Goal: Task Accomplishment & Management: Use online tool/utility

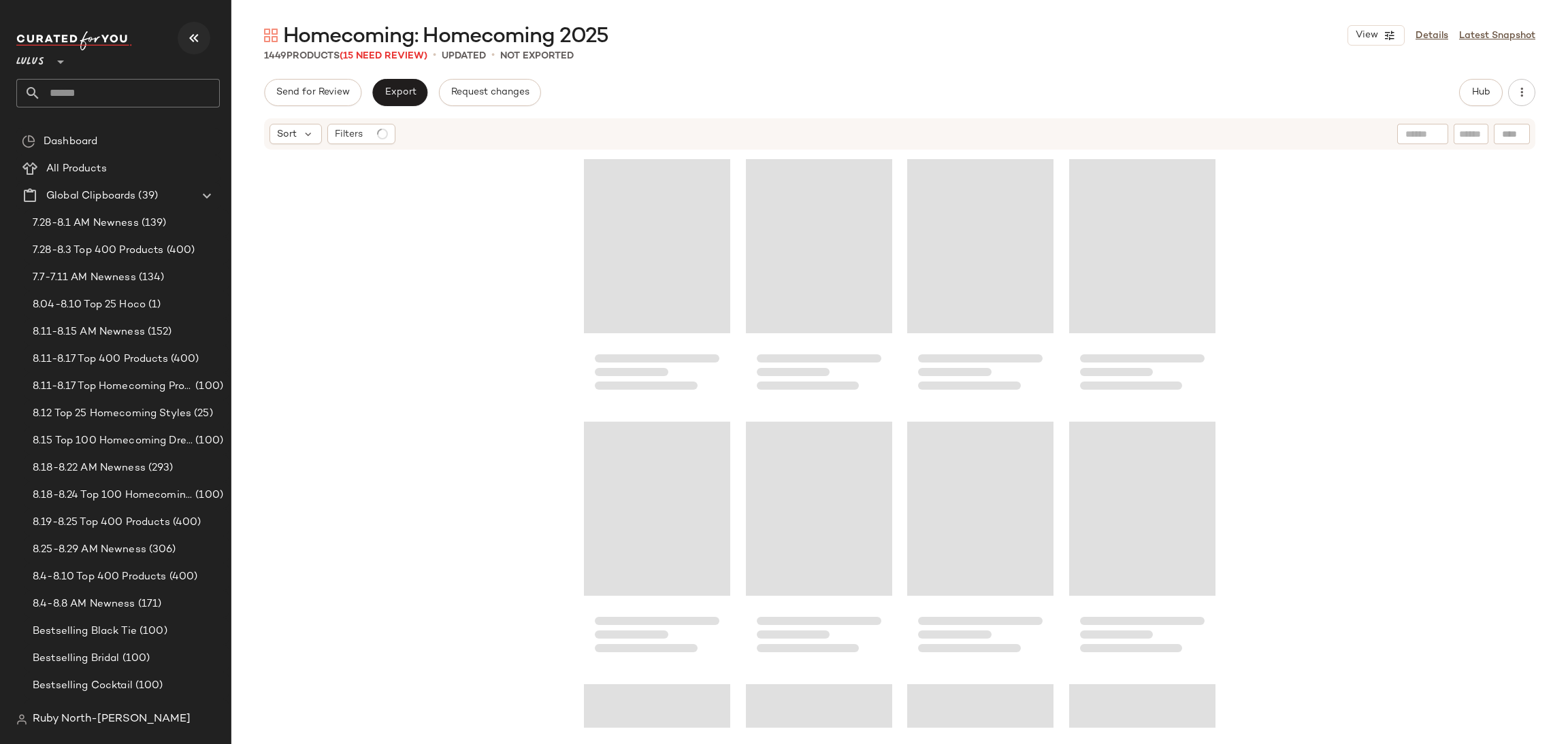
click at [197, 36] on icon "button" at bounding box center [194, 38] width 17 height 17
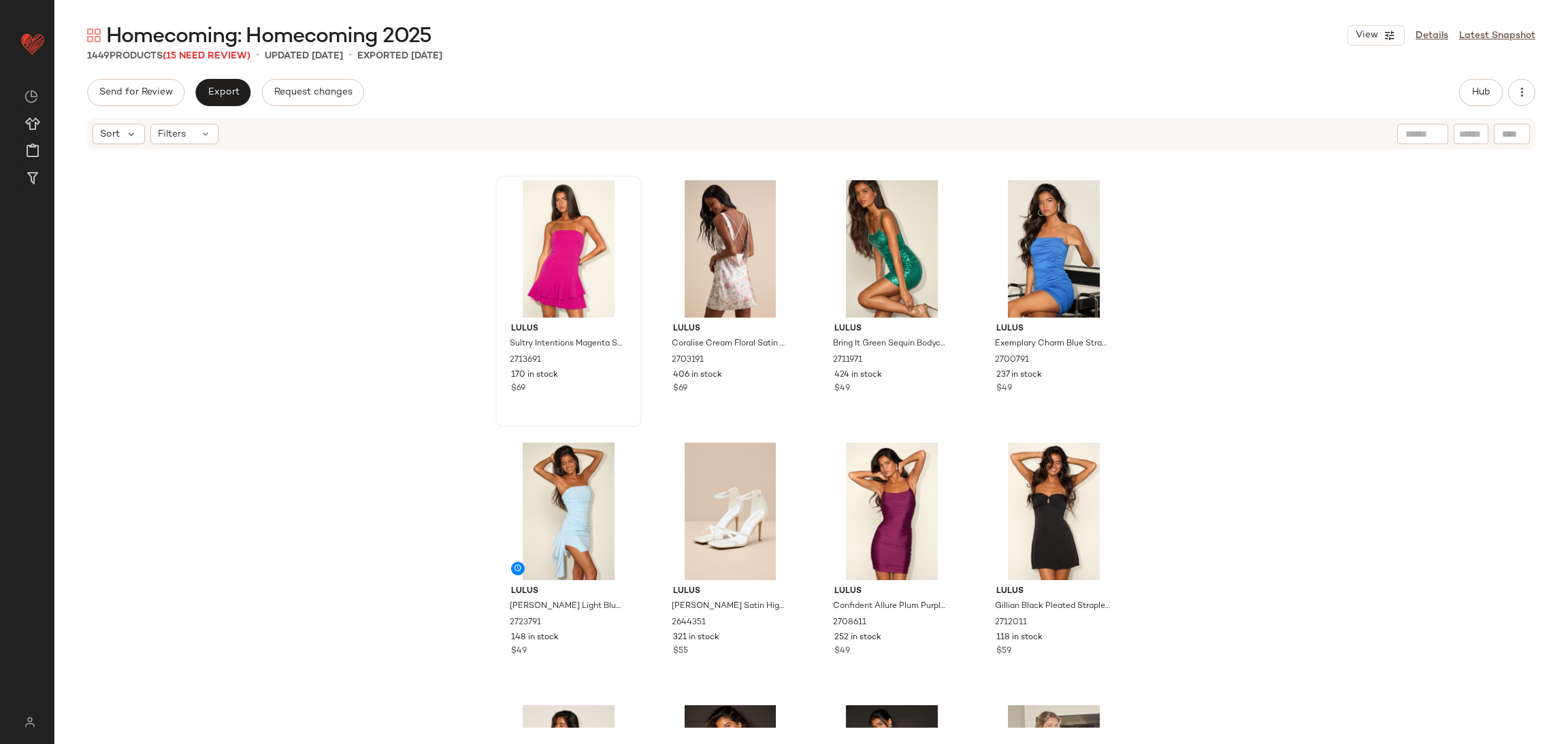
scroll to position [2867, 0]
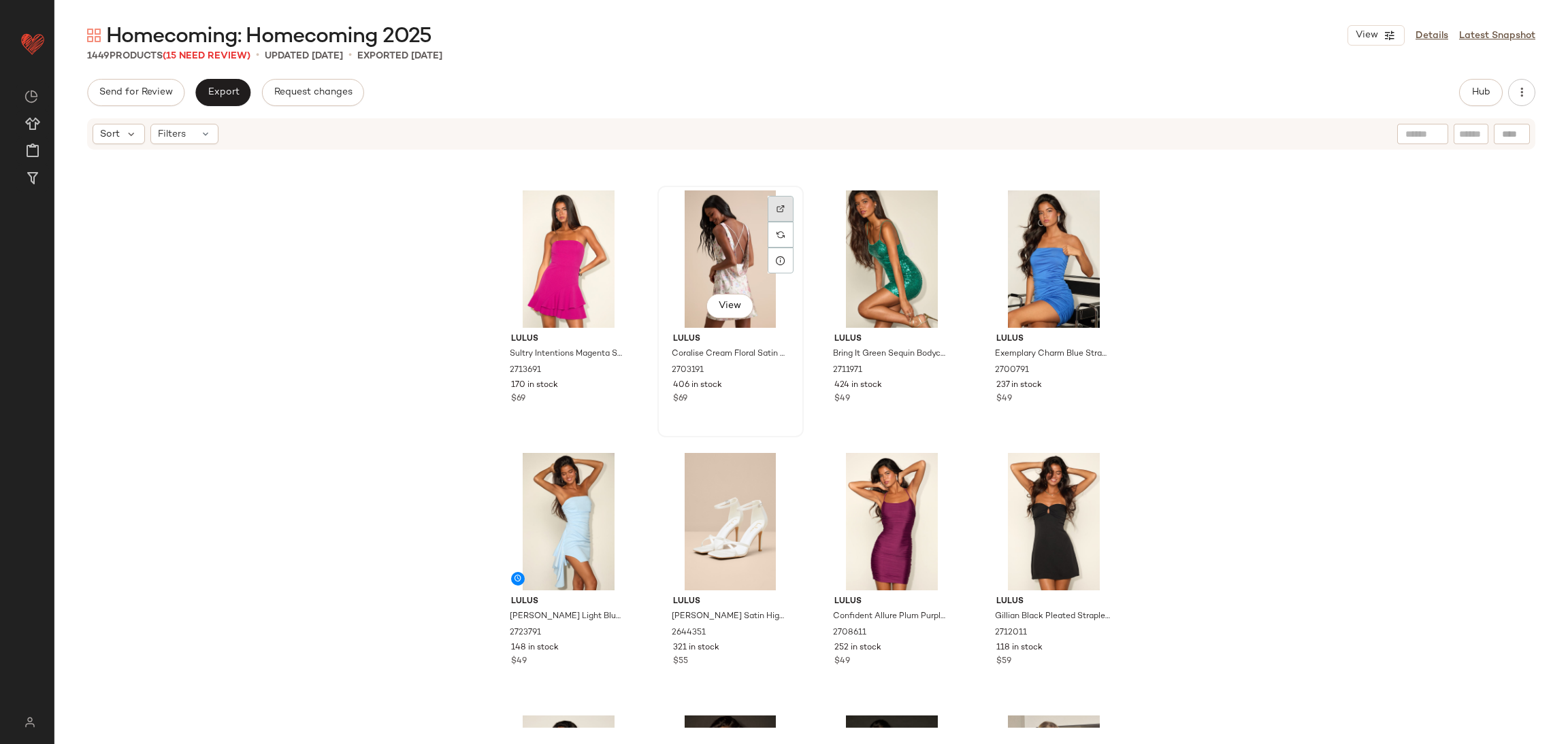
click at [777, 210] on img at bounding box center [780, 208] width 8 height 8
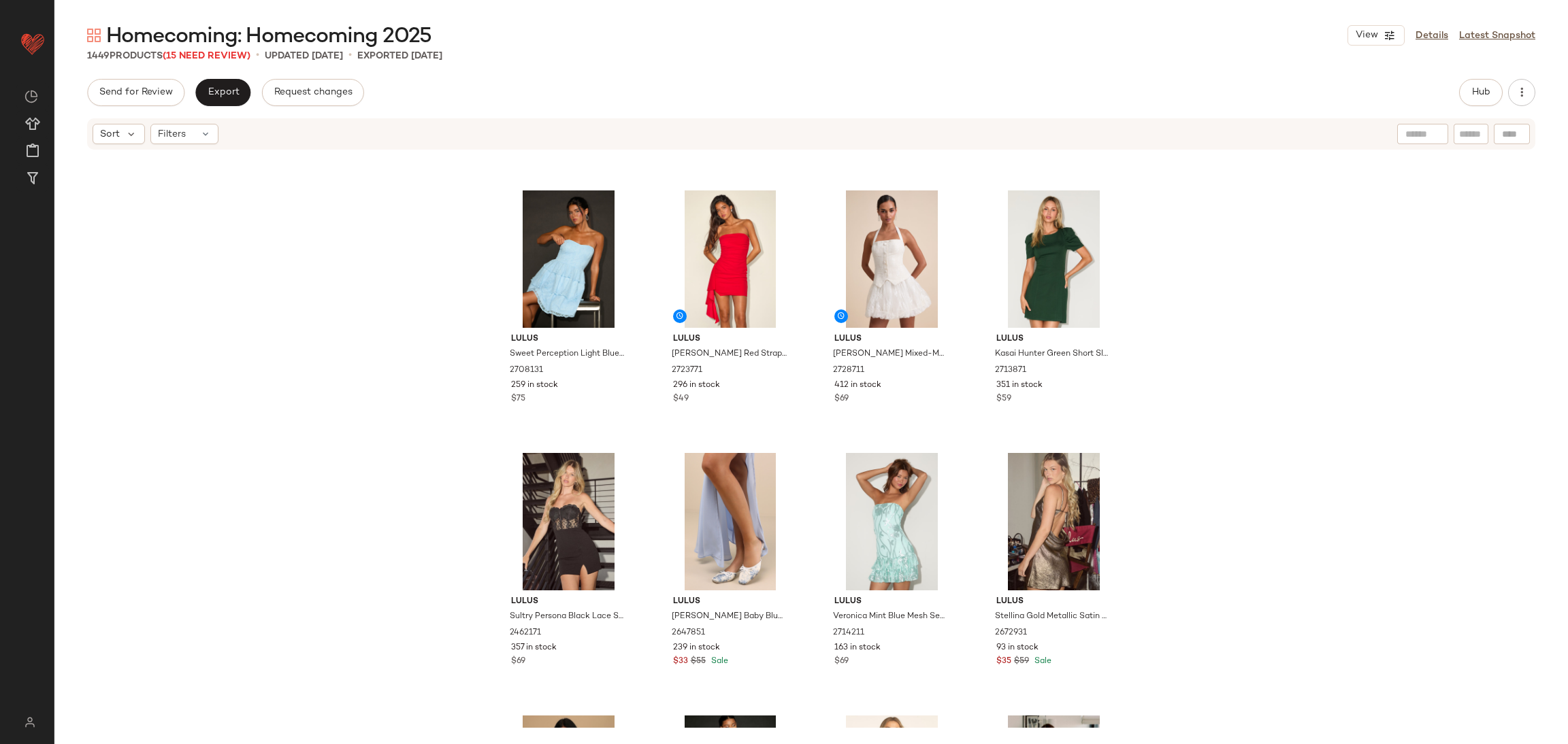
scroll to position [4194, 0]
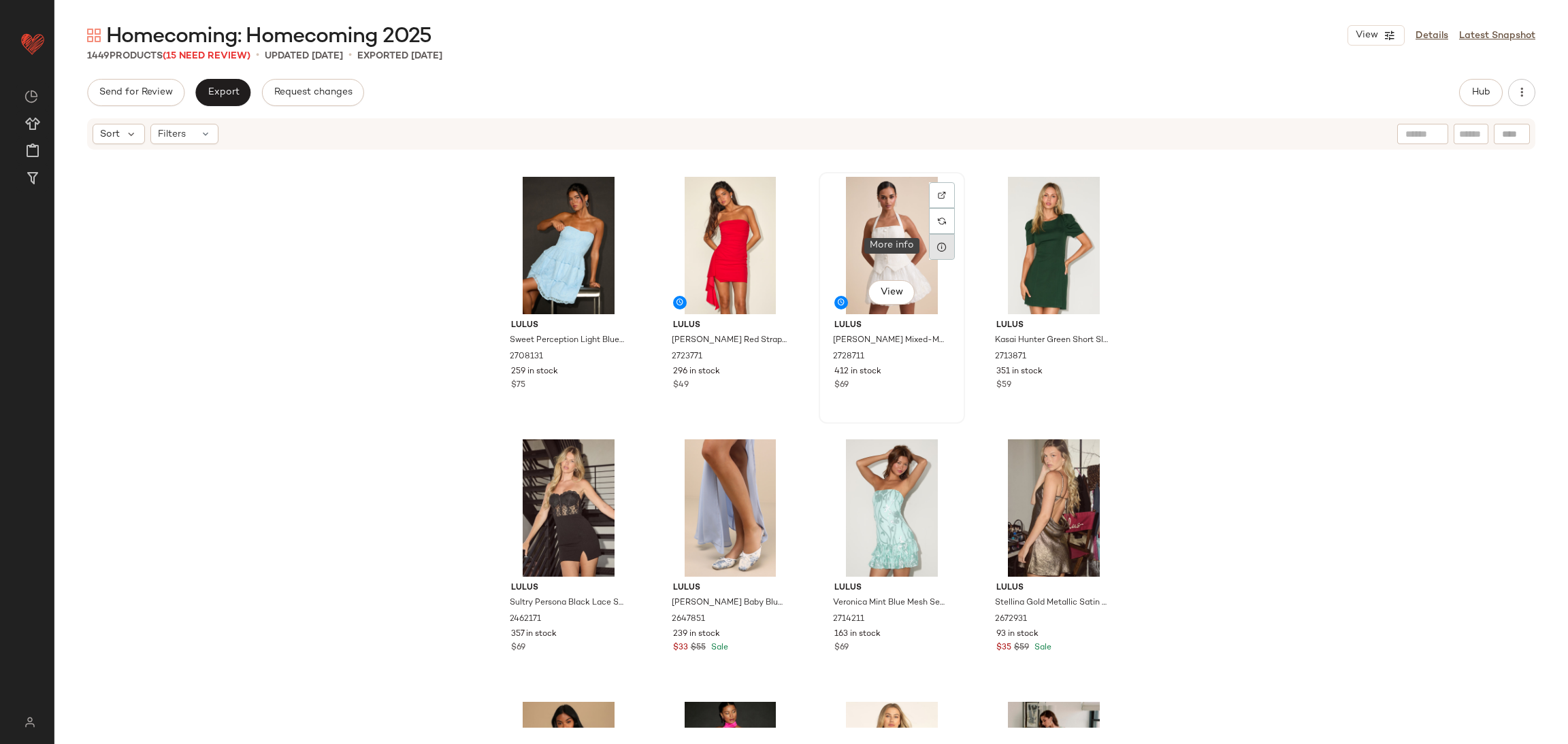
click at [938, 242] on icon at bounding box center [941, 247] width 11 height 11
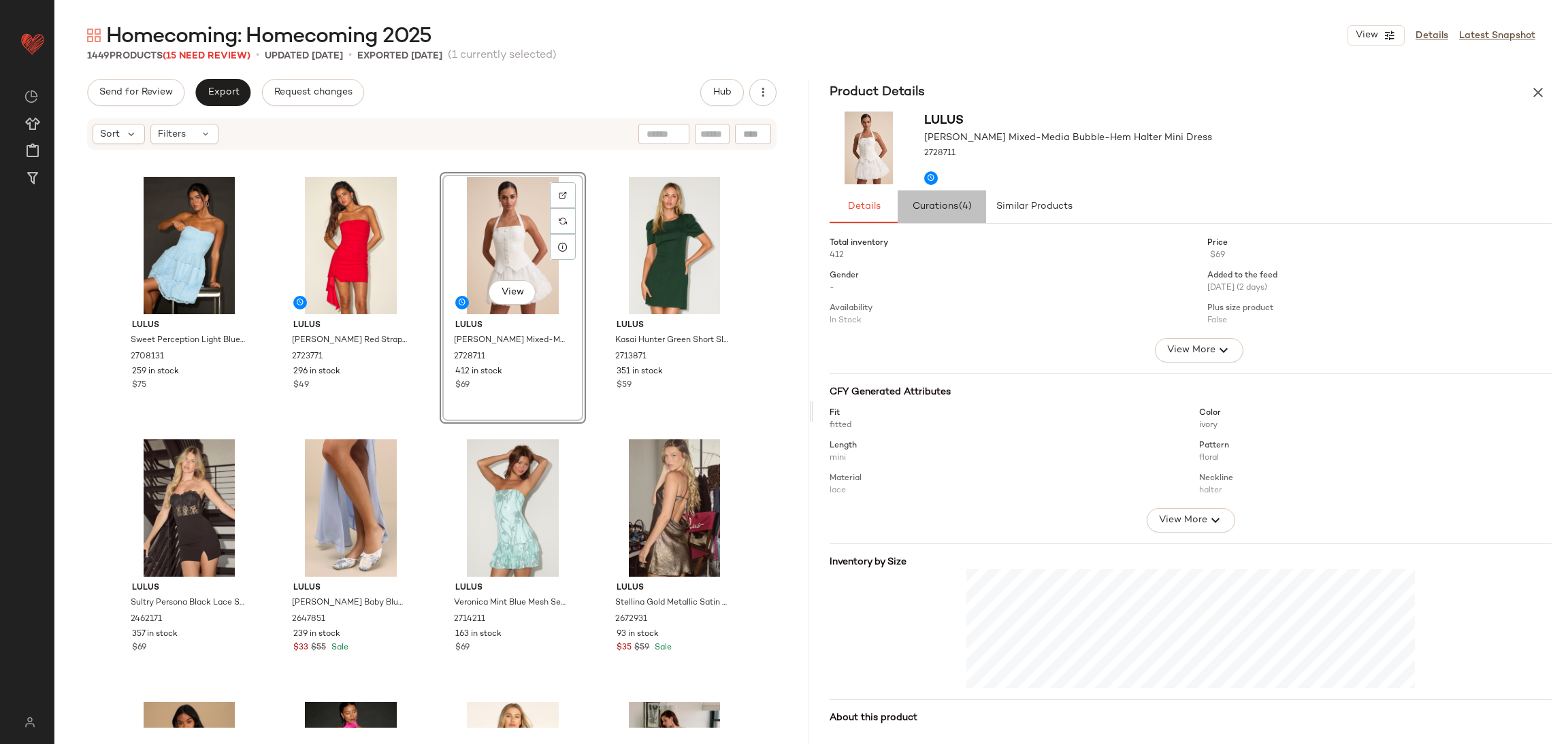
click at [934, 204] on span "Curations (4)" at bounding box center [943, 206] width 61 height 11
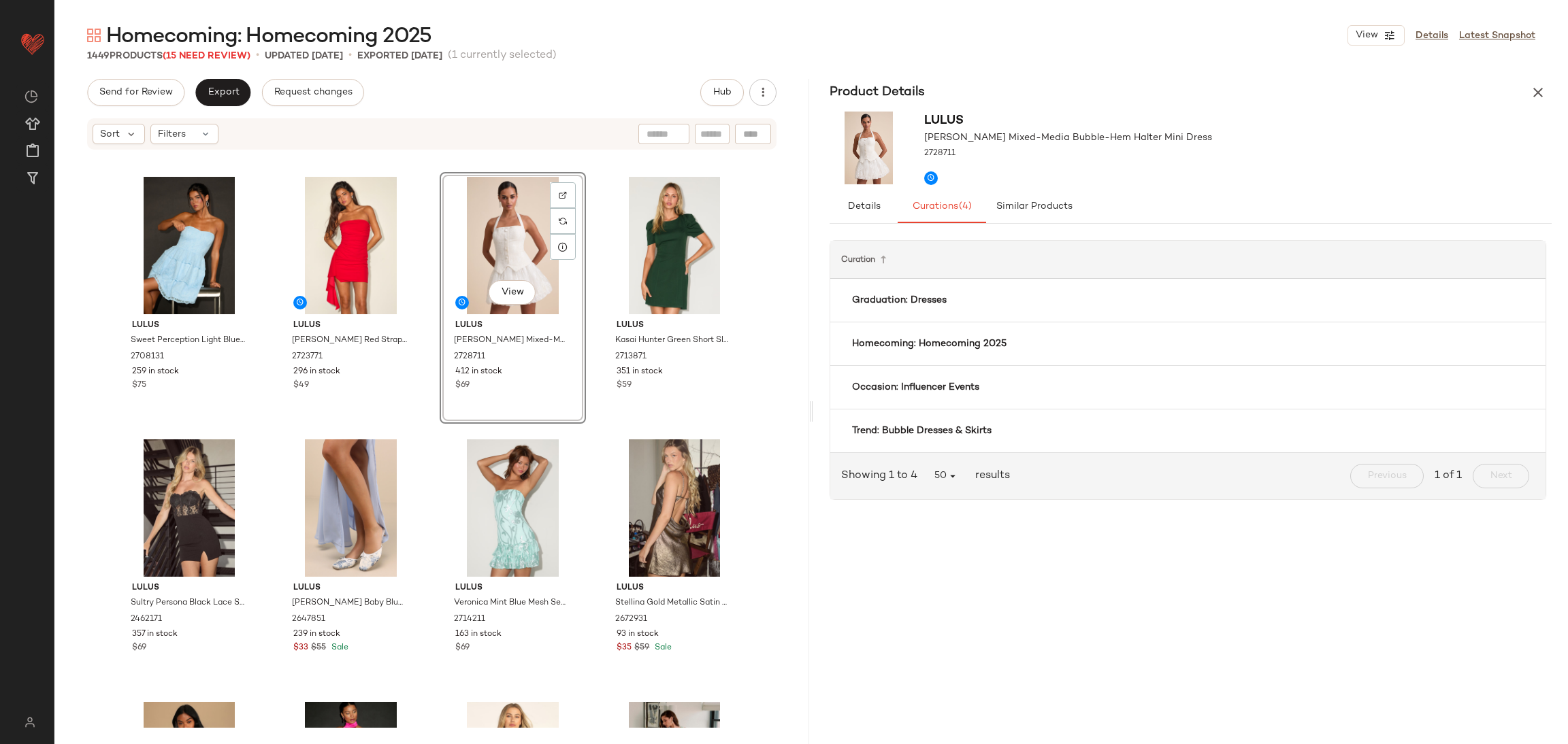
click at [1067, 183] on div at bounding box center [1068, 173] width 288 height 25
click at [986, 197] on button "Details" at bounding box center [1034, 206] width 96 height 33
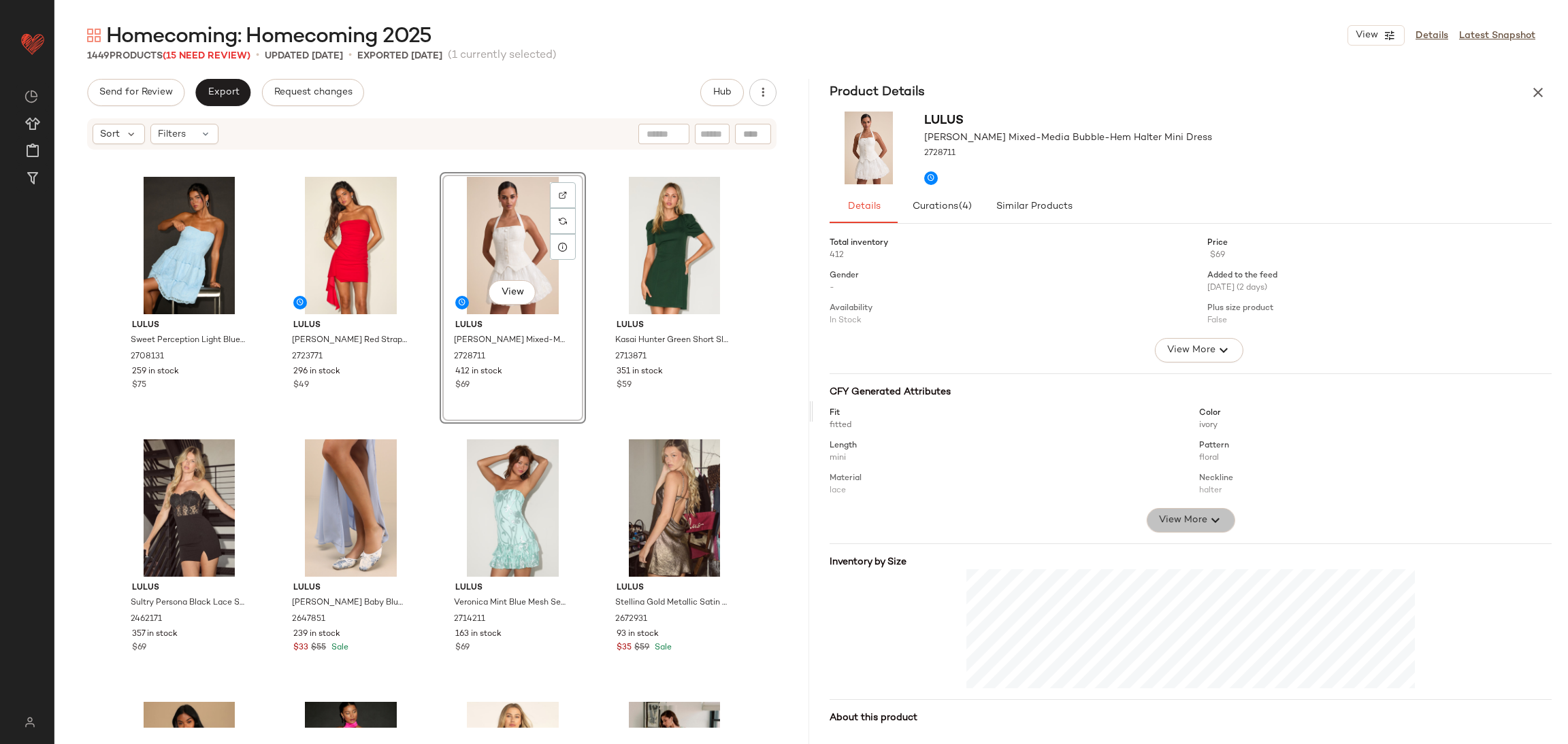
click at [1158, 522] on span "View More" at bounding box center [1182, 520] width 49 height 17
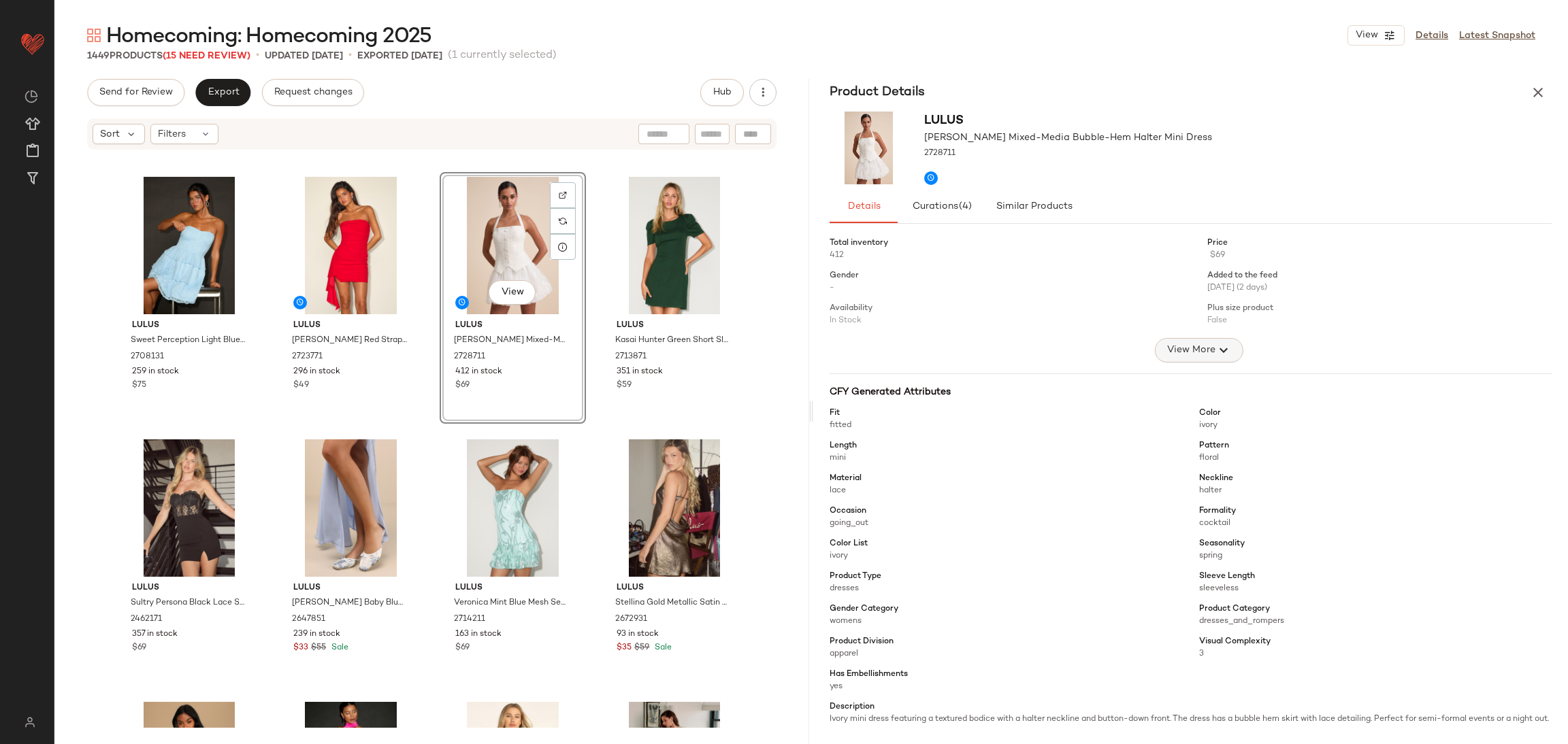
click at [1166, 350] on span "View More" at bounding box center [1190, 350] width 49 height 17
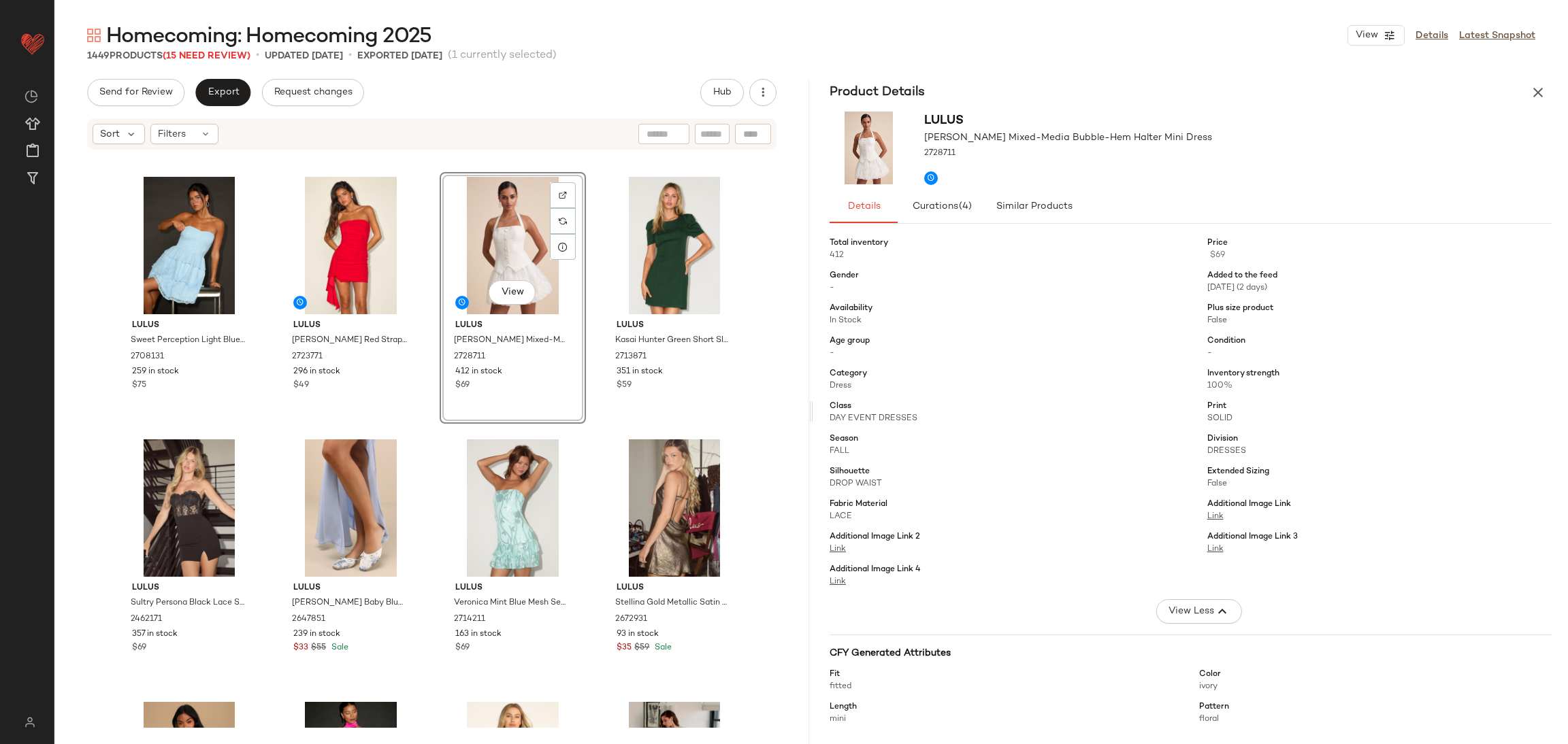
click at [485, 217] on div "View" at bounding box center [513, 245] width 137 height 138
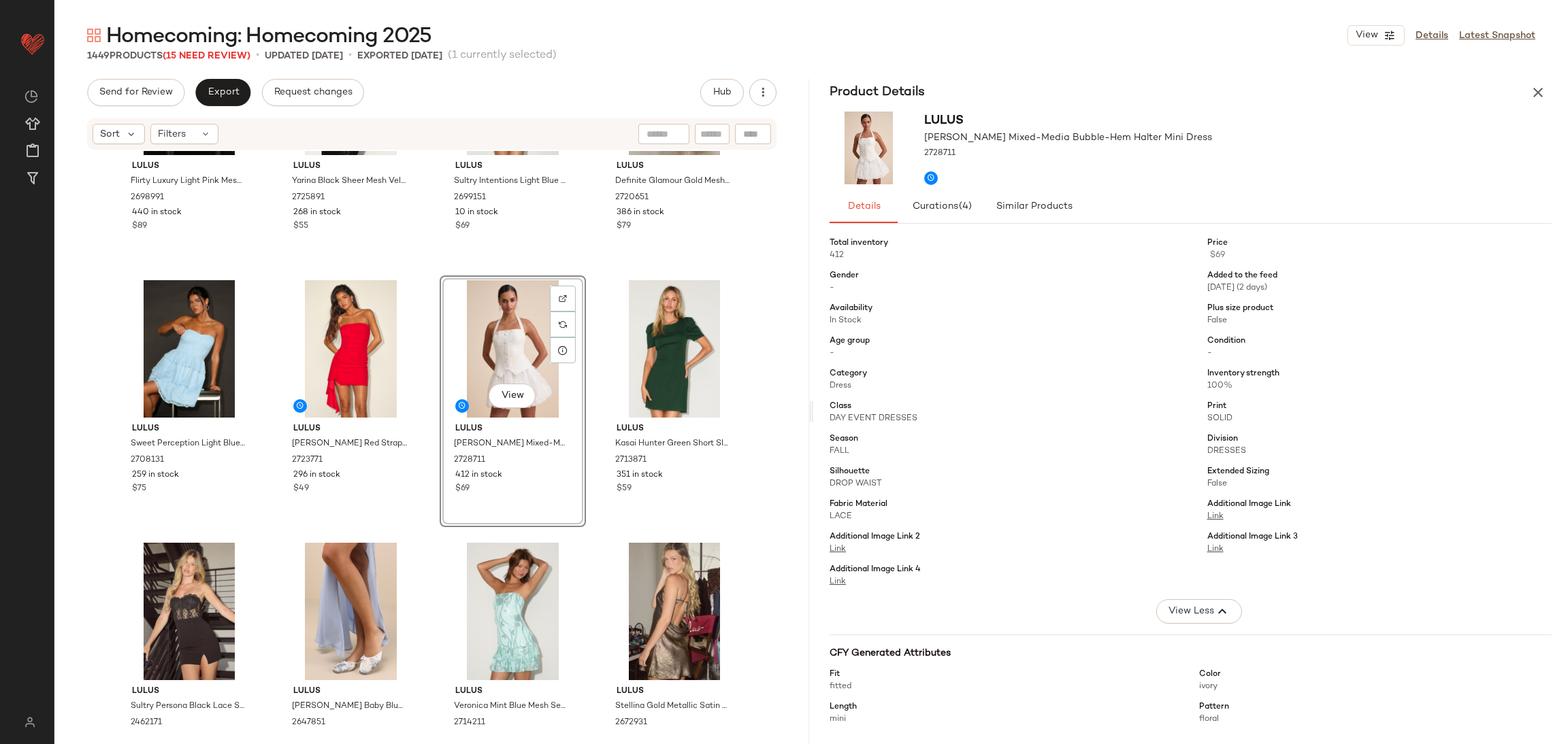
scroll to position [3990, 0]
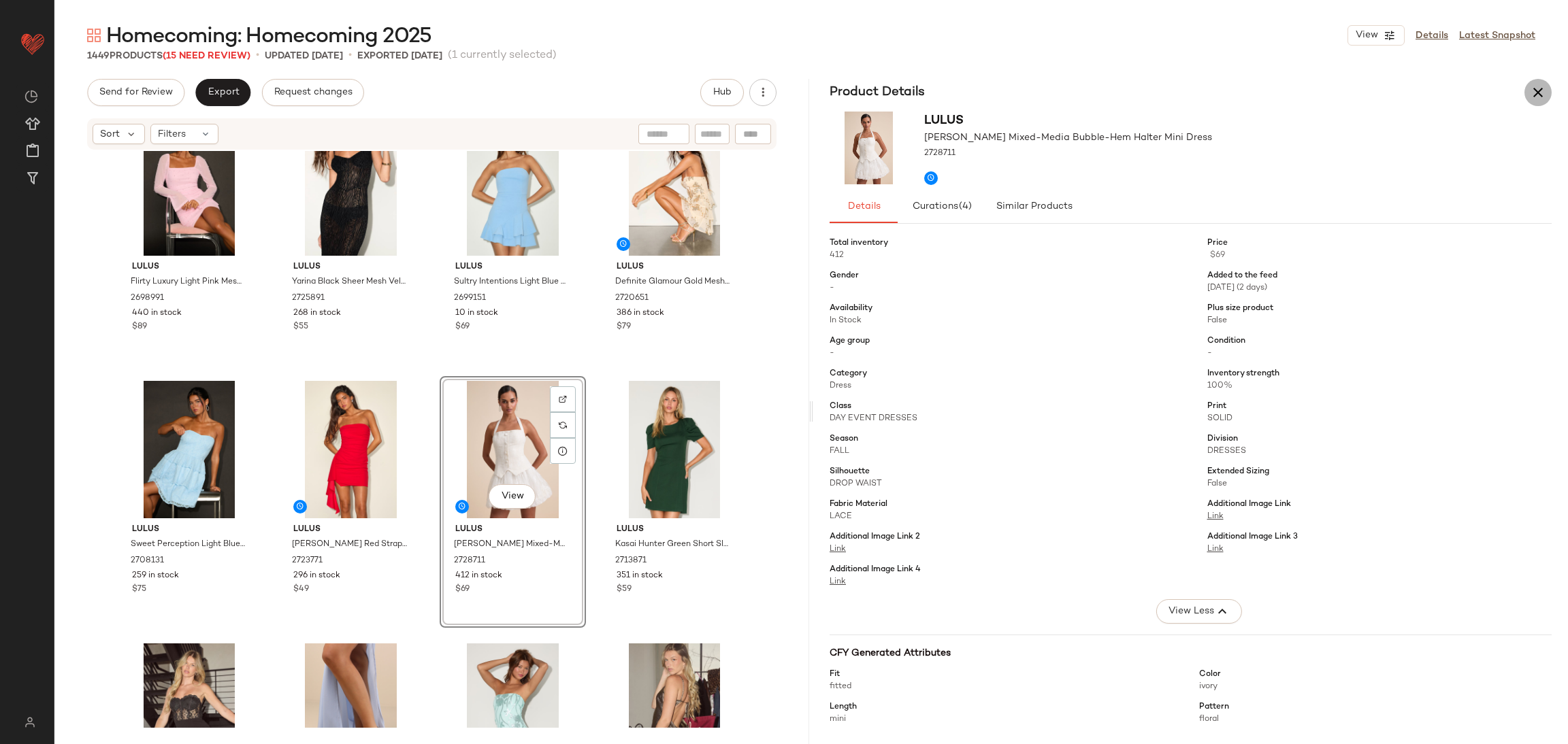
click at [1538, 90] on icon "button" at bounding box center [1538, 93] width 17 height 17
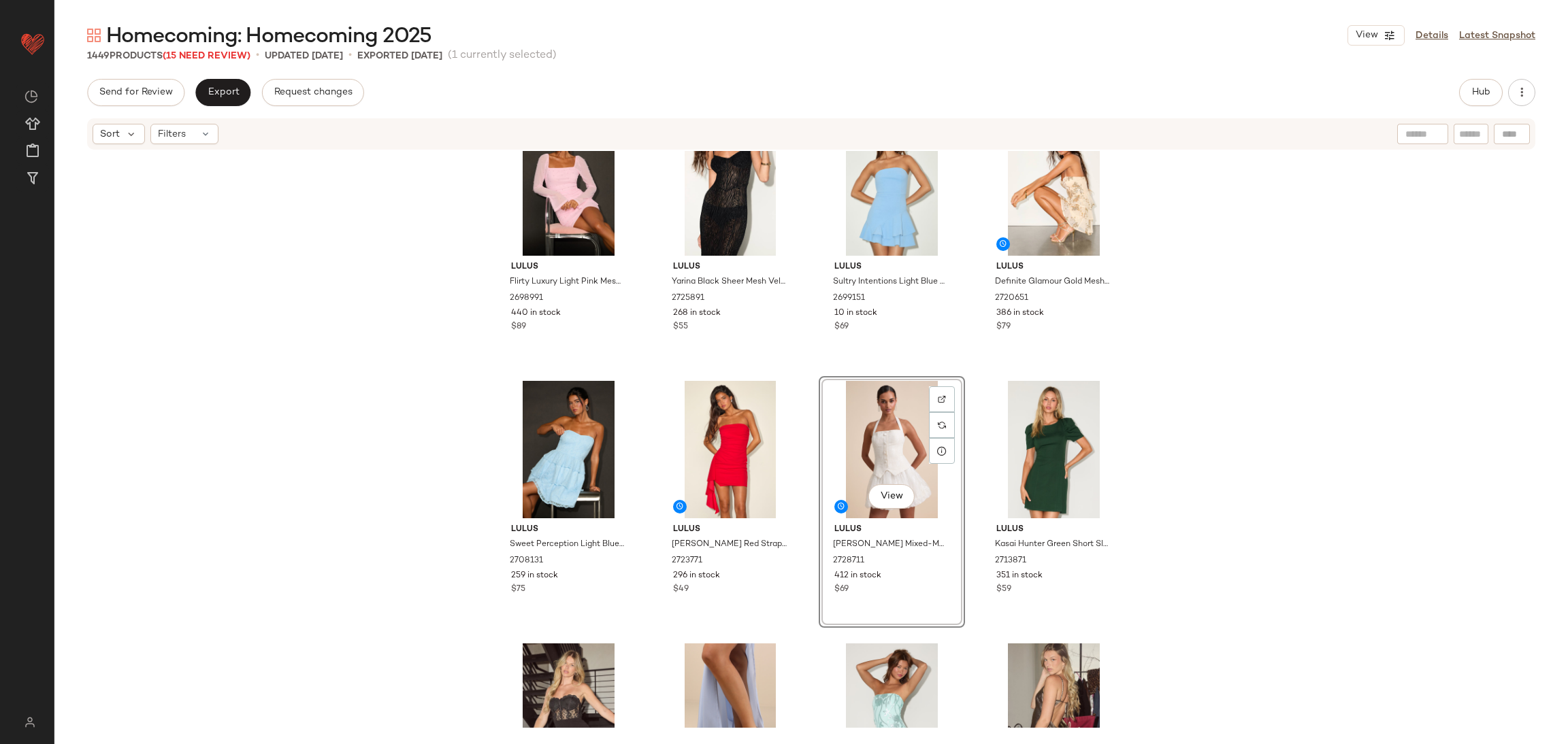
click at [899, 441] on div "View" at bounding box center [891, 449] width 137 height 138
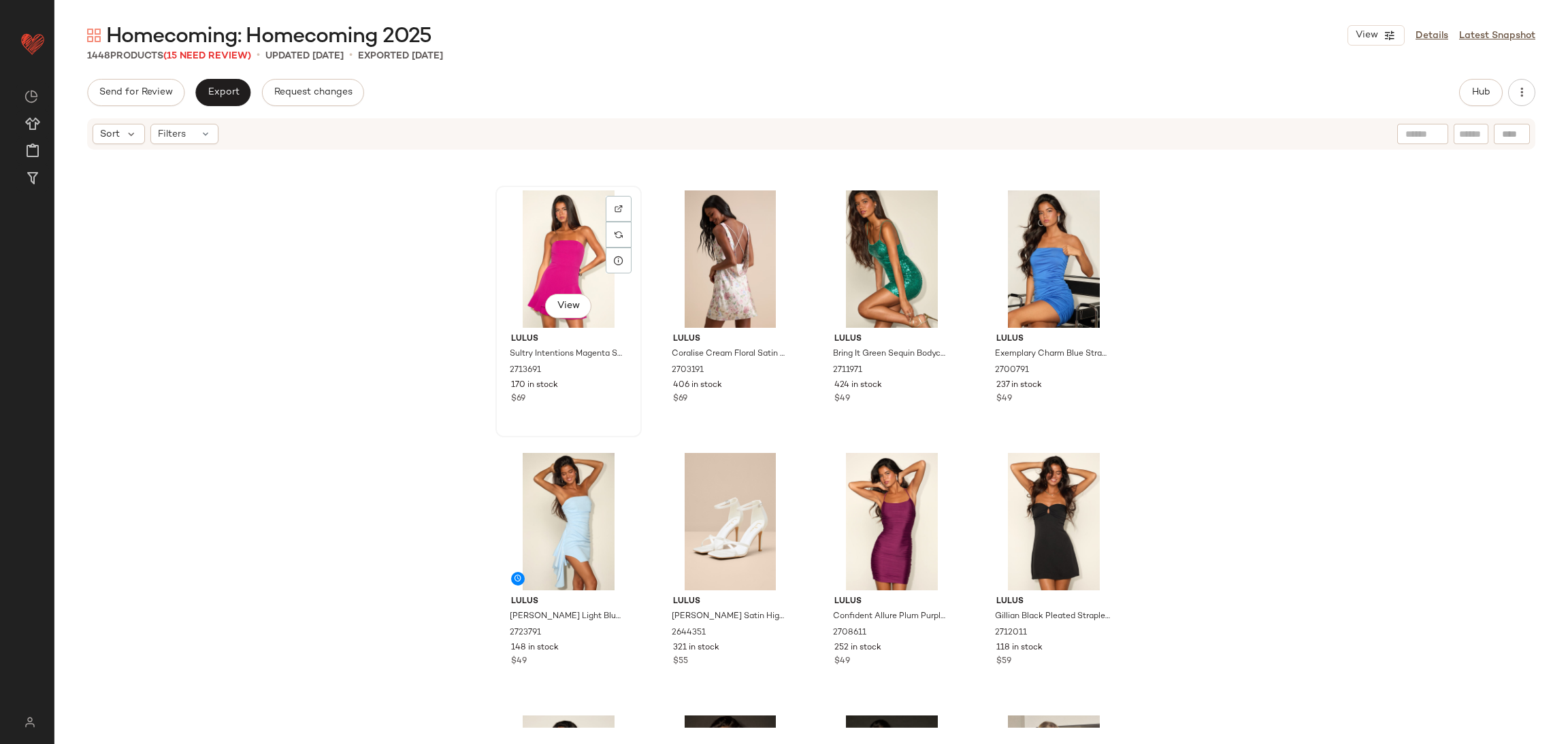
scroll to position [2663, 0]
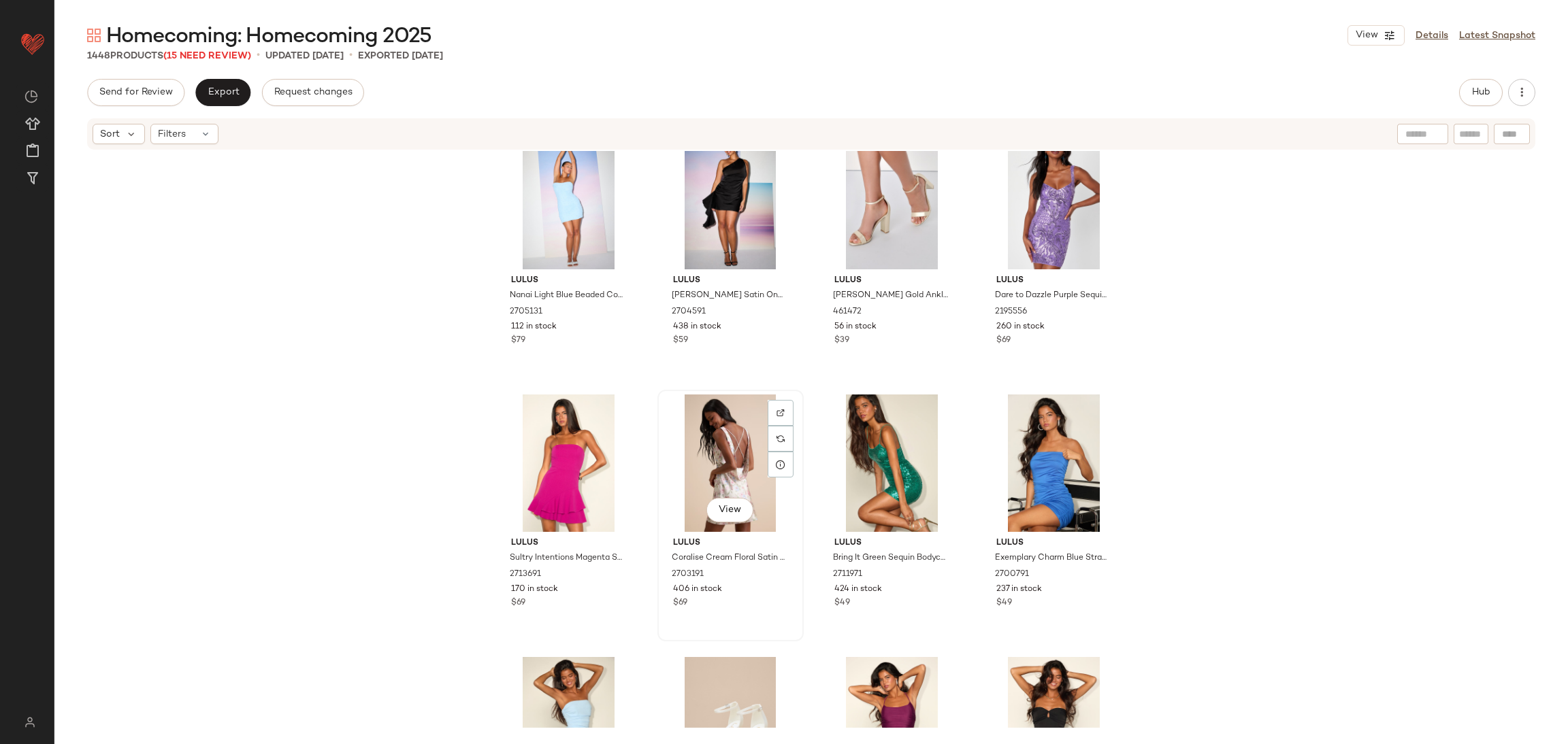
click at [713, 440] on div "View" at bounding box center [730, 463] width 137 height 138
click at [717, 474] on div "View" at bounding box center [730, 463] width 137 height 138
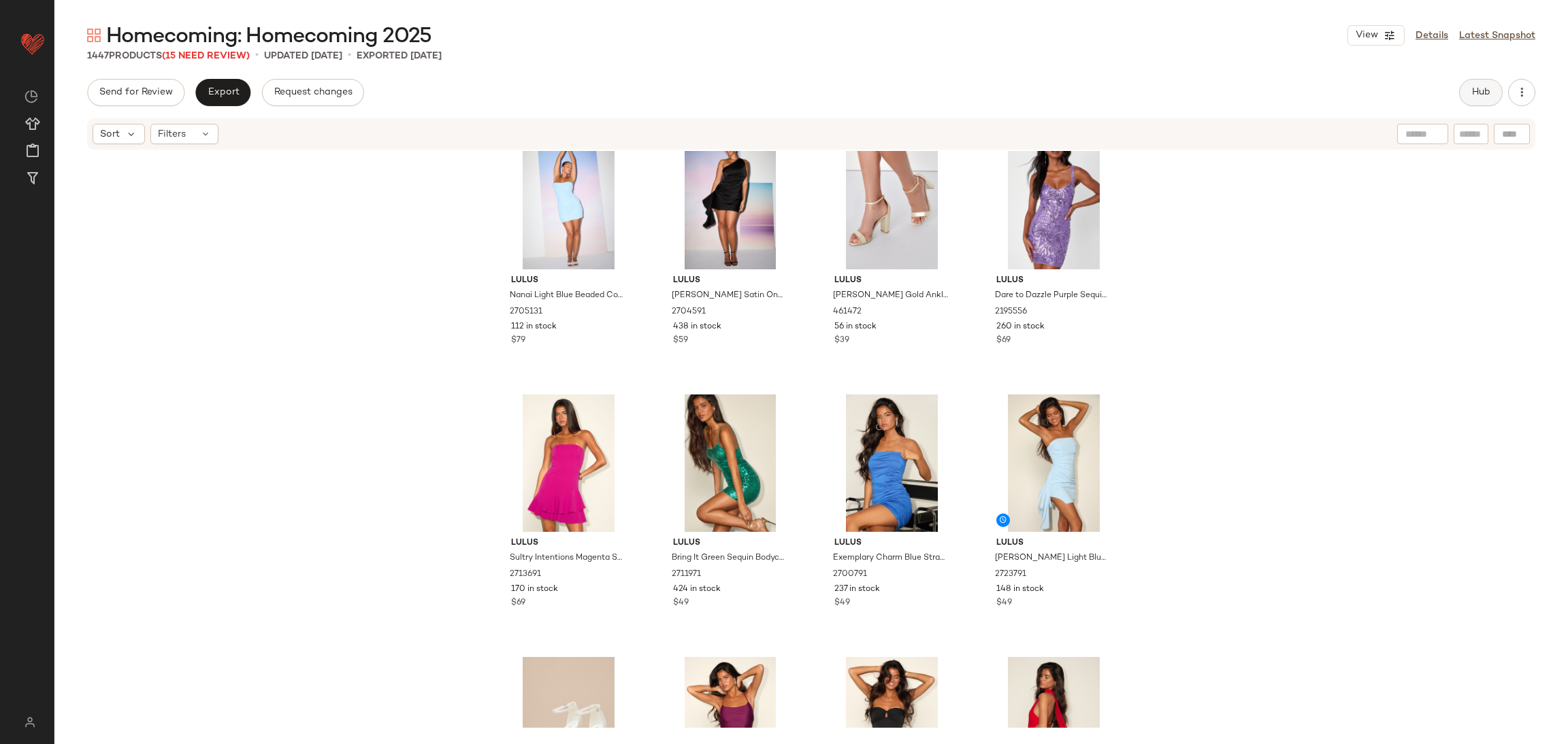
click at [1488, 90] on span "Hub" at bounding box center [1480, 92] width 19 height 11
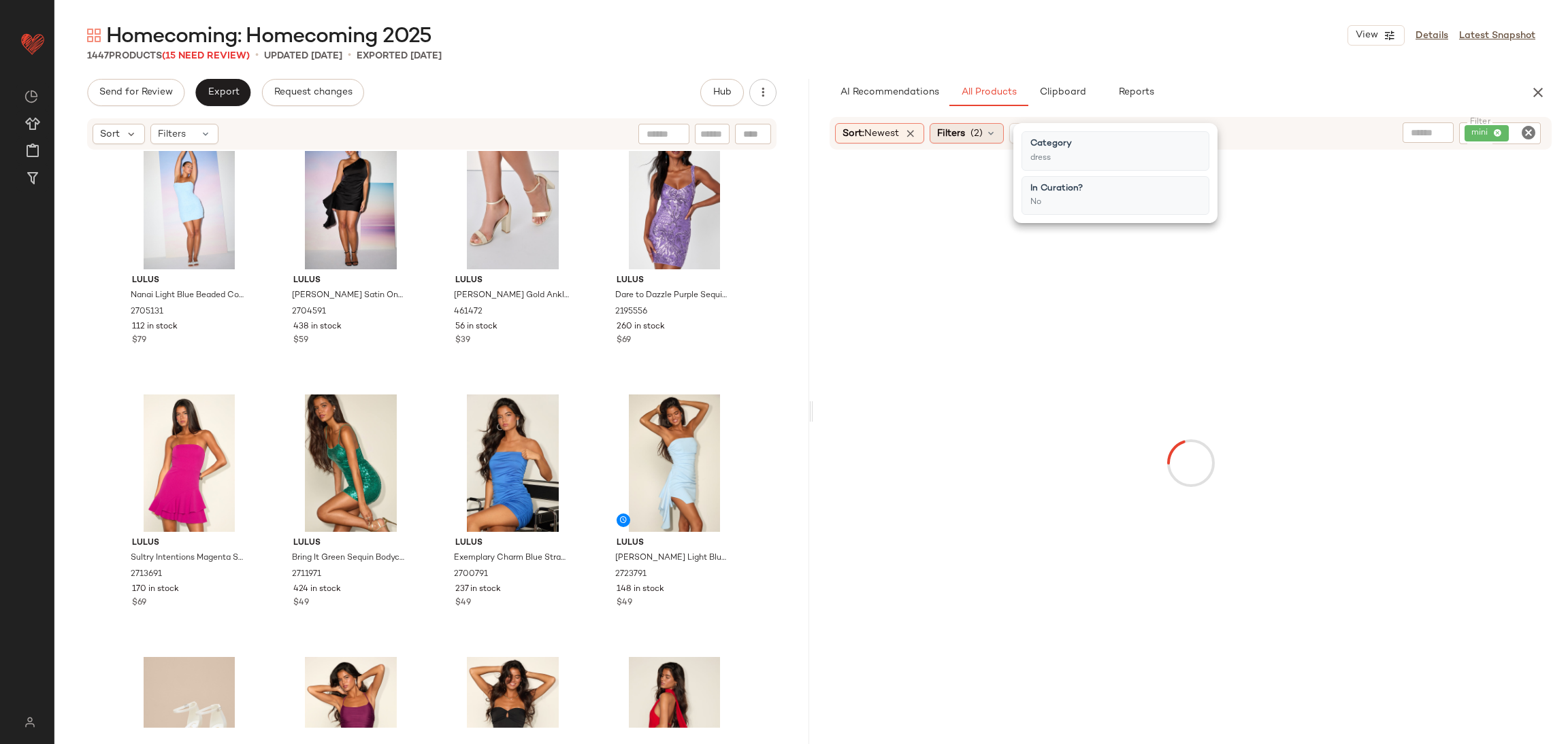
click at [965, 131] on span "Filters" at bounding box center [951, 134] width 28 height 14
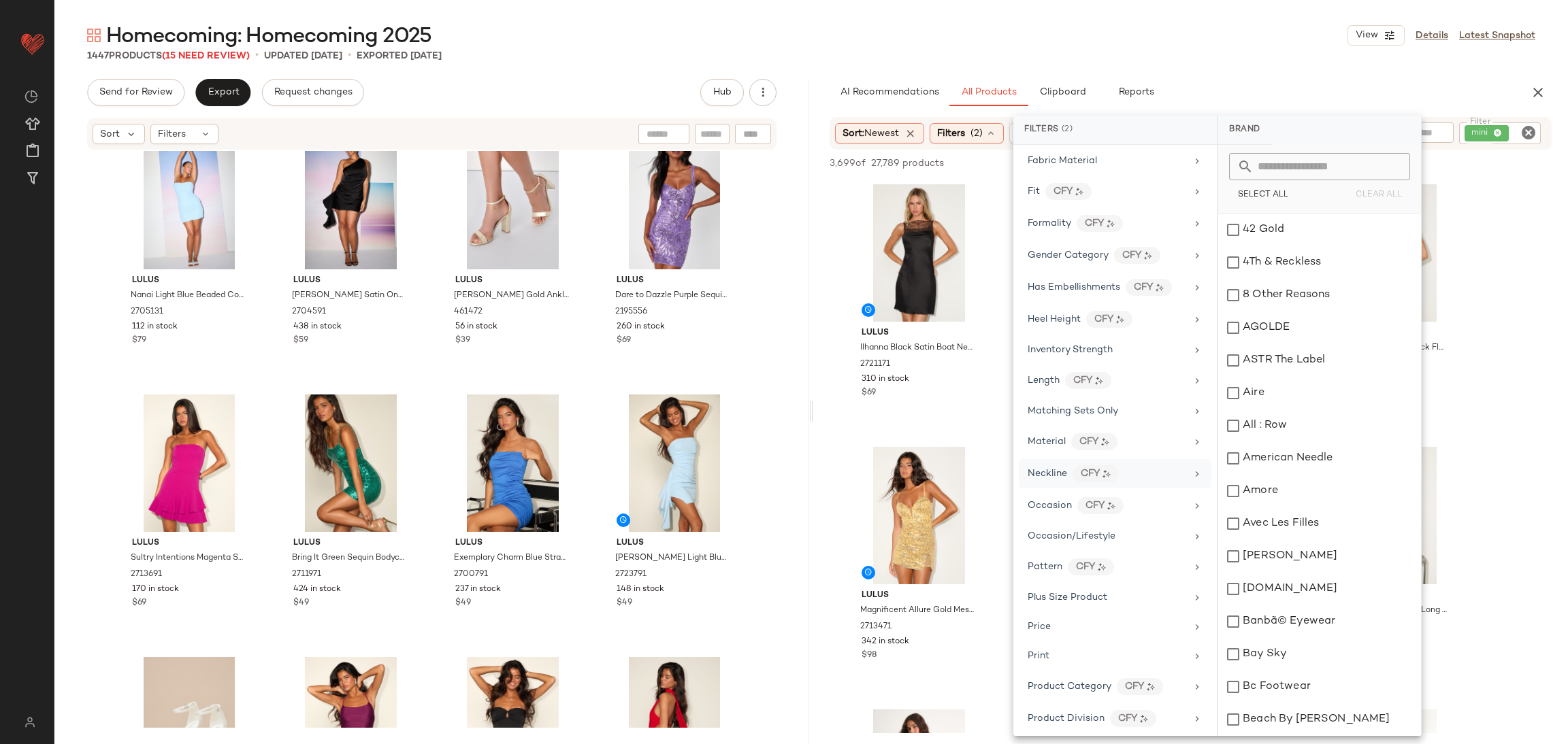
scroll to position [408, 0]
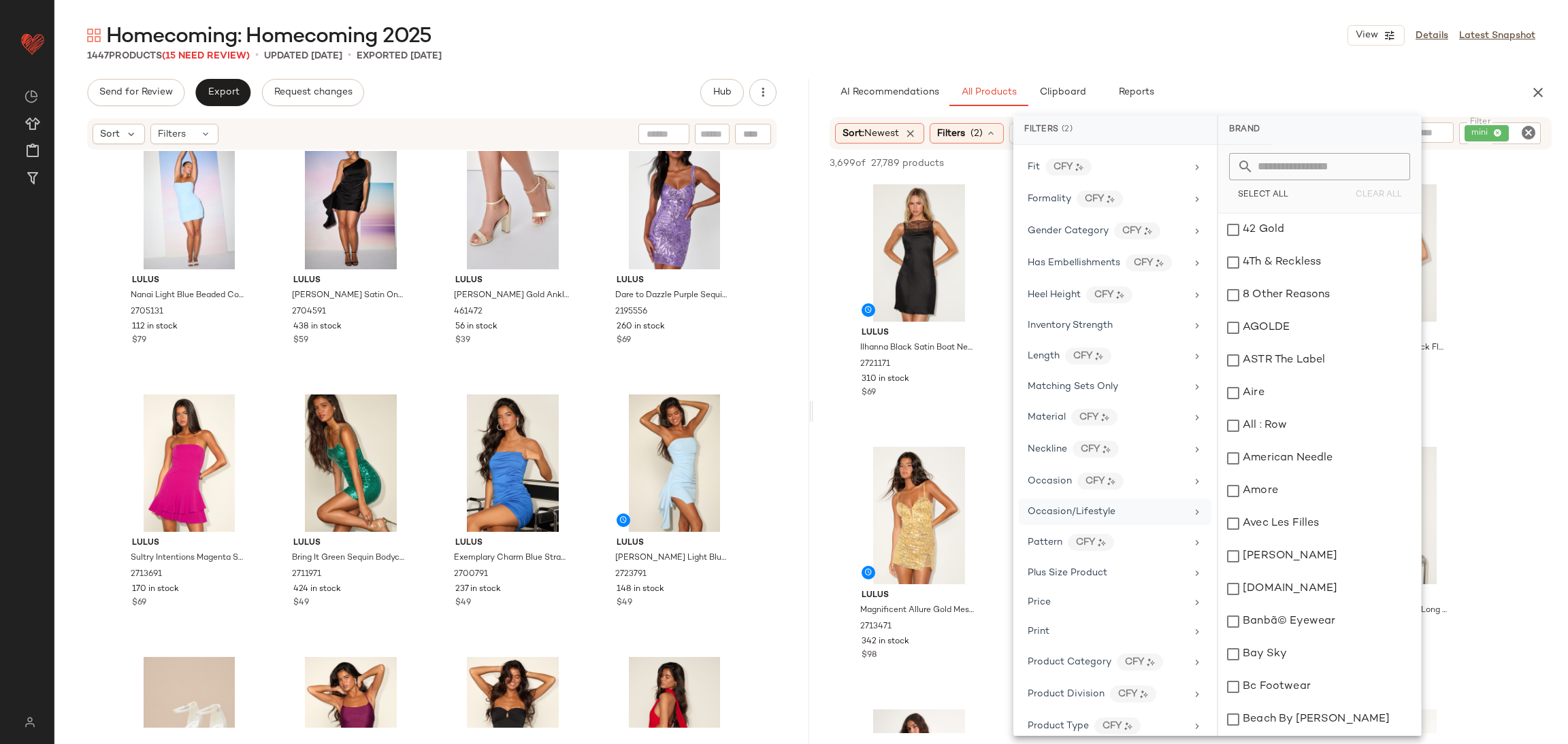
click at [1068, 528] on div "Occasion/Lifestyle" at bounding box center [1115, 542] width 193 height 29
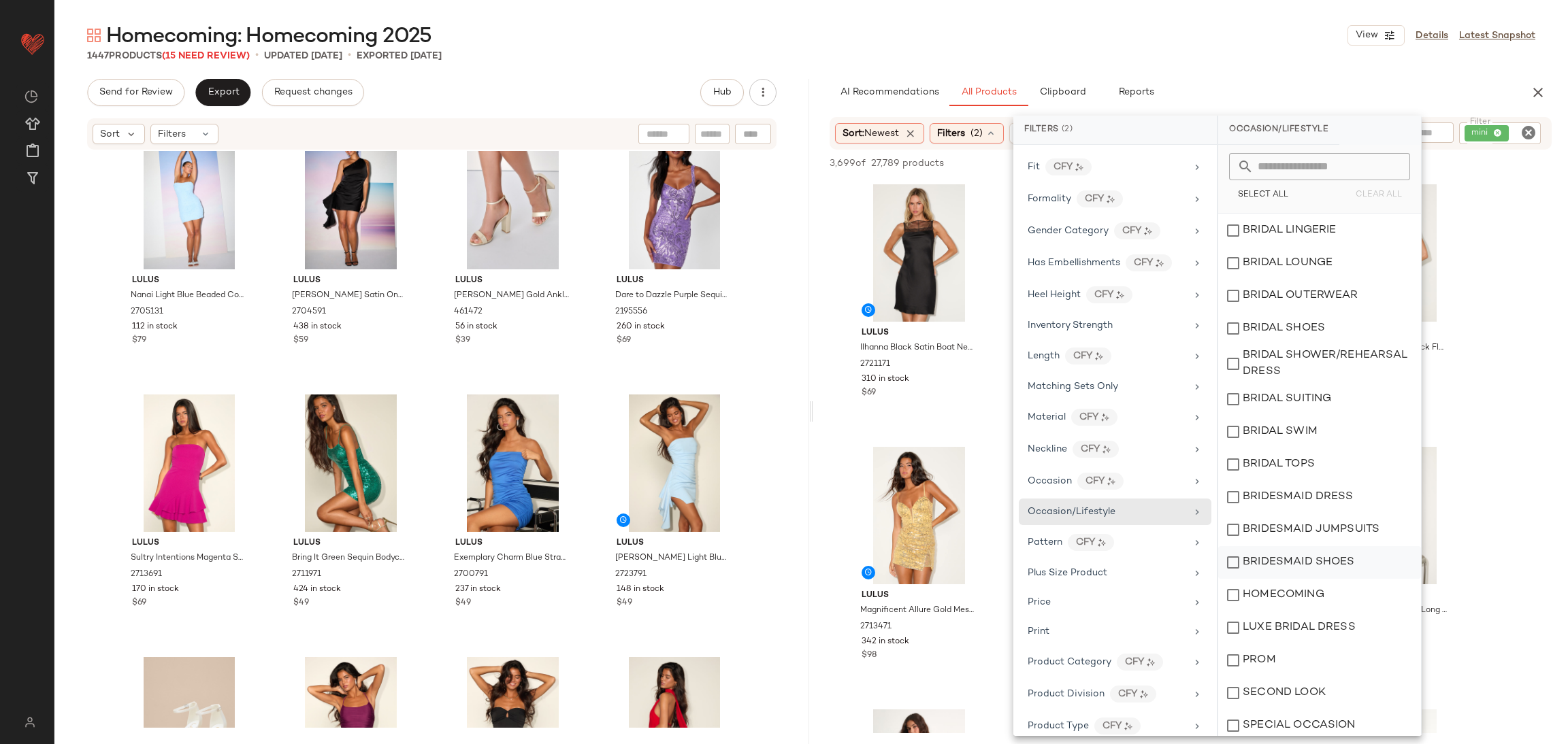
scroll to position [233, 0]
click at [1344, 593] on div "HOMECOMING" at bounding box center [1320, 589] width 203 height 33
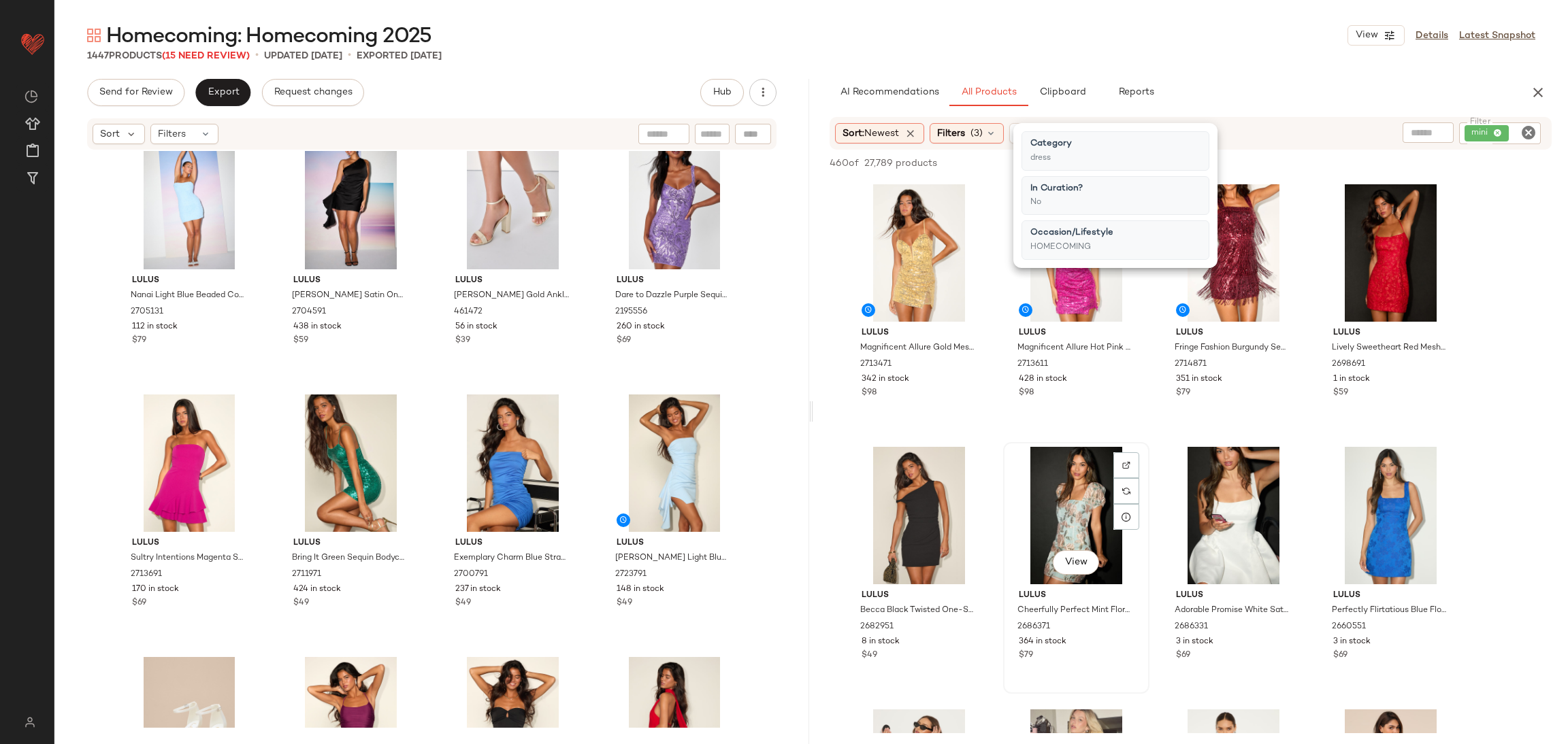
click at [1011, 447] on div "View" at bounding box center [1076, 516] width 137 height 138
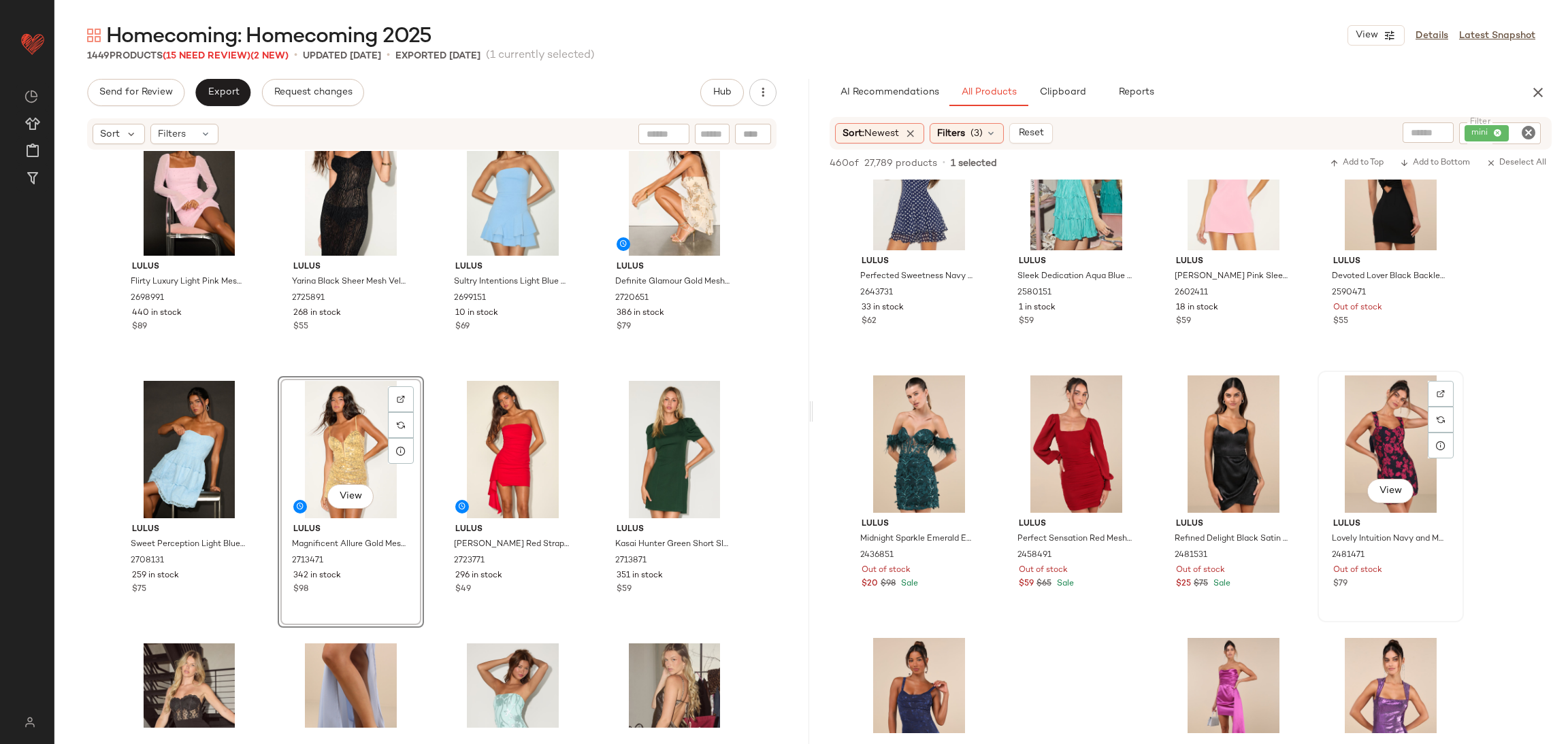
scroll to position [612, 0]
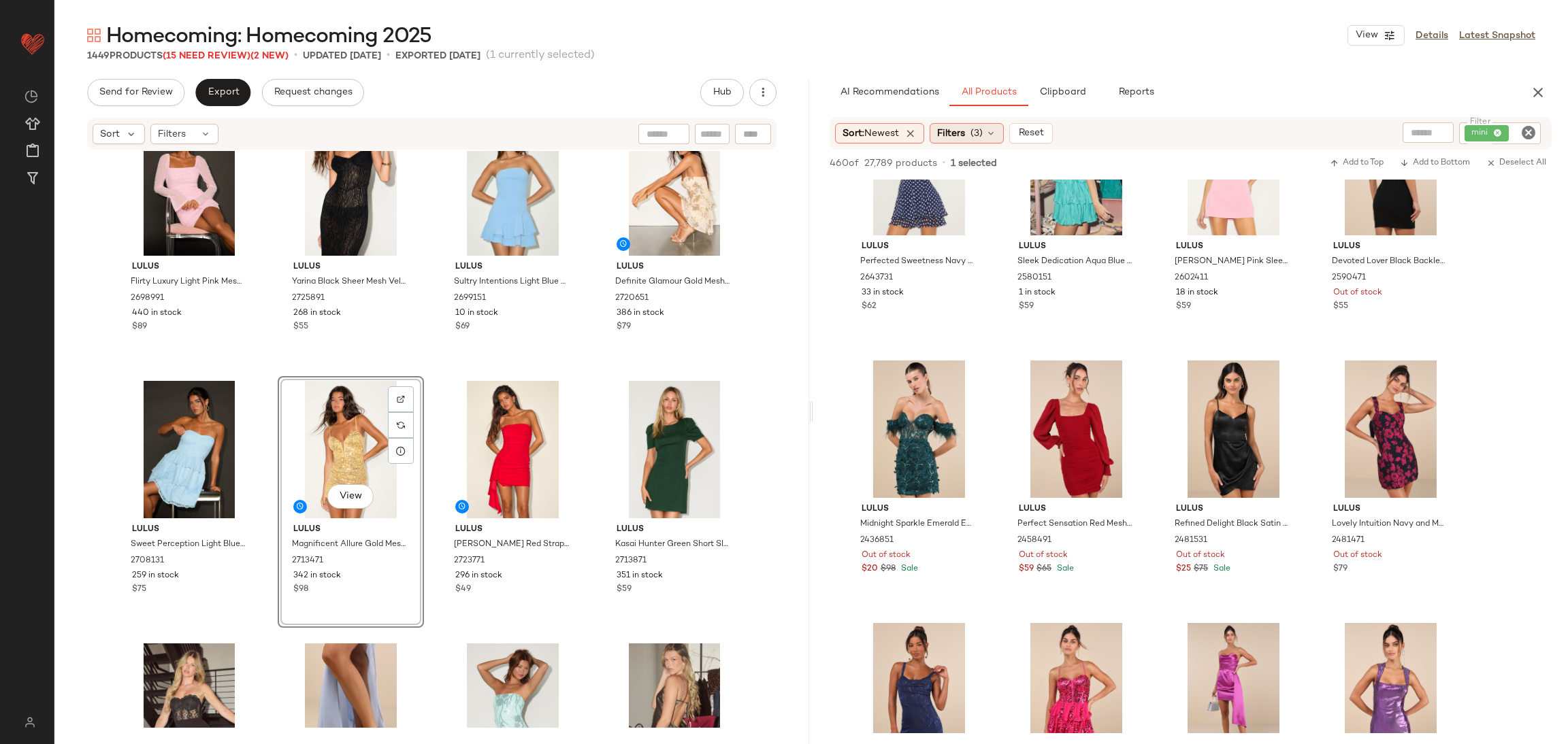
click at [965, 134] on span "Filters" at bounding box center [951, 134] width 28 height 14
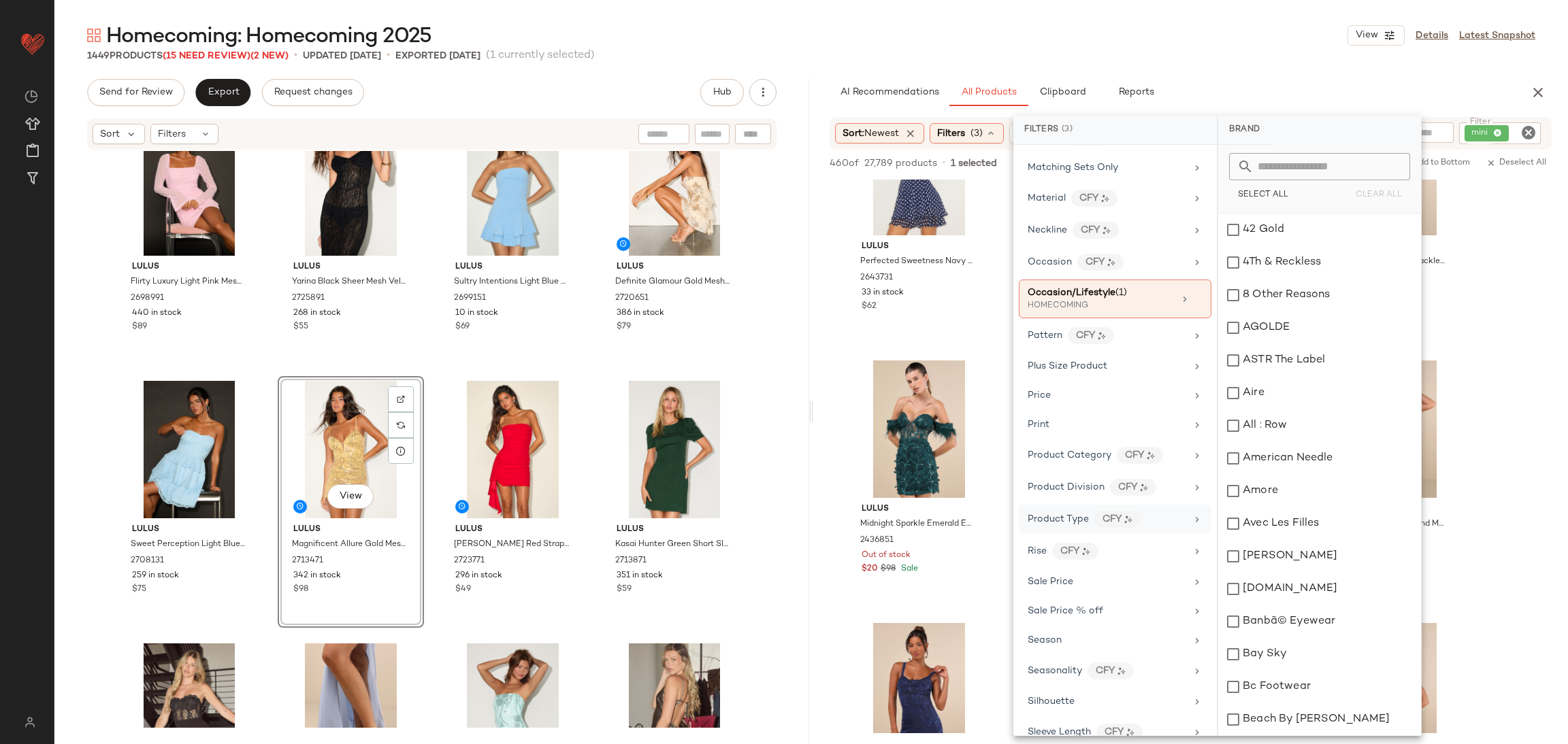
scroll to position [717, 0]
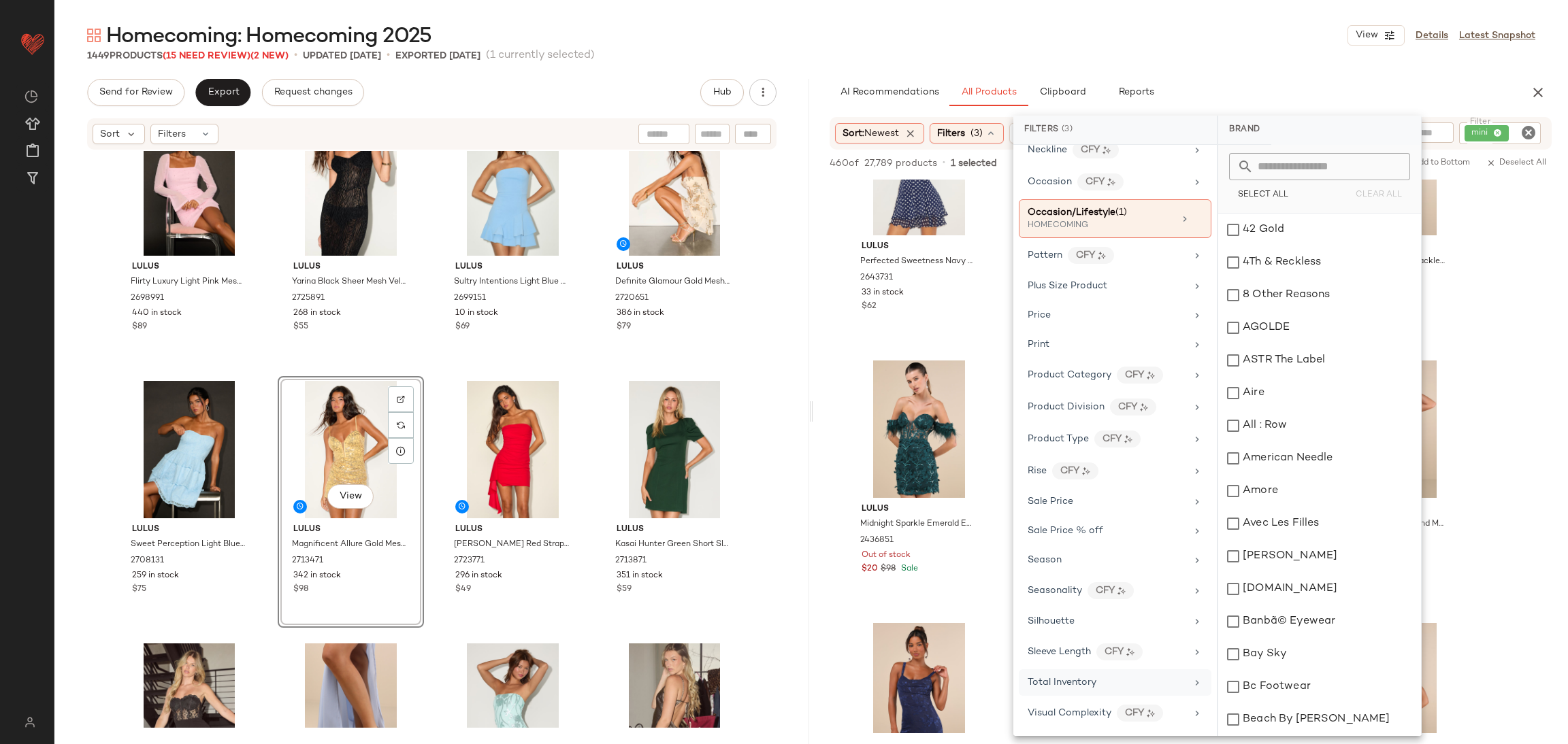
click at [1092, 682] on span "Total Inventory" at bounding box center [1061, 682] width 69 height 10
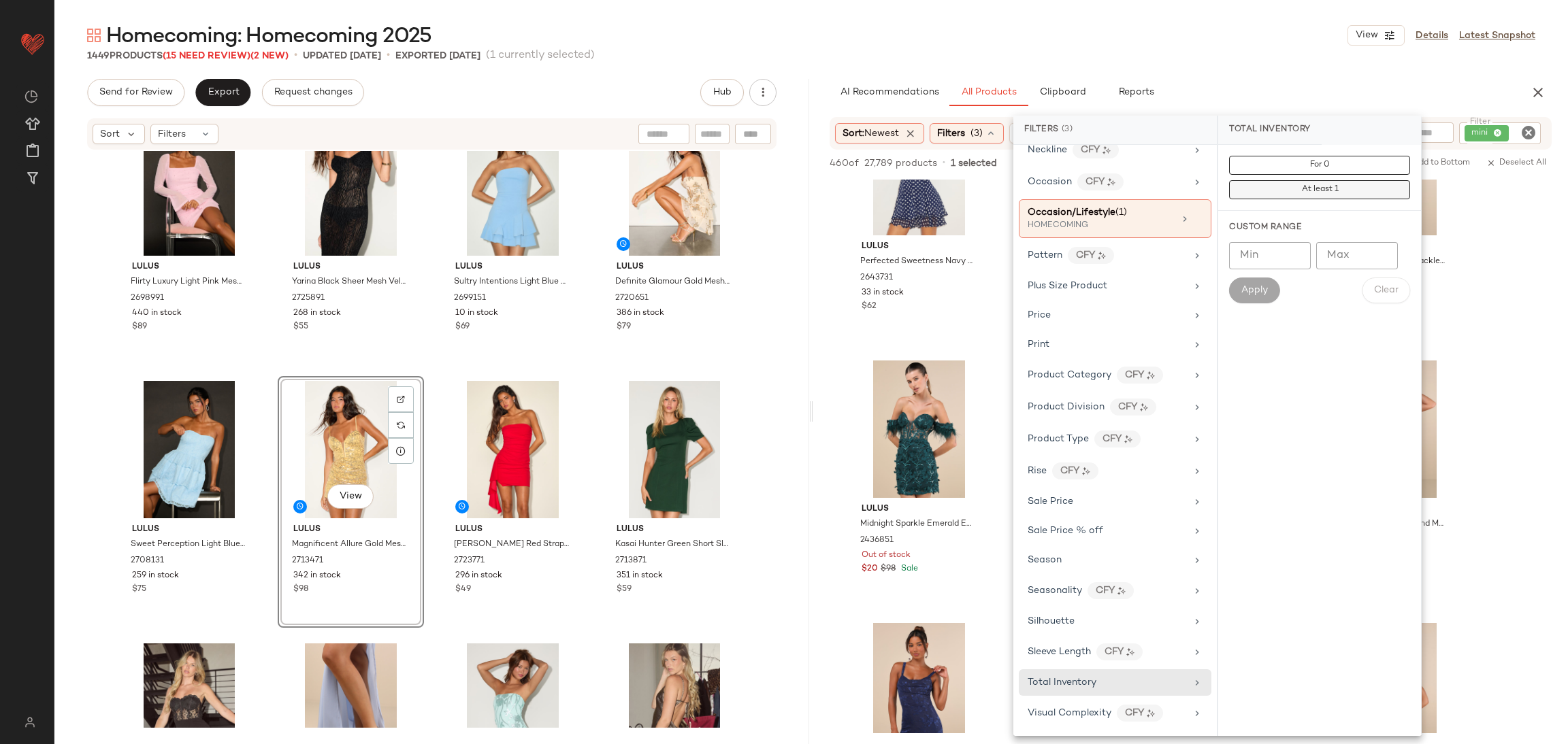
click at [1276, 194] on button "At least 1" at bounding box center [1320, 190] width 181 height 19
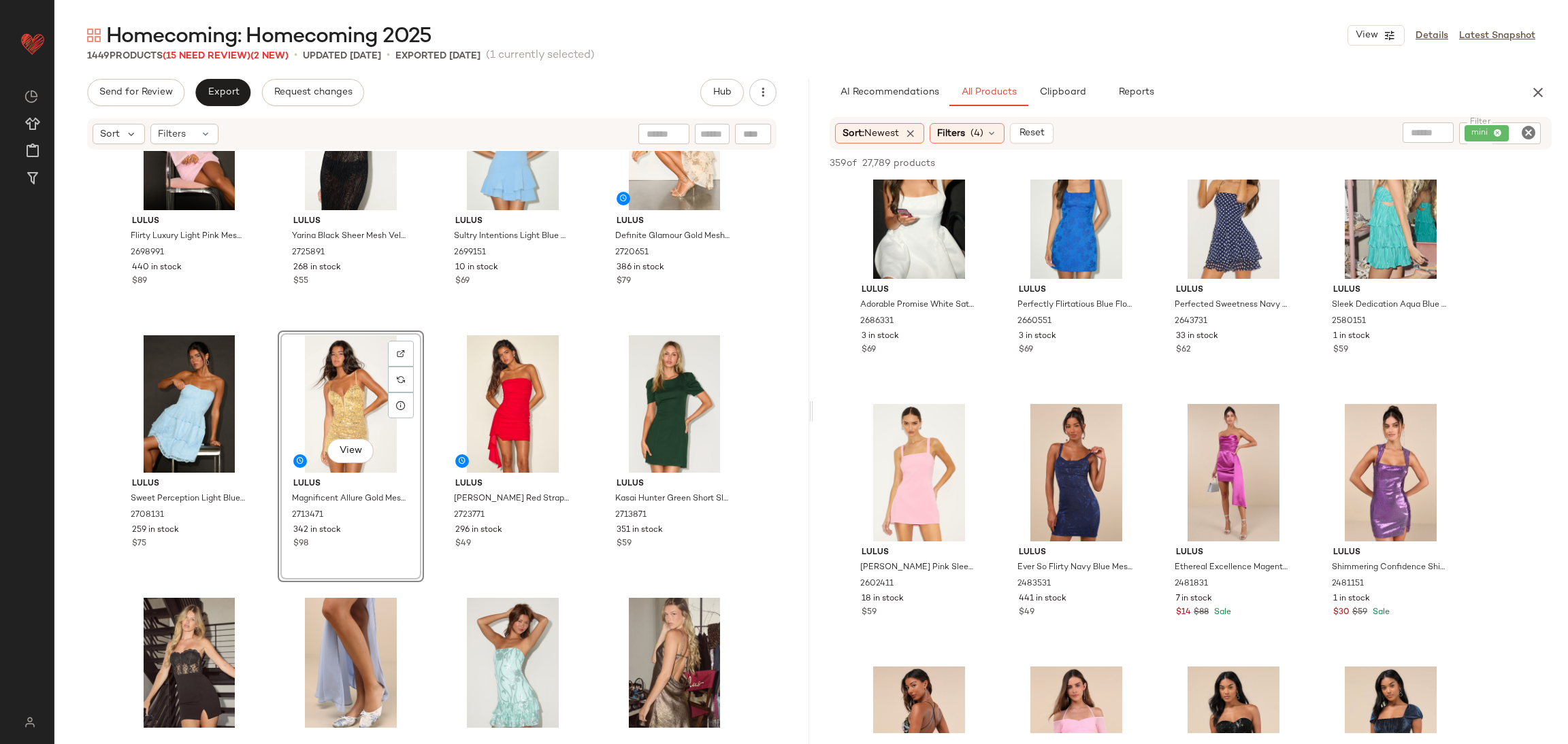
scroll to position [4194, 0]
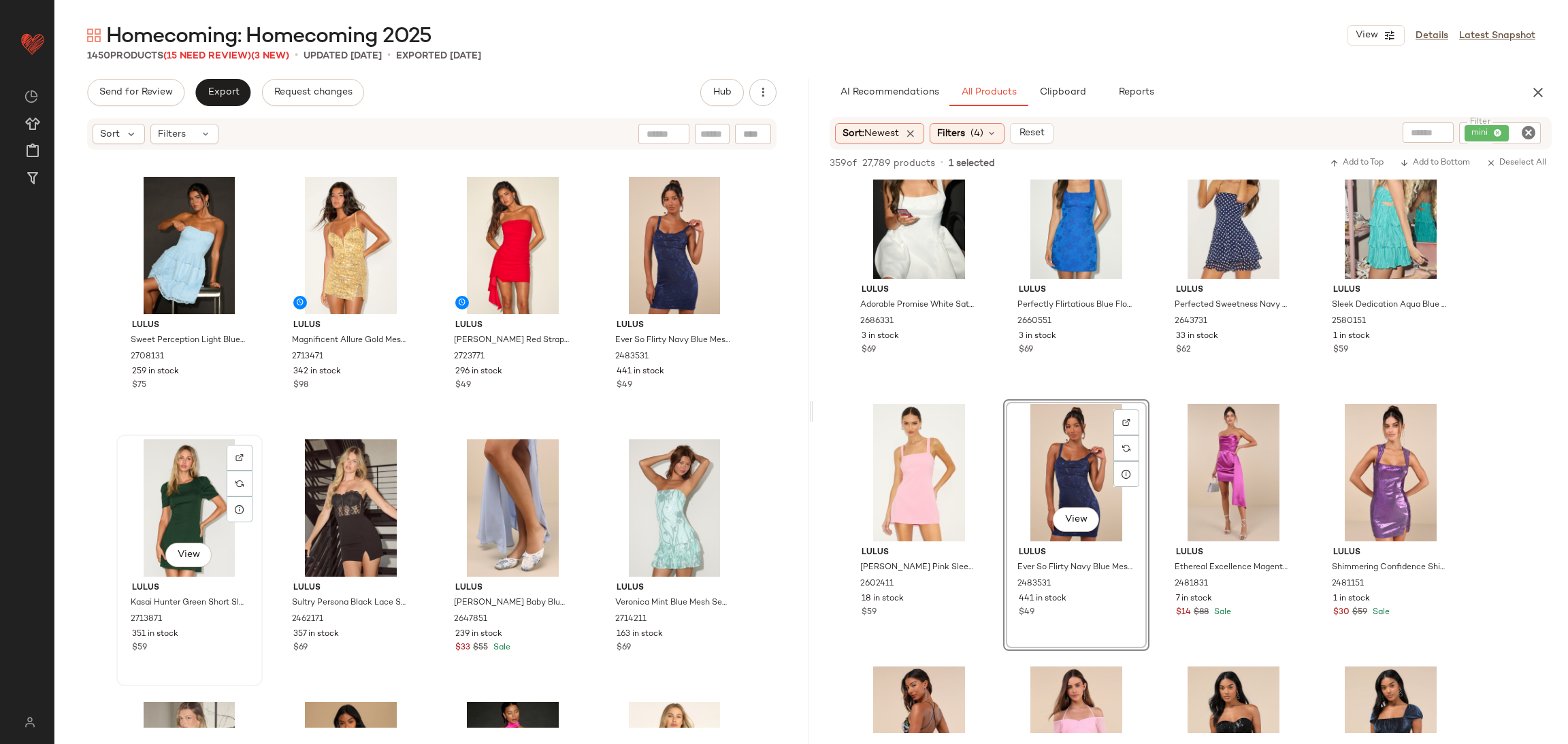
click at [206, 512] on div "View" at bounding box center [189, 508] width 137 height 138
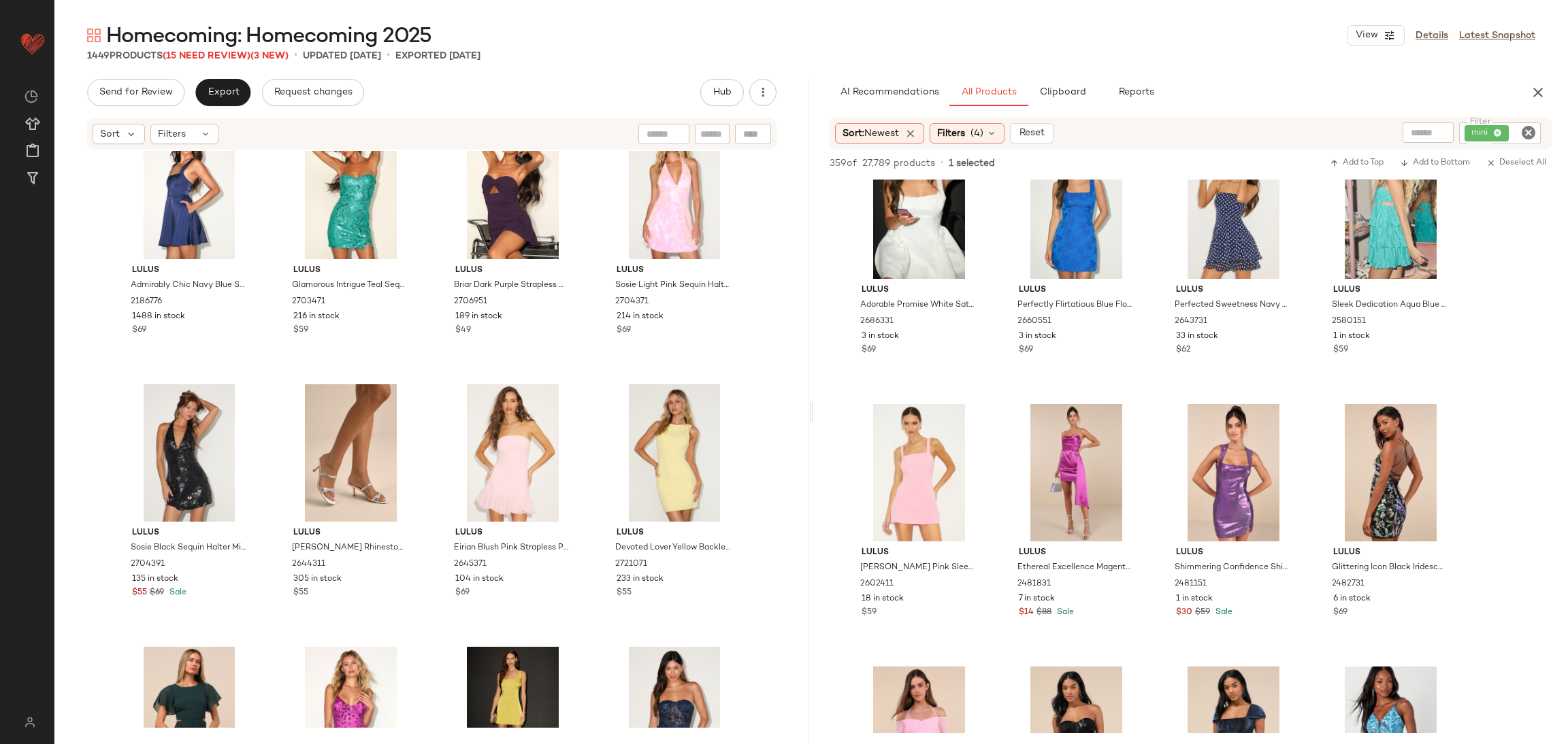
scroll to position [9195, 0]
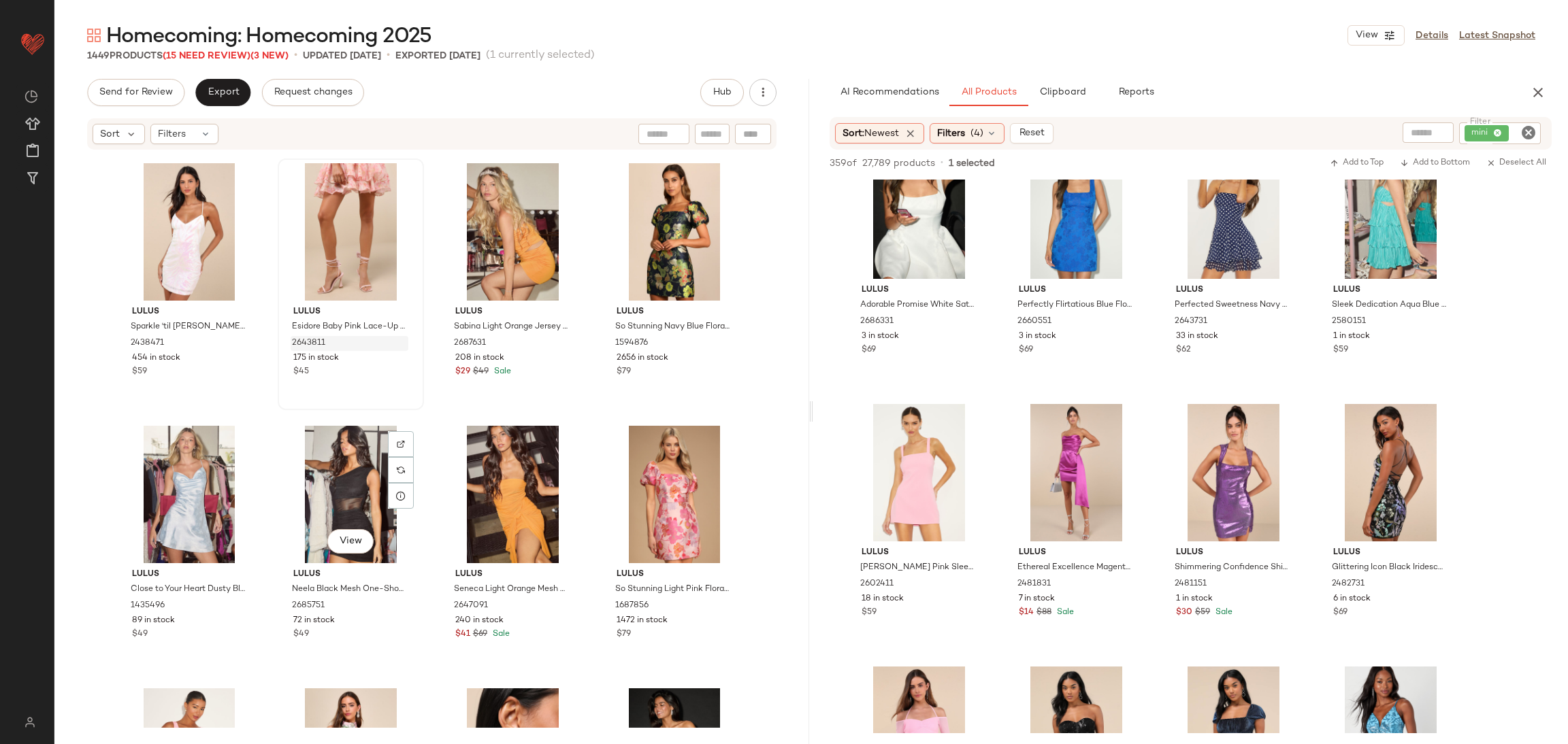
scroll to position [5725, 0]
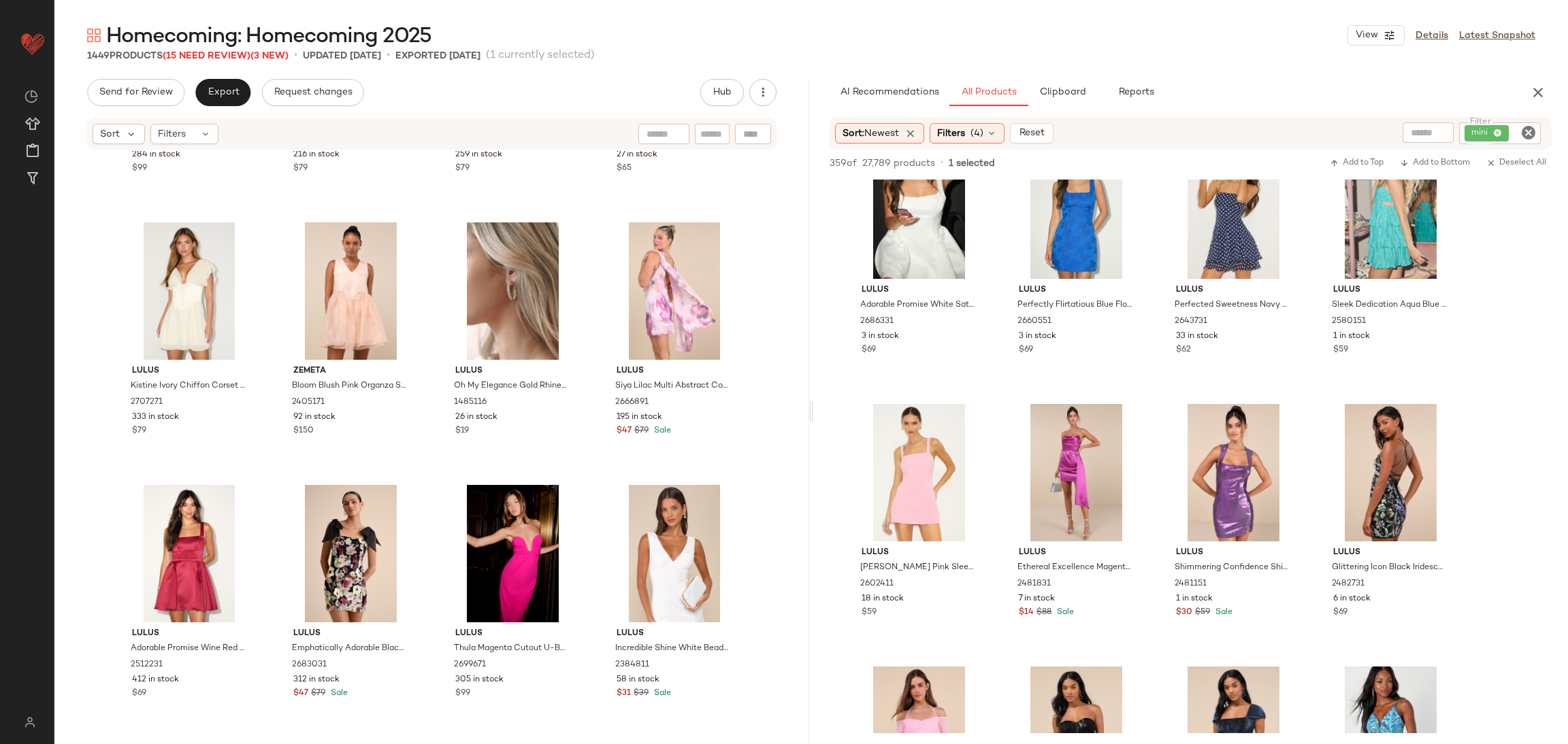
scroll to position [18379, 0]
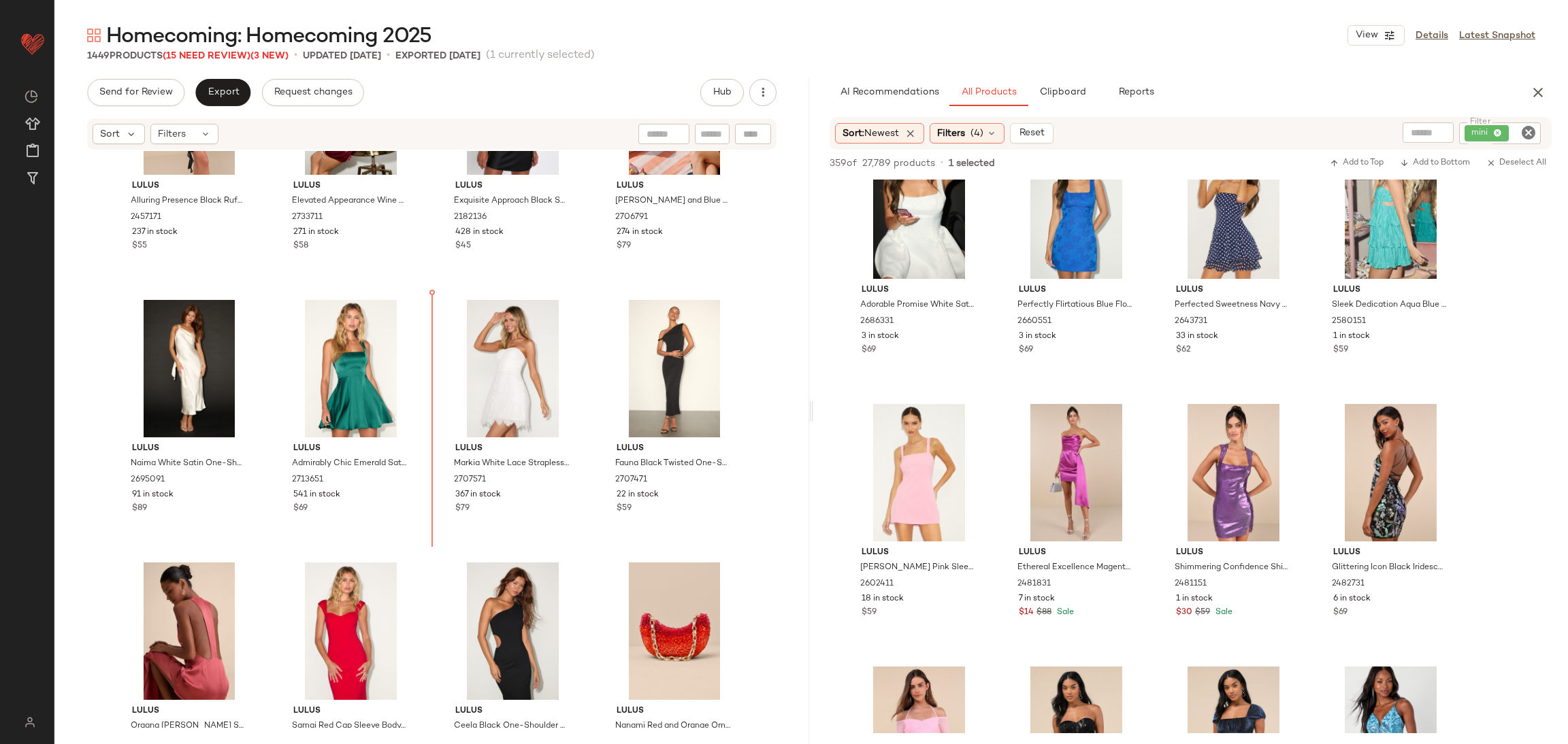
scroll to position [17713, 0]
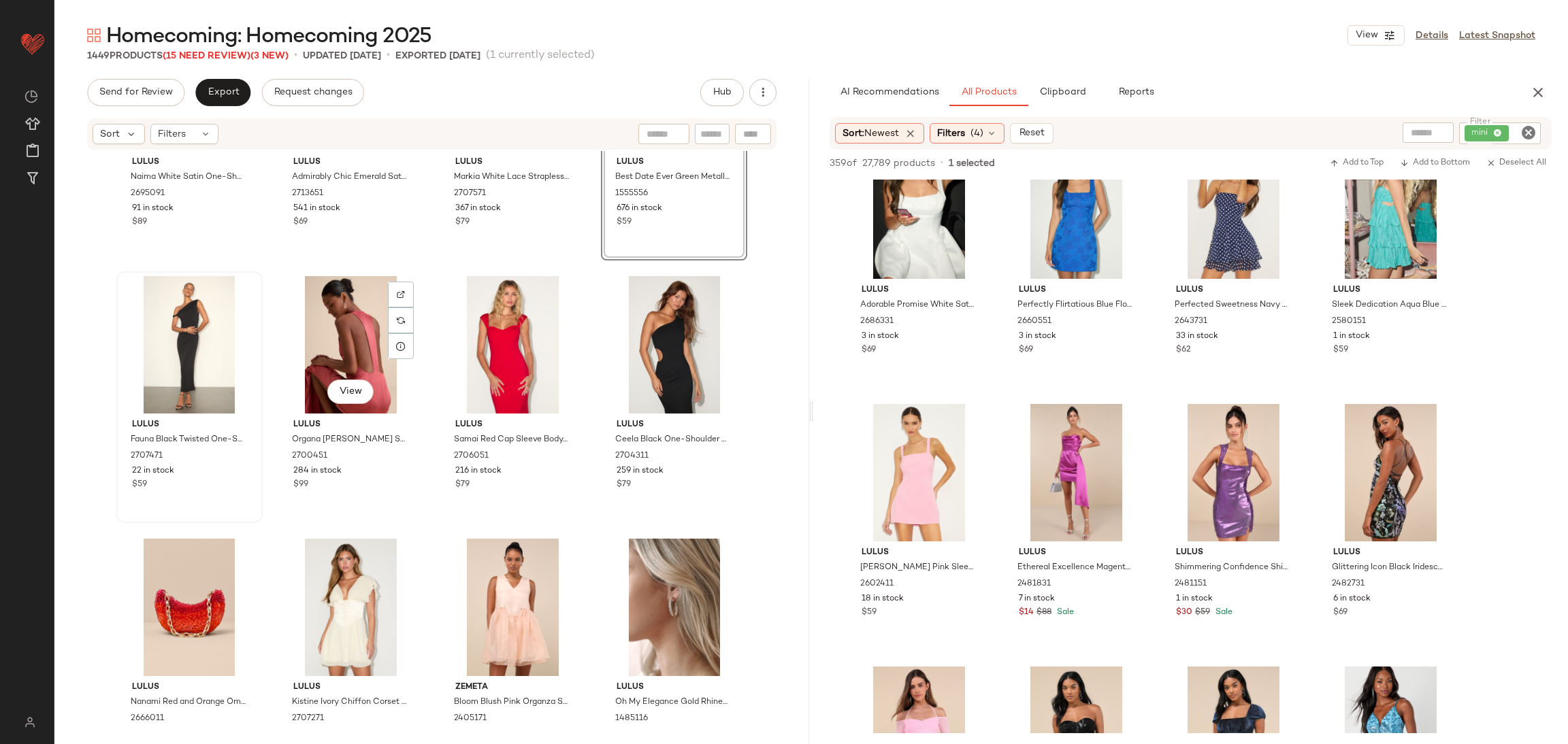
scroll to position [18019, 0]
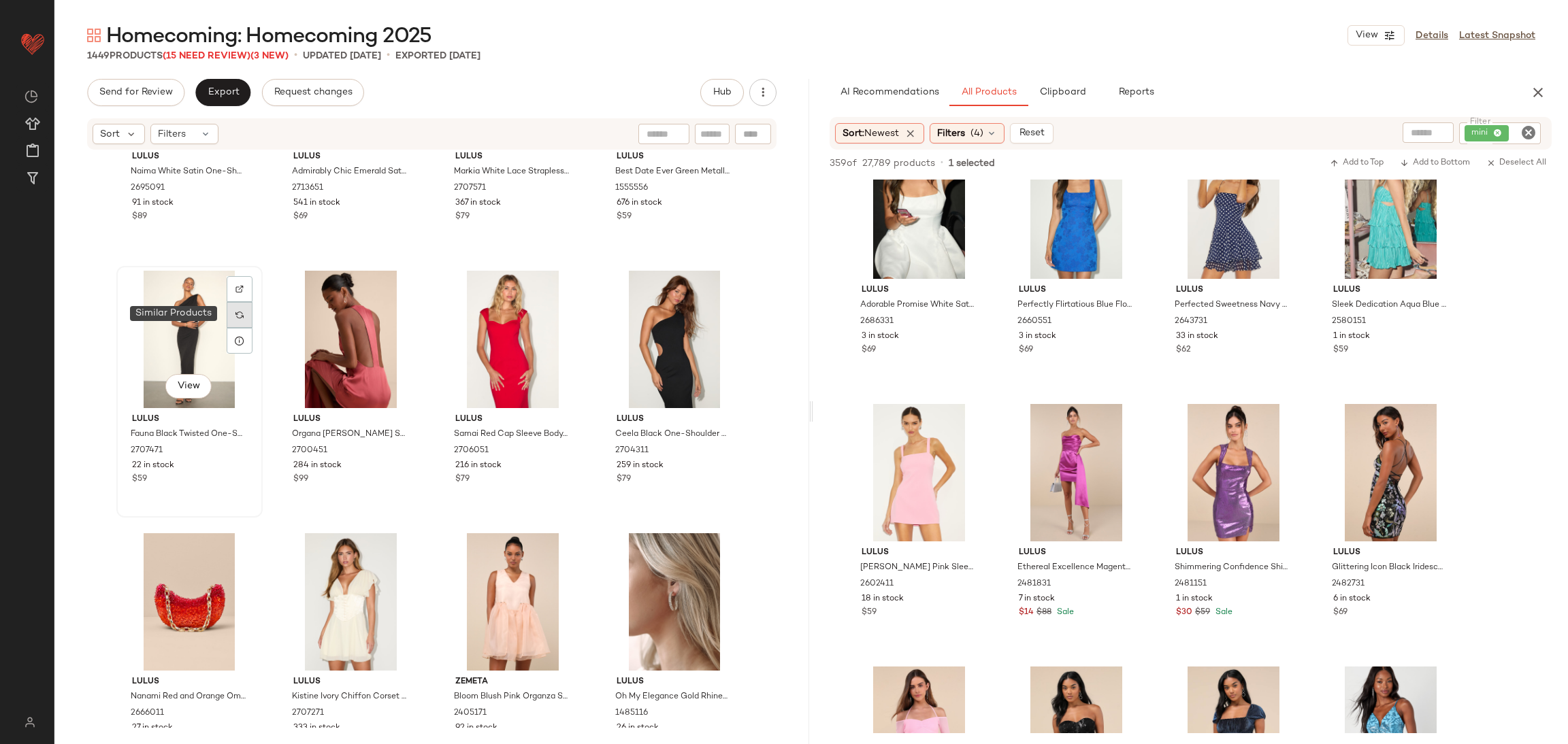
click at [227, 319] on div at bounding box center [240, 315] width 26 height 26
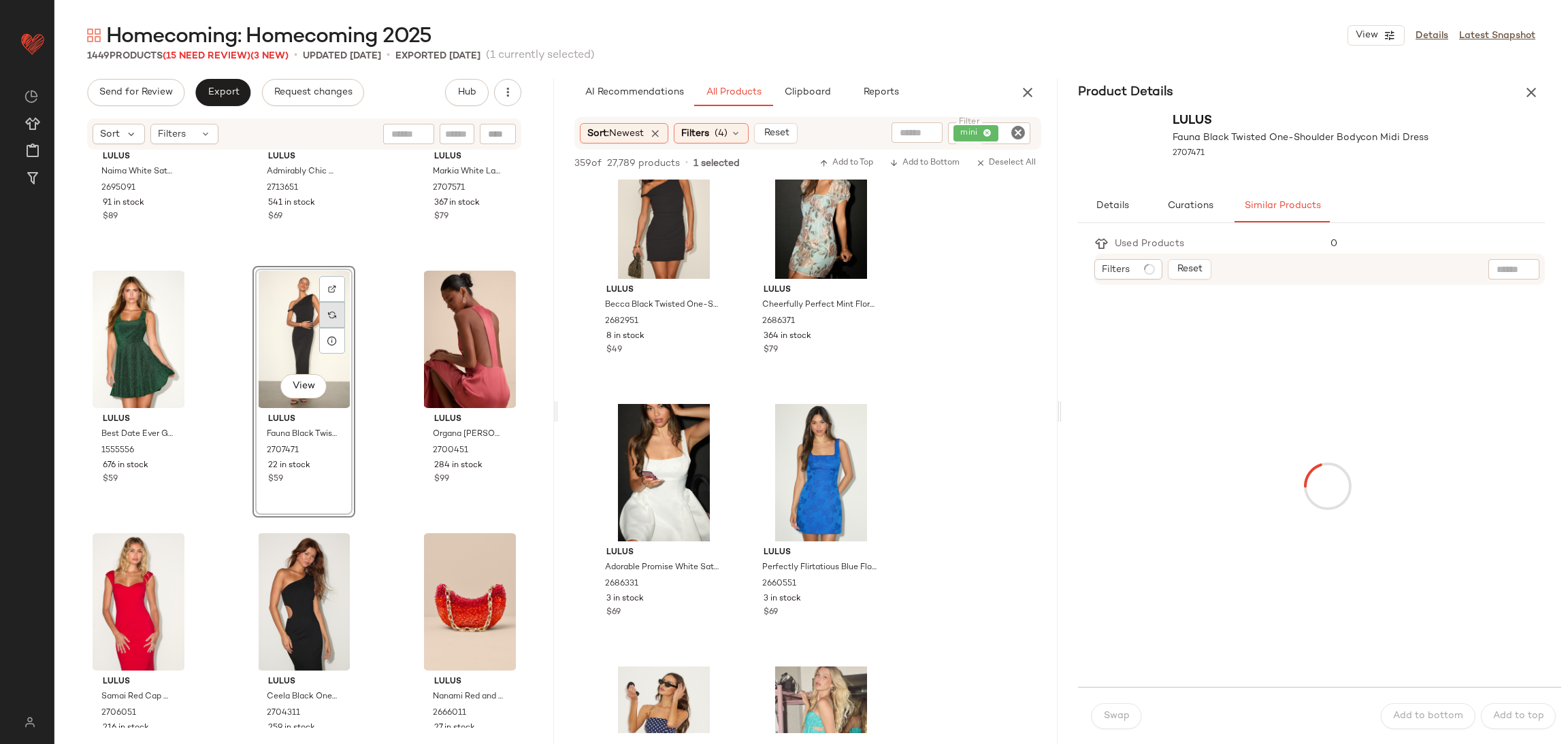
scroll to position [568, 0]
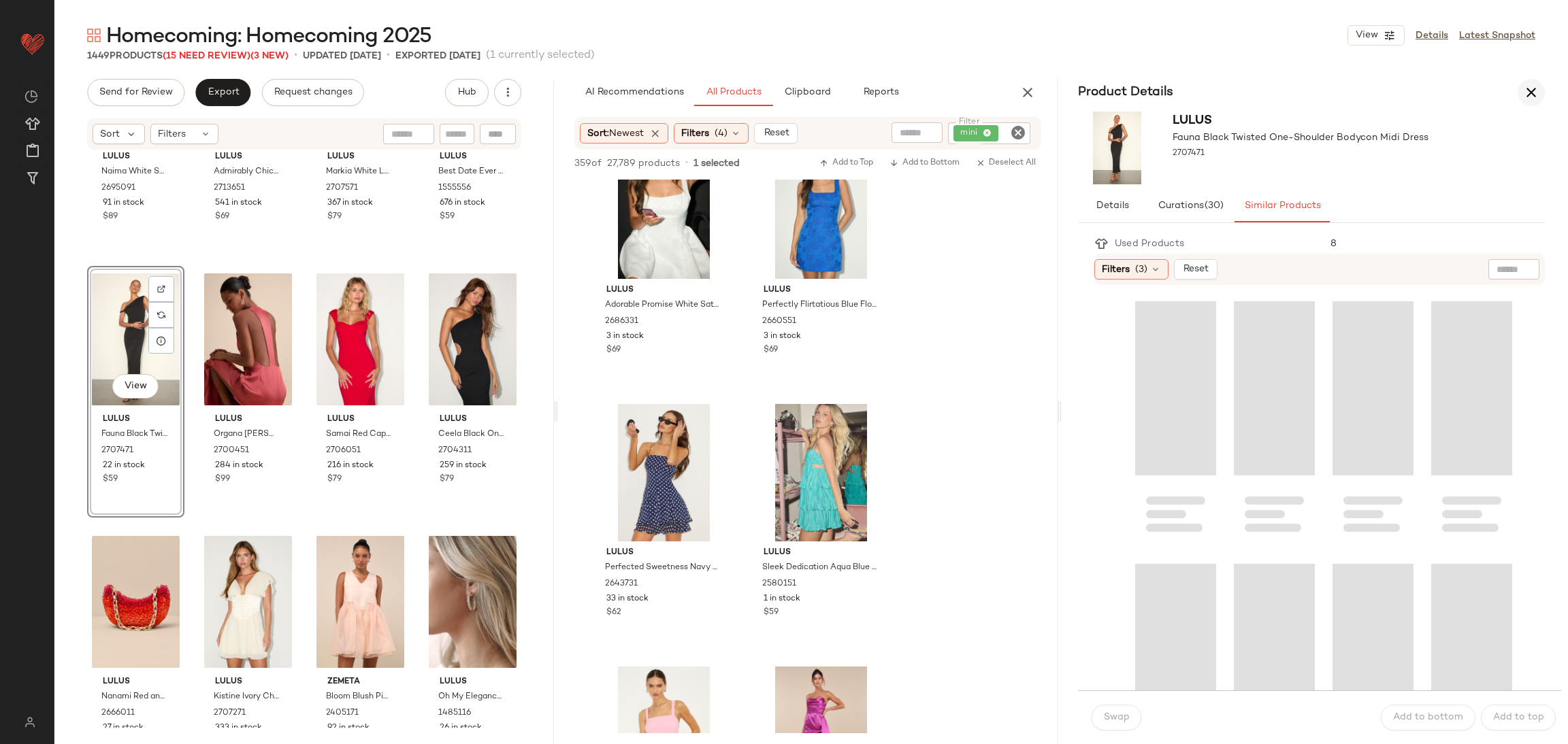
click at [1538, 81] on button "button" at bounding box center [1531, 93] width 28 height 28
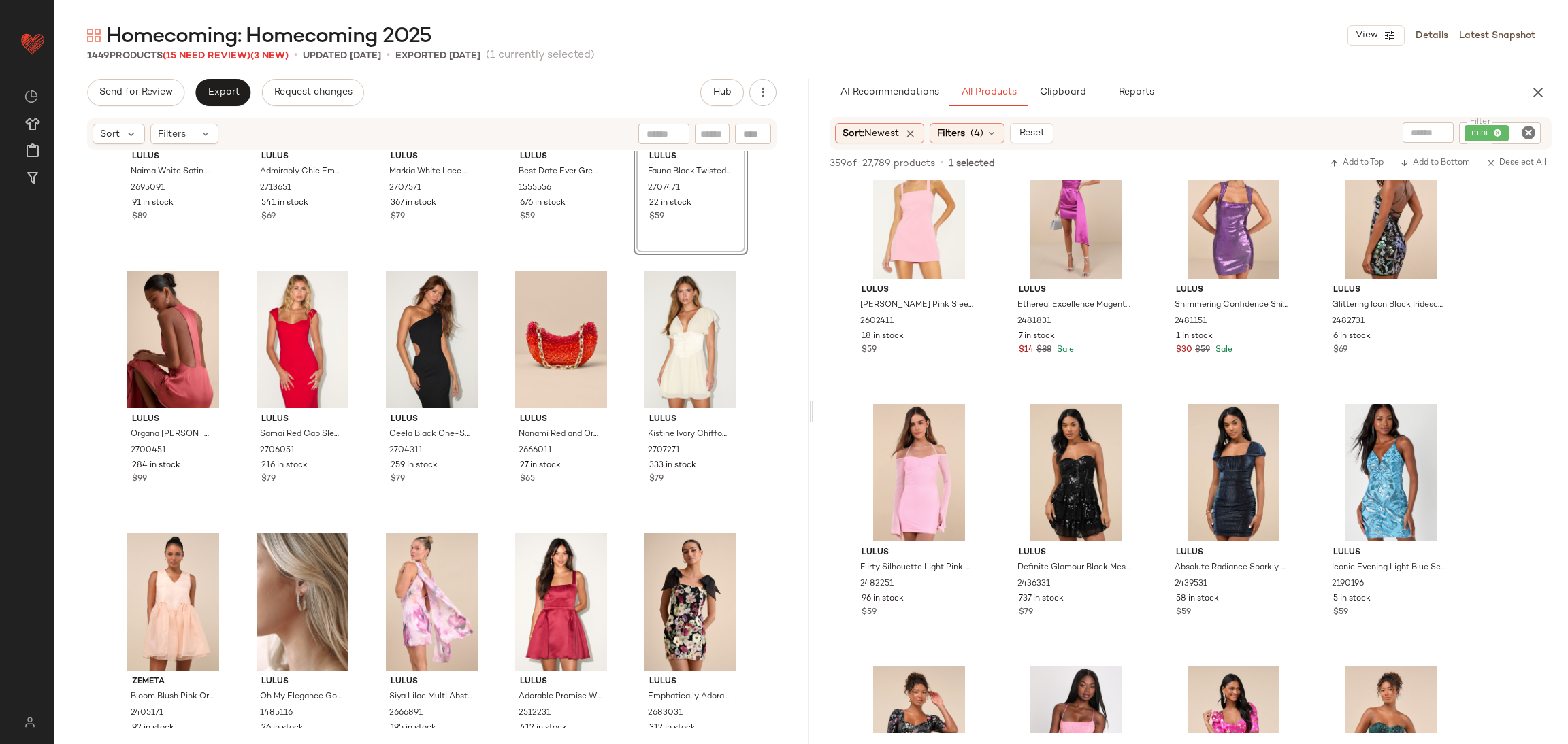
scroll to position [305, 0]
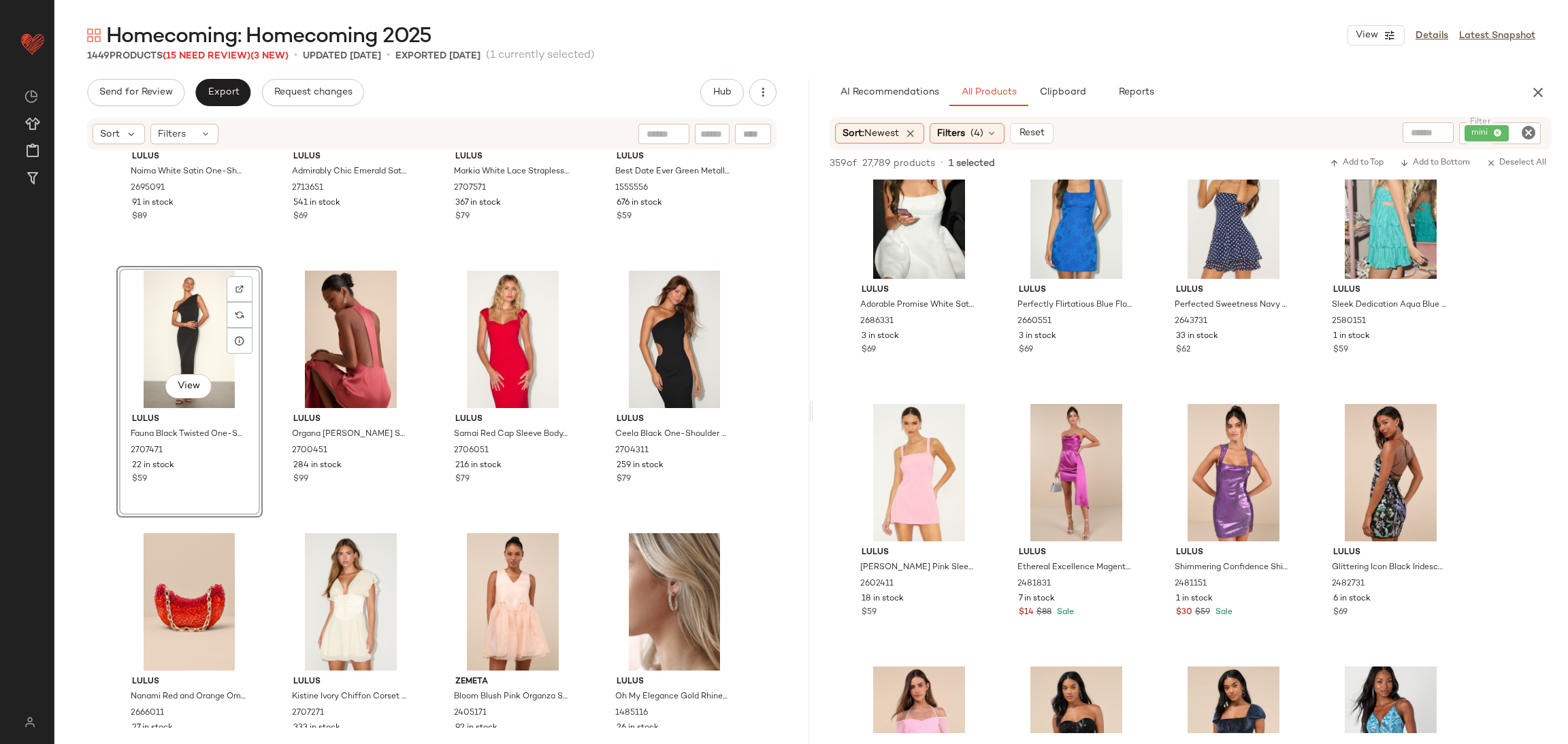
click at [177, 330] on div "View" at bounding box center [189, 339] width 137 height 138
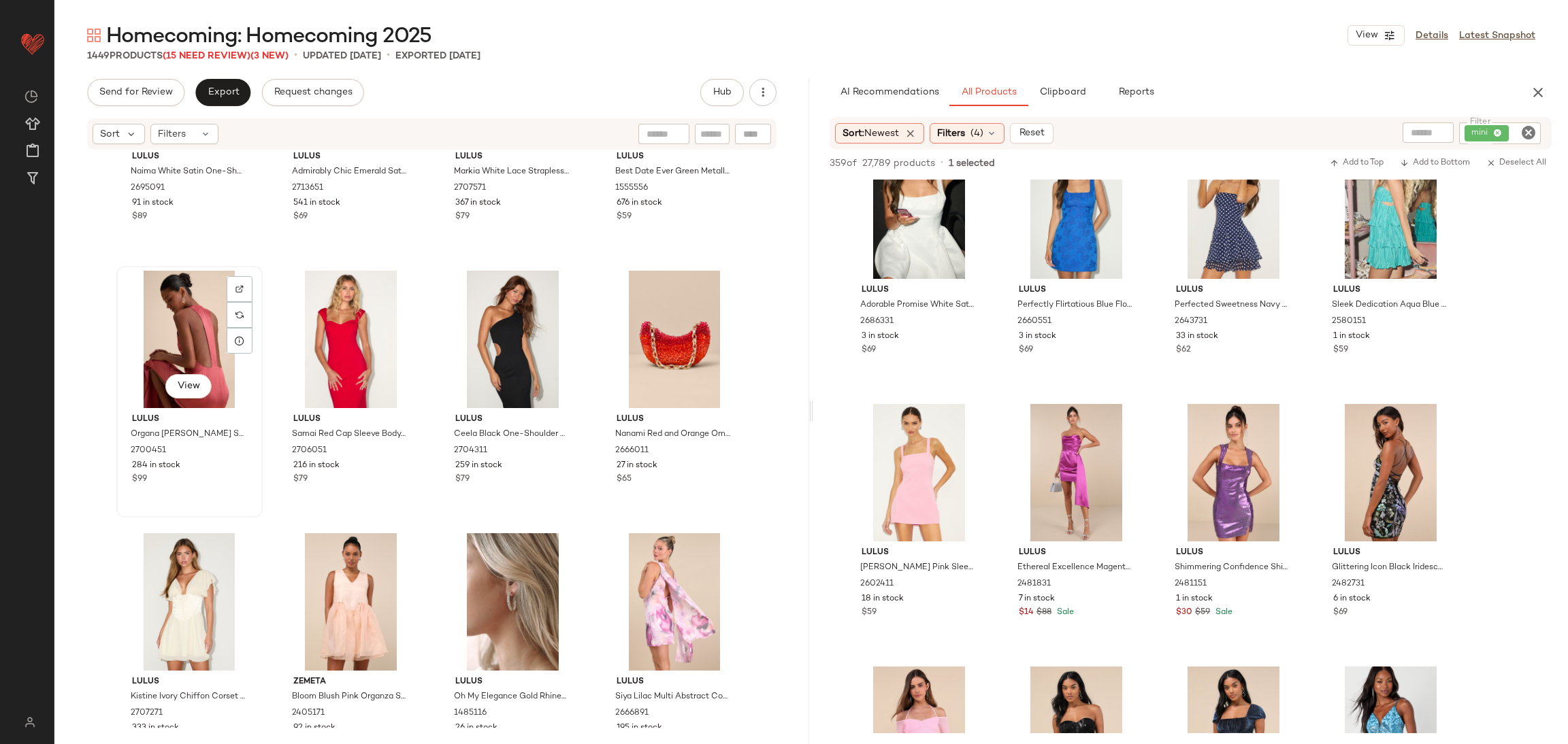
click at [190, 340] on div "View" at bounding box center [189, 339] width 137 height 138
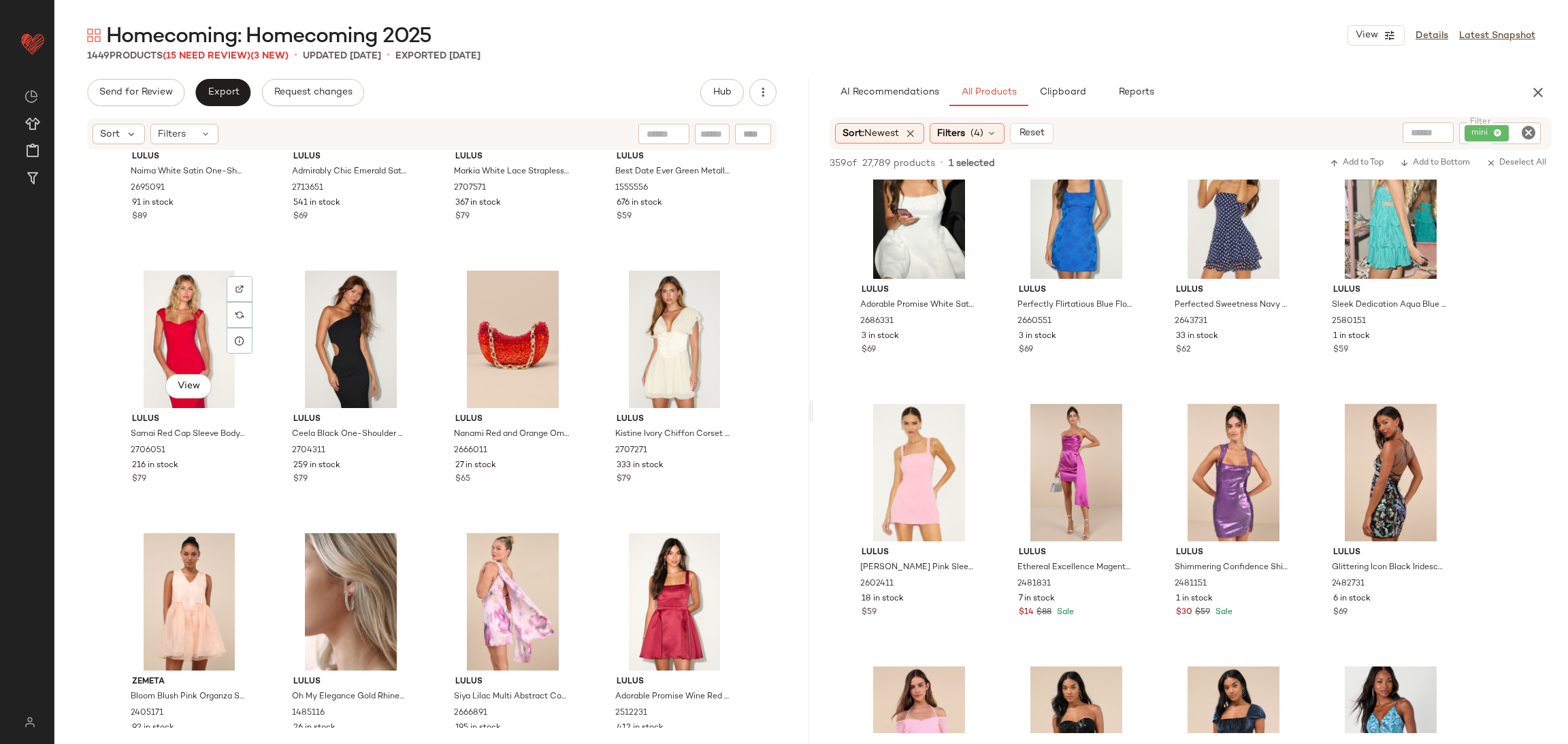
click at [190, 340] on div "View" at bounding box center [189, 339] width 137 height 138
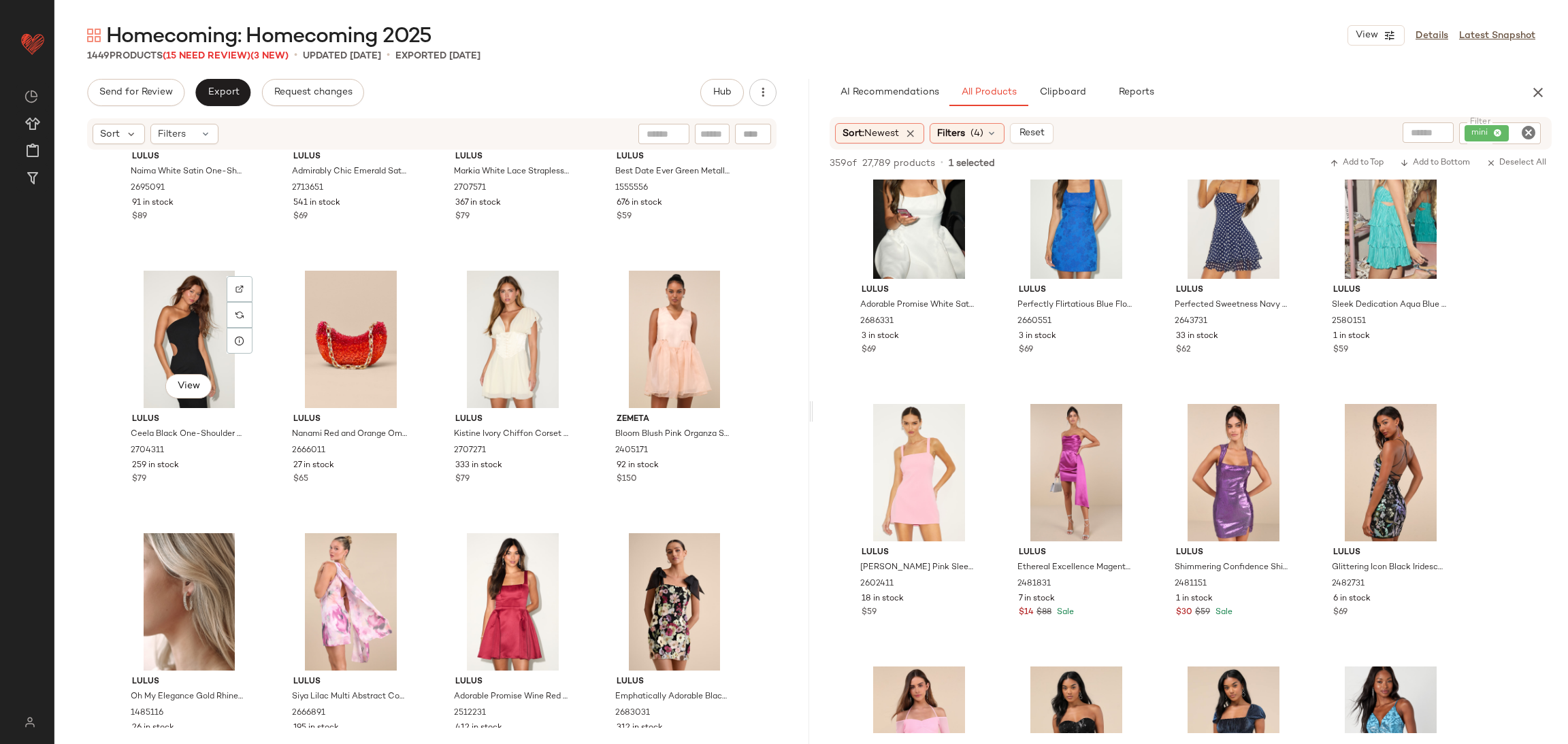
click at [190, 340] on div "View" at bounding box center [189, 339] width 137 height 138
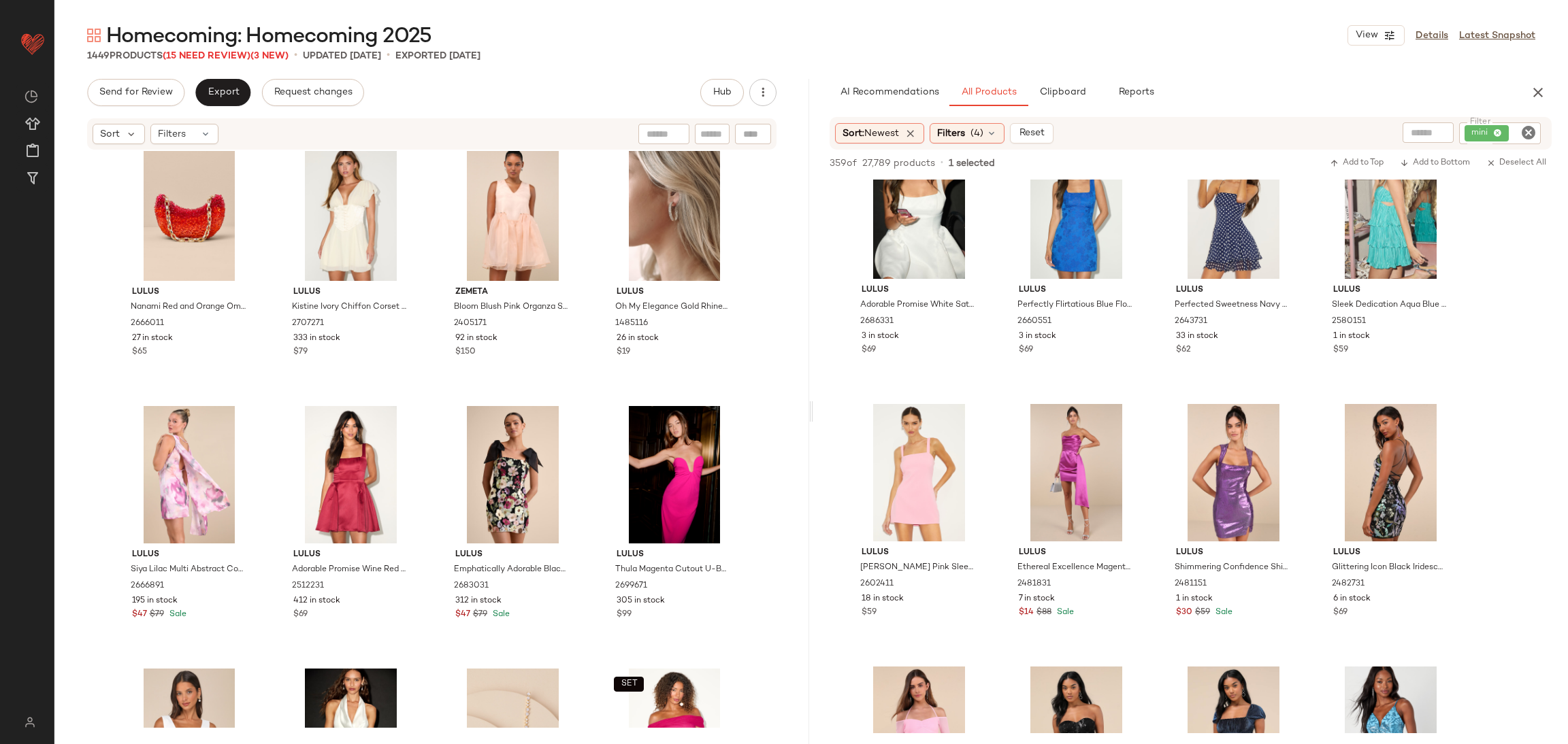
scroll to position [18325, 0]
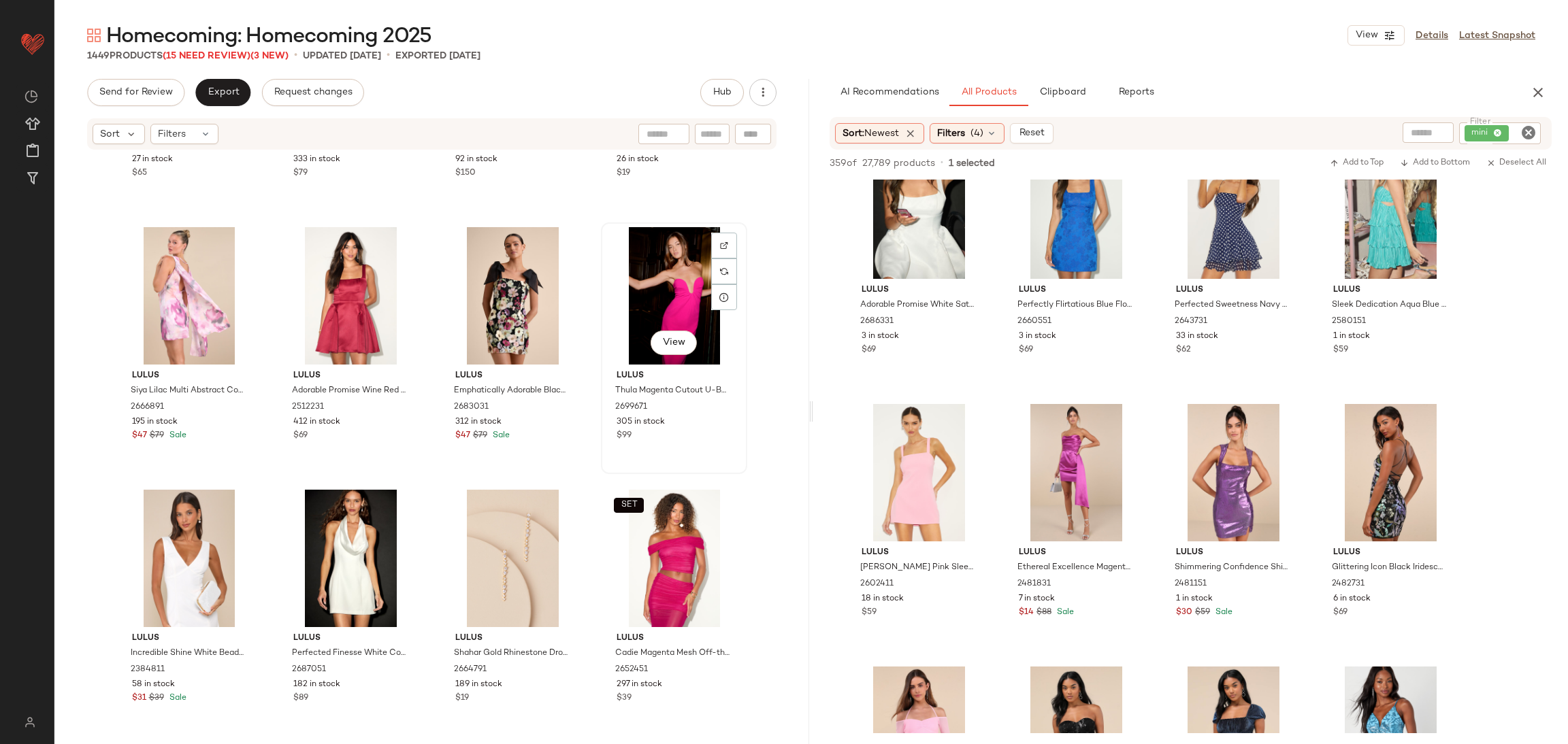
click at [683, 290] on div "View" at bounding box center [674, 296] width 137 height 138
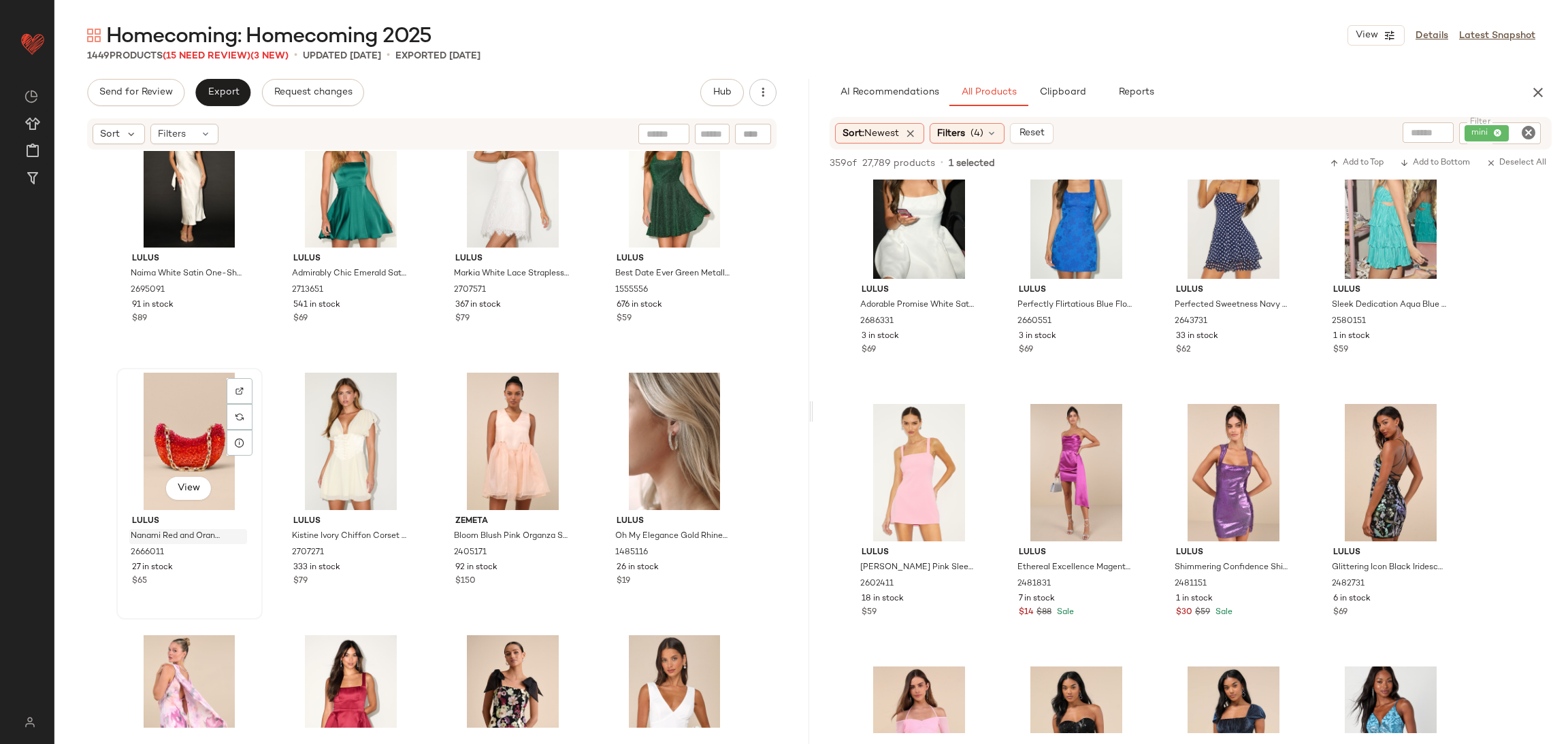
scroll to position [18019, 0]
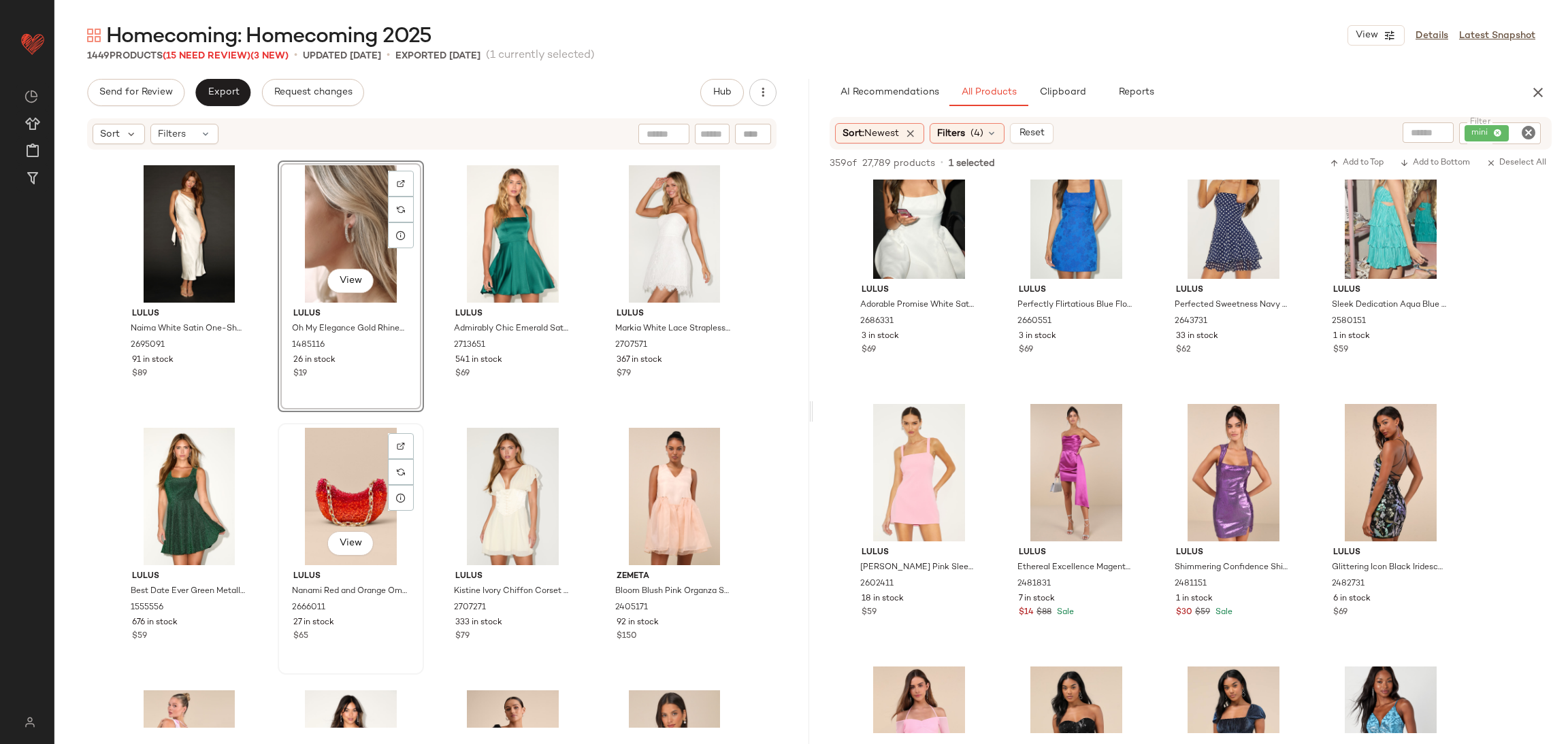
scroll to position [17894, 0]
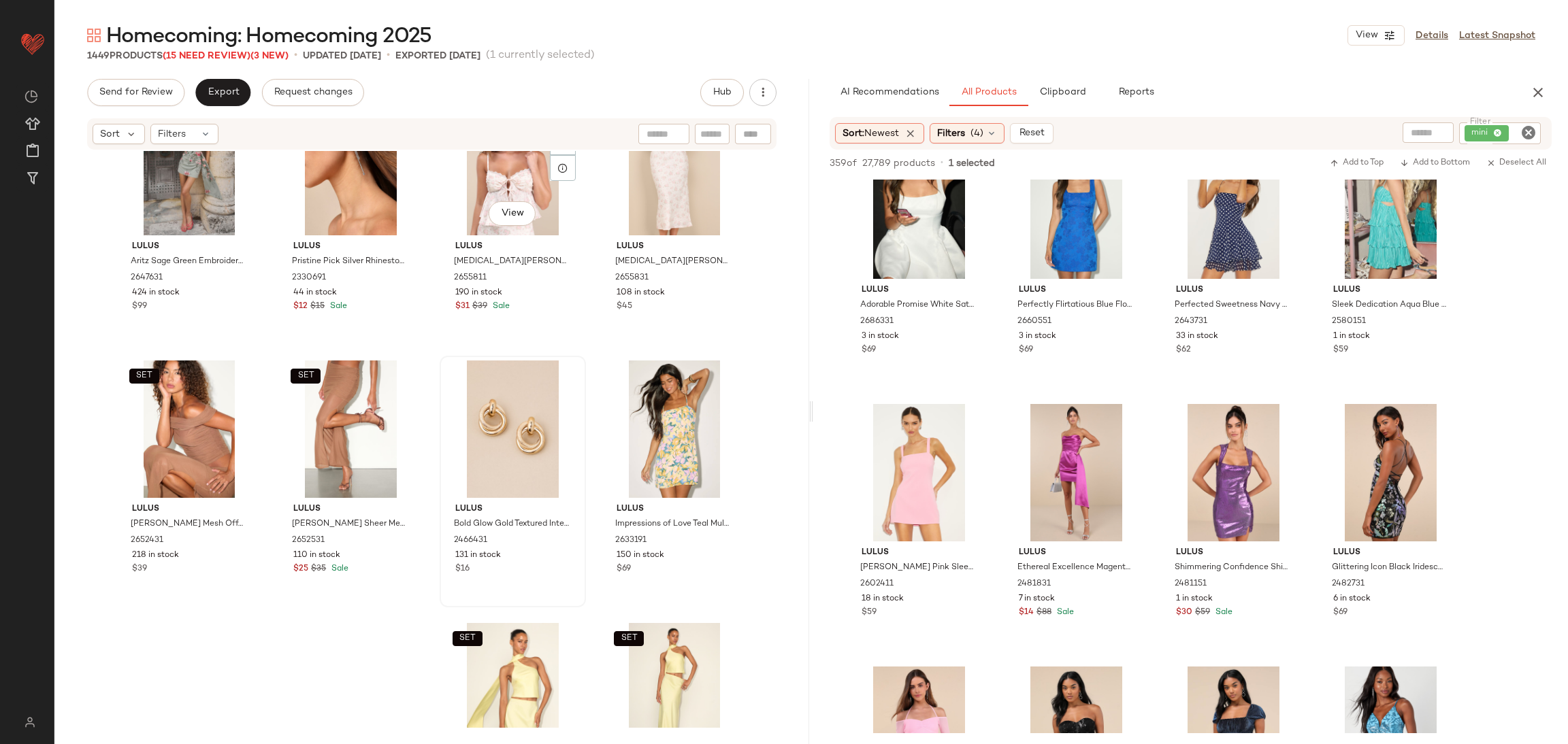
scroll to position [19935, 0]
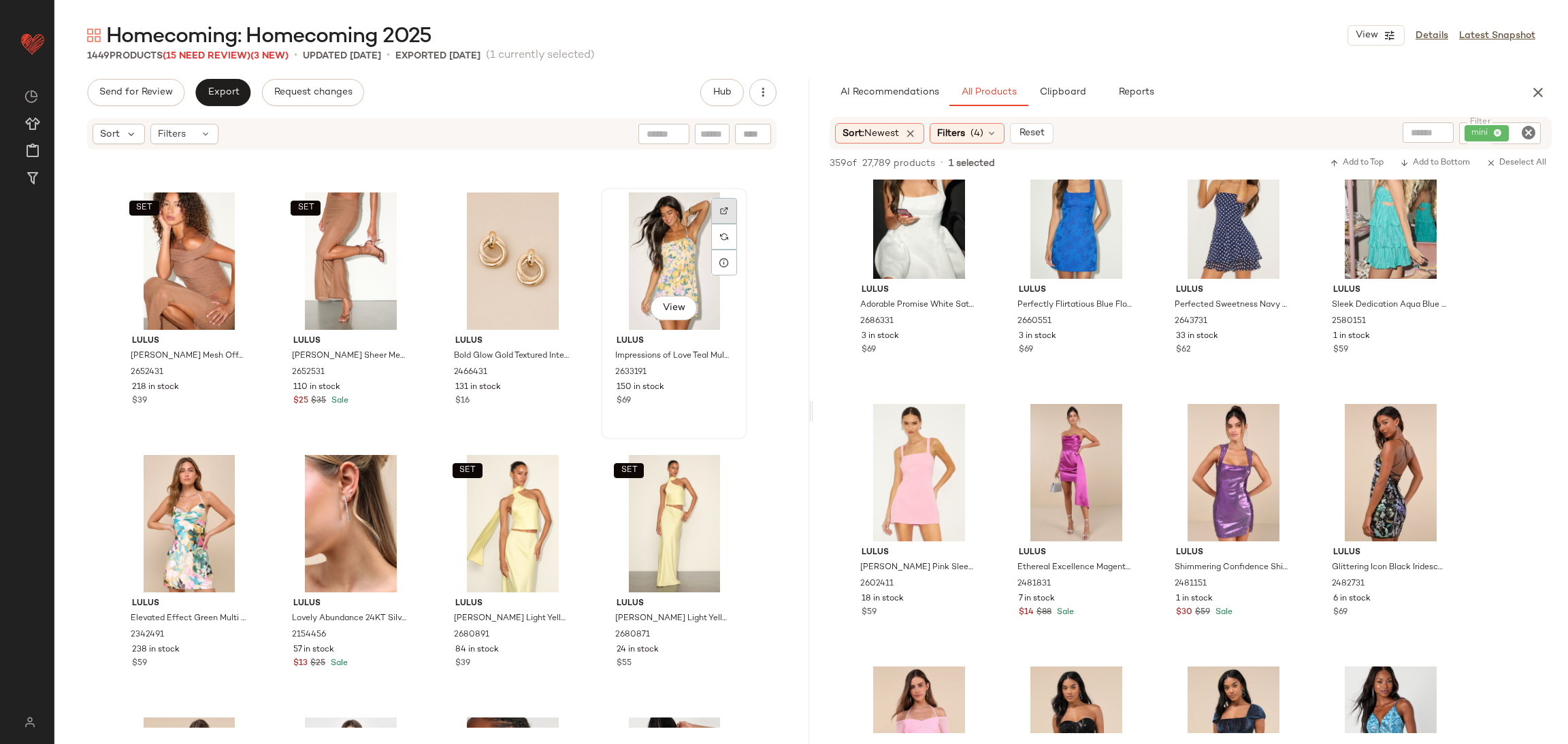
click at [711, 224] on div at bounding box center [724, 237] width 26 height 26
click at [646, 236] on div "View" at bounding box center [674, 261] width 137 height 138
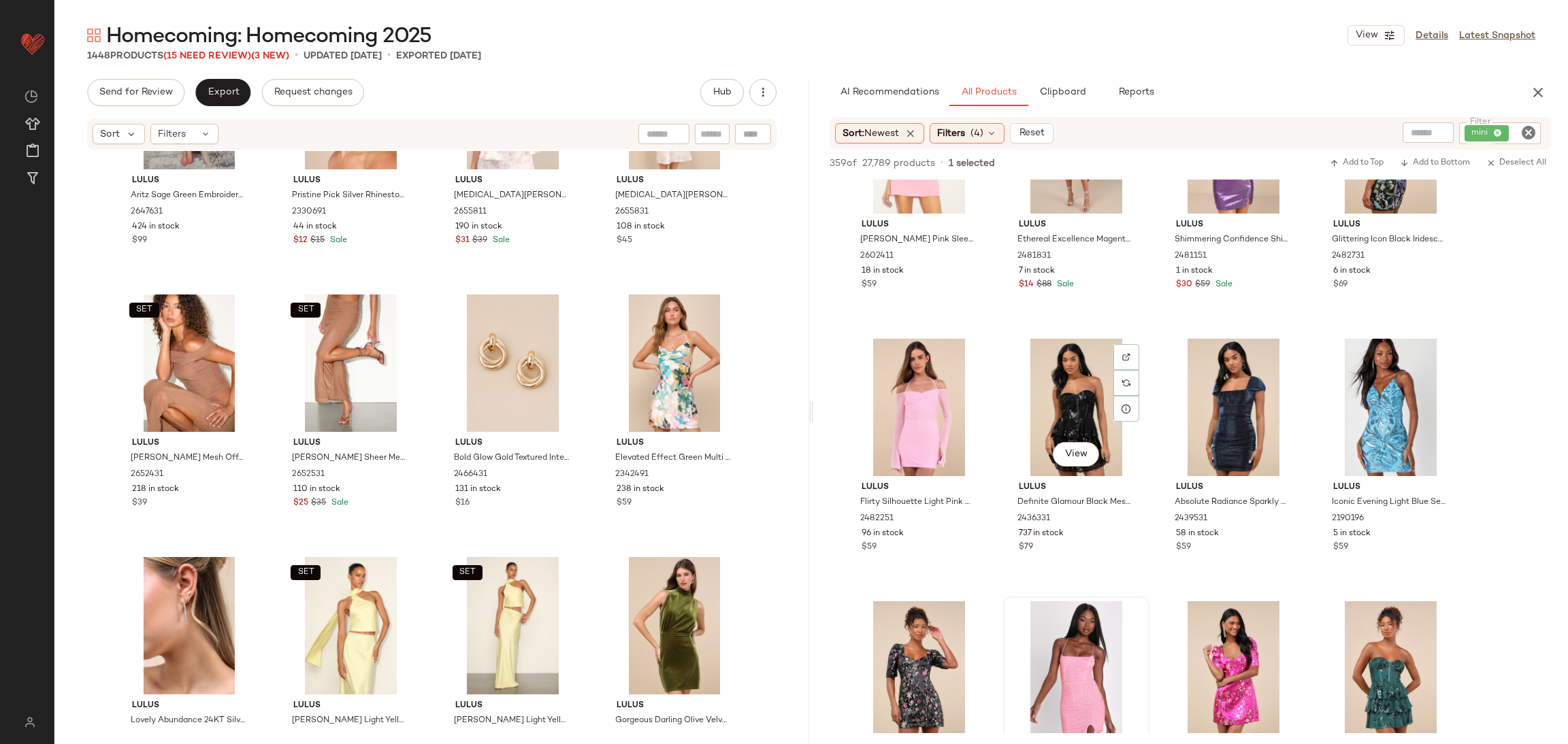
scroll to position [816, 0]
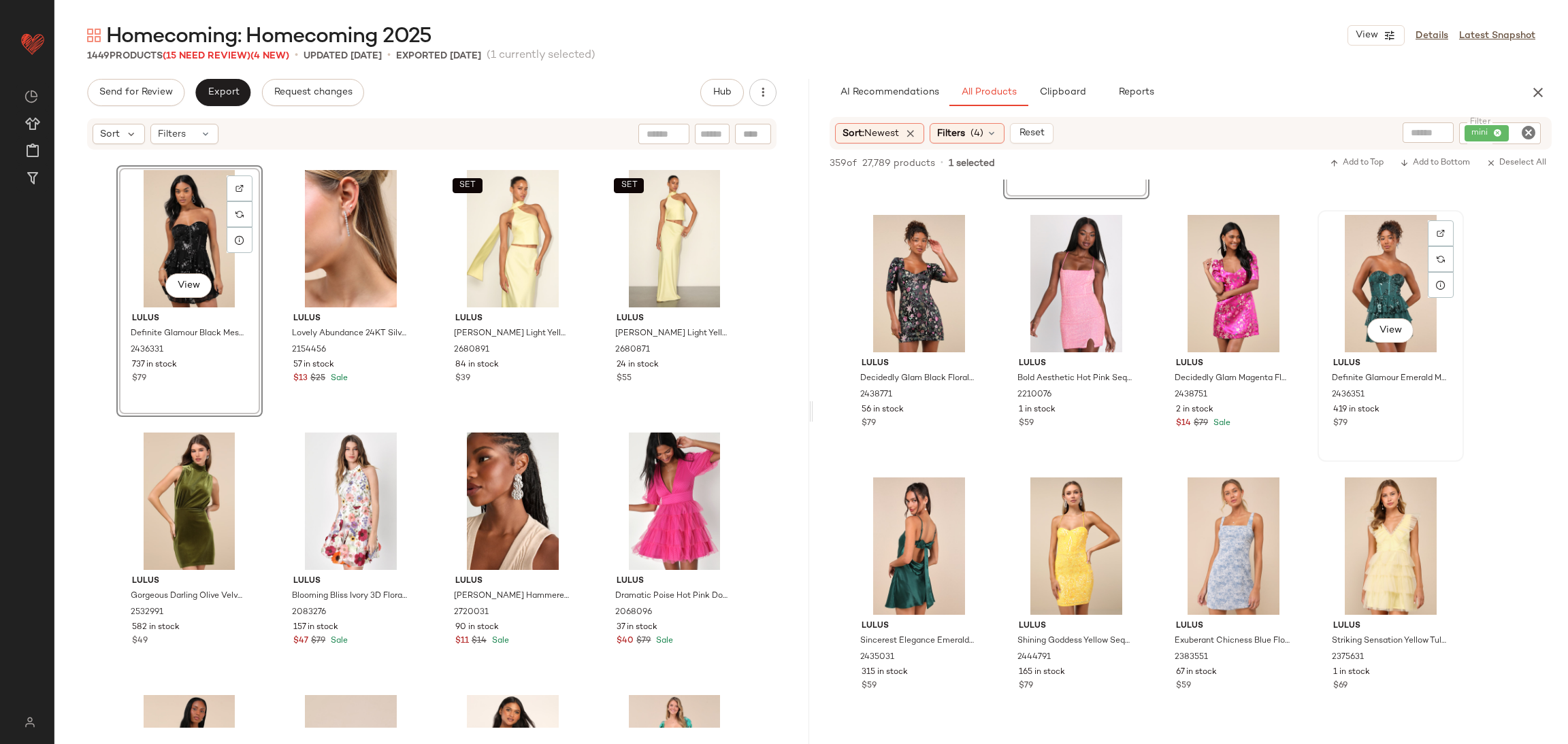
scroll to position [918, 0]
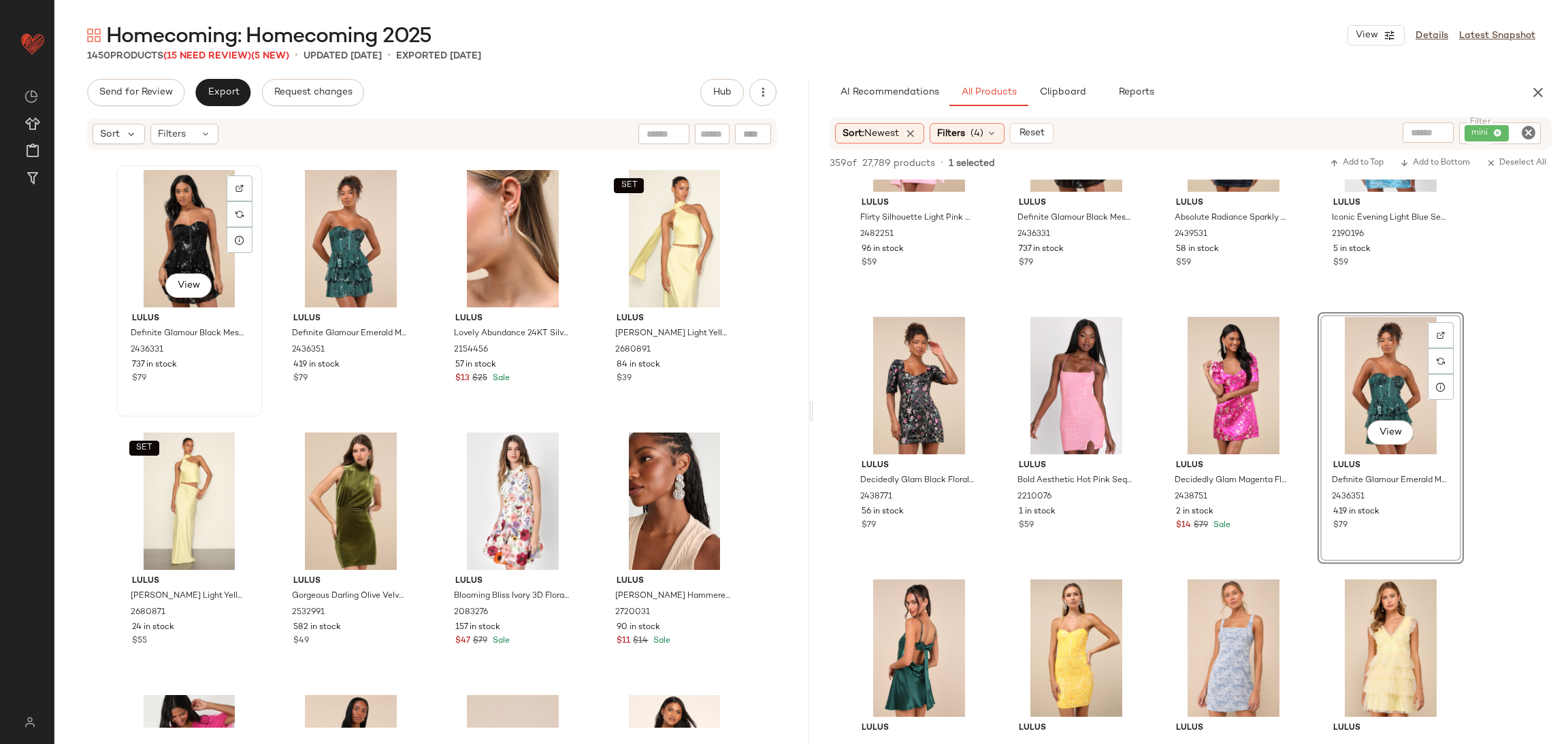
click at [173, 234] on div "View" at bounding box center [189, 239] width 137 height 138
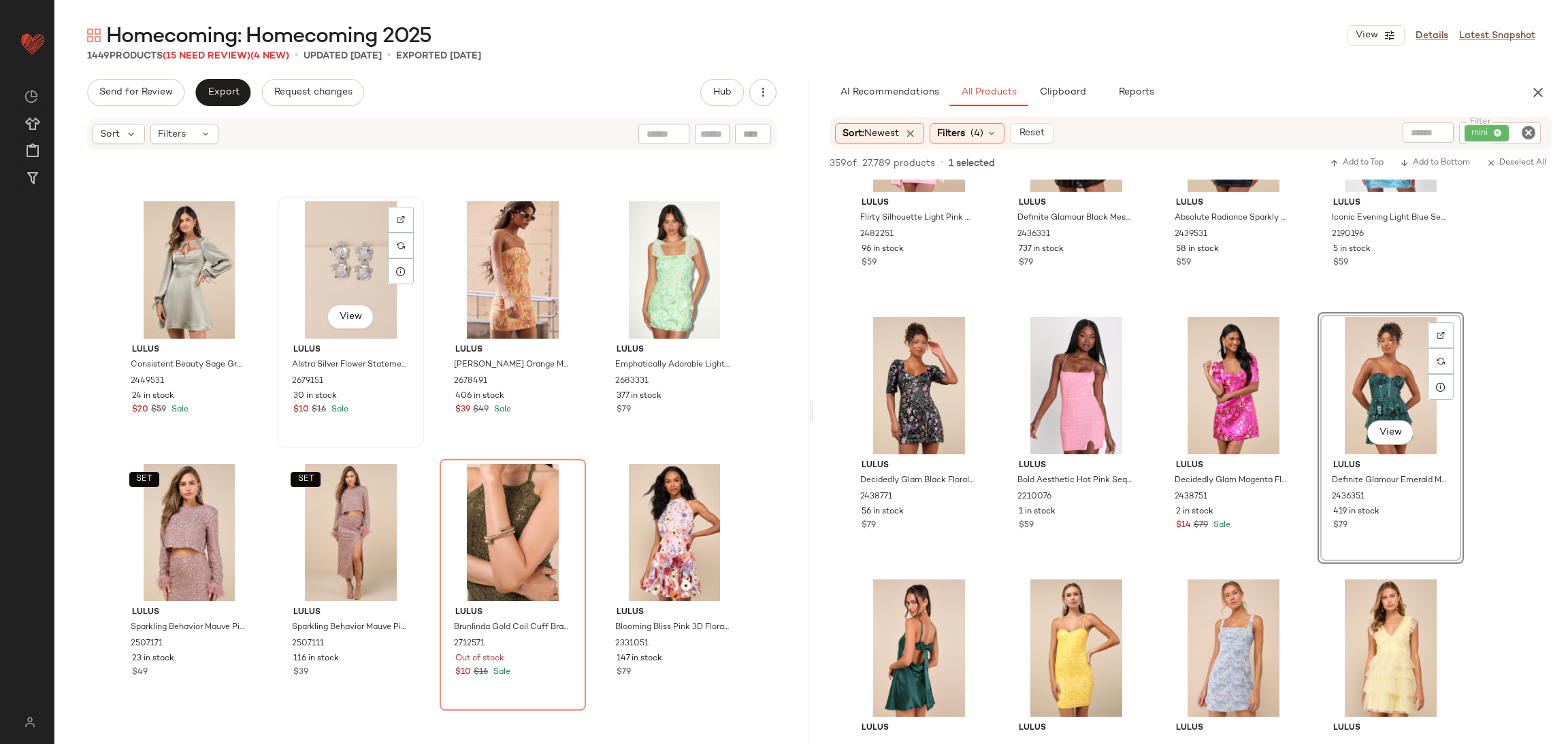
scroll to position [21241, 0]
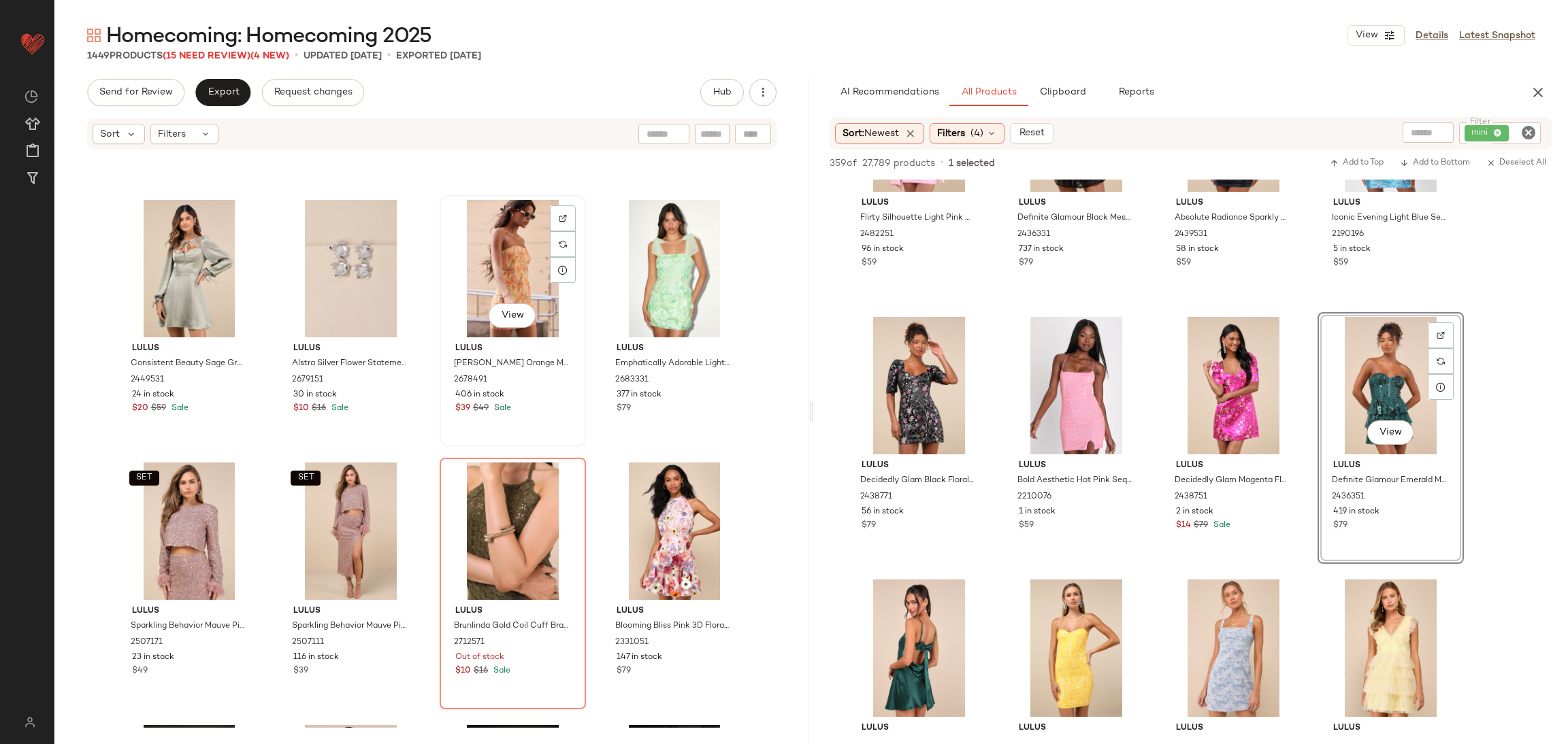
click at [520, 389] on div "406 in stock" at bounding box center [513, 395] width 115 height 12
click at [399, 480] on img at bounding box center [400, 481] width 8 height 8
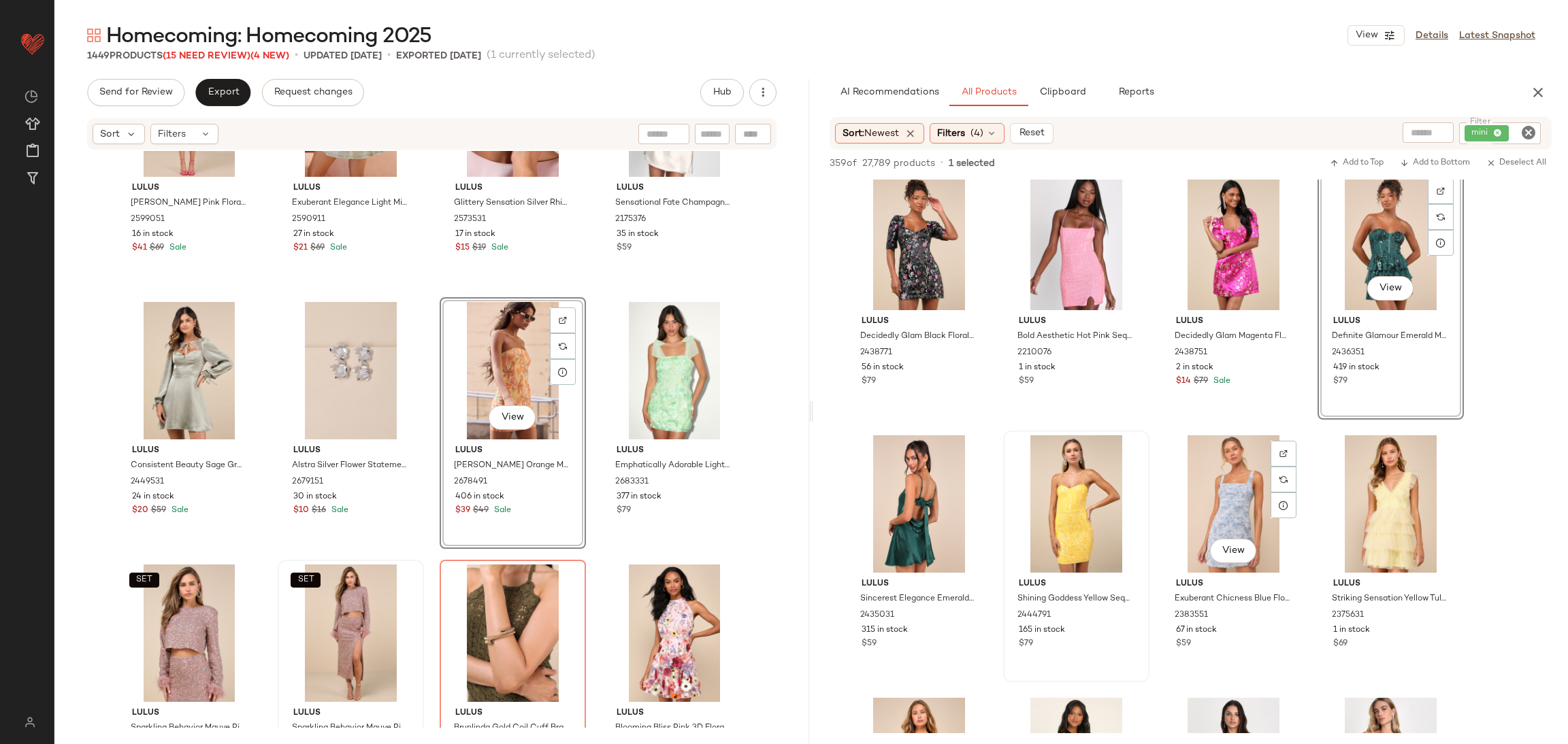
scroll to position [1122, 0]
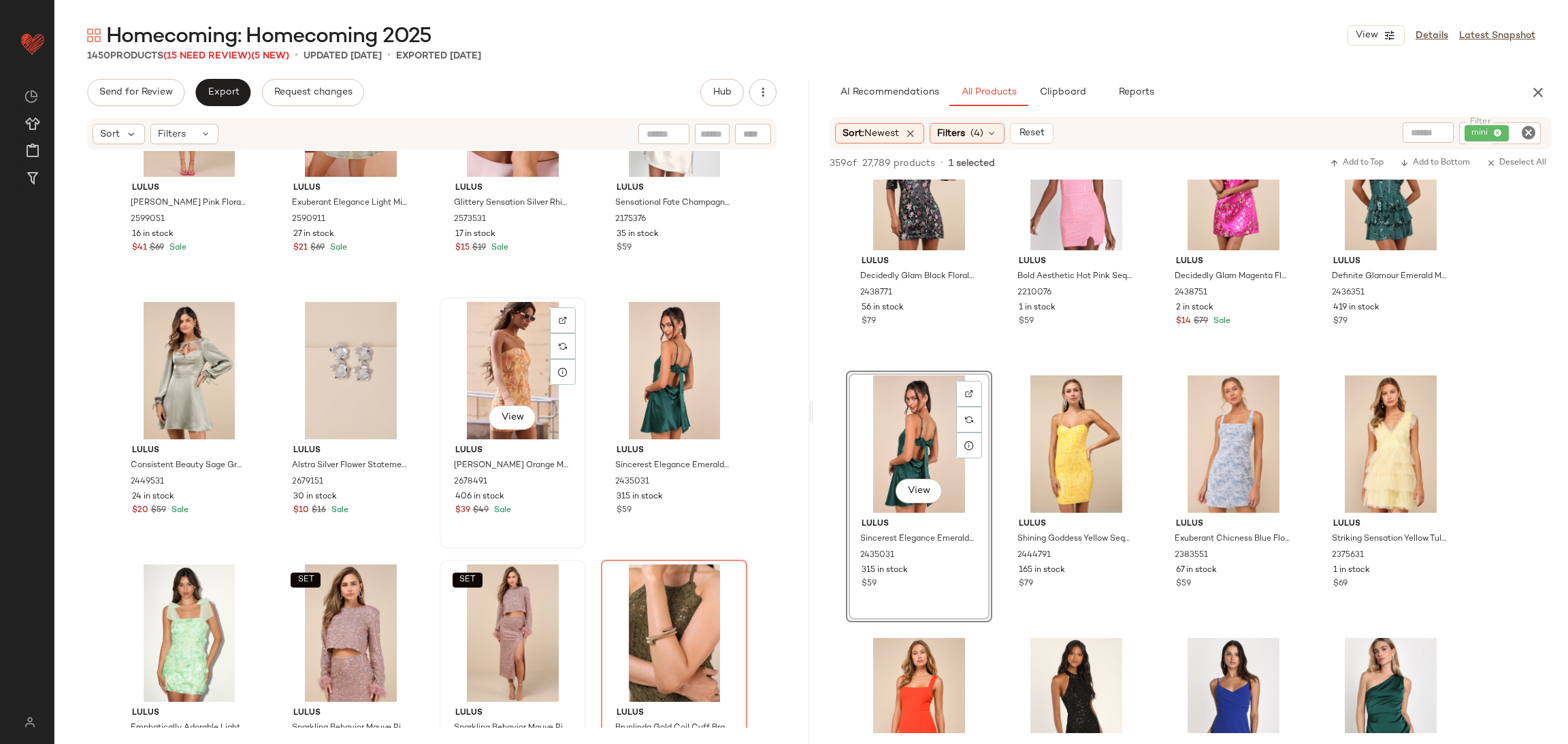
click at [491, 355] on div "View" at bounding box center [513, 371] width 137 height 138
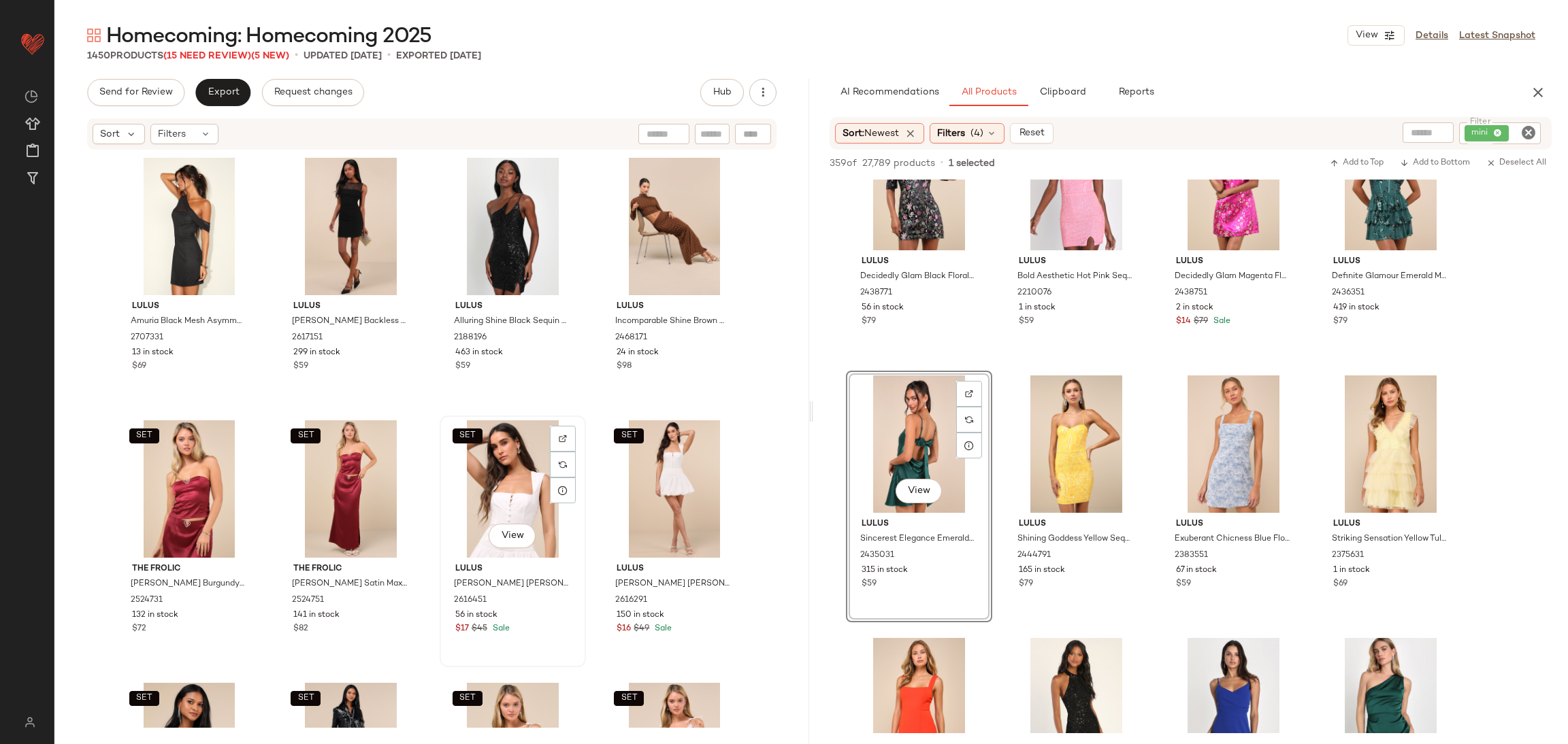
scroll to position [23486, 0]
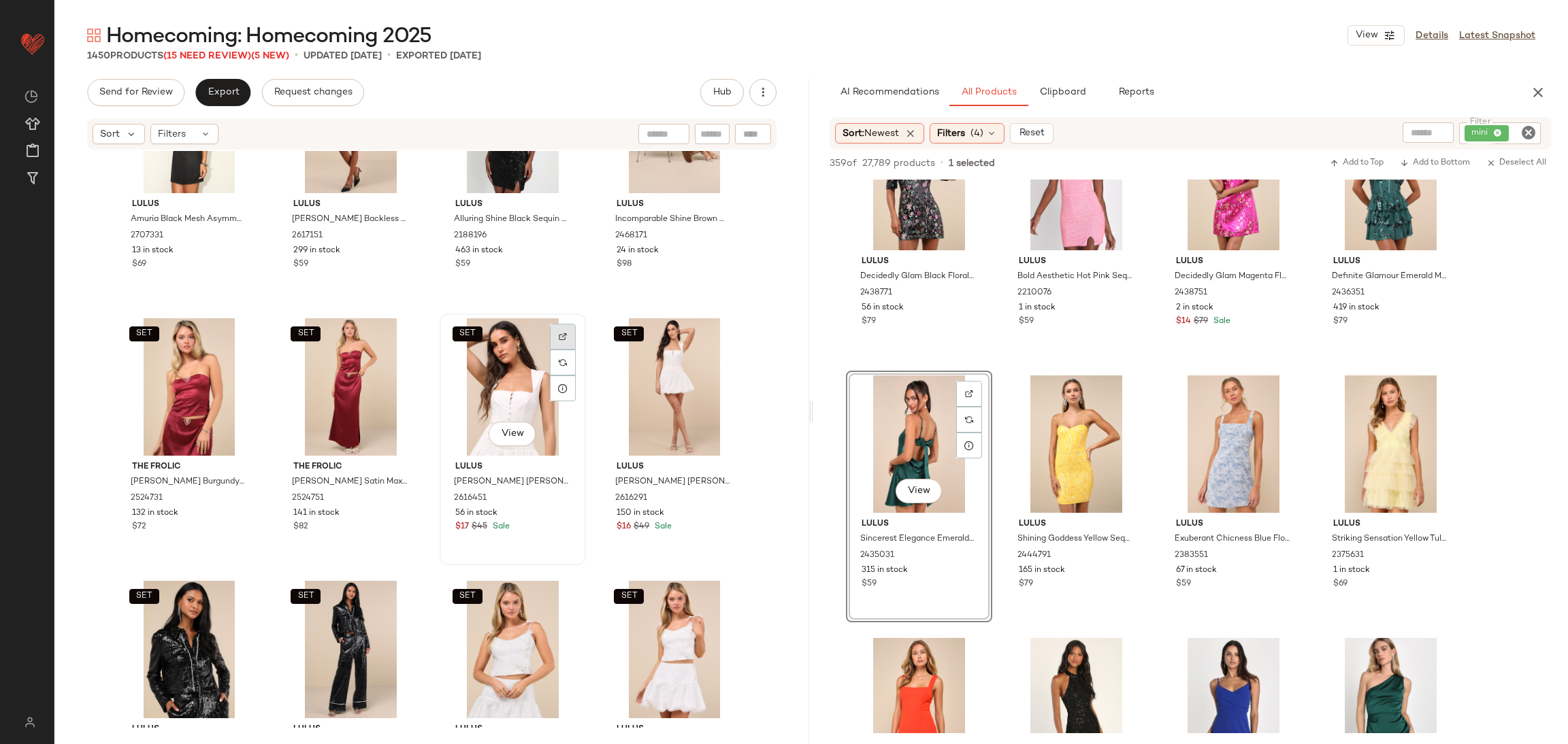
click at [554, 350] on div at bounding box center [563, 363] width 26 height 26
click at [559, 596] on img at bounding box center [562, 599] width 8 height 8
click at [489, 371] on div "SET View" at bounding box center [513, 387] width 137 height 138
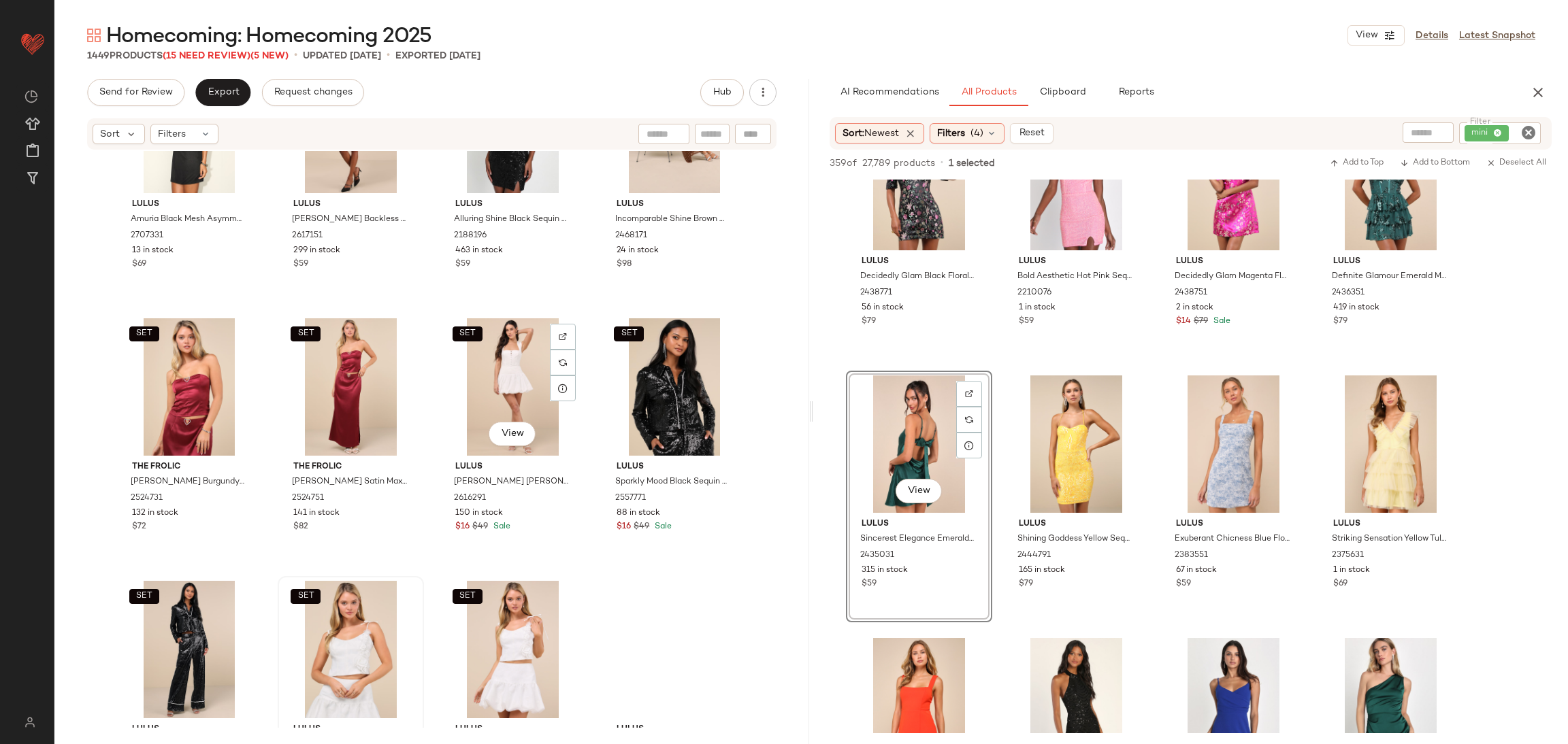
click at [489, 371] on div "SET View" at bounding box center [513, 387] width 137 height 138
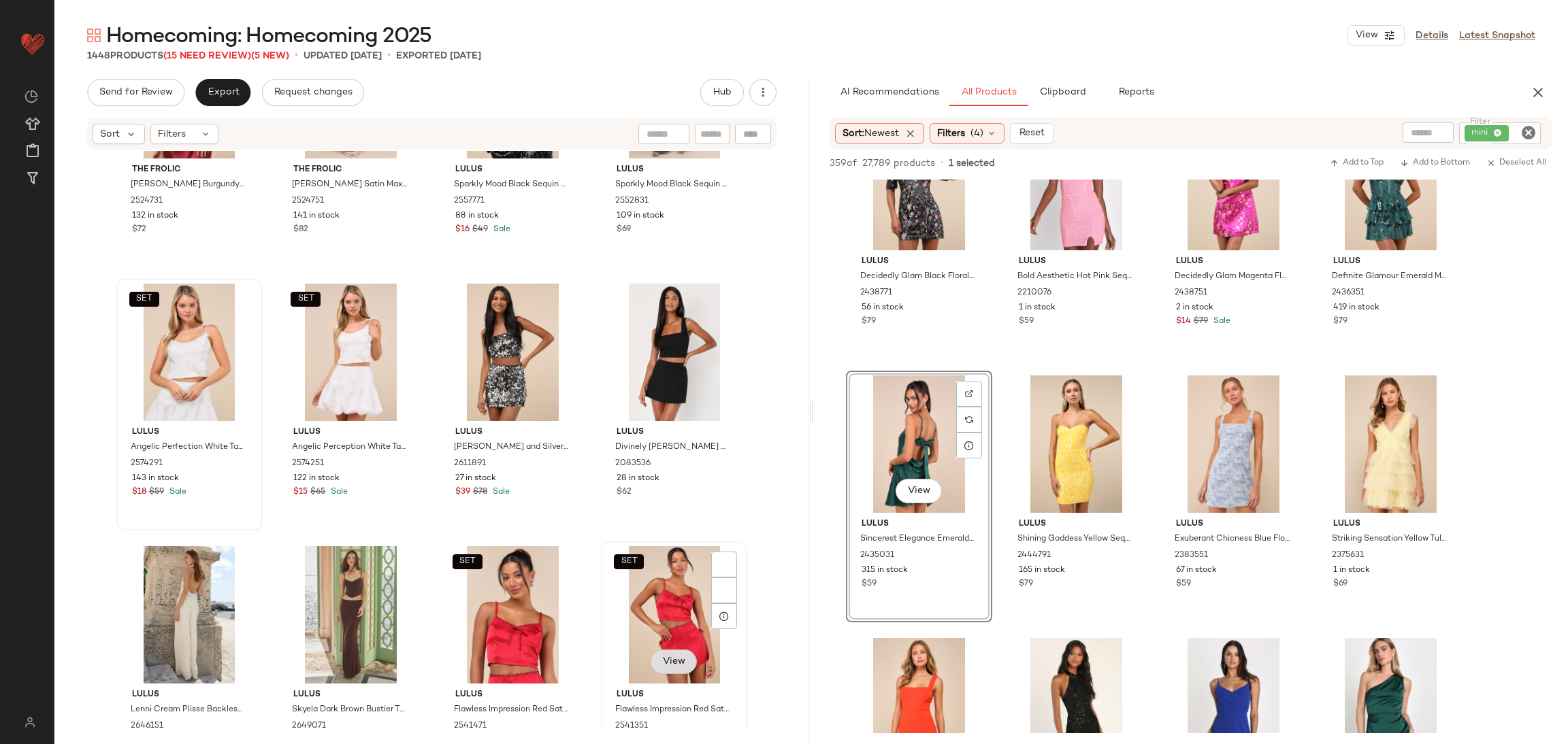
scroll to position [23996, 0]
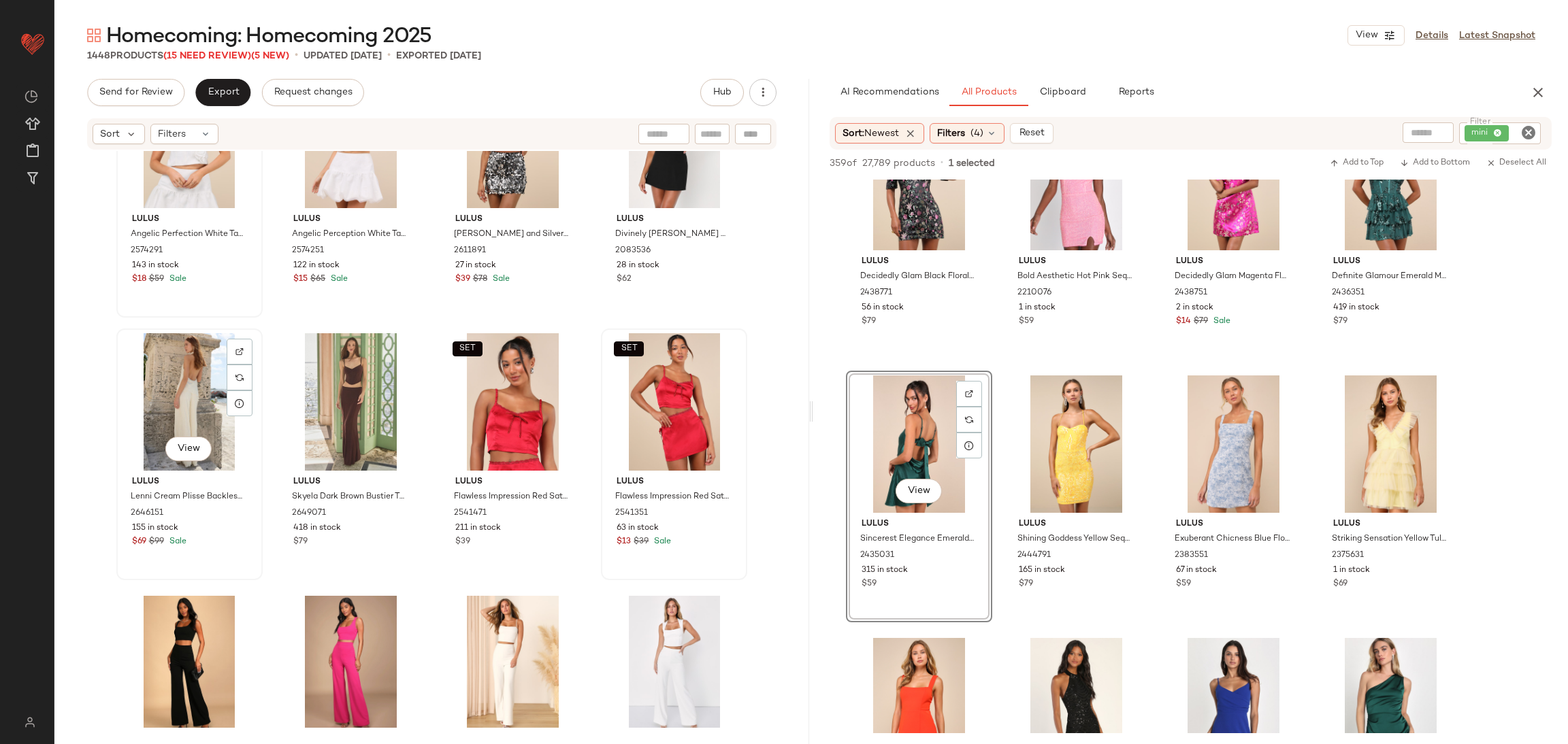
click at [189, 359] on div "View" at bounding box center [189, 402] width 137 height 138
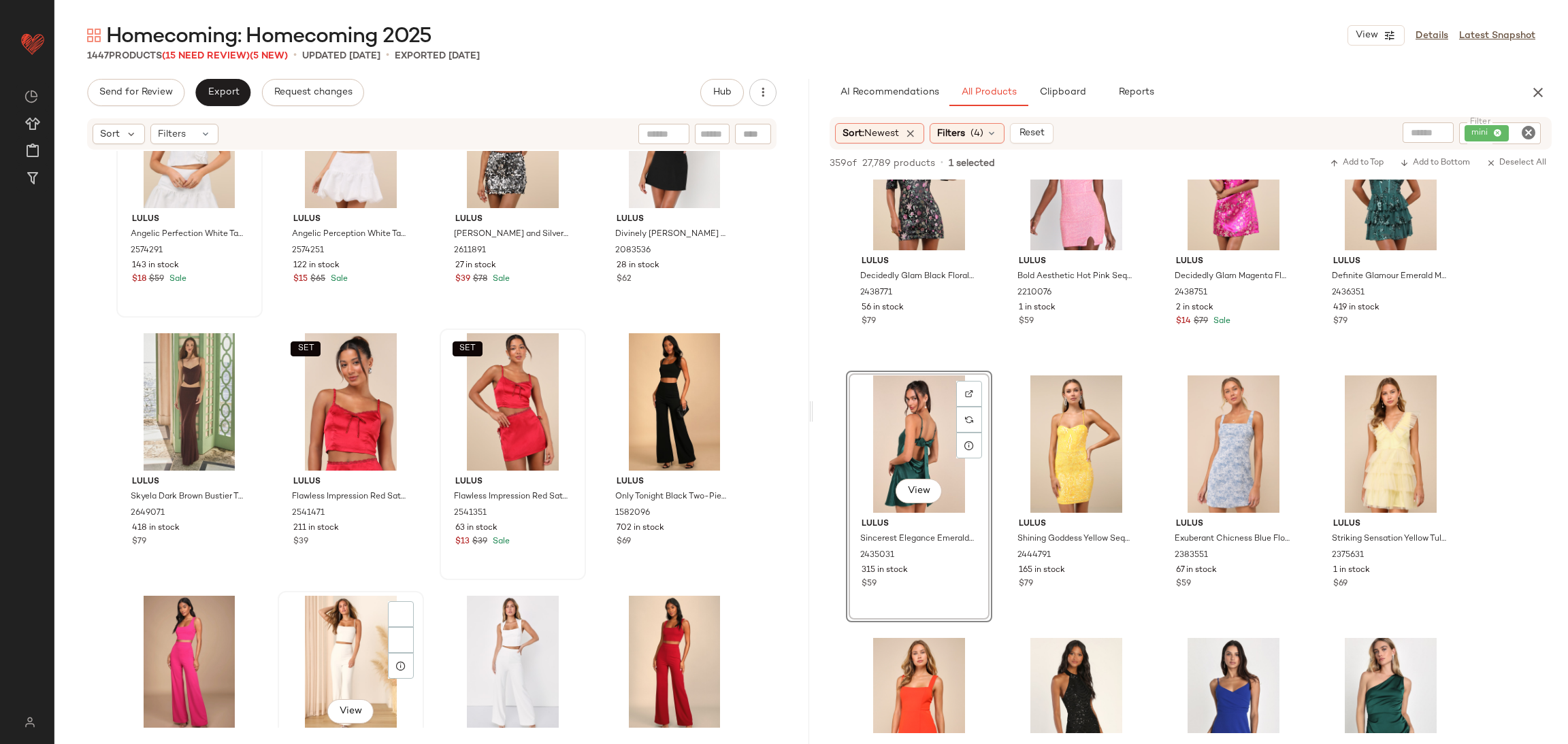
scroll to position [24200, 0]
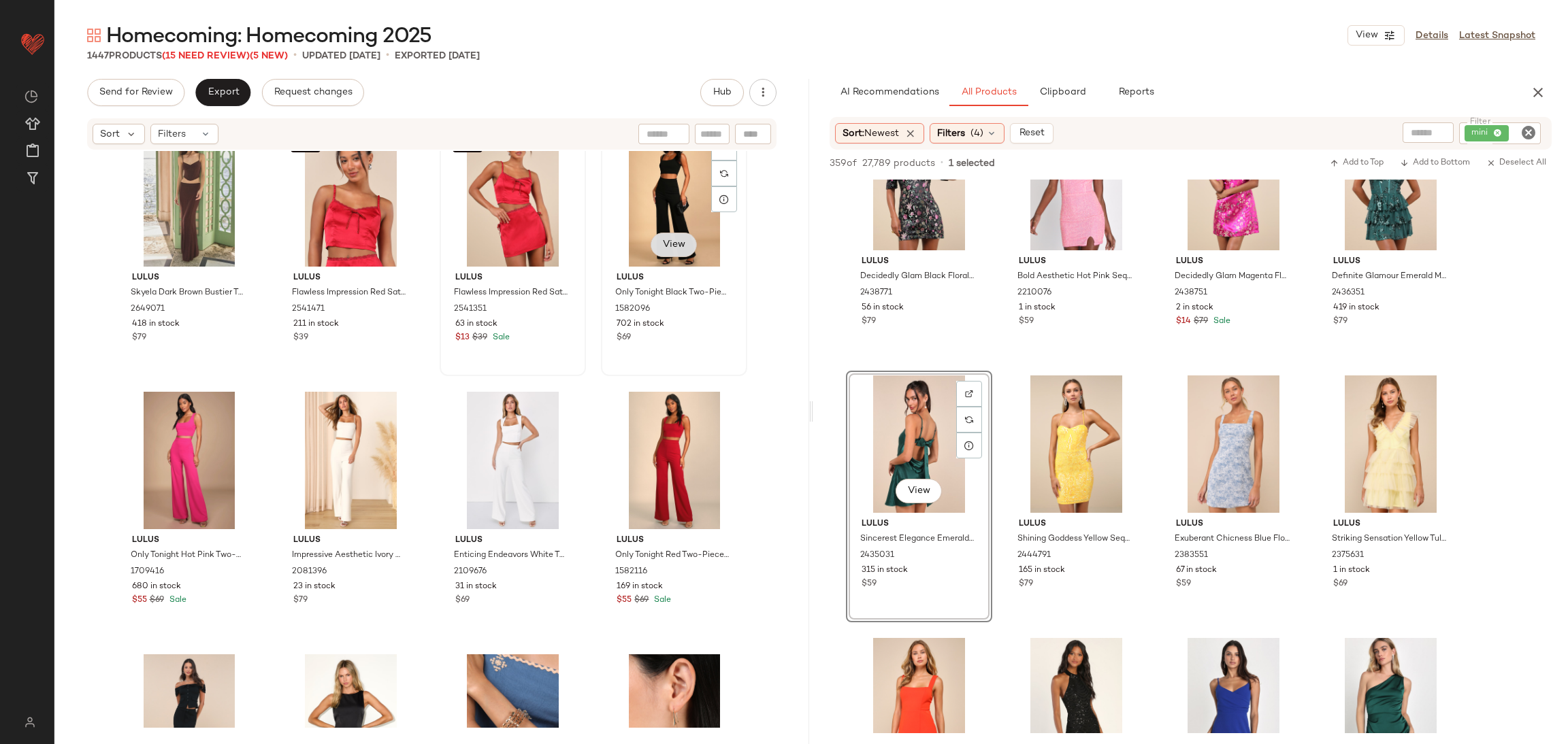
click at [659, 255] on button "View" at bounding box center [674, 245] width 46 height 25
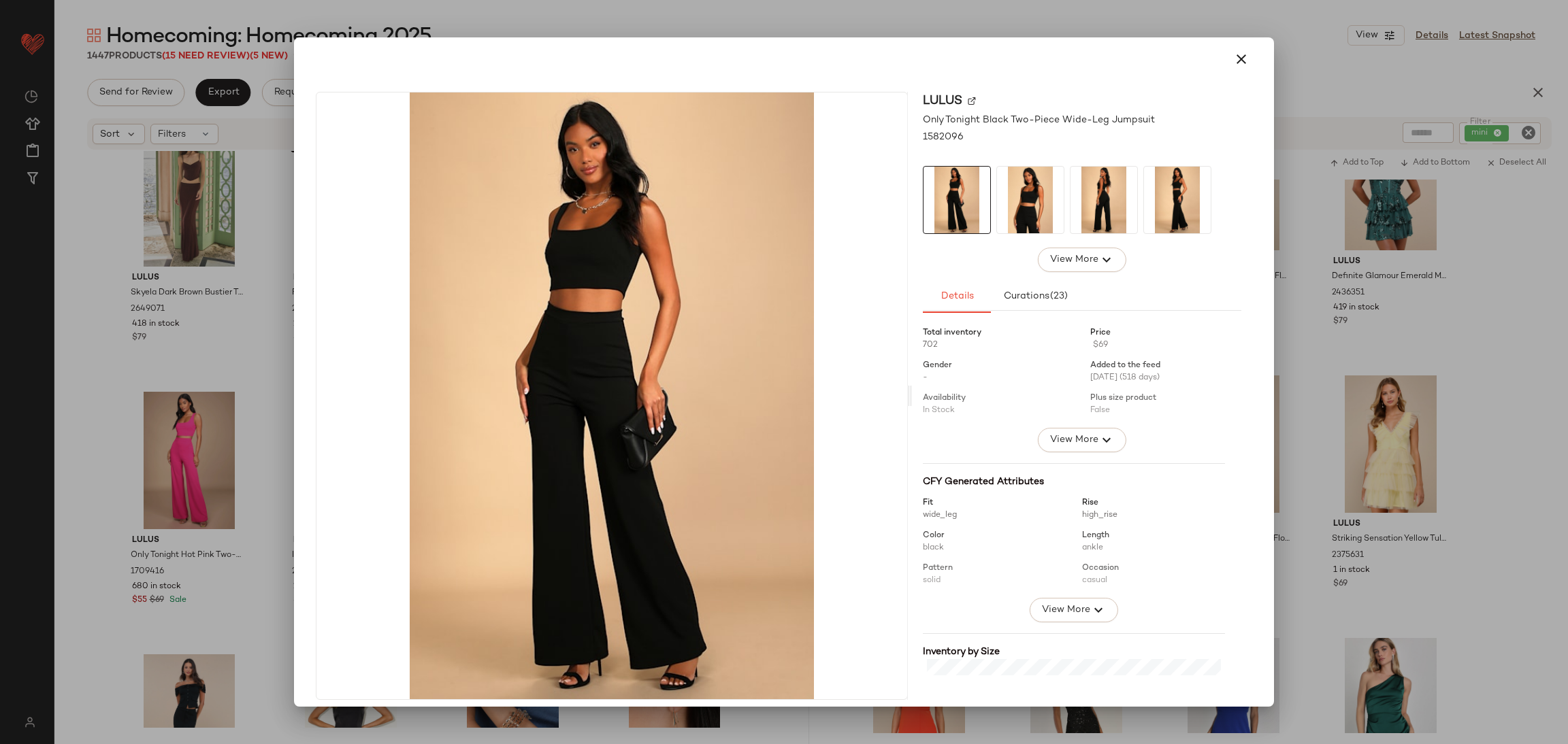
click at [237, 402] on div at bounding box center [784, 372] width 1568 height 744
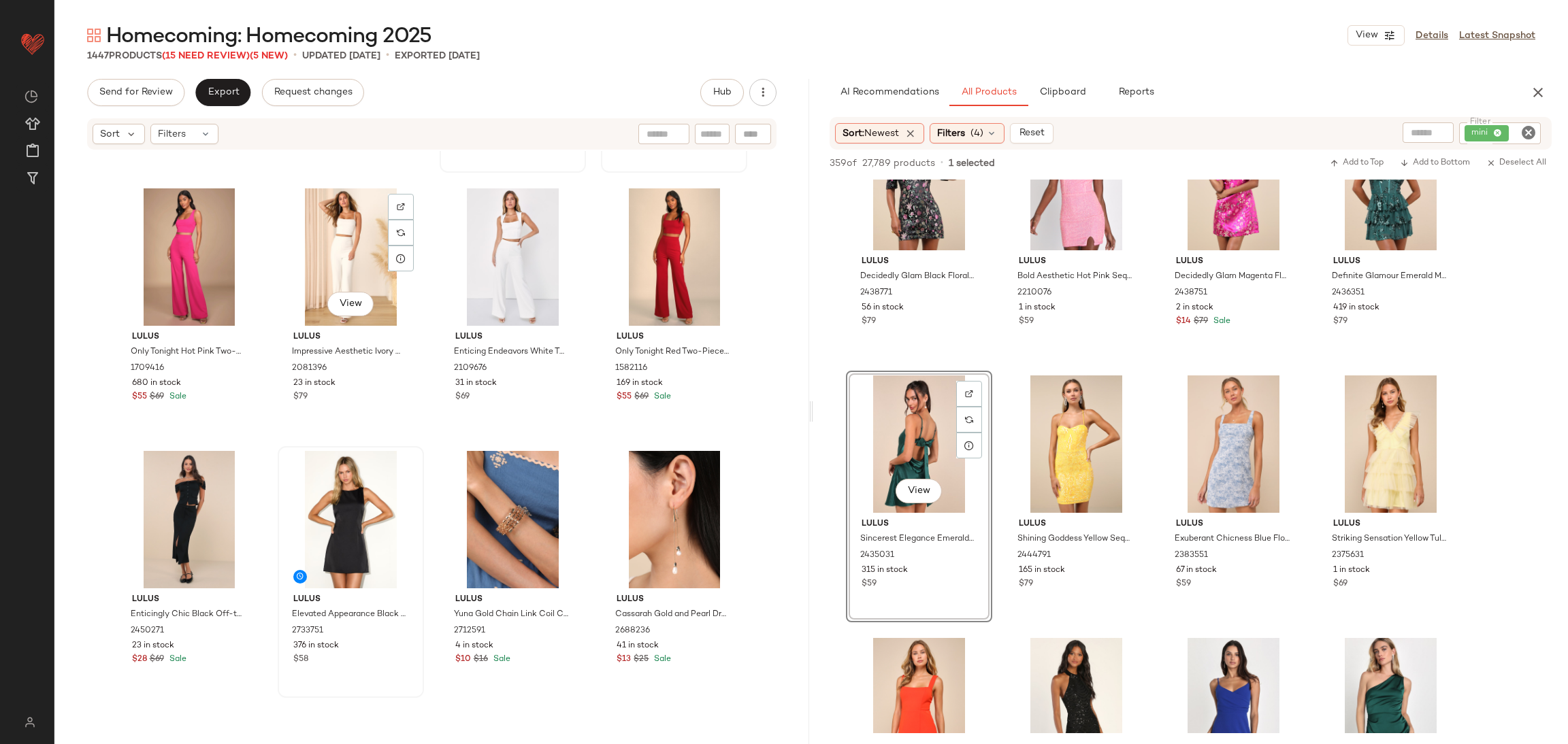
scroll to position [24404, 0]
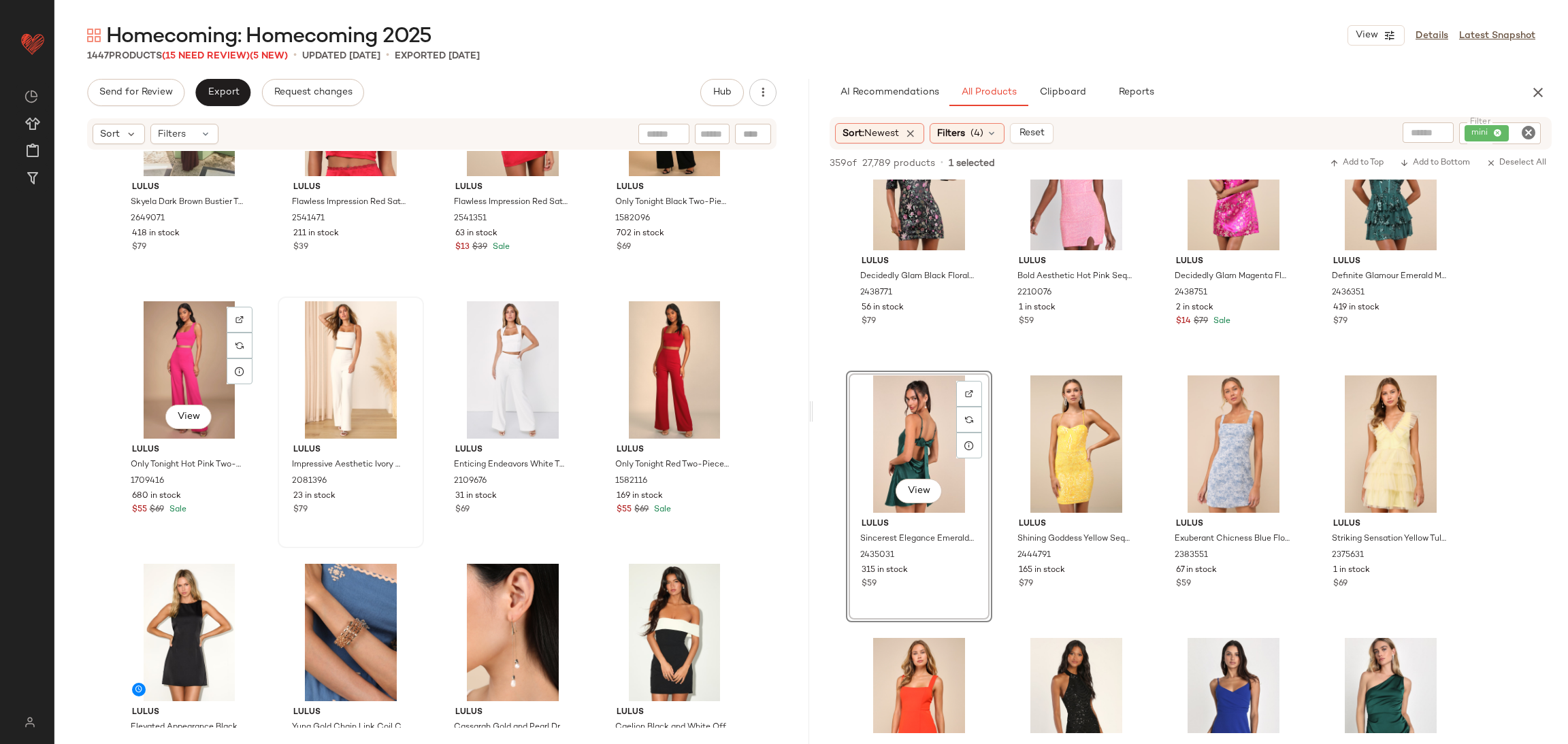
scroll to position [24302, 0]
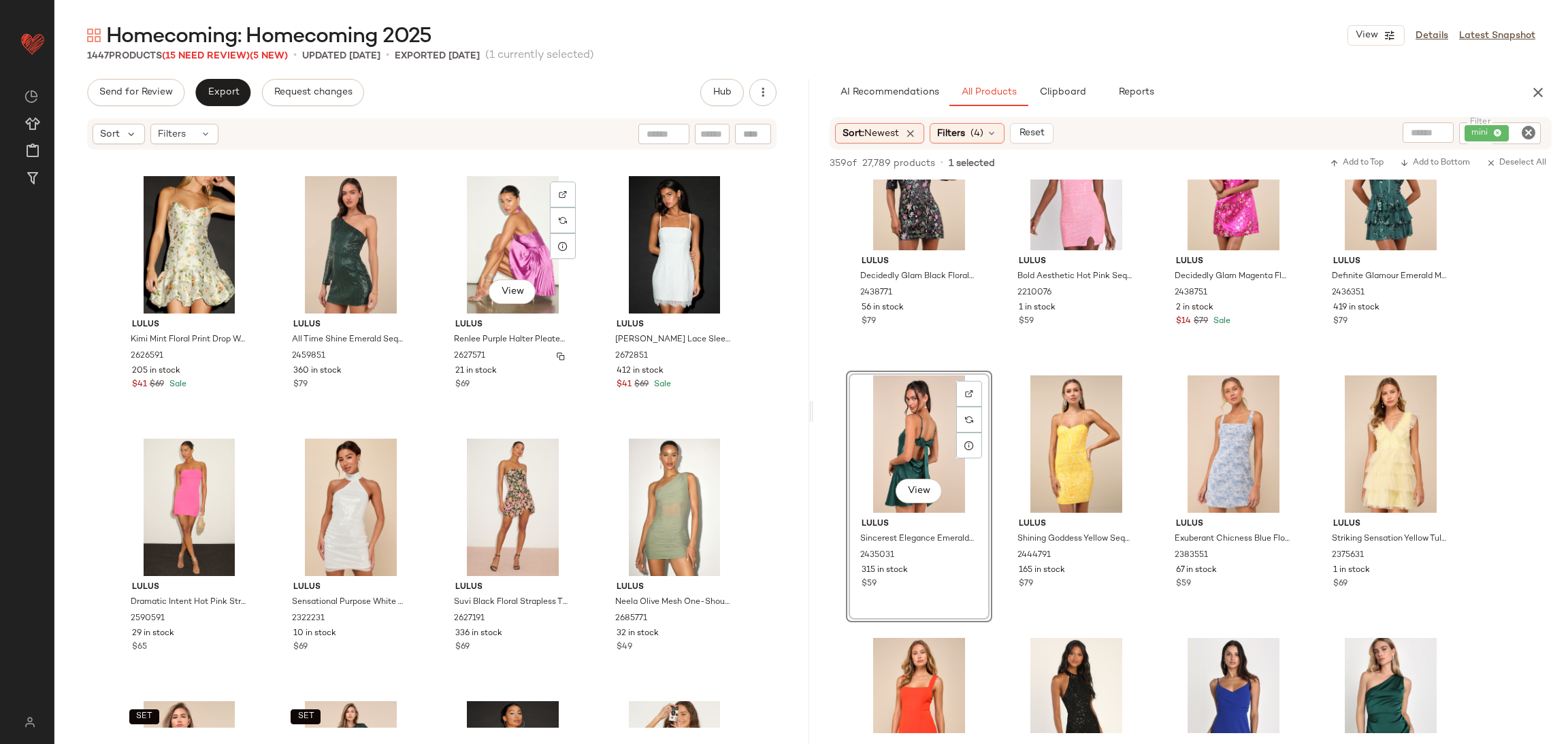
scroll to position [22571, 0]
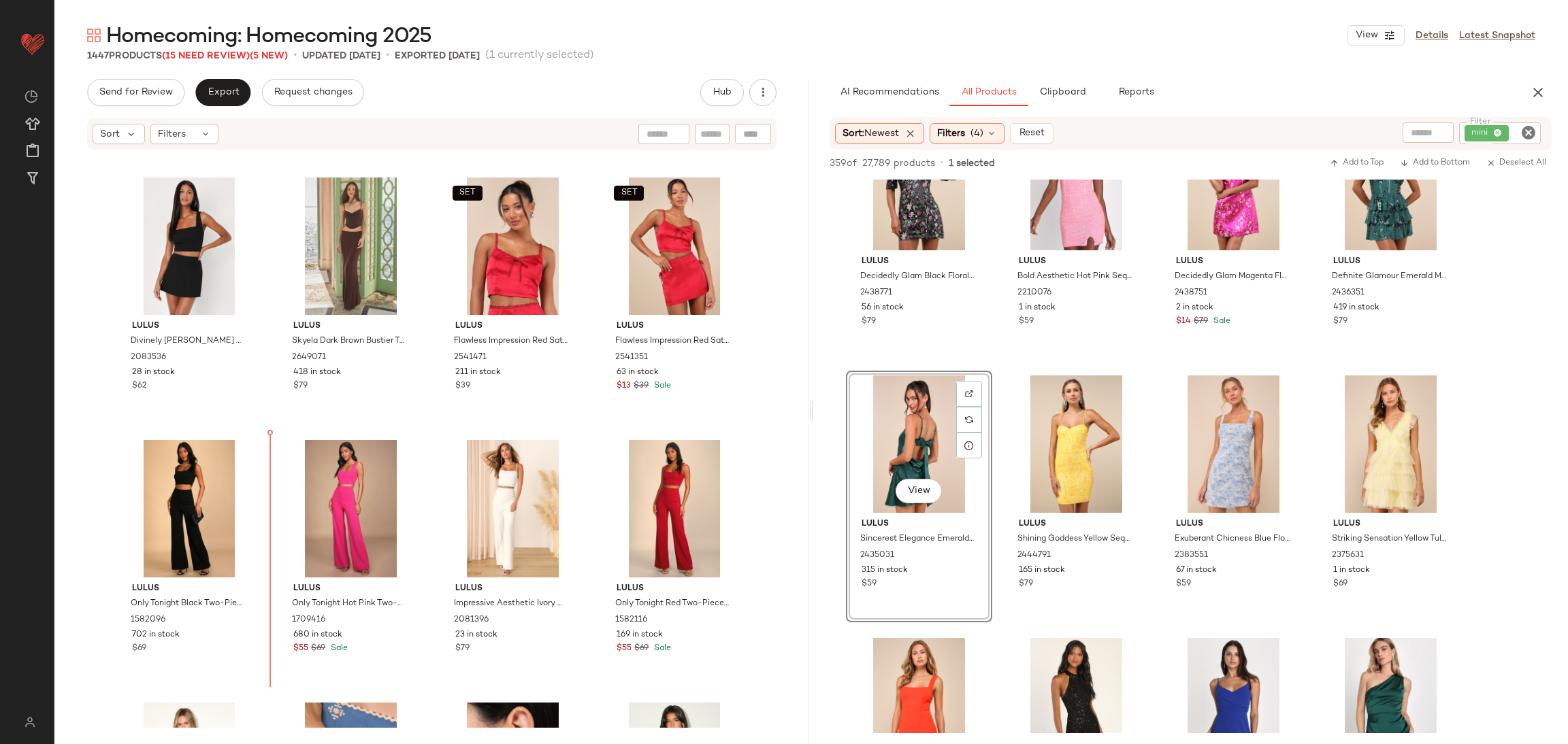
scroll to position [24153, 0]
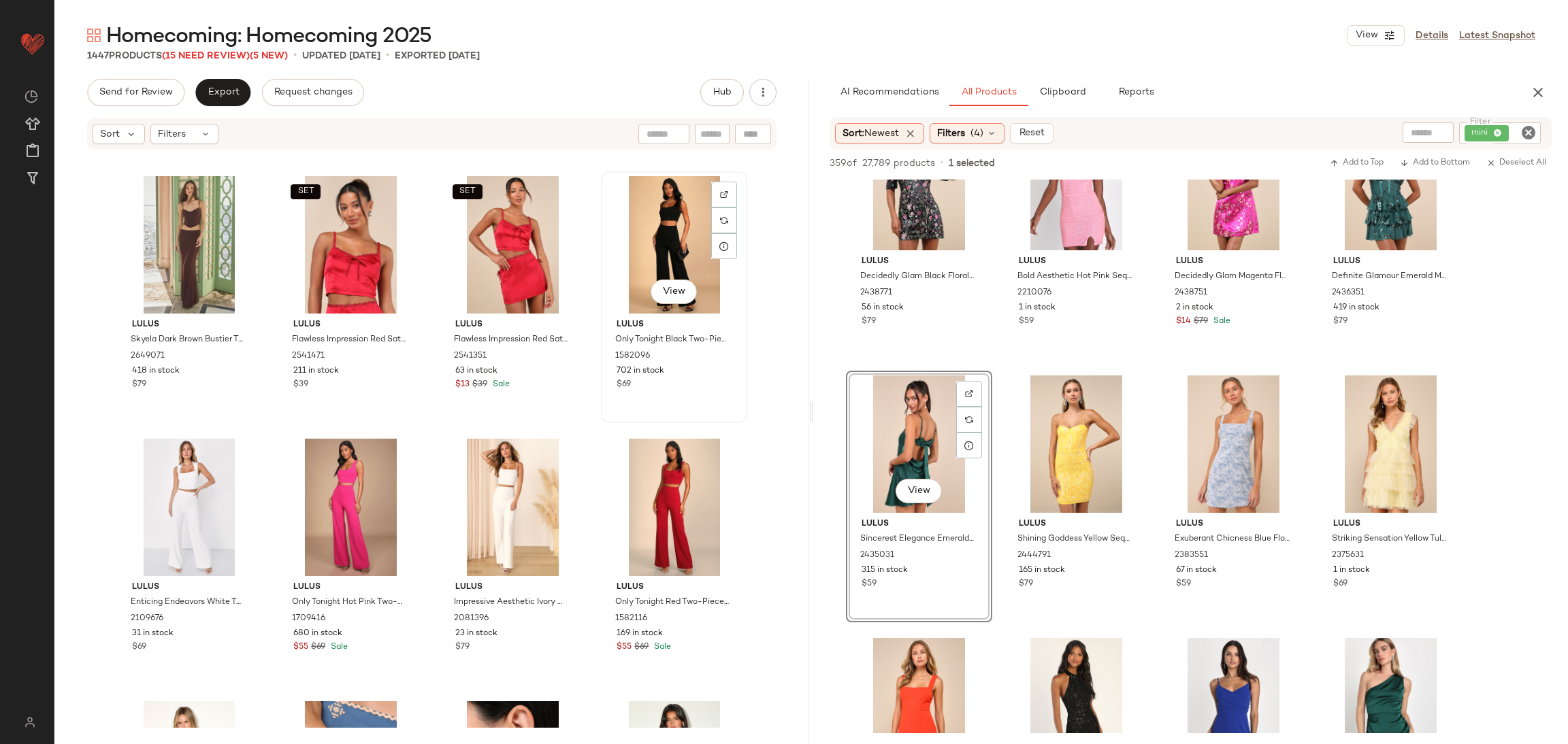
click at [631, 241] on div "View" at bounding box center [674, 245] width 137 height 138
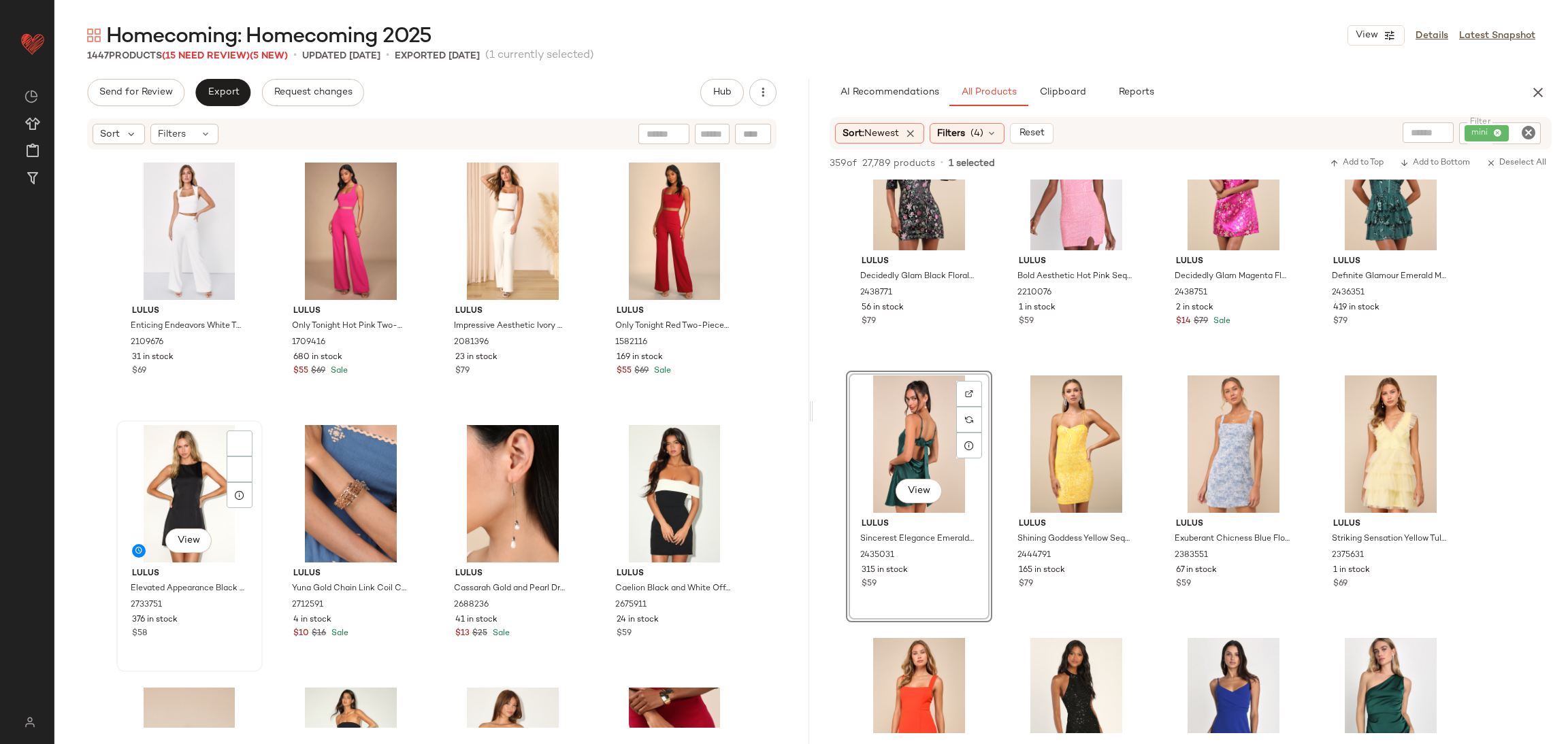
scroll to position [24459, 0]
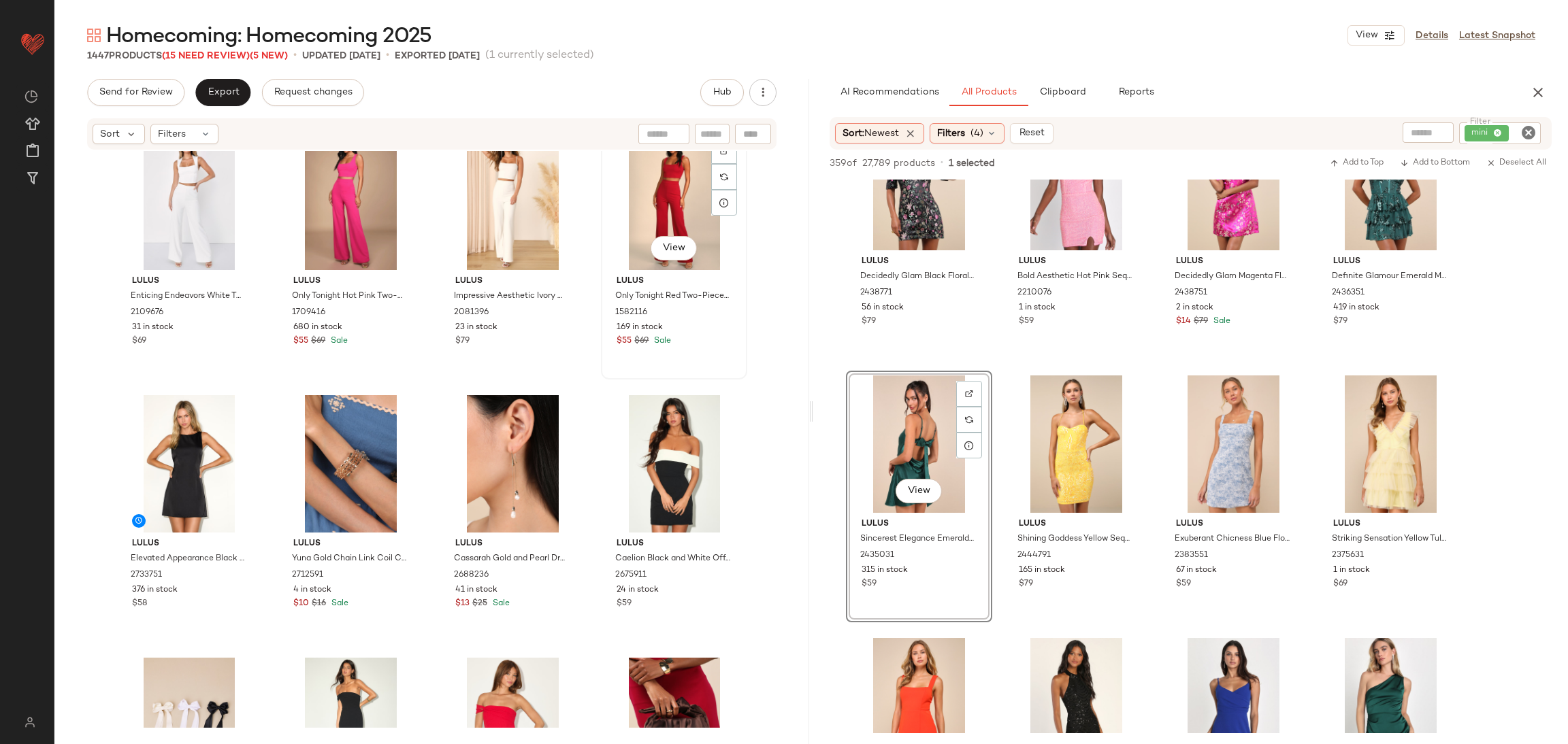
click at [646, 227] on div "View" at bounding box center [674, 201] width 137 height 138
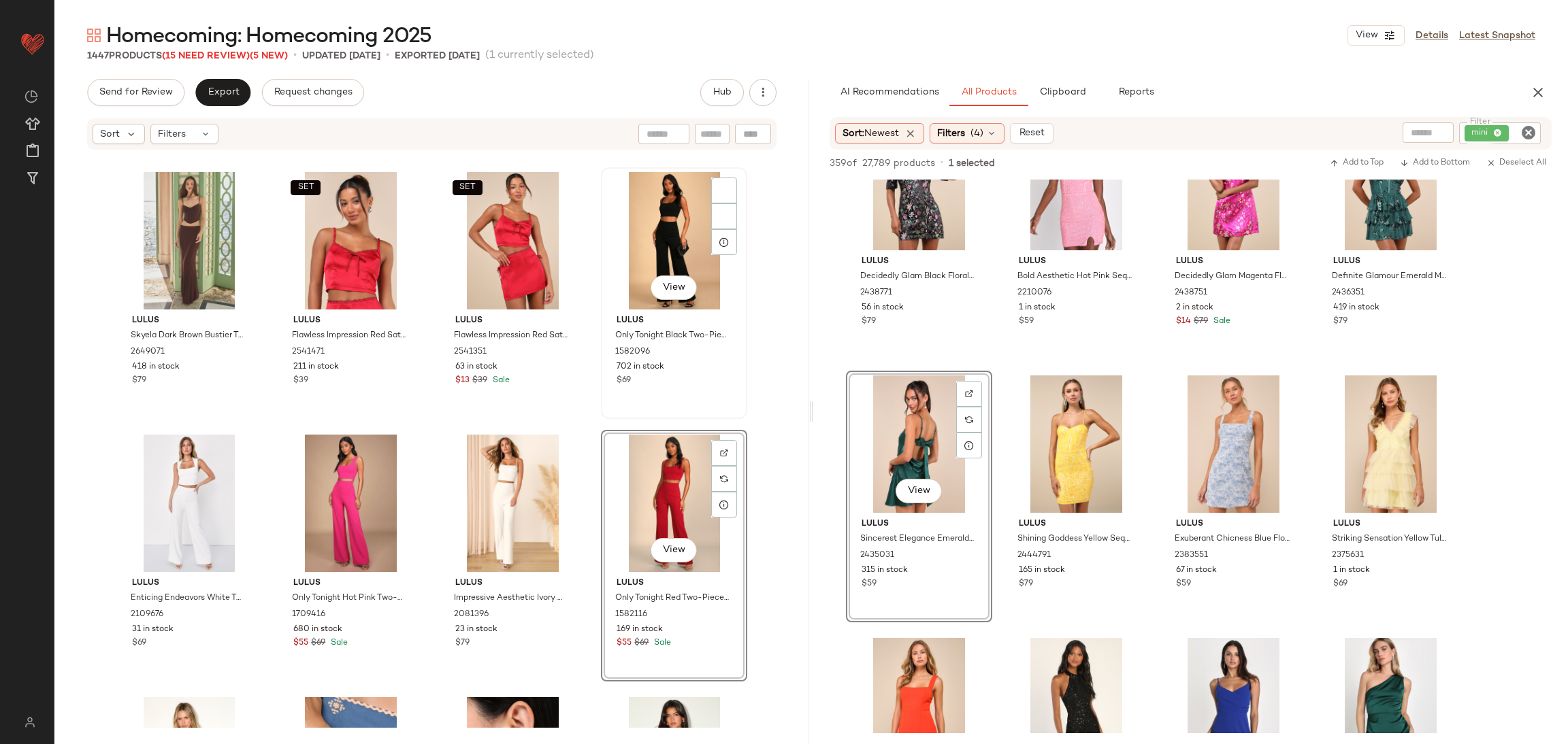
scroll to position [24153, 0]
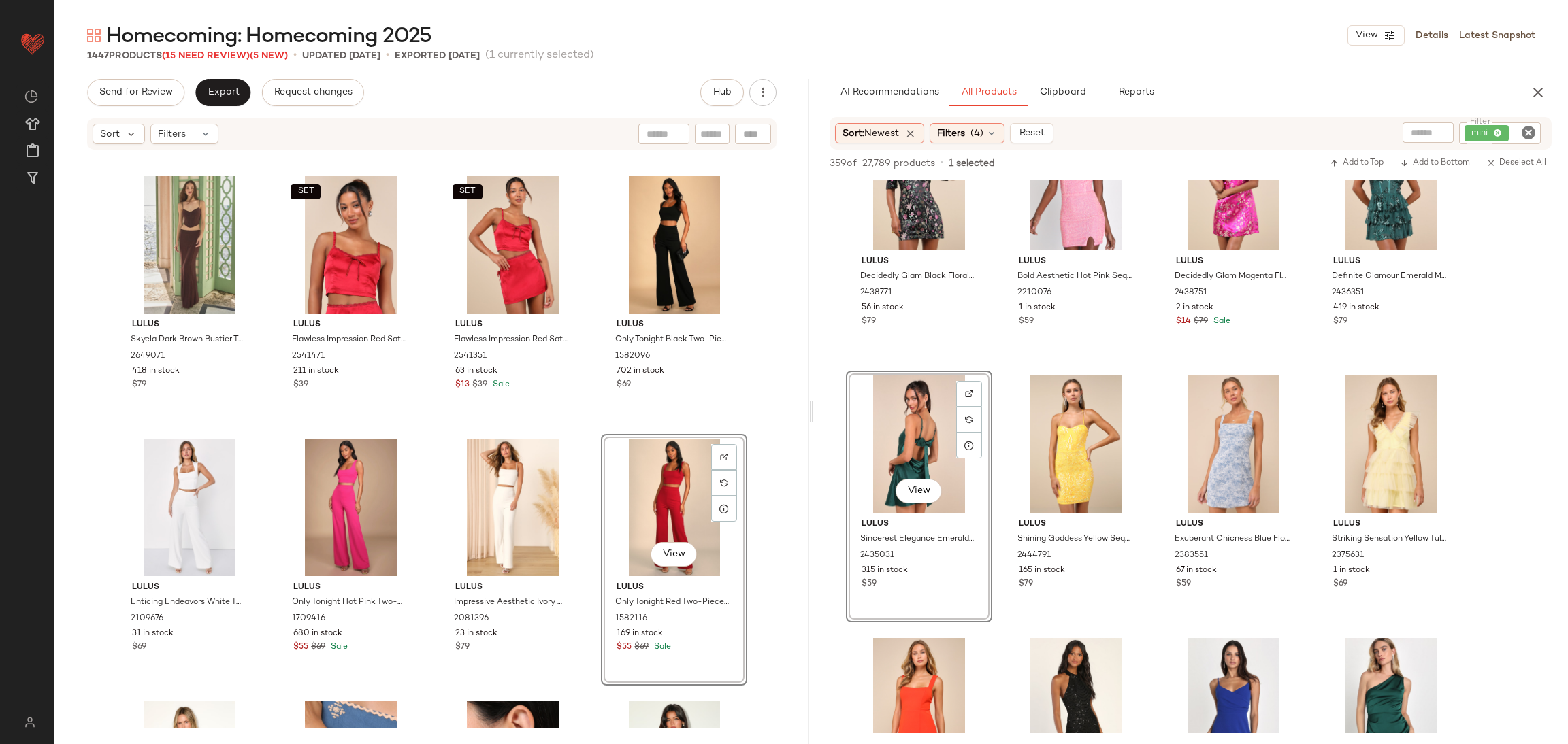
click at [594, 405] on div "Lulus Skyela Dark Brown Bustier Two-Piece Maxi Dress 2649071 418 in stock $79 S…" at bounding box center [431, 439] width 754 height 577
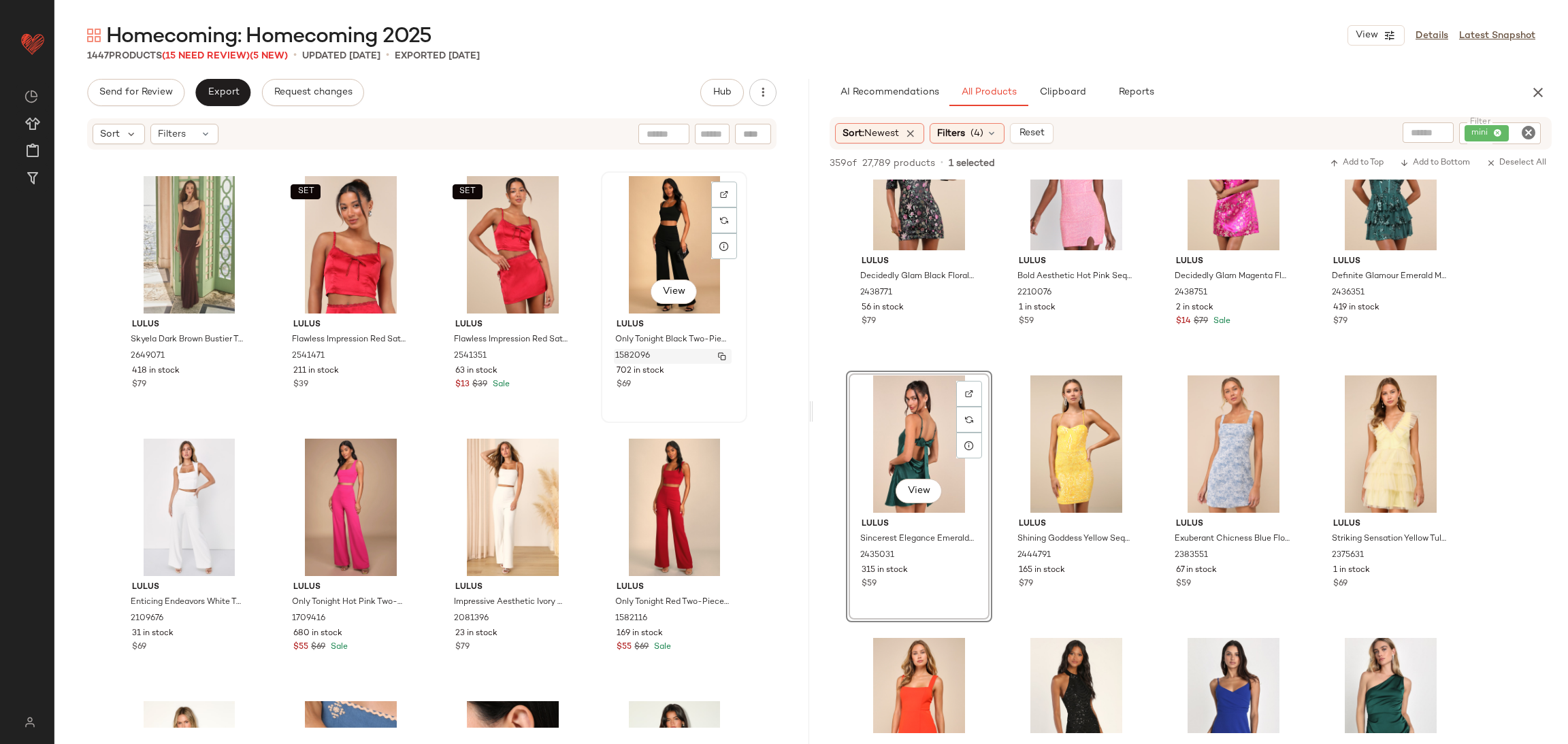
click at [647, 349] on div "1582096" at bounding box center [673, 356] width 118 height 15
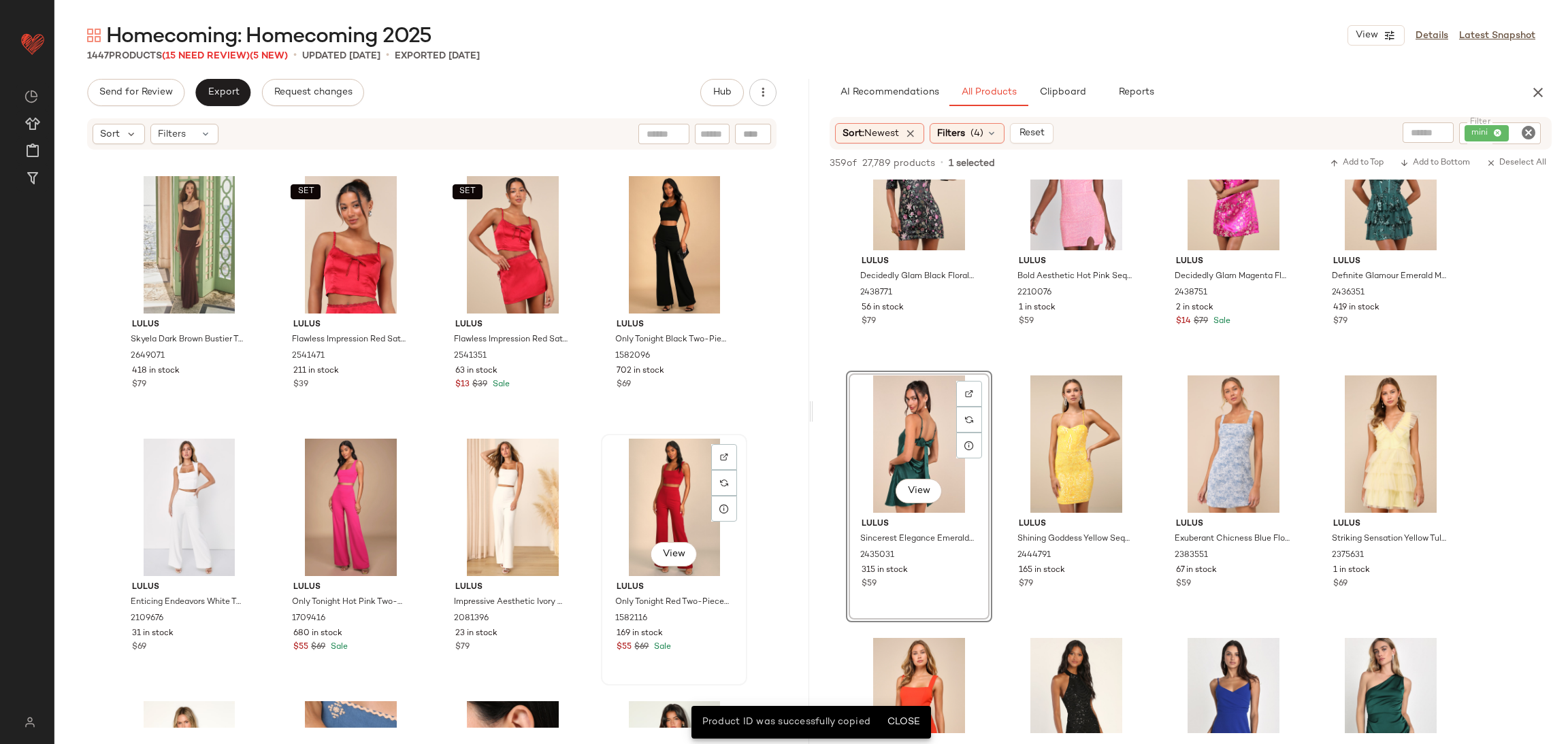
click at [648, 500] on div "View" at bounding box center [674, 507] width 137 height 138
click at [659, 315] on div "Lulus Only Tonight Black Two-Piece Wide-Leg Jumpsuit 1582096 702 in stock $69" at bounding box center [674, 352] width 137 height 79
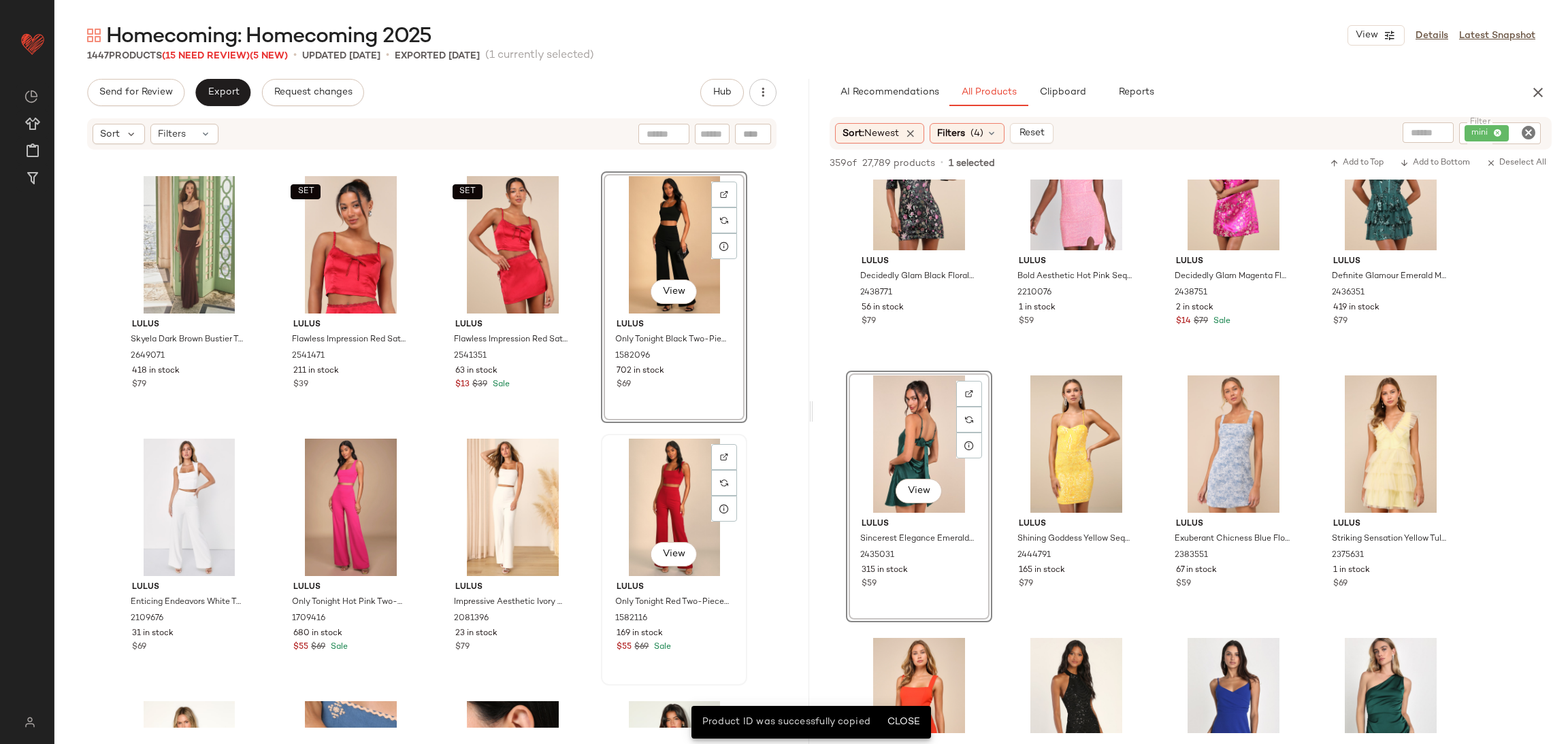
click at [644, 470] on div "View" at bounding box center [674, 507] width 137 height 138
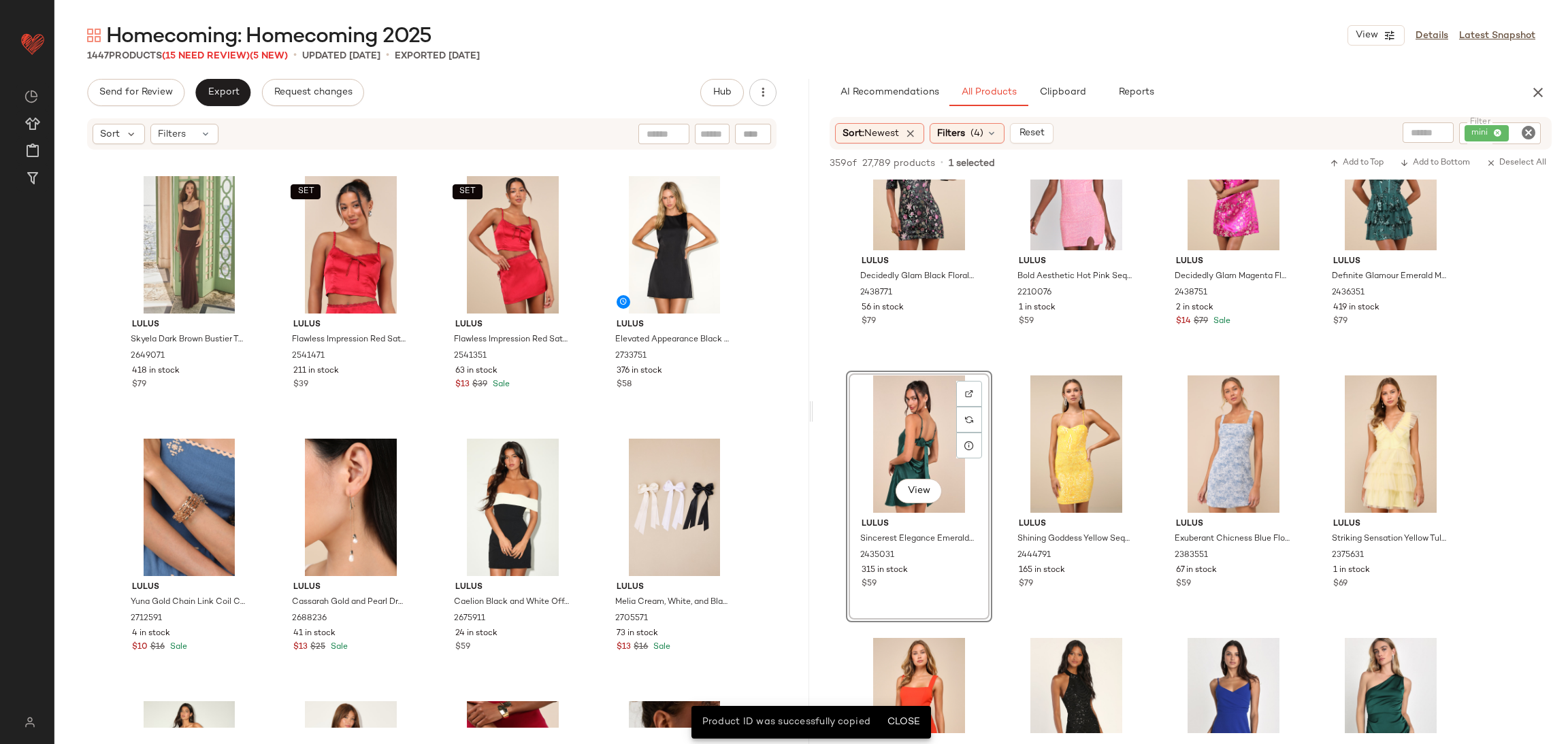
click at [757, 447] on div "Lulus Skyela Dark Brown Bustier Two-Piece Maxi Dress 2649071 418 in stock $79 S…" at bounding box center [431, 439] width 754 height 577
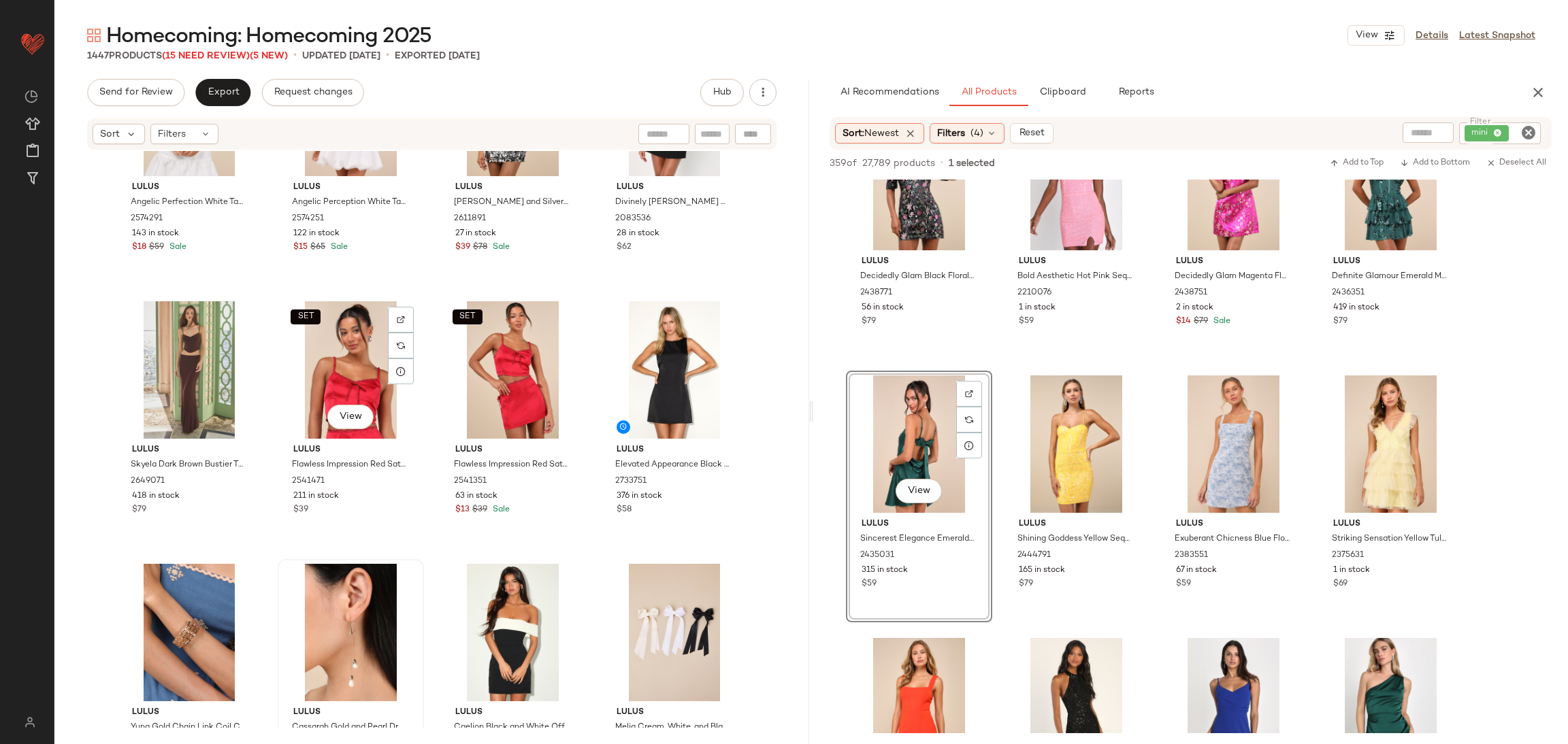
scroll to position [24051, 0]
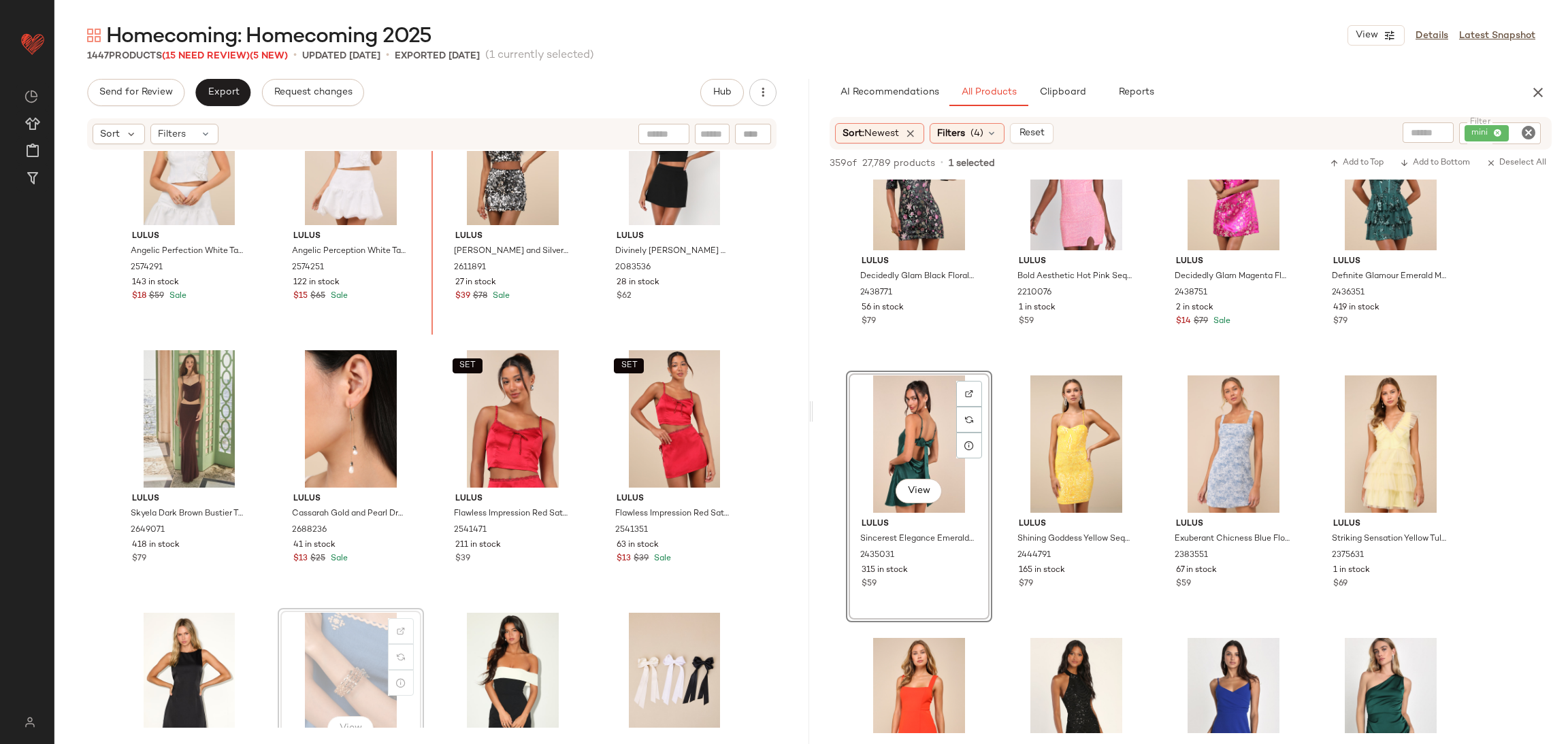
scroll to position [23919, 0]
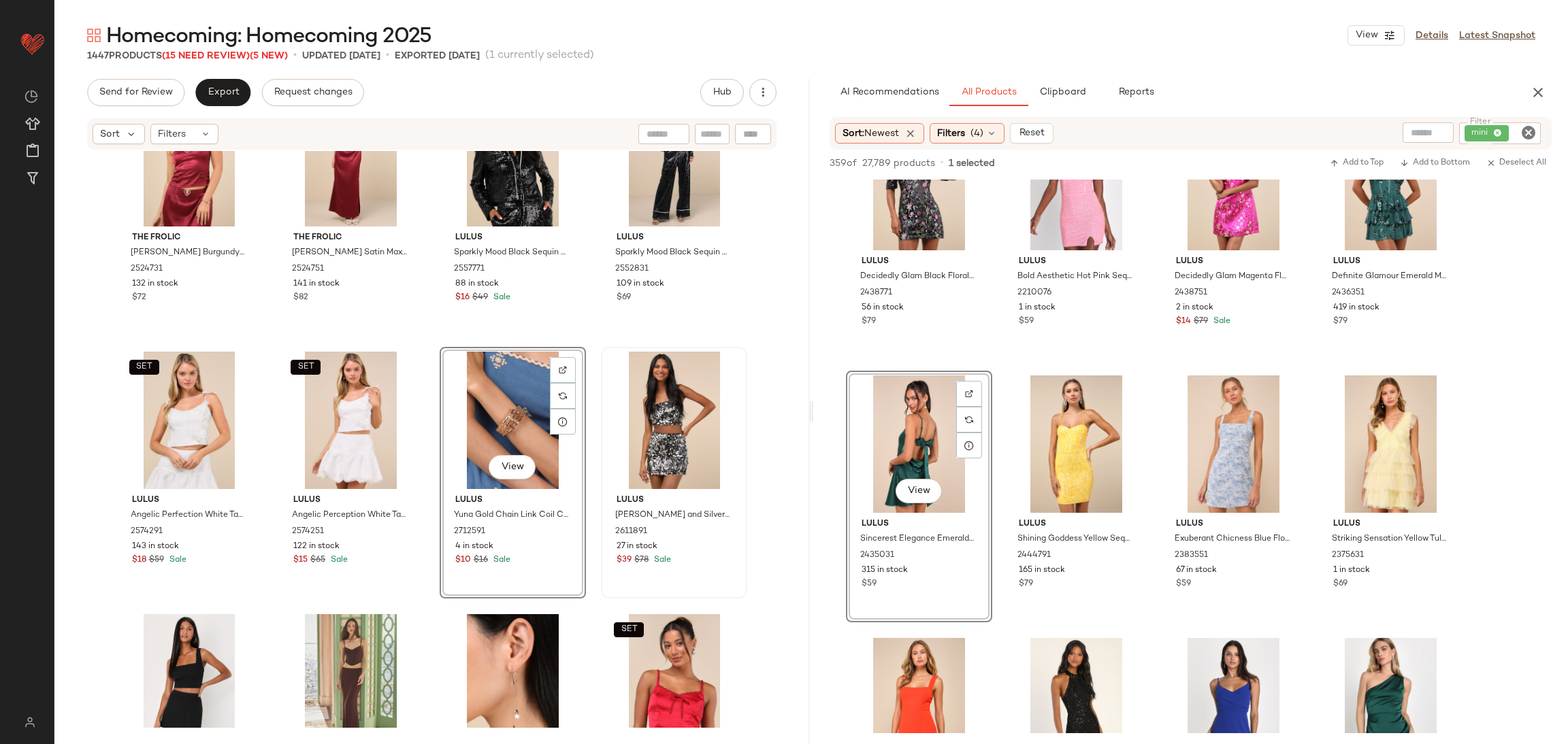
scroll to position [23613, 0]
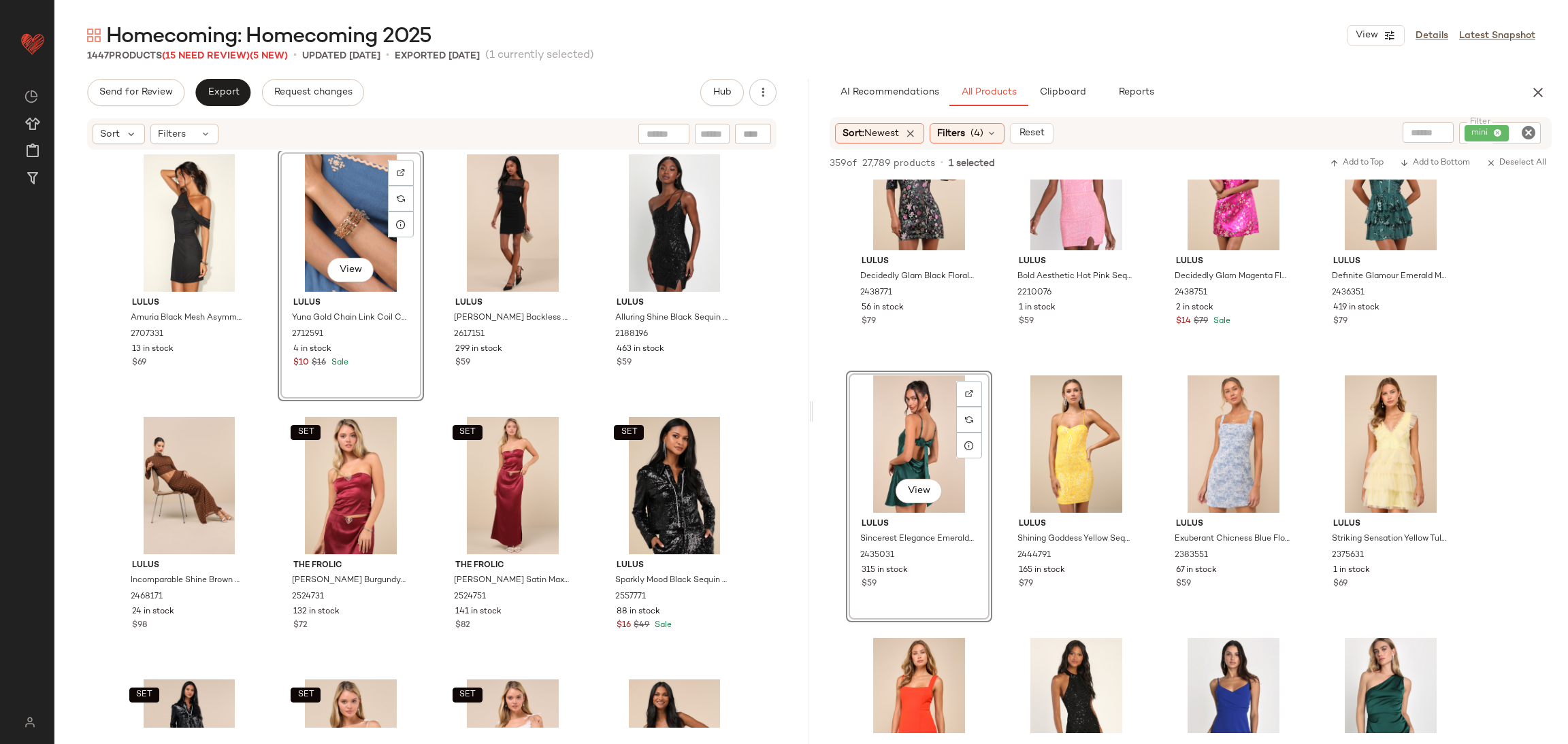
scroll to position [23614, 0]
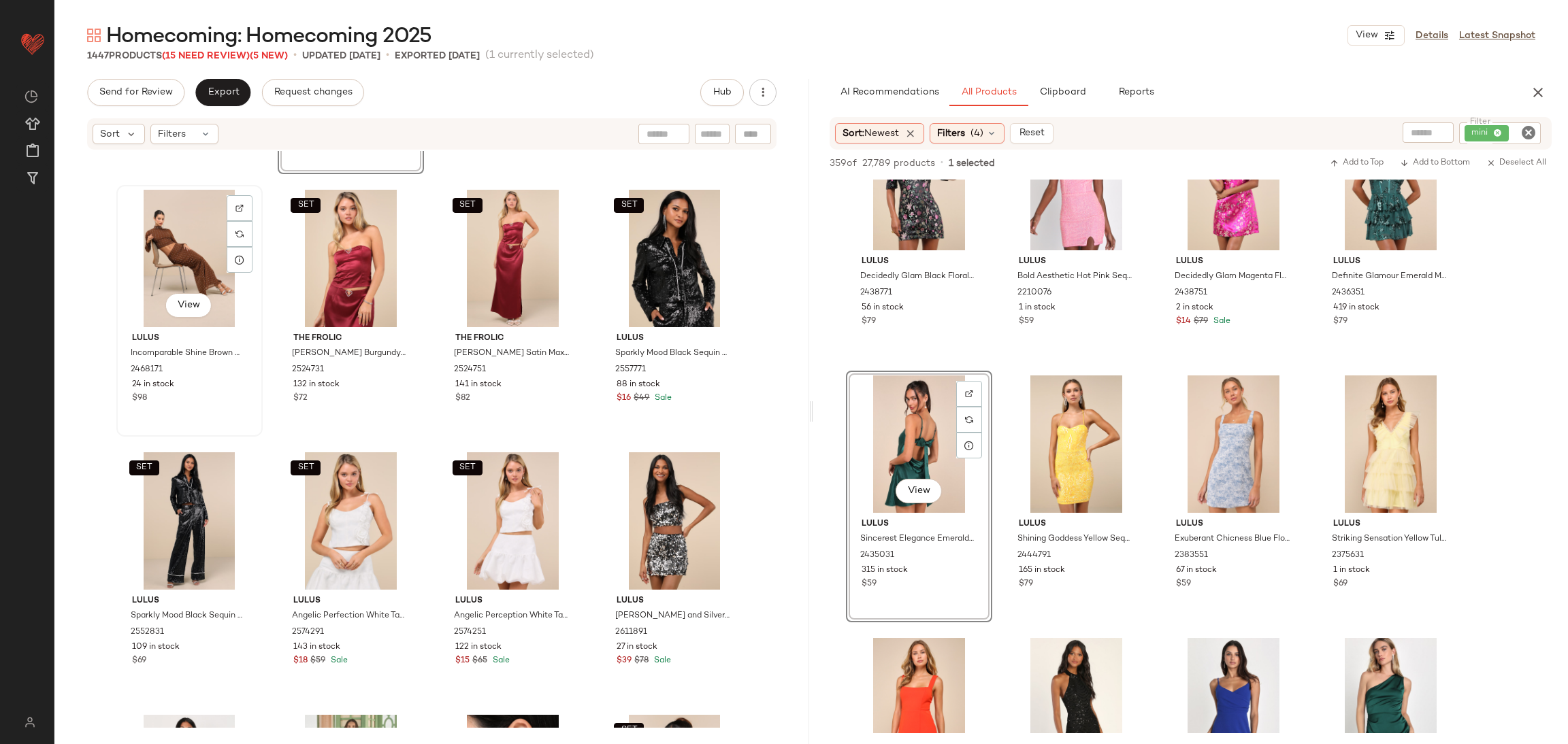
click at [194, 278] on div "View" at bounding box center [189, 258] width 137 height 138
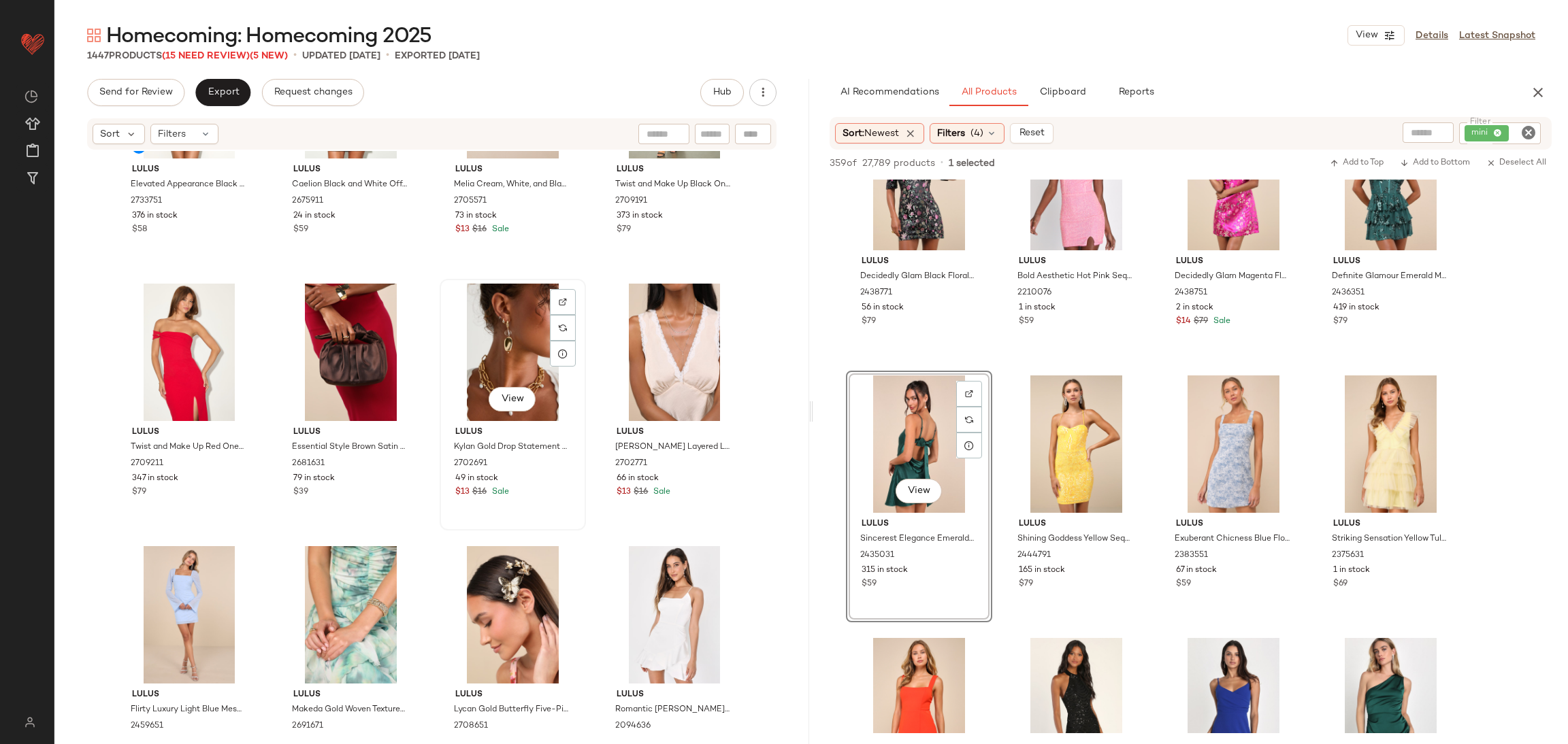
scroll to position [24635, 0]
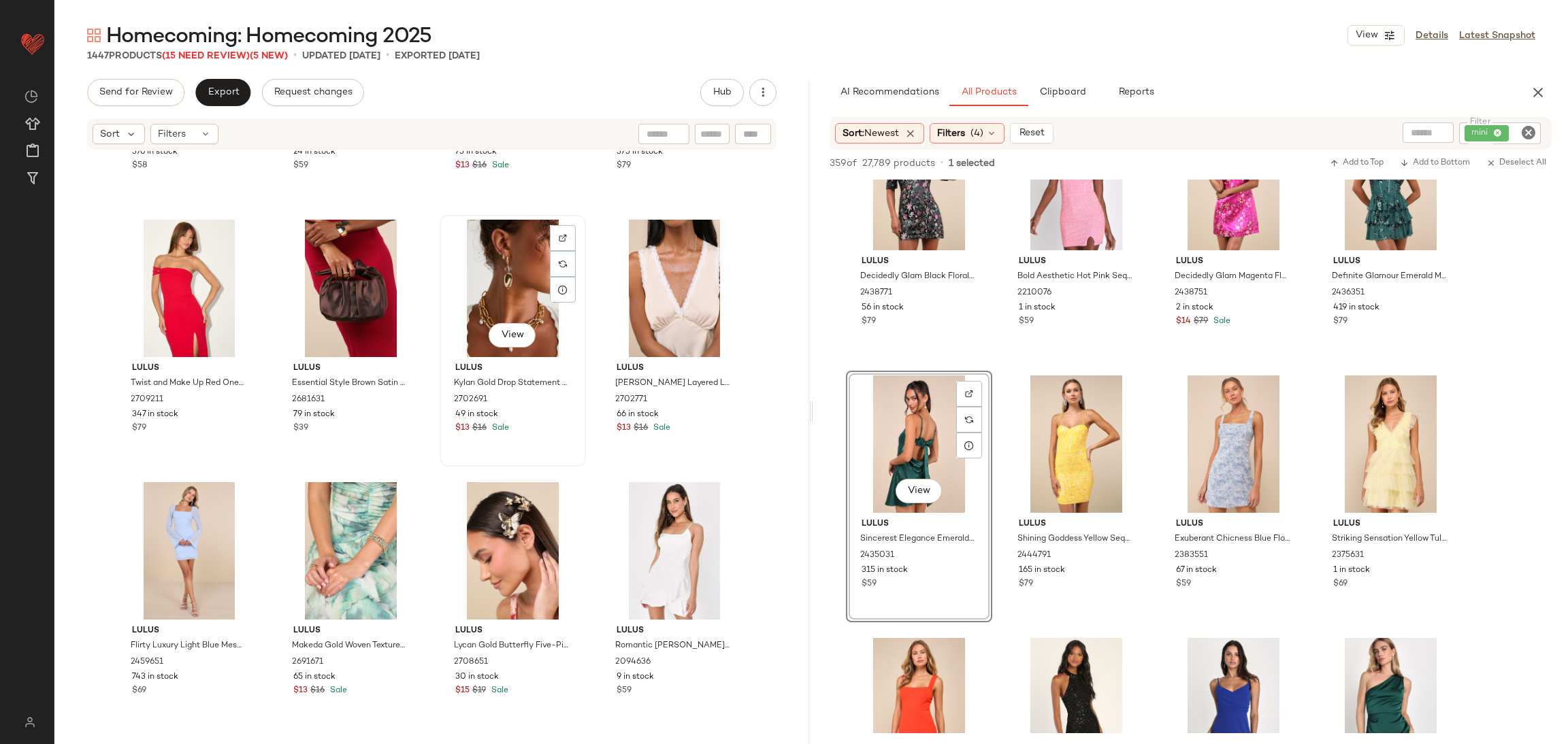
click at [496, 271] on div "View" at bounding box center [513, 289] width 137 height 138
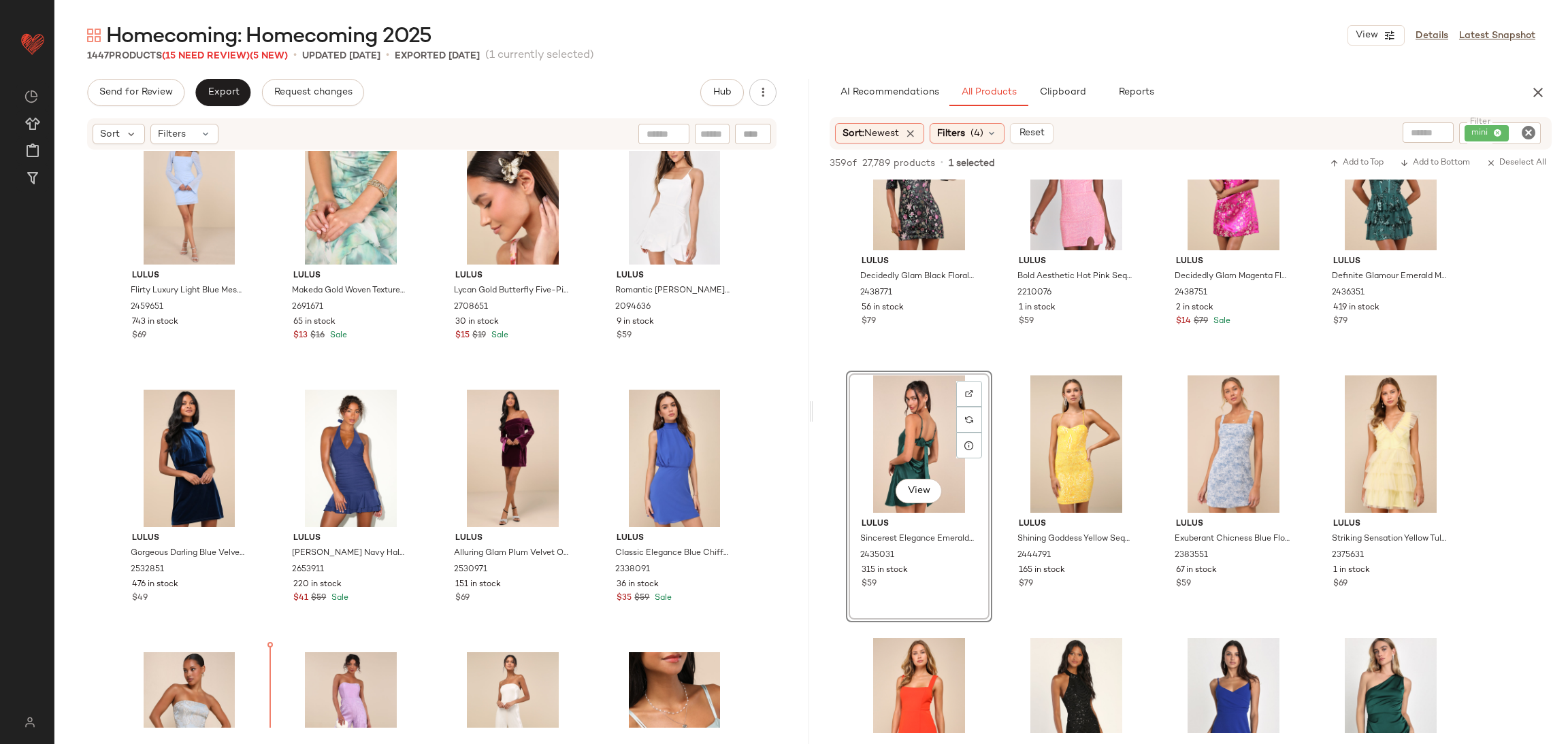
scroll to position [25048, 0]
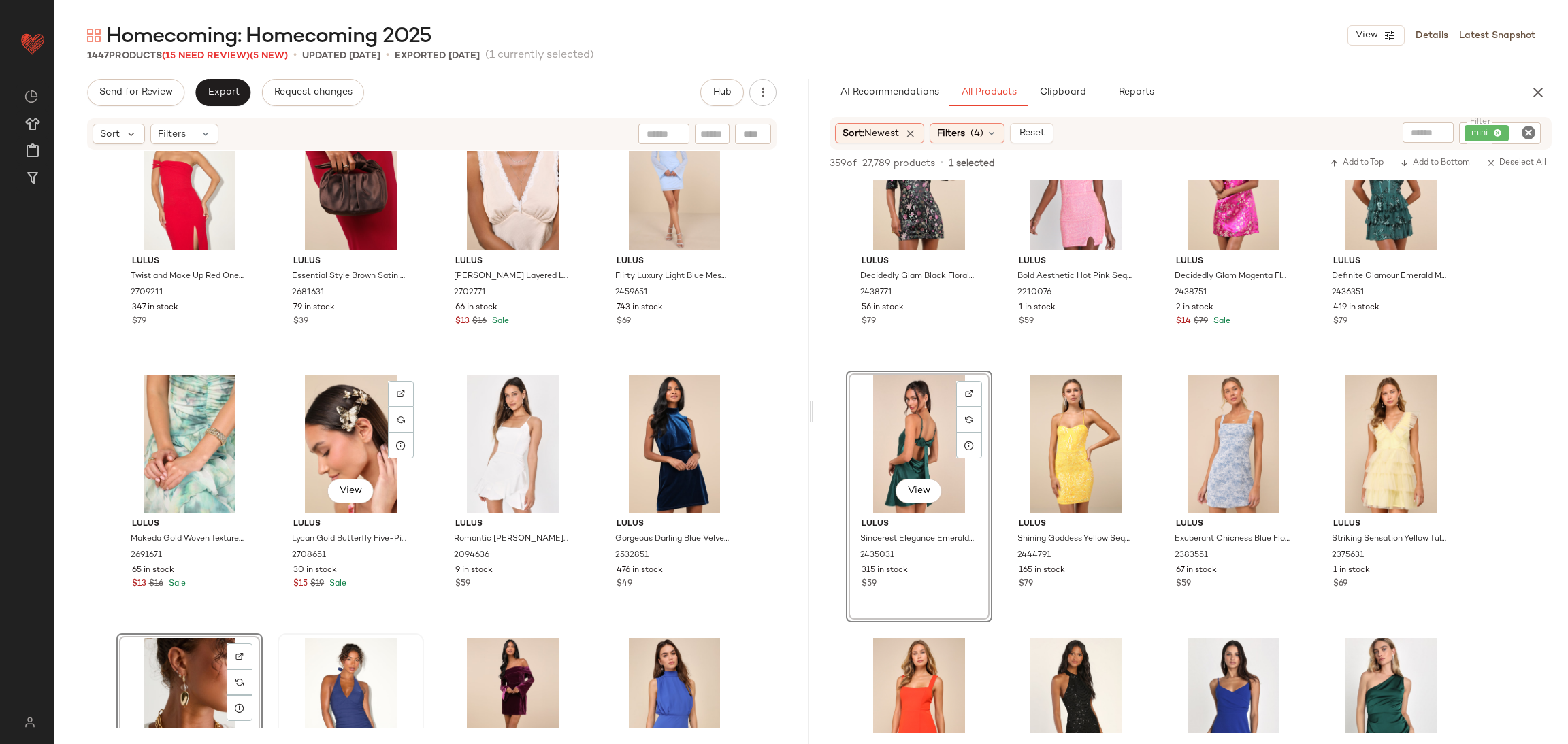
scroll to position [24640, 0]
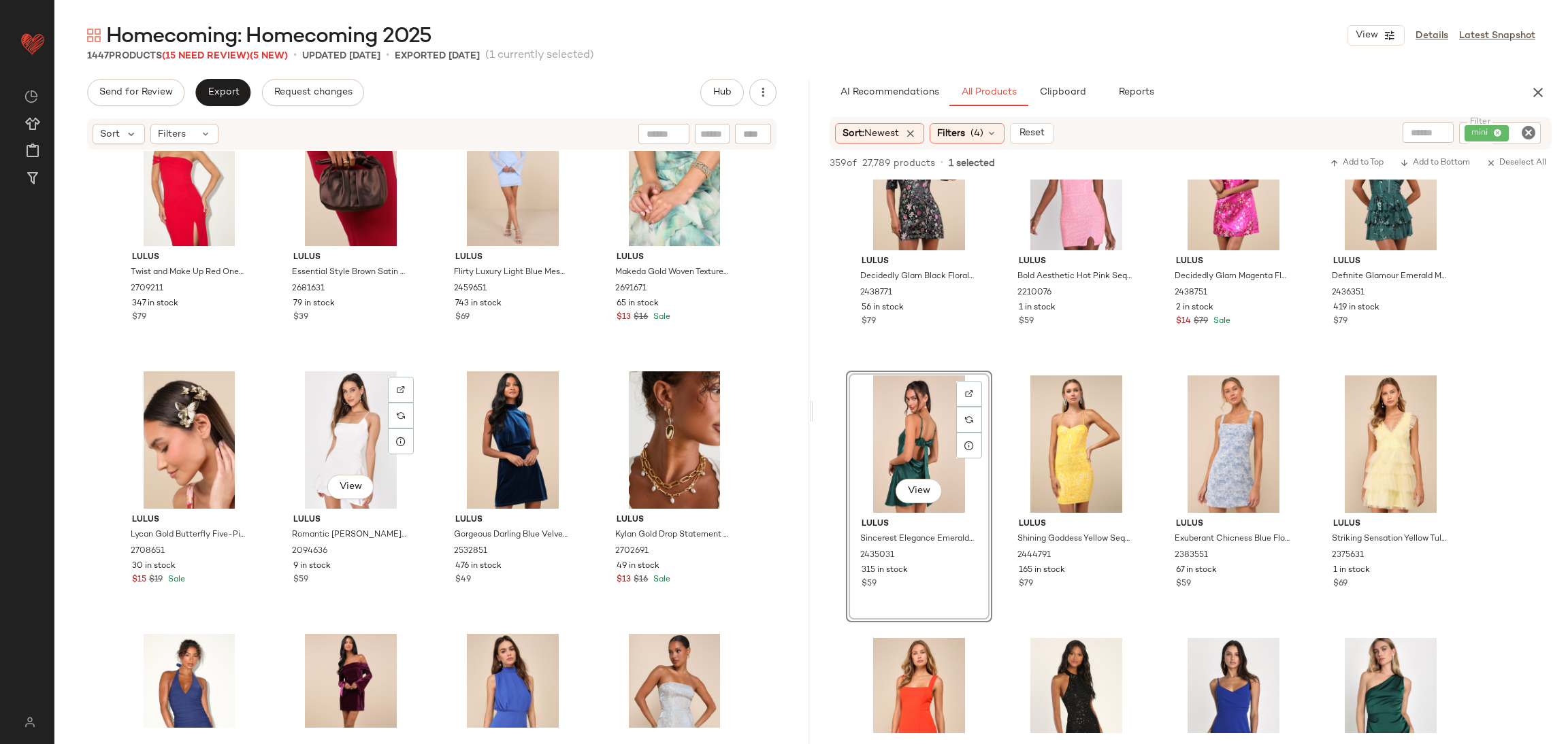
scroll to position [24710, 0]
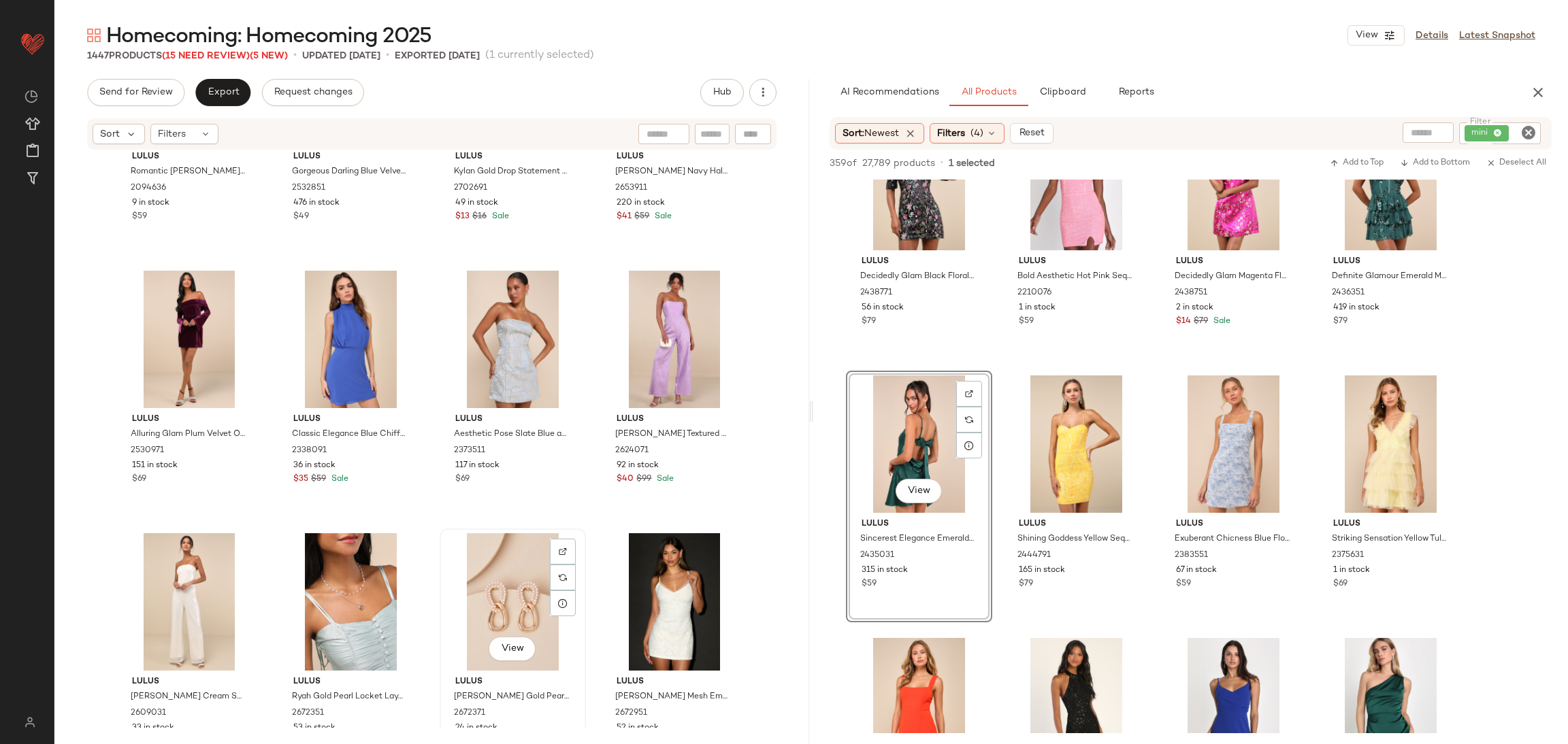
scroll to position [25113, 0]
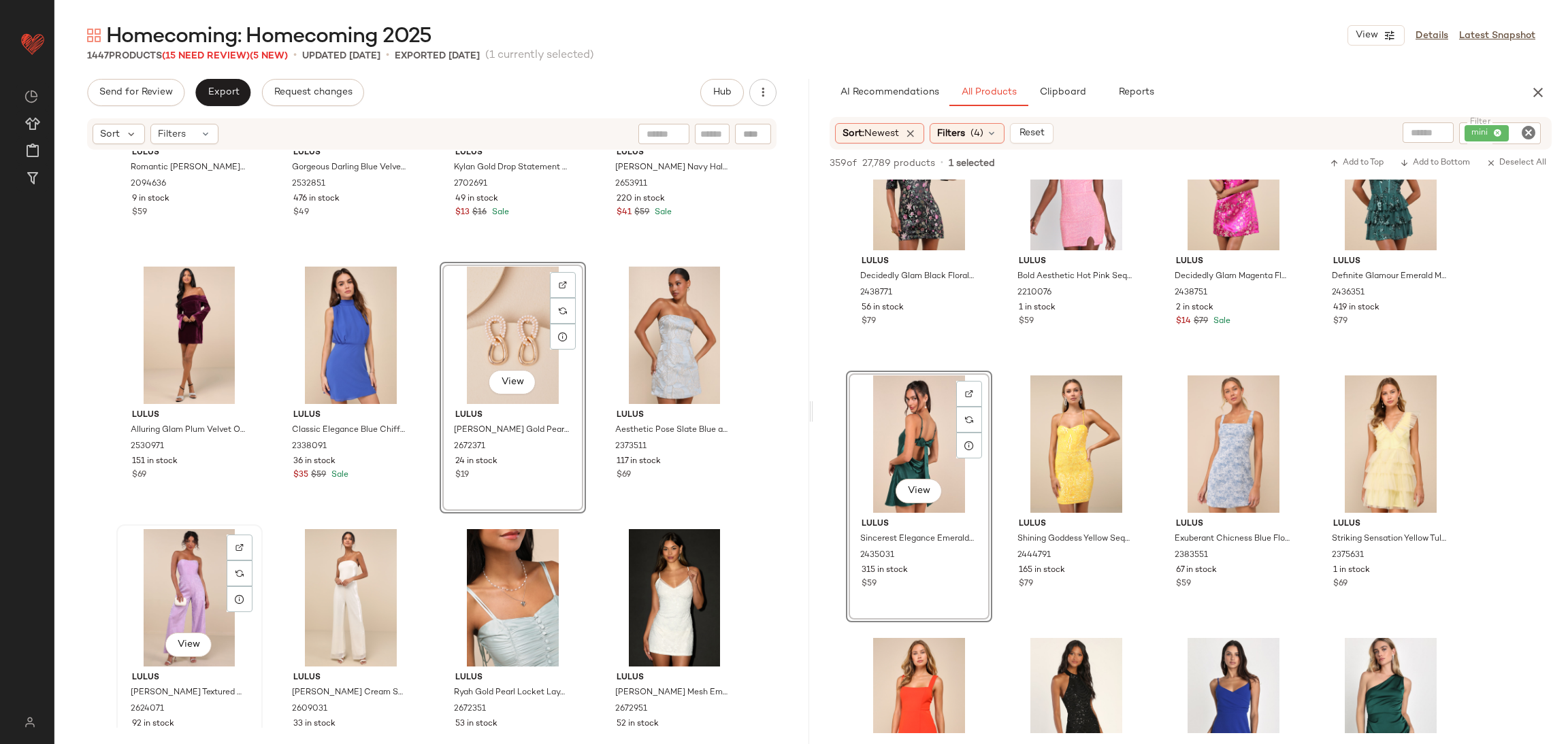
click at [186, 582] on div "View" at bounding box center [189, 598] width 137 height 138
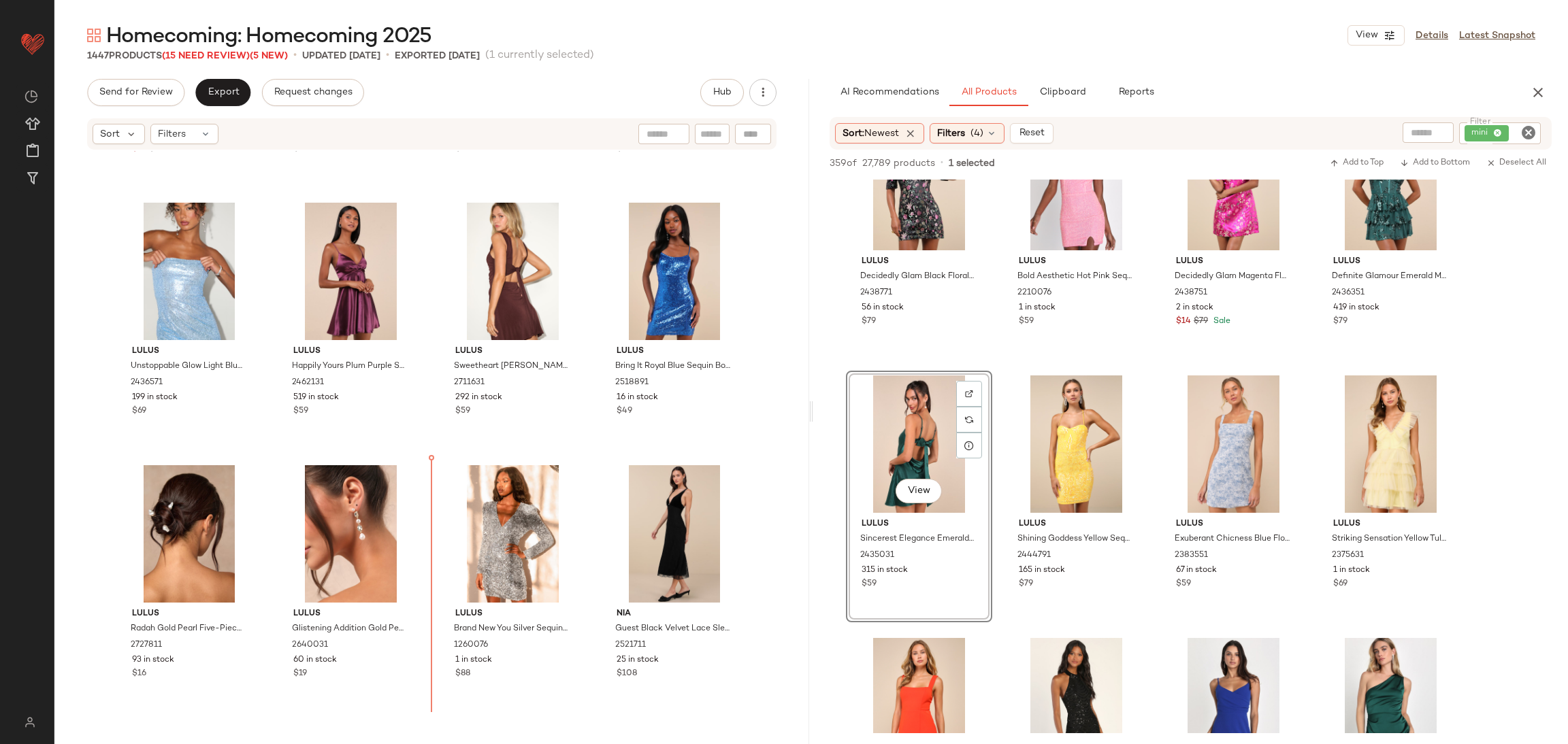
scroll to position [26509, 0]
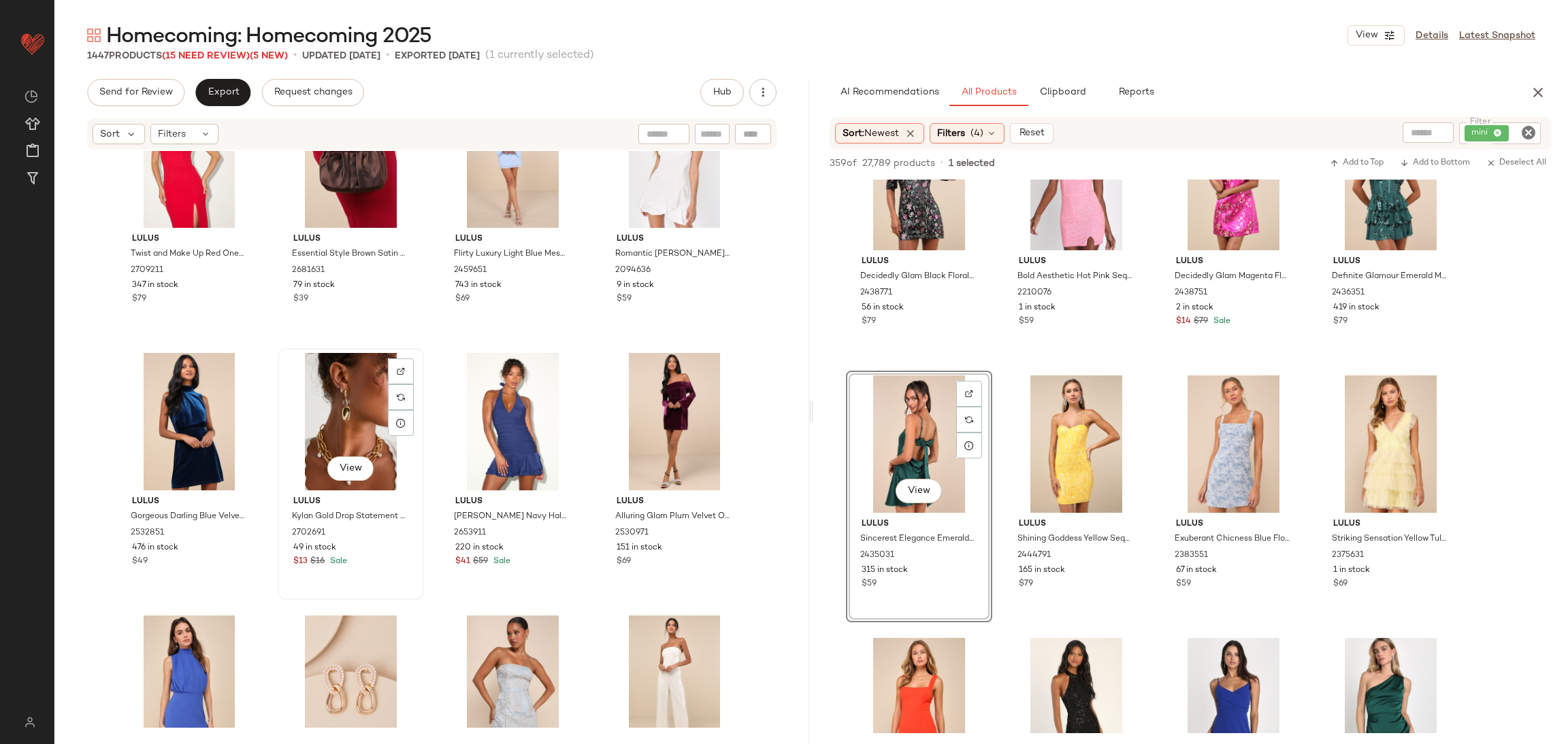
scroll to position [24774, 0]
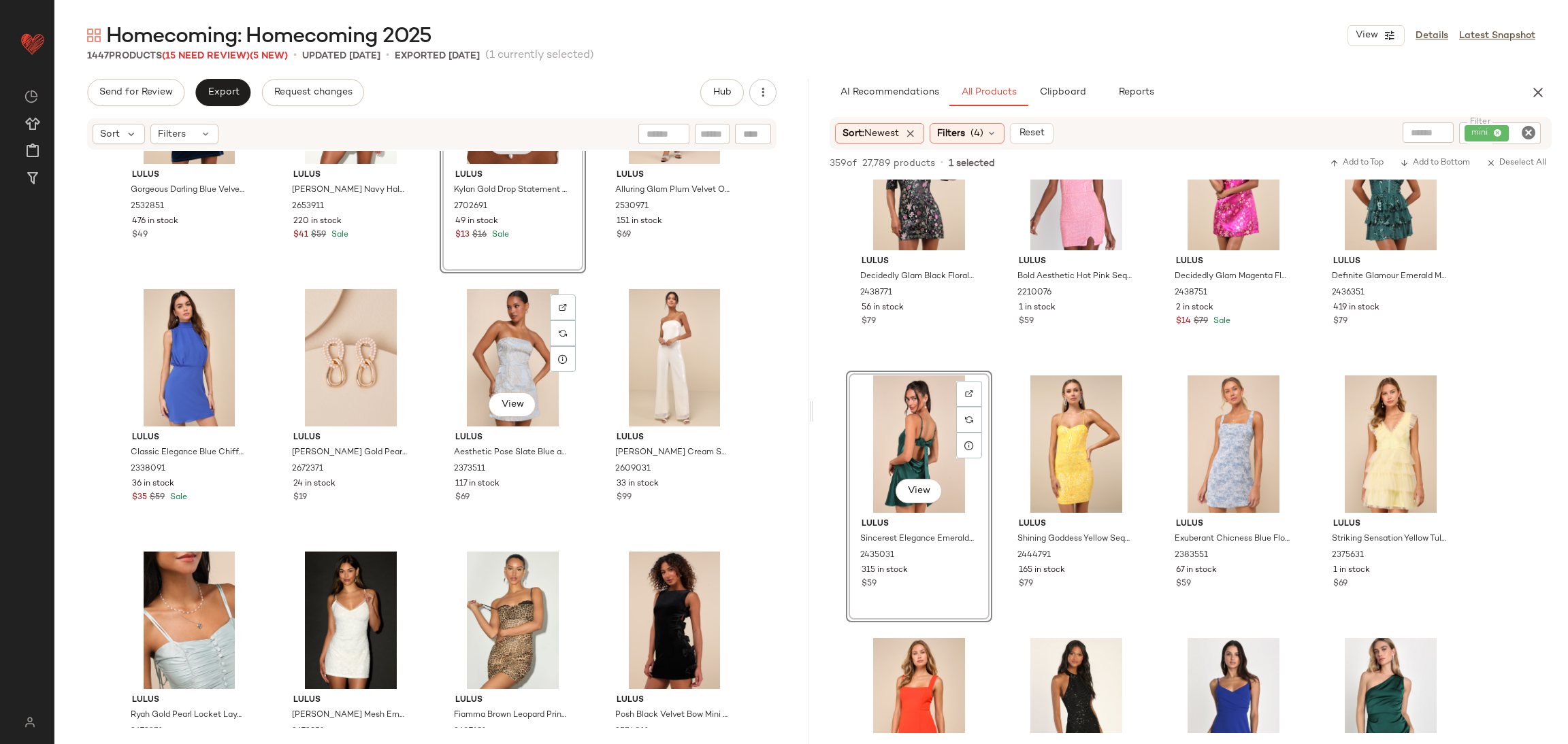
scroll to position [25284, 0]
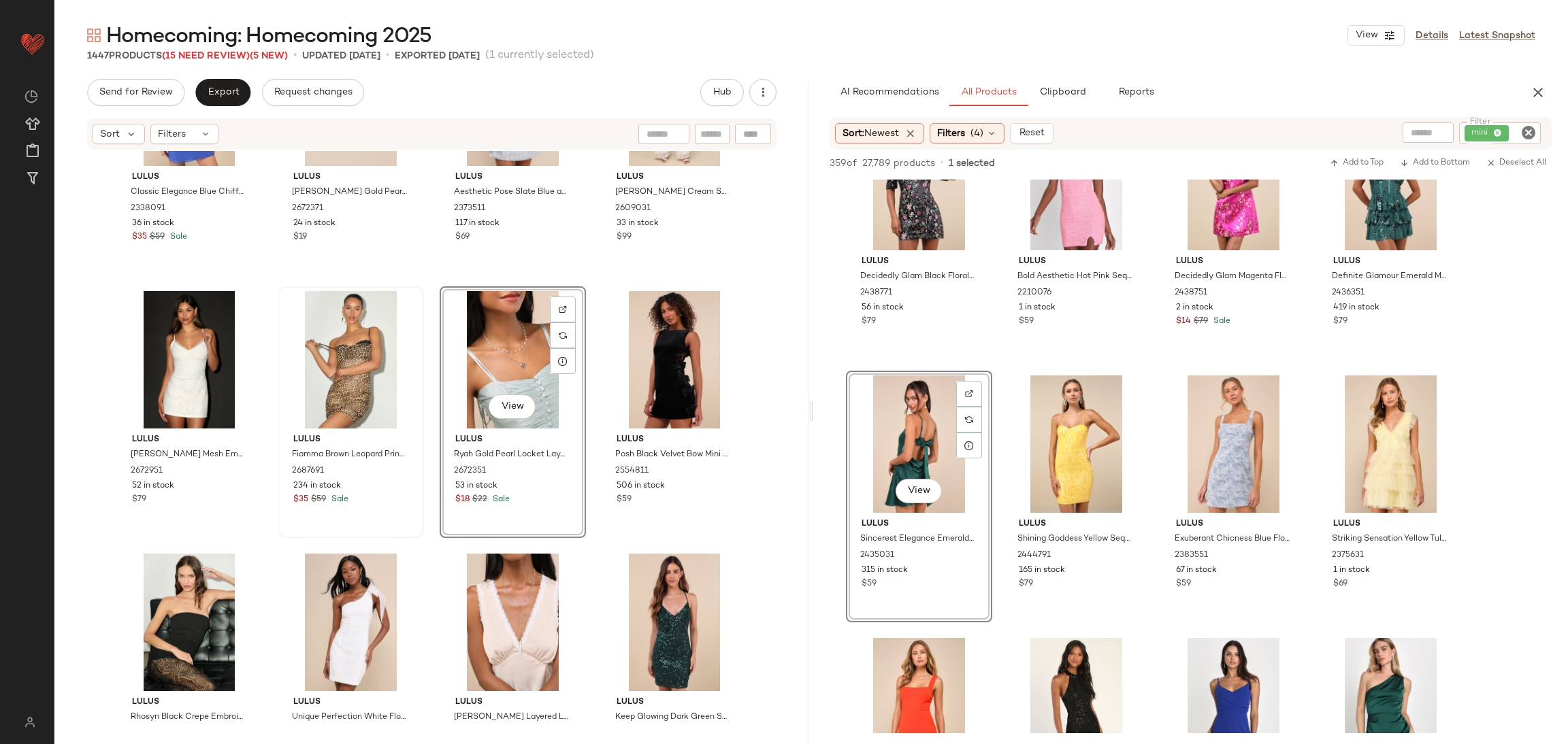
scroll to position [25386, 0]
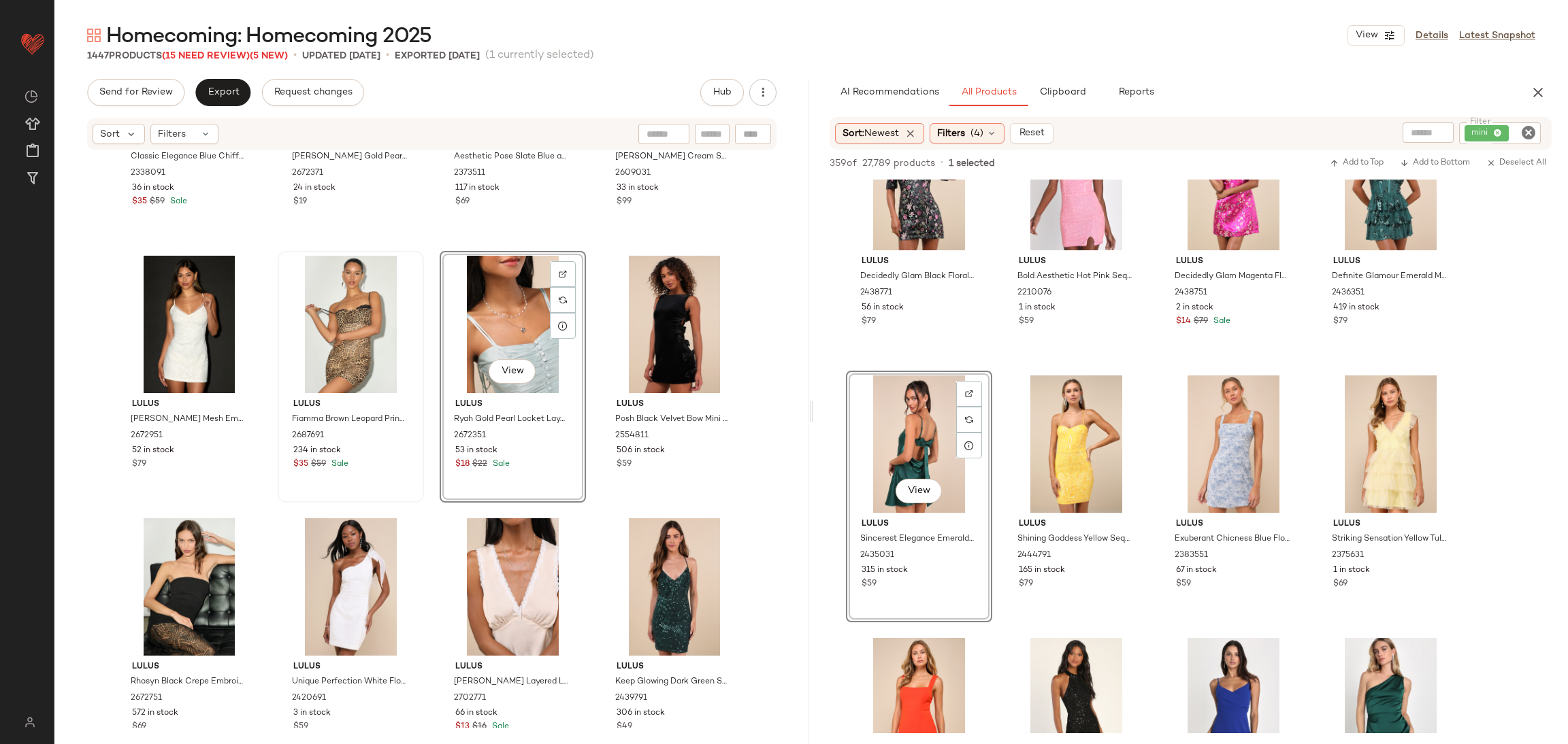
click at [541, 462] on div "View Lulus Ryah Gold Pearl Locket Layered Necklace 2672351 53 in stock $18 $22 …" at bounding box center [513, 377] width 146 height 252
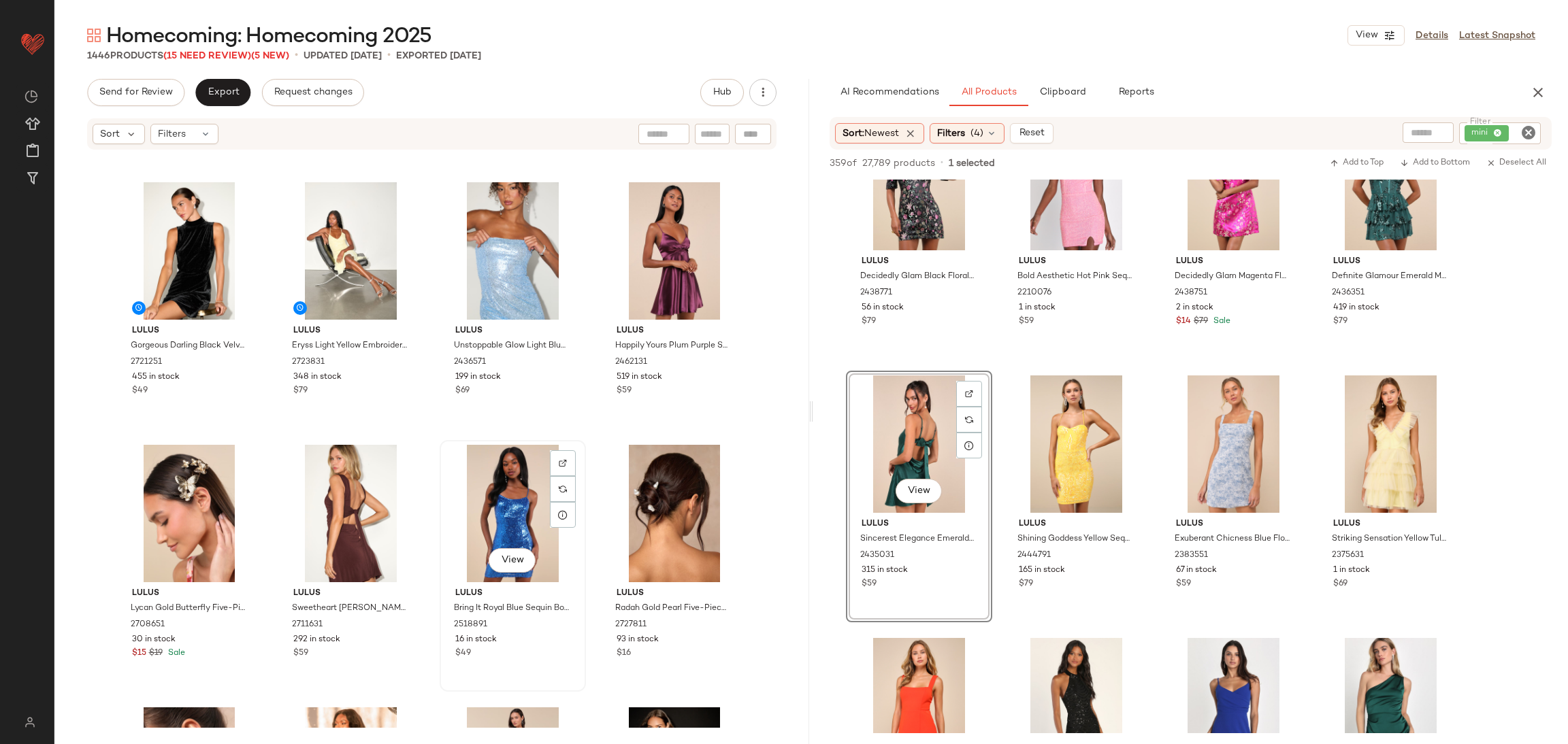
scroll to position [26203, 0]
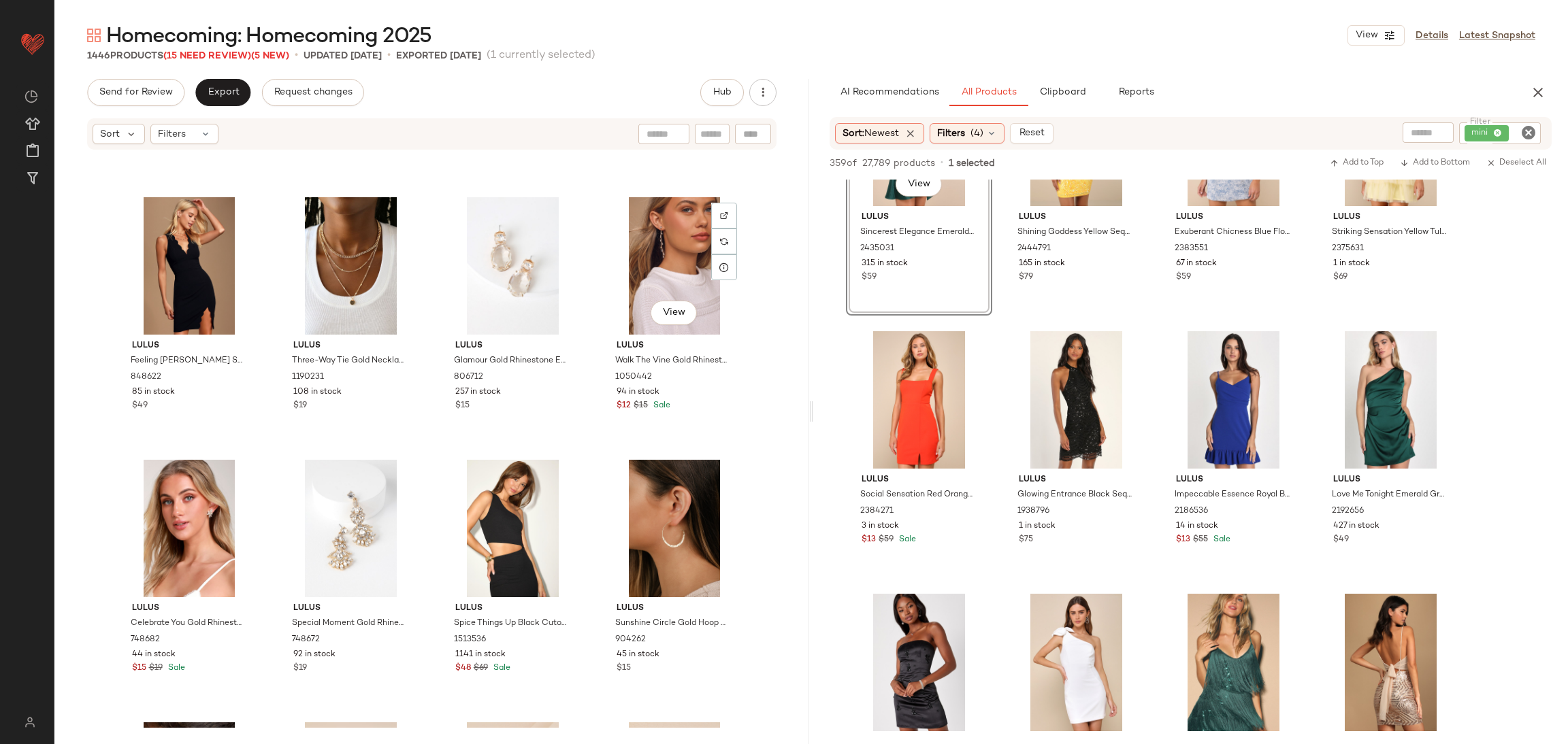
scroll to position [64880, 0]
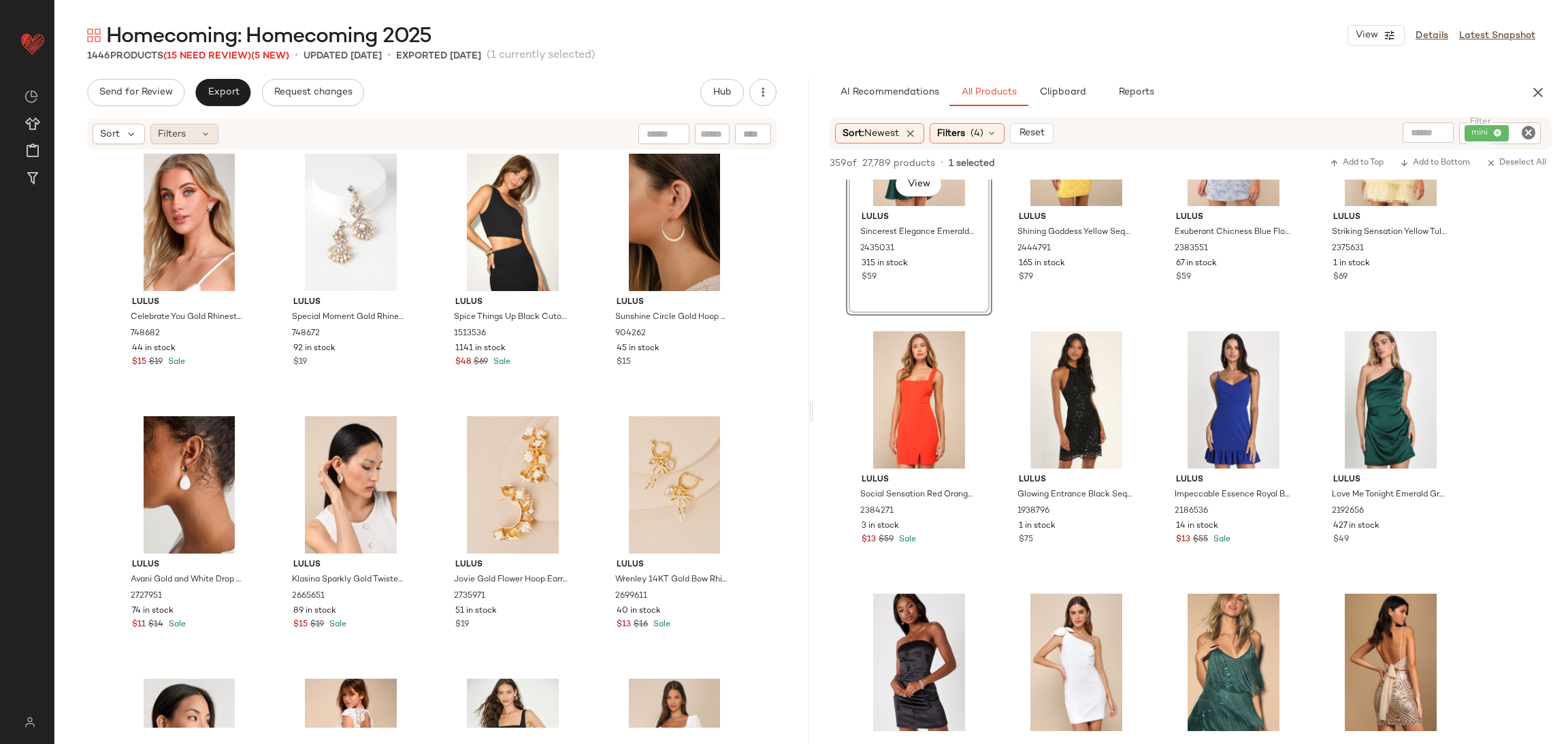
click at [172, 132] on span "Filters" at bounding box center [172, 135] width 28 height 14
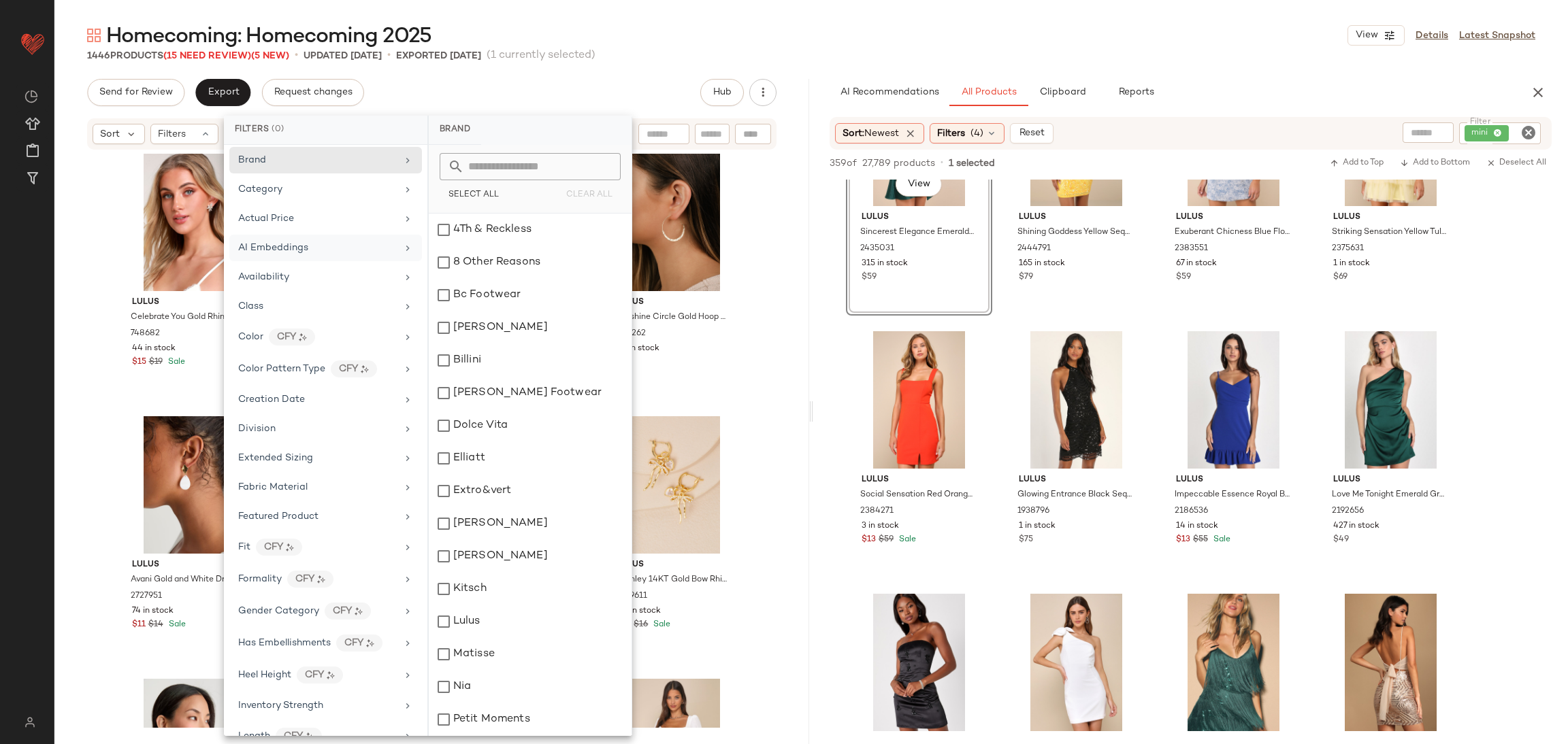
scroll to position [0, 0]
click at [287, 314] on div "Class" at bounding box center [317, 310] width 159 height 14
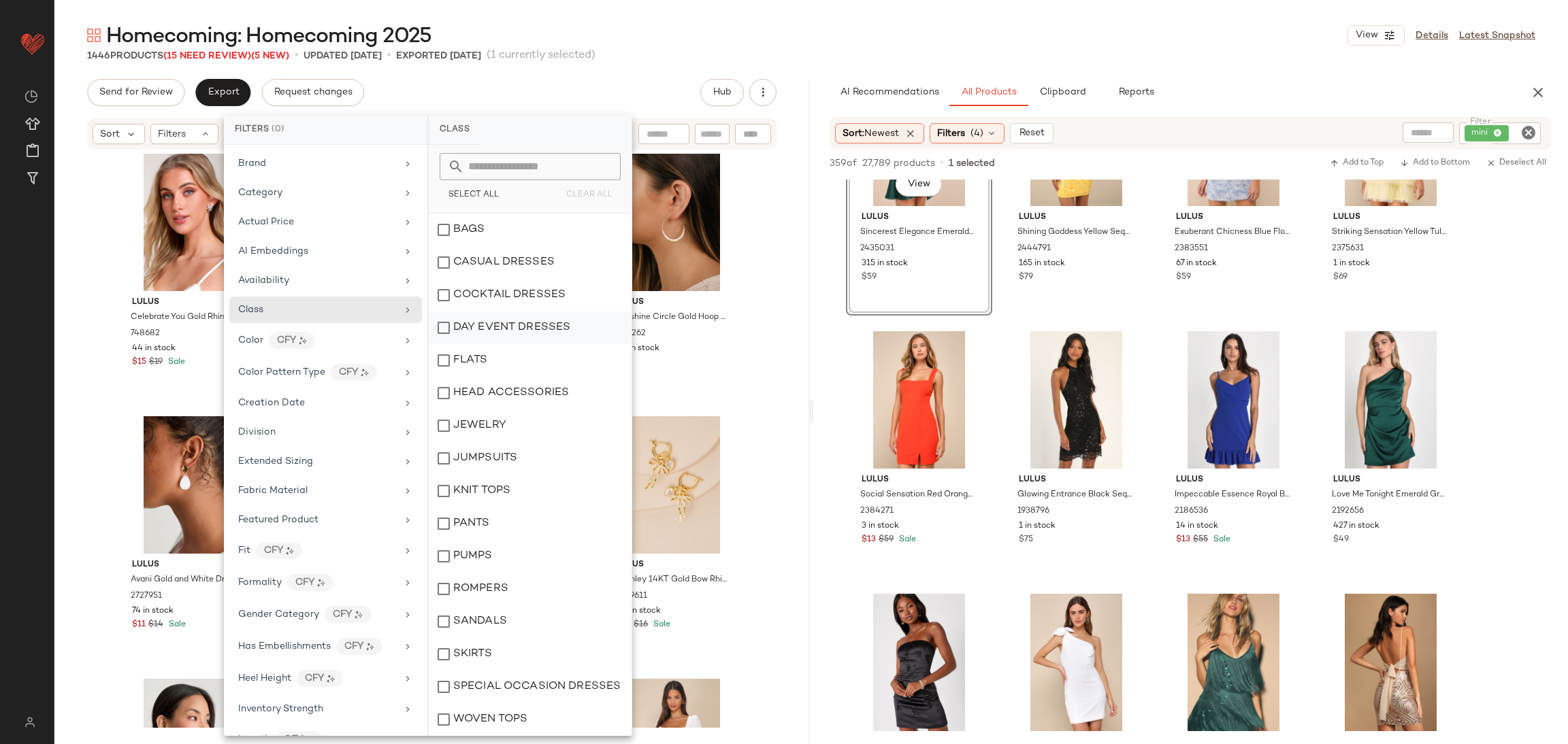
click at [550, 344] on div "DAY EVENT DRESSES" at bounding box center [530, 360] width 203 height 33
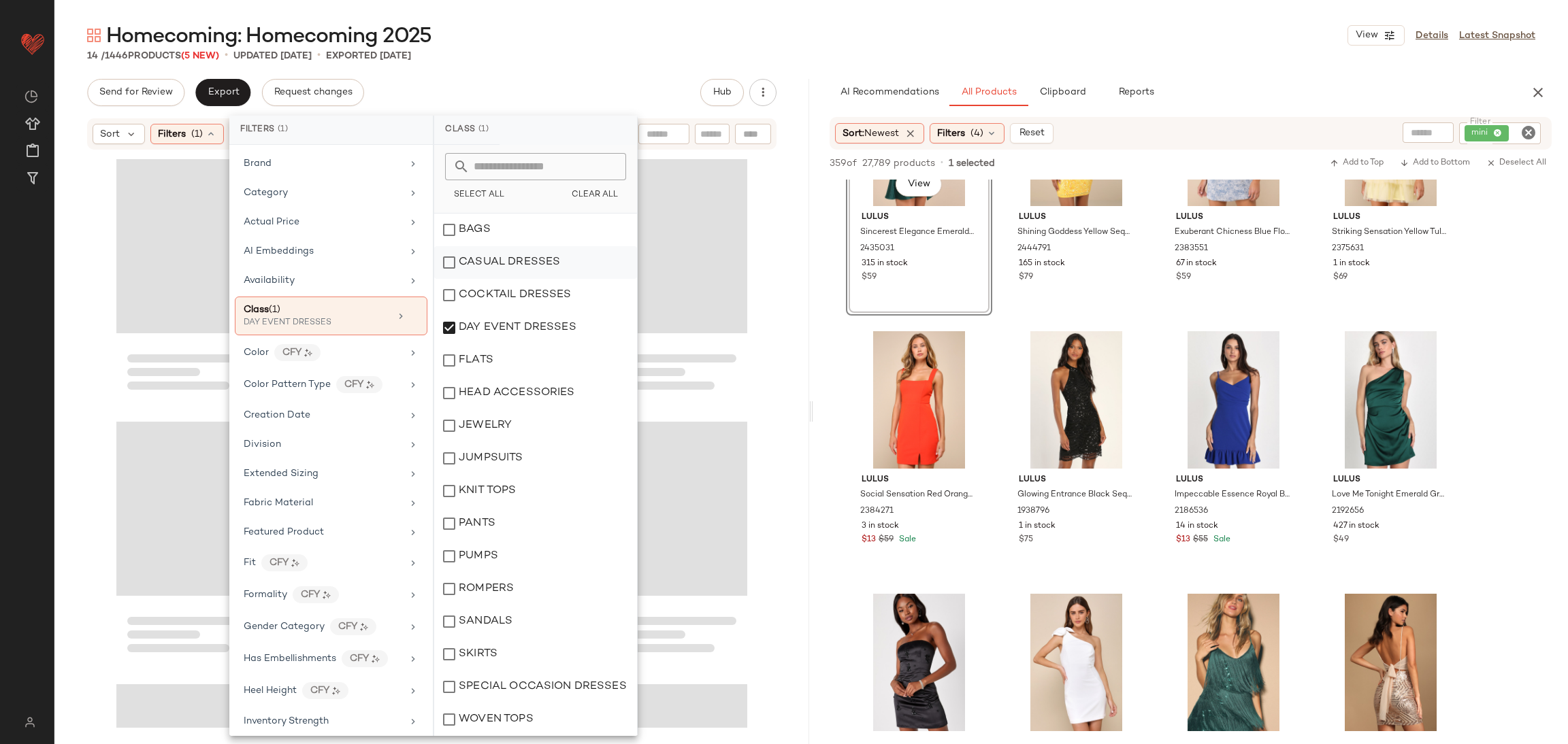
click at [586, 279] on div "CASUAL DRESSES" at bounding box center [536, 295] width 203 height 33
click at [743, 407] on div at bounding box center [432, 440] width 631 height 574
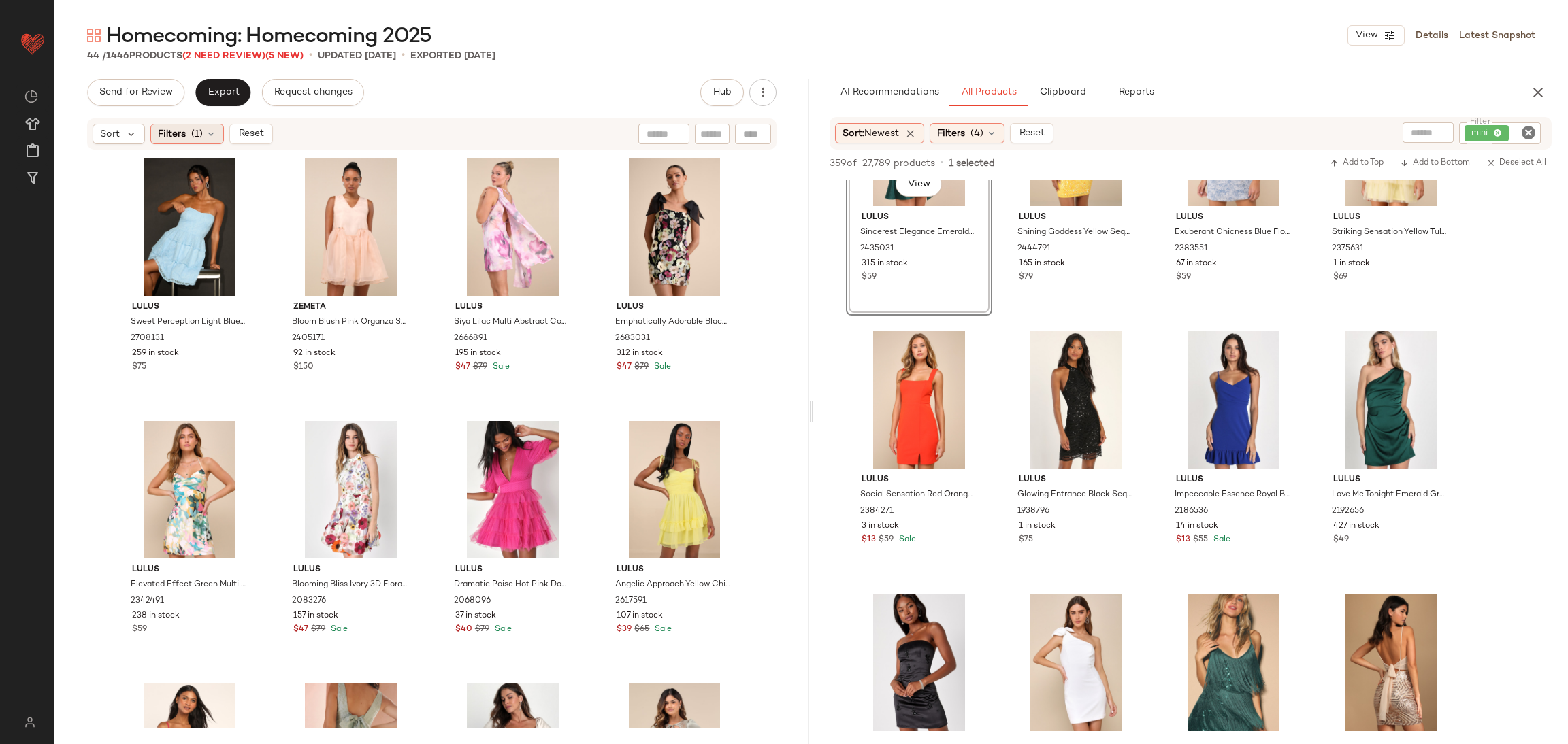
click at [189, 134] on div "Filters (1)" at bounding box center [187, 134] width 74 height 20
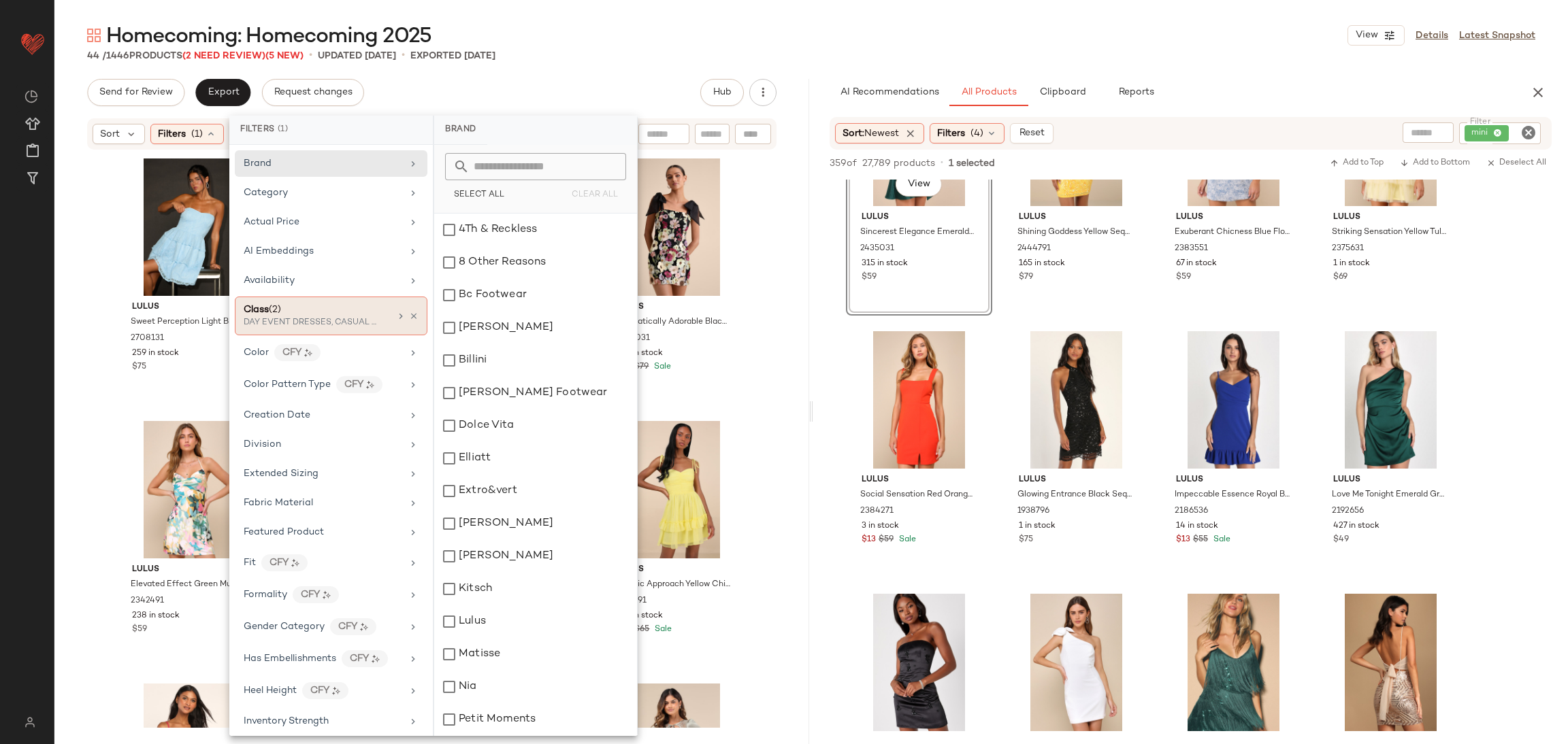
click at [332, 323] on div "DAY EVENT DRESSES, CASUAL DRESSES" at bounding box center [312, 323] width 136 height 12
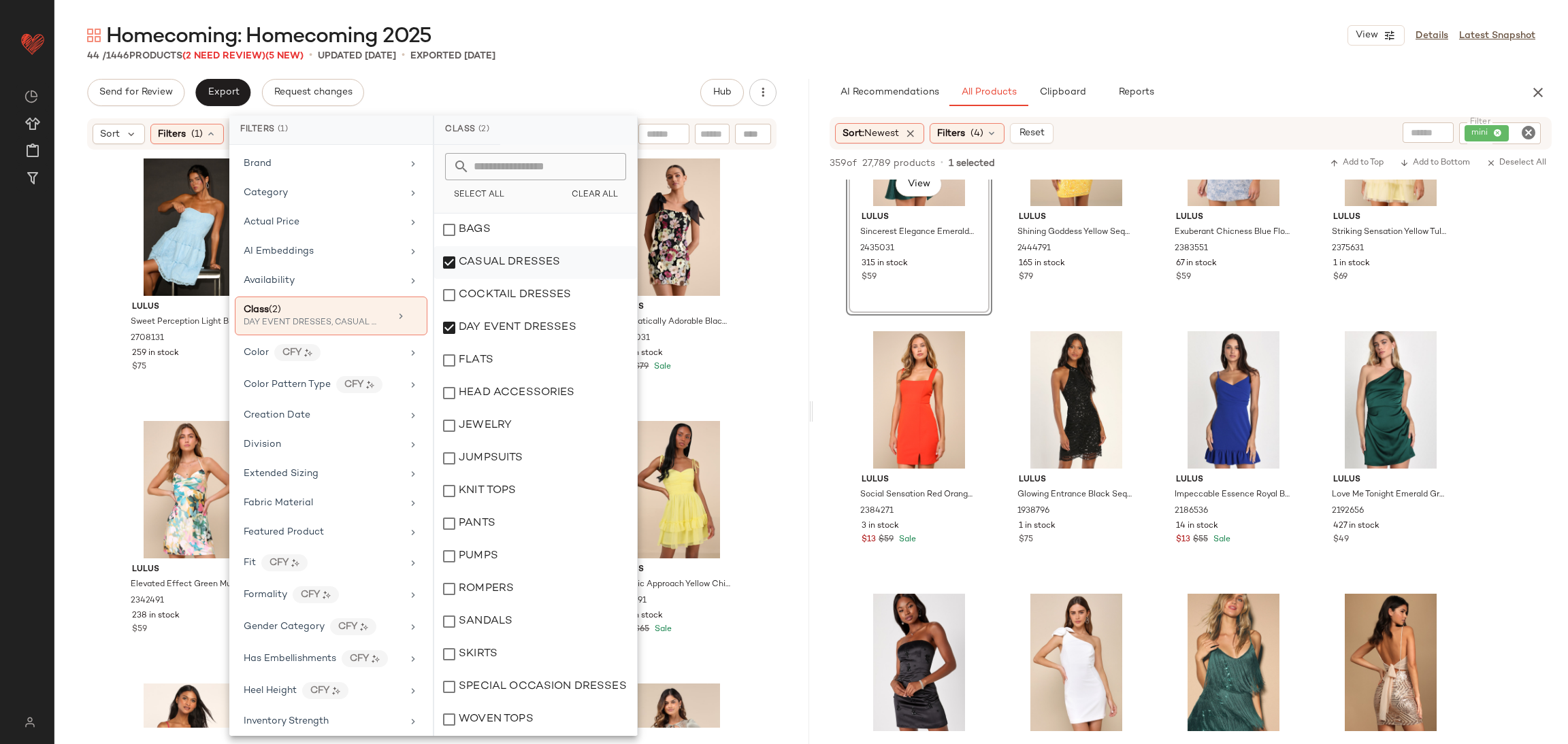
click at [558, 279] on div "CASUAL DRESSES" at bounding box center [536, 295] width 203 height 33
click at [762, 306] on div "Lulus Sweet Perception Light Blue Lace Strapless Tiered Mini Dress 2708131 259 …" at bounding box center [431, 439] width 754 height 577
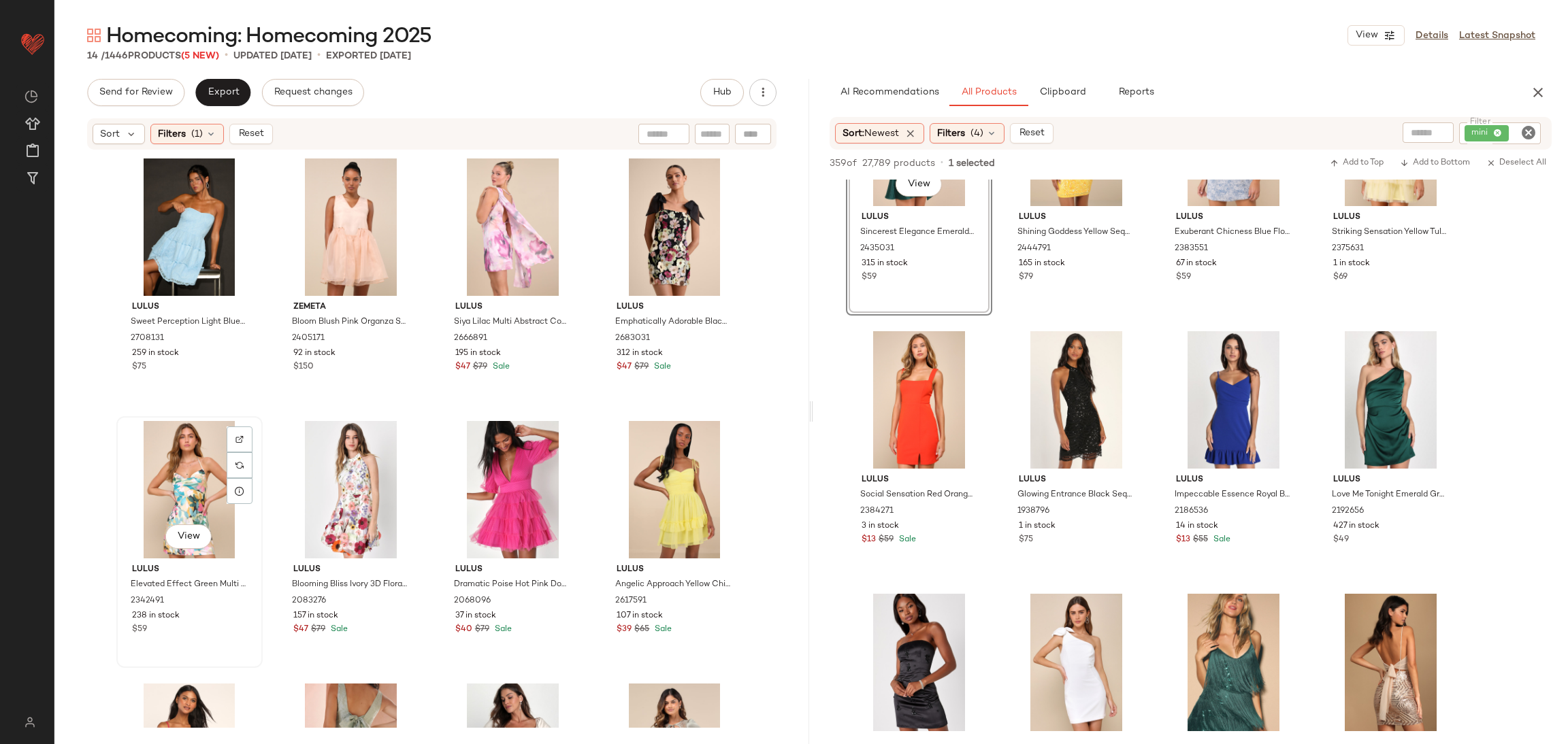
click at [214, 451] on div "View" at bounding box center [189, 490] width 137 height 138
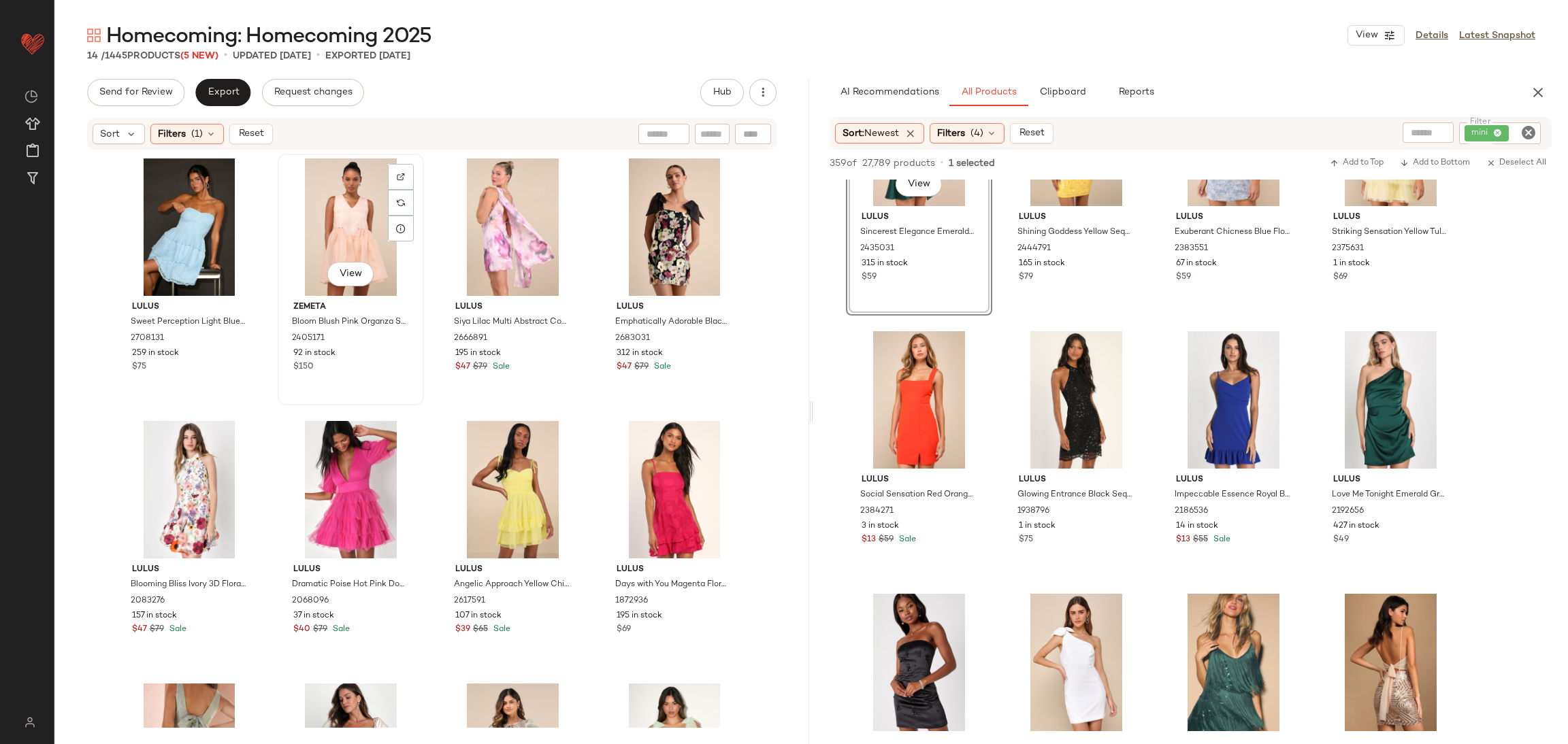
click at [352, 195] on div "View" at bounding box center [350, 227] width 137 height 138
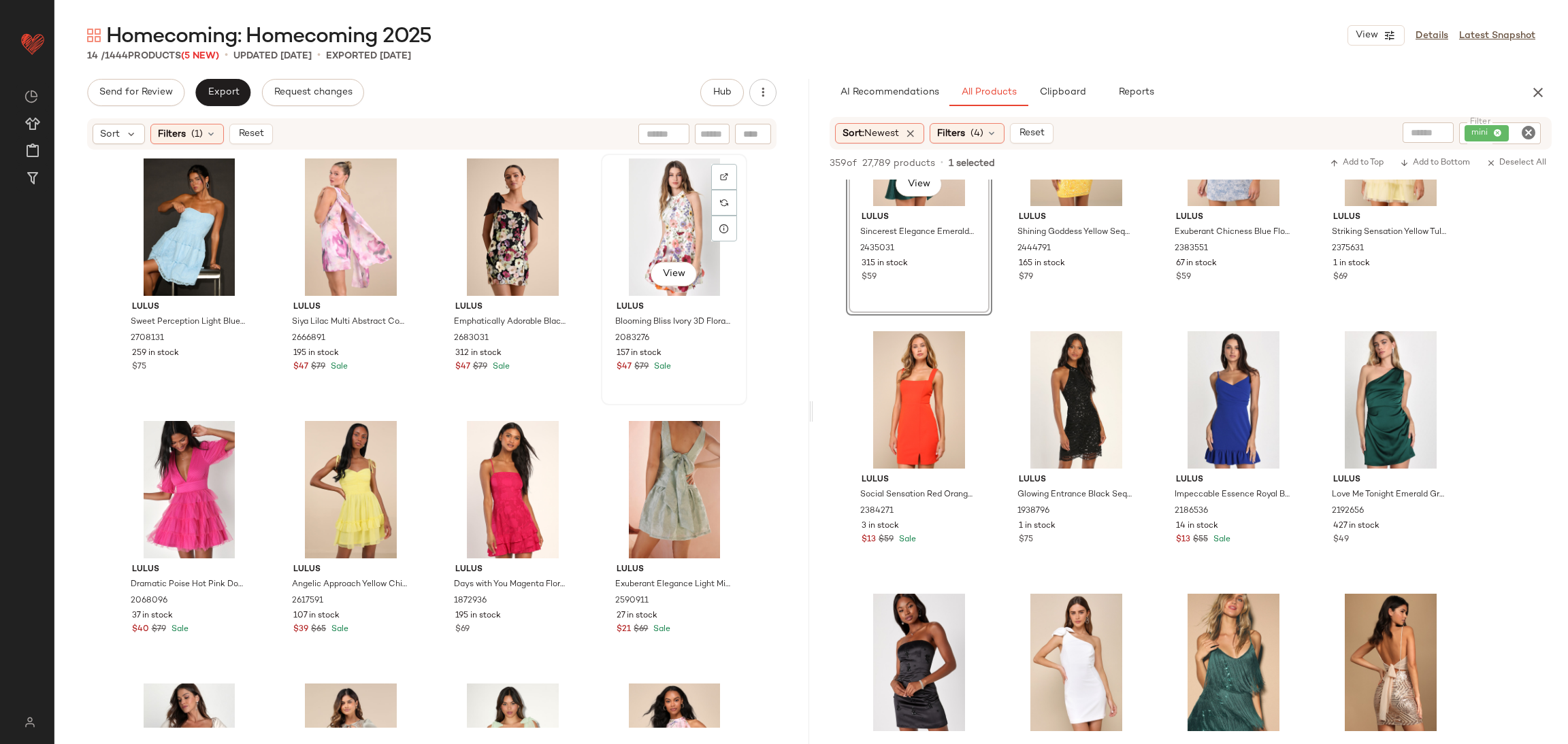
click at [681, 214] on div "View" at bounding box center [674, 227] width 137 height 138
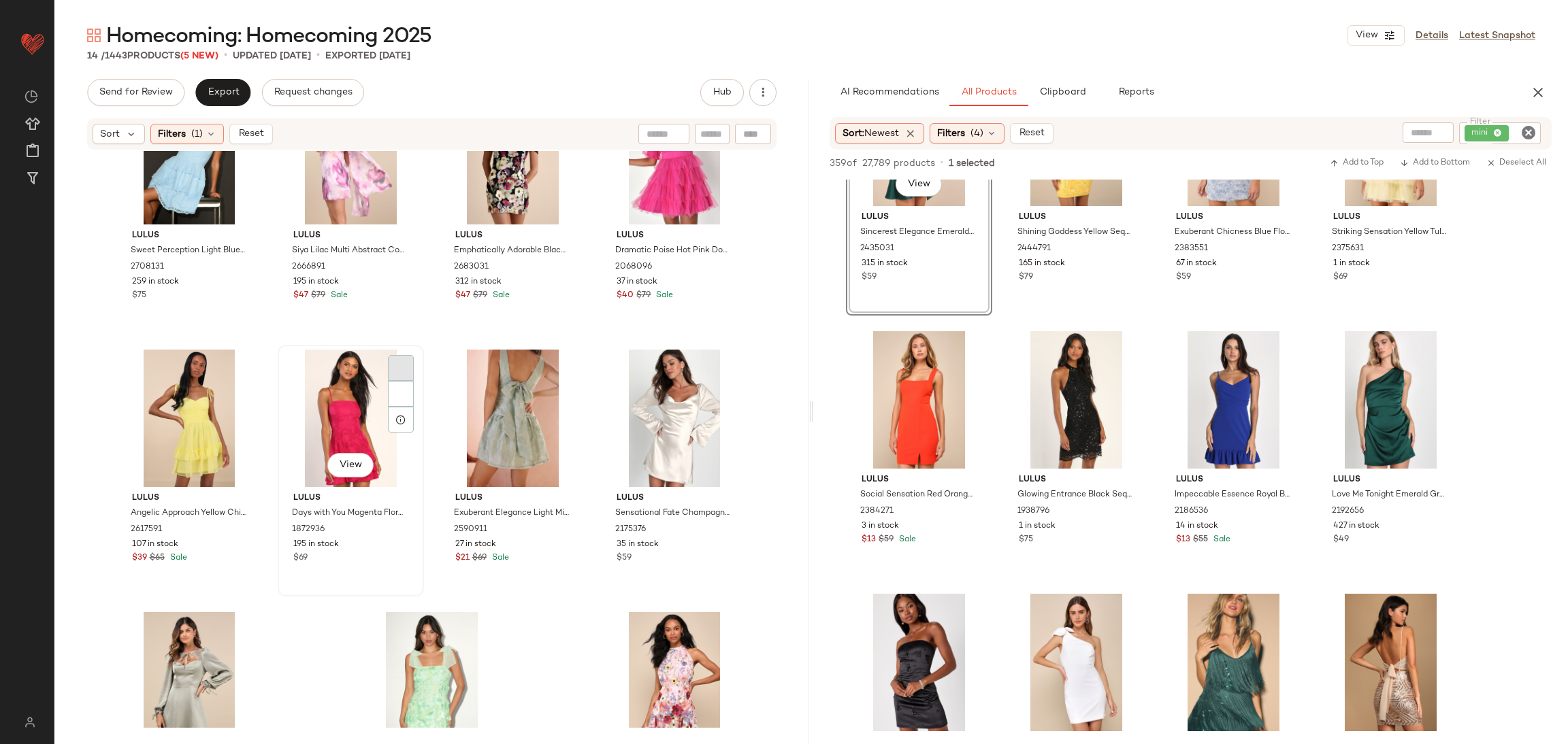
scroll to position [102, 0]
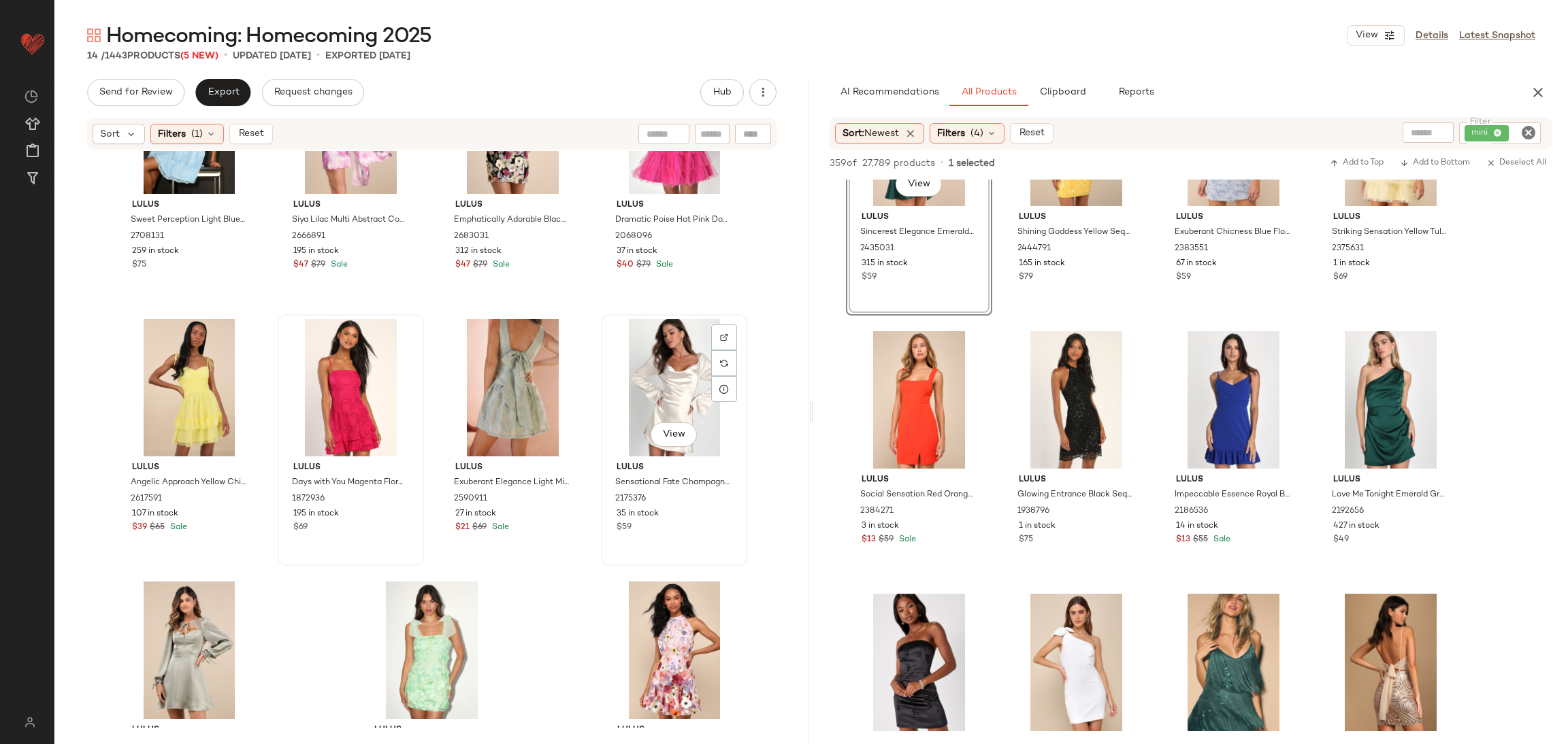
click at [673, 368] on div "View" at bounding box center [674, 388] width 137 height 138
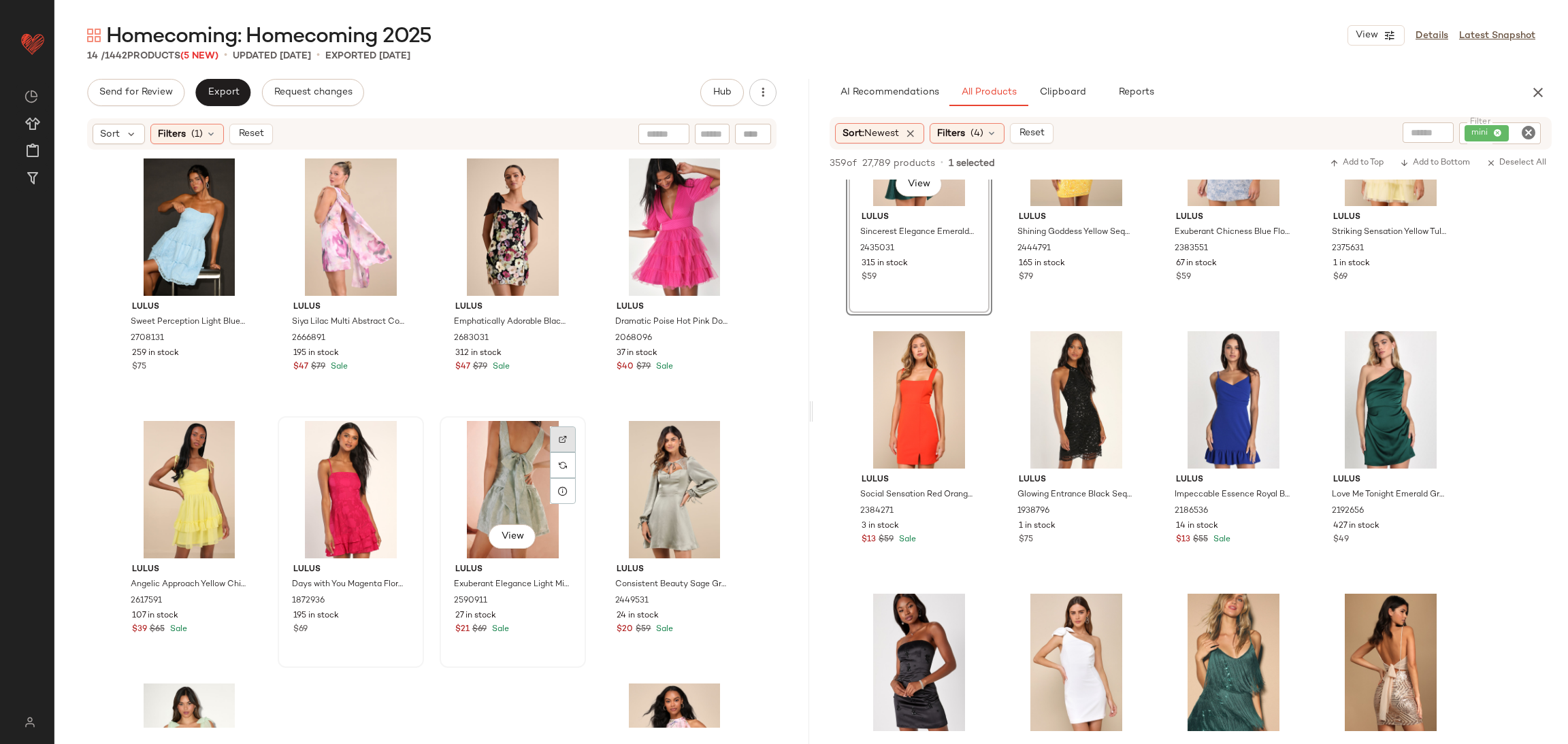
click at [559, 437] on img at bounding box center [562, 439] width 8 height 8
click at [636, 483] on div "View" at bounding box center [674, 490] width 137 height 138
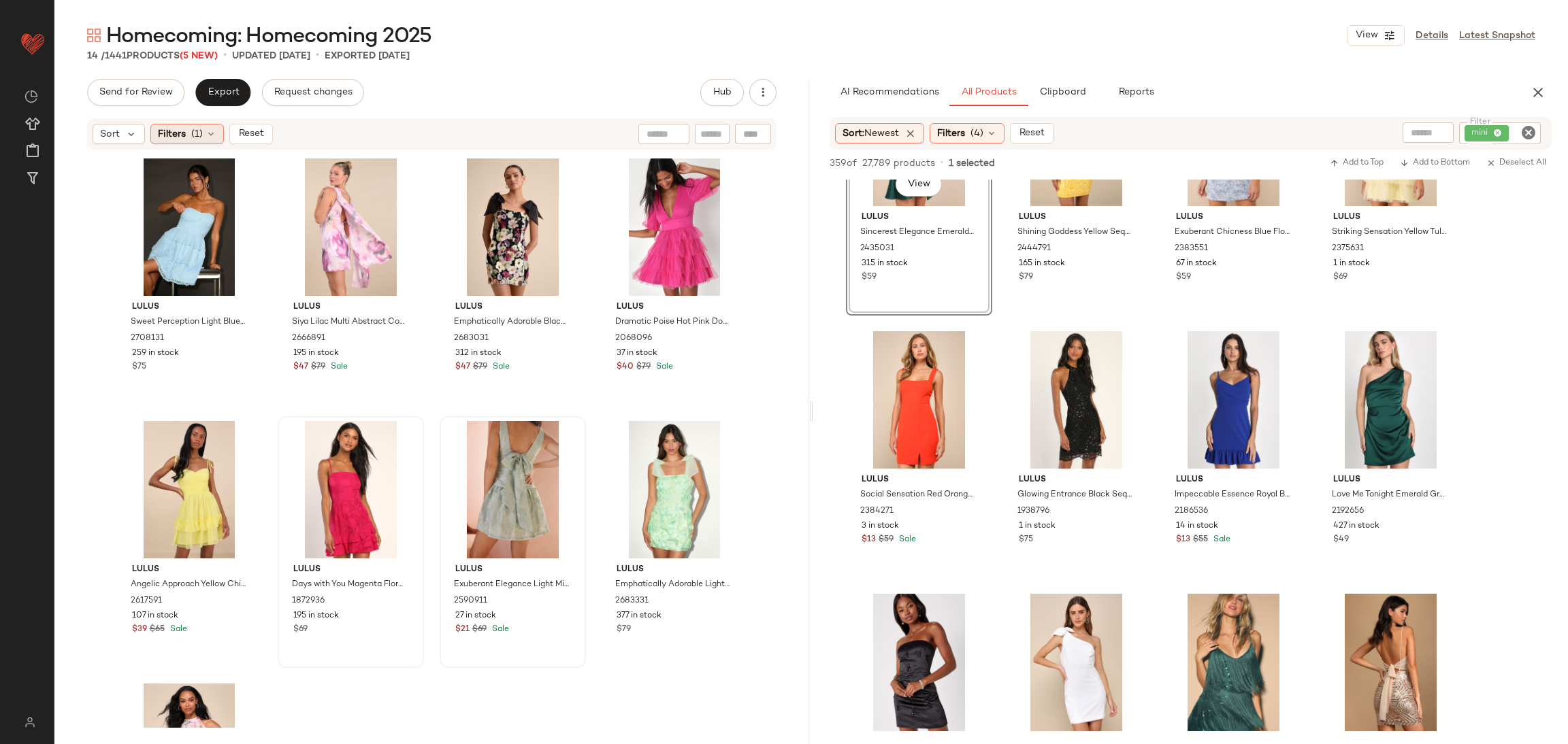
click at [191, 132] on span "(1)" at bounding box center [197, 135] width 12 height 14
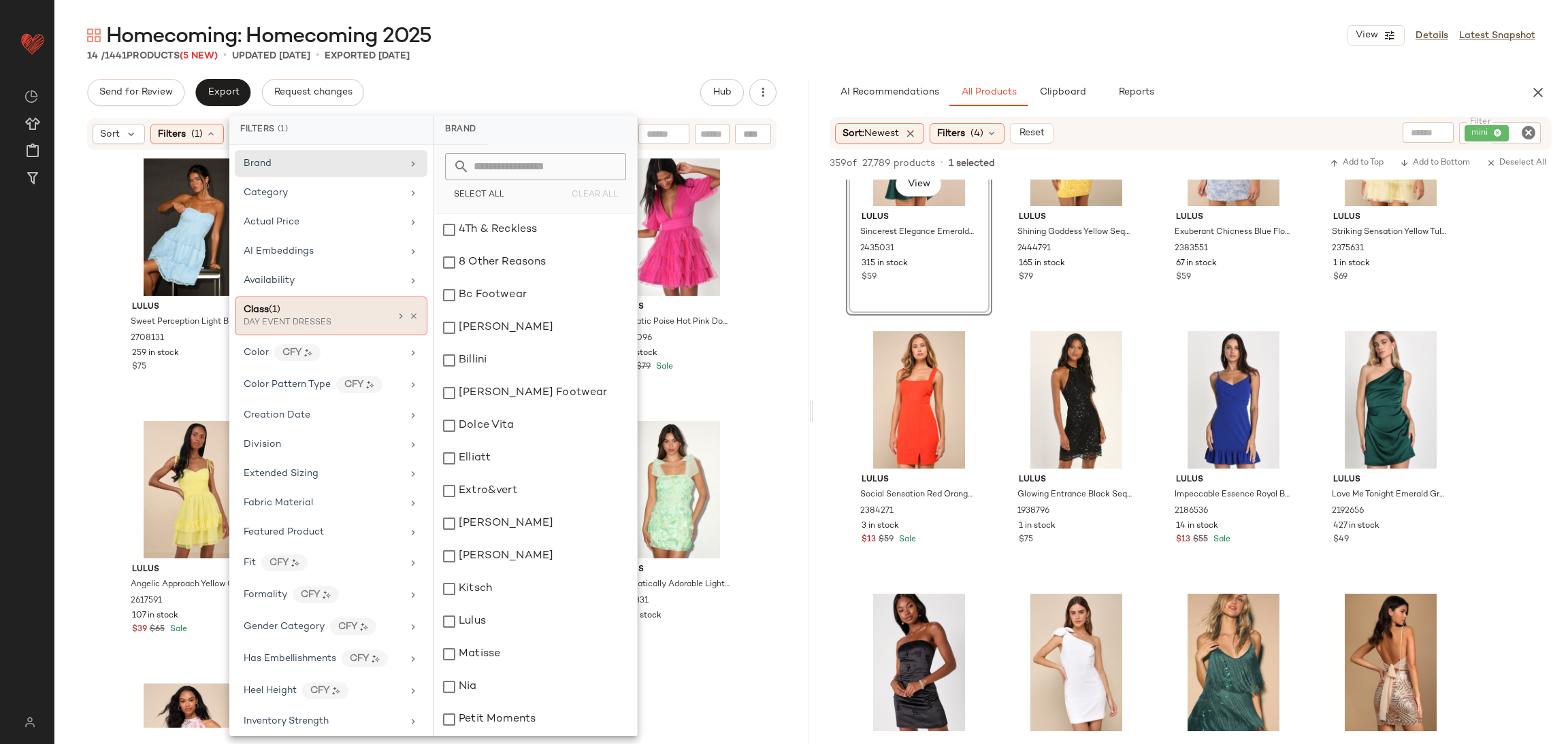
click at [381, 304] on div "Class (1)" at bounding box center [317, 310] width 146 height 14
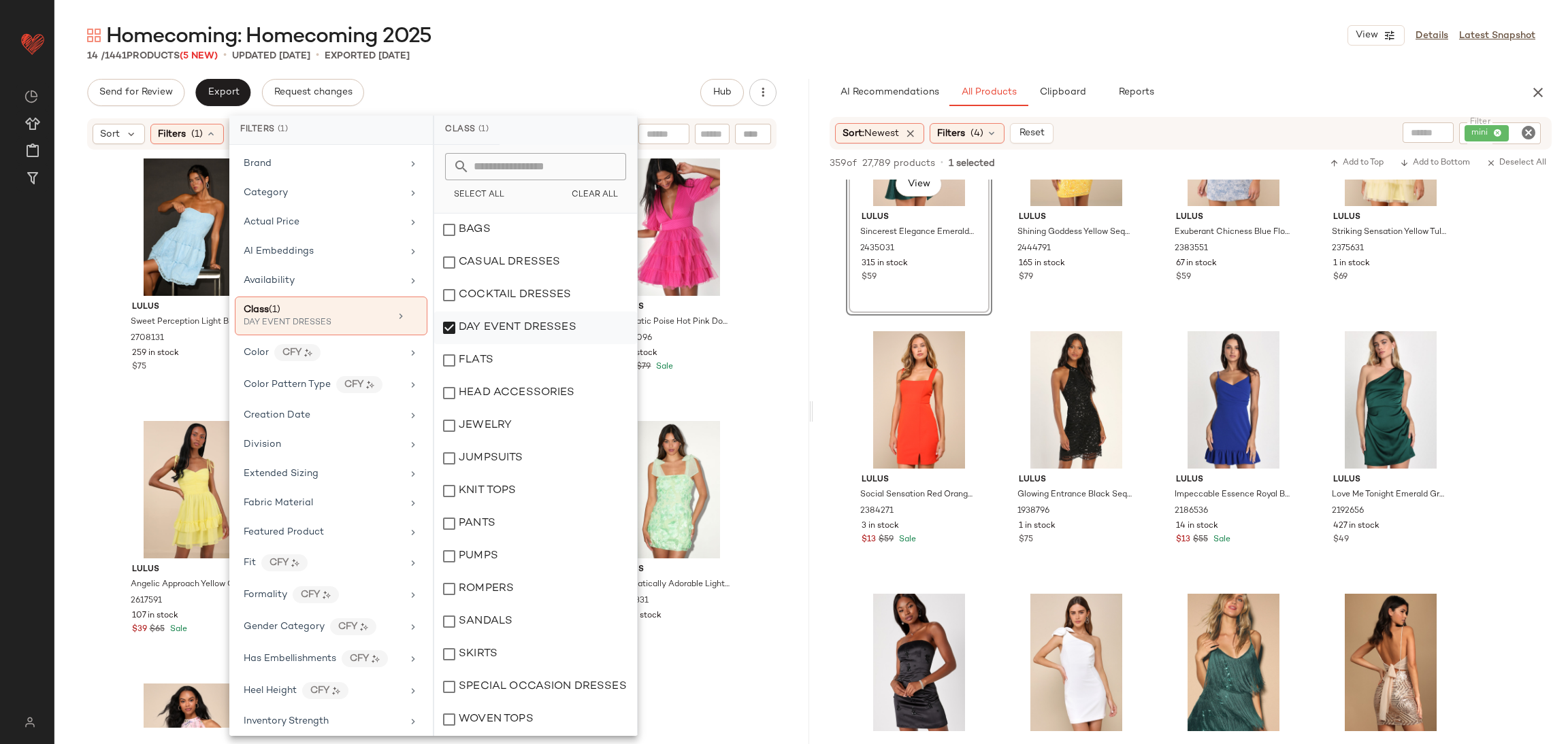
click at [497, 344] on div "DAY EVENT DRESSES" at bounding box center [536, 360] width 203 height 33
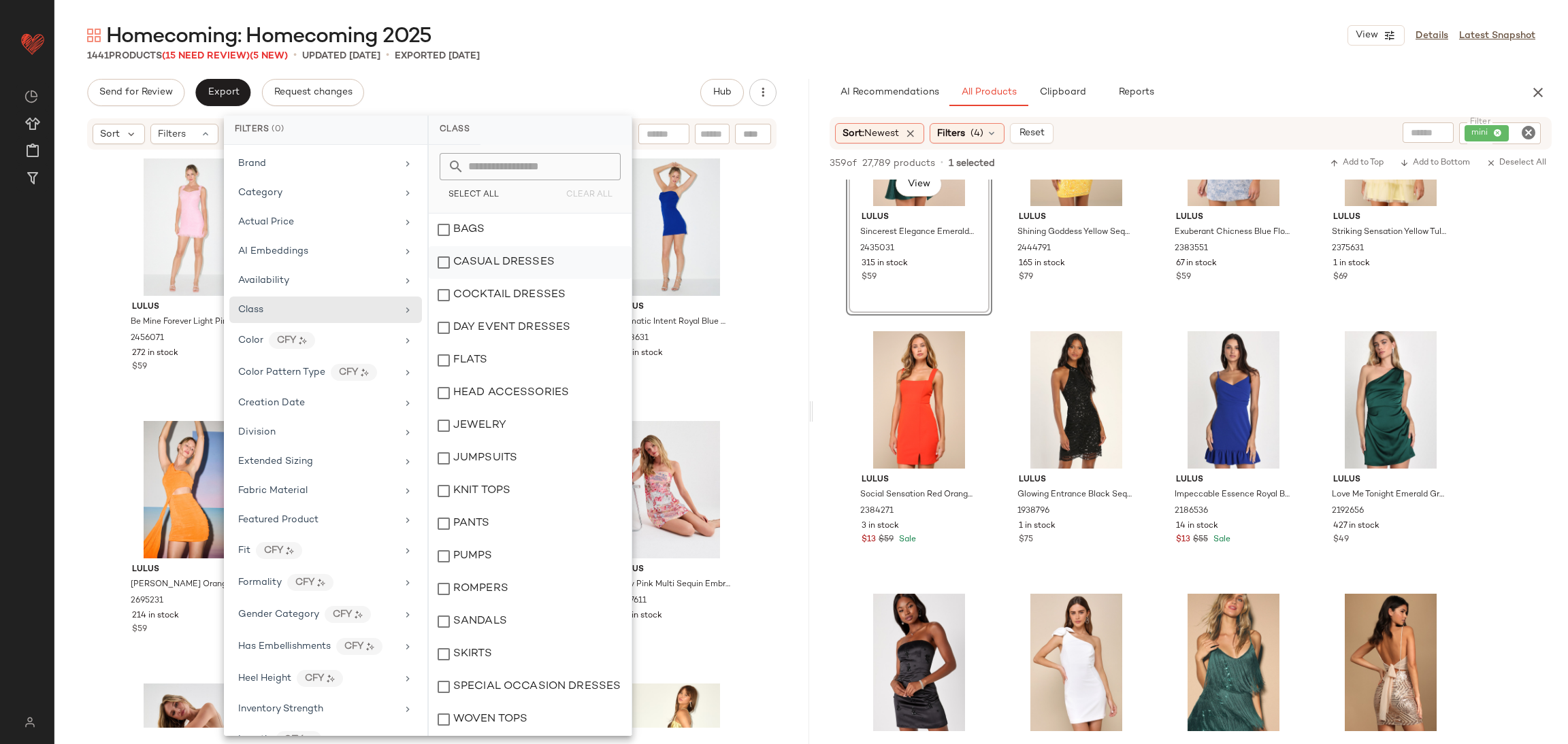
click at [484, 279] on div "CASUAL DRESSES" at bounding box center [530, 295] width 203 height 33
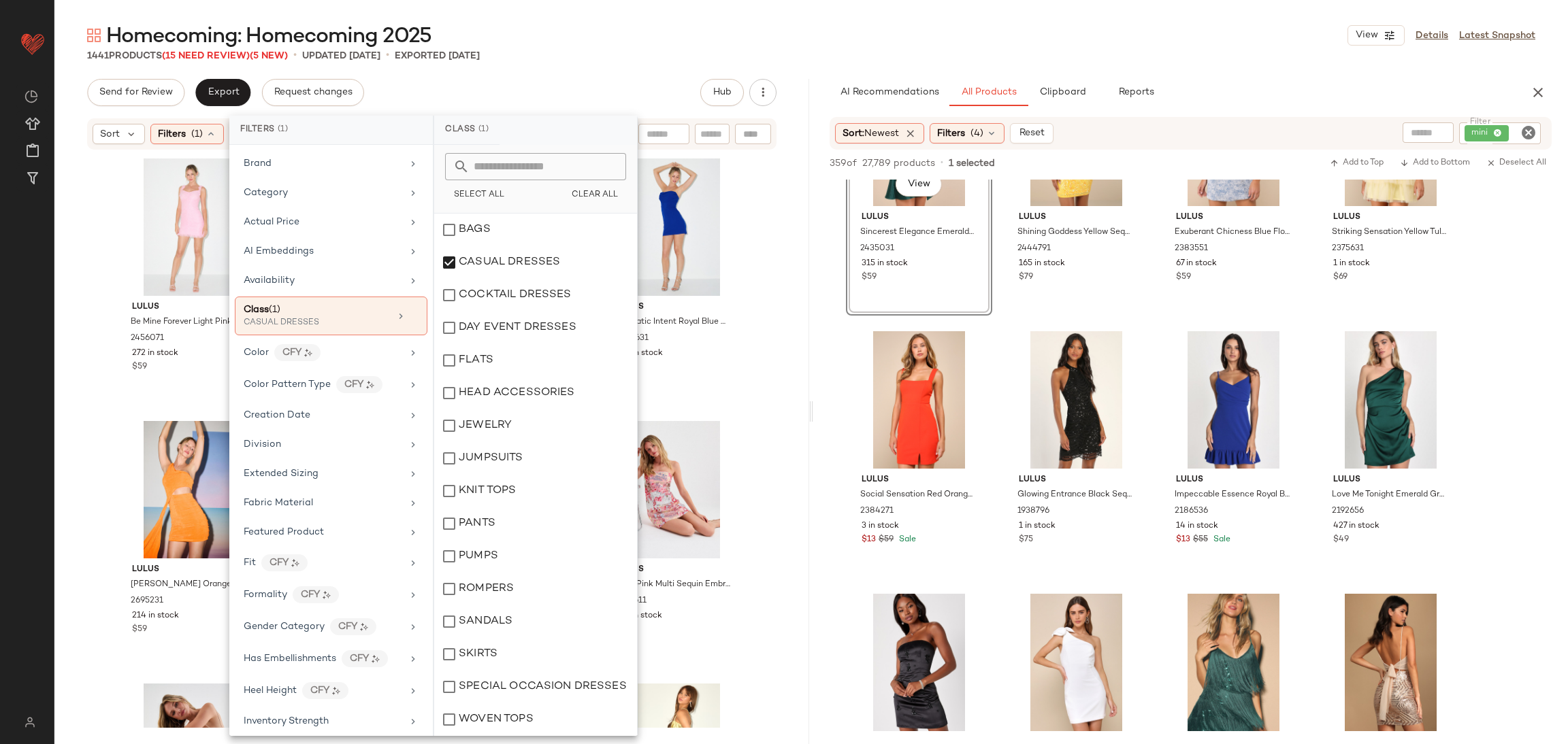
click at [775, 218] on div "Lulus Be Mine Forever Light Pink Floral Lace Ruched Bodycon Dress 2456071 272 i…" at bounding box center [431, 439] width 754 height 577
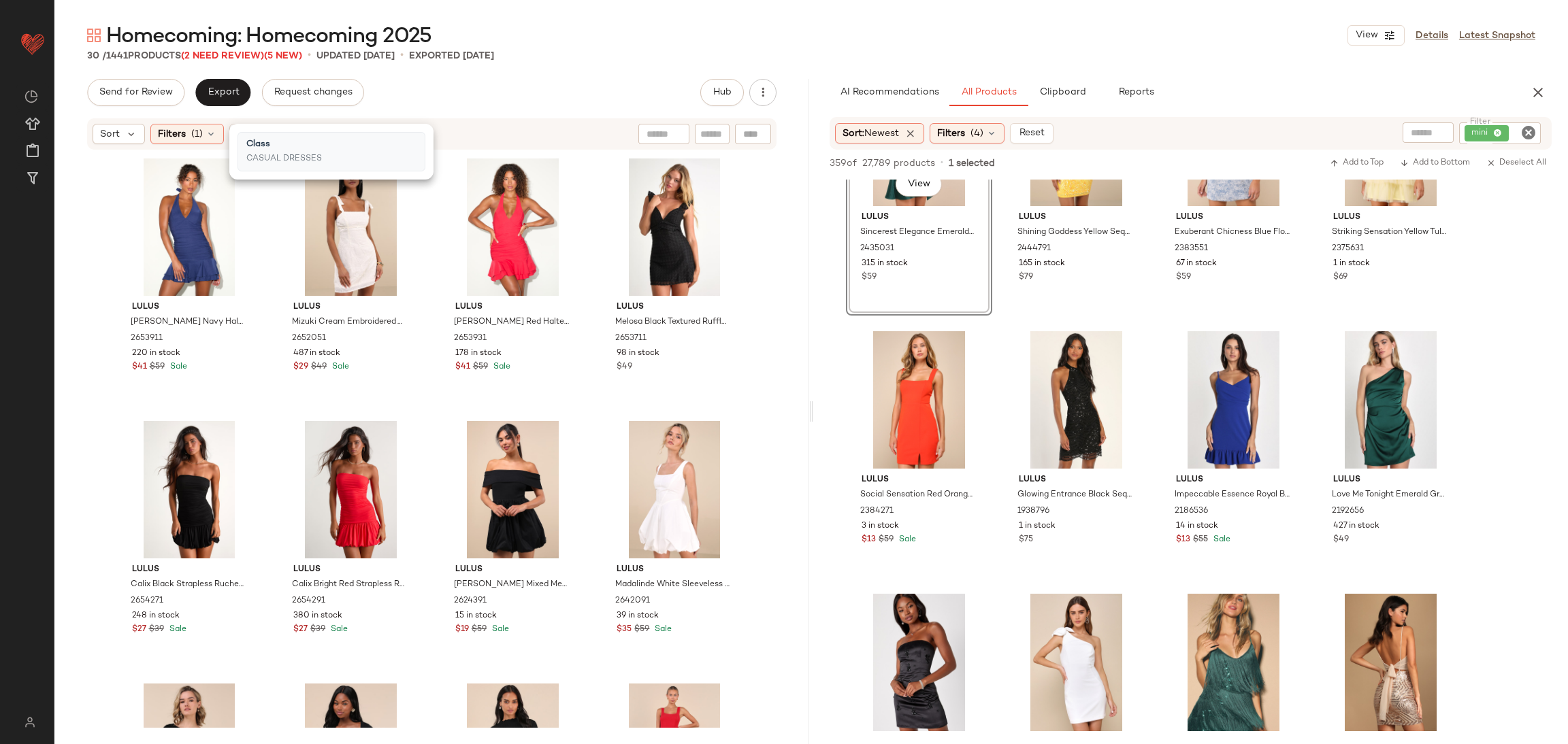
click at [775, 218] on div "Lulus Dava Navy Halter Drop Waist Ruffled Mini Dress 2653911 220 in stock $41 $…" at bounding box center [431, 439] width 754 height 577
click at [340, 221] on div "View" at bounding box center [350, 227] width 137 height 138
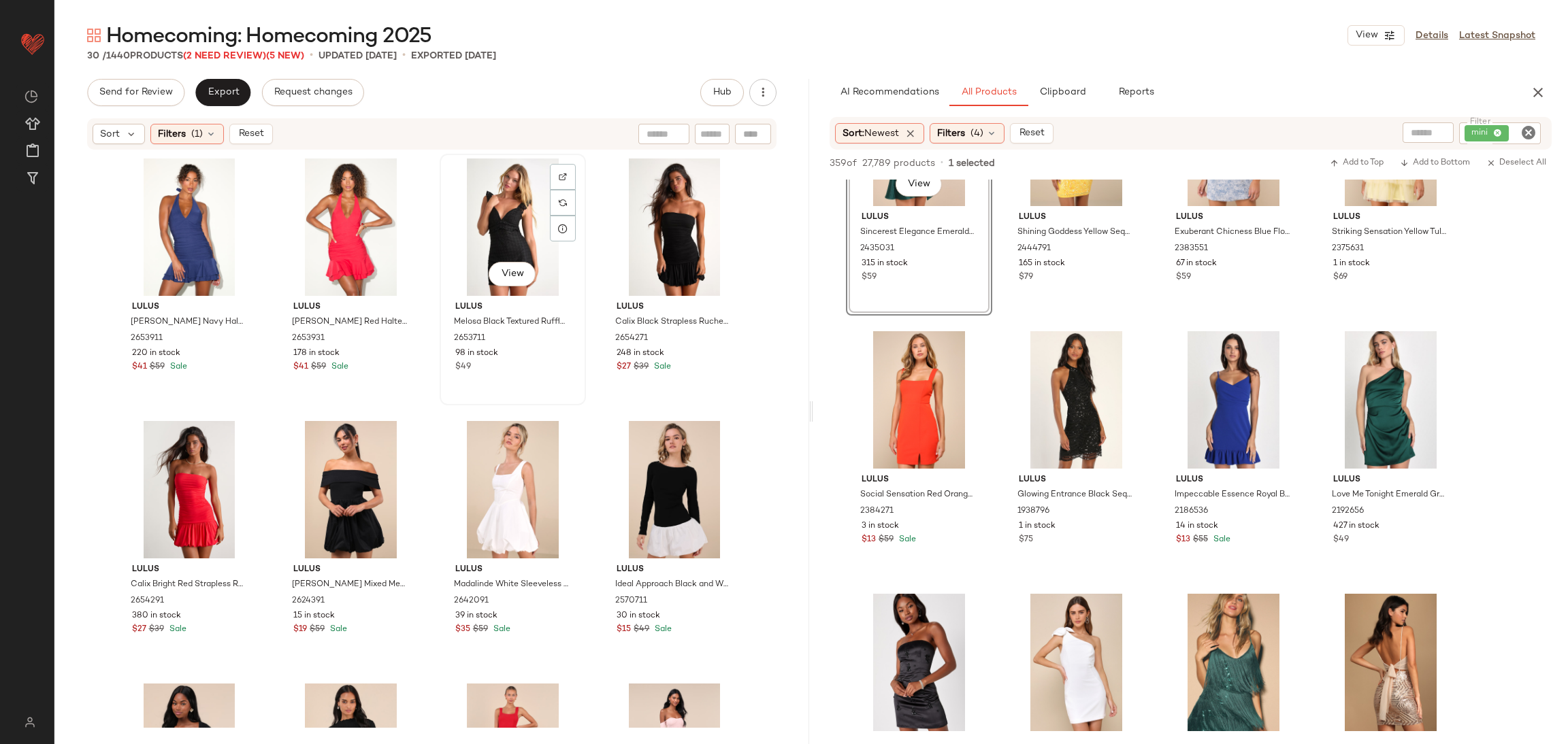
click at [505, 213] on div "View" at bounding box center [513, 227] width 137 height 138
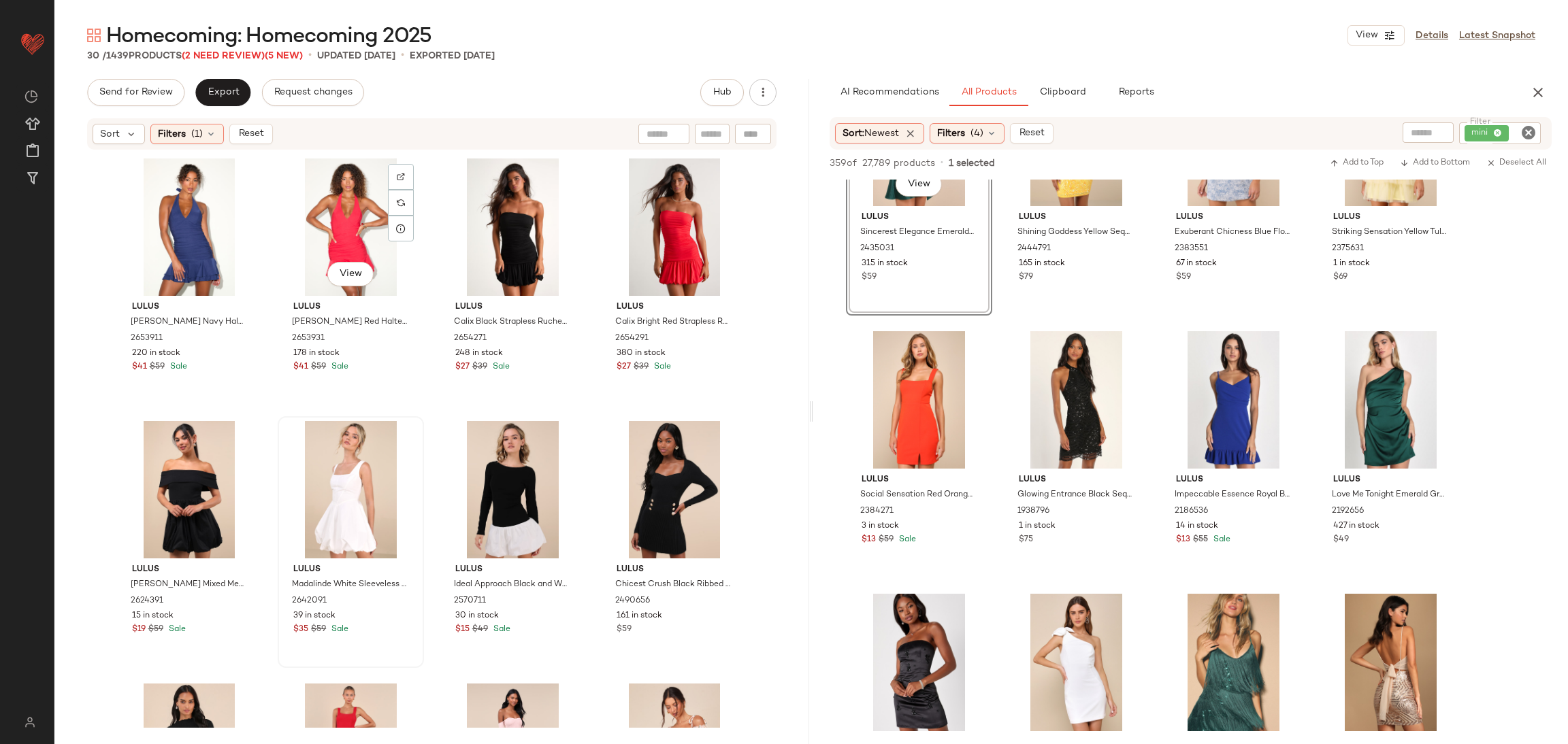
scroll to position [316, 0]
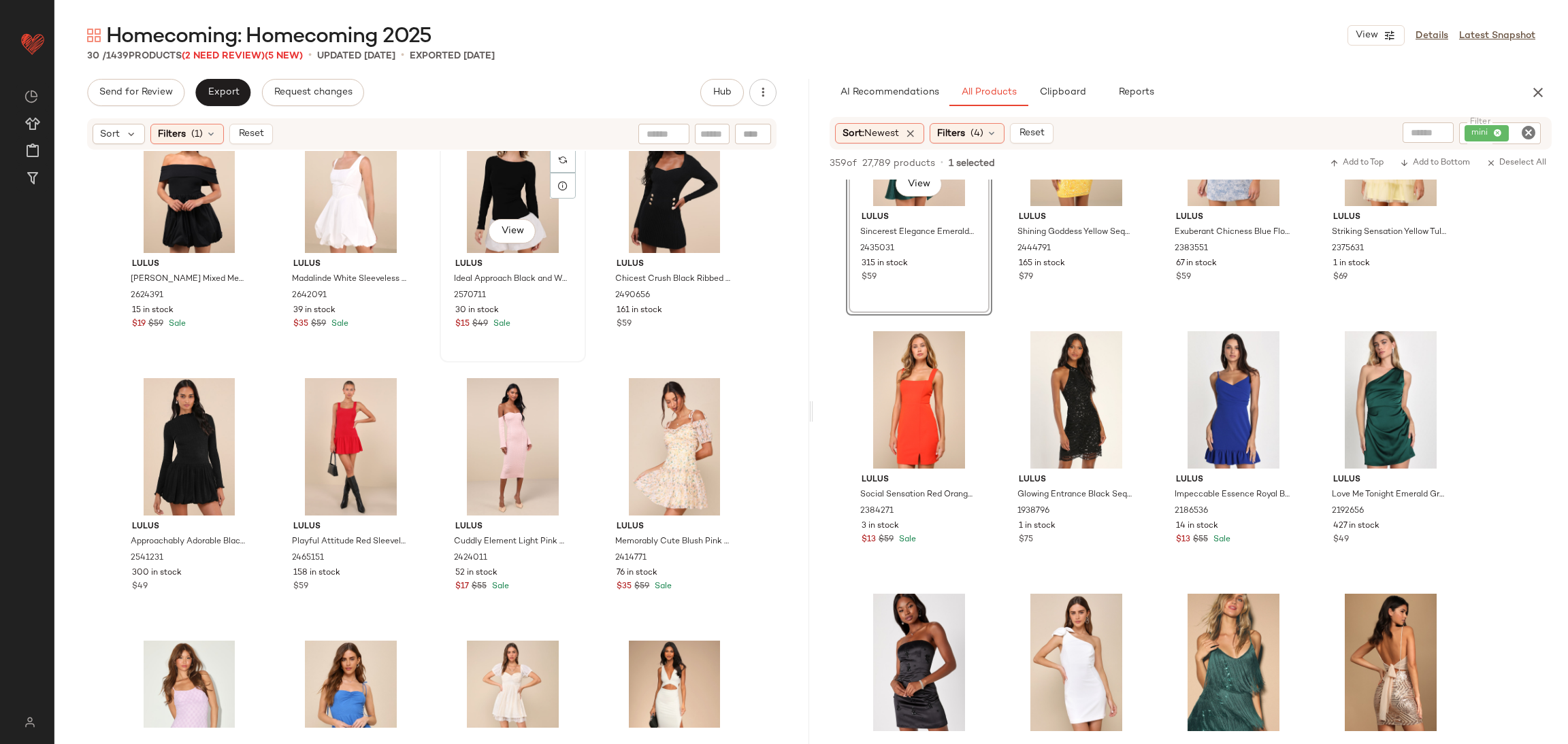
click at [536, 169] on div "View" at bounding box center [513, 185] width 137 height 138
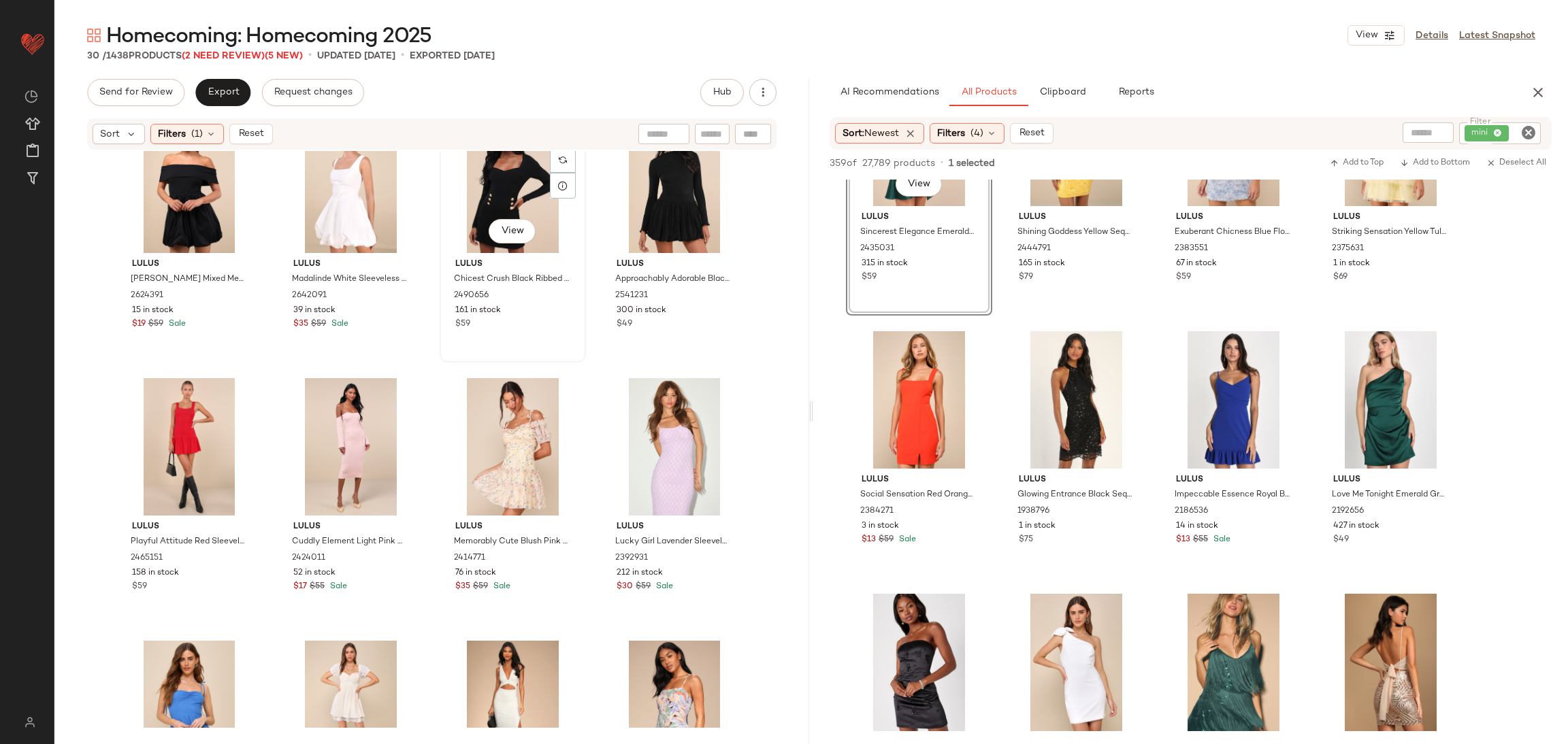
click at [534, 176] on div "View" at bounding box center [513, 185] width 137 height 138
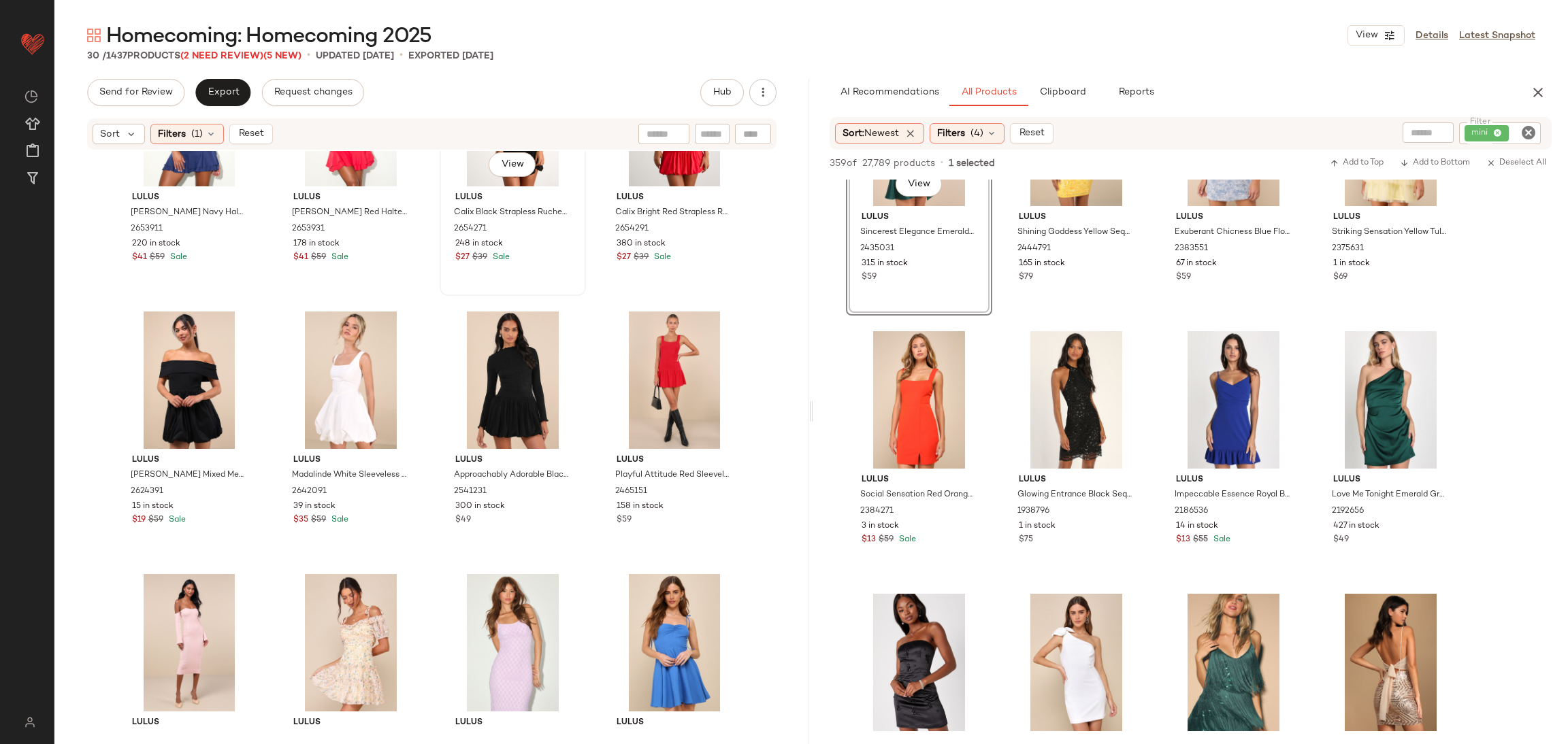
scroll to position [102, 0]
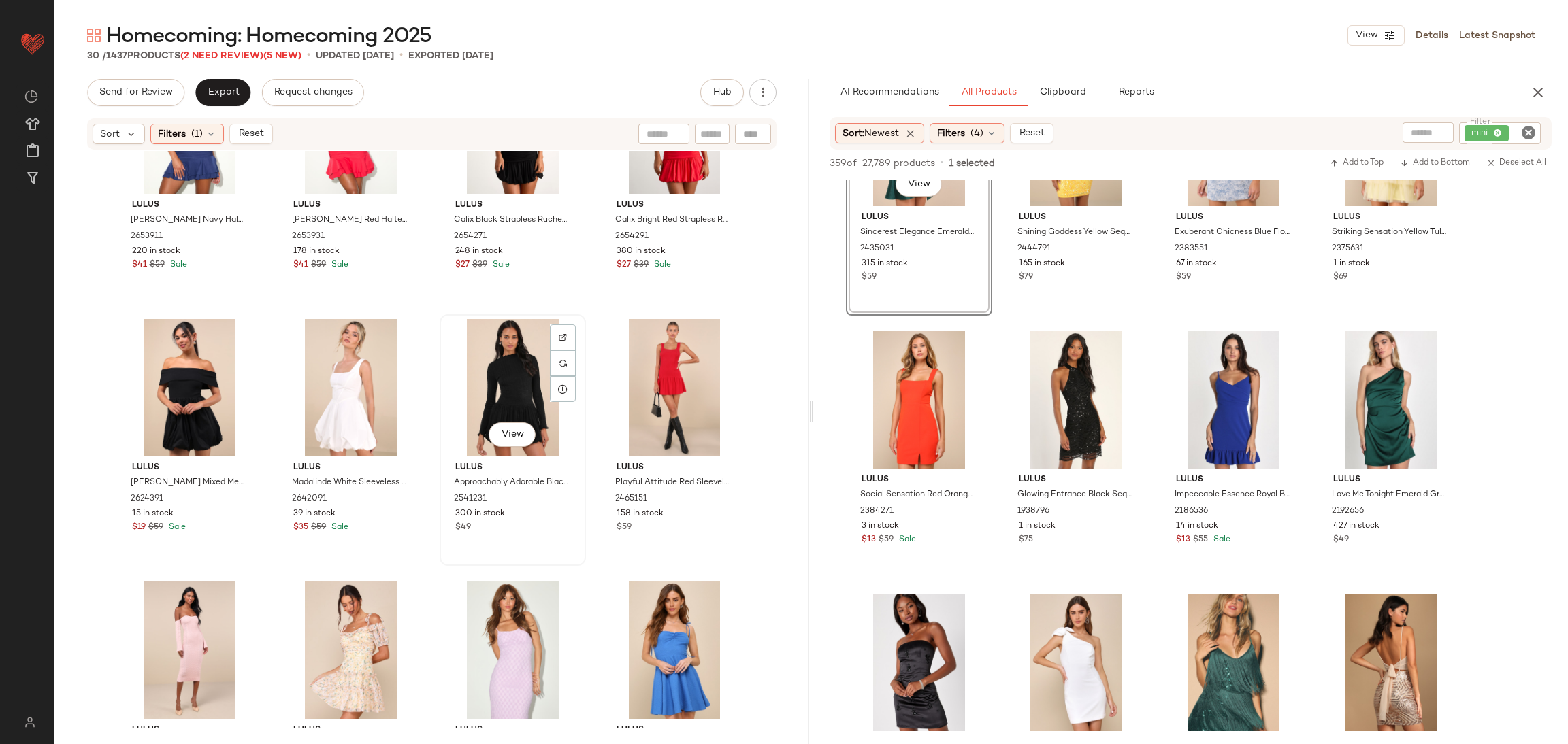
click at [494, 347] on div "View" at bounding box center [513, 388] width 137 height 138
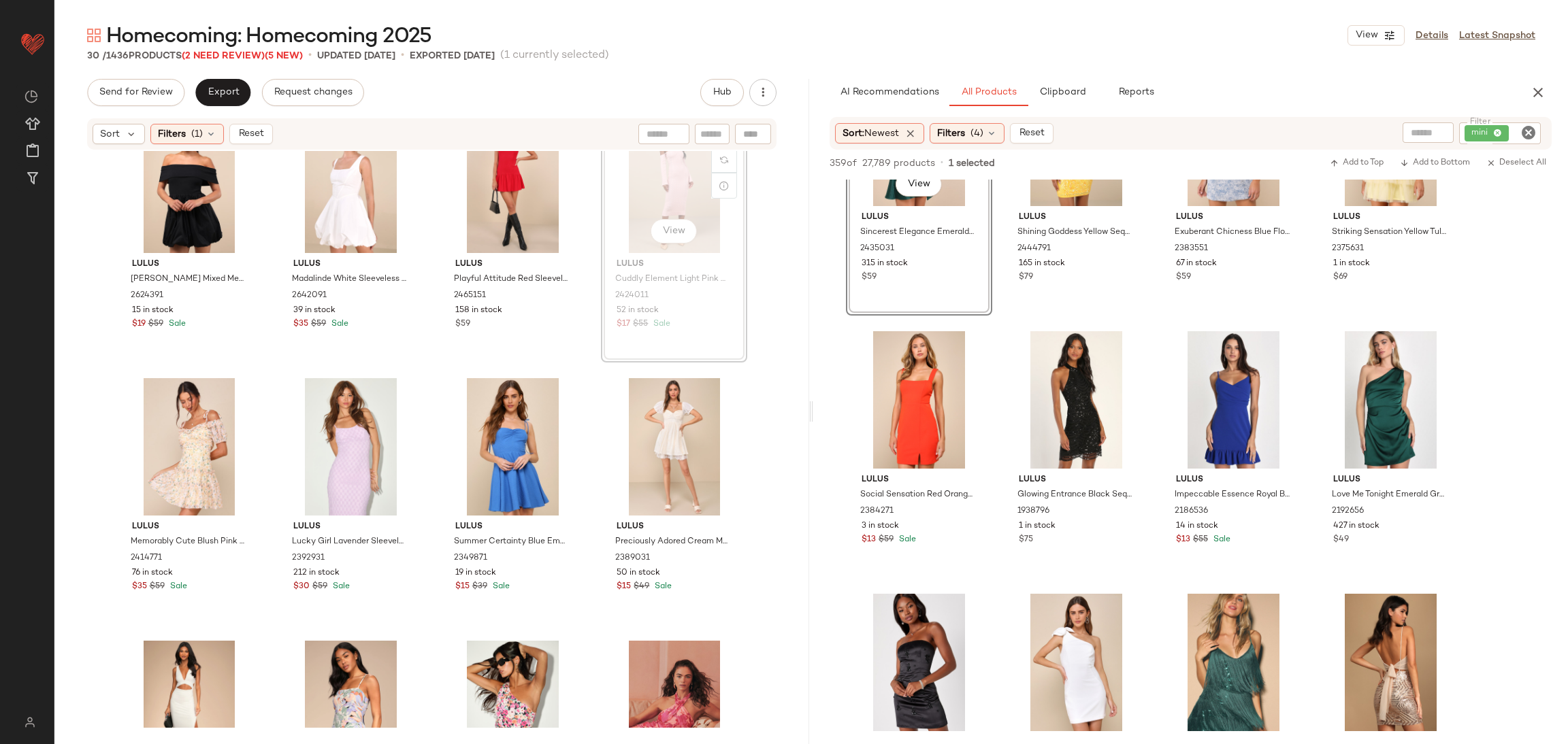
scroll to position [316, 0]
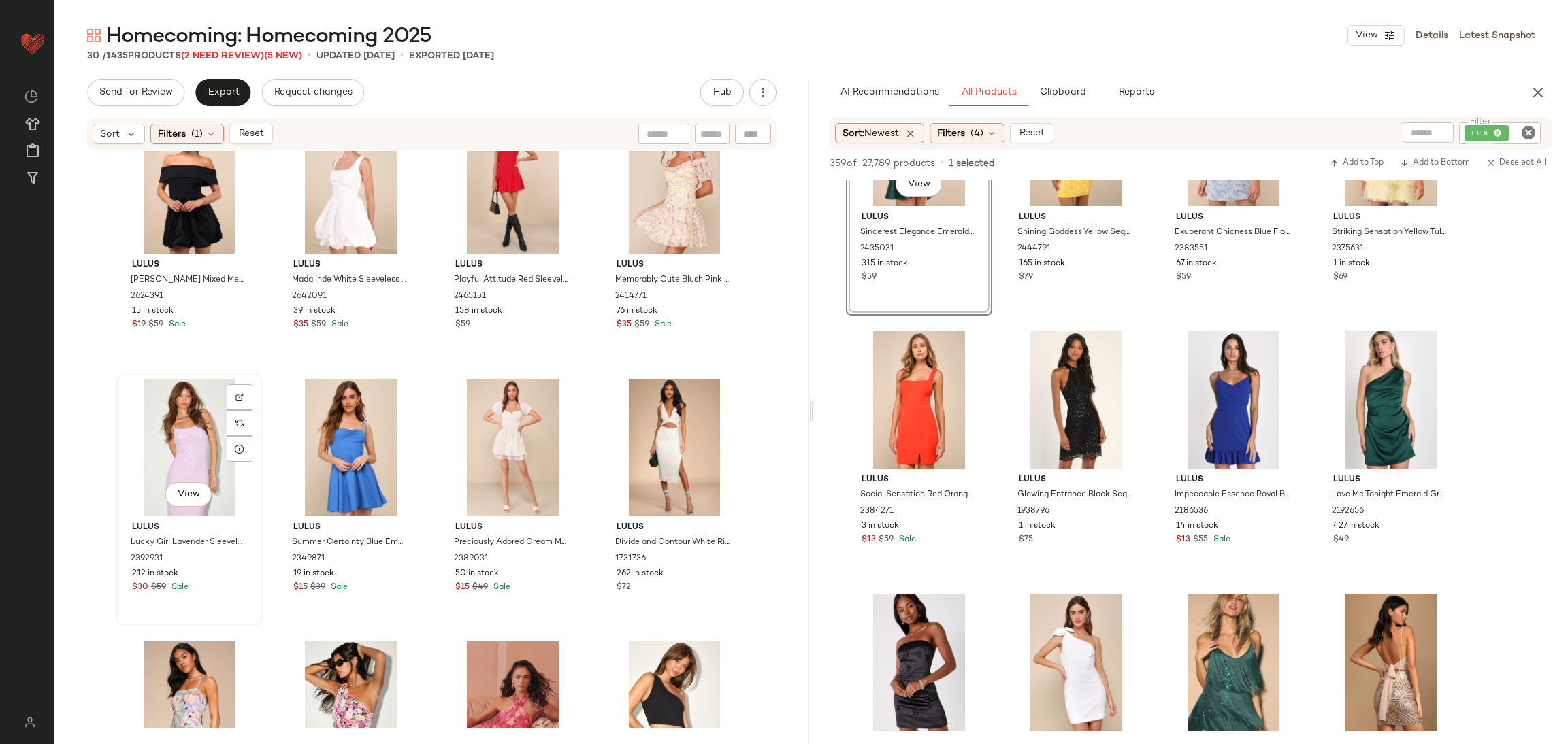
click at [189, 420] on div "View" at bounding box center [189, 448] width 137 height 138
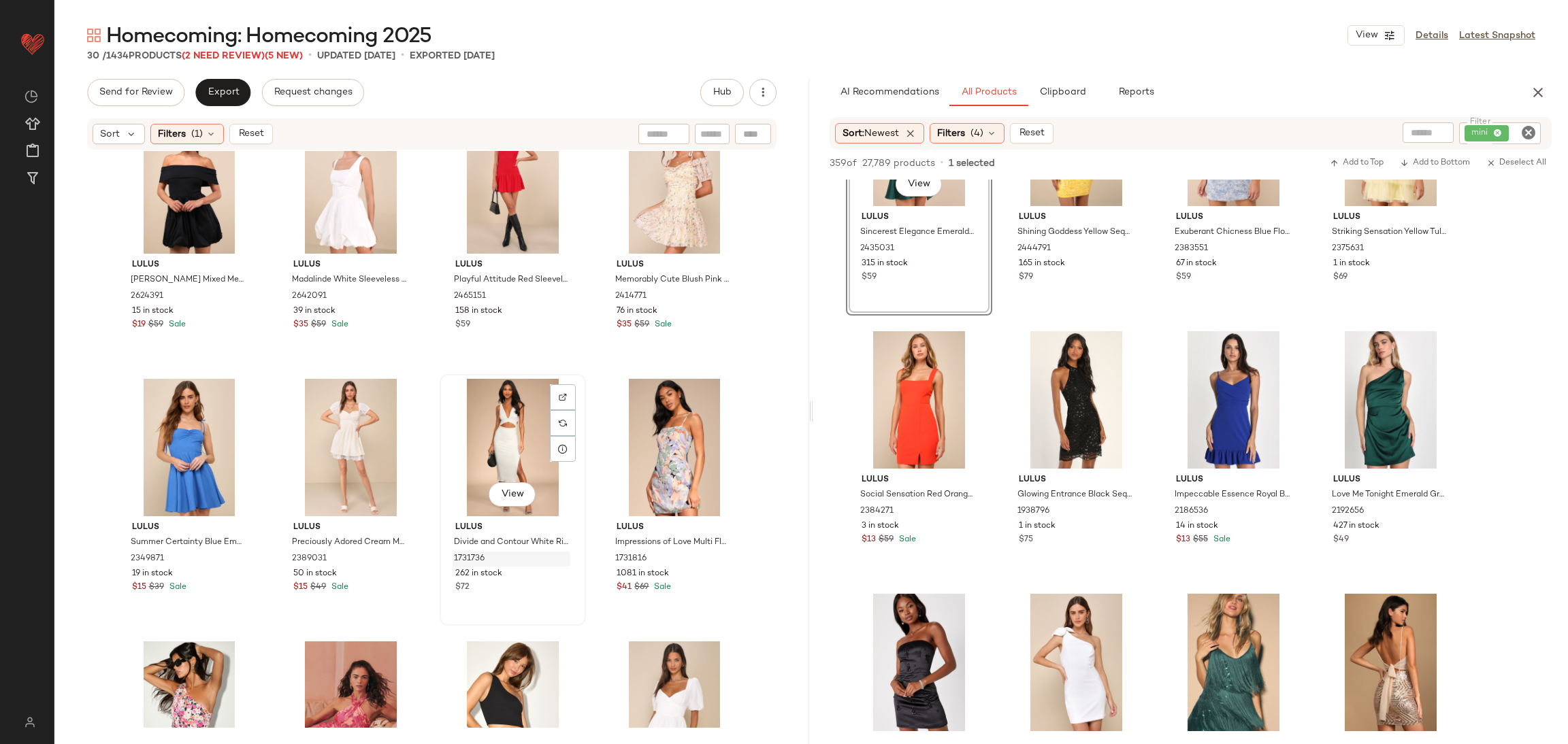
scroll to position [520, 0]
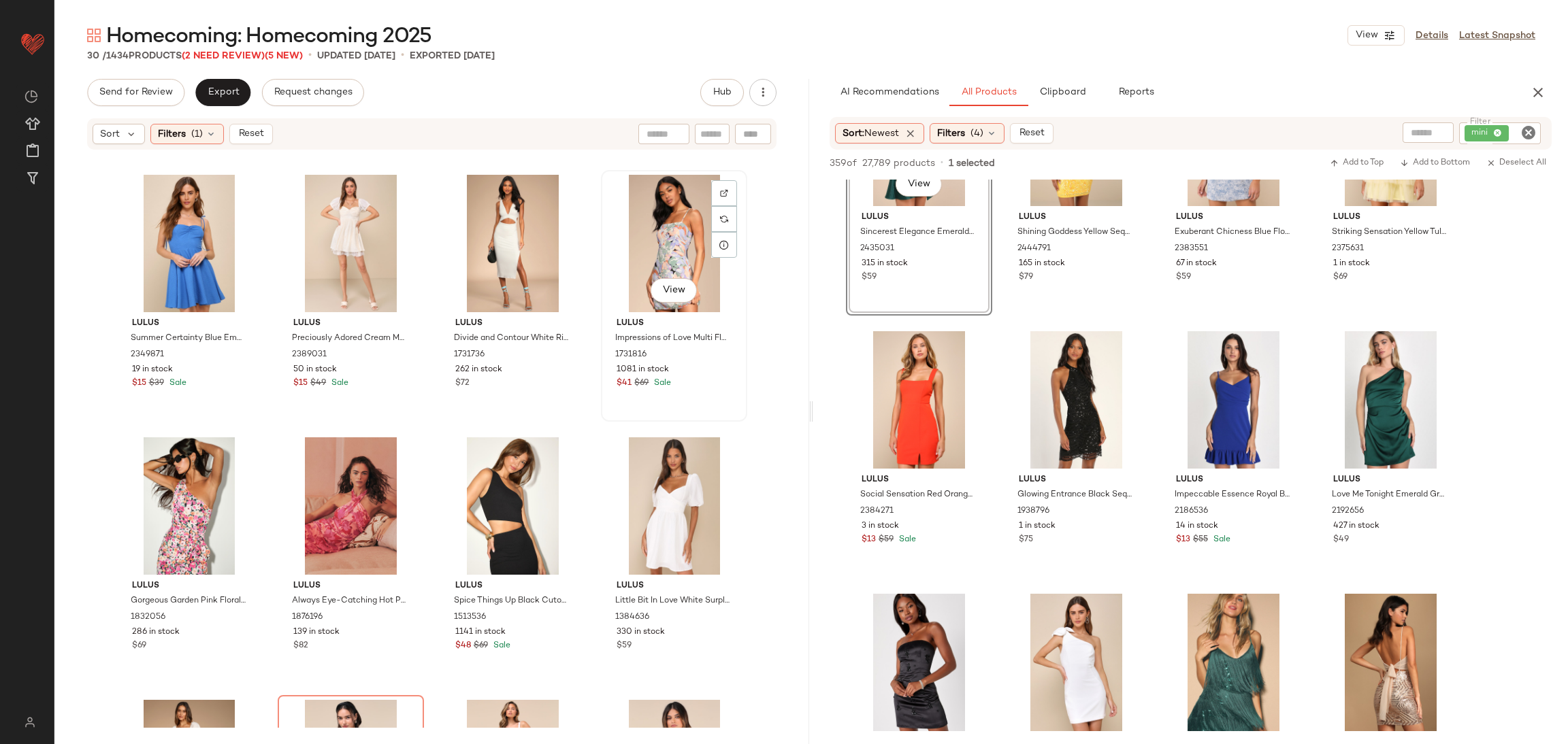
click at [642, 239] on div "View" at bounding box center [674, 244] width 137 height 138
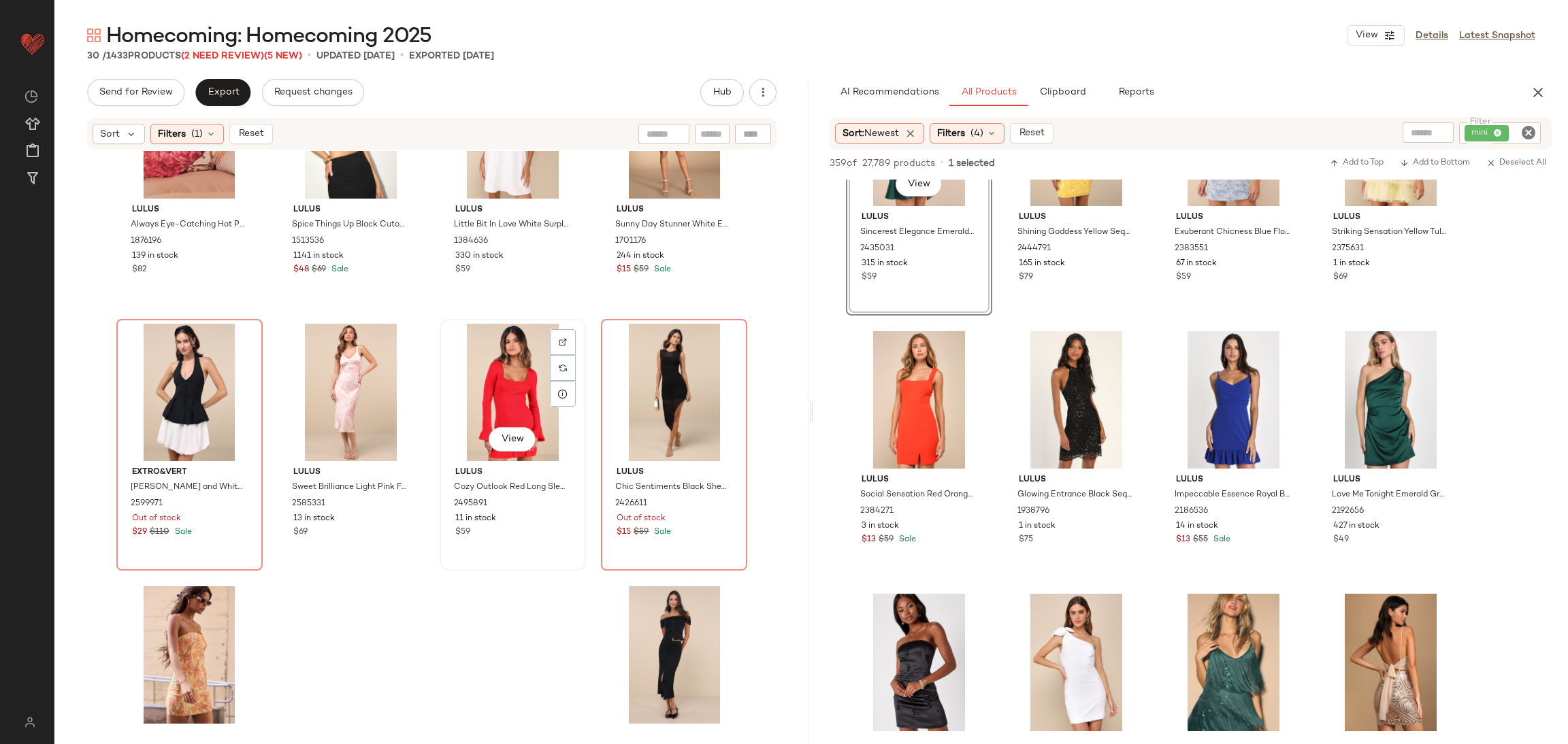
scroll to position [1001, 0]
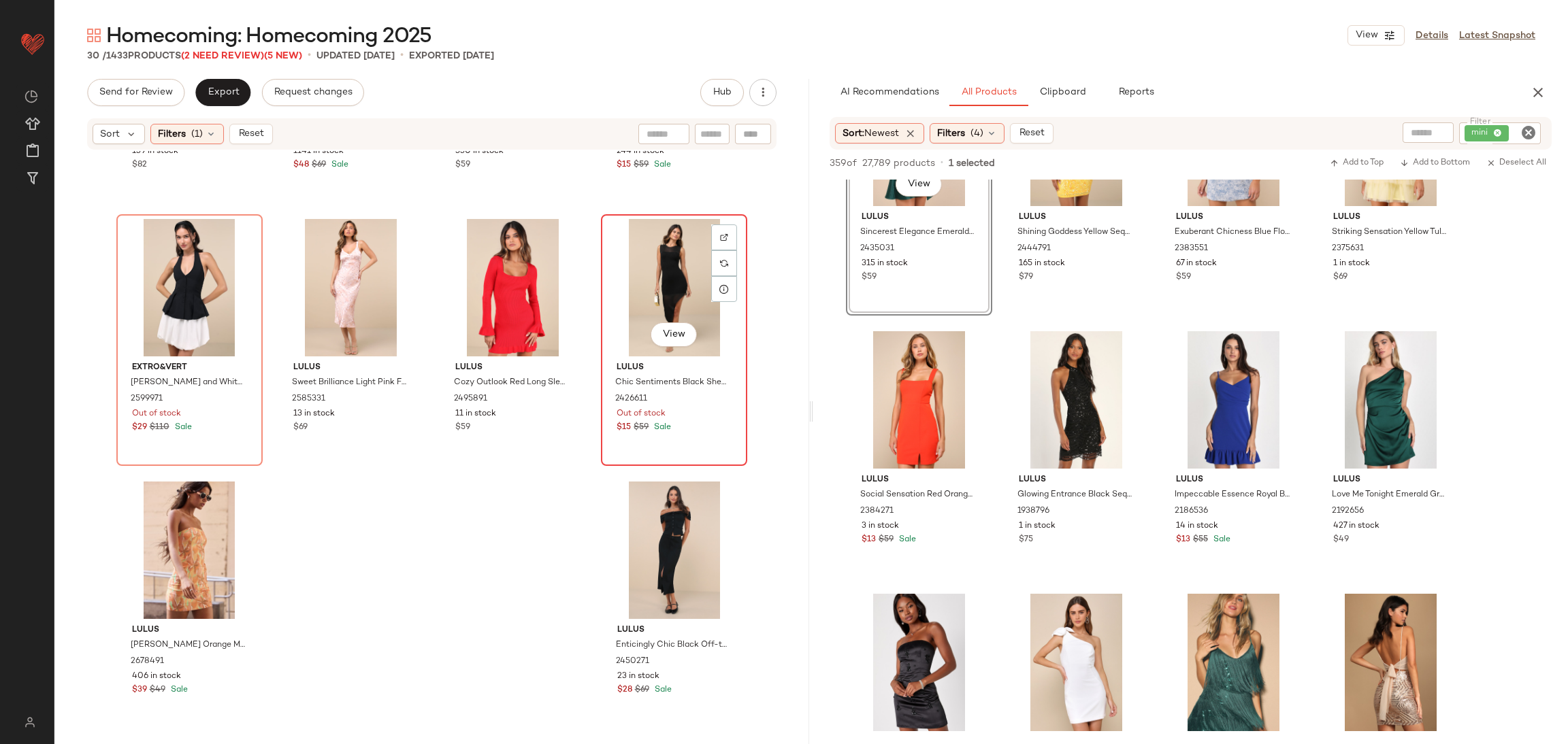
click at [652, 286] on div "View" at bounding box center [674, 288] width 137 height 138
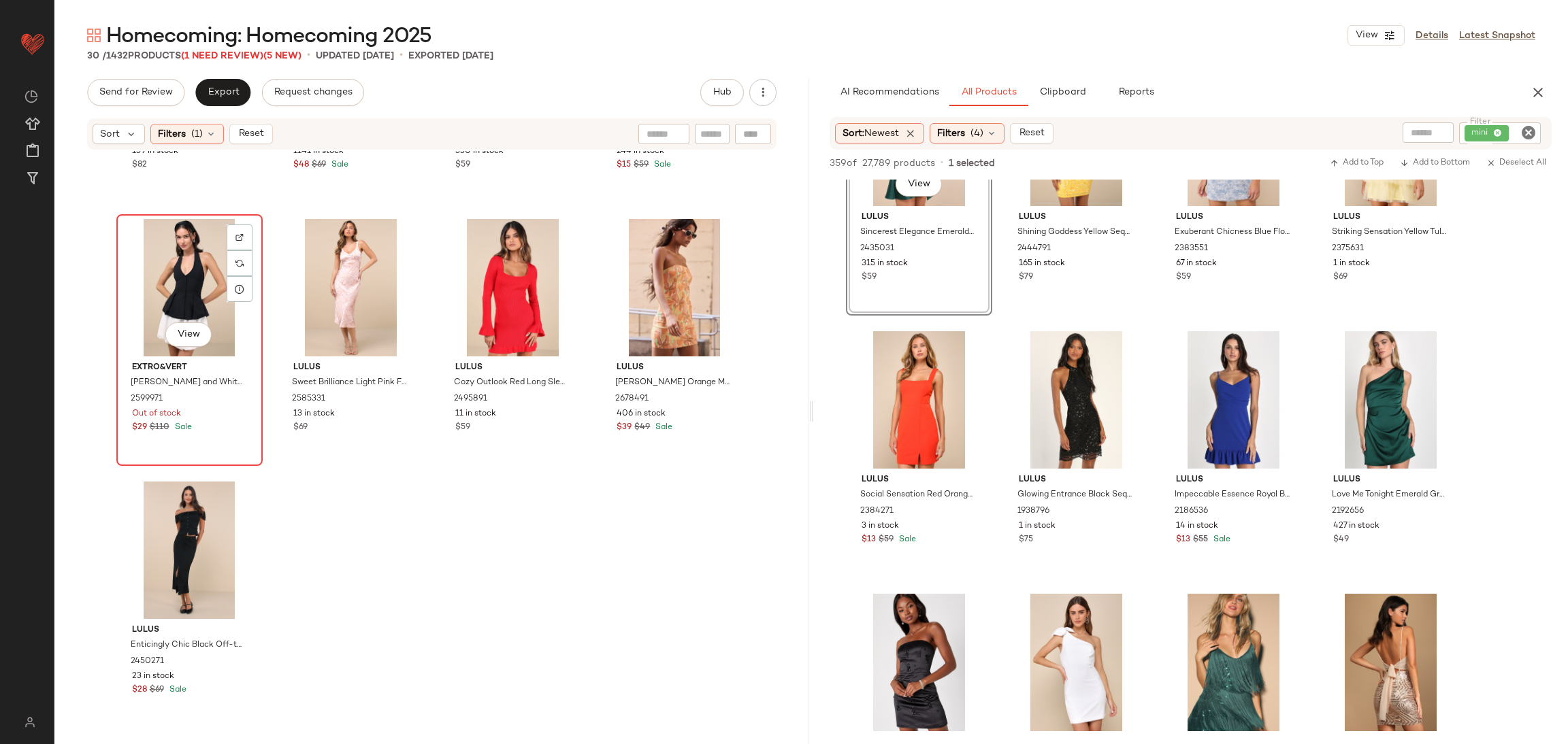
click at [174, 279] on div "View" at bounding box center [189, 288] width 137 height 138
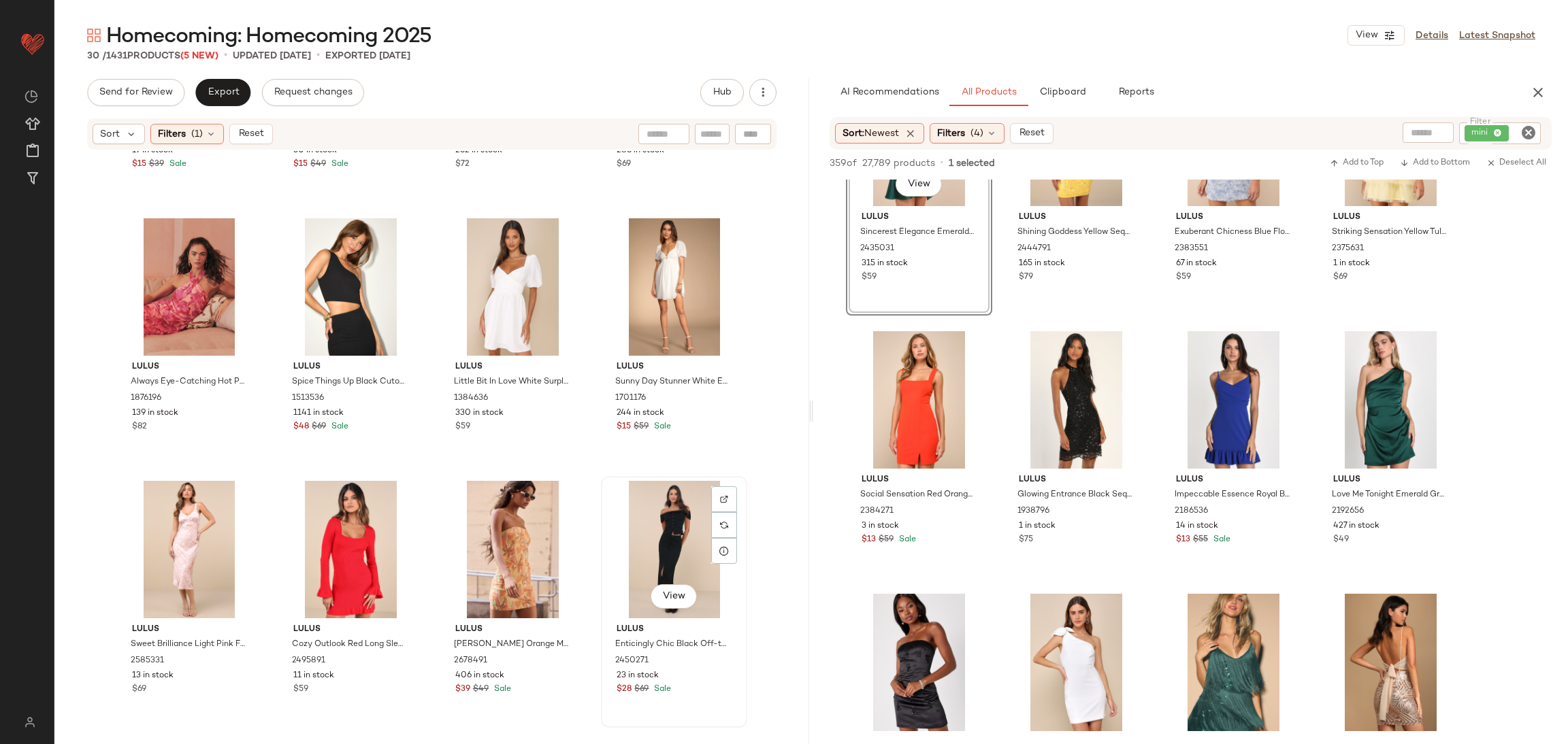
click at [646, 545] on div "View" at bounding box center [674, 550] width 137 height 138
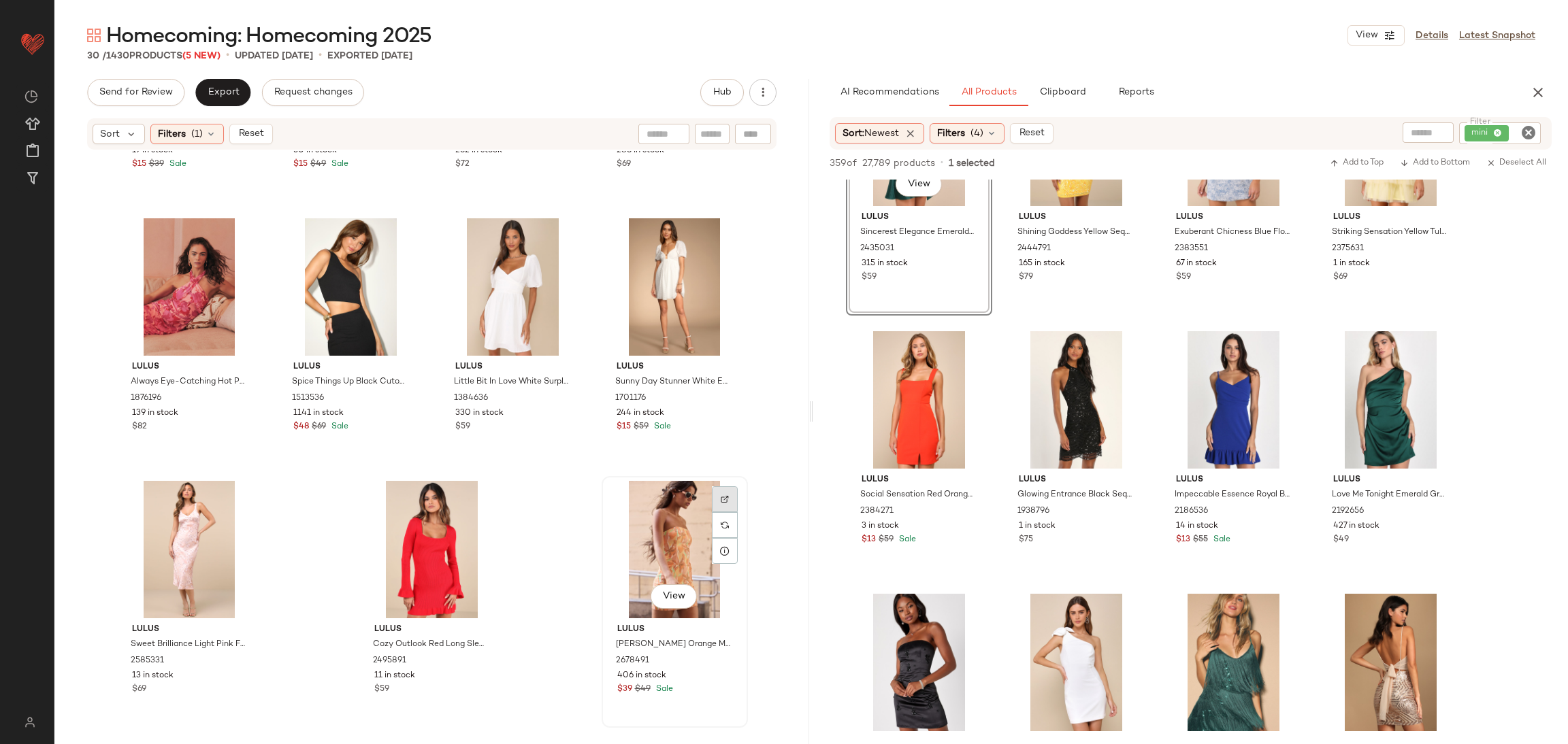
click at [720, 512] on div at bounding box center [725, 525] width 26 height 26
click at [686, 549] on div "View" at bounding box center [675, 550] width 137 height 138
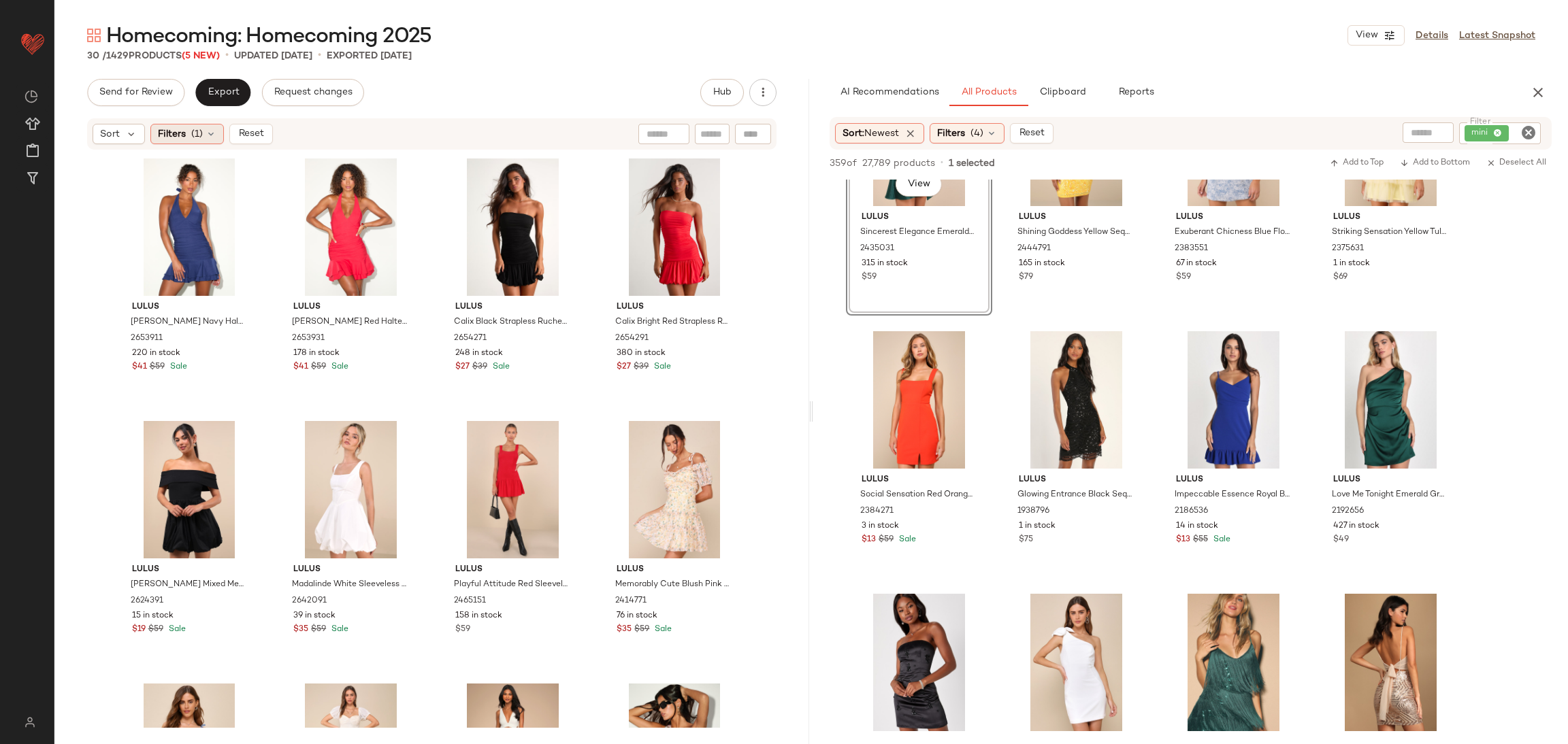
click at [191, 132] on span "(1)" at bounding box center [197, 135] width 12 height 14
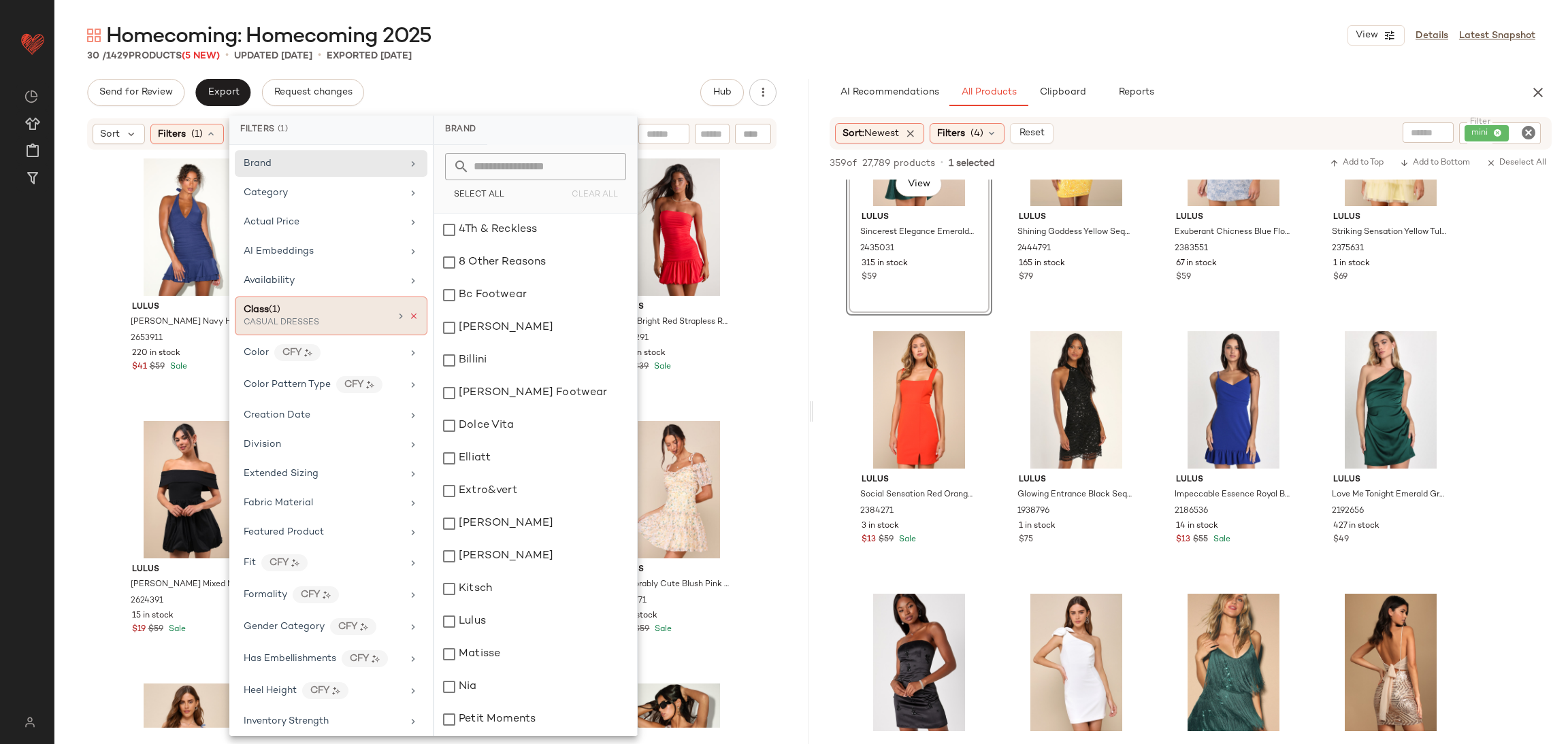
click at [409, 315] on icon at bounding box center [413, 316] width 9 height 9
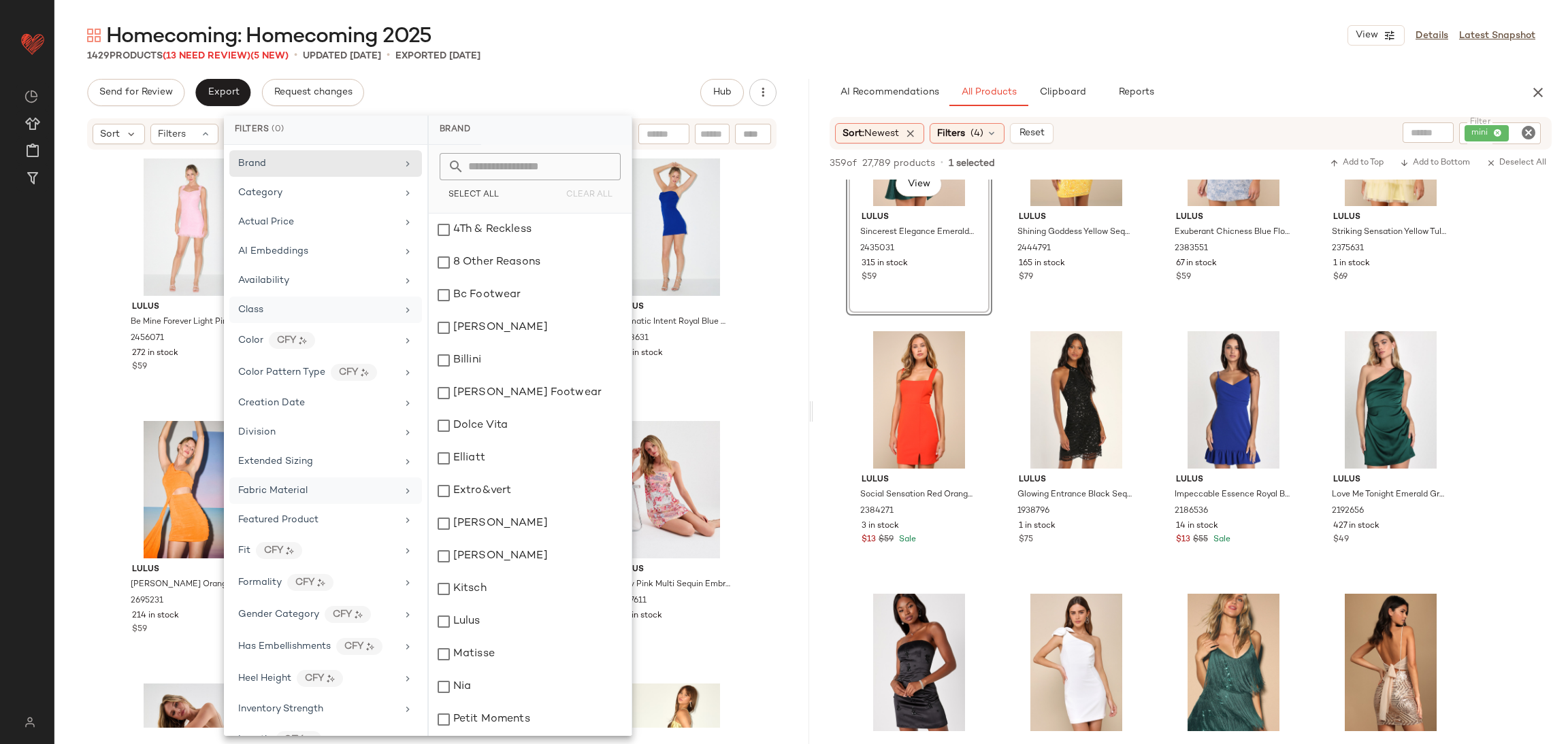
click at [300, 488] on span "Fabric Material" at bounding box center [273, 491] width 69 height 10
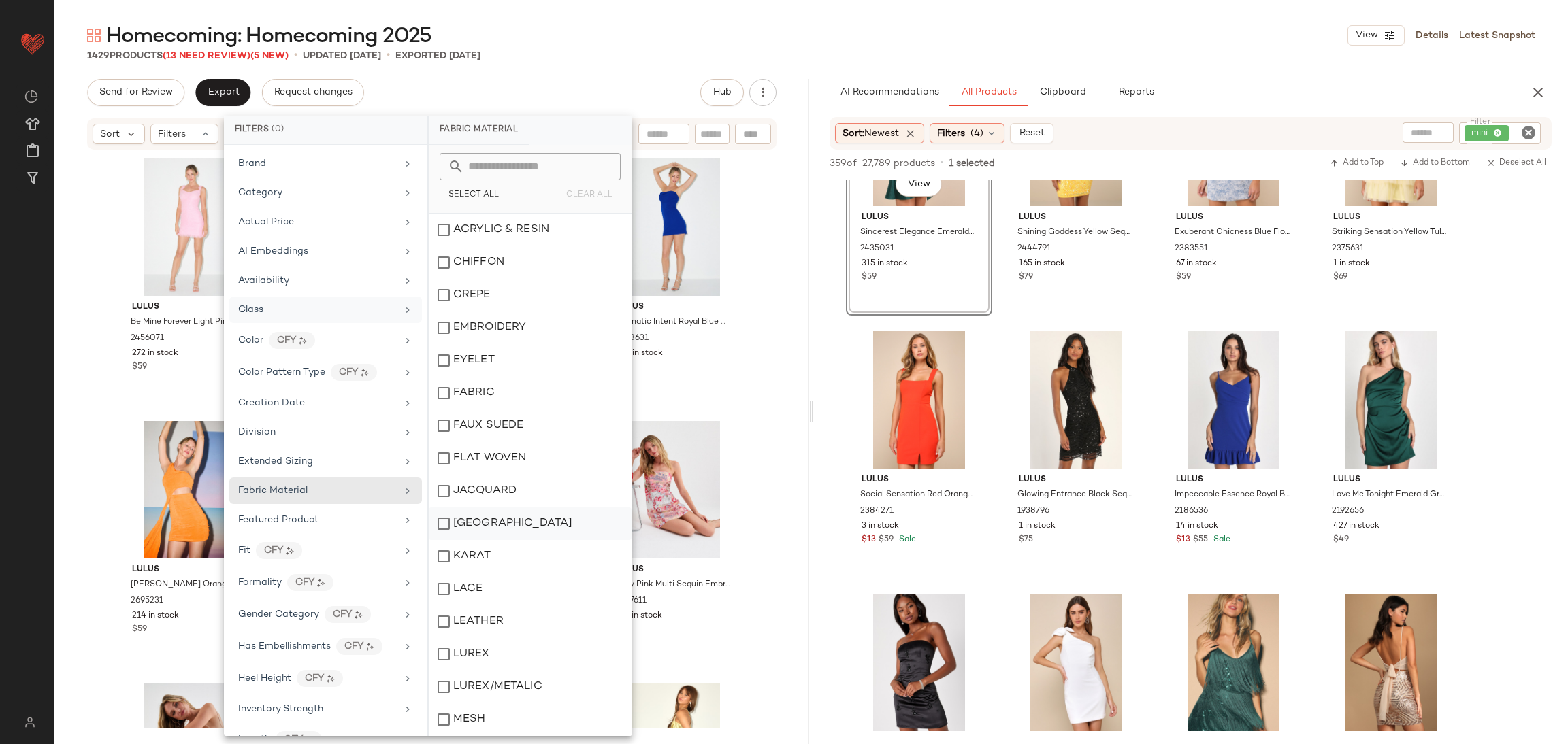
click at [507, 510] on div "[GEOGRAPHIC_DATA]" at bounding box center [530, 523] width 203 height 33
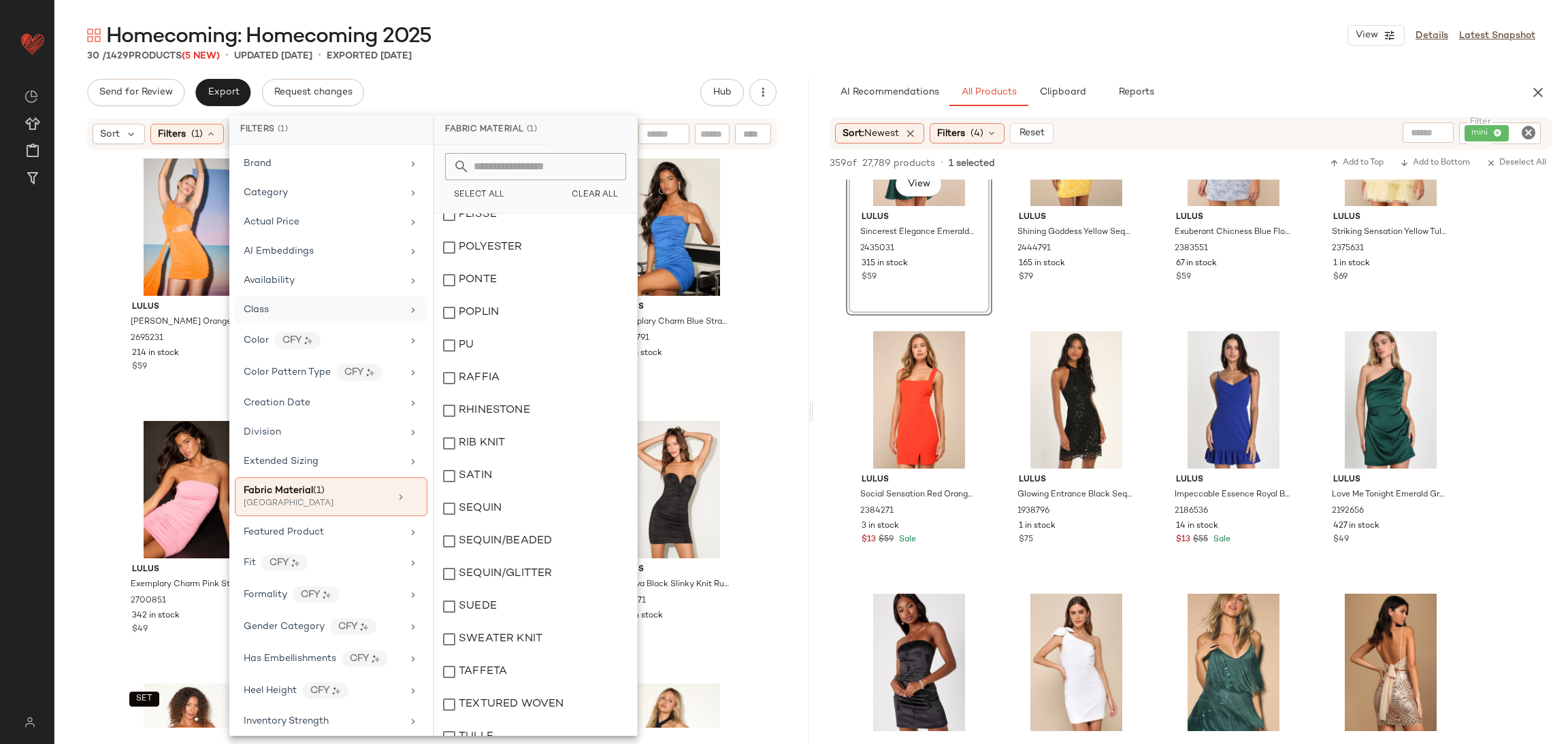
scroll to position [946, 0]
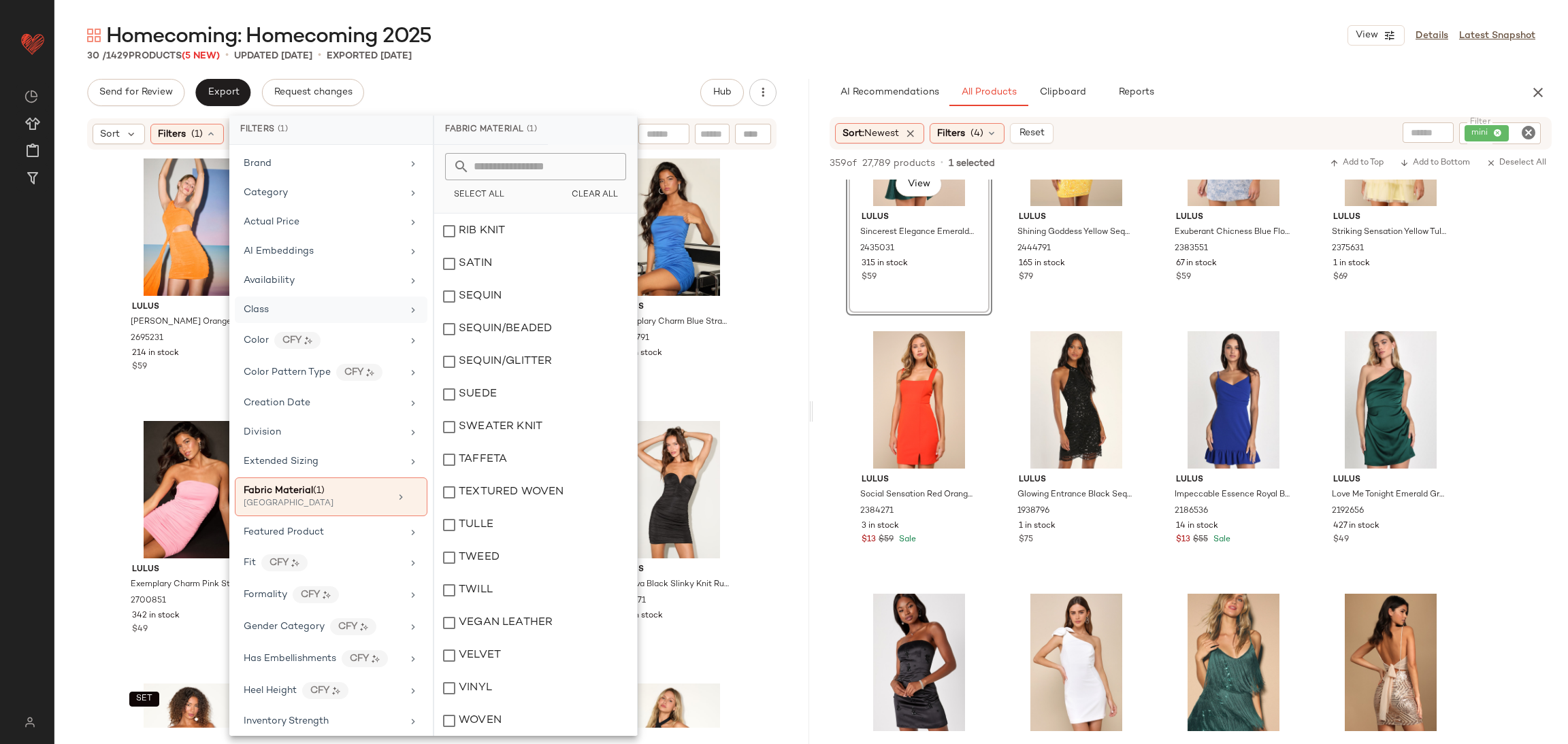
click at [756, 440] on div "Lulus Neila Orange One-Shoulder Cutout Sash Mini Dress 2695231 214 in stock $59…" at bounding box center [431, 439] width 754 height 577
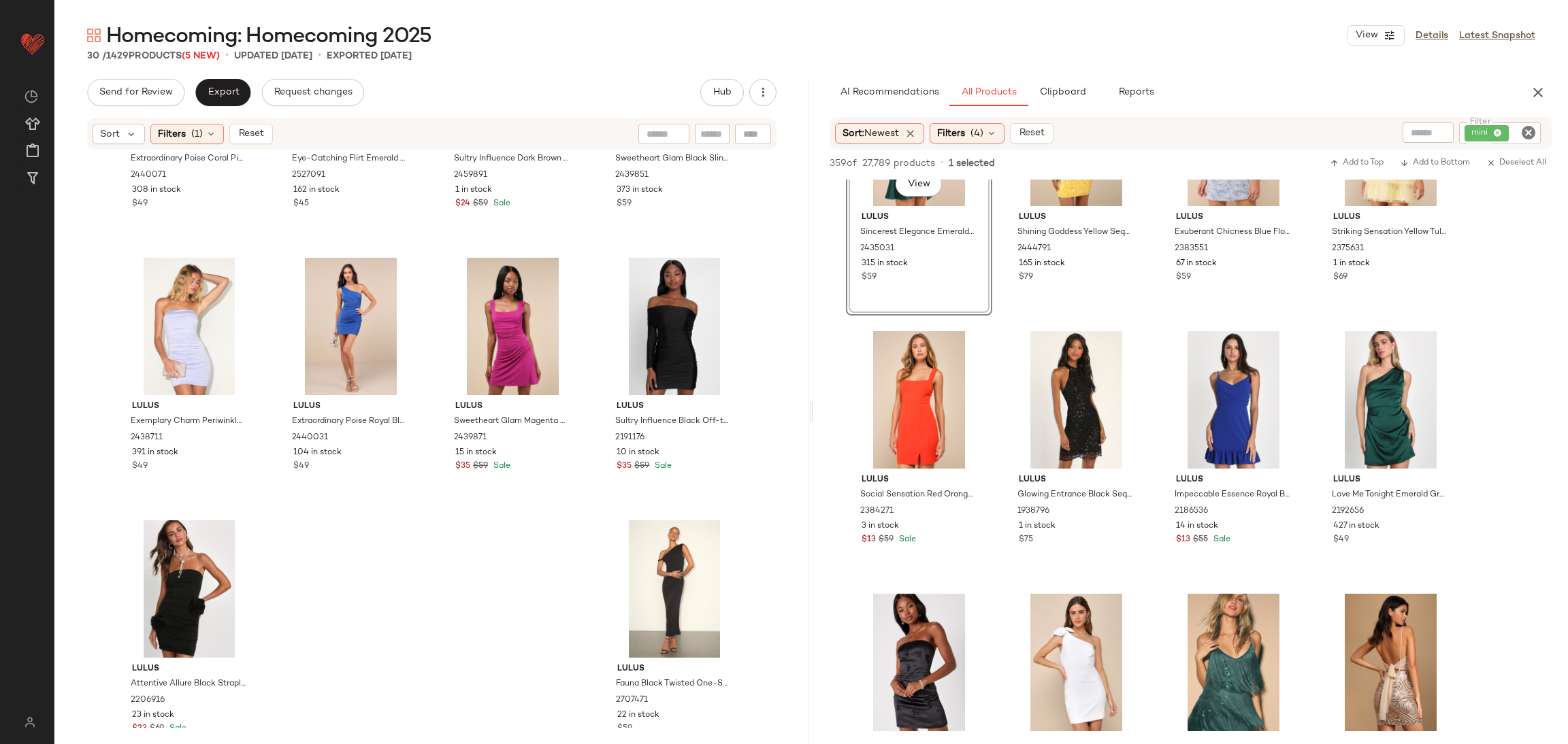
scroll to position [1526, 0]
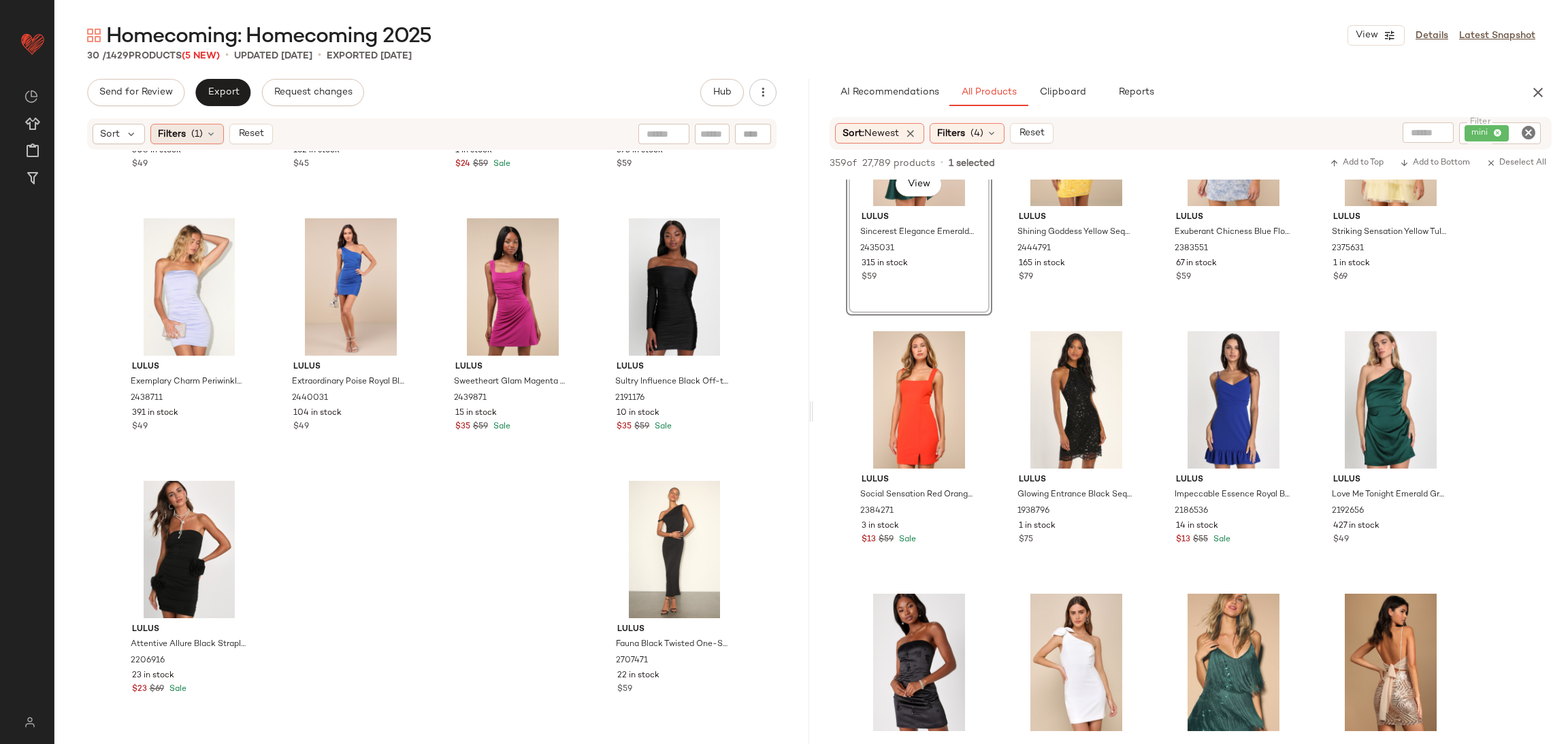
click at [195, 135] on span "(1)" at bounding box center [197, 135] width 12 height 14
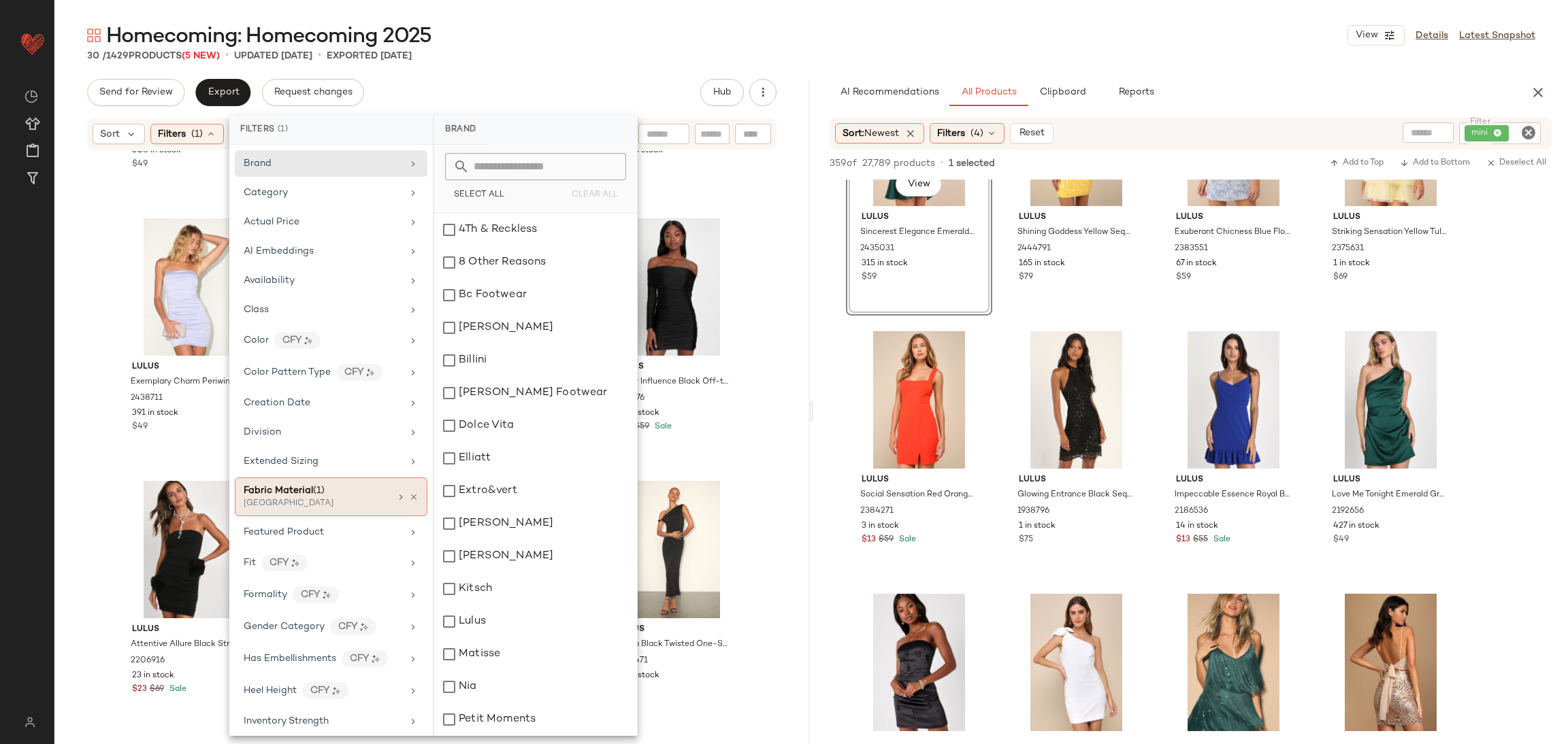
drag, startPoint x: 407, startPoint y: 496, endPoint x: 379, endPoint y: 494, distance: 28.1
click at [409, 496] on icon at bounding box center [413, 497] width 9 height 9
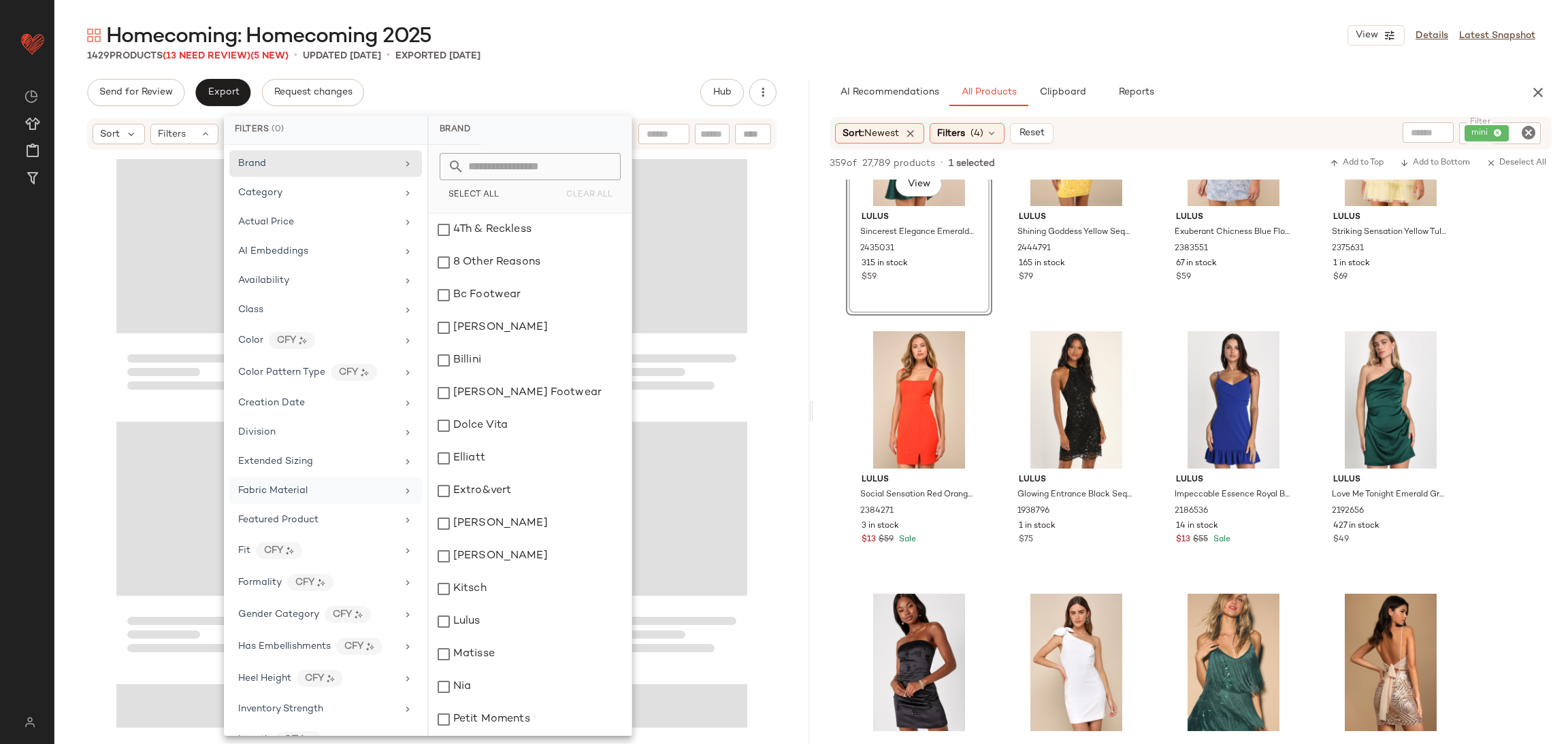
click at [349, 492] on div "Fabric Material" at bounding box center [317, 491] width 159 height 14
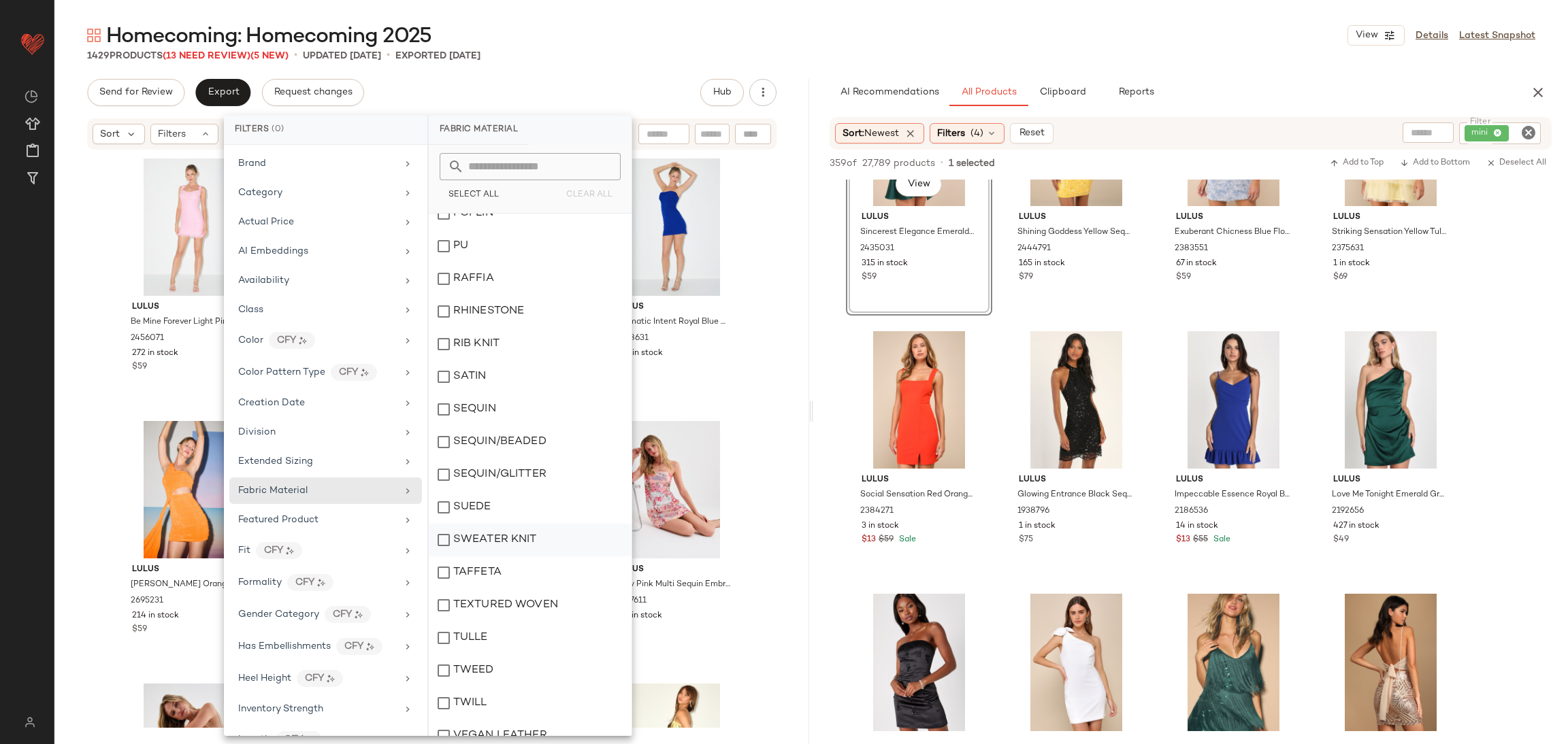
scroll to position [946, 0]
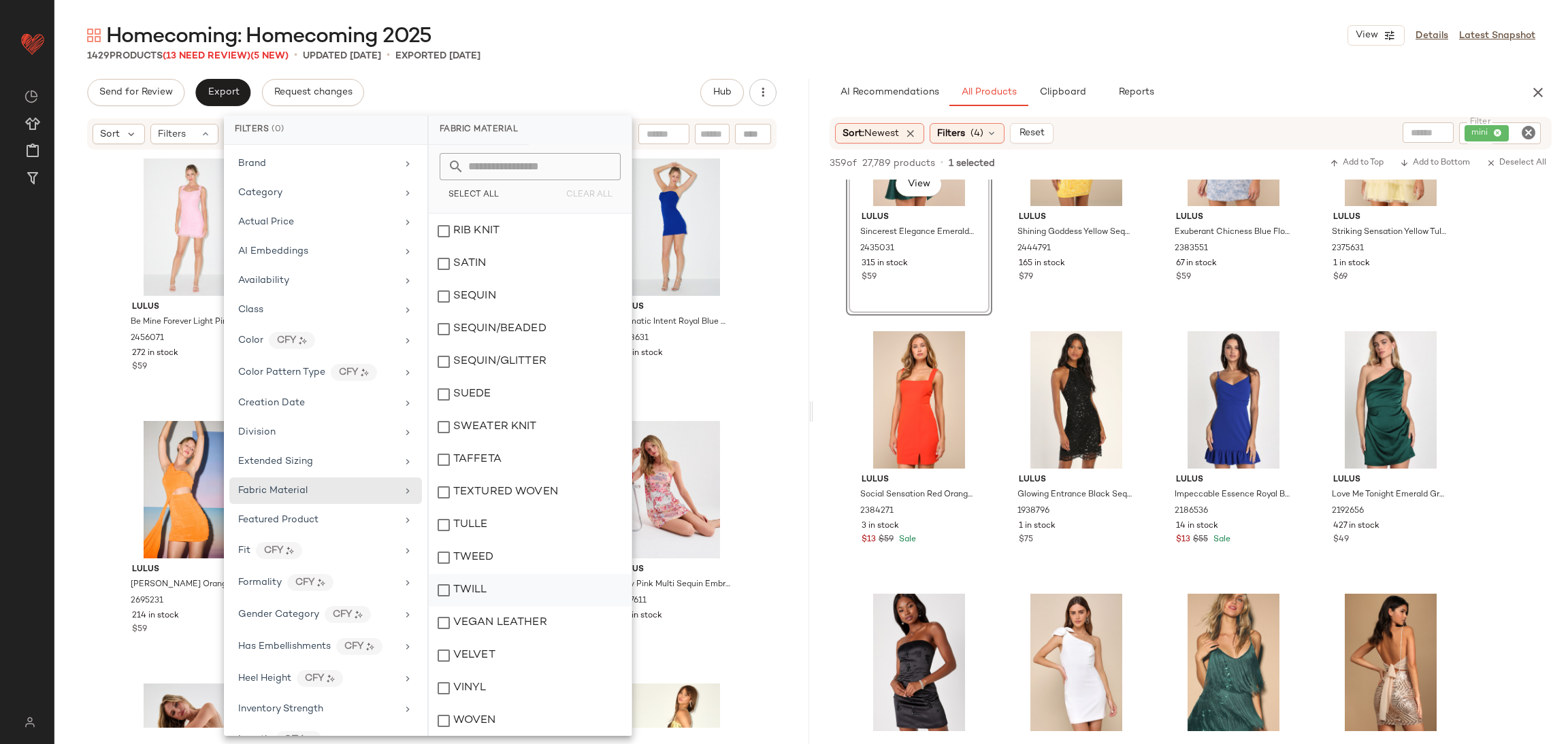
click at [513, 576] on div "TWILL" at bounding box center [530, 590] width 203 height 33
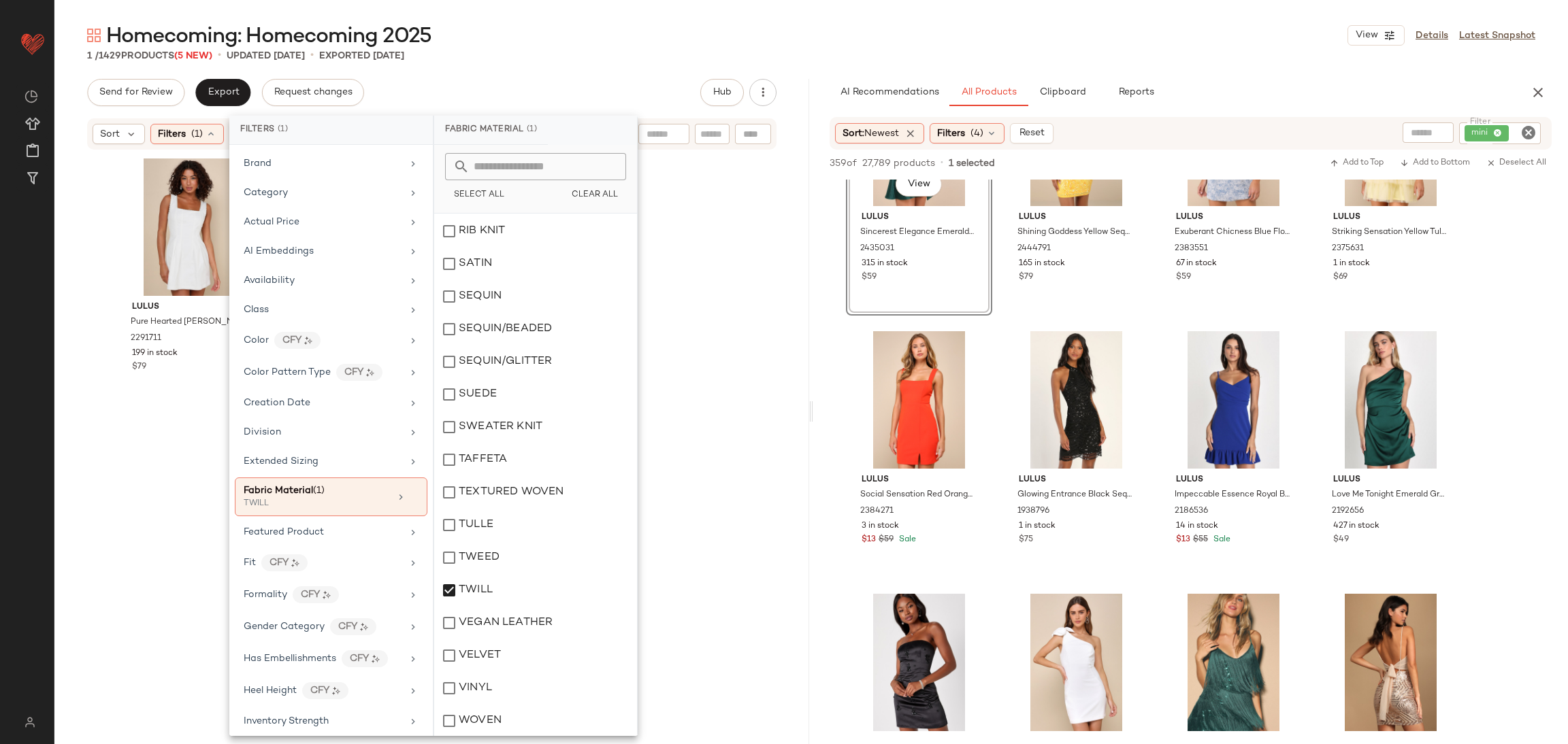
click at [698, 502] on div "Lulus Pure Hearted White Pearl Square Neck Sleeveless Mini Dress 2291711 199 in…" at bounding box center [432, 440] width 631 height 574
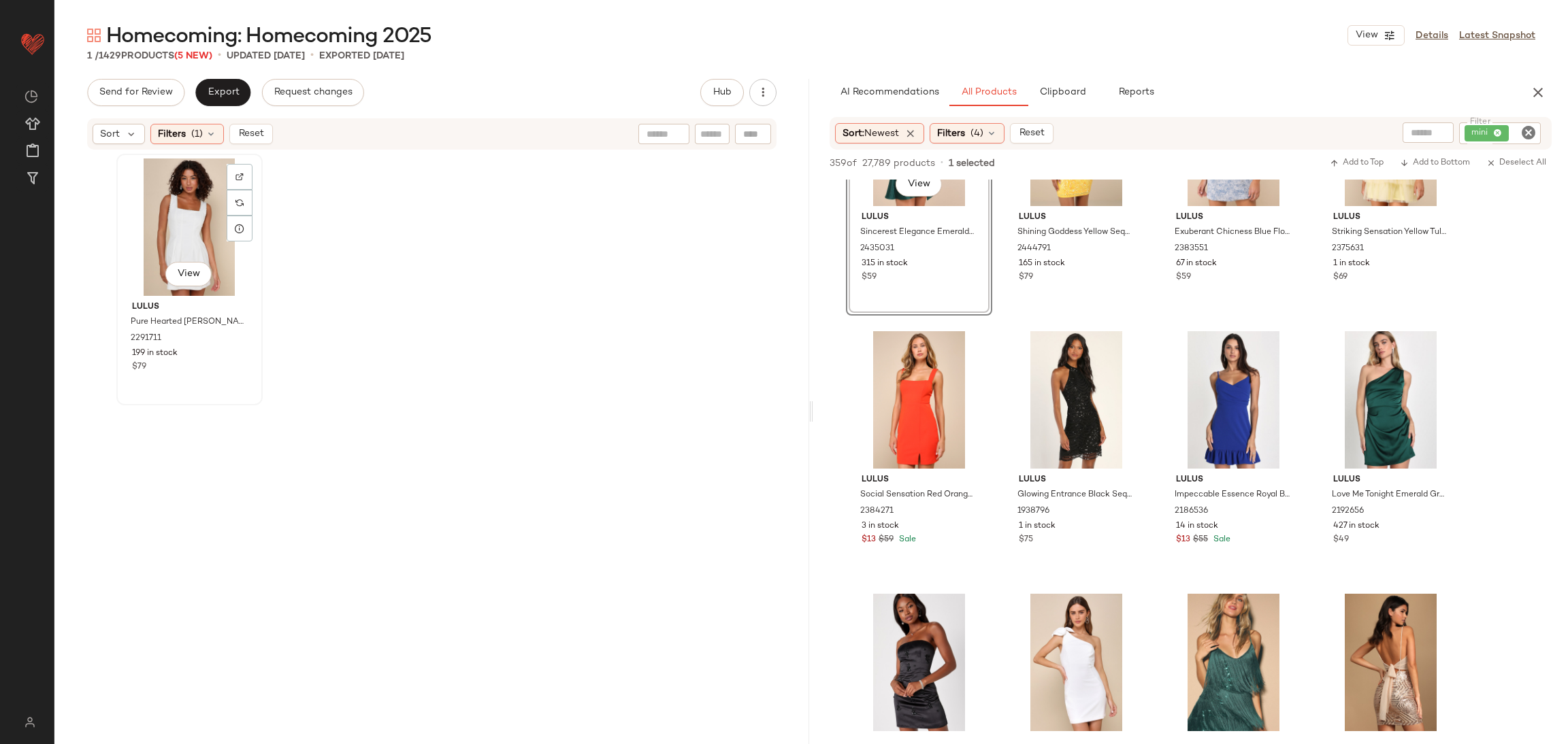
click at [153, 188] on div "View" at bounding box center [189, 227] width 137 height 138
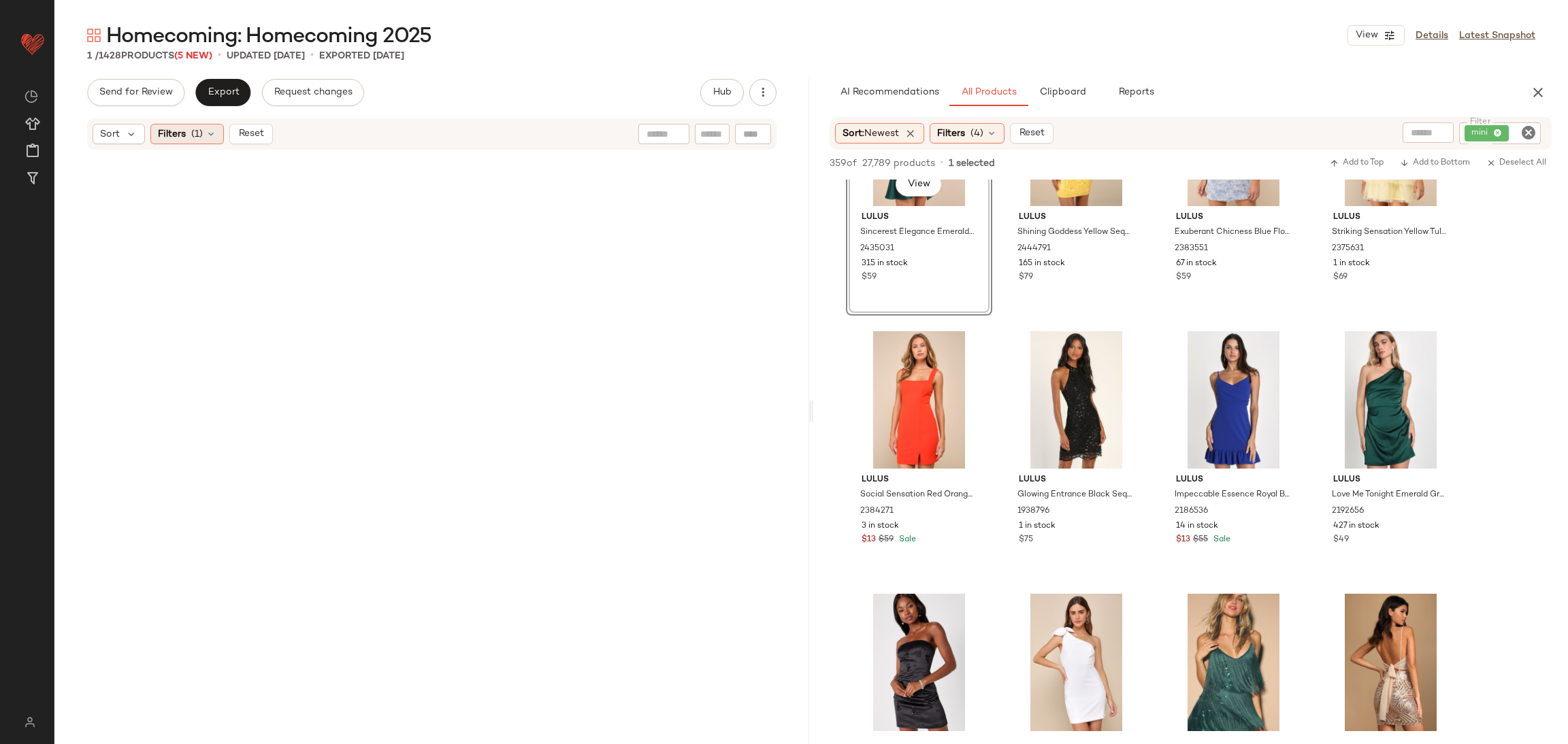
click at [187, 128] on div "Filters (1)" at bounding box center [187, 134] width 74 height 20
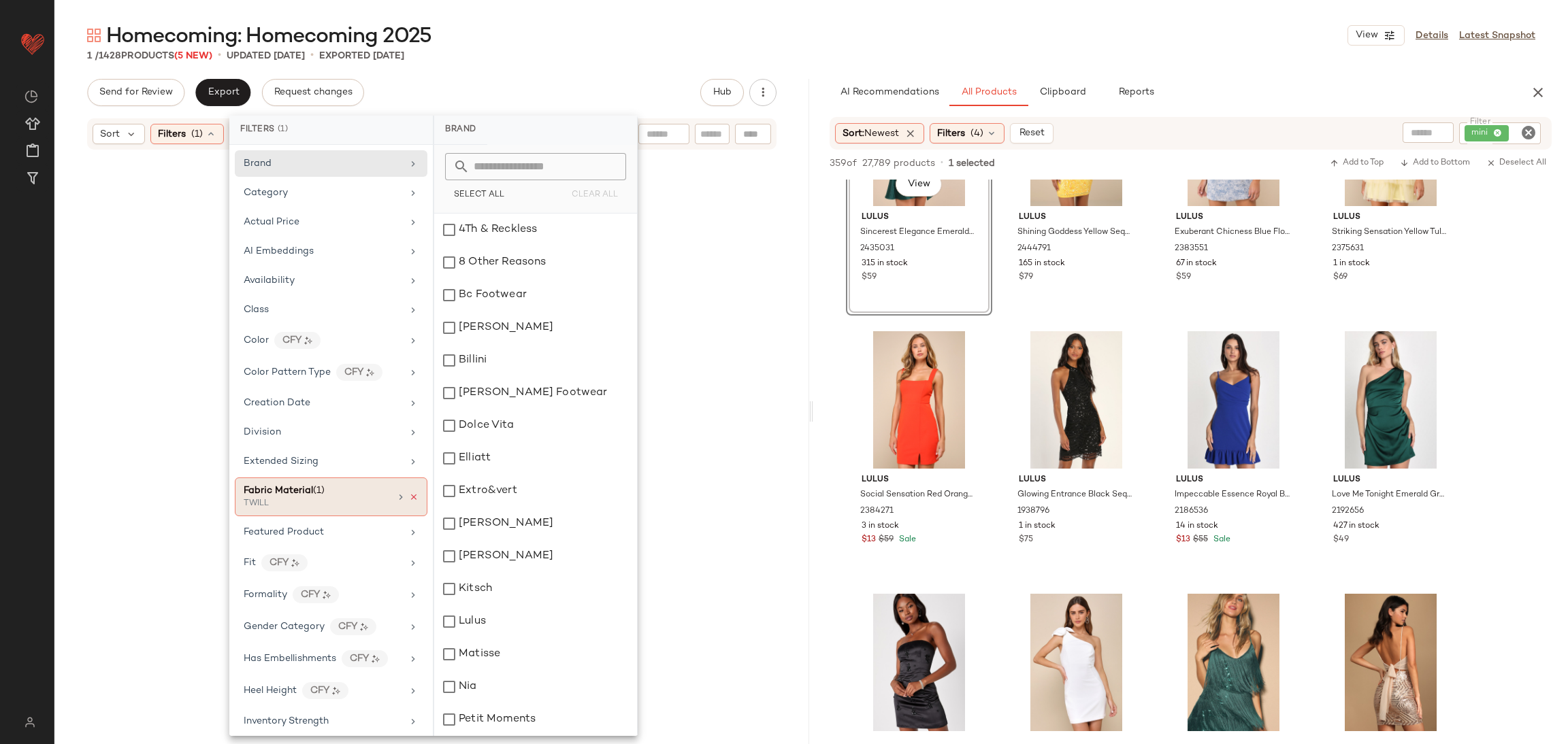
click at [409, 498] on icon at bounding box center [413, 497] width 9 height 9
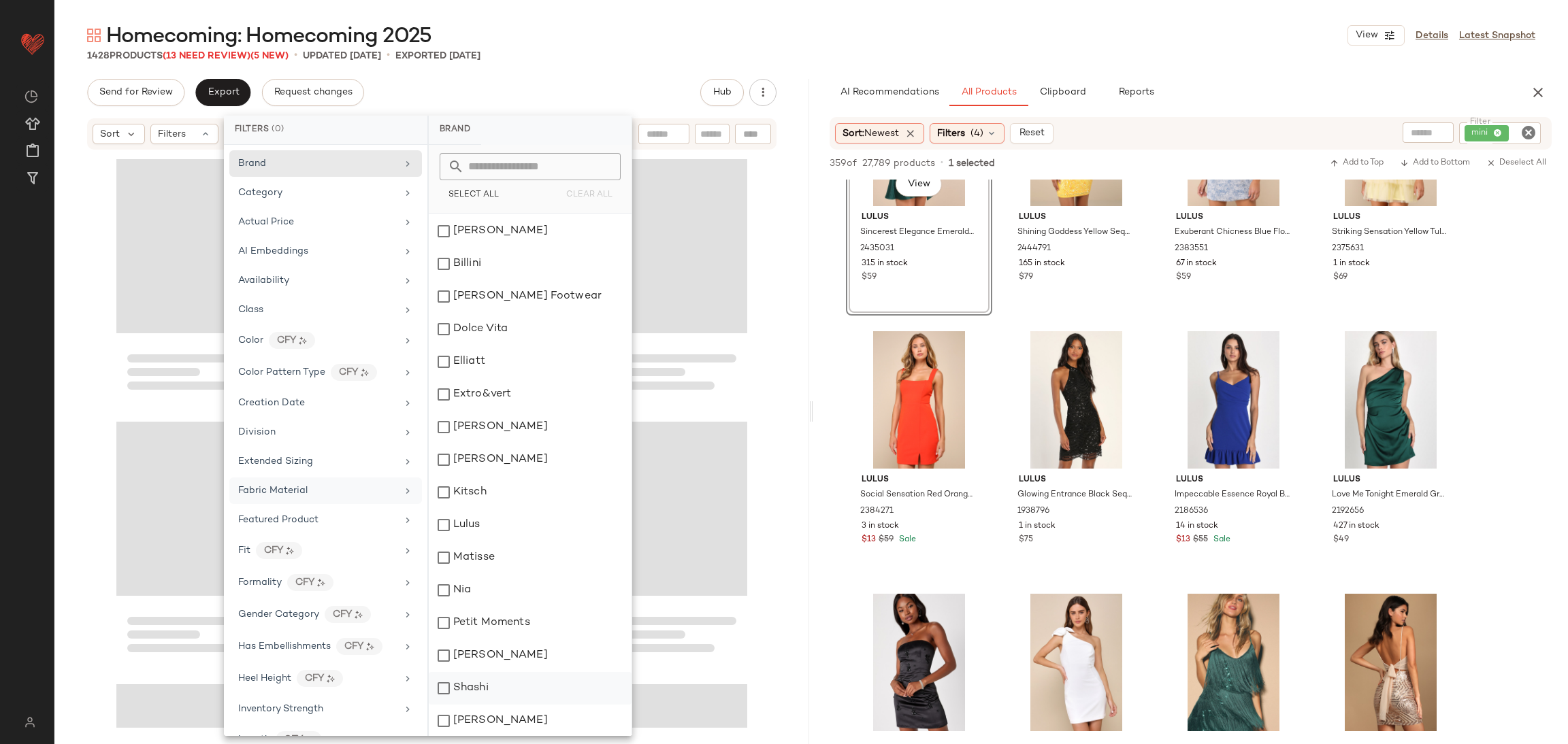
scroll to position [196, 0]
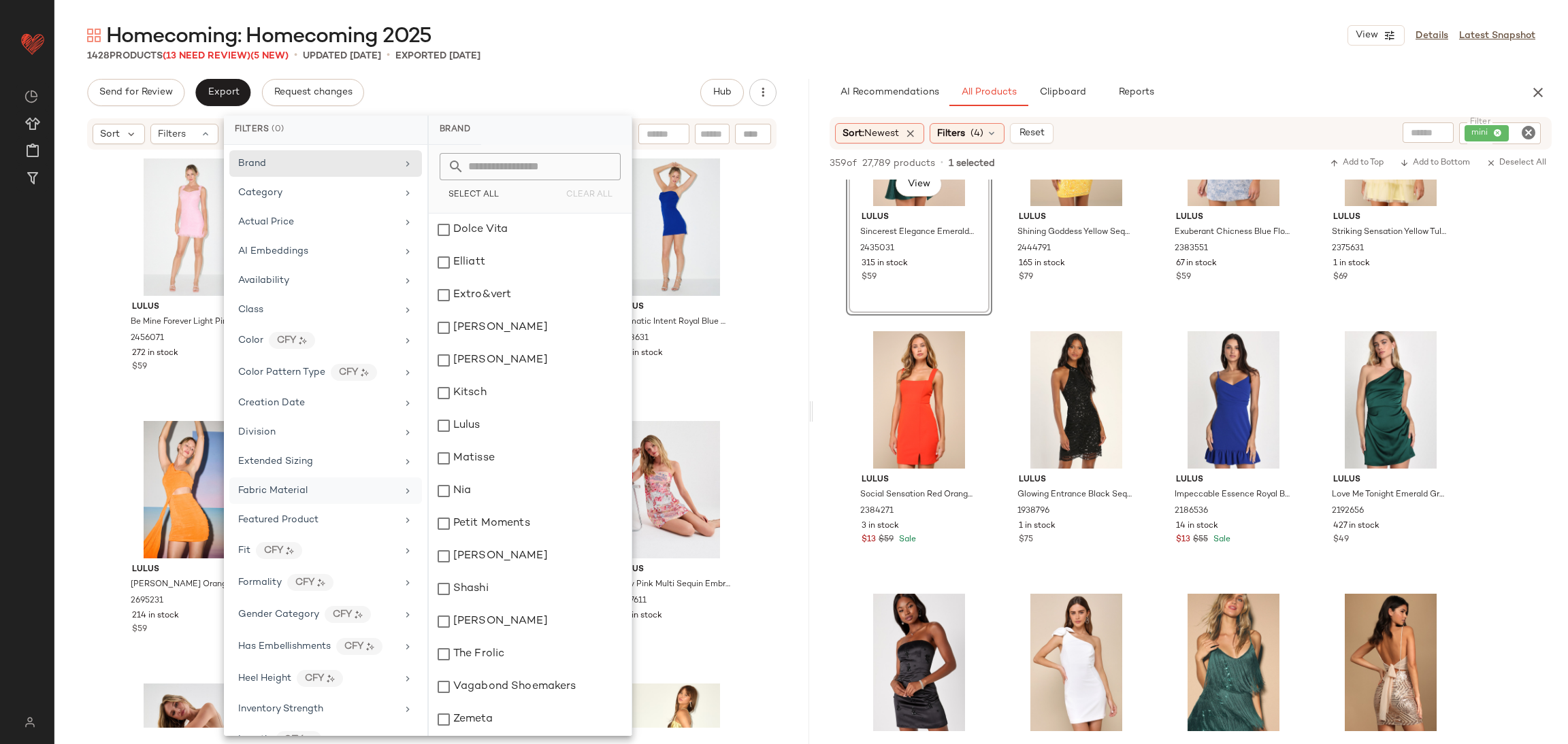
click at [330, 507] on div "Fabric Material" at bounding box center [326, 520] width 193 height 27
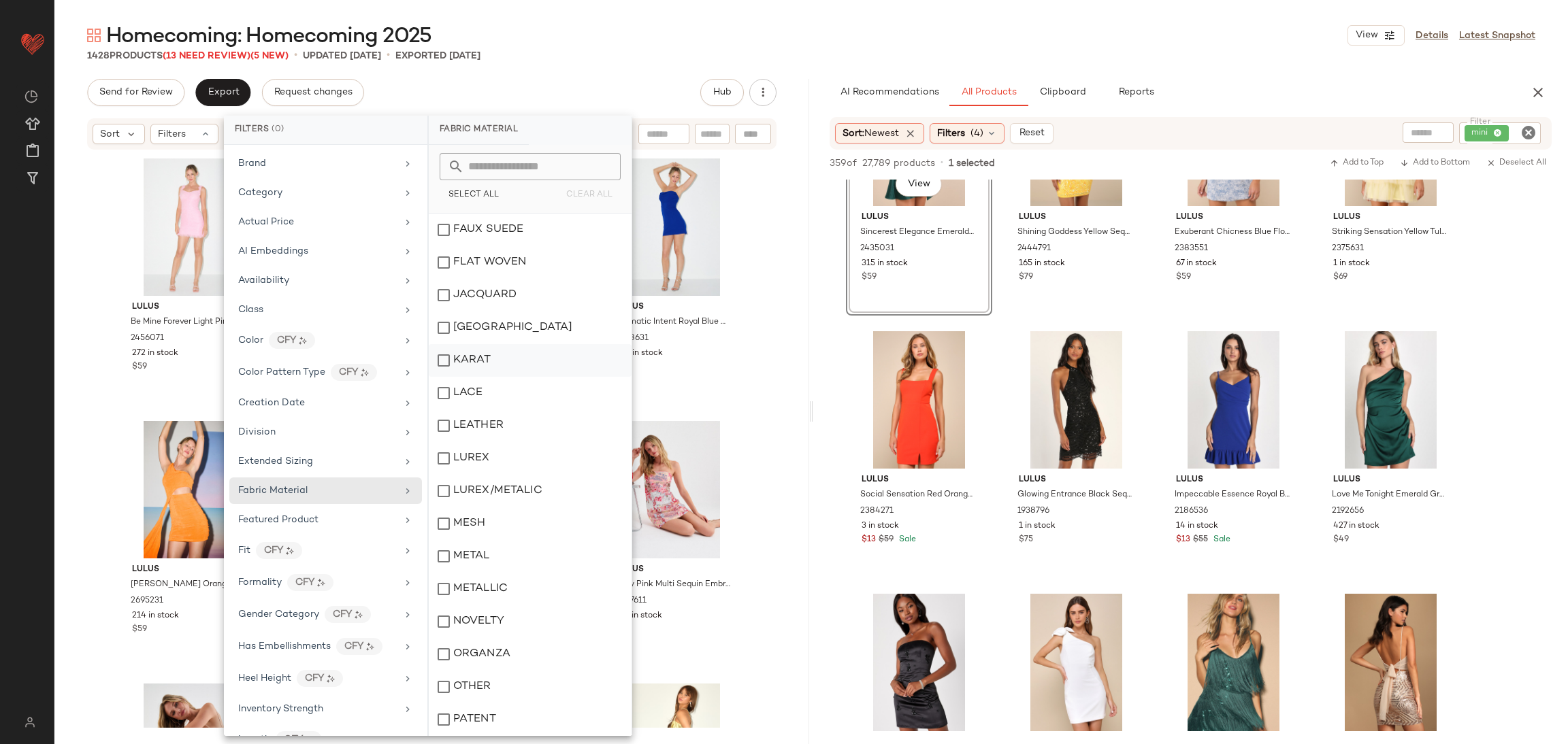
click at [517, 358] on div "KARAT" at bounding box center [530, 360] width 203 height 33
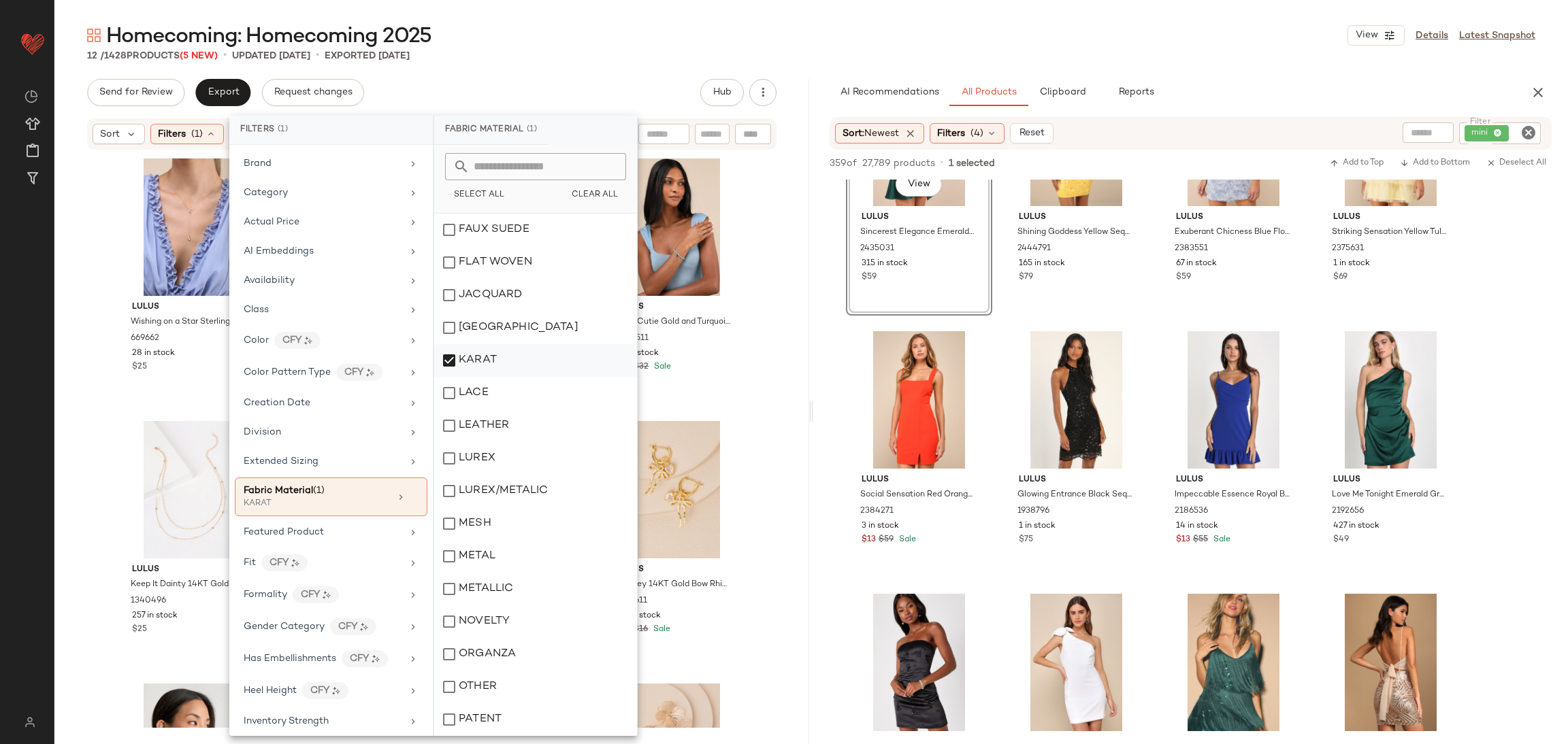
click at [517, 352] on div "KARAT" at bounding box center [536, 360] width 203 height 33
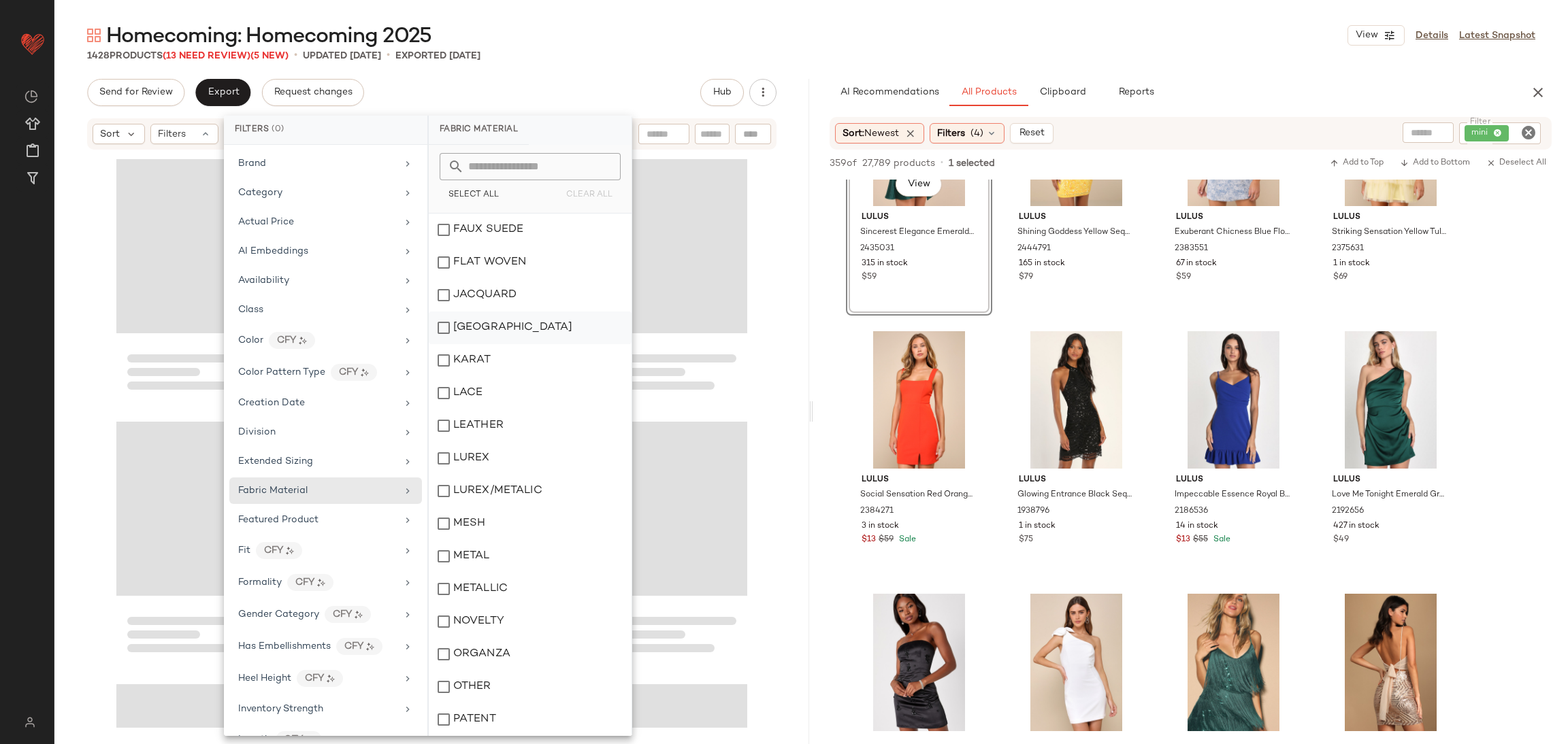
click at [508, 329] on div "[GEOGRAPHIC_DATA]" at bounding box center [530, 328] width 203 height 33
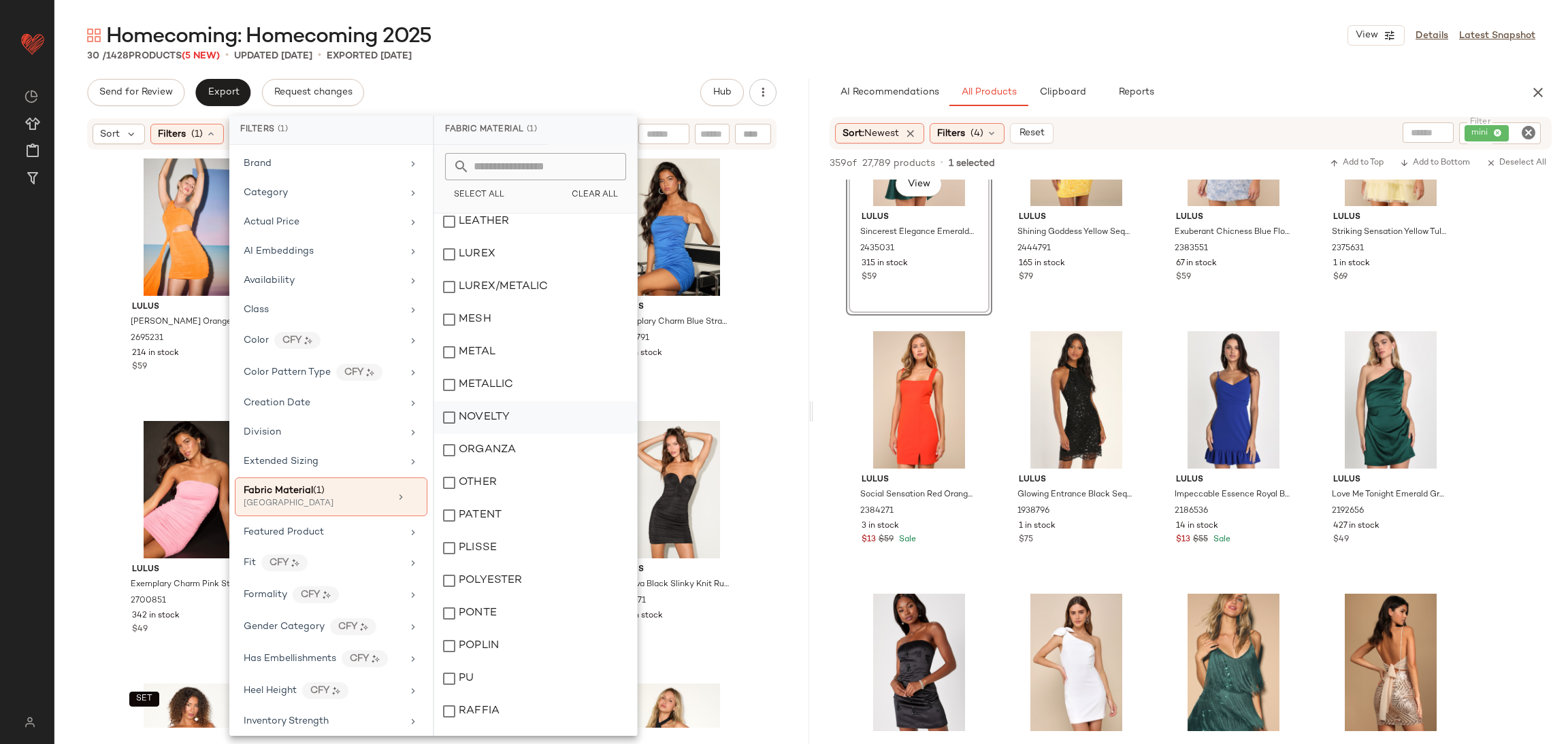
scroll to position [502, 0]
click at [533, 541] on div "POPLIN" at bounding box center [536, 544] width 203 height 33
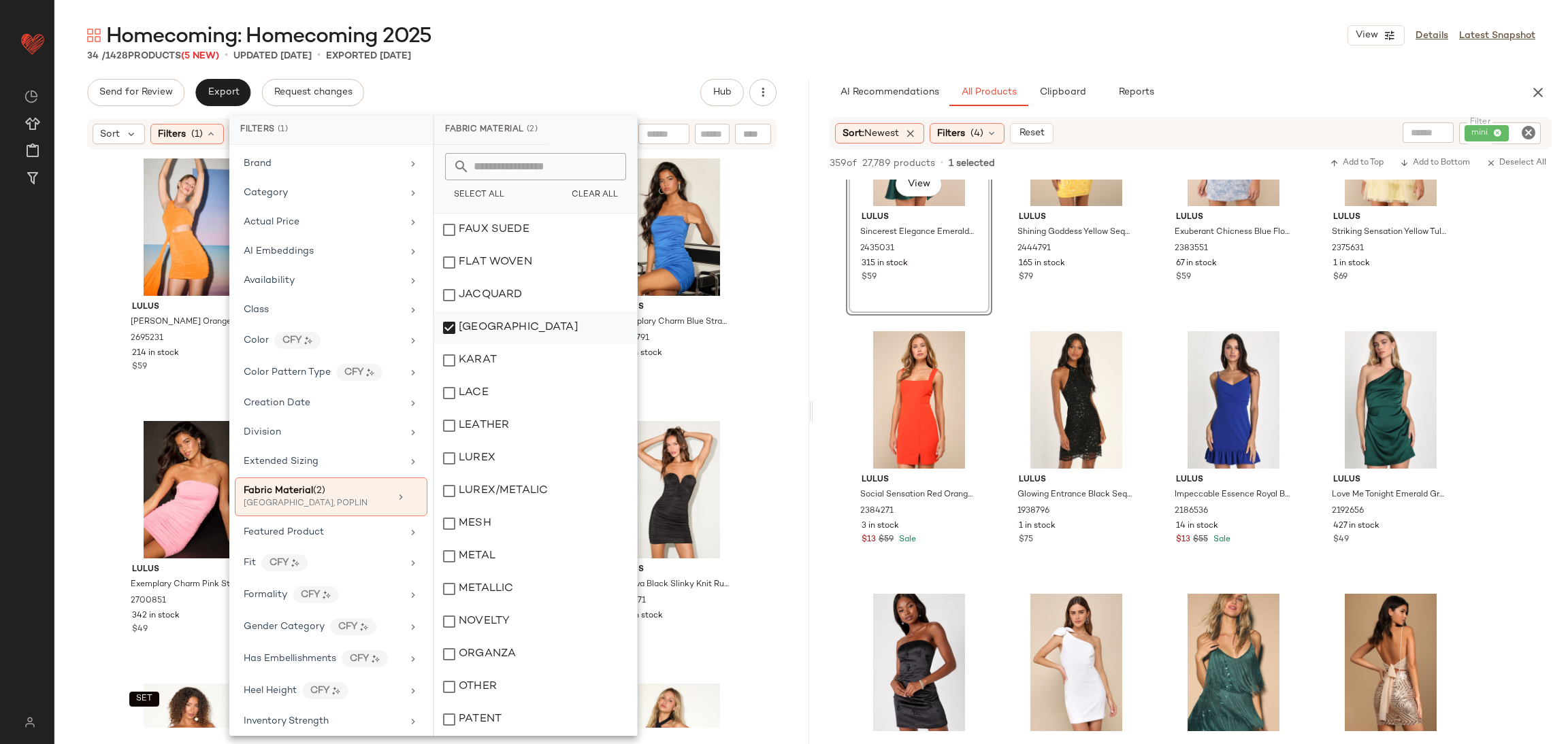
click at [517, 336] on div "[GEOGRAPHIC_DATA]" at bounding box center [536, 328] width 203 height 33
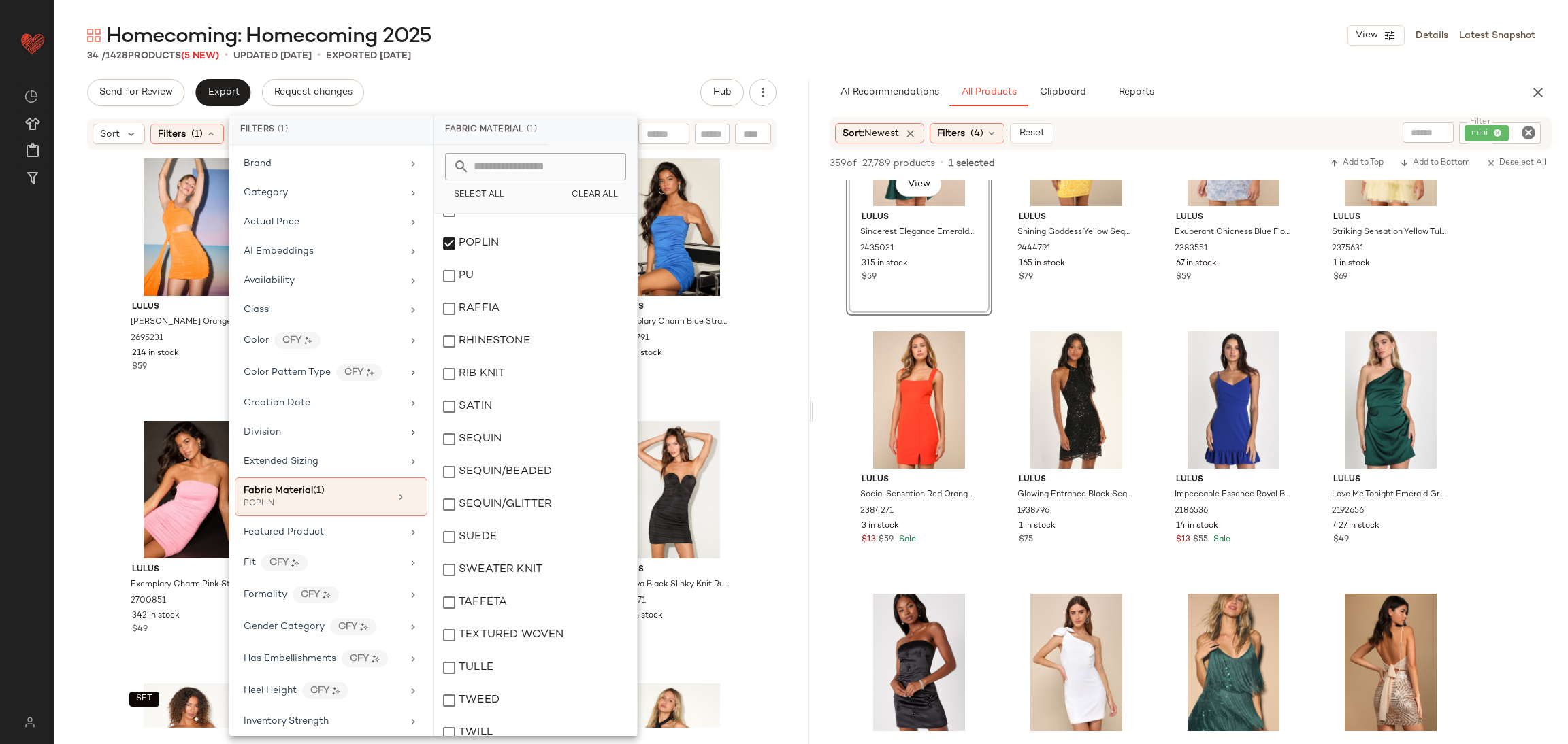
scroll to position [808, 0]
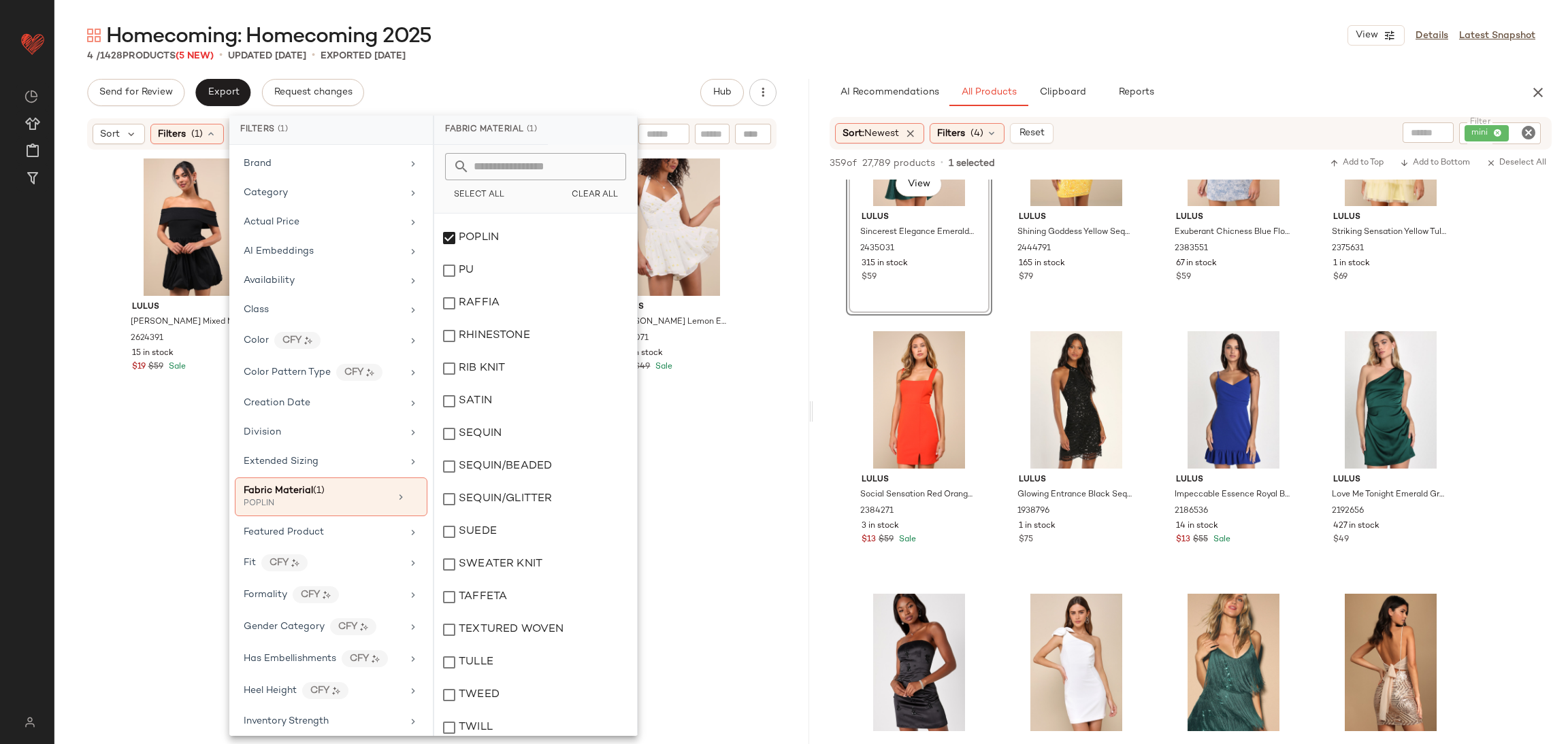
click at [701, 440] on div "Lulus Arlette White Lemon Embroidered Halter Romper 2625071 139 in stock $29 $4…" at bounding box center [674, 440] width 146 height 574
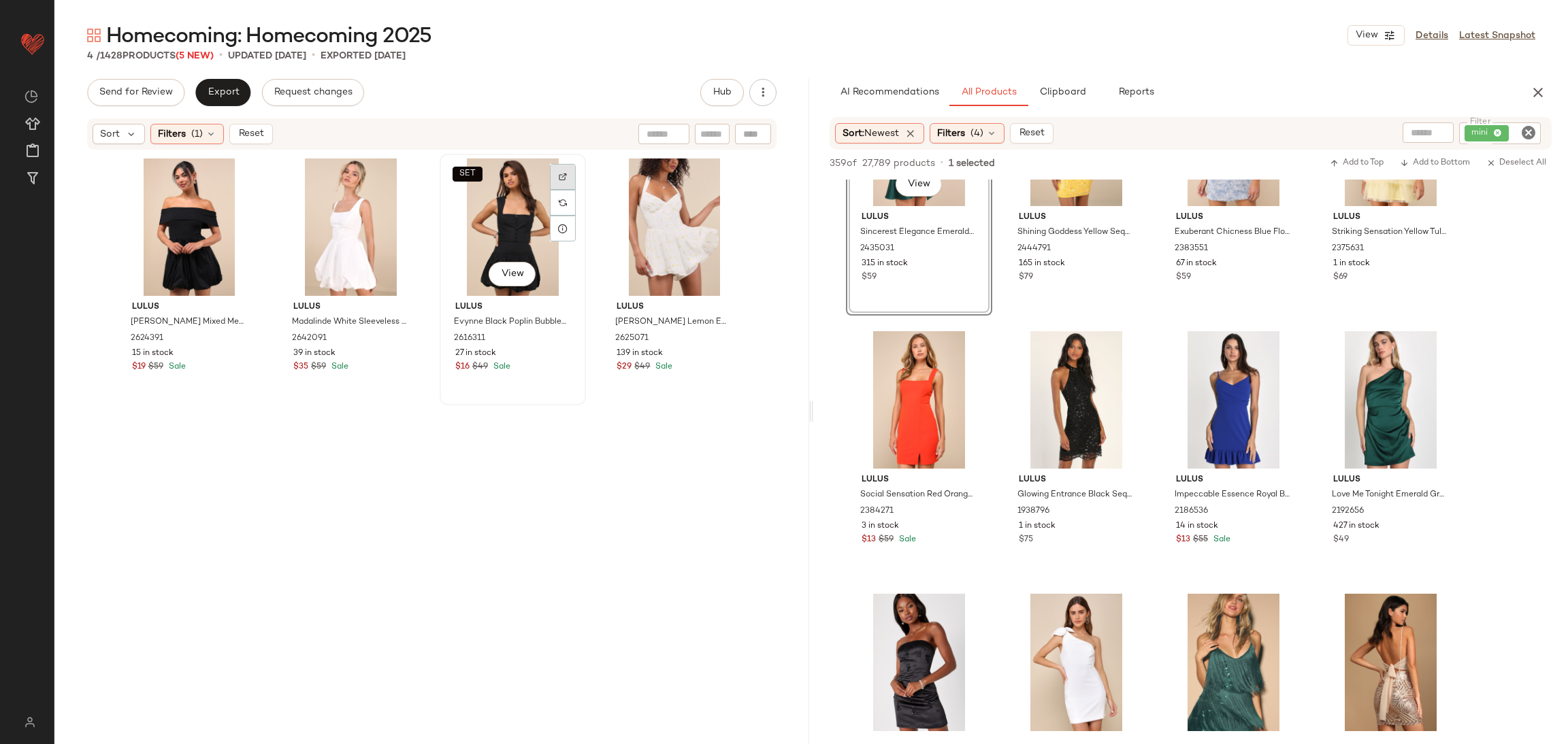
click at [559, 174] on img at bounding box center [562, 177] width 8 height 8
click at [394, 190] on div at bounding box center [401, 203] width 26 height 26
click at [728, 190] on div at bounding box center [724, 203] width 26 height 26
click at [652, 194] on div "View" at bounding box center [674, 227] width 137 height 138
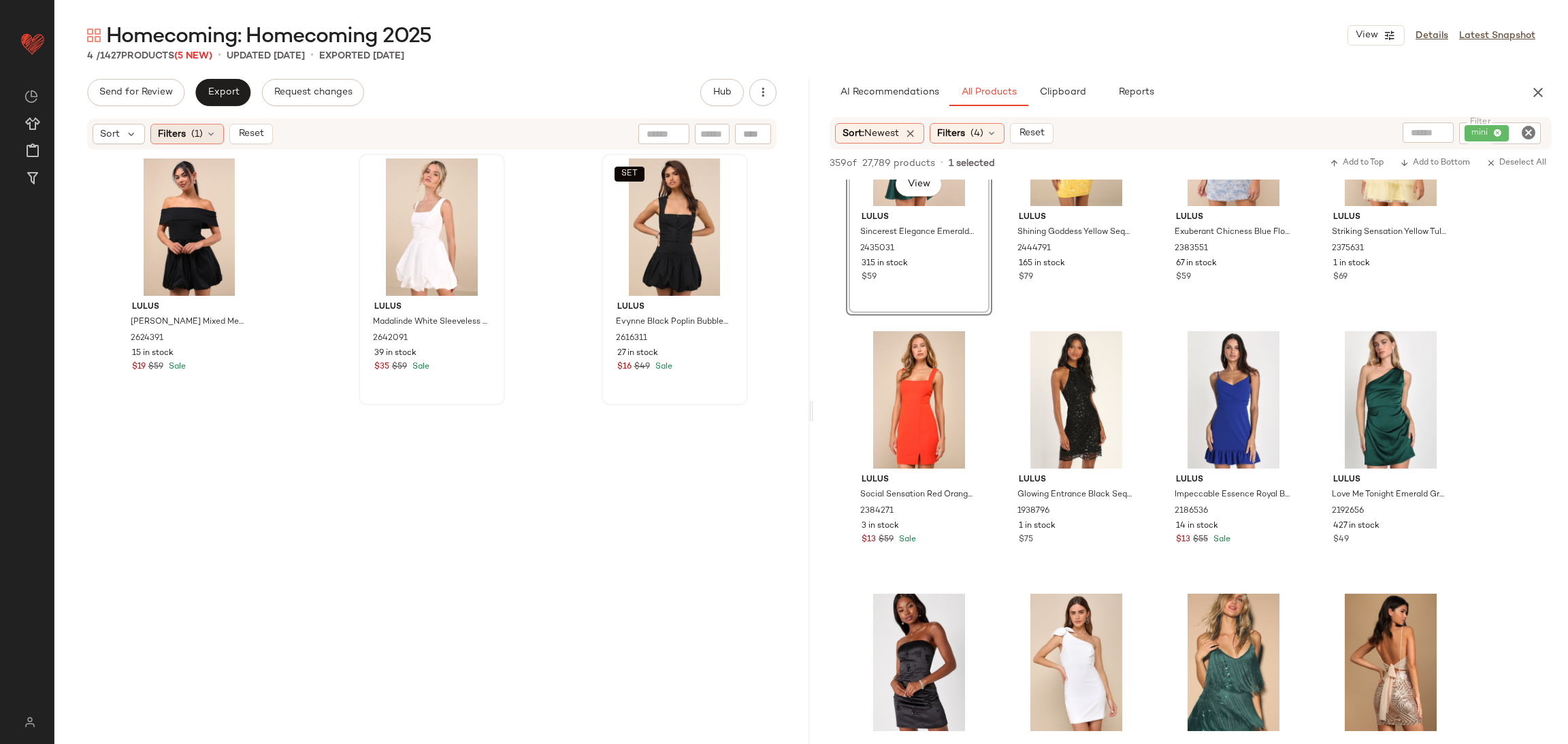
click at [175, 132] on span "Filters" at bounding box center [172, 135] width 28 height 14
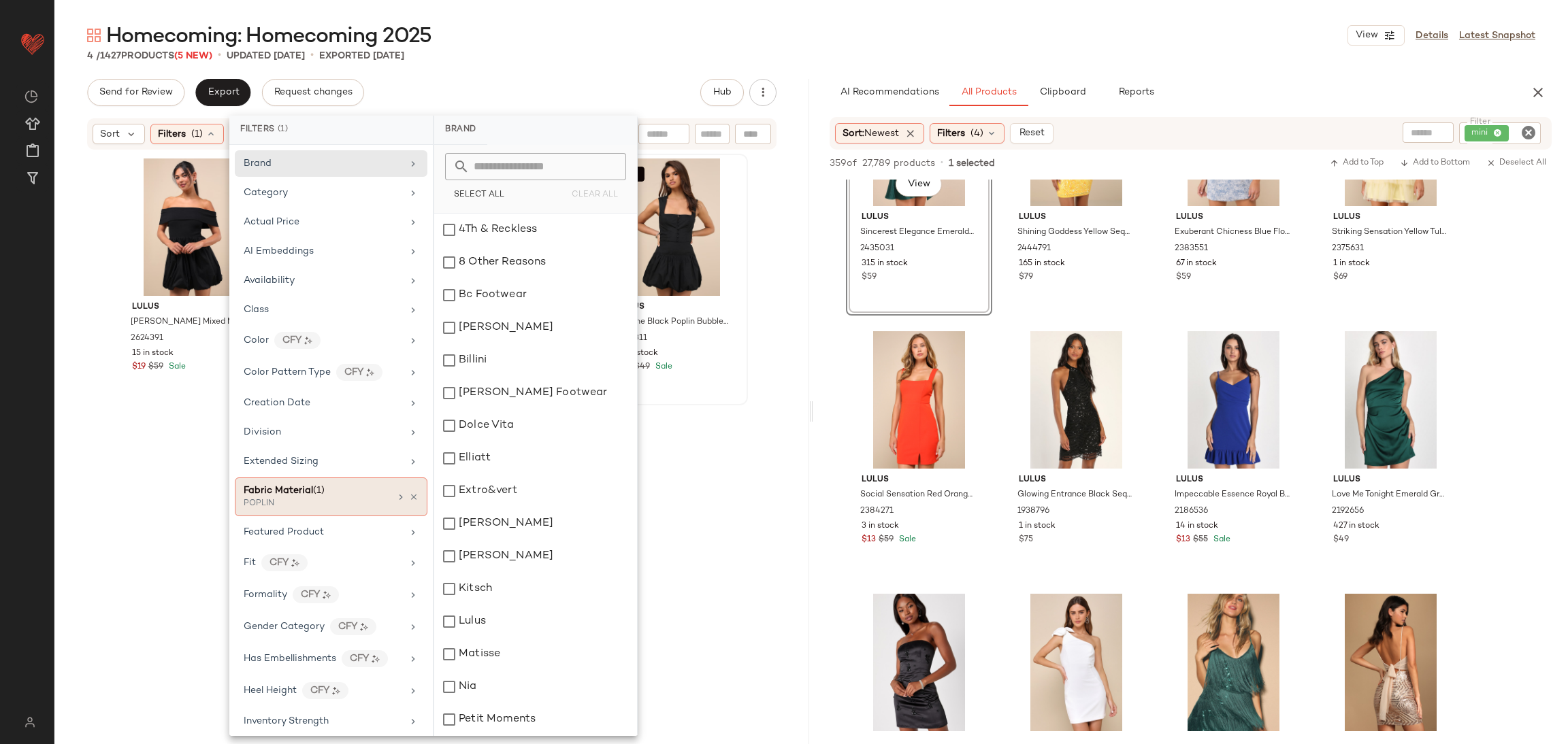
drag, startPoint x: 381, startPoint y: 503, endPoint x: 397, endPoint y: 504, distance: 16.0
click at [382, 503] on div "Fabric Material (1) POPLIN" at bounding box center [317, 496] width 146 height 27
click at [410, 499] on icon at bounding box center [413, 497] width 9 height 9
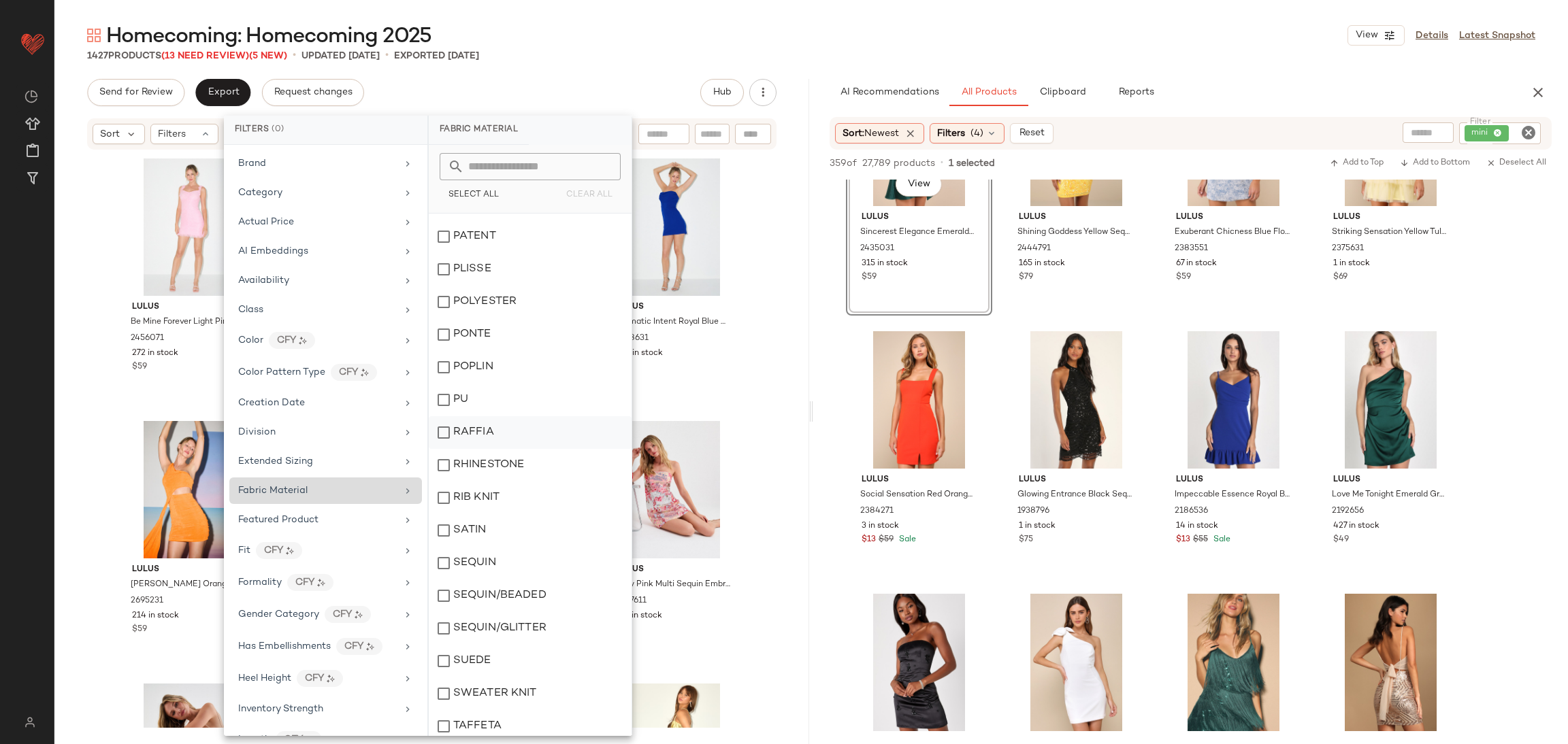
scroll to position [714, 0]
click at [505, 459] on div "RIB KNIT" at bounding box center [530, 462] width 203 height 33
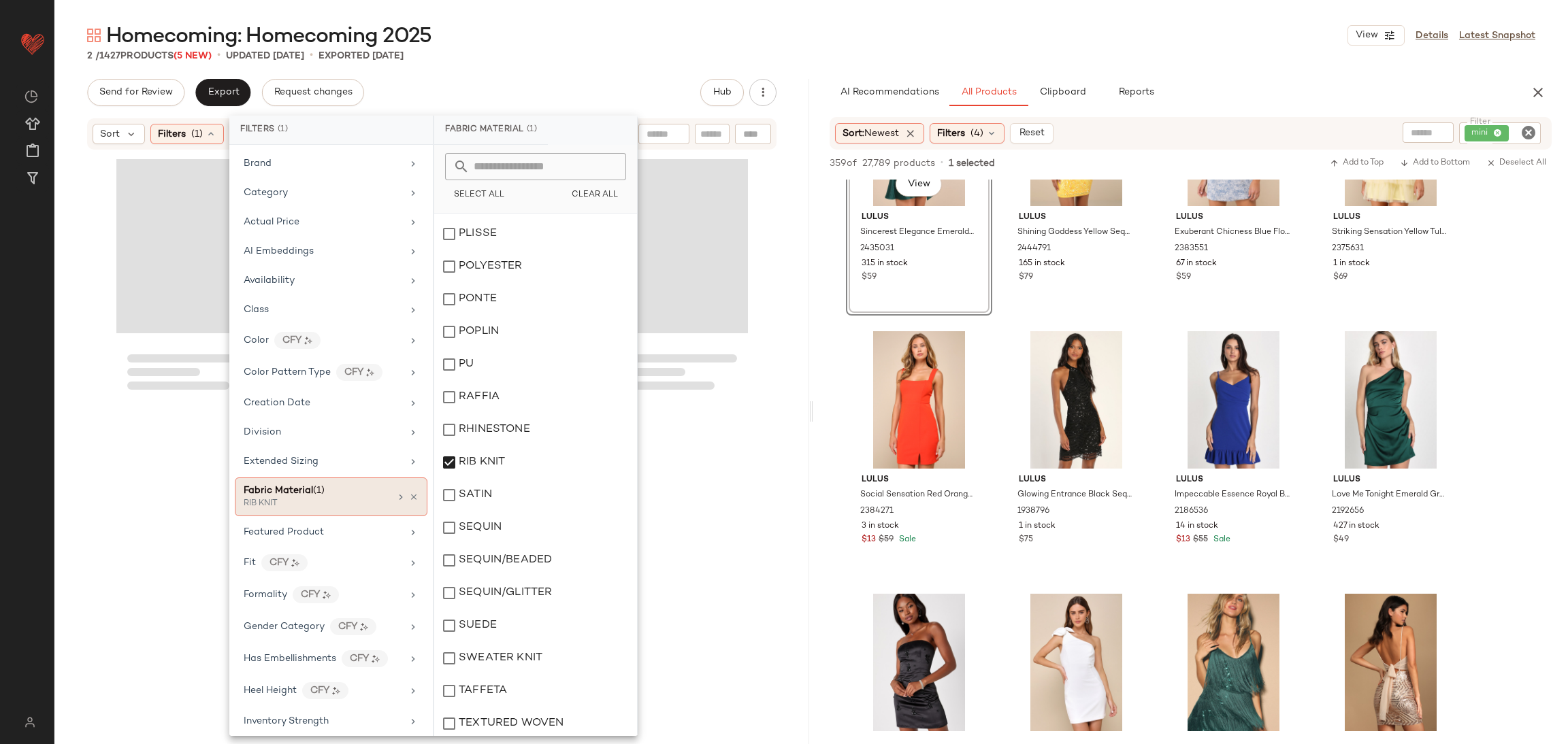
click at [754, 486] on div at bounding box center [431, 439] width 754 height 577
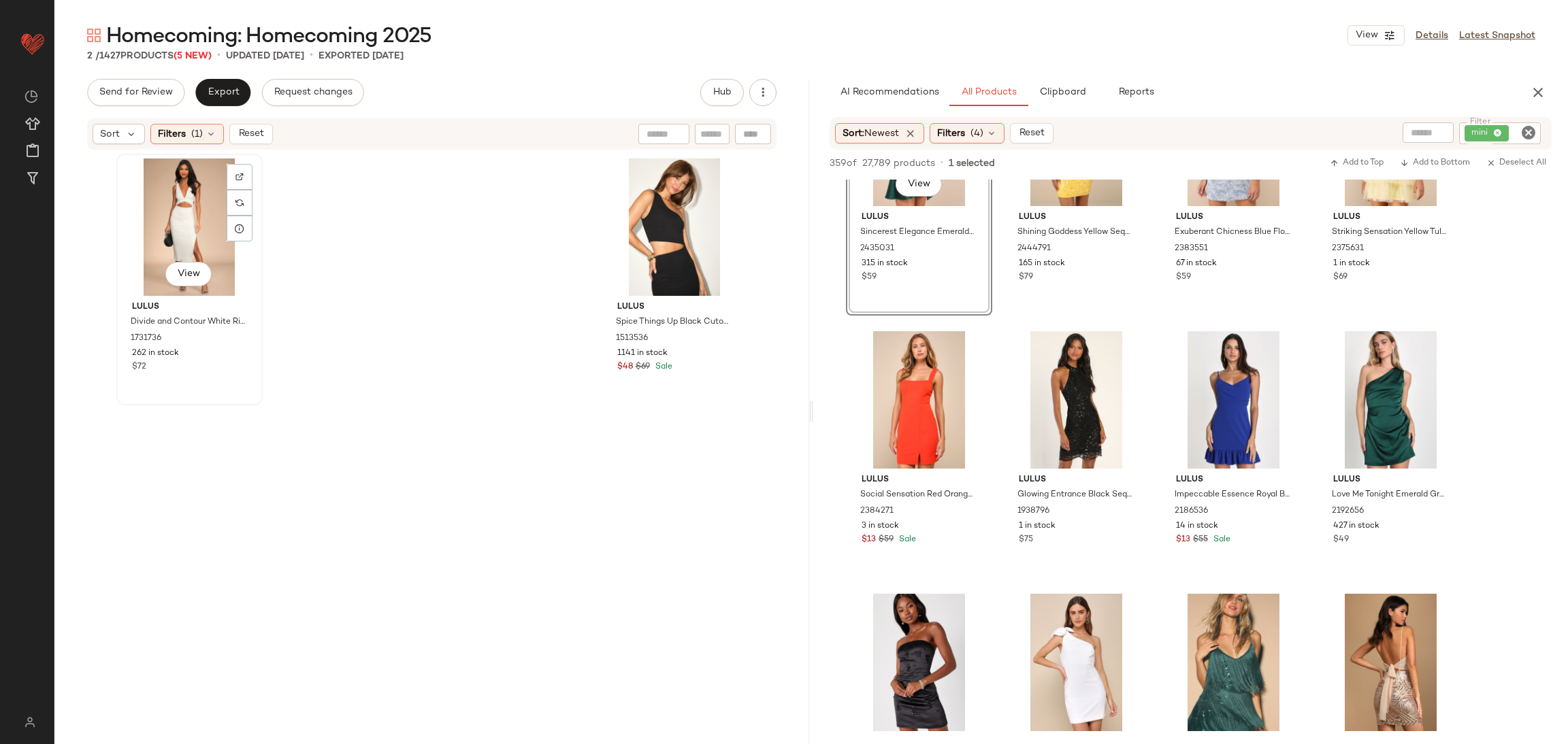
click at [177, 226] on div "View" at bounding box center [189, 227] width 137 height 138
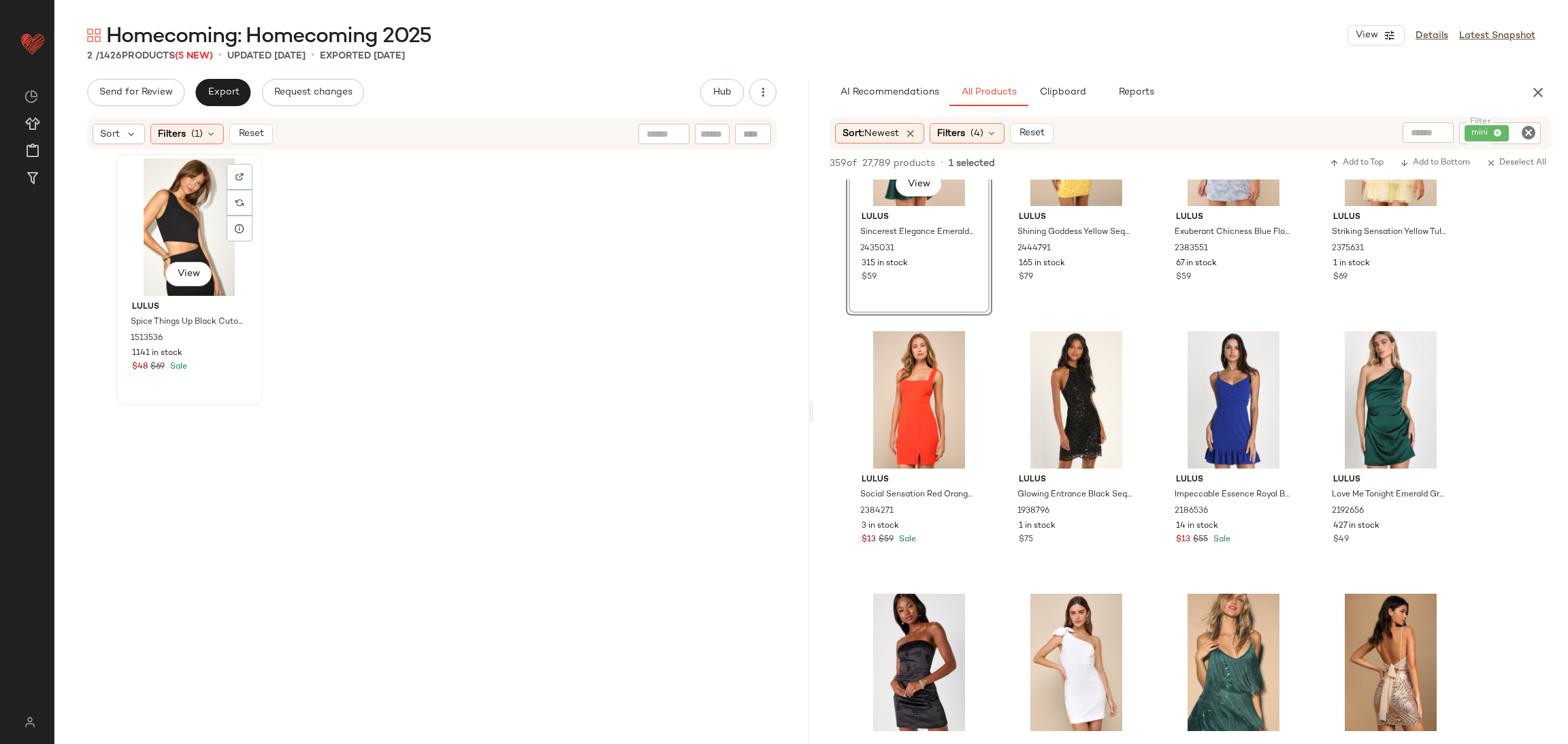
click at [182, 227] on div "View" at bounding box center [189, 227] width 137 height 138
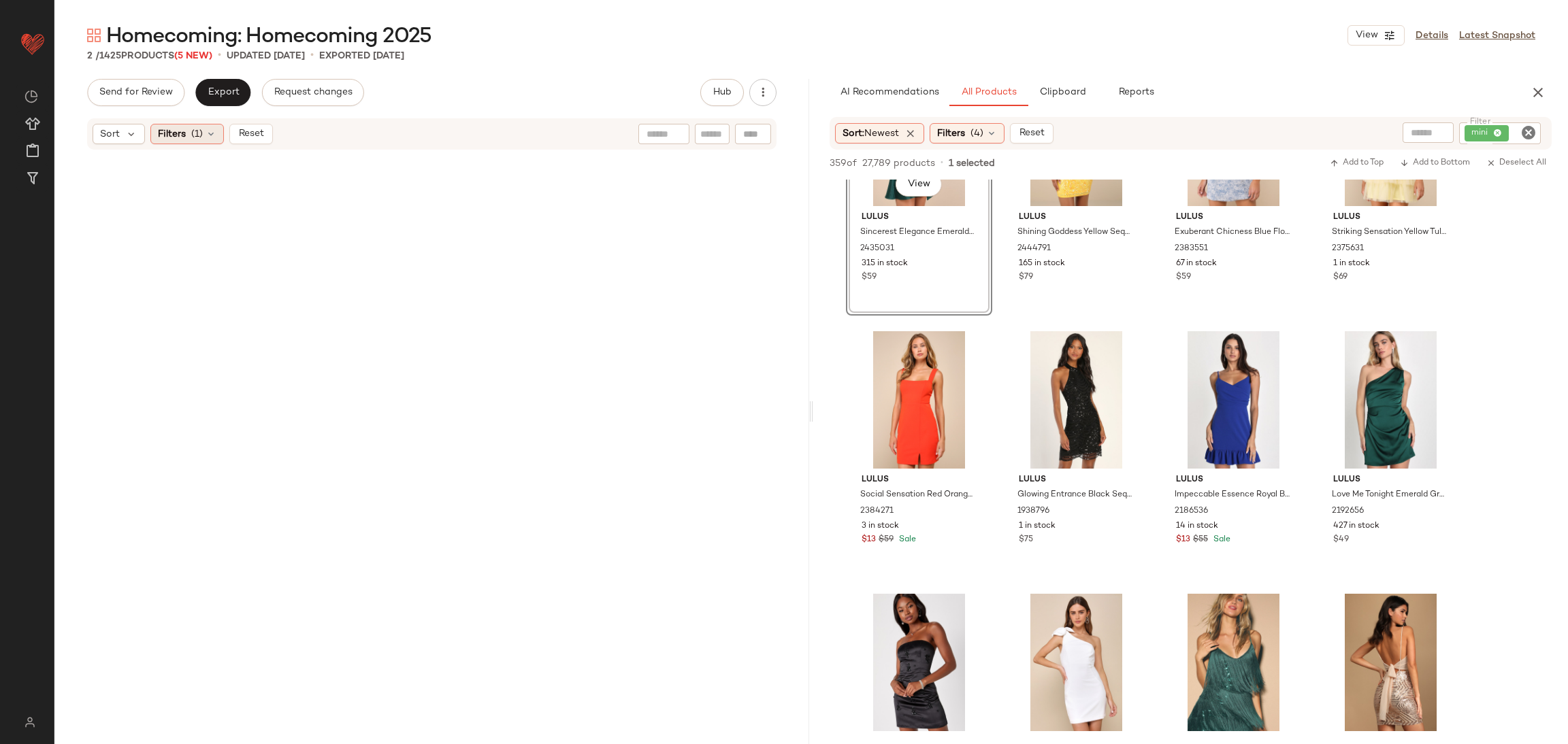
click at [185, 127] on span "Filters" at bounding box center [172, 135] width 28 height 14
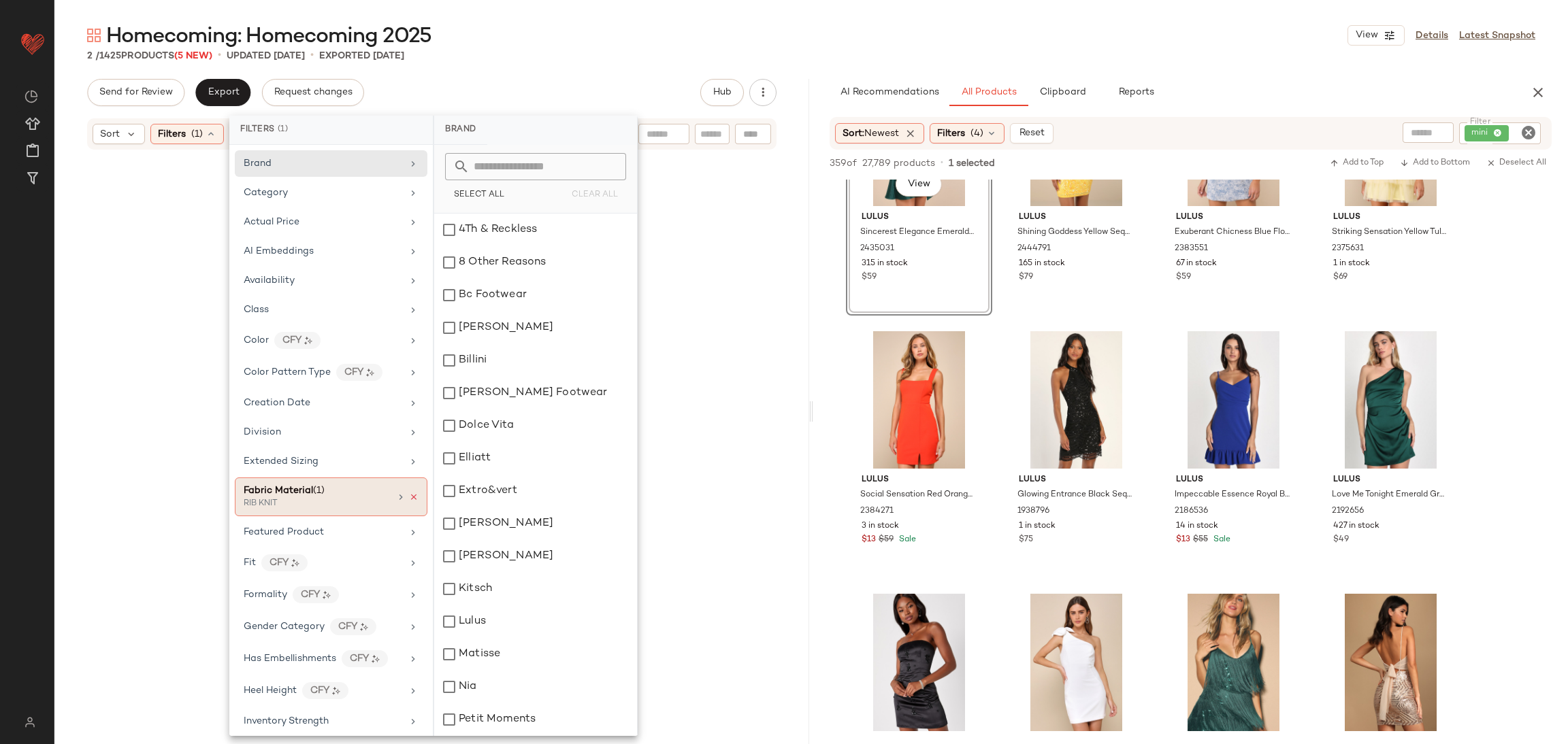
click at [409, 497] on icon at bounding box center [413, 497] width 9 height 9
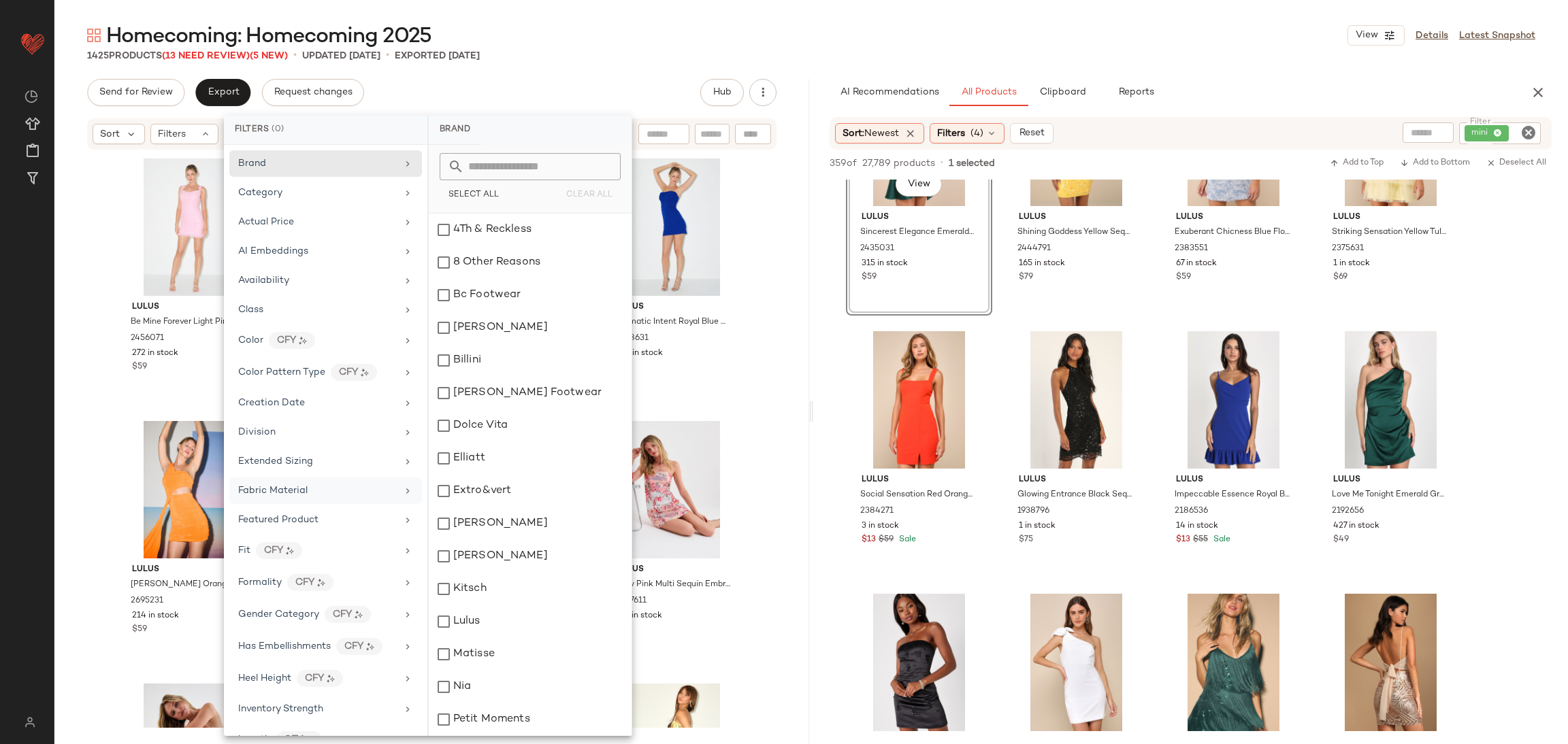
click at [345, 489] on div "Fabric Material" at bounding box center [317, 491] width 159 height 14
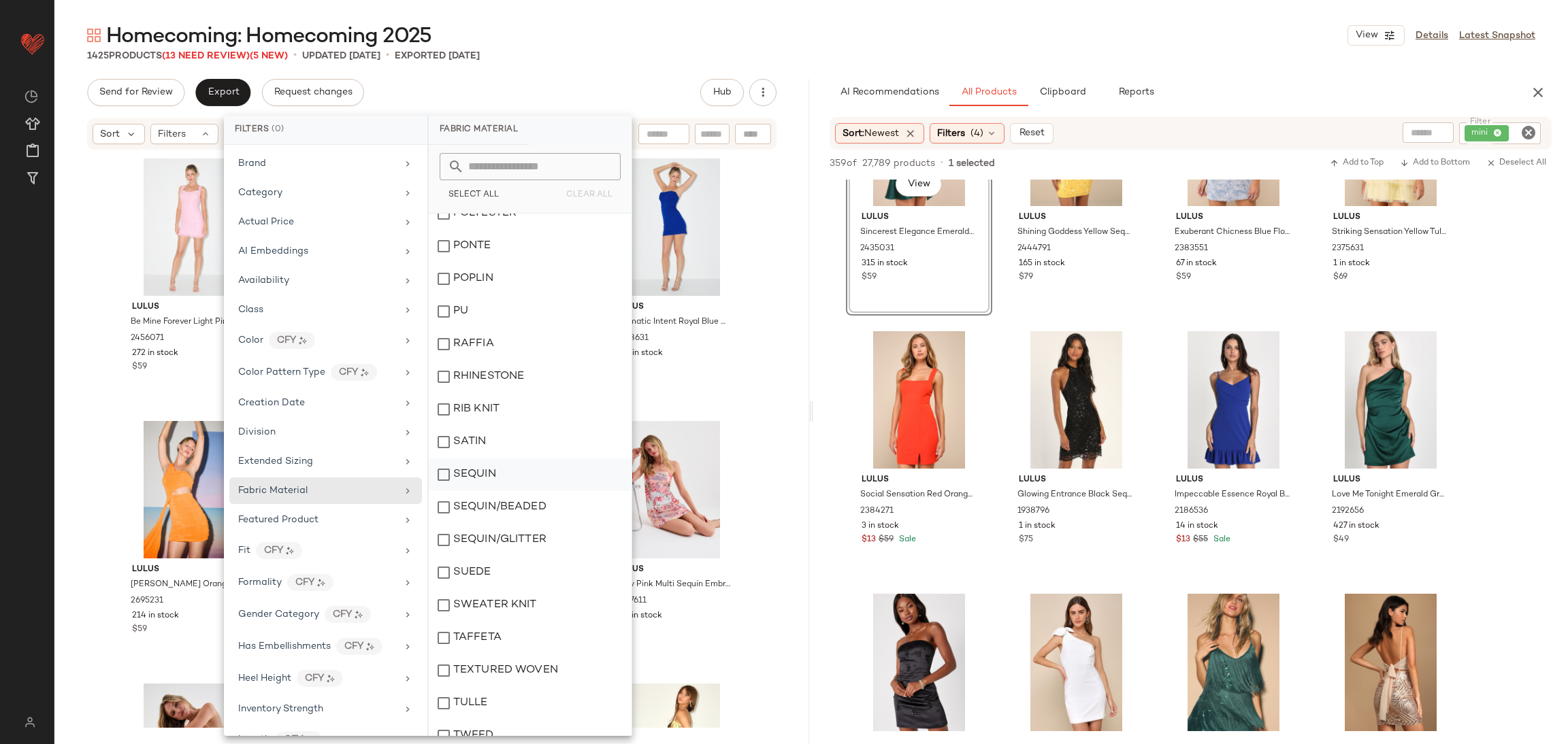
scroll to position [816, 0]
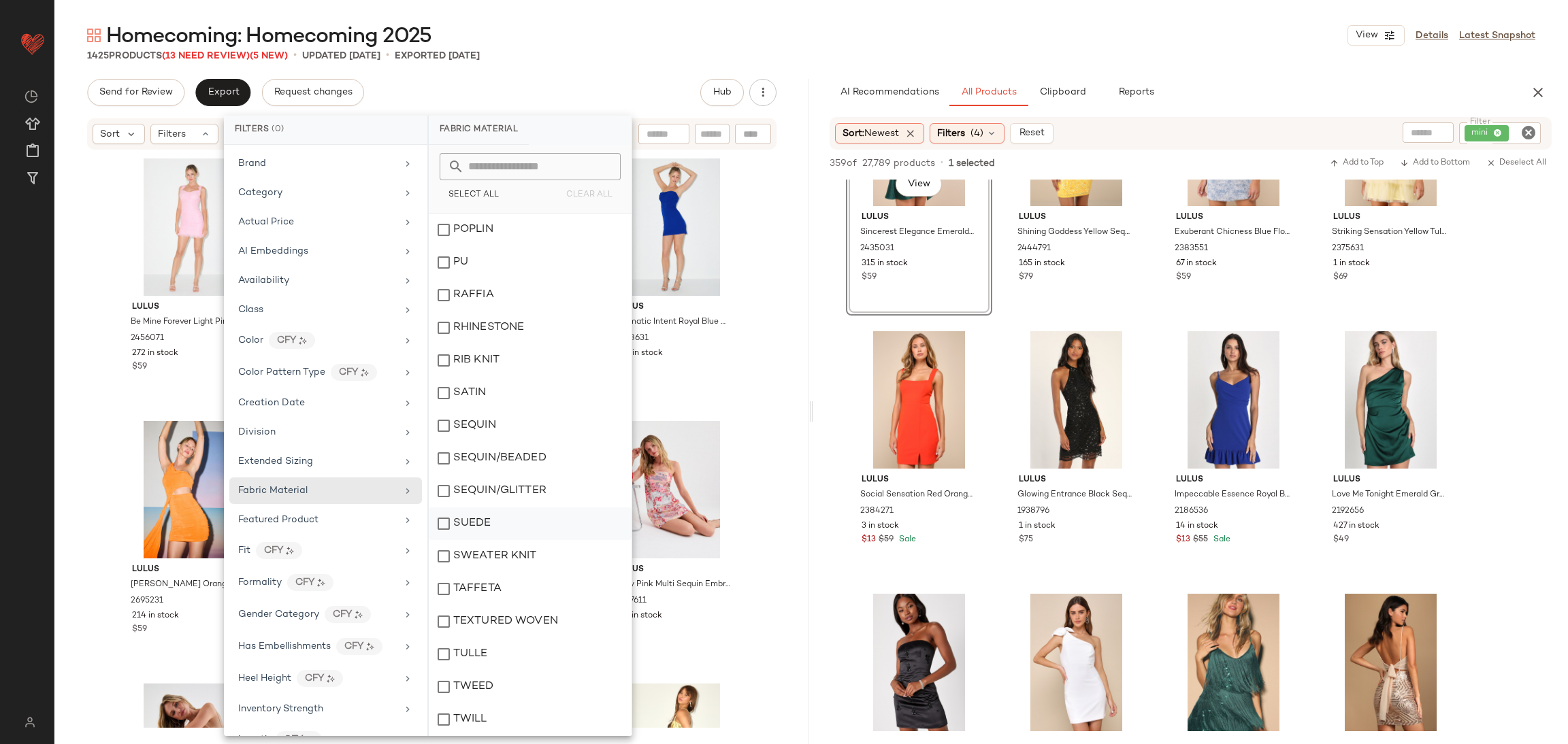
click at [537, 526] on div "SUEDE" at bounding box center [530, 523] width 203 height 33
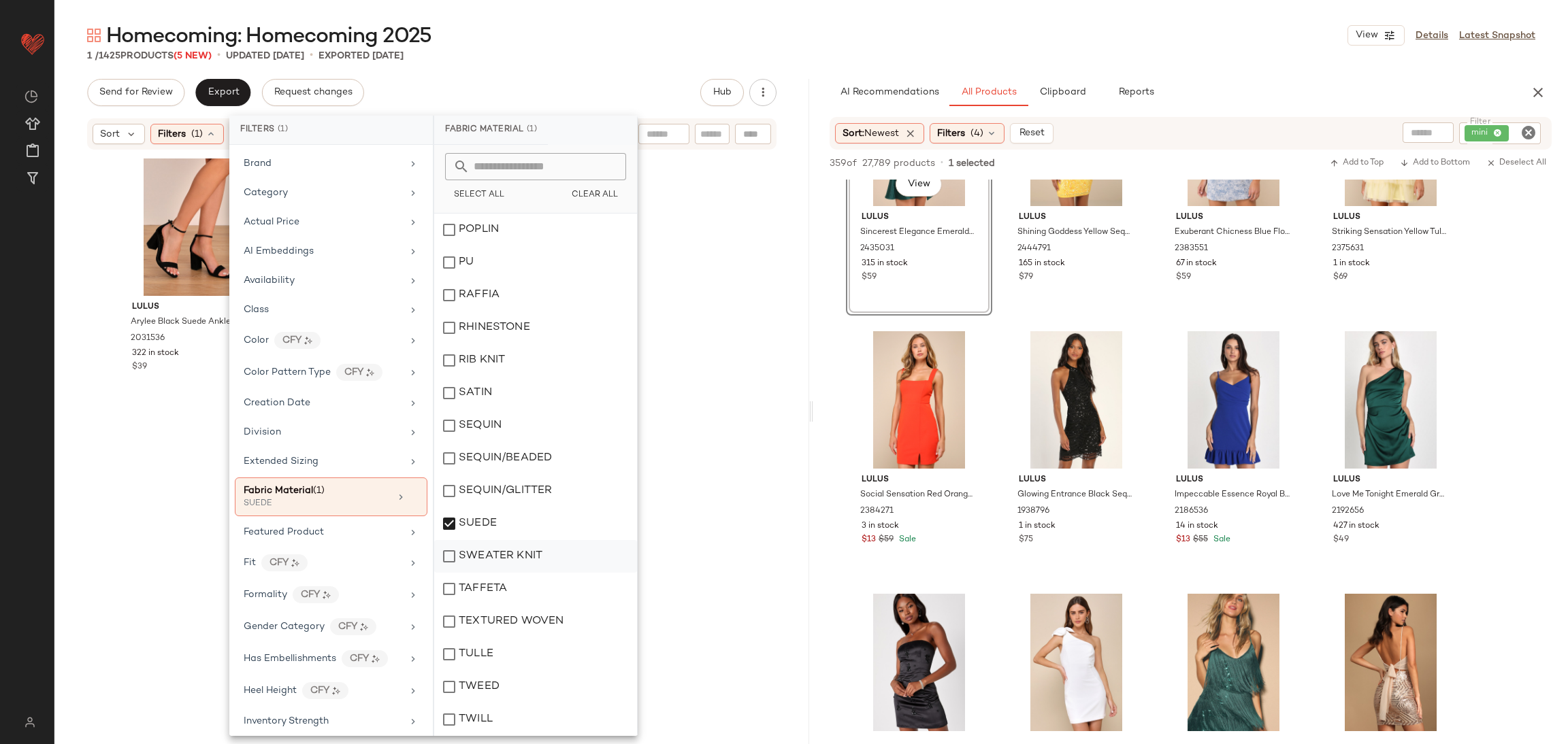
click at [539, 553] on div "SWEATER KNIT" at bounding box center [536, 556] width 203 height 33
click at [523, 523] on div "SUEDE" at bounding box center [536, 523] width 203 height 33
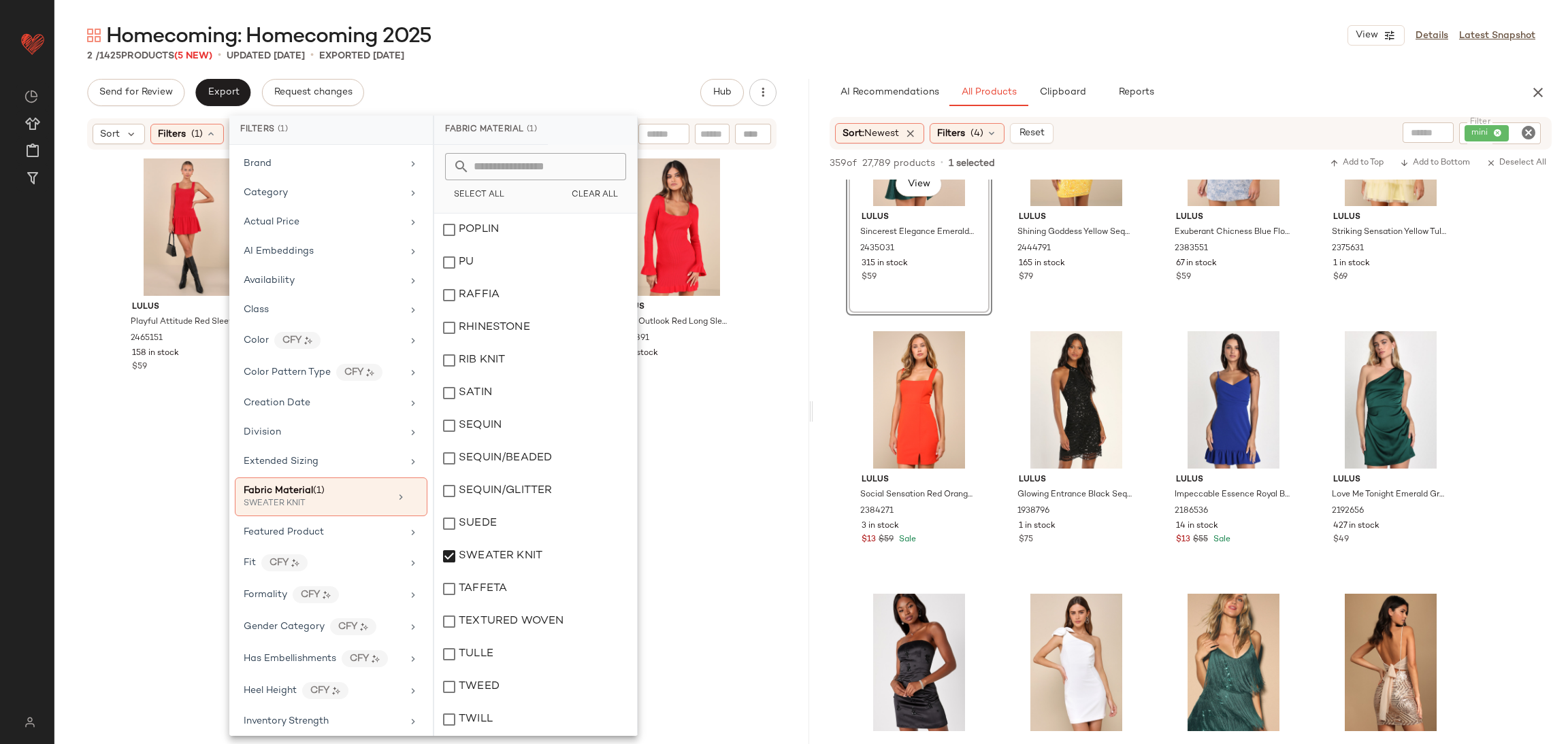
click at [699, 434] on div "Lulus Cozy Outlook Red Long Sleeve Sweater Mini Dress 2495891 11 in stock $59" at bounding box center [675, 440] width 146 height 574
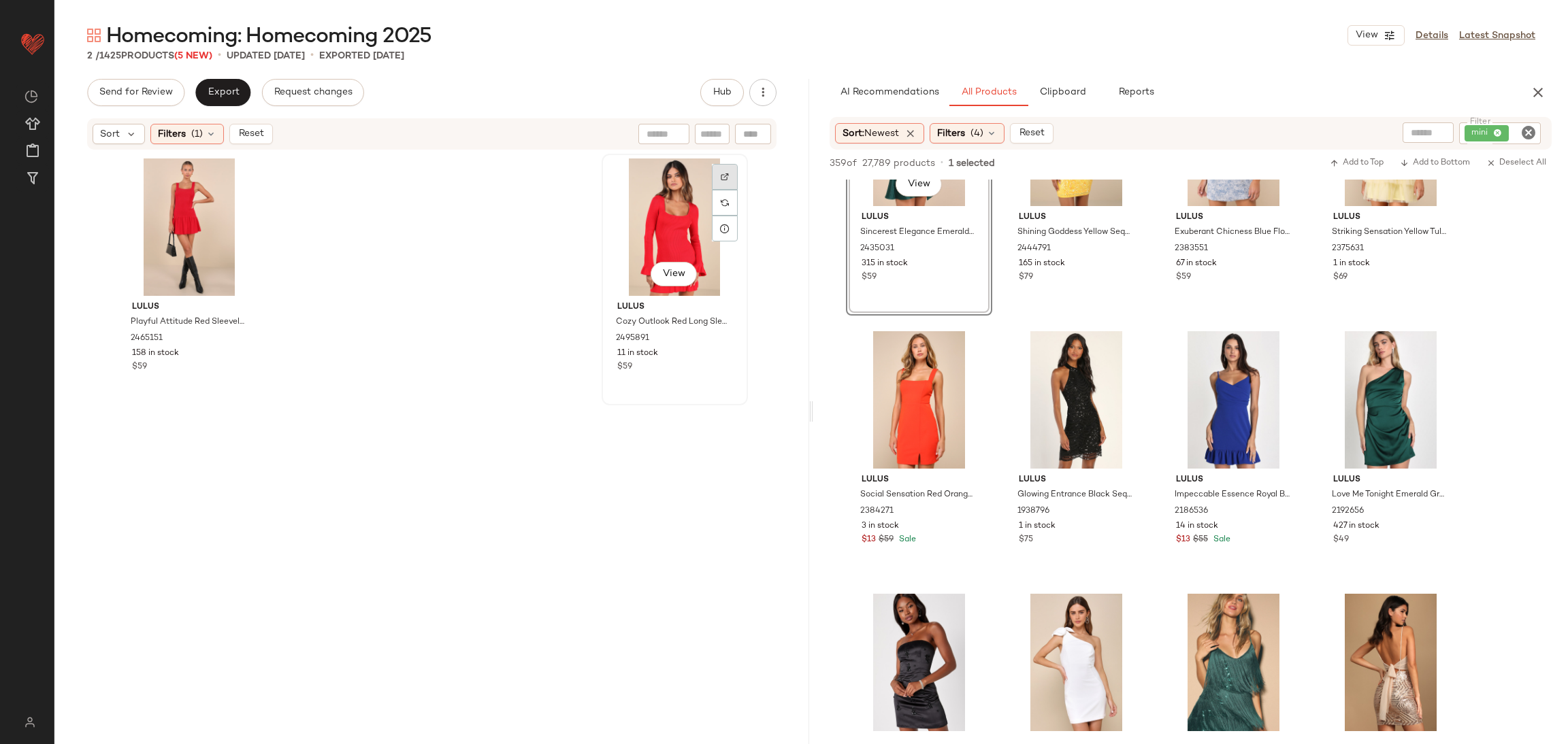
click at [728, 190] on div at bounding box center [725, 203] width 26 height 26
click at [242, 190] on div at bounding box center [240, 203] width 26 height 26
click at [181, 197] on div "View" at bounding box center [189, 227] width 137 height 138
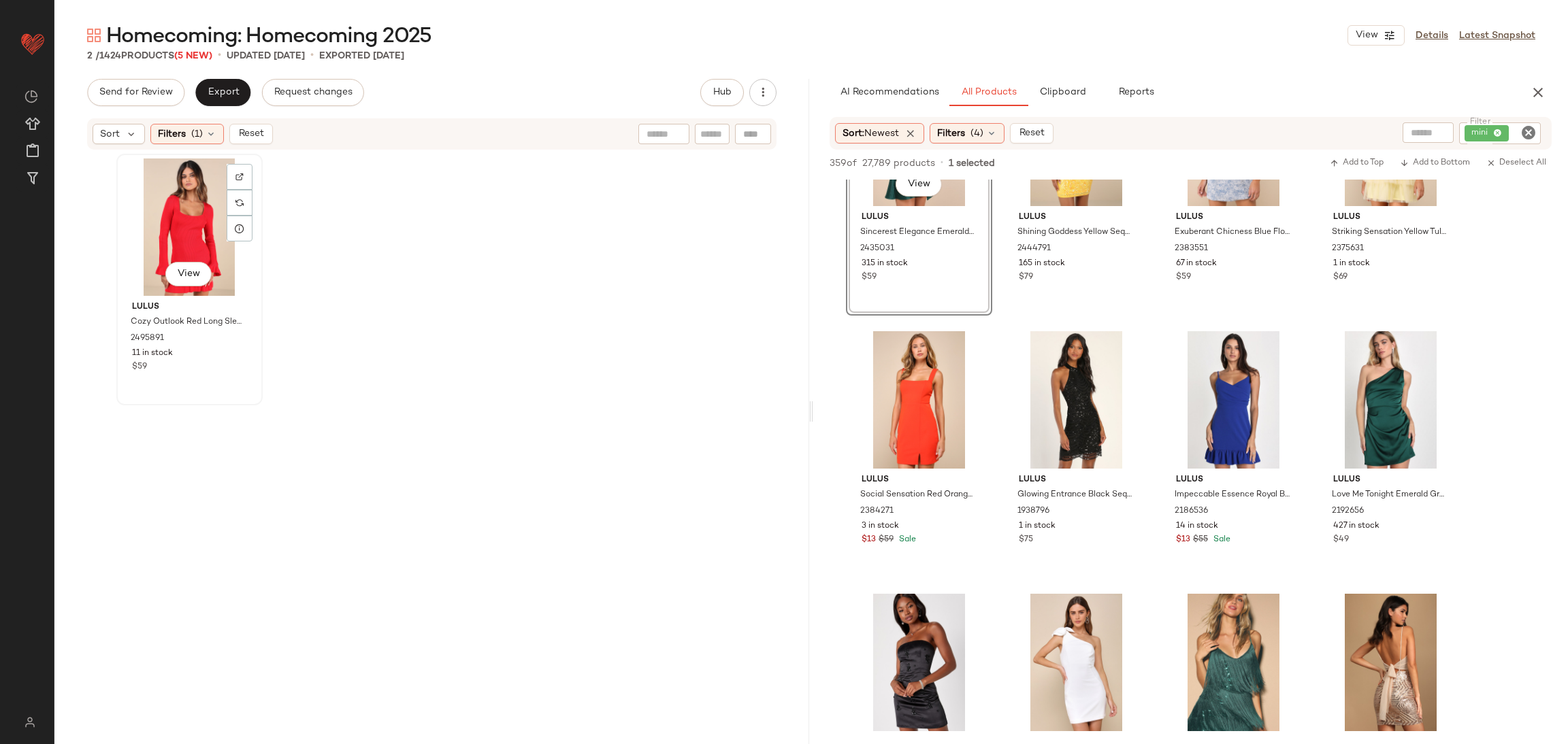
click at [181, 192] on div "View" at bounding box center [189, 227] width 137 height 138
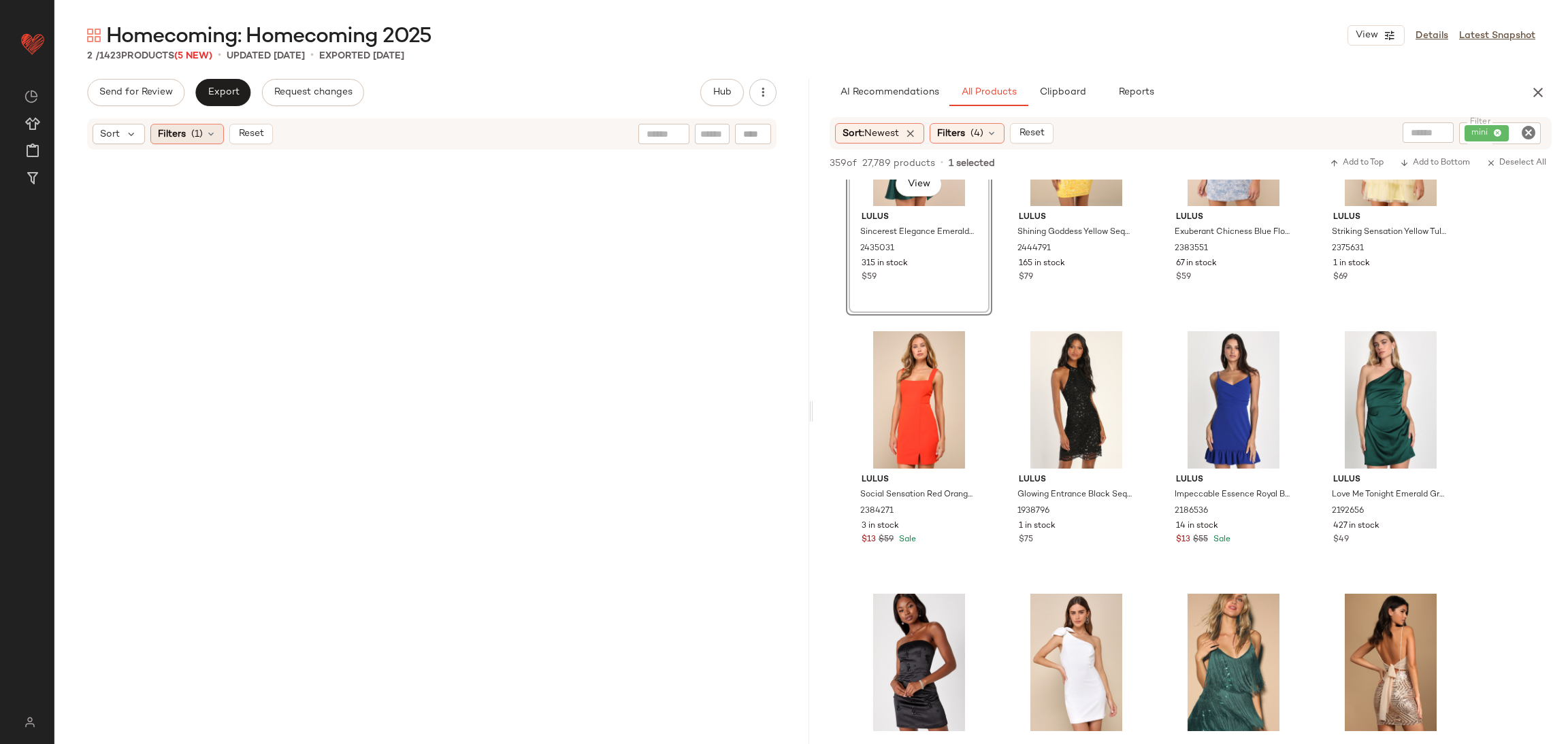
click at [198, 131] on span "(1)" at bounding box center [197, 135] width 12 height 14
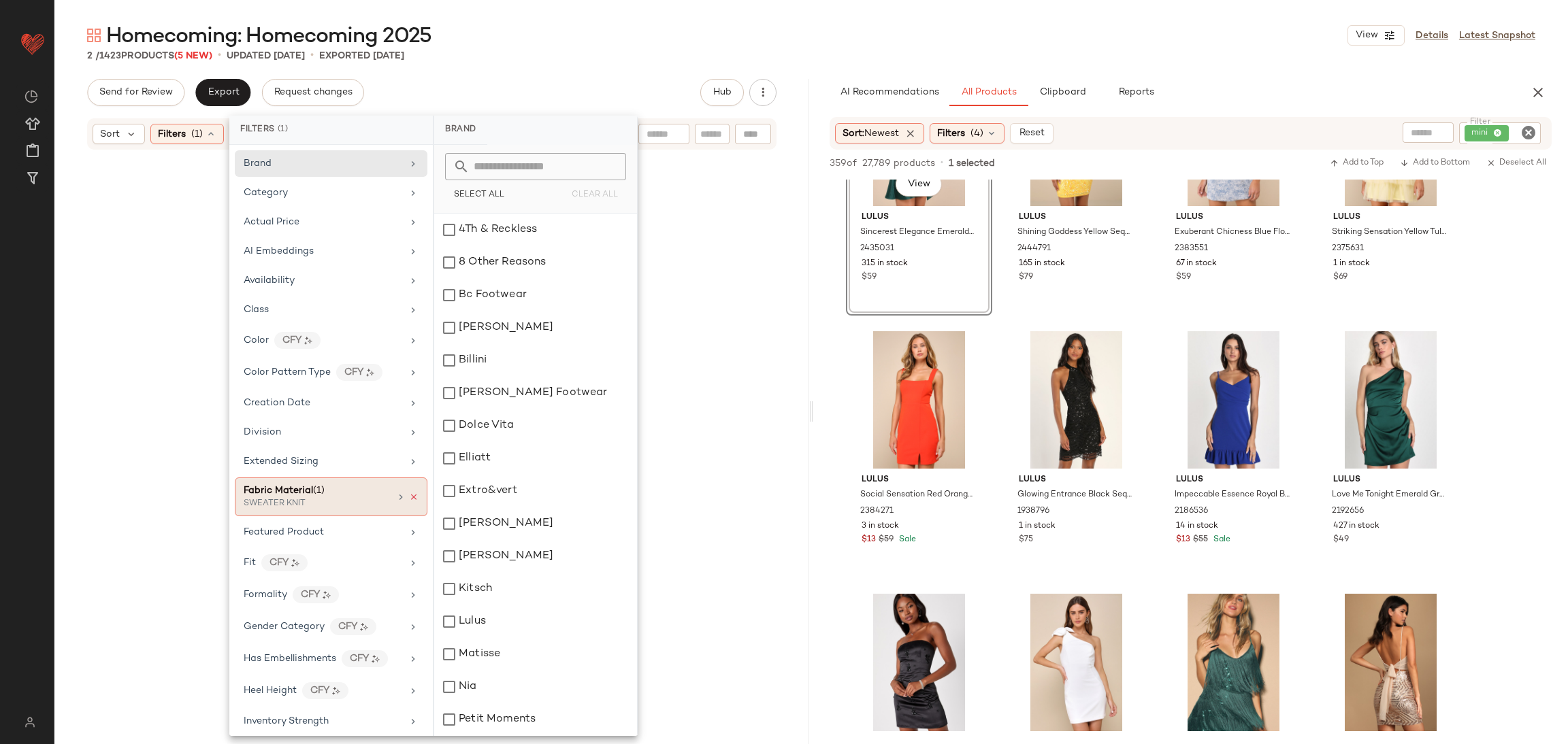
click at [409, 502] on icon at bounding box center [413, 497] width 9 height 9
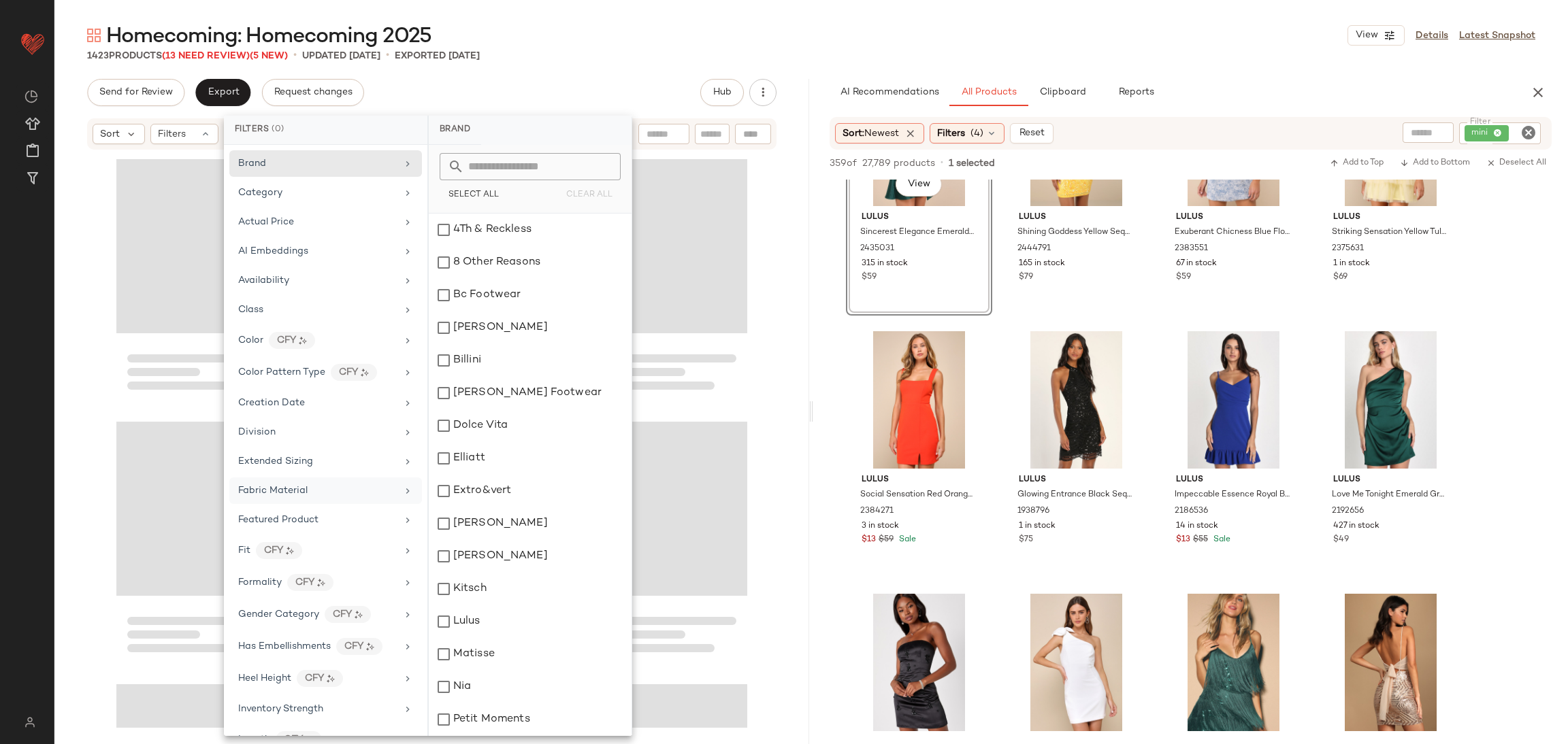
click at [390, 507] on div "Fabric Material" at bounding box center [326, 520] width 193 height 27
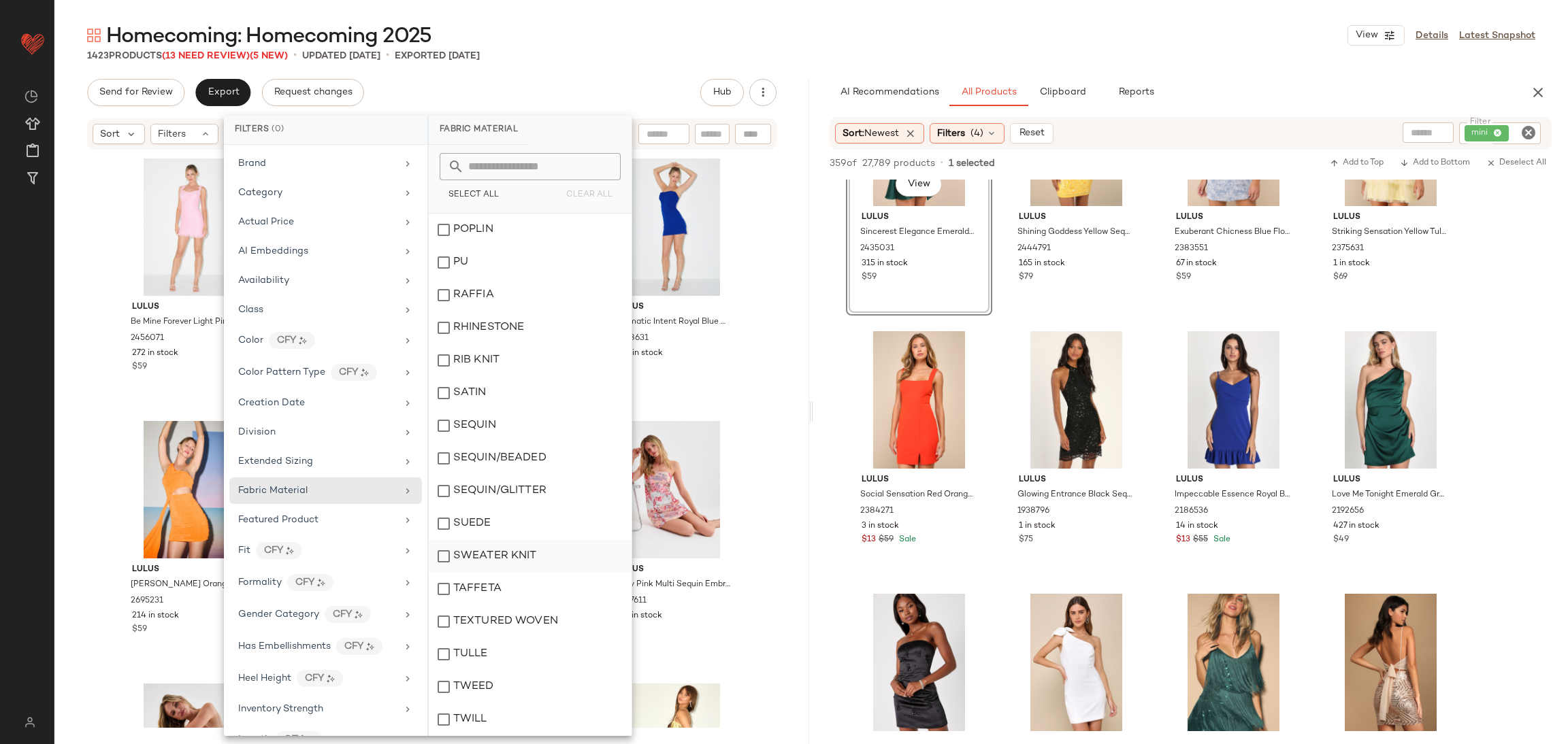
scroll to position [918, 0]
click at [510, 490] on div "TAFFETA" at bounding box center [530, 487] width 203 height 33
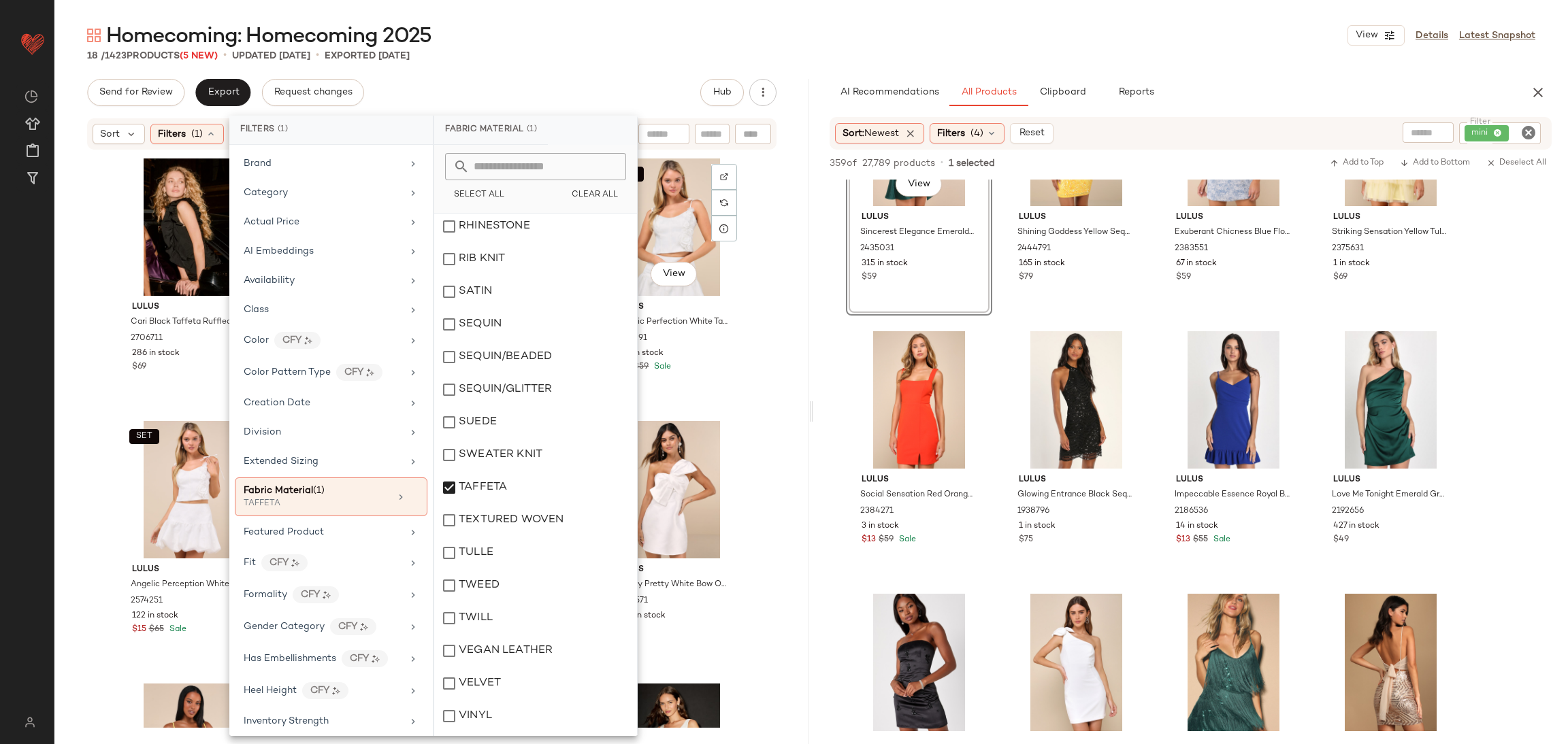
click at [722, 373] on div "Lulus Angelic Perfection White Taffeta 3D Floral Applique Top 2574291 143 in st…" at bounding box center [674, 335] width 137 height 79
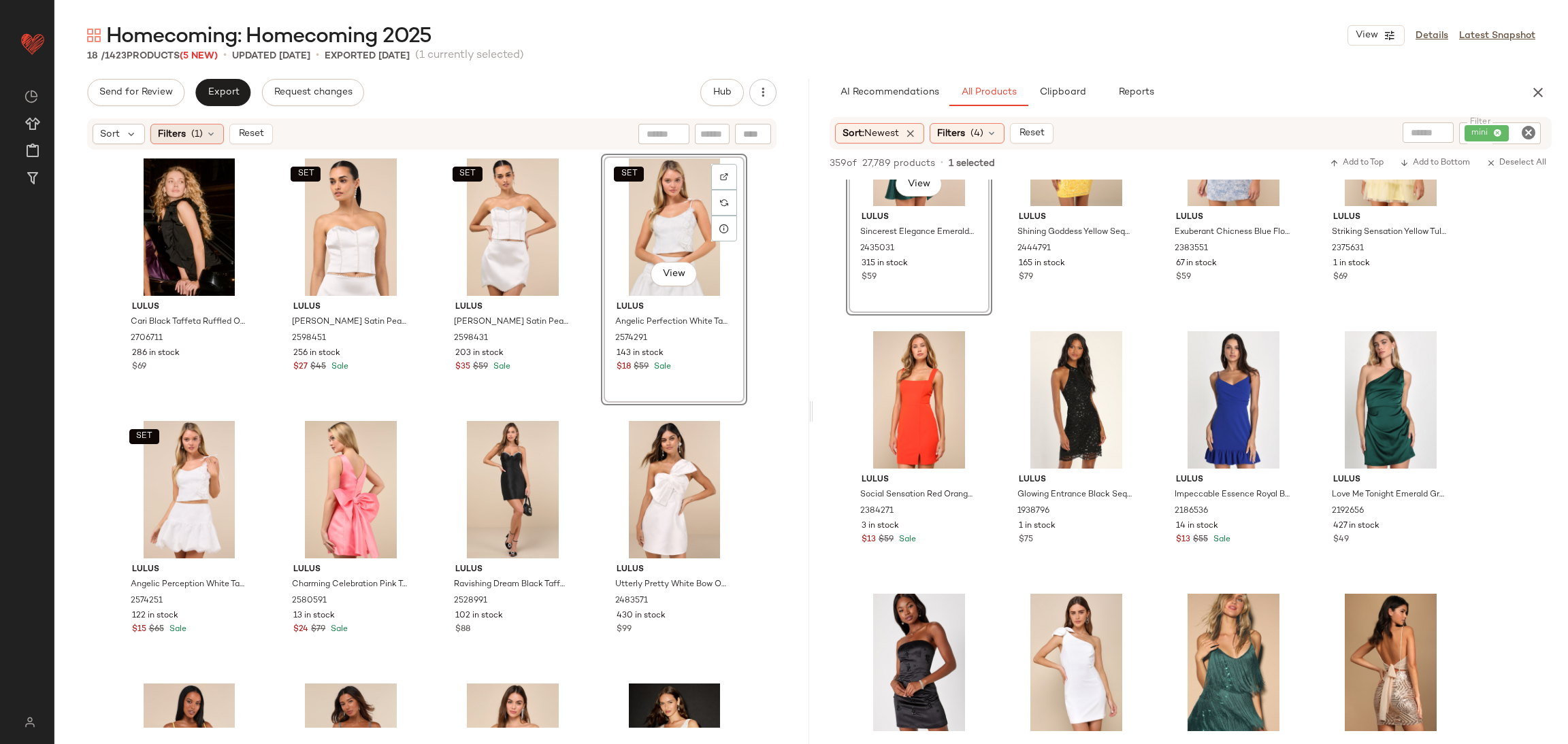
click at [191, 129] on span "(1)" at bounding box center [197, 135] width 12 height 14
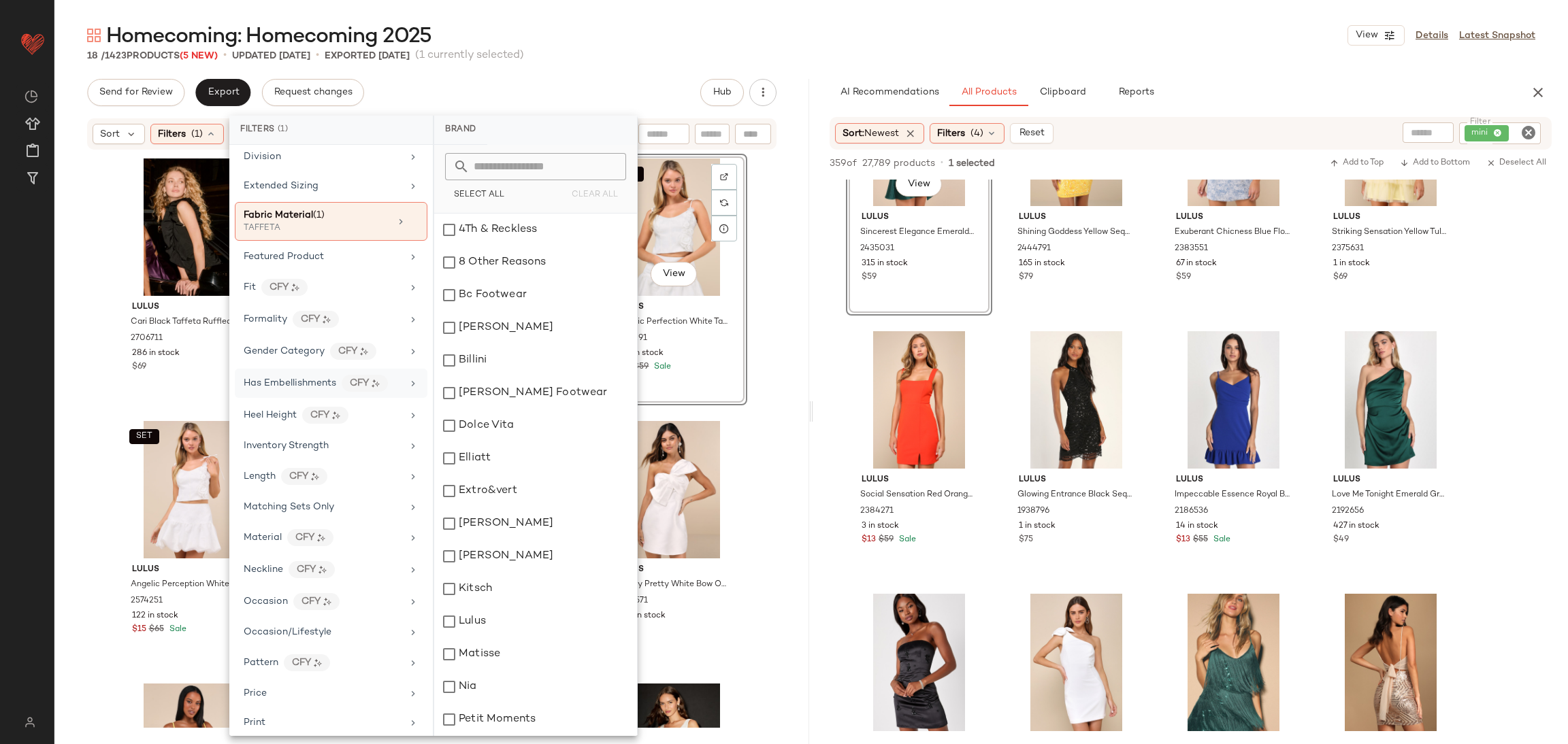
scroll to position [305, 0]
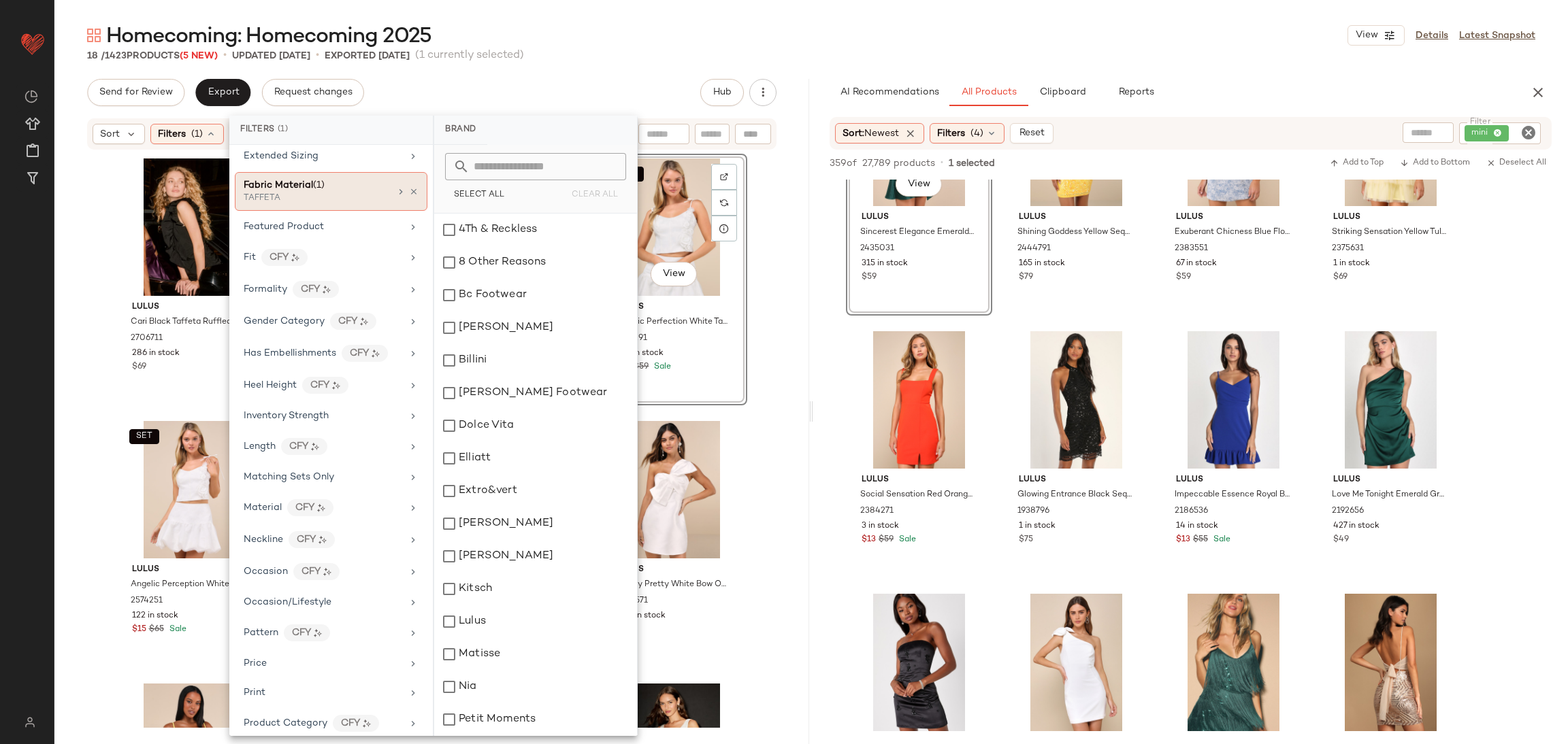
drag, startPoint x: 356, startPoint y: 189, endPoint x: 374, endPoint y: 204, distance: 23.4
click at [356, 190] on div "Fabric Material (1)" at bounding box center [317, 185] width 146 height 14
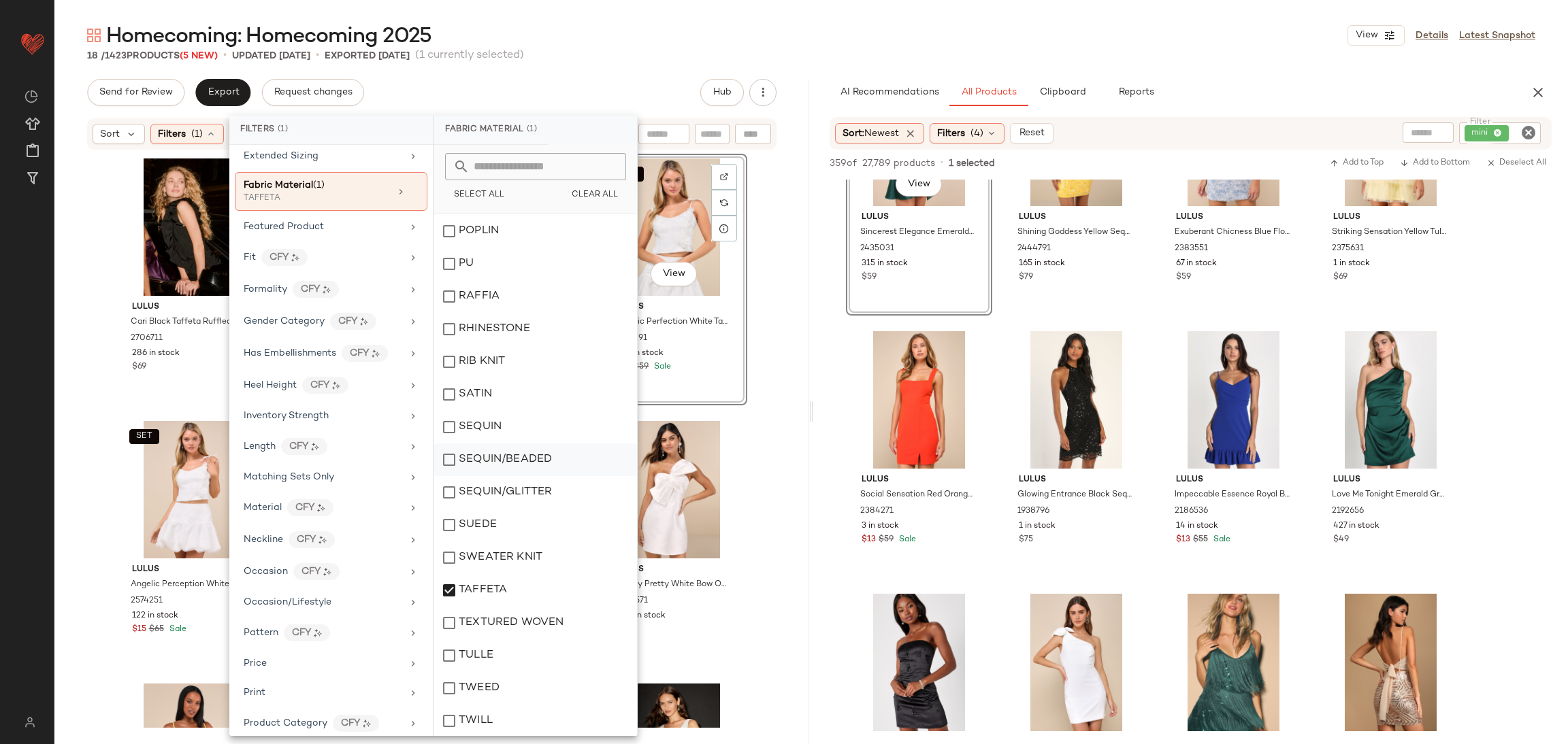
scroll to position [816, 0]
click at [483, 571] on div "SWEATER KNIT" at bounding box center [536, 556] width 203 height 33
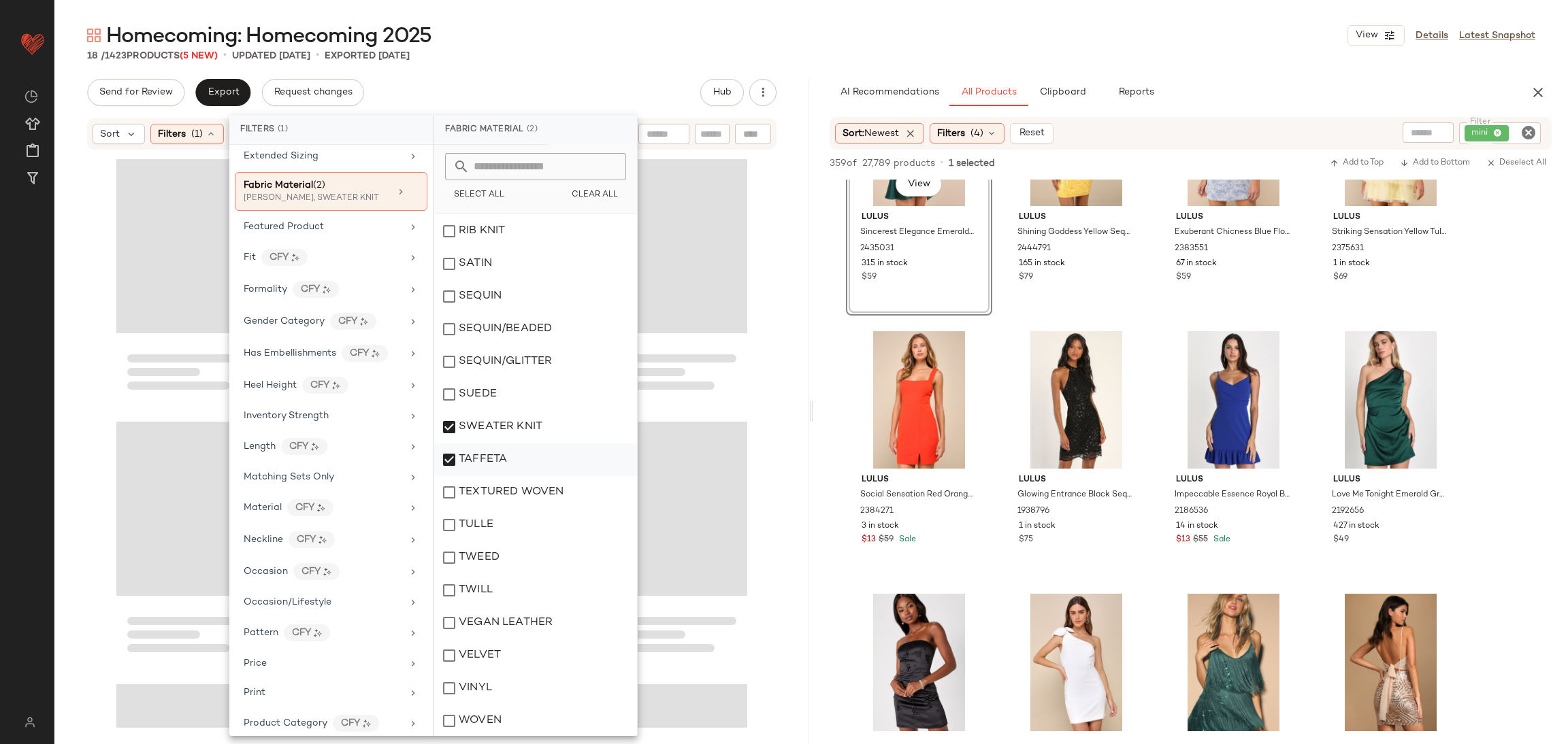
click at [473, 462] on div "TAFFETA" at bounding box center [536, 460] width 203 height 33
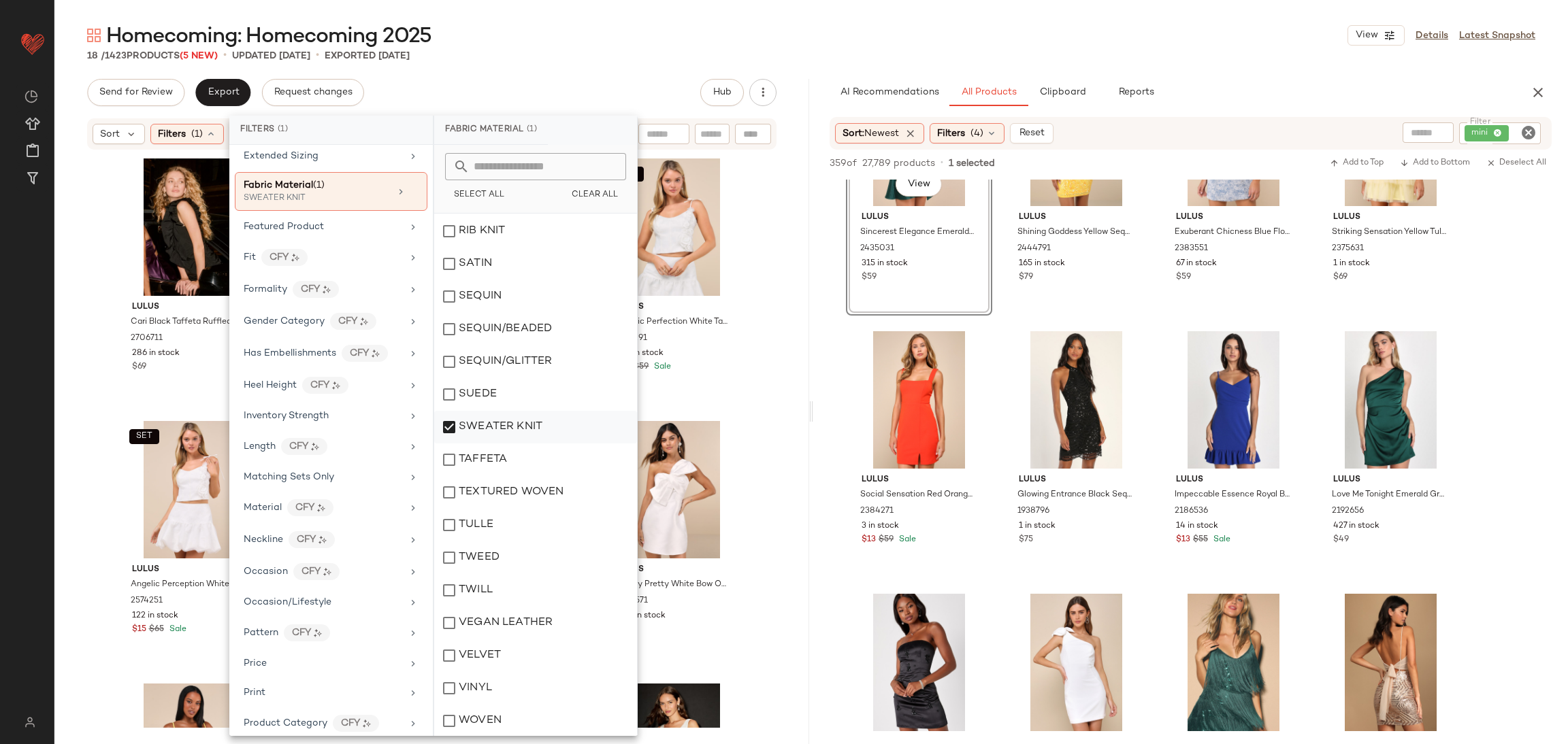
click at [473, 434] on div "SWEATER KNIT" at bounding box center [536, 427] width 203 height 33
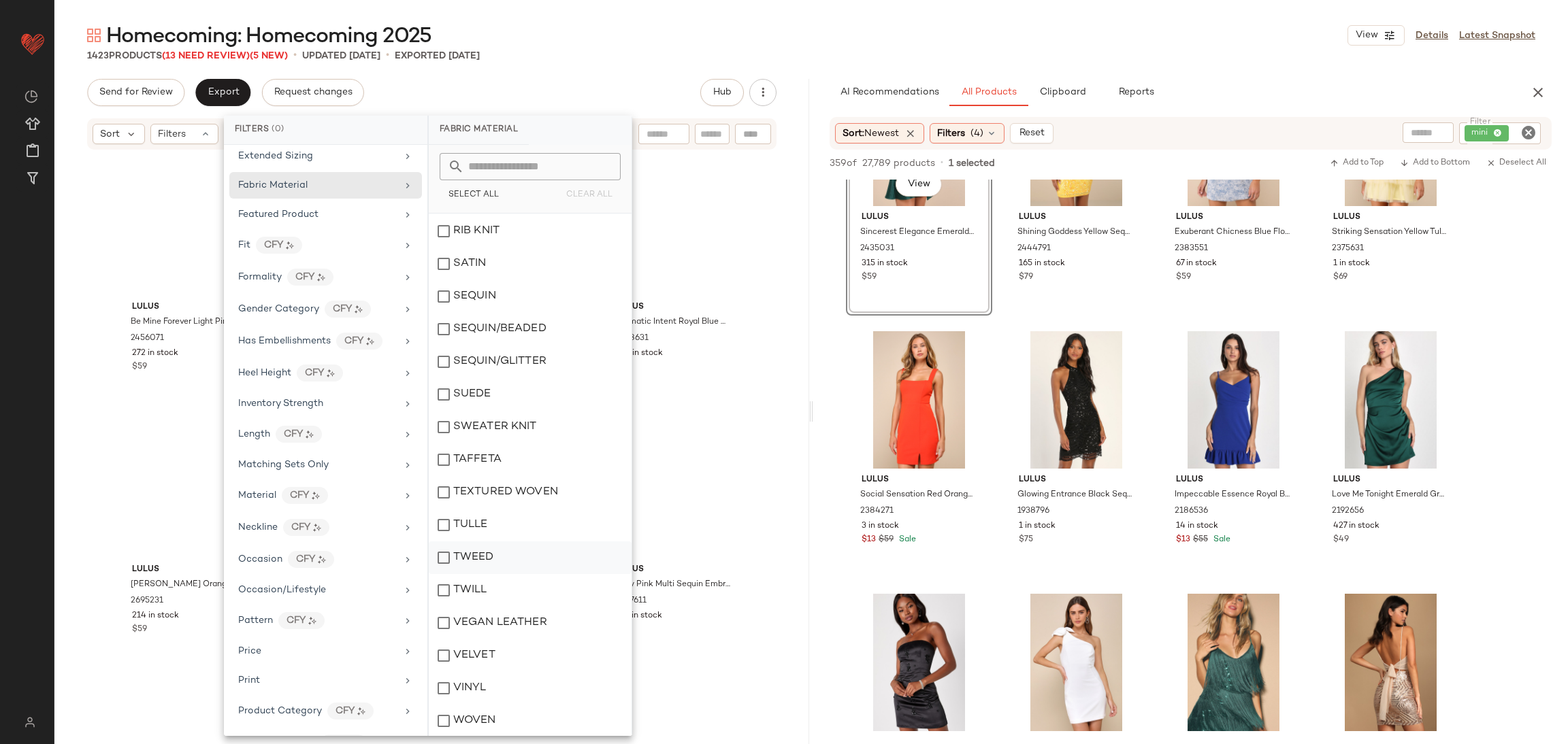
click at [487, 563] on div "TWEED" at bounding box center [530, 557] width 203 height 33
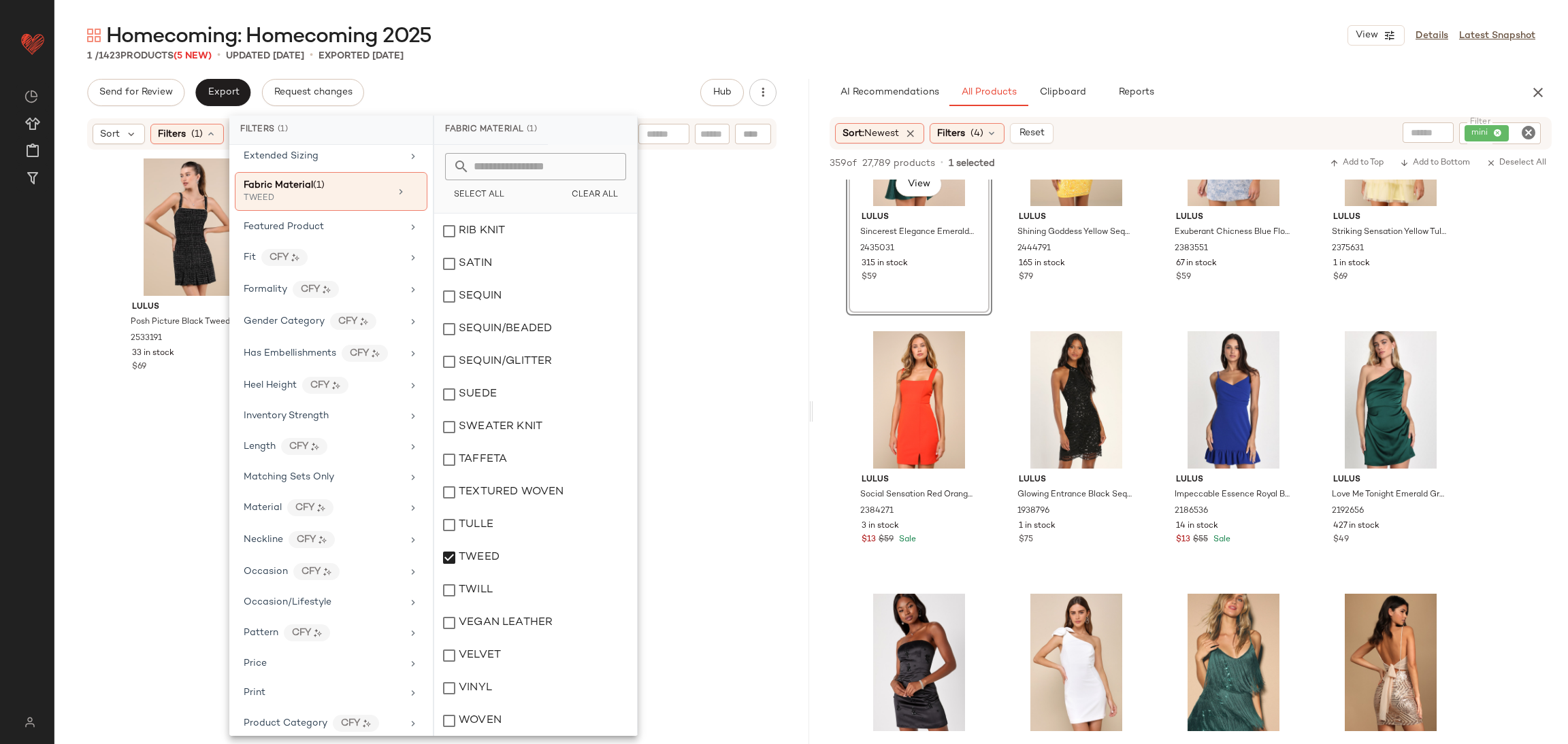
click at [680, 578] on div "Lulus Posh Picture Black Tweed Rhinestone Mini Dress 2533191 33 in stock $69" at bounding box center [432, 440] width 631 height 574
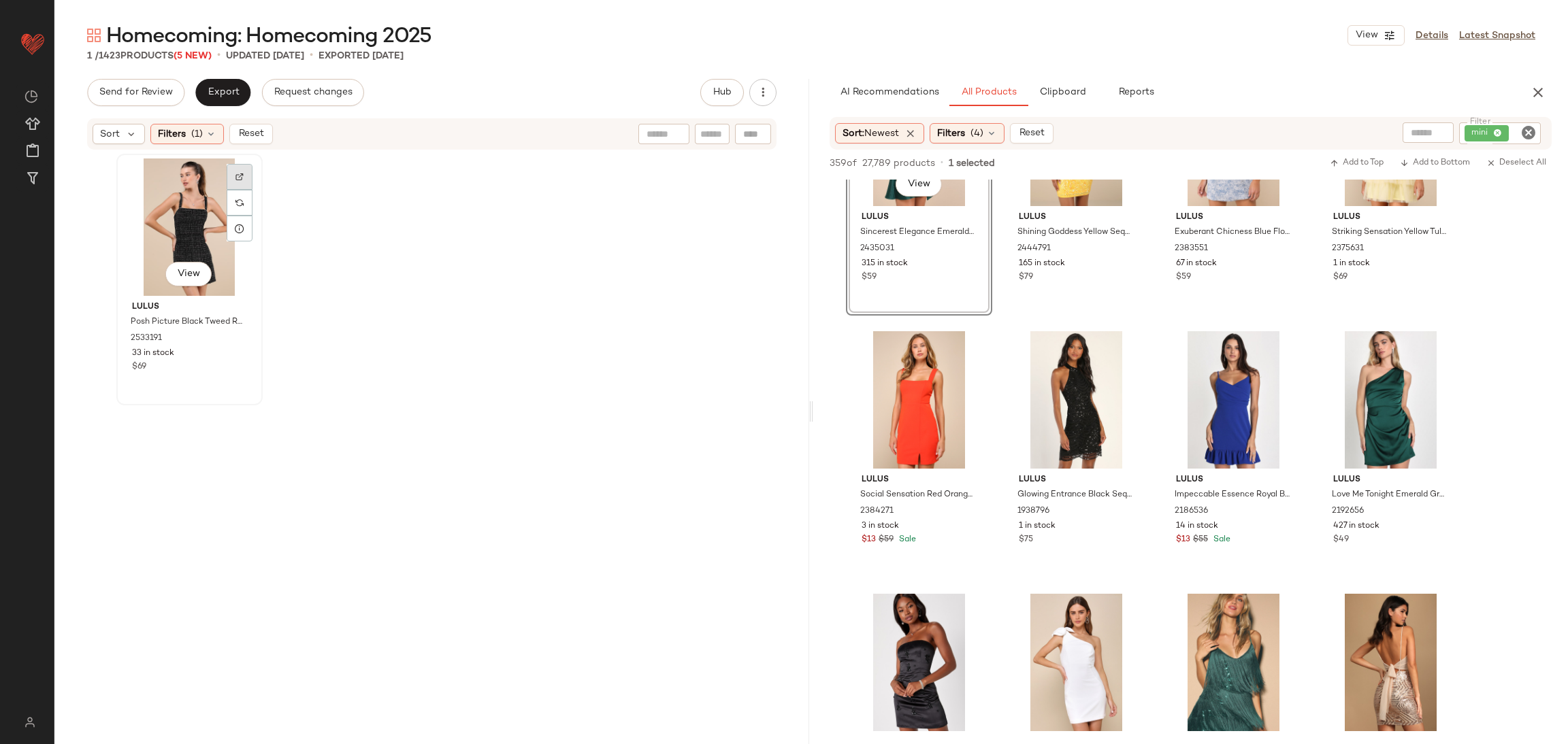
click at [227, 190] on div at bounding box center [240, 203] width 26 height 26
click at [165, 214] on div "View" at bounding box center [189, 227] width 137 height 138
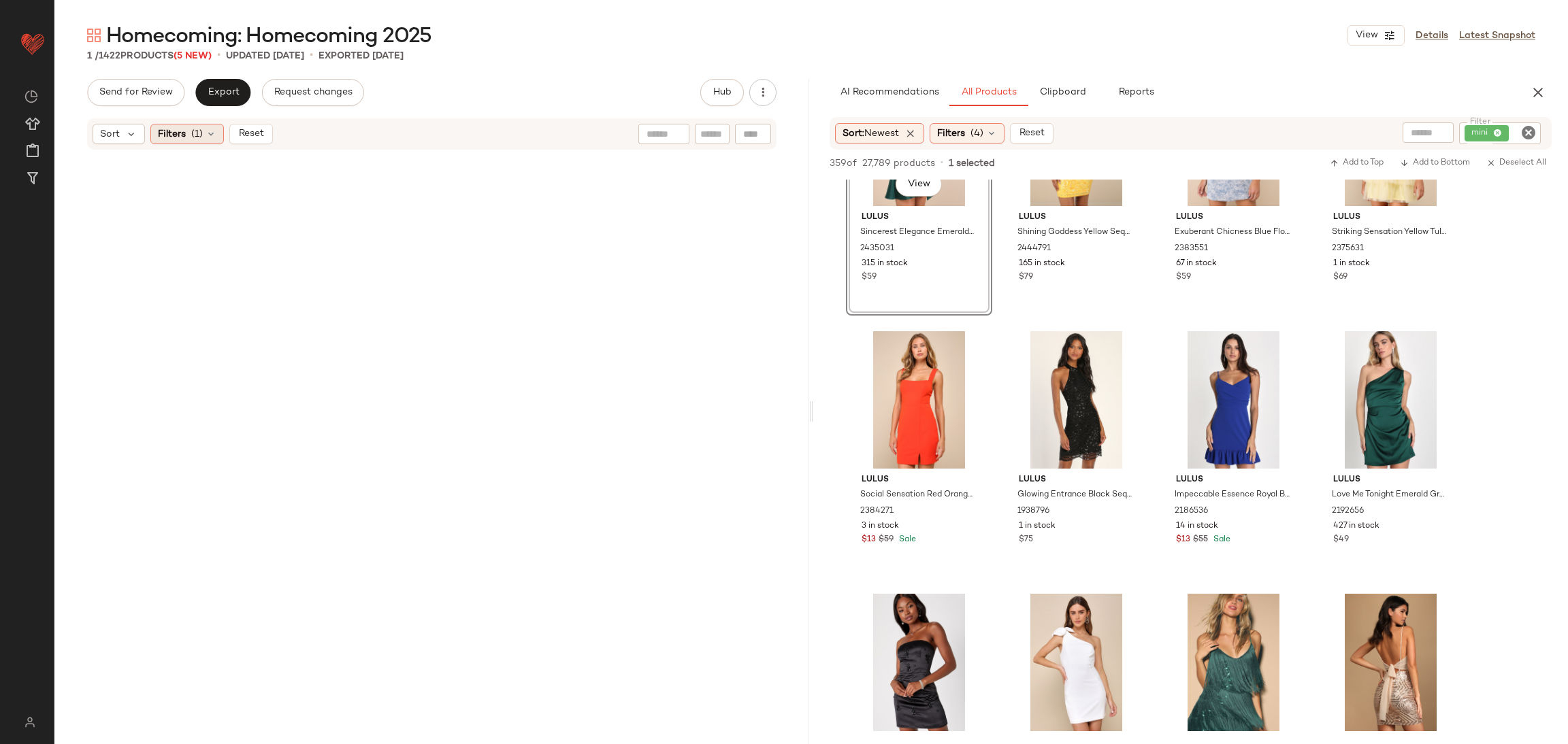
click at [189, 128] on div "Filters (1)" at bounding box center [187, 134] width 74 height 20
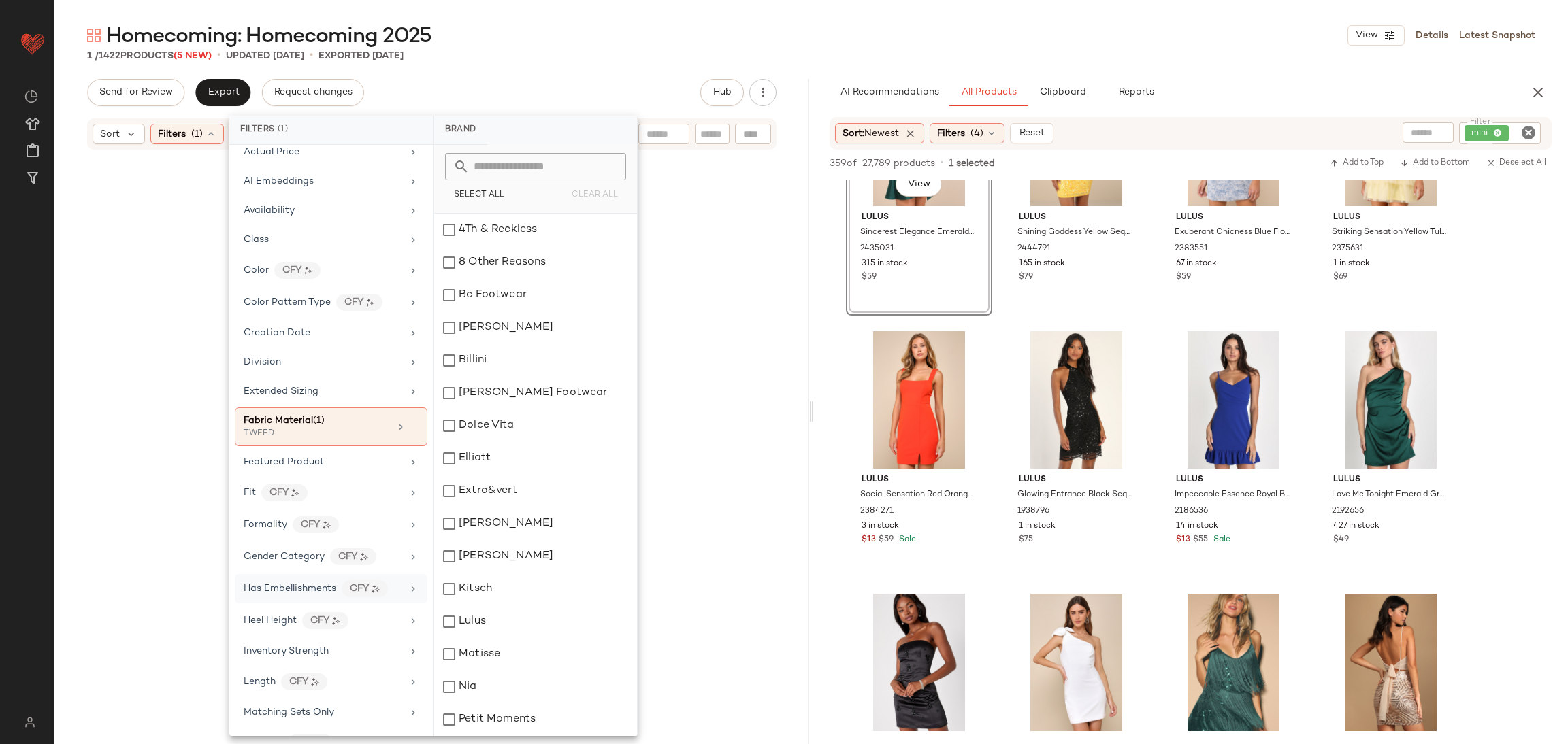
scroll to position [204, 0]
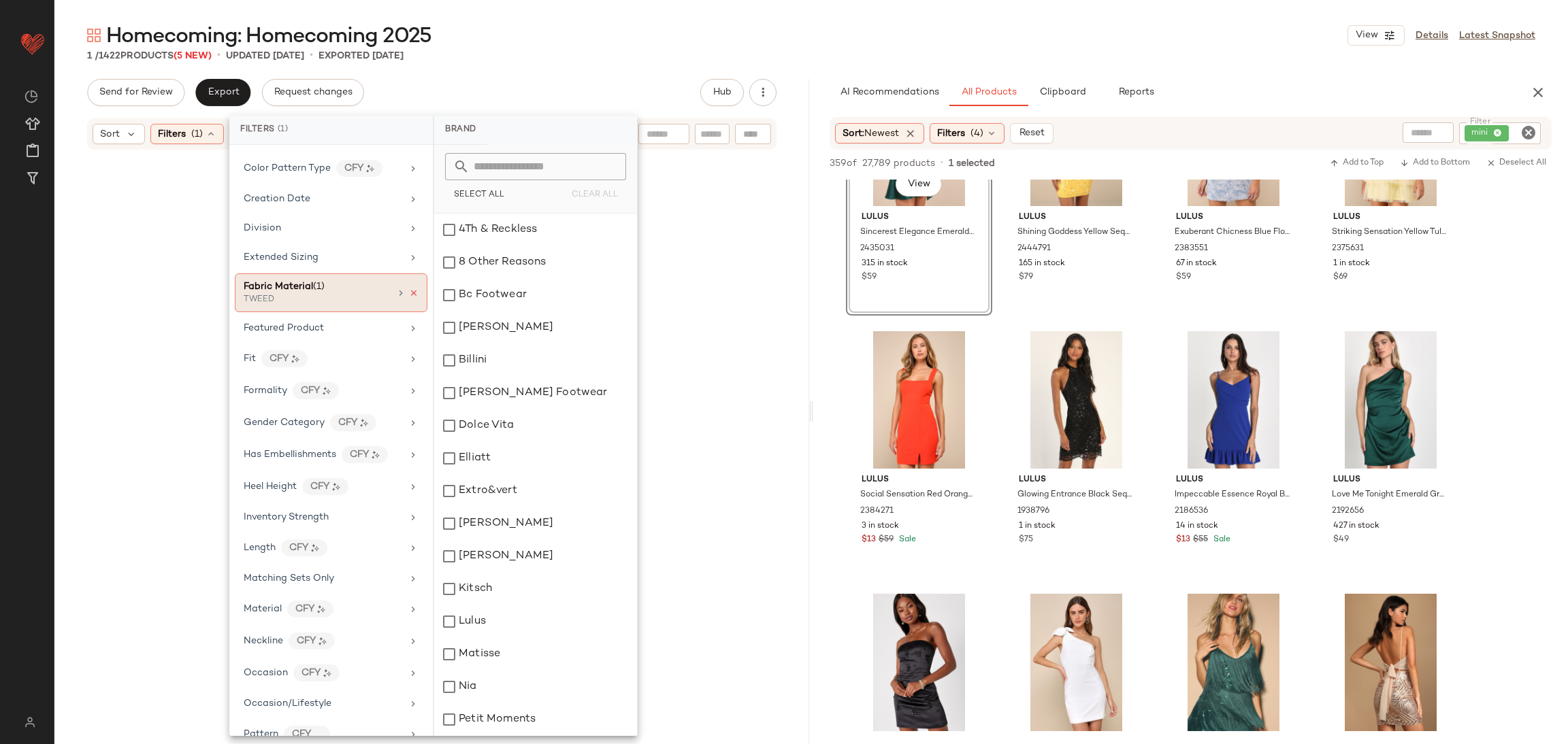
click at [409, 292] on icon at bounding box center [413, 293] width 9 height 9
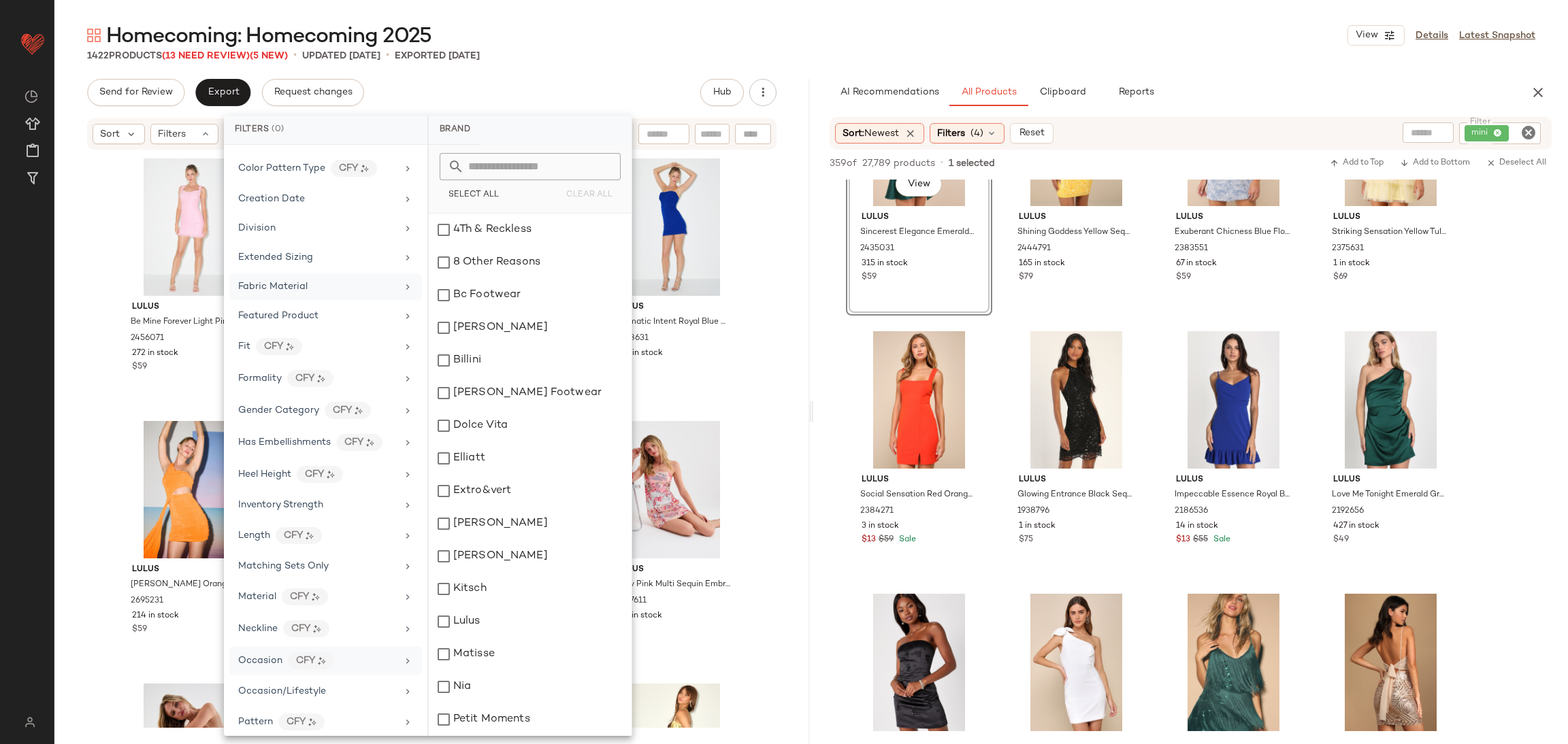
click at [261, 659] on div "Occasion CFY" at bounding box center [317, 661] width 159 height 17
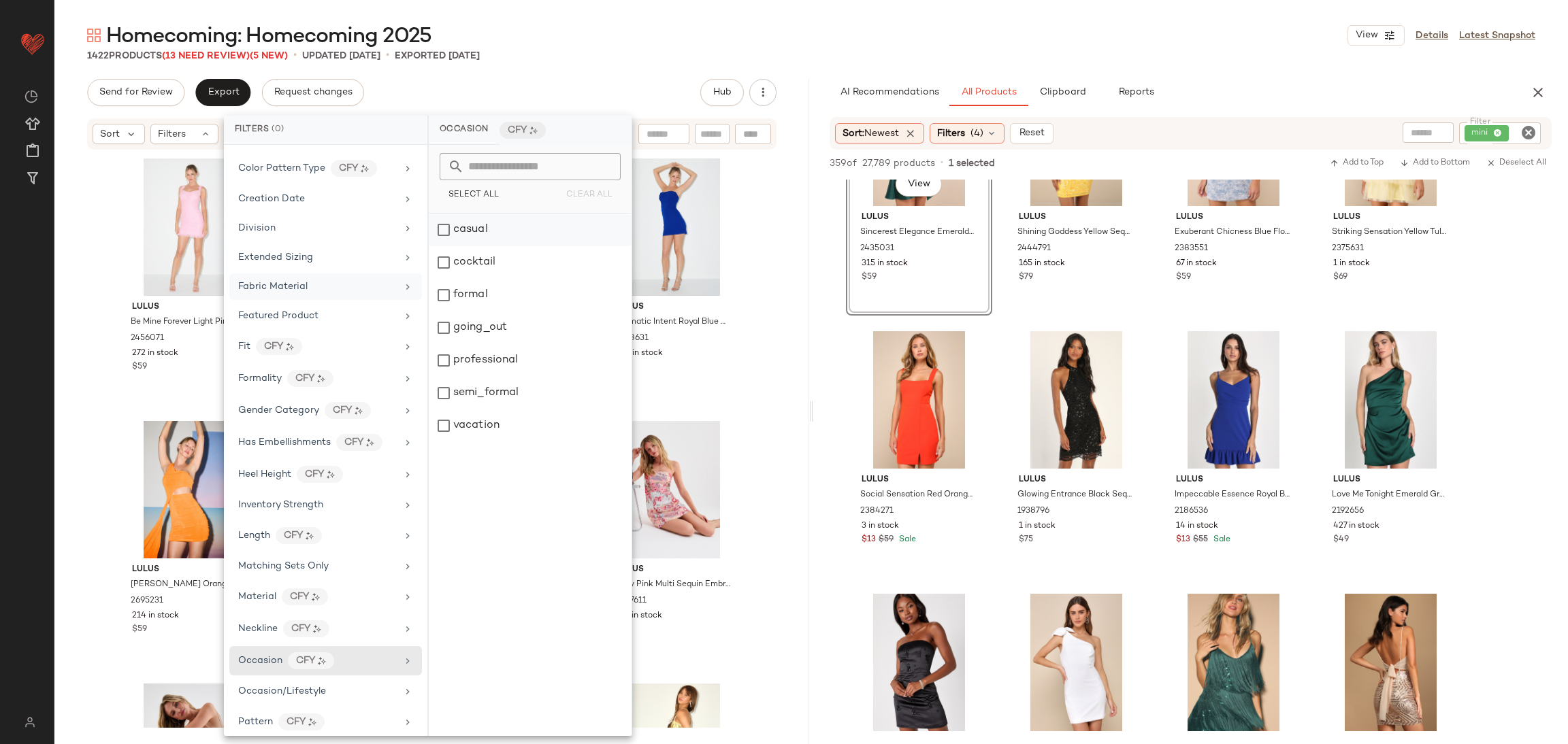
click at [494, 246] on div "casual" at bounding box center [530, 262] width 203 height 33
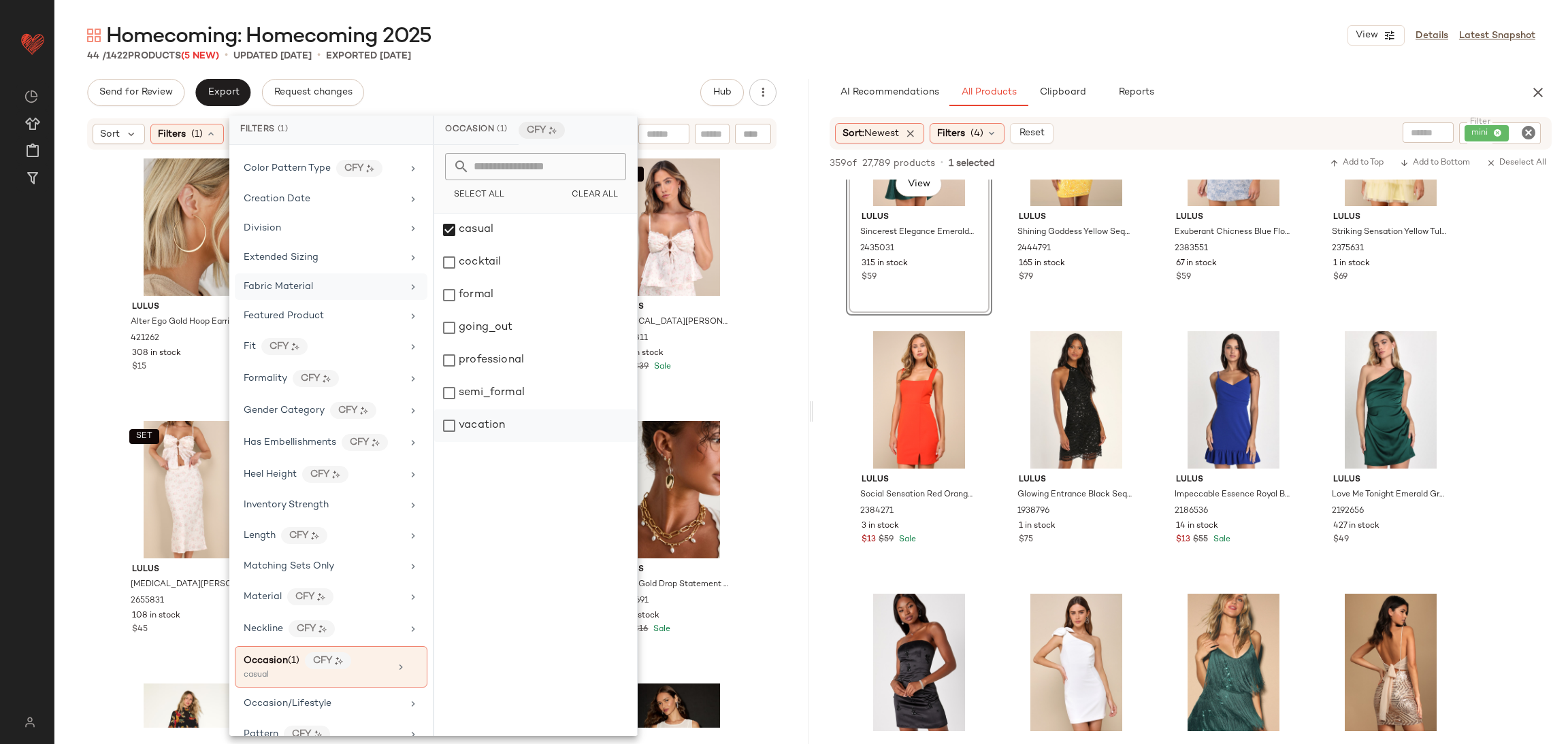
click at [513, 428] on div "vacation" at bounding box center [536, 426] width 203 height 33
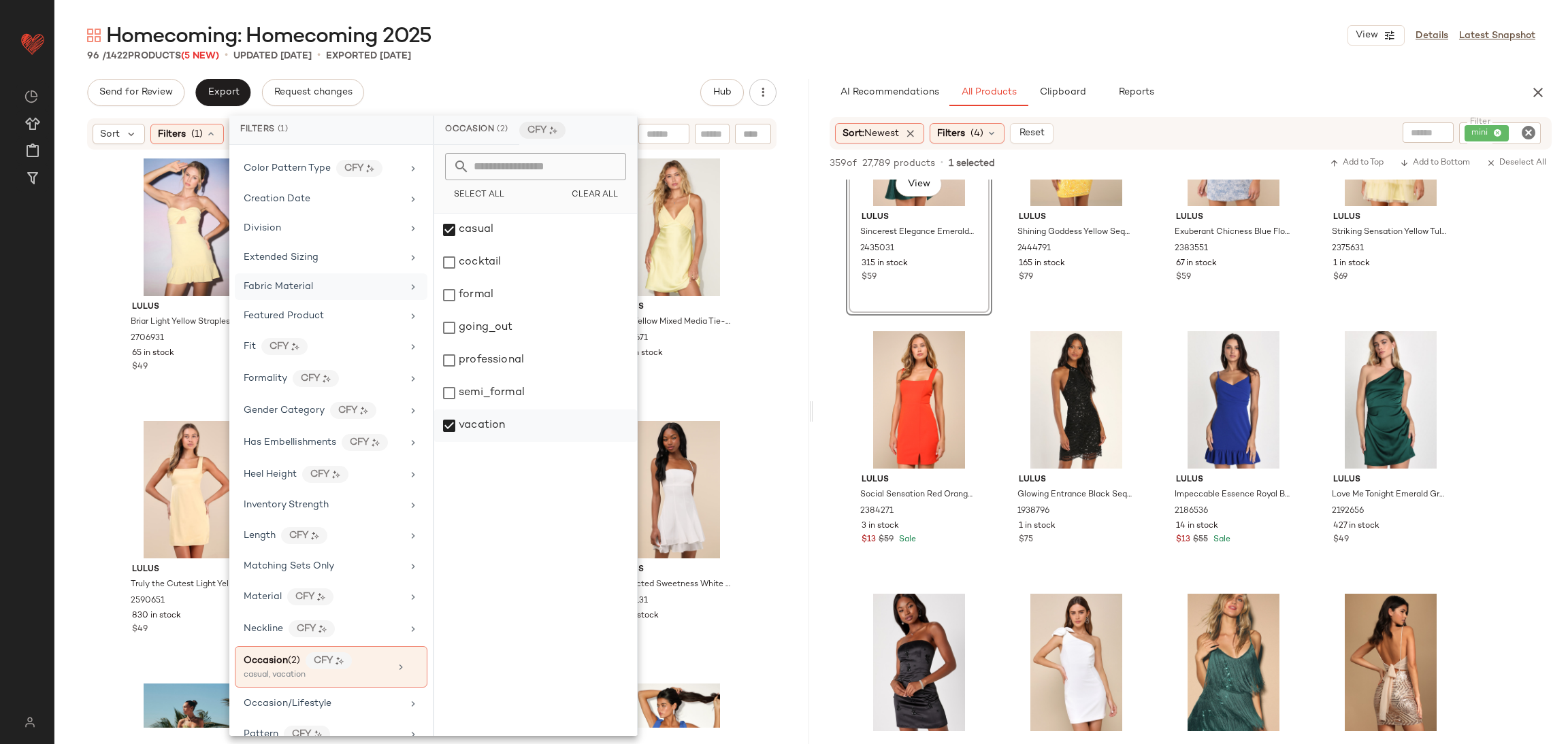
click at [528, 423] on div "vacation" at bounding box center [536, 426] width 203 height 33
click at [788, 403] on div "Lulus Briar Light Yellow Strapless Cutout Mini Dress 2706931 65 in stock $49 Lu…" at bounding box center [431, 439] width 754 height 577
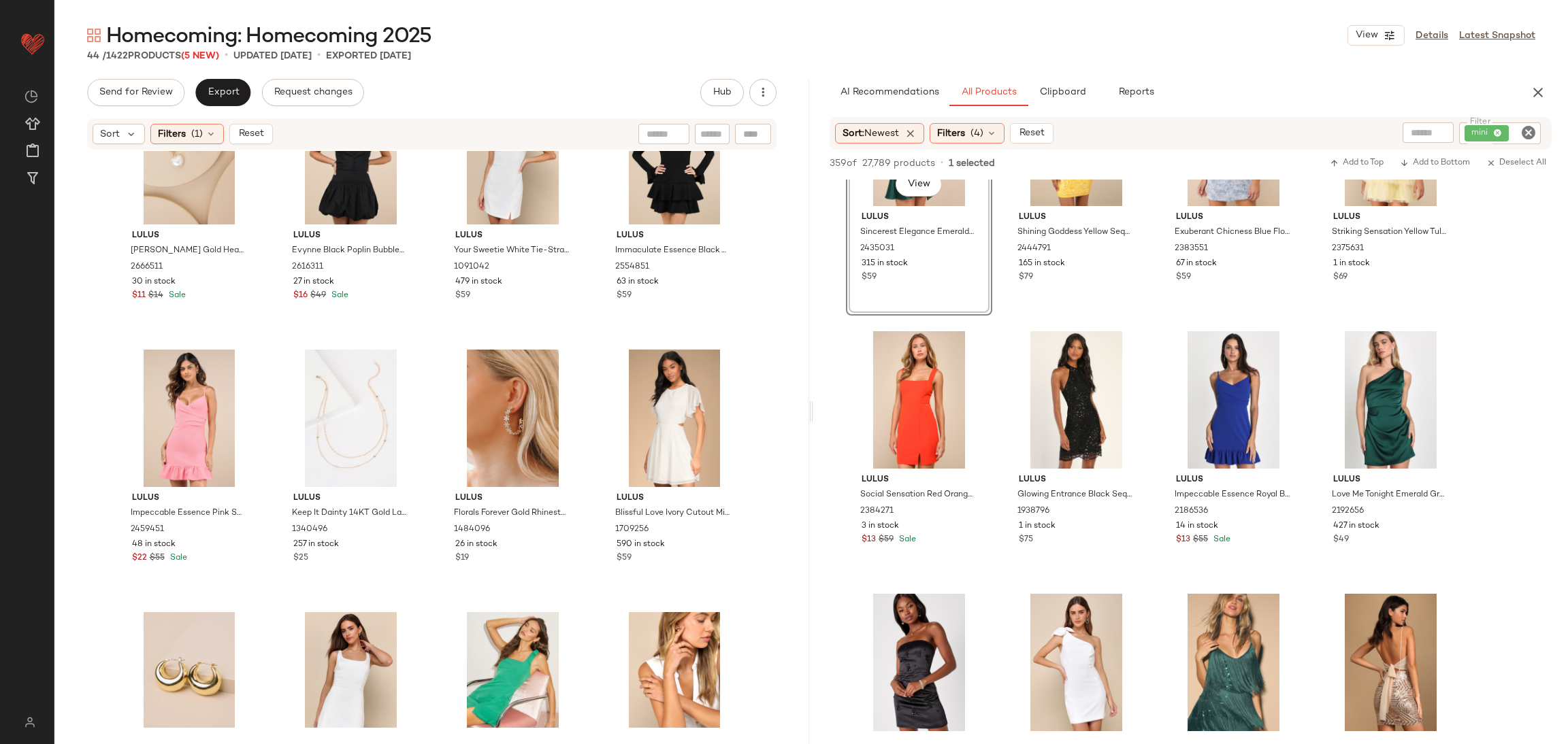
scroll to position [929, 0]
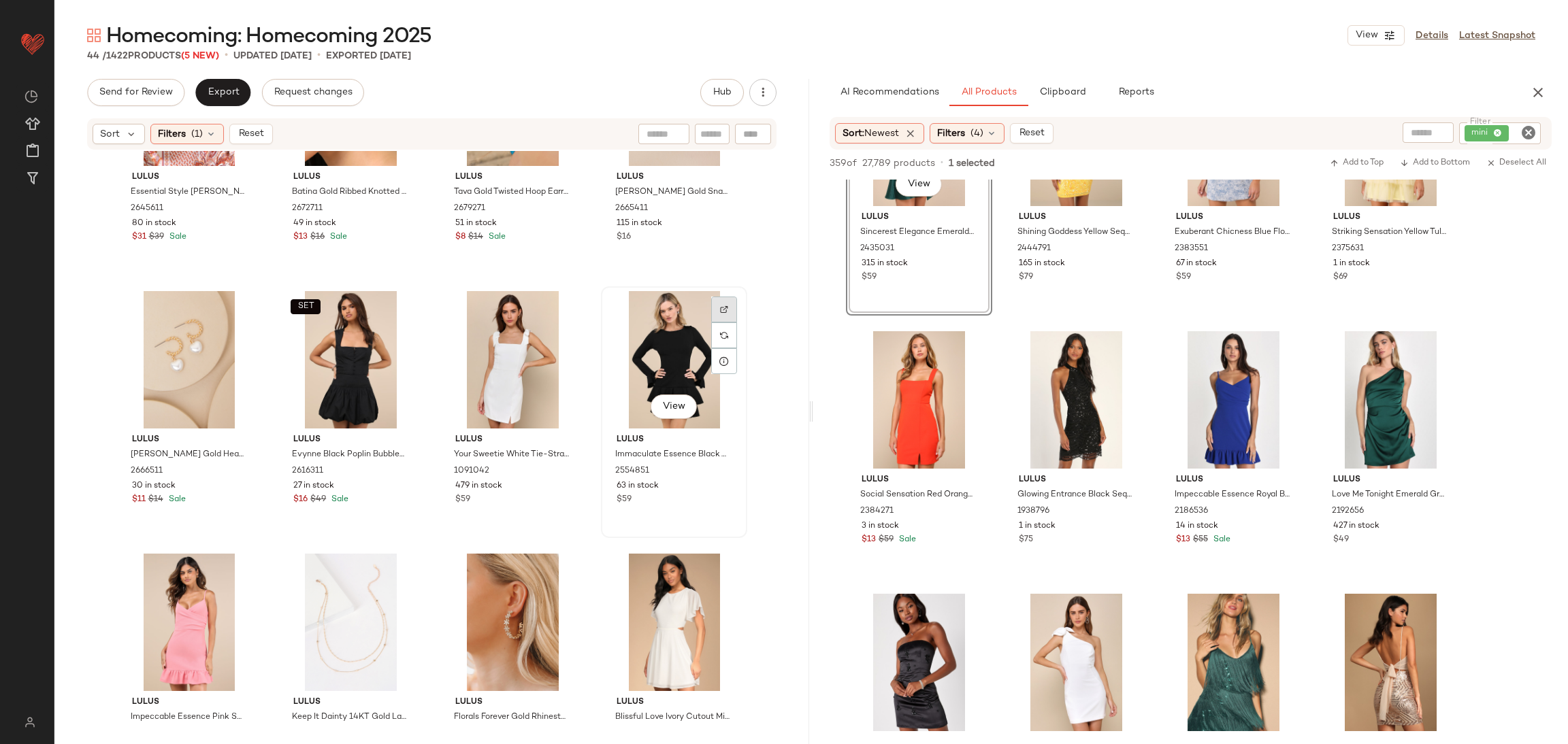
click at [720, 323] on div at bounding box center [724, 336] width 26 height 26
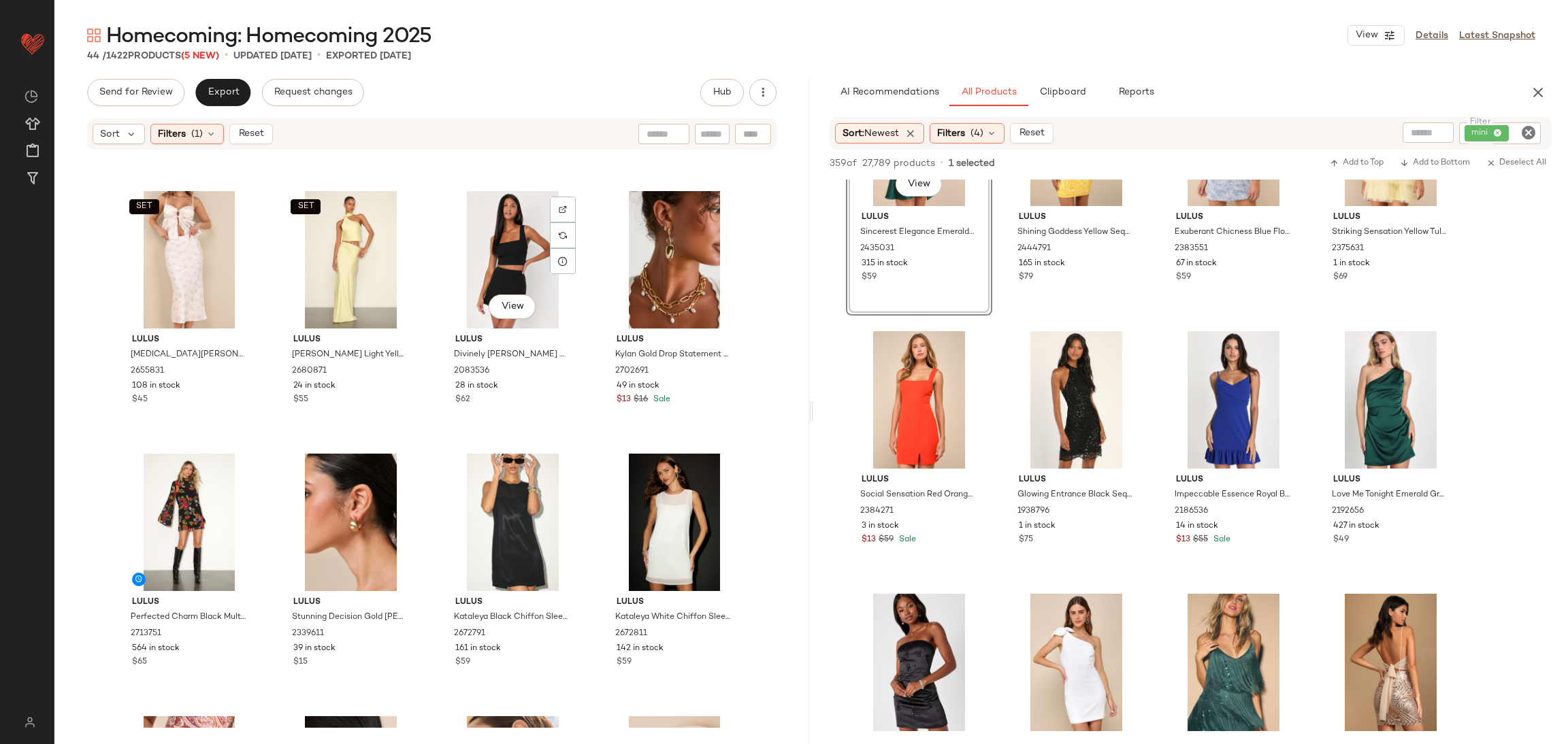
scroll to position [0, 0]
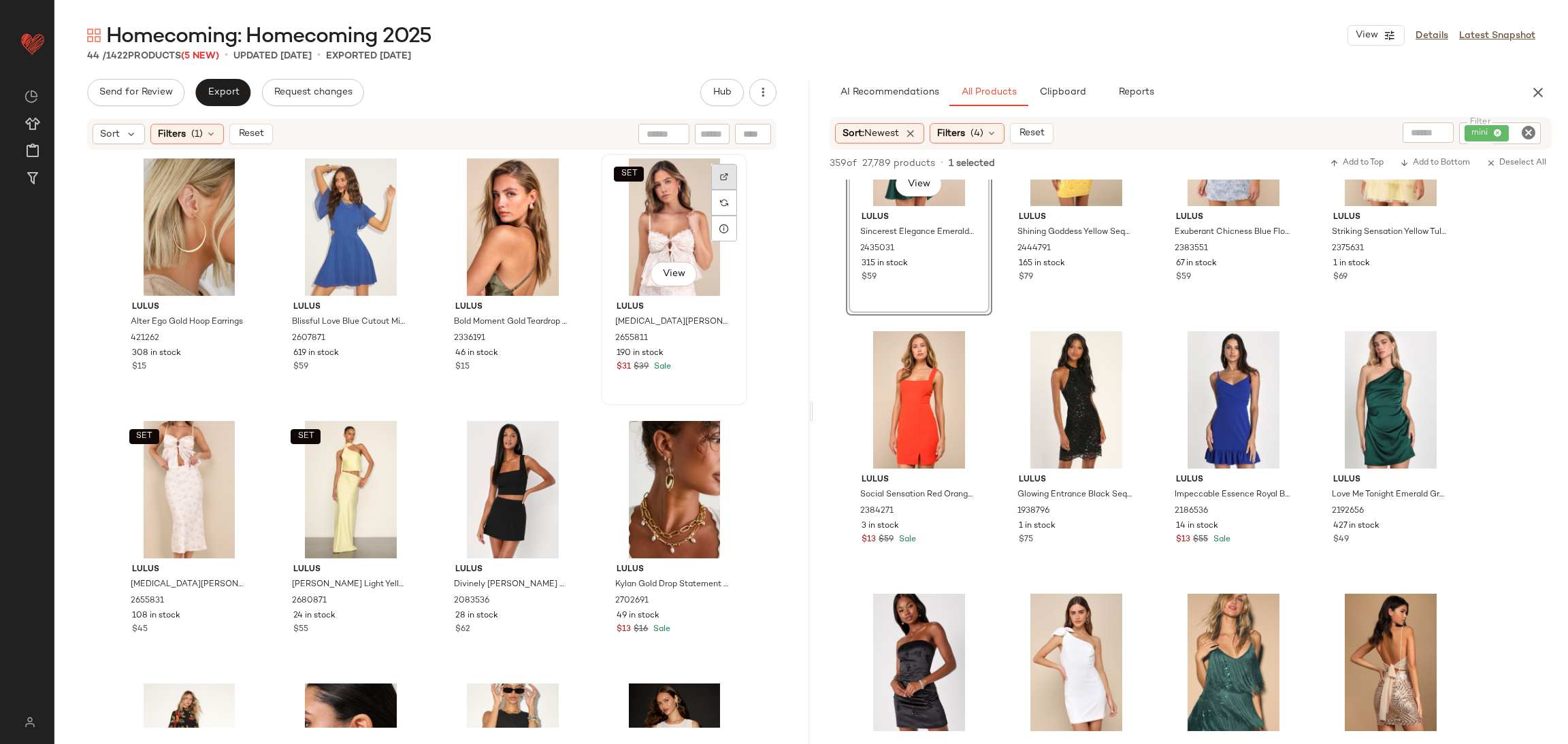
click at [720, 174] on img at bounding box center [724, 177] width 8 height 8
click at [656, 258] on div "SET View" at bounding box center [674, 227] width 137 height 138
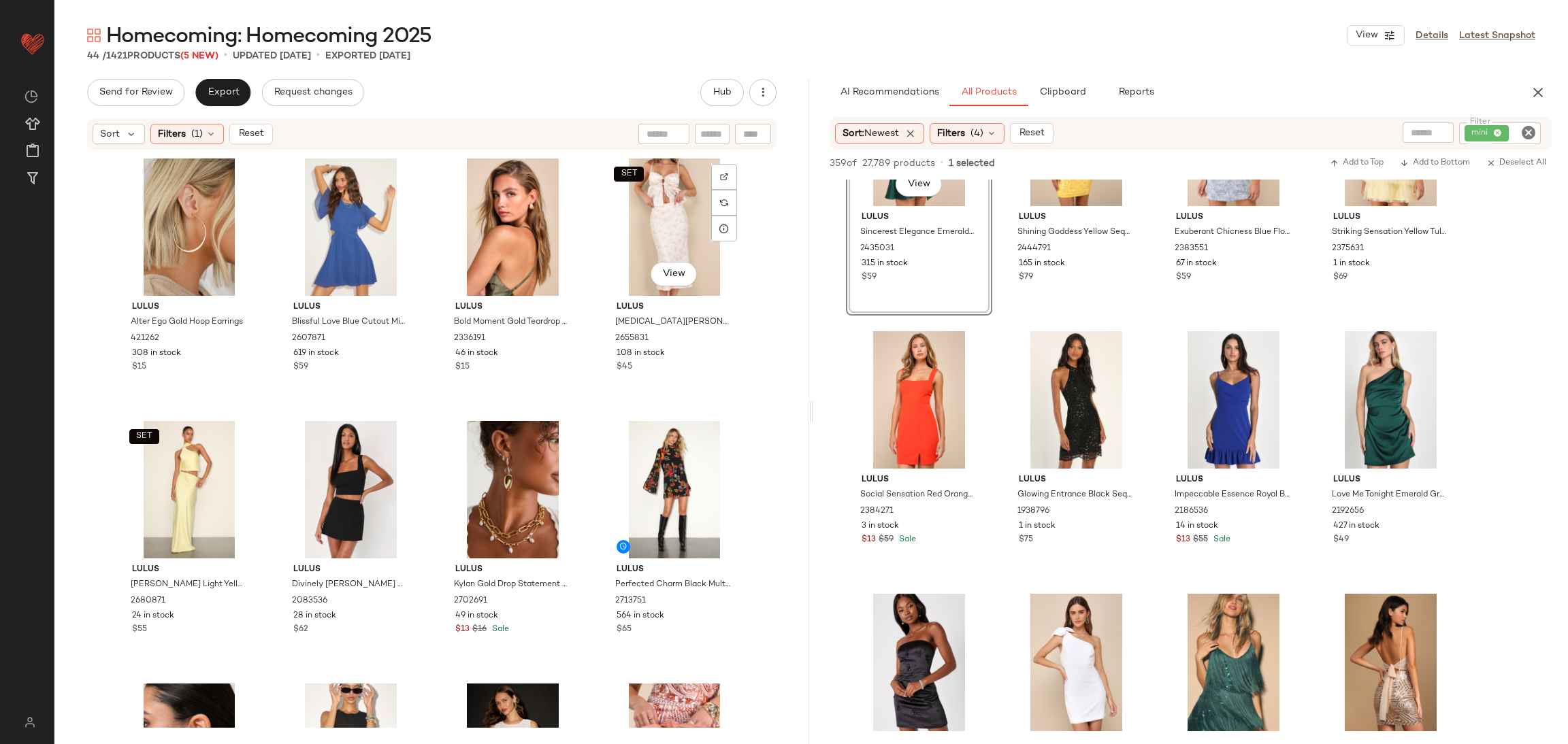
click at [647, 243] on div "SET View" at bounding box center [674, 227] width 137 height 138
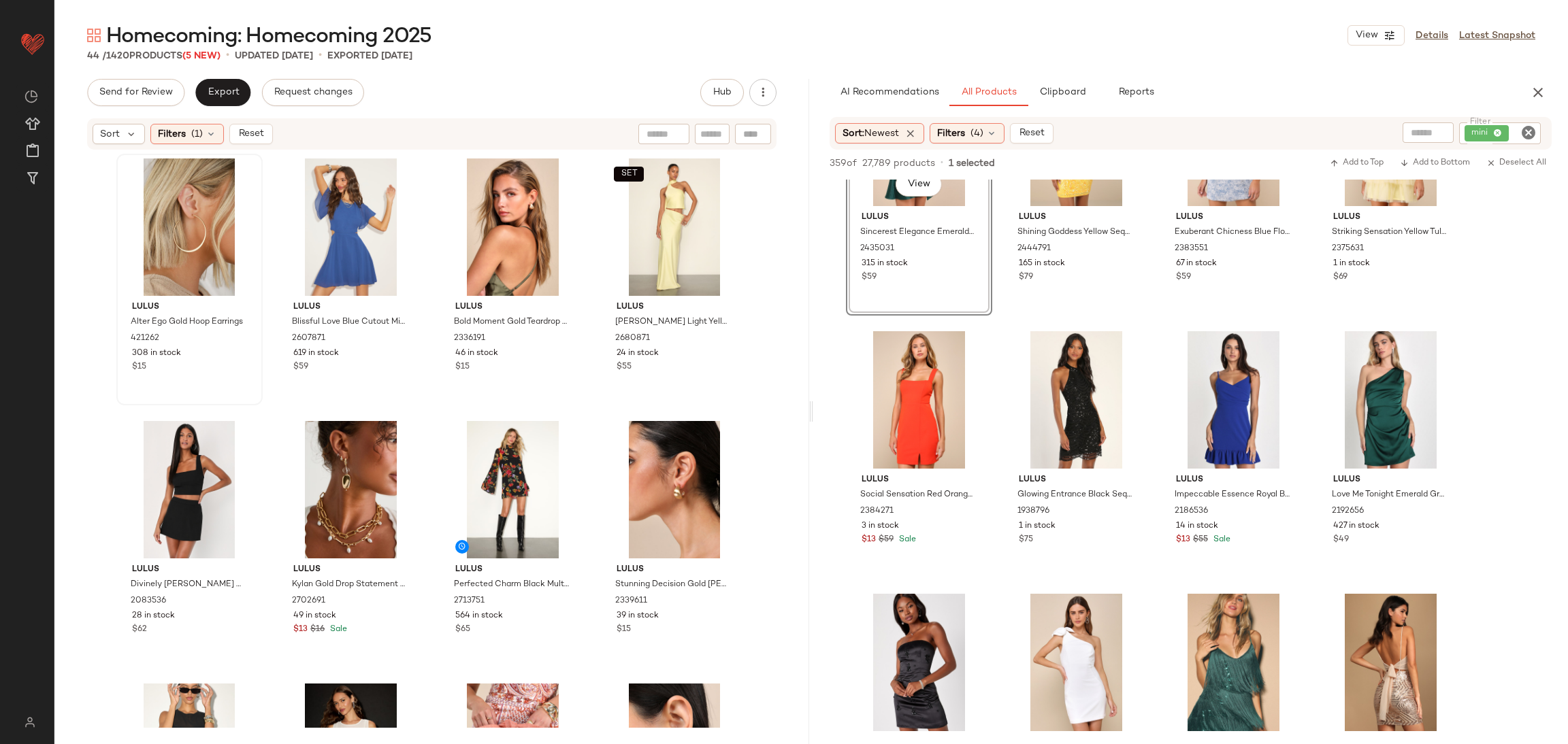
drag, startPoint x: 175, startPoint y: 137, endPoint x: 256, endPoint y: 175, distance: 89.5
click at [177, 137] on span "Filters" at bounding box center [172, 135] width 28 height 14
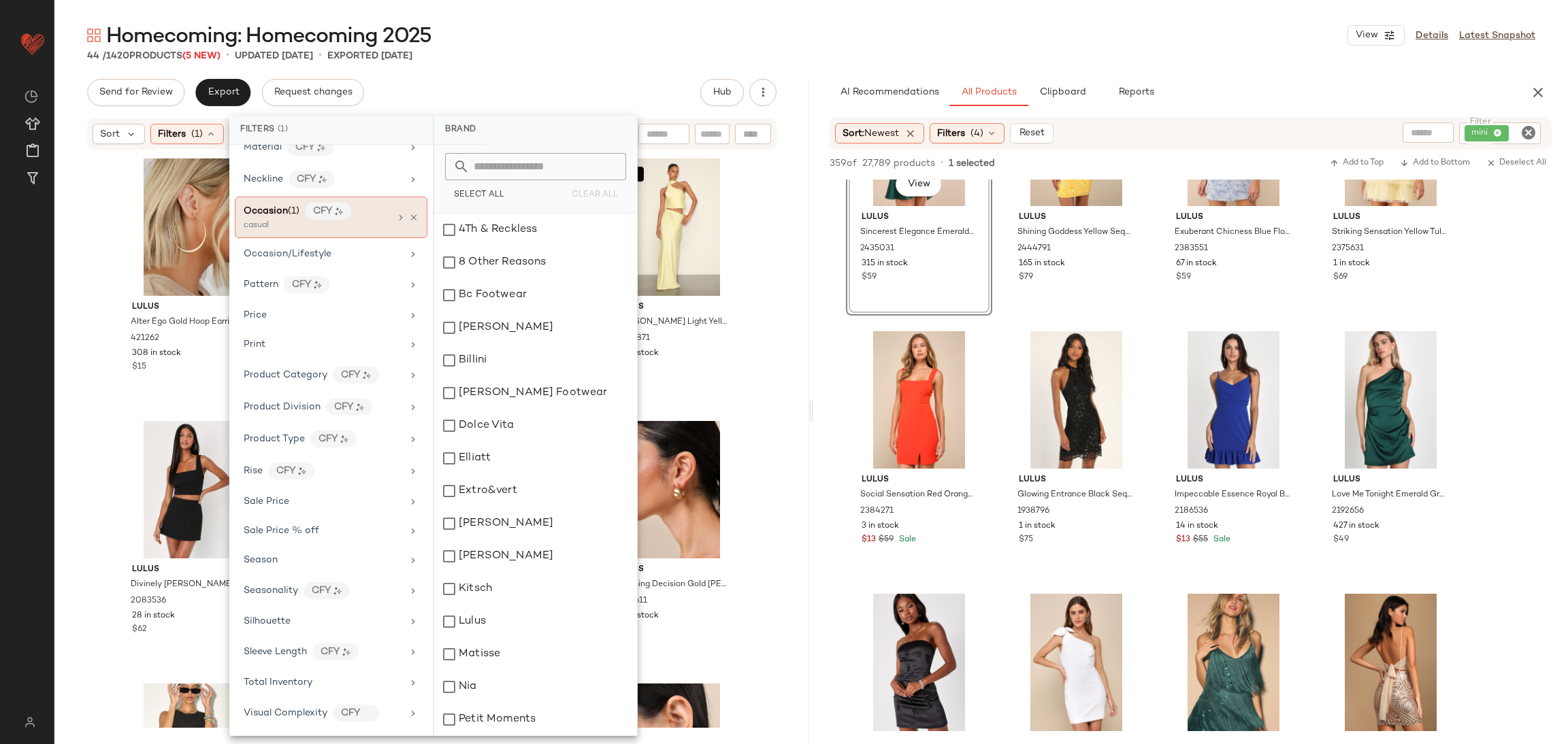
scroll to position [664, 0]
click at [409, 213] on icon at bounding box center [413, 217] width 9 height 9
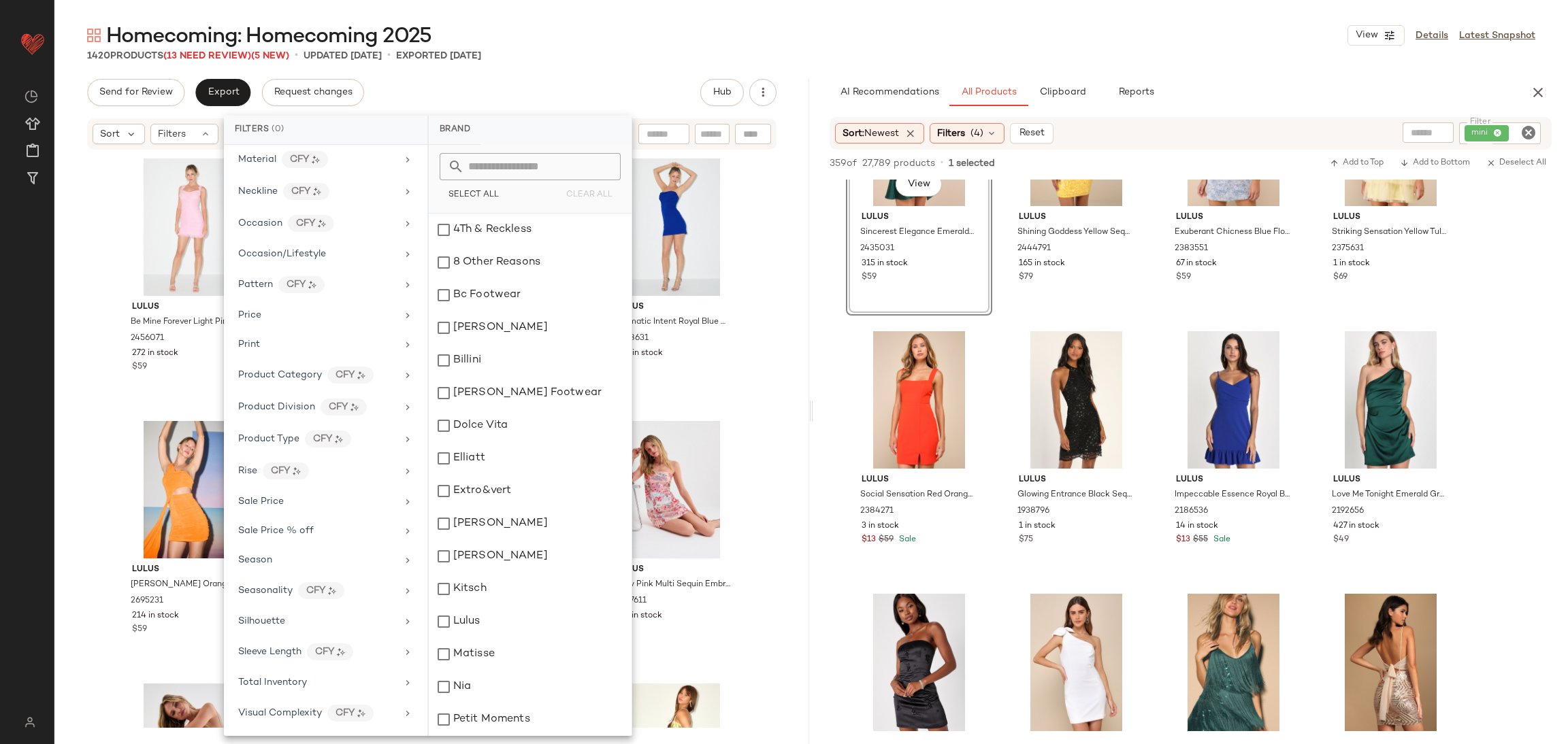
click at [760, 245] on div "Lulus Be Mine Forever Light Pink Floral Lace Ruched Bodycon Dress 2456071 272 i…" at bounding box center [431, 439] width 754 height 577
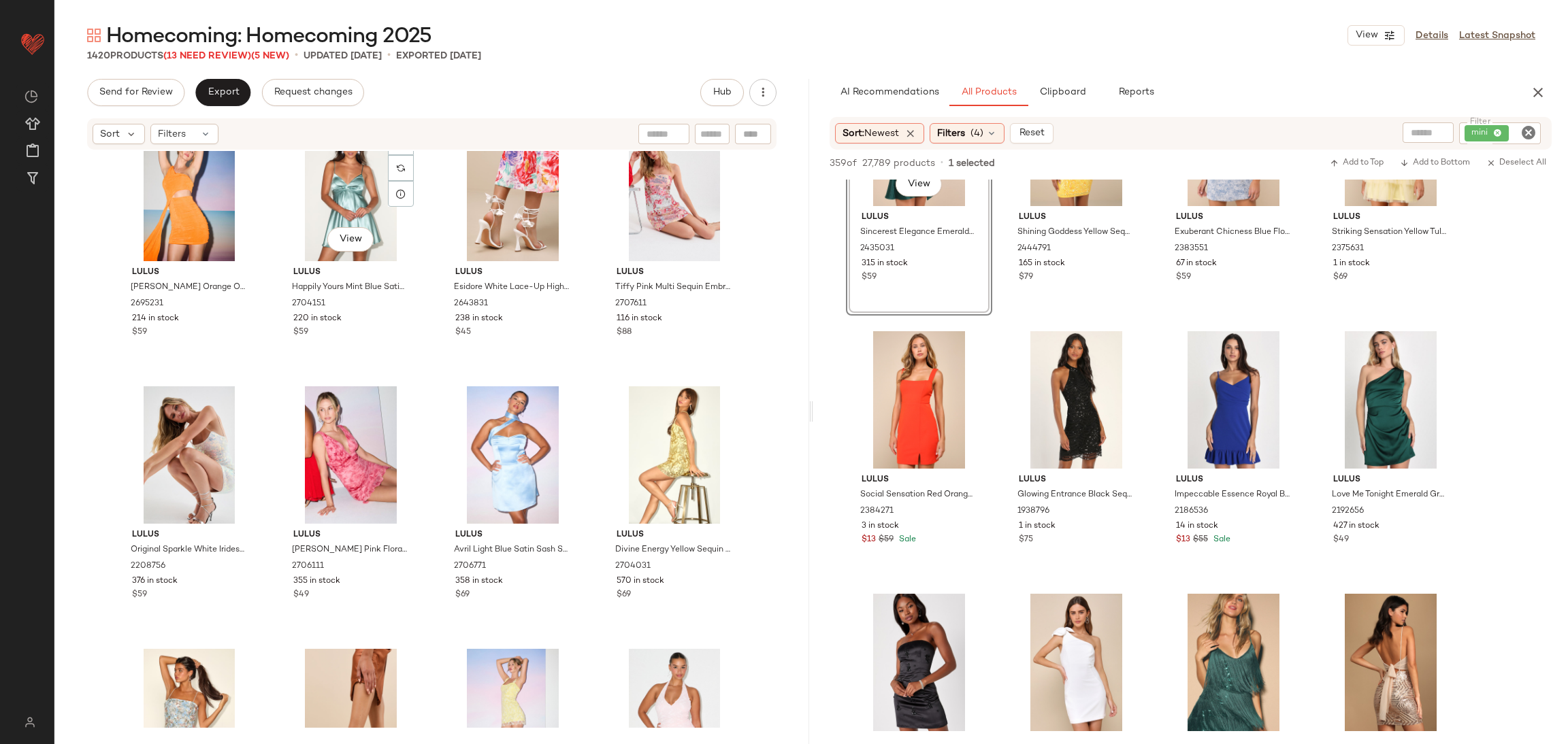
scroll to position [316, 0]
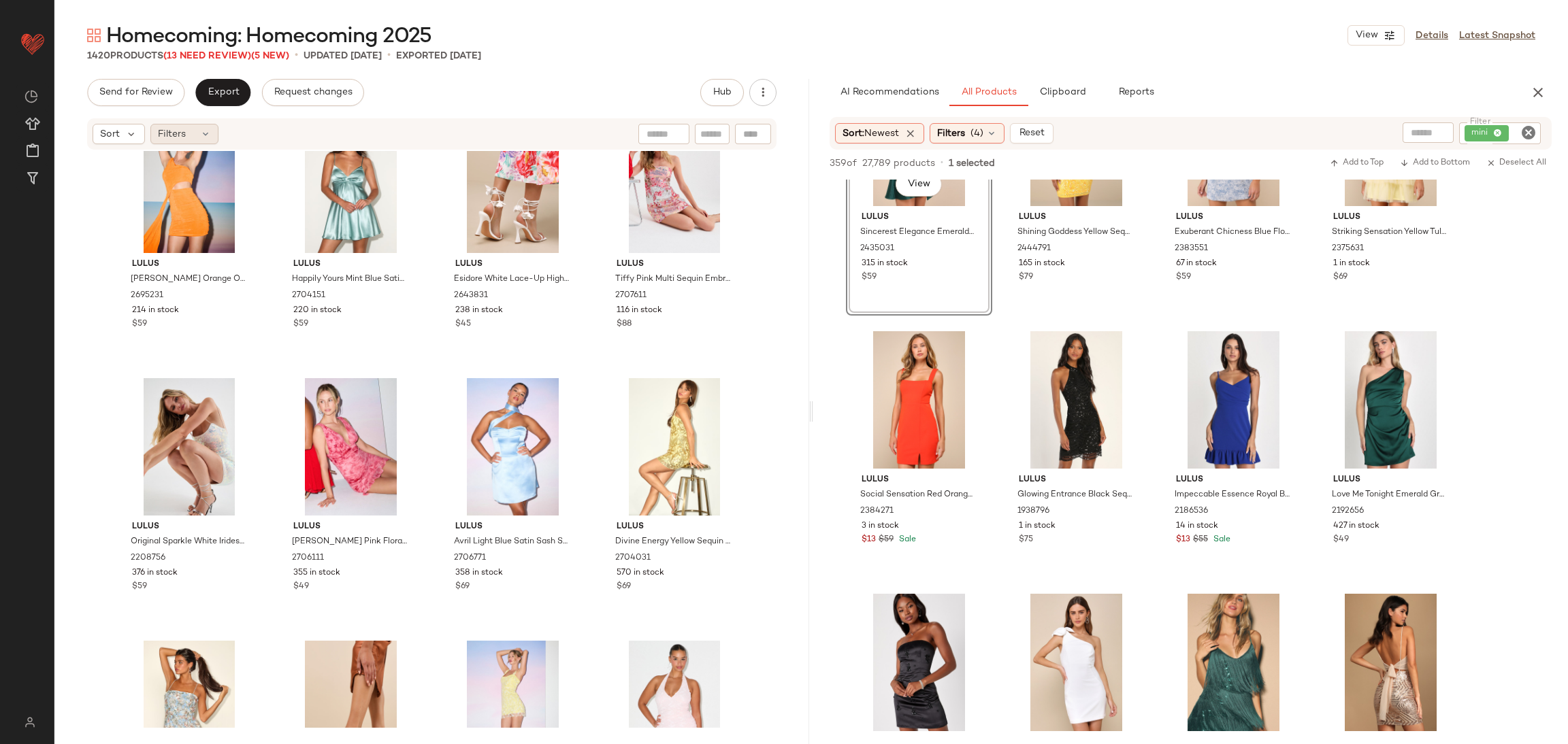
click at [164, 130] on span "Filters" at bounding box center [172, 135] width 28 height 14
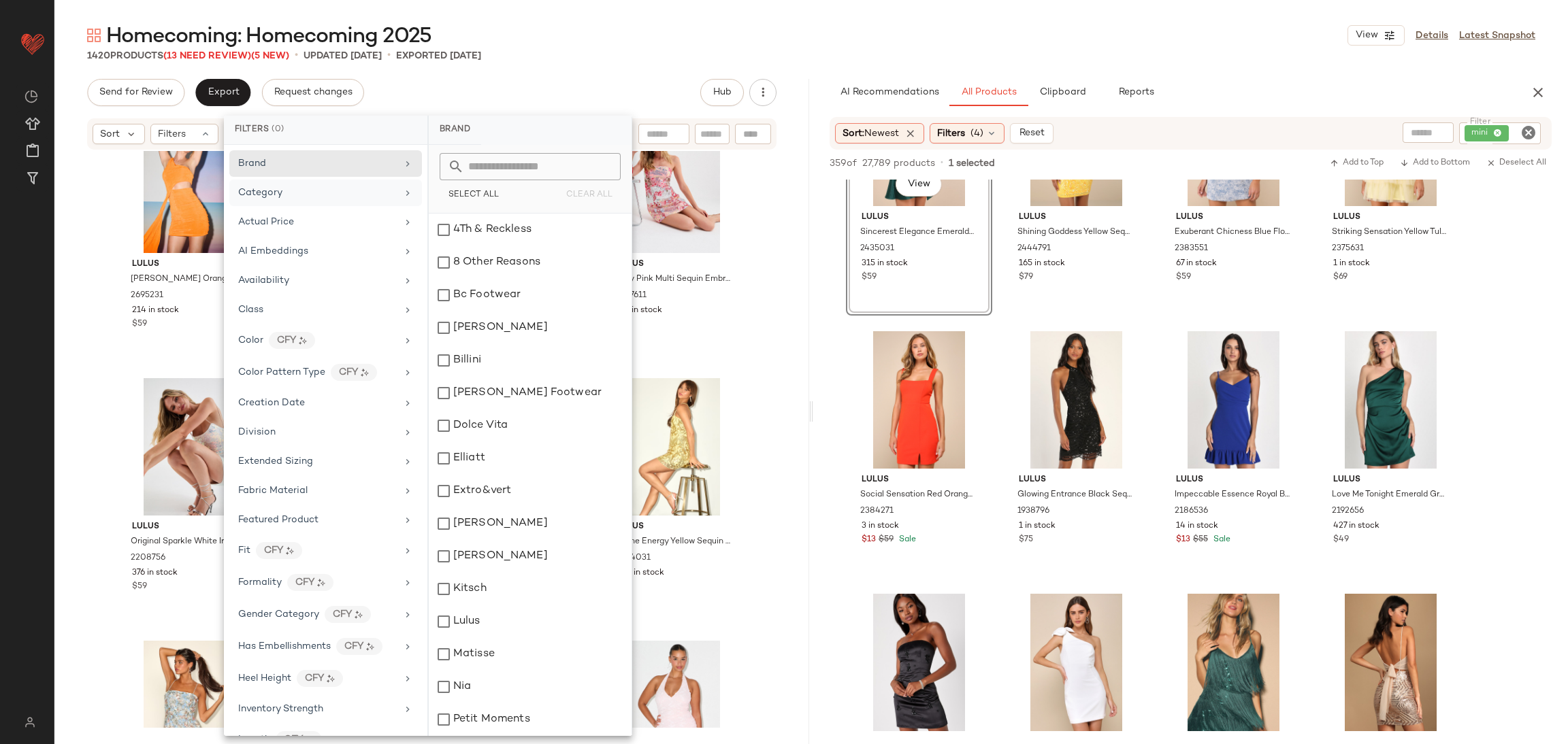
click at [280, 192] on span "Category" at bounding box center [260, 193] width 44 height 10
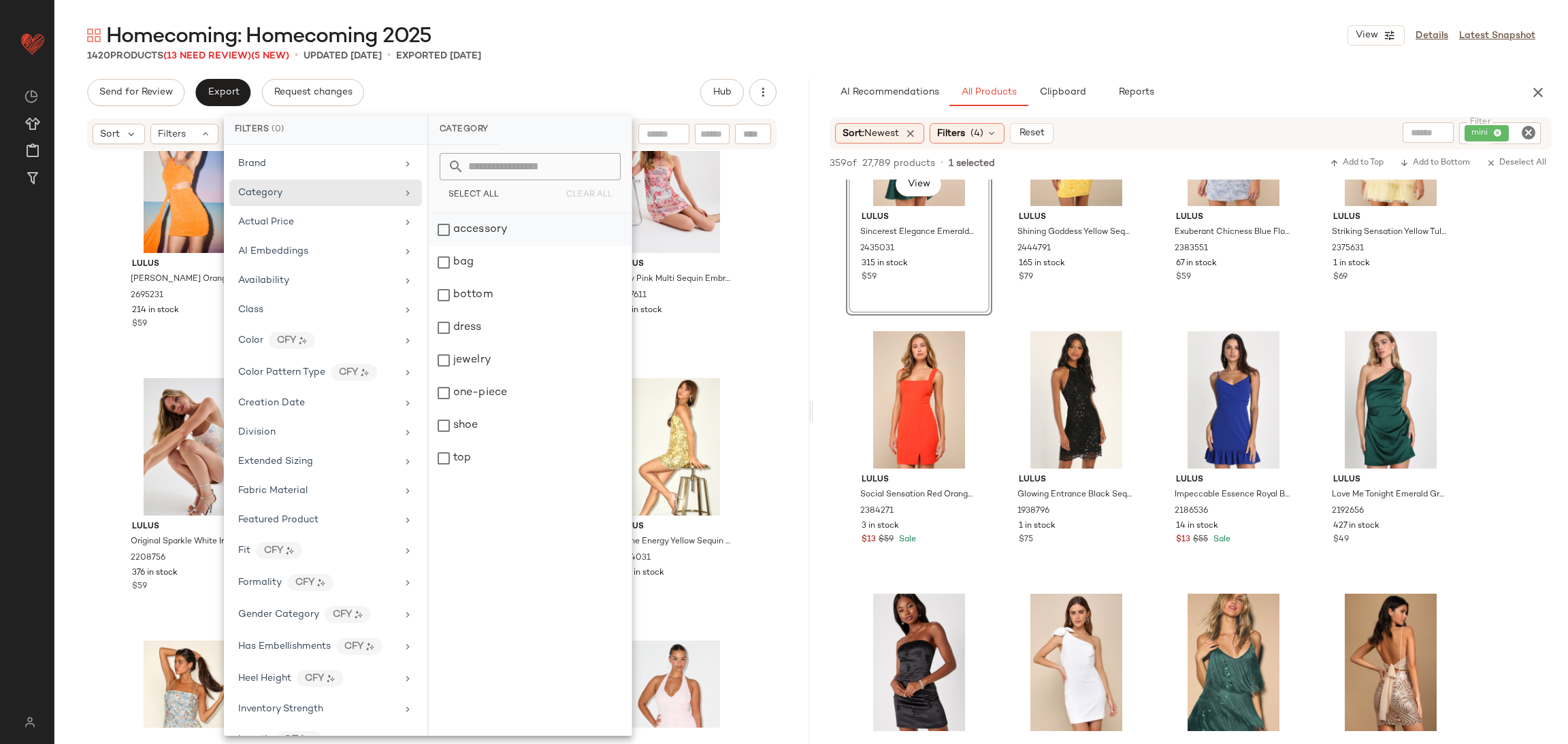
click at [475, 246] on div "accessory" at bounding box center [530, 262] width 203 height 33
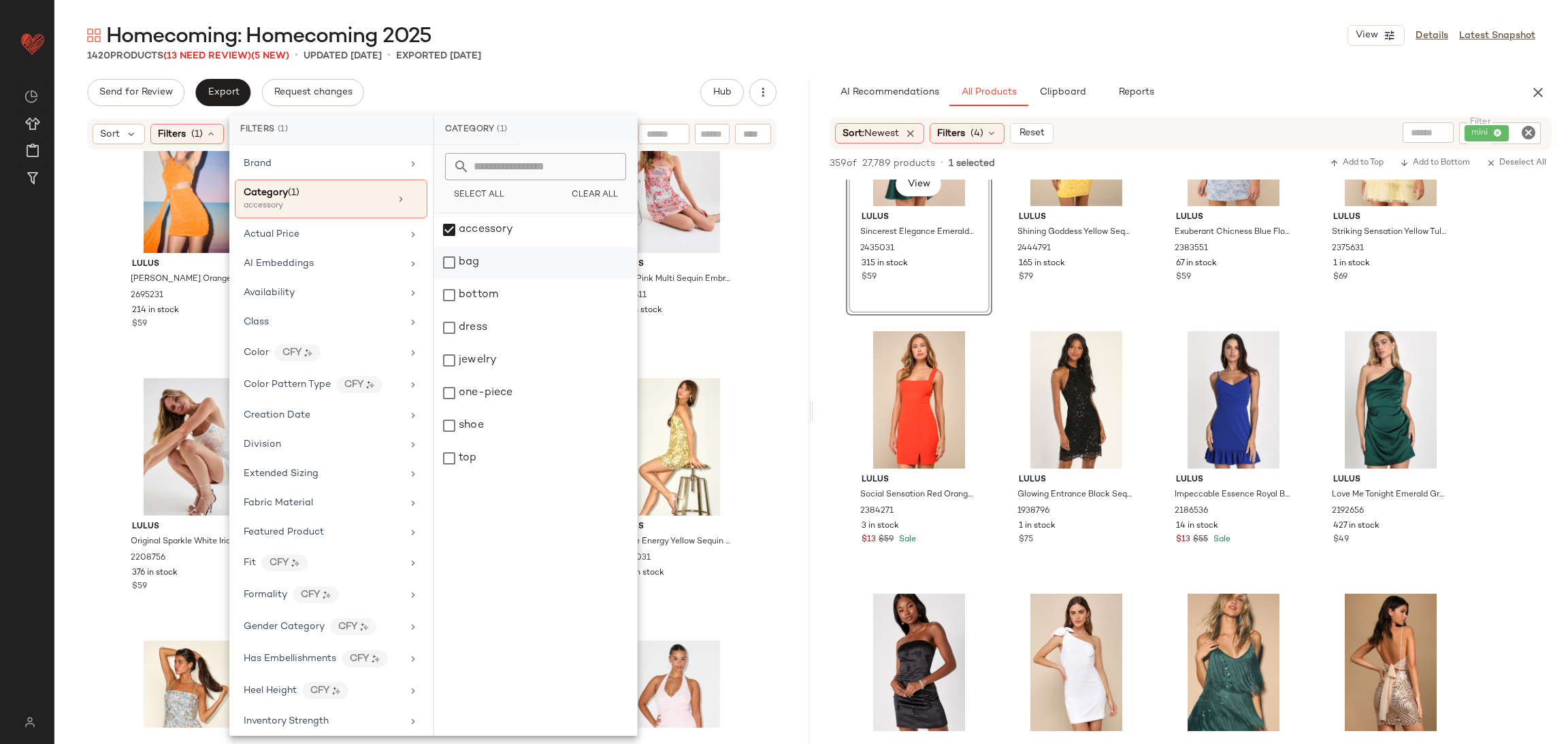
click at [481, 279] on div "bag" at bounding box center [536, 295] width 203 height 33
click at [486, 377] on div "jewelry" at bounding box center [536, 393] width 203 height 33
click at [489, 442] on div "shoe" at bounding box center [536, 458] width 203 height 33
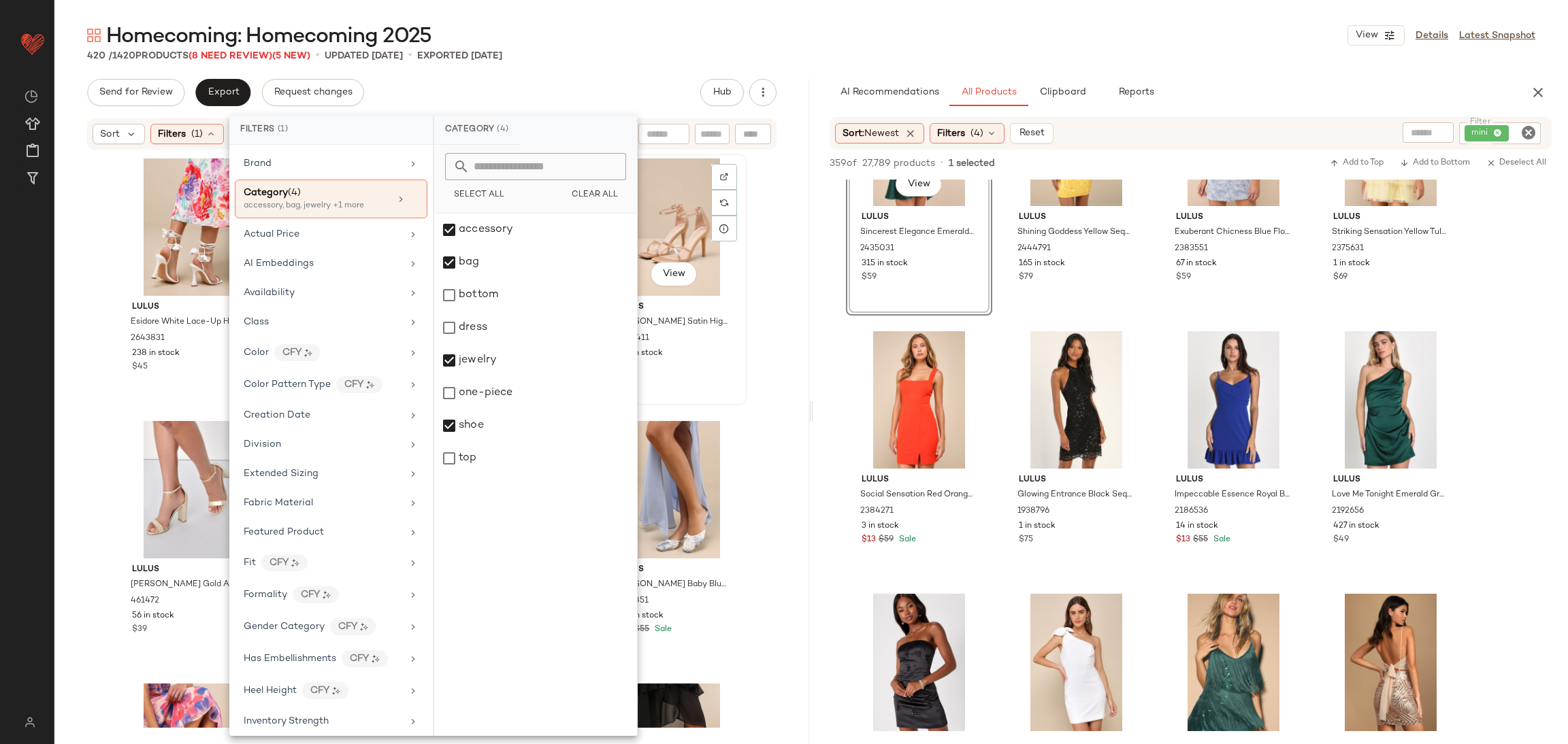
click at [738, 397] on div "View Lulus Graziella Champagne Satin High Heel Ankle Strap Sandals 2644411 275 …" at bounding box center [674, 279] width 143 height 249
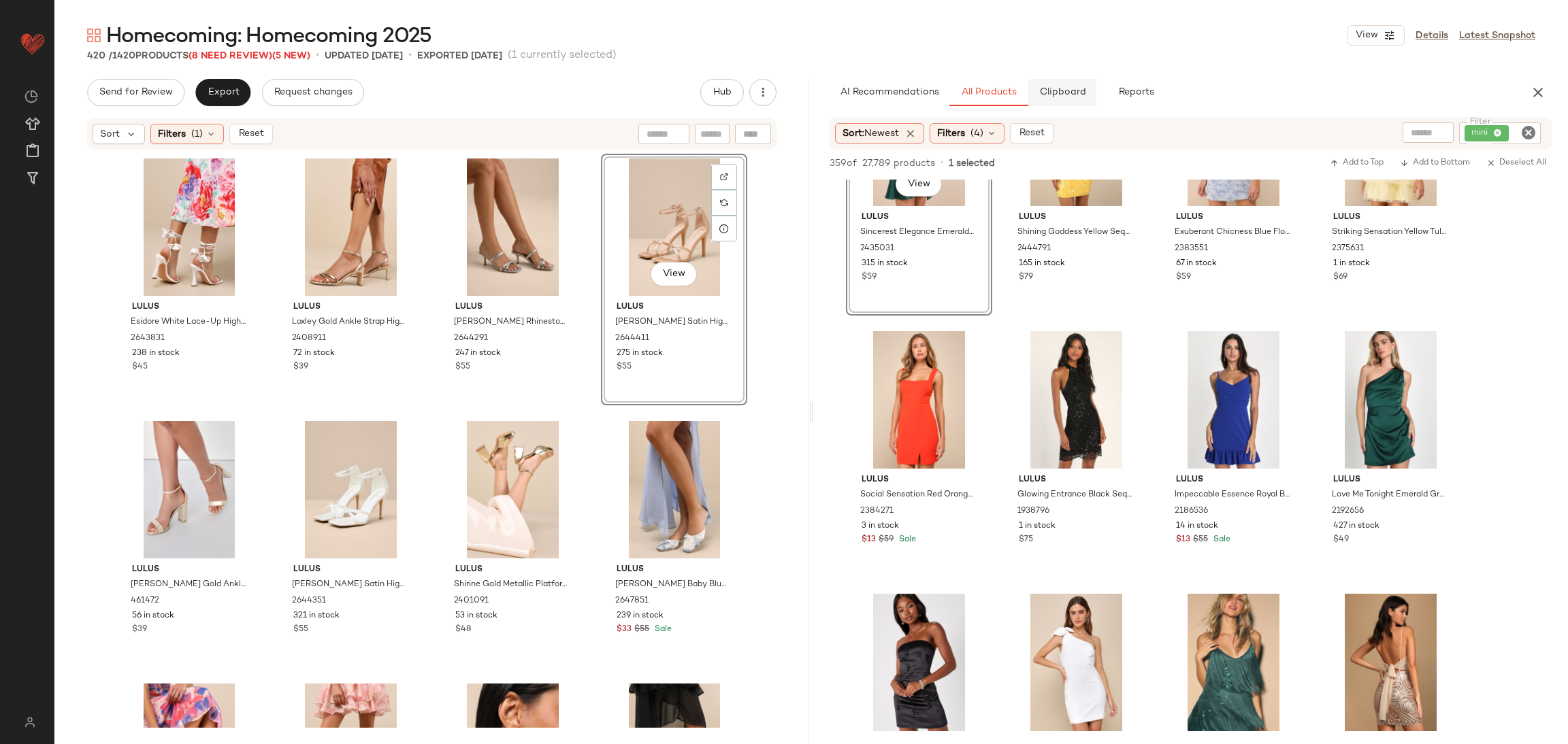
click at [1066, 92] on span "Clipboard" at bounding box center [1061, 92] width 47 height 11
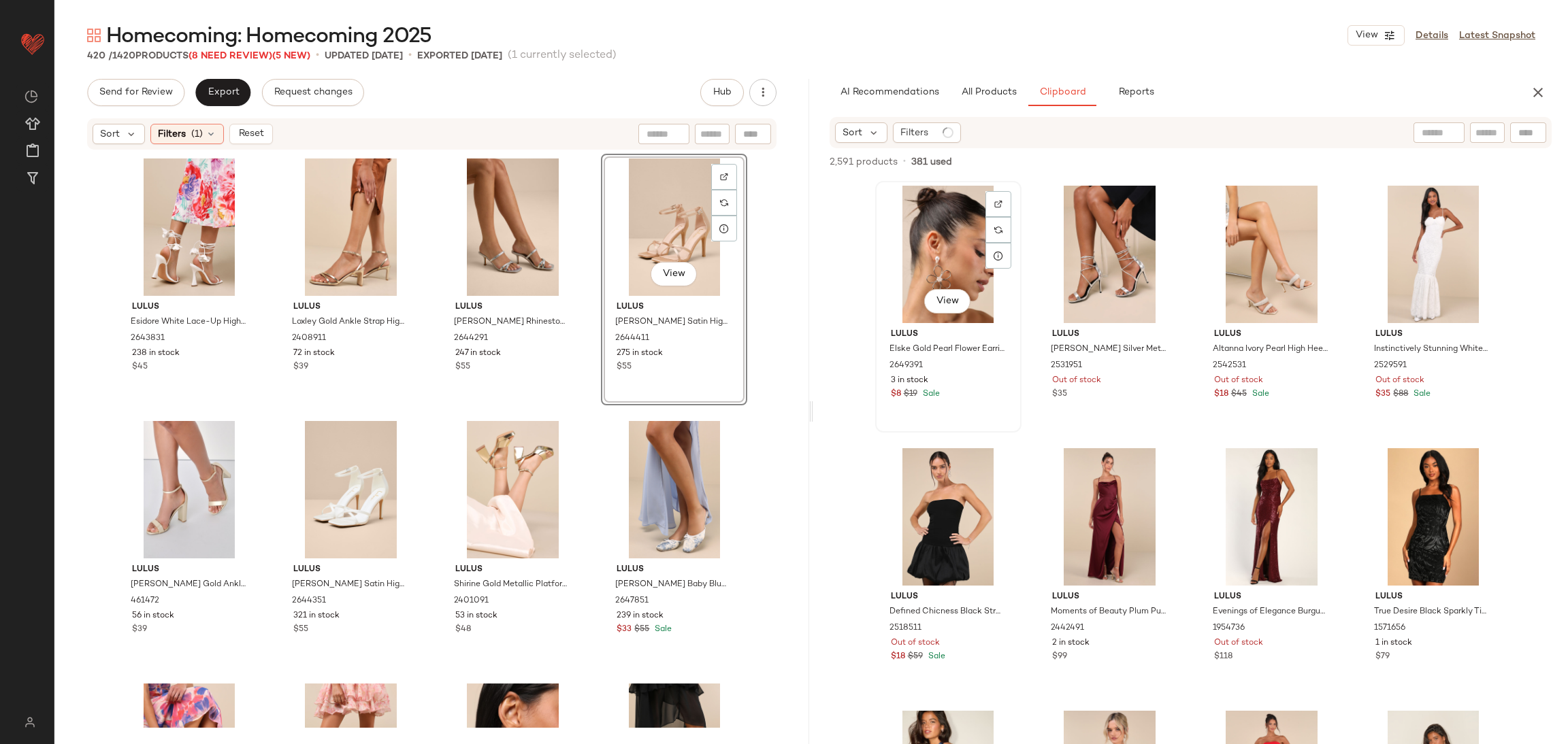
click at [905, 233] on div "View" at bounding box center [948, 255] width 137 height 138
click at [899, 134] on div "Filters (1)" at bounding box center [930, 132] width 74 height 20
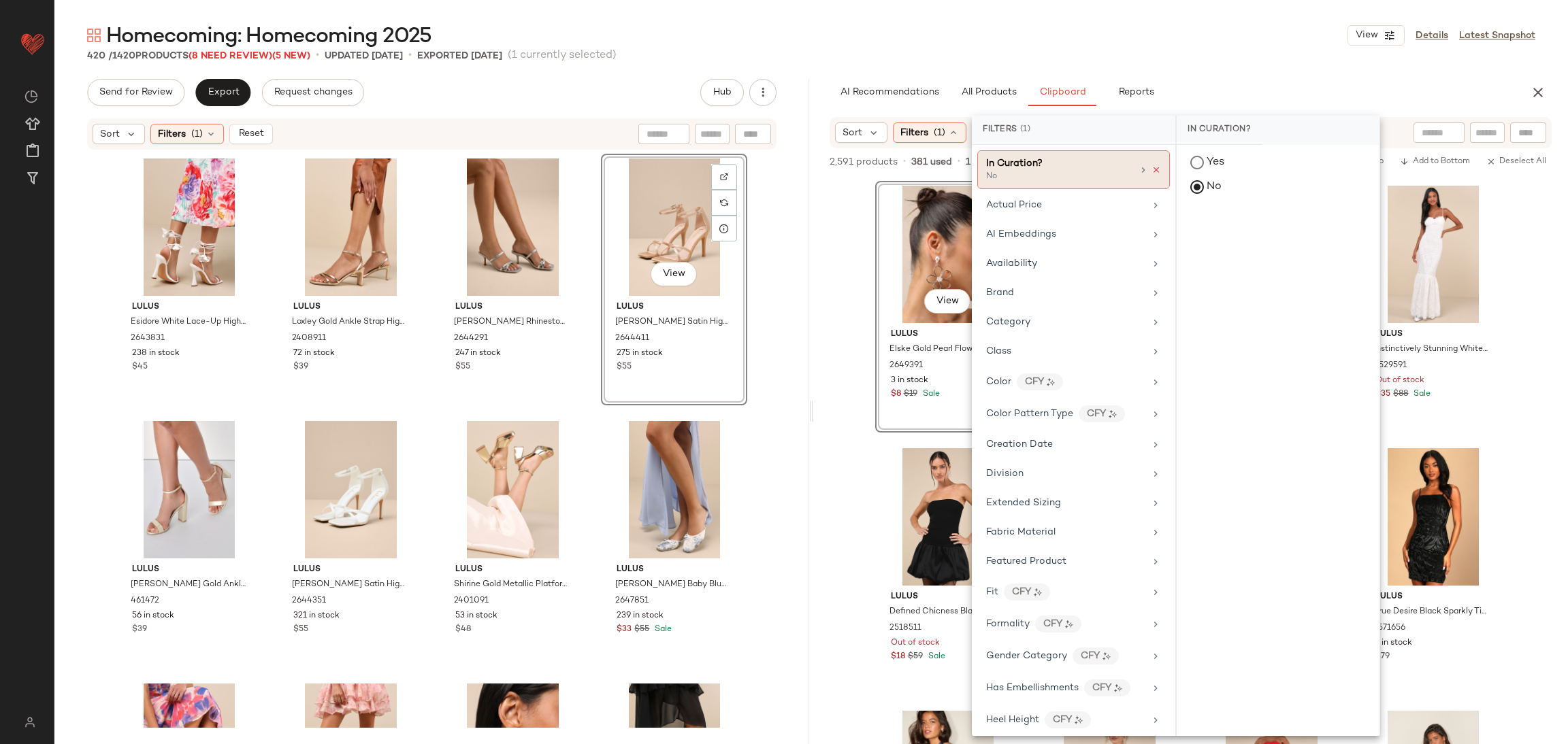
click at [1152, 168] on icon at bounding box center [1156, 169] width 9 height 9
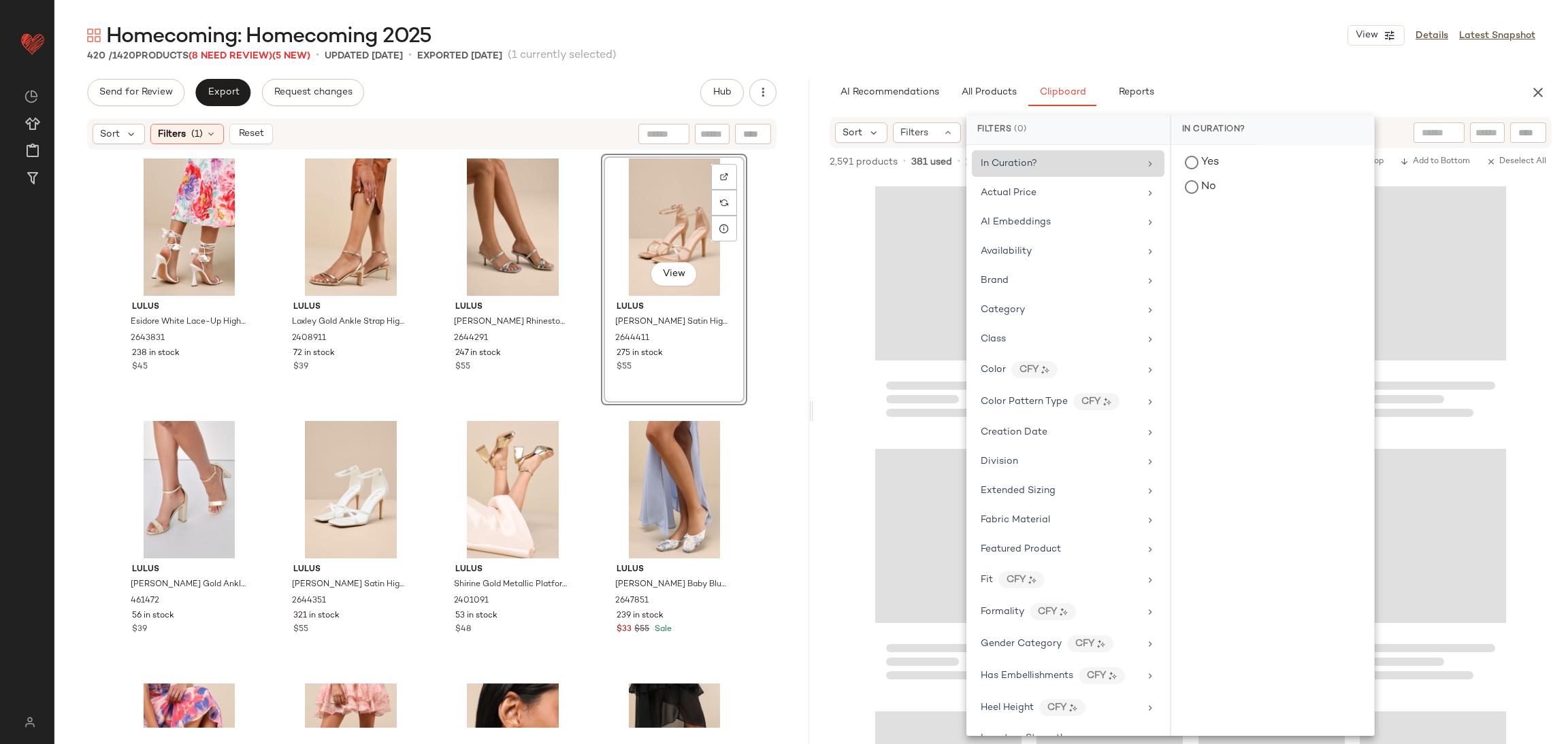
click at [865, 231] on div at bounding box center [1190, 461] width 754 height 566
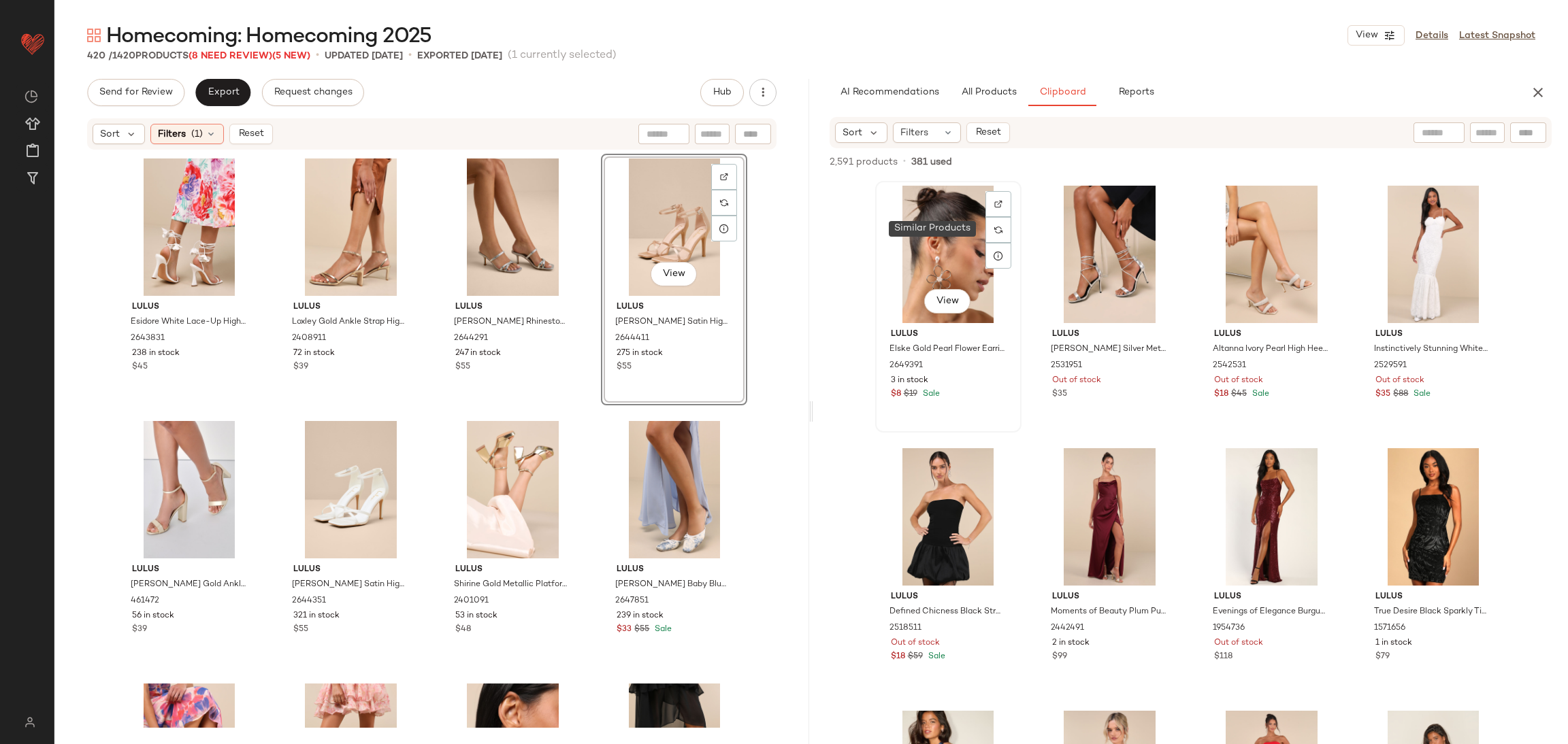
click at [990, 222] on div at bounding box center [998, 230] width 26 height 26
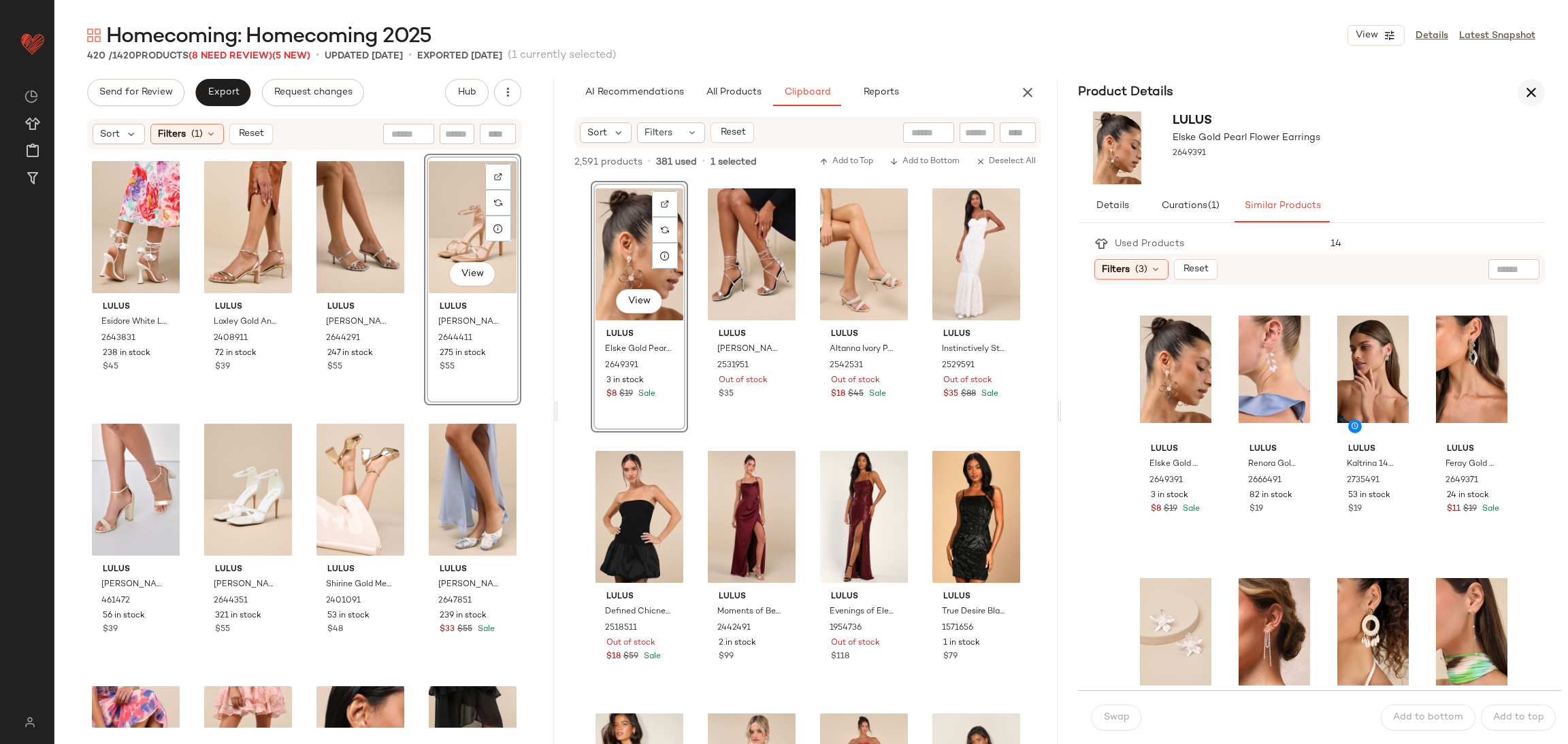
click at [1529, 90] on icon "button" at bounding box center [1531, 93] width 17 height 17
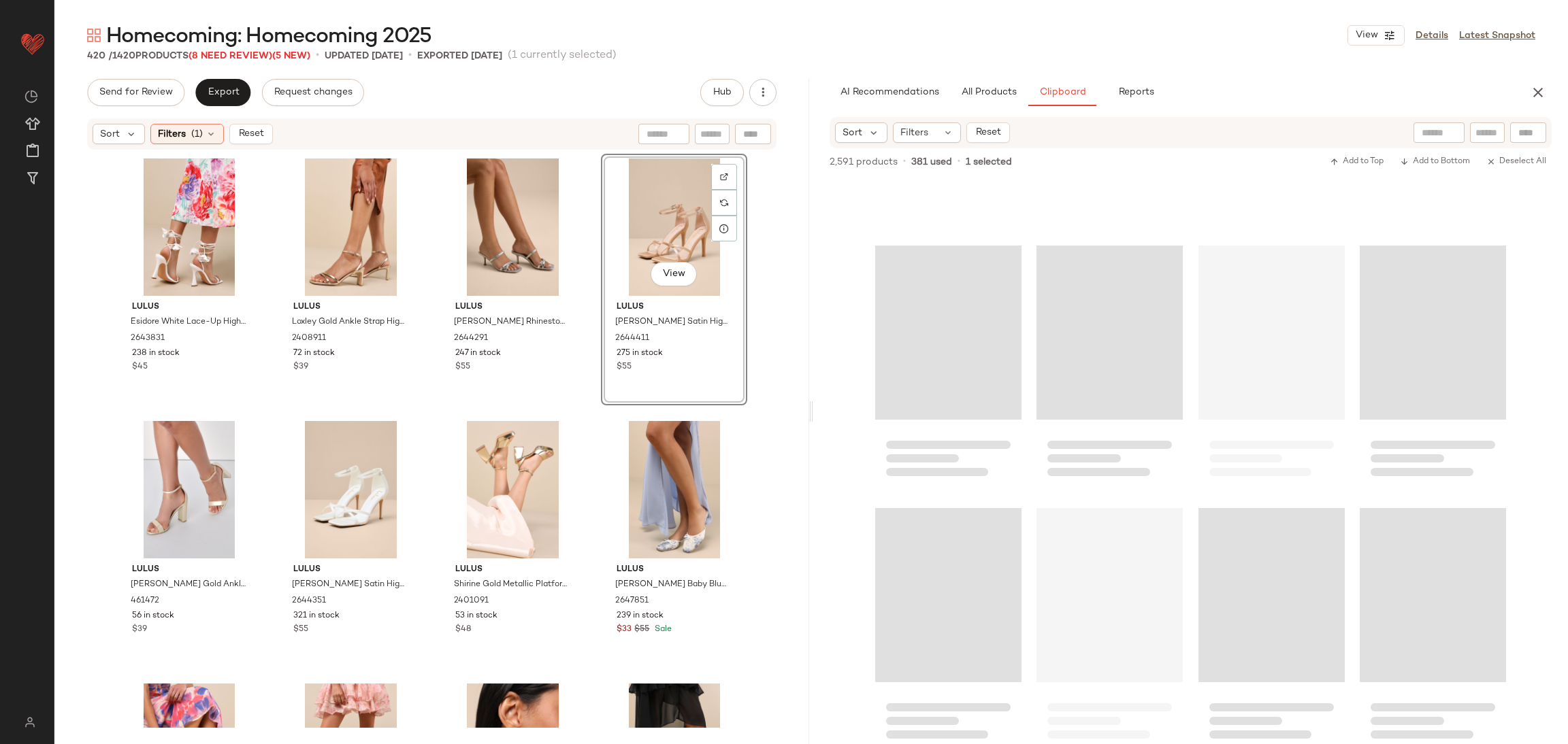
scroll to position [54277, 0]
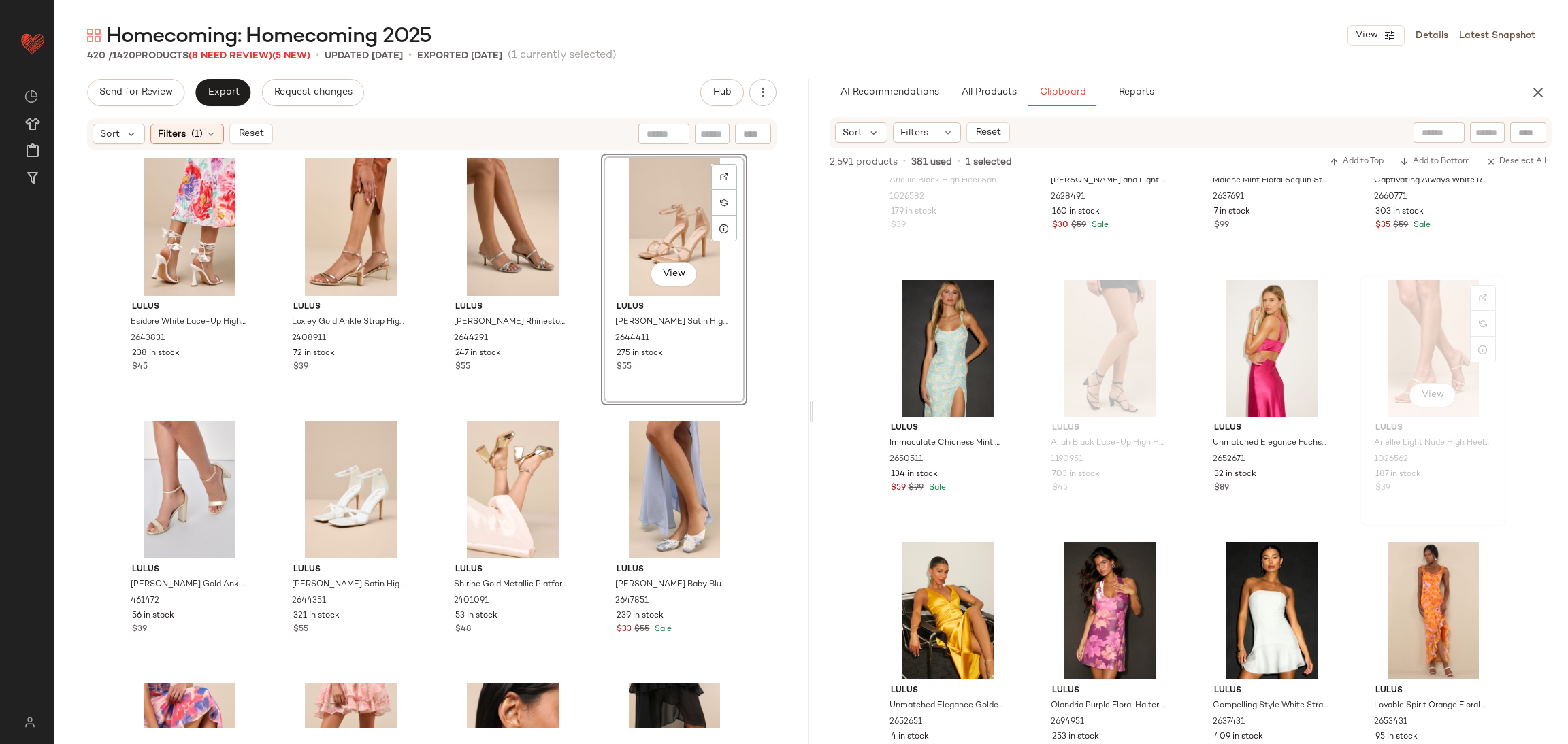
click at [1424, 357] on div "View" at bounding box center [1433, 348] width 137 height 138
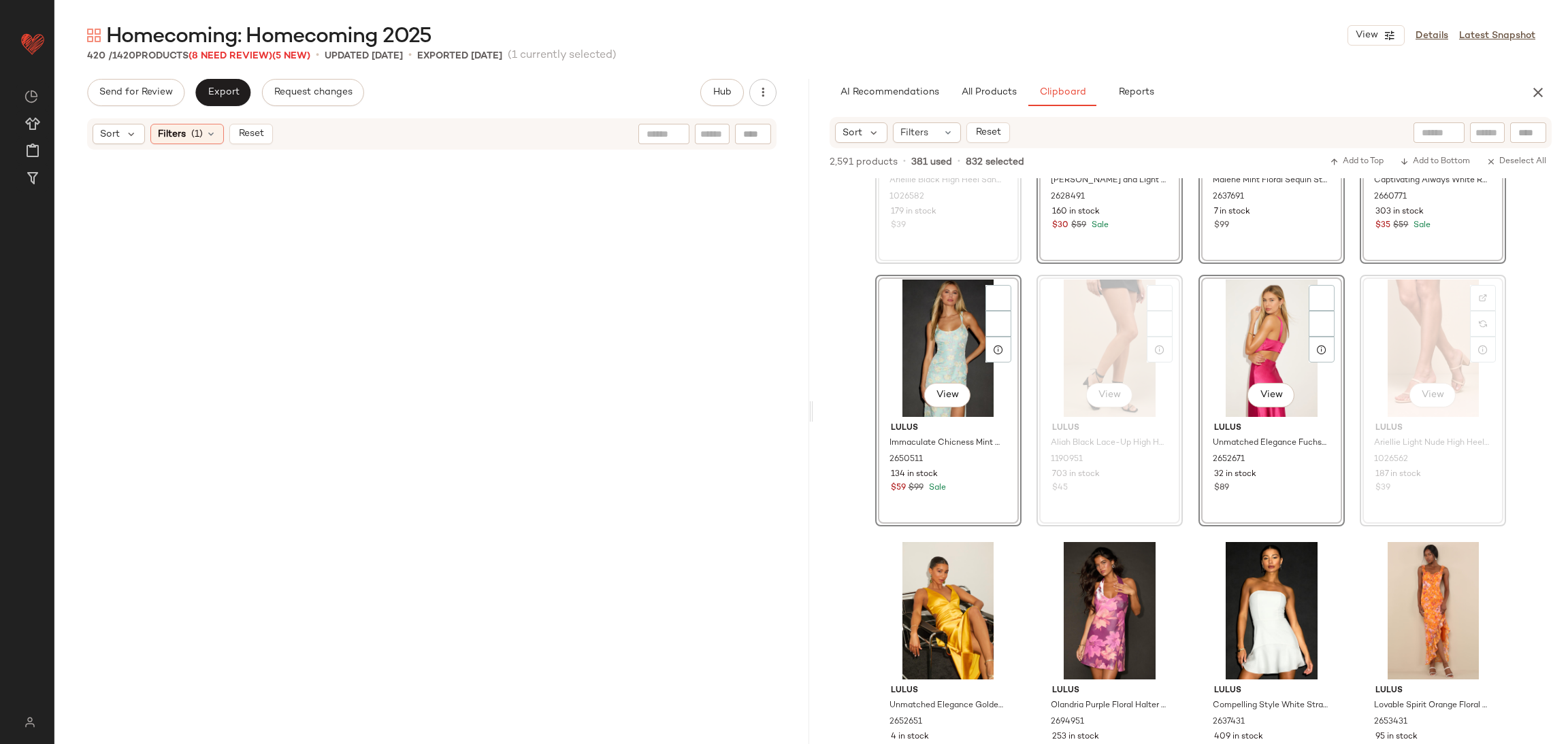
scroll to position [24947, 0]
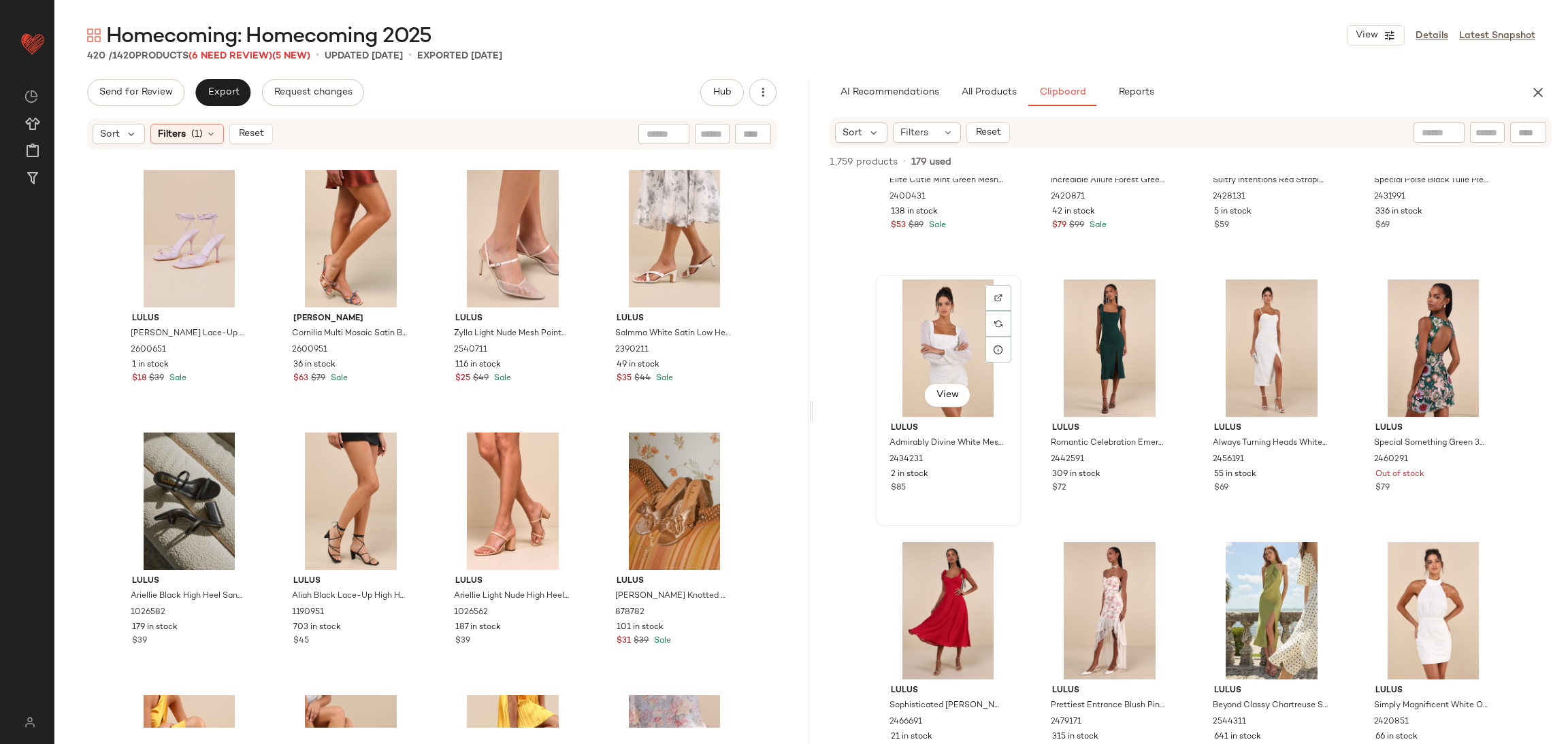
click at [948, 357] on div "View" at bounding box center [948, 348] width 137 height 138
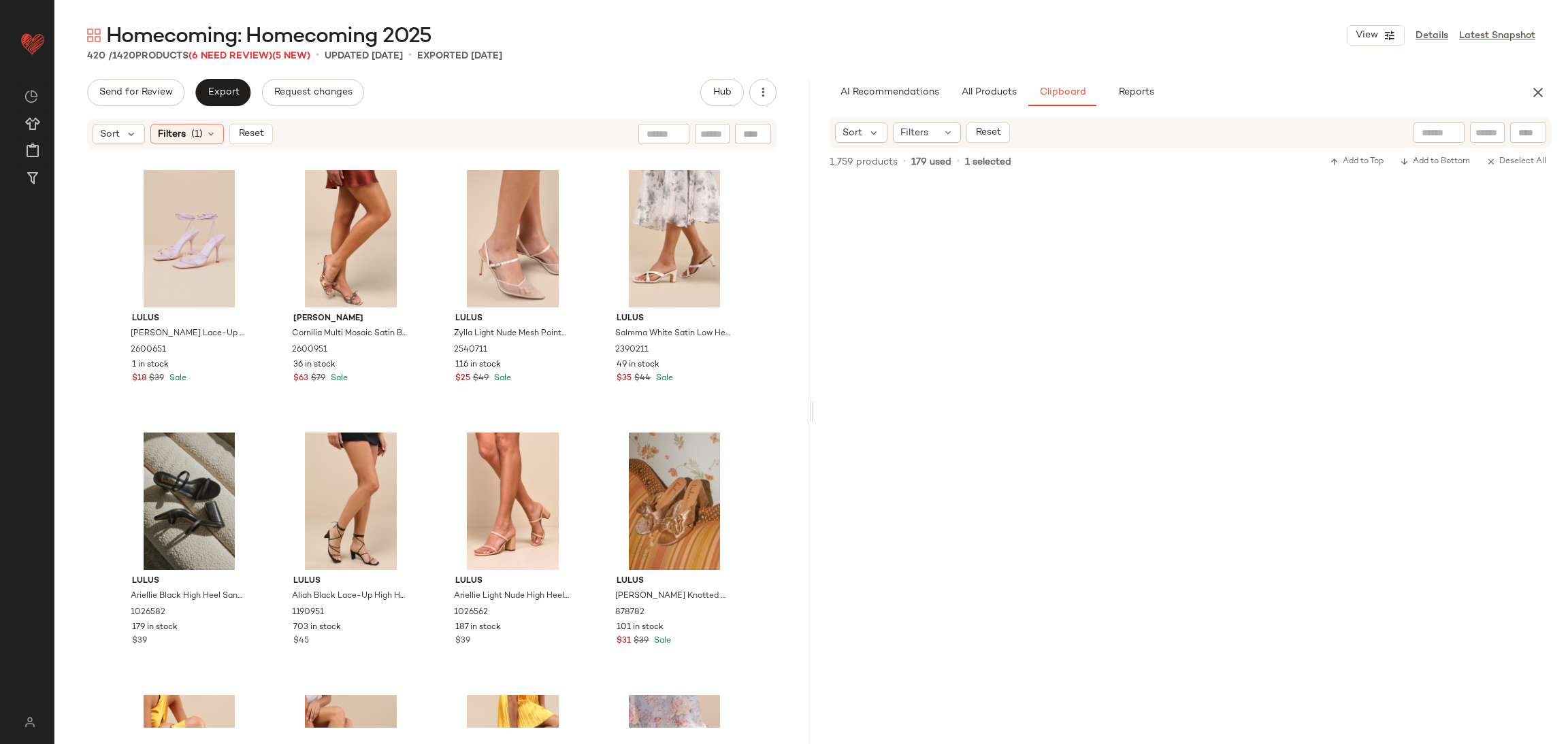
scroll to position [11414, 0]
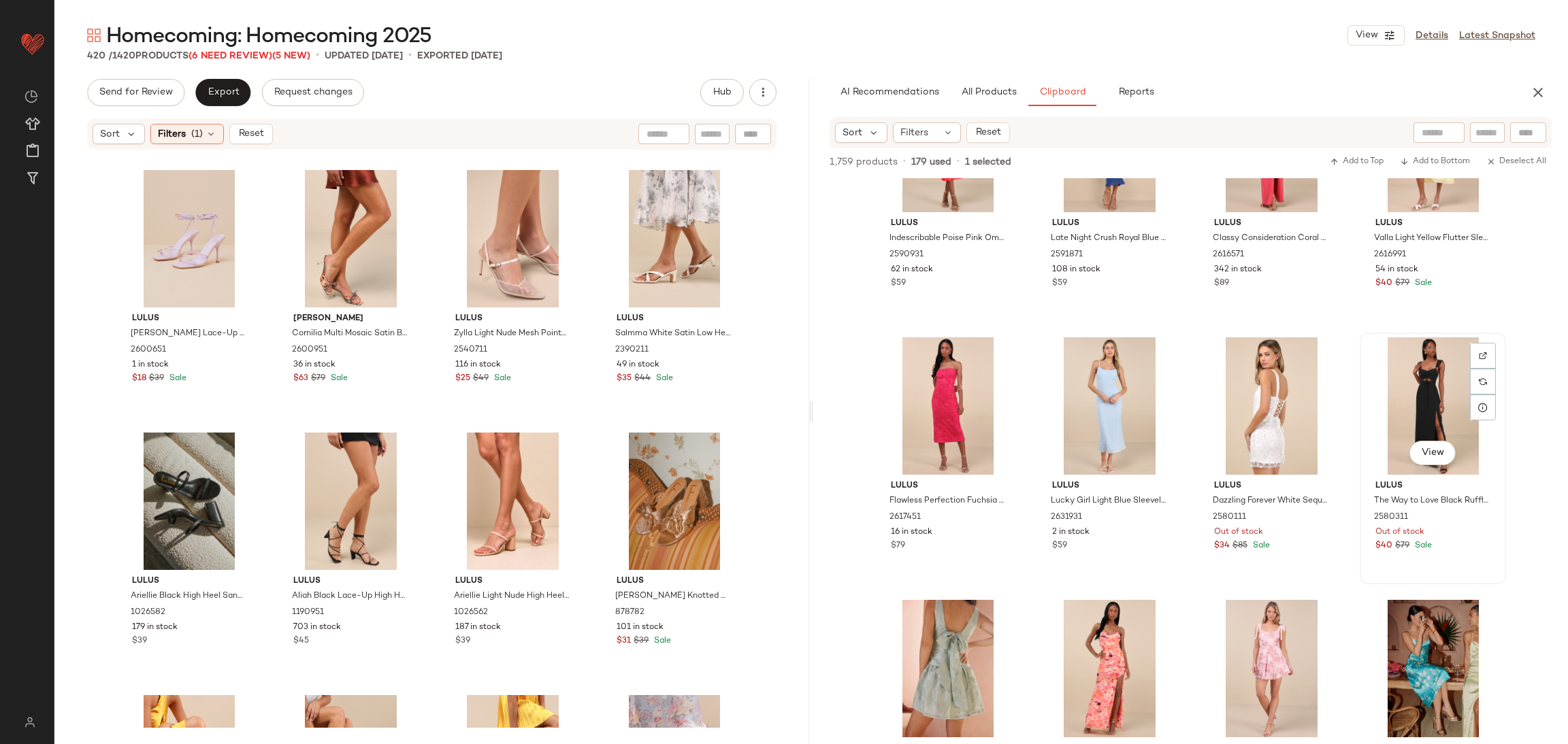
click at [1419, 381] on div "View" at bounding box center [1433, 406] width 137 height 138
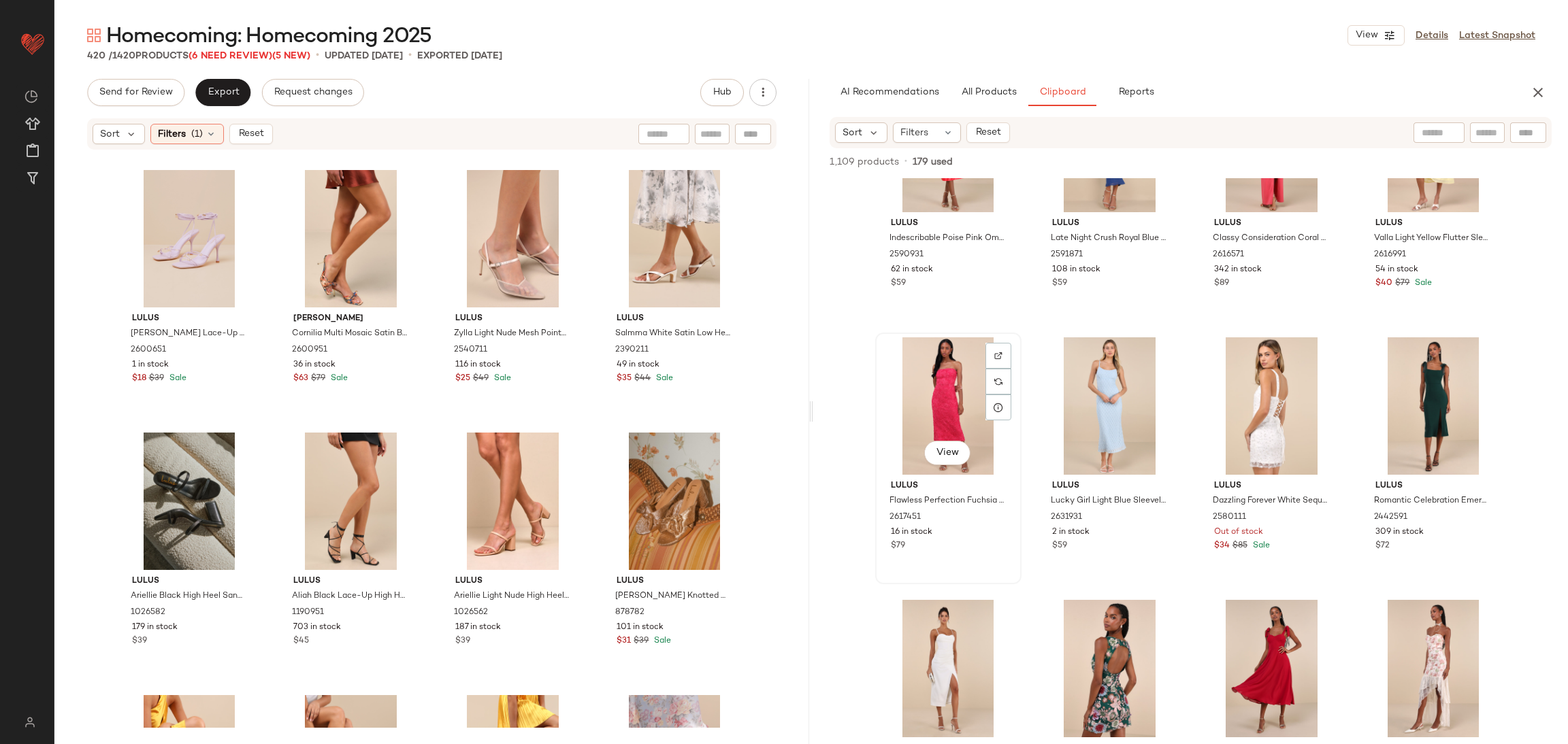
click at [943, 417] on div "View" at bounding box center [948, 406] width 137 height 138
drag, startPoint x: 1567, startPoint y: 234, endPoint x: 1567, endPoint y: 210, distance: 24.0
click at [1567, 210] on div "Lulus Indescribable Poise Pink Ombre Satin Strapless Midi Dress 2590931 62 in s…" at bounding box center [1190, 461] width 754 height 566
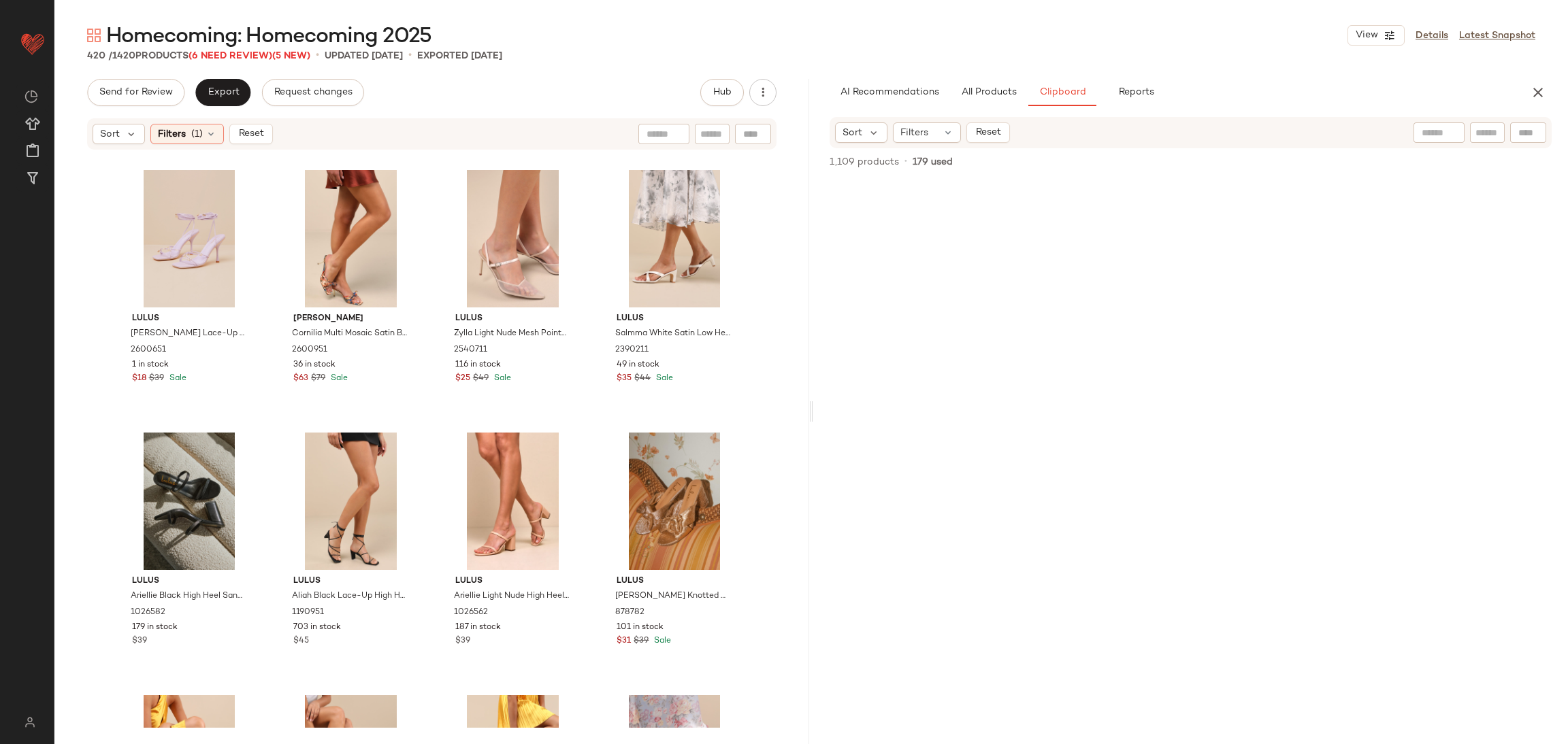
scroll to position [3971, 0]
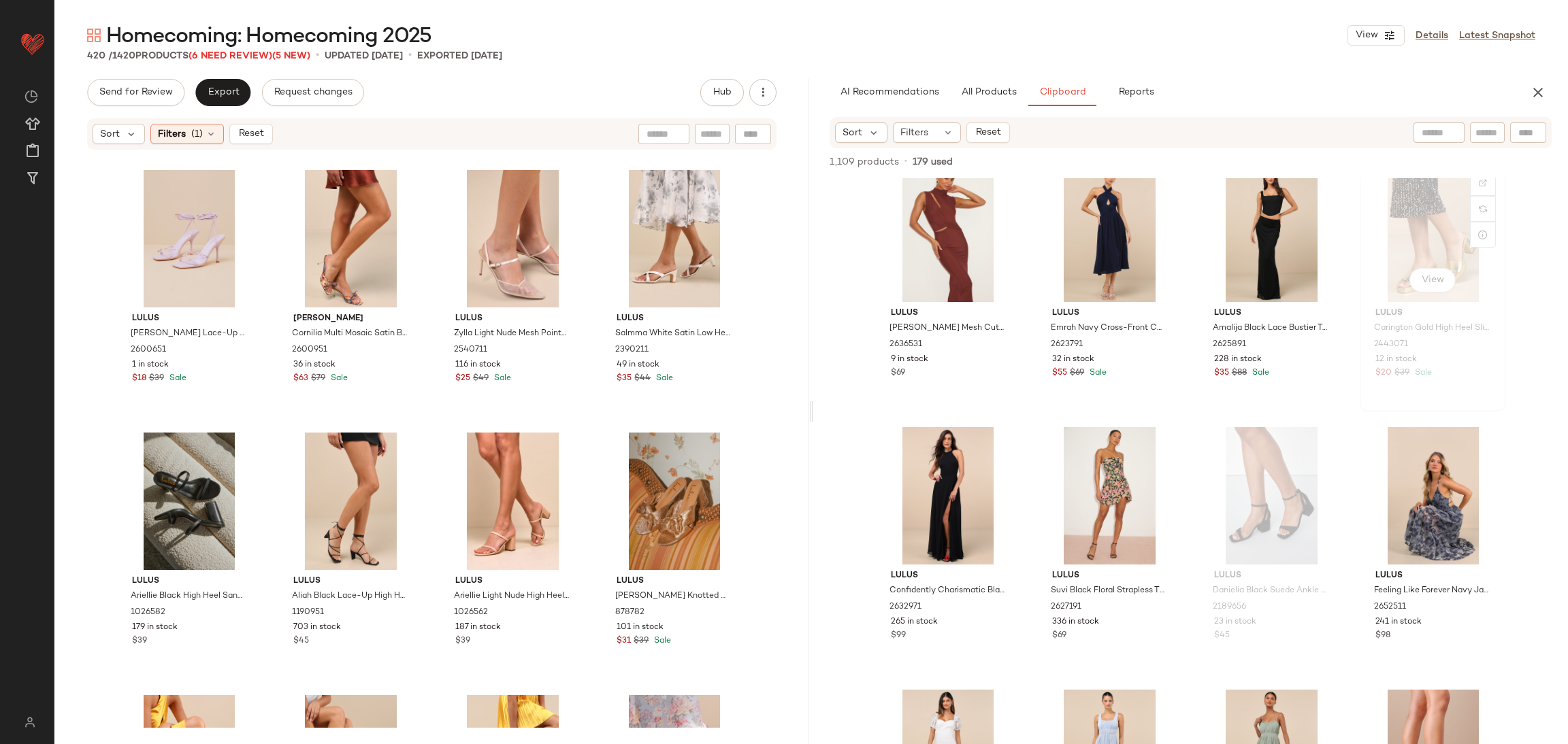
click at [1411, 240] on div "View" at bounding box center [1433, 233] width 137 height 138
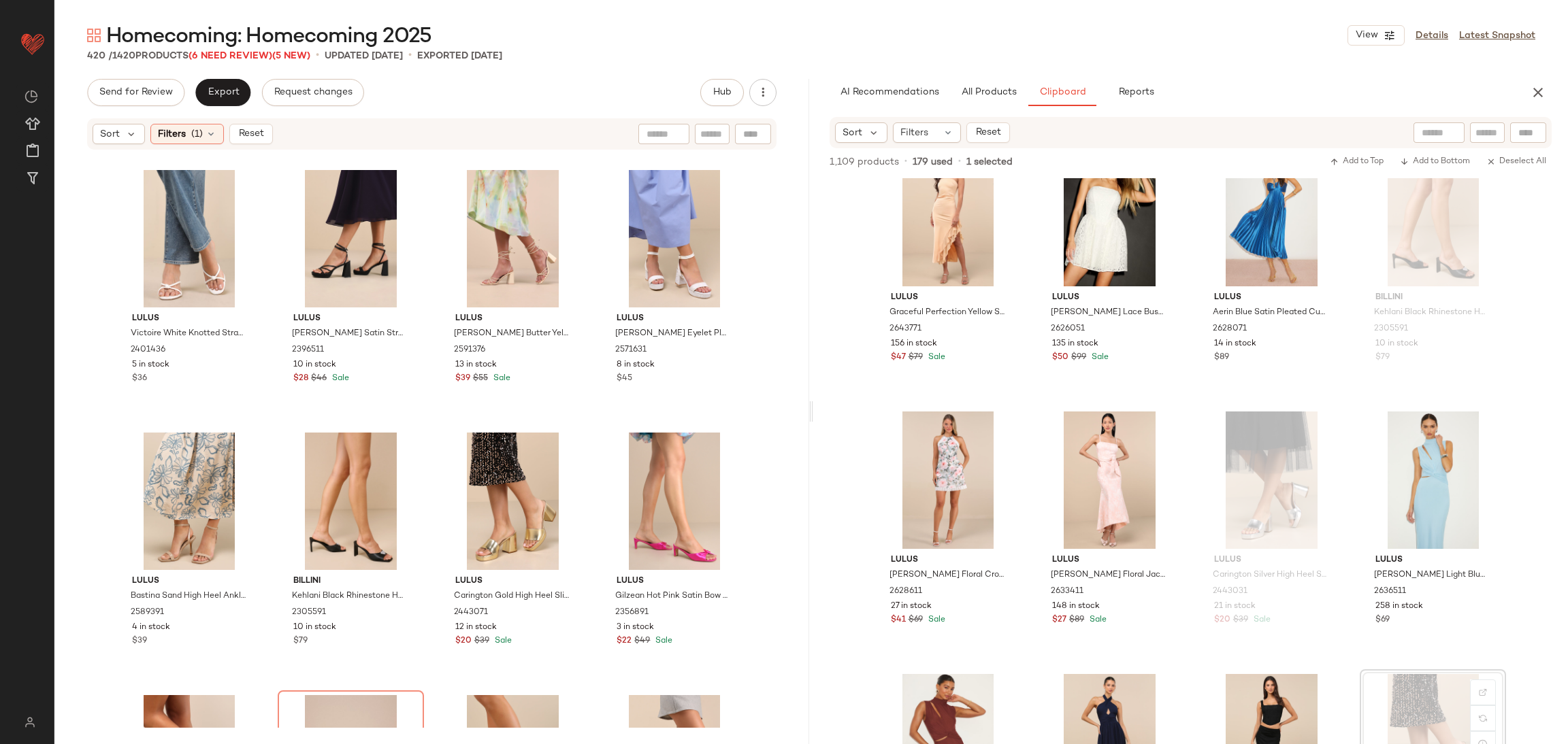
scroll to position [0, 0]
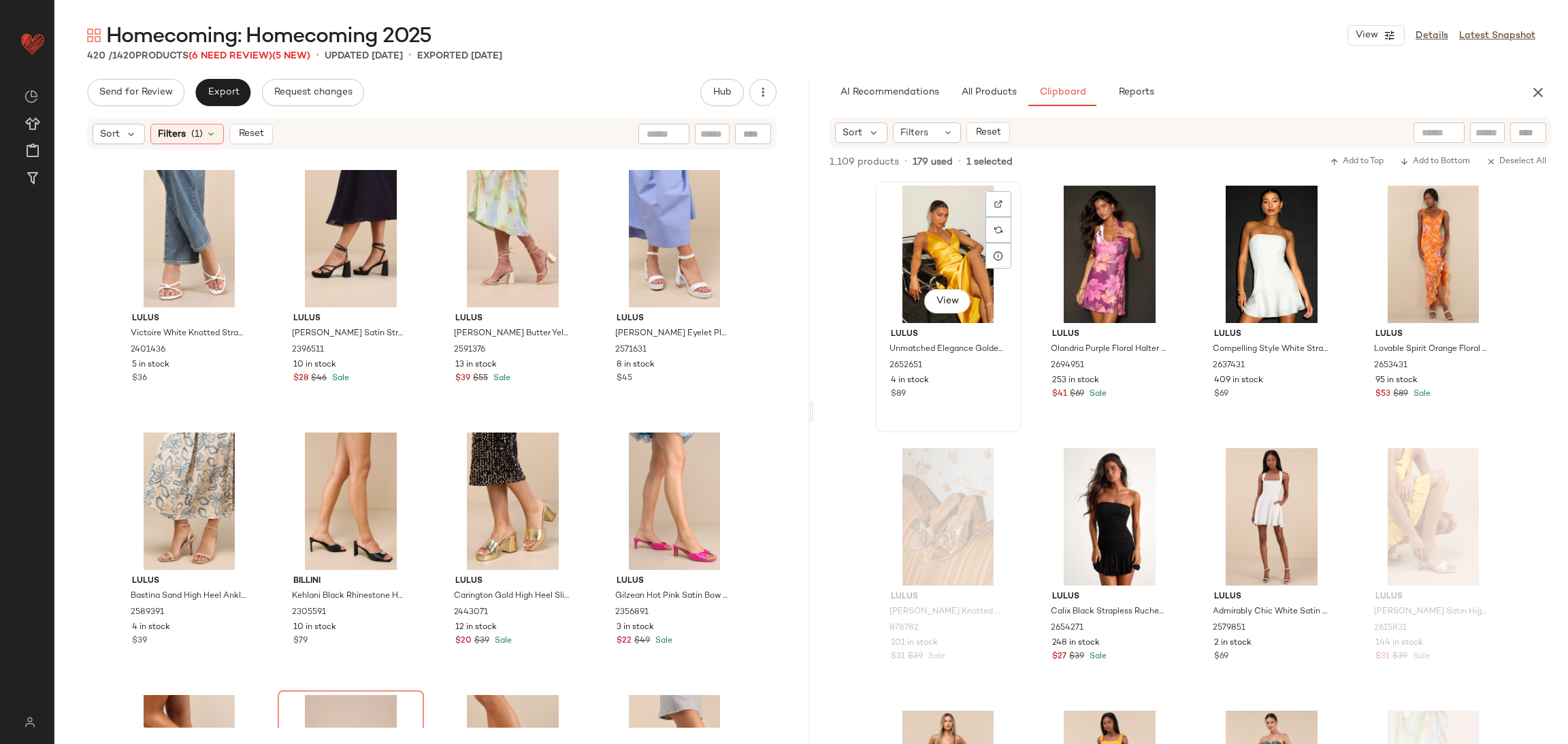
click at [969, 232] on div "View" at bounding box center [948, 255] width 137 height 138
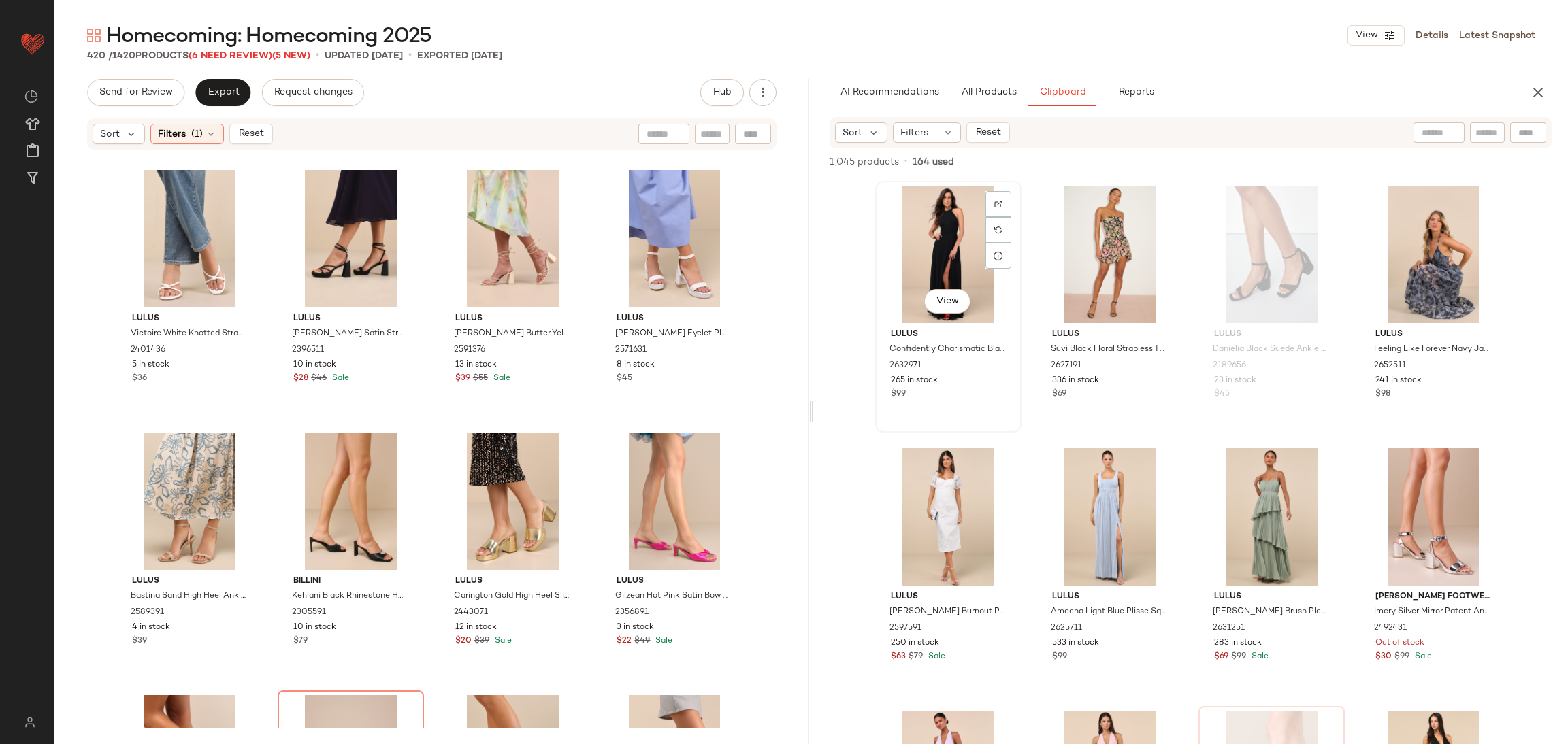
click at [946, 238] on div "View" at bounding box center [948, 255] width 137 height 138
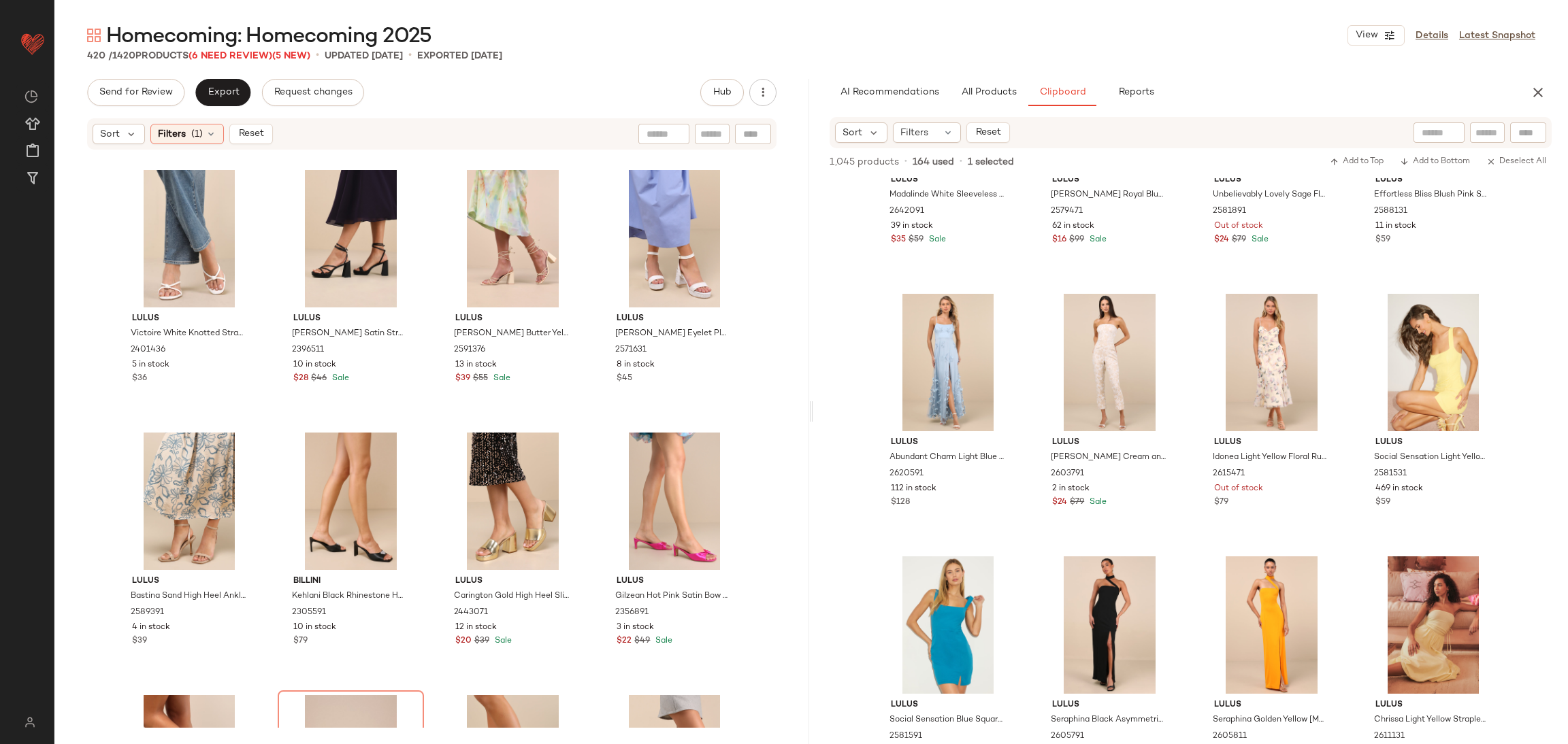
scroll to position [5419, 0]
click at [1514, 161] on span "Deselect All" at bounding box center [1516, 161] width 60 height 9
click at [1514, 161] on div at bounding box center [1456, 161] width 190 height 17
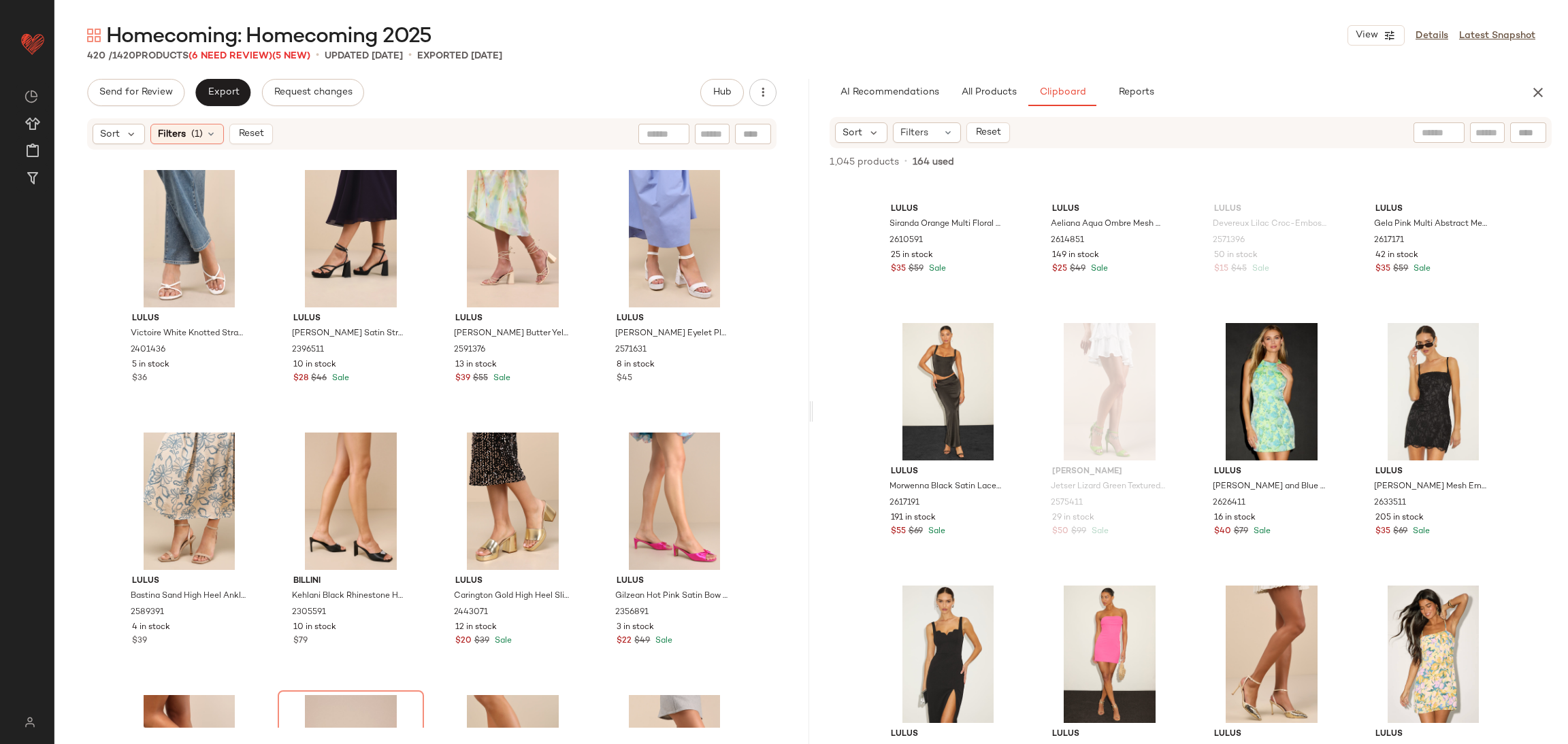
scroll to position [1643, 0]
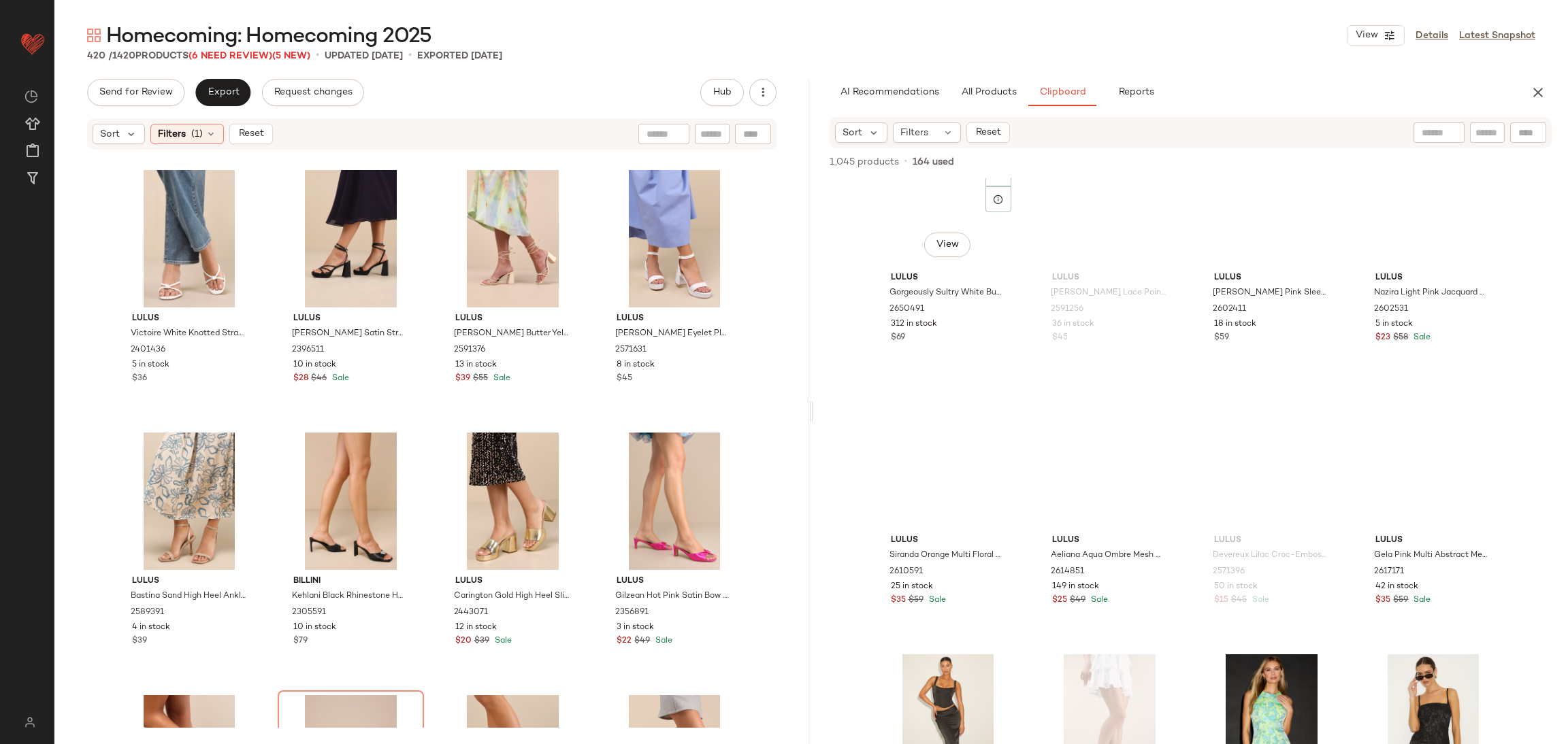
click at [936, 240] on span "View" at bounding box center [948, 245] width 23 height 11
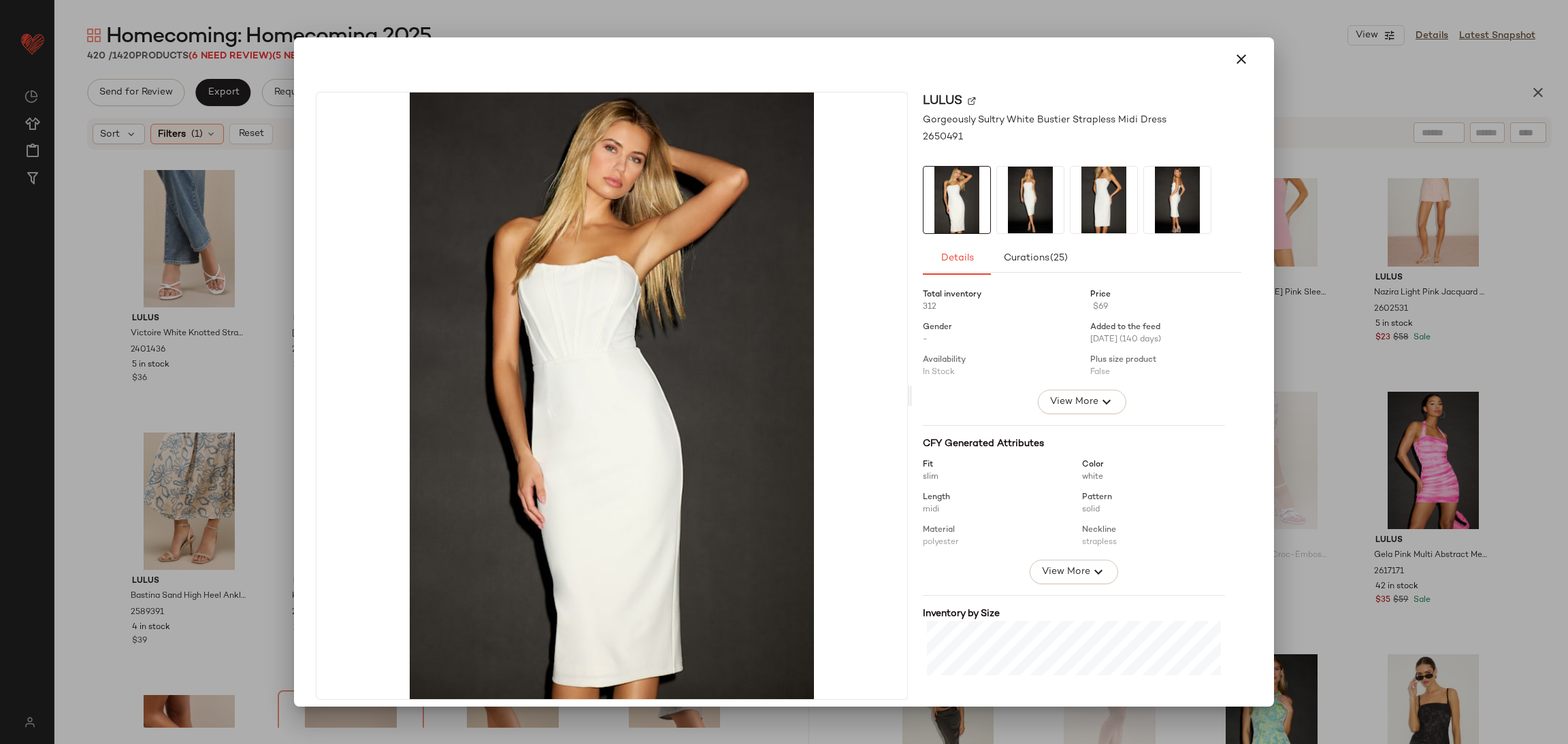
click at [1338, 205] on div at bounding box center [784, 372] width 1568 height 744
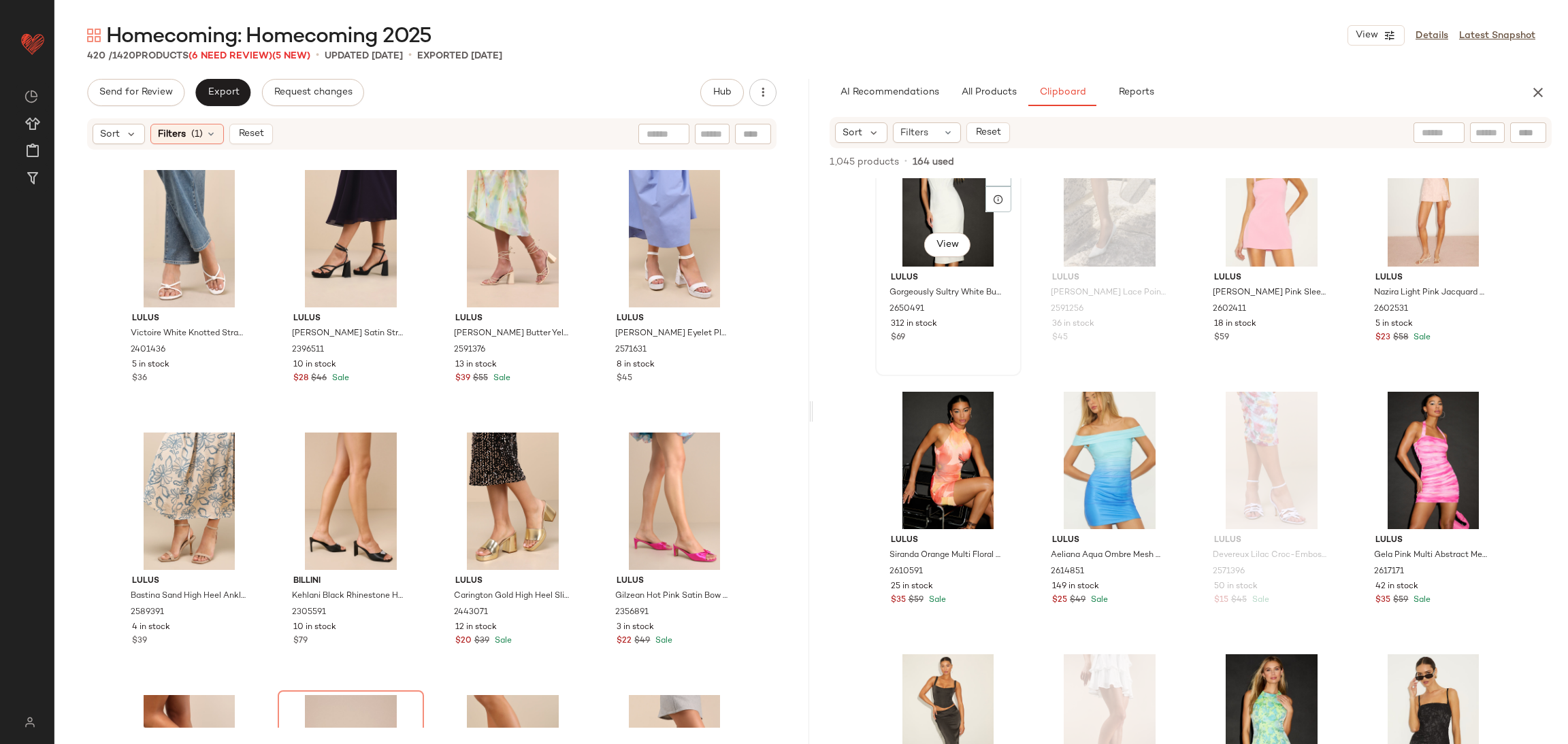
click at [975, 221] on div "View" at bounding box center [948, 198] width 137 height 138
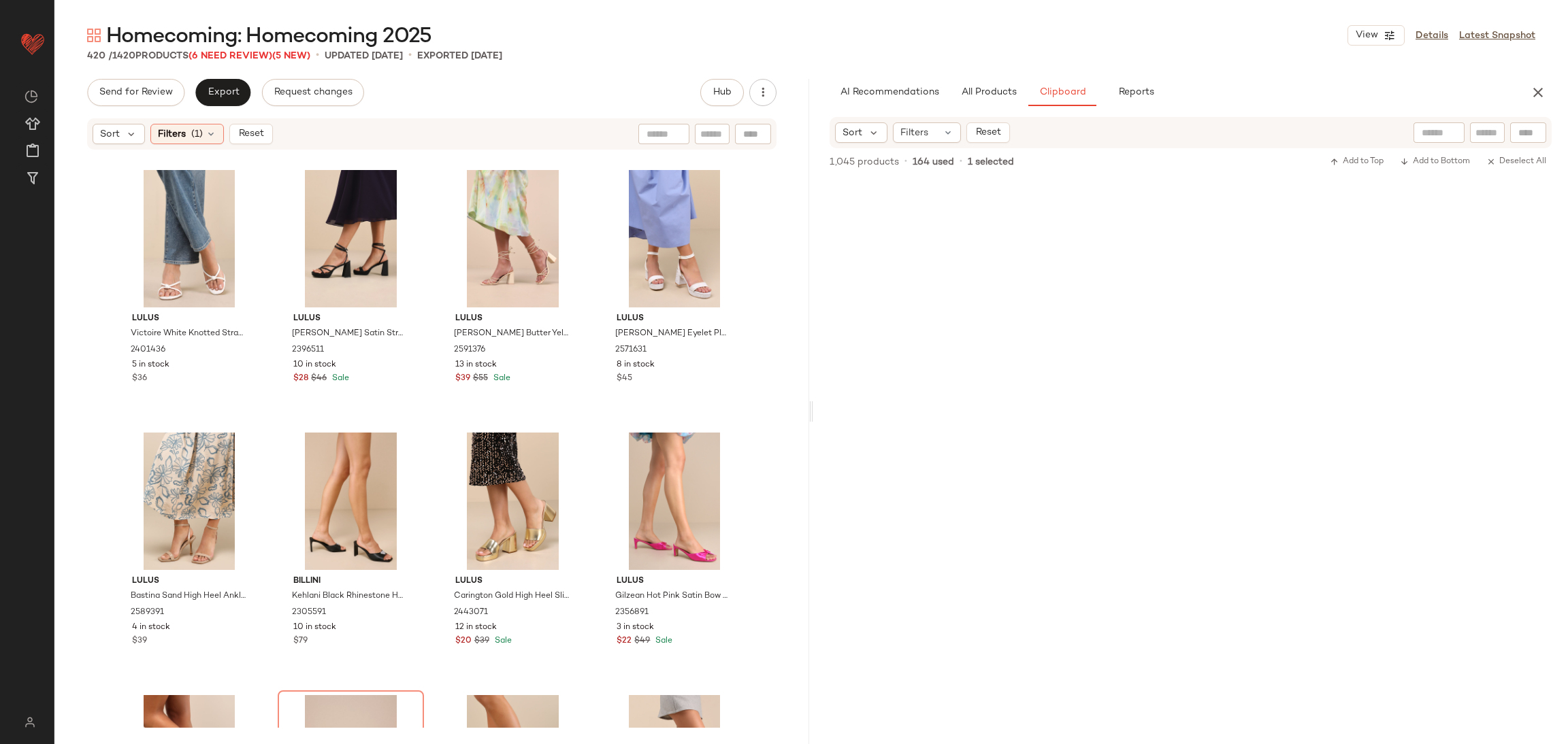
scroll to position [20322, 0]
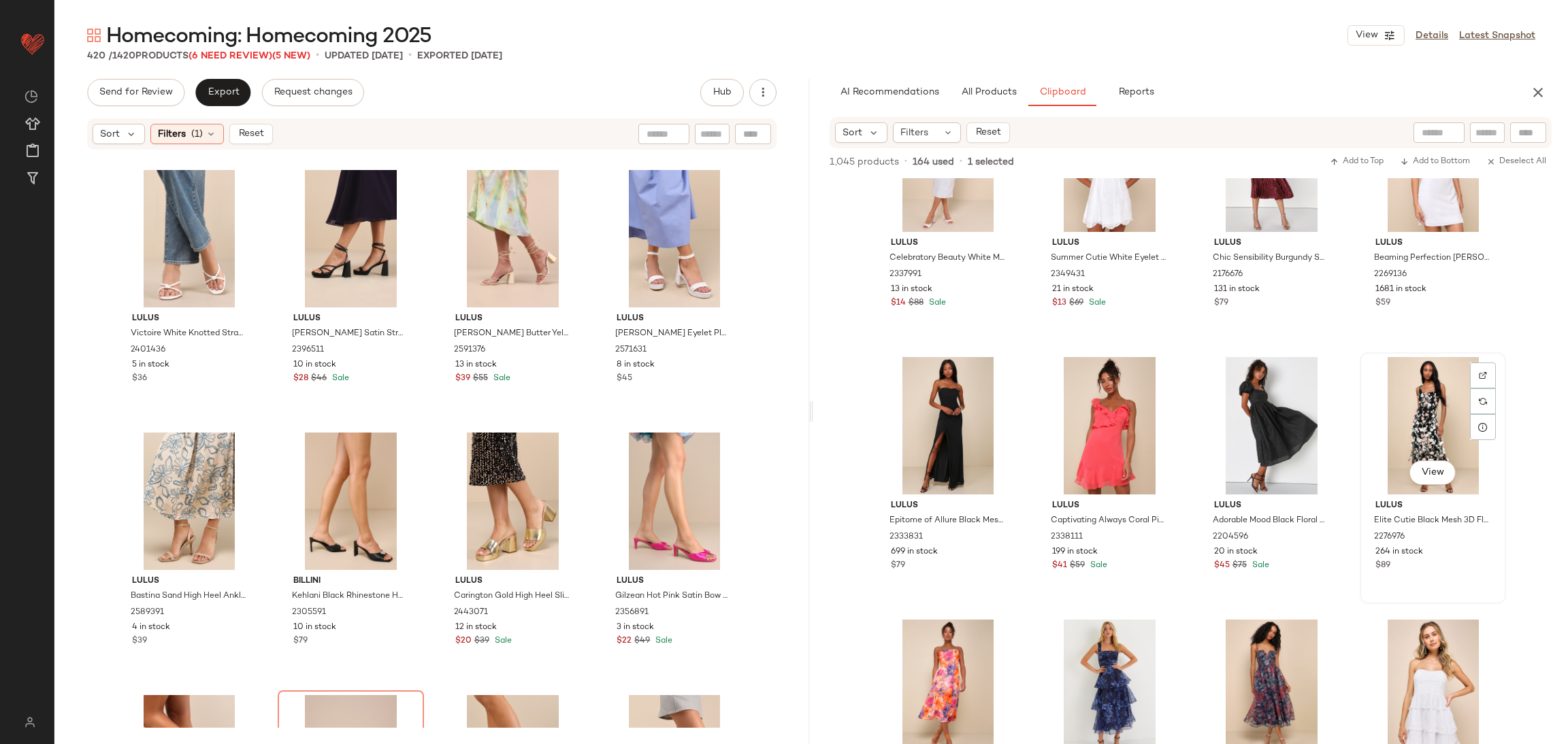
click at [1401, 387] on div "View" at bounding box center [1433, 426] width 137 height 138
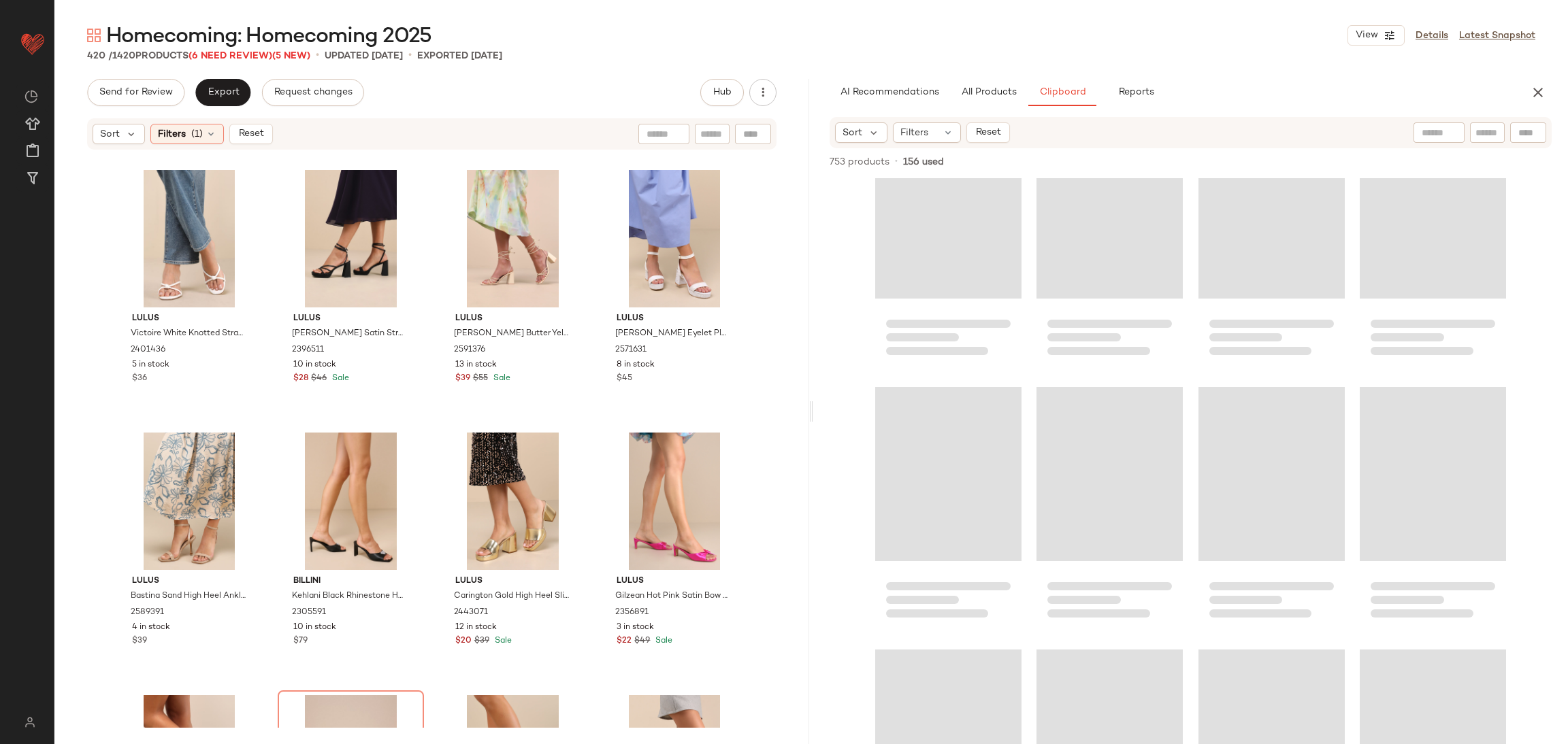
scroll to position [18996, 0]
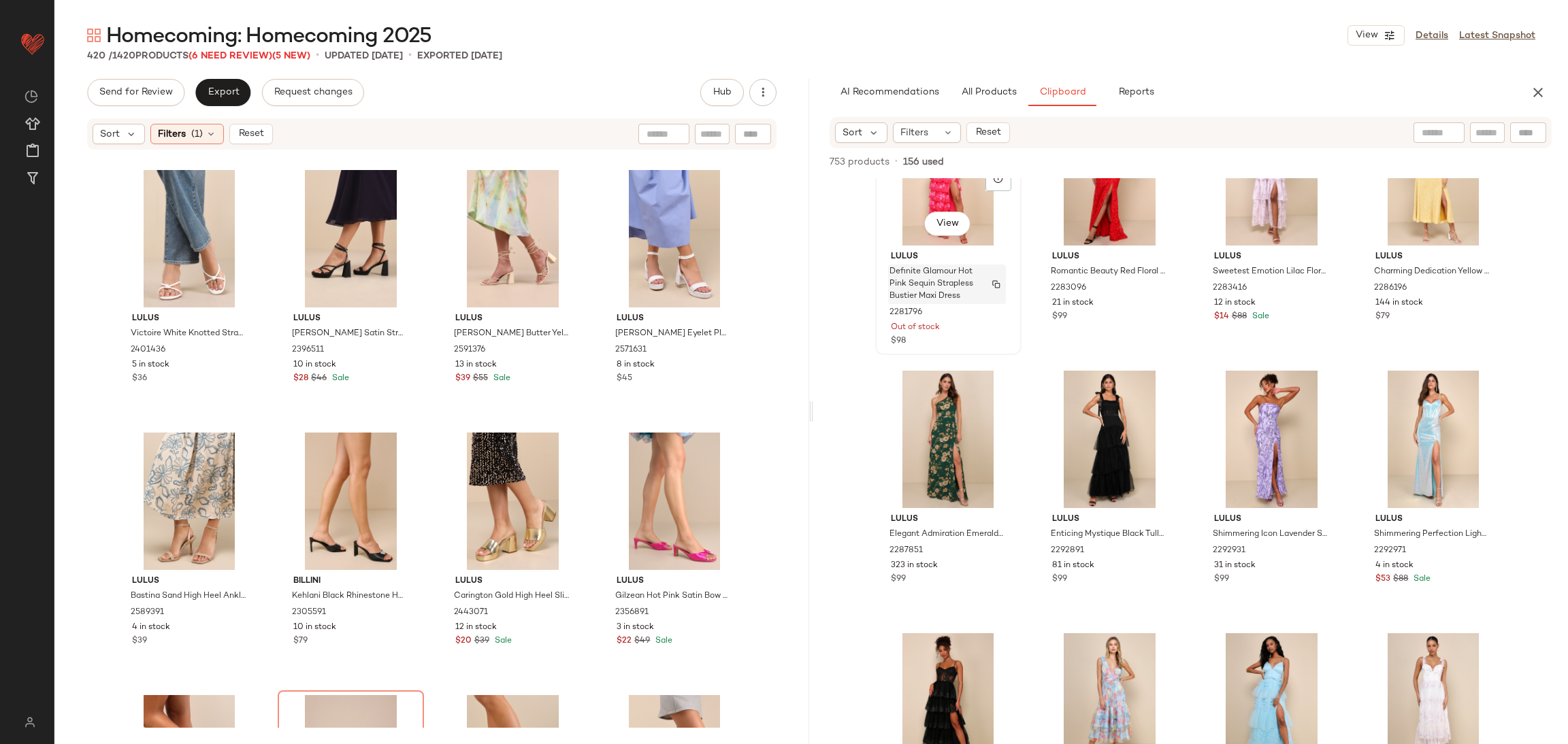
click at [918, 266] on span "Definite Glamour Hot Pink Sequin Strapless Bustier Maxi Dress" at bounding box center [934, 284] width 89 height 37
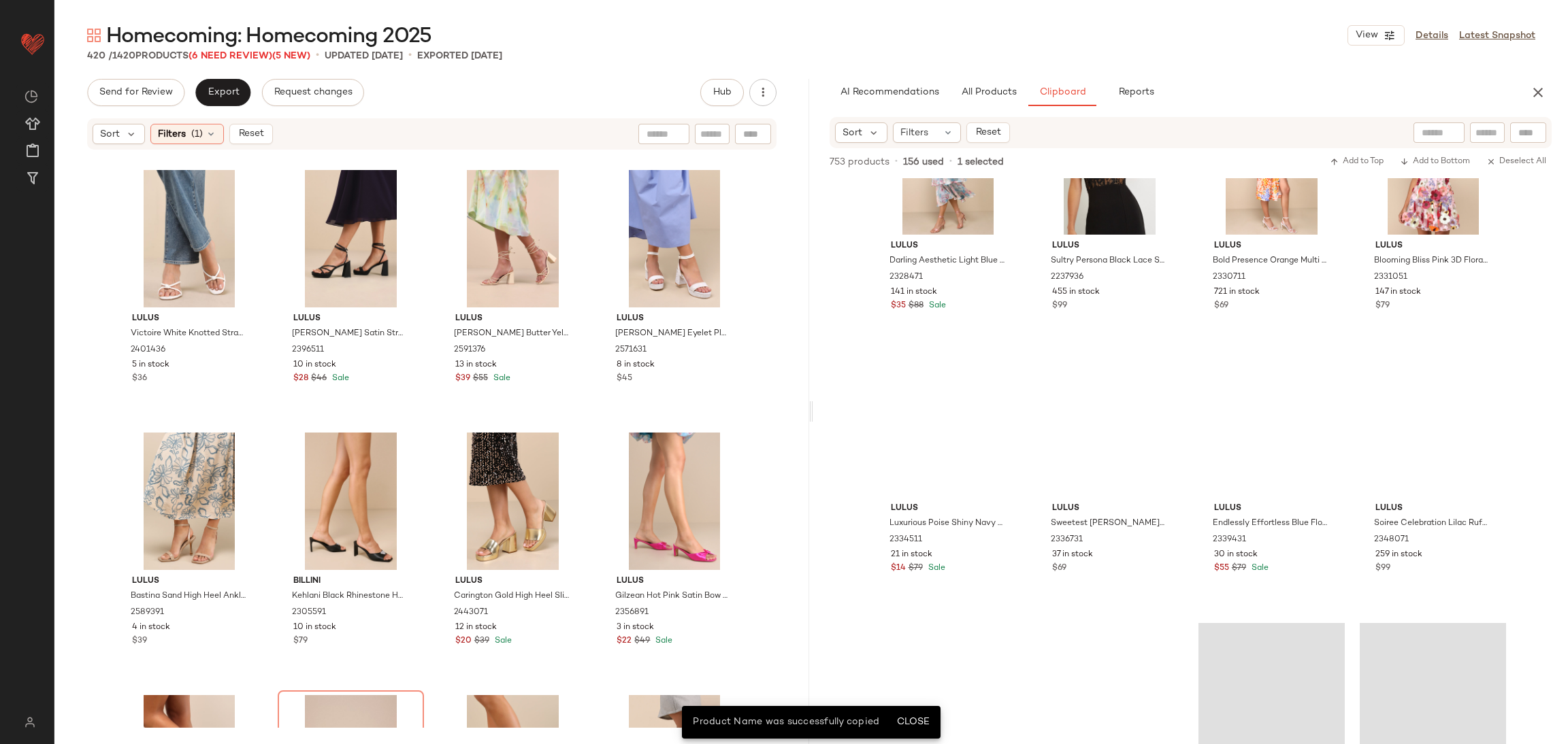
scroll to position [23181, 0]
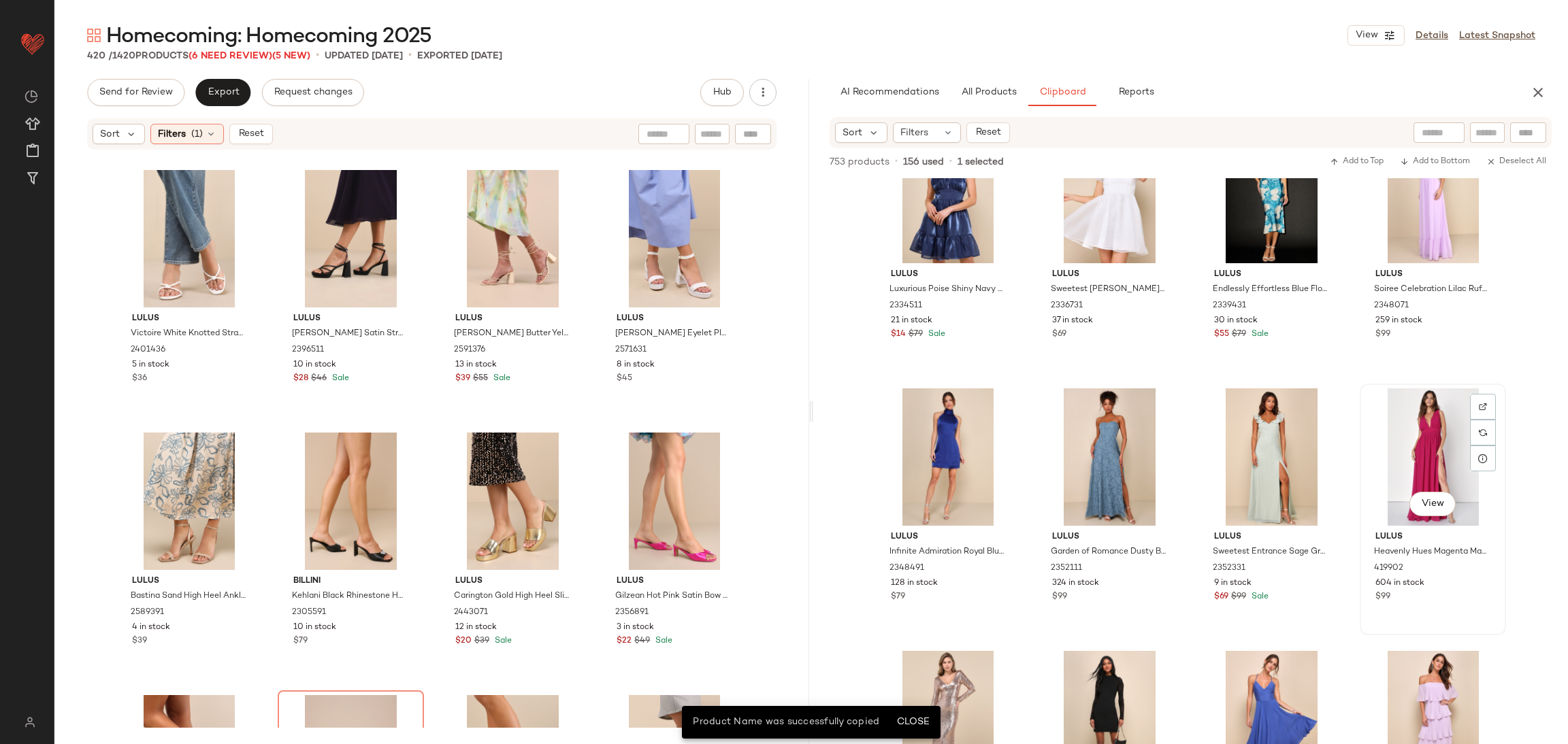
click at [1445, 440] on div "View" at bounding box center [1433, 457] width 137 height 138
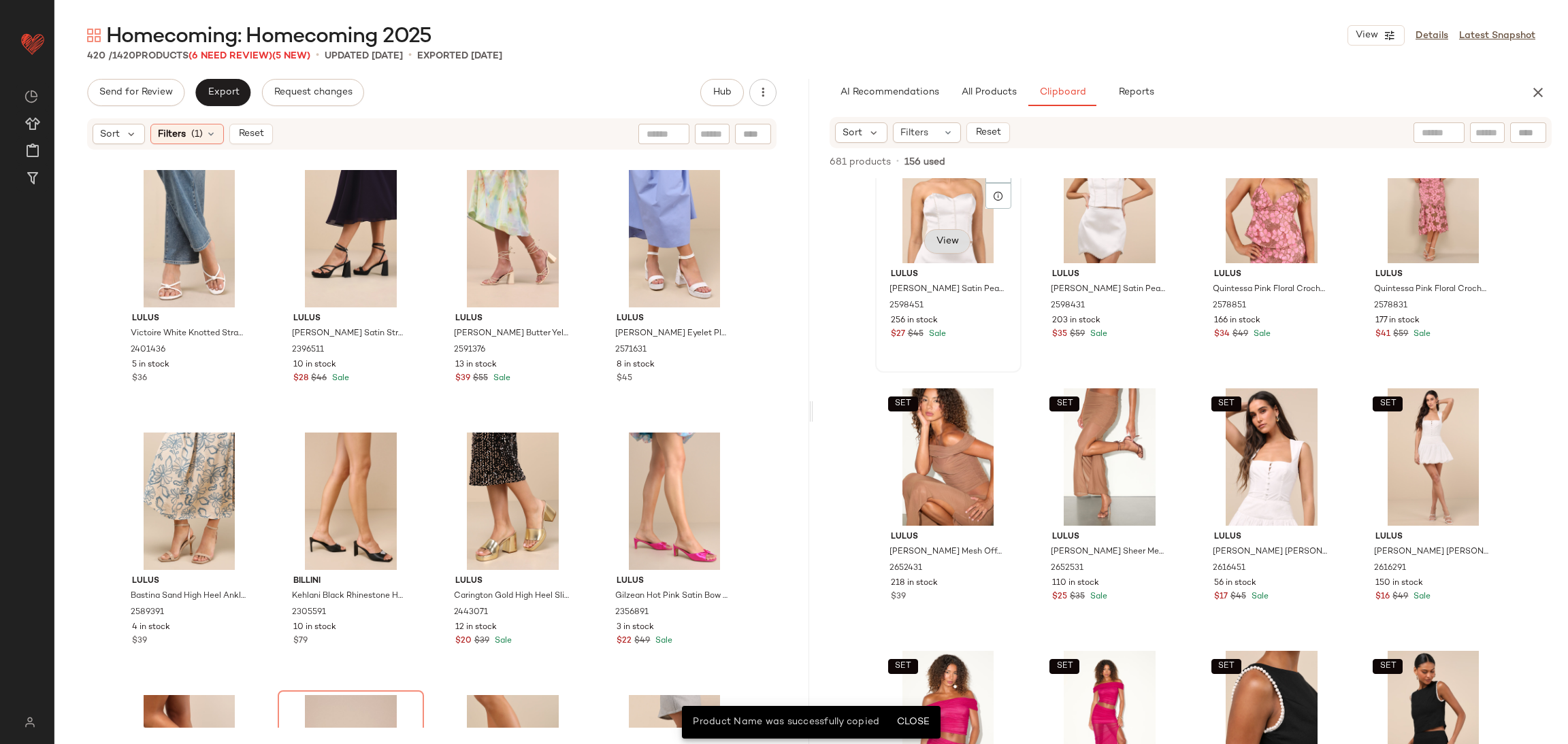
click at [943, 236] on span "View" at bounding box center [948, 241] width 23 height 11
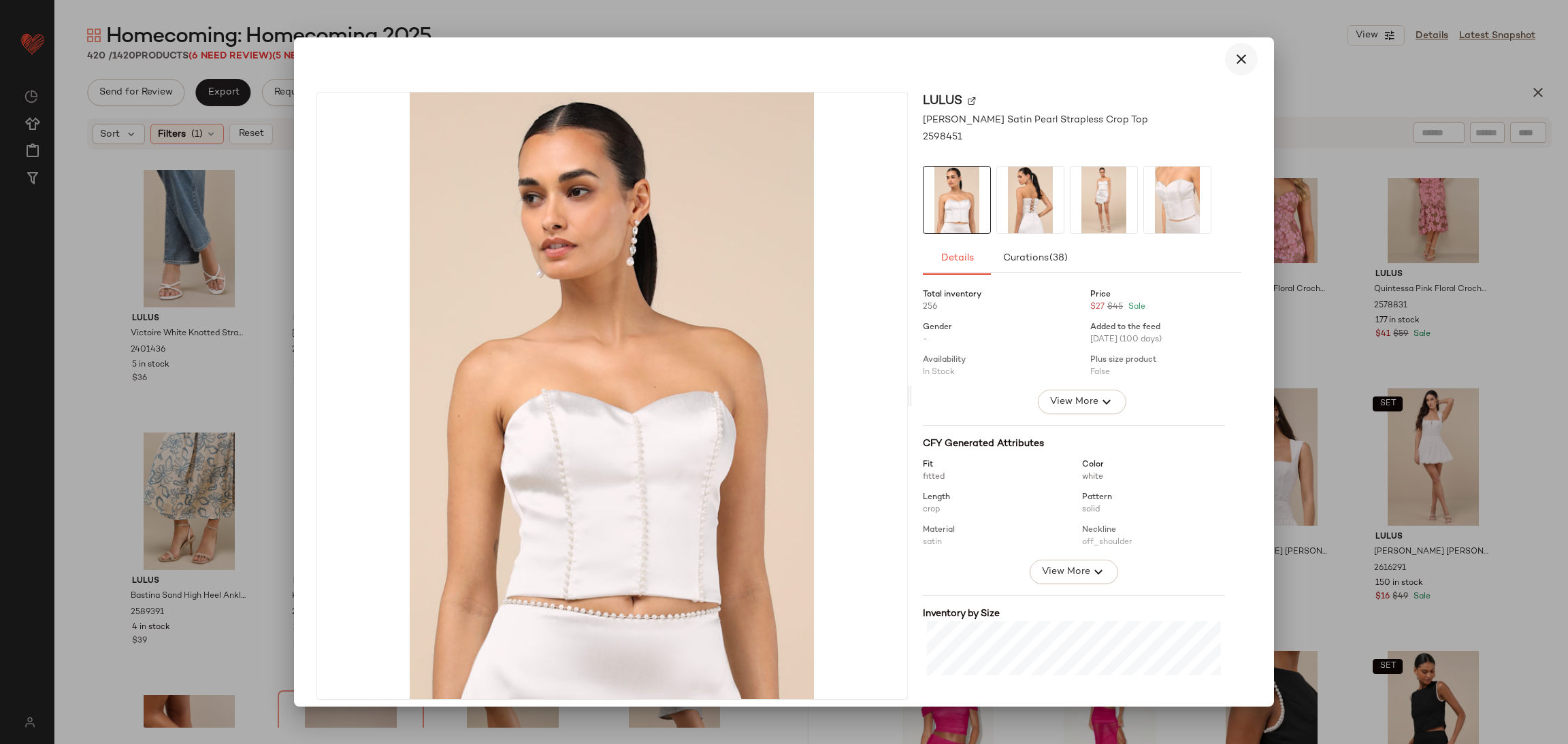
click at [1236, 52] on icon "button" at bounding box center [1241, 59] width 17 height 17
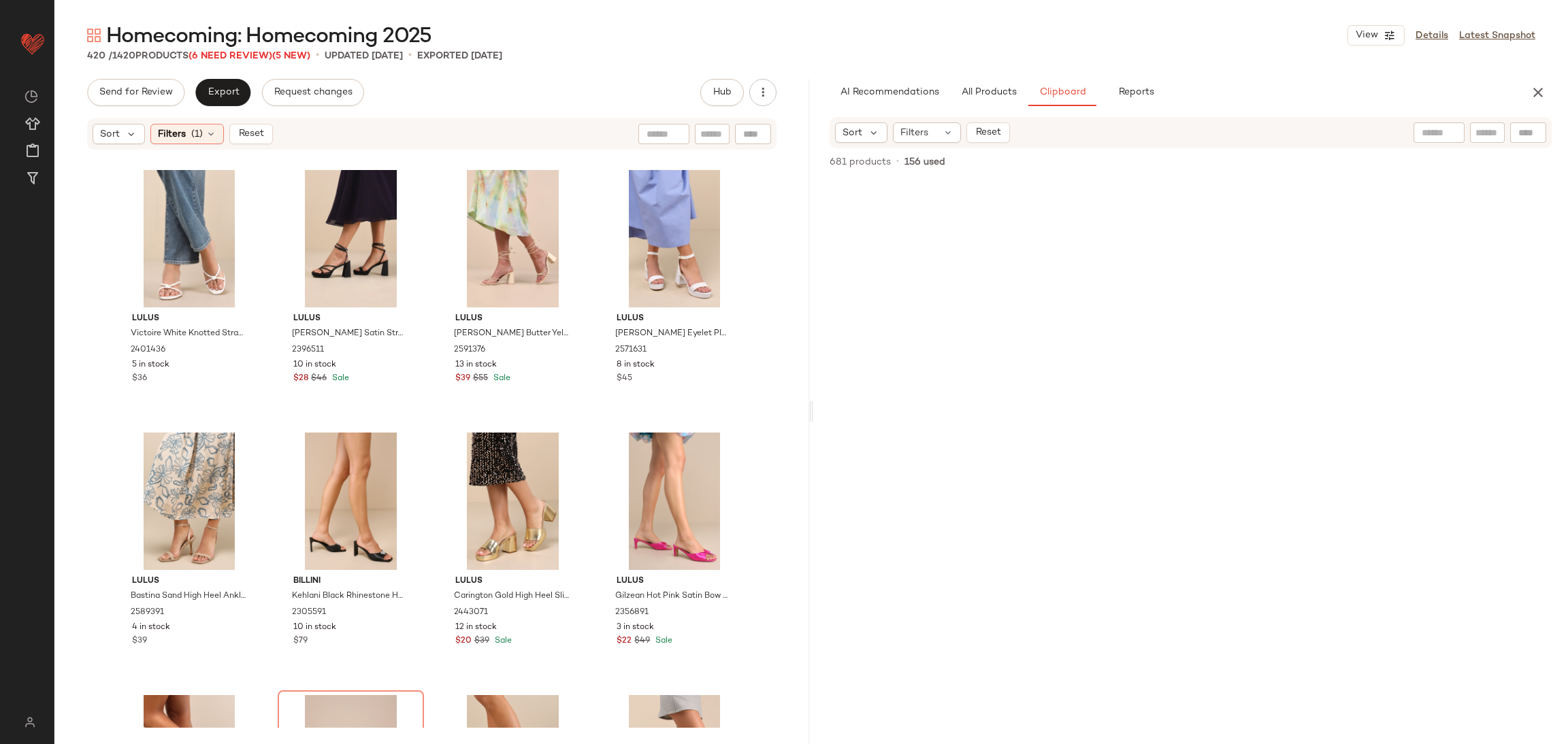
scroll to position [0, 0]
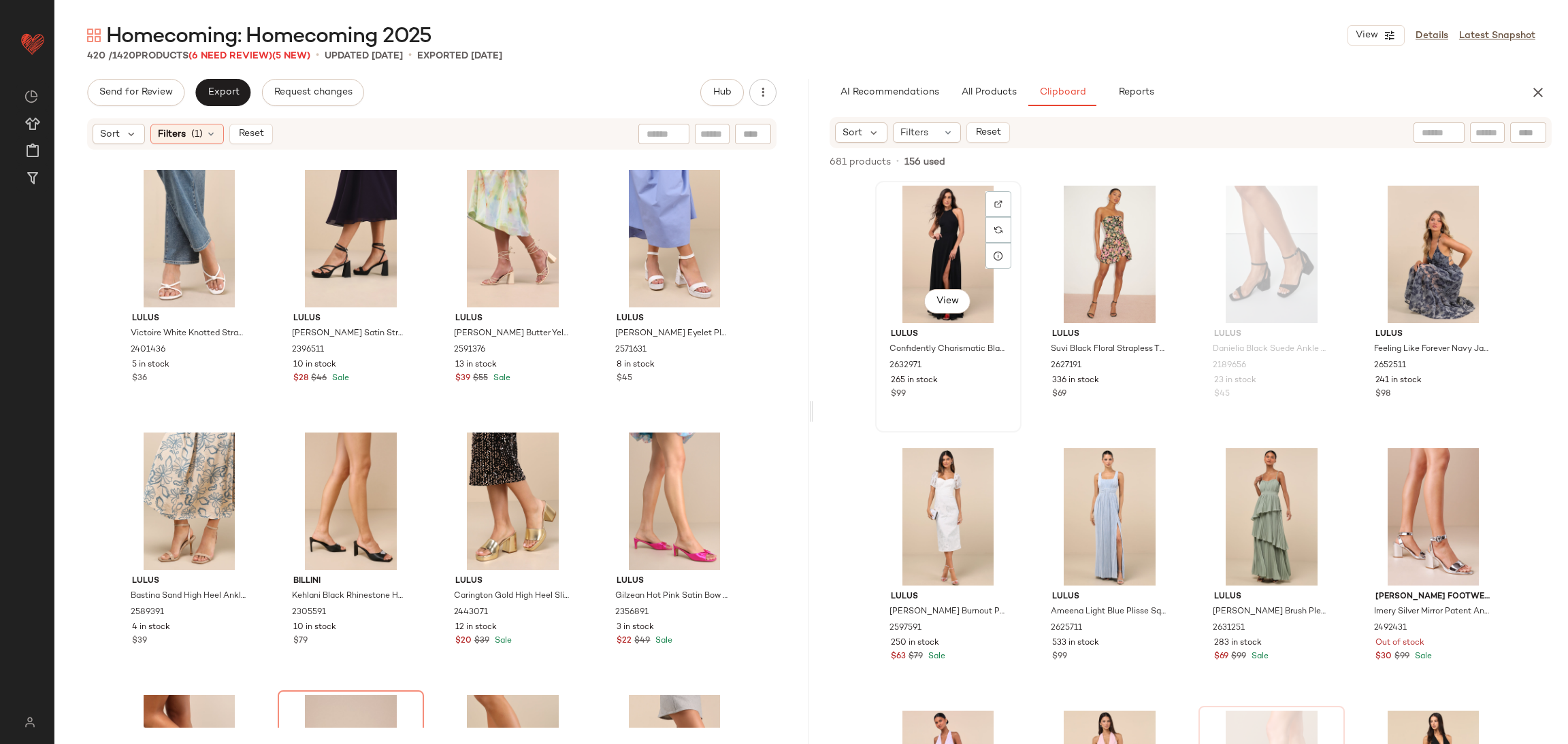
click at [926, 232] on div "View" at bounding box center [948, 255] width 137 height 138
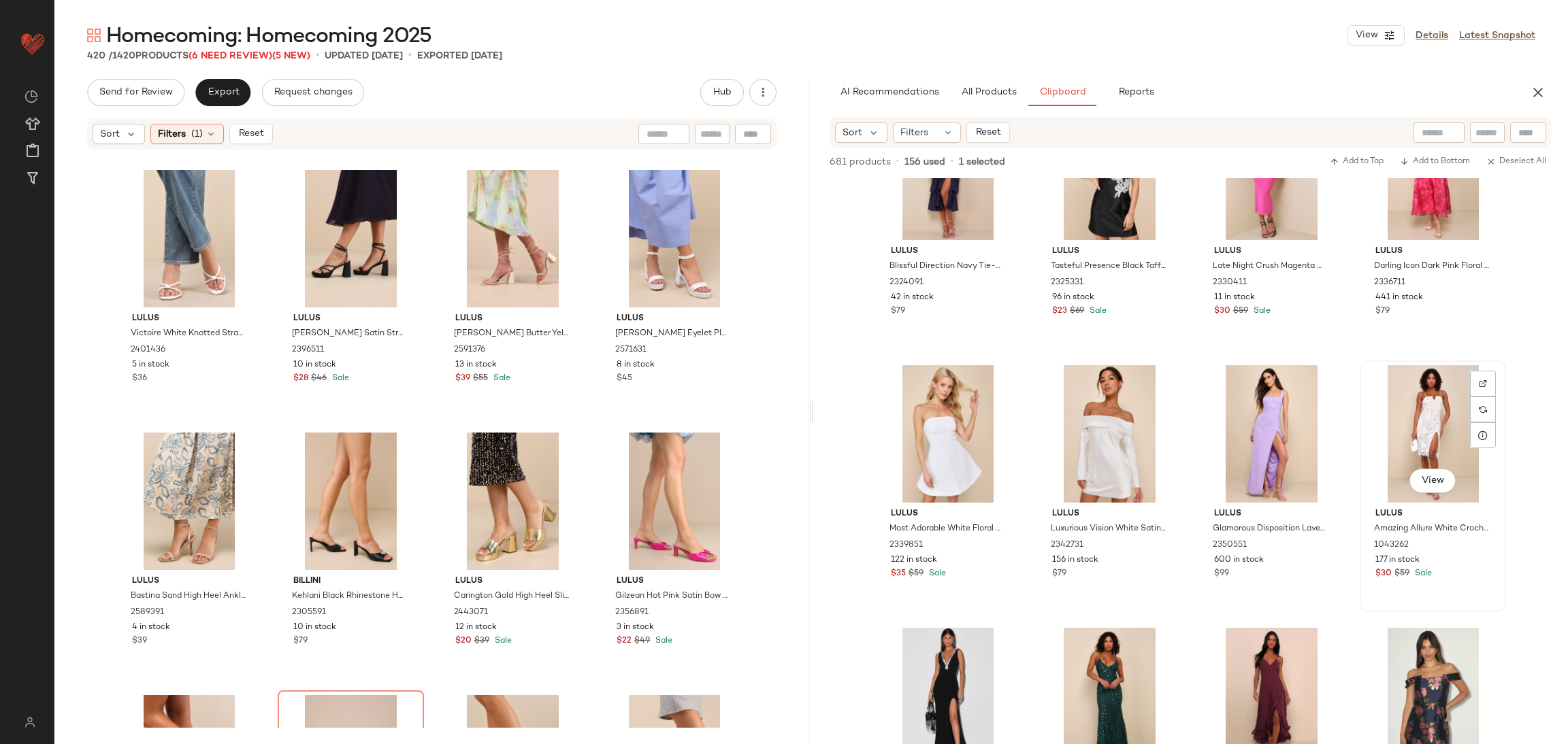
scroll to position [4296, 0]
click at [1403, 393] on div "View" at bounding box center [1433, 434] width 137 height 138
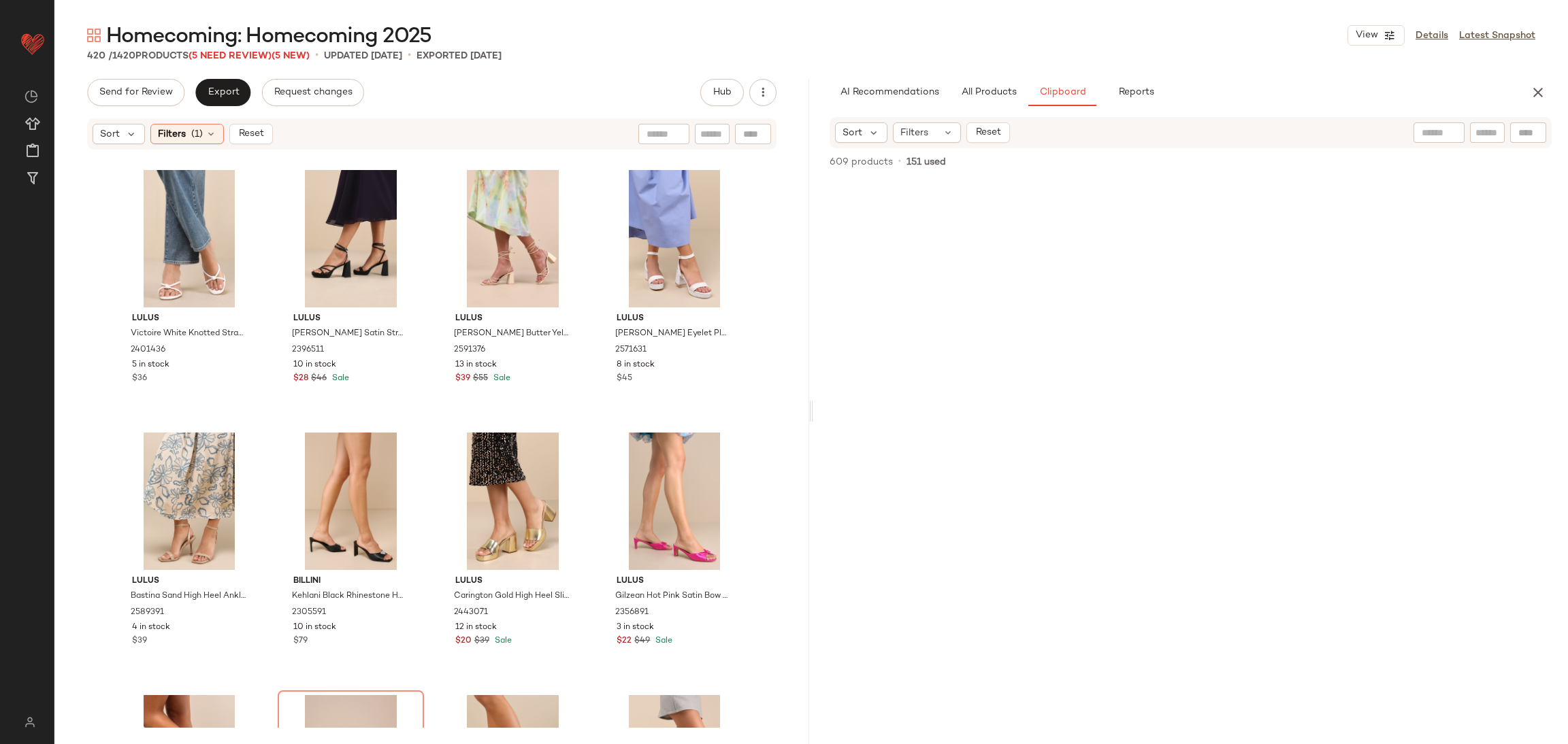
scroll to position [0, 0]
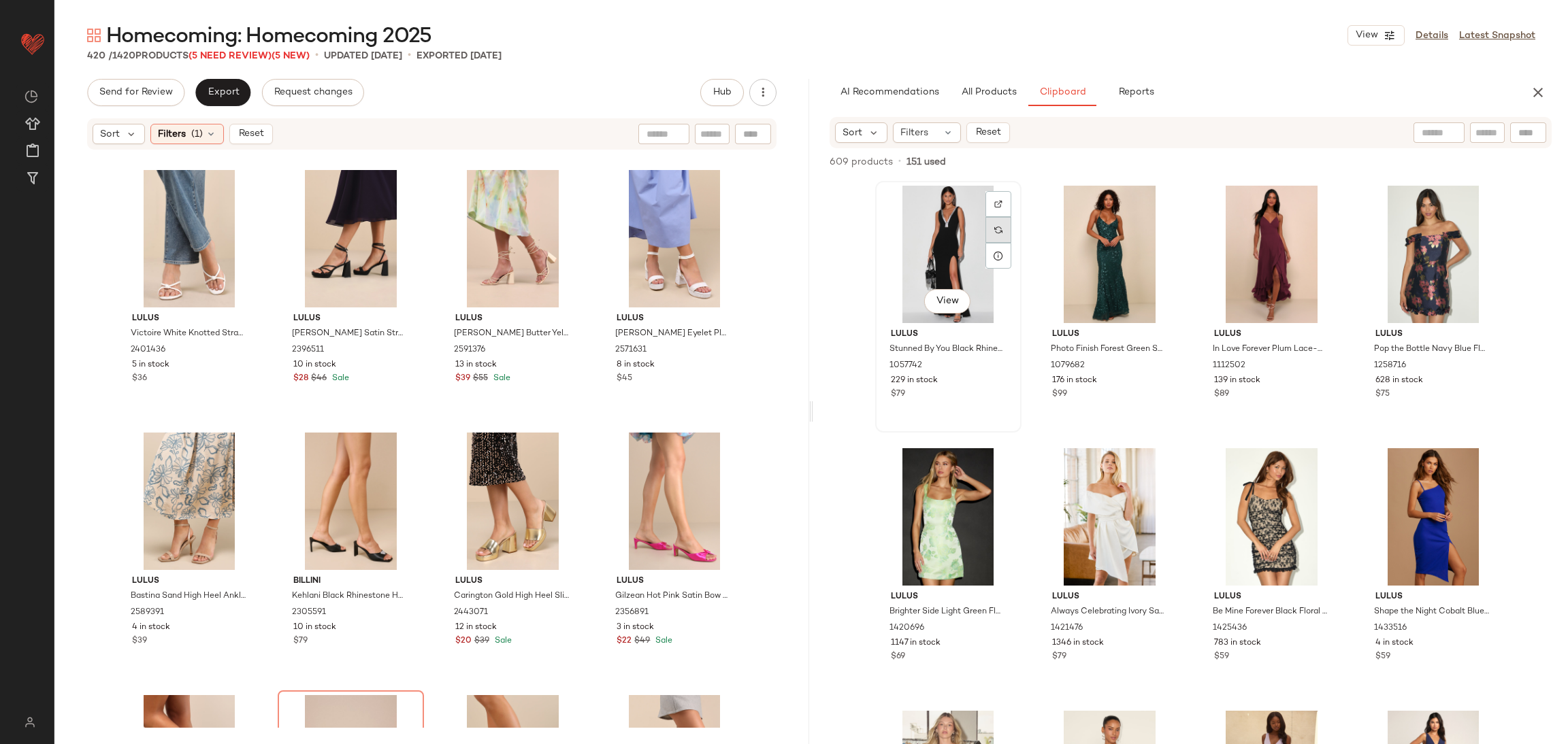
click at [985, 237] on div at bounding box center [998, 230] width 26 height 26
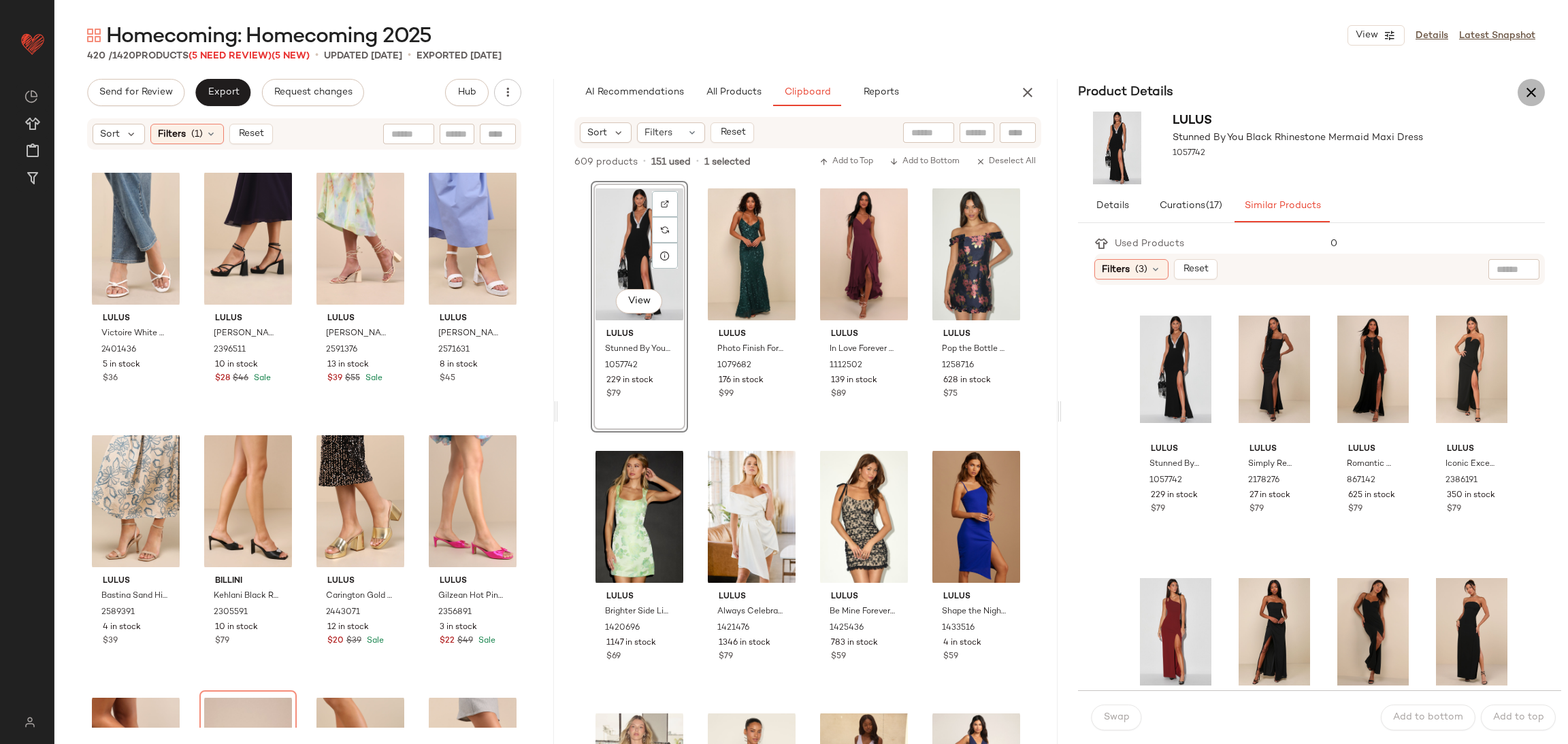
click at [1535, 88] on icon "button" at bounding box center [1531, 93] width 17 height 17
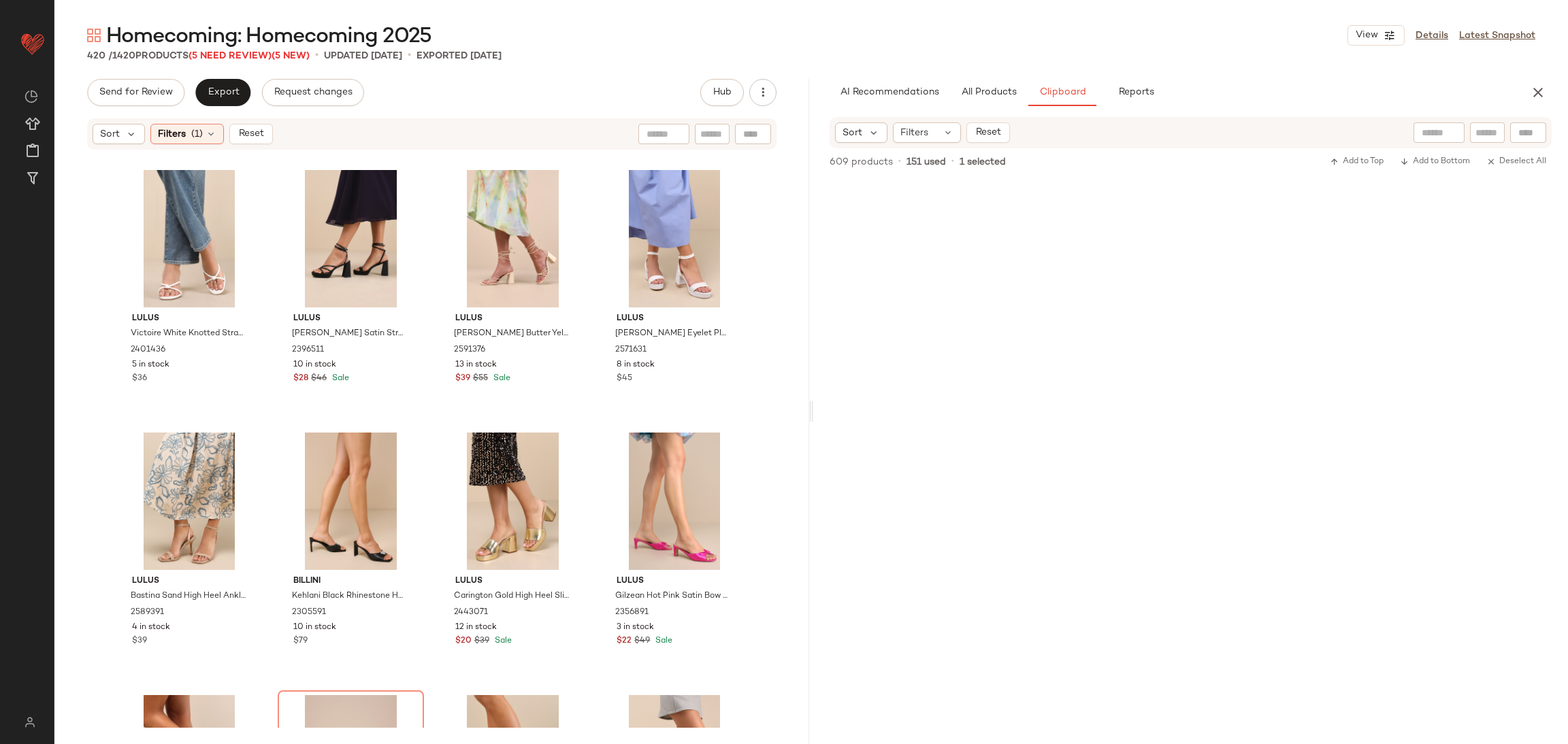
scroll to position [8395, 0]
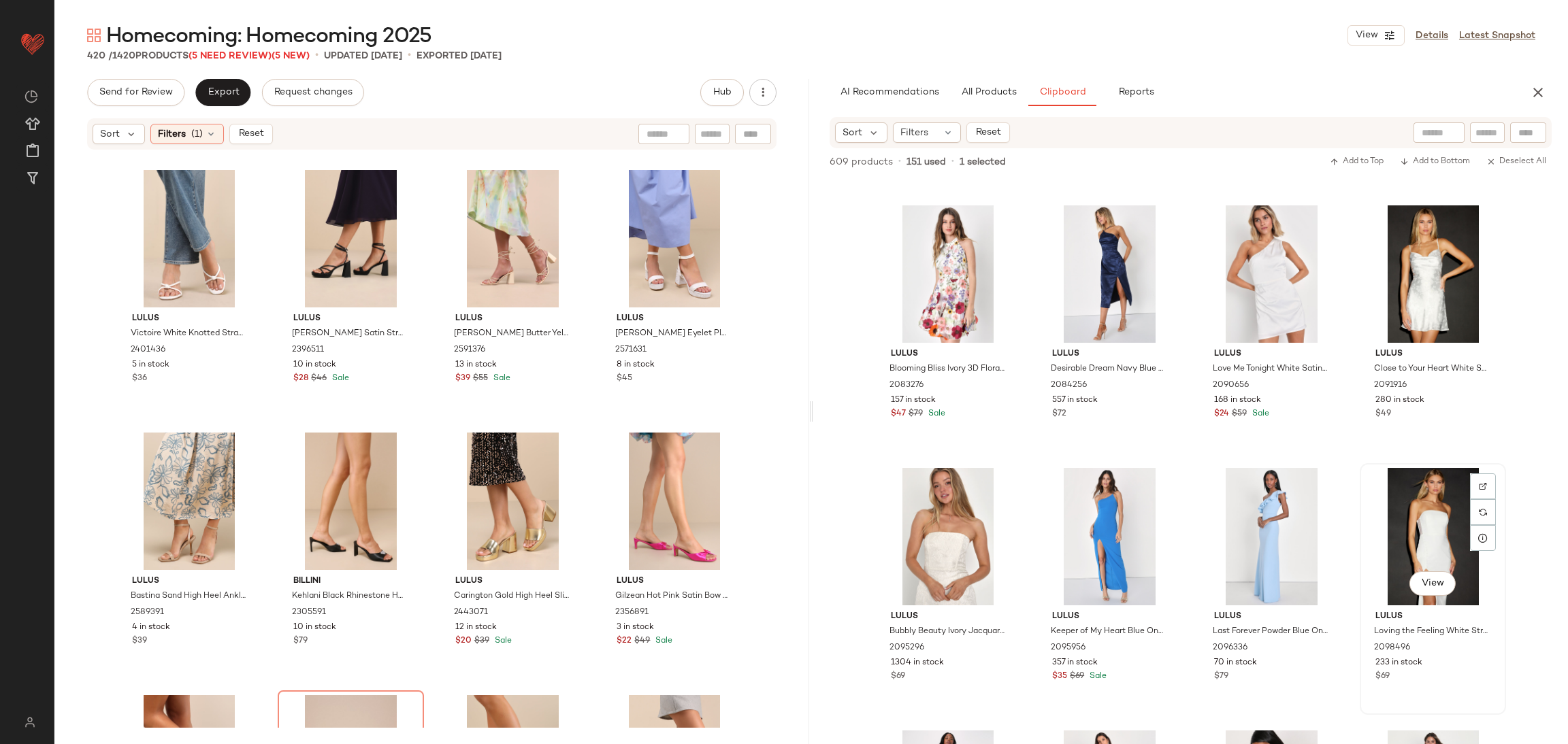
click at [1412, 499] on div "View" at bounding box center [1433, 537] width 137 height 138
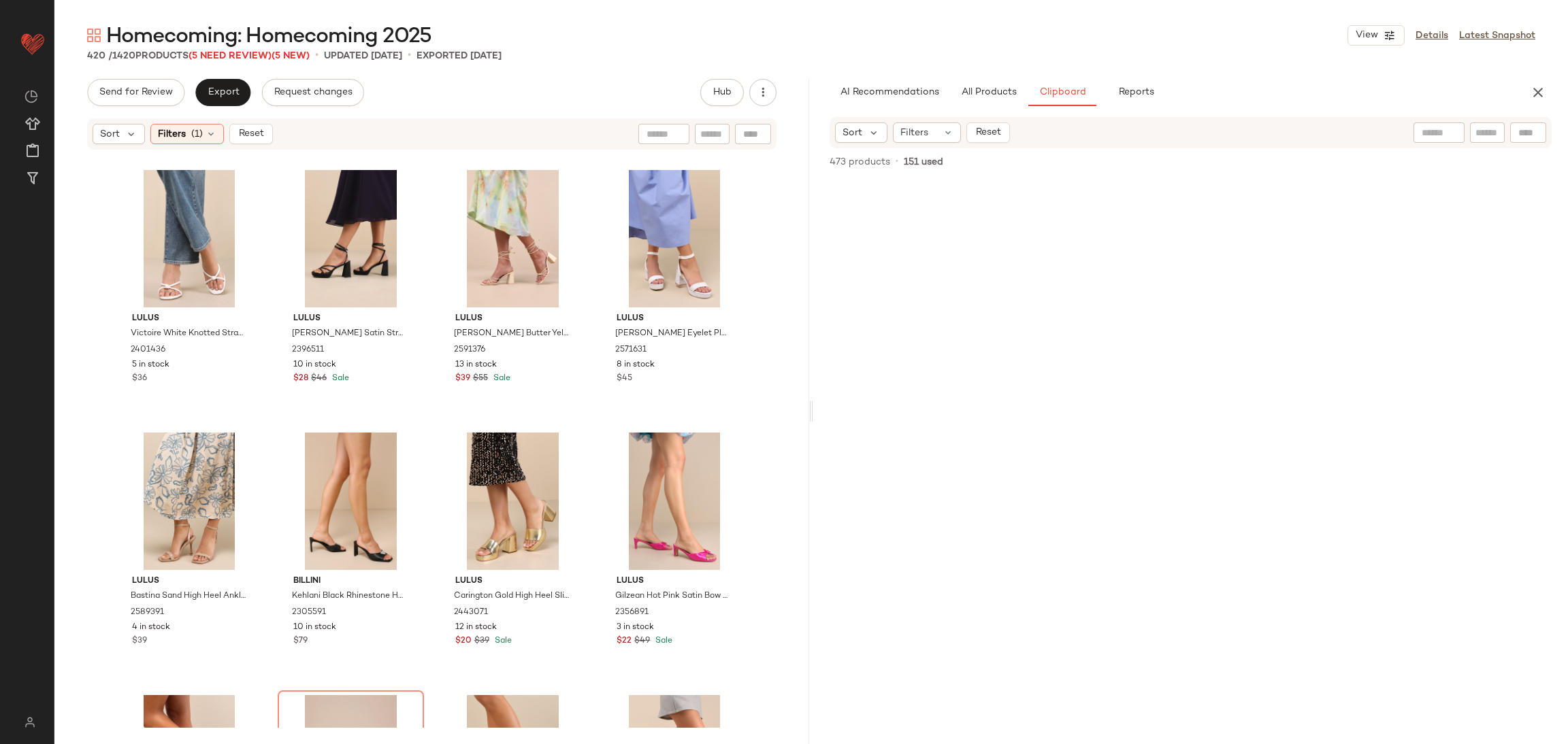
scroll to position [0, 0]
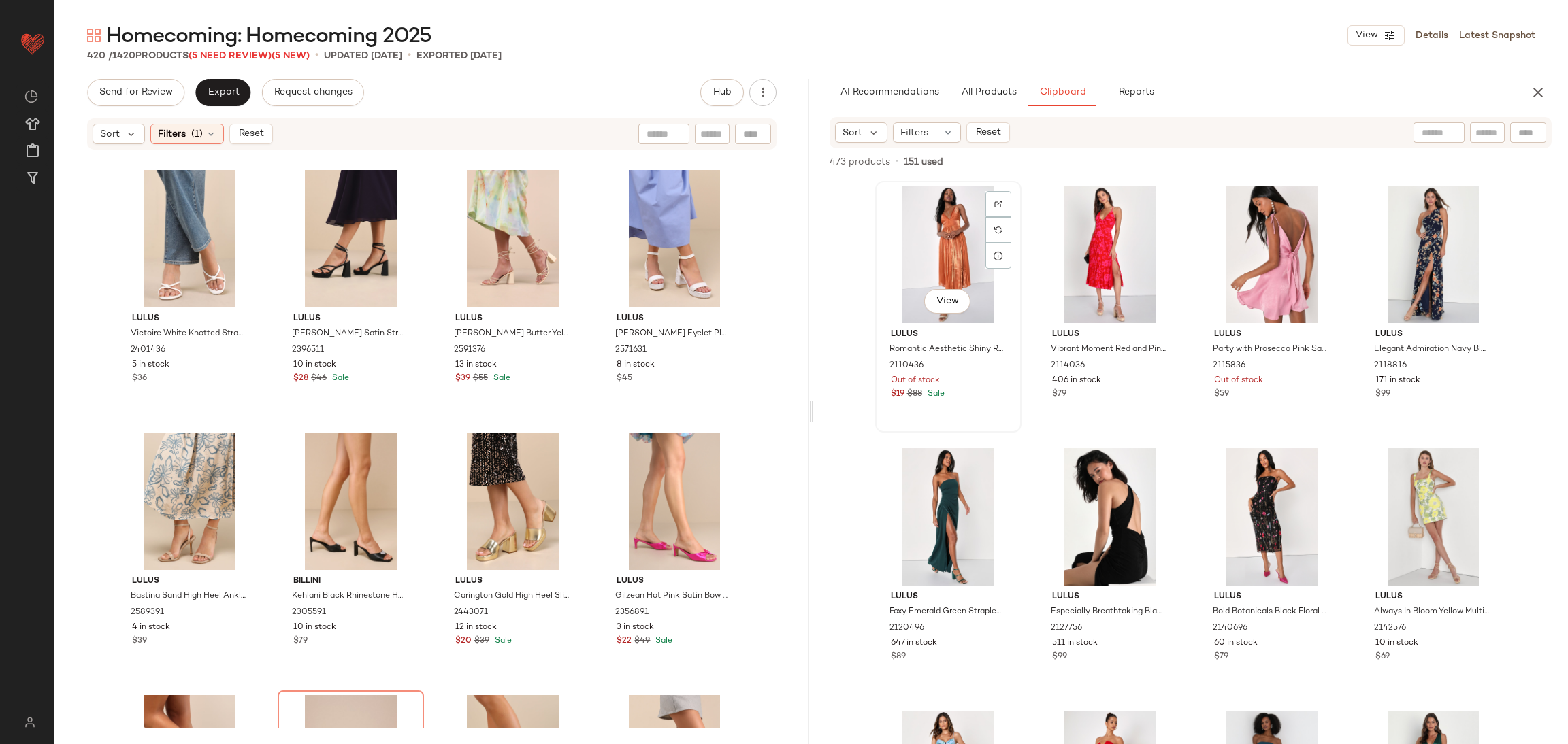
click at [940, 239] on div "View" at bounding box center [948, 255] width 137 height 138
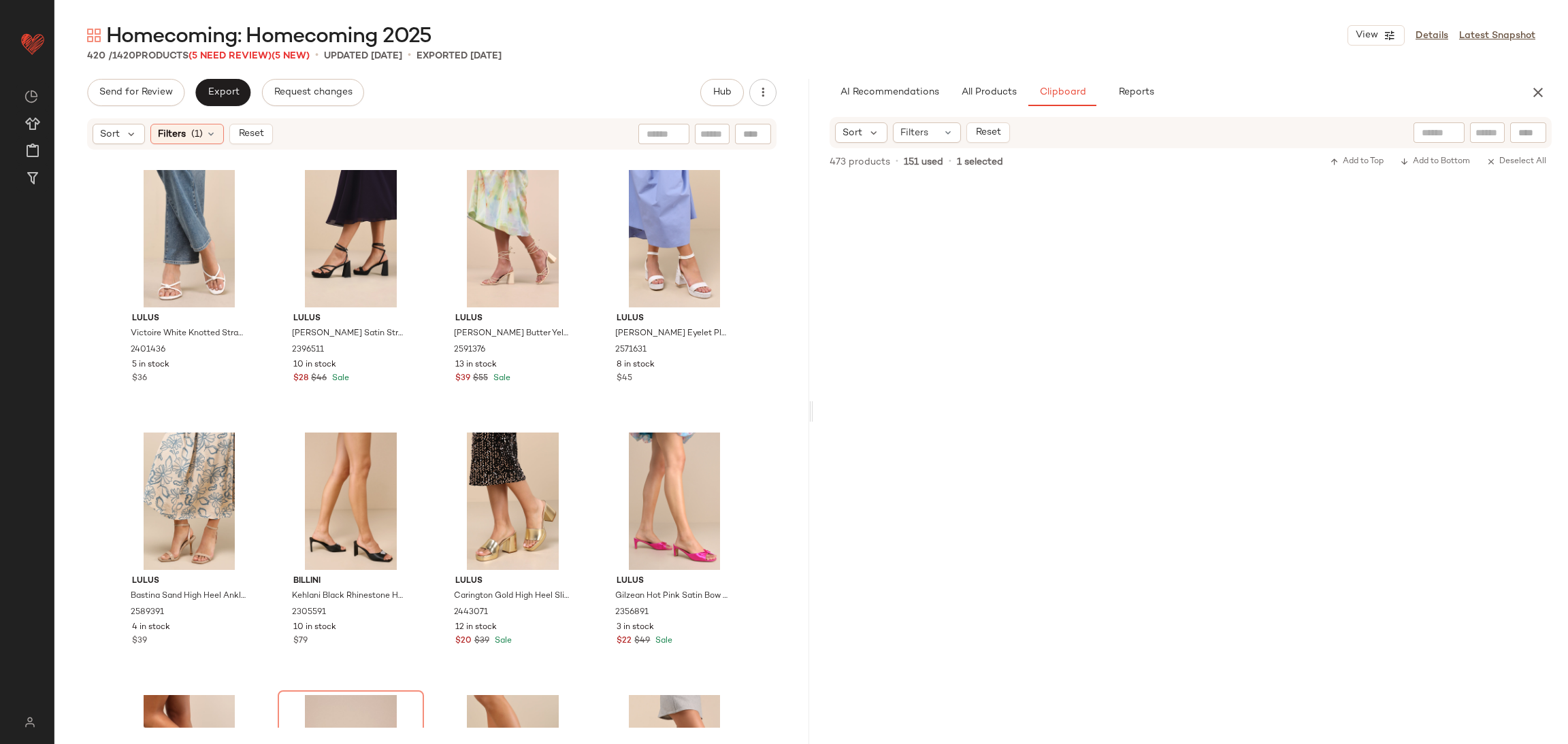
scroll to position [10960, 0]
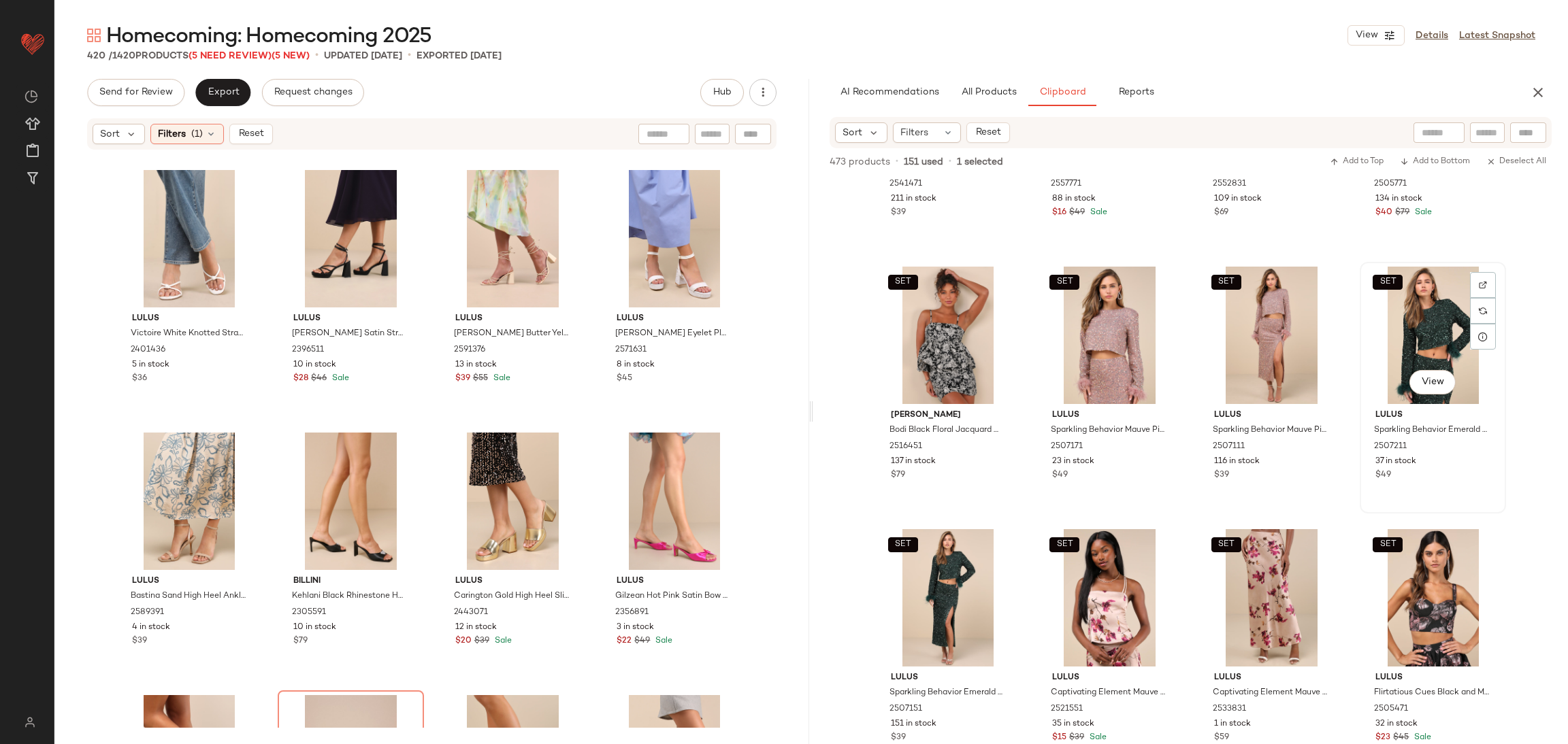
click at [1410, 331] on div "SET View" at bounding box center [1433, 335] width 137 height 138
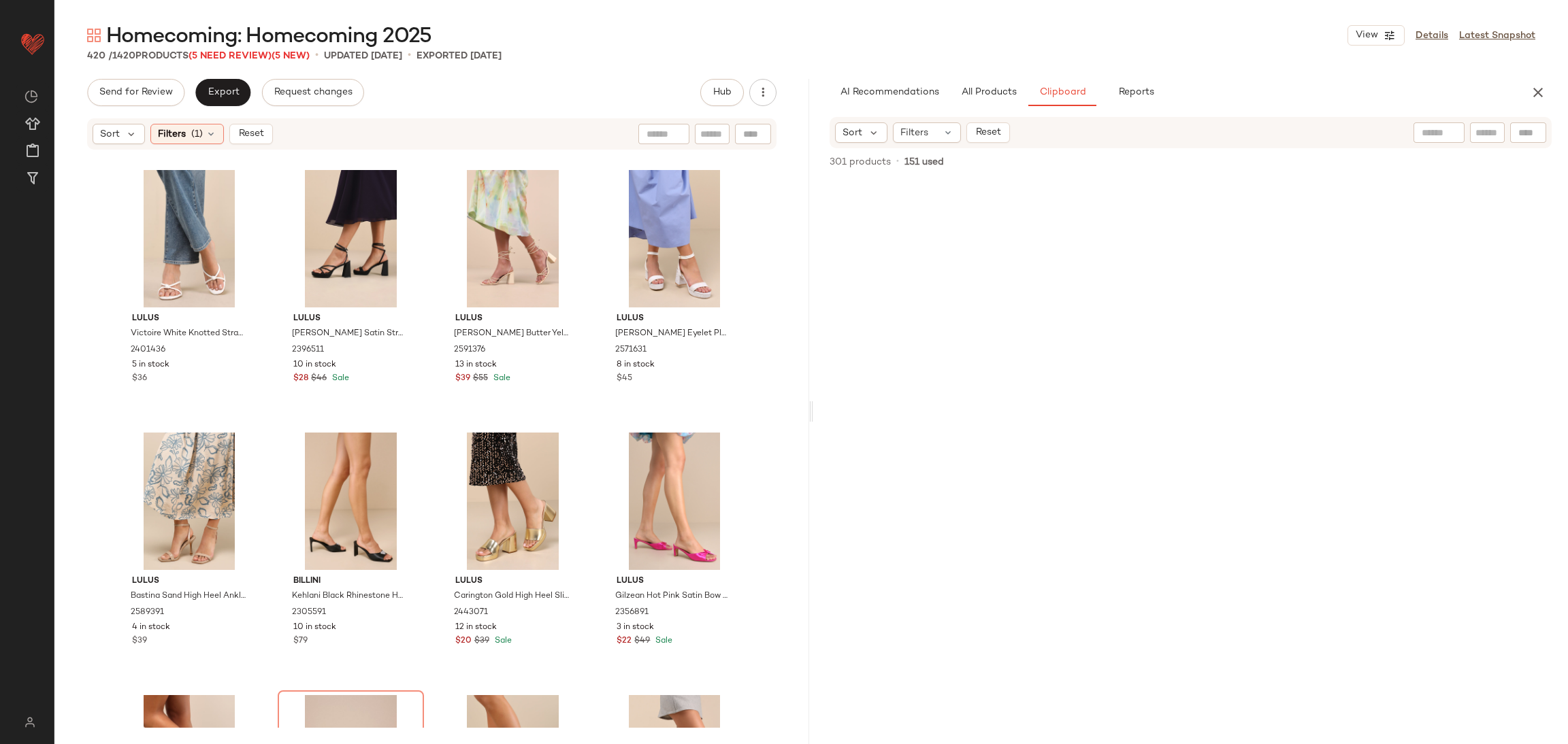
scroll to position [0, 0]
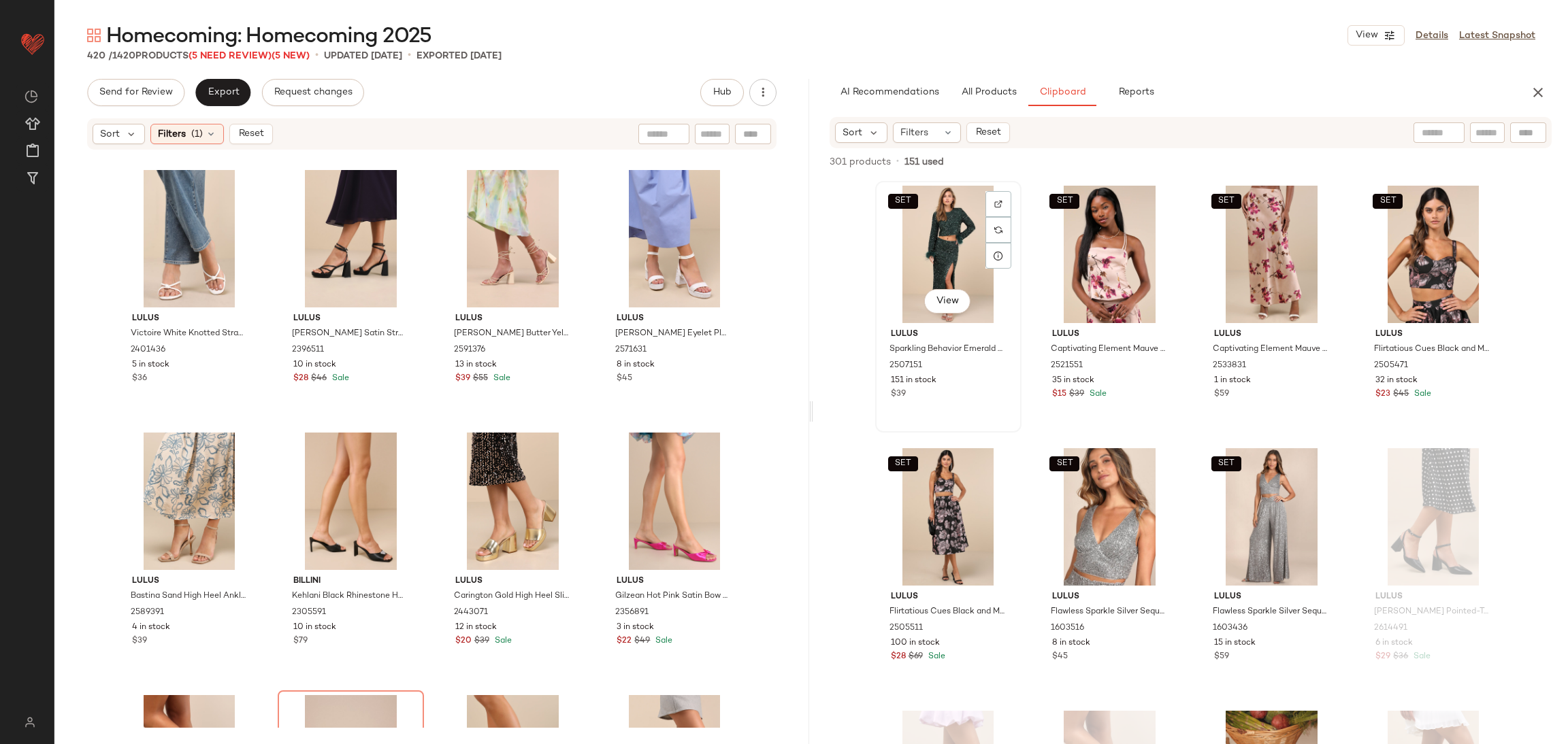
click at [935, 249] on div "SET View" at bounding box center [948, 255] width 137 height 138
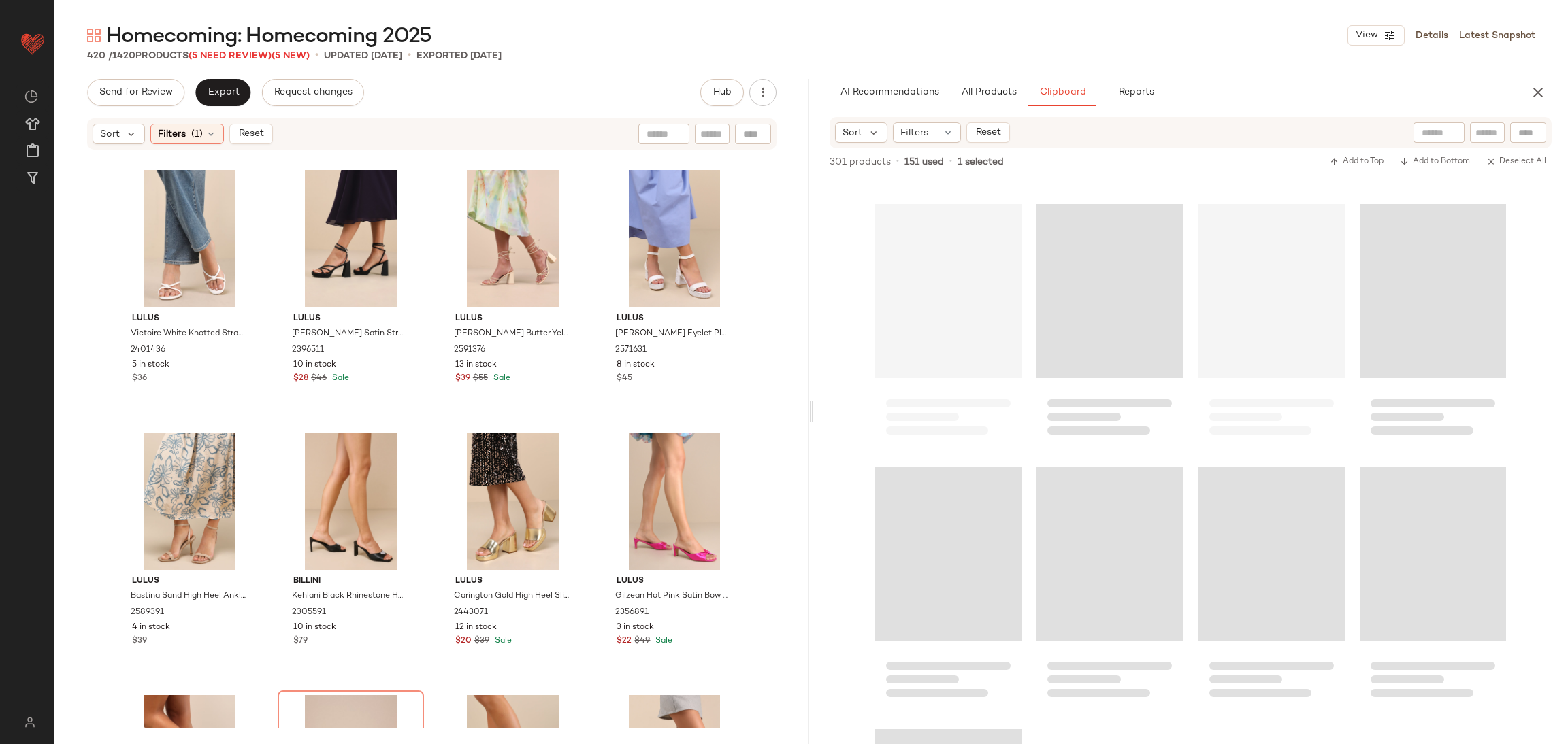
scroll to position [19394, 0]
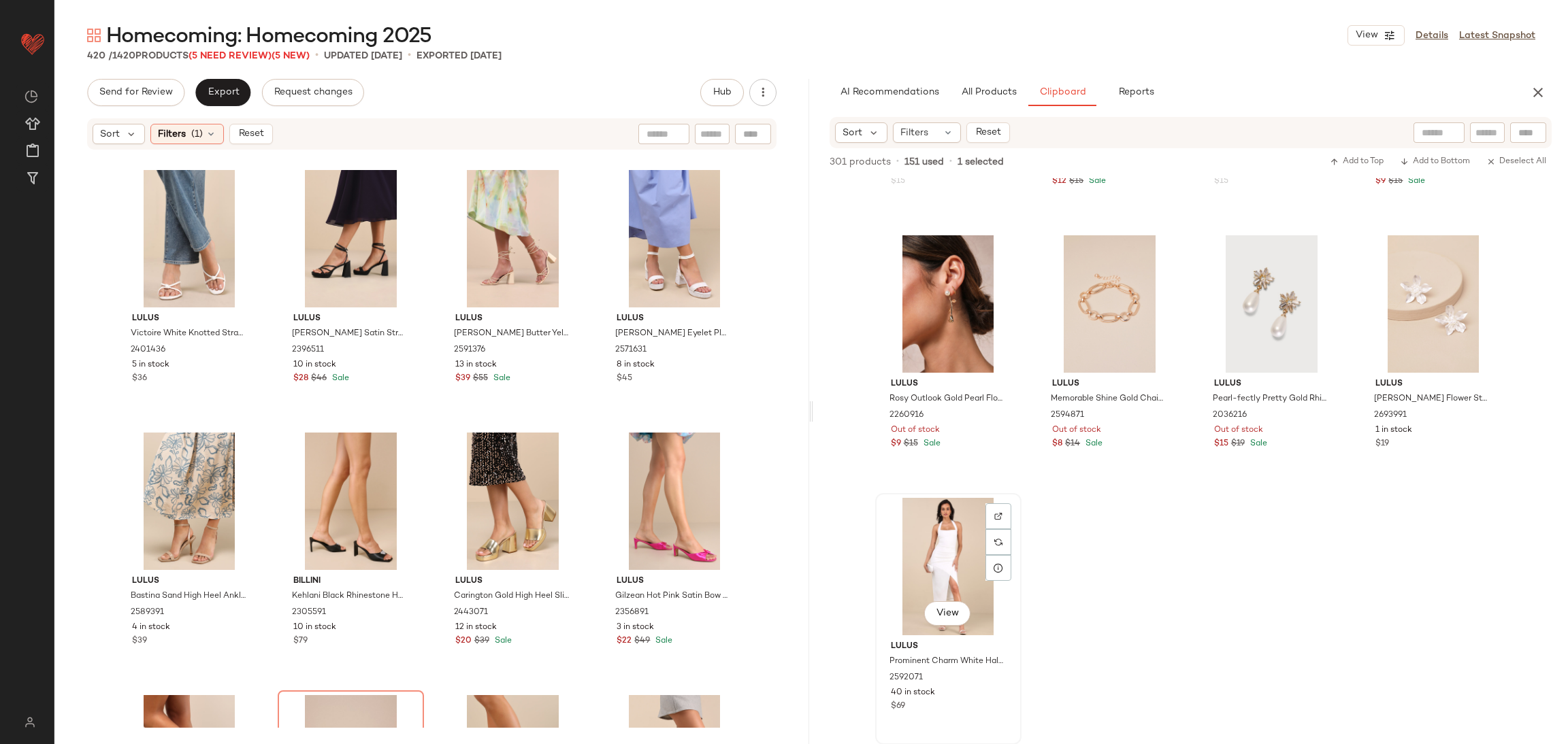
click at [943, 544] on div "View" at bounding box center [948, 567] width 137 height 138
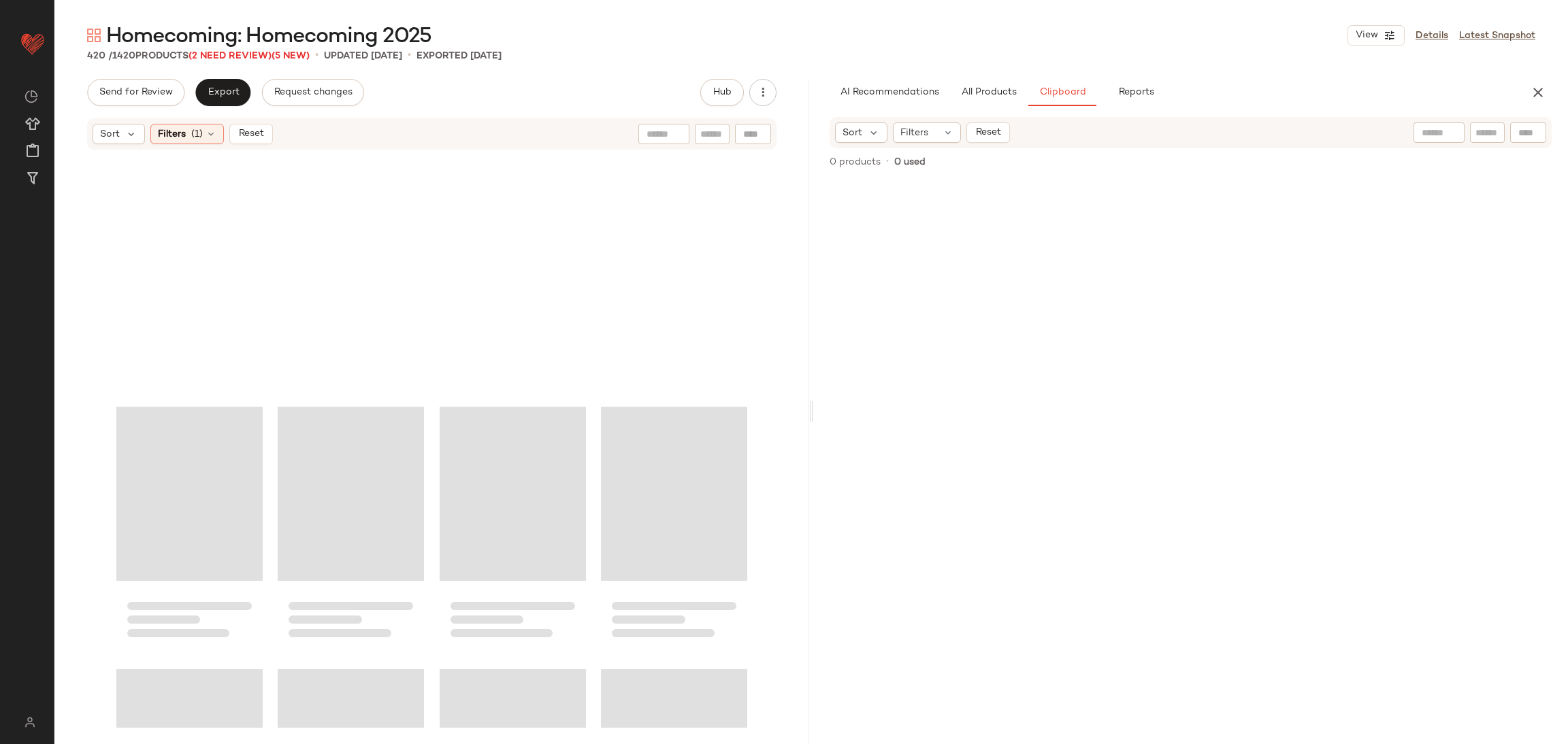
scroll to position [0, 0]
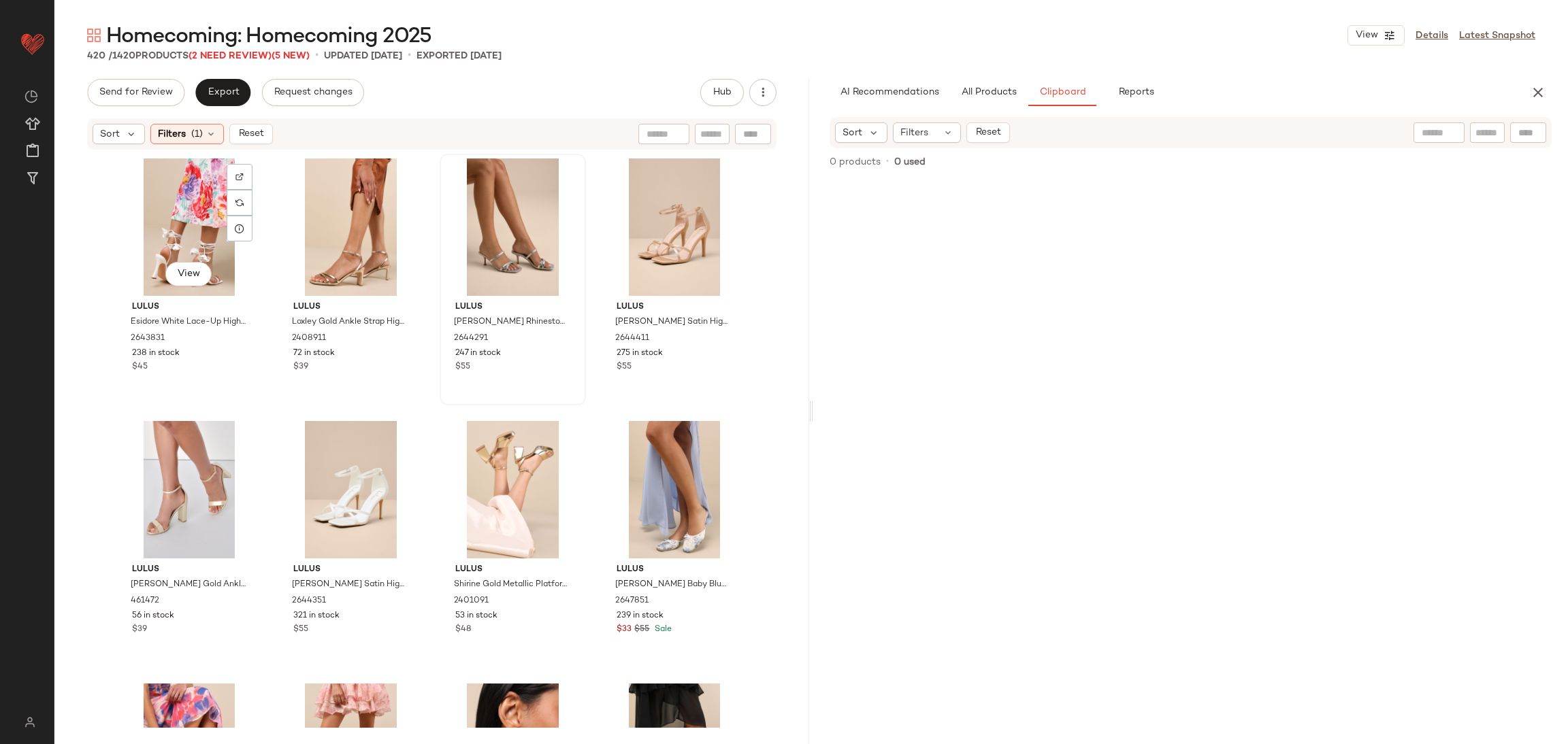
drag, startPoint x: 182, startPoint y: 210, endPoint x: 459, endPoint y: 231, distance: 277.8
click at [182, 212] on div "View" at bounding box center [189, 227] width 137 height 138
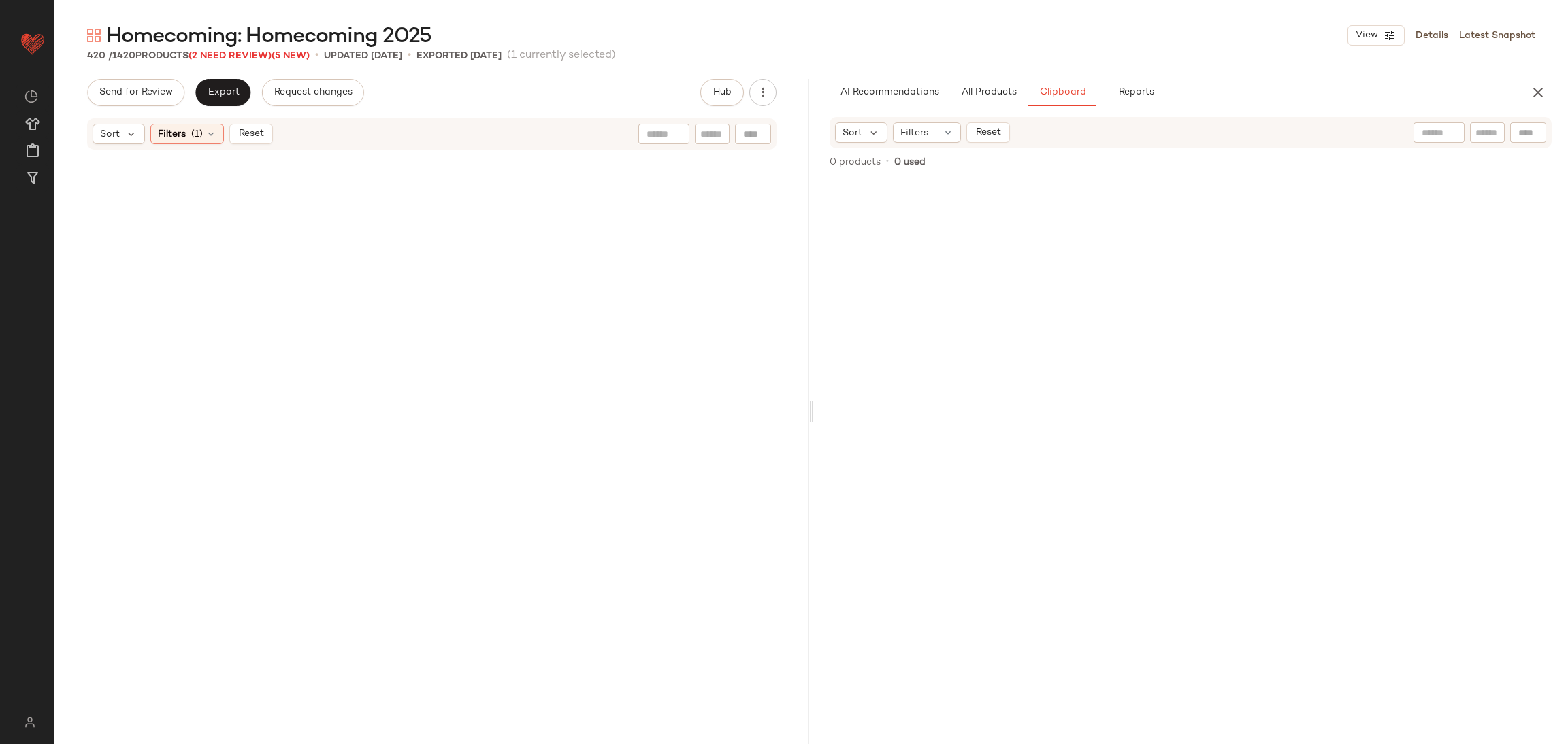
scroll to position [26999, 0]
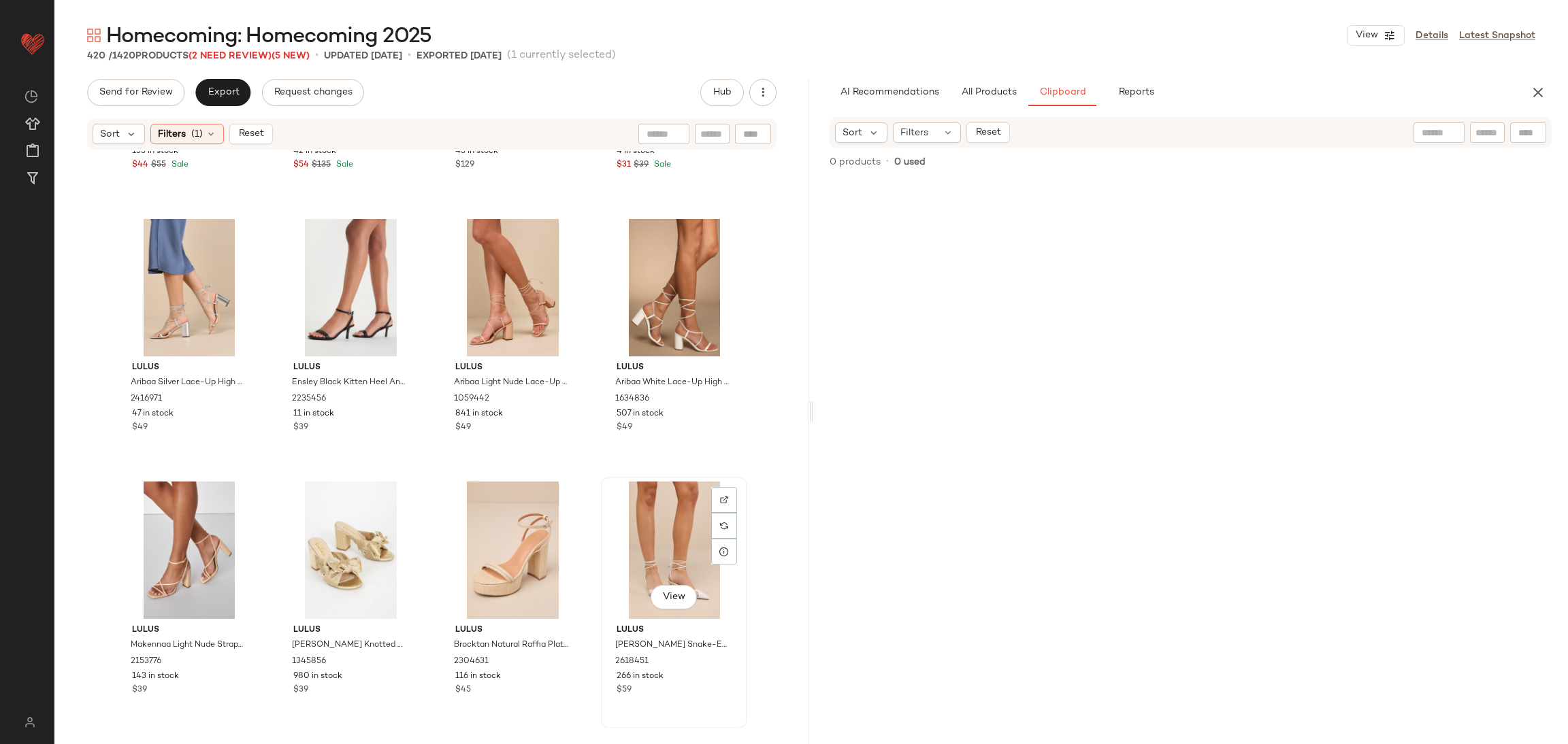
click at [680, 516] on div "View" at bounding box center [674, 551] width 137 height 138
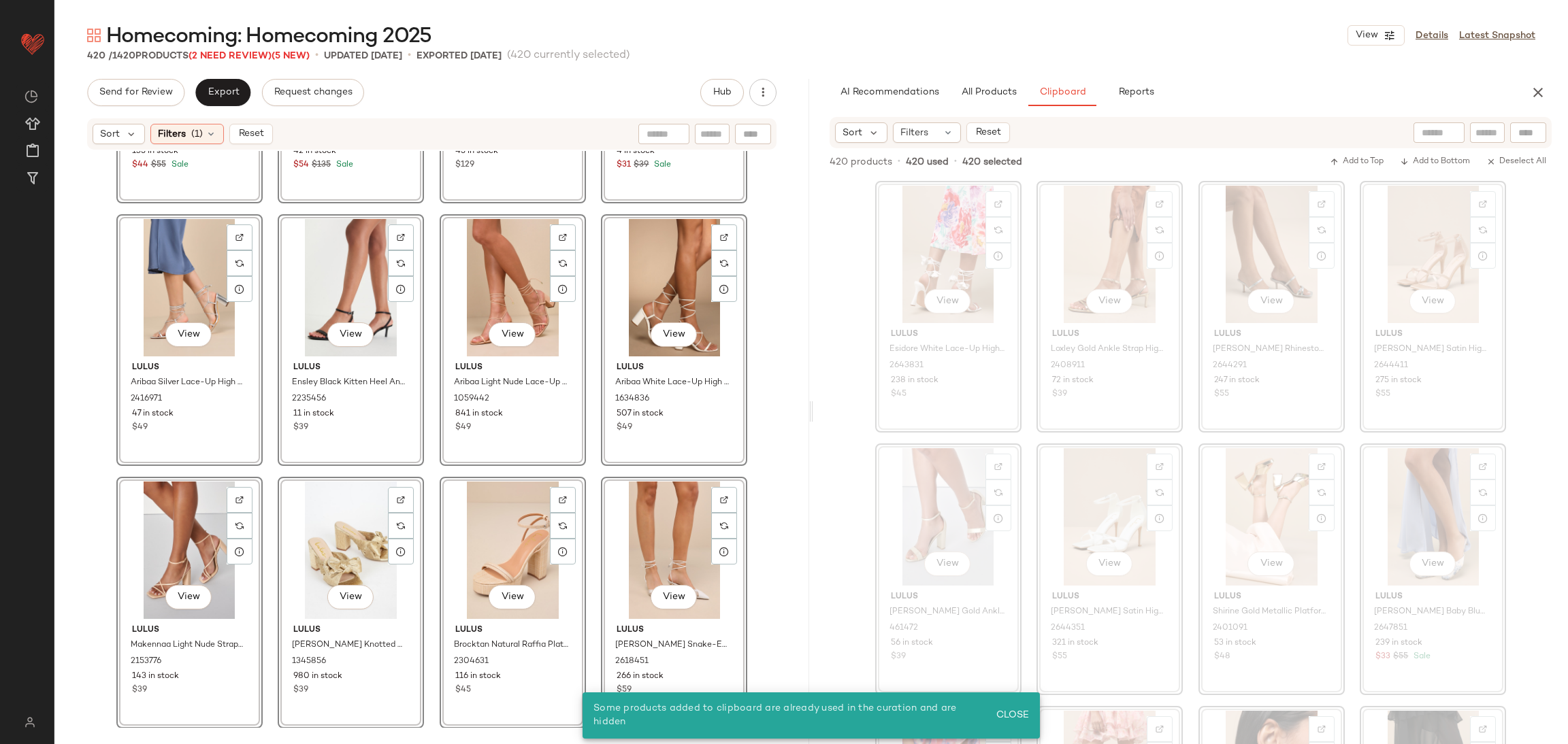
click at [859, 499] on div "View Lulus Esidore White Lace-Up High Heel Sandals 2643831 238 in stock $45 Vie…" at bounding box center [1190, 461] width 754 height 566
drag, startPoint x: 760, startPoint y: 463, endPoint x: 754, endPoint y: 468, distance: 7.8
click at [760, 465] on div "View Lulus Orlie White Strappy Lace-Up High Heel Sandals 2591356 135 in stock $…" at bounding box center [431, 439] width 754 height 577
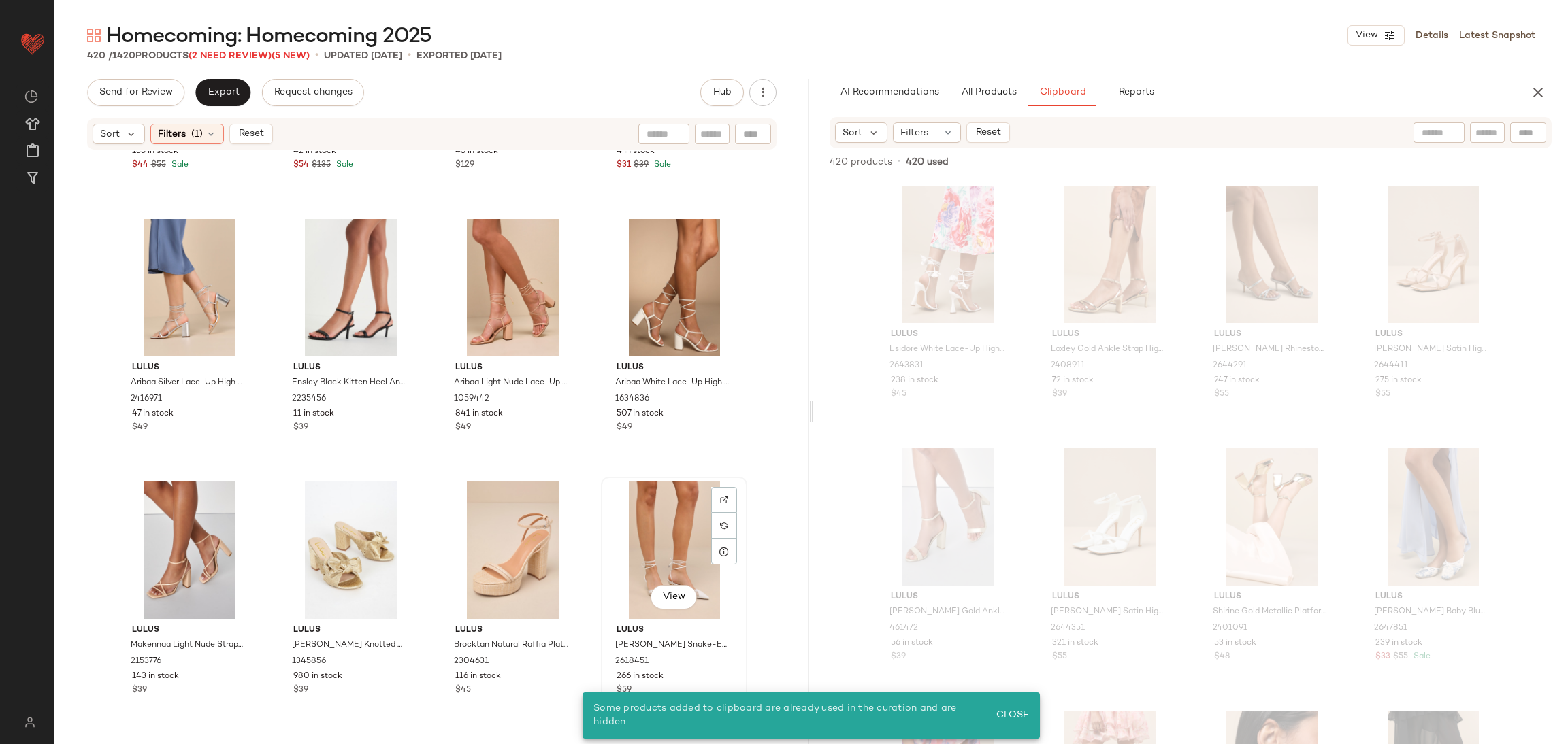
click at [678, 497] on div "View" at bounding box center [674, 551] width 137 height 138
click at [1016, 729] on div "Some products added to clipboard are already used in the curation and are hidde…" at bounding box center [812, 716] width 458 height 46
click at [1011, 719] on span "Close" at bounding box center [1012, 715] width 33 height 11
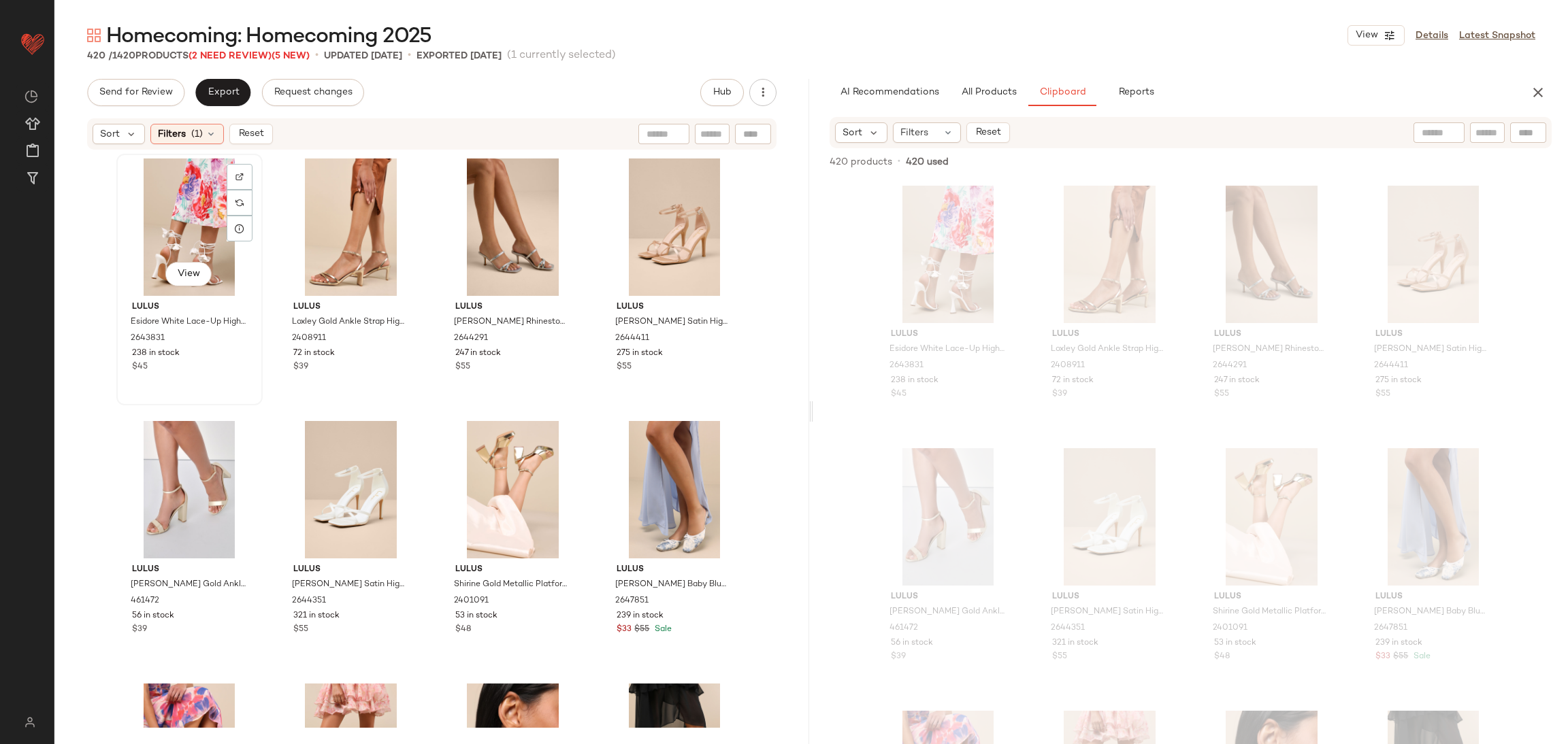
click at [187, 177] on div "View" at bounding box center [189, 227] width 137 height 138
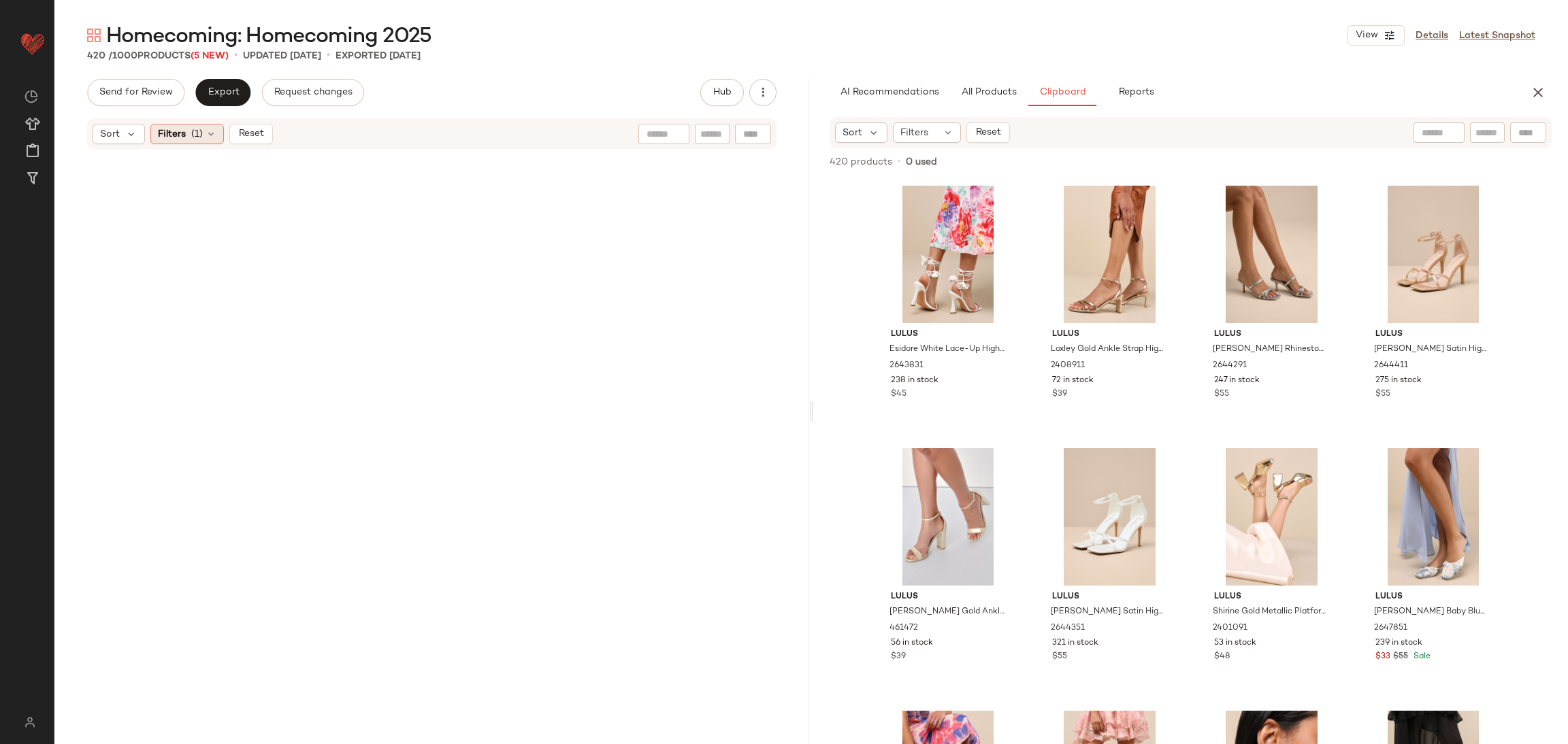
click at [188, 139] on div "Filters (1)" at bounding box center [187, 134] width 74 height 20
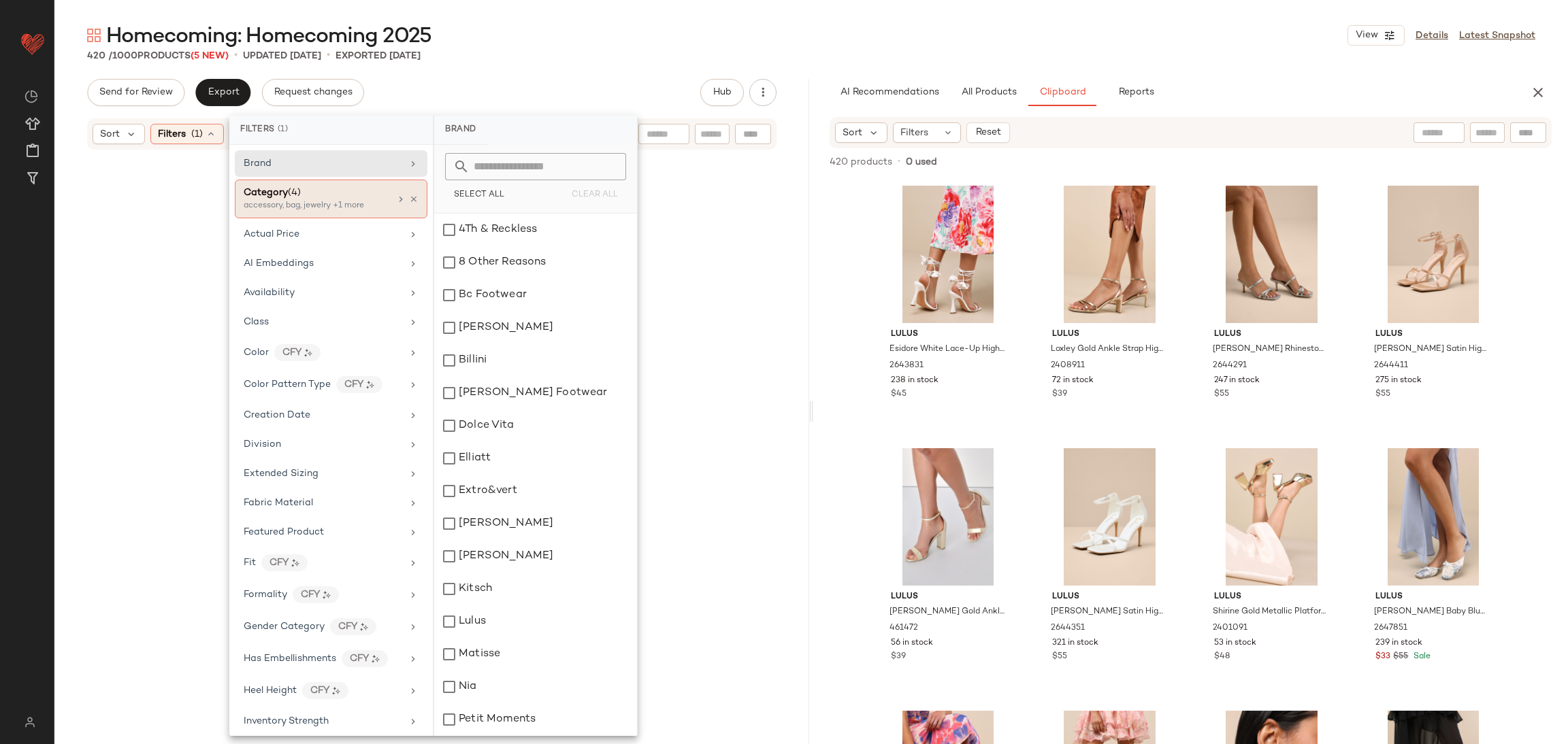
click at [414, 200] on div "Category (4) accessory, bag, jewelry +1 more" at bounding box center [331, 199] width 193 height 39
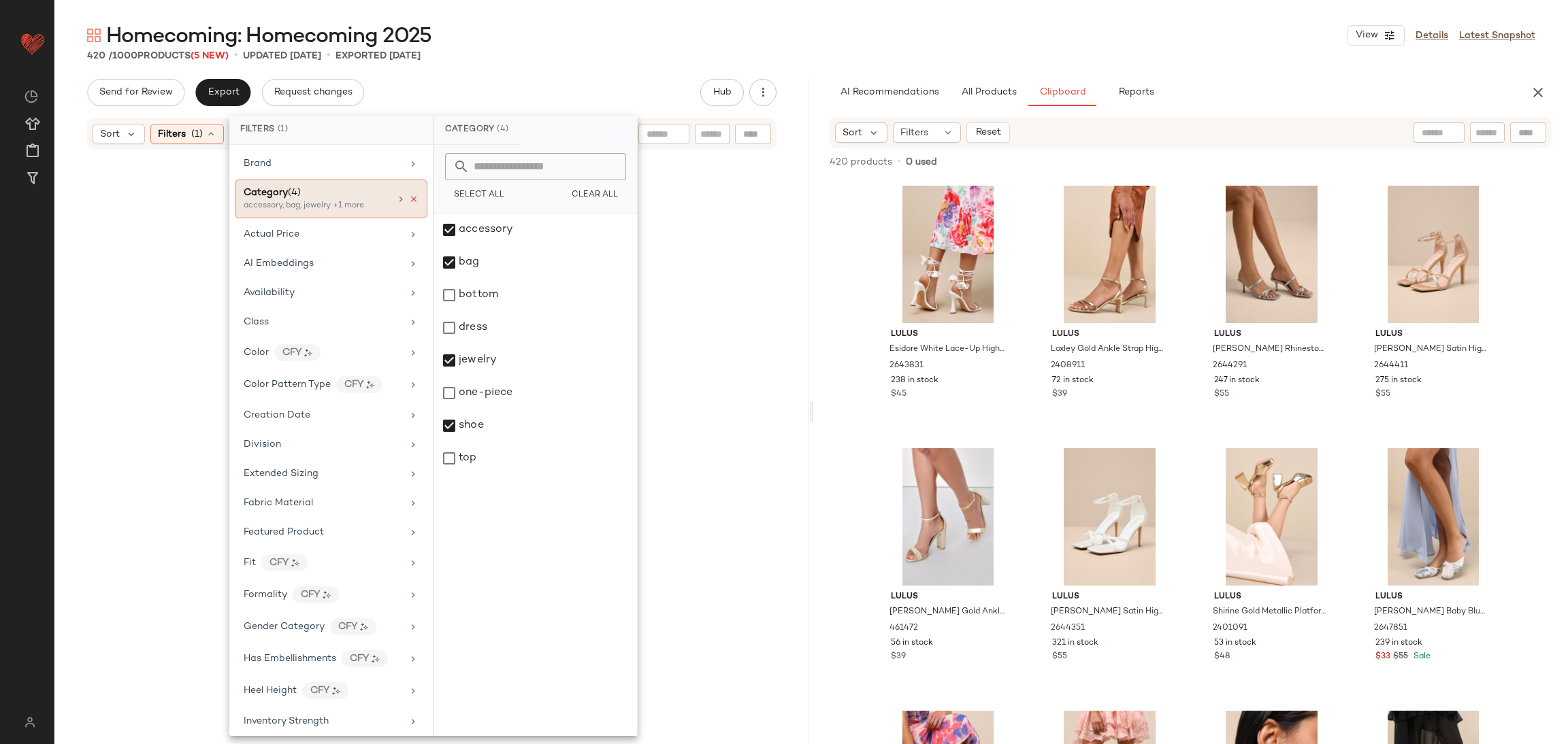
click at [409, 199] on icon at bounding box center [413, 199] width 9 height 9
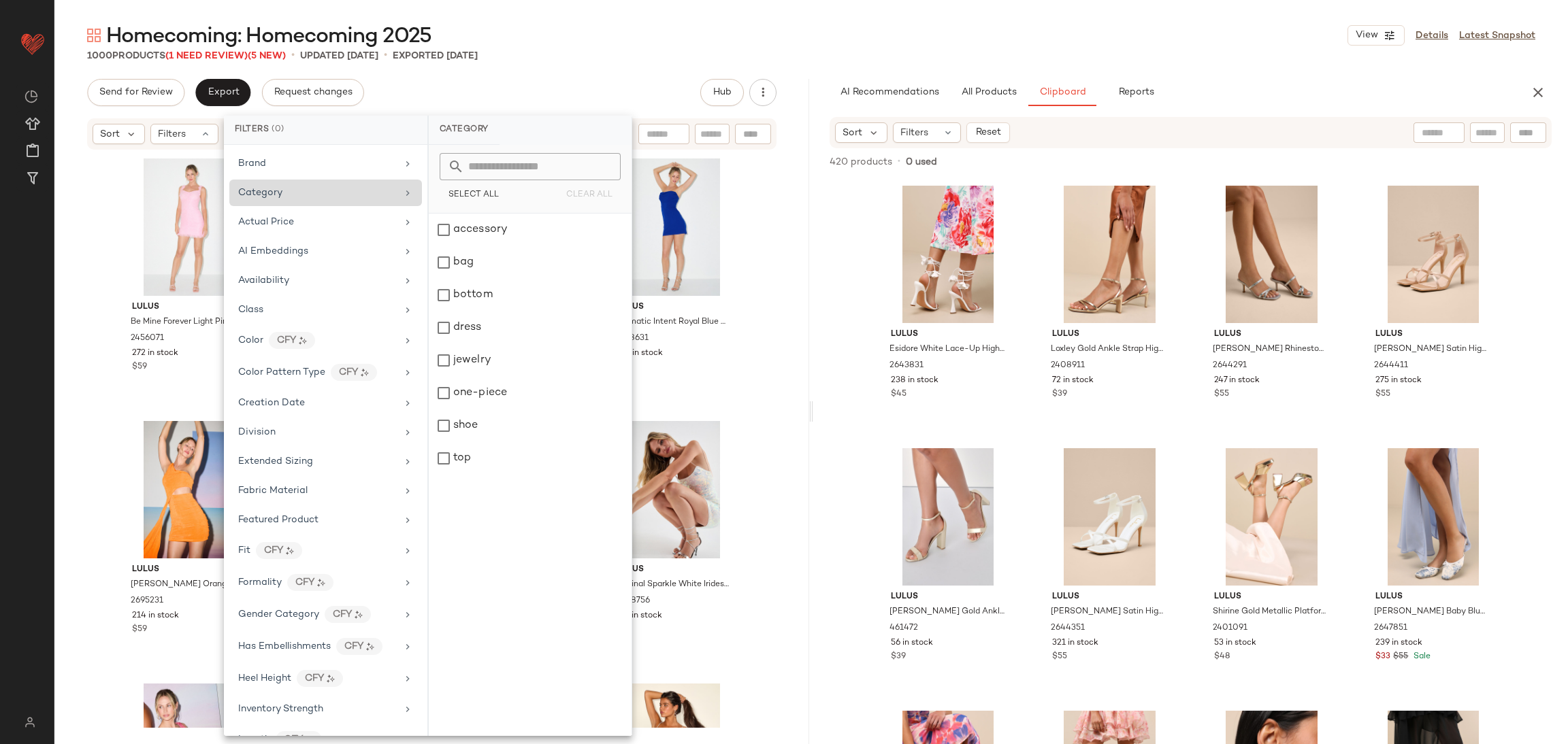
drag, startPoint x: 785, startPoint y: 242, endPoint x: 752, endPoint y: 251, distance: 34.2
click at [785, 243] on div "Lulus Be Mine Forever Light Pink Floral Lace Ruched Bodycon Dress 2456071 272 i…" at bounding box center [431, 439] width 754 height 577
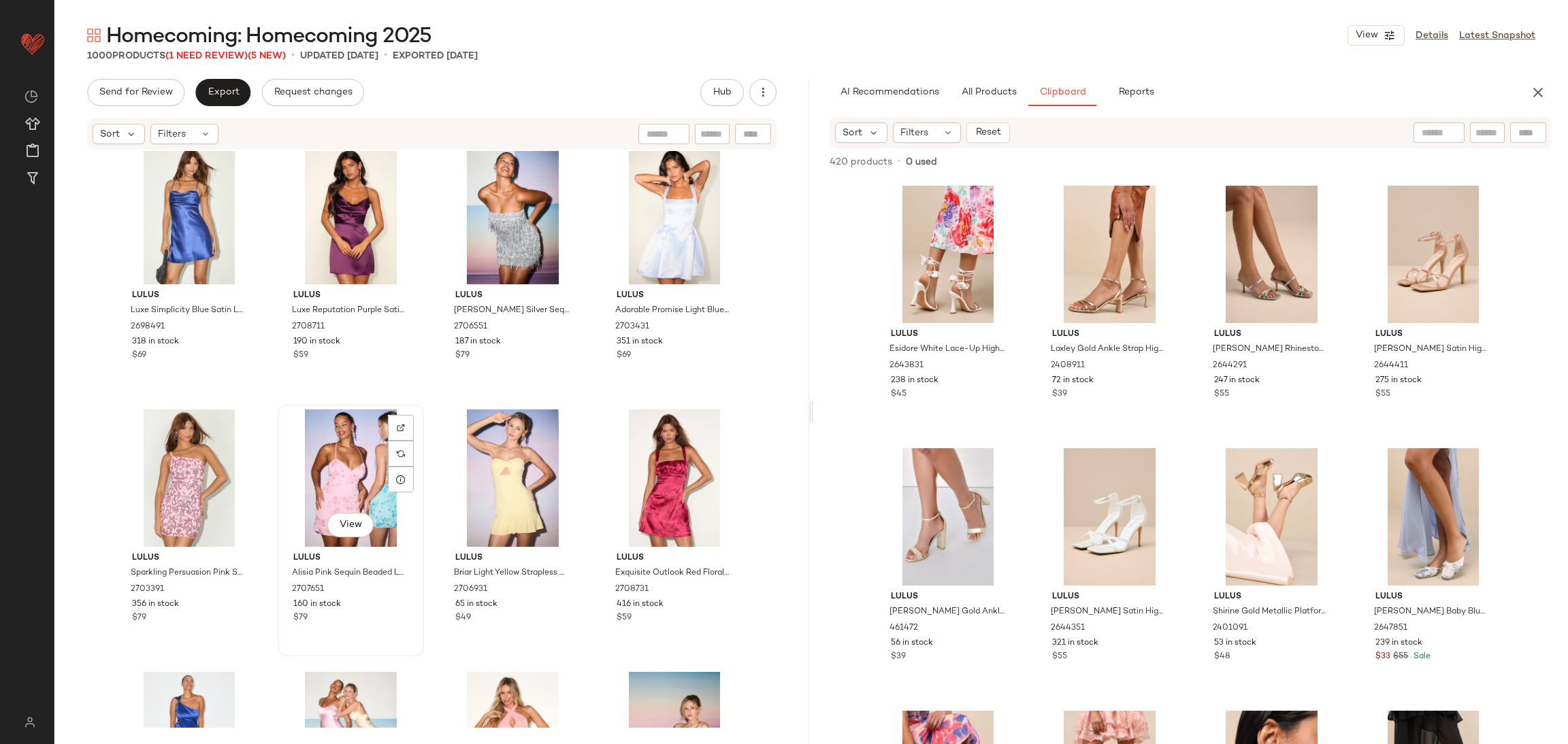
scroll to position [1337, 0]
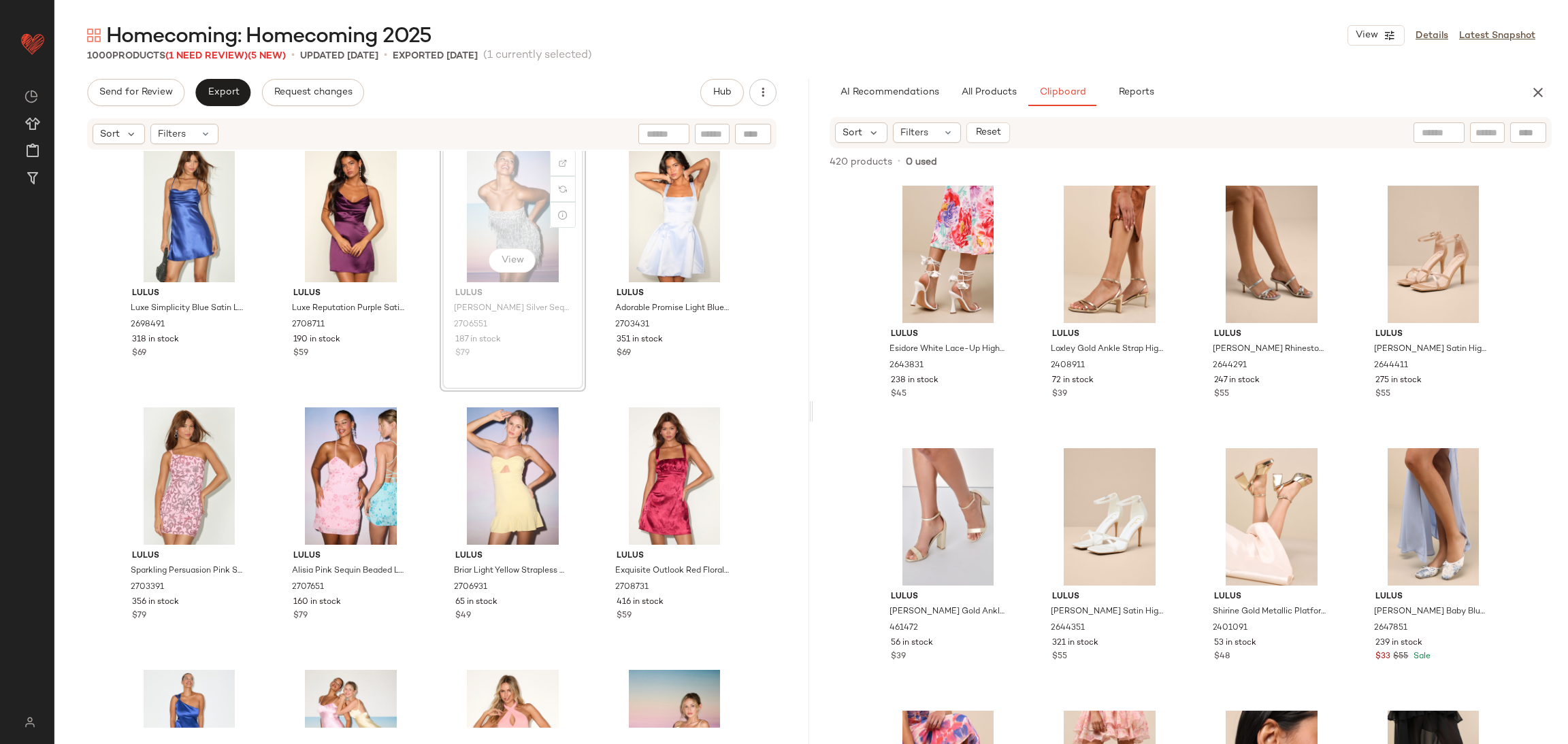
scroll to position [1337, 0]
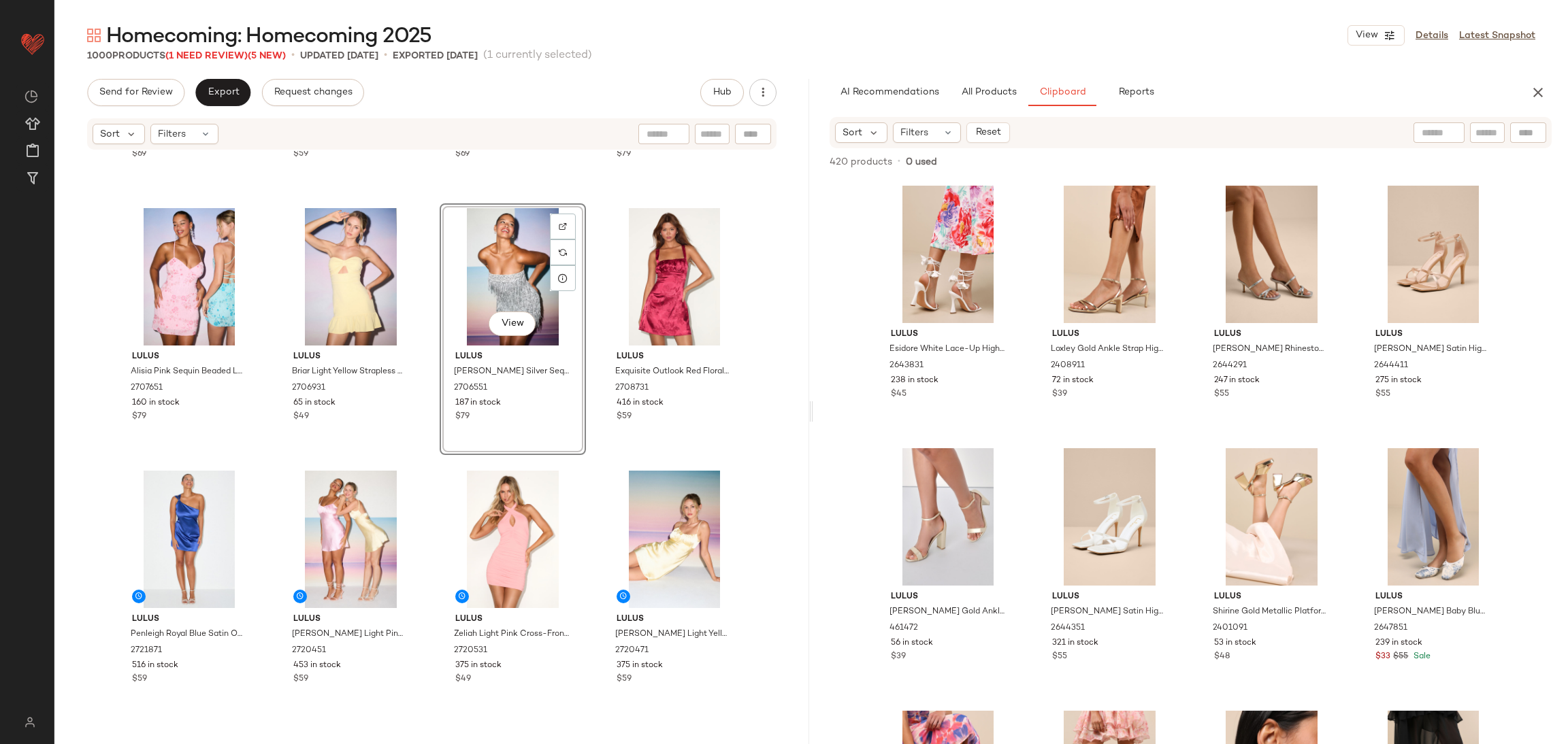
scroll to position [1541, 0]
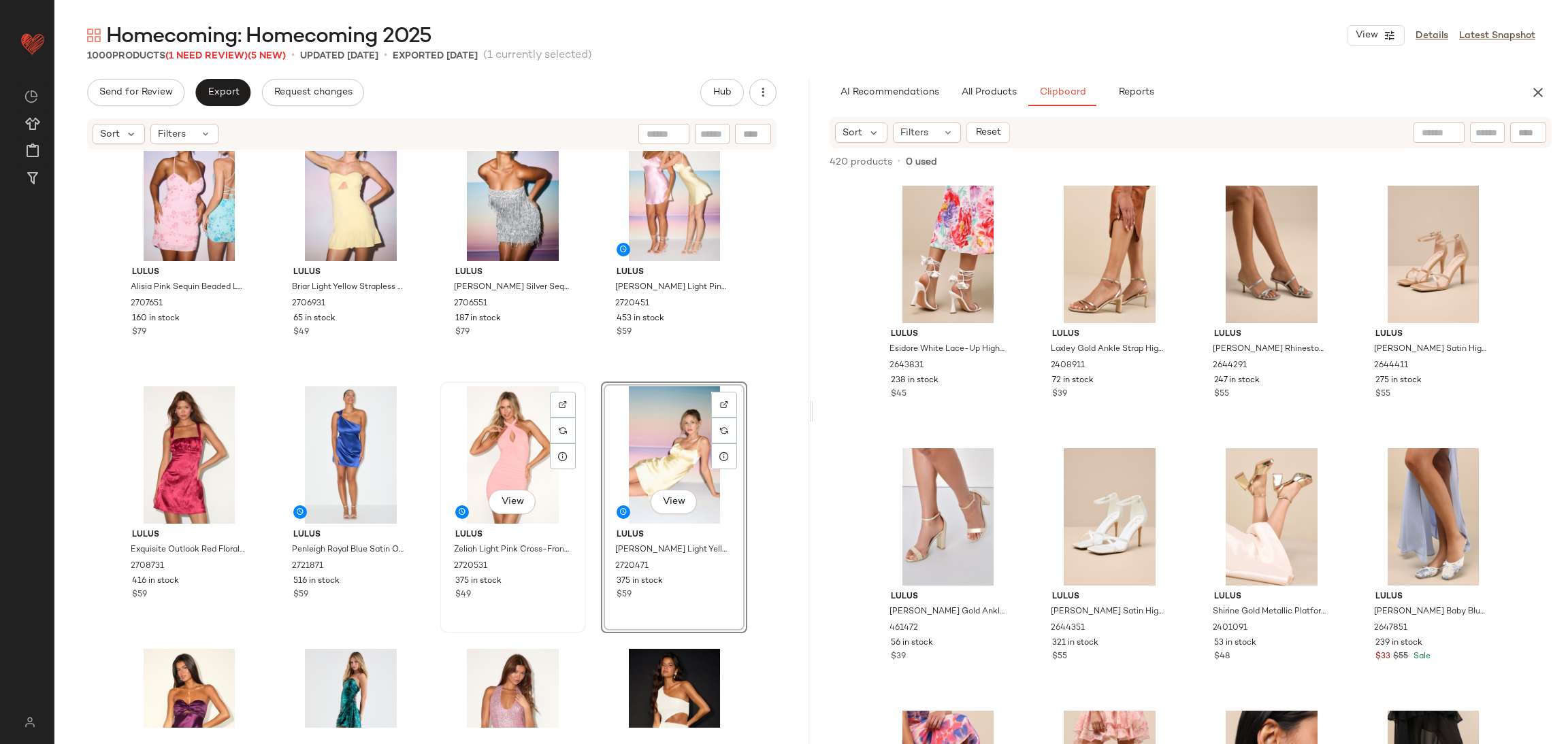
scroll to position [1745, 0]
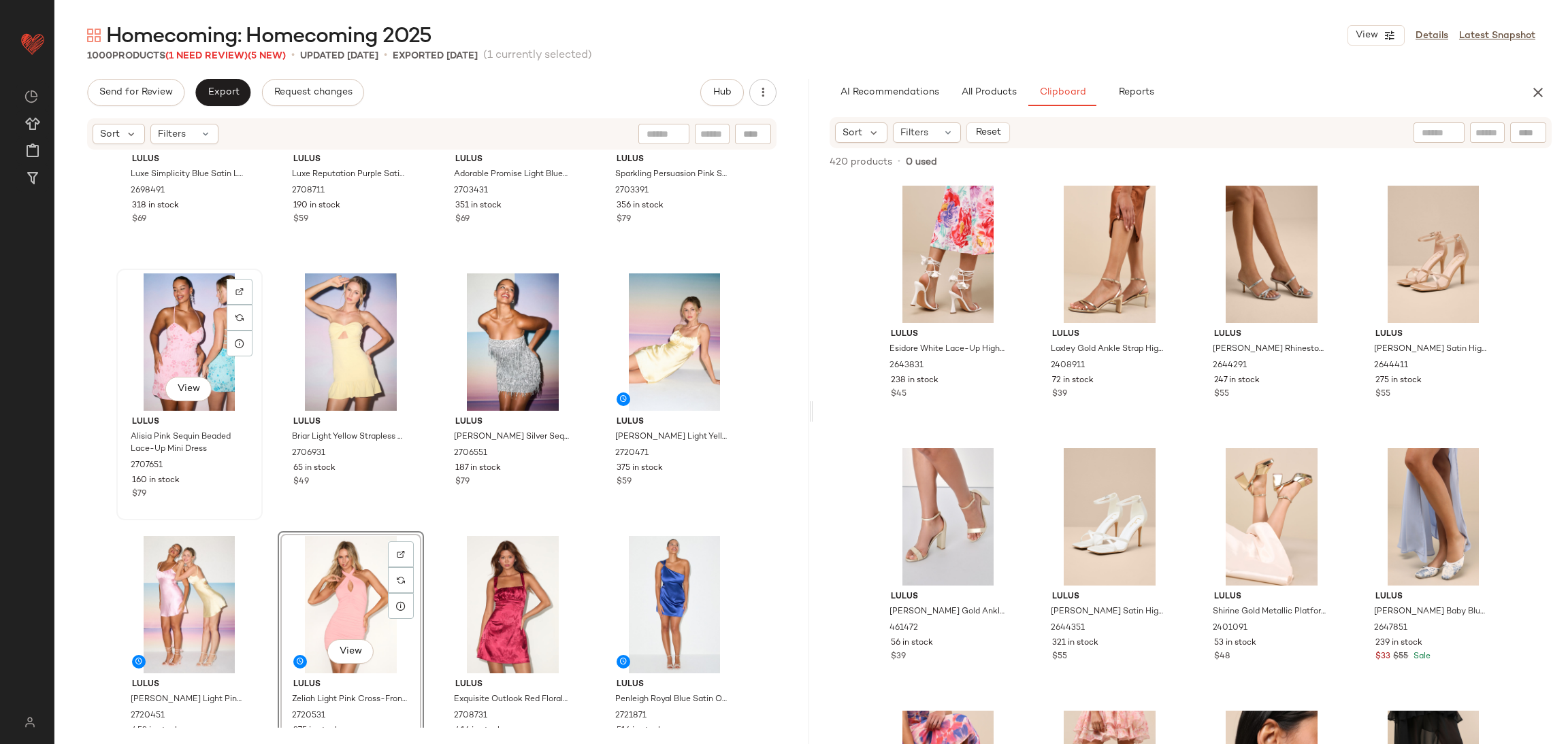
scroll to position [1439, 0]
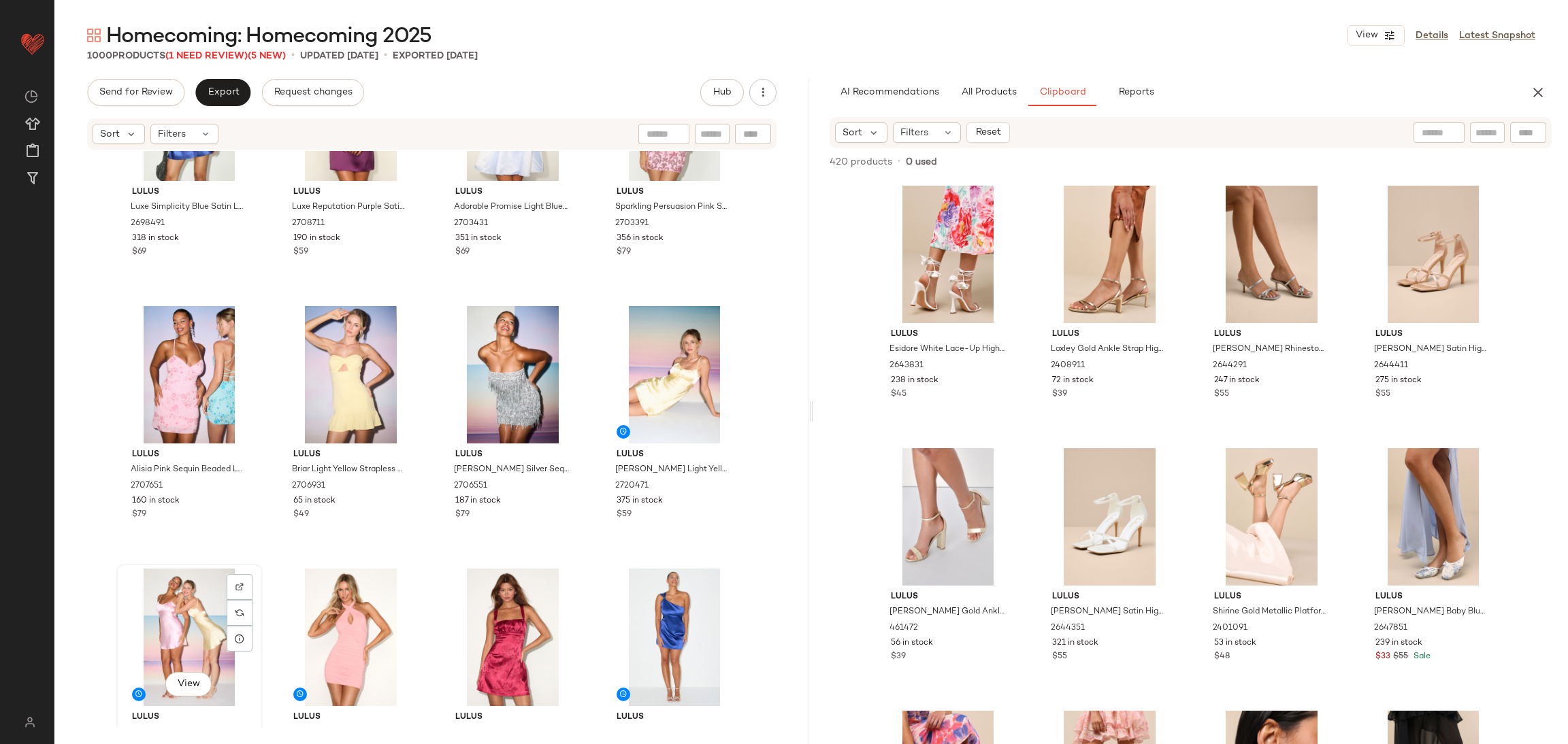
click at [168, 593] on div "View" at bounding box center [189, 638] width 137 height 138
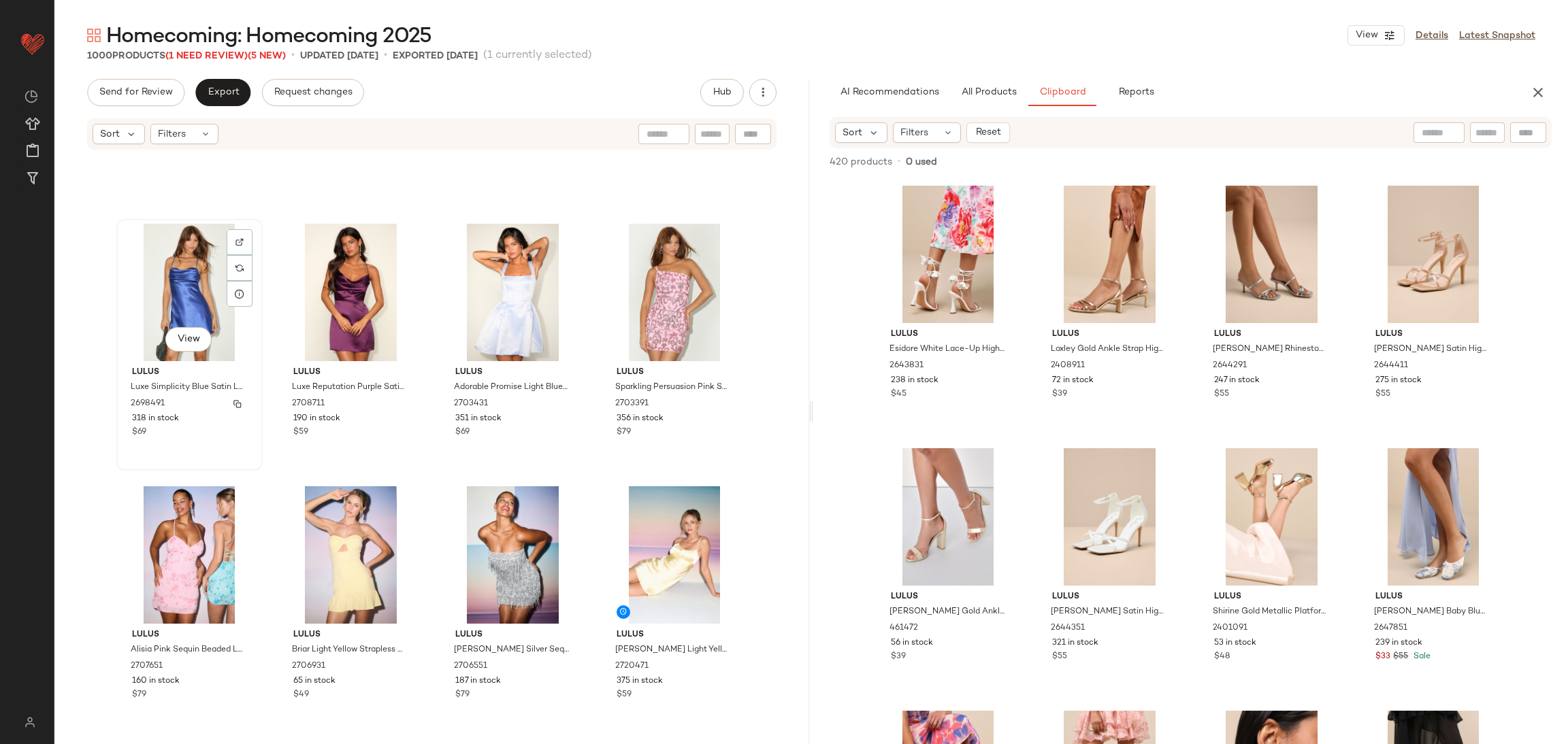
scroll to position [1235, 0]
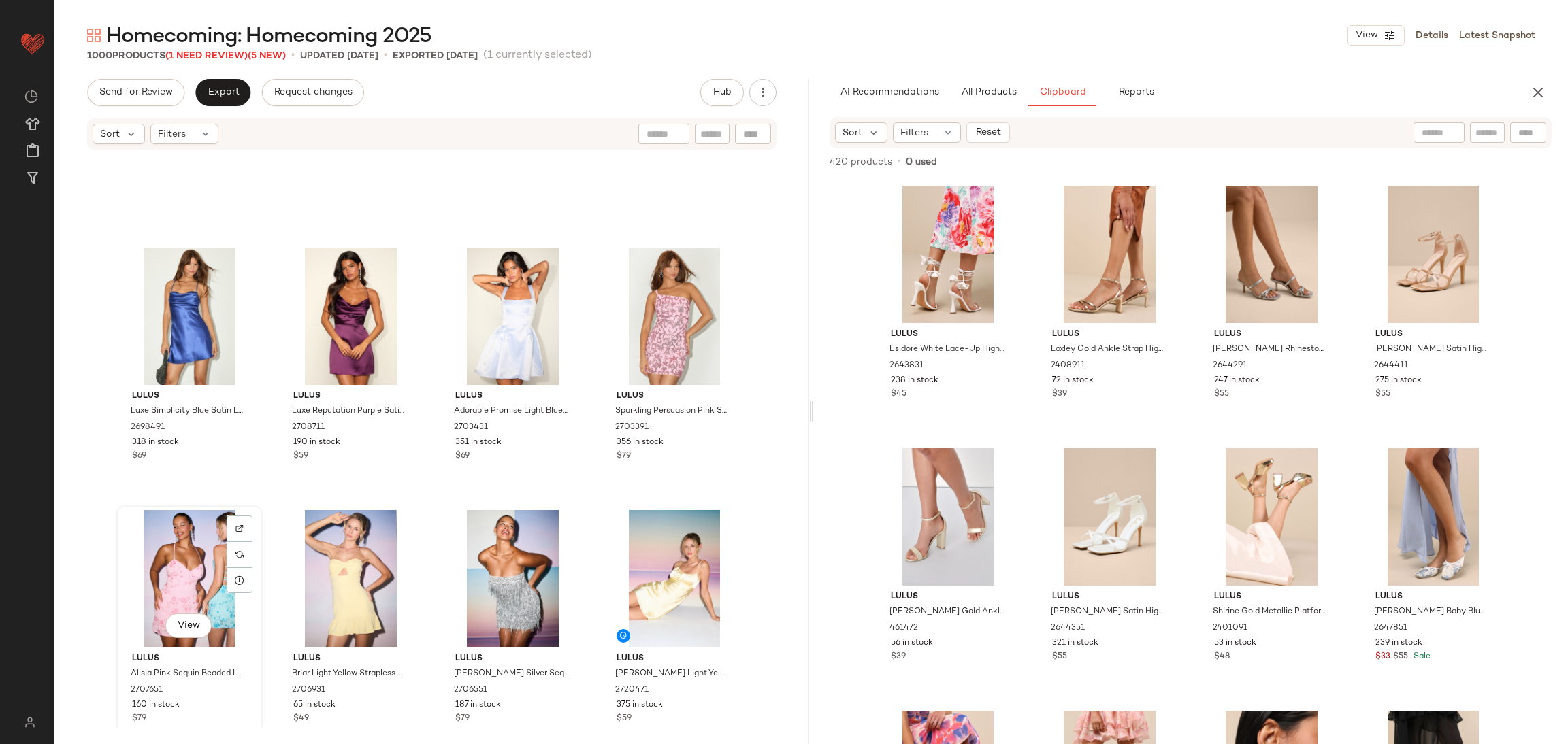
click at [162, 536] on div "View" at bounding box center [189, 579] width 137 height 138
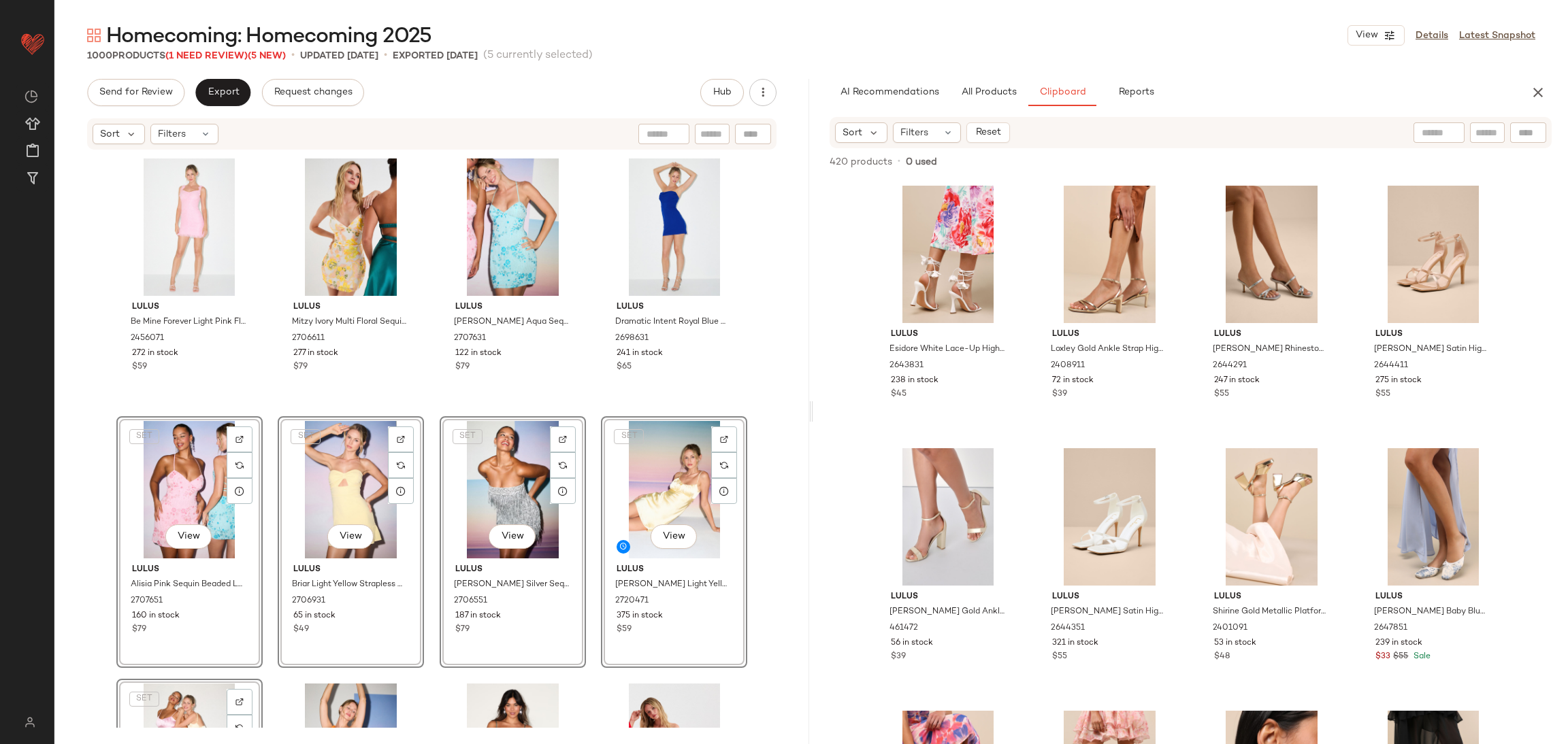
click at [275, 407] on div "Lulus Be Mine Forever Light Pink Floral Lace Ruched Bodycon Dress 2456071 272 i…" at bounding box center [432, 440] width 631 height 574
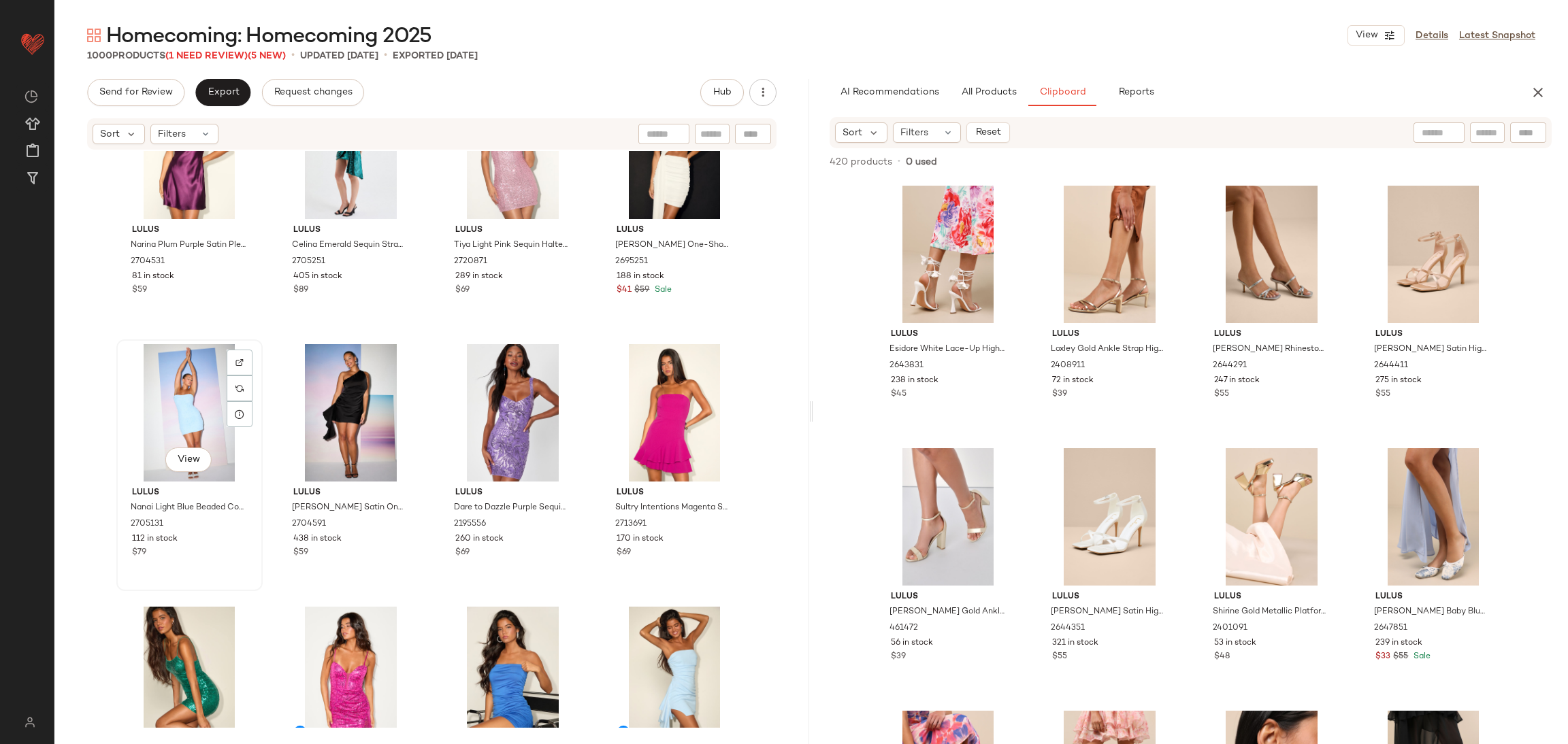
scroll to position [2153, 0]
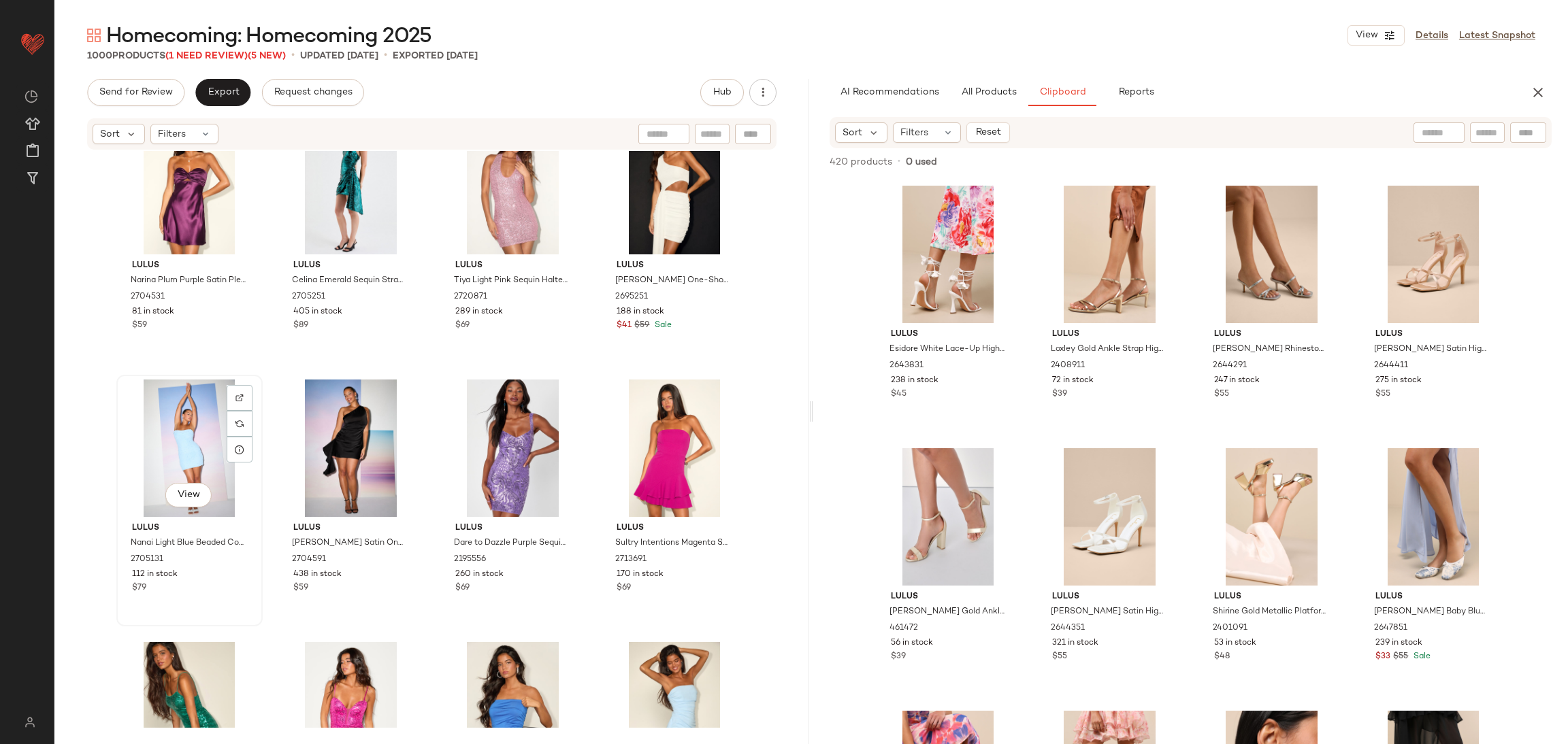
click at [164, 428] on div "View" at bounding box center [189, 449] width 137 height 138
click at [313, 414] on div "View" at bounding box center [350, 449] width 137 height 138
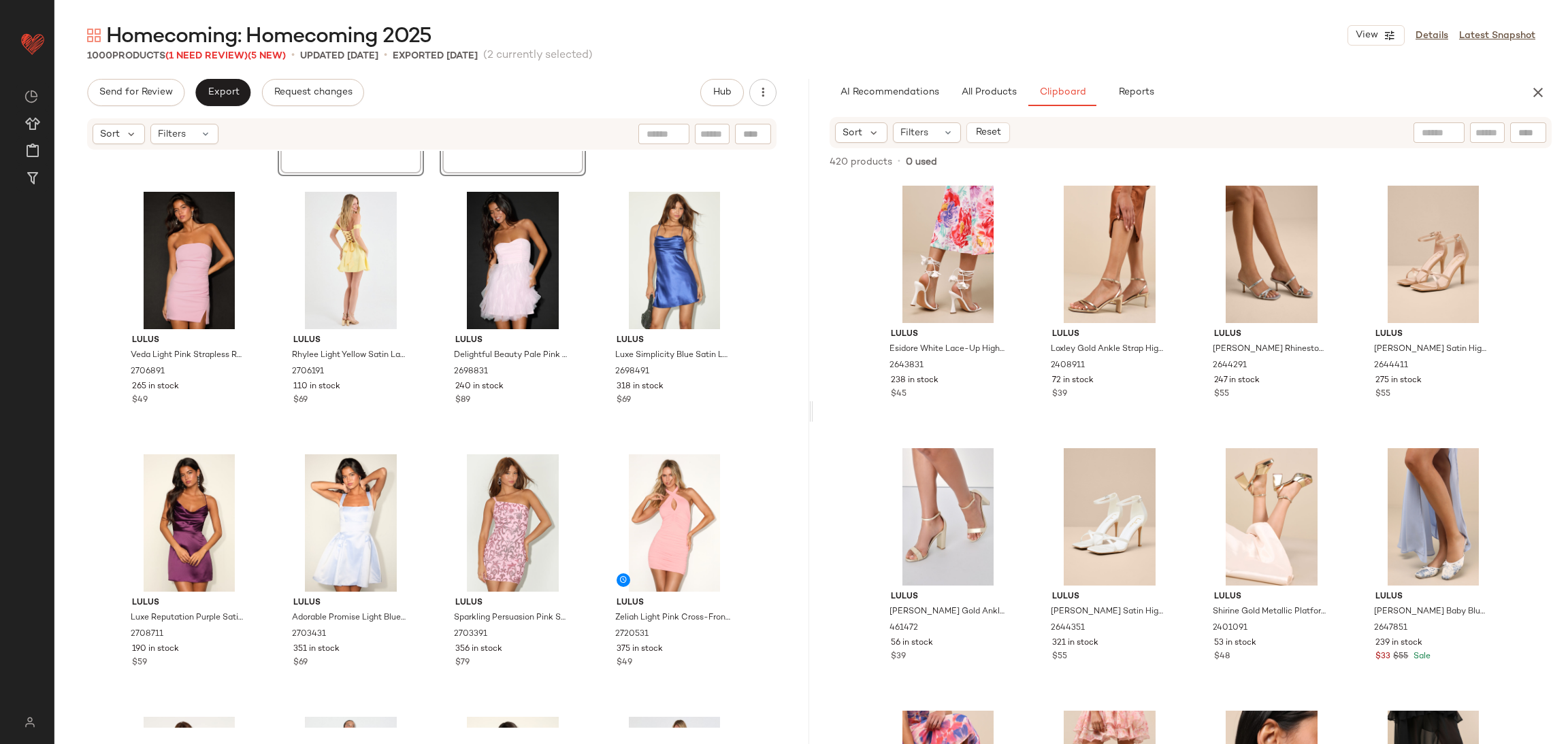
scroll to position [1235, 0]
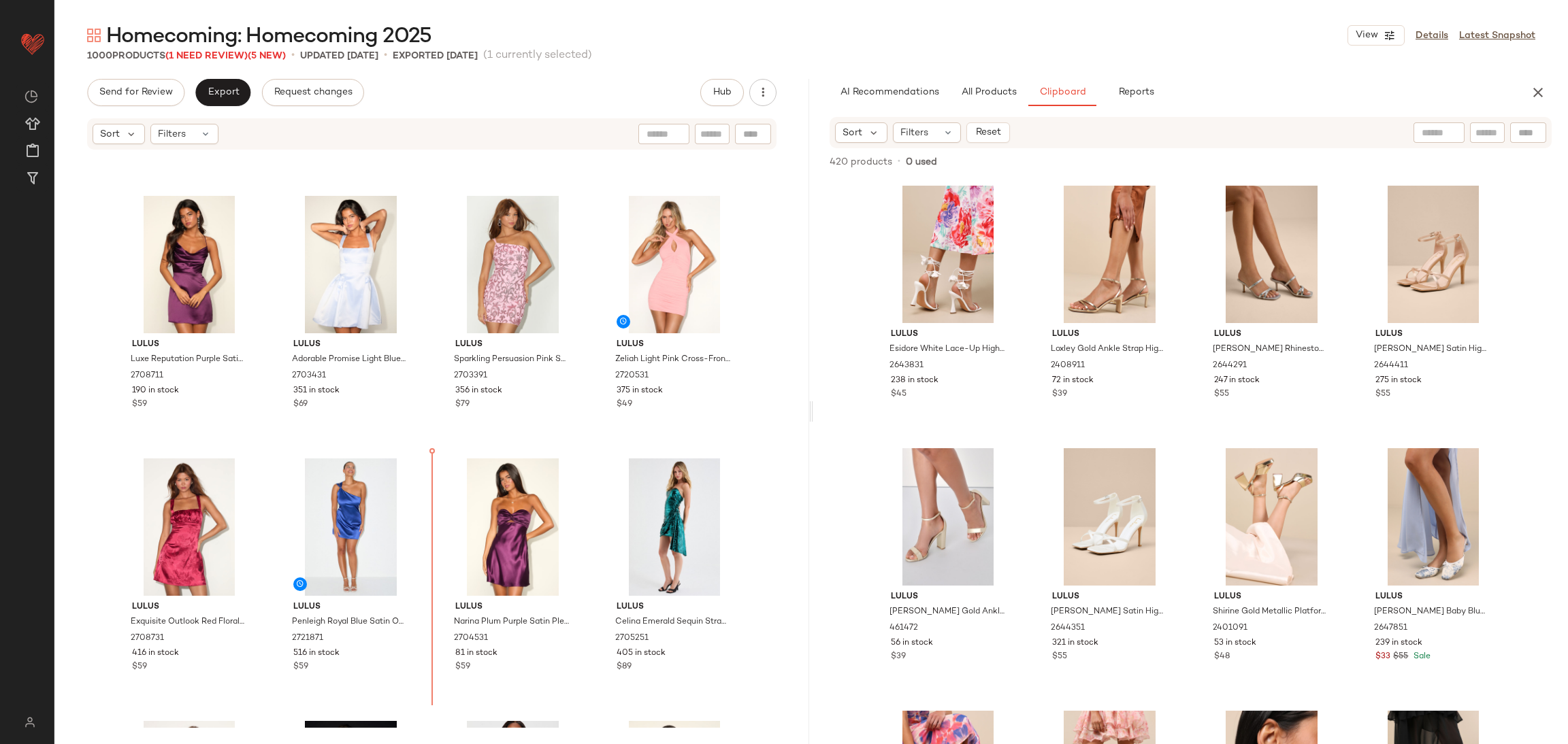
scroll to position [1834, 0]
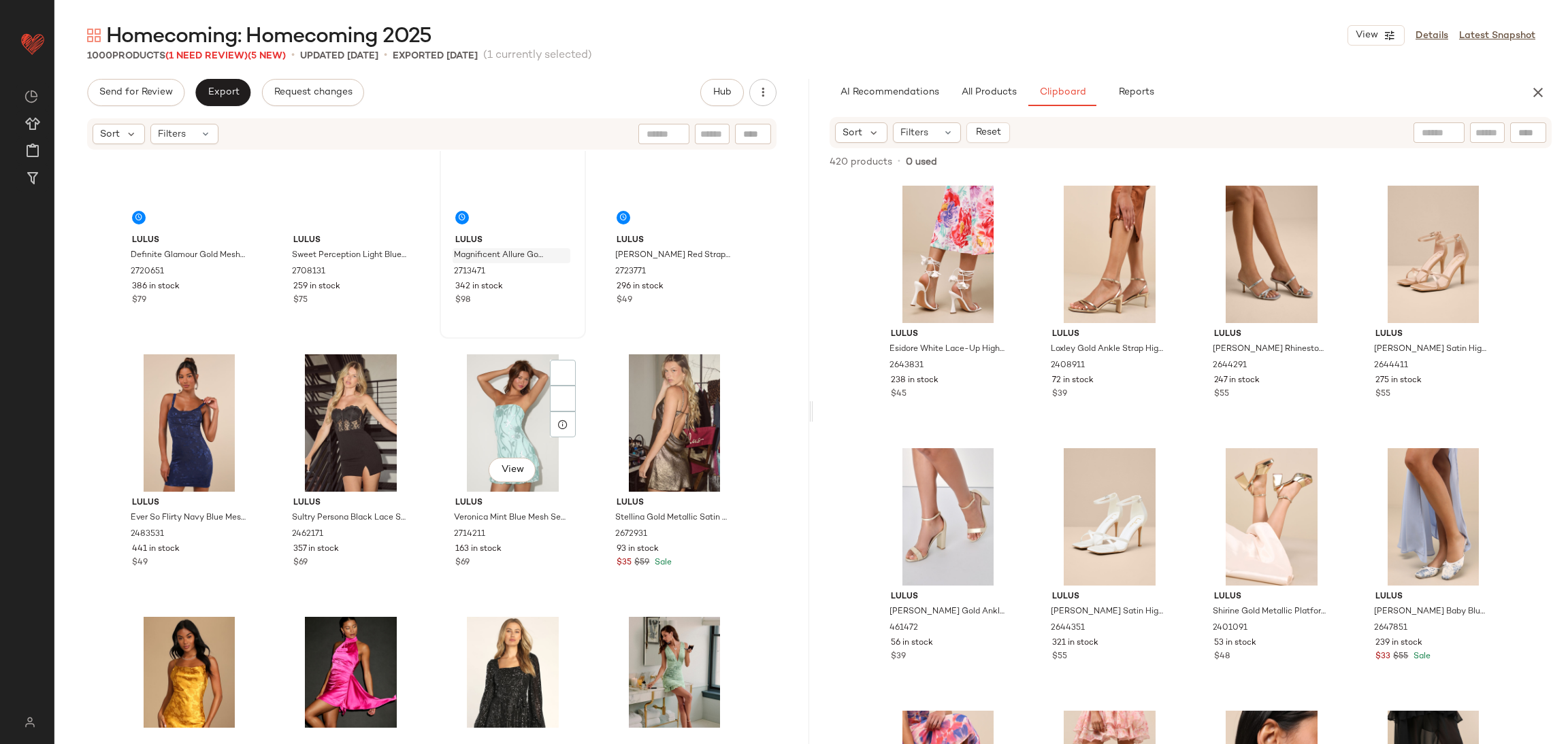
scroll to position [3467, 0]
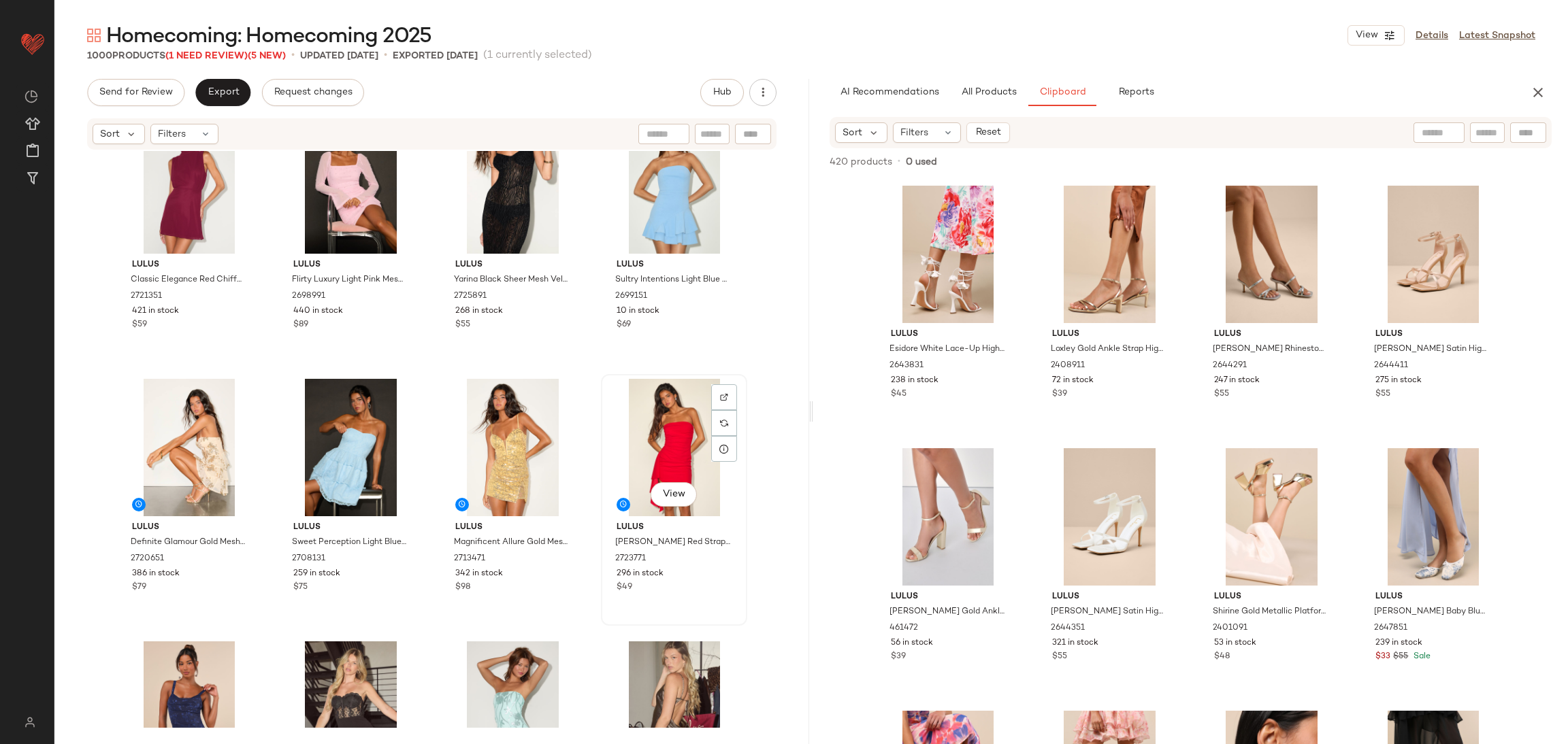
click at [660, 428] on div "View" at bounding box center [674, 448] width 137 height 138
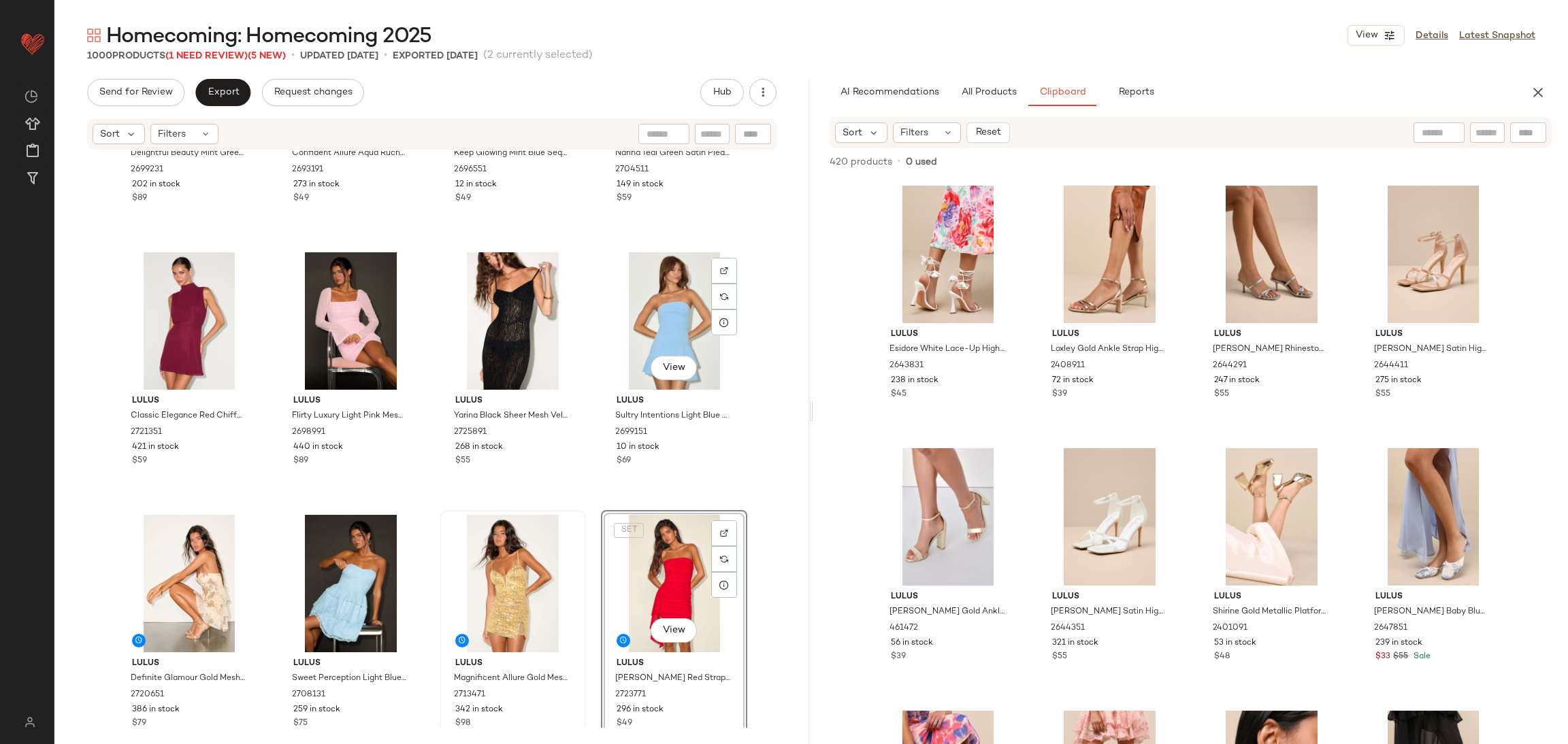
scroll to position [3467, 0]
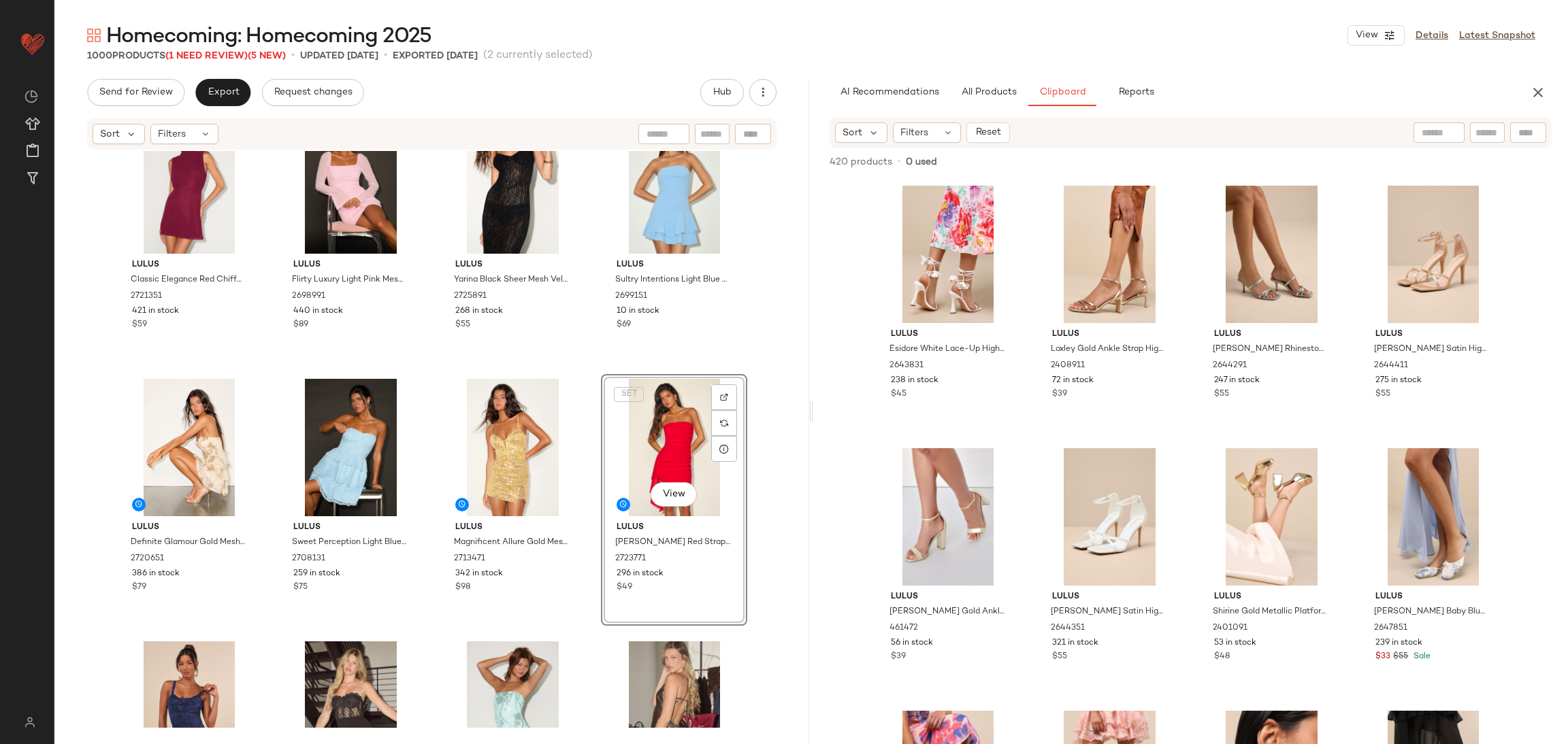
click at [601, 329] on div "Lulus Sultry Intentions Light Blue Strapless Ruffled Mini Dress 2699151 10 in s…" at bounding box center [674, 237] width 146 height 252
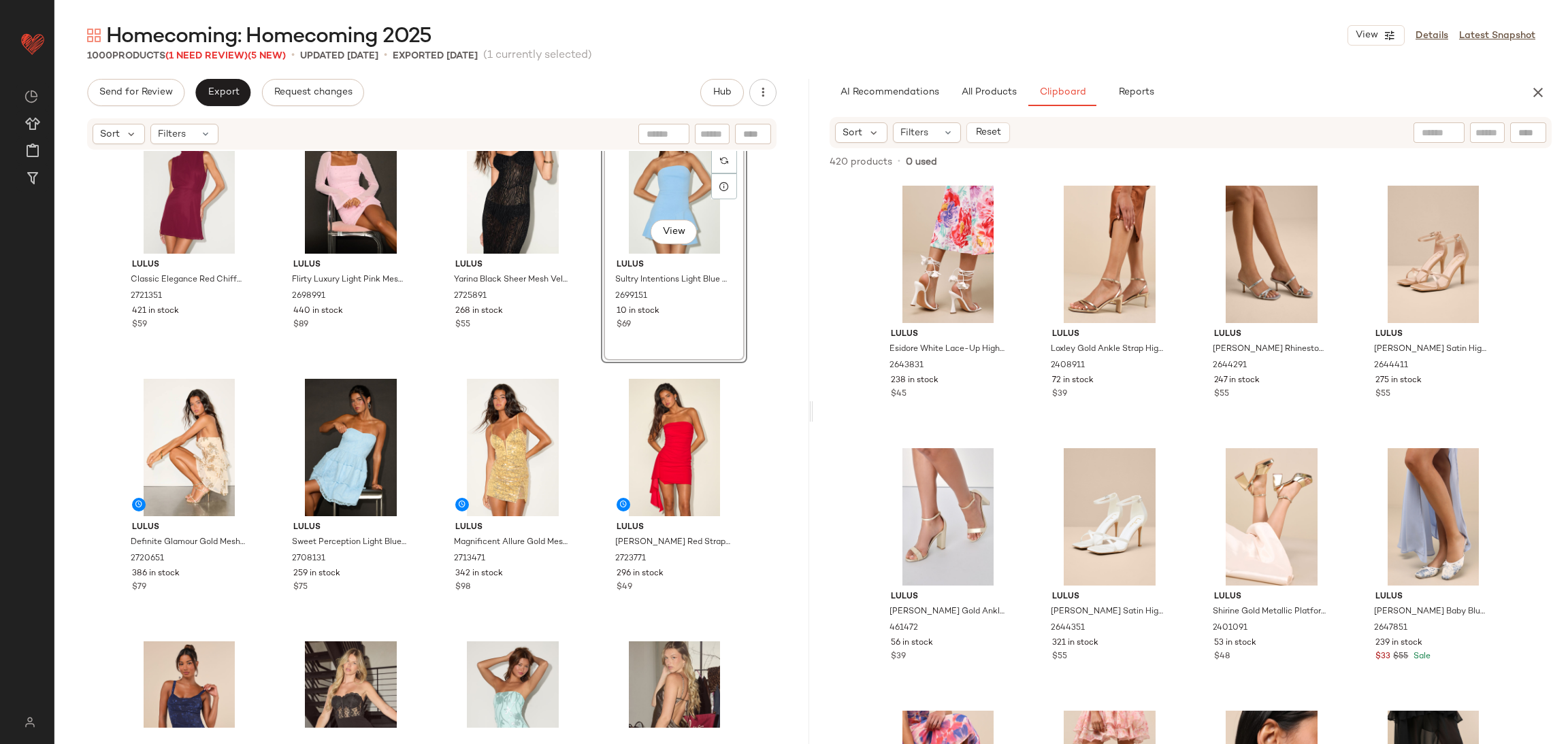
click at [581, 374] on div "Lulus Magnificent Allure Gold Mesh Sequin Bustier Mini Dress 2713471 342 in sto…" at bounding box center [513, 500] width 146 height 252
drag, startPoint x: 664, startPoint y: 442, endPoint x: 630, endPoint y: 436, distance: 34.5
click at [665, 442] on div "View" at bounding box center [674, 448] width 137 height 138
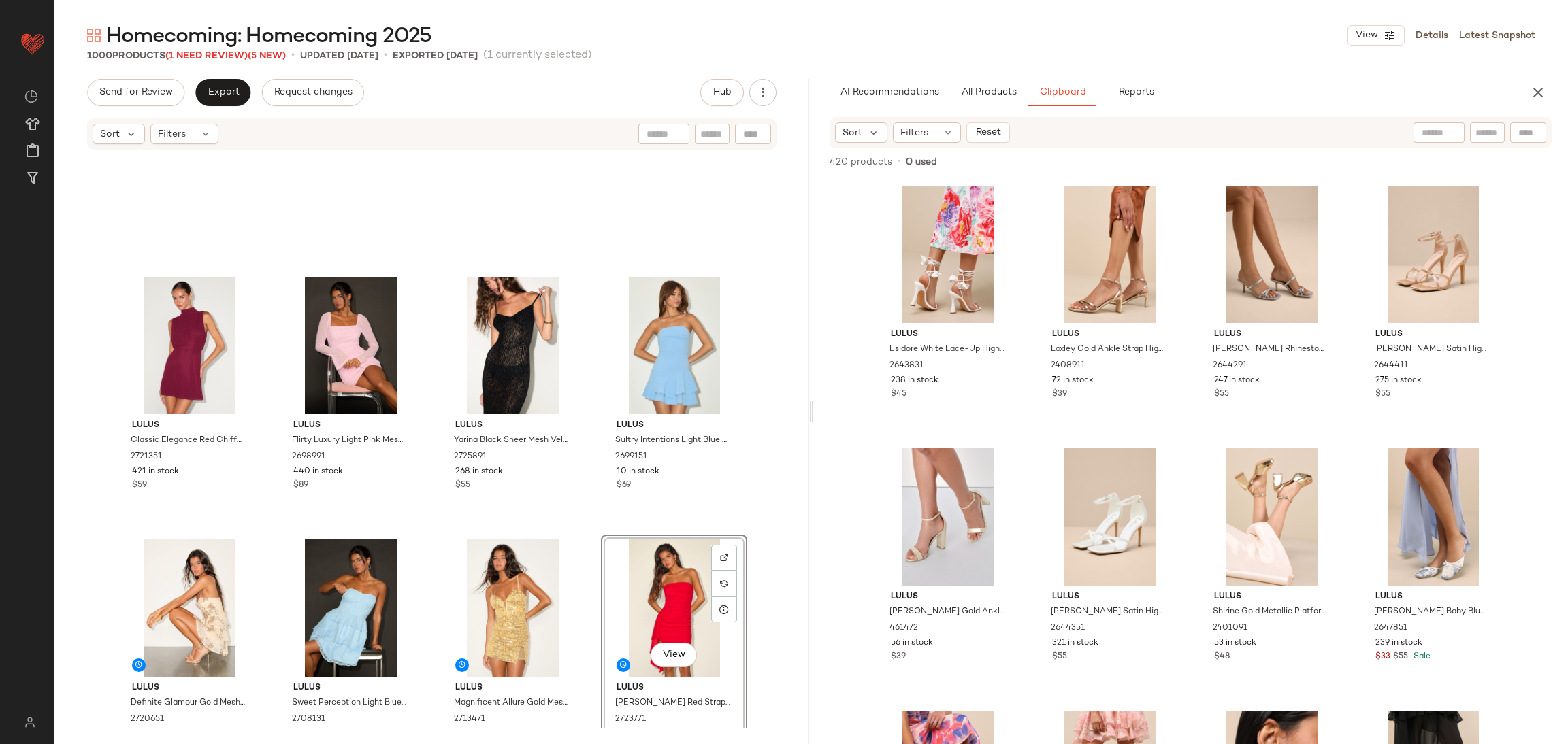
scroll to position [3161, 0]
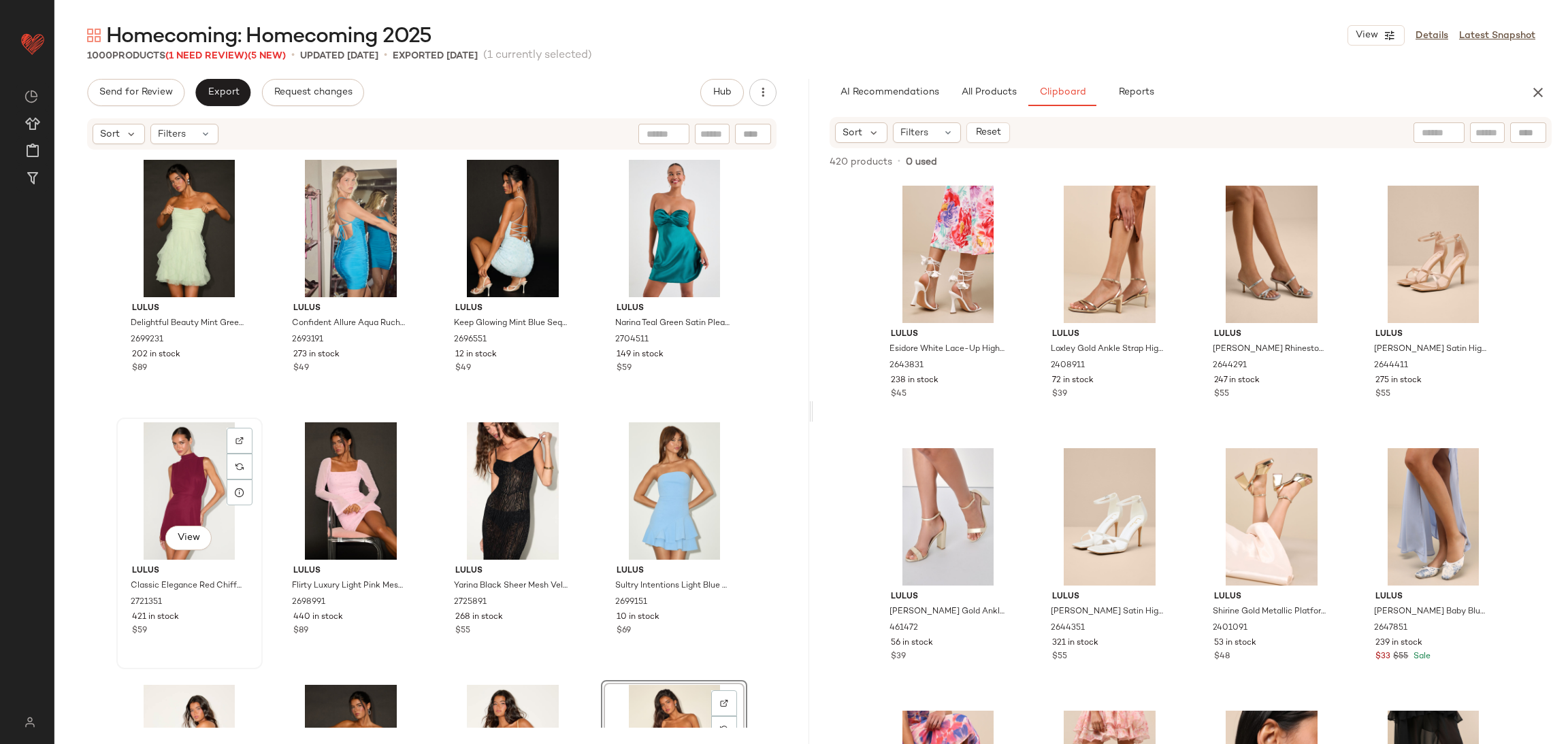
click at [190, 461] on div "View" at bounding box center [189, 491] width 137 height 138
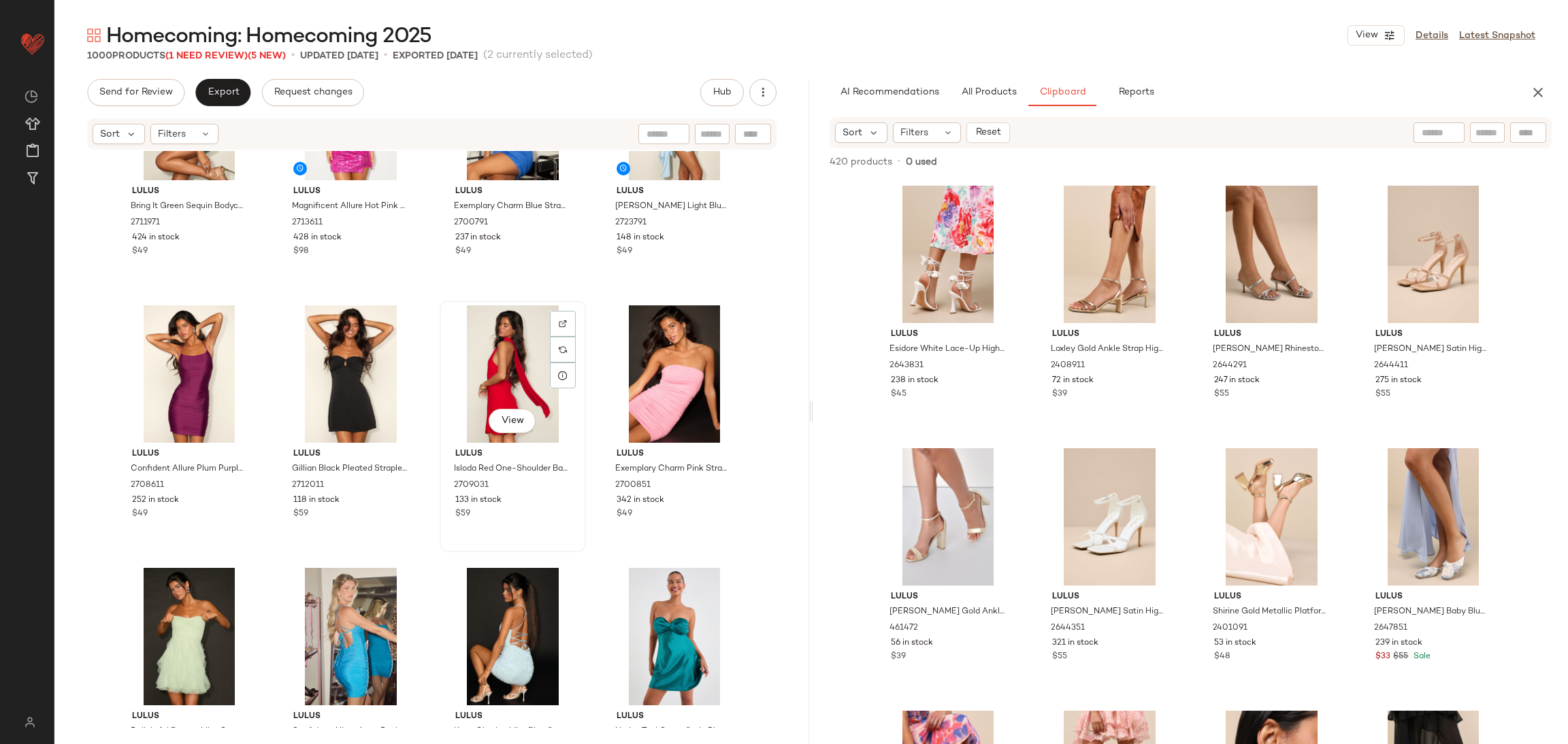
click at [513, 369] on div "View" at bounding box center [513, 374] width 137 height 138
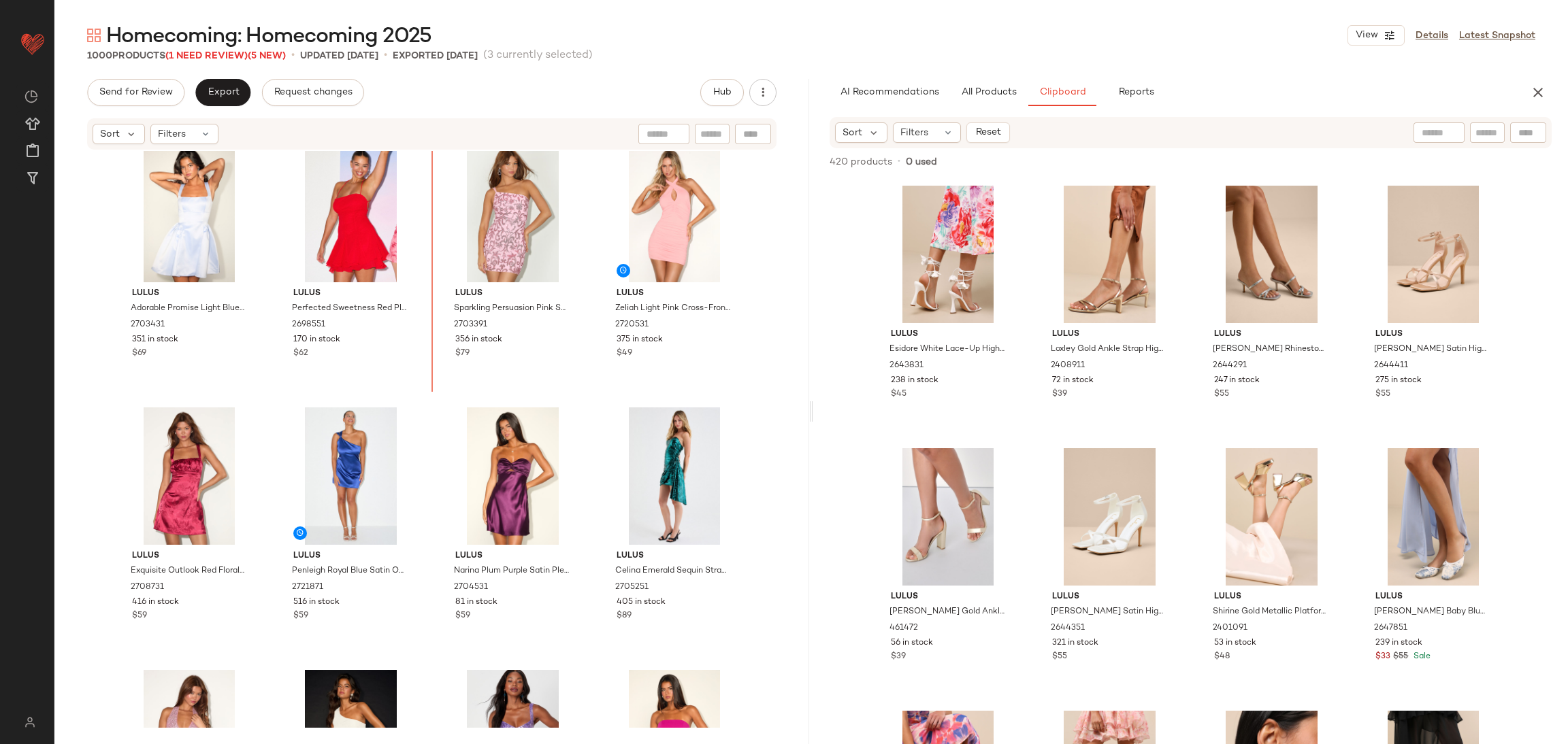
scroll to position [1863, 0]
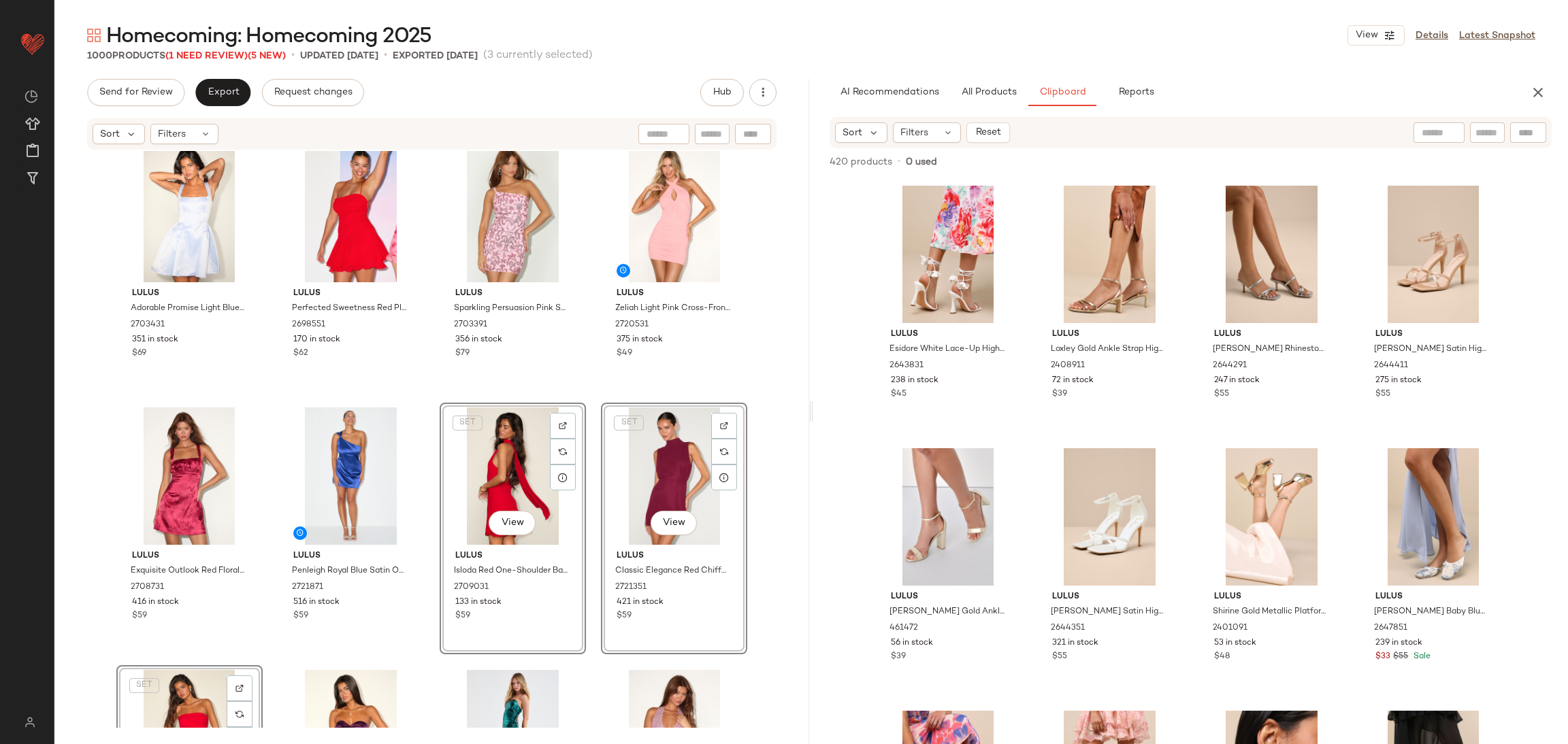
click at [444, 428] on div "SET View" at bounding box center [513, 476] width 137 height 138
click at [424, 384] on div "Lulus Adorable Promise Light Blue Satin Sleeveless Mini Dress 2703431 351 in st…" at bounding box center [431, 439] width 754 height 577
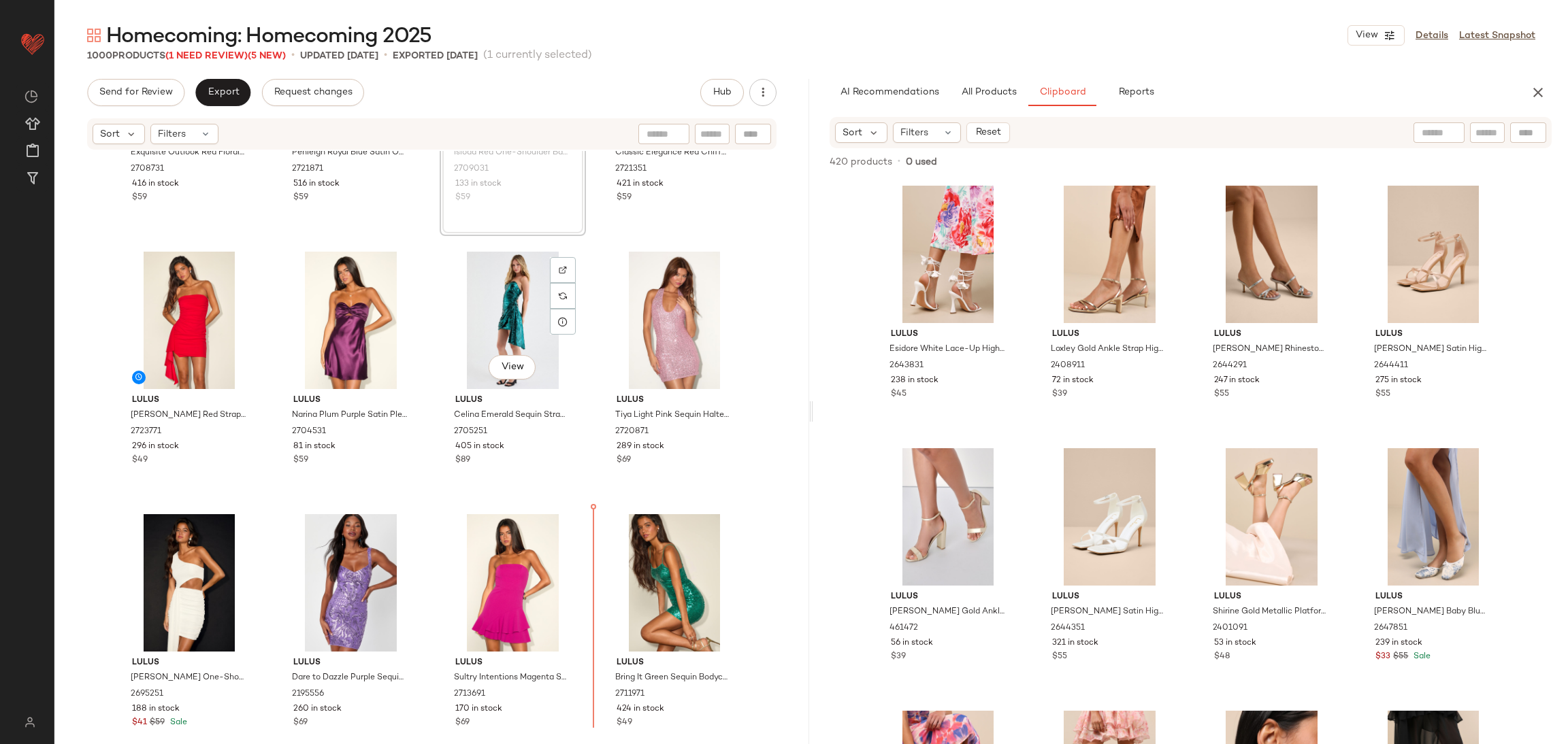
scroll to position [2328, 0]
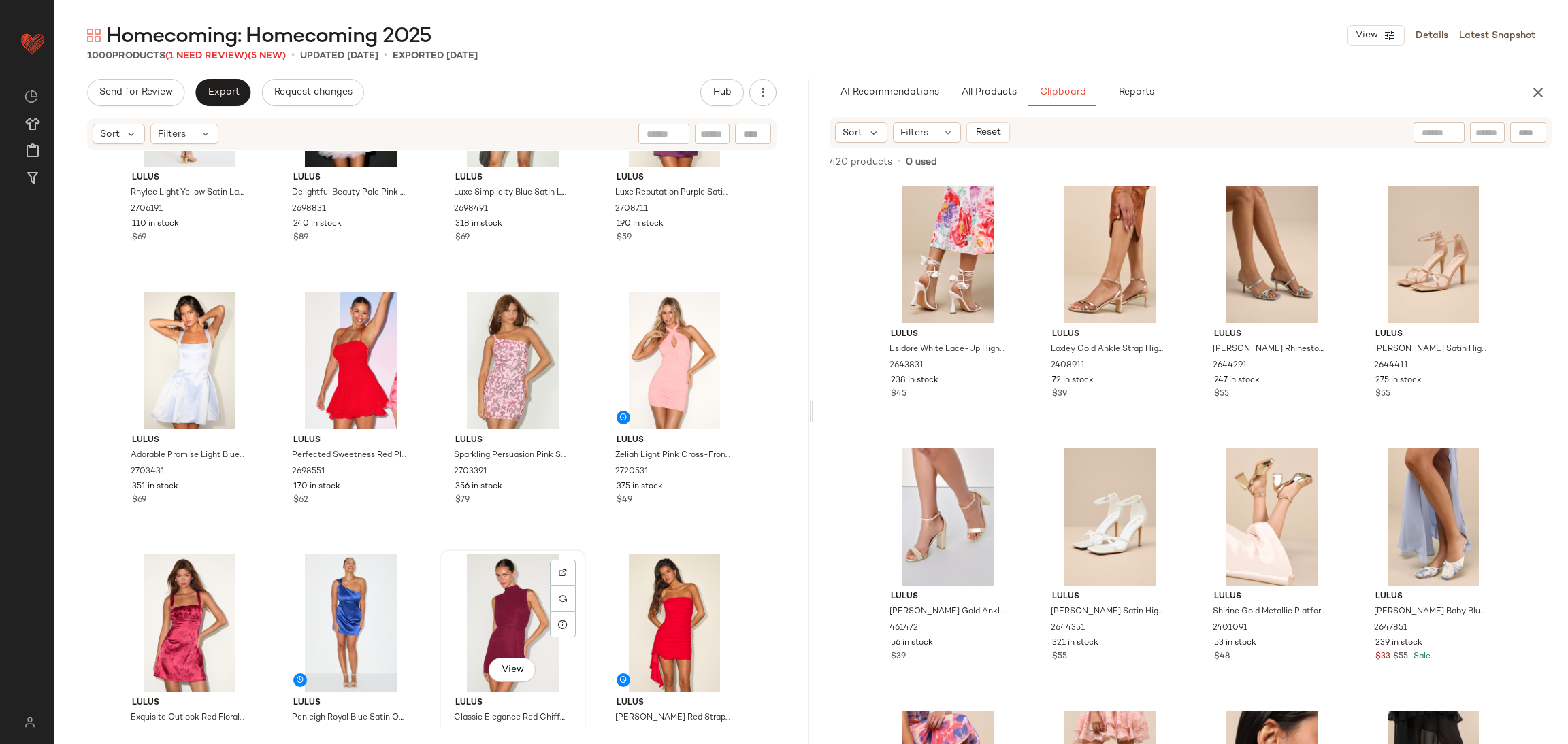
scroll to position [1717, 0]
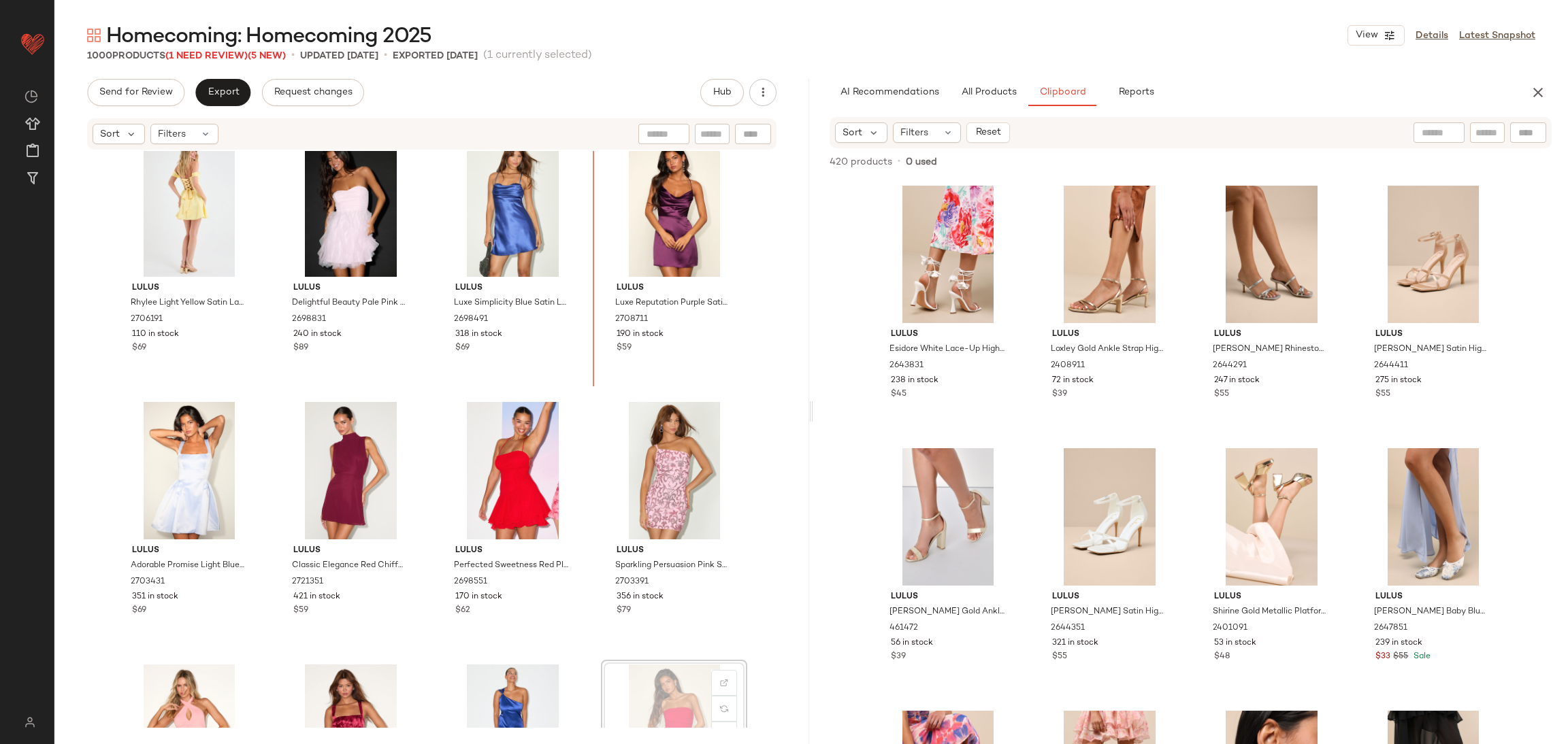
scroll to position [1589, 0]
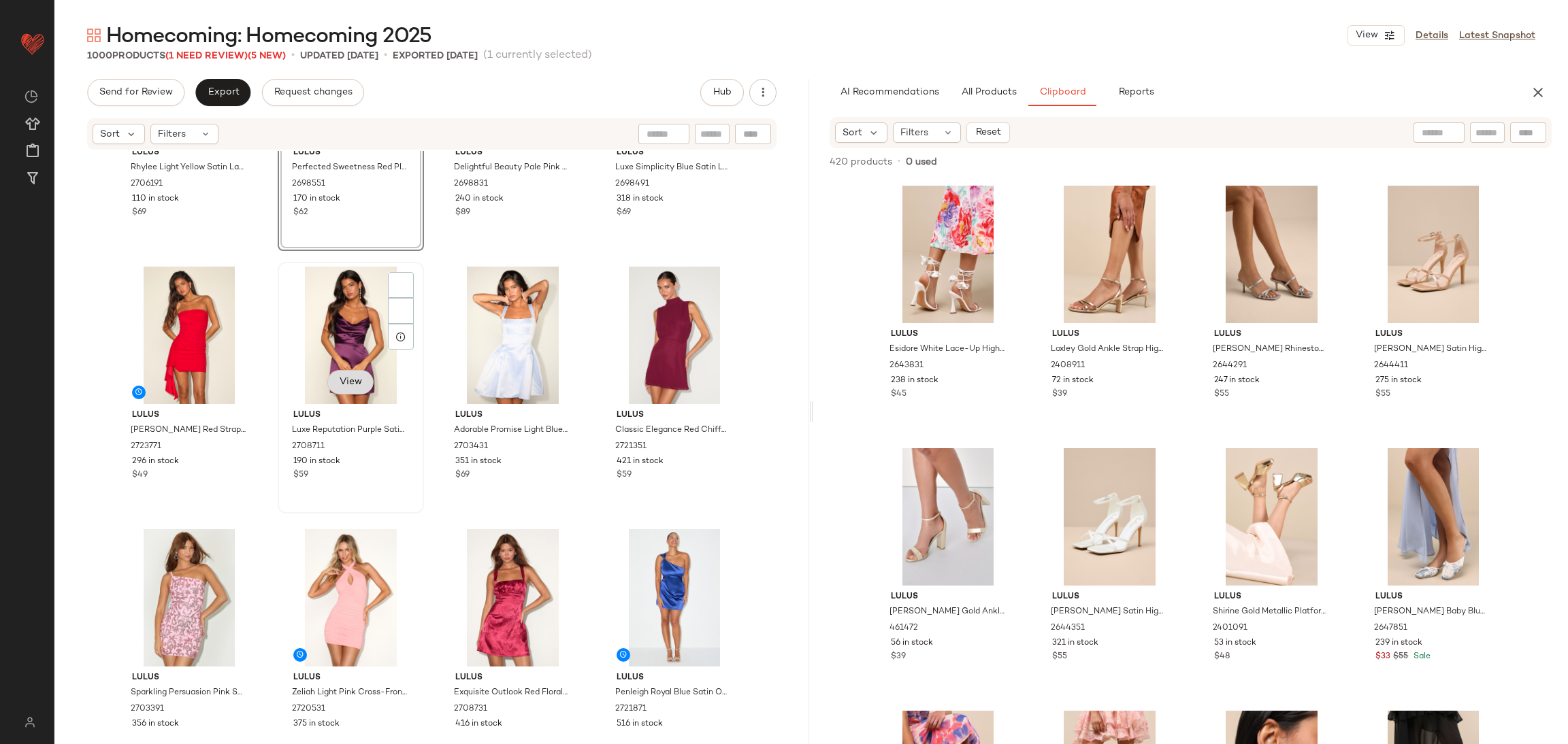
scroll to position [1745, 0]
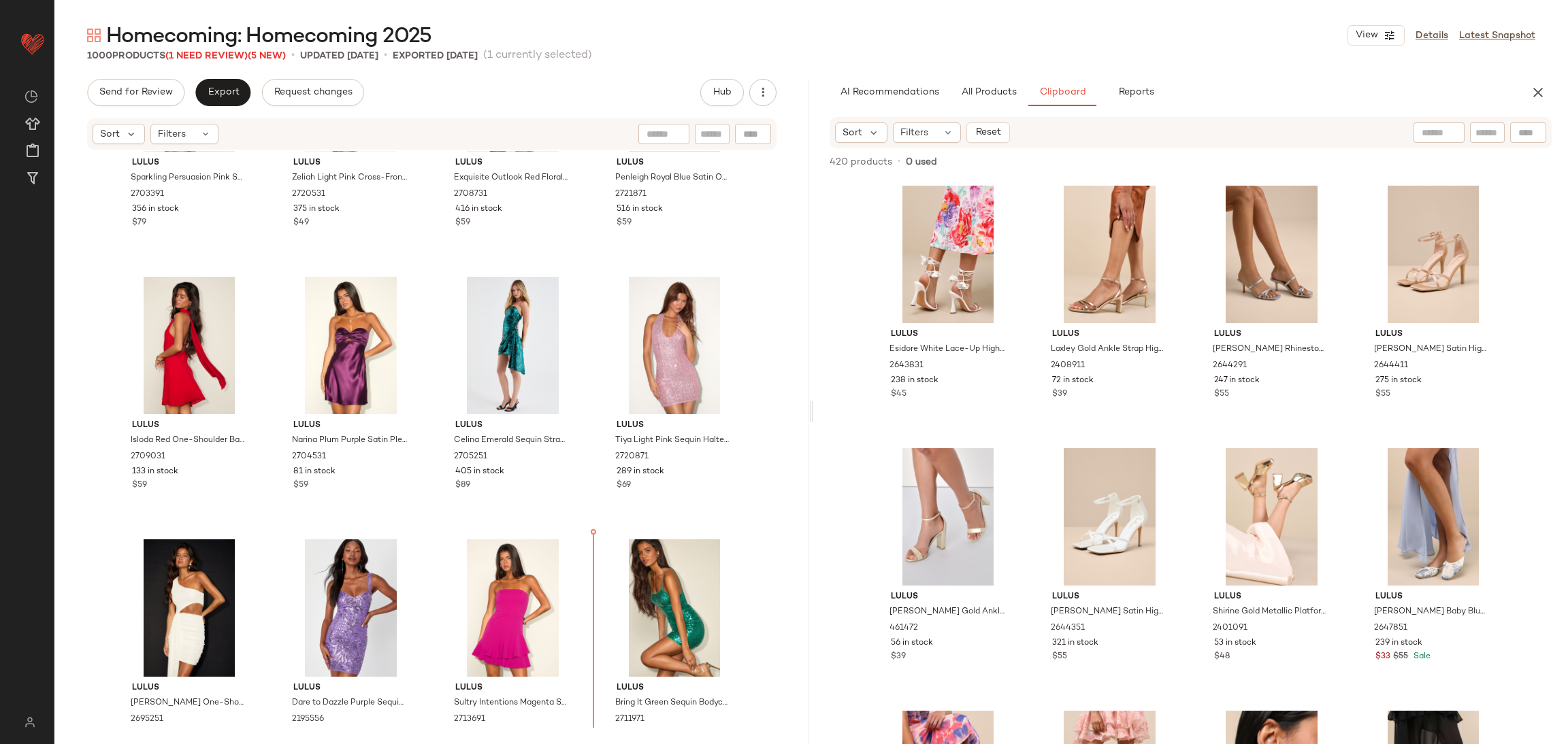
scroll to position [2325, 0]
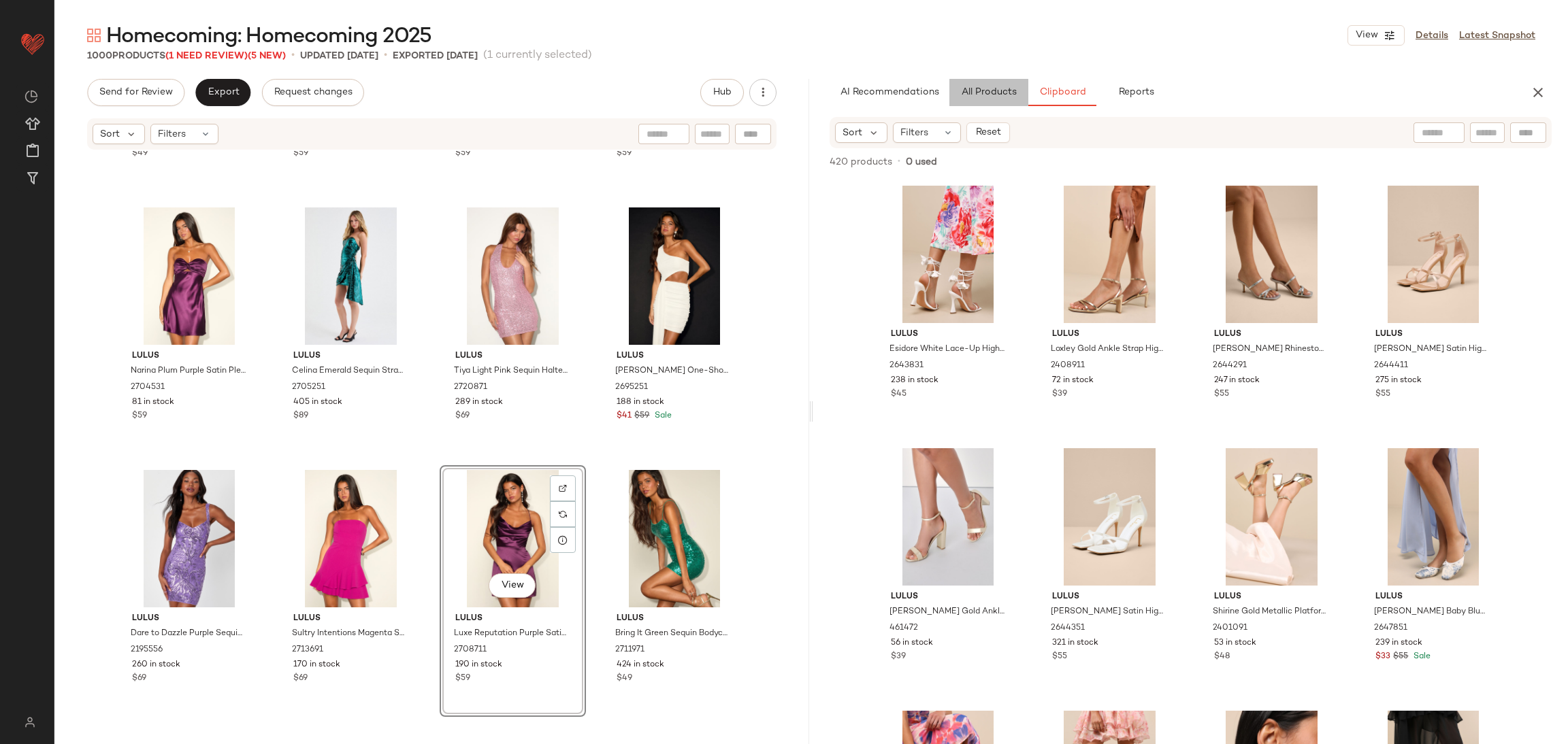
click at [974, 83] on button "All Products" at bounding box center [988, 93] width 79 height 28
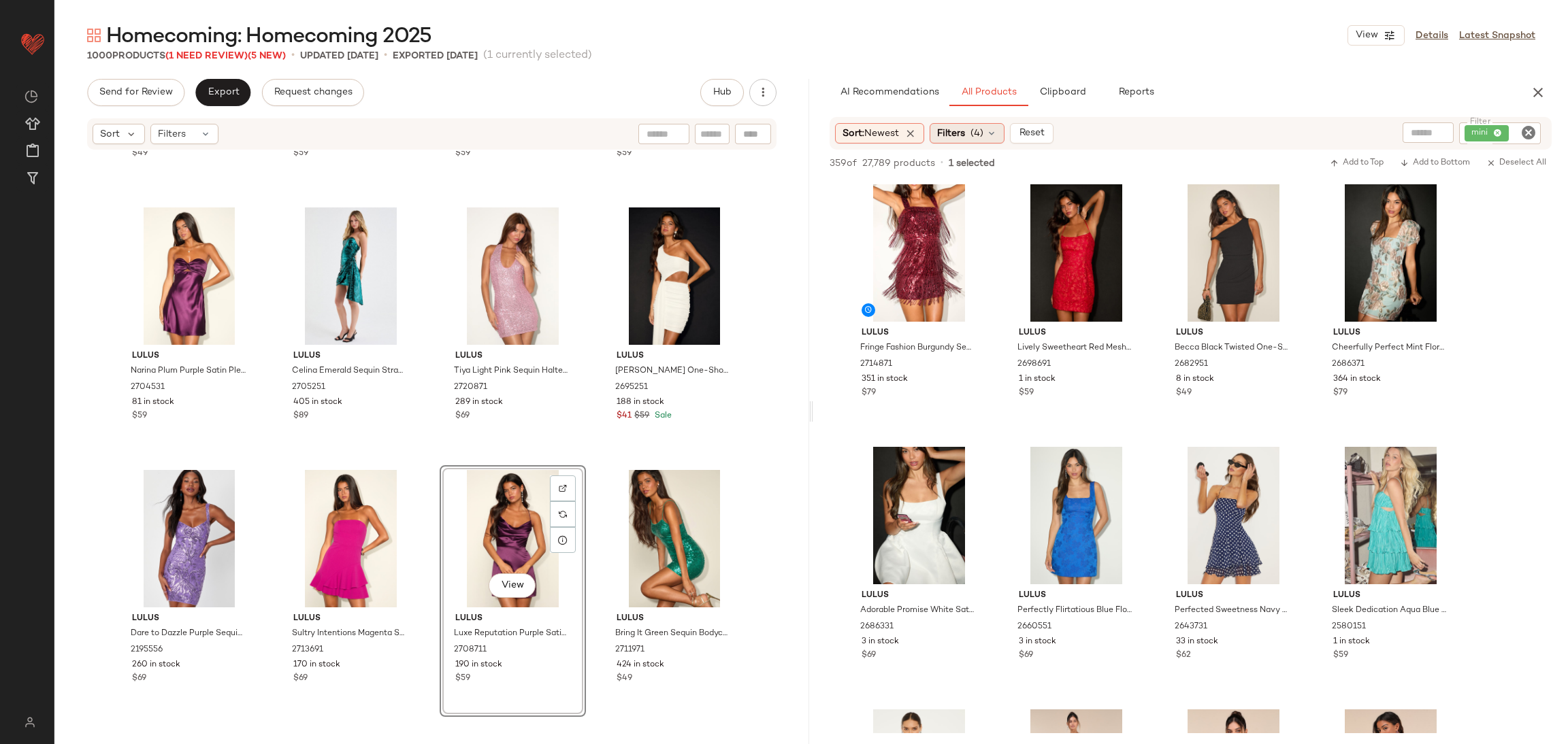
click at [972, 141] on div "Filters (4)" at bounding box center [966, 133] width 75 height 20
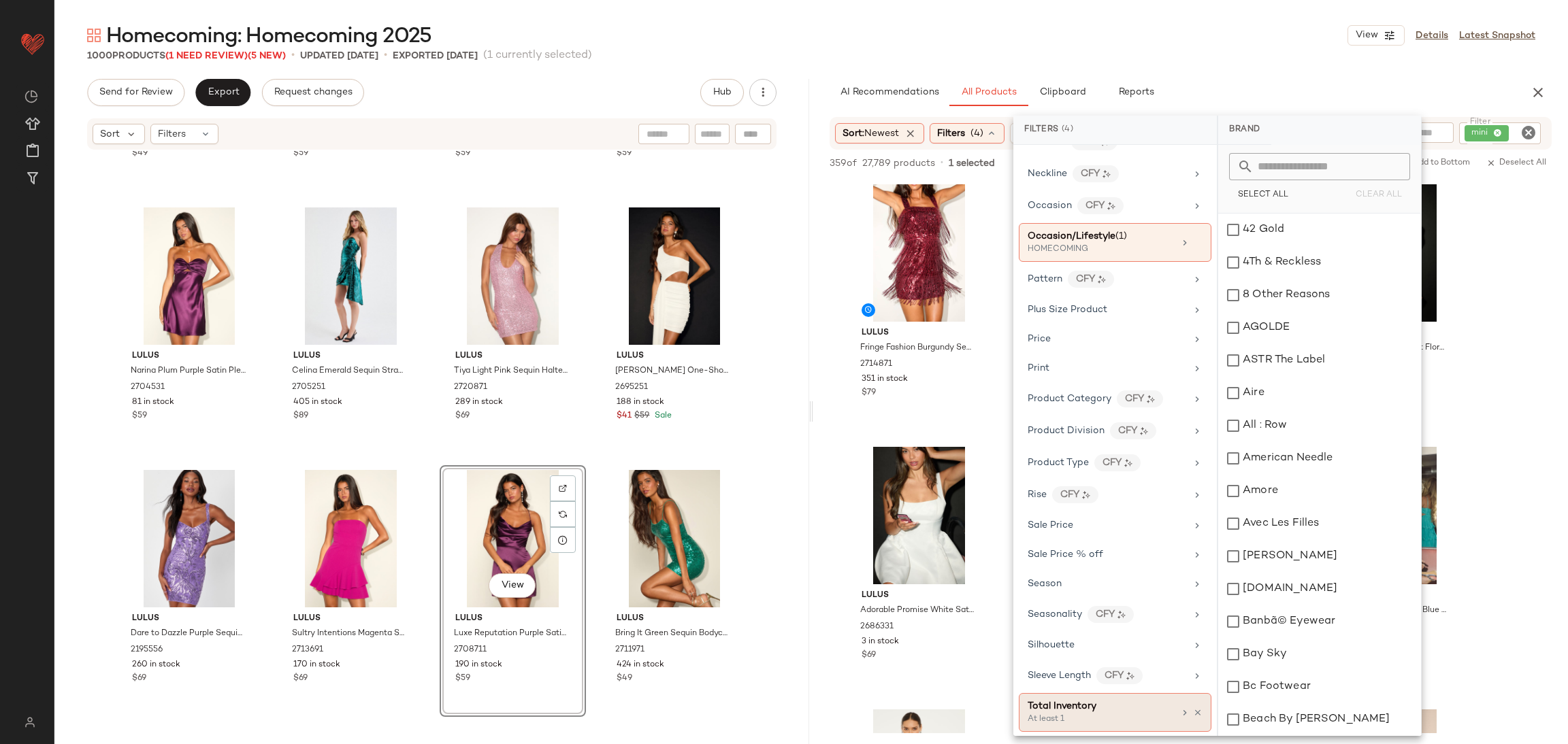
scroll to position [730, 0]
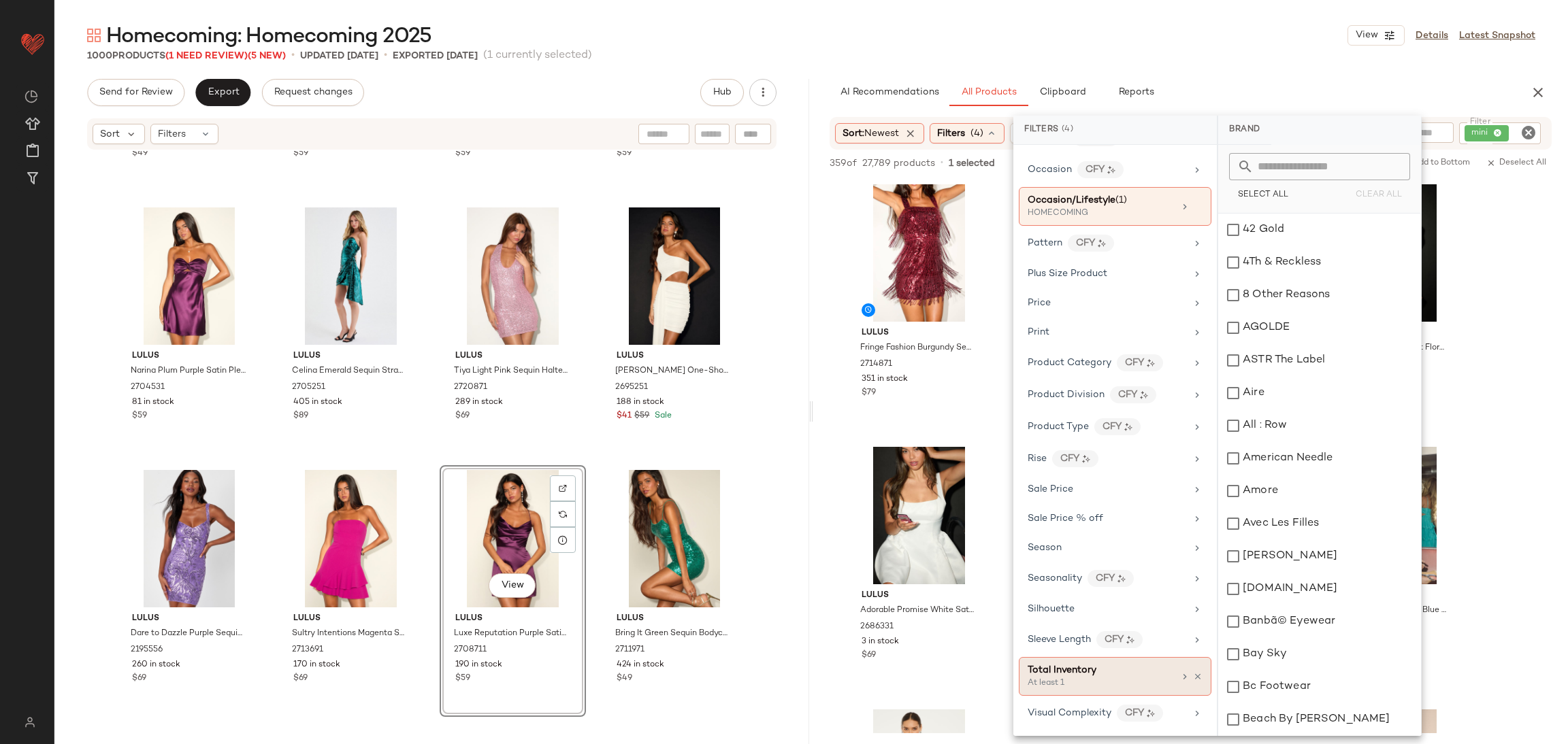
click at [1076, 675] on span "Total Inventory" at bounding box center [1061, 670] width 69 height 10
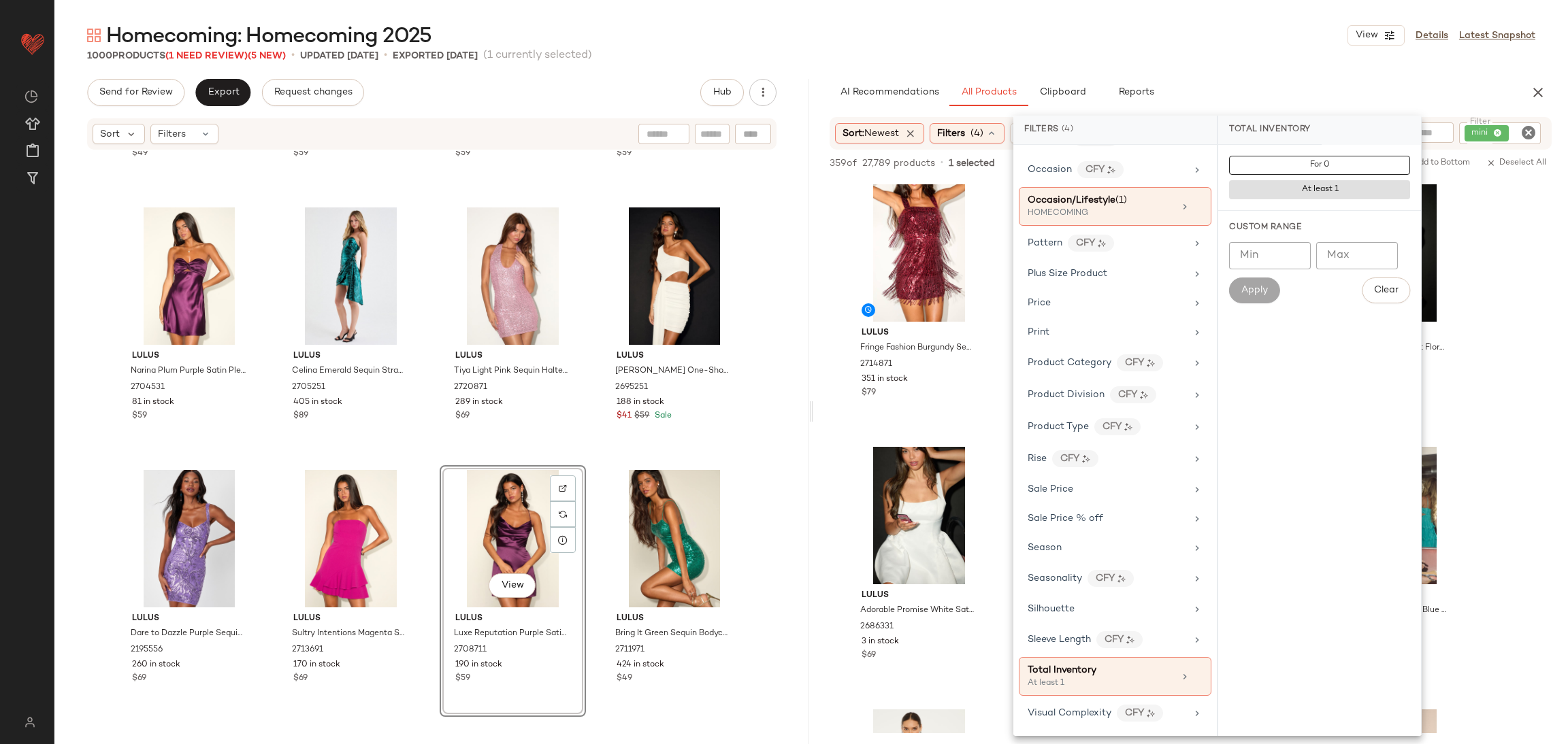
click at [1263, 247] on input "Min" at bounding box center [1270, 256] width 82 height 28
type input "*"
click at [1259, 289] on span "Apply" at bounding box center [1255, 290] width 28 height 11
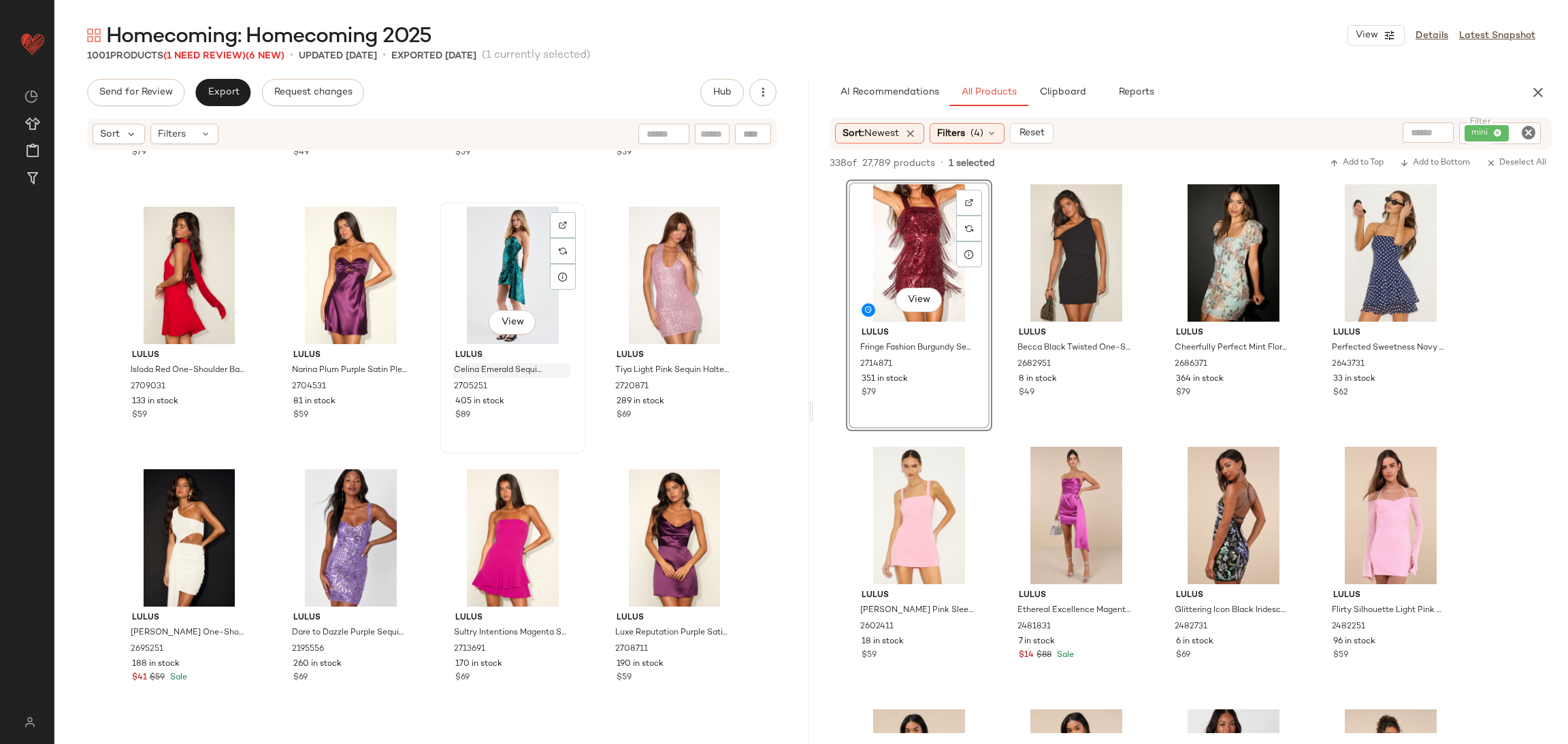
scroll to position [2357, 0]
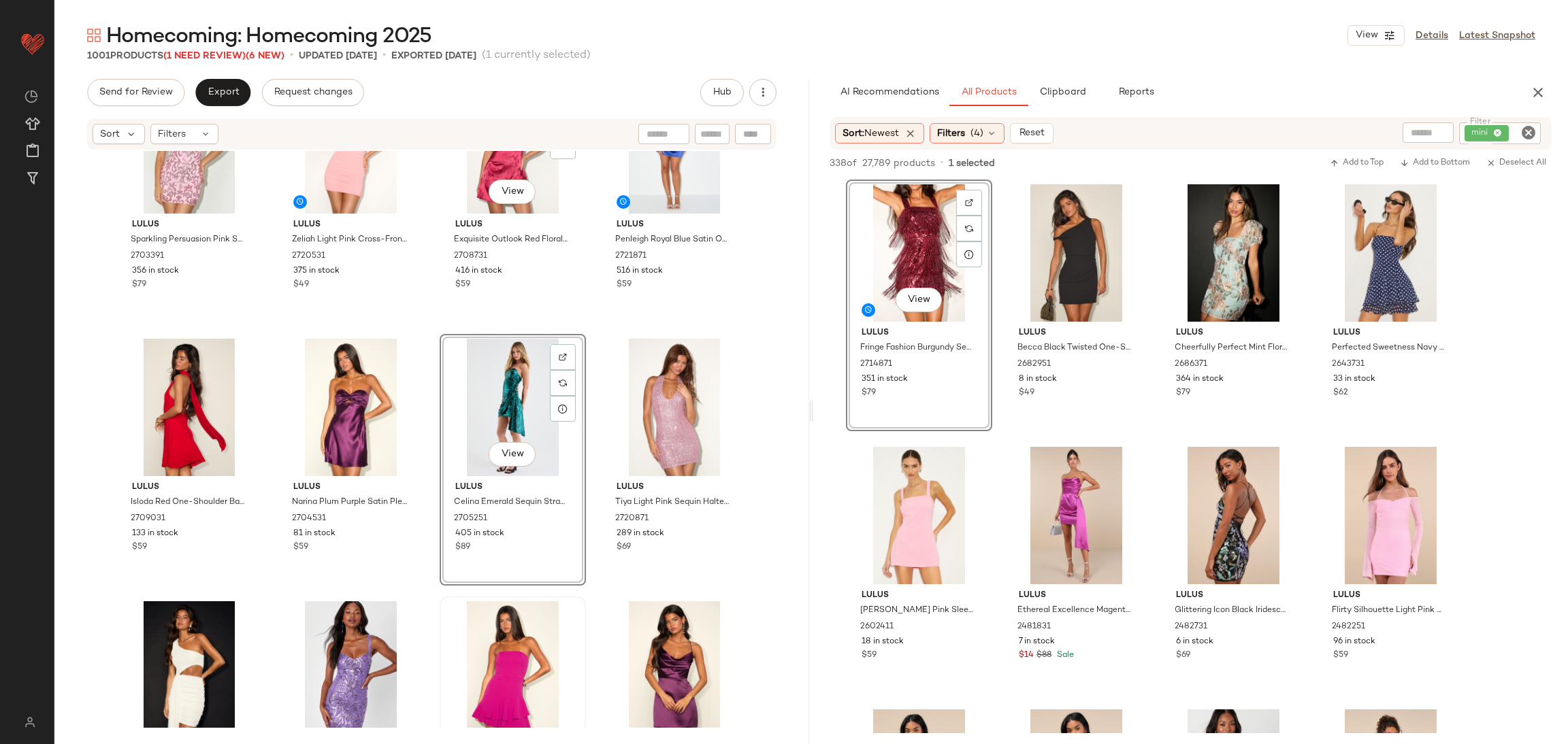
scroll to position [2149, 0]
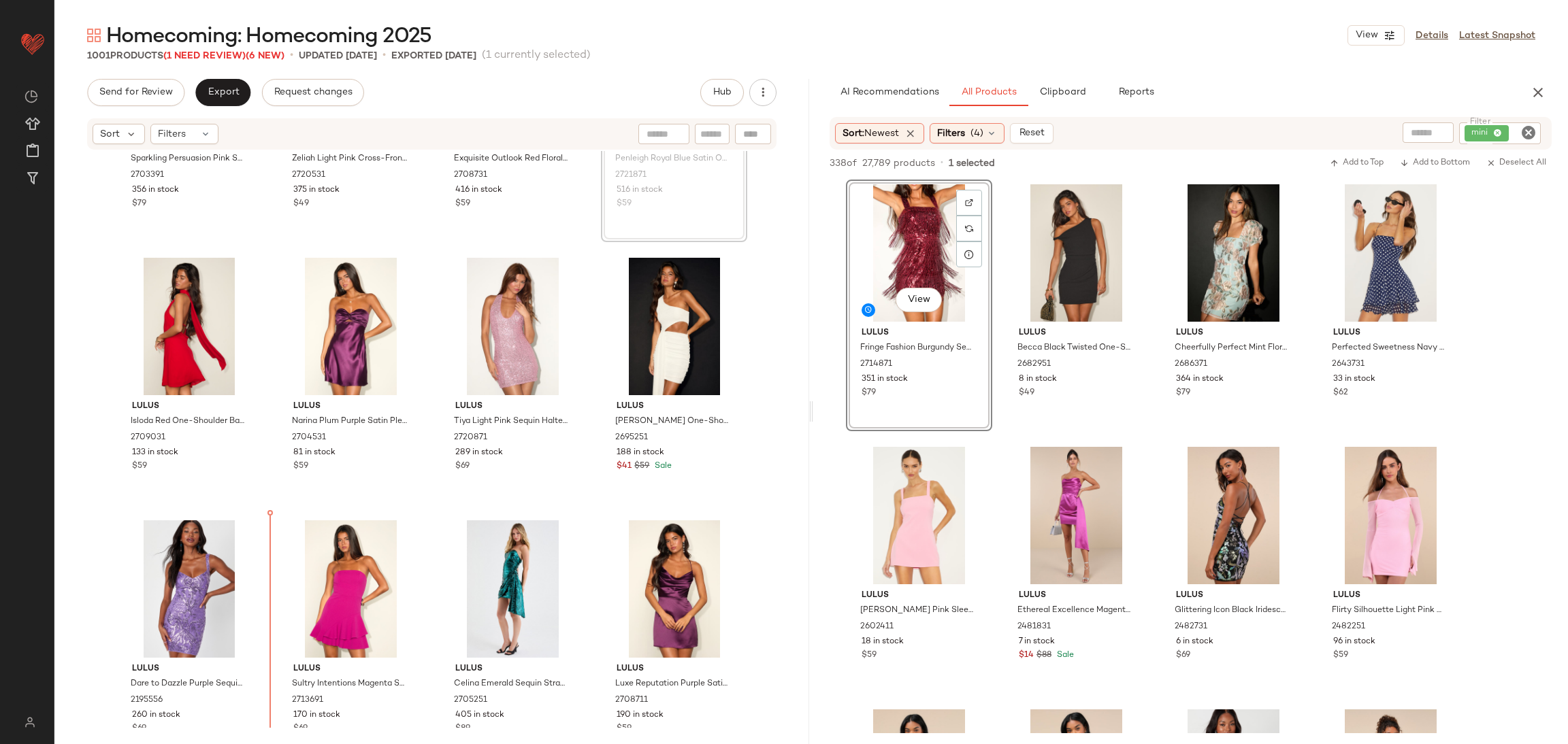
scroll to position [2309, 0]
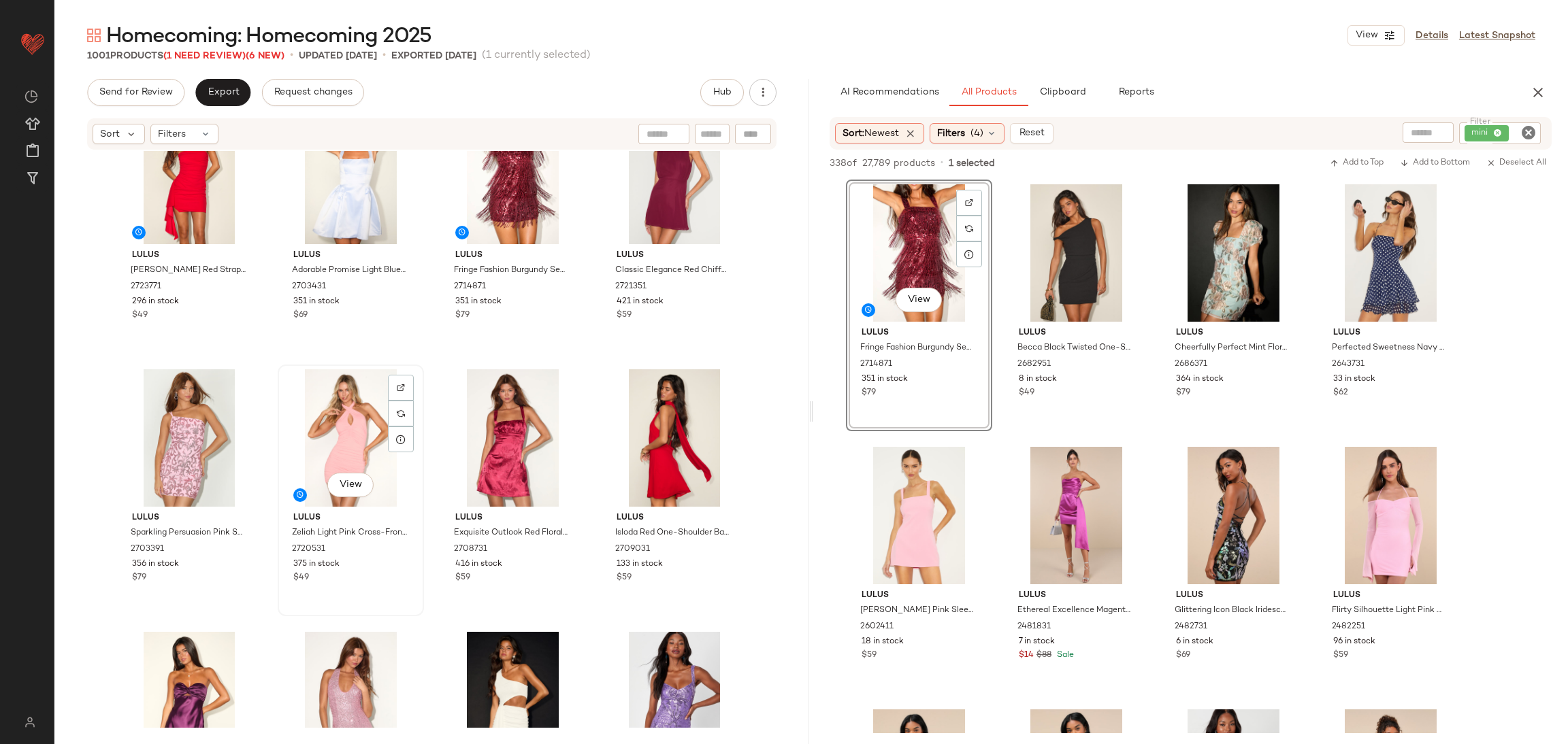
scroll to position [2105, 0]
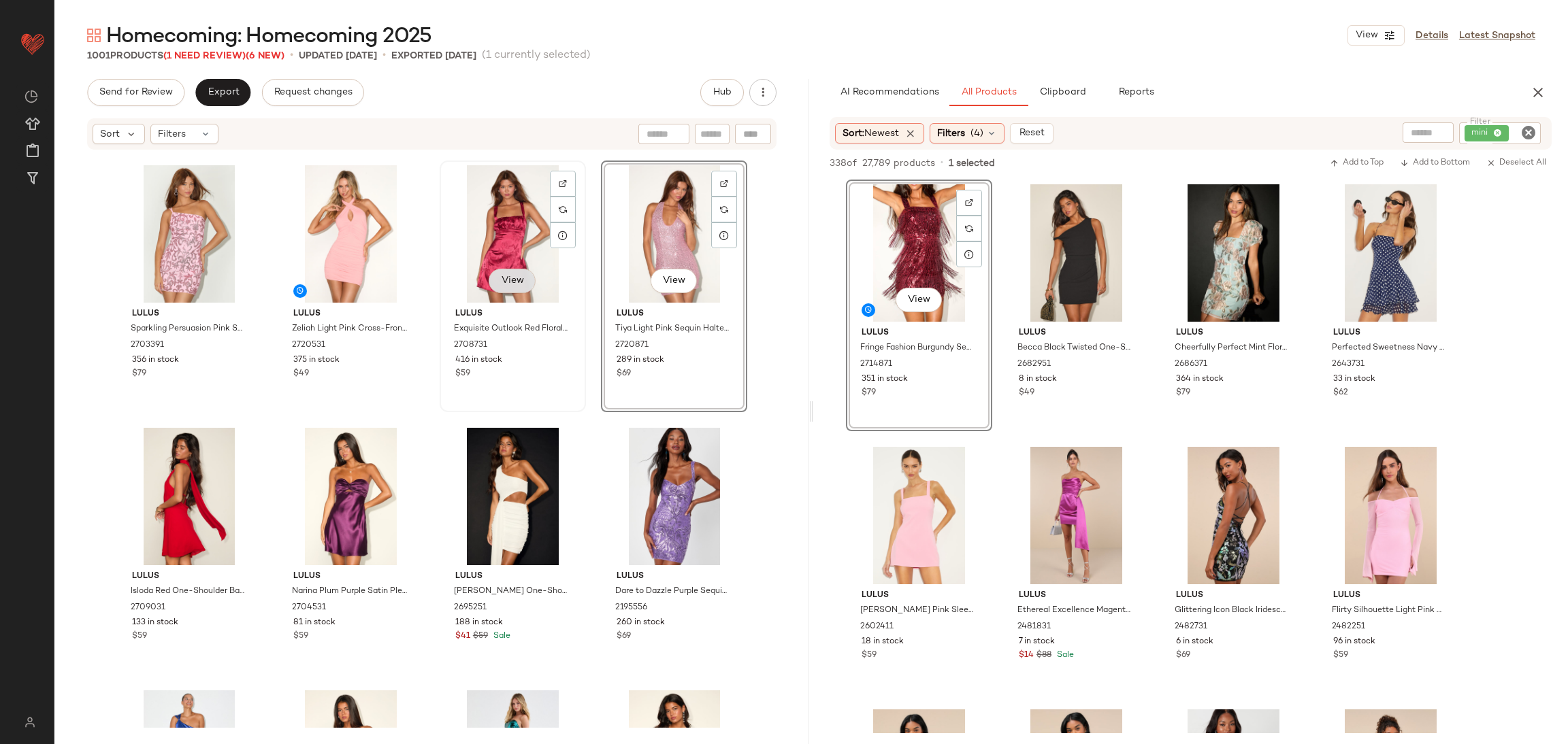
click at [524, 271] on button "View" at bounding box center [512, 281] width 46 height 25
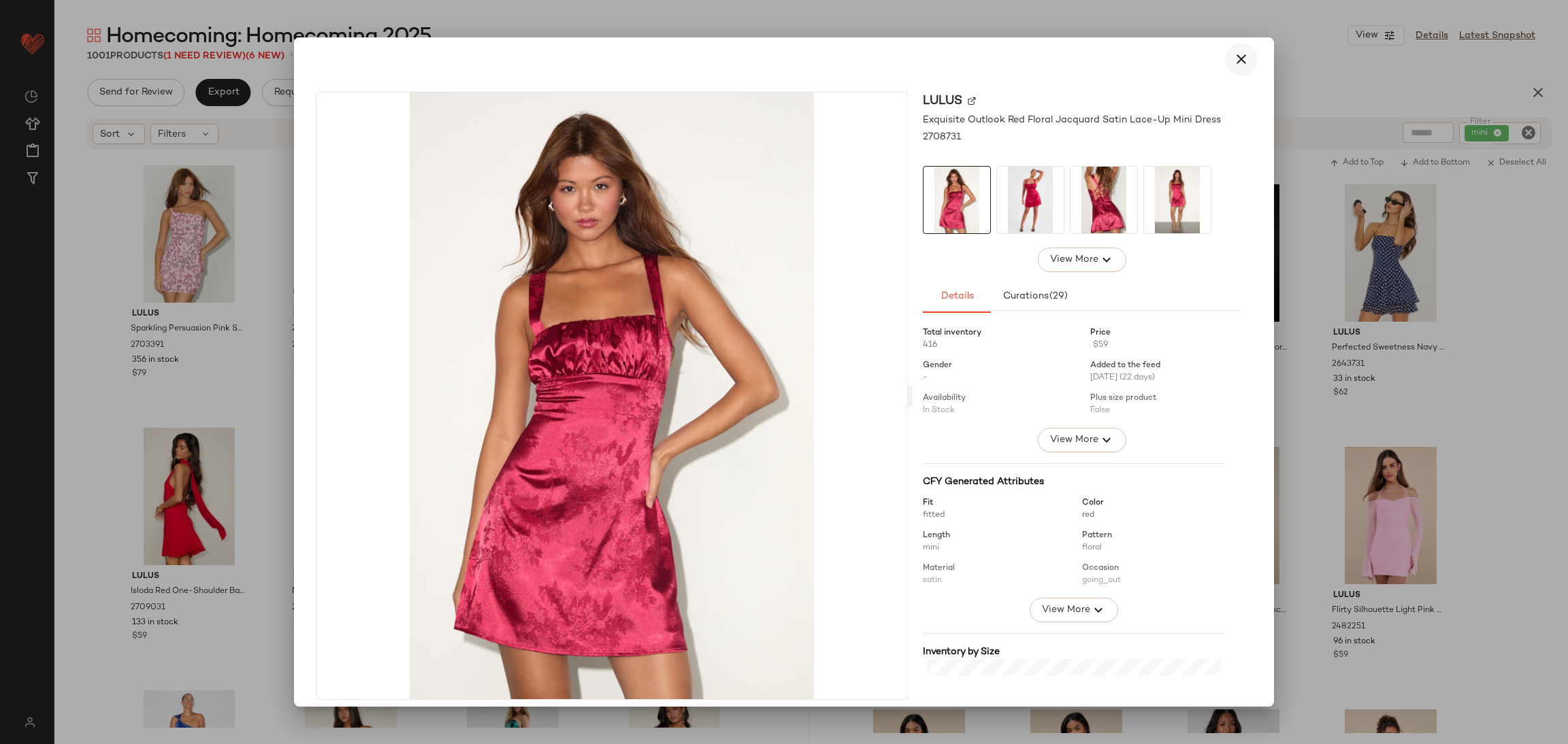
drag, startPoint x: 1218, startPoint y: 41, endPoint x: 1228, endPoint y: 53, distance: 15.6
click at [1220, 45] on div at bounding box center [784, 59] width 969 height 43
click at [1236, 64] on icon "button" at bounding box center [1241, 59] width 17 height 17
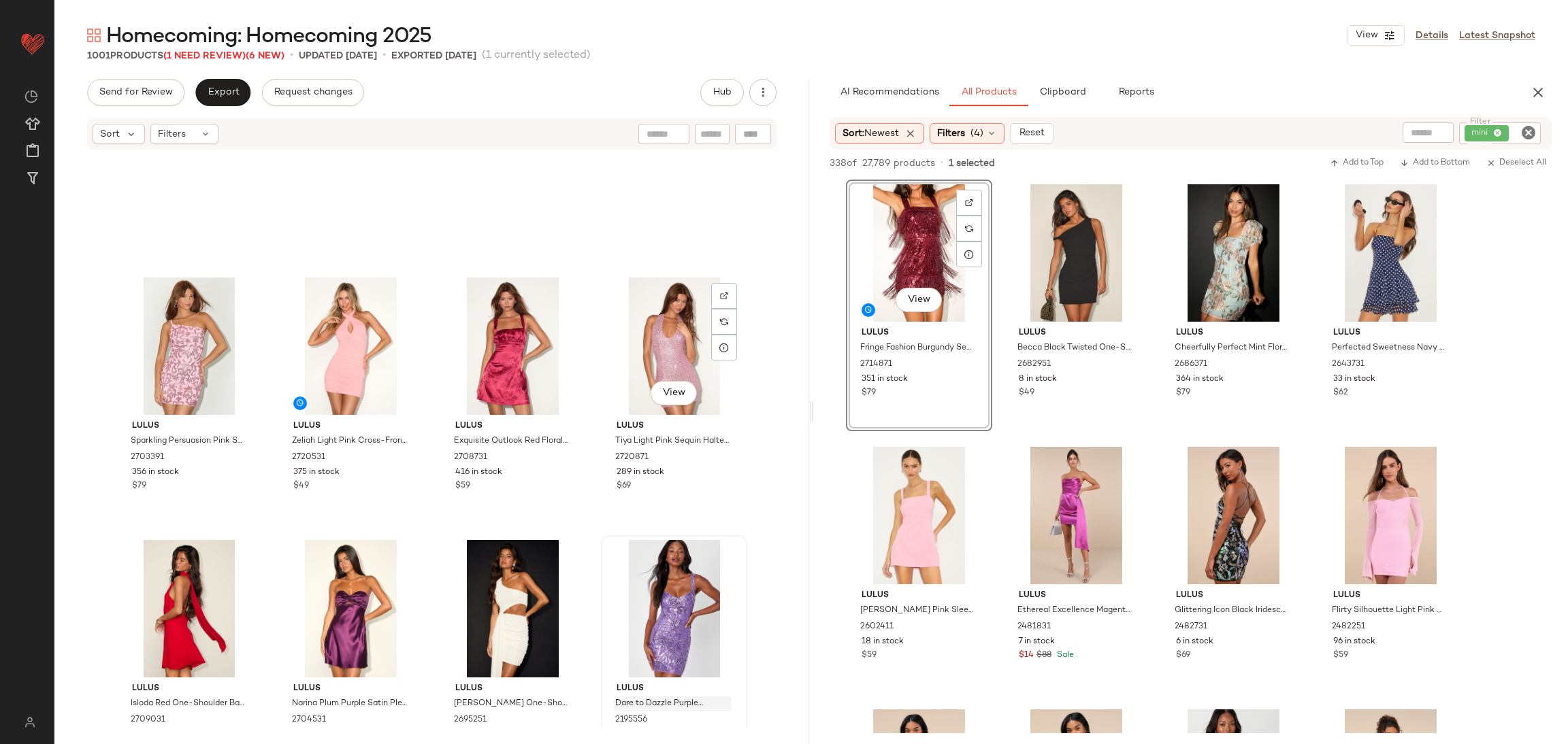
scroll to position [2299, 0]
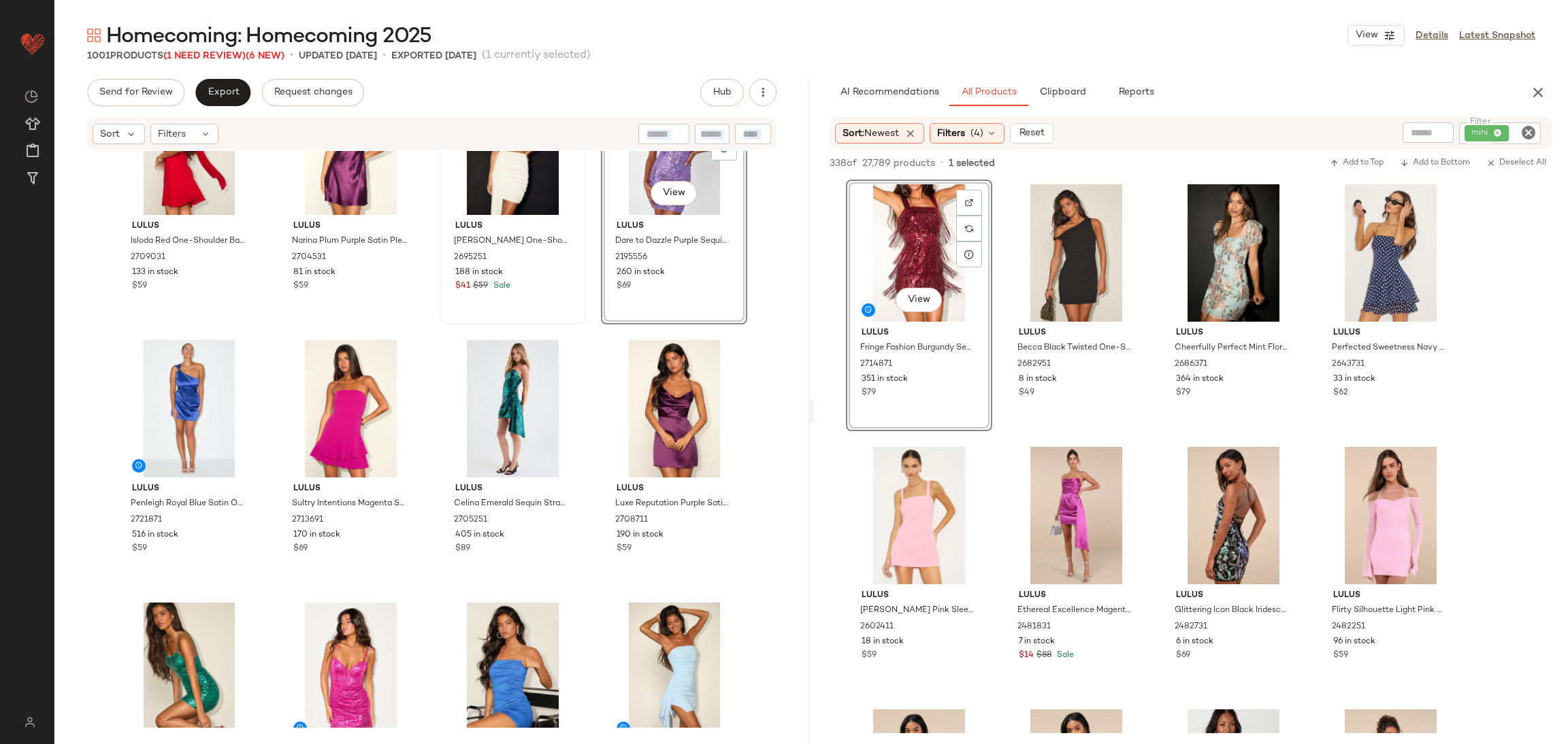
scroll to position [2446, 0]
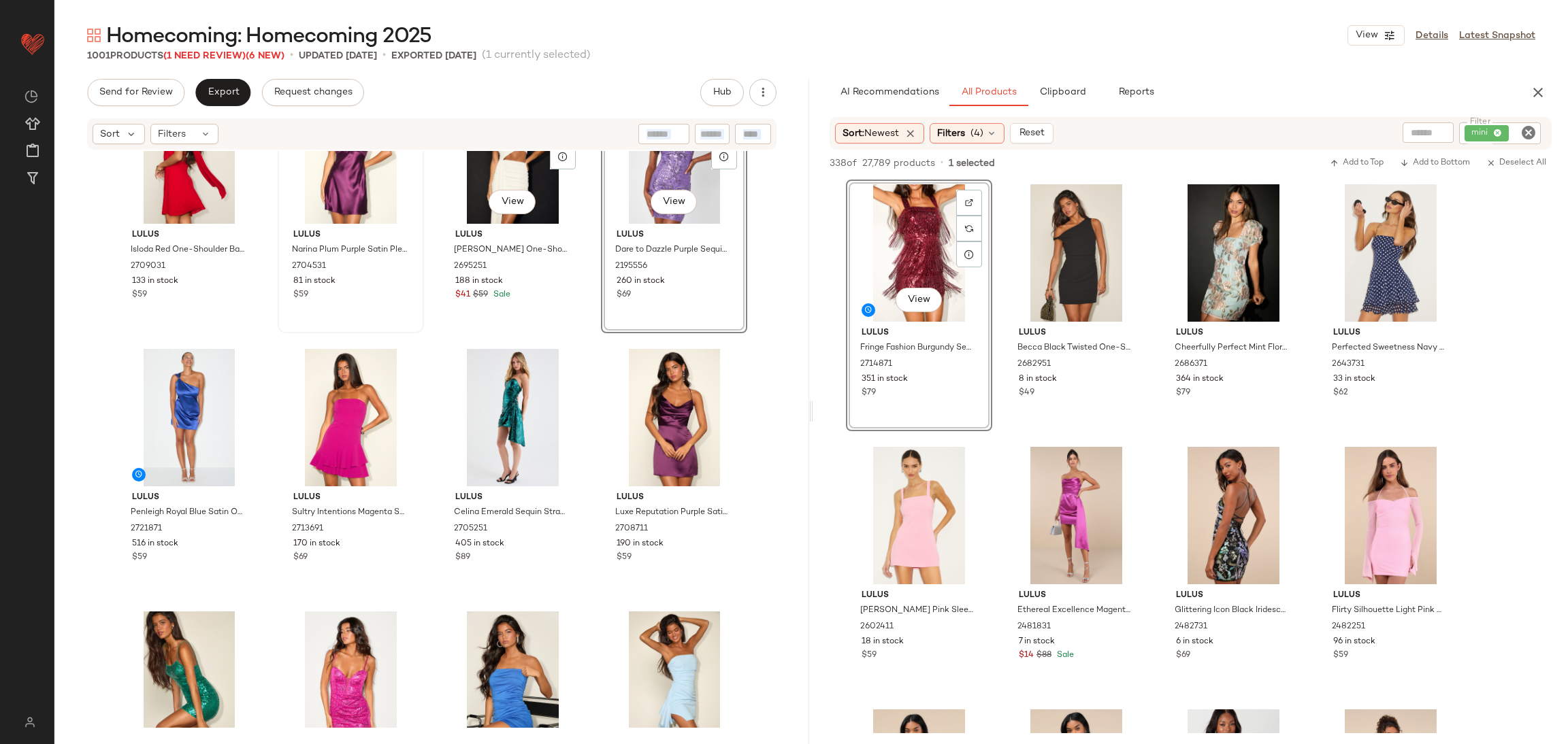
drag, startPoint x: 667, startPoint y: 145, endPoint x: 418, endPoint y: 258, distance: 273.4
click at [408, 266] on div "Sort Filters Lulus Isloda Red One-Shoulder Backless Sash Mini Dress 2709031 133…" at bounding box center [431, 431] width 754 height 627
click at [652, 51] on div "1001 Products (1 Need Review) (6 New) • updated Aug 29th • Exported Aug 28th (1…" at bounding box center [811, 56] width 1514 height 14
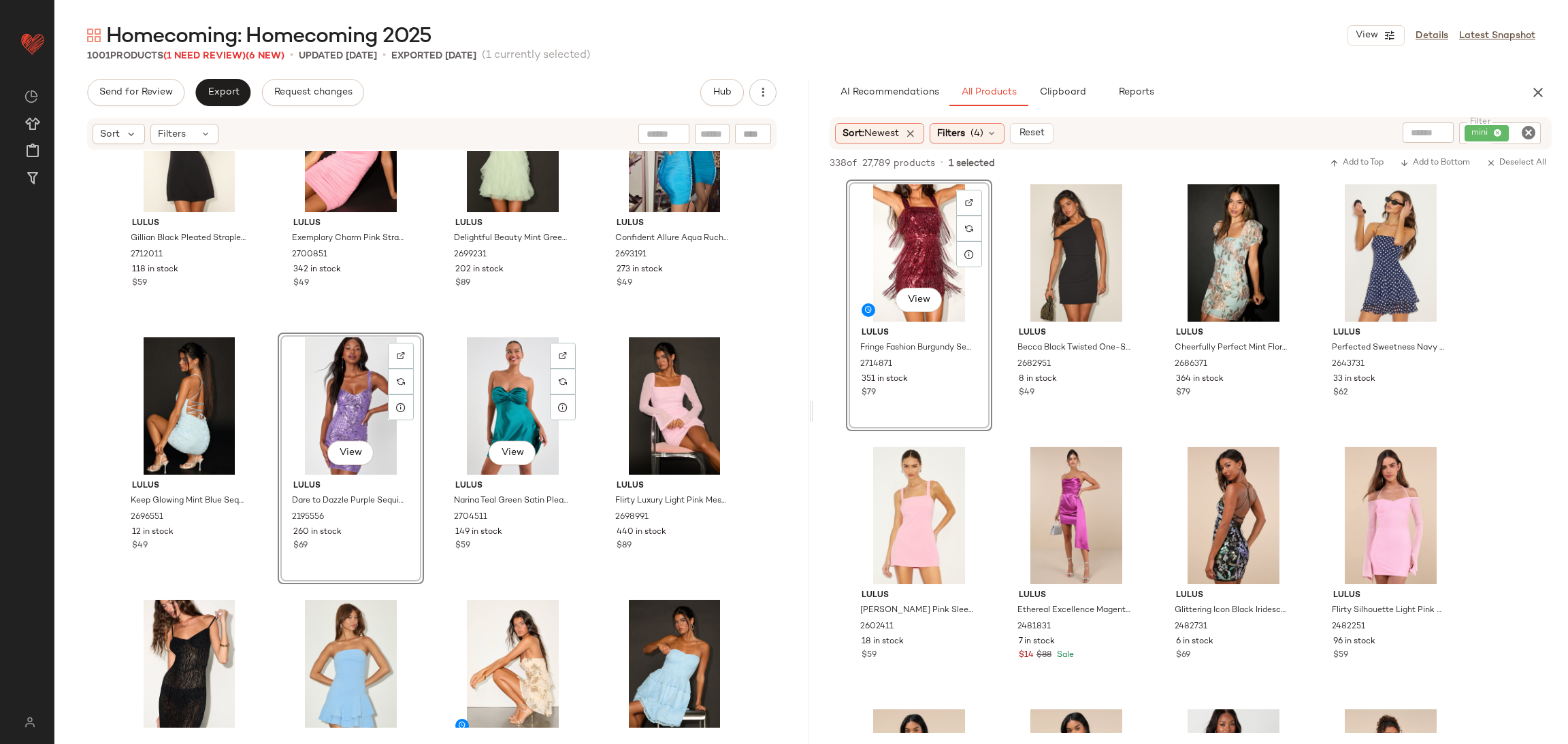
scroll to position [3267, 0]
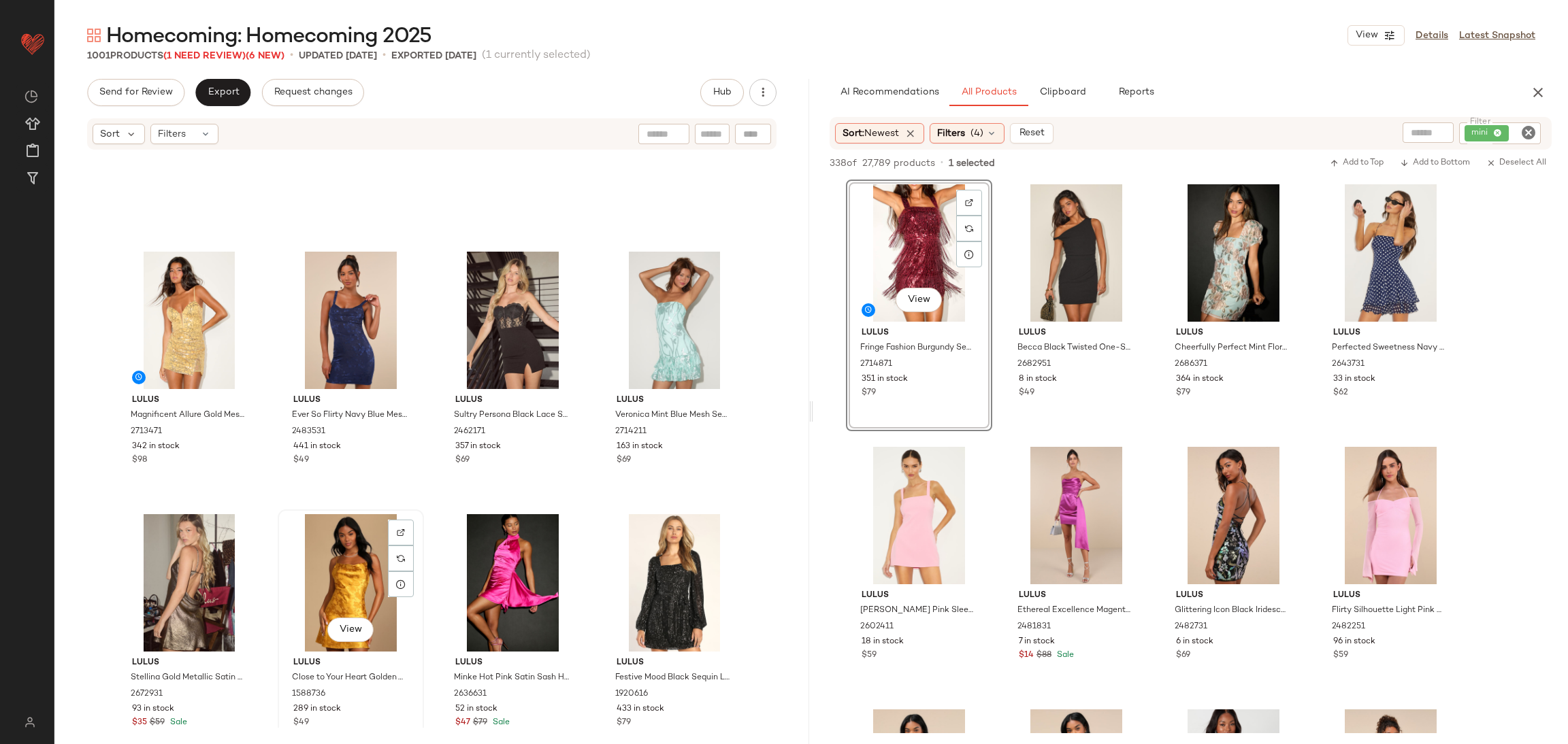
scroll to position [4185, 0]
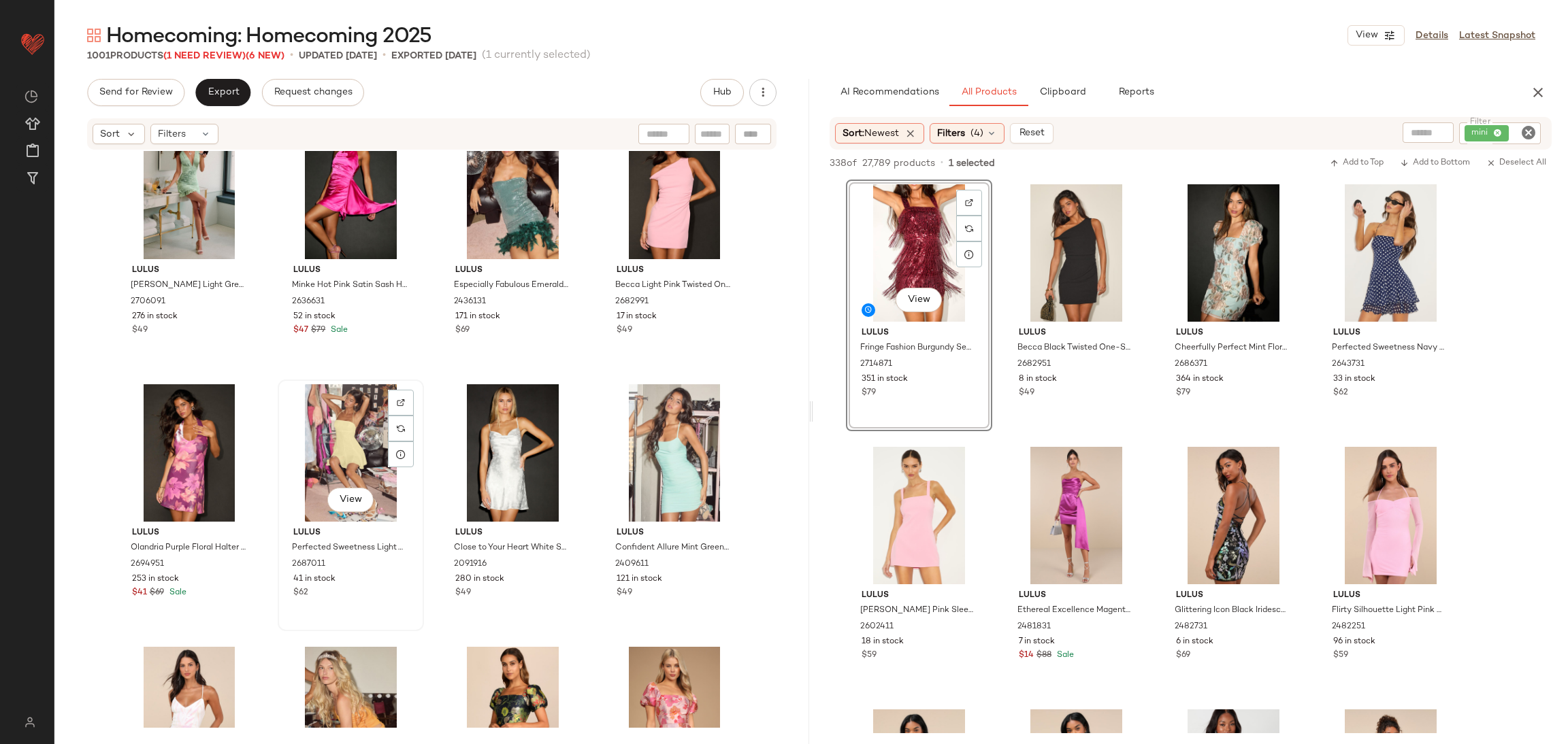
scroll to position [4287, 0]
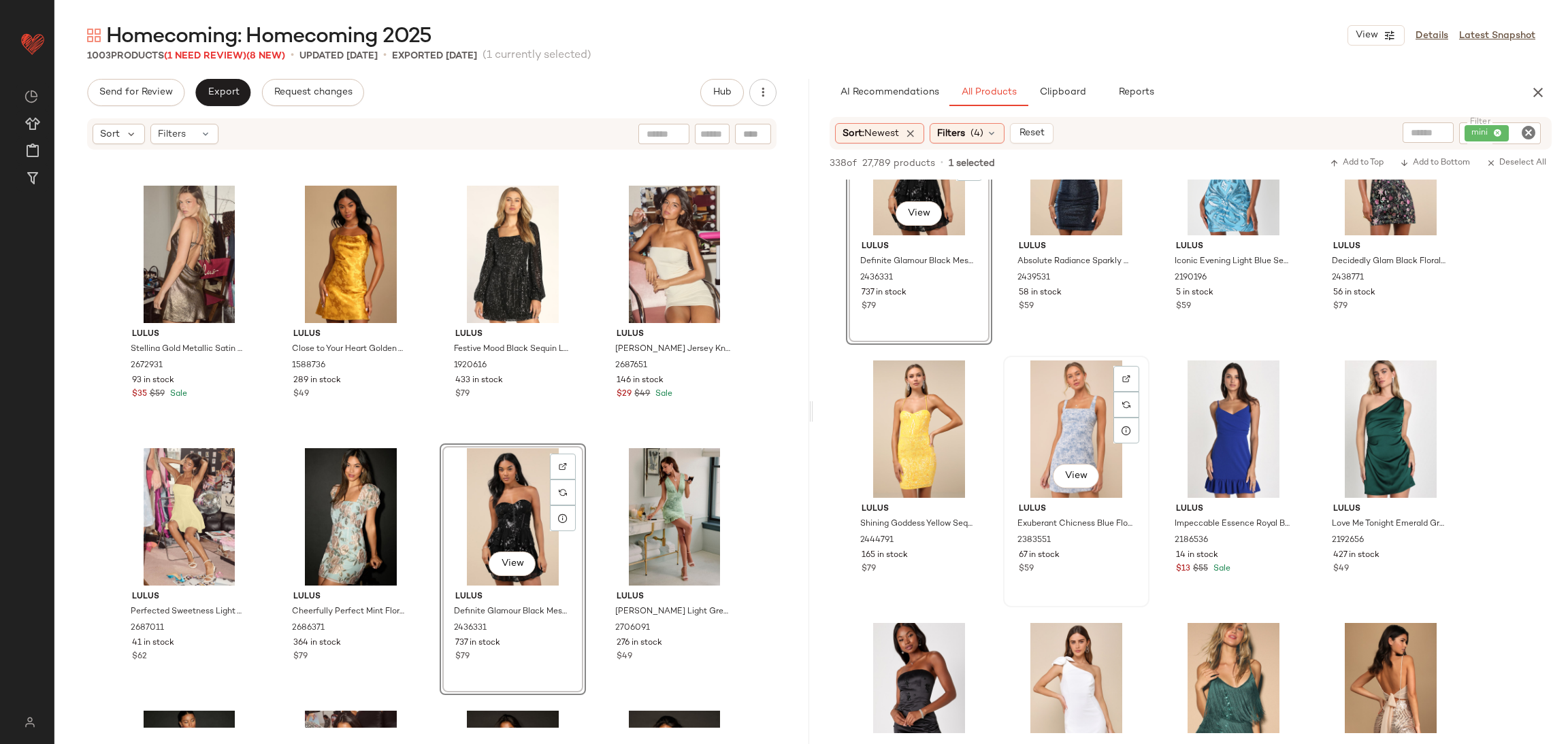
scroll to position [714, 0]
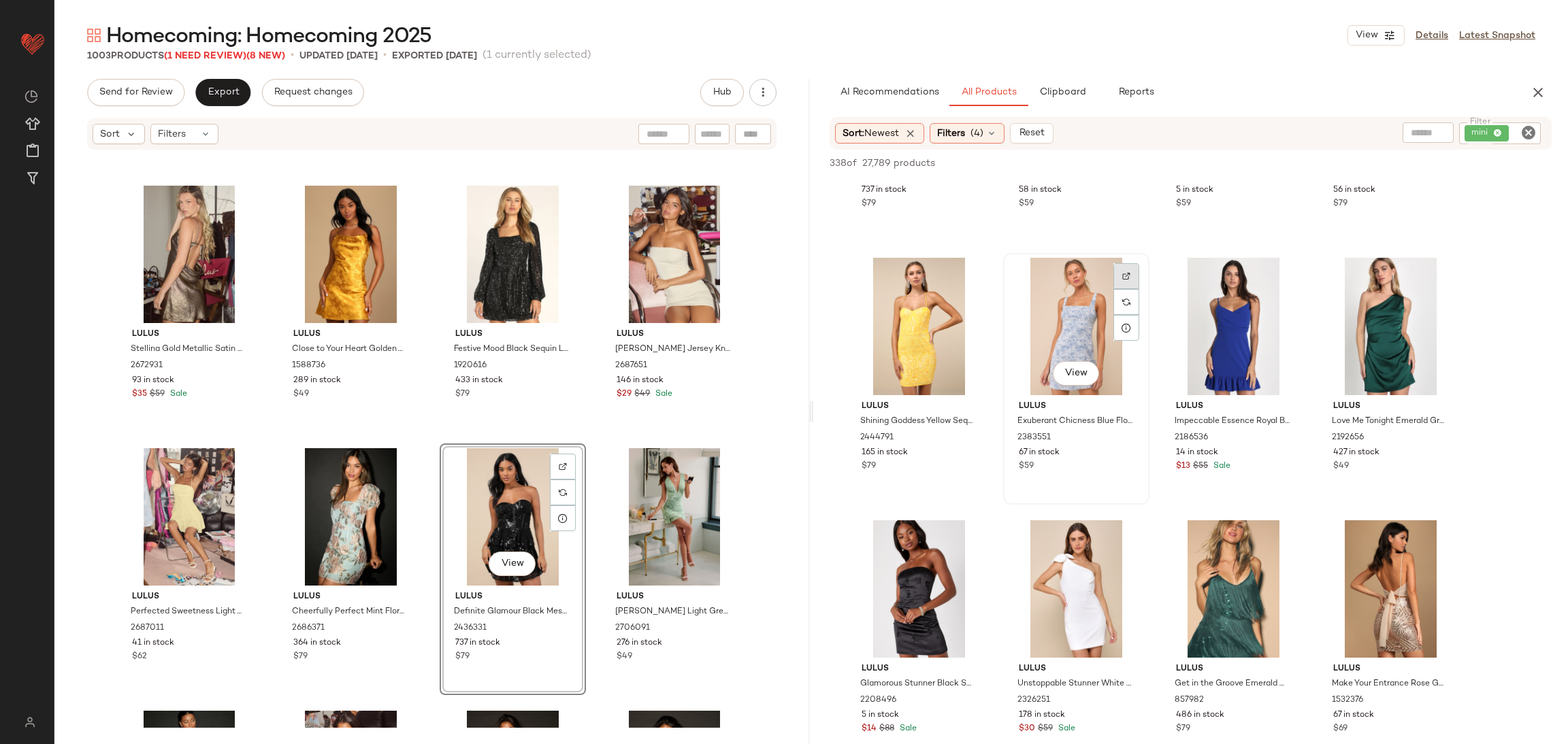
click at [1137, 289] on div at bounding box center [1126, 303] width 26 height 26
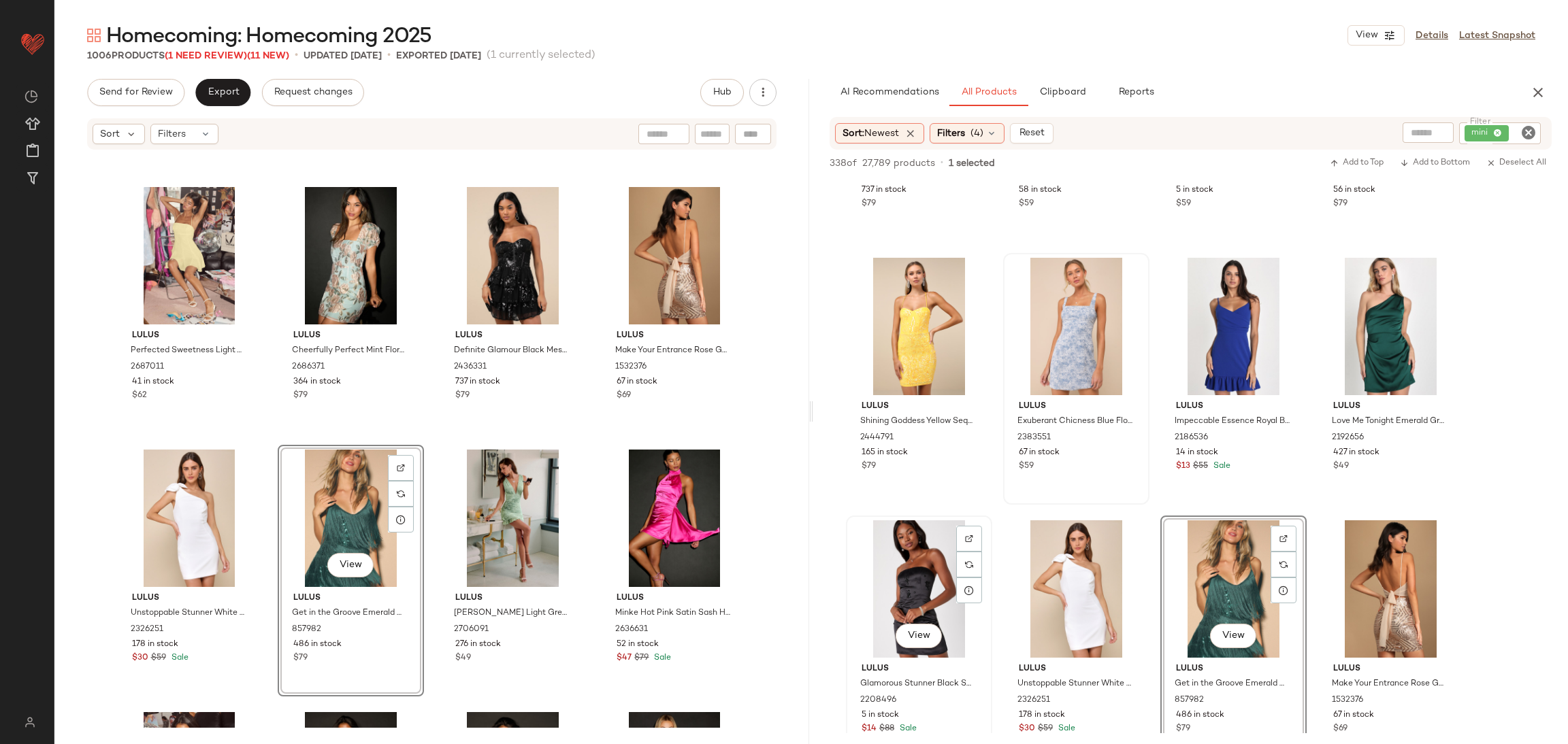
scroll to position [510, 0]
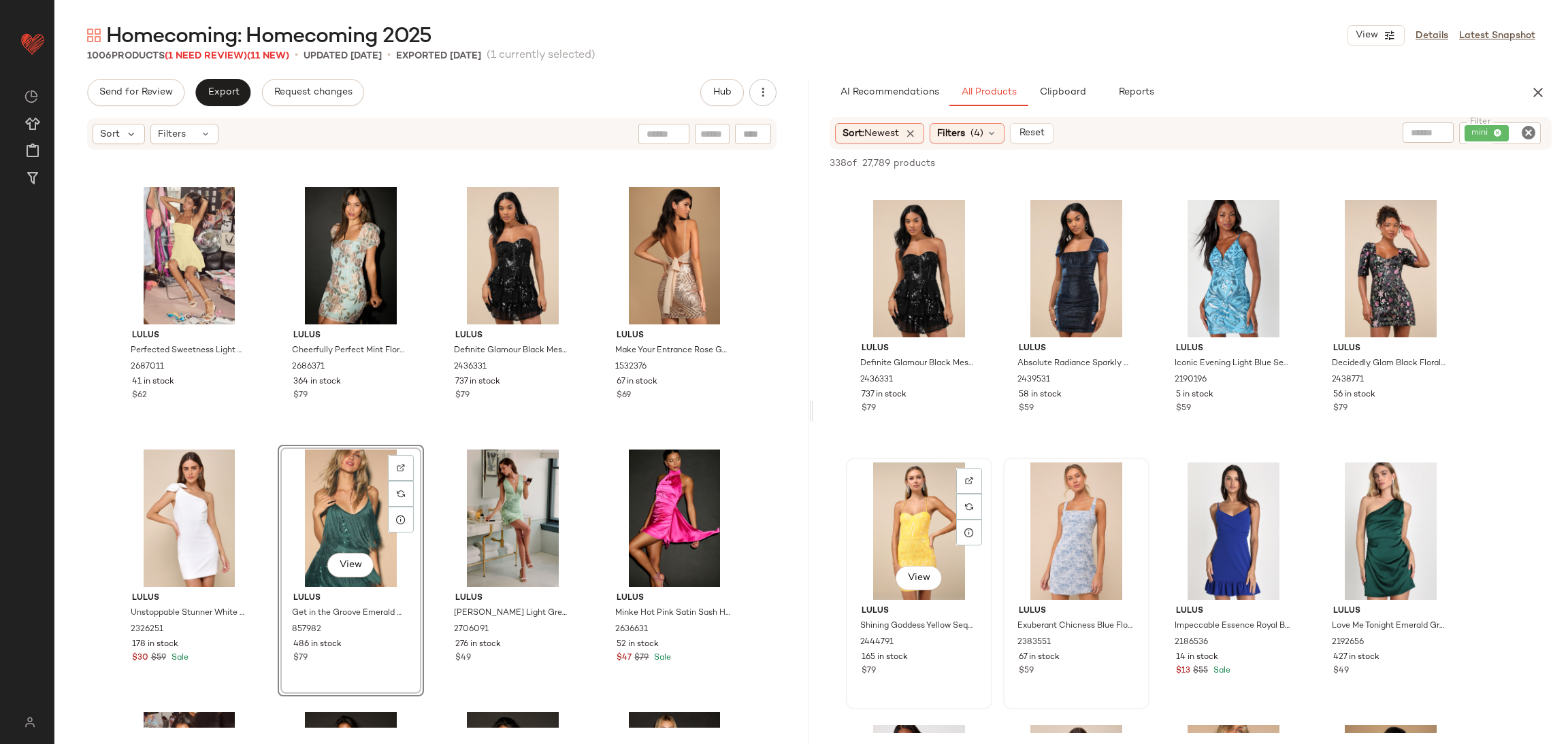
click at [851, 524] on div "View" at bounding box center [919, 531] width 137 height 138
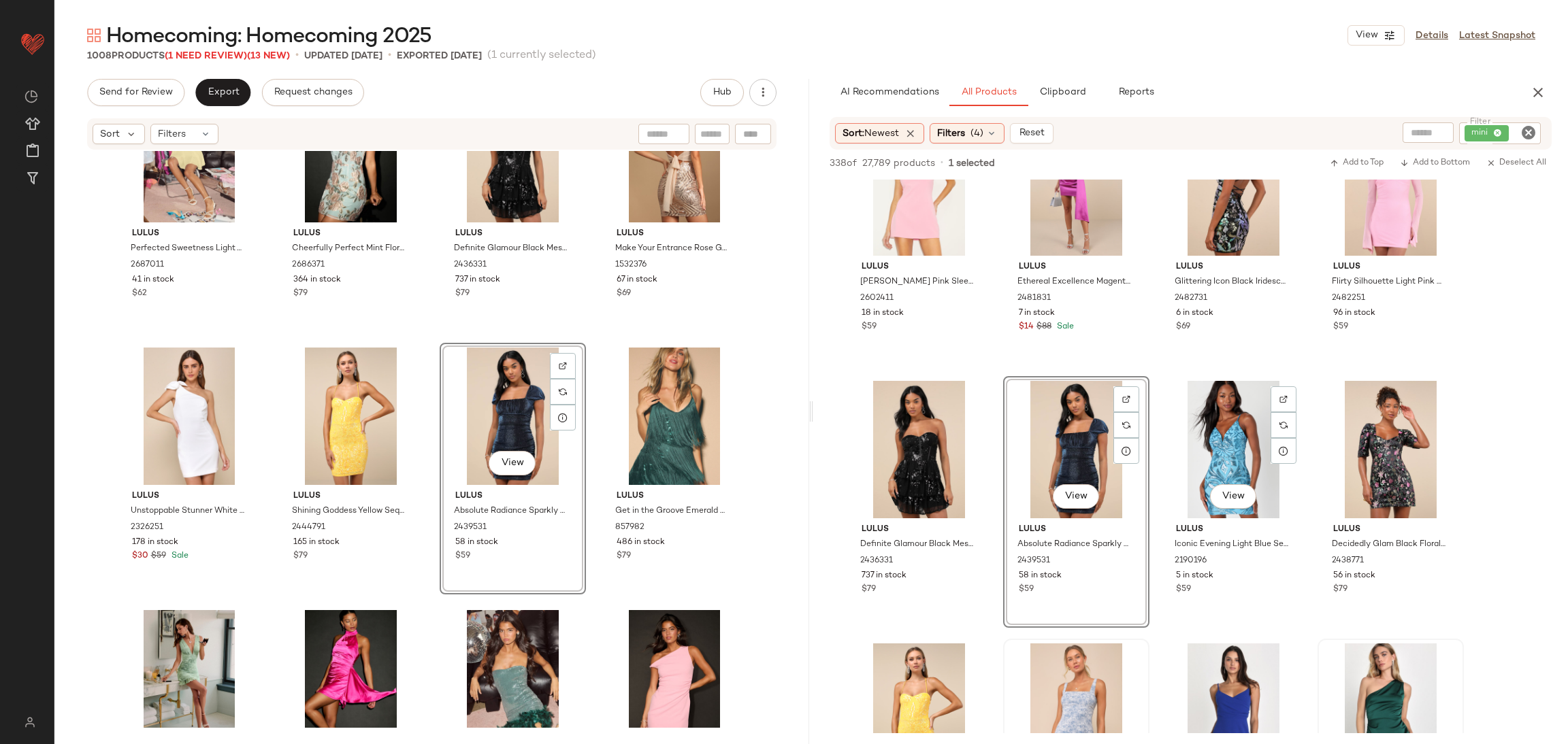
scroll to position [305, 0]
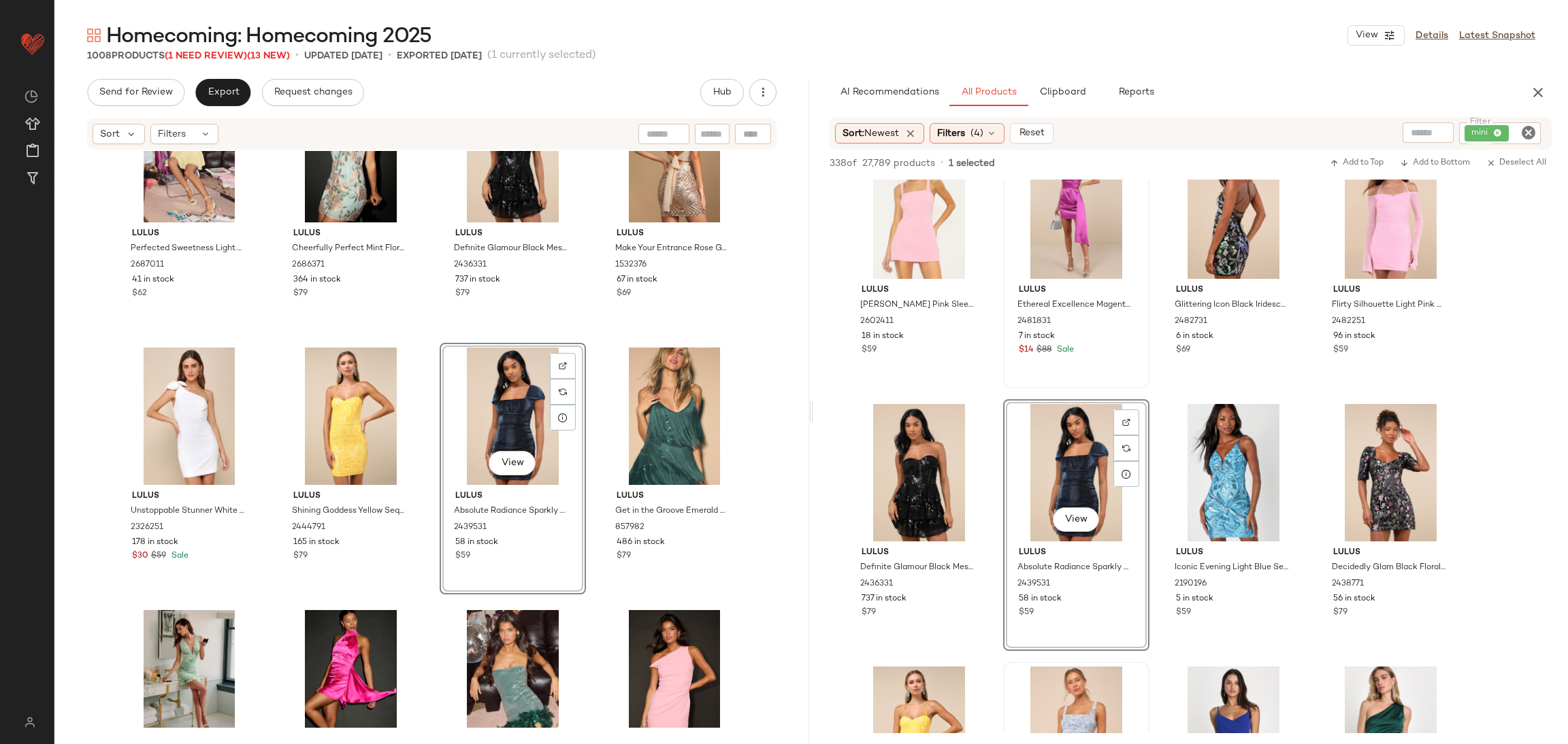
drag, startPoint x: 971, startPoint y: 130, endPoint x: 1030, endPoint y: 211, distance: 100.2
click at [972, 130] on div "Filters (4)" at bounding box center [966, 133] width 75 height 20
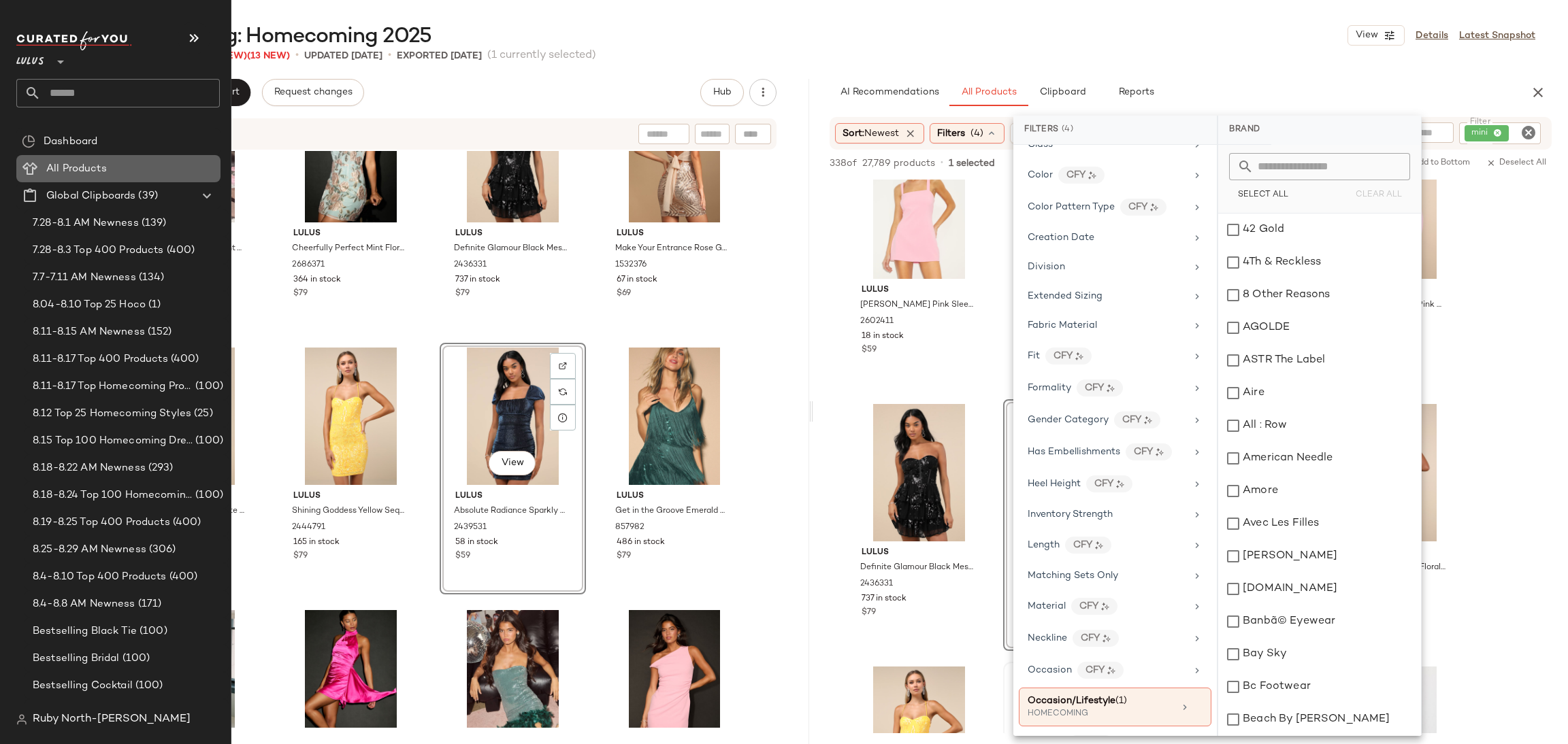
scroll to position [0, 0]
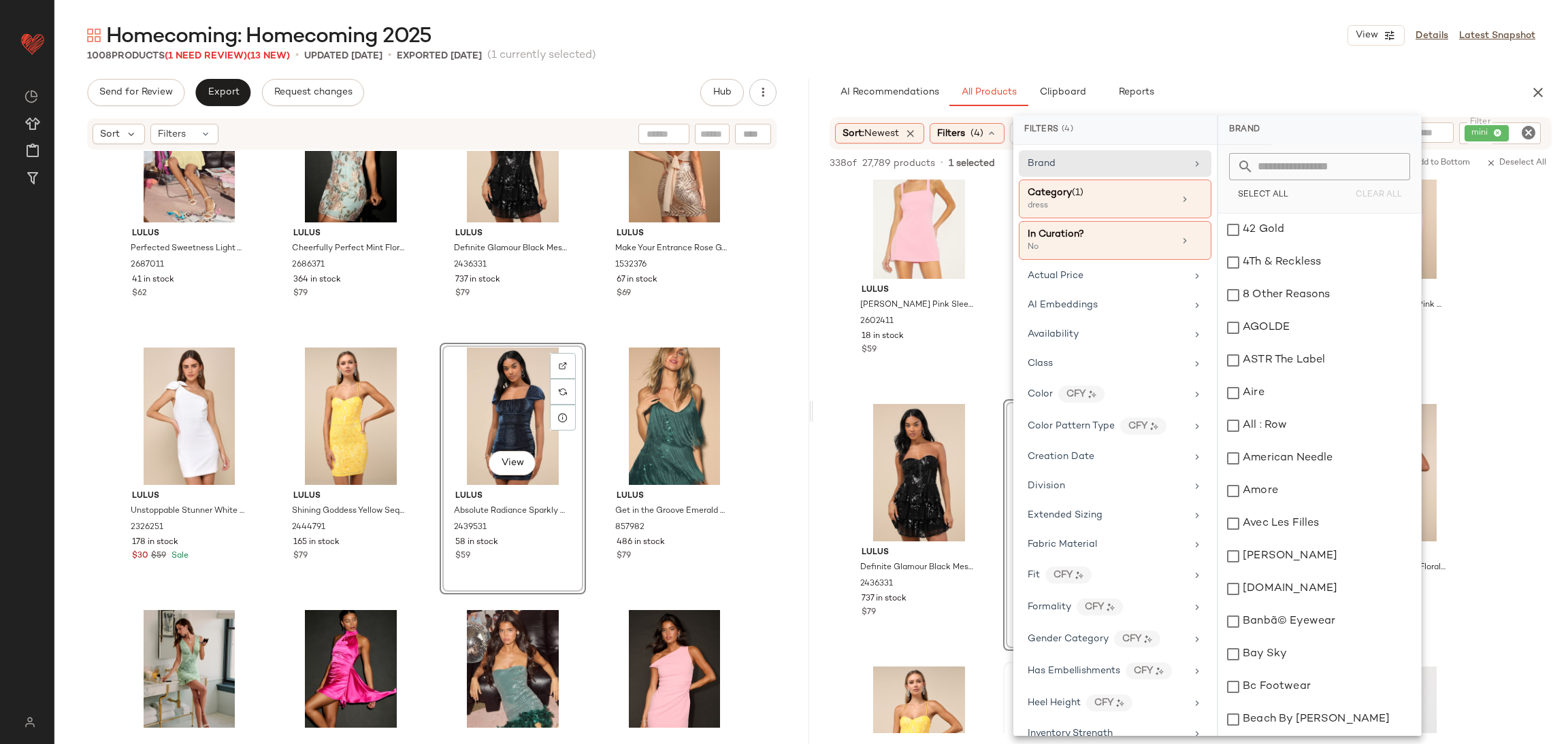
click at [1305, 84] on div "AI Recommendations All Products Clipboard Reports" at bounding box center [1168, 93] width 678 height 28
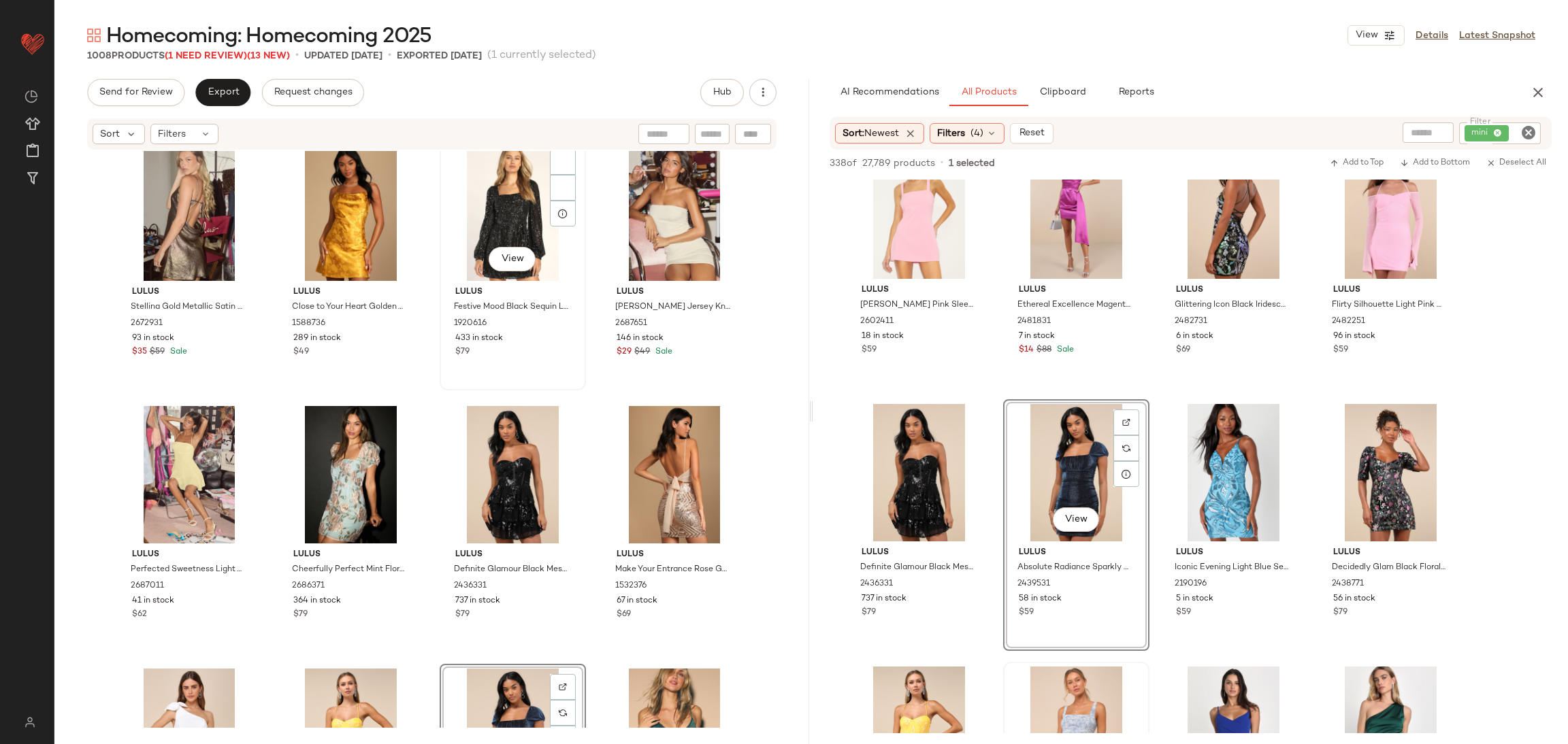
scroll to position [4140, 0]
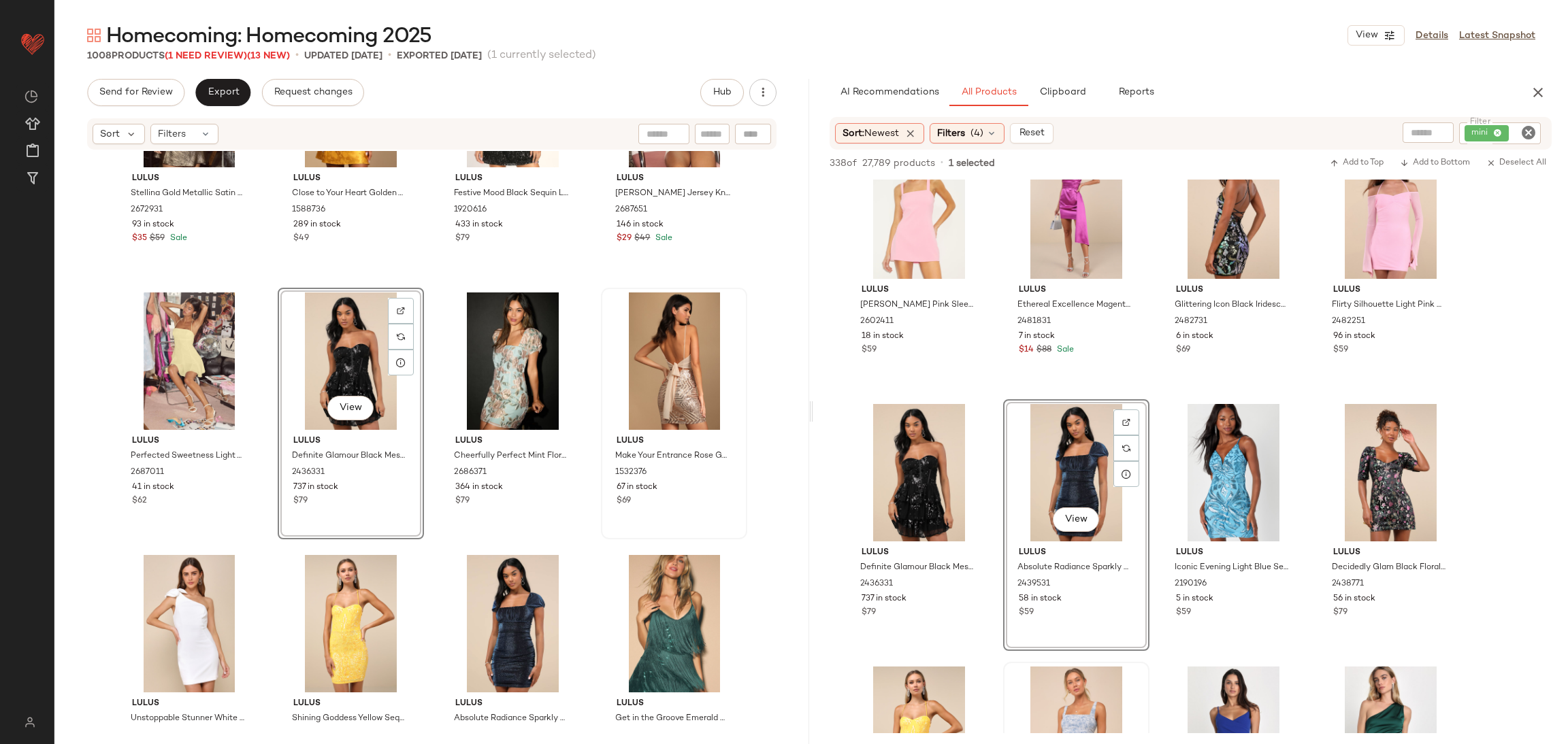
scroll to position [4345, 0]
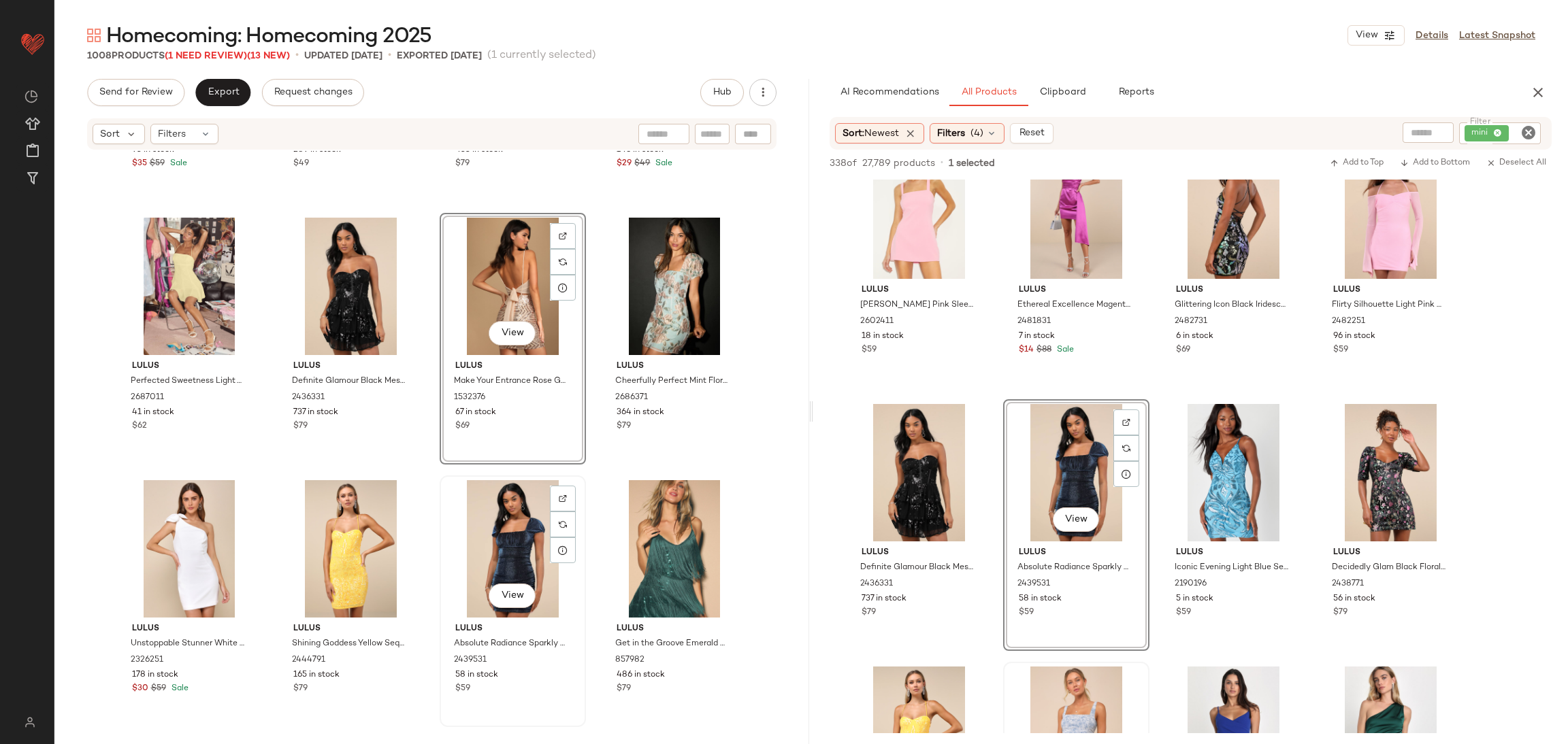
scroll to position [4447, 0]
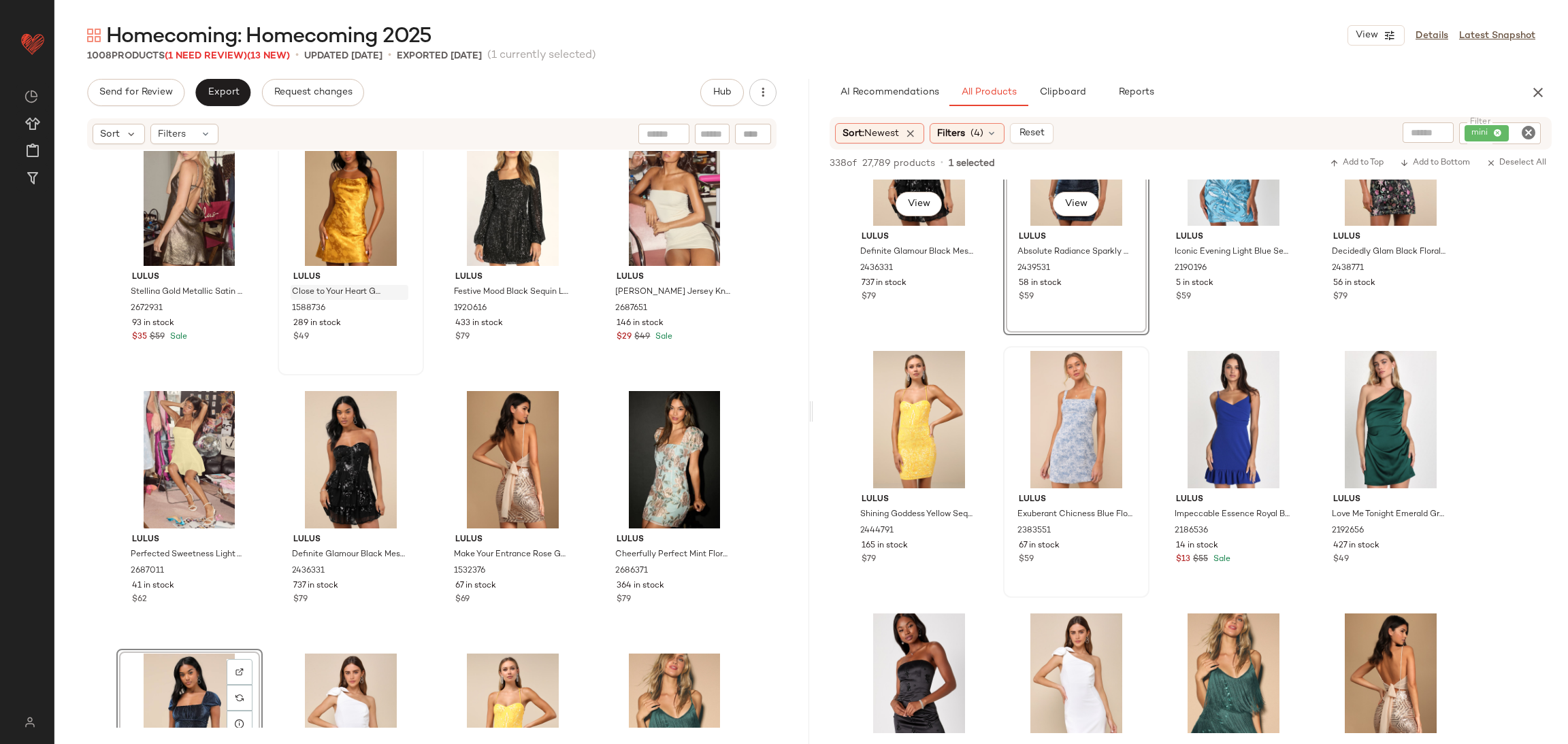
scroll to position [612, 0]
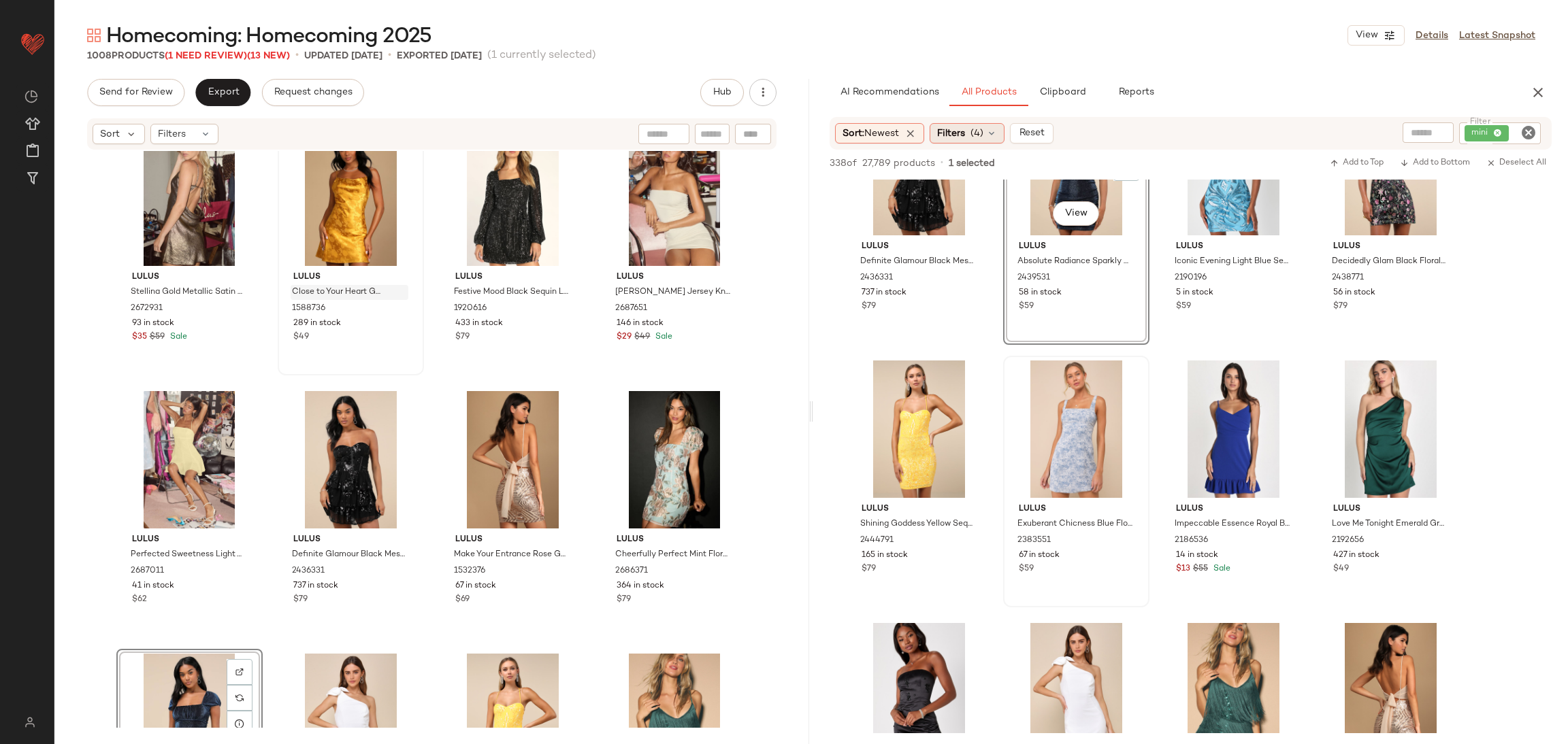
click at [974, 127] on span "(4)" at bounding box center [977, 134] width 13 height 14
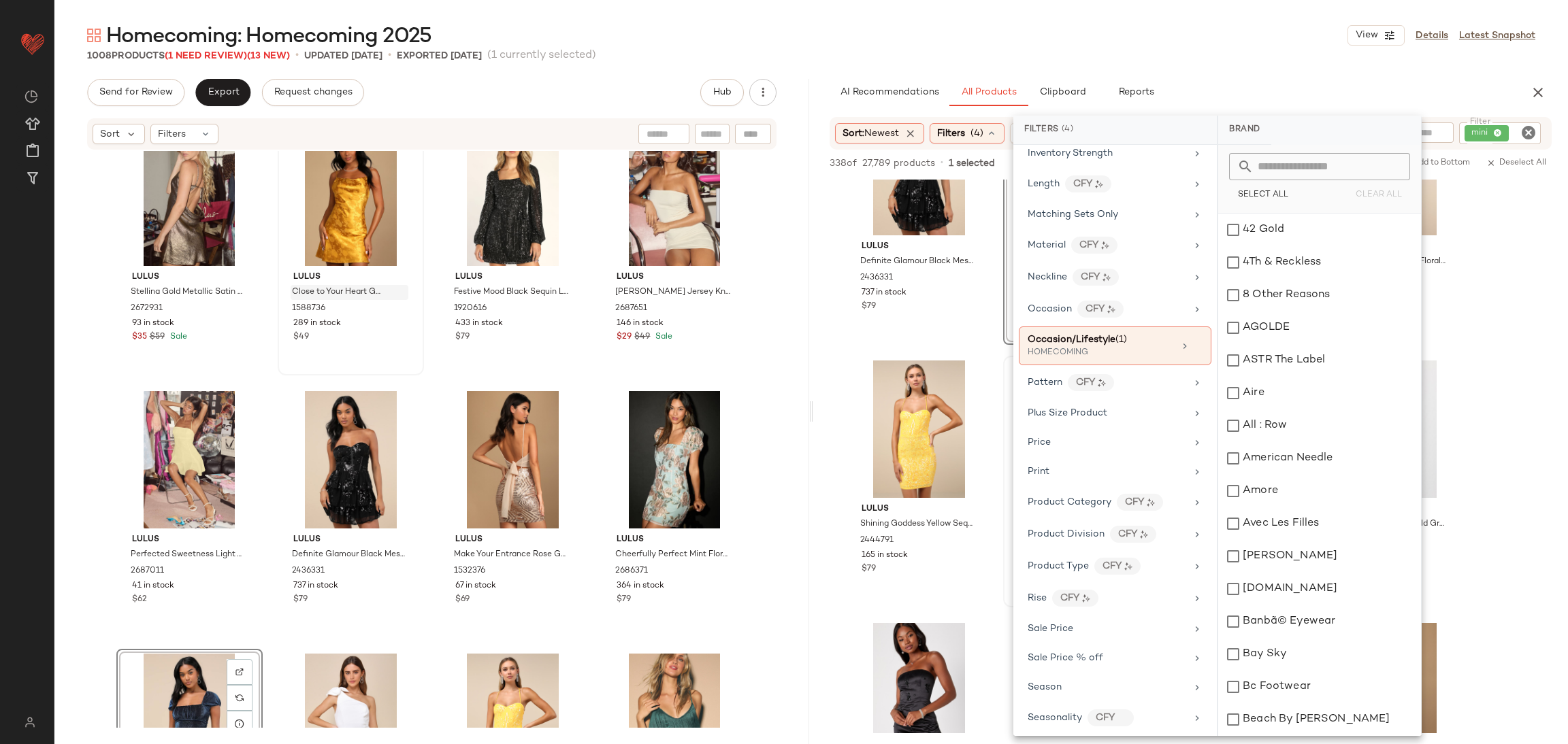
scroll to position [730, 0]
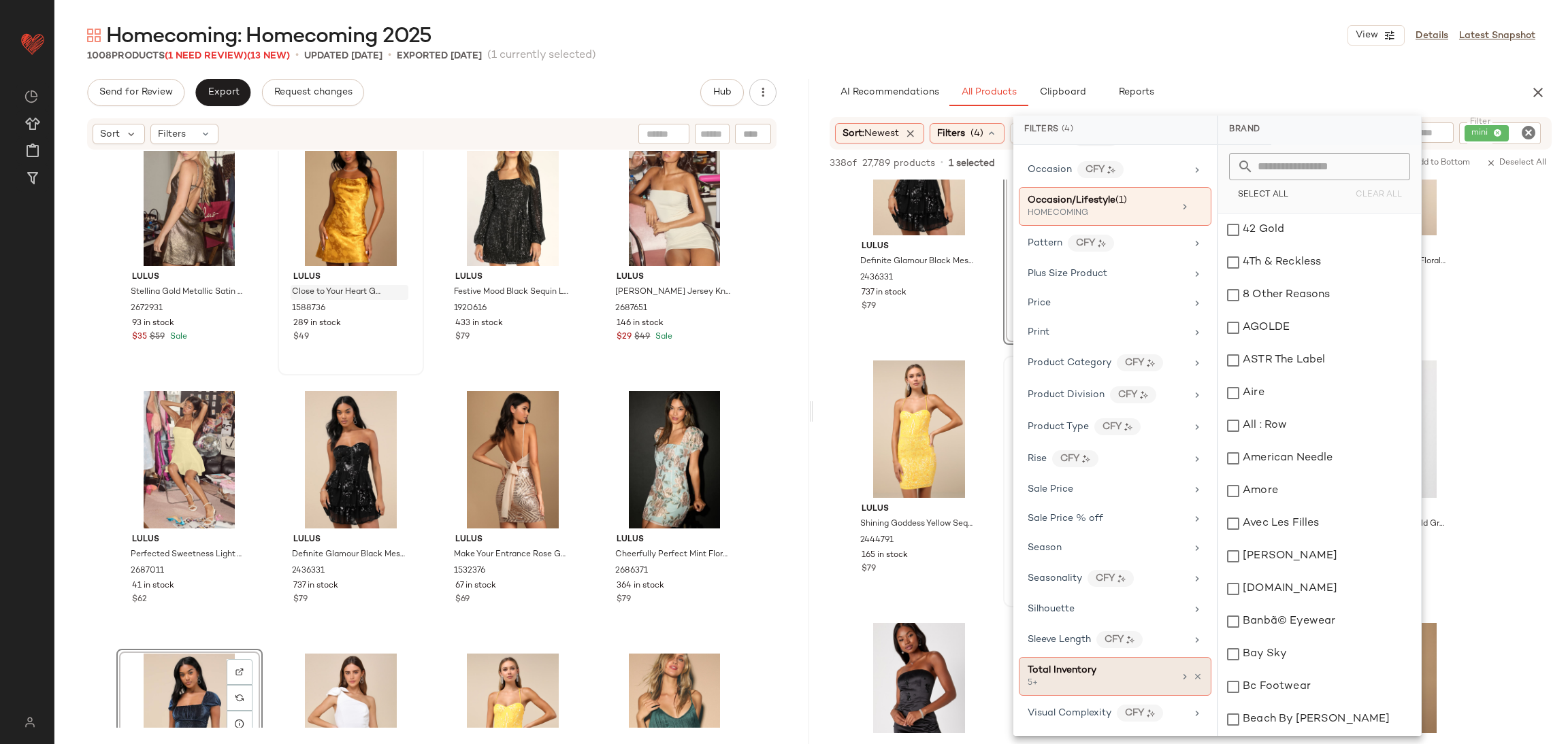
click at [1126, 683] on div "5+" at bounding box center [1095, 683] width 136 height 12
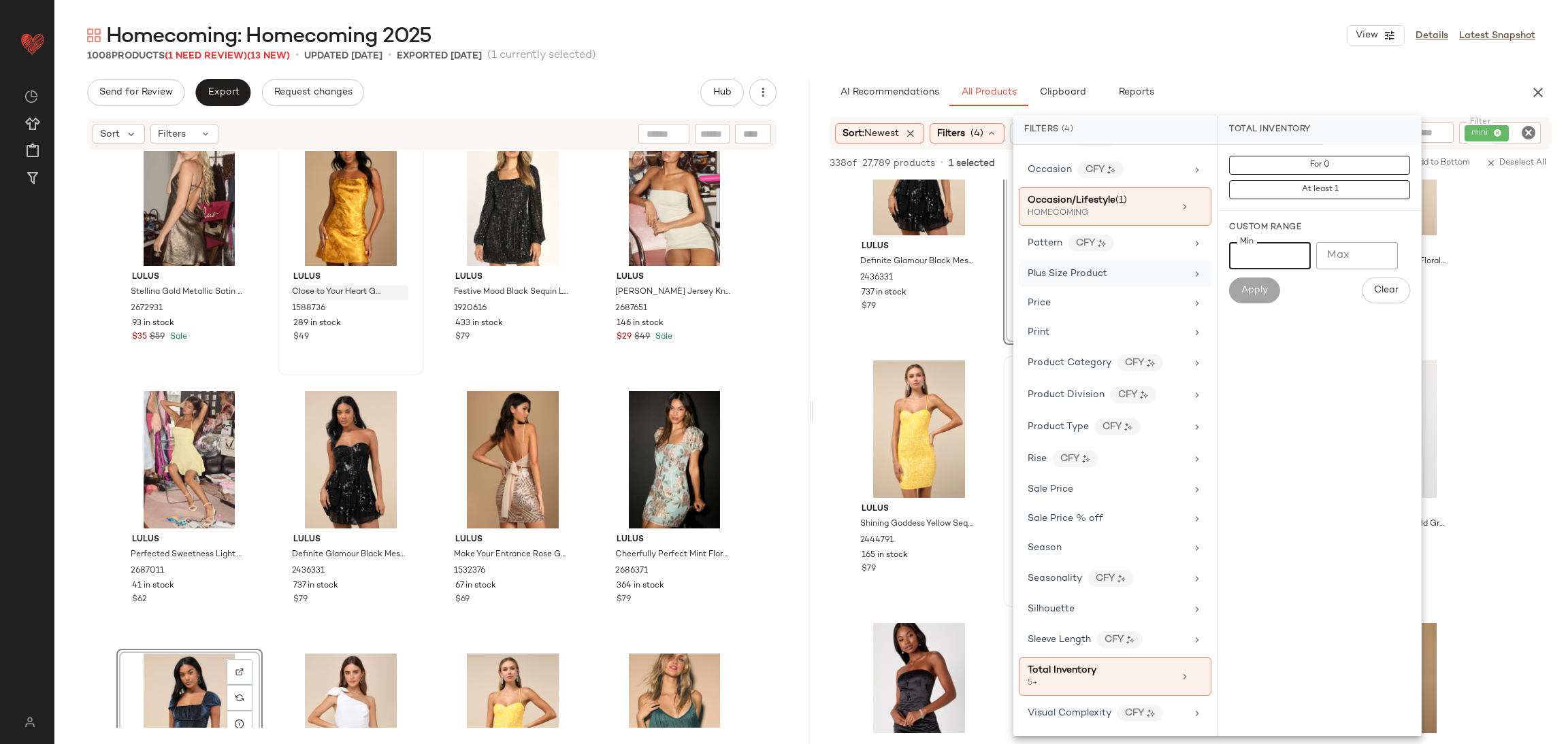
drag, startPoint x: 1276, startPoint y: 247, endPoint x: 1174, endPoint y: 277, distance: 106.3
click at [1178, 275] on div "Filters (4) Brand Category (1) dress In Curation? No Actual Price AI Embeddings…" at bounding box center [1218, 426] width 408 height 620
type input "**"
click at [1247, 302] on button "Apply" at bounding box center [1255, 291] width 51 height 26
click at [1479, 376] on div "Lulus Fringe Fashion Burgundy Sequin Fringe Bodycon Mini Dress 2714871 351 in s…" at bounding box center [1190, 219] width 754 height 1302
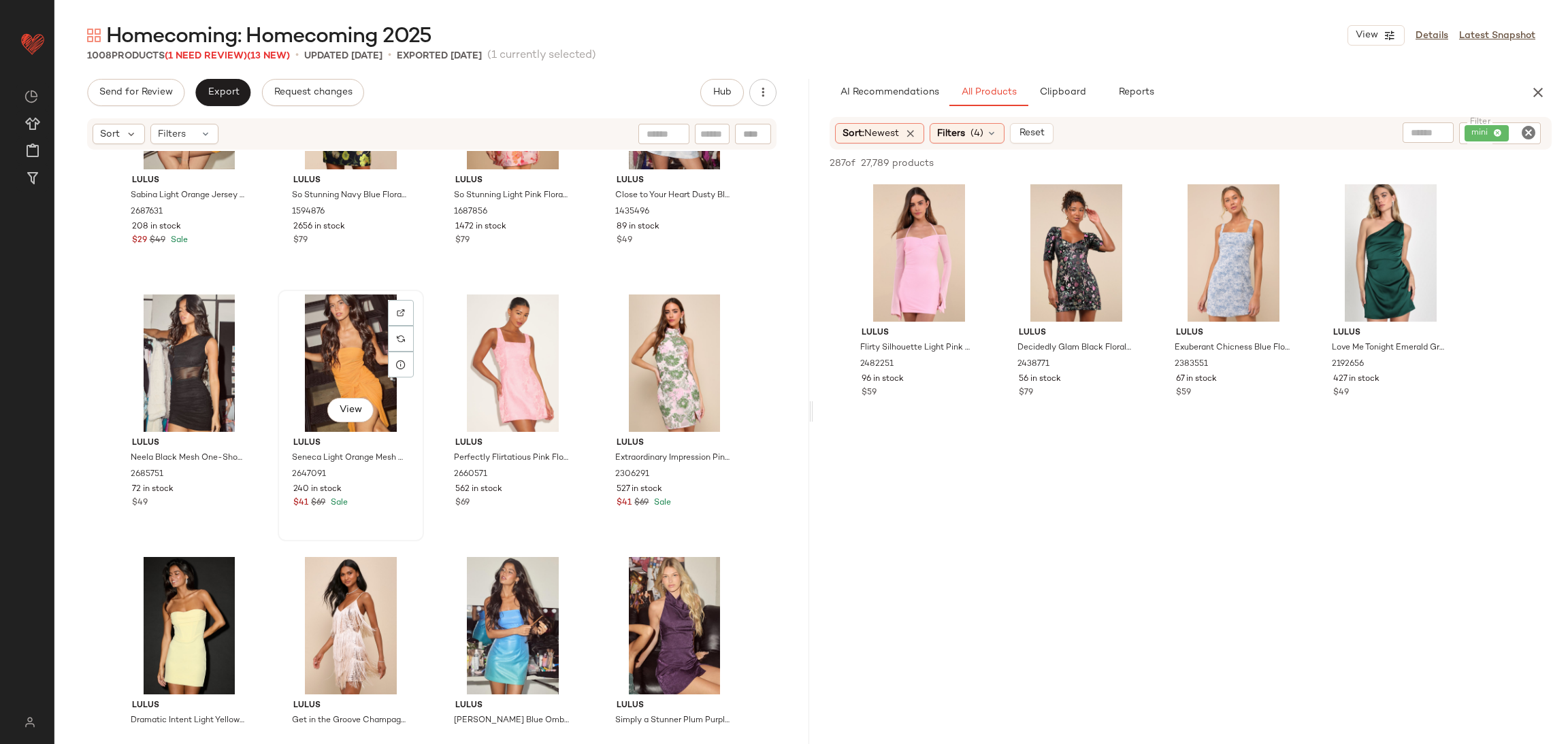
scroll to position [5671, 0]
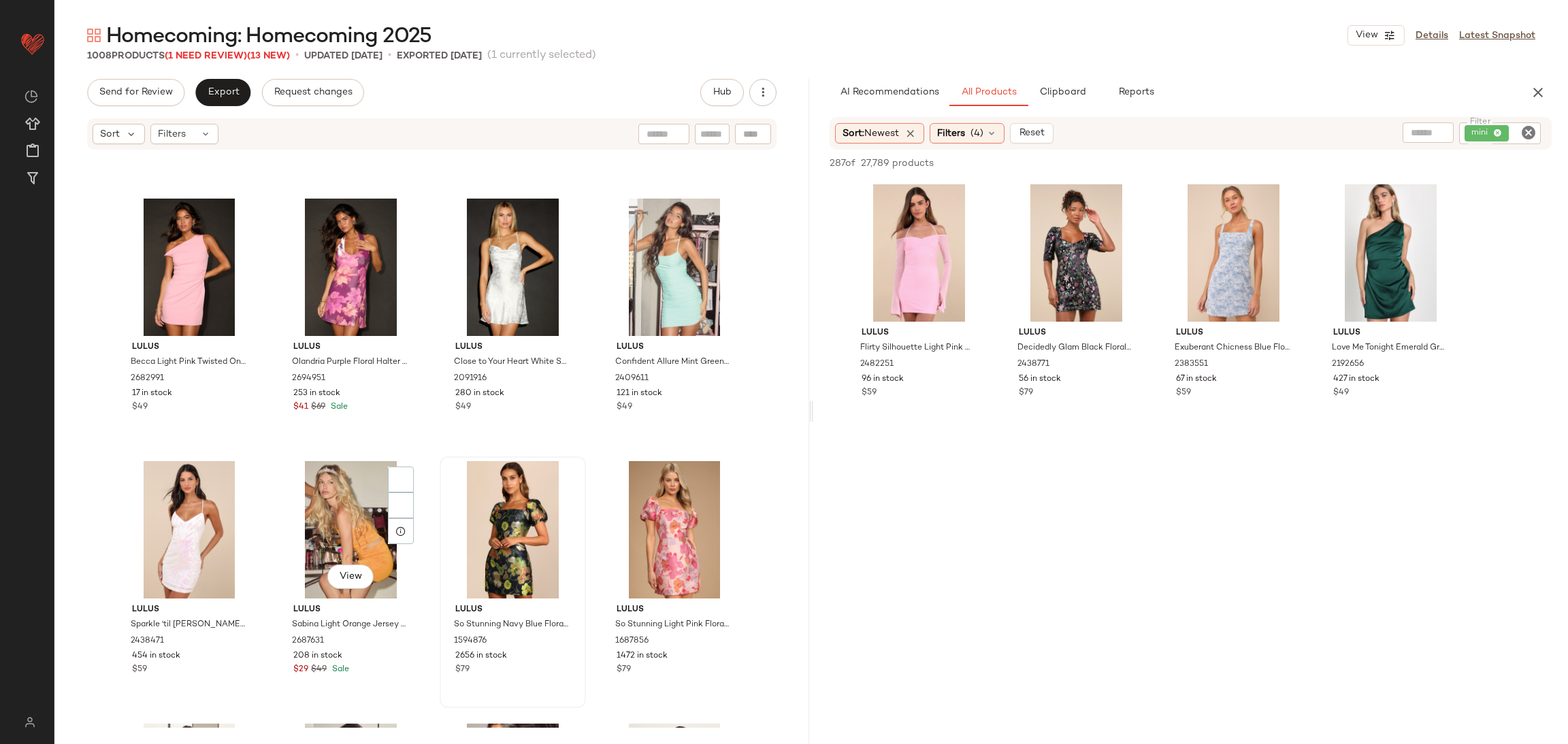
scroll to position [5218, 0]
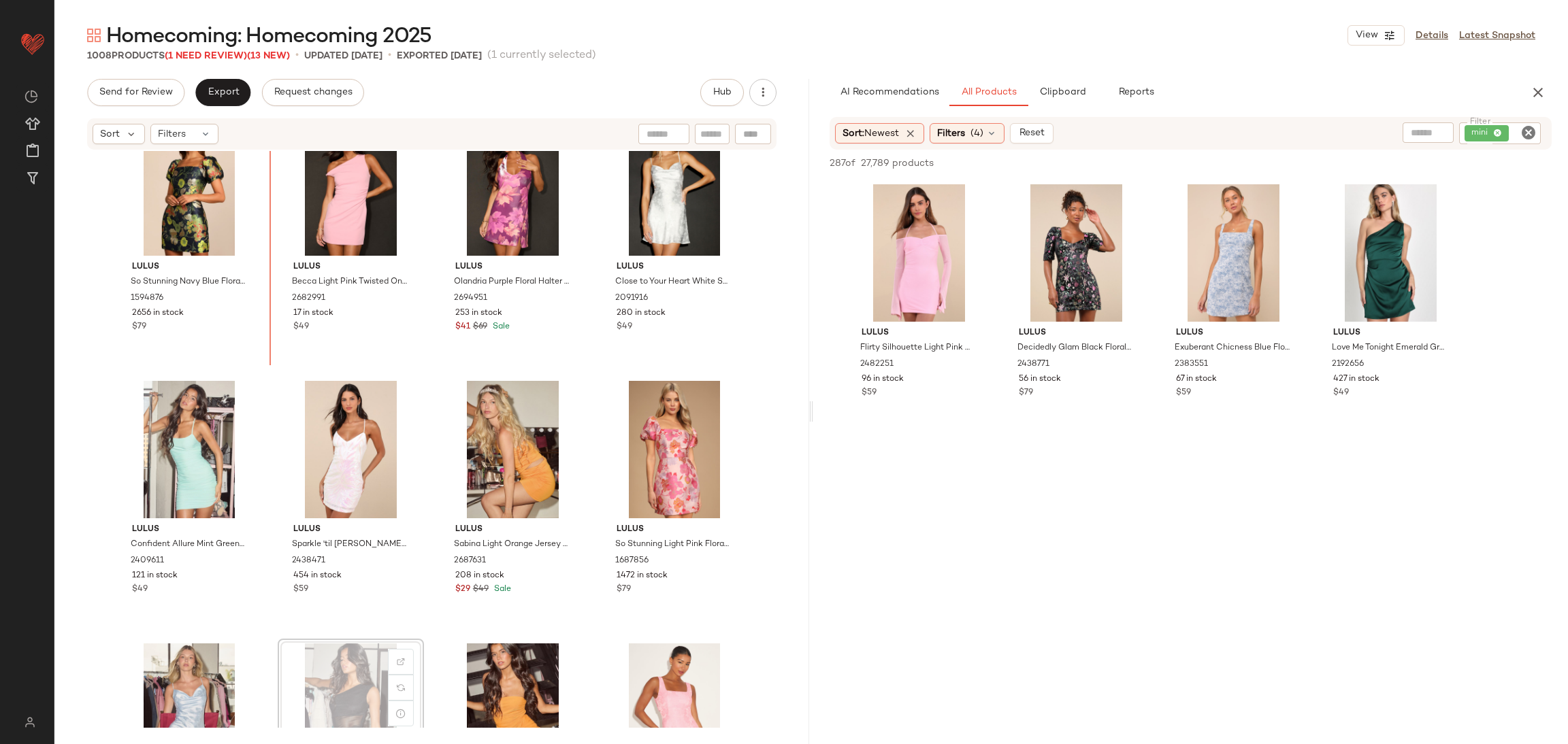
scroll to position [5300, 0]
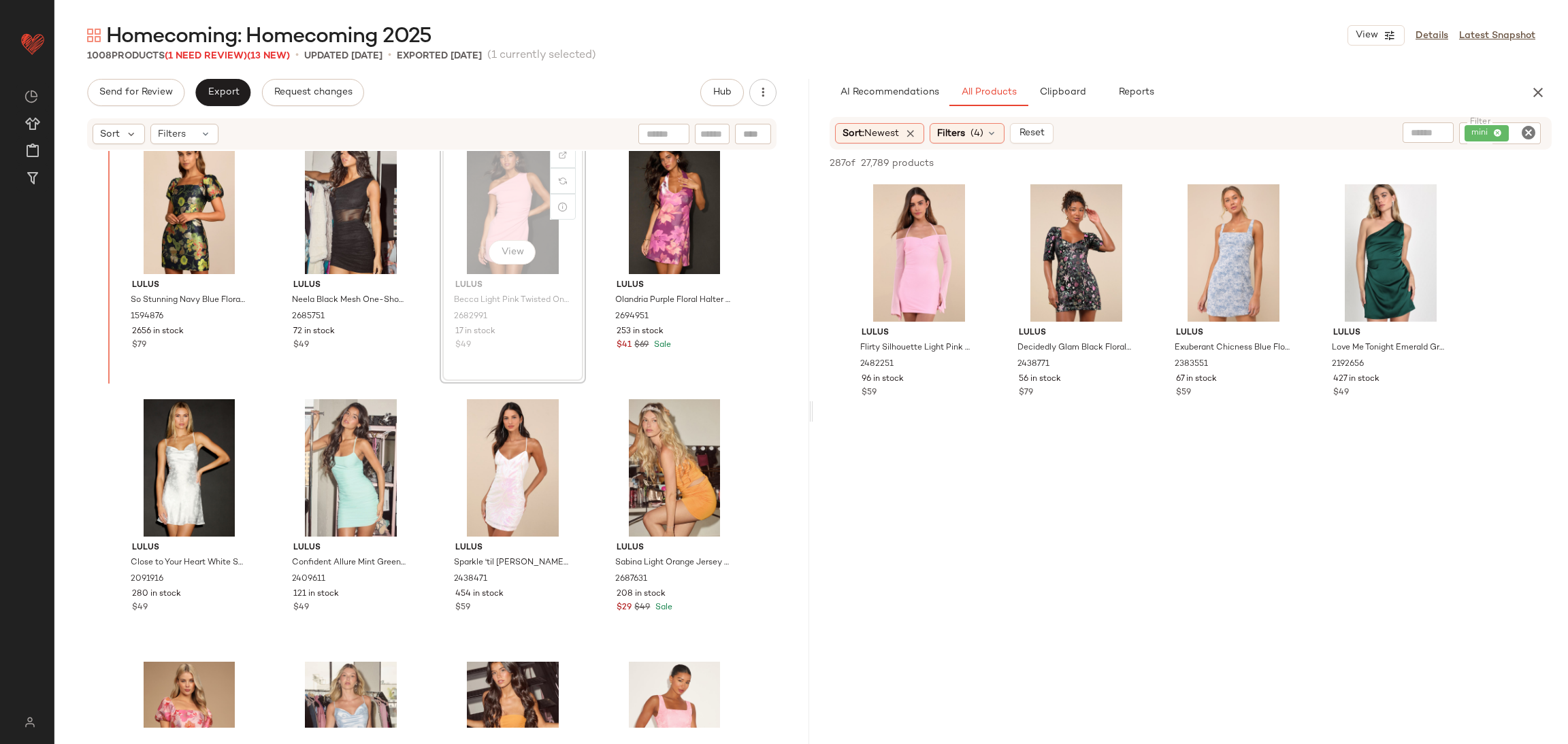
scroll to position [5259, 0]
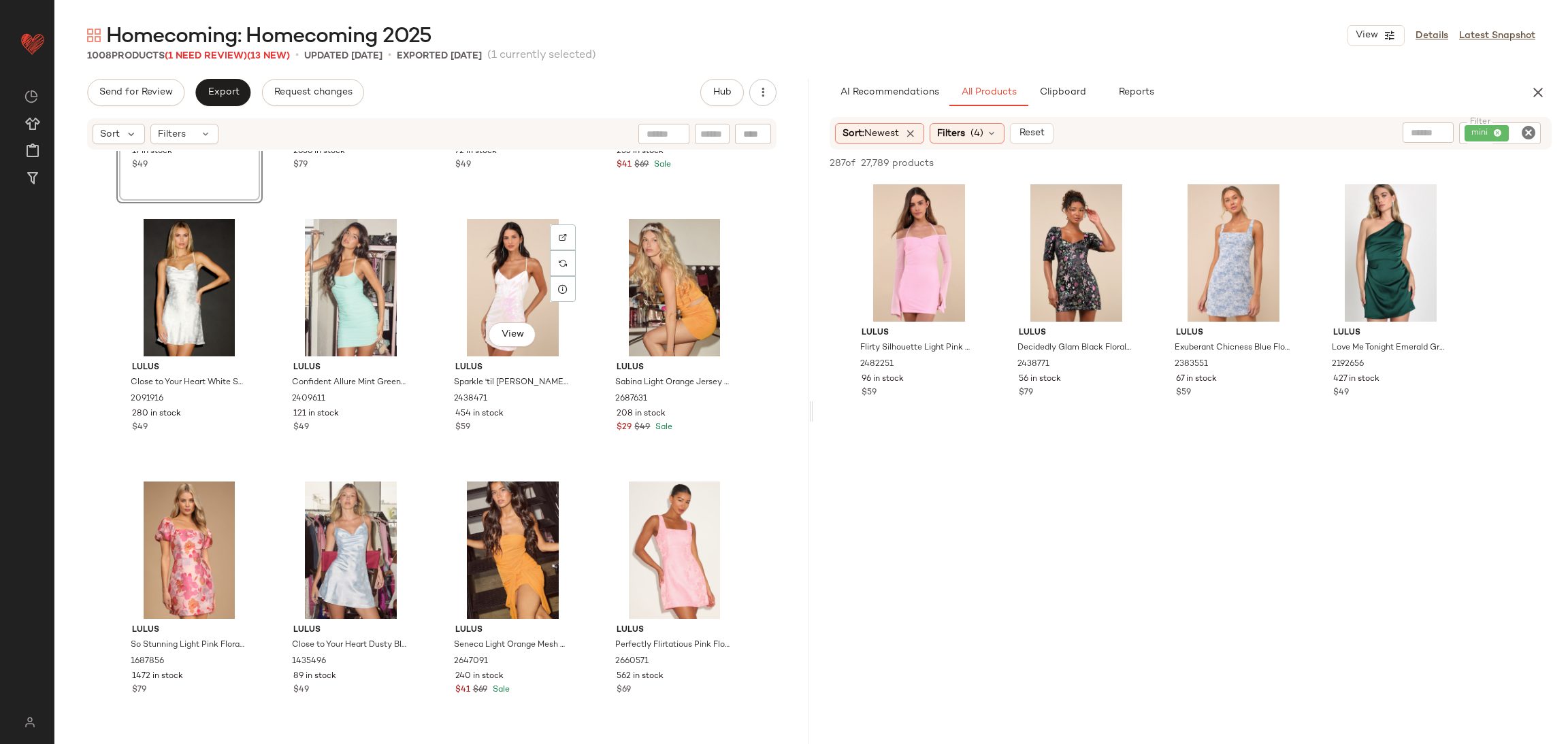
scroll to position [5463, 0]
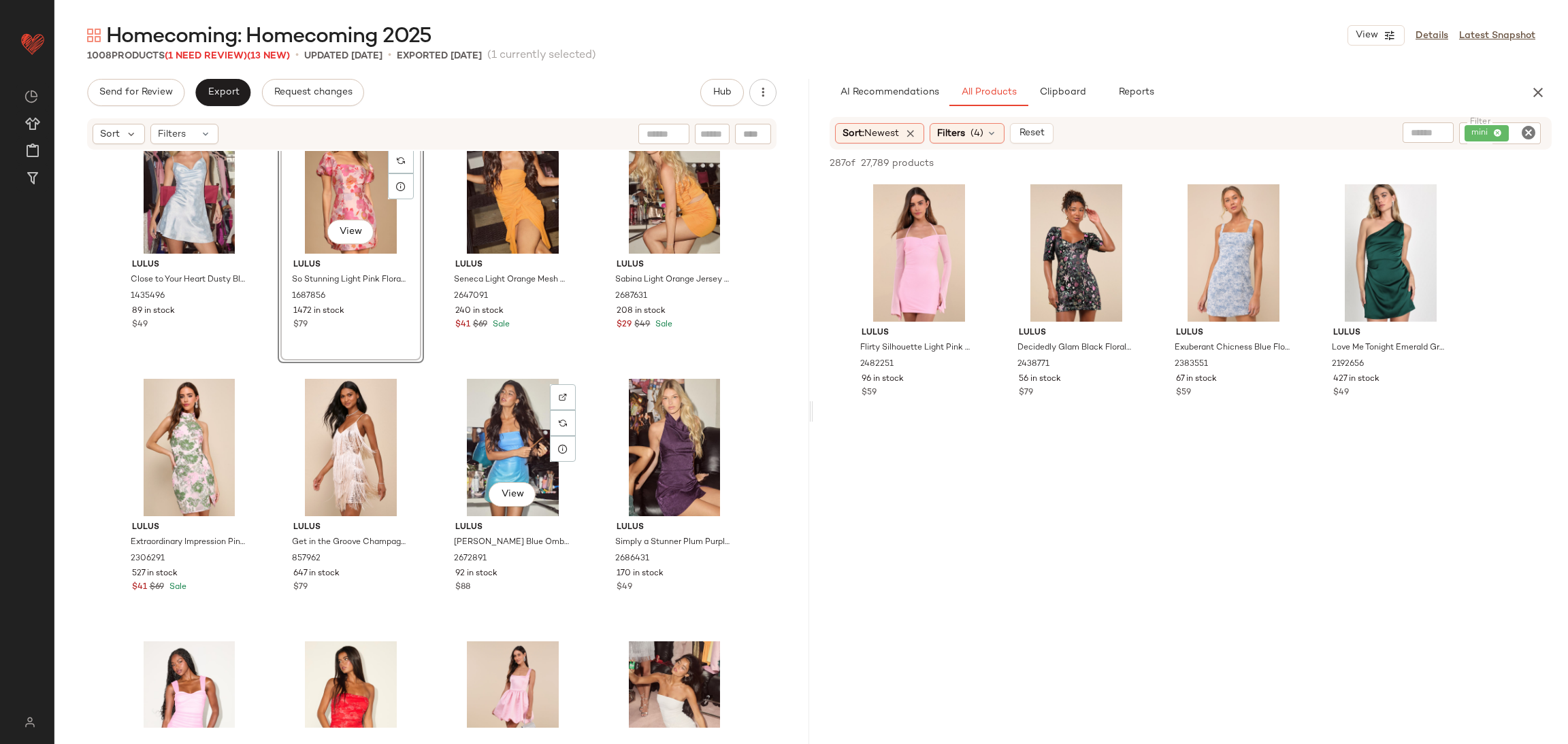
scroll to position [5872, 0]
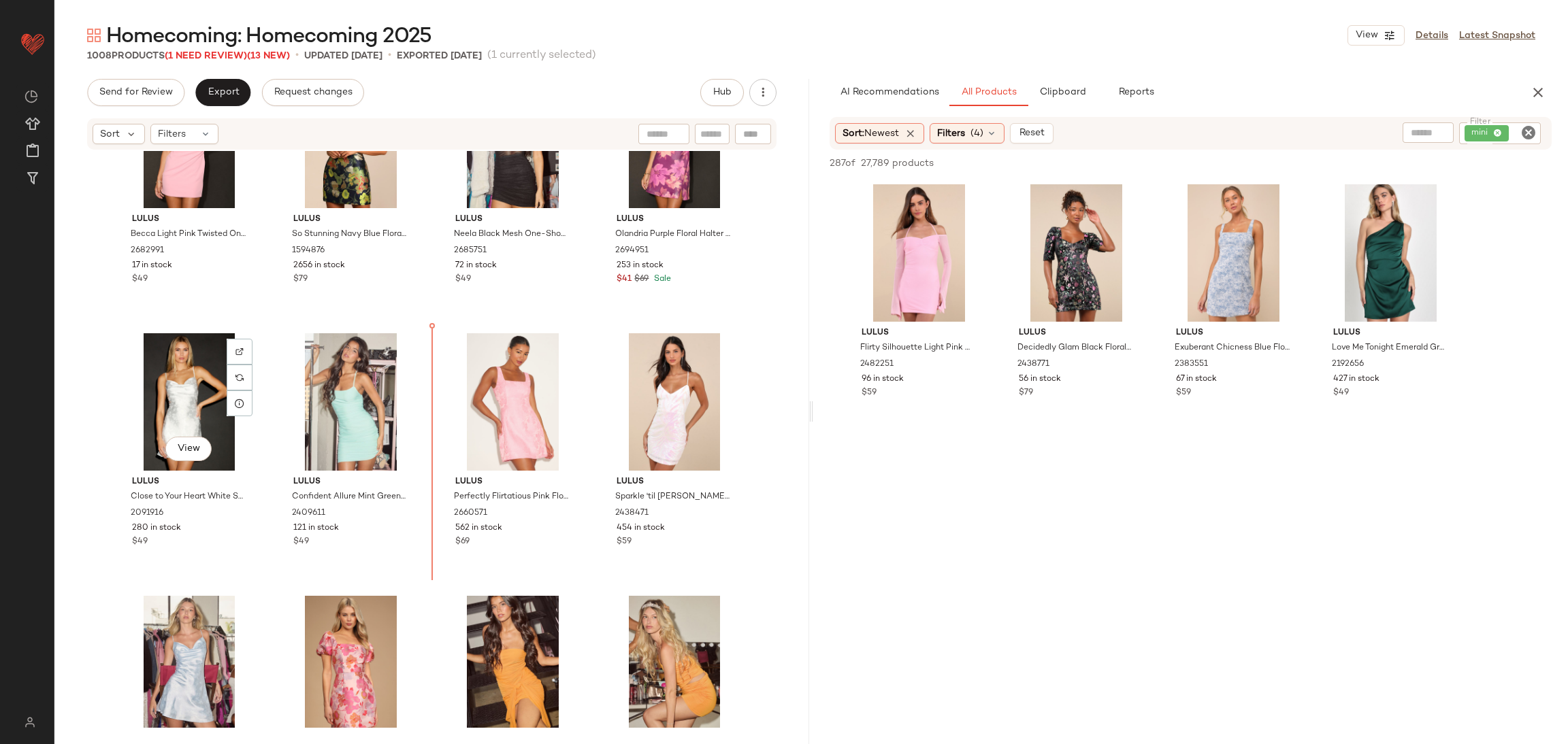
scroll to position [5351, 0]
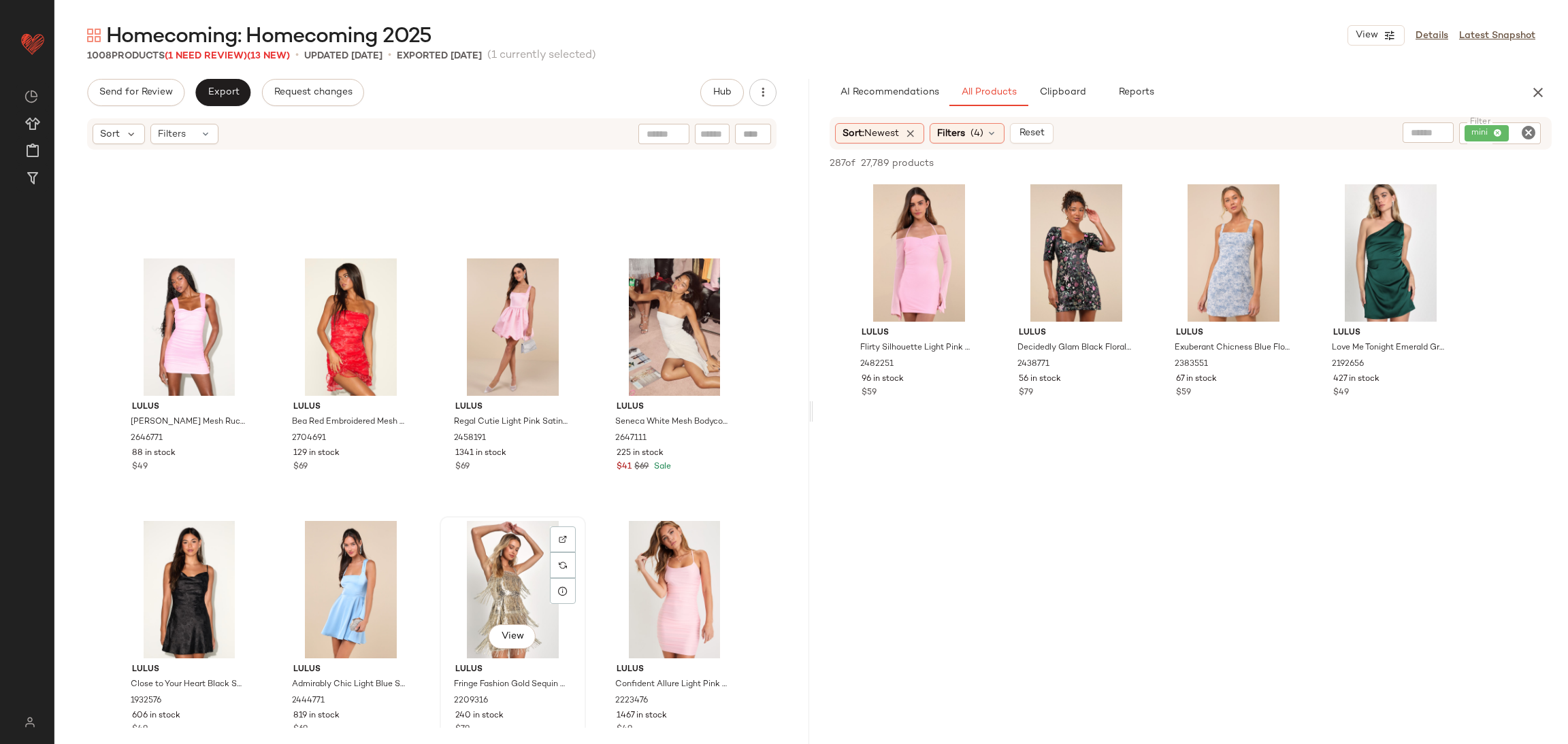
scroll to position [6372, 0]
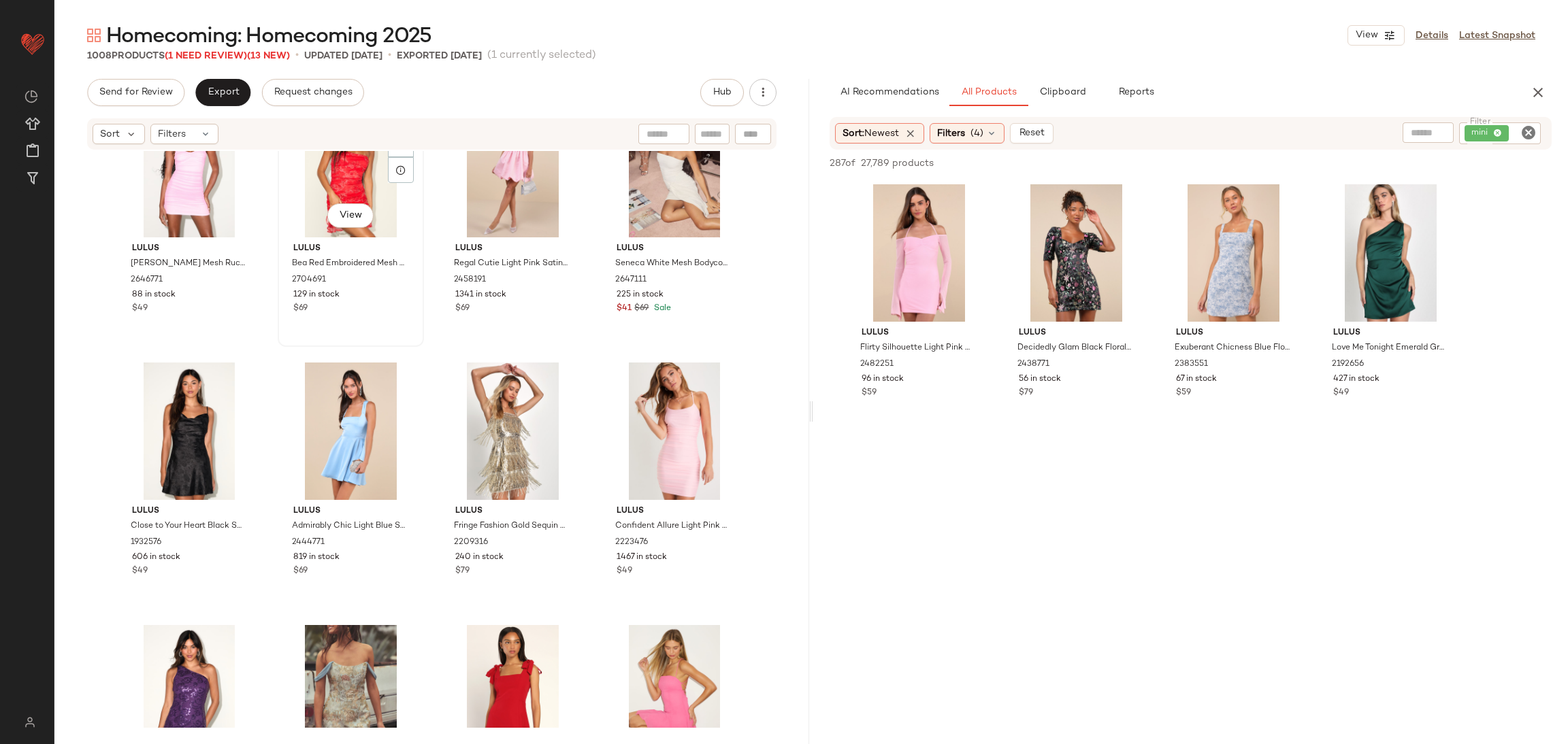
click at [363, 243] on span "Lulus" at bounding box center [350, 249] width 115 height 12
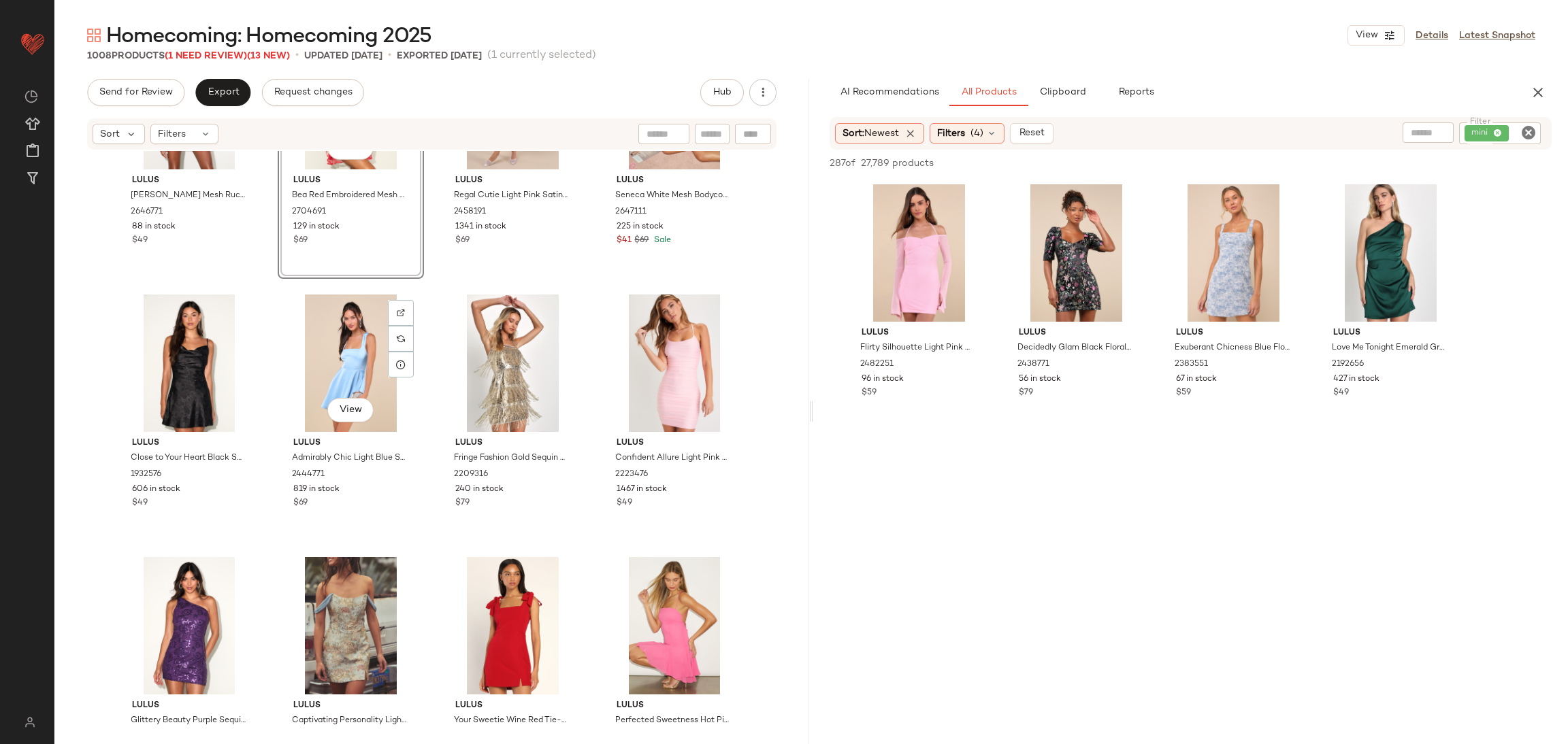
scroll to position [6474, 0]
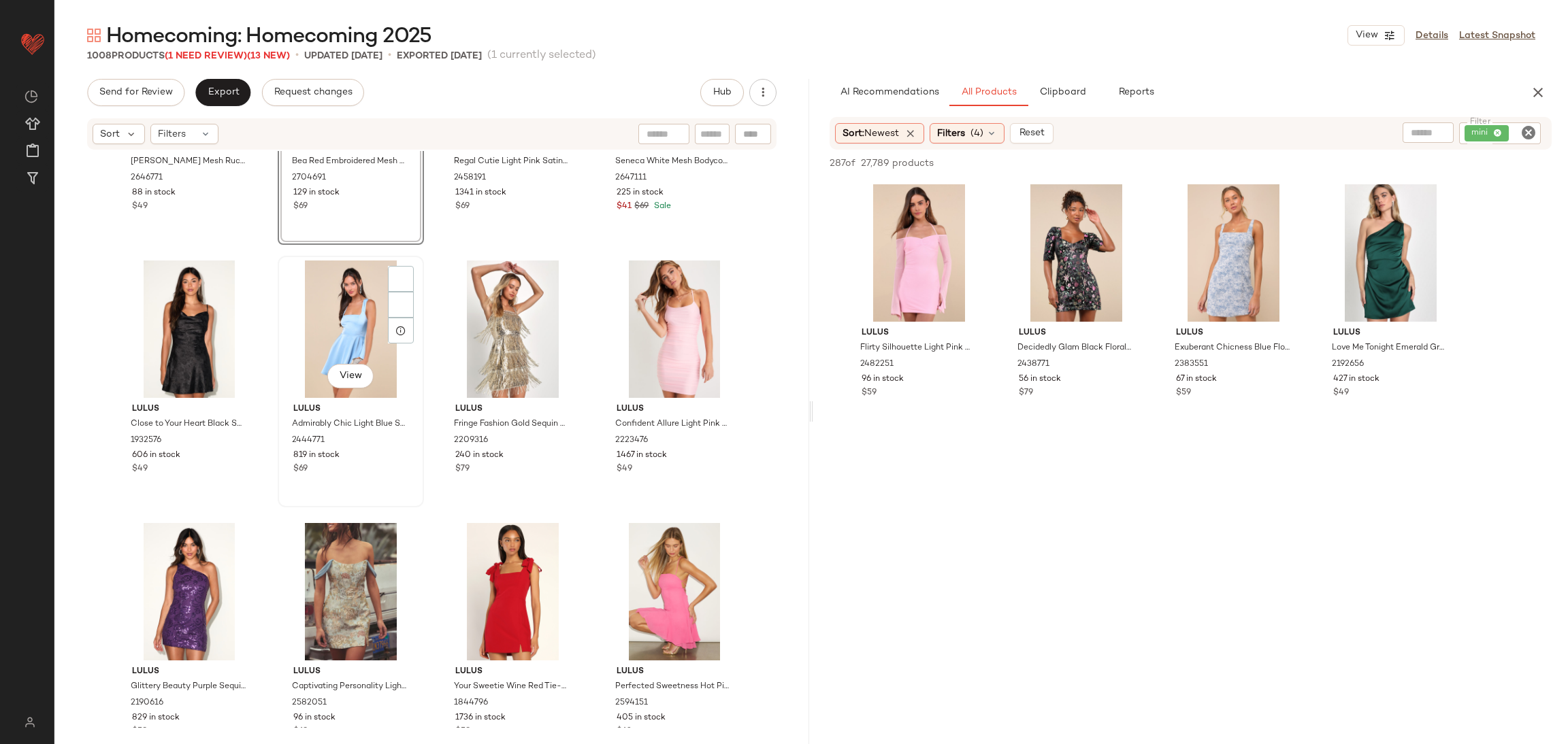
click at [417, 338] on div "View Lulus Admirably Chic Light Blue Satin Lace-Up Mini Dress with Pockets 2444…" at bounding box center [350, 381] width 143 height 249
click at [395, 229] on div "View Lulus Bea Red Embroidered Mesh Ruffled Mini Dress 2704691 129 in stock $69" at bounding box center [350, 119] width 143 height 249
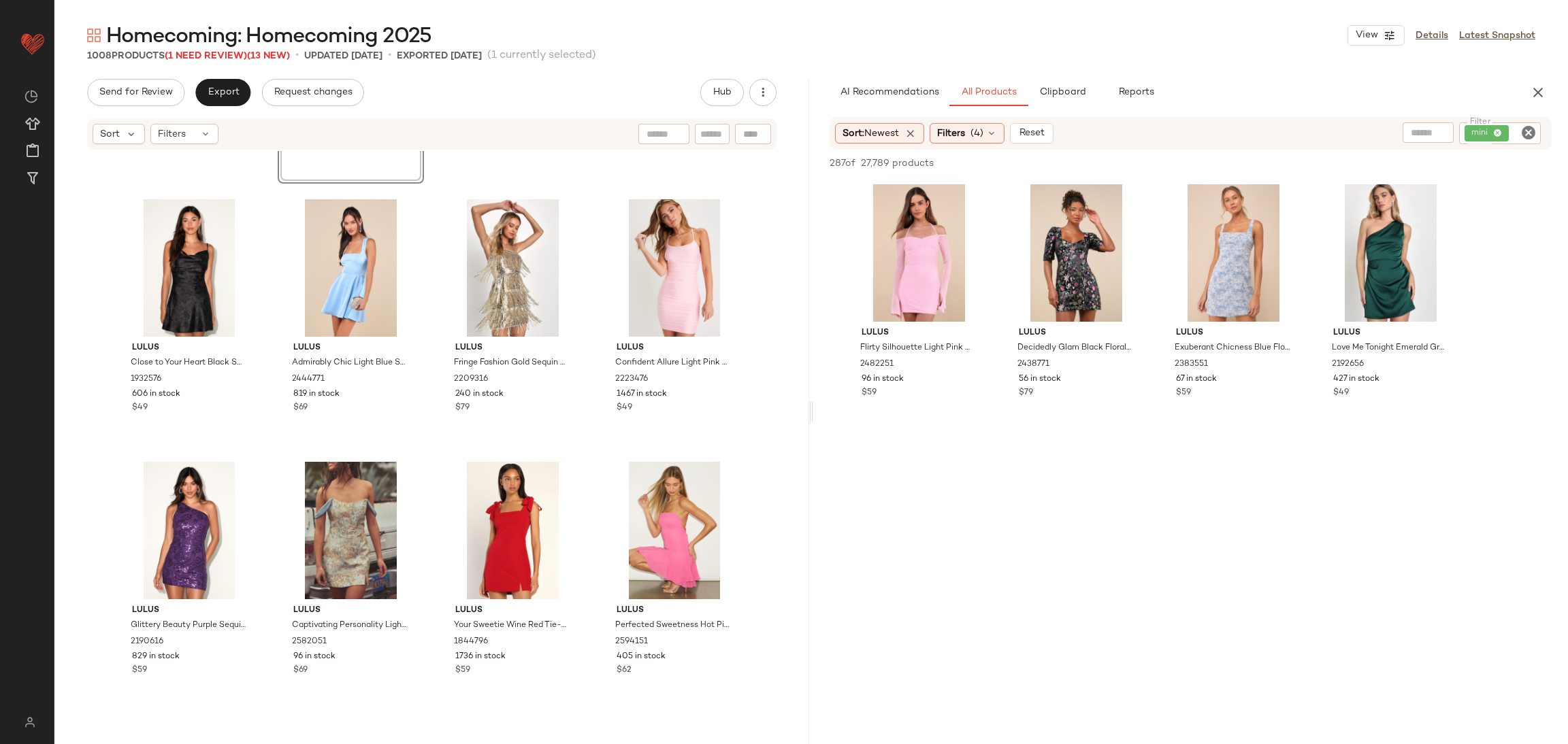
scroll to position [6678, 0]
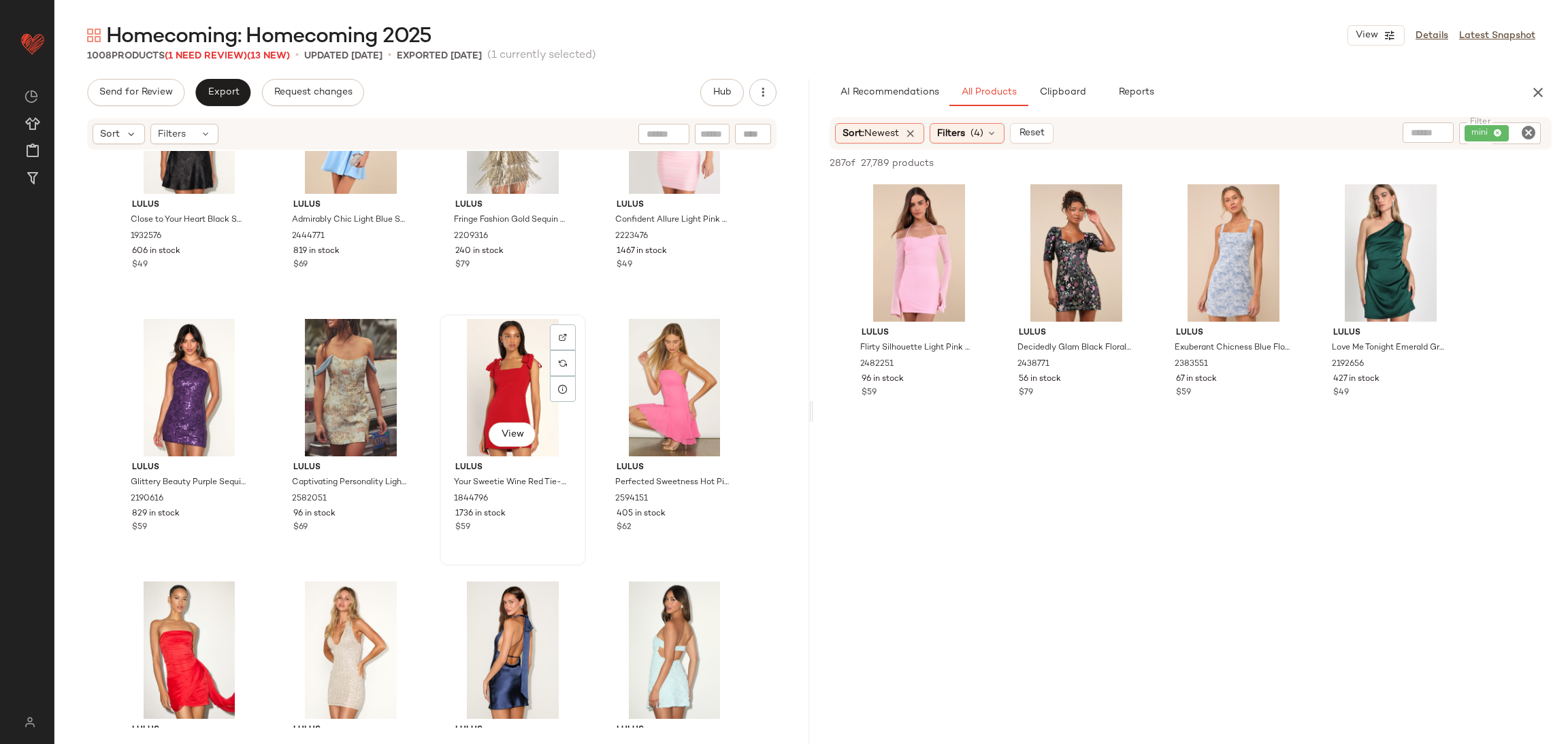
click at [489, 377] on div "View" at bounding box center [513, 388] width 137 height 138
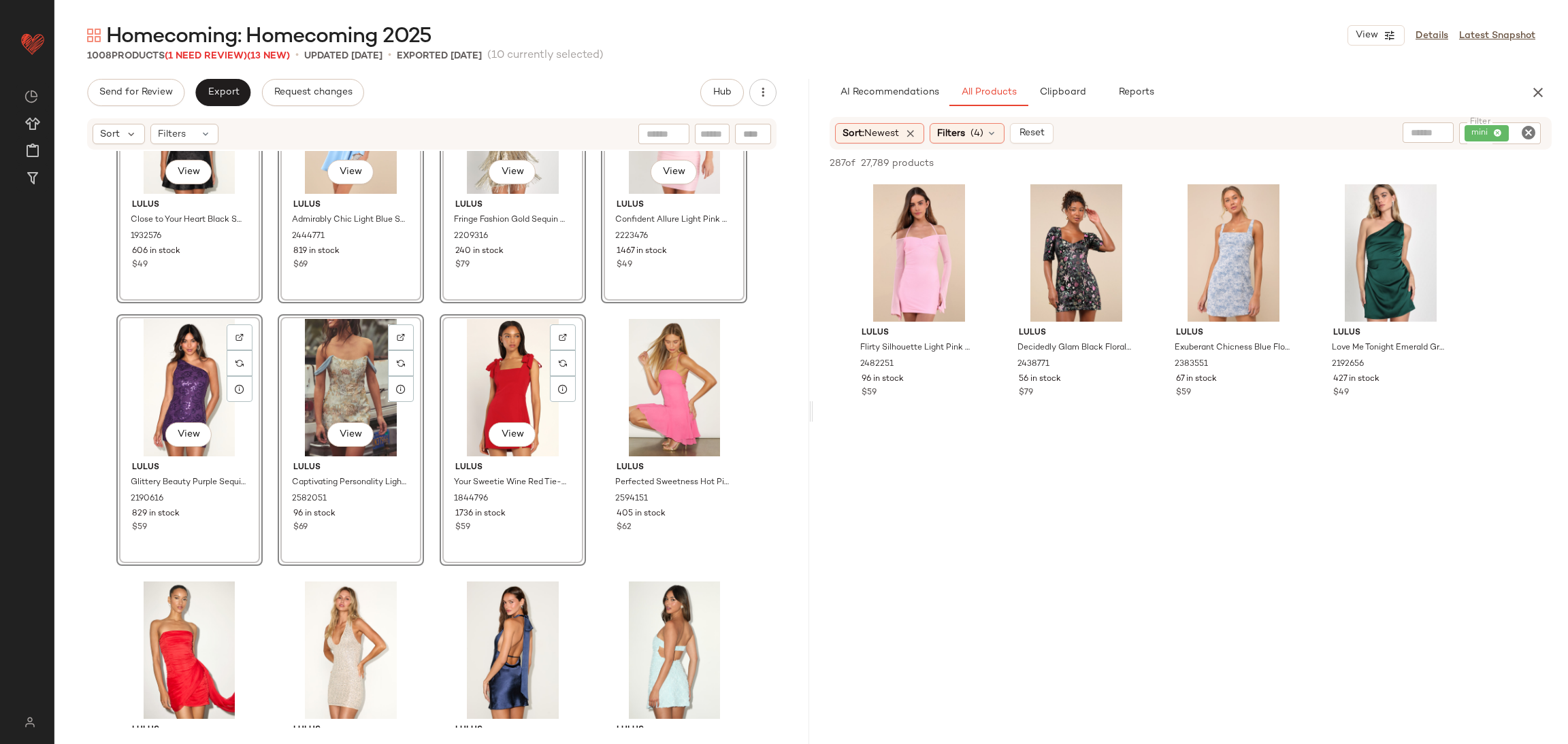
click at [442, 301] on div "View Lulus Fringe Fashion Gold Sequin Fringe Bodycon Mini Dress 2209316 240 in …" at bounding box center [513, 177] width 143 height 249
click at [418, 310] on div "View Lulus Close to Your Heart Black Satin Jacquard Cowl Slip Dress 1932576 606…" at bounding box center [431, 439] width 754 height 577
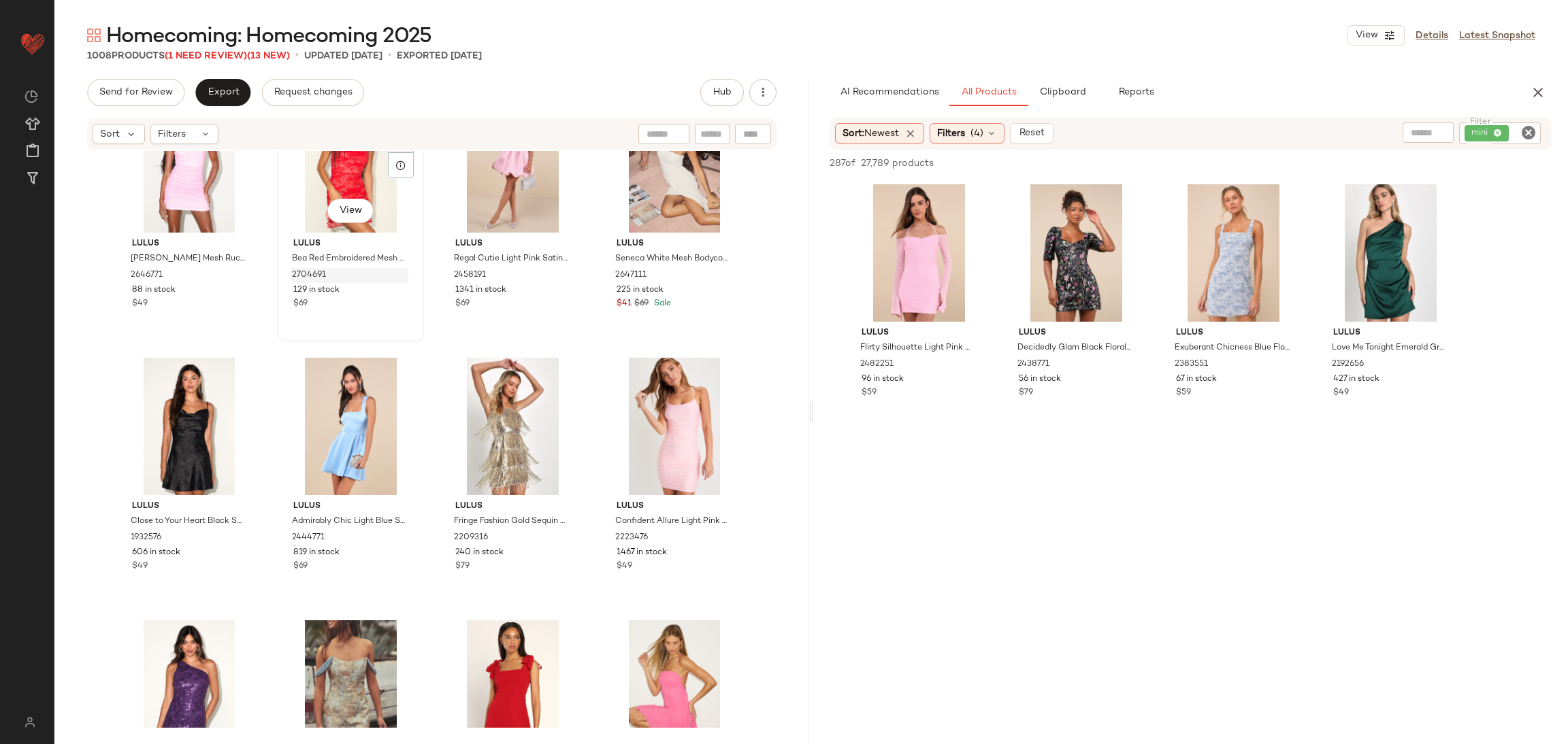
scroll to position [6372, 0]
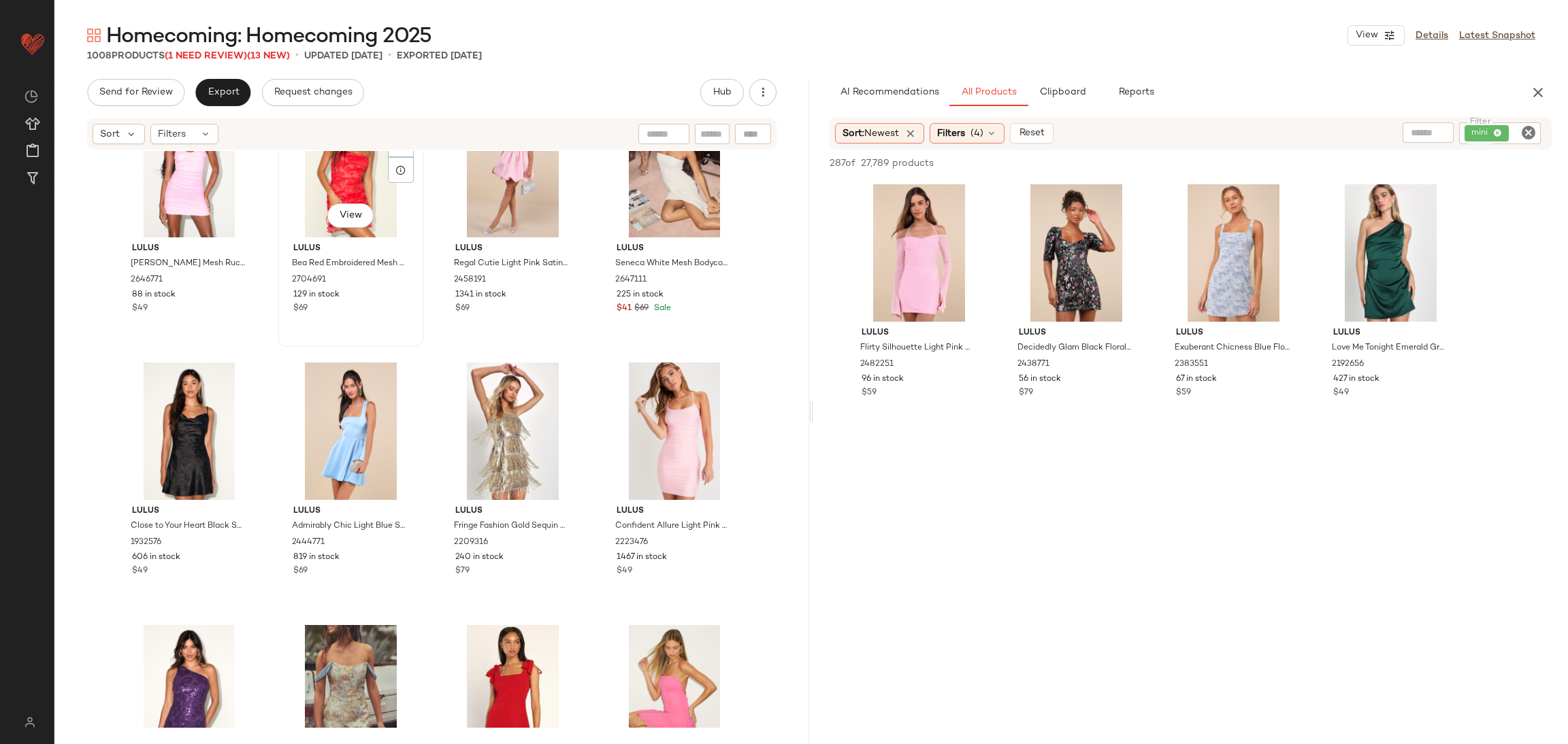
click at [397, 271] on div "Lulus Bea Red Embroidered Mesh Ruffled Mini Dress 2704691 129 in stock $69" at bounding box center [350, 276] width 137 height 79
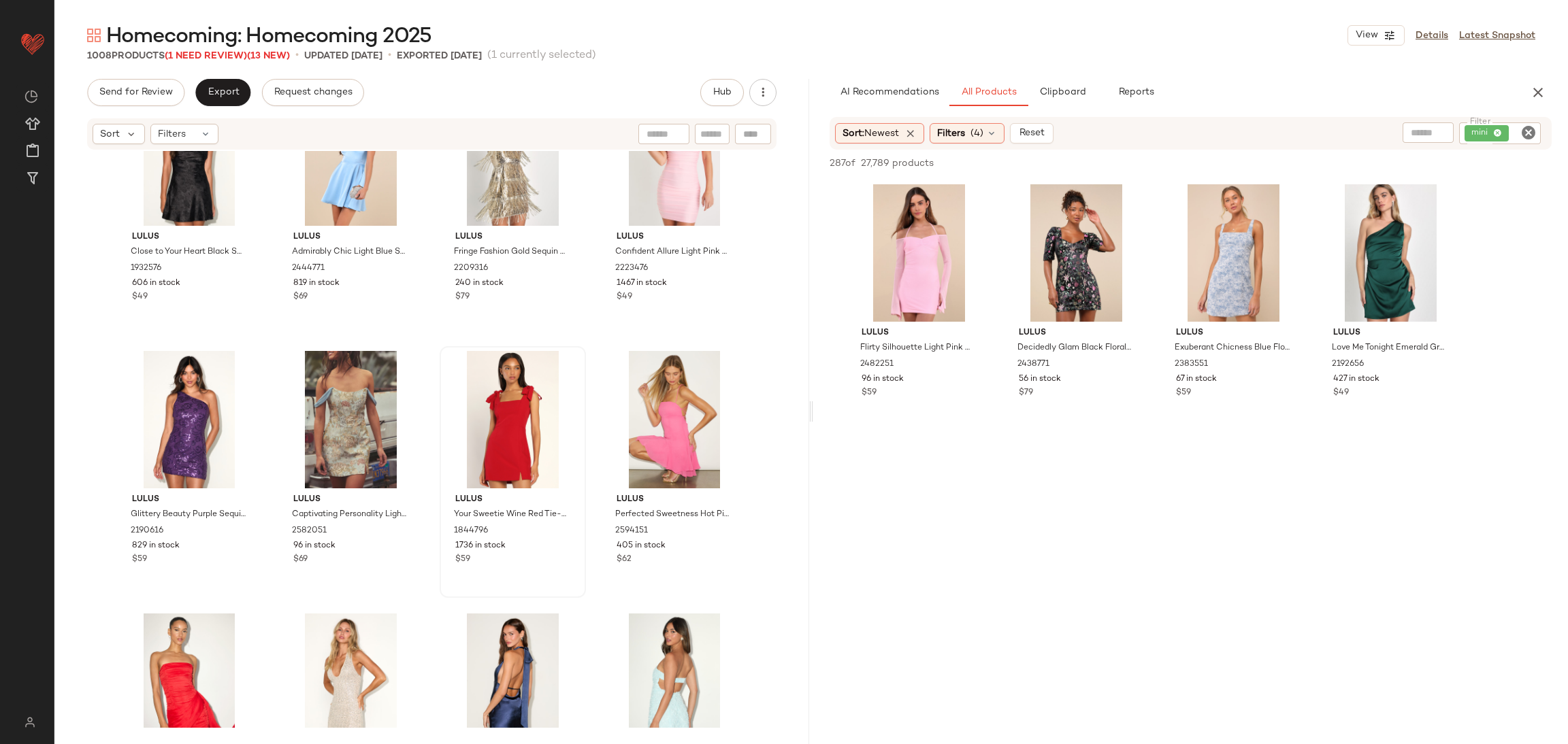
scroll to position [6678, 0]
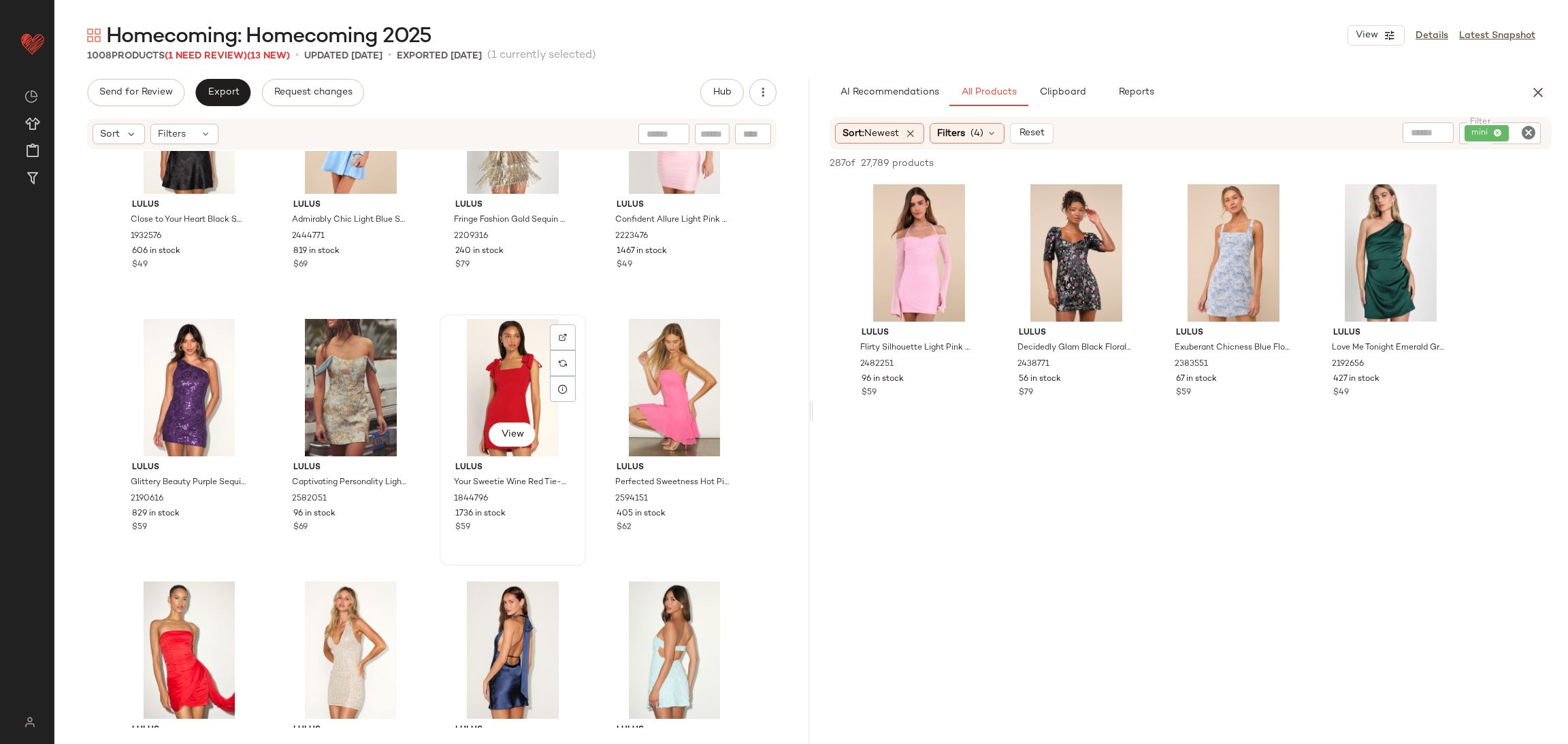
click at [476, 392] on div "View" at bounding box center [513, 388] width 137 height 138
click at [173, 594] on div "View" at bounding box center [189, 651] width 137 height 138
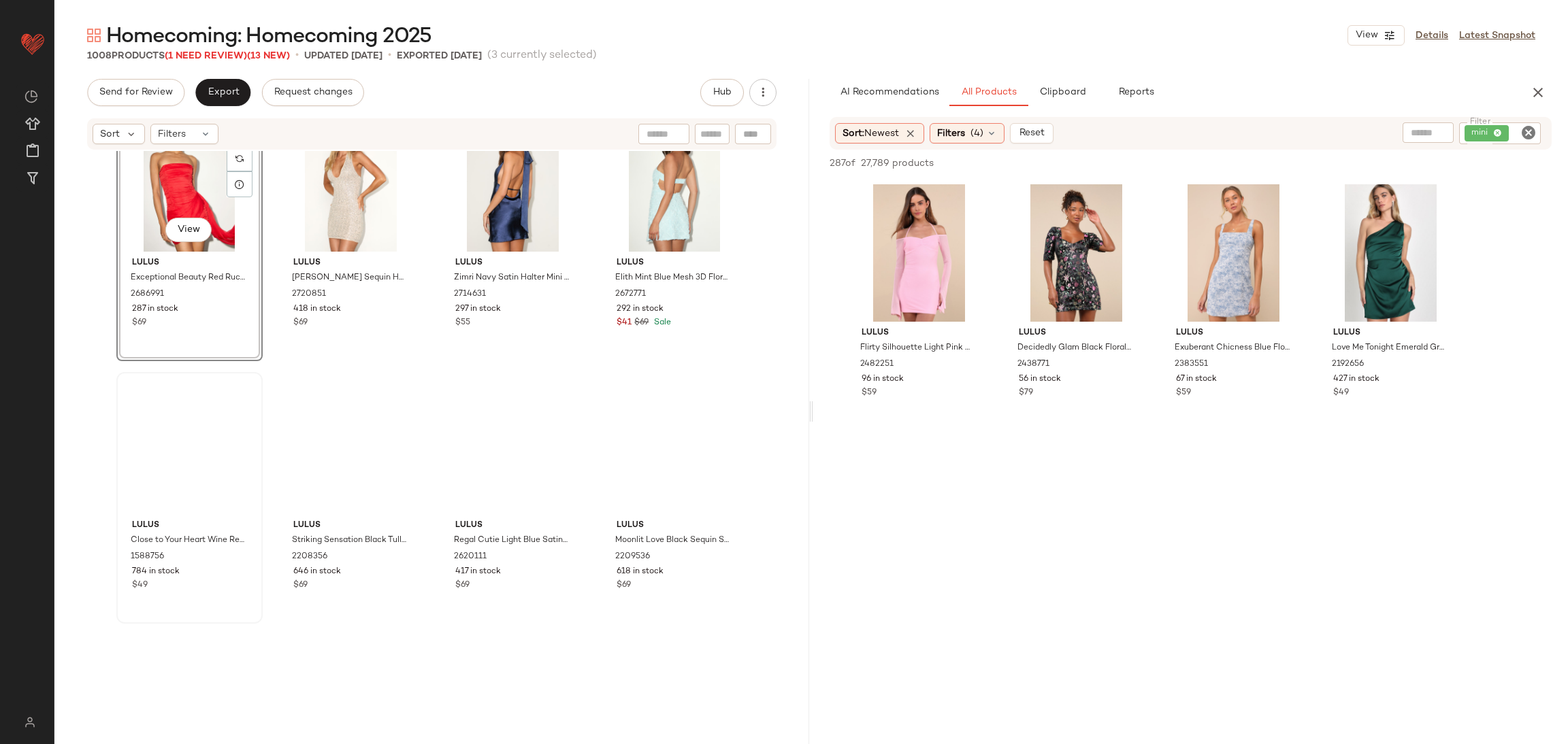
scroll to position [7187, 0]
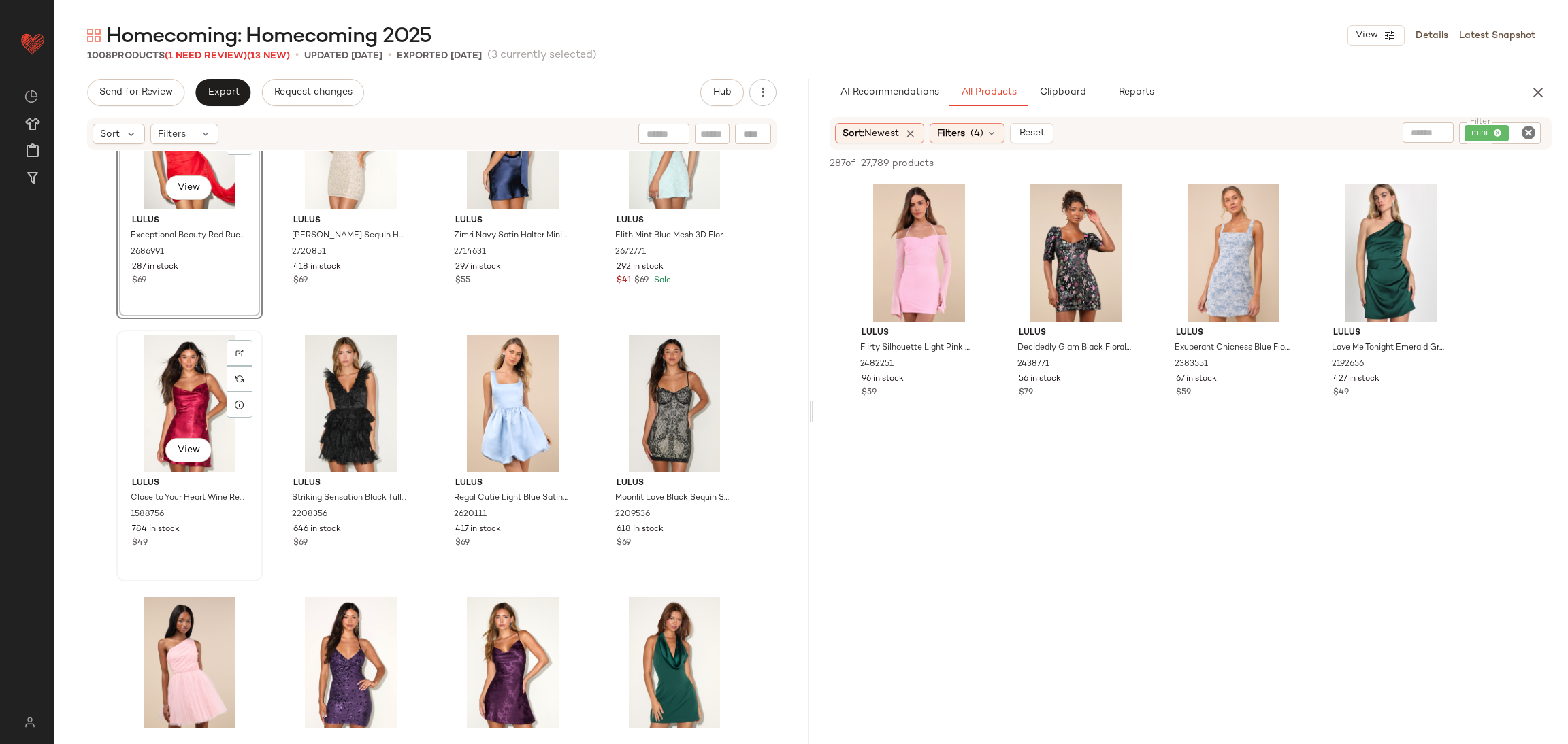
click at [199, 388] on div "View" at bounding box center [189, 403] width 137 height 138
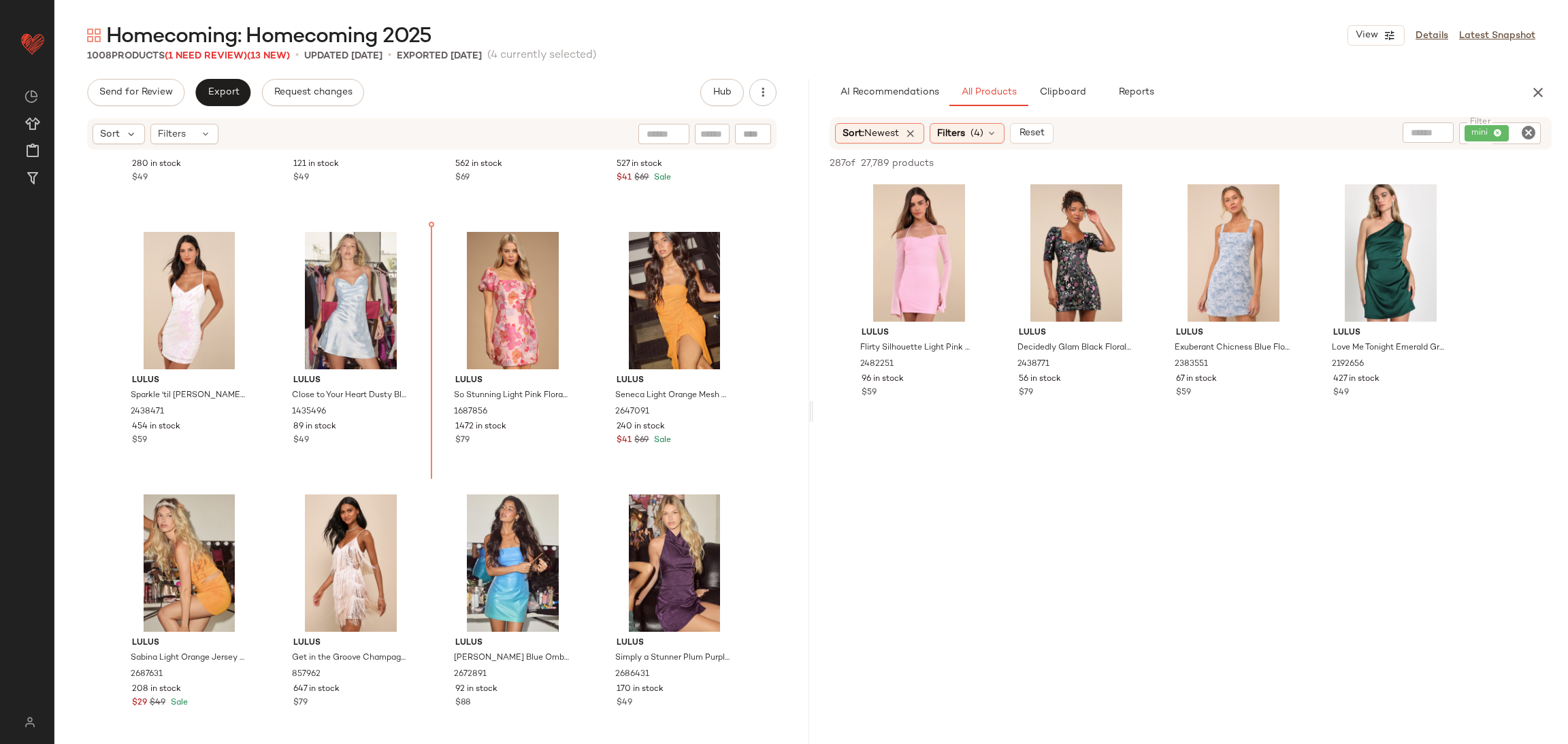
scroll to position [5709, 0]
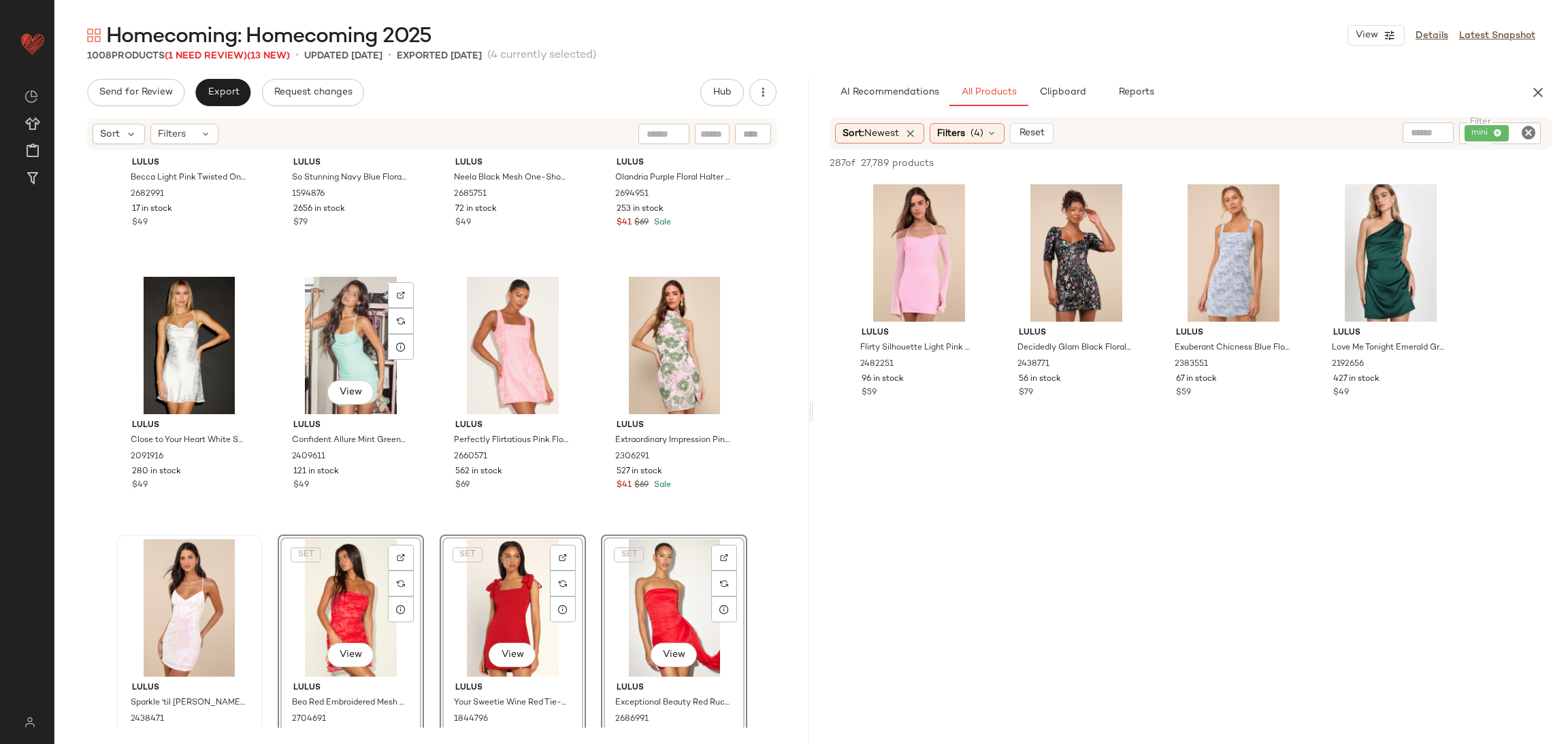
scroll to position [5403, 0]
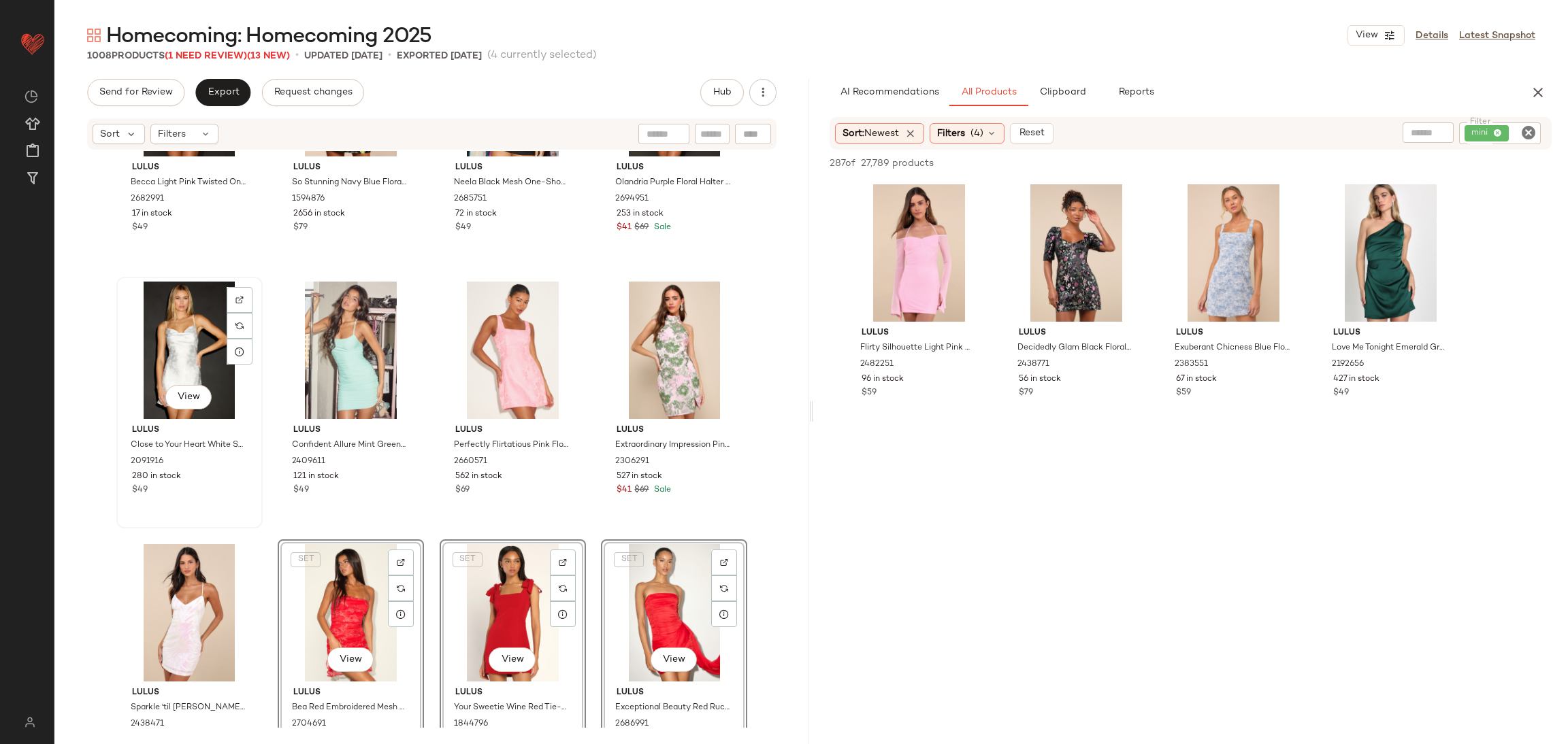
click at [248, 487] on div "Lulus Close to Your Heart White Satin Jacquard Cowl Slip Dress 2091916 280 in s…" at bounding box center [189, 458] width 137 height 79
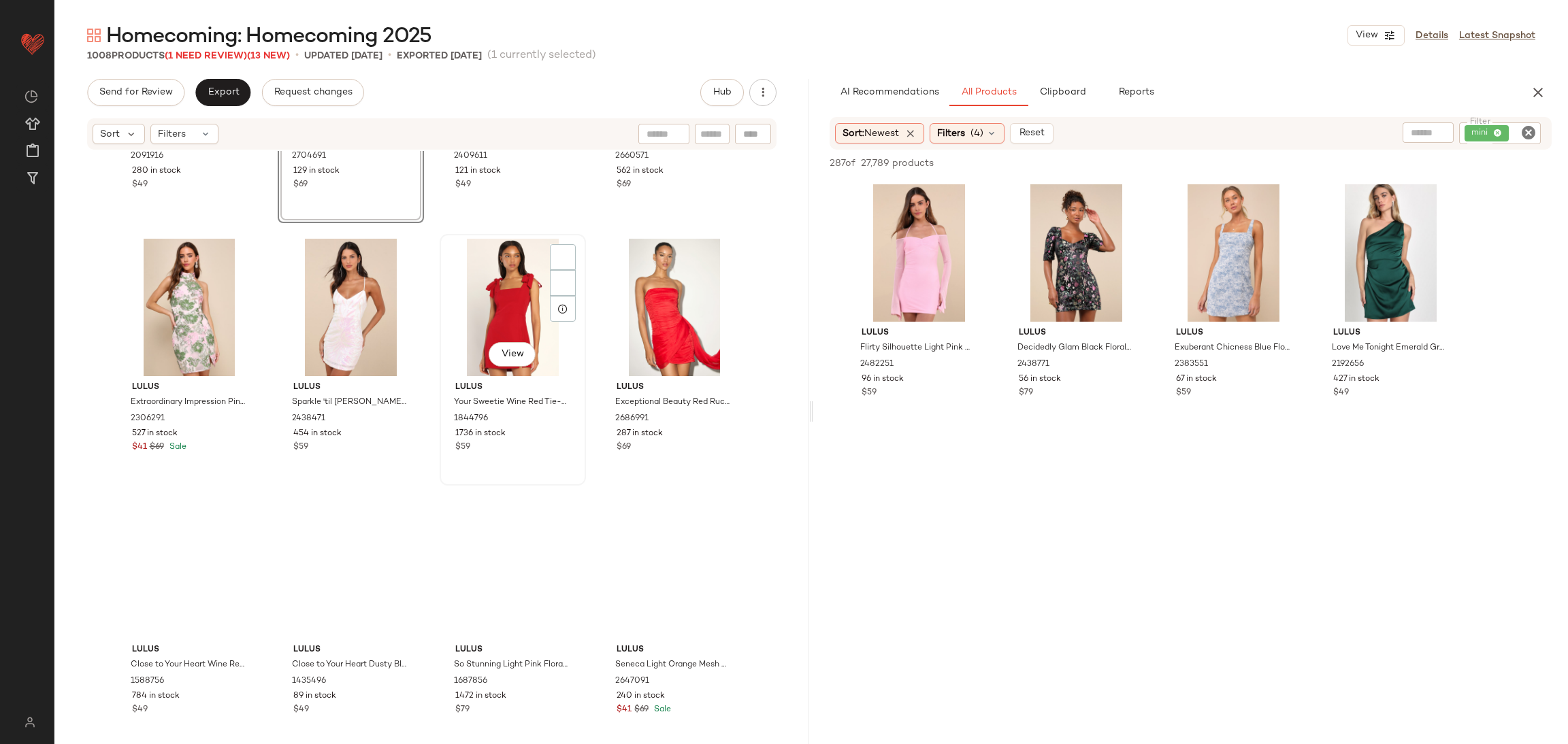
scroll to position [5709, 0]
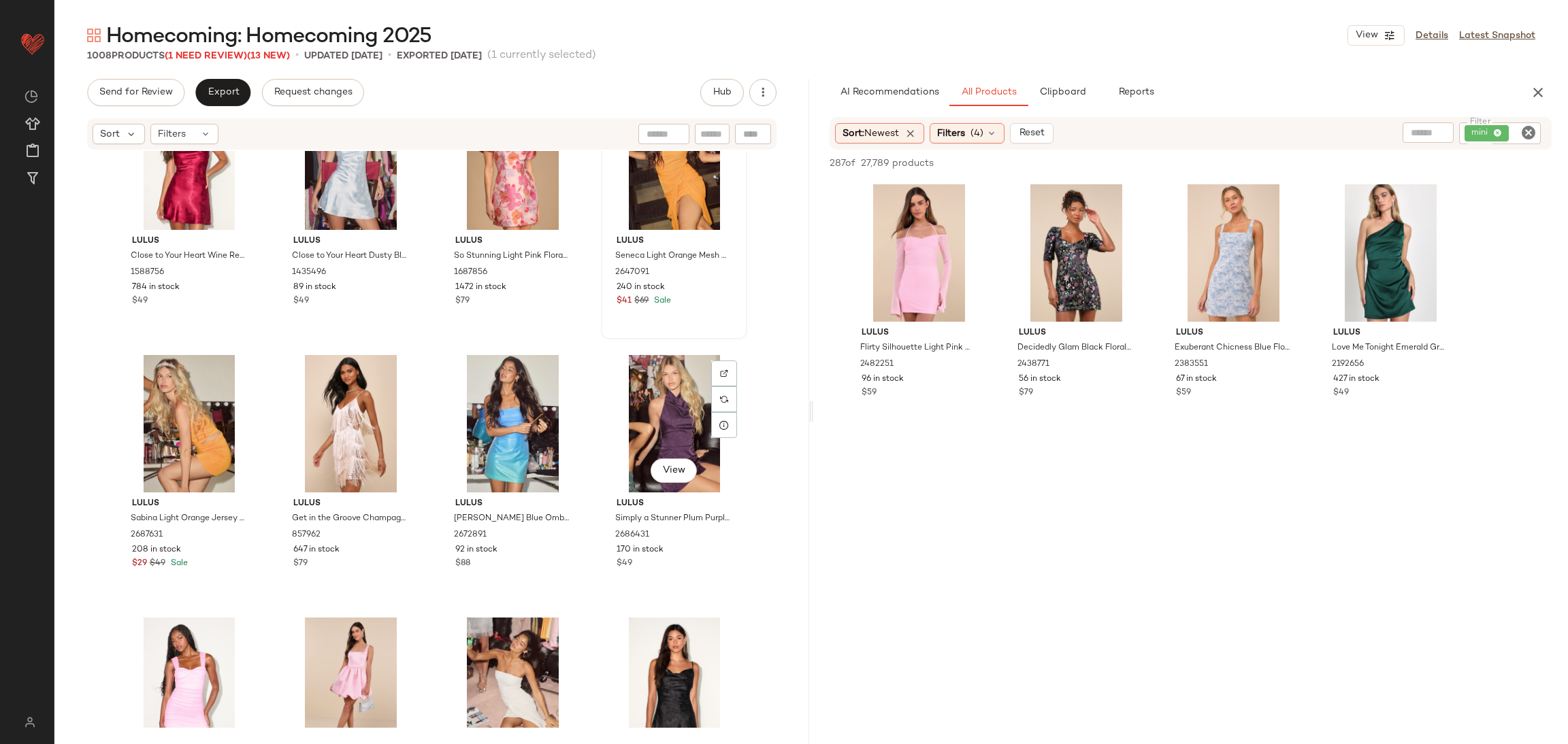
scroll to position [6219, 0]
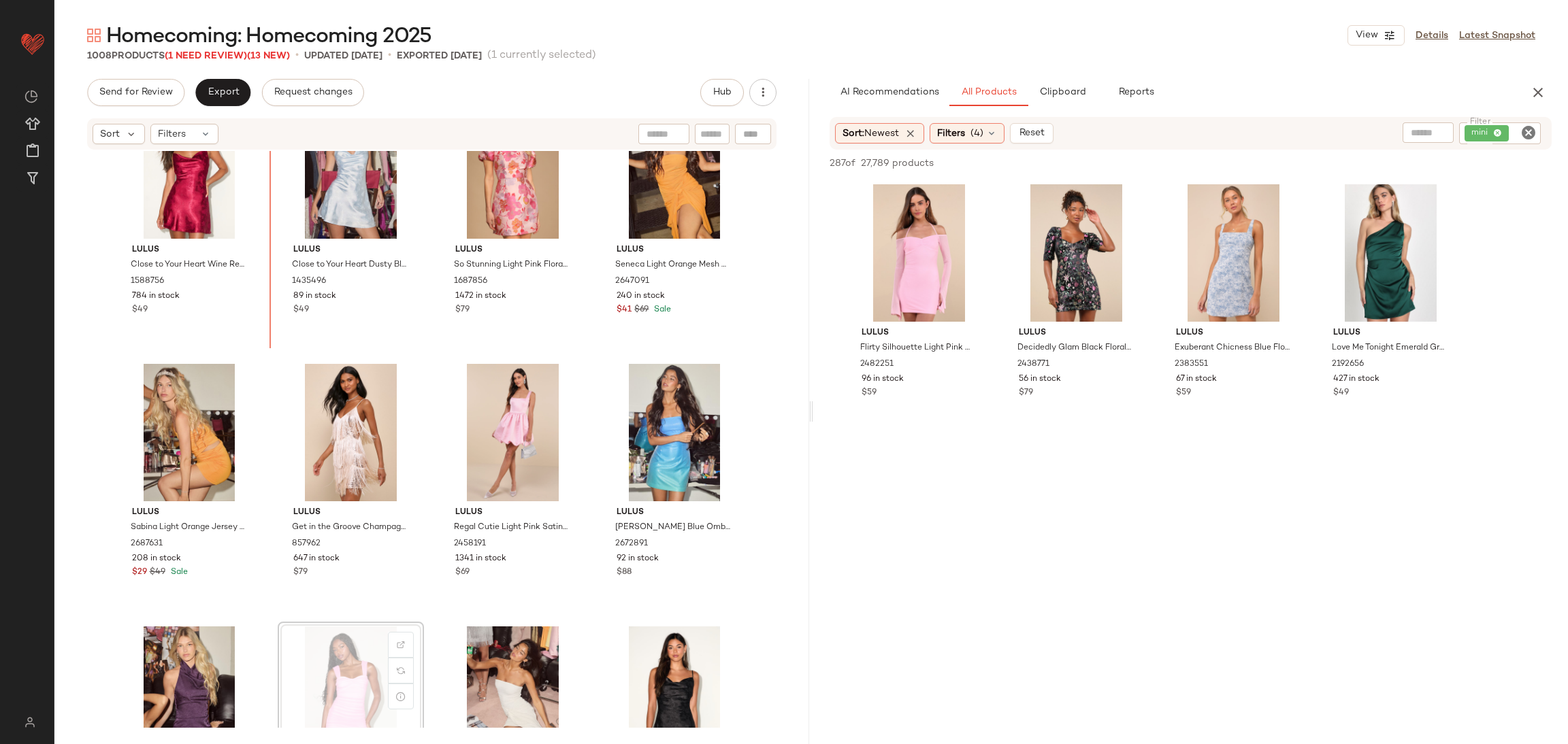
scroll to position [6103, 0]
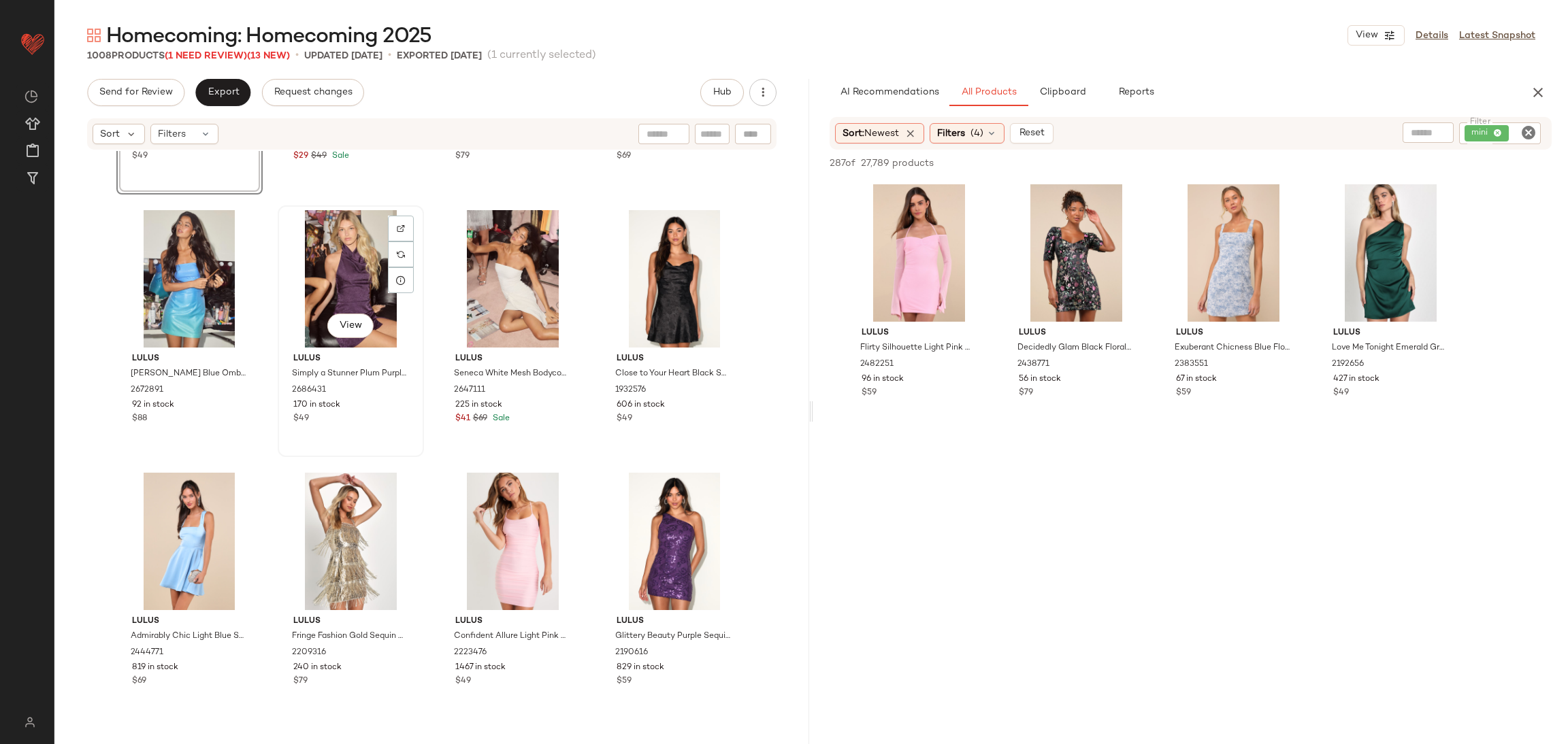
scroll to position [6511, 0]
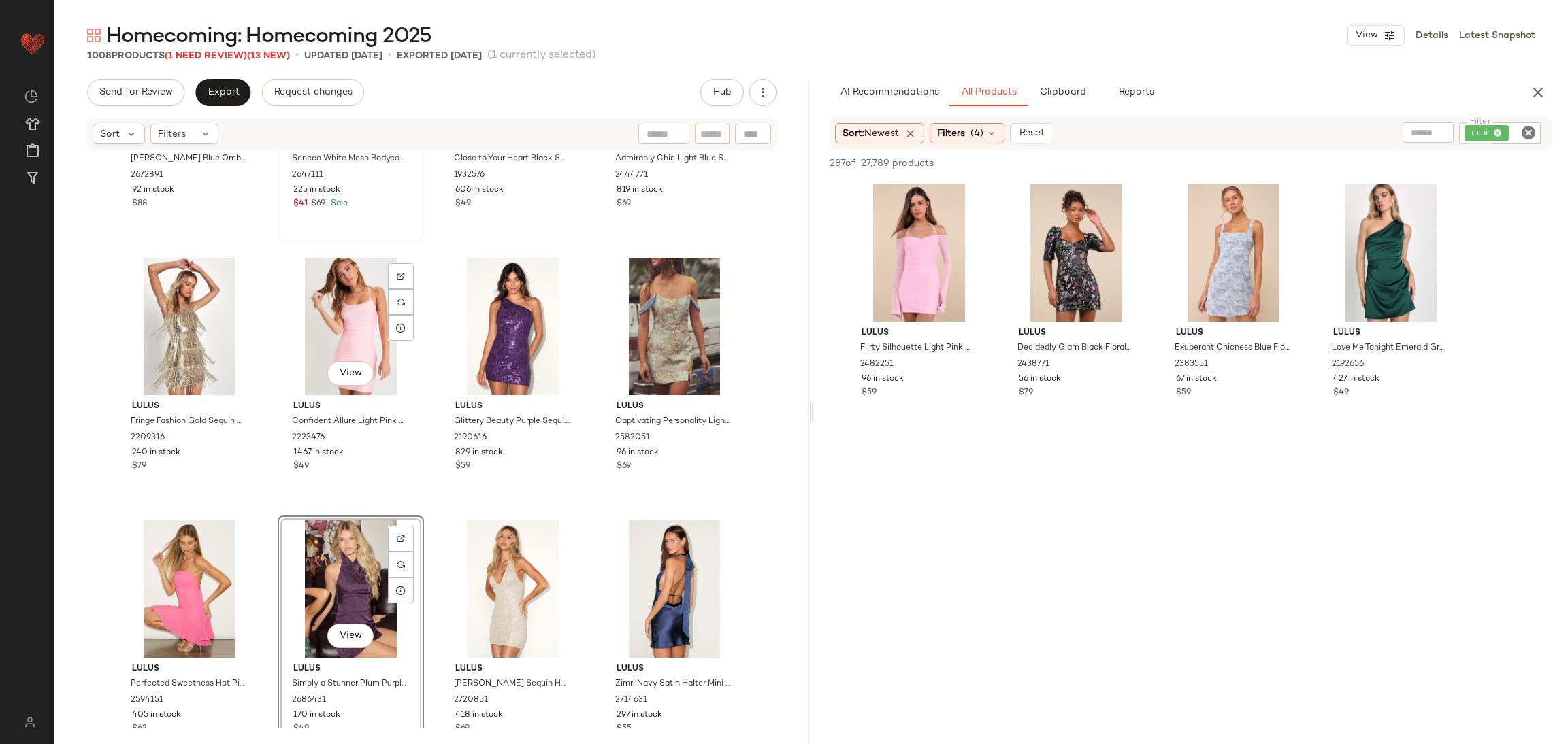
scroll to position [6542, 0]
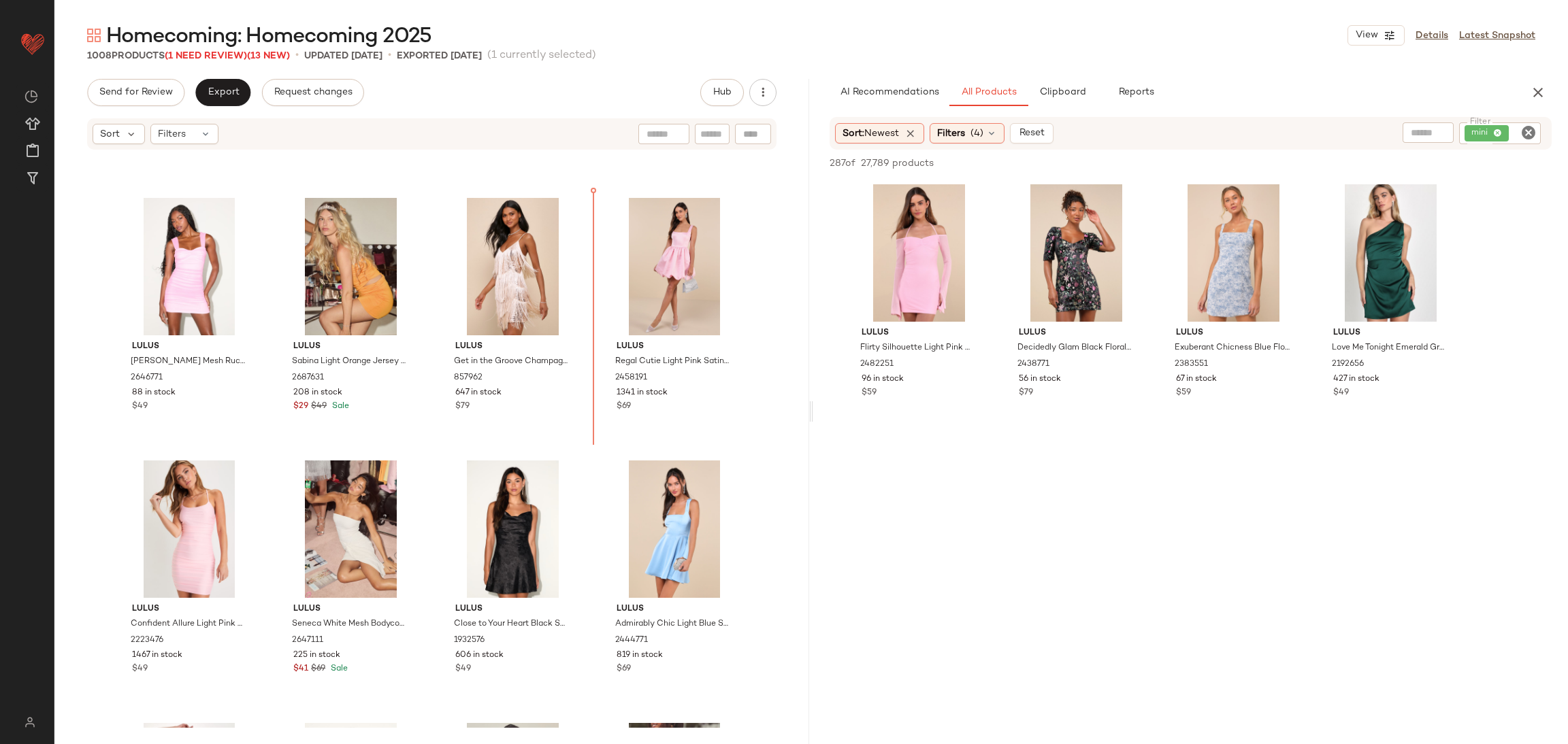
scroll to position [6241, 0]
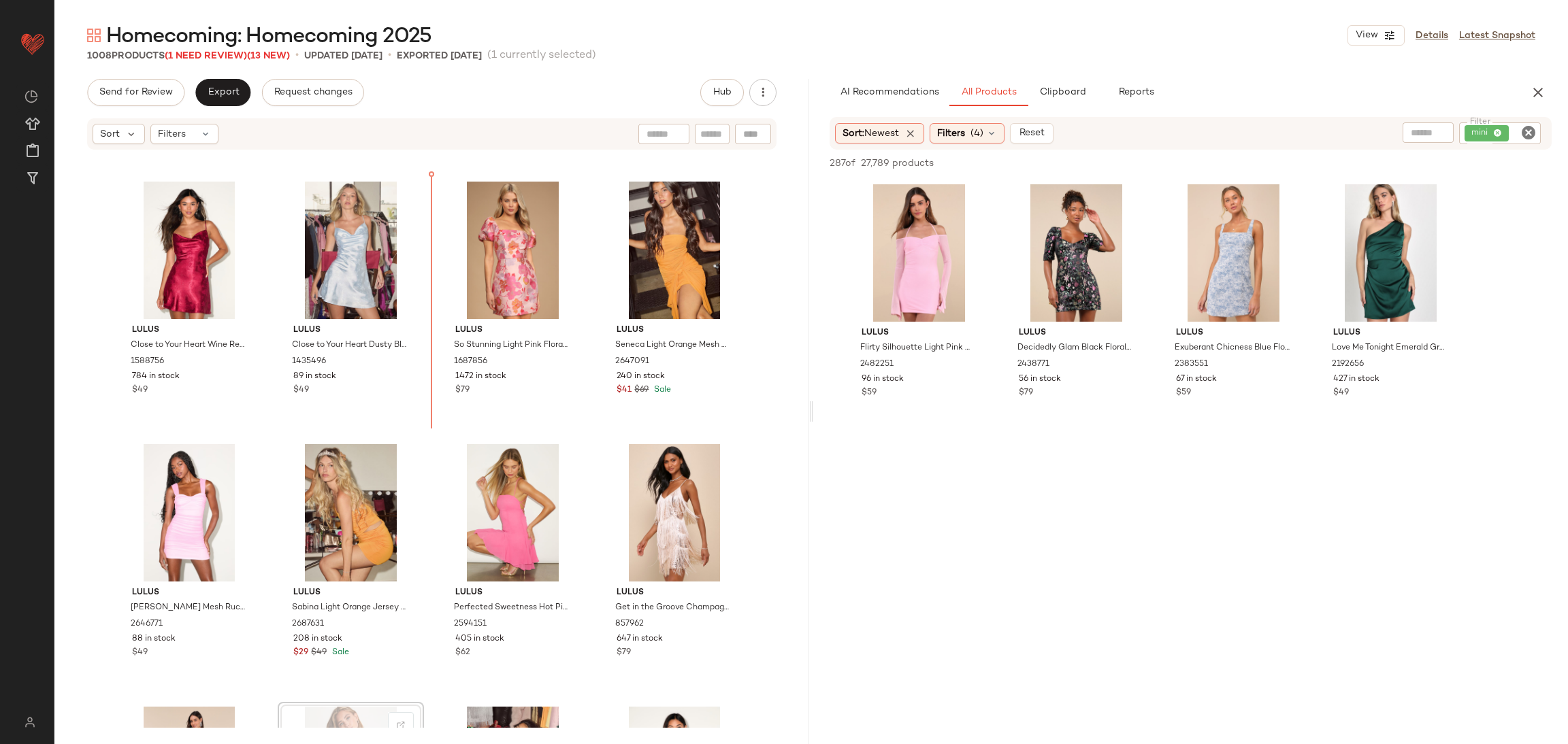
scroll to position [6003, 0]
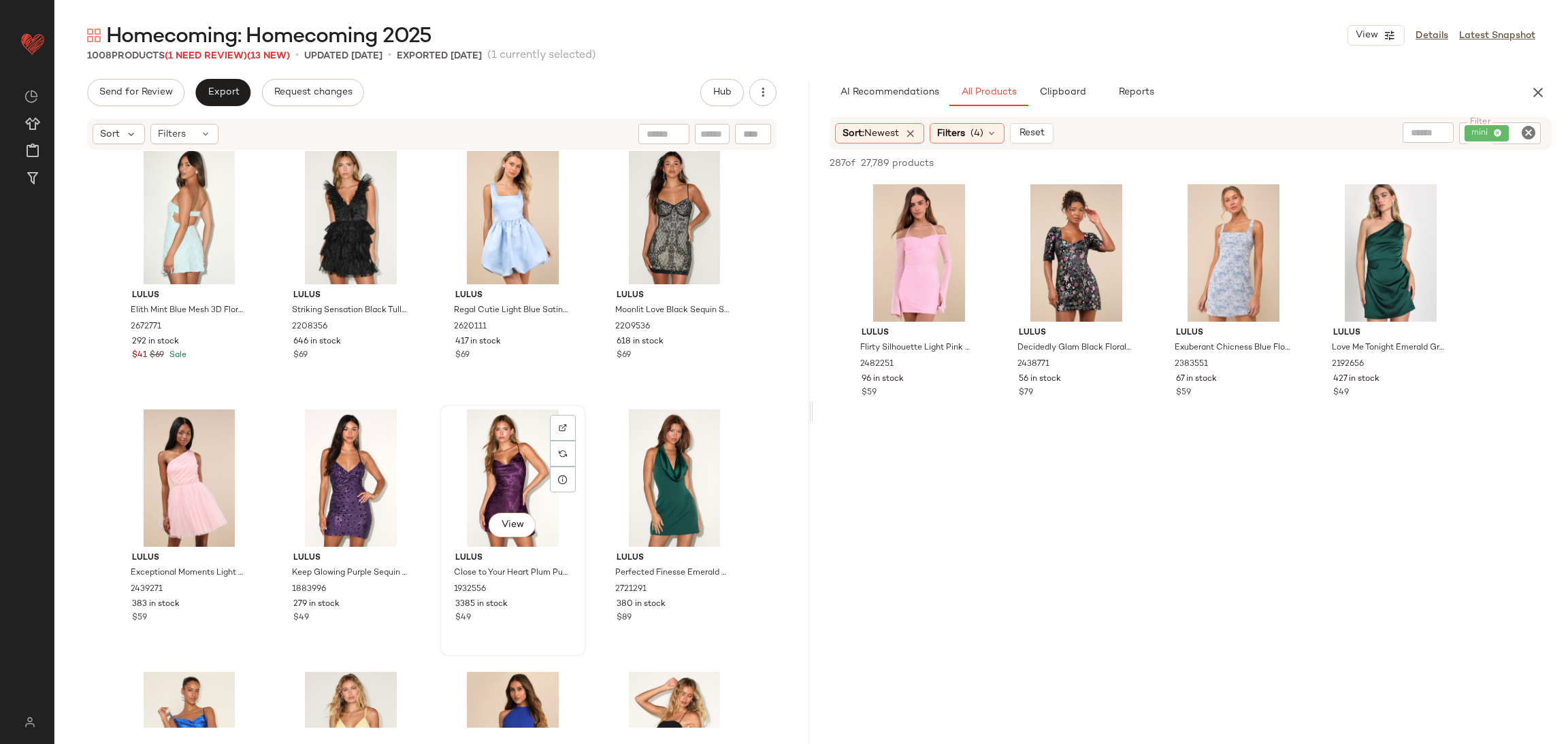
scroll to position [7330, 0]
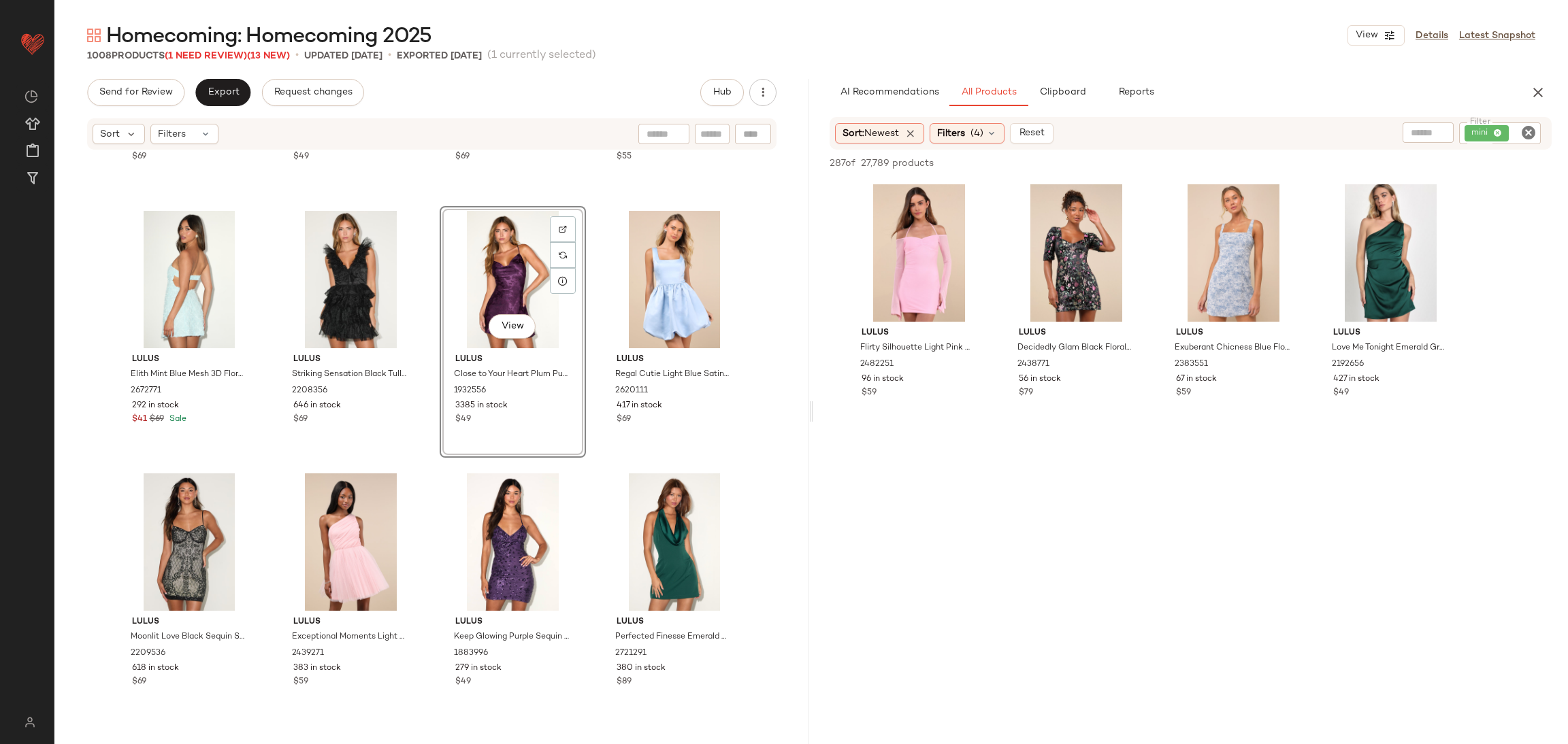
scroll to position [7330, 0]
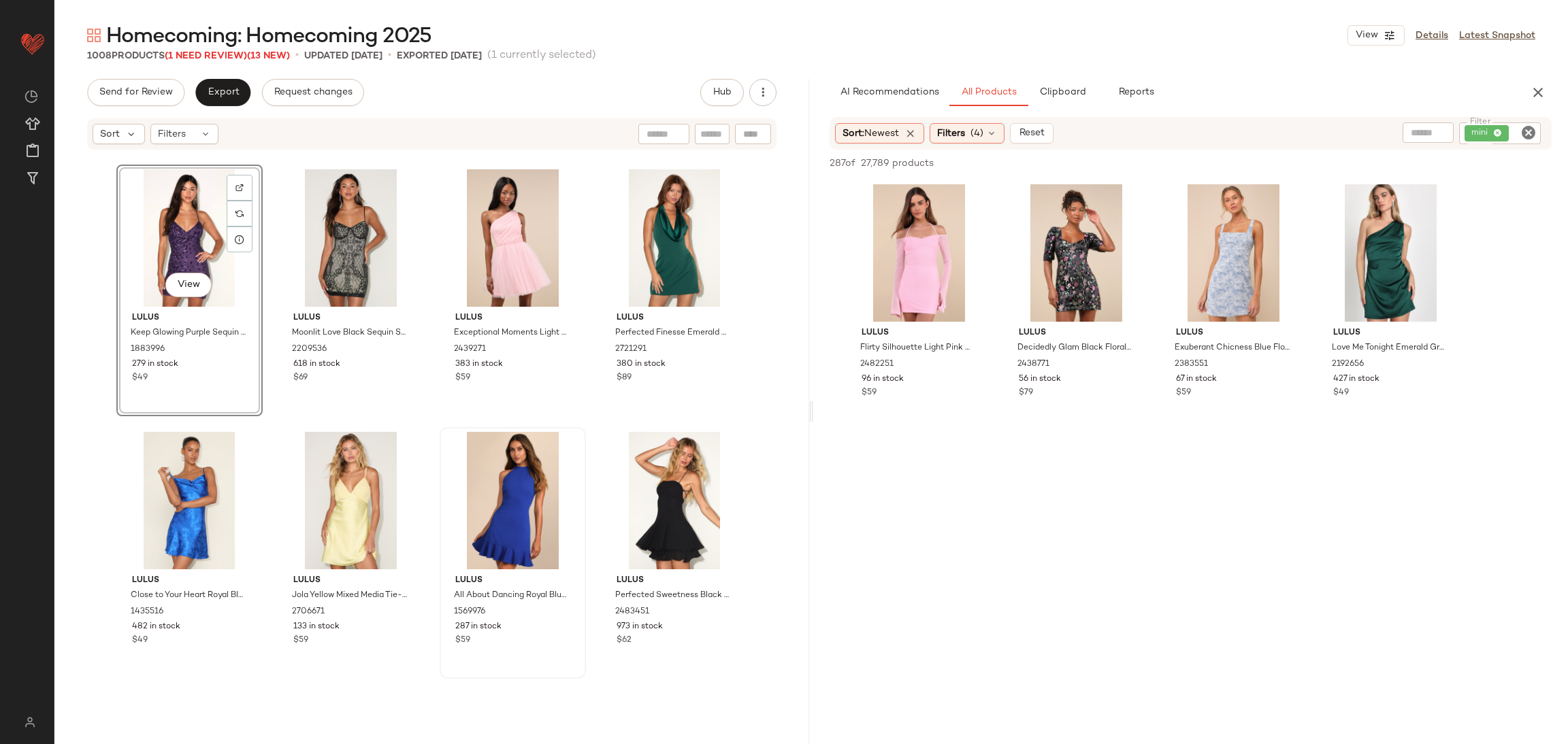
scroll to position [7636, 0]
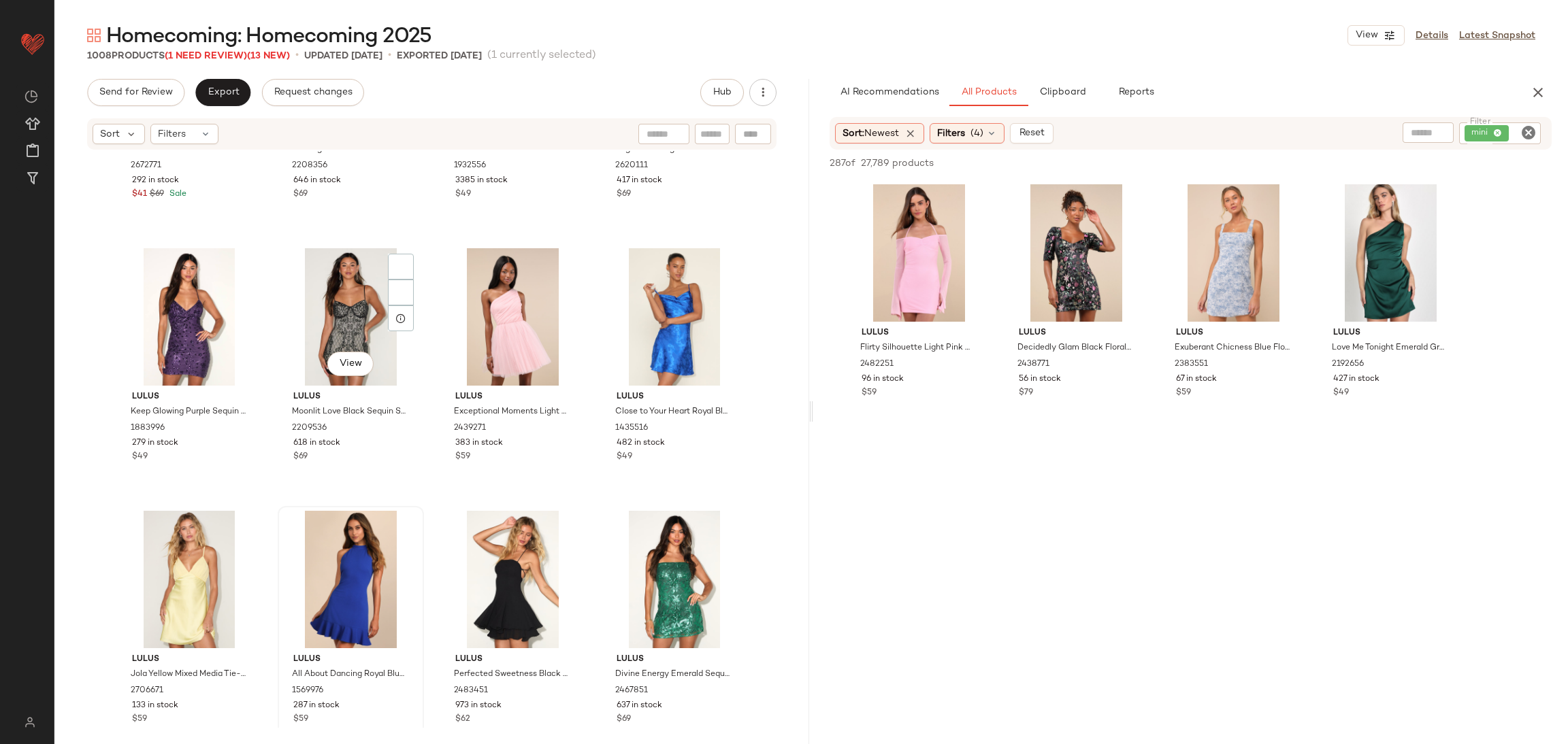
scroll to position [7525, 0]
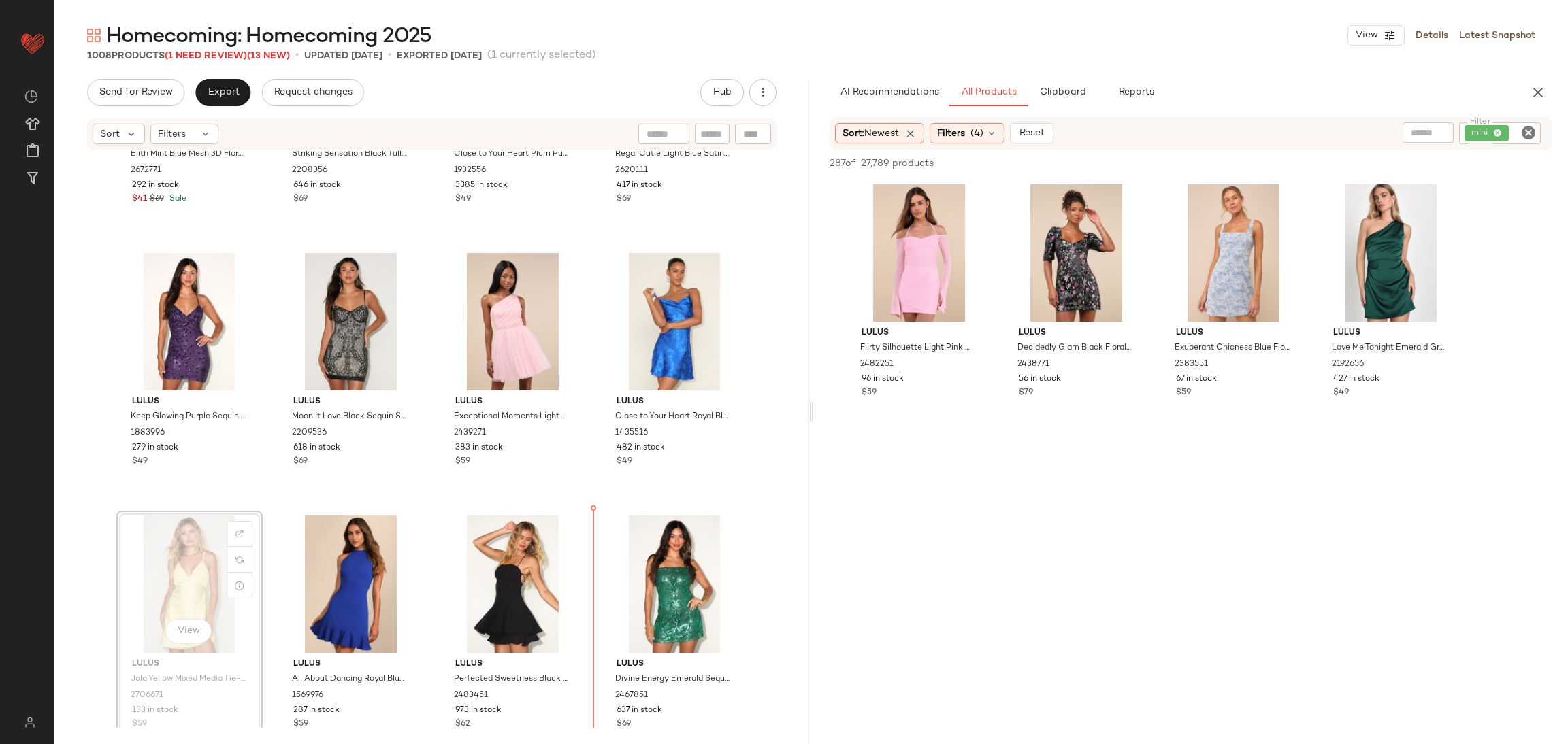
scroll to position [7533, 0]
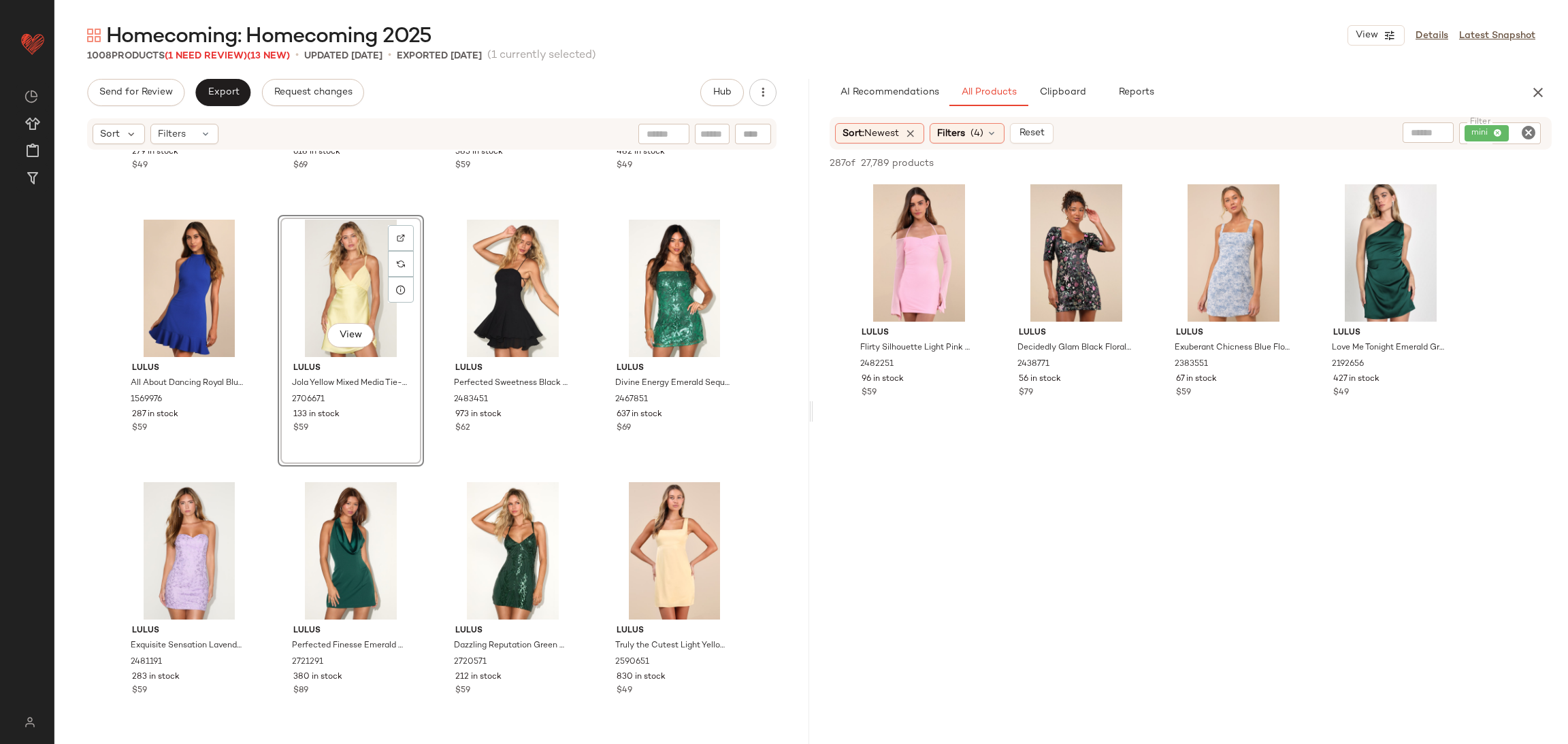
scroll to position [7839, 0]
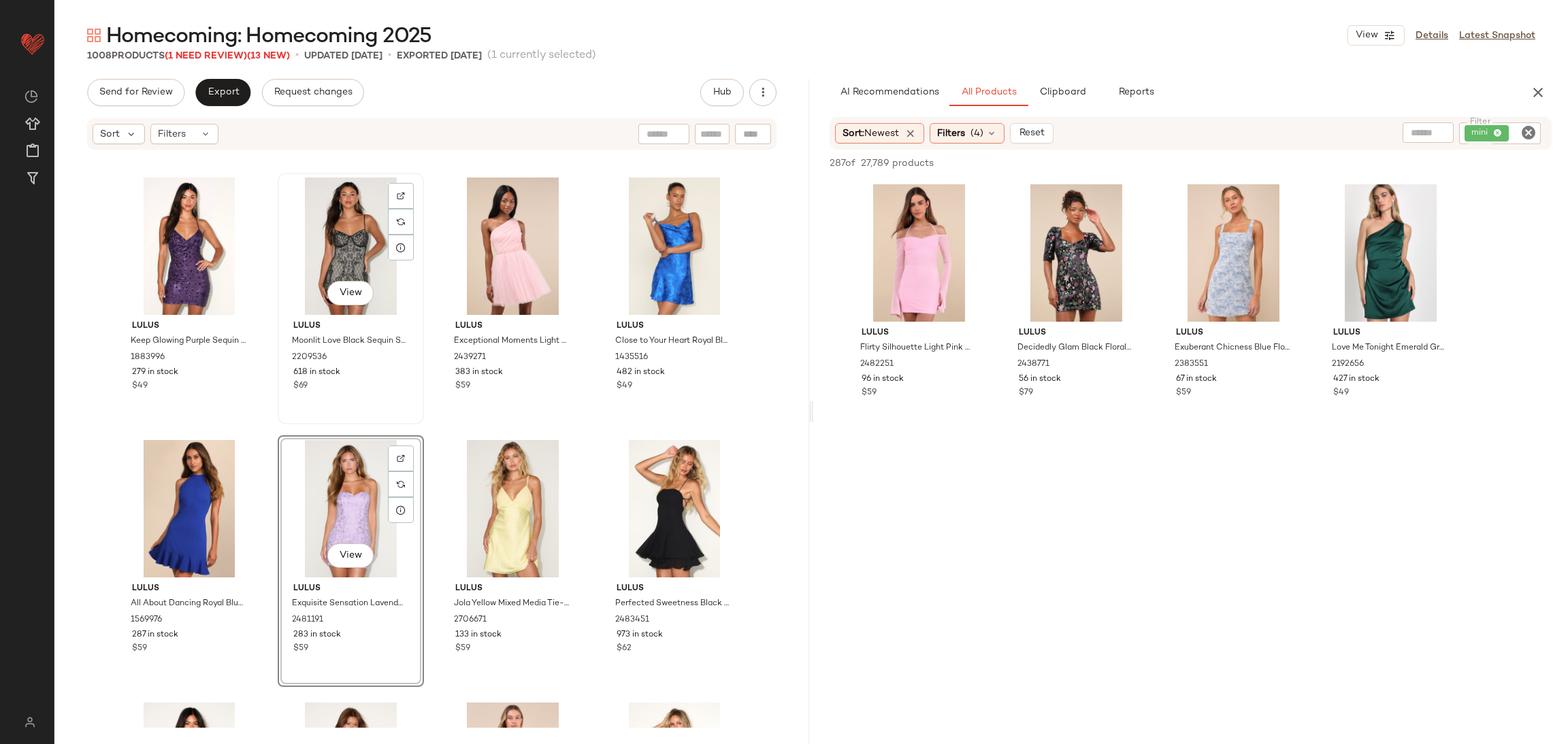
scroll to position [7941, 0]
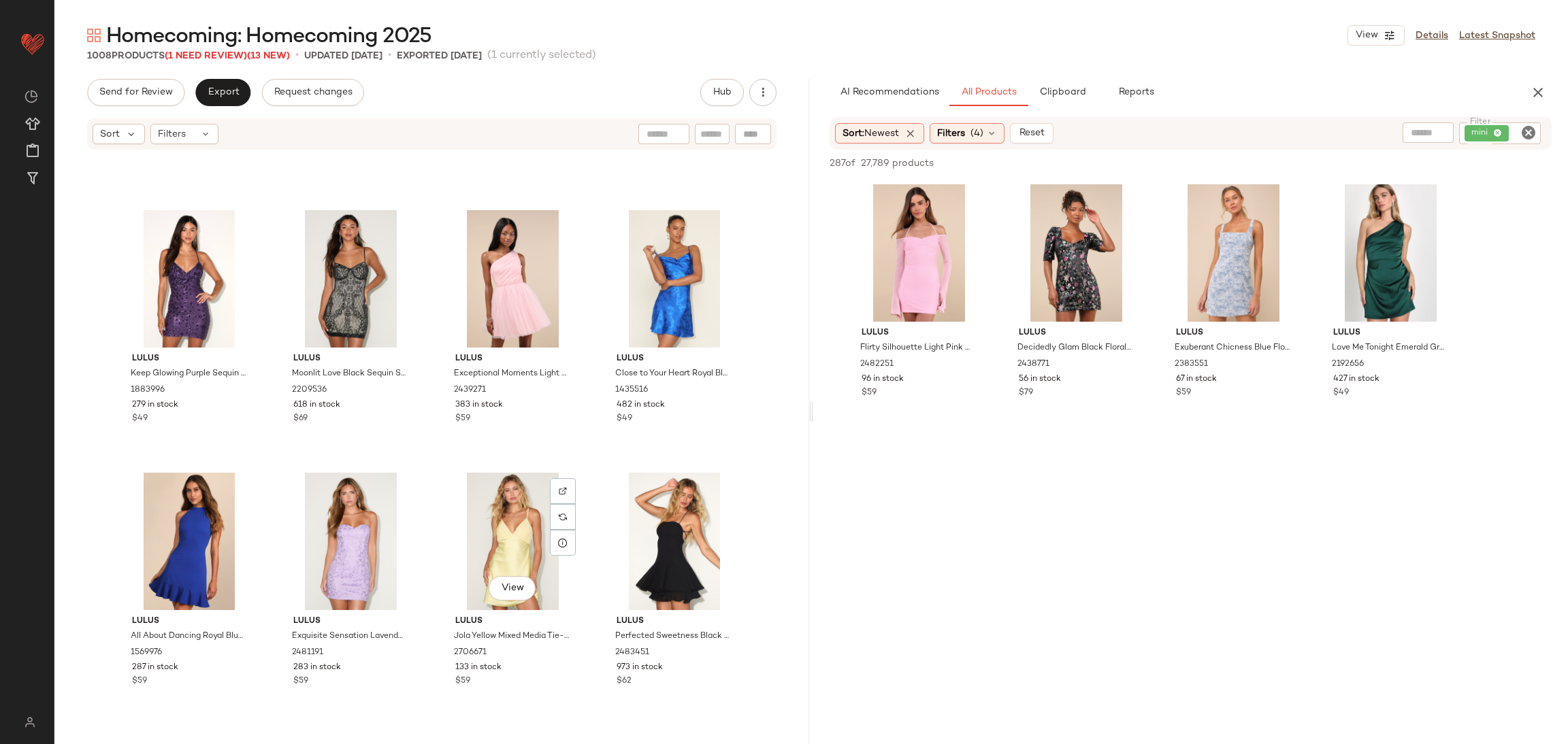
scroll to position [7635, 0]
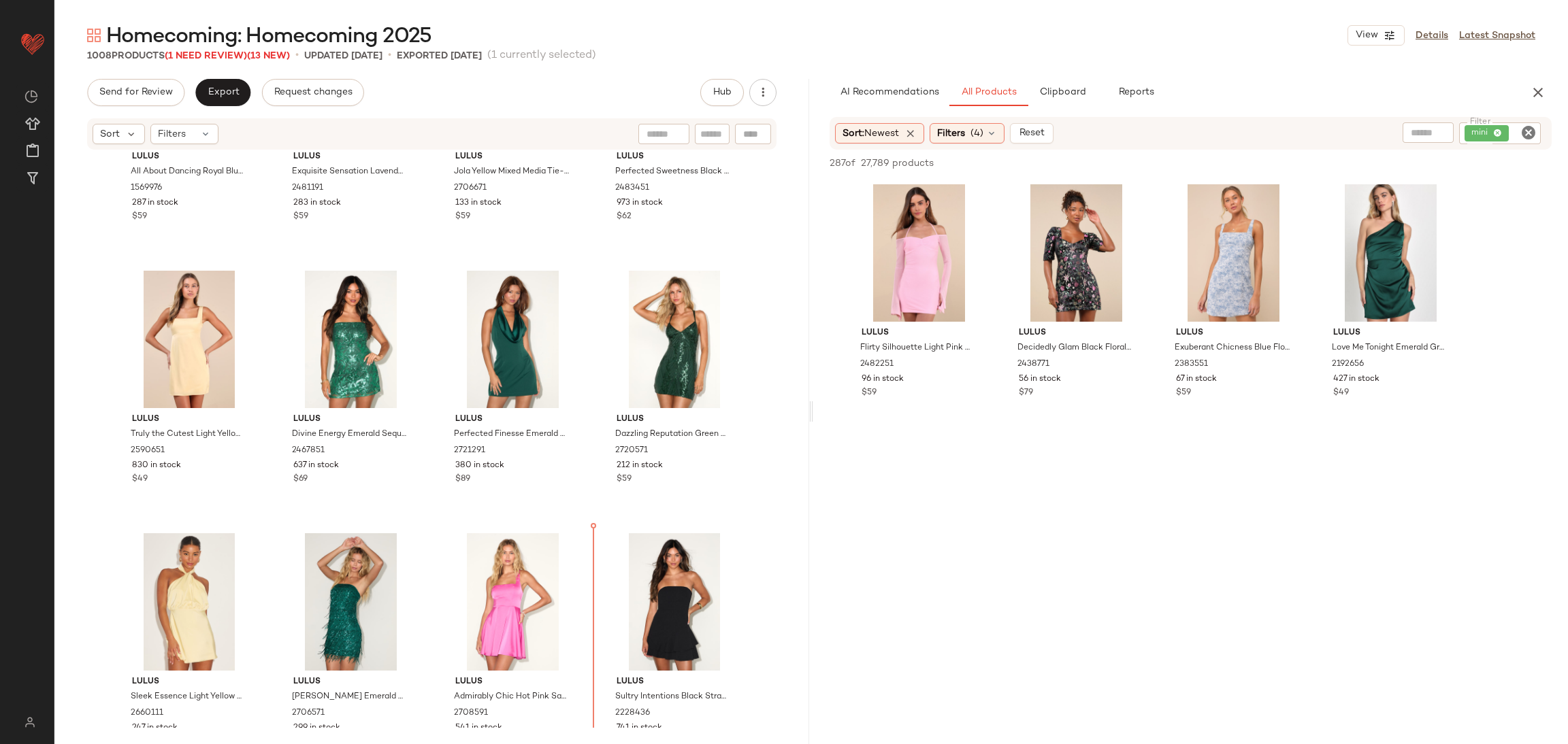
scroll to position [8089, 0]
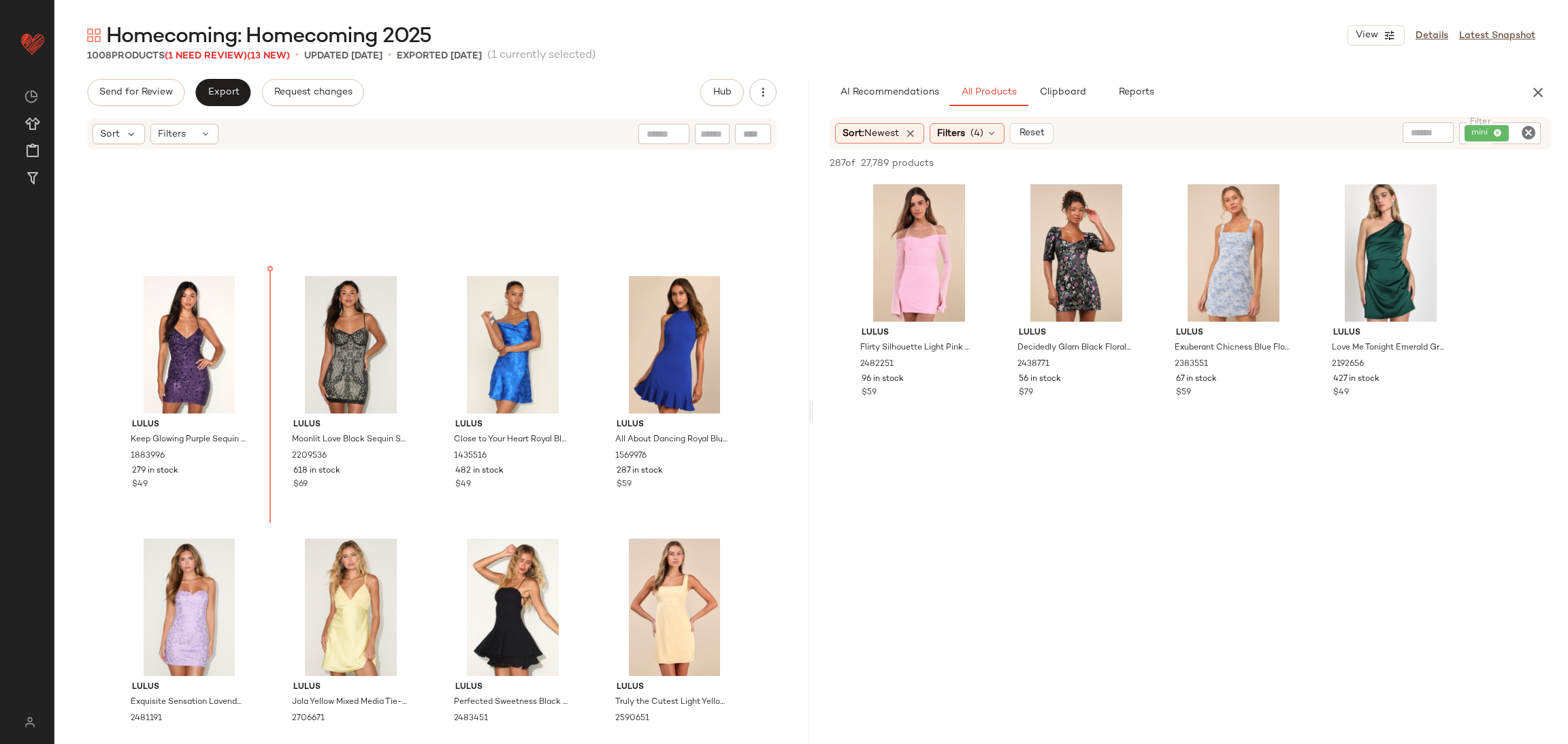
scroll to position [7509, 0]
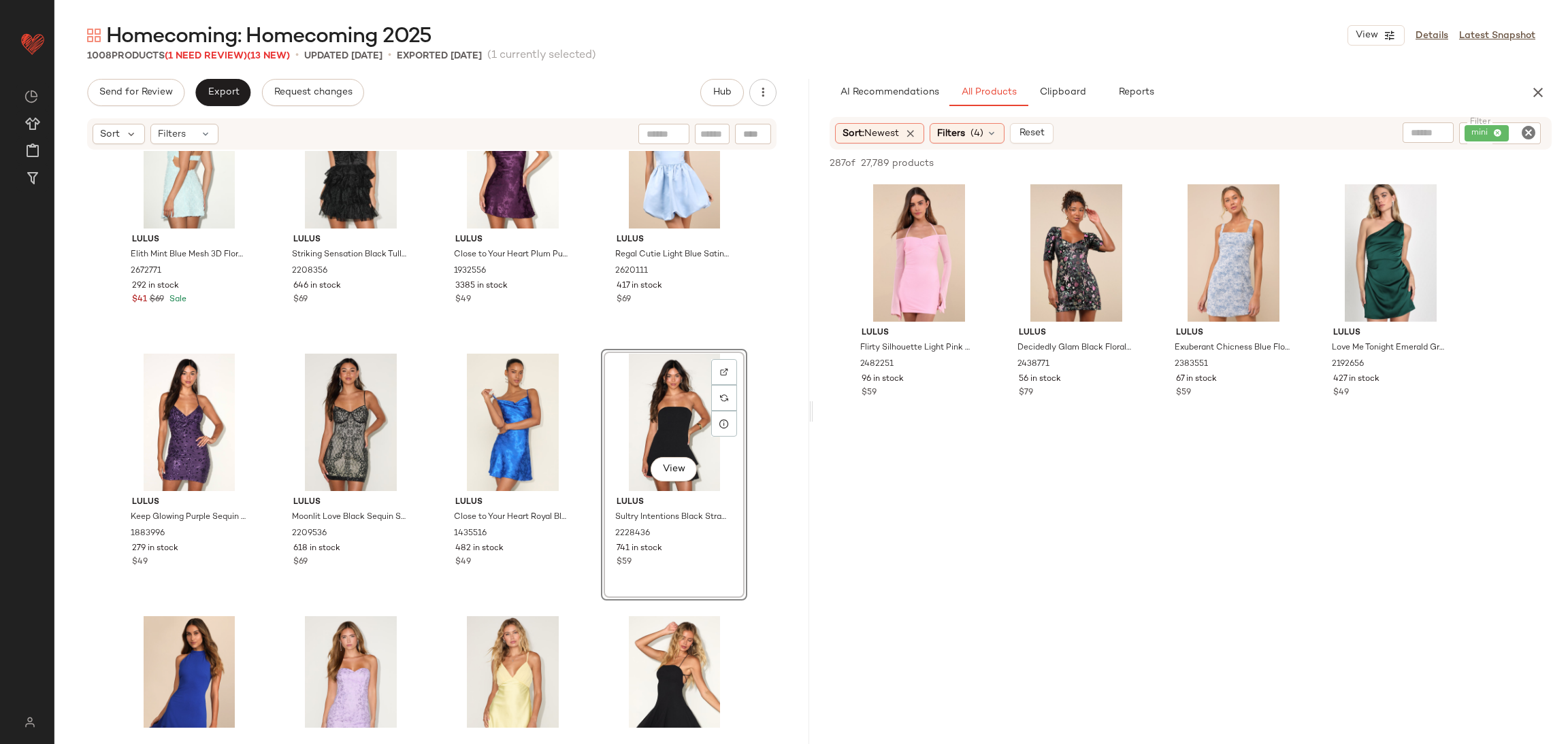
scroll to position [7509, 0]
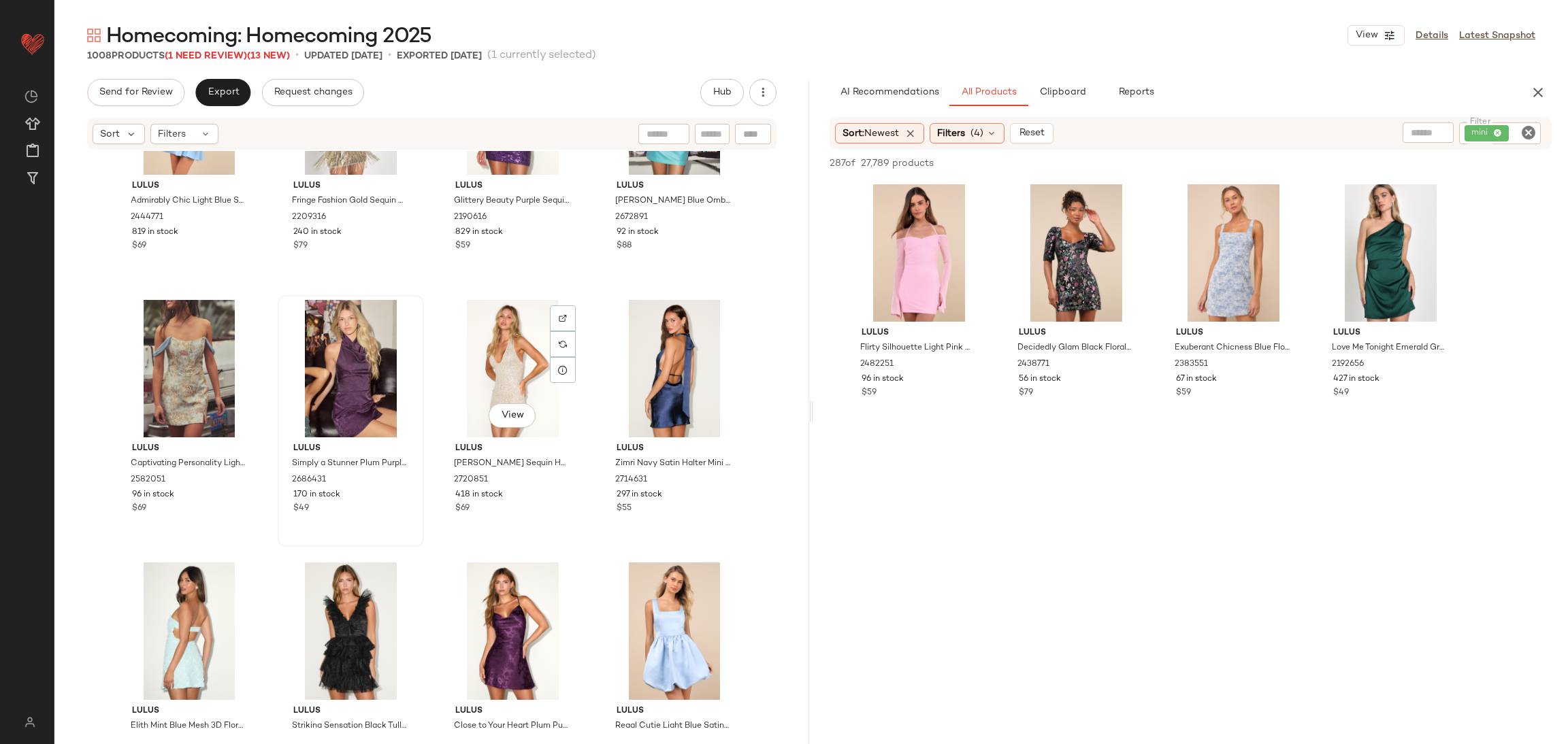
scroll to position [6942, 0]
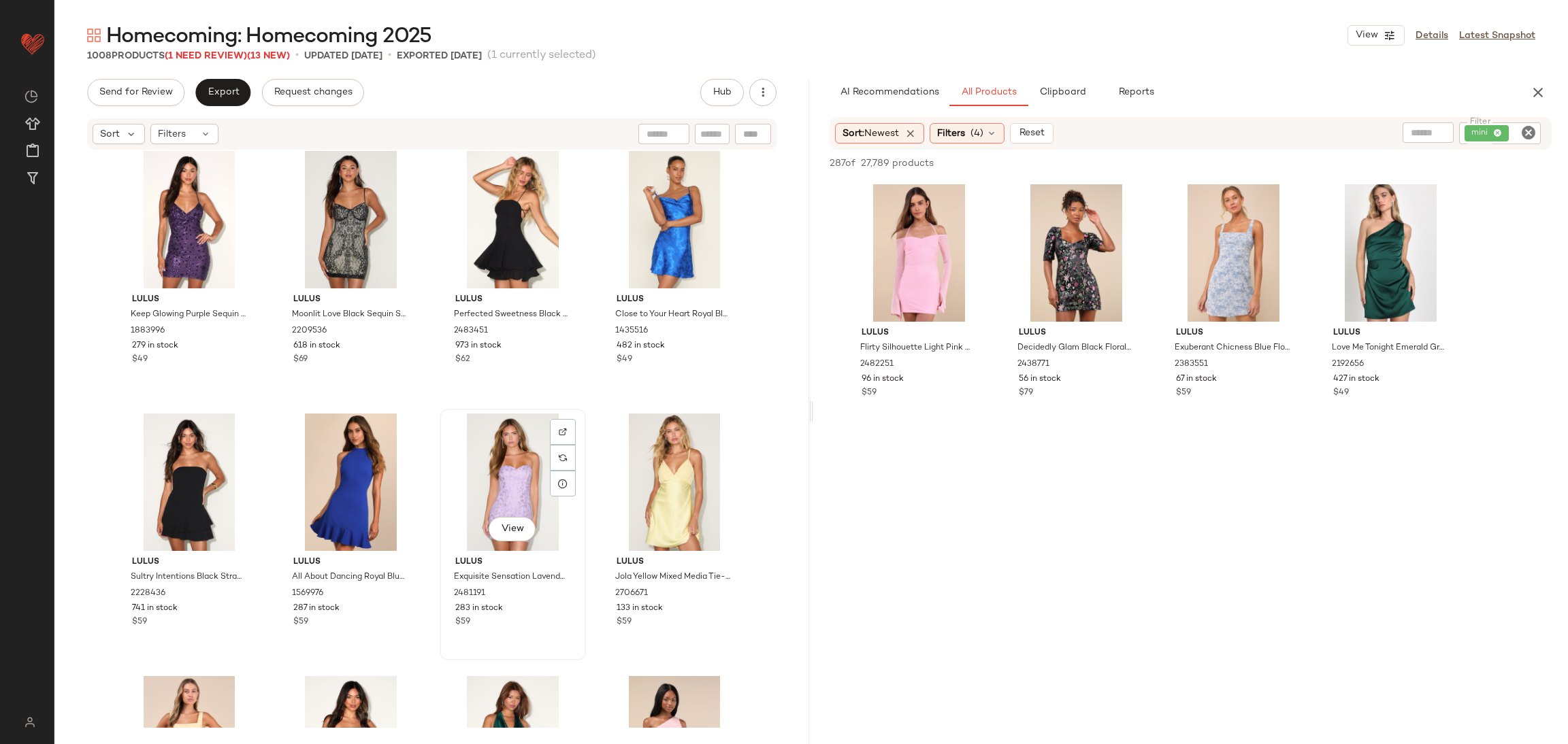
scroll to position [7656, 0]
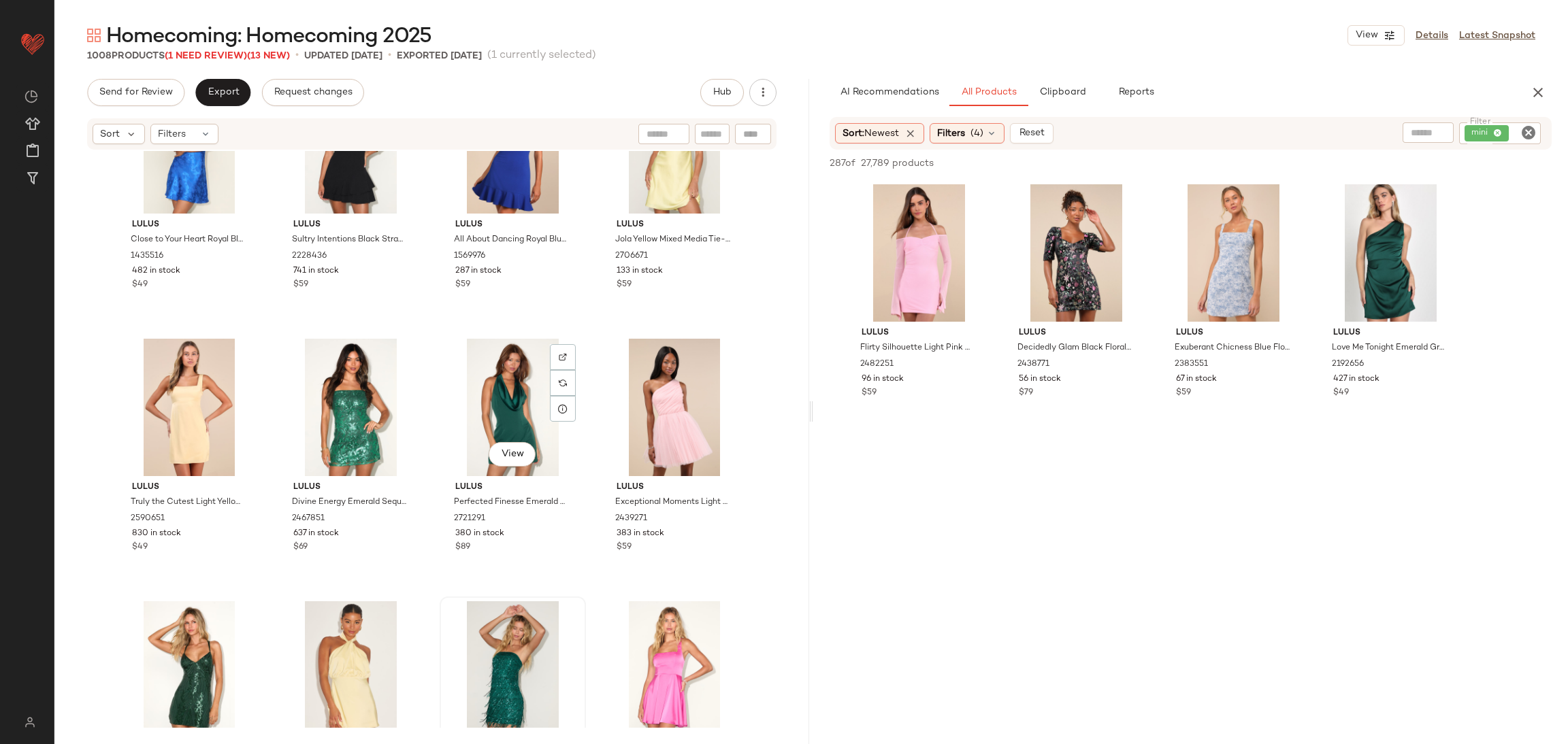
scroll to position [7936, 0]
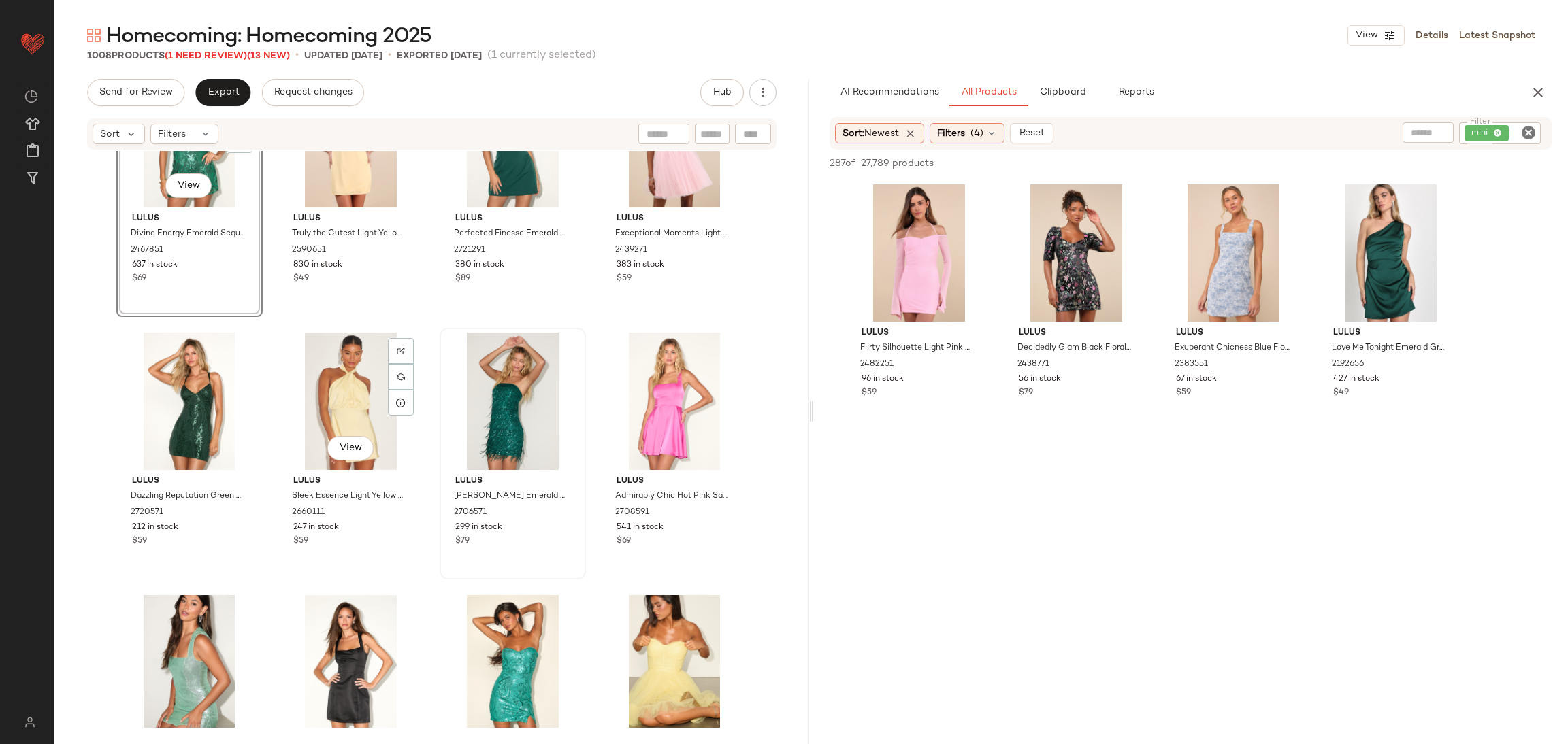
scroll to position [8344, 0]
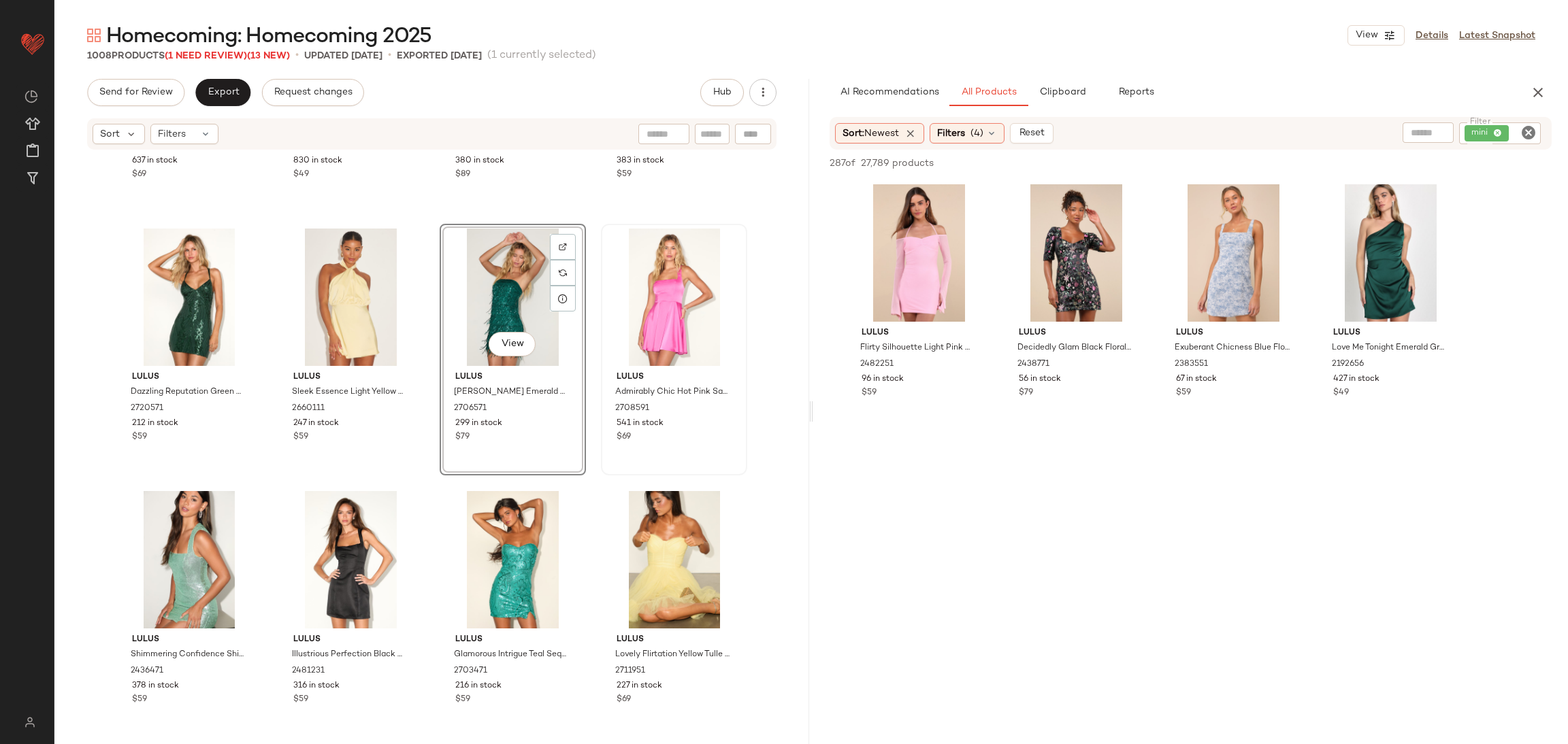
scroll to position [8343, 0]
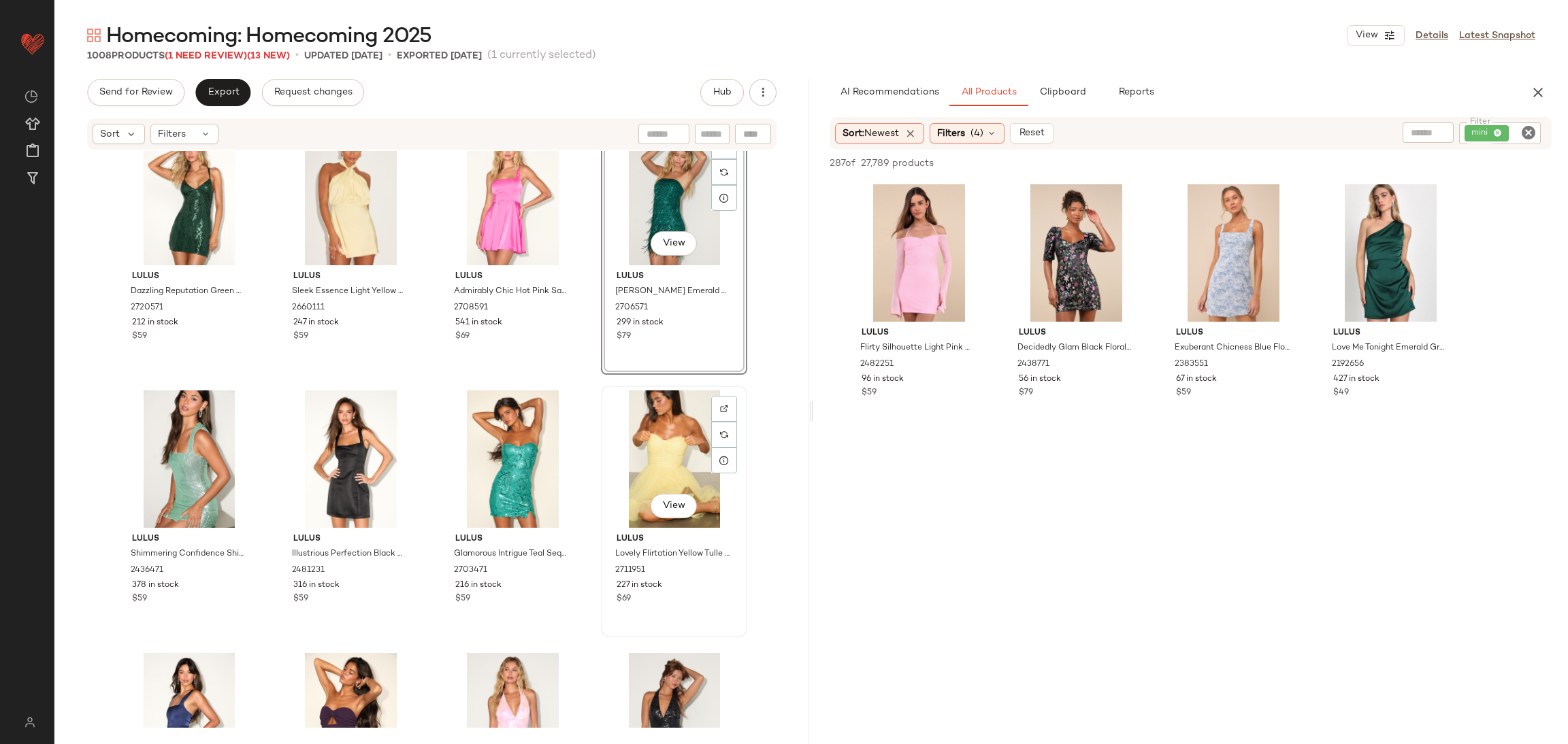
scroll to position [8751, 0]
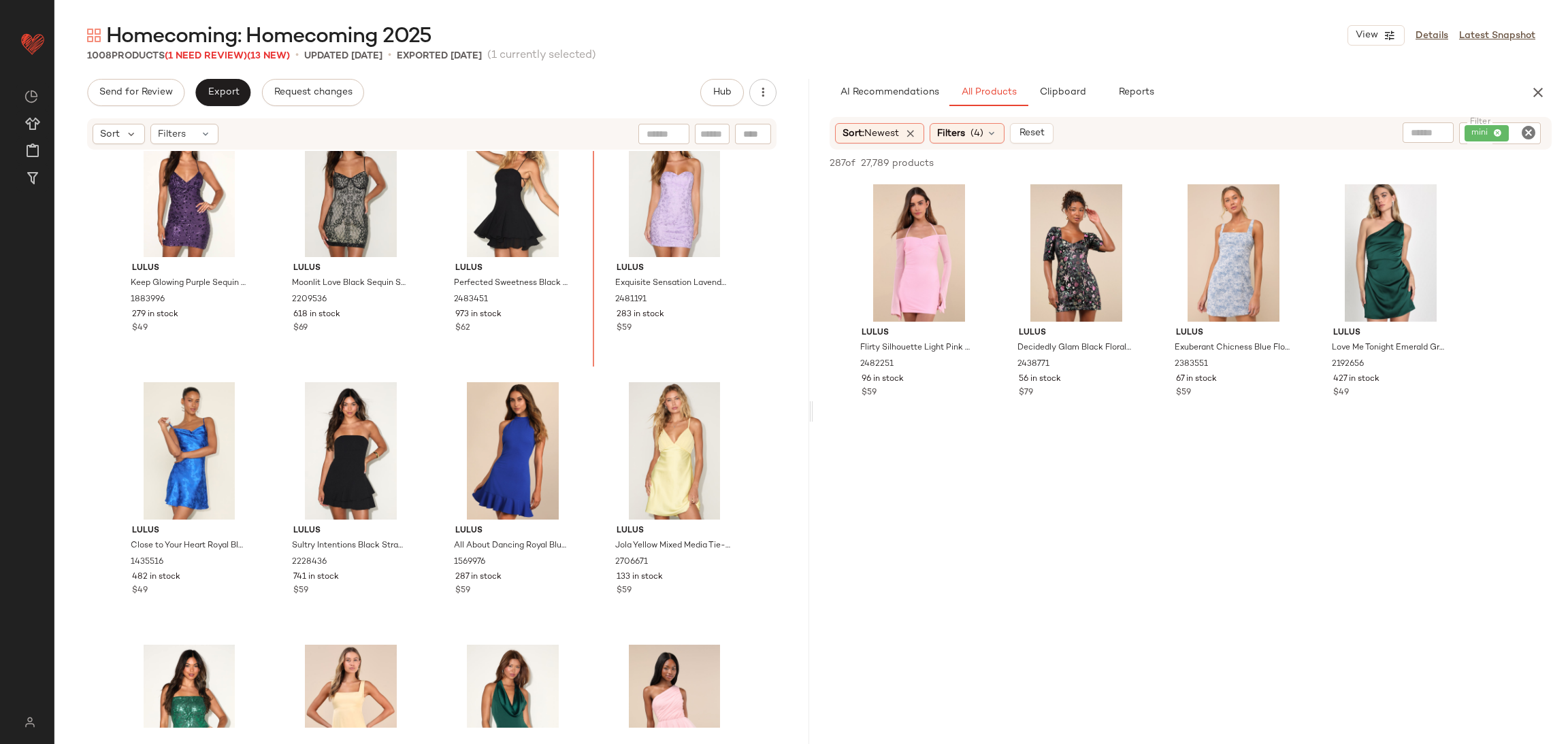
scroll to position [7651, 0]
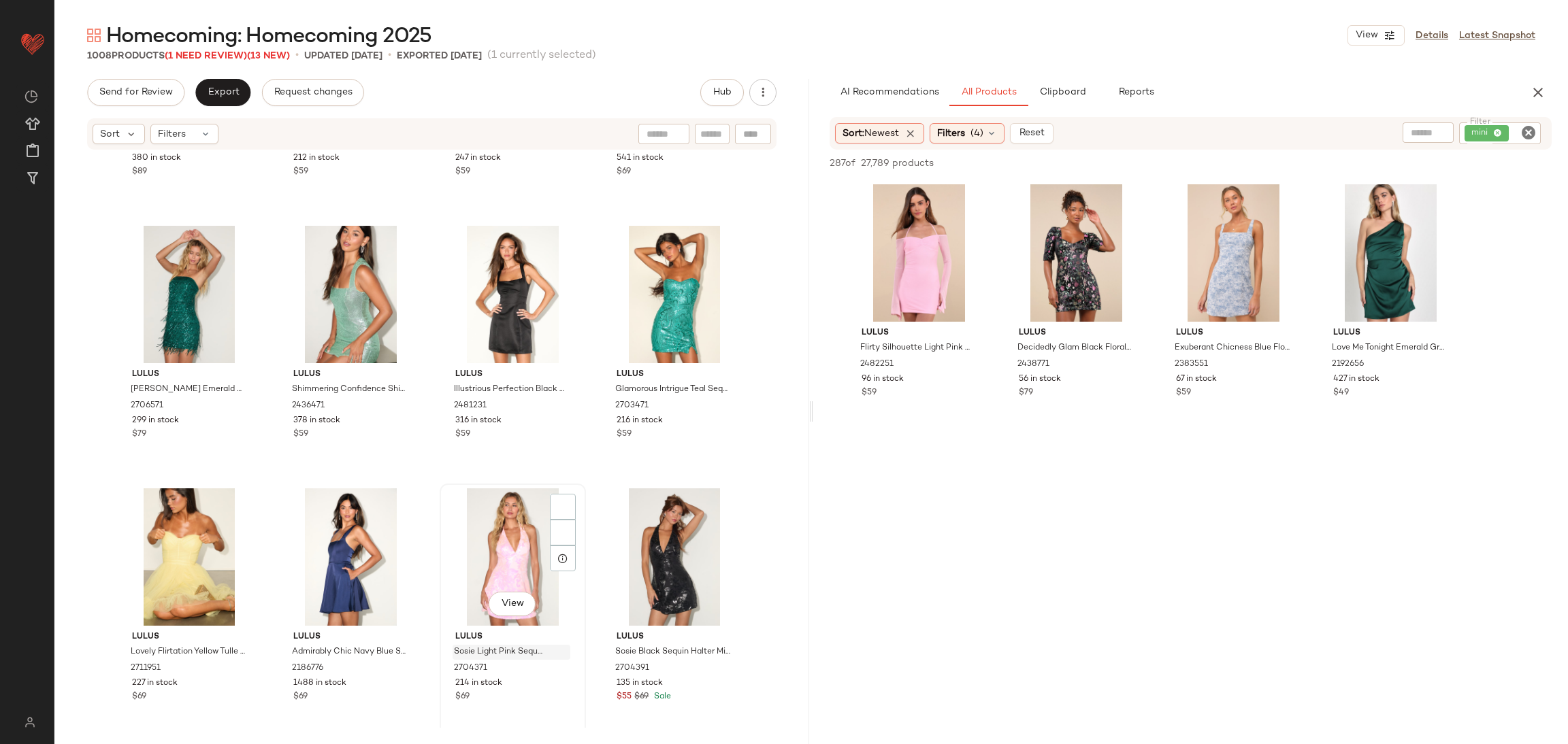
scroll to position [8673, 0]
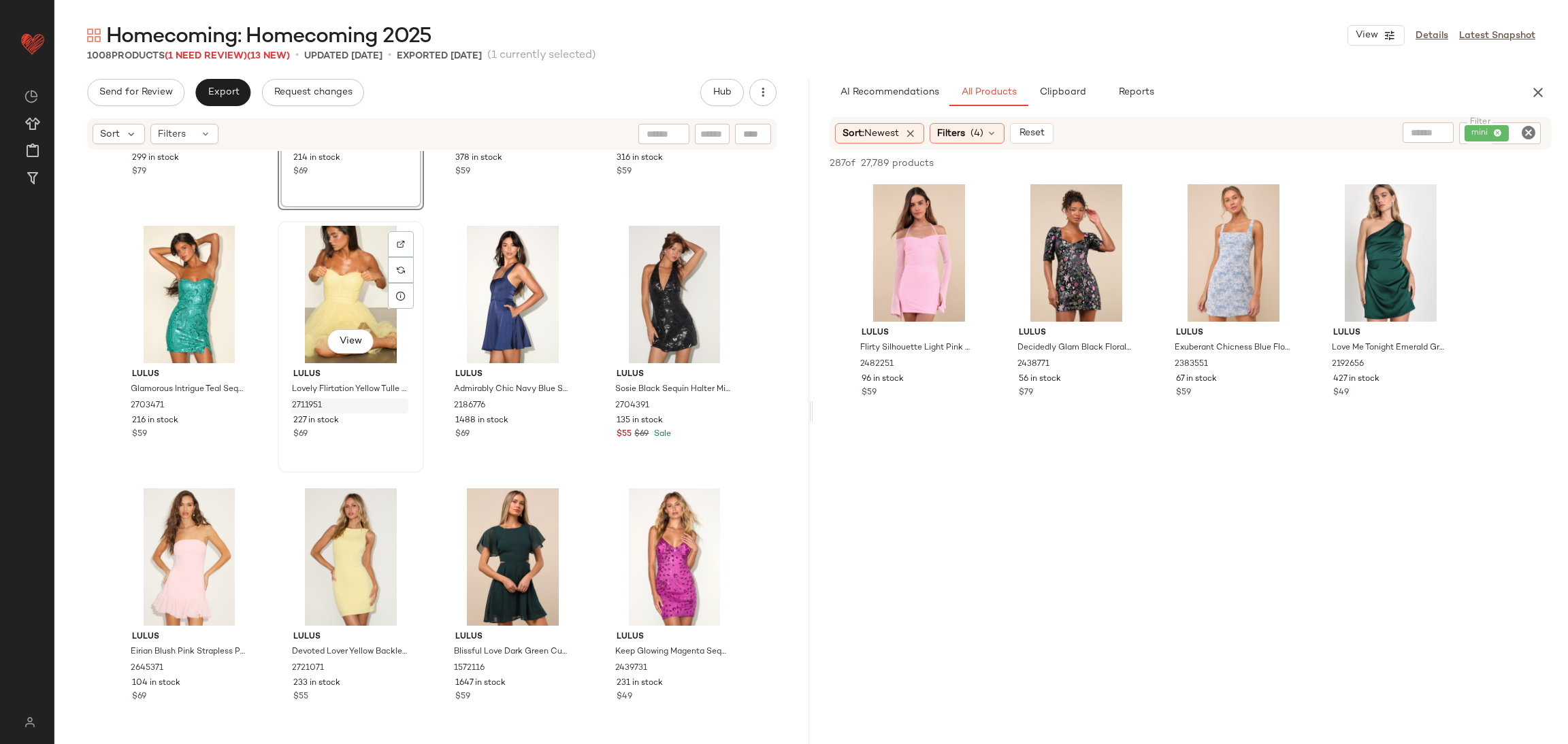
scroll to position [8877, 0]
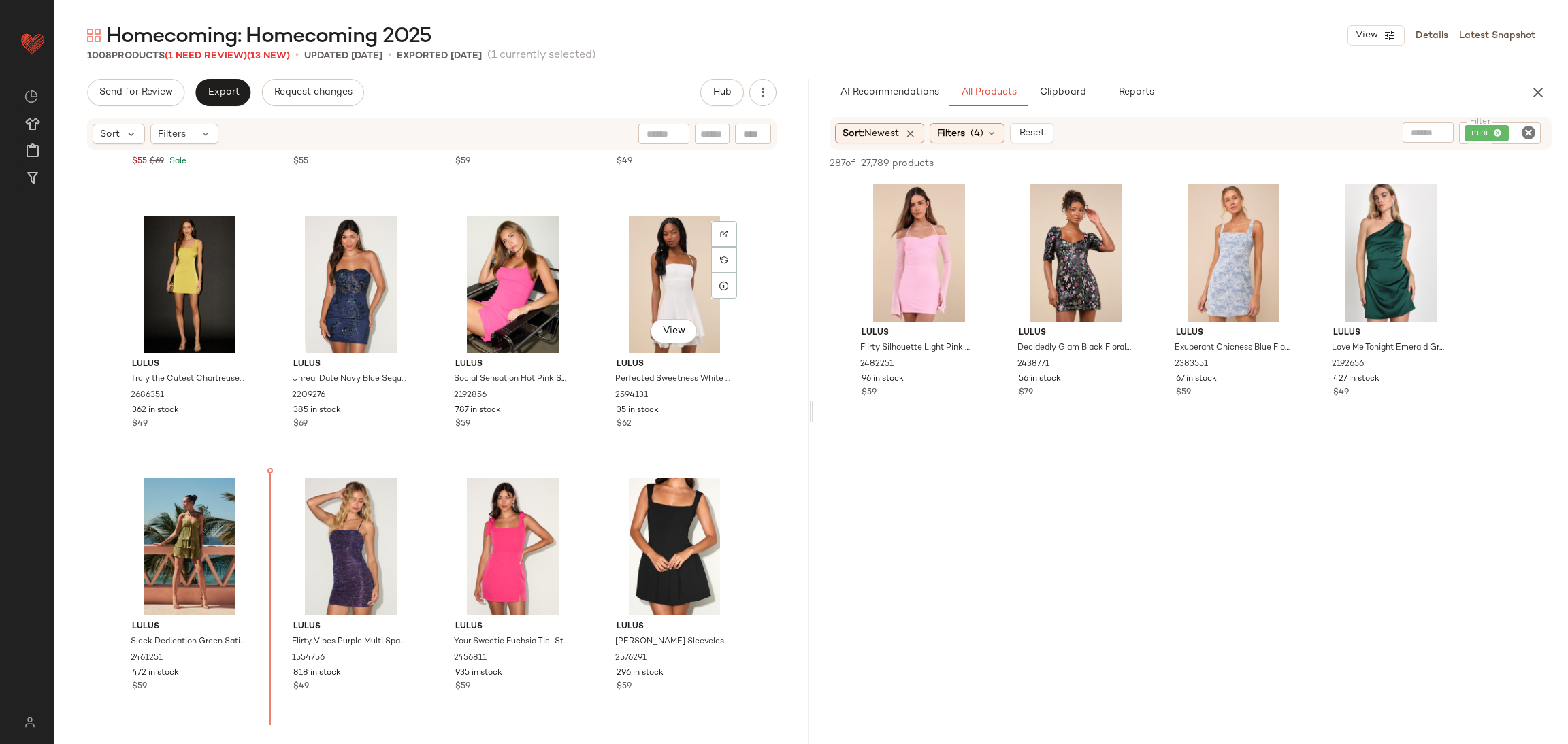
scroll to position [9465, 0]
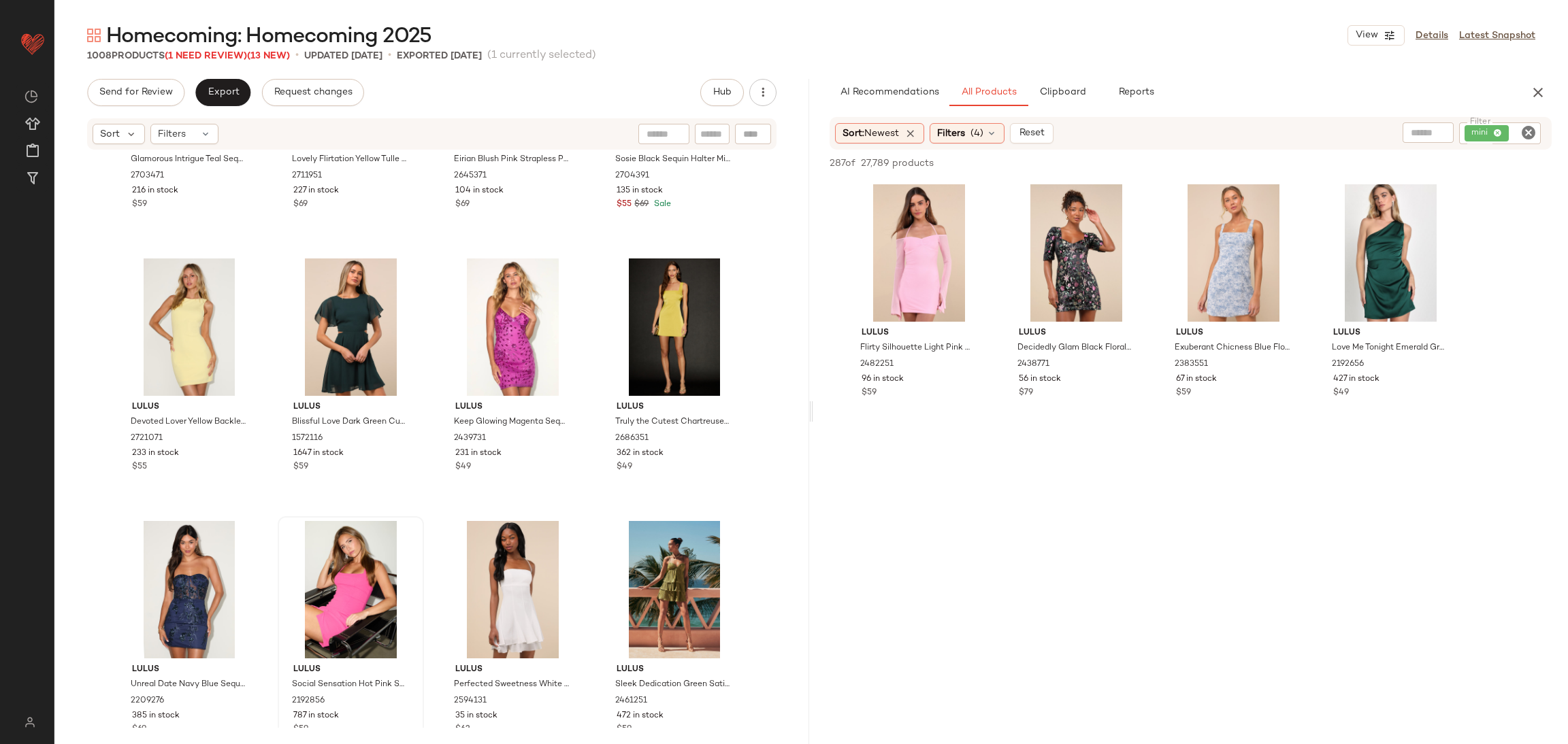
scroll to position [9100, 0]
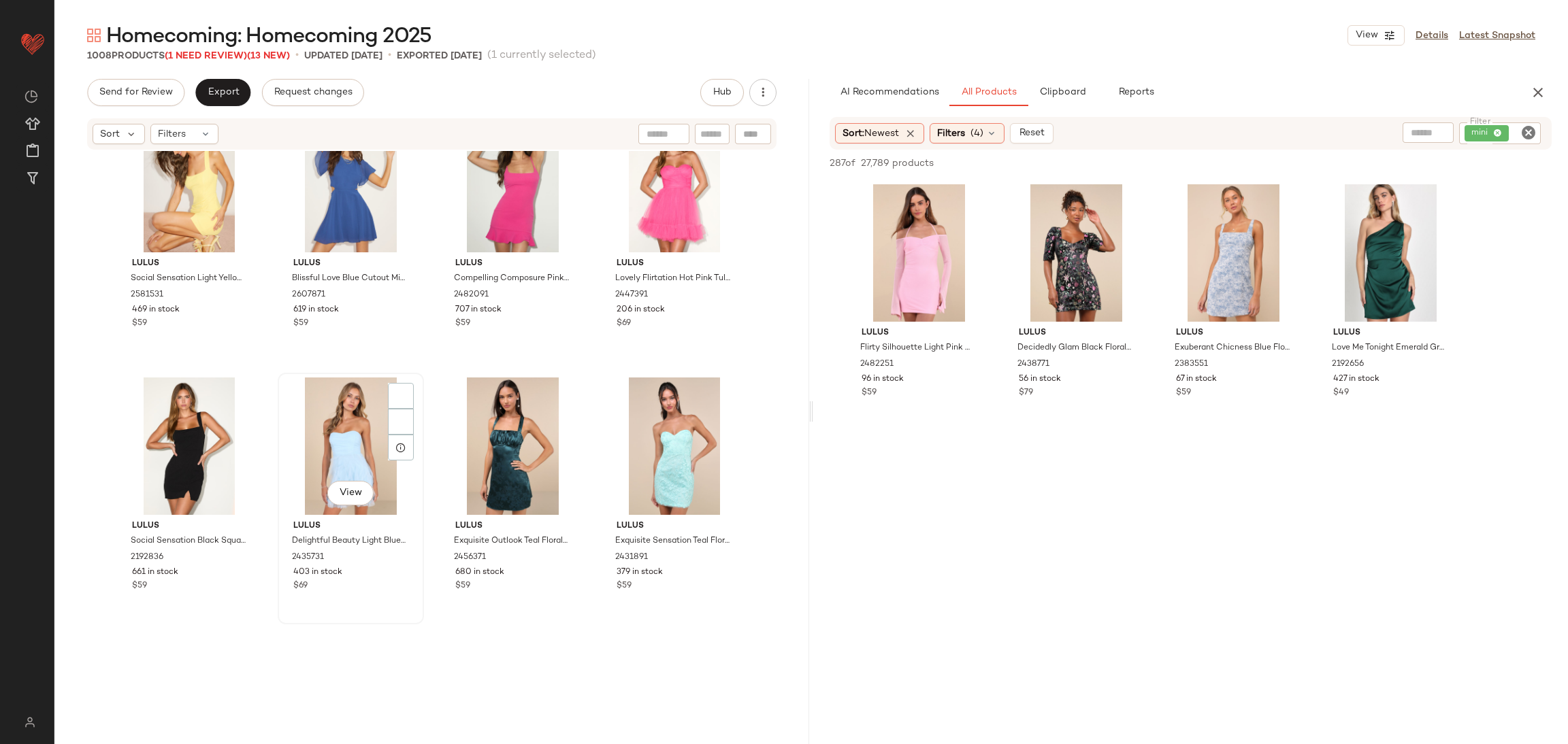
scroll to position [10836, 0]
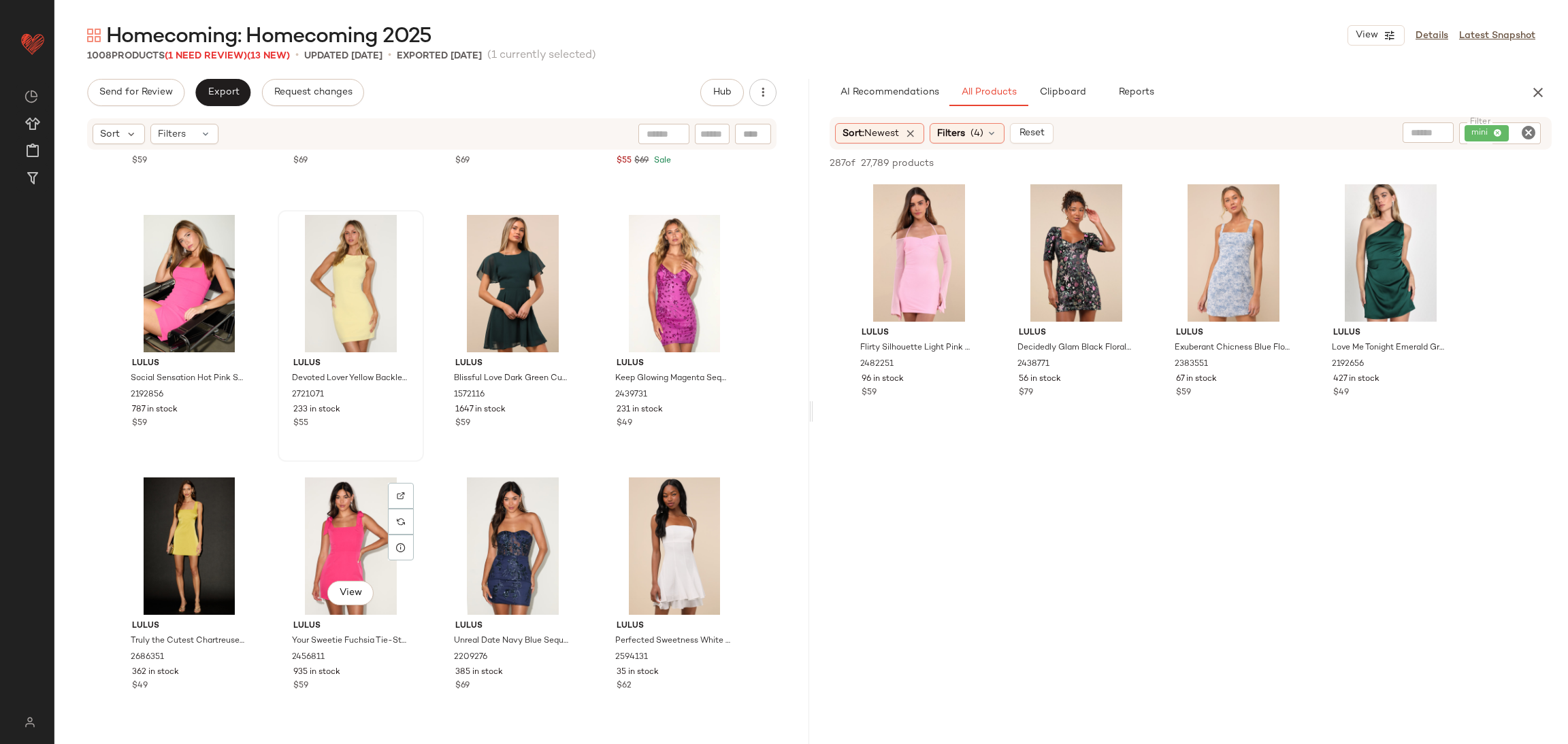
scroll to position [9554, 0]
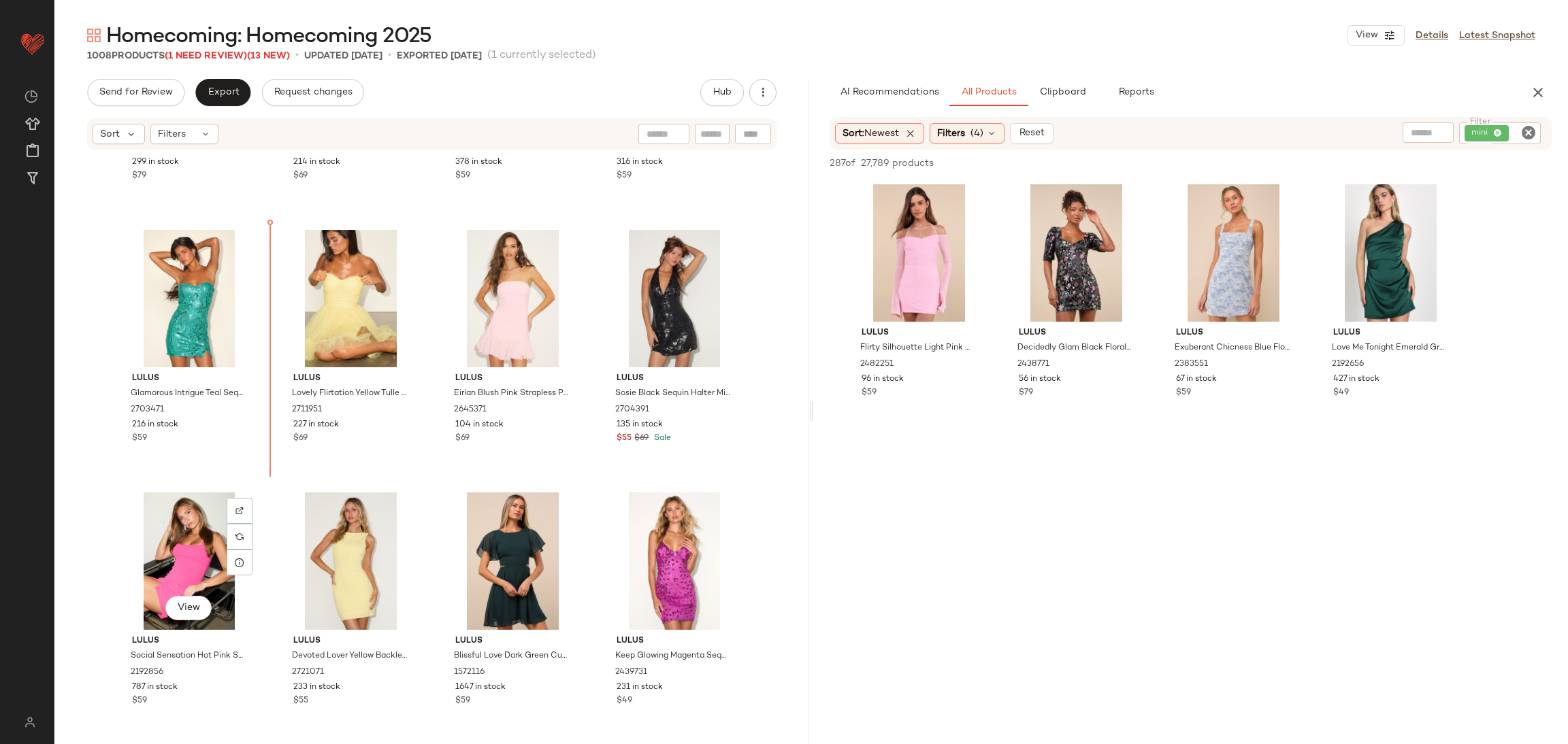
scroll to position [8827, 0]
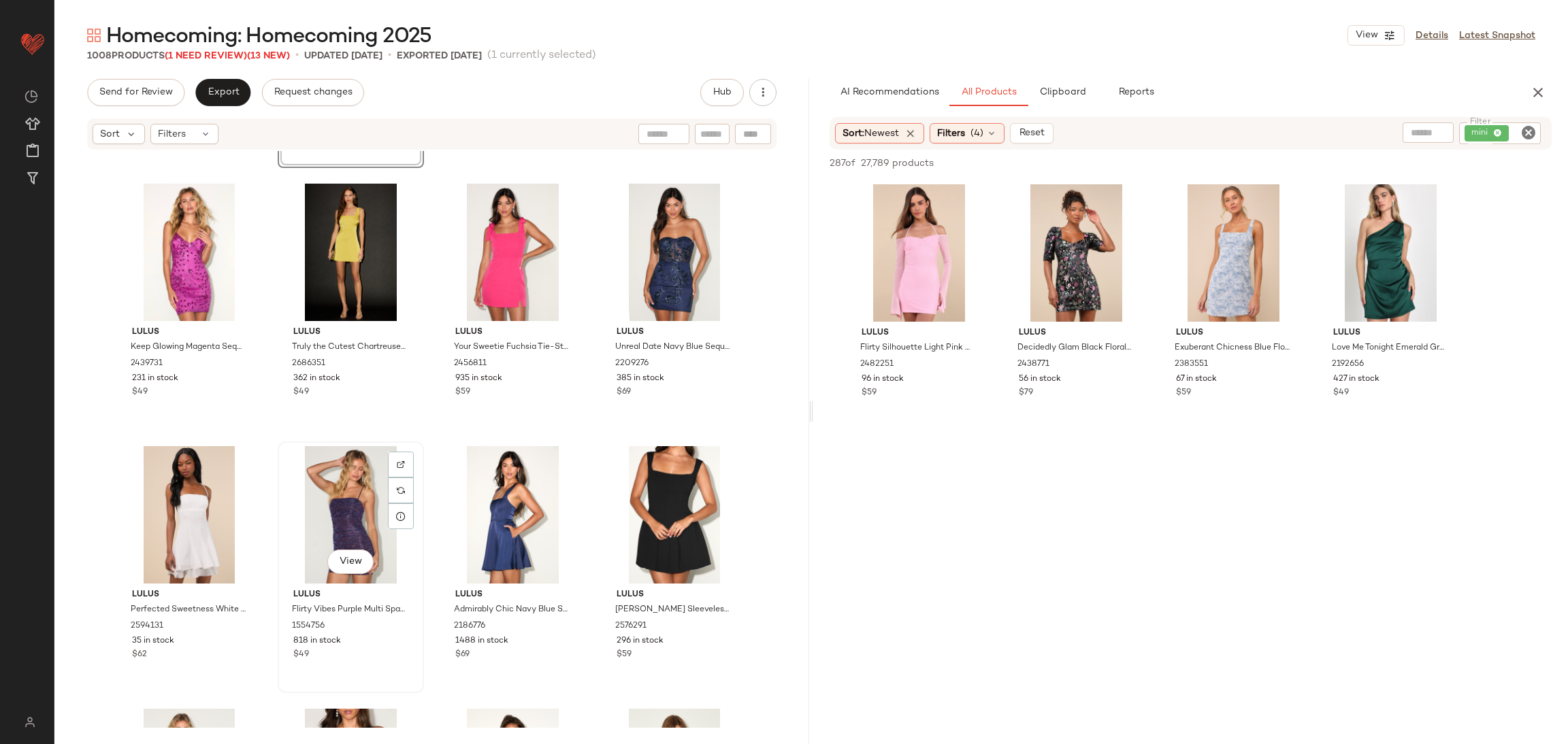
scroll to position [9644, 0]
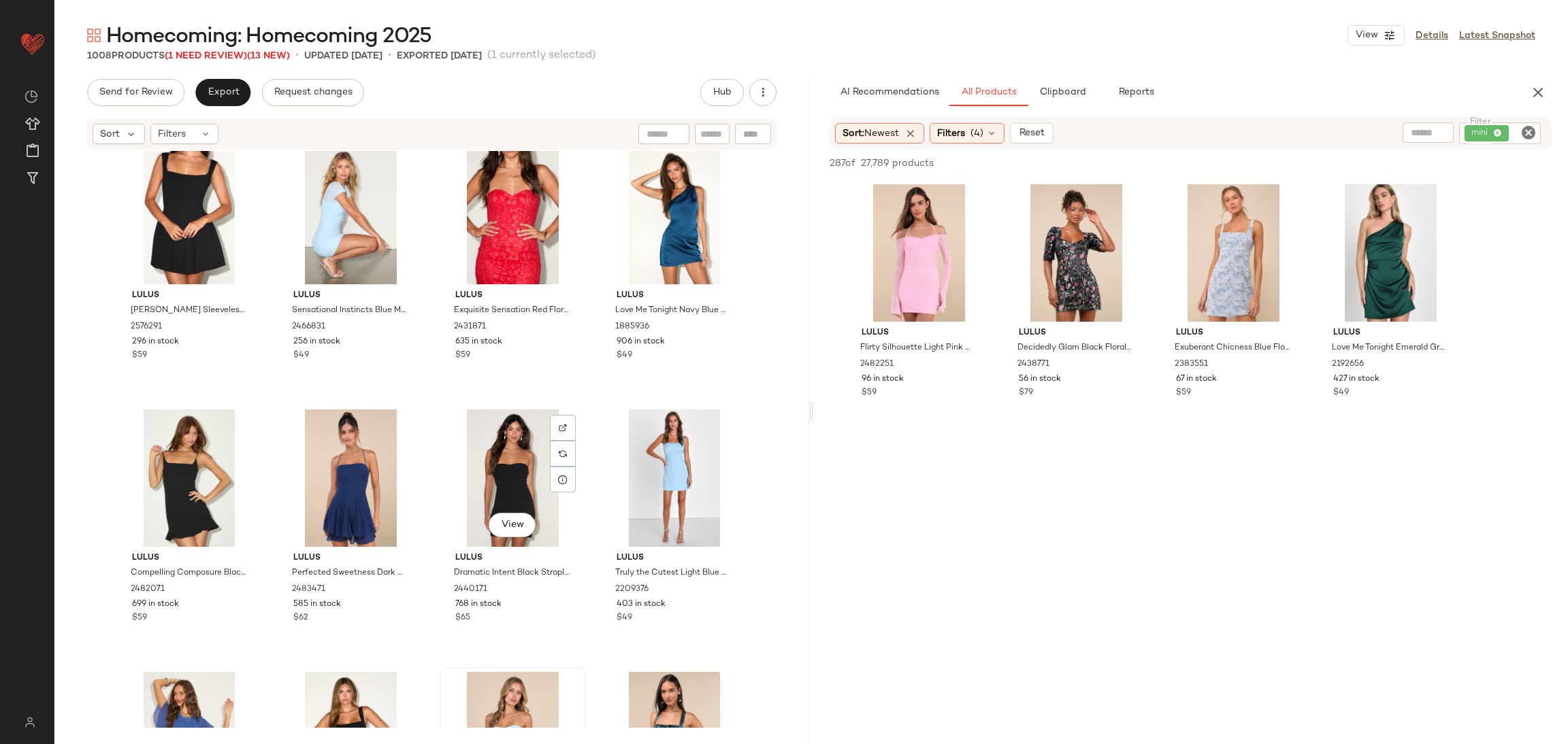
scroll to position [9999, 0]
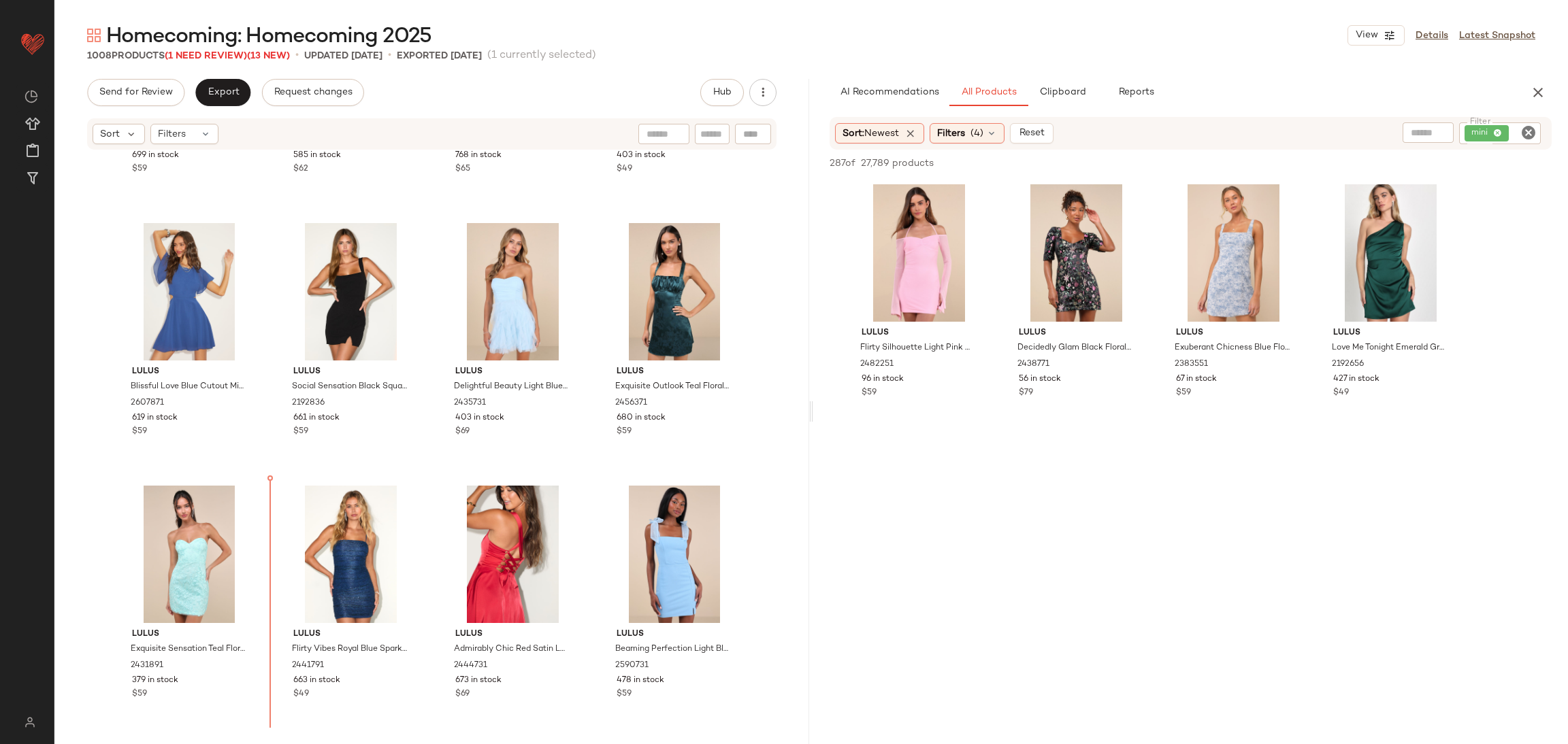
scroll to position [10493, 0]
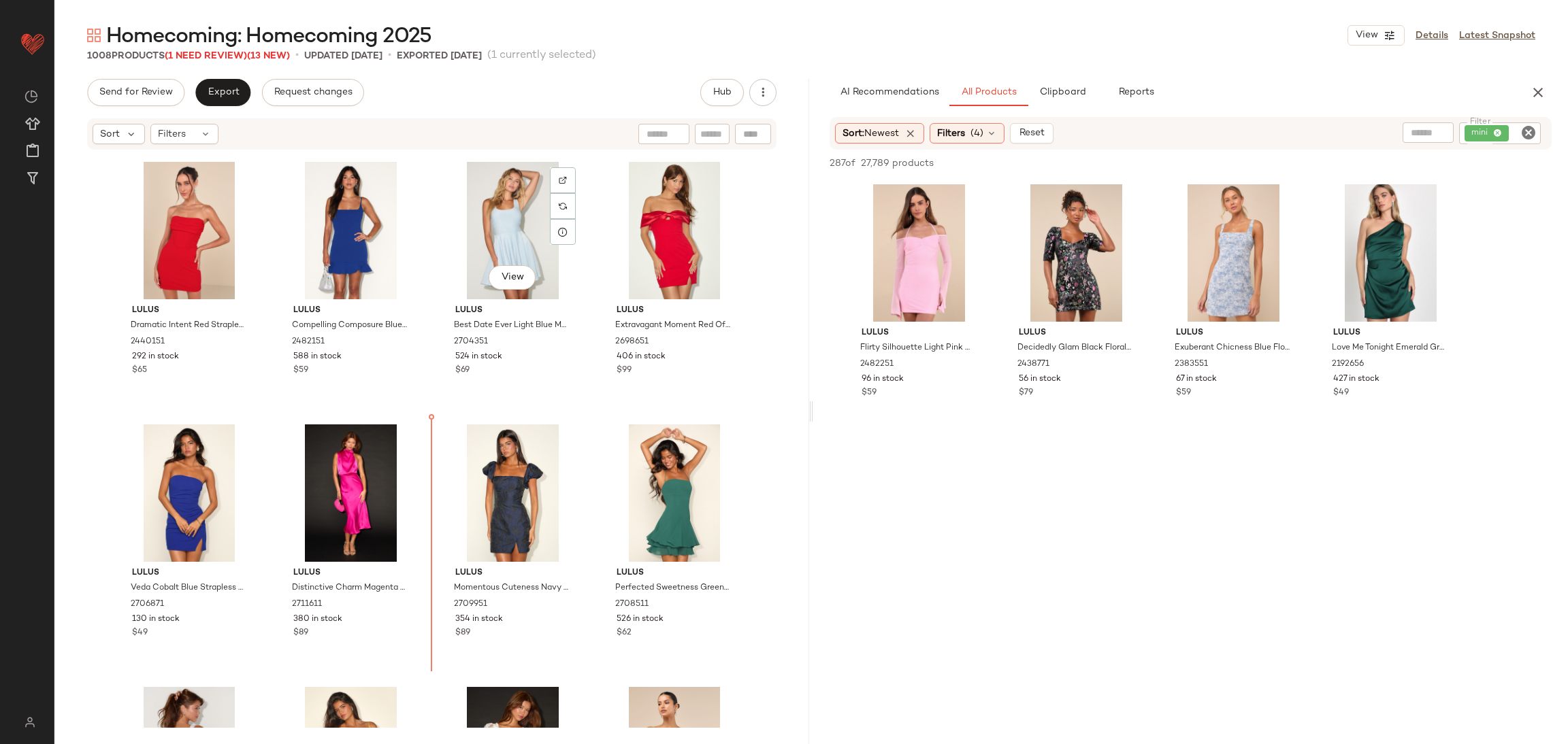
scroll to position [12989, 0]
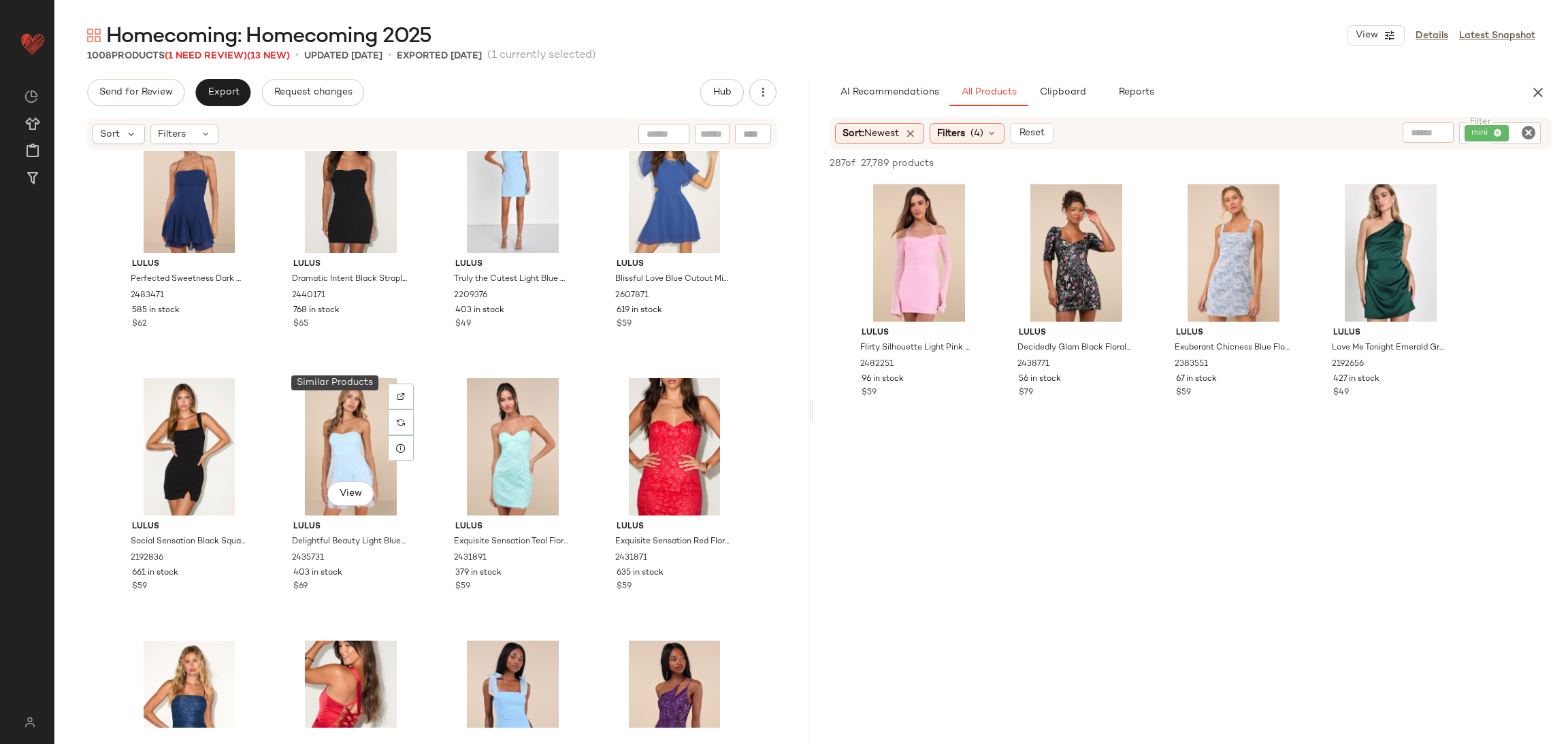
scroll to position [10403, 0]
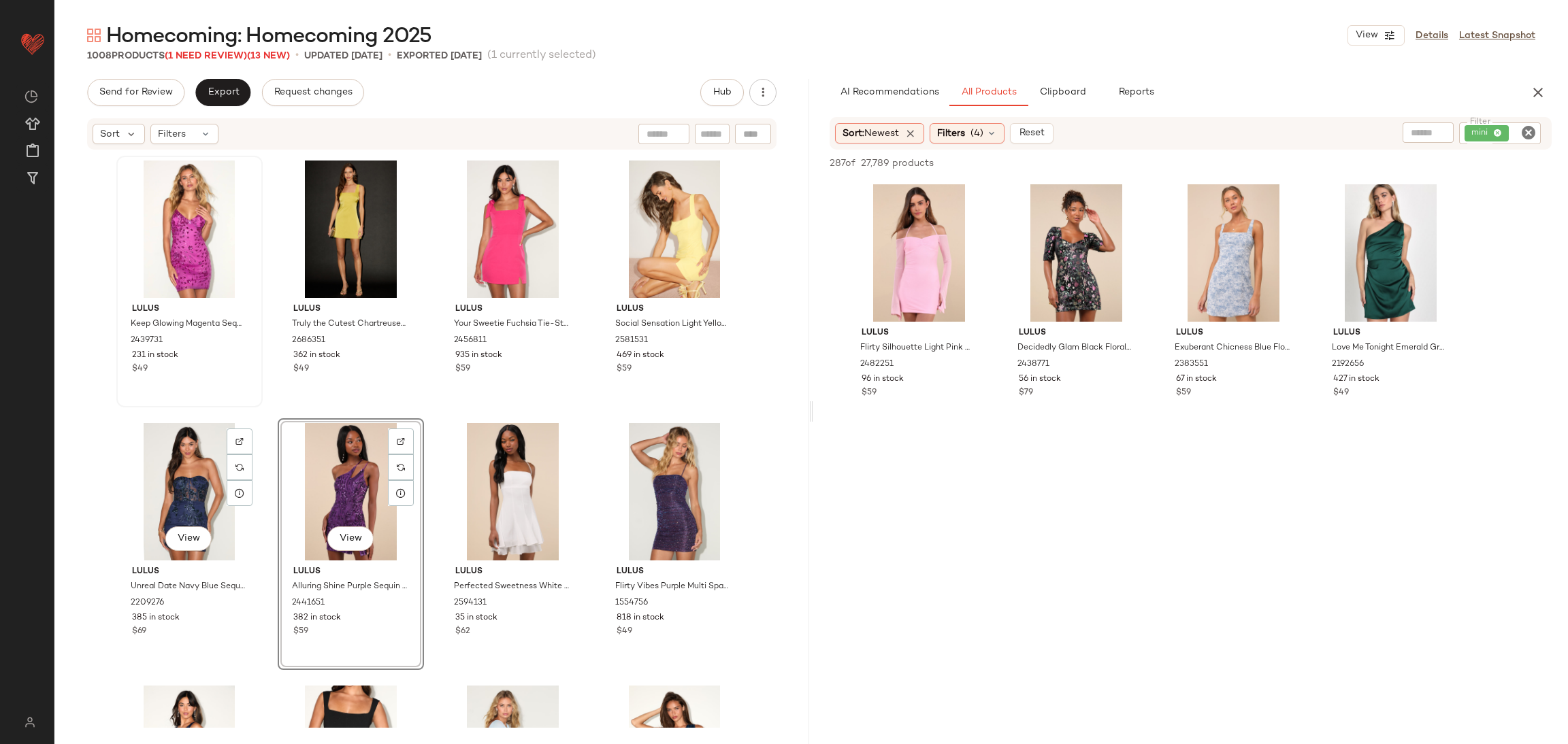
scroll to position [9461, 0]
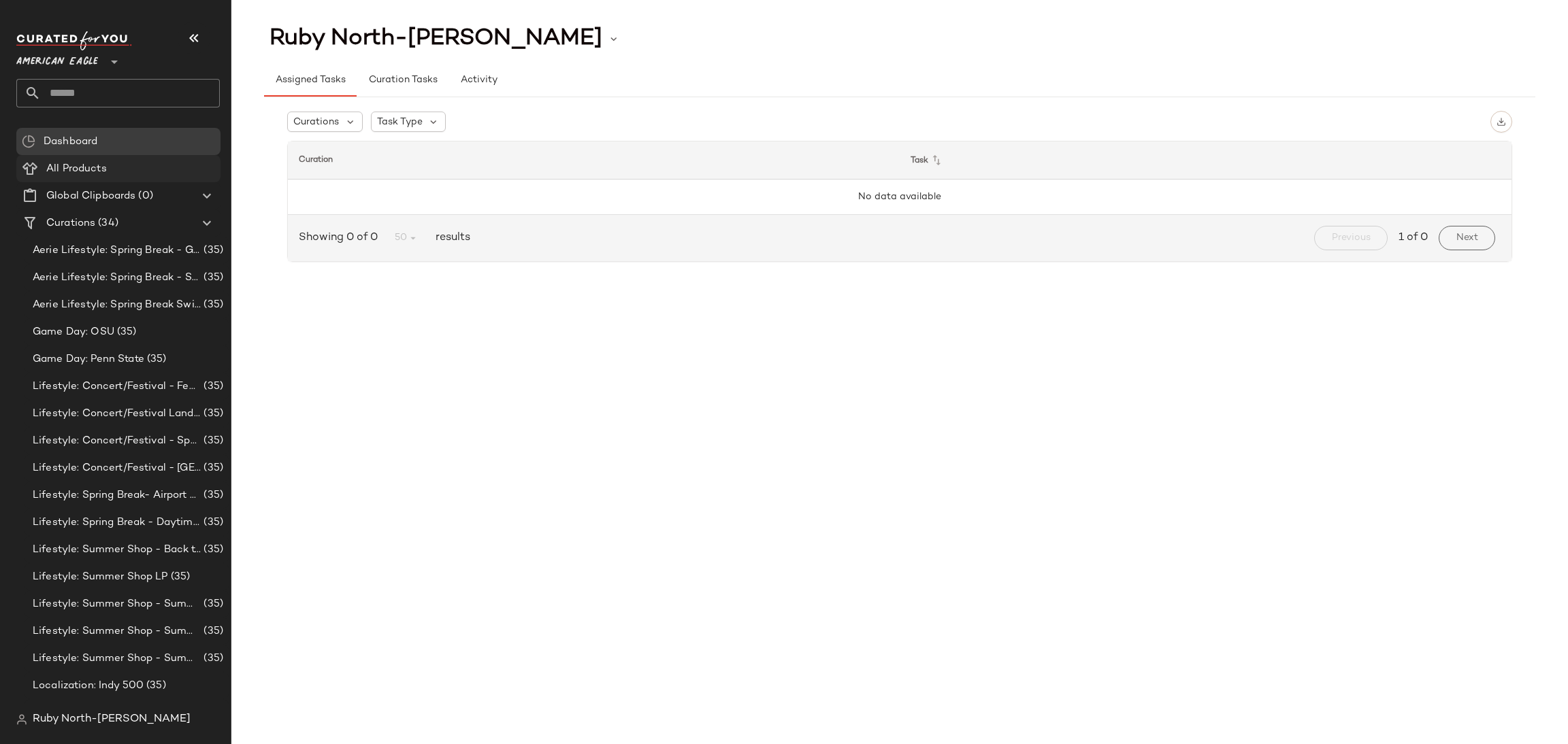
click at [64, 163] on span "All Products" at bounding box center [77, 169] width 61 height 16
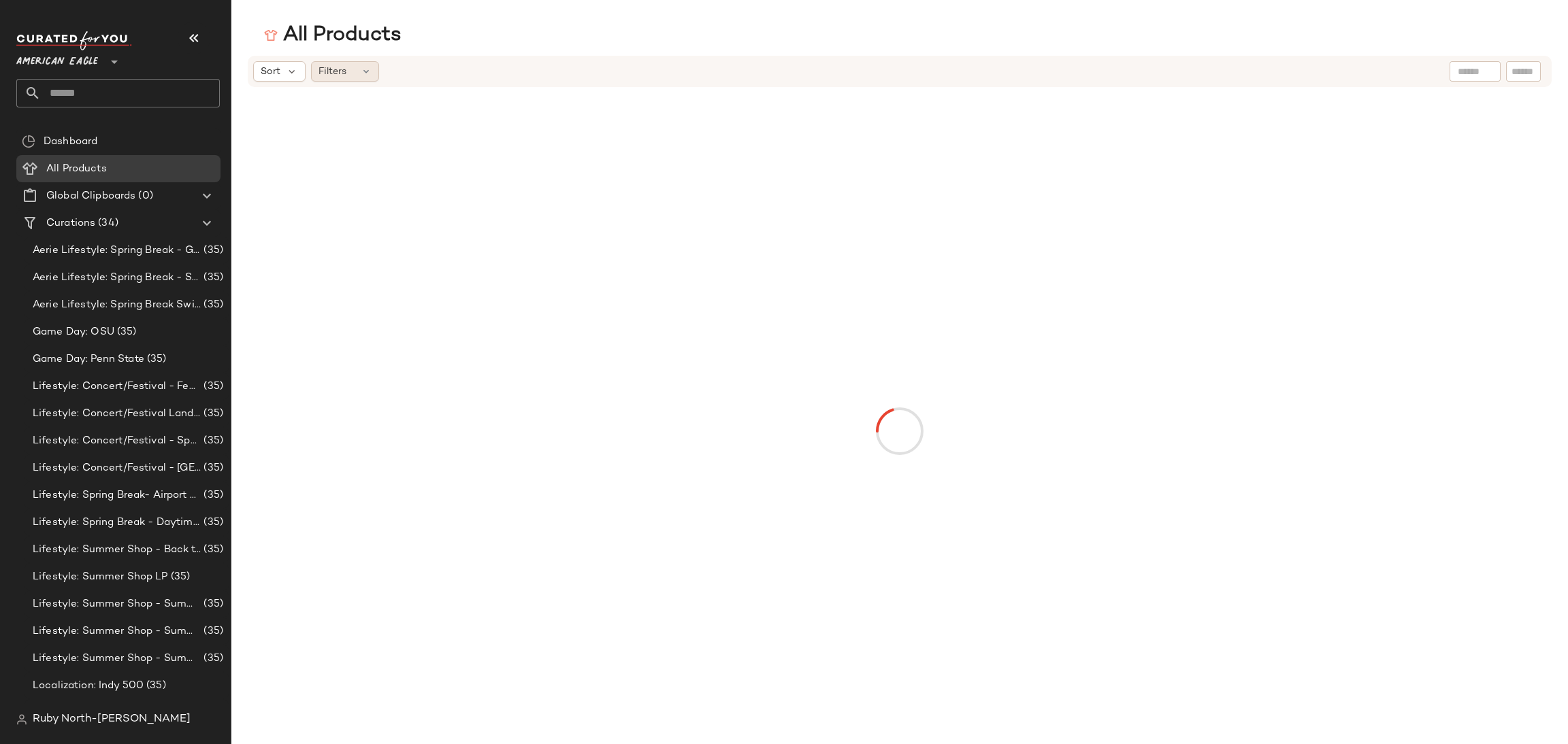
click at [322, 62] on div "Filters" at bounding box center [345, 72] width 68 height 20
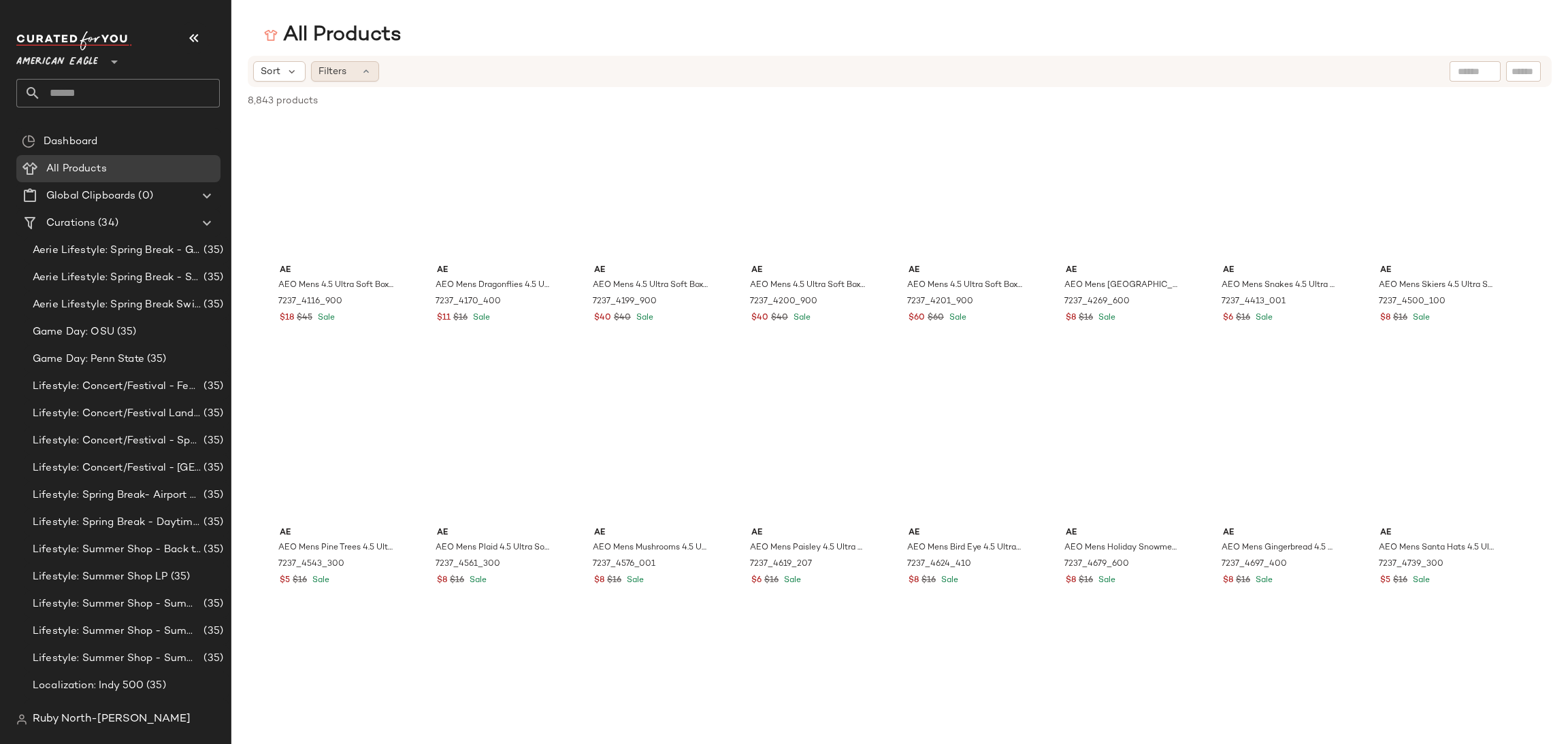
click at [324, 66] on span "Filters" at bounding box center [332, 72] width 28 height 14
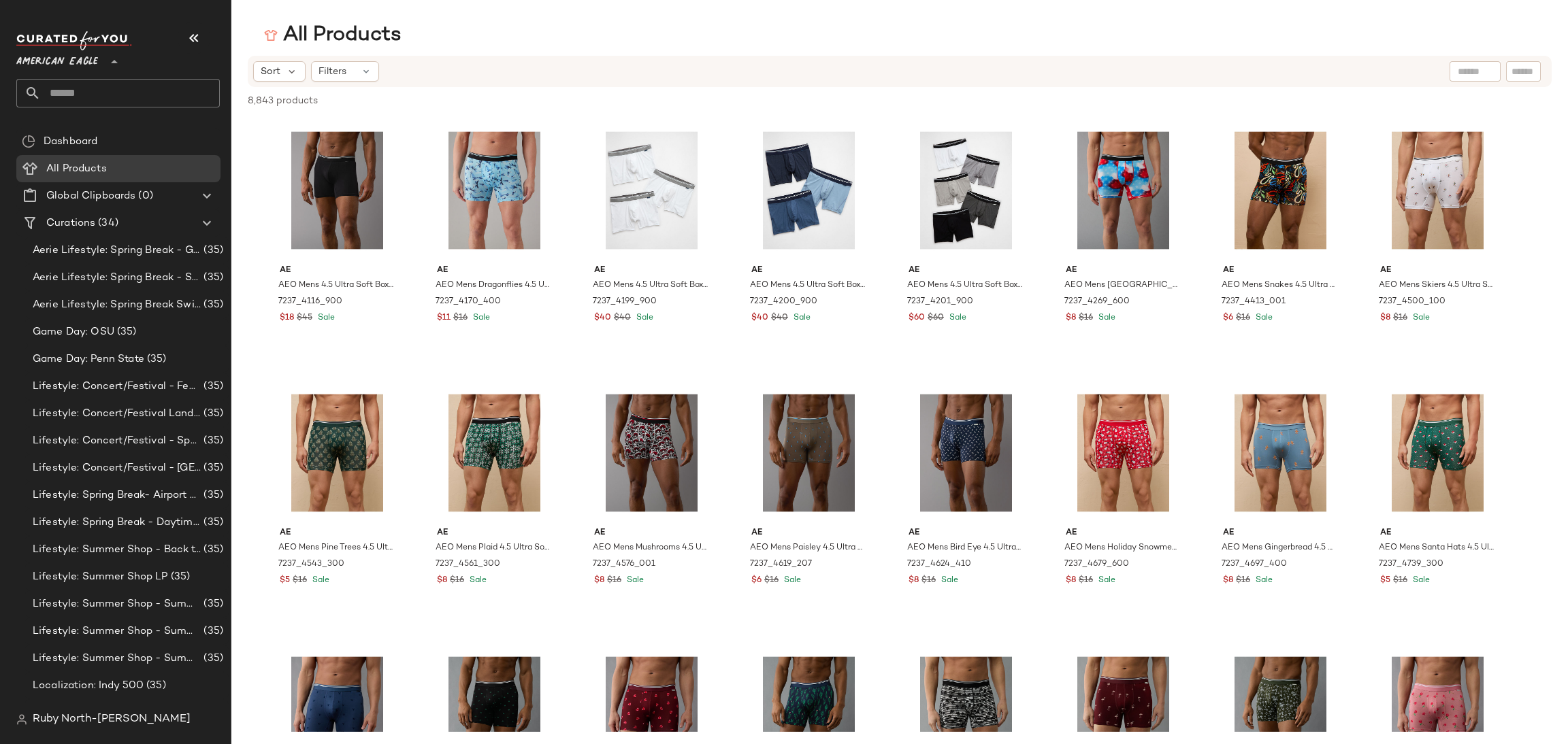
click at [80, 67] on span "American Eagle" at bounding box center [57, 59] width 82 height 25
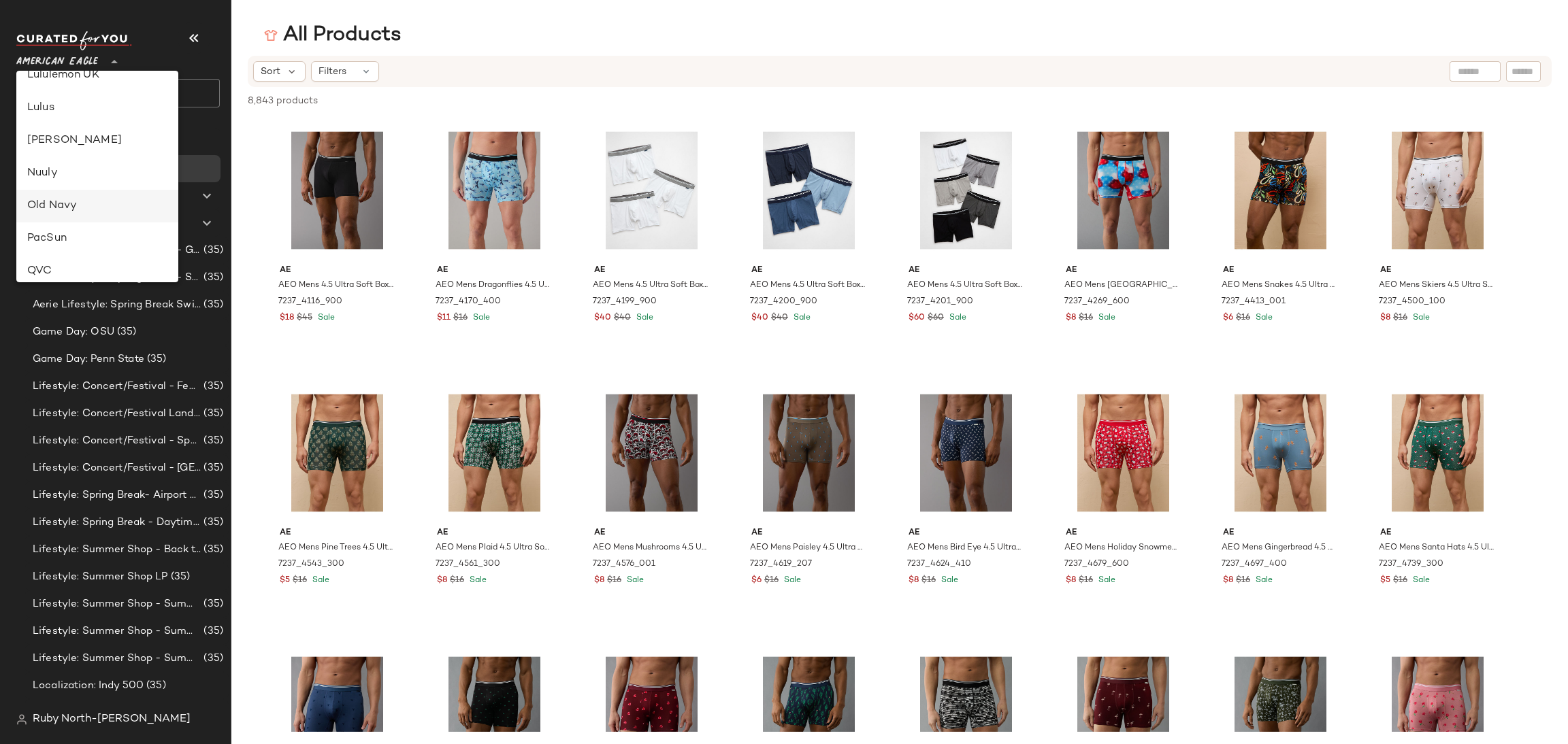
scroll to position [408, 0]
click at [73, 103] on div "Lulus" at bounding box center [98, 109] width 140 height 17
type input "**"
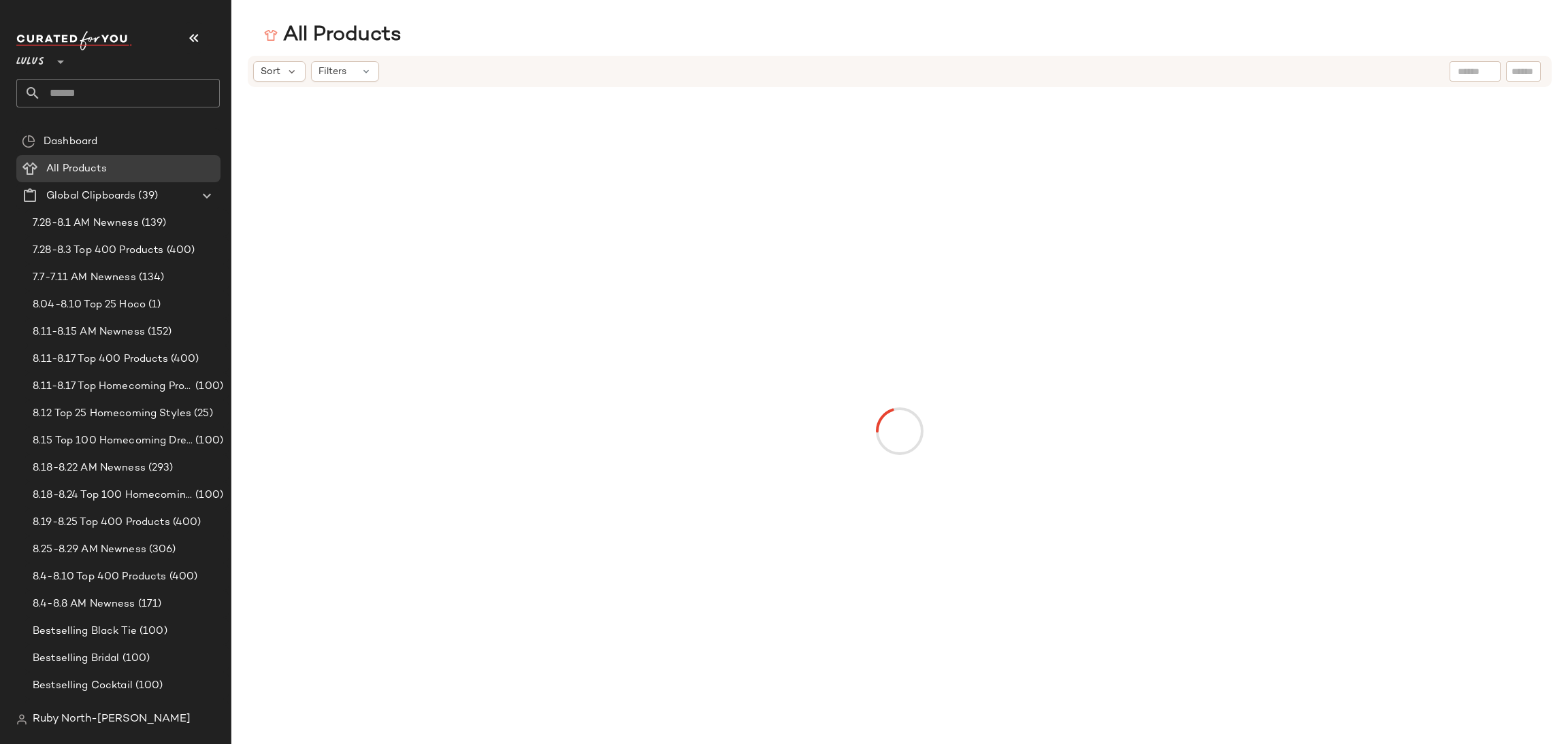
click at [340, 69] on span "Filters" at bounding box center [332, 72] width 28 height 14
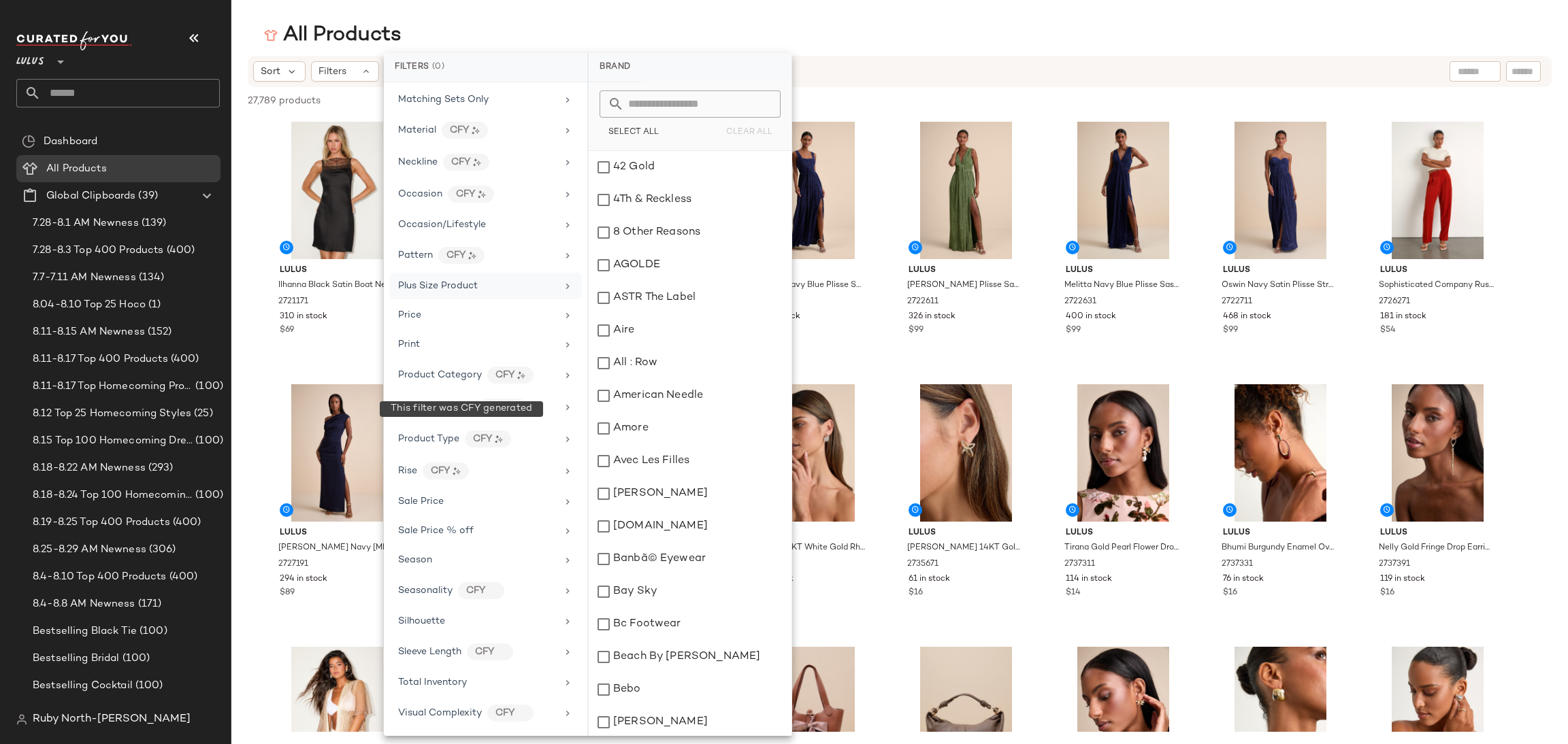
scroll to position [588, 0]
click at [463, 709] on span "Visual Complexity" at bounding box center [440, 714] width 84 height 10
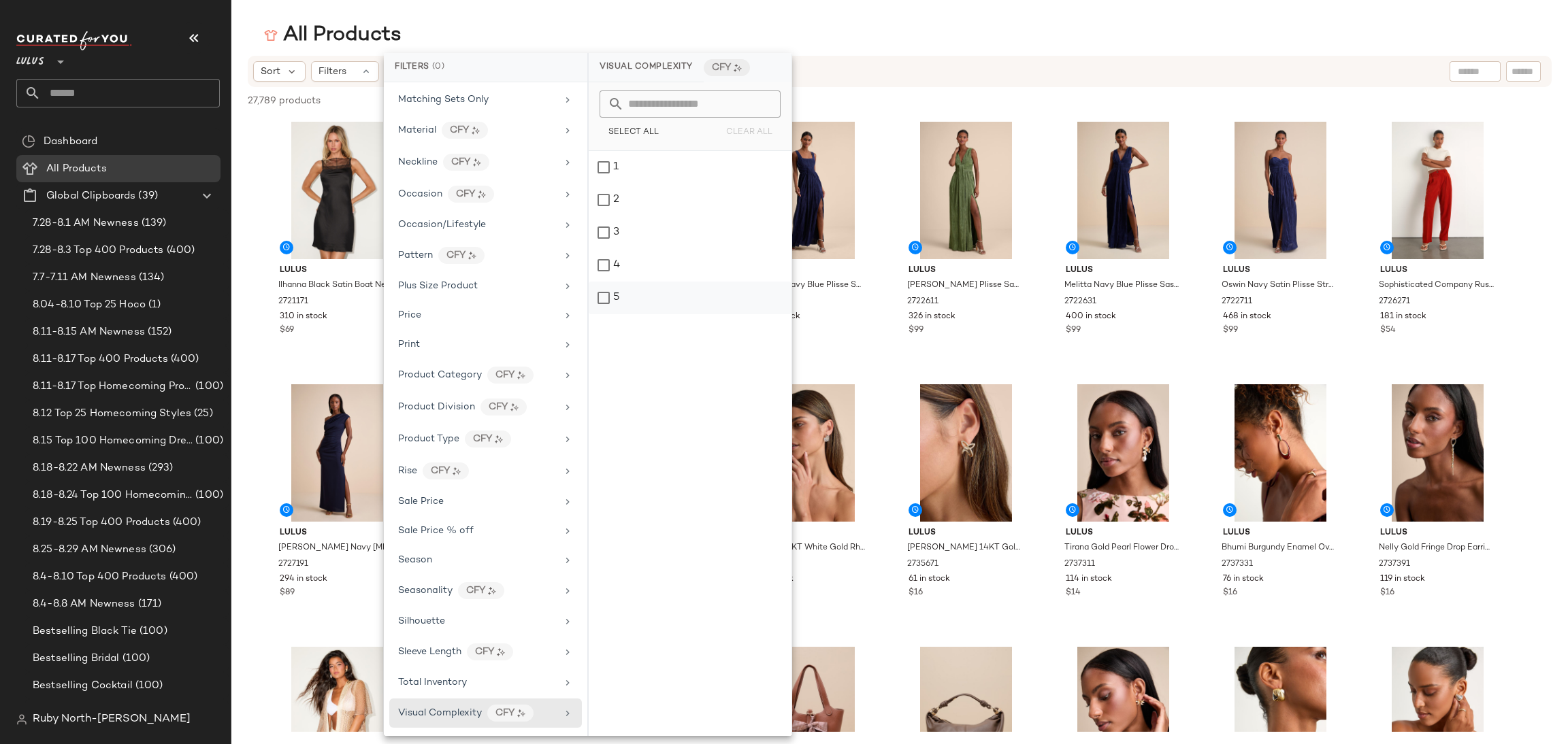
click at [623, 292] on div "5" at bounding box center [690, 297] width 203 height 33
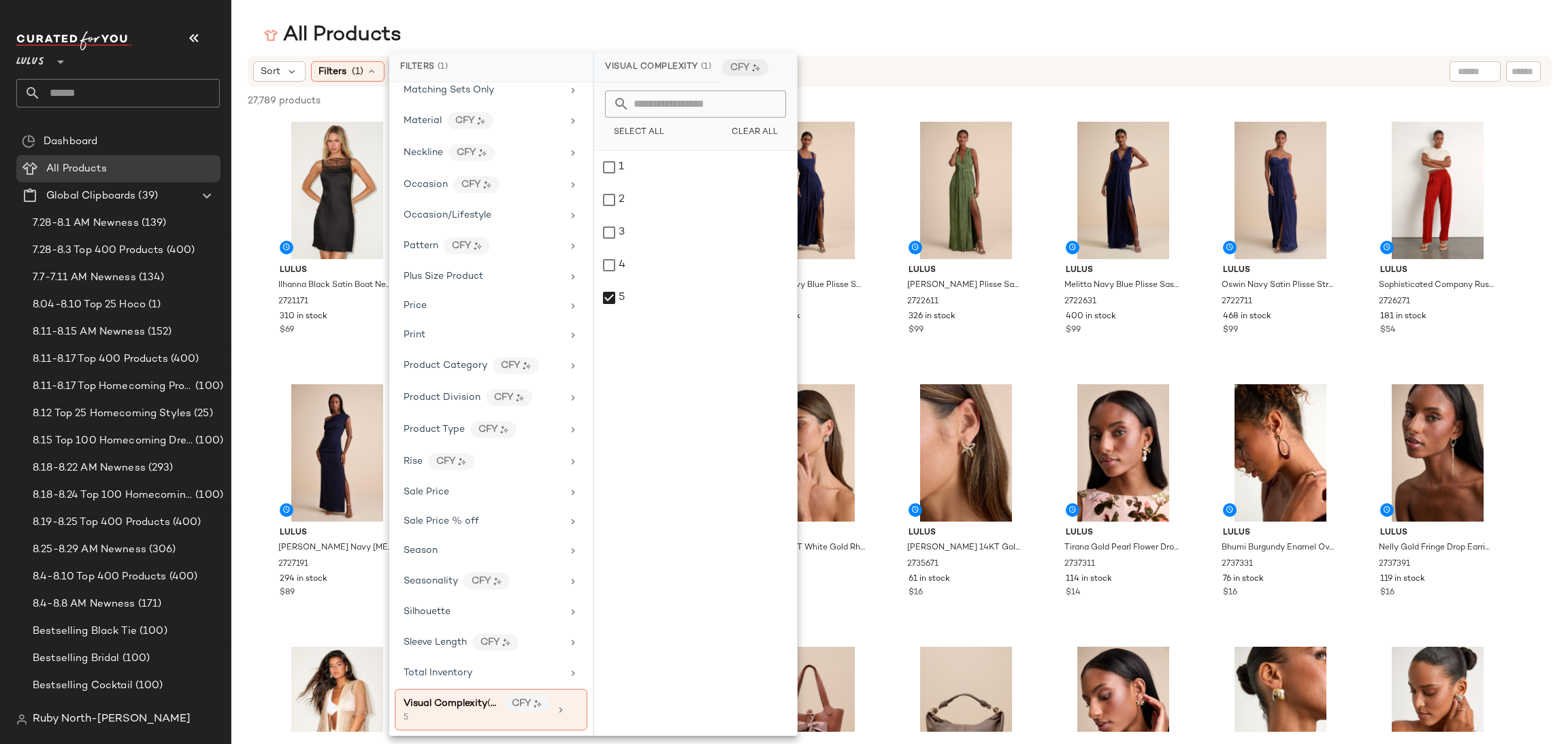
drag, startPoint x: 1038, startPoint y: 44, endPoint x: 1055, endPoint y: 46, distance: 17.1
click at [1039, 46] on div "All Products" at bounding box center [900, 35] width 1336 height 28
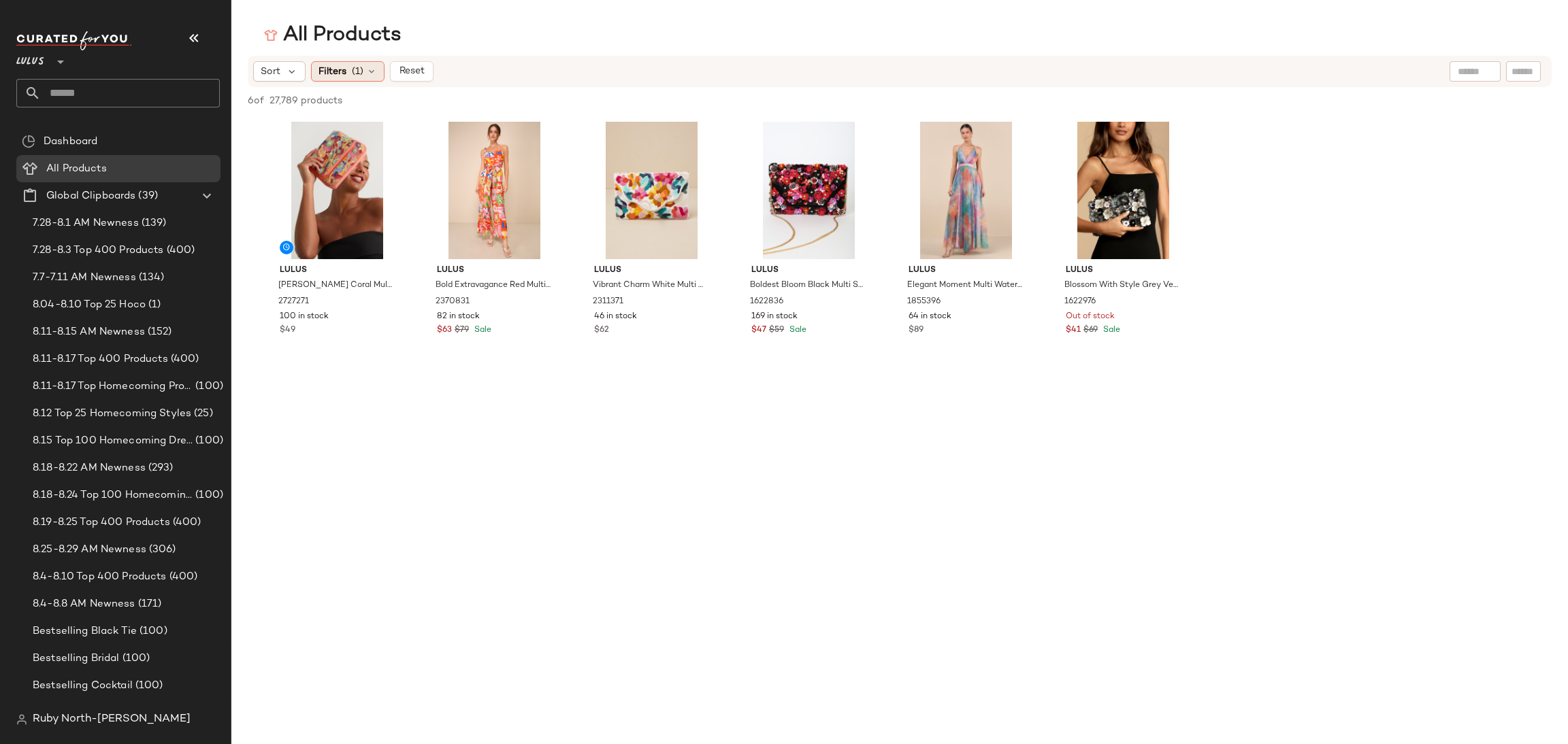
click at [345, 77] on span "Filters" at bounding box center [332, 72] width 28 height 14
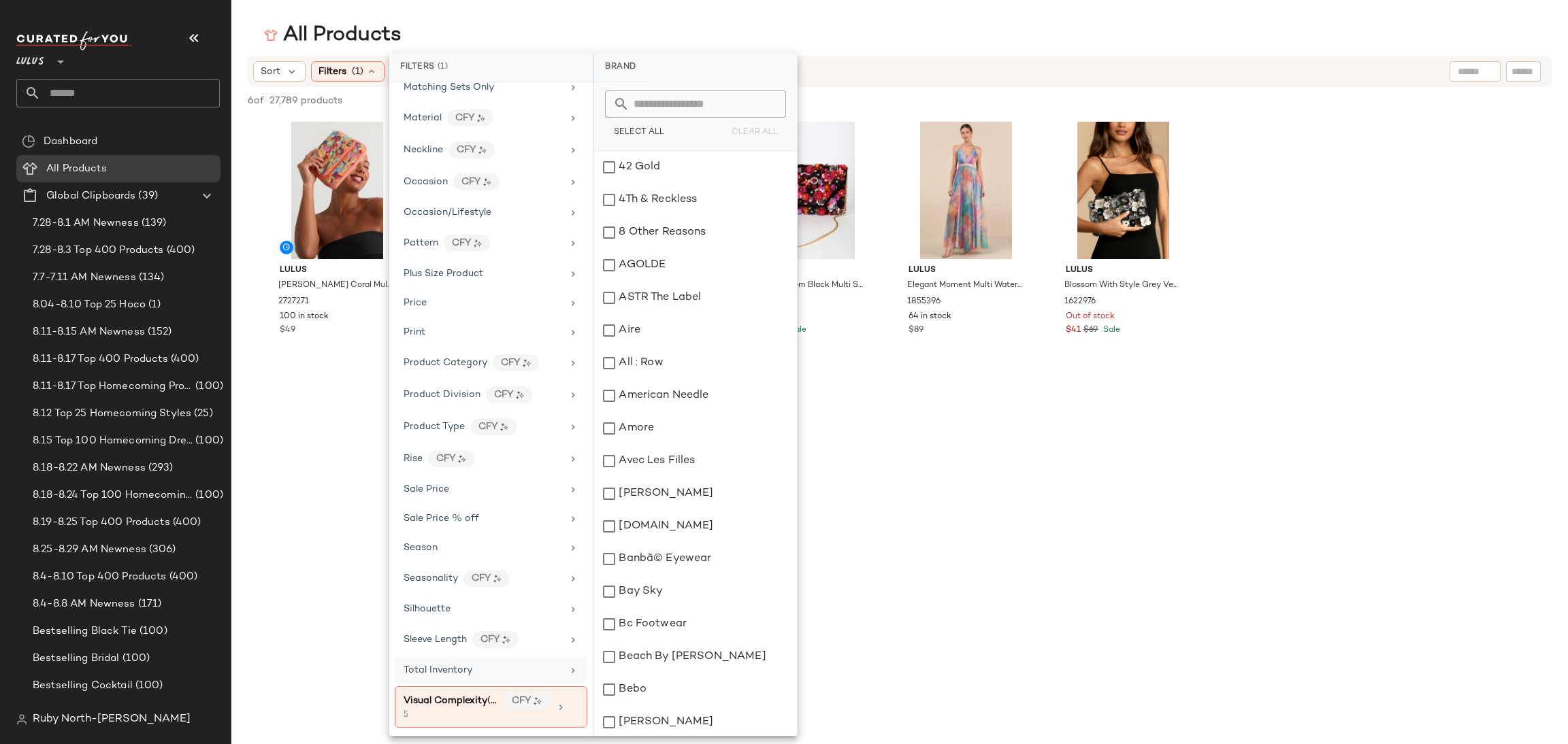
scroll to position [601, 0]
click at [485, 709] on div "5" at bounding box center [471, 715] width 136 height 12
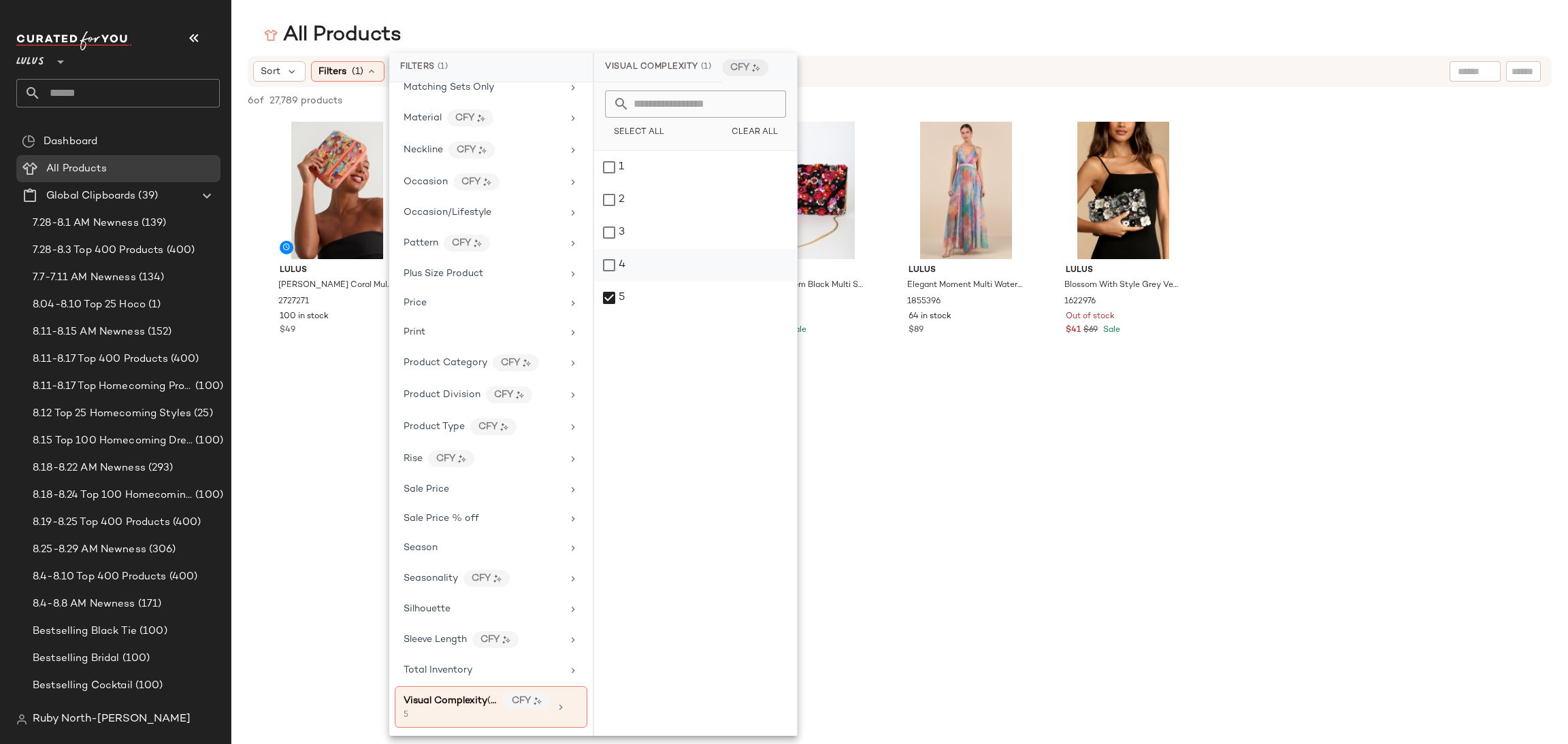
click at [623, 282] on div "4" at bounding box center [696, 297] width 203 height 33
drag, startPoint x: 634, startPoint y: 287, endPoint x: 688, endPoint y: 322, distance: 64.4
click at [638, 290] on div "5" at bounding box center [696, 297] width 203 height 33
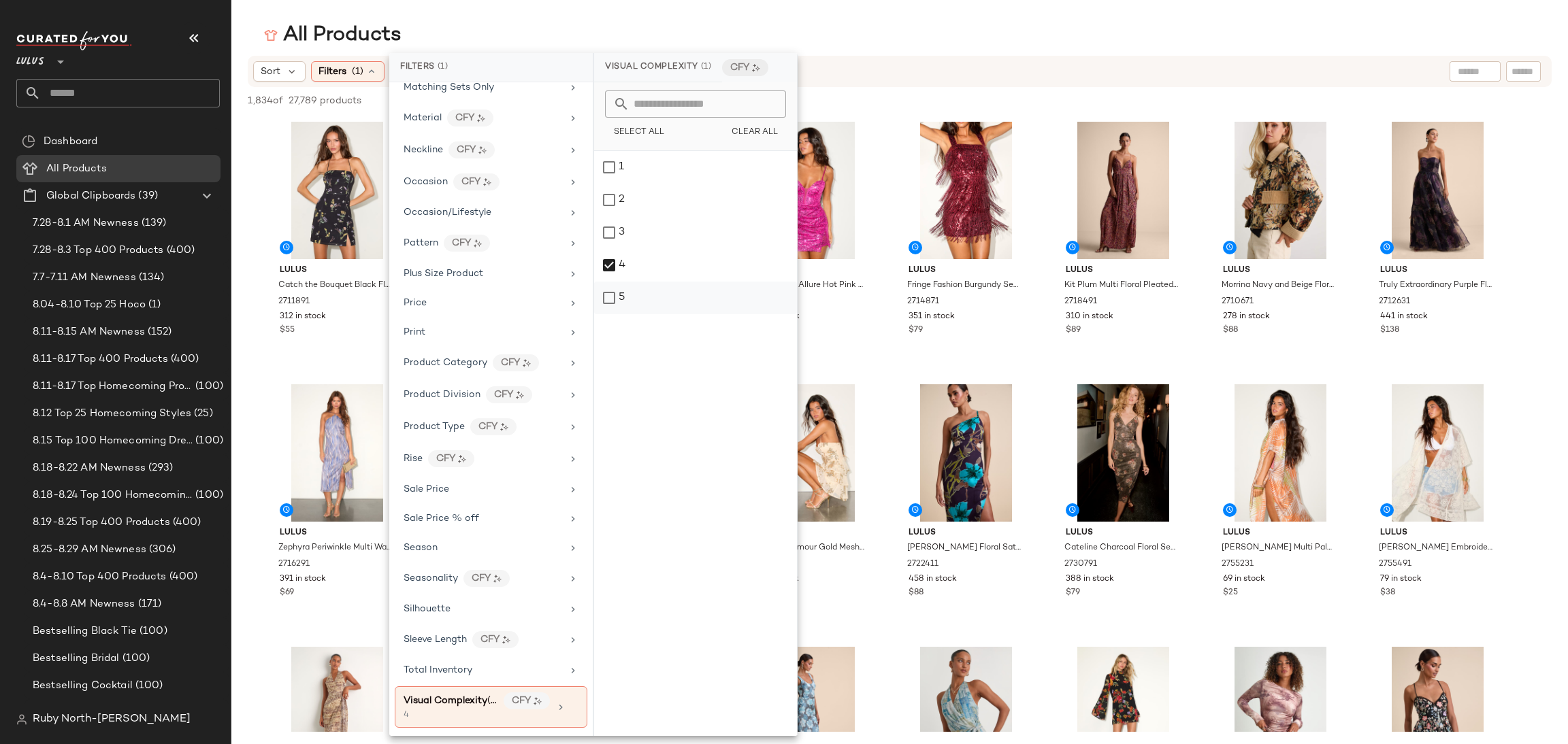
click at [652, 296] on div "5" at bounding box center [696, 297] width 203 height 33
click at [644, 282] on div "4" at bounding box center [696, 297] width 203 height 33
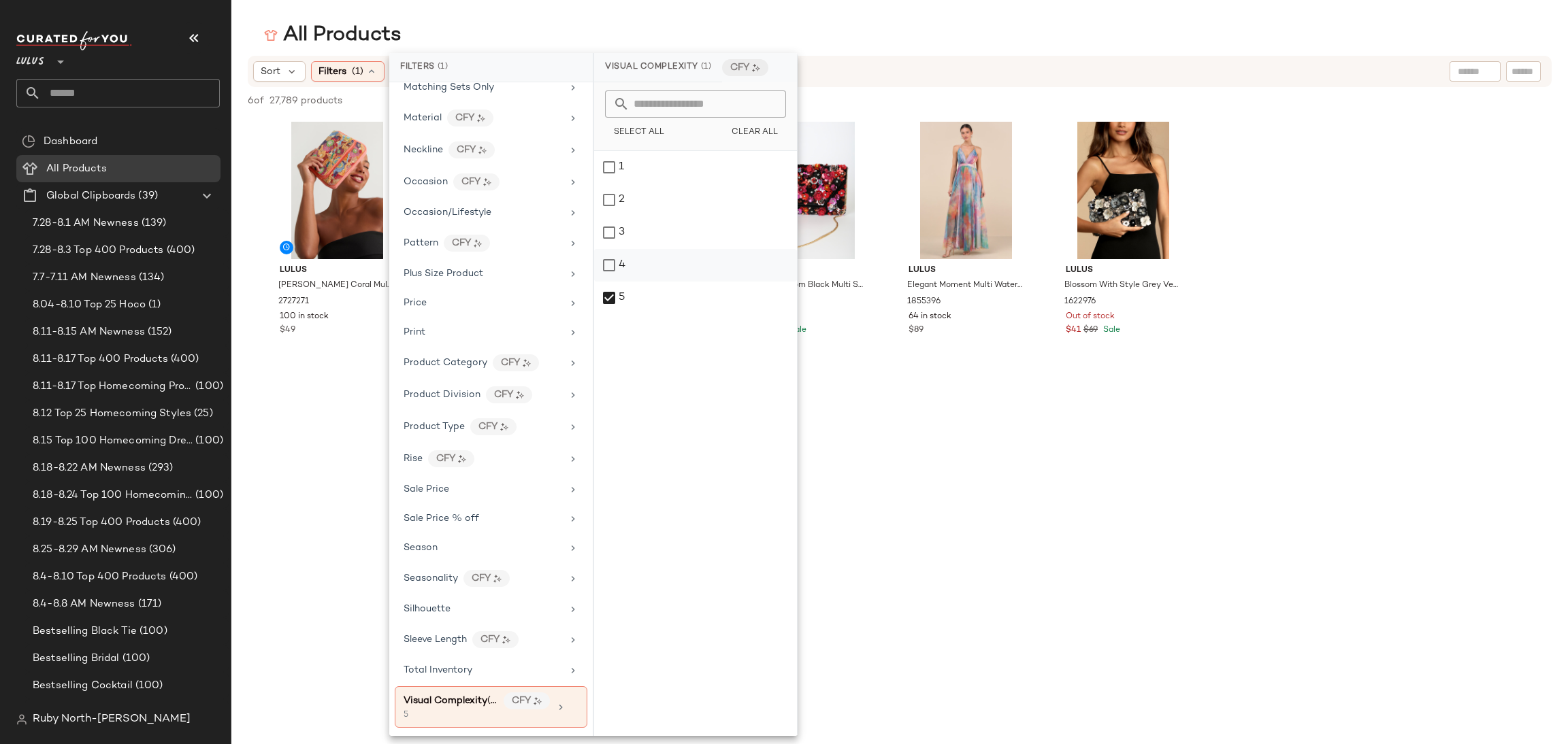
click at [646, 282] on div "4" at bounding box center [696, 297] width 203 height 33
click at [663, 293] on div "5" at bounding box center [696, 297] width 203 height 33
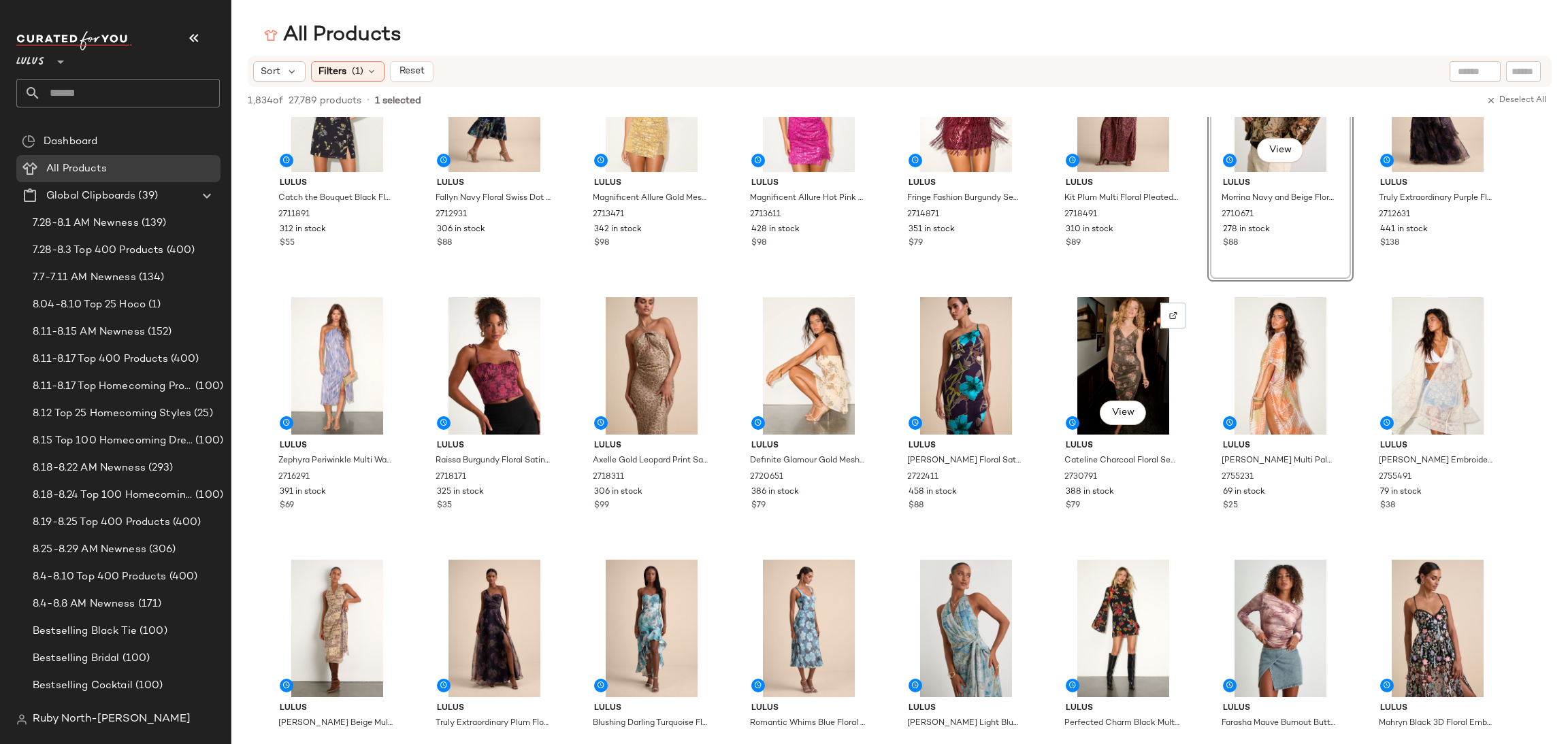
scroll to position [0, 0]
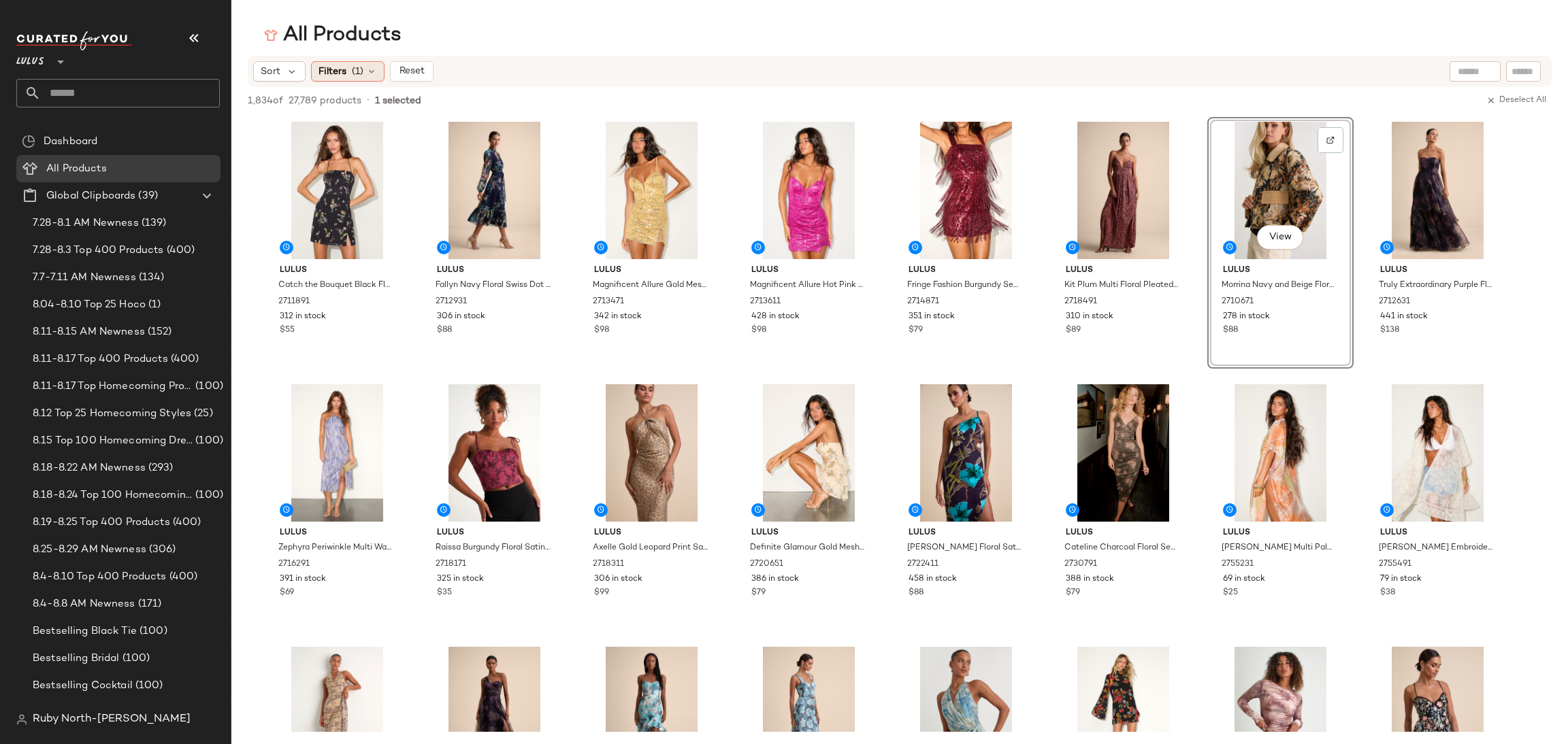
click at [333, 70] on span "Filters" at bounding box center [332, 72] width 28 height 14
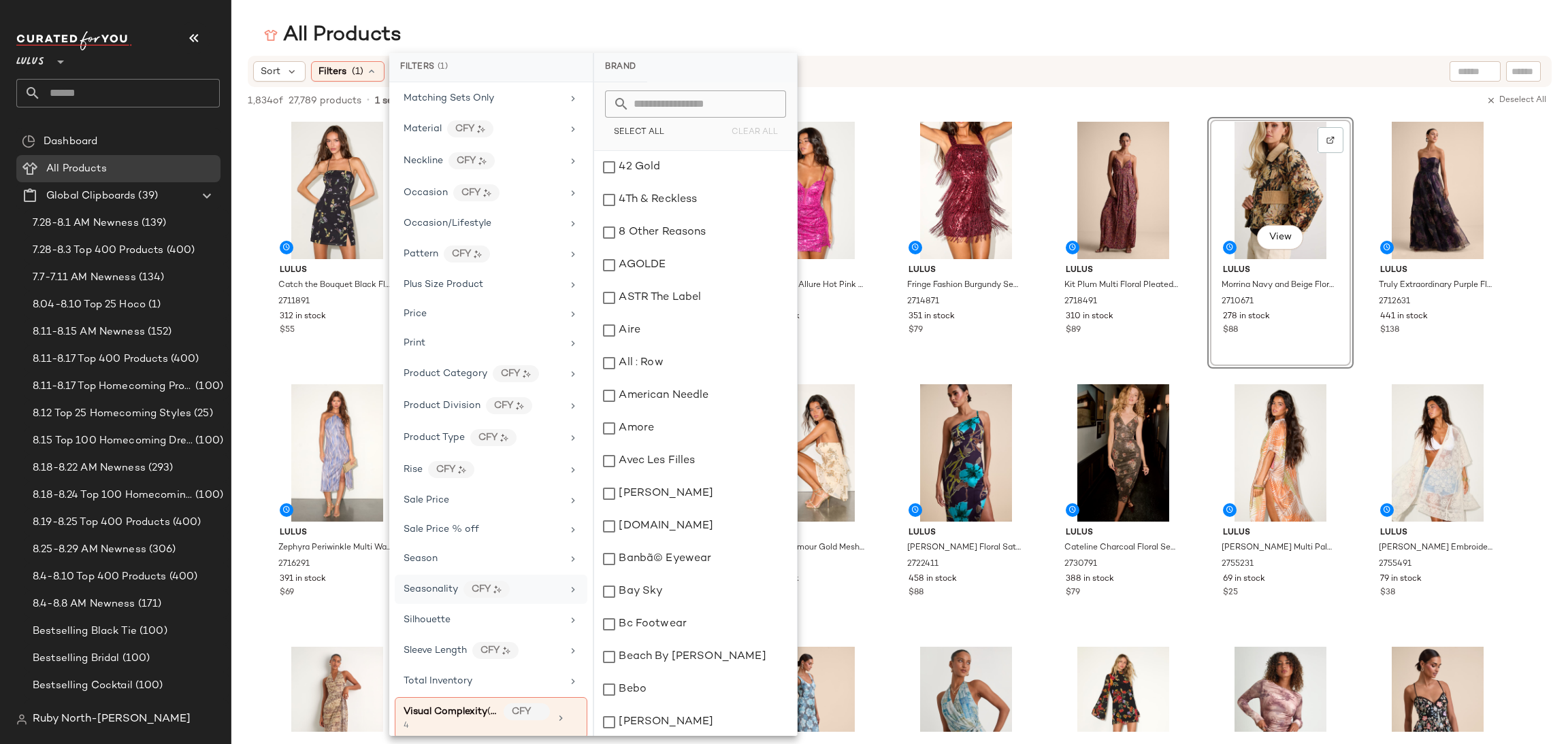
scroll to position [601, 0]
drag, startPoint x: 455, startPoint y: 714, endPoint x: 494, endPoint y: 541, distance: 177.3
click at [452, 709] on div "4" at bounding box center [471, 715] width 136 height 12
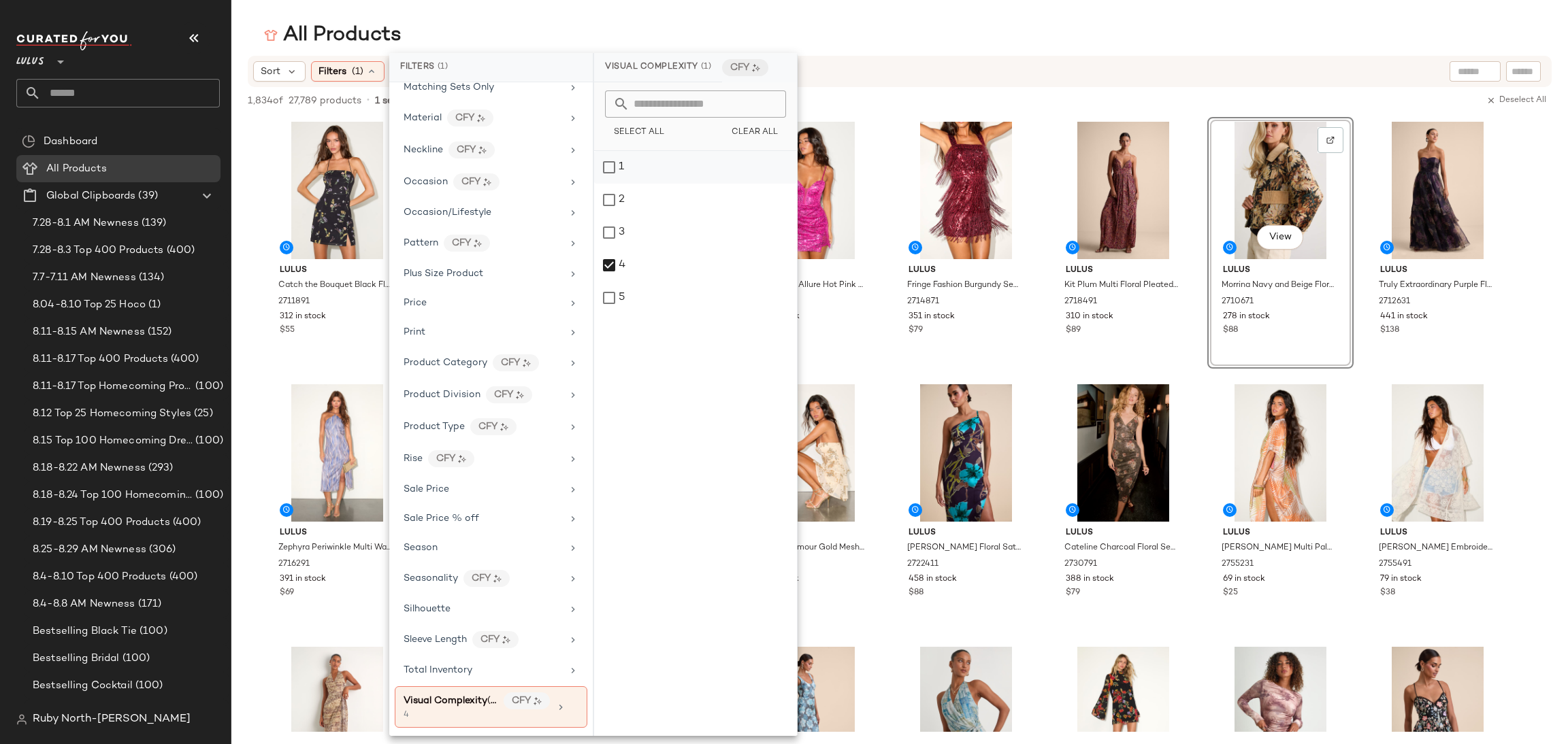
click at [655, 184] on div "1" at bounding box center [696, 200] width 203 height 33
click at [639, 282] on div "4" at bounding box center [696, 297] width 203 height 33
click at [955, 67] on div "Sort Filters (1) Reset" at bounding box center [812, 72] width 1116 height 20
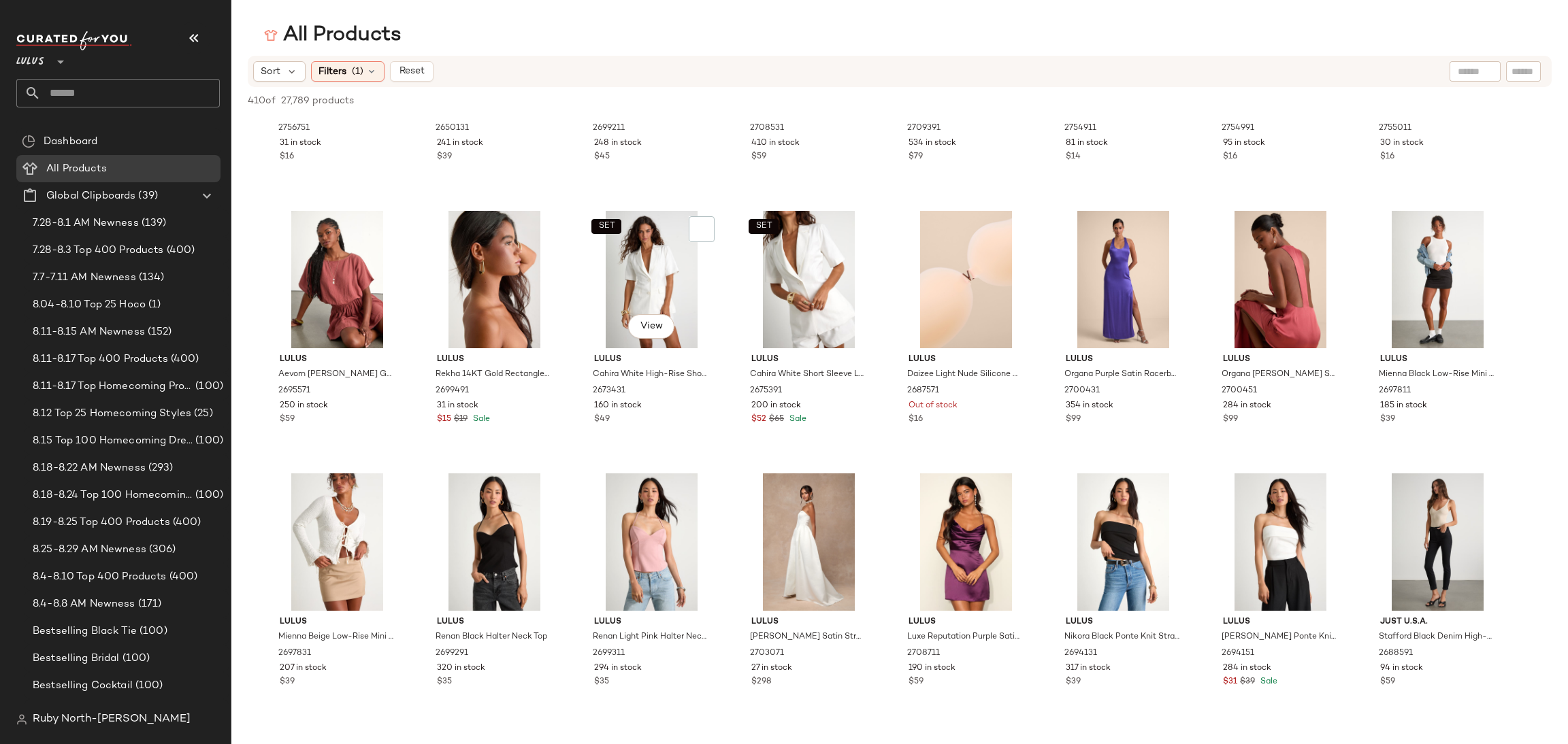
scroll to position [1633, 0]
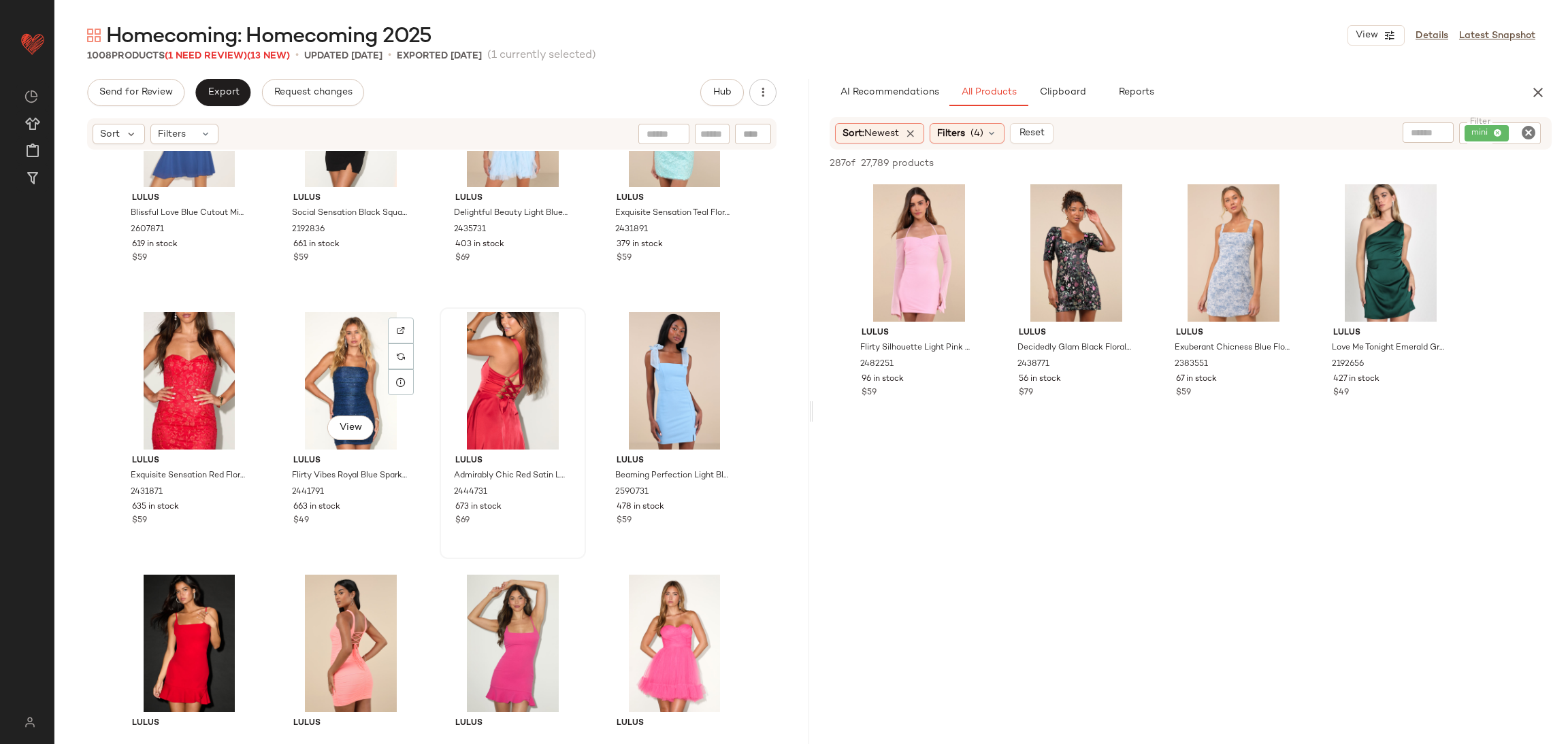
scroll to position [10685, 0]
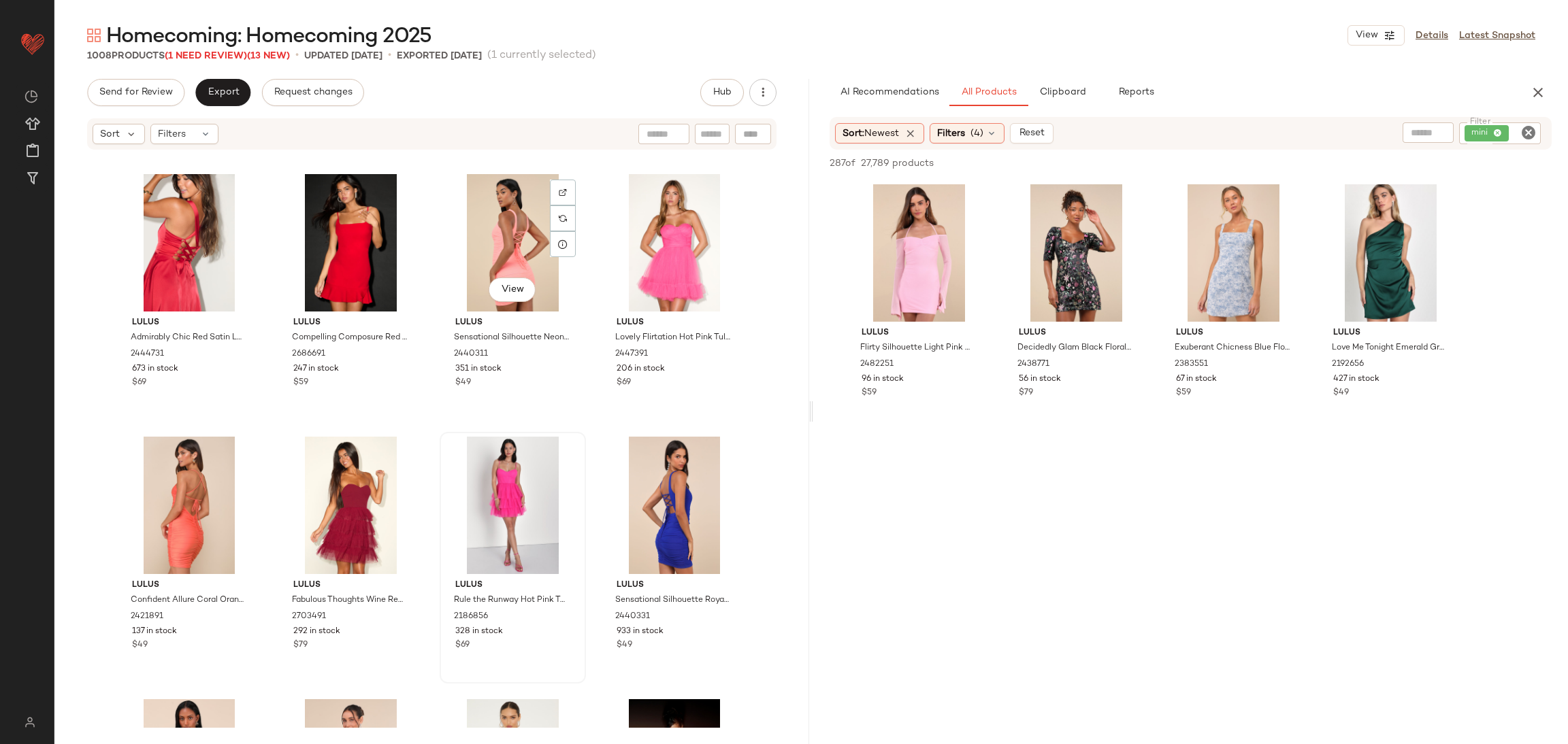
scroll to position [10991, 0]
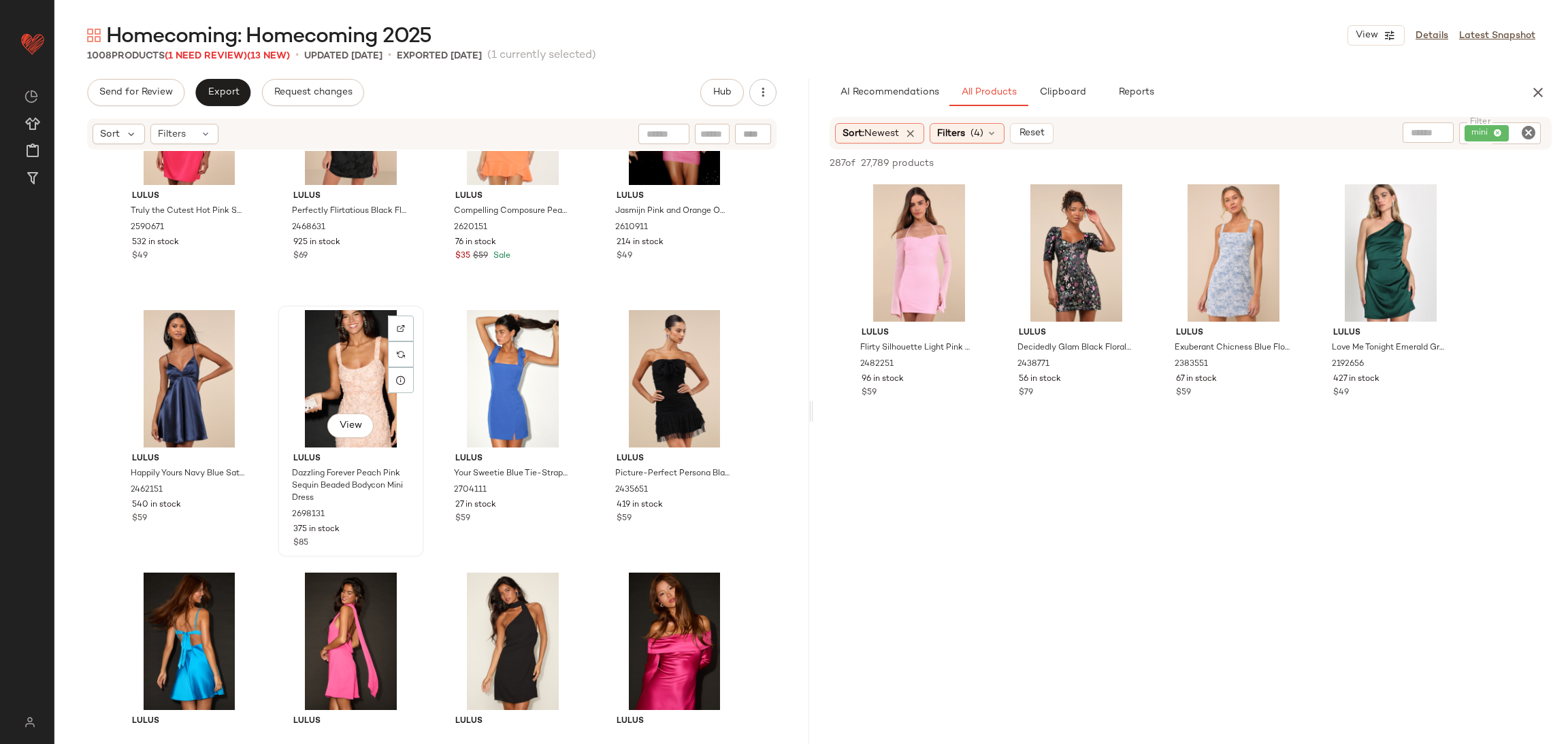
scroll to position [11705, 0]
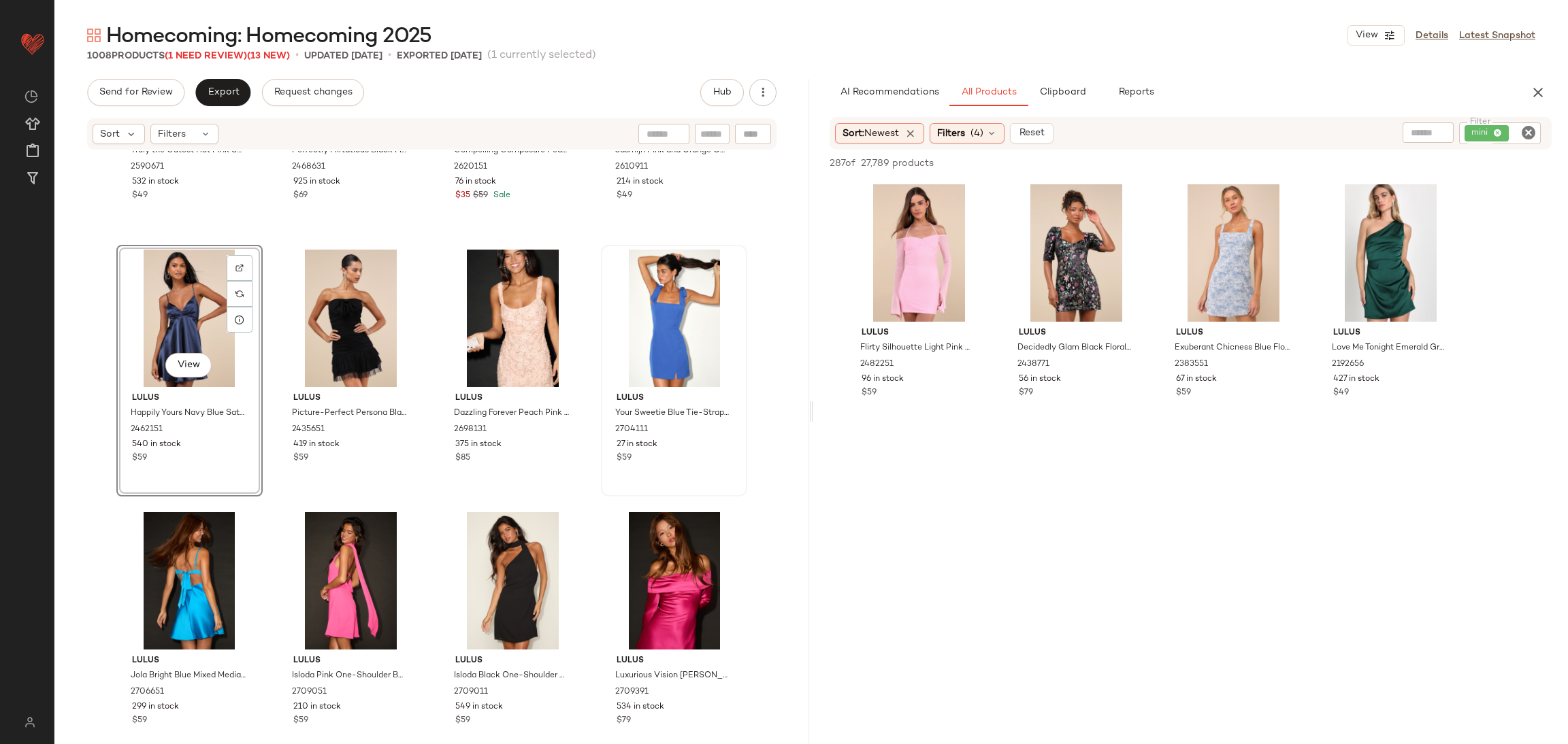
scroll to position [11752, 0]
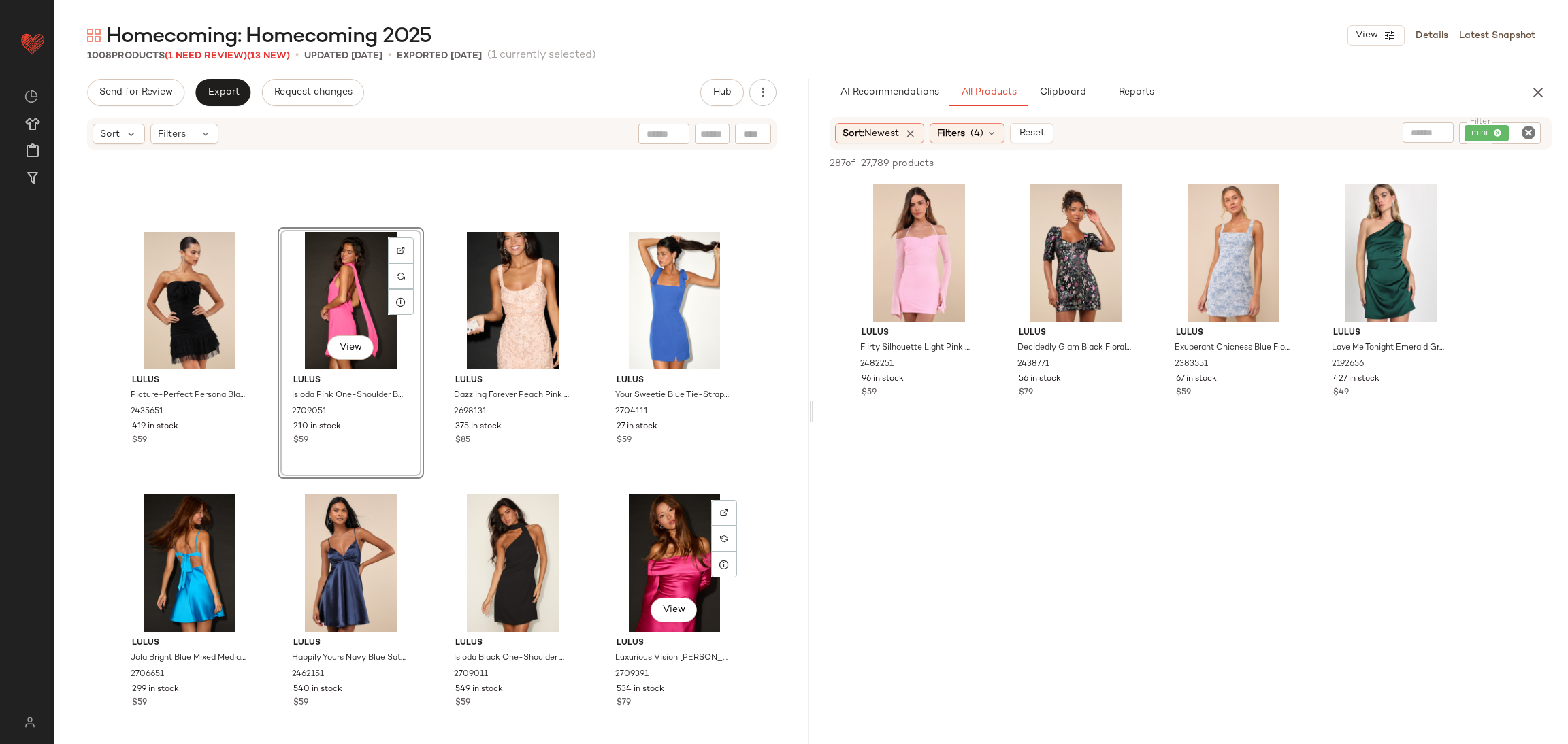
scroll to position [11752, 0]
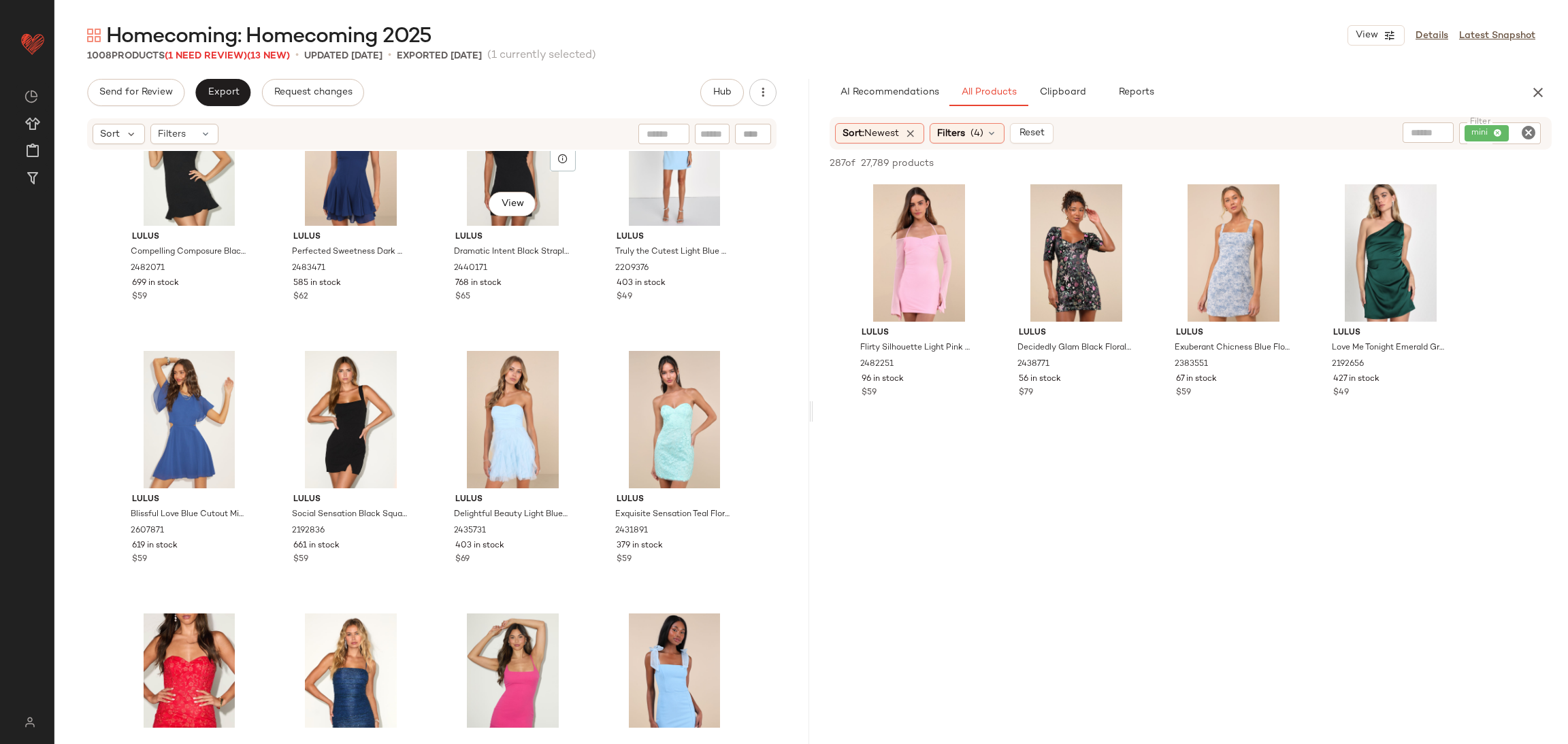
scroll to position [11037, 0]
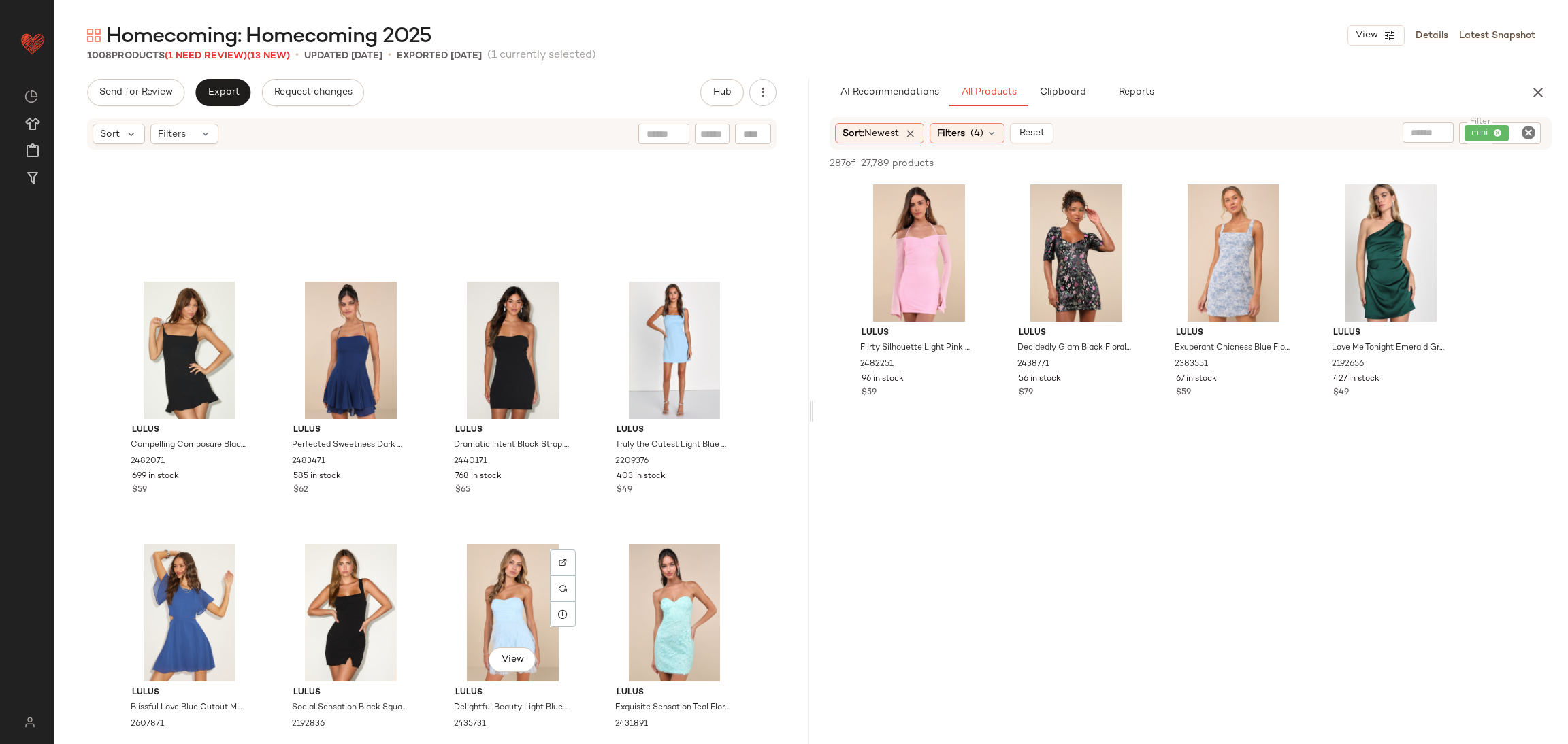
scroll to position [10640, 0]
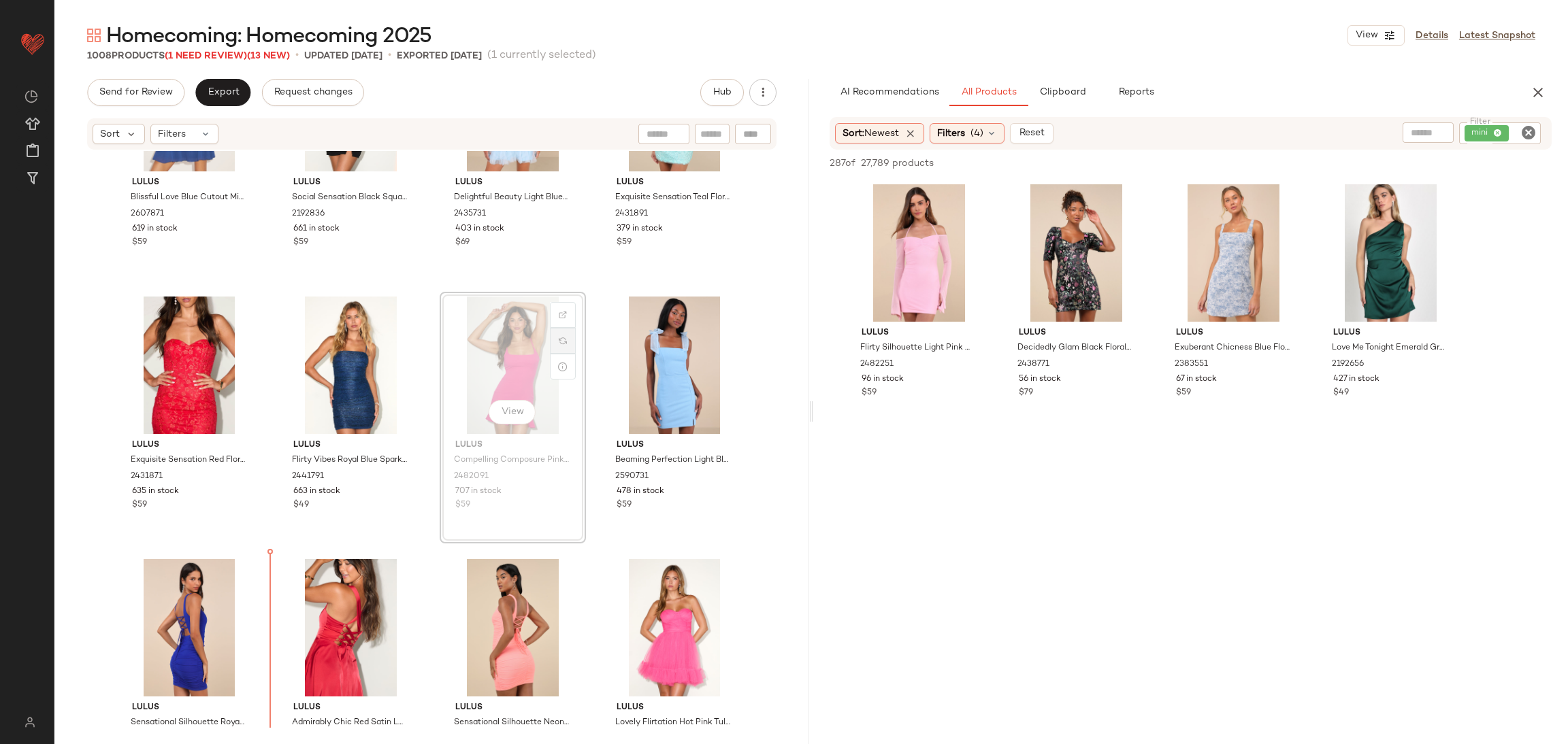
scroll to position [10643, 0]
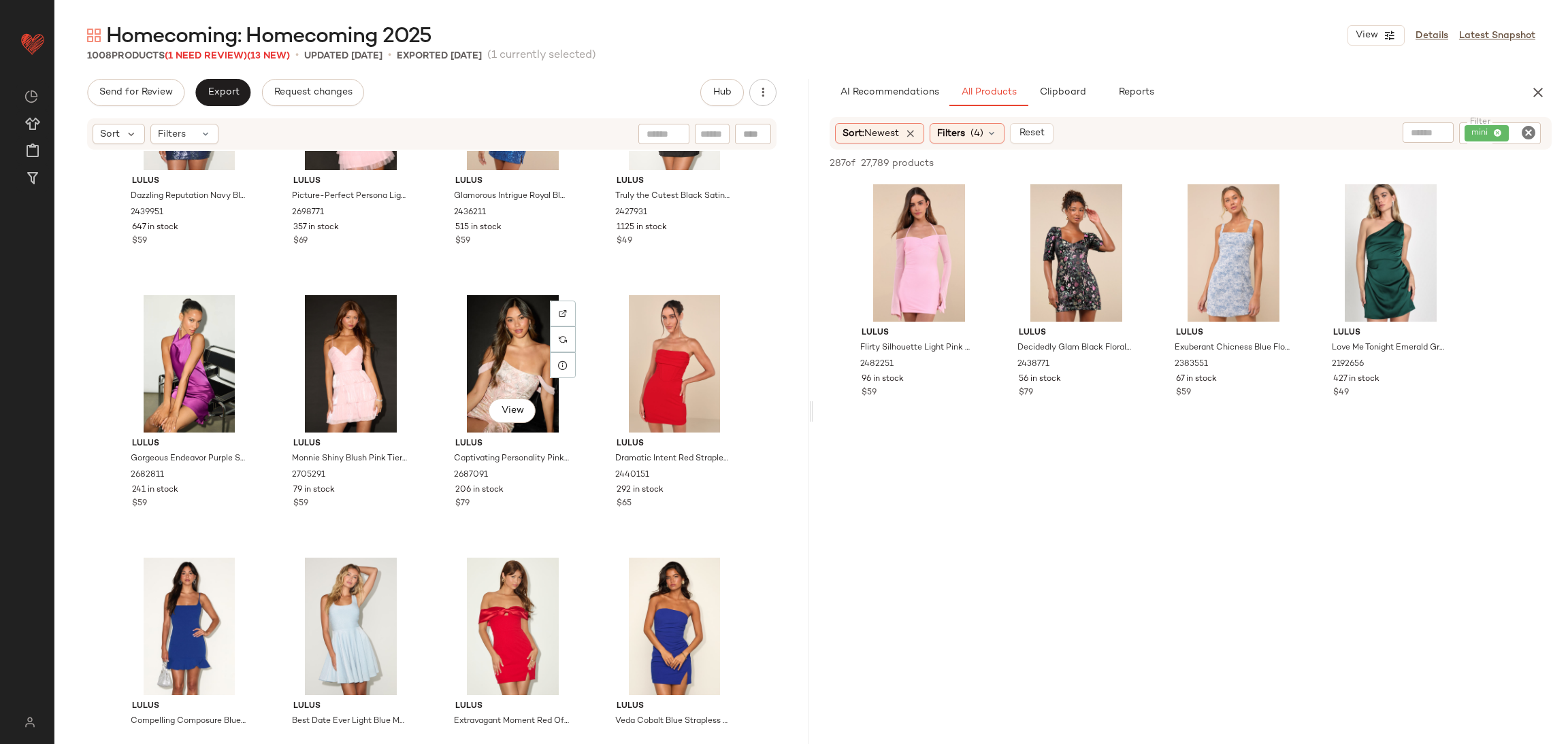
scroll to position [12990, 0]
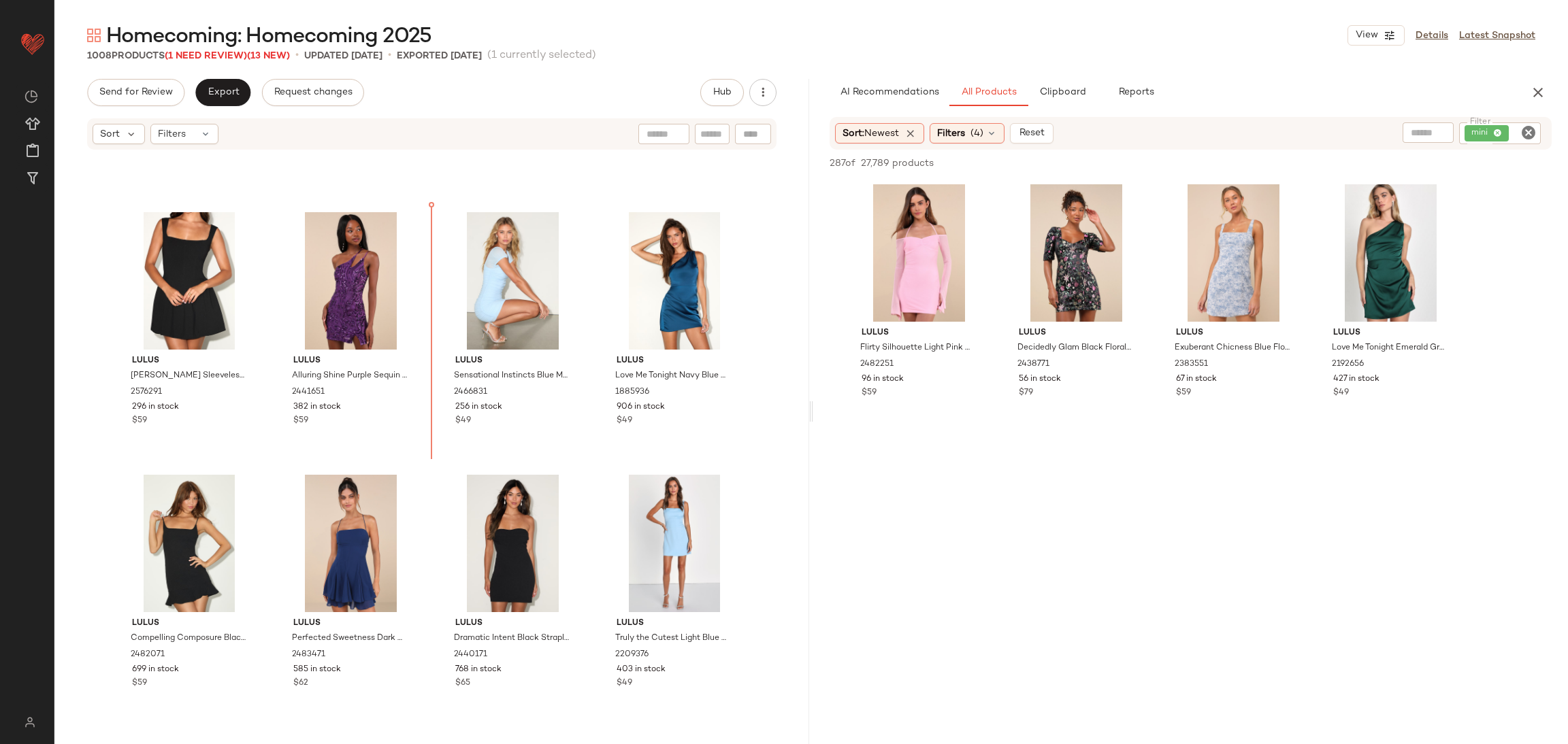
scroll to position [9926, 0]
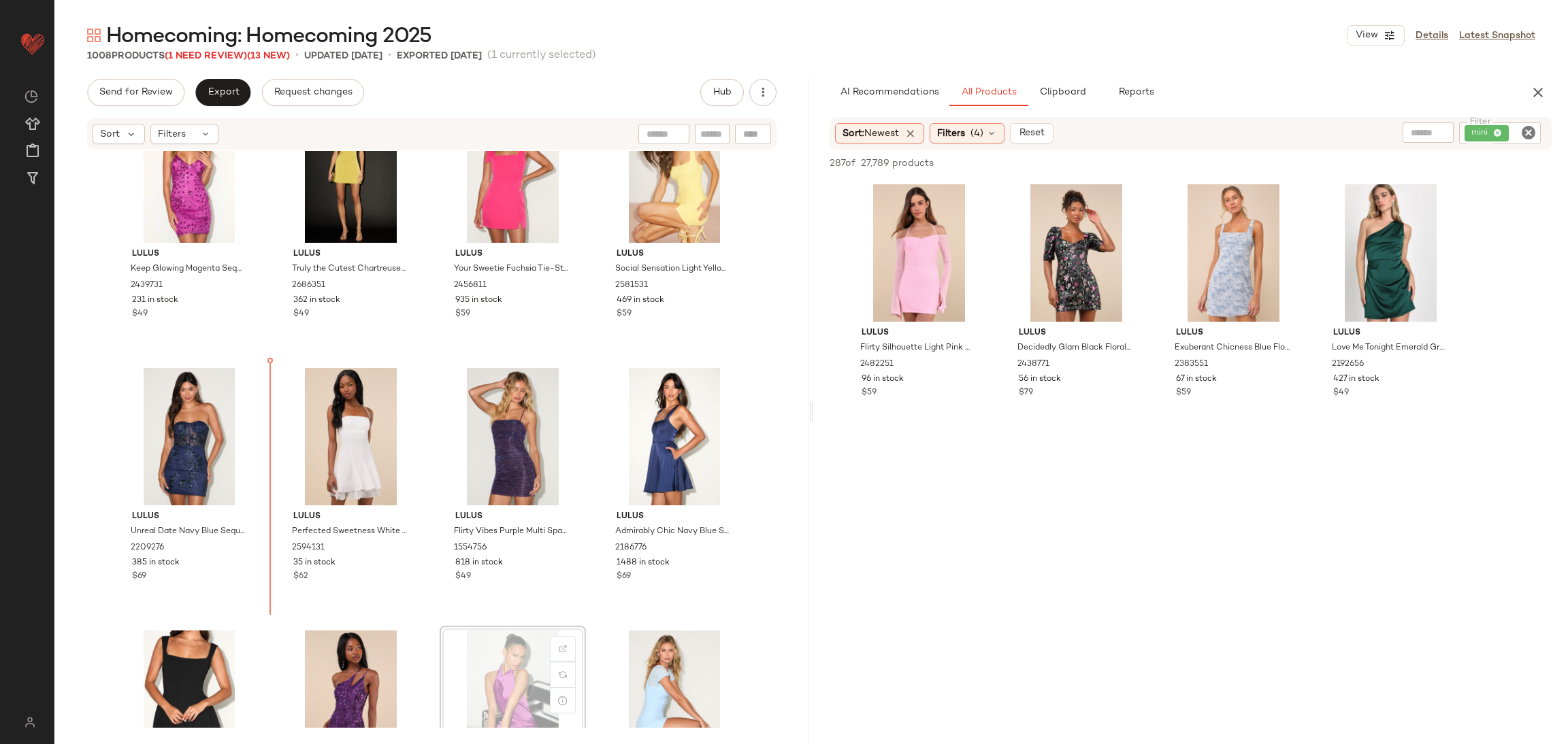
scroll to position [9519, 0]
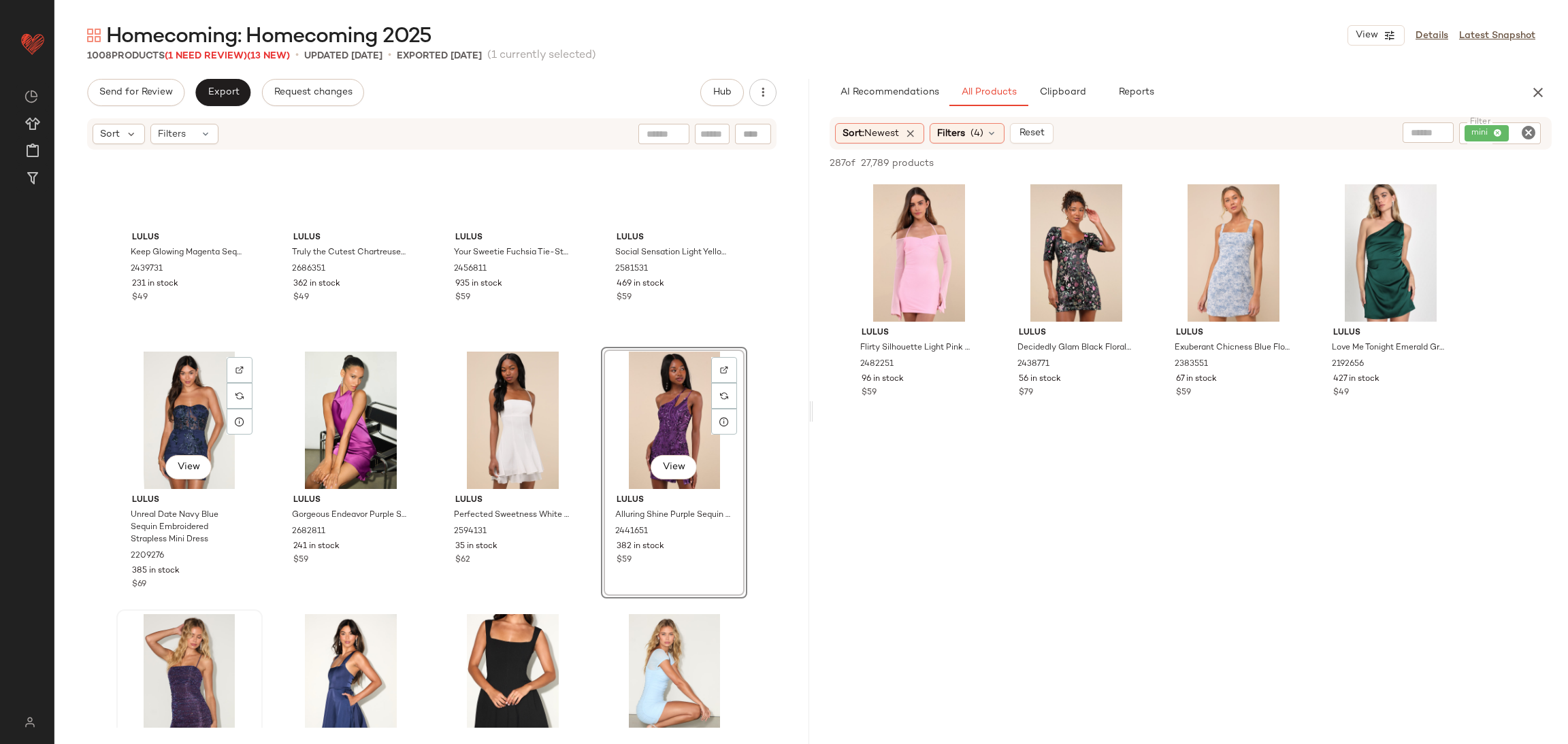
scroll to position [9519, 0]
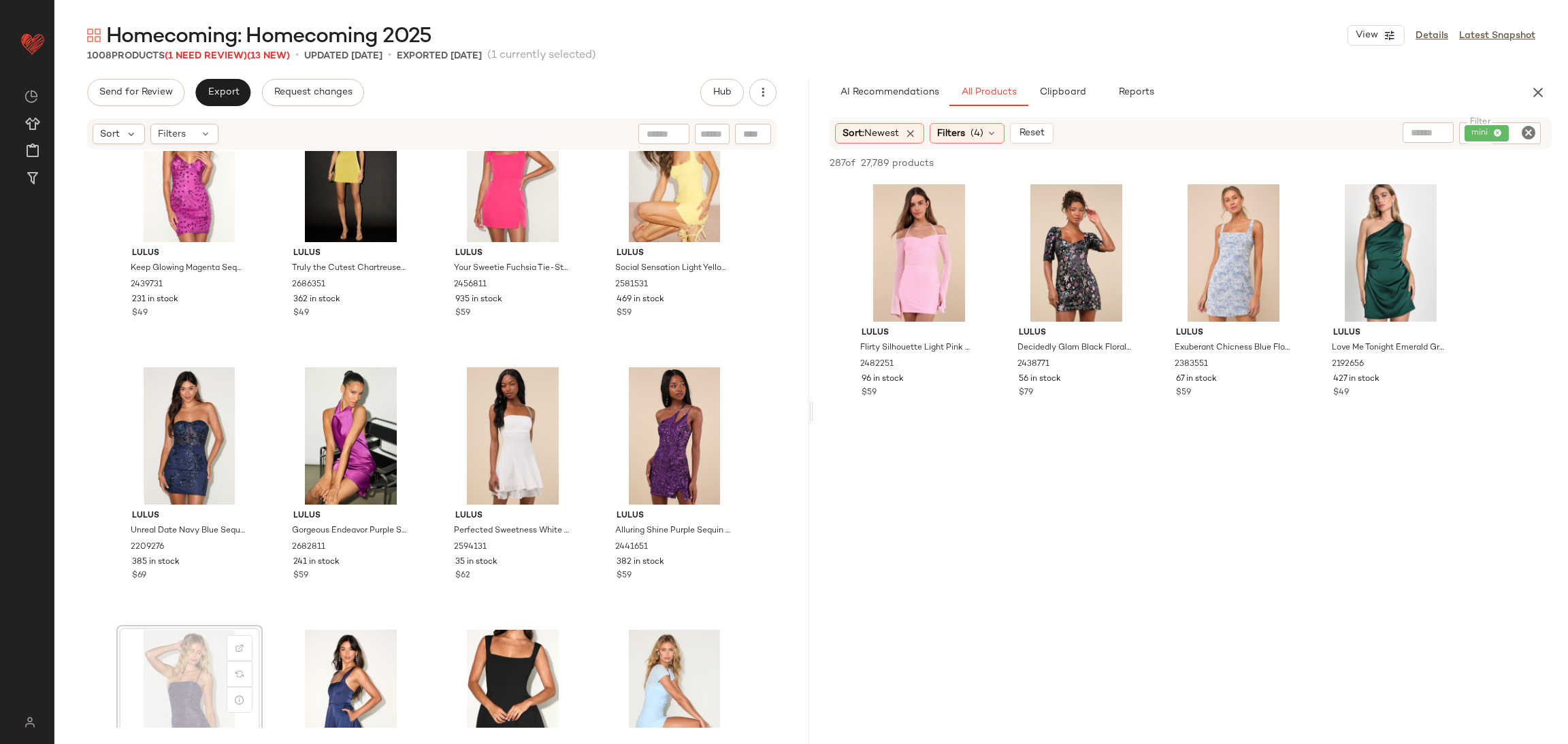
scroll to position [9562, 0]
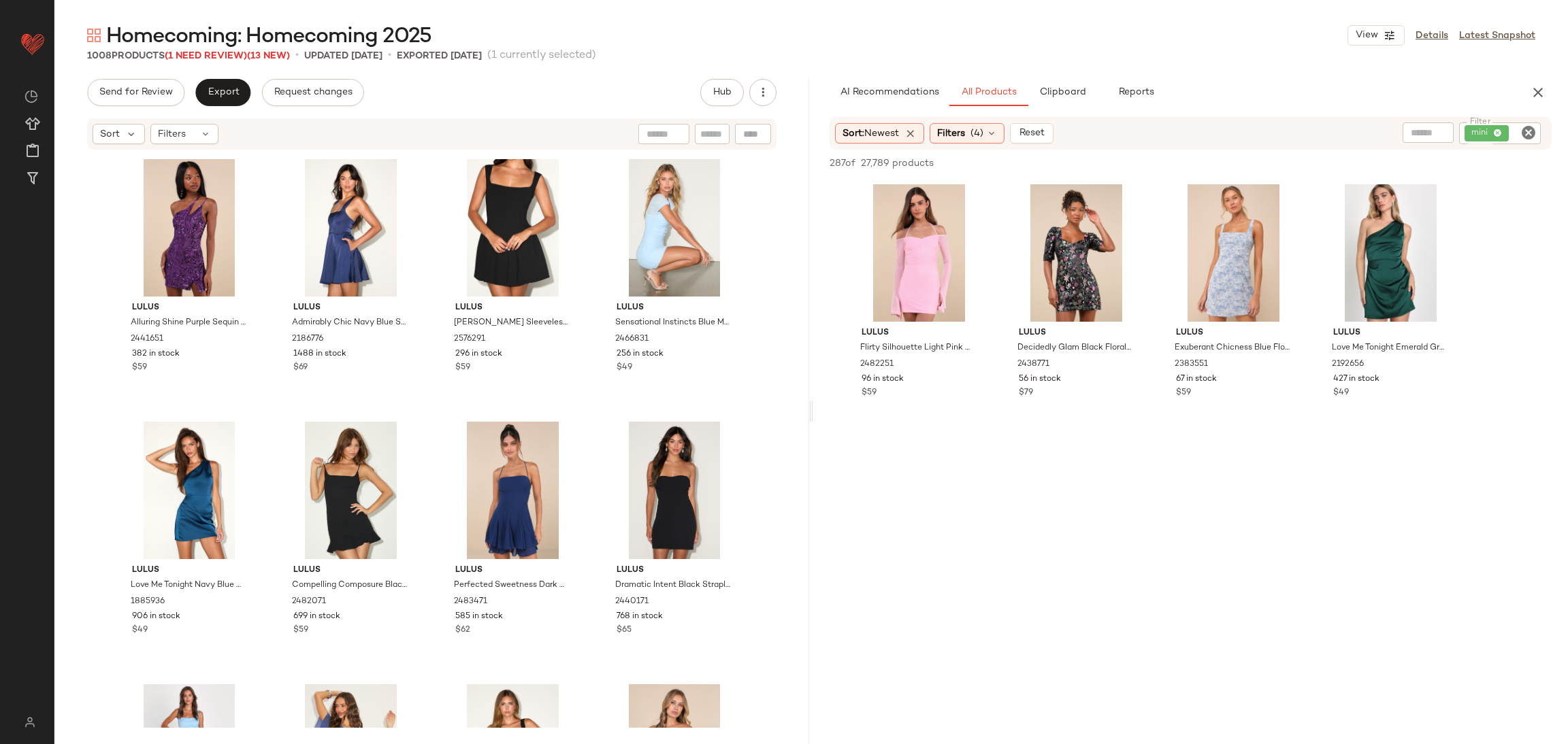
scroll to position [9581, 0]
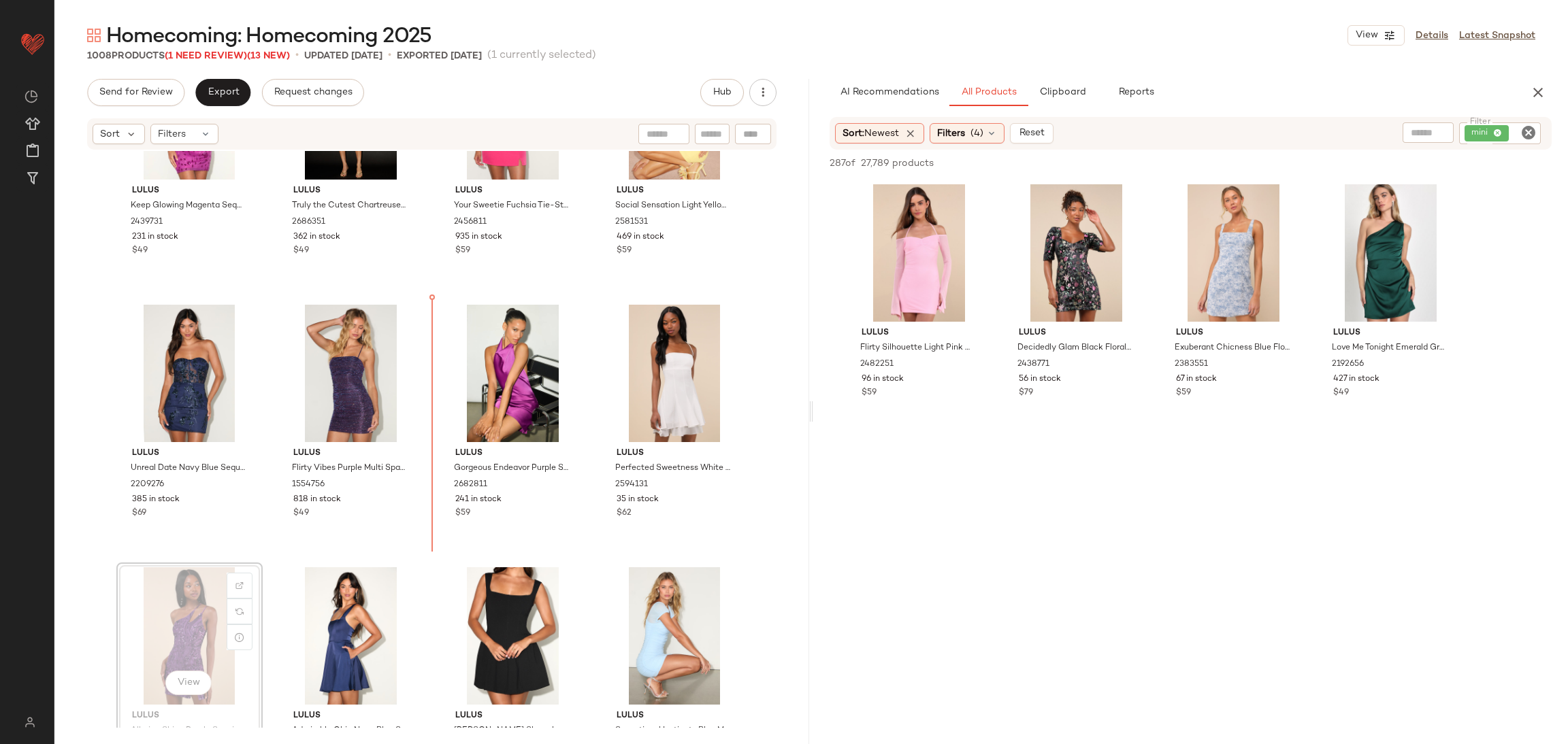
scroll to position [9582, 0]
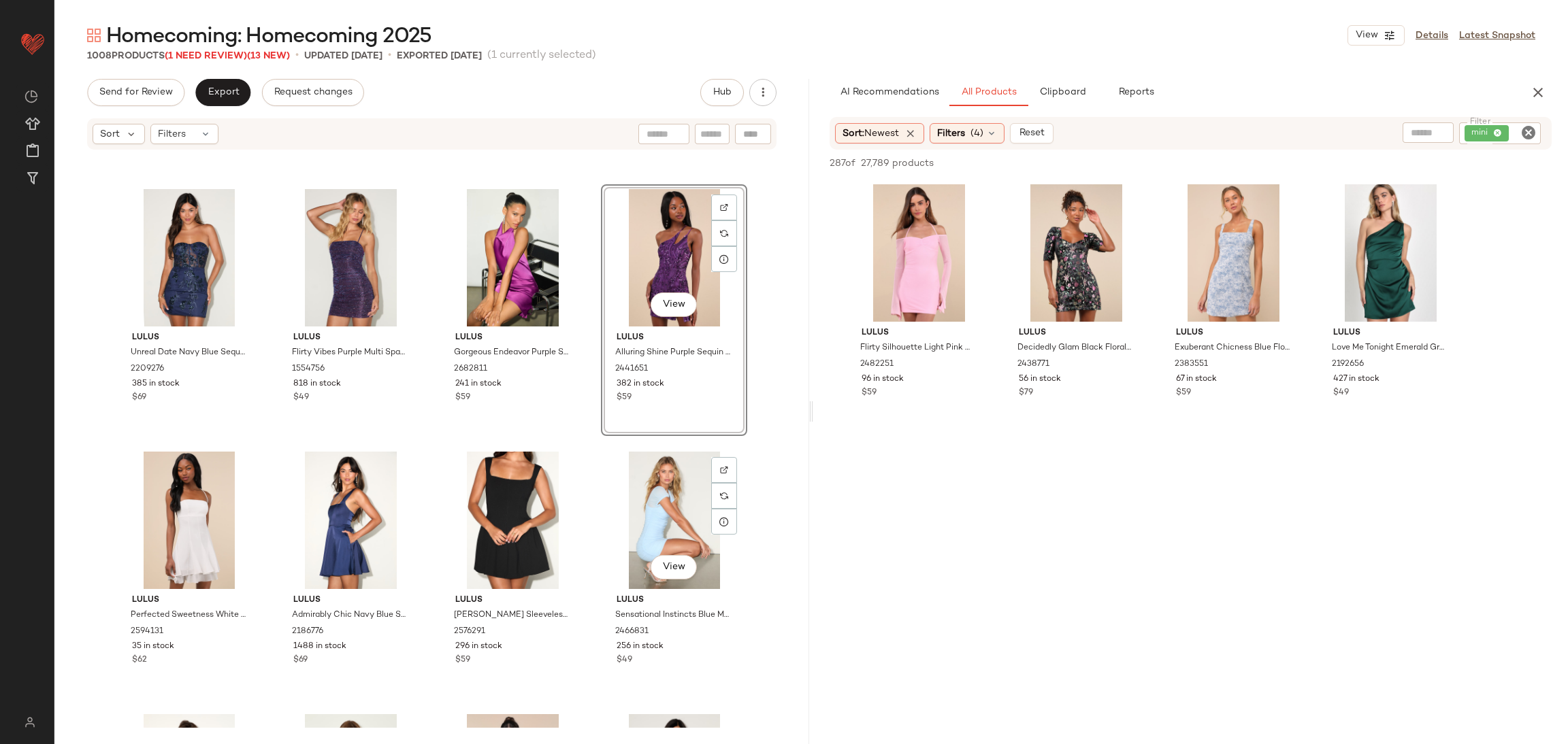
scroll to position [9684, 0]
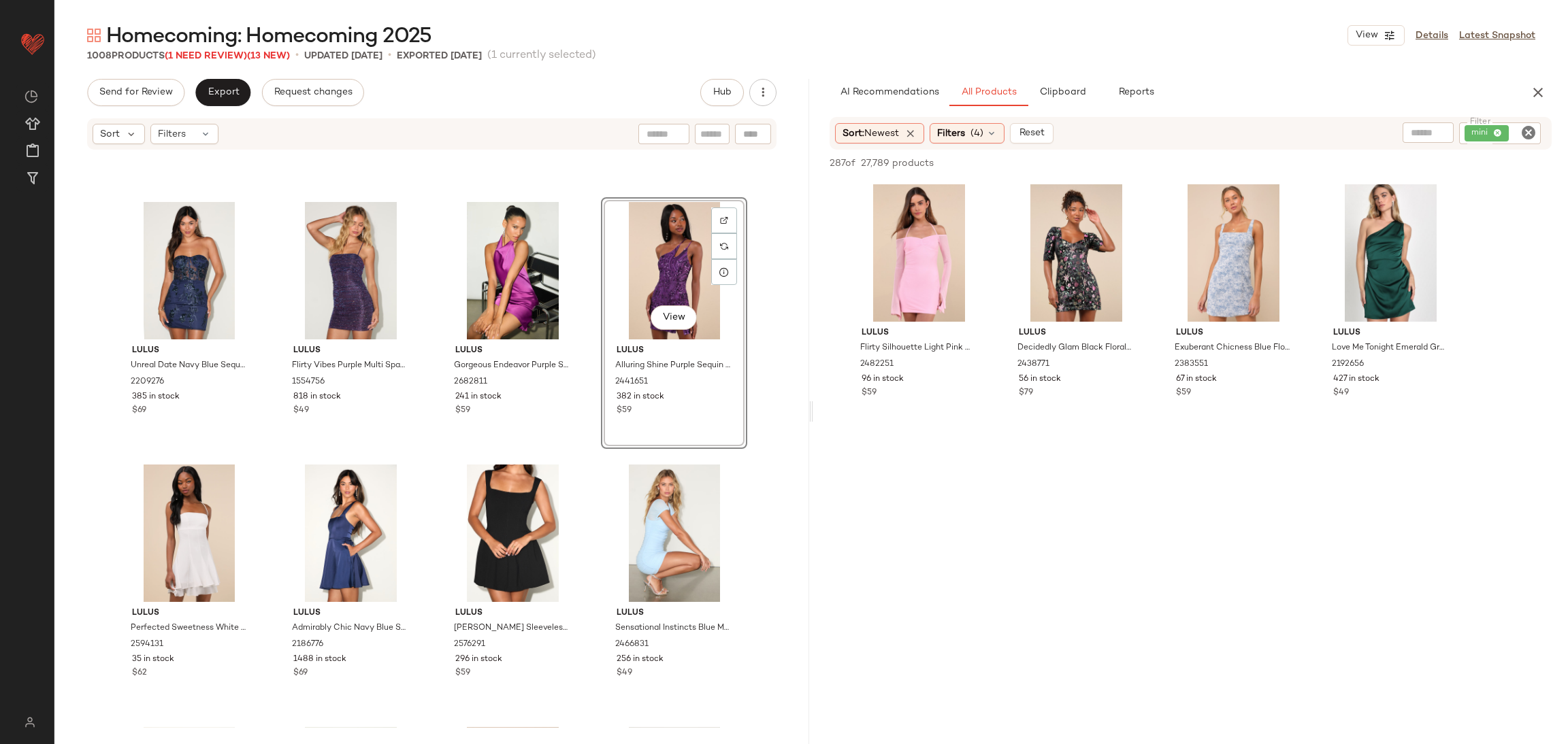
click at [651, 229] on div "View" at bounding box center [674, 271] width 137 height 138
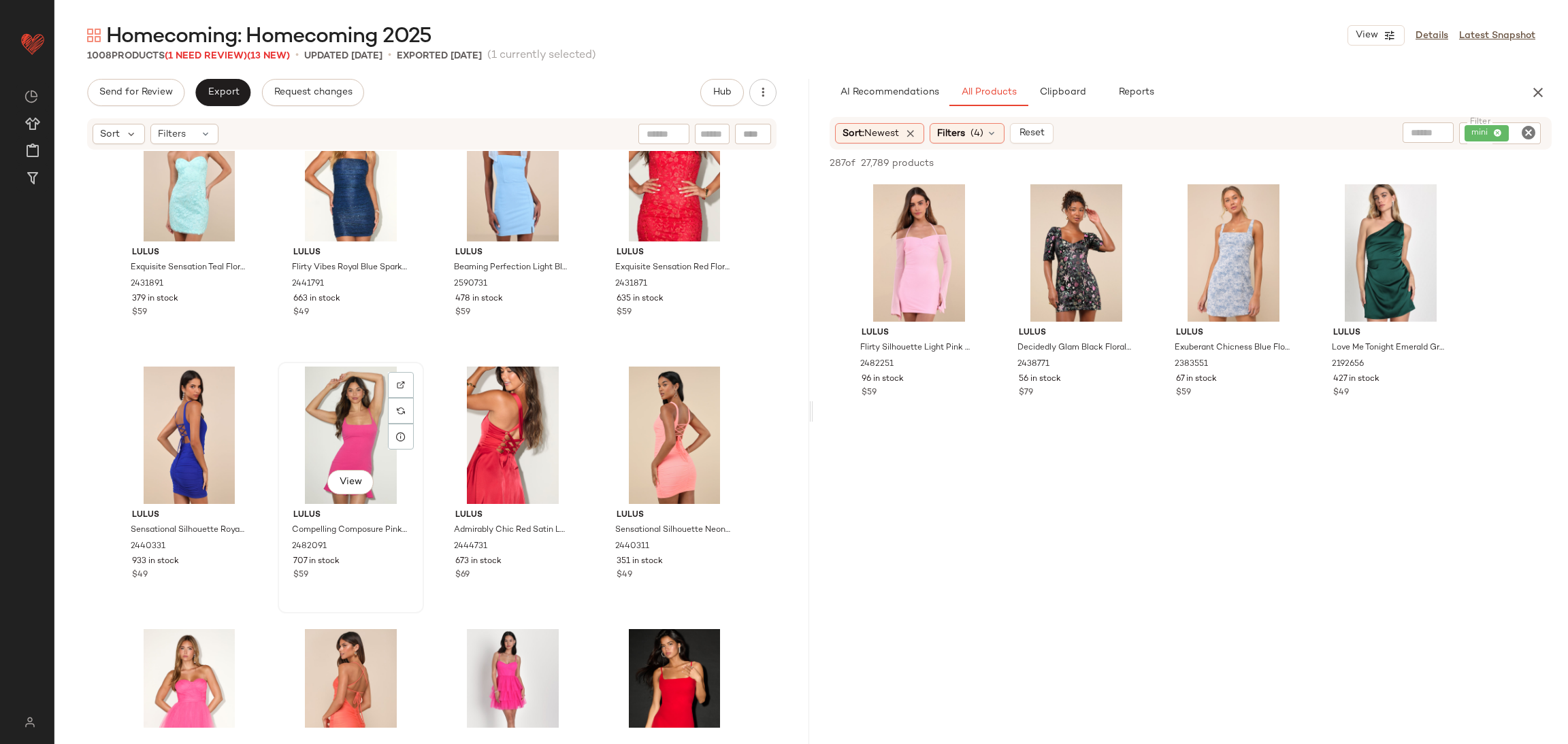
scroll to position [10805, 0]
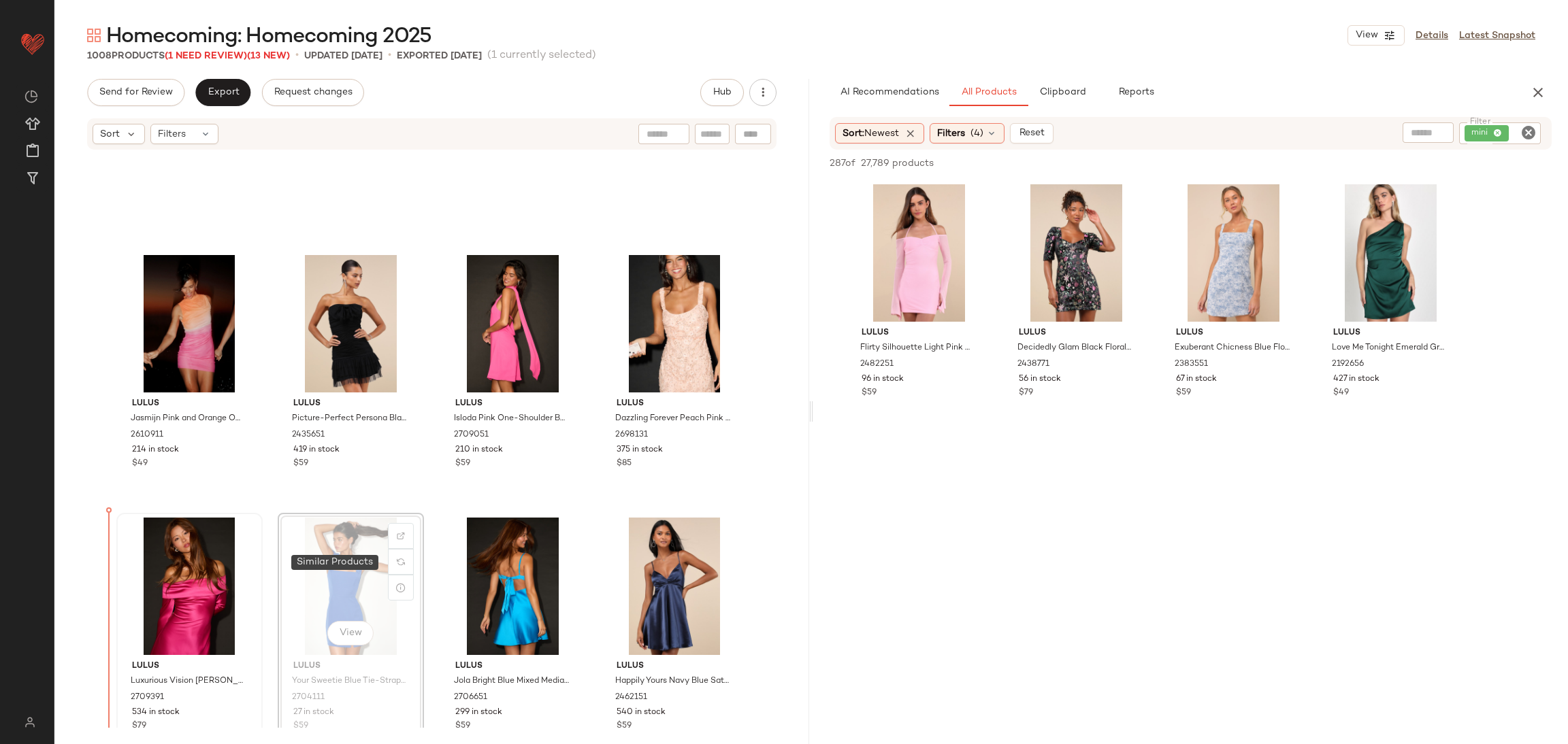
scroll to position [11736, 0]
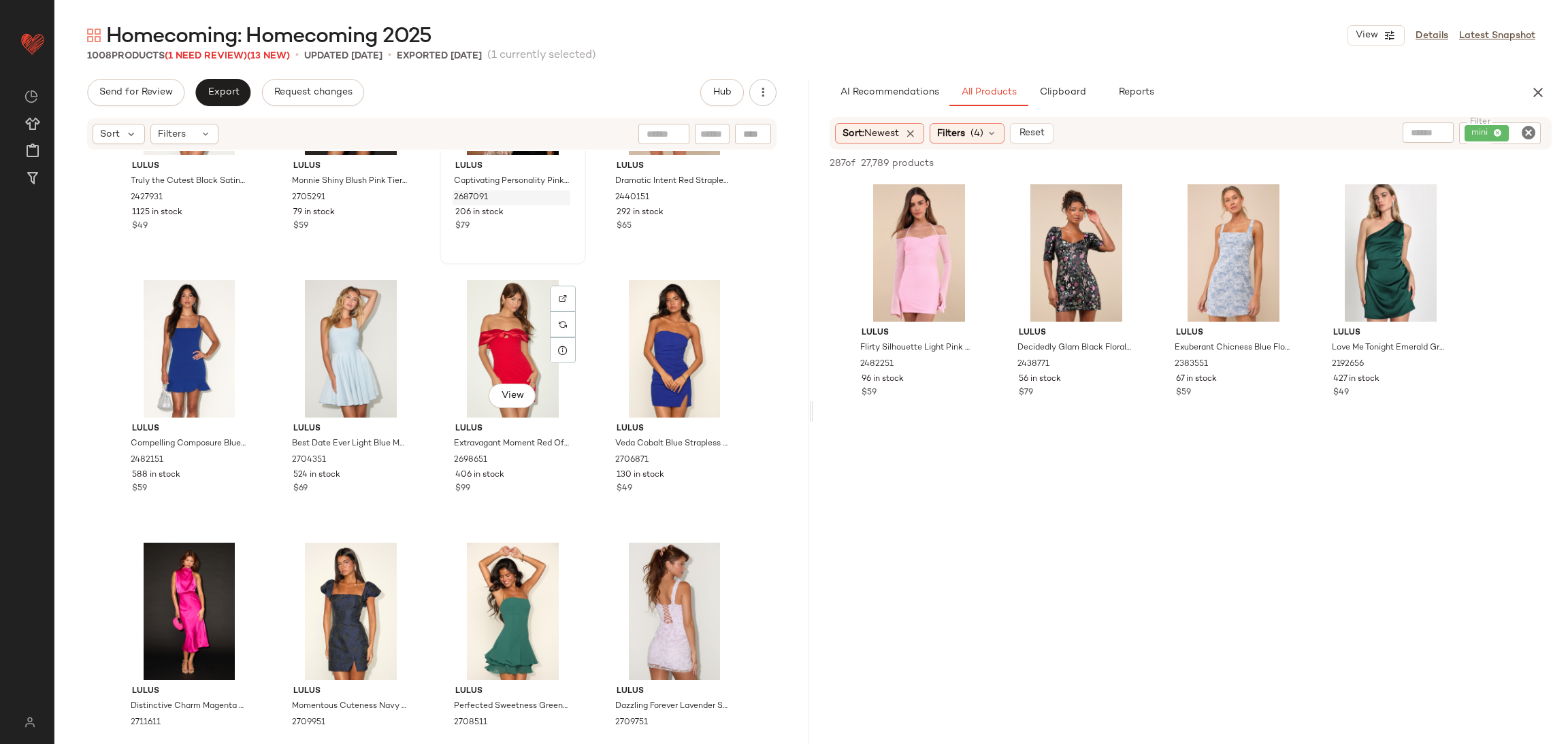
scroll to position [12552, 0]
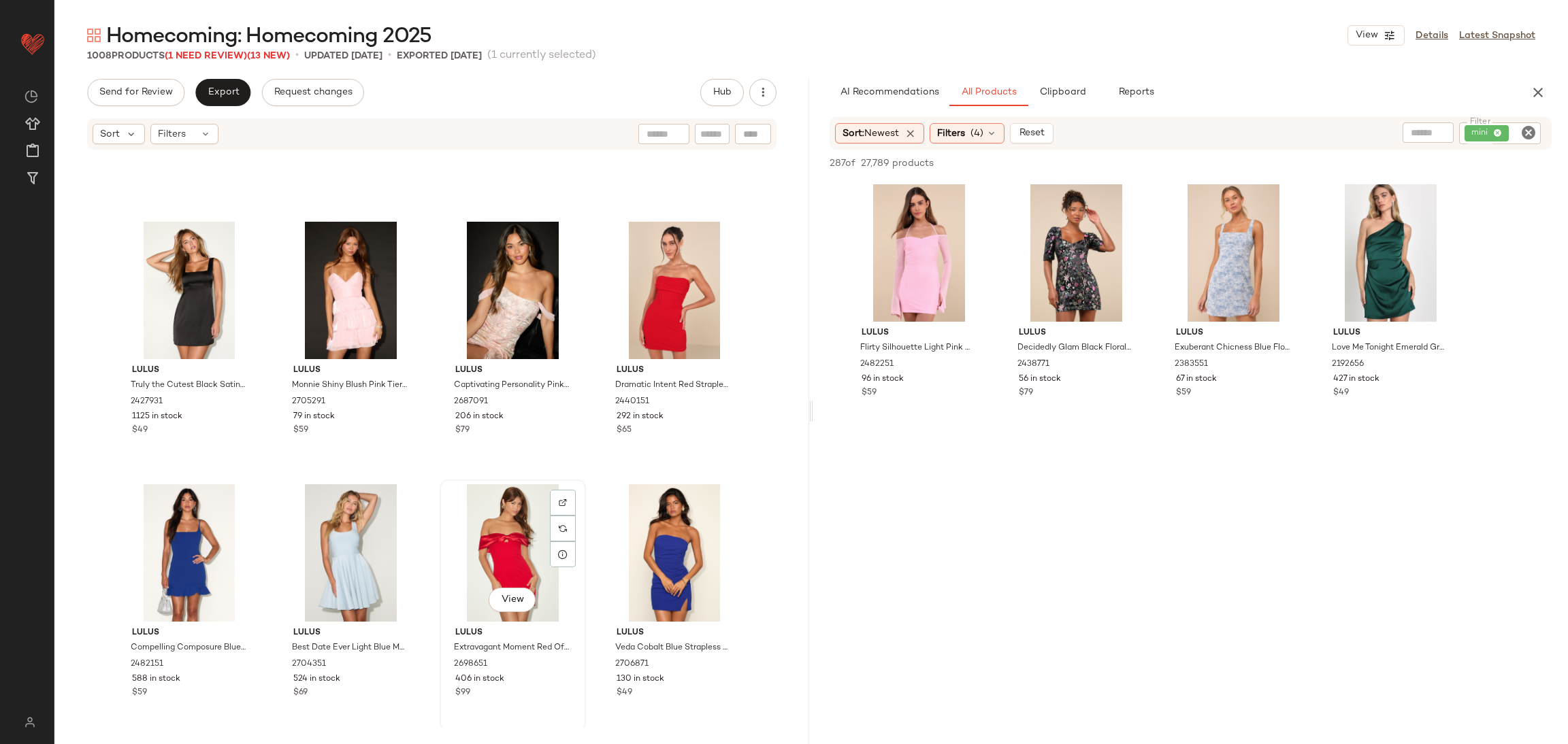
click at [510, 515] on div "View" at bounding box center [513, 553] width 137 height 138
click at [663, 301] on div "View" at bounding box center [674, 290] width 137 height 138
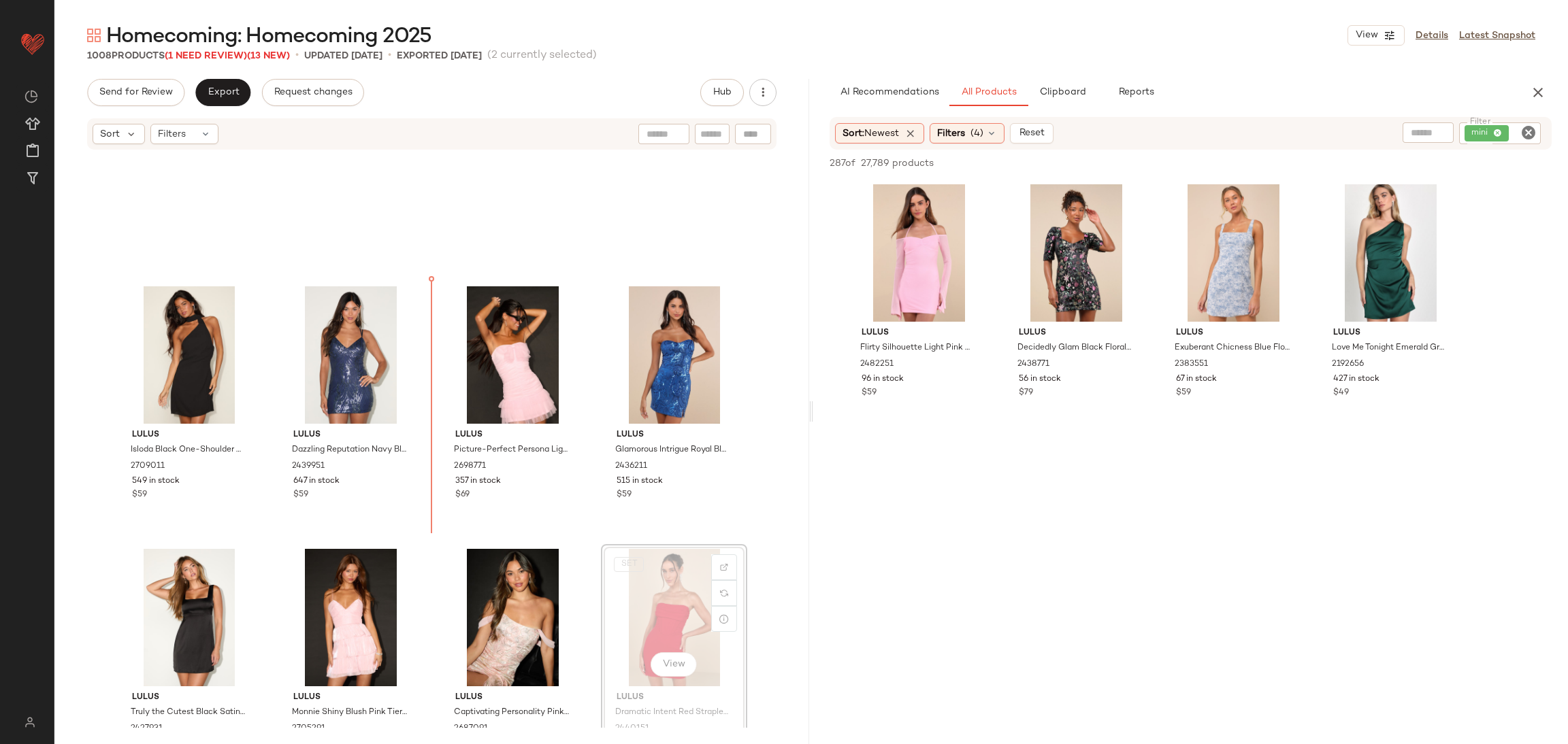
scroll to position [12216, 0]
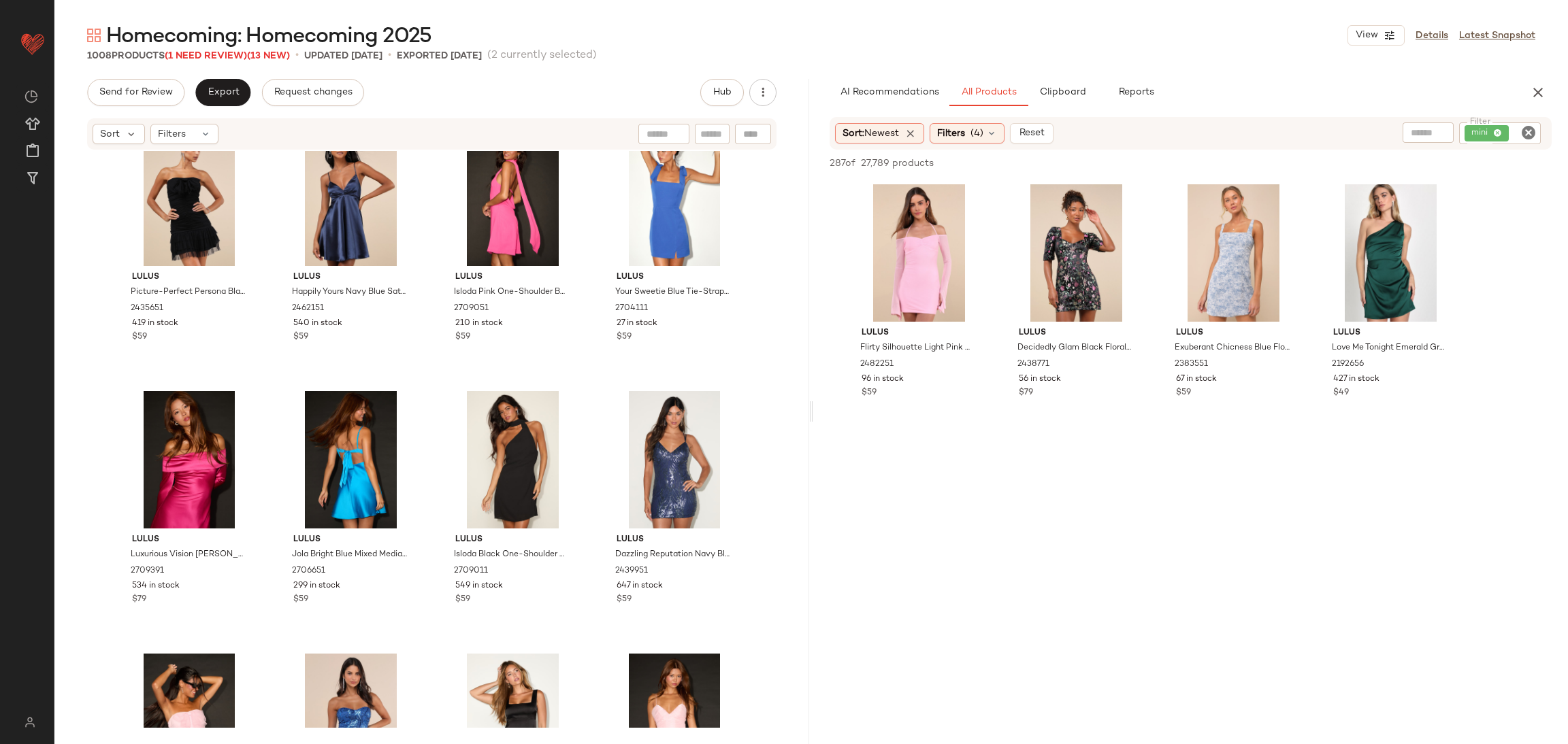
scroll to position [11916, 0]
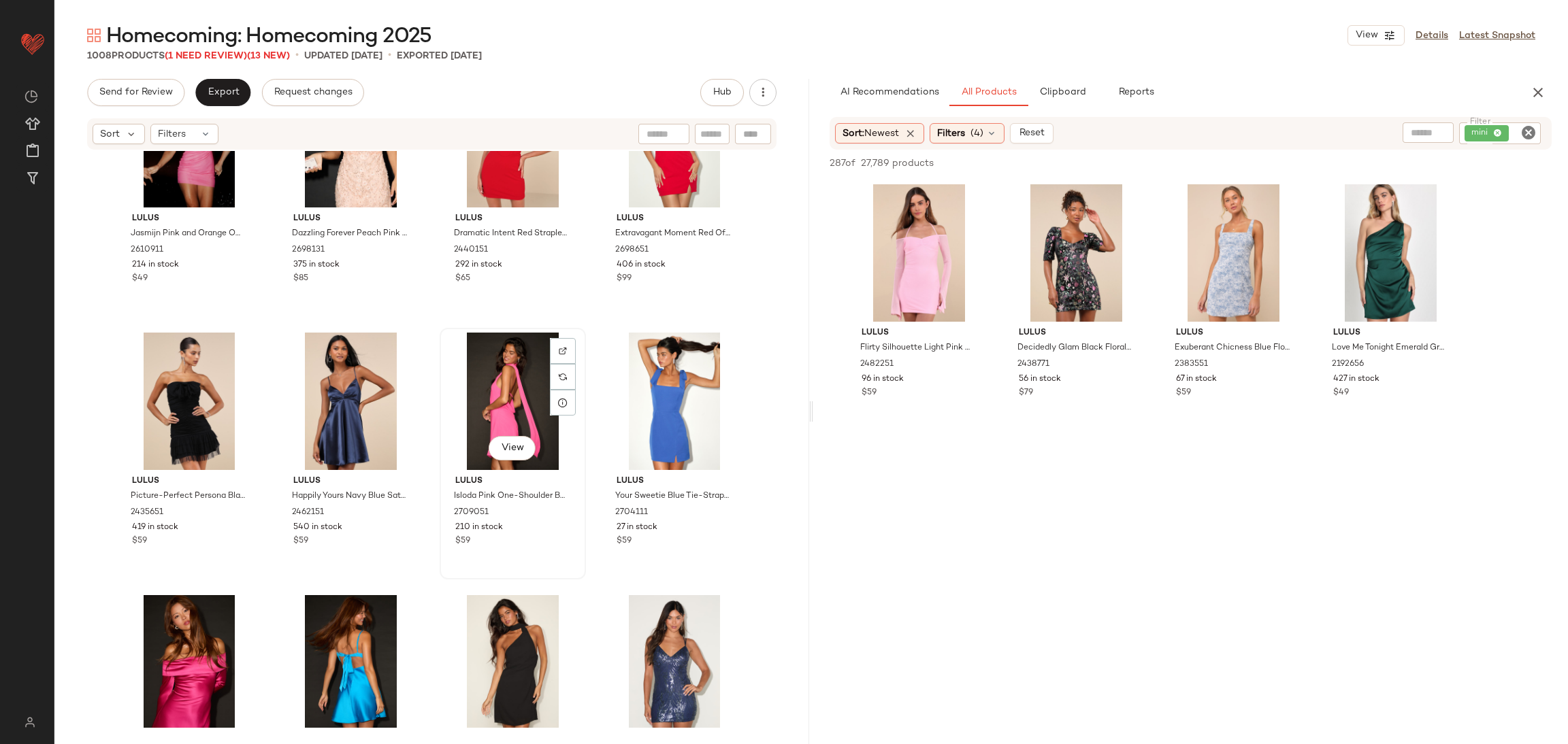
click at [441, 398] on div "View Lulus Isloda Pink One-Shoulder Backless Sash Mini Dress 2709051 210 in sto…" at bounding box center [513, 454] width 143 height 249
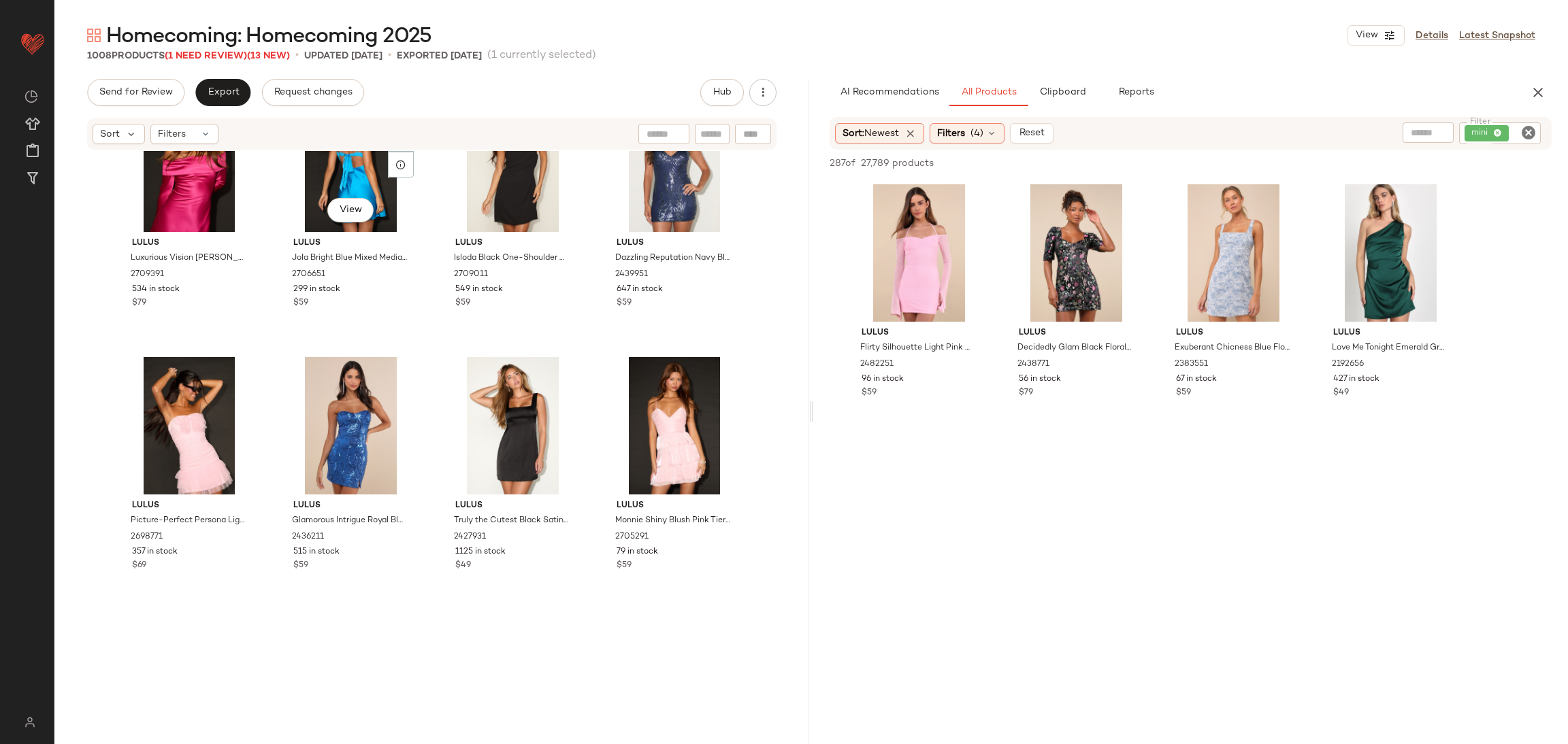
scroll to position [12427, 0]
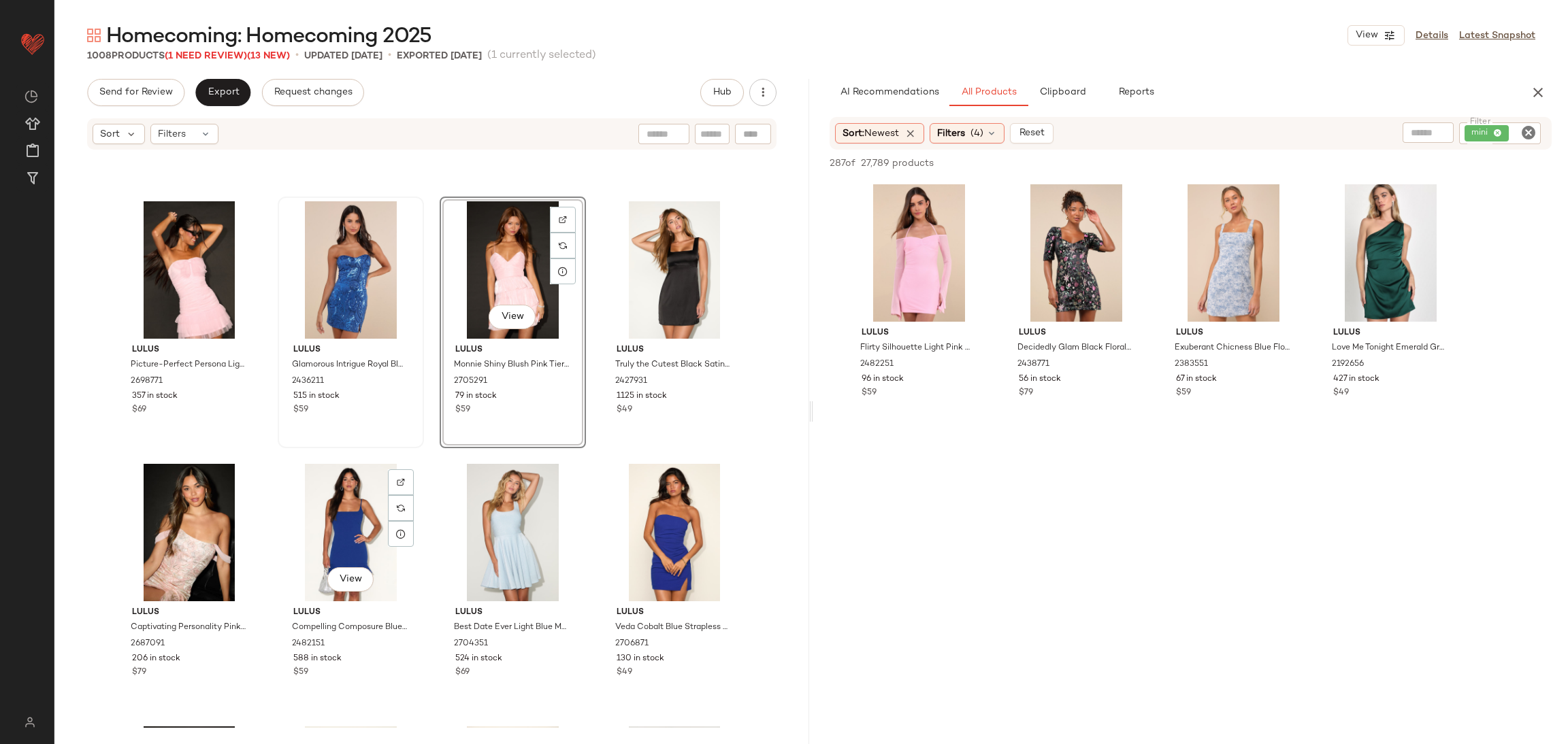
scroll to position [12733, 0]
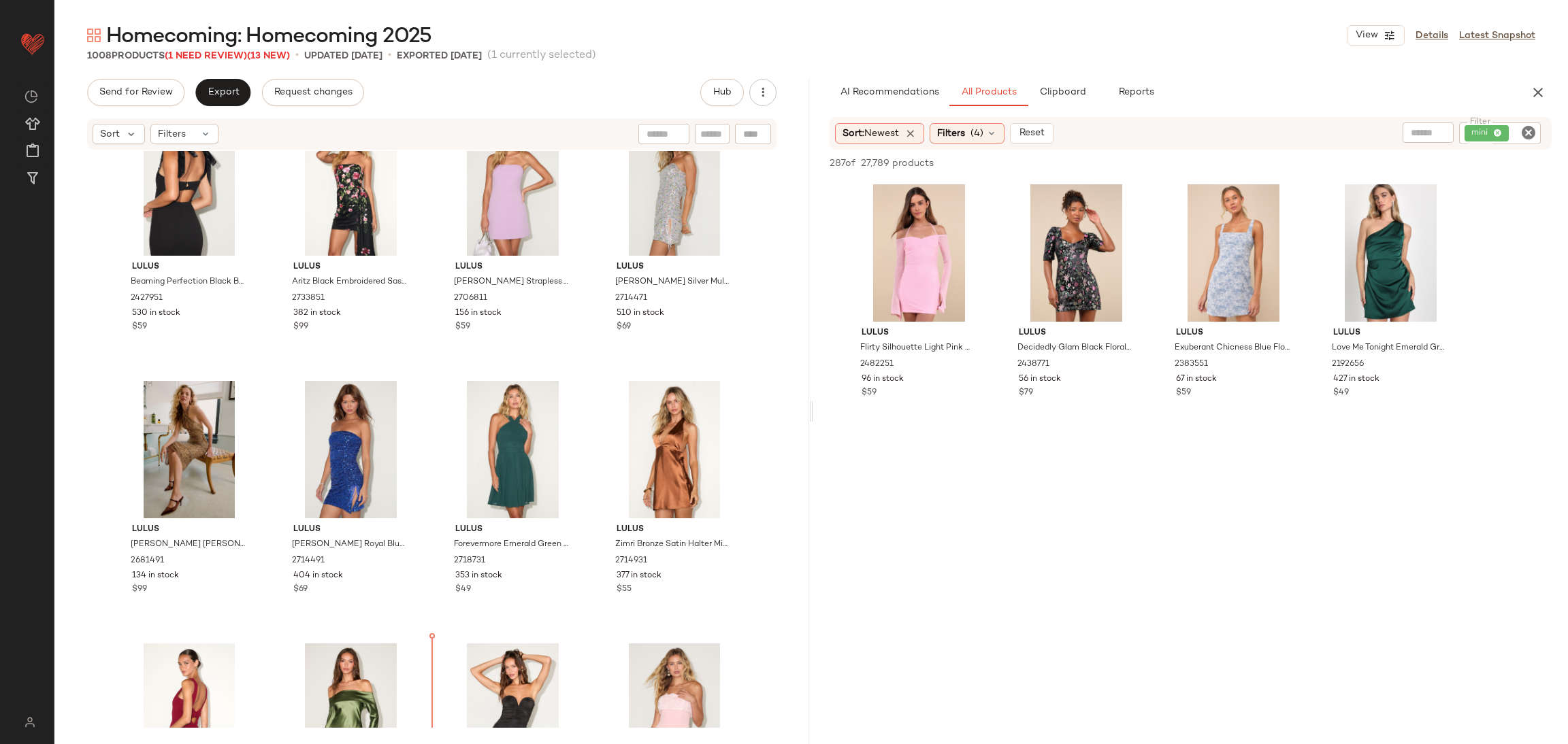
scroll to position [15037, 0]
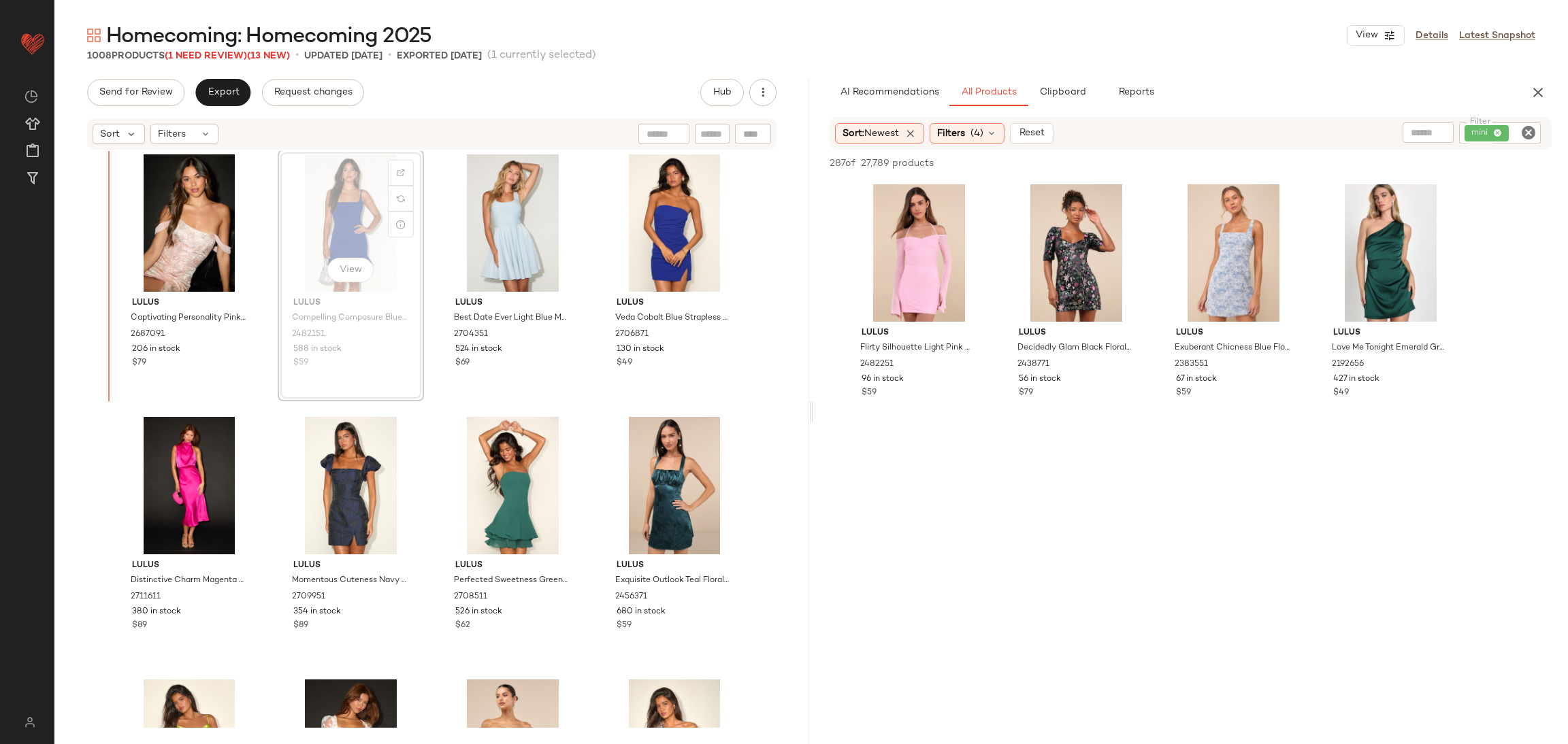
scroll to position [12877, 0]
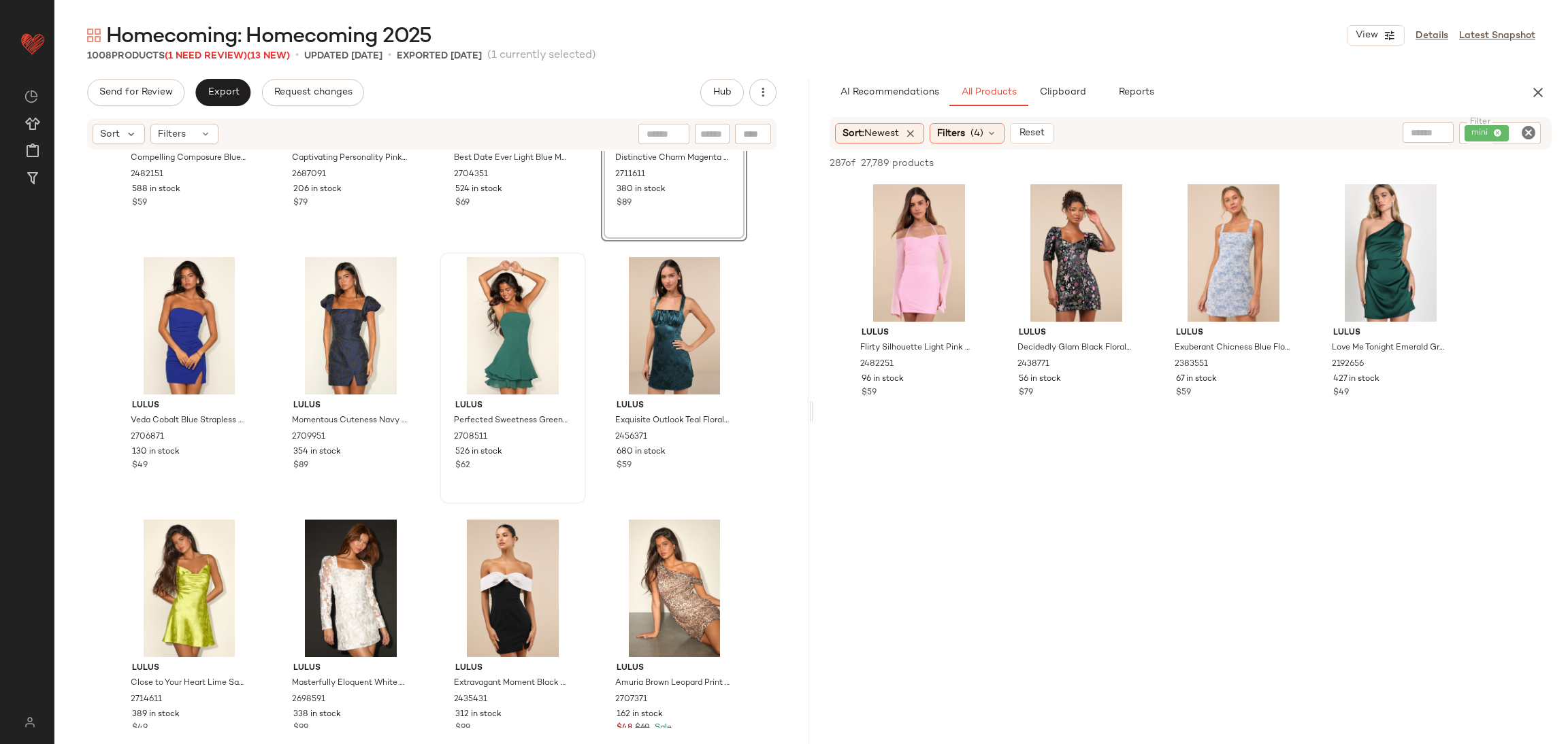
scroll to position [13082, 0]
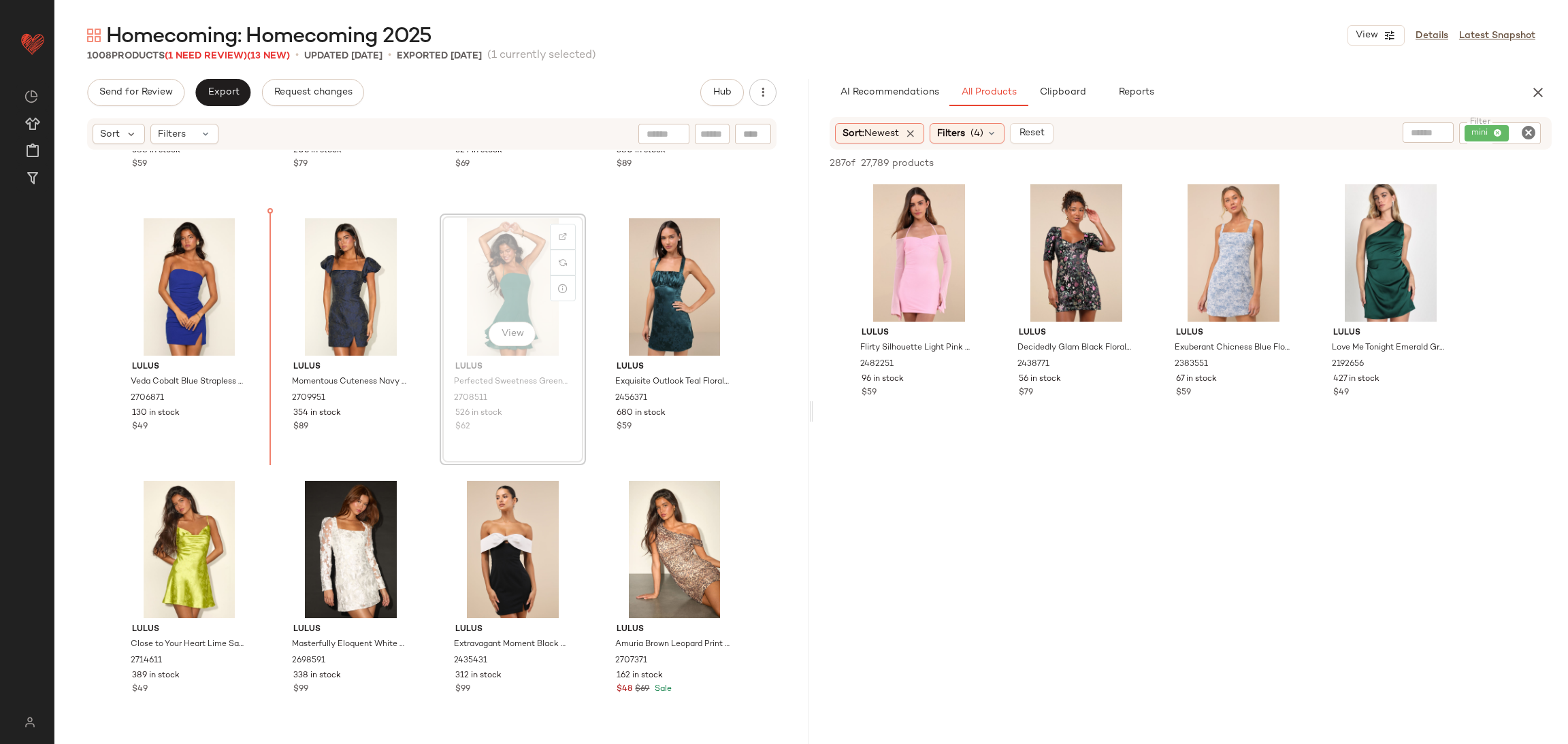
scroll to position [13081, 0]
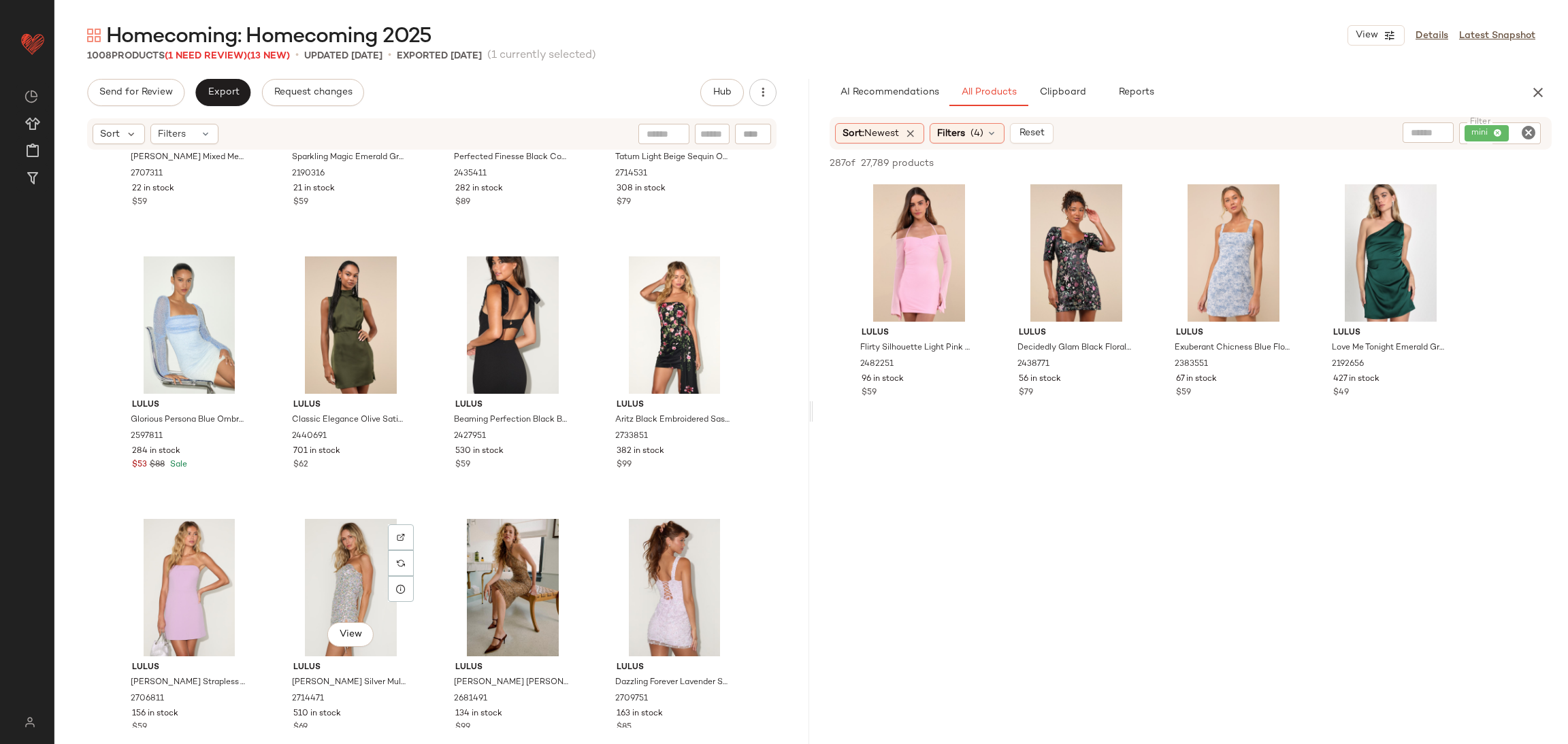
scroll to position [14546, 0]
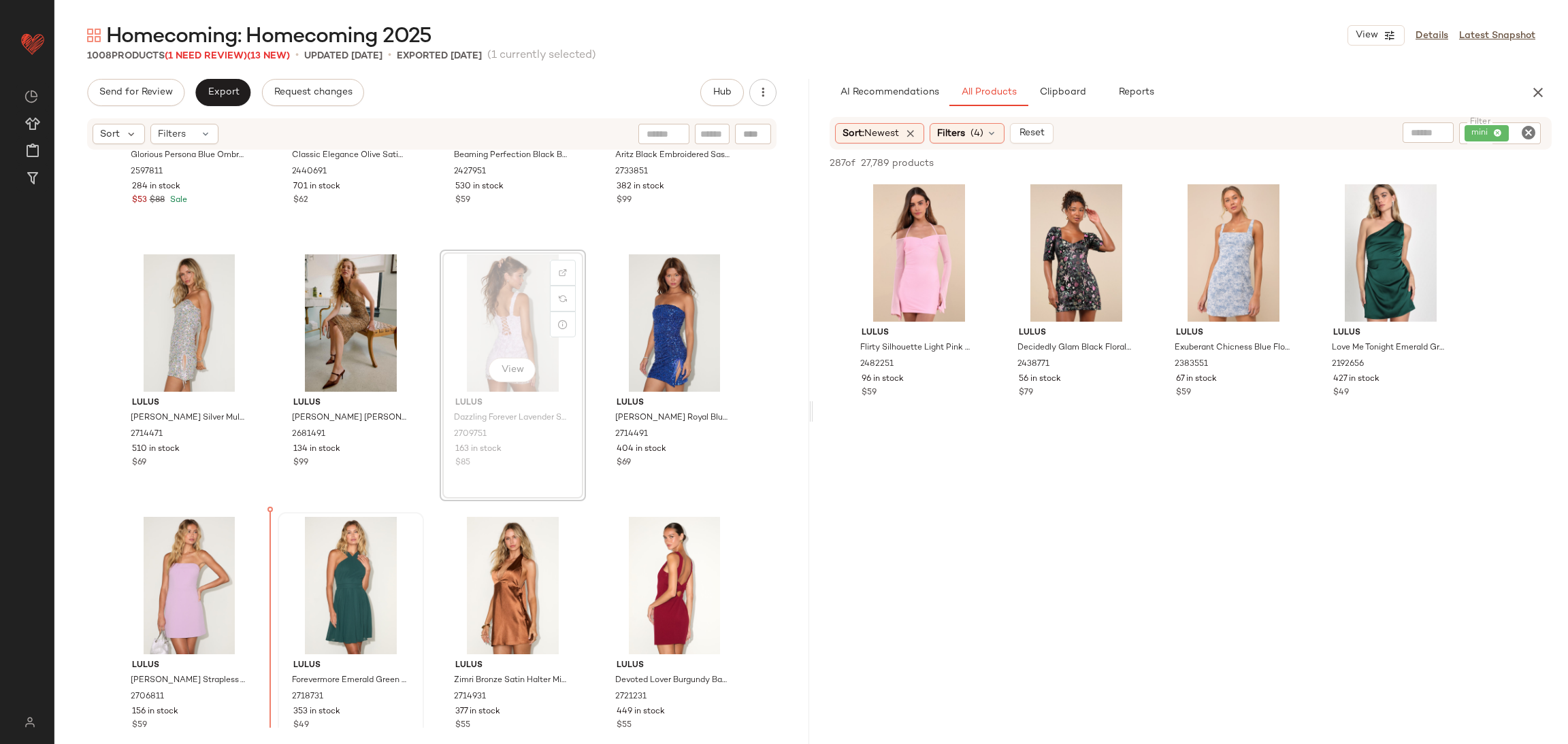
scroll to position [14890, 0]
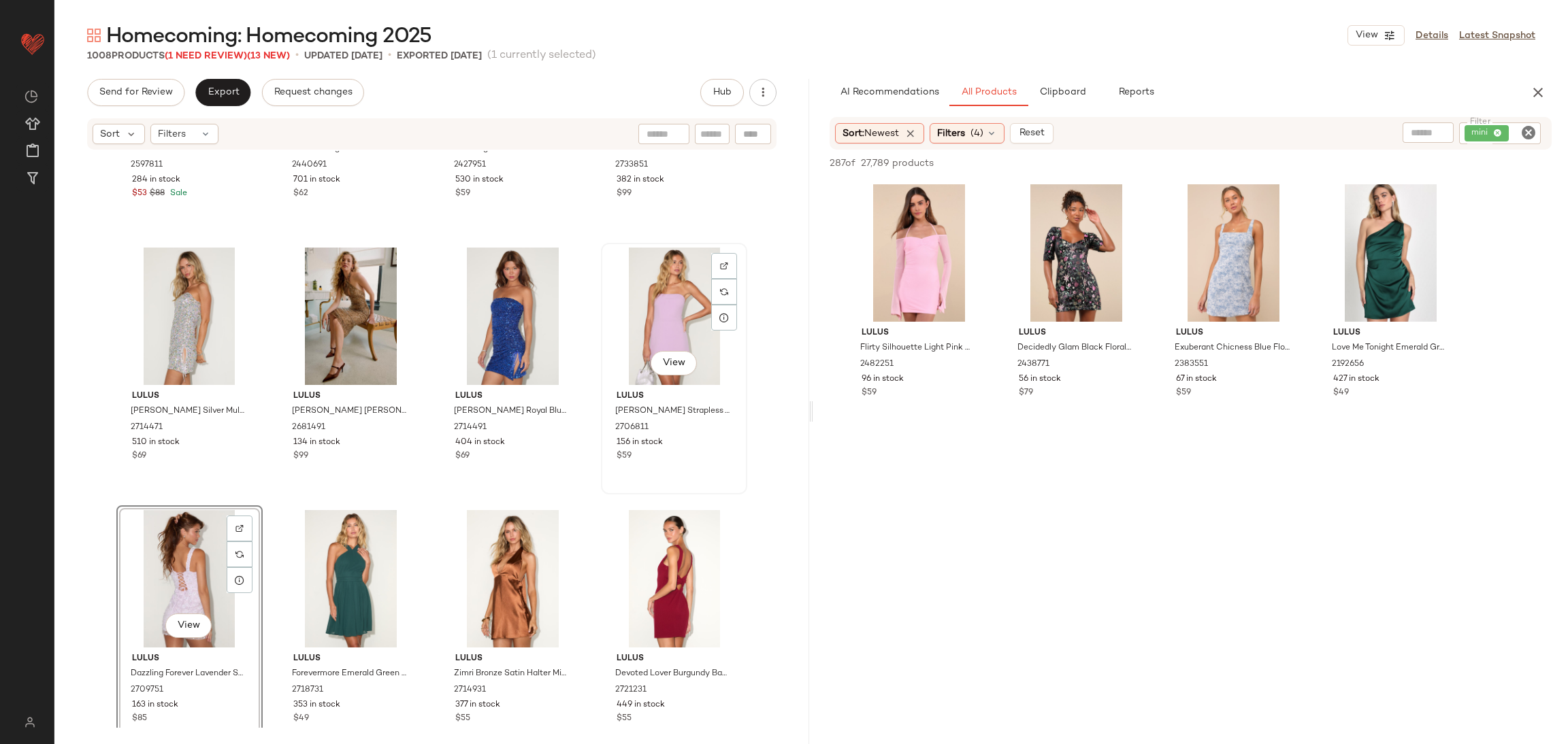
click at [675, 299] on div "View" at bounding box center [674, 316] width 137 height 138
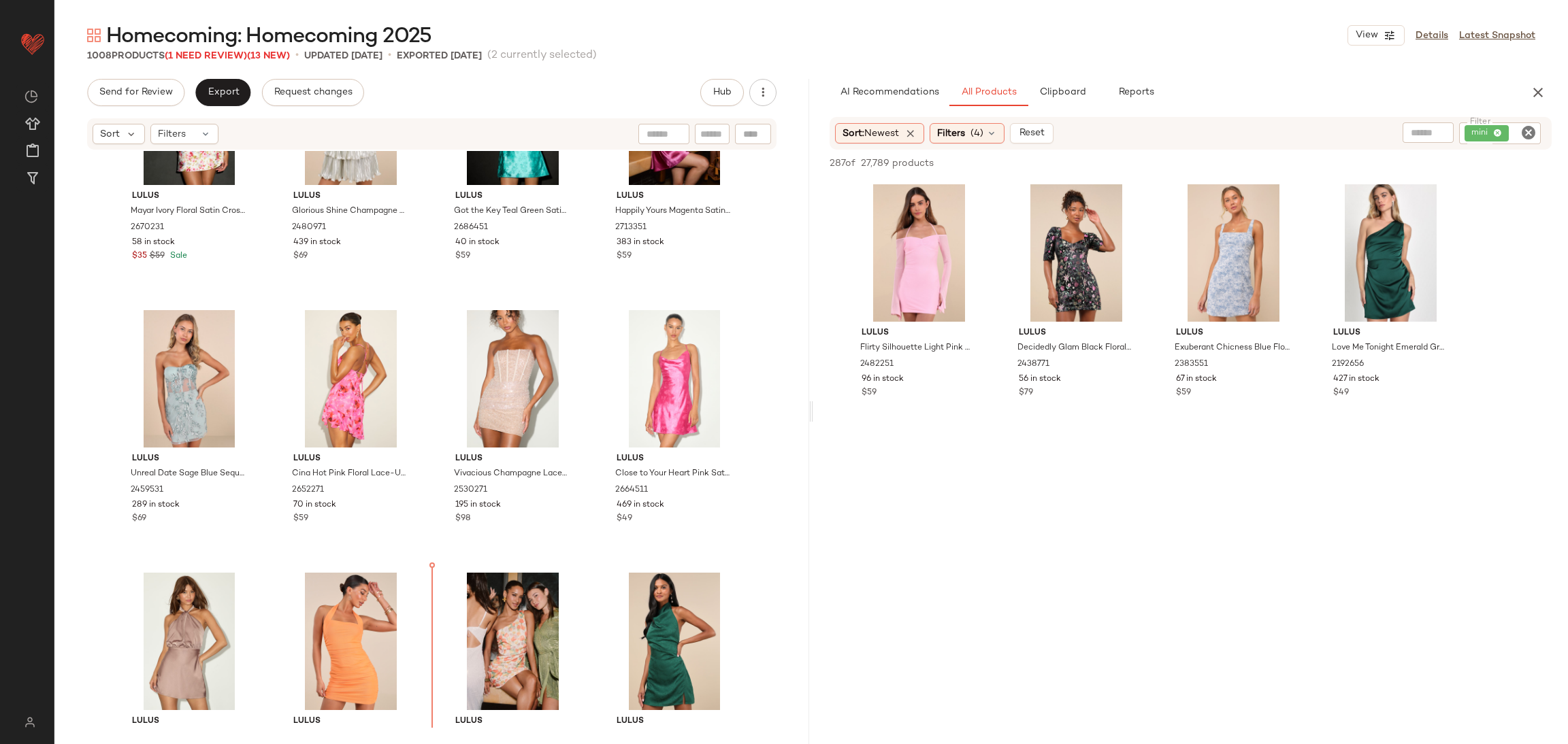
scroll to position [19052, 0]
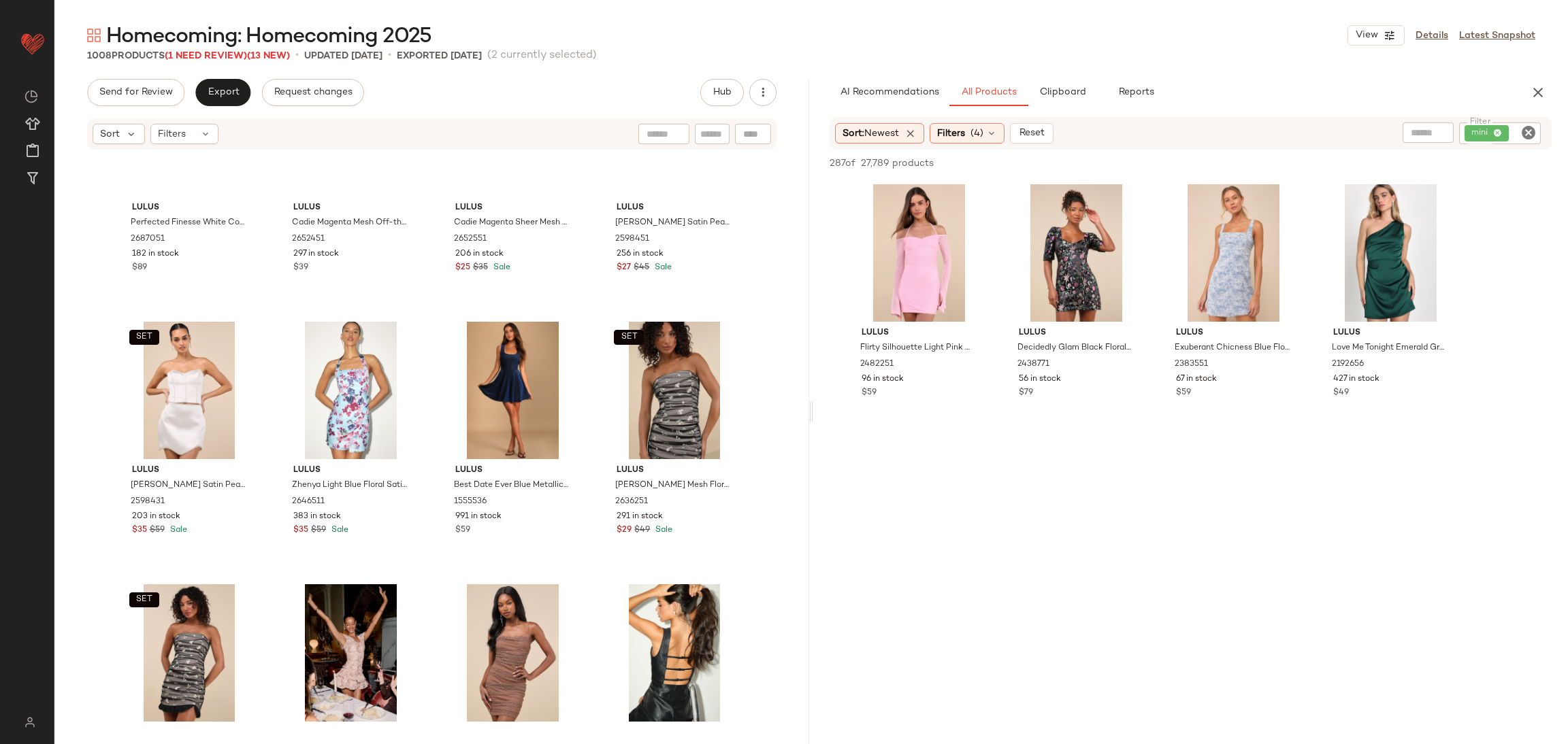
scroll to position [16908, 0]
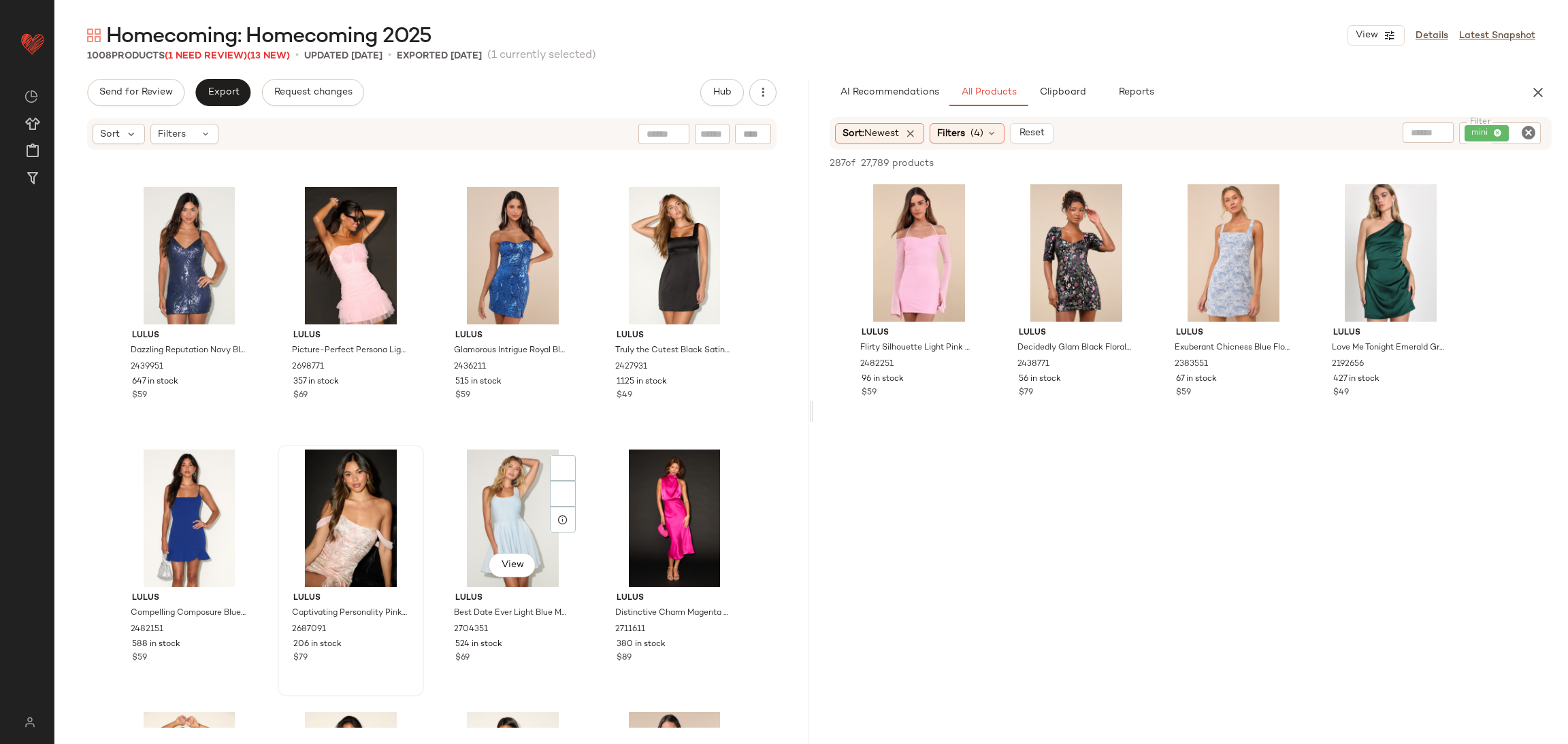
scroll to position [12623, 0]
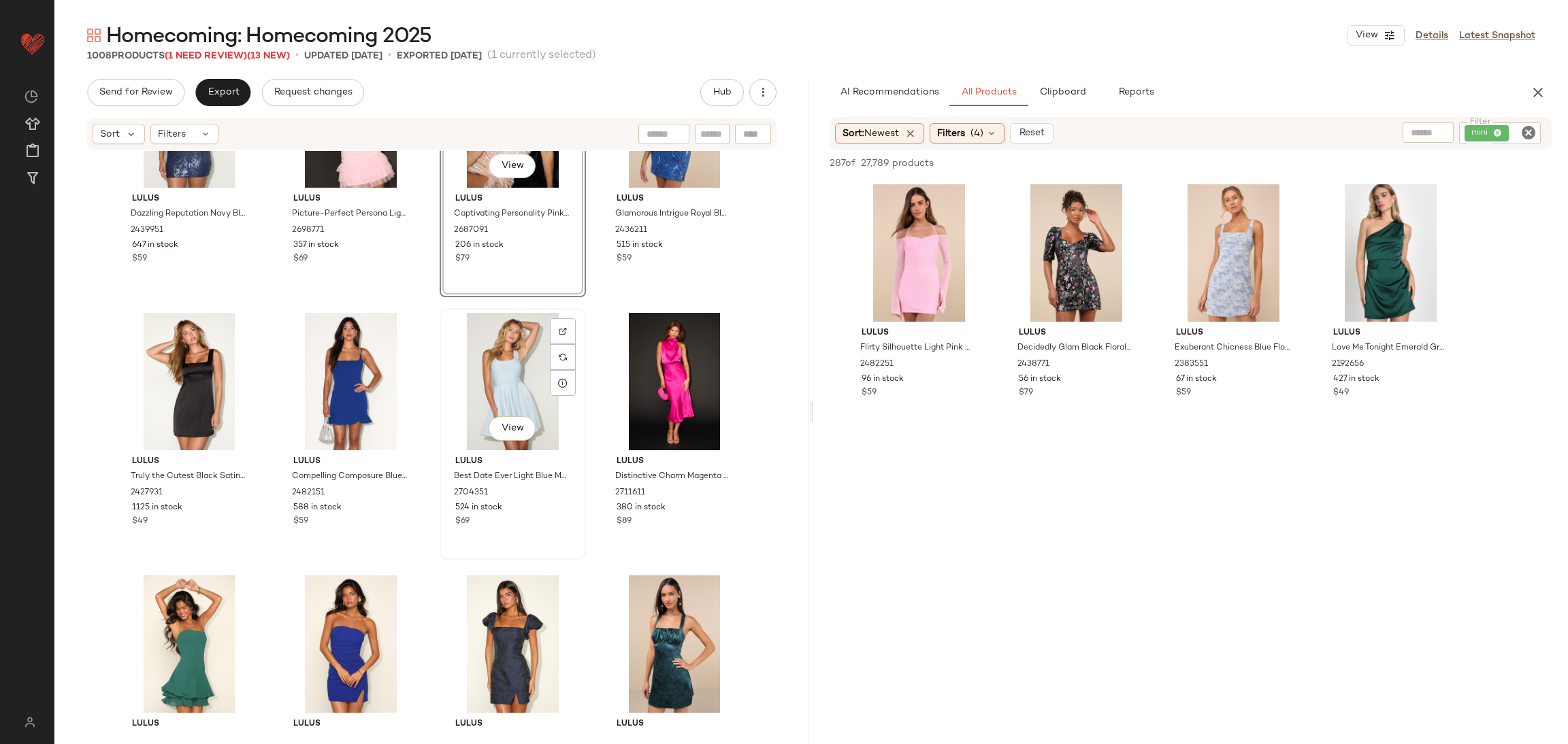
scroll to position [12725, 0]
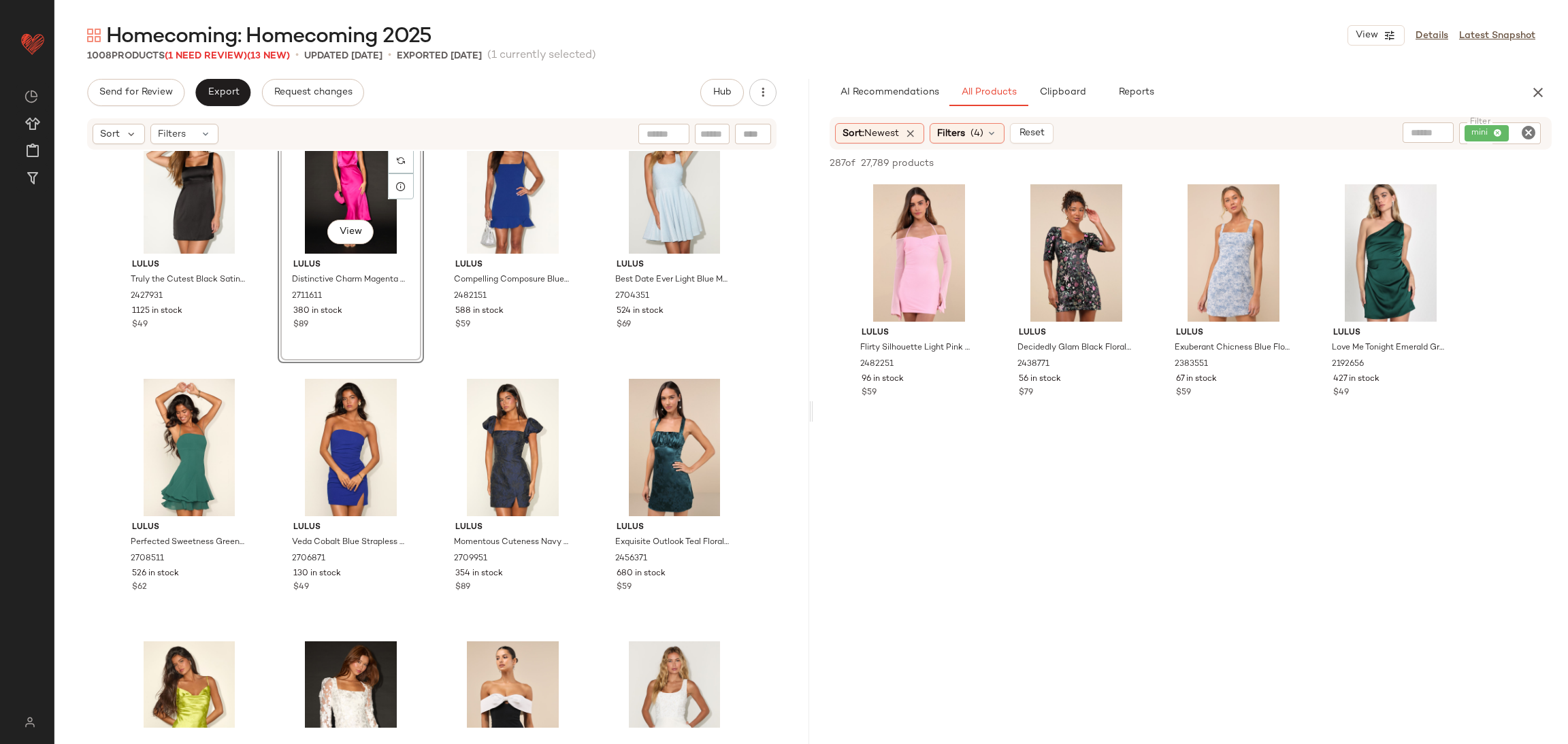
scroll to position [12929, 0]
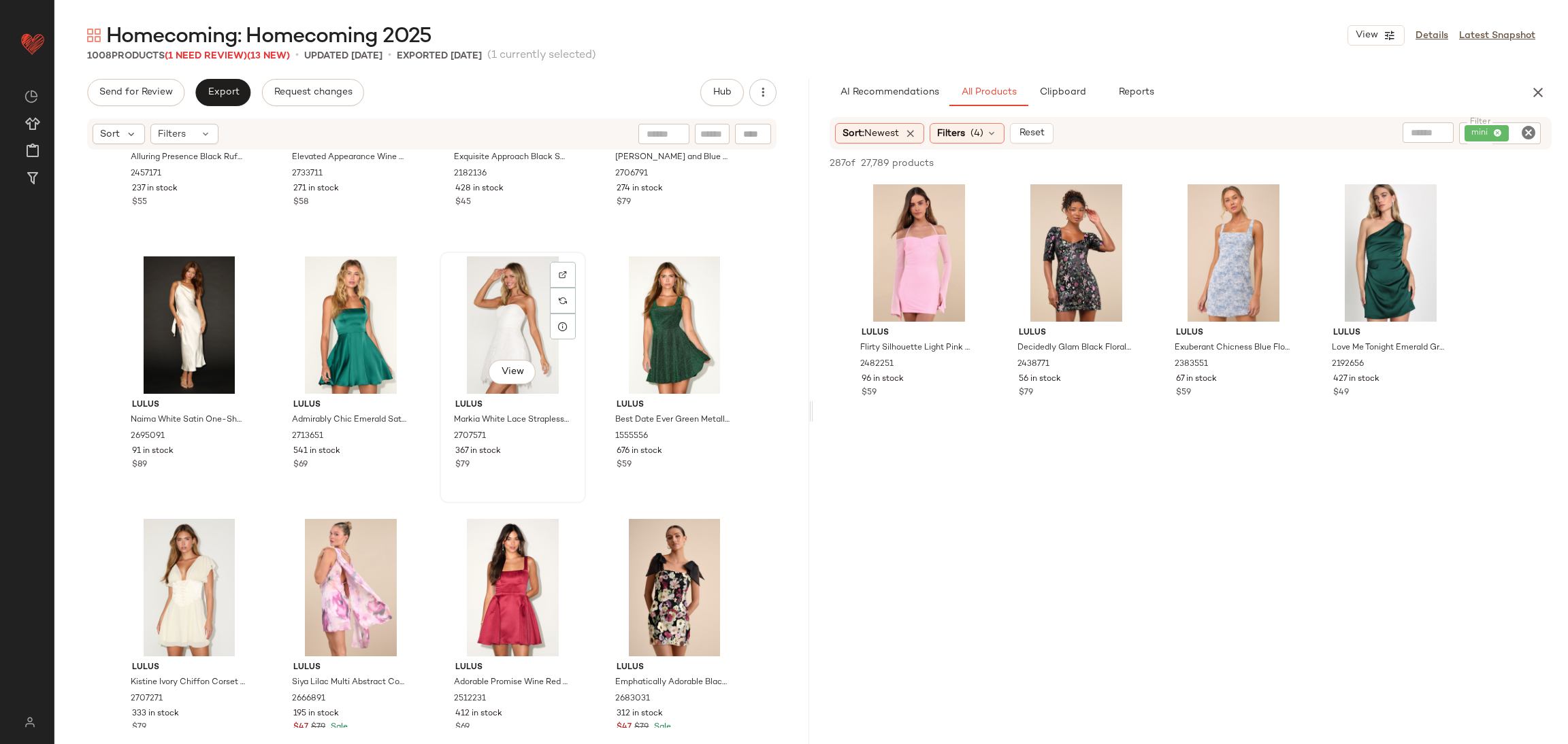
scroll to position [15990, 0]
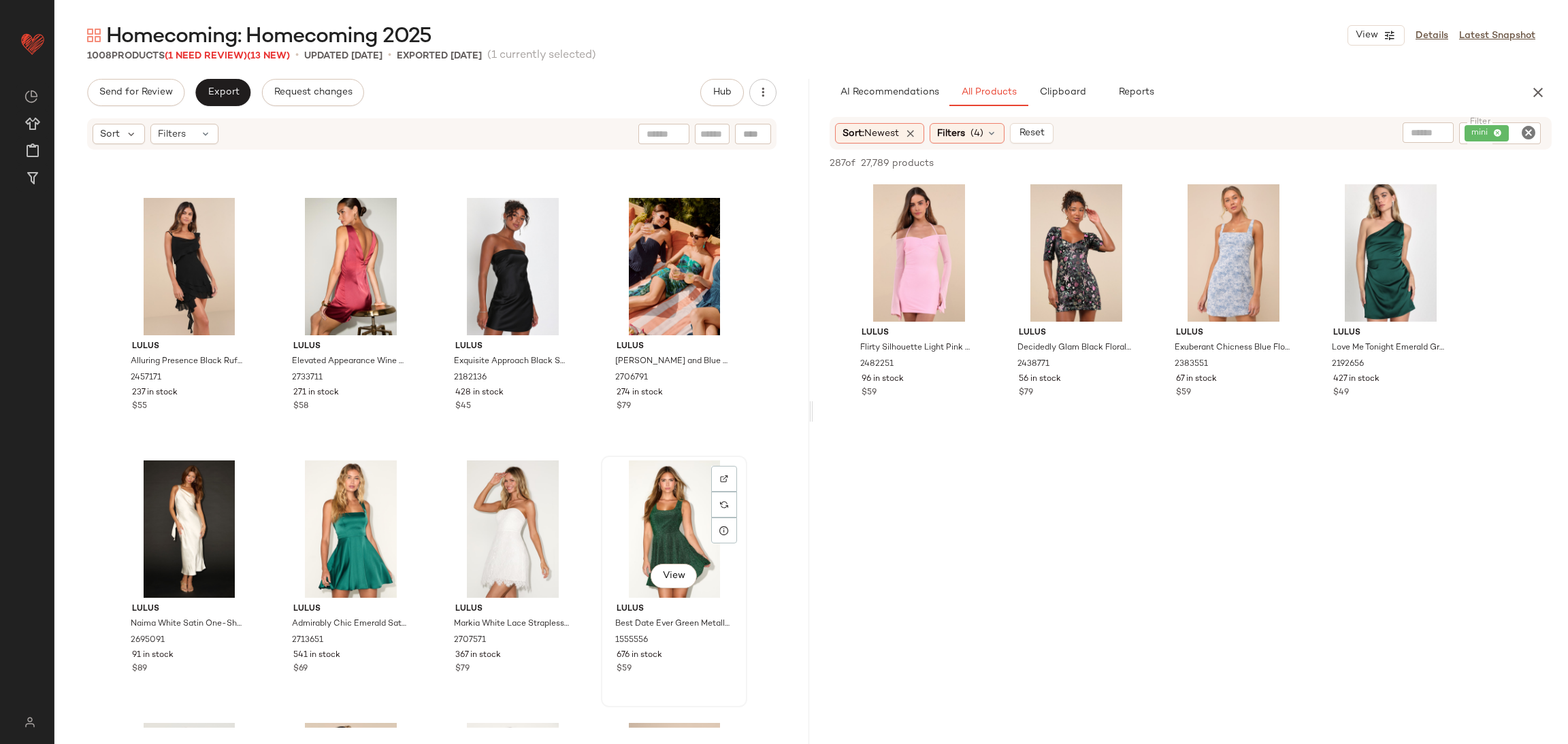
click at [655, 526] on div "View" at bounding box center [674, 529] width 137 height 138
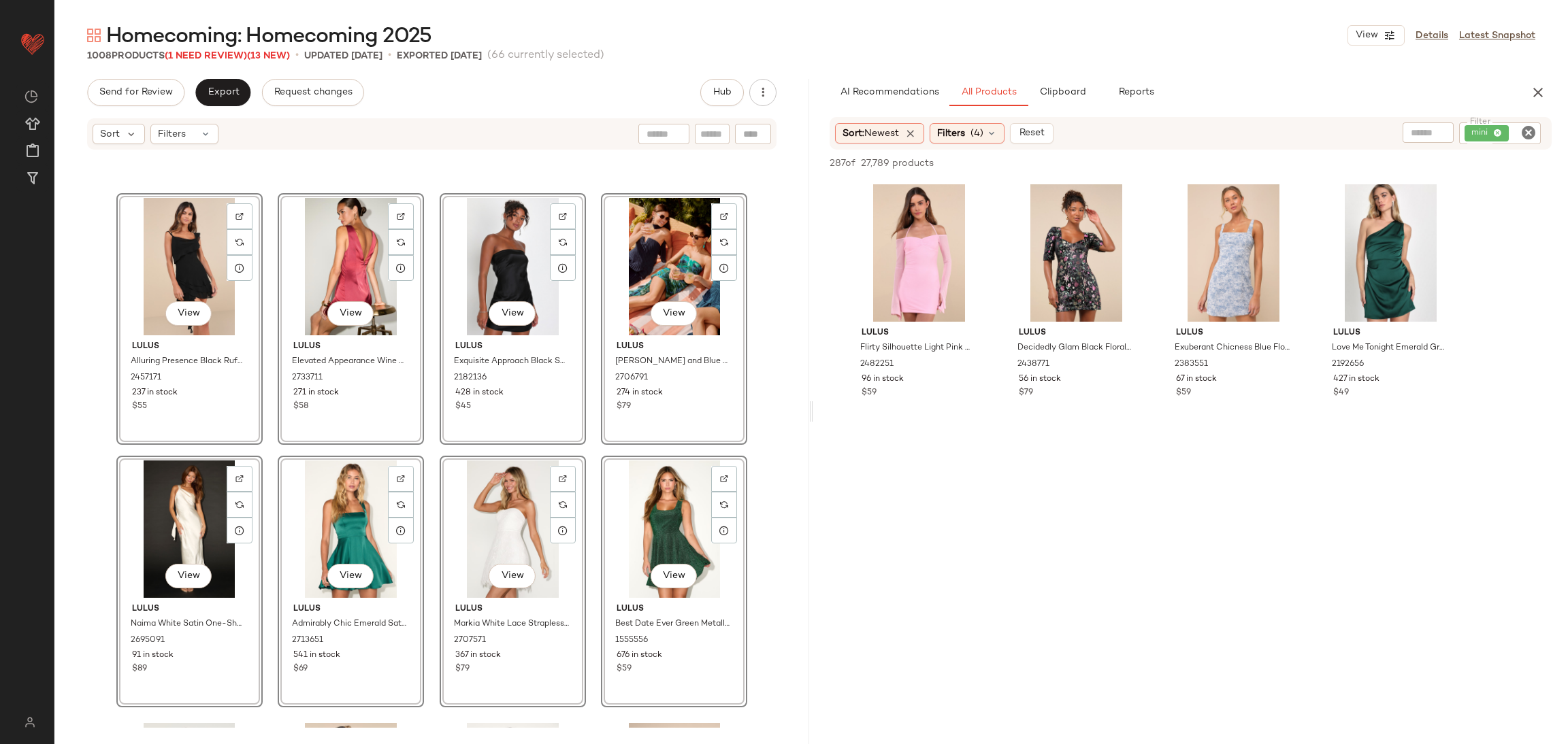
click at [610, 488] on div "View" at bounding box center [674, 529] width 137 height 138
click at [595, 448] on div "View Lulus Alluring Presence Black Ruffled Tiered Mini Dress 2457171 237 in sto…" at bounding box center [431, 439] width 754 height 577
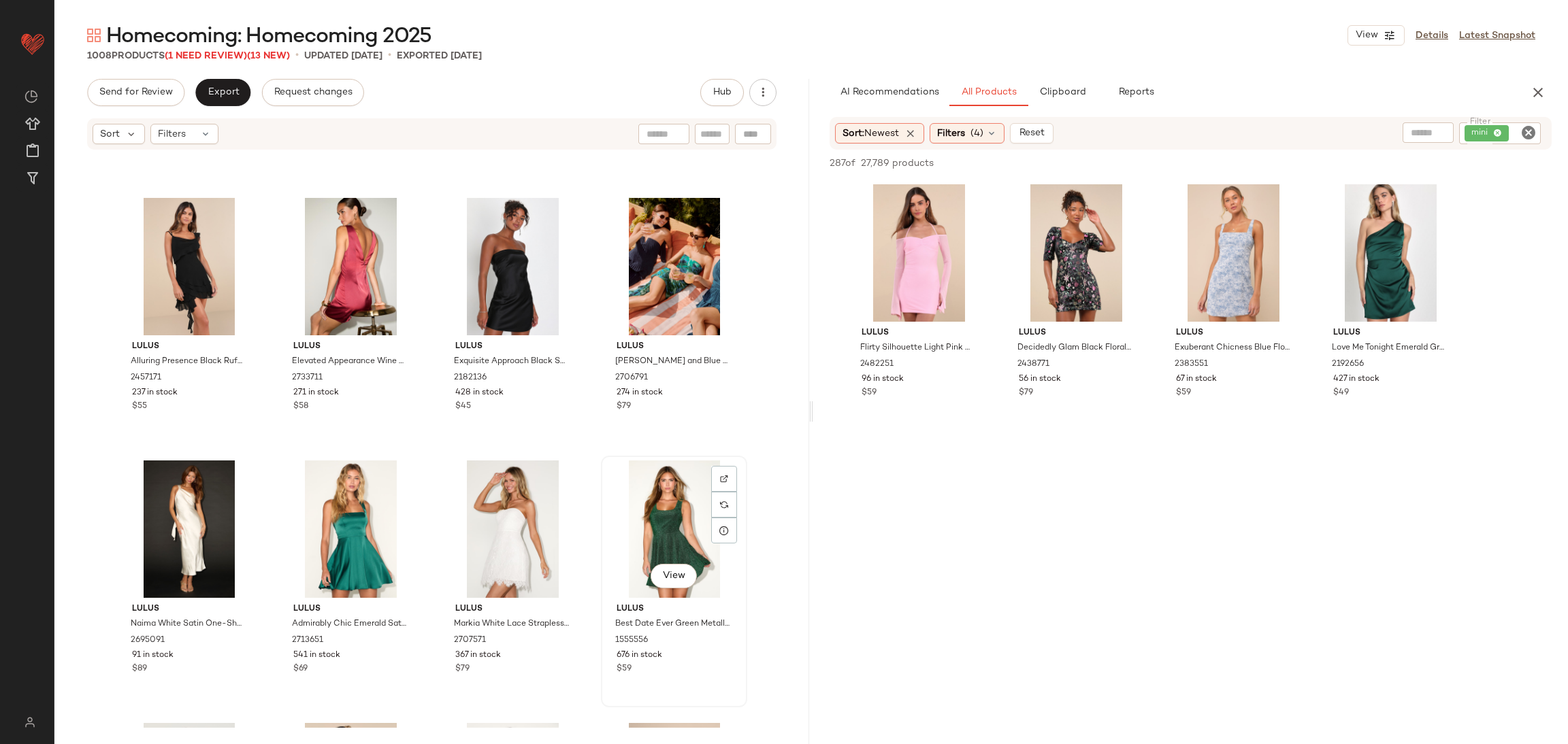
click at [634, 494] on div "View" at bounding box center [674, 529] width 137 height 138
click at [329, 485] on div "View" at bounding box center [350, 529] width 137 height 138
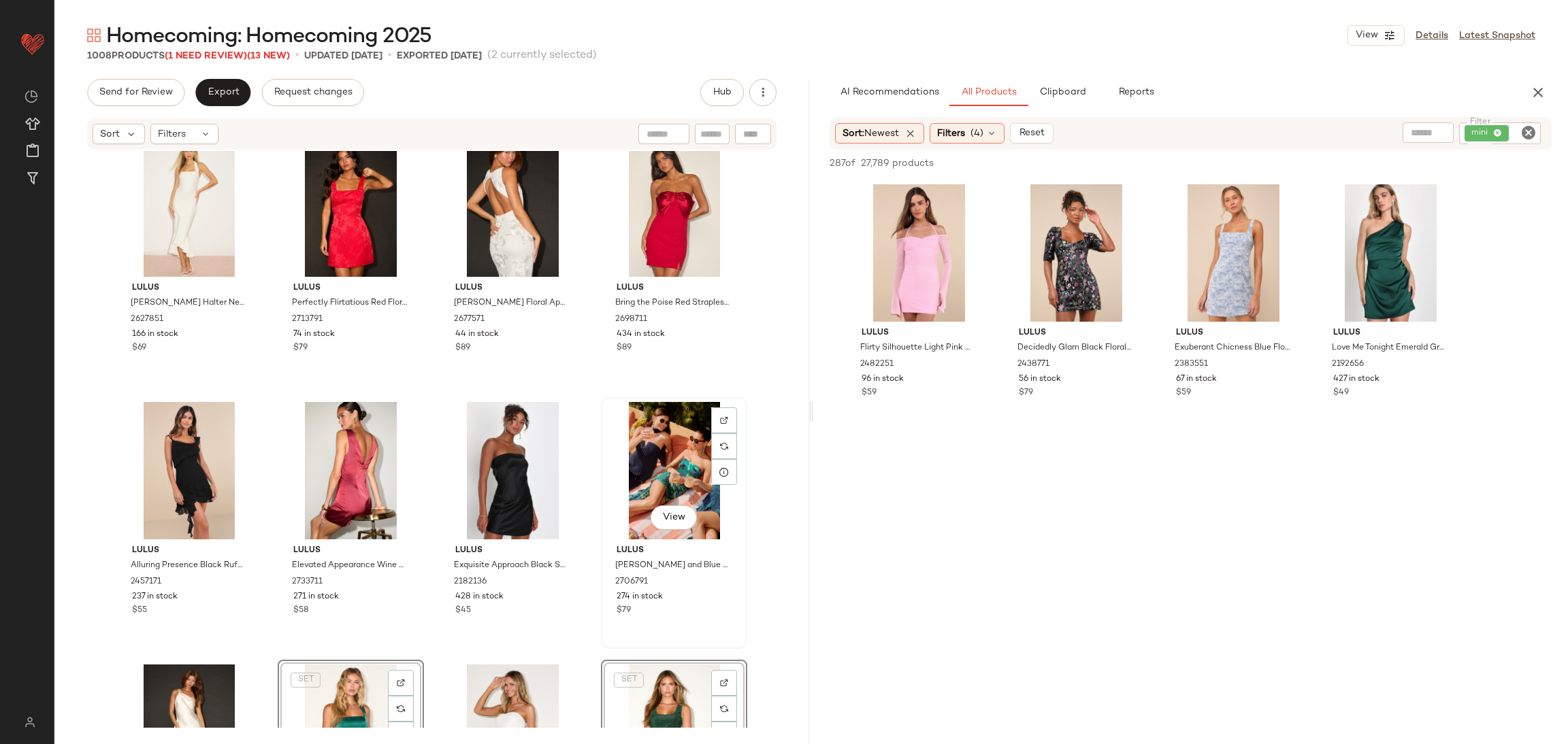
click at [668, 447] on div "View" at bounding box center [674, 471] width 137 height 138
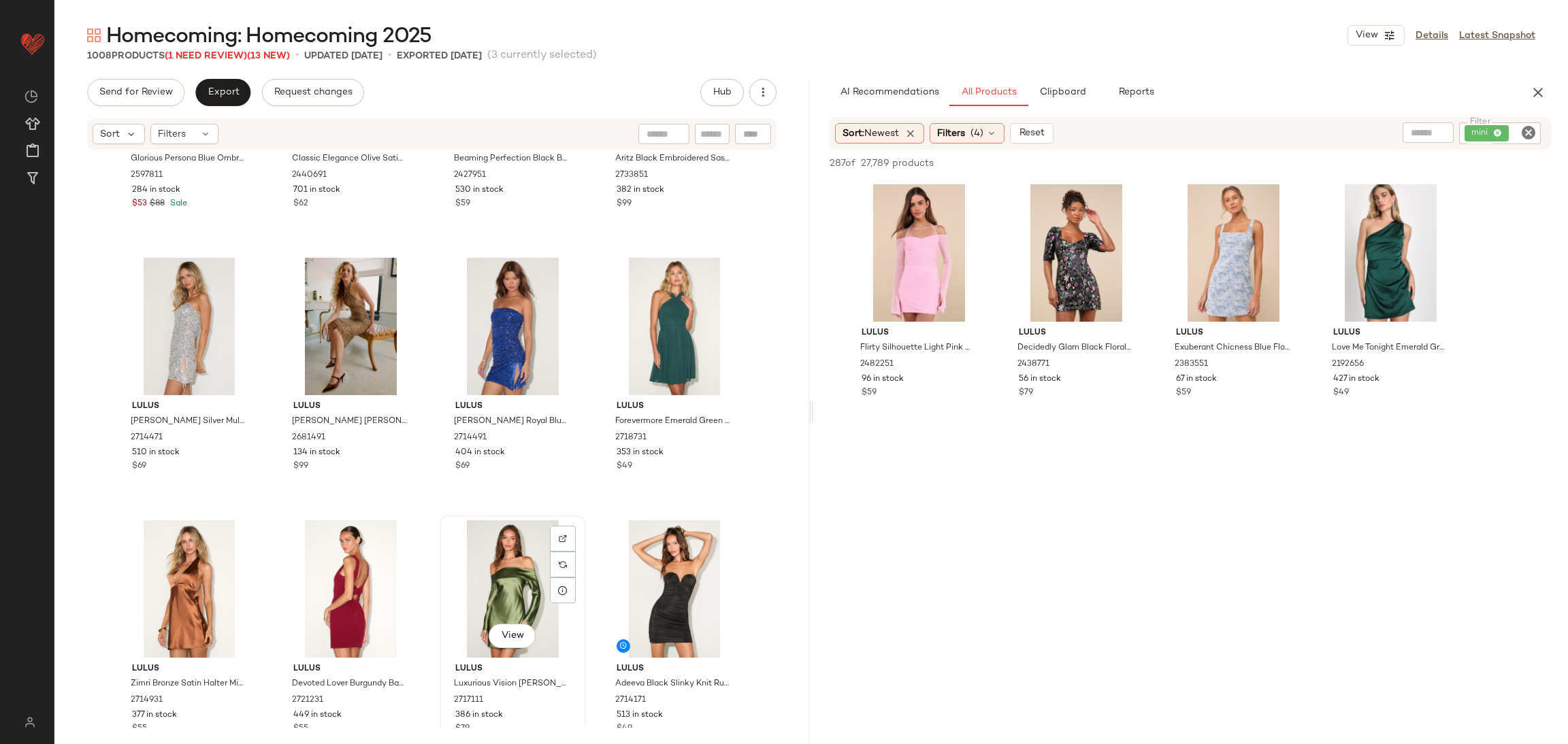
scroll to position [14868, 0]
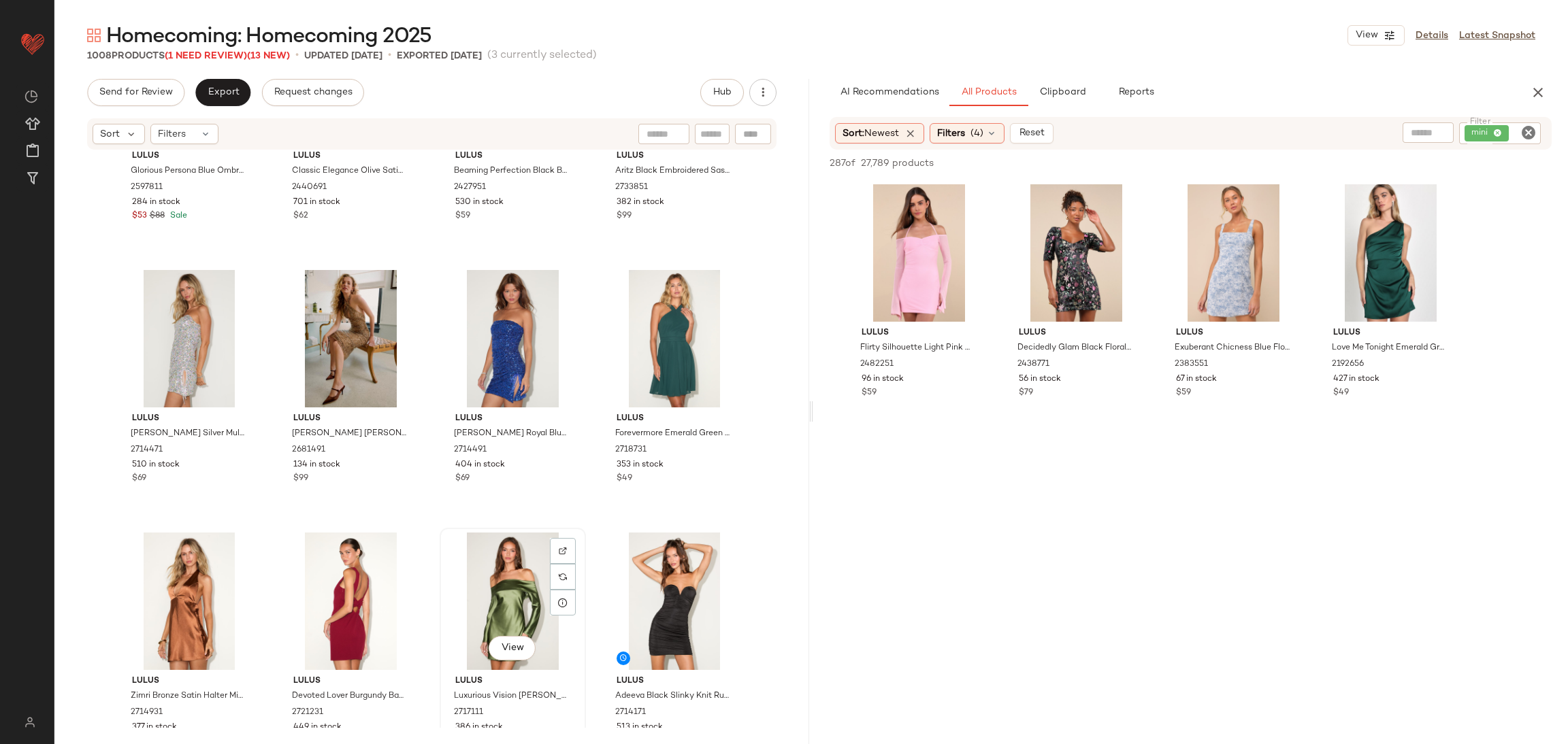
click at [507, 567] on div "View" at bounding box center [513, 601] width 137 height 138
click at [650, 337] on div "View" at bounding box center [674, 339] width 137 height 138
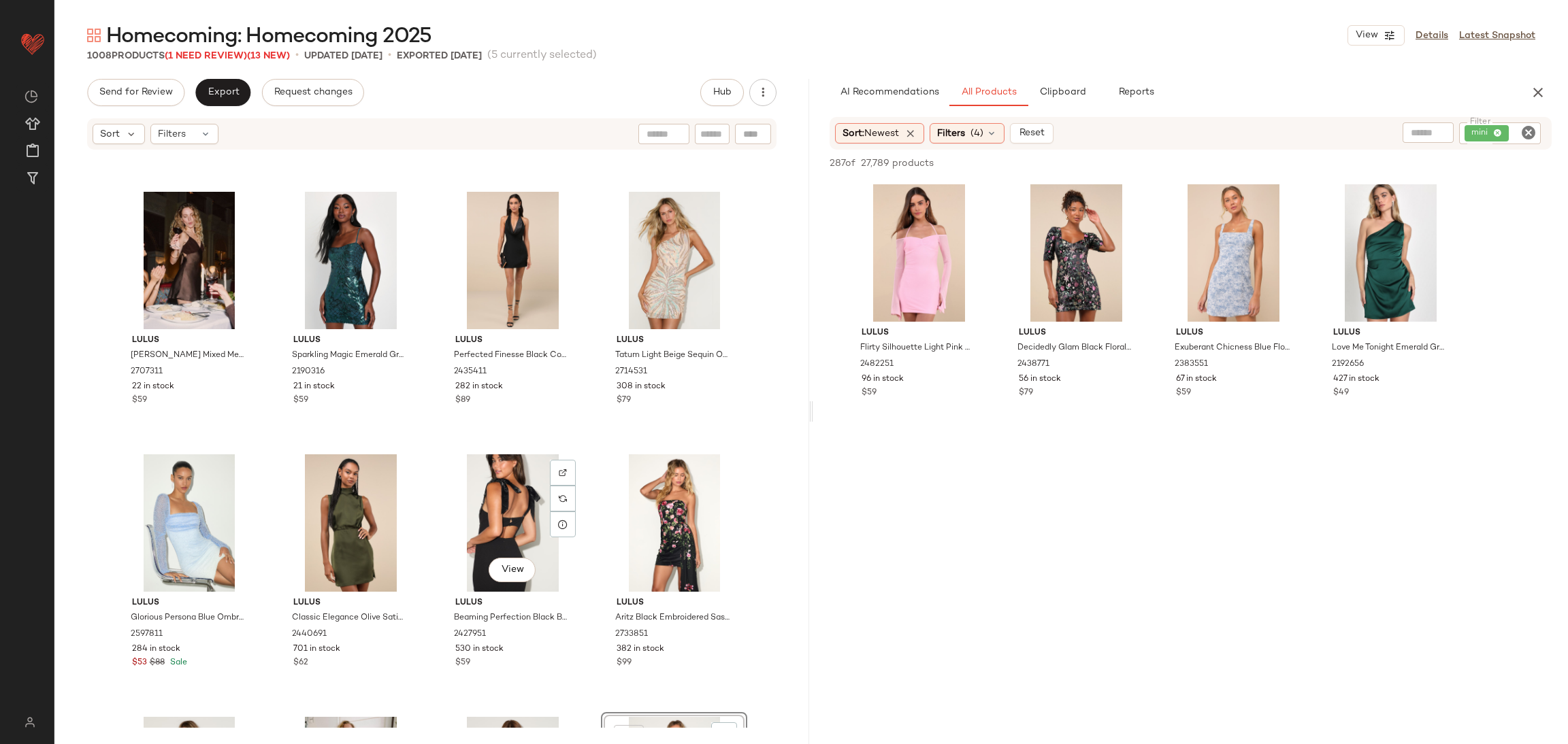
scroll to position [14357, 0]
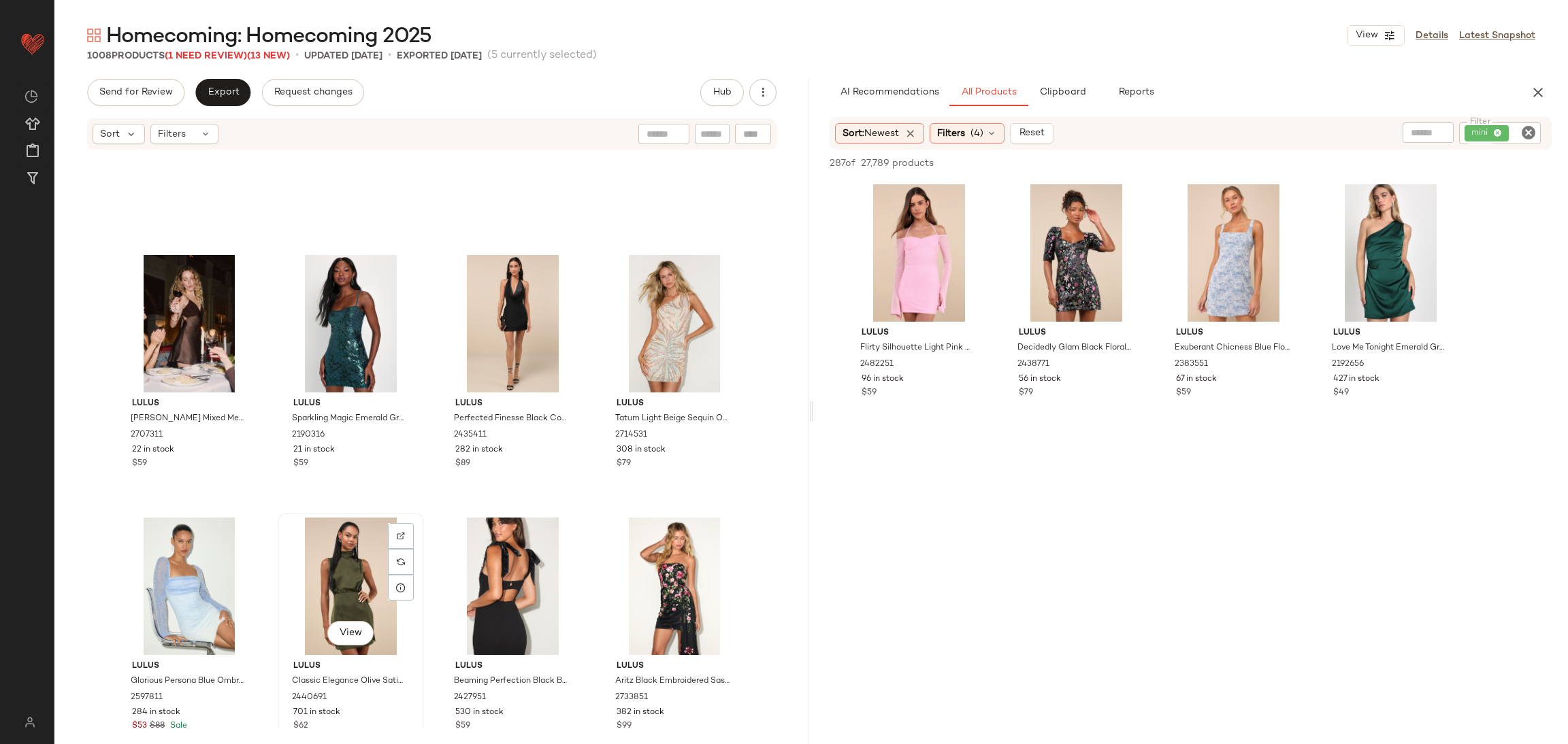
click at [344, 557] on div "View" at bounding box center [350, 586] width 137 height 138
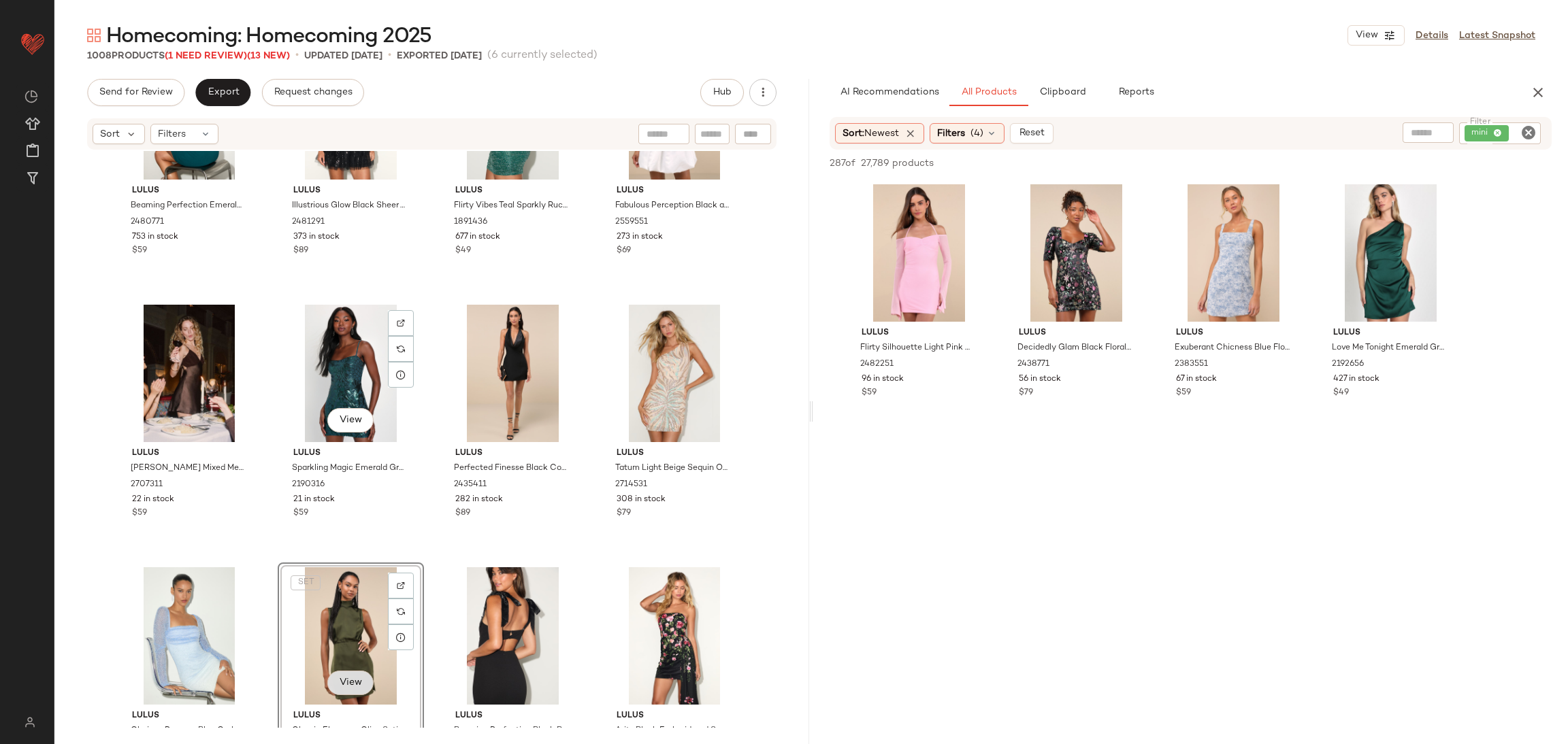
scroll to position [14357, 0]
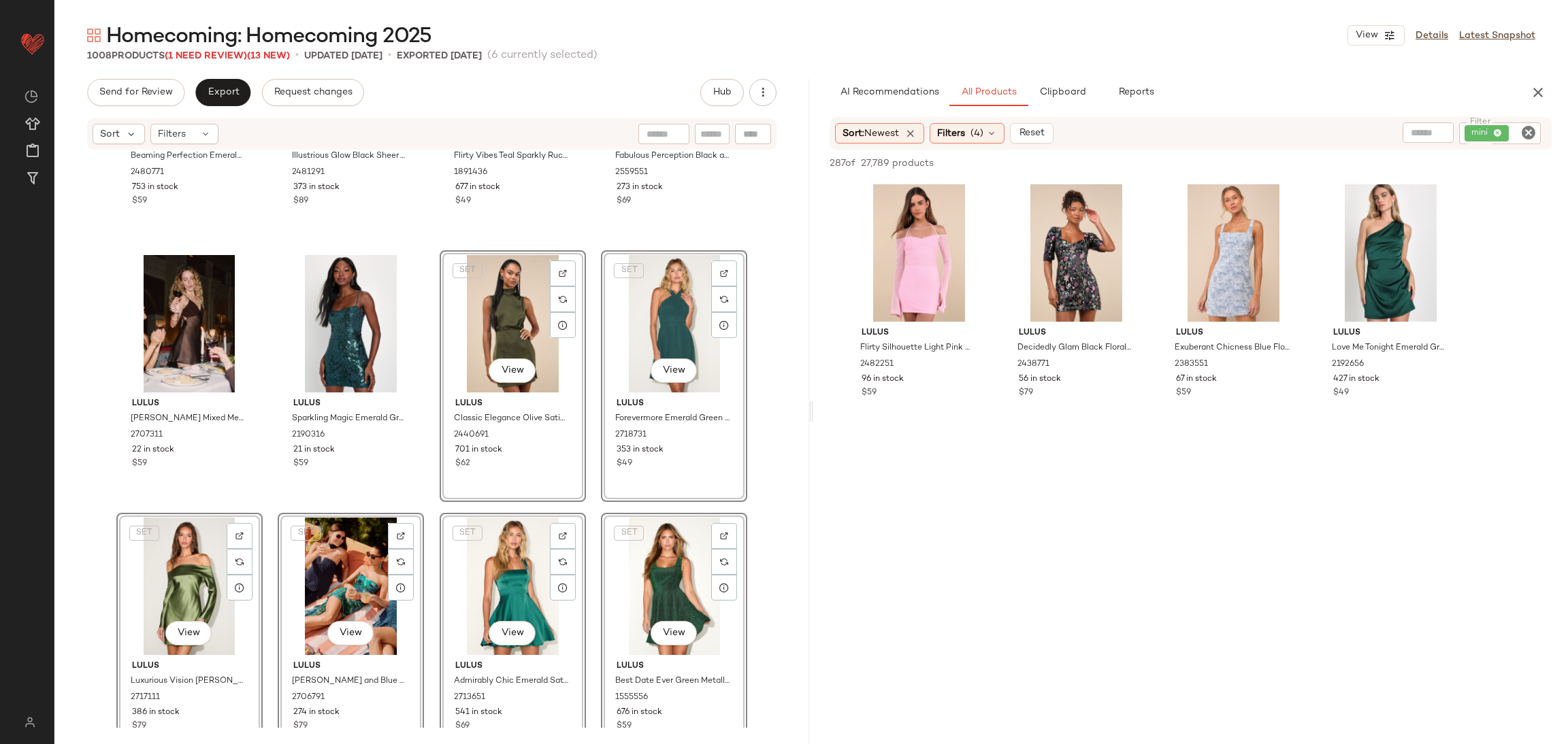
click at [439, 545] on div "SET View Lulus Admirably Chic Emerald Satin Lace-Up Mini Dress With Pockets 271…" at bounding box center [513, 639] width 146 height 252
click at [441, 475] on div "SET View Lulus Classic Elegance Olive Satin Sleeveless Mock Neck Mini Dress 244…" at bounding box center [513, 376] width 143 height 249
click at [426, 523] on div "Lulus Beaming Perfection Emerald Beaded Organza Tie-Strap Mini Dress 2480771 75…" at bounding box center [431, 439] width 754 height 577
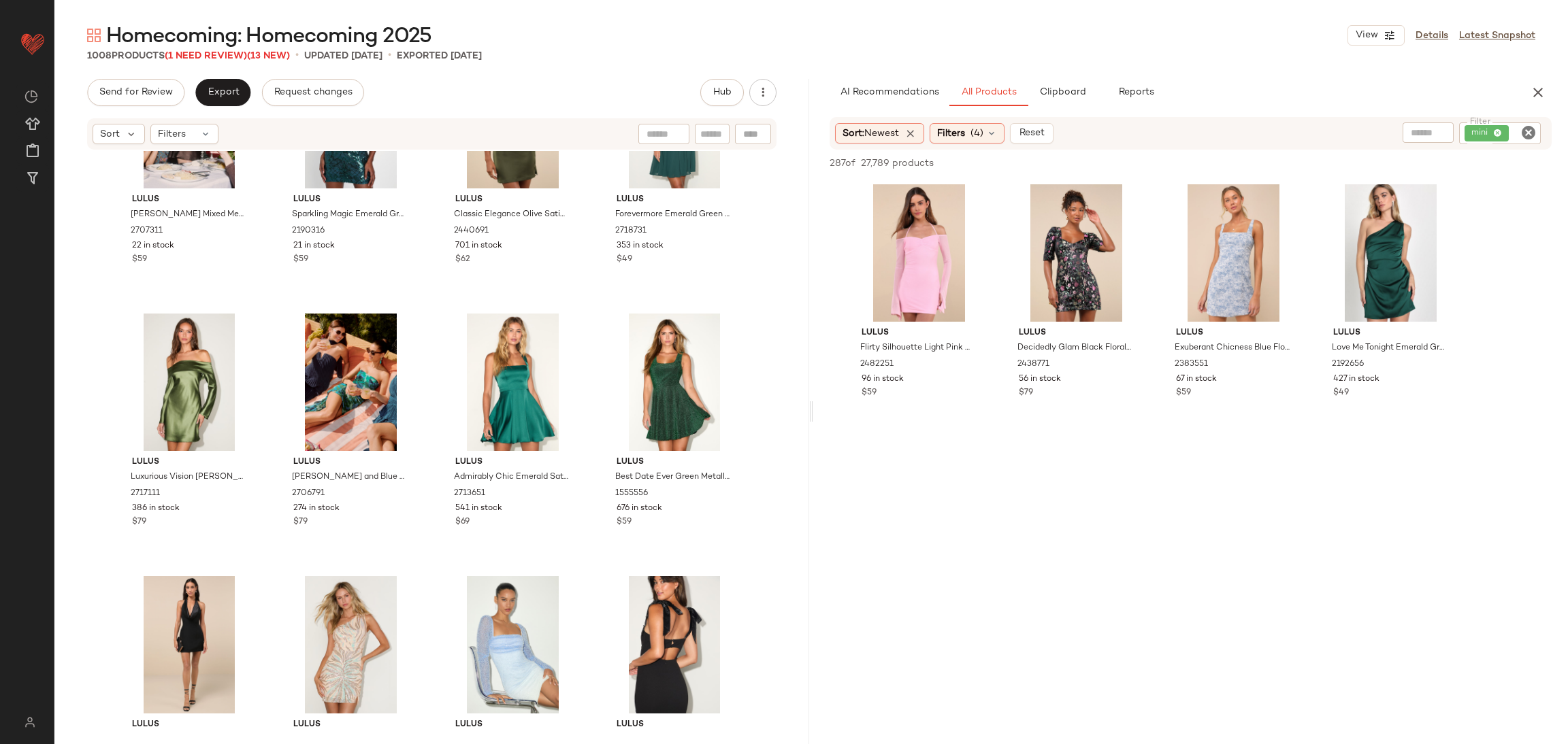
scroll to position [14664, 0]
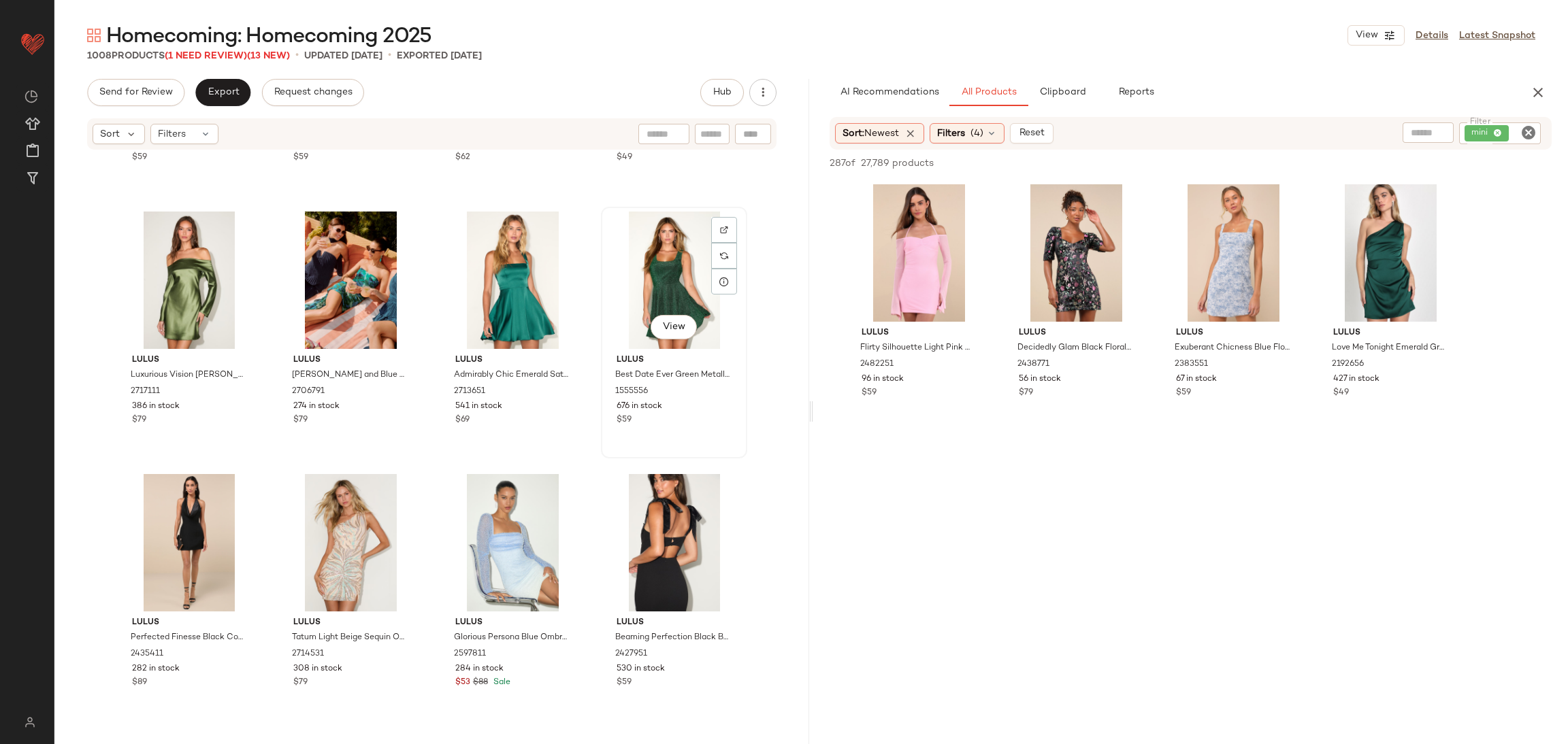
click at [662, 329] on span "View" at bounding box center [674, 327] width 23 height 11
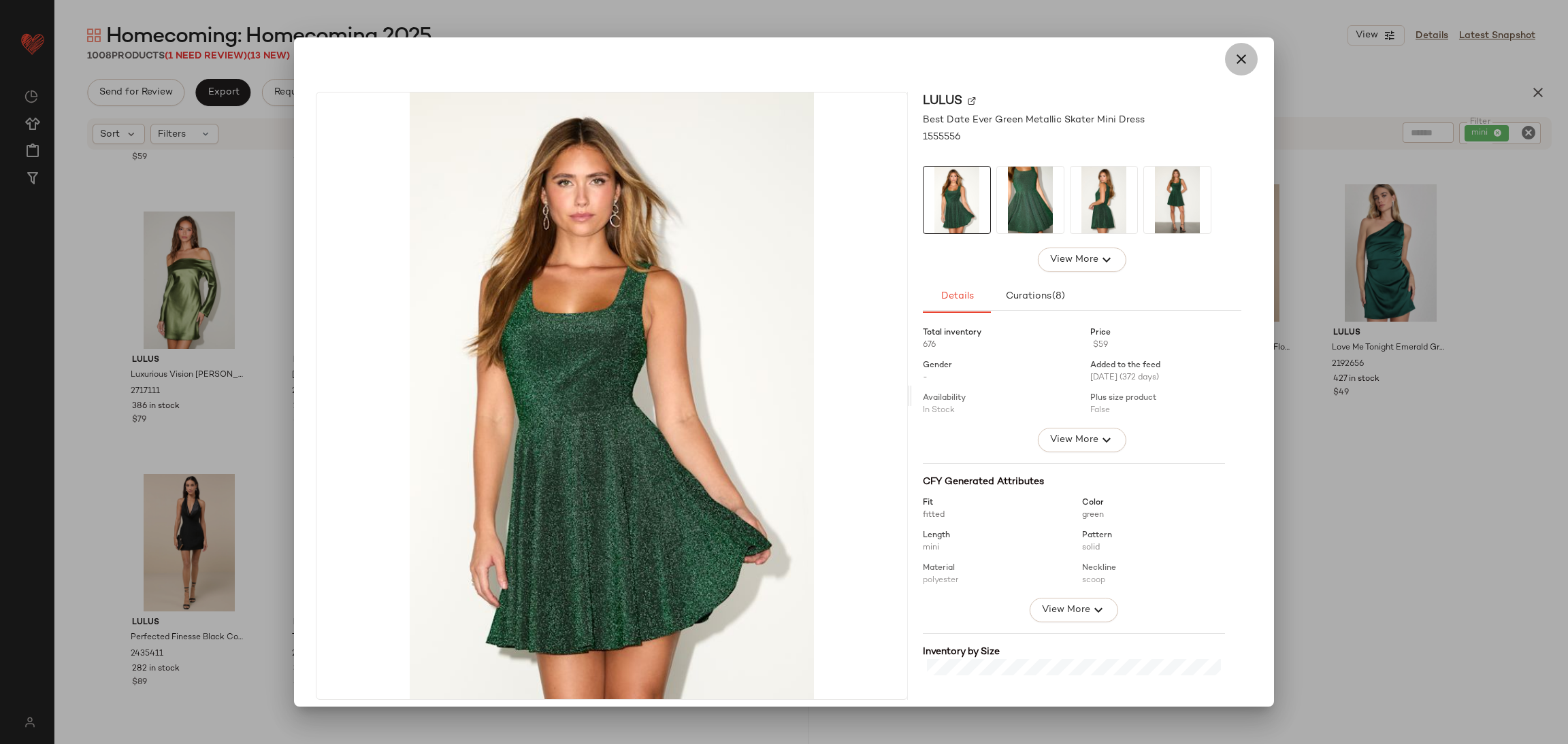
click at [1233, 59] on icon "button" at bounding box center [1241, 59] width 17 height 17
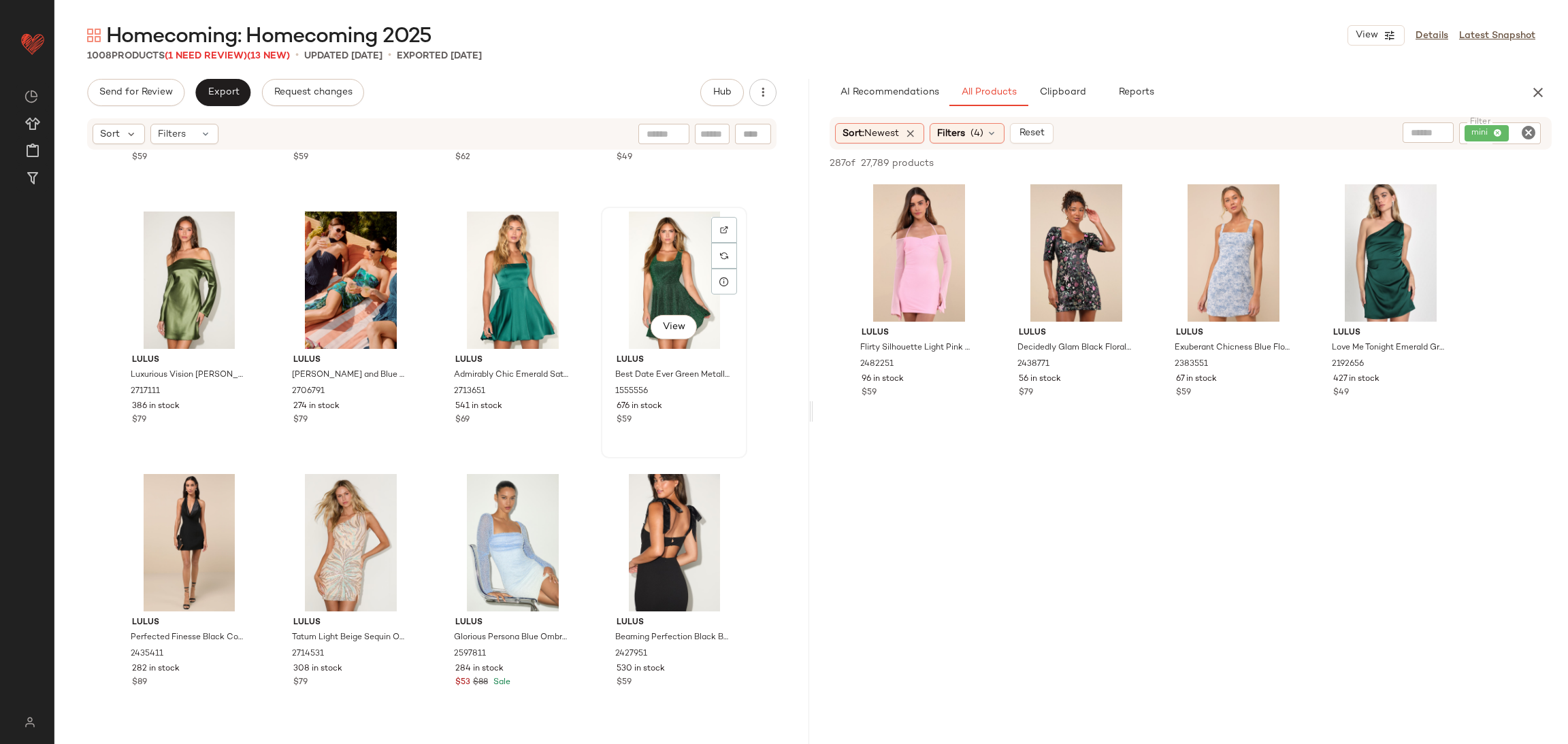
click at [701, 263] on div "View" at bounding box center [674, 280] width 137 height 138
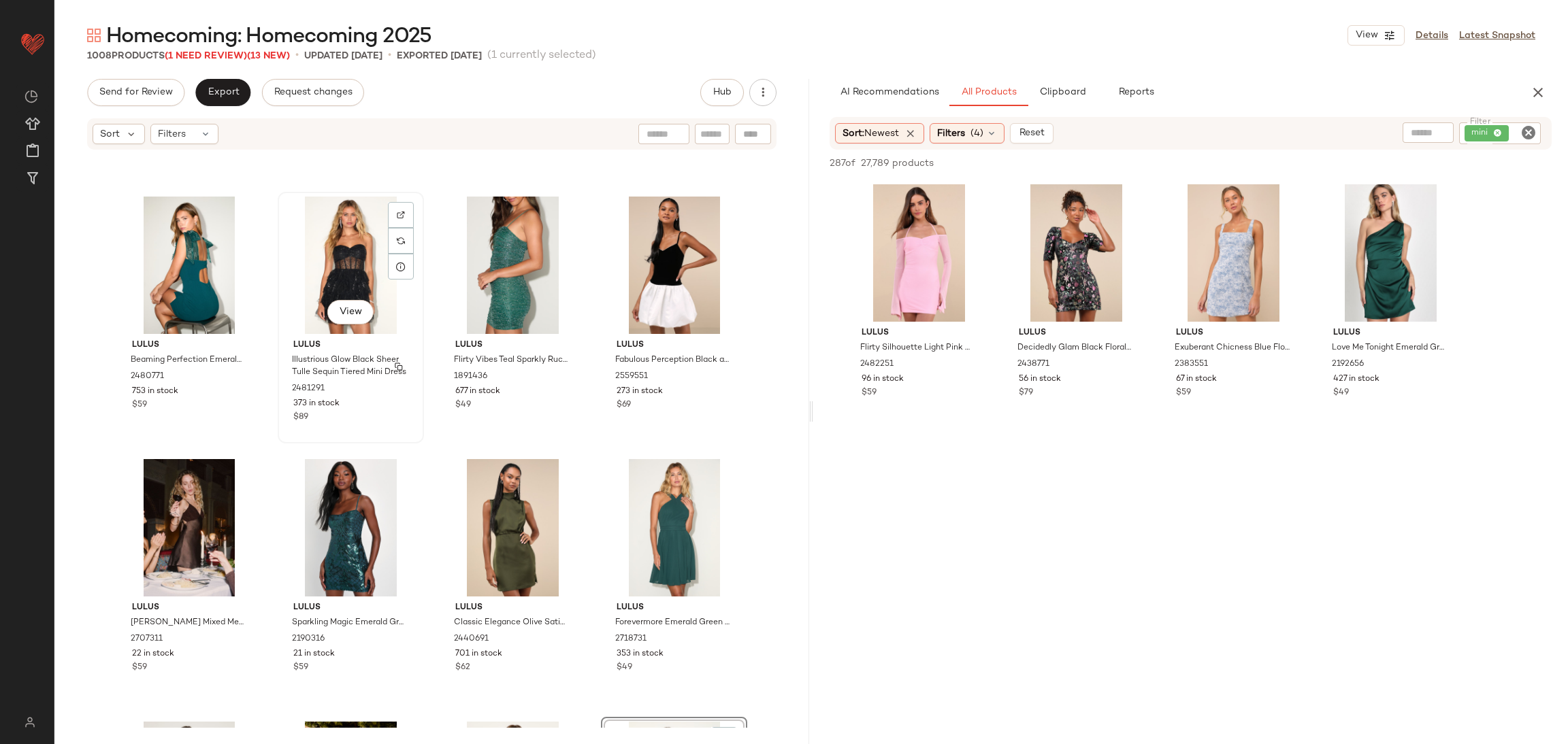
scroll to position [13949, 0]
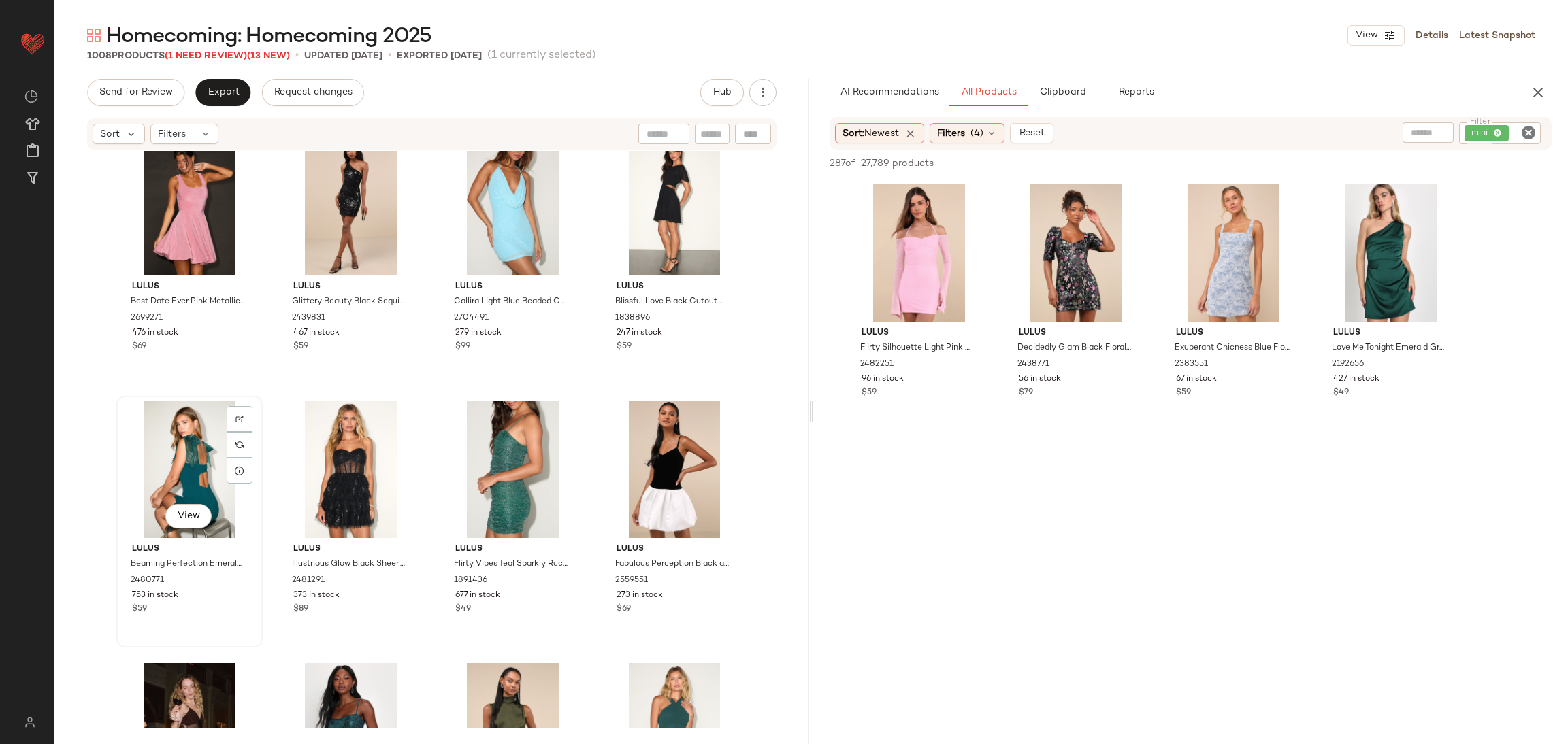
click at [177, 470] on div "View" at bounding box center [189, 470] width 137 height 138
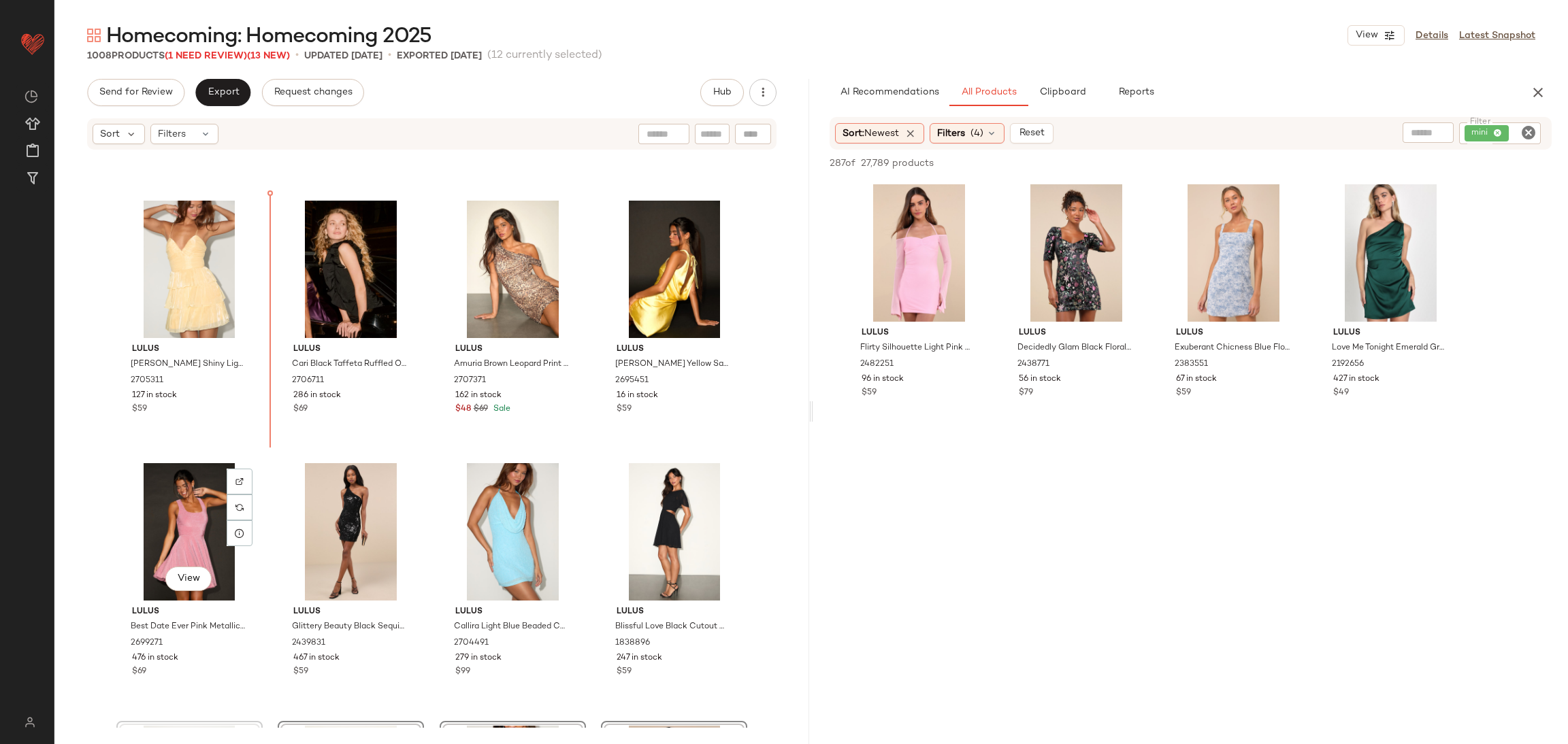
scroll to position [13624, 0]
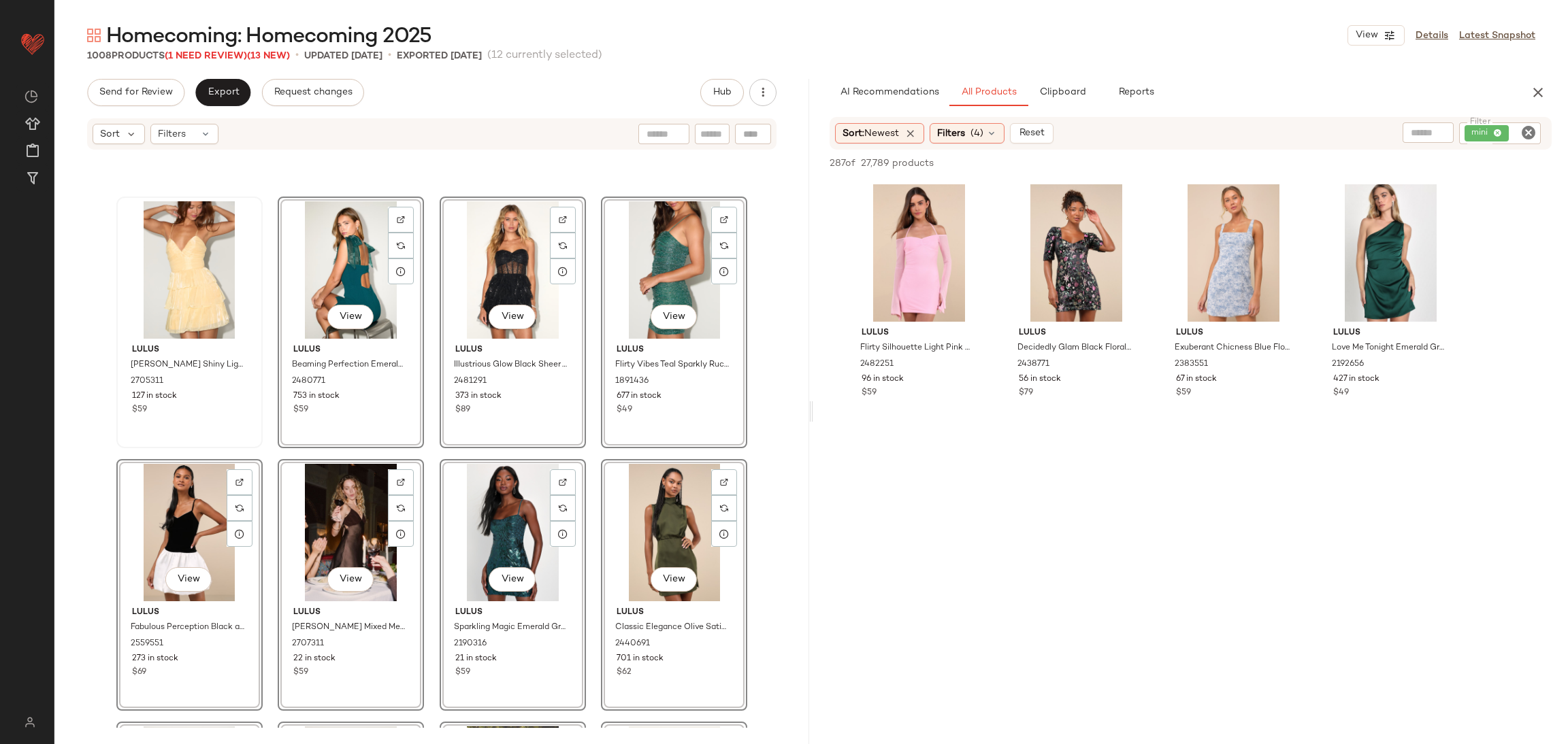
click at [255, 423] on div "Lulus Monnie Shiny Light Yellow Tiered Mini Dress 2705311 127 in stock $59" at bounding box center [190, 323] width 143 height 249
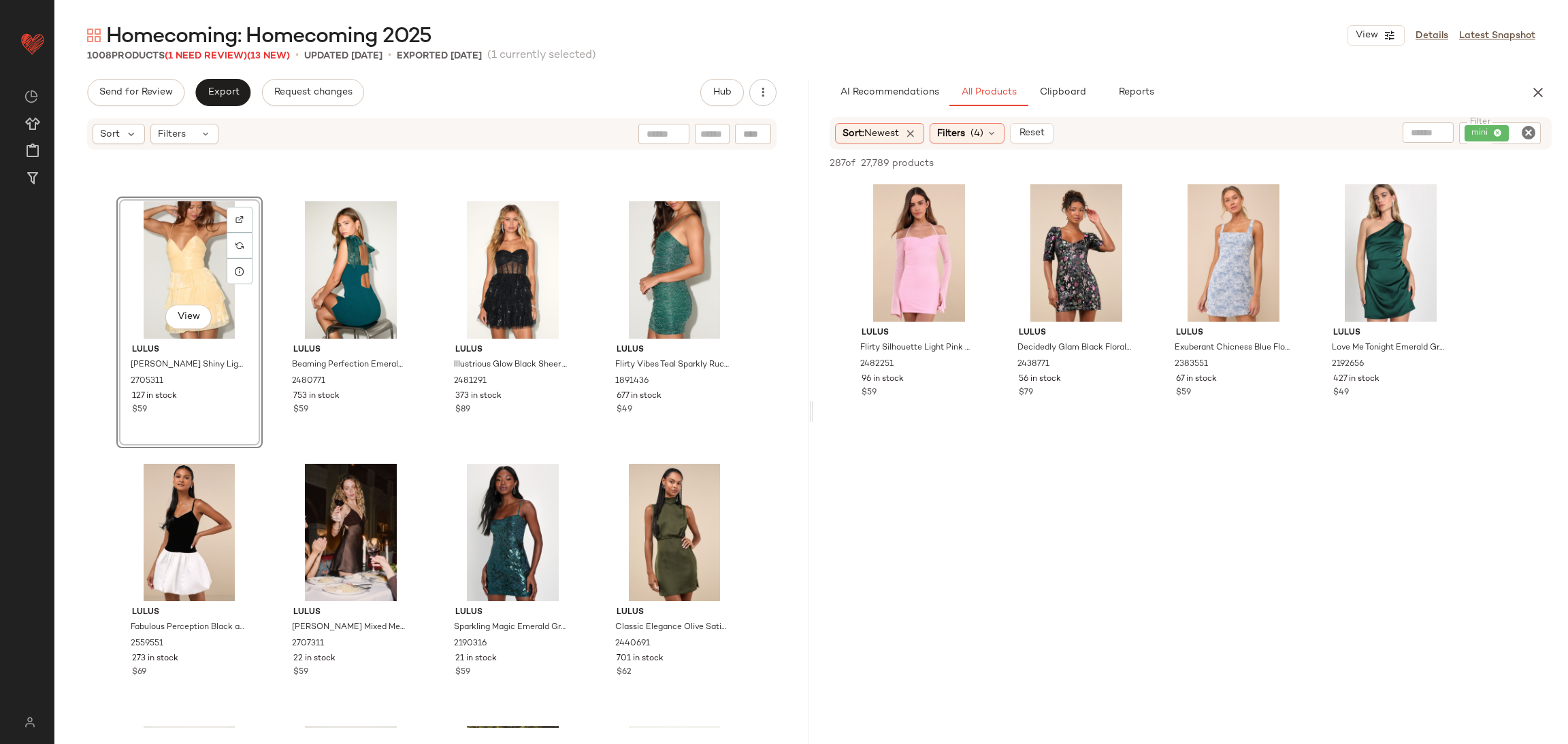
click at [271, 470] on div "View Lulus Monnie Shiny Light Yellow Tiered Mini Dress 2705311 127 in stock $59…" at bounding box center [431, 439] width 754 height 577
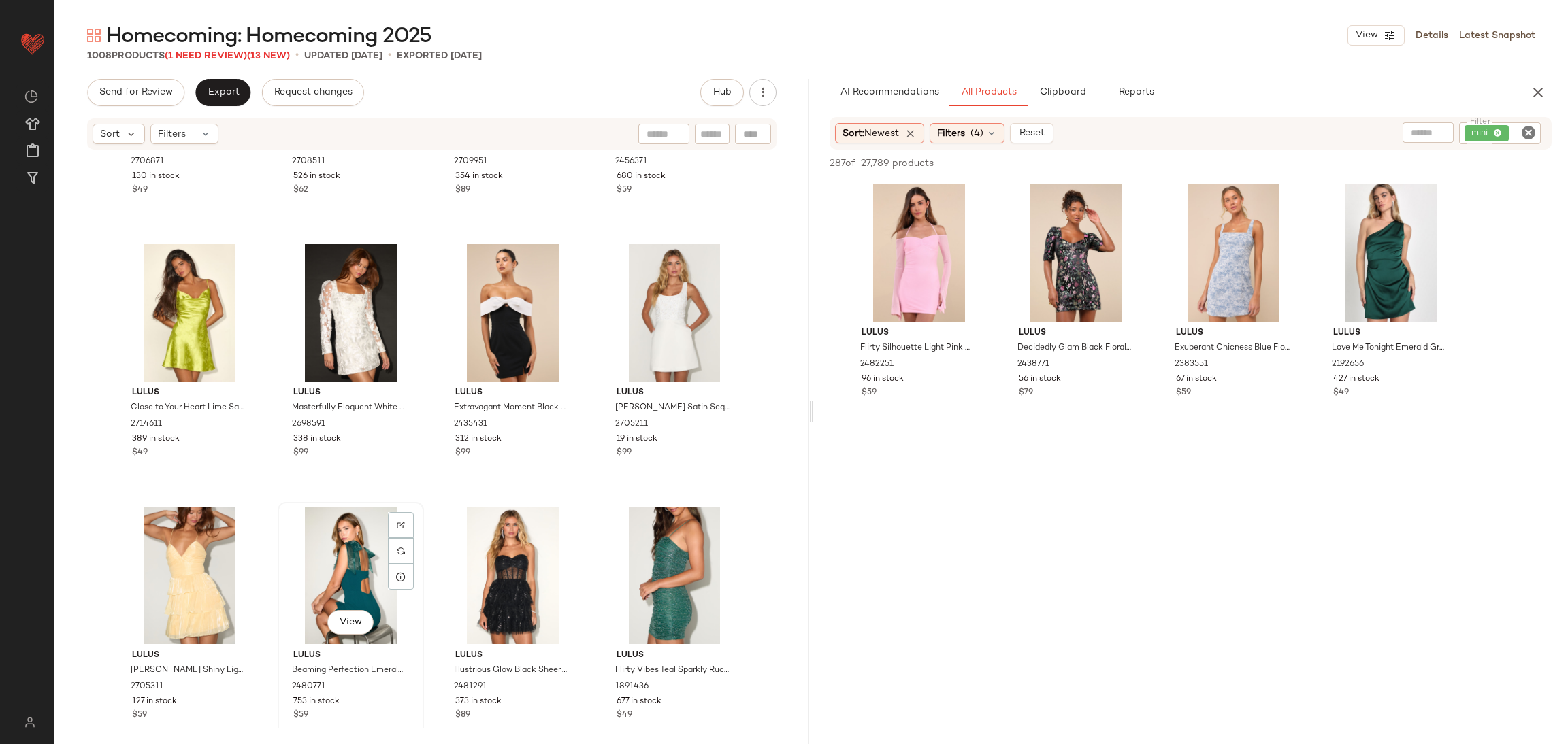
scroll to position [13317, 0]
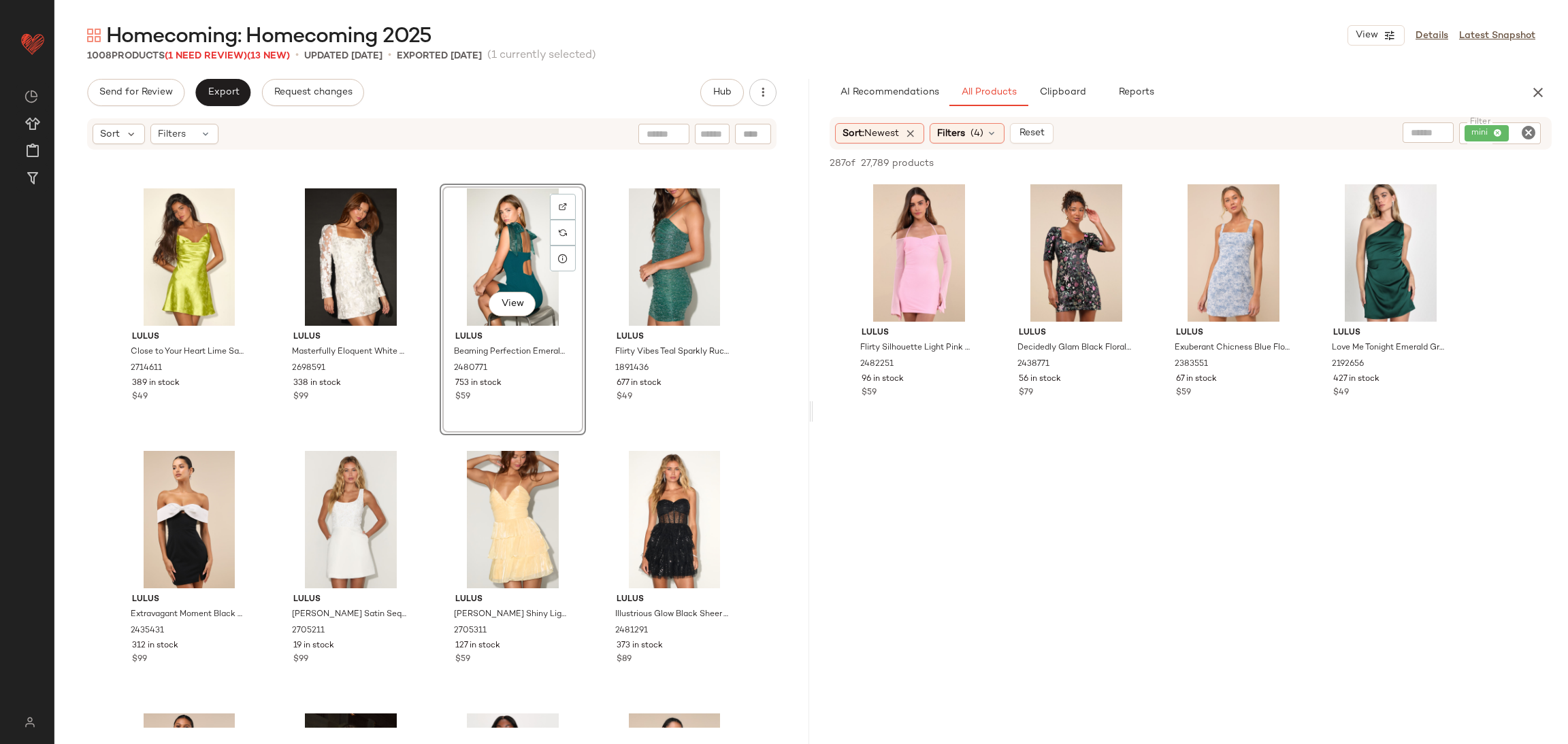
scroll to position [13680, 0]
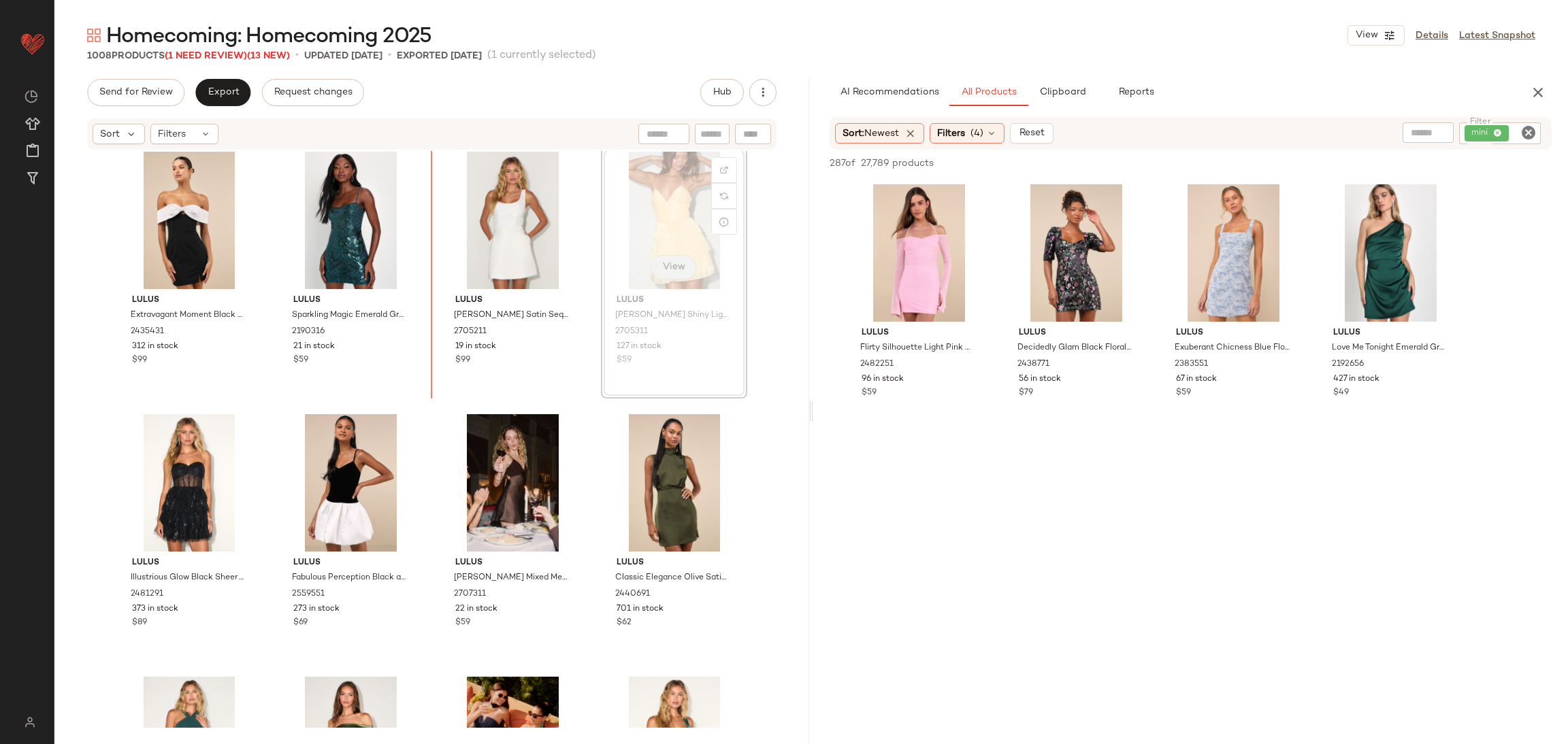
scroll to position [13648, 0]
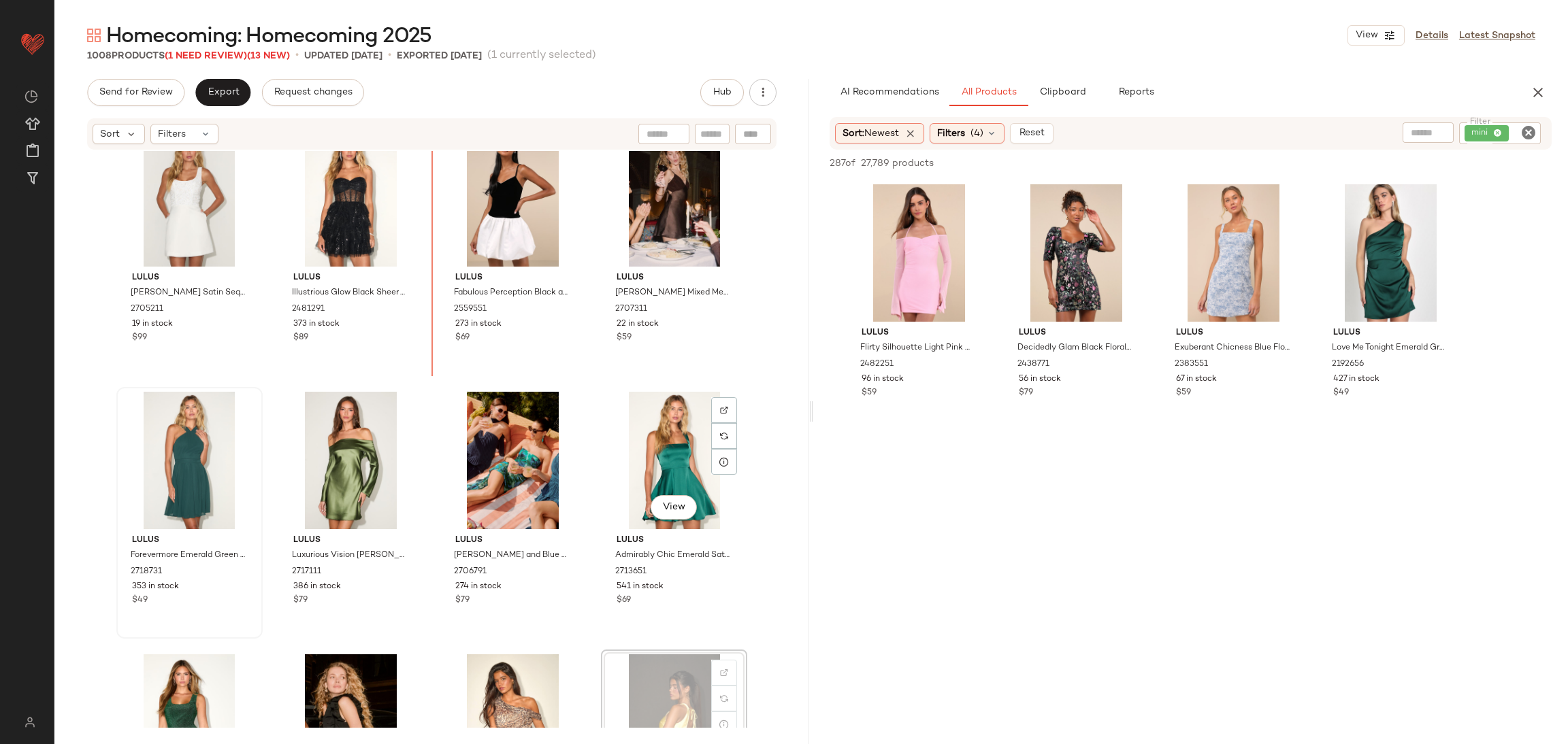
scroll to position [13920, 0]
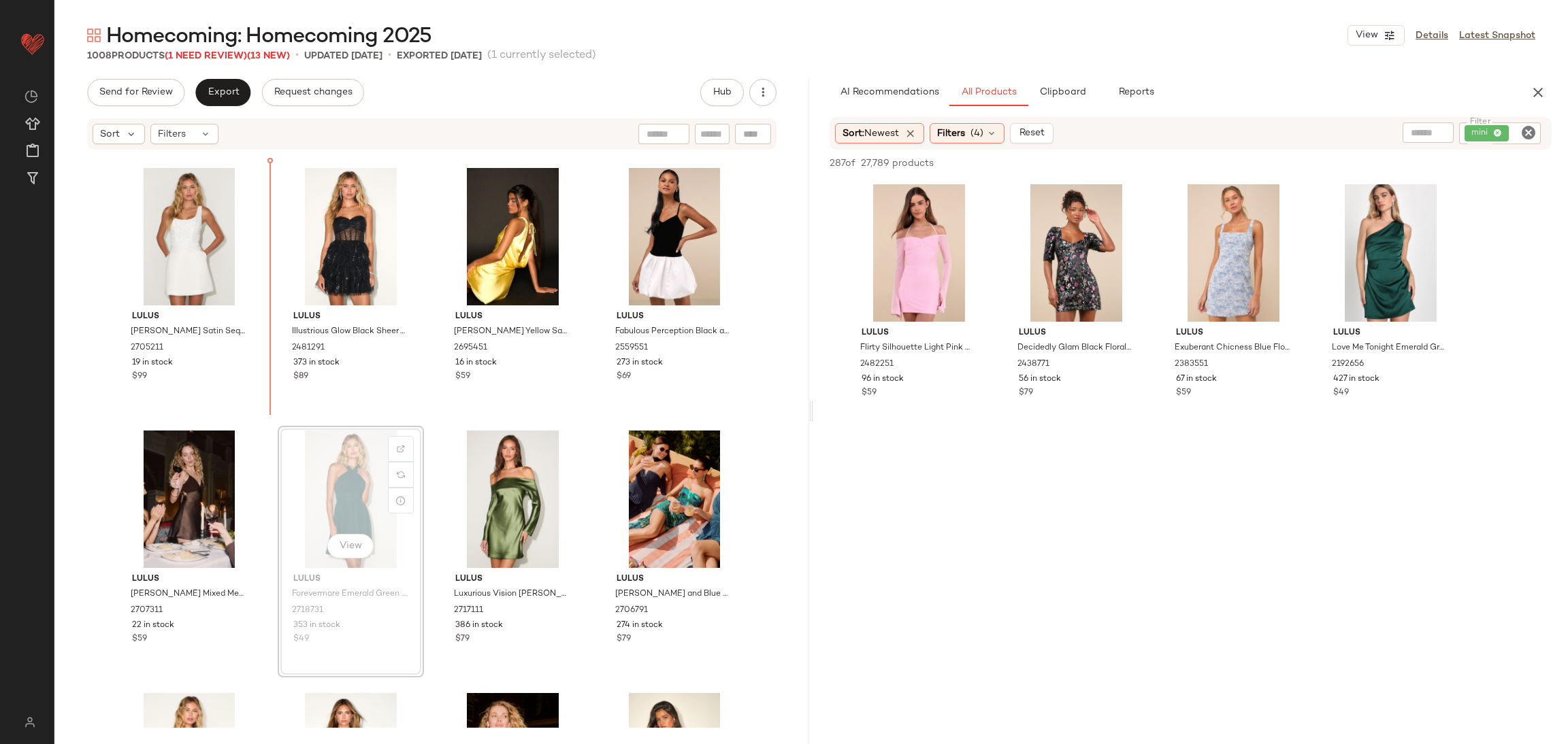
scroll to position [13875, 0]
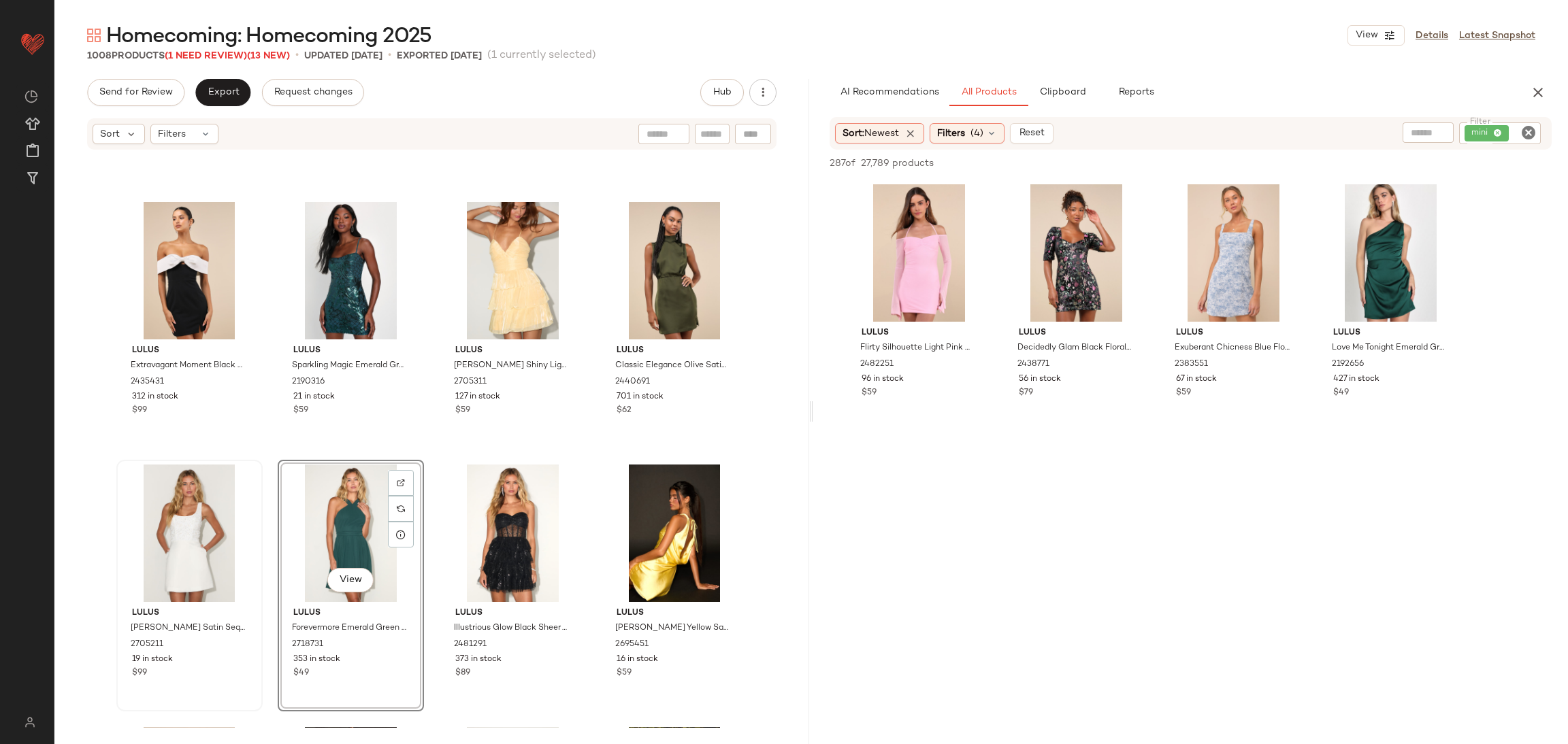
scroll to position [13671, 0]
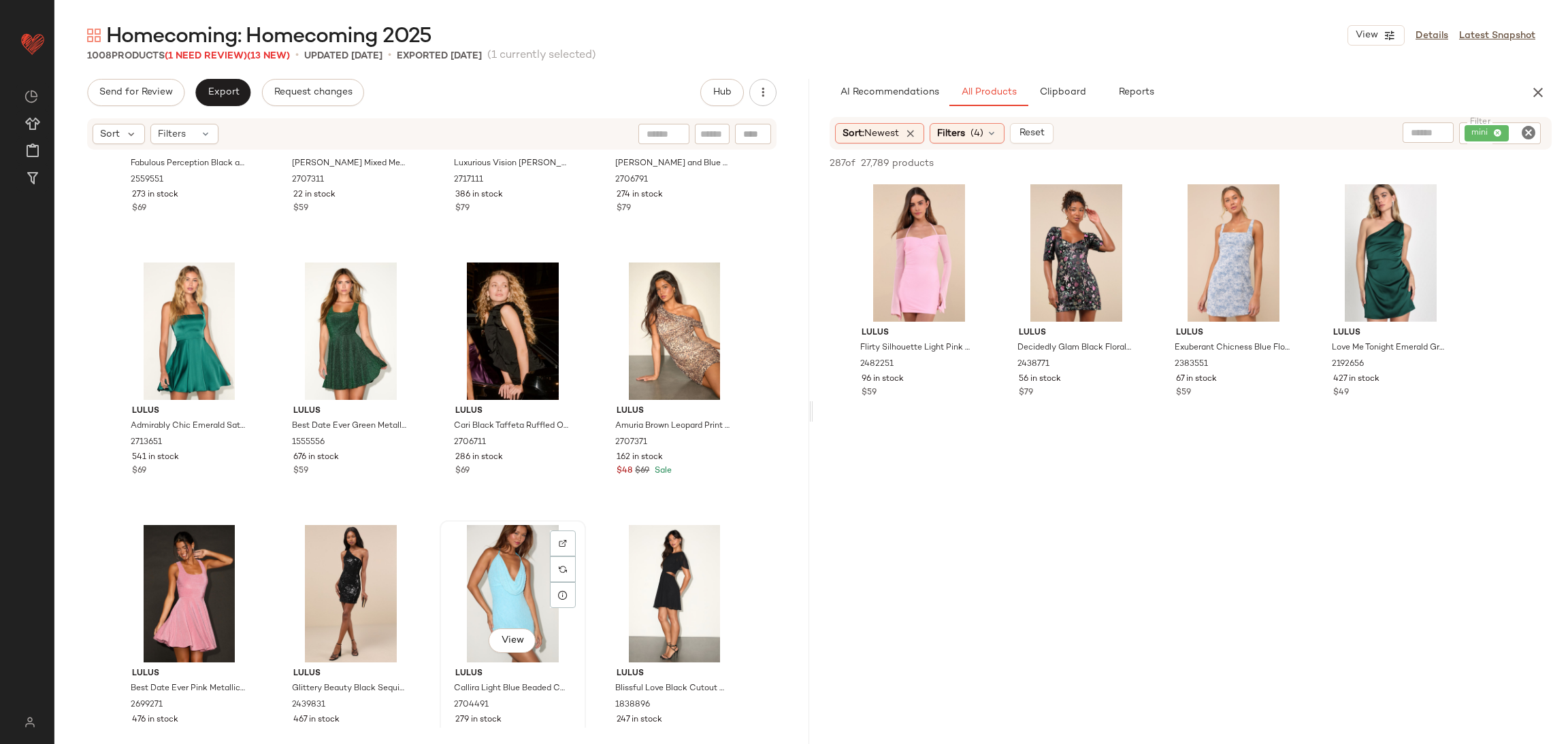
scroll to position [14386, 0]
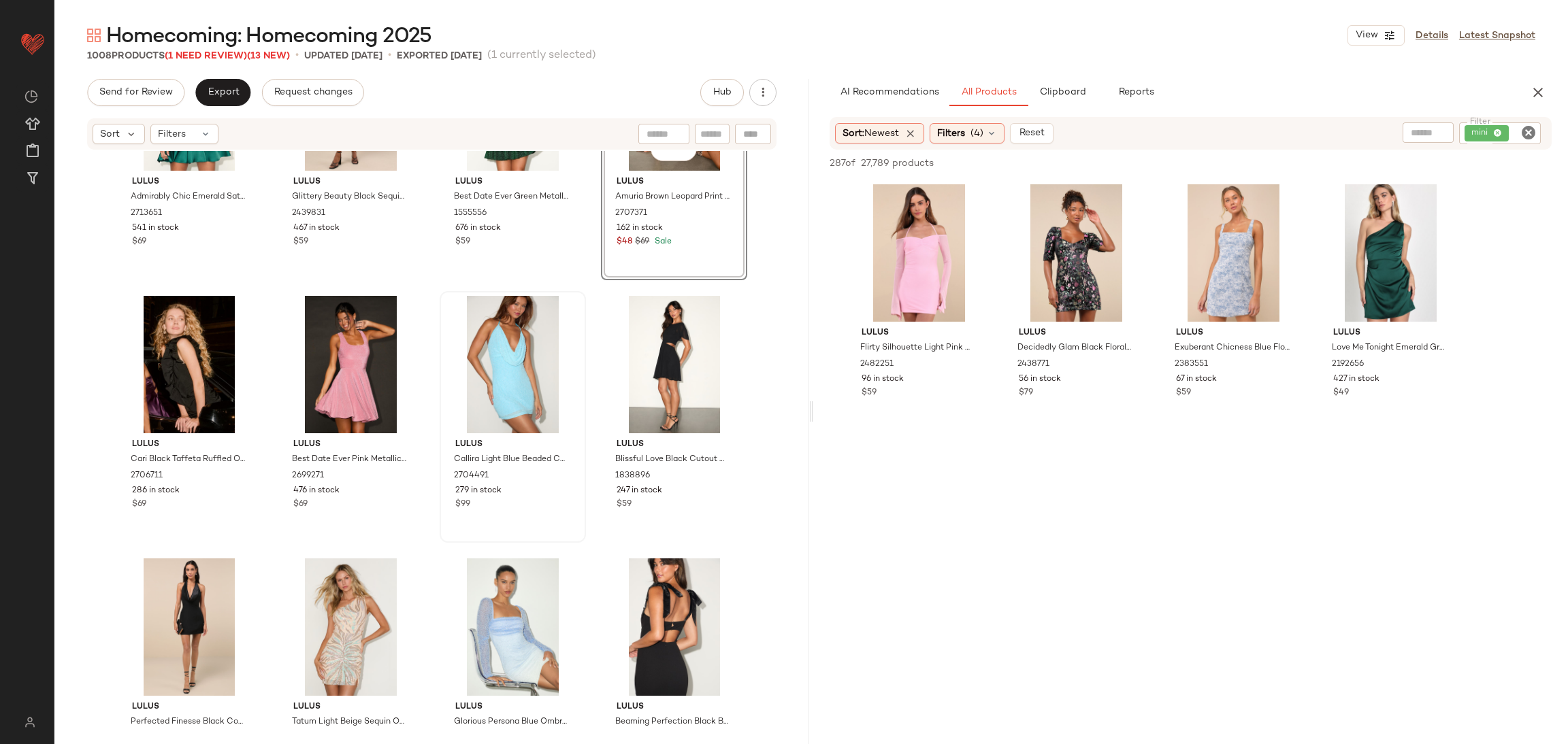
scroll to position [14590, 0]
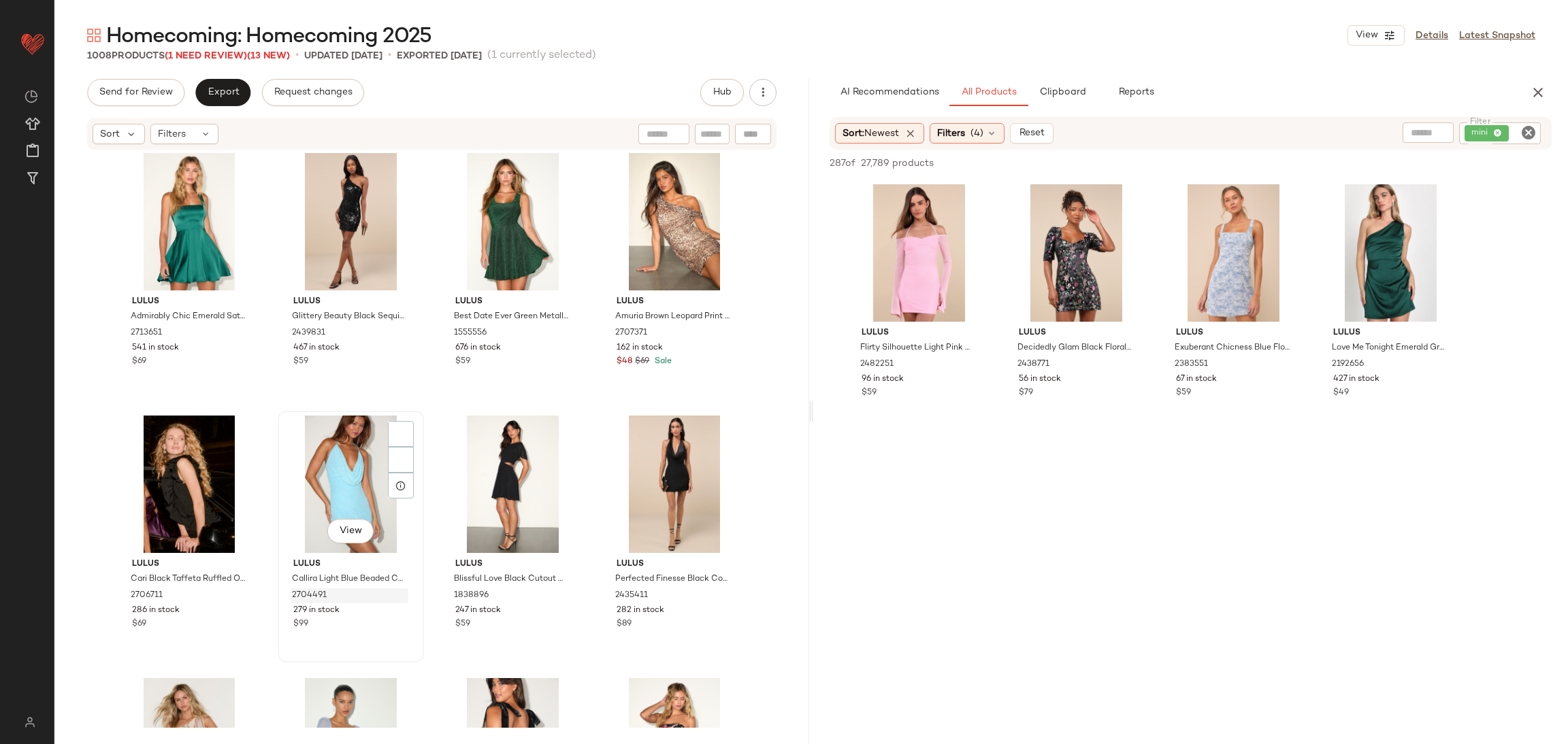
scroll to position [14698, 0]
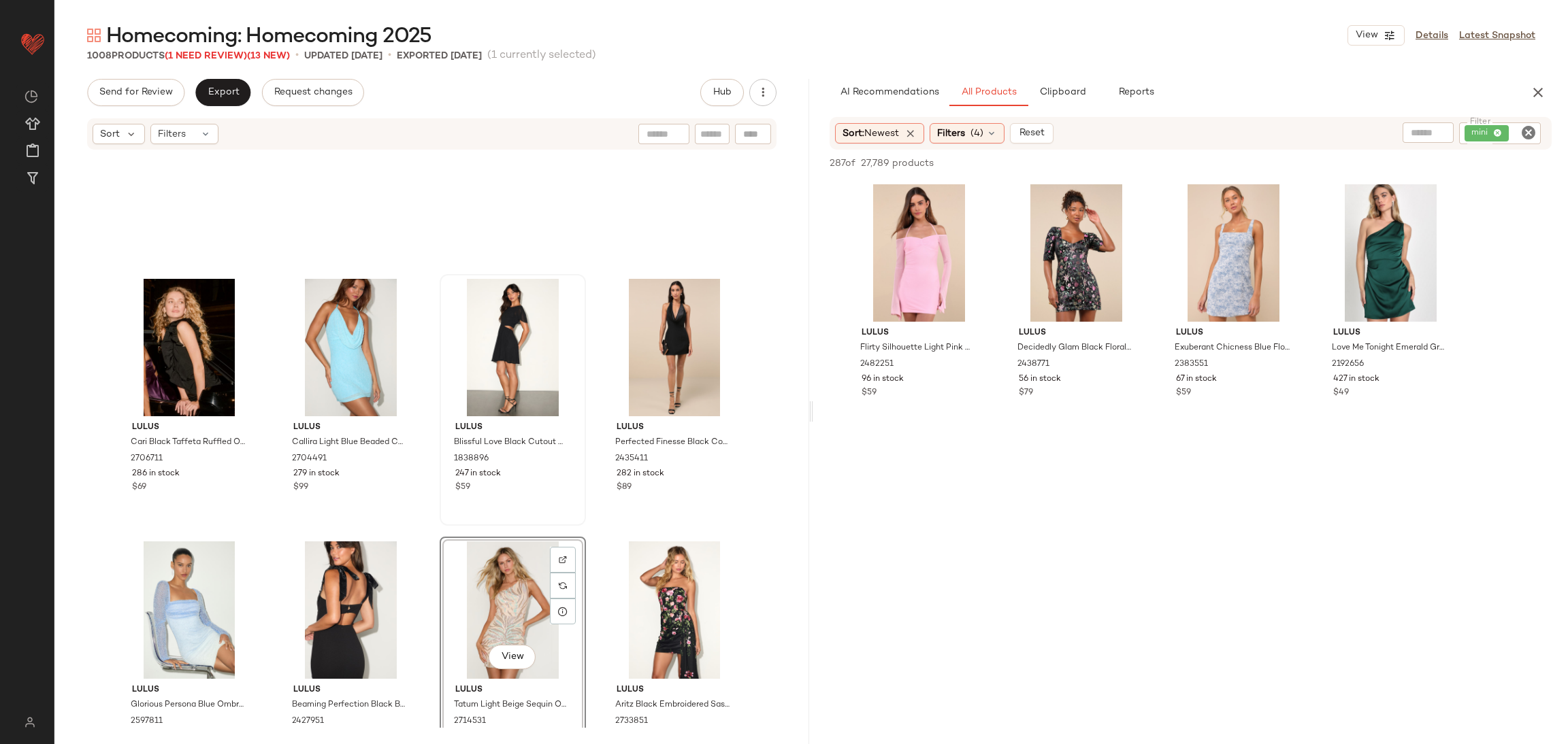
scroll to position [14596, 0]
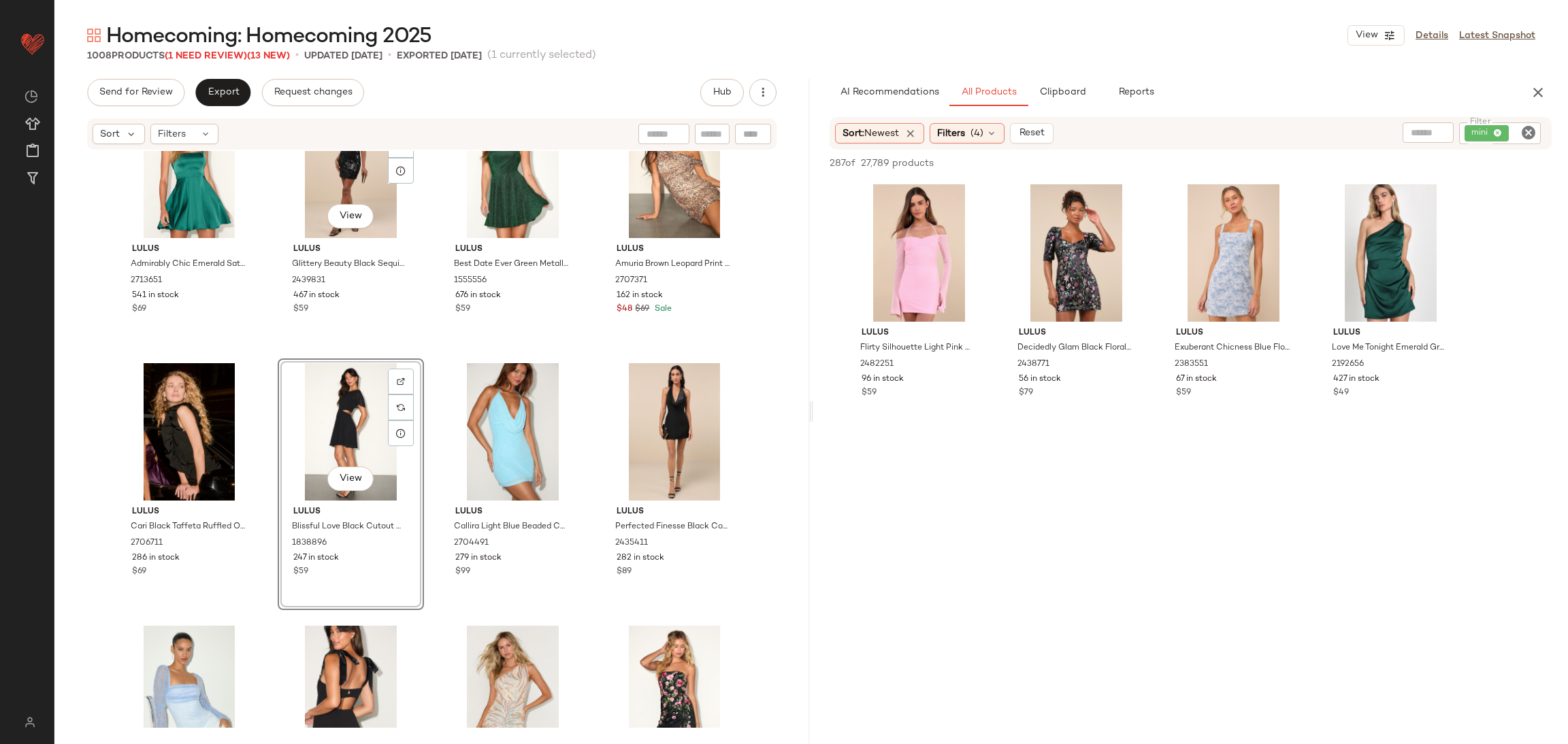
scroll to position [14596, 0]
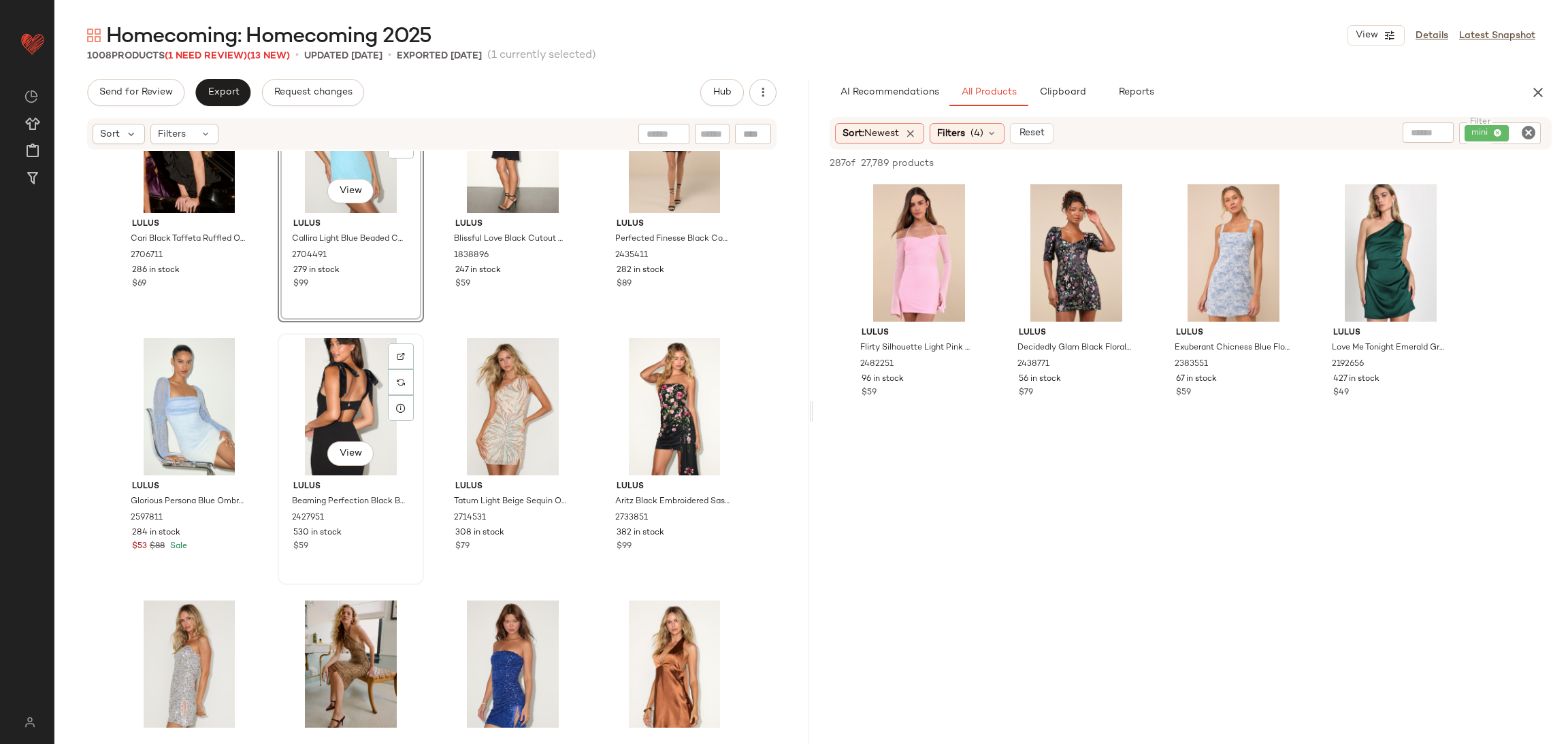
scroll to position [14902, 0]
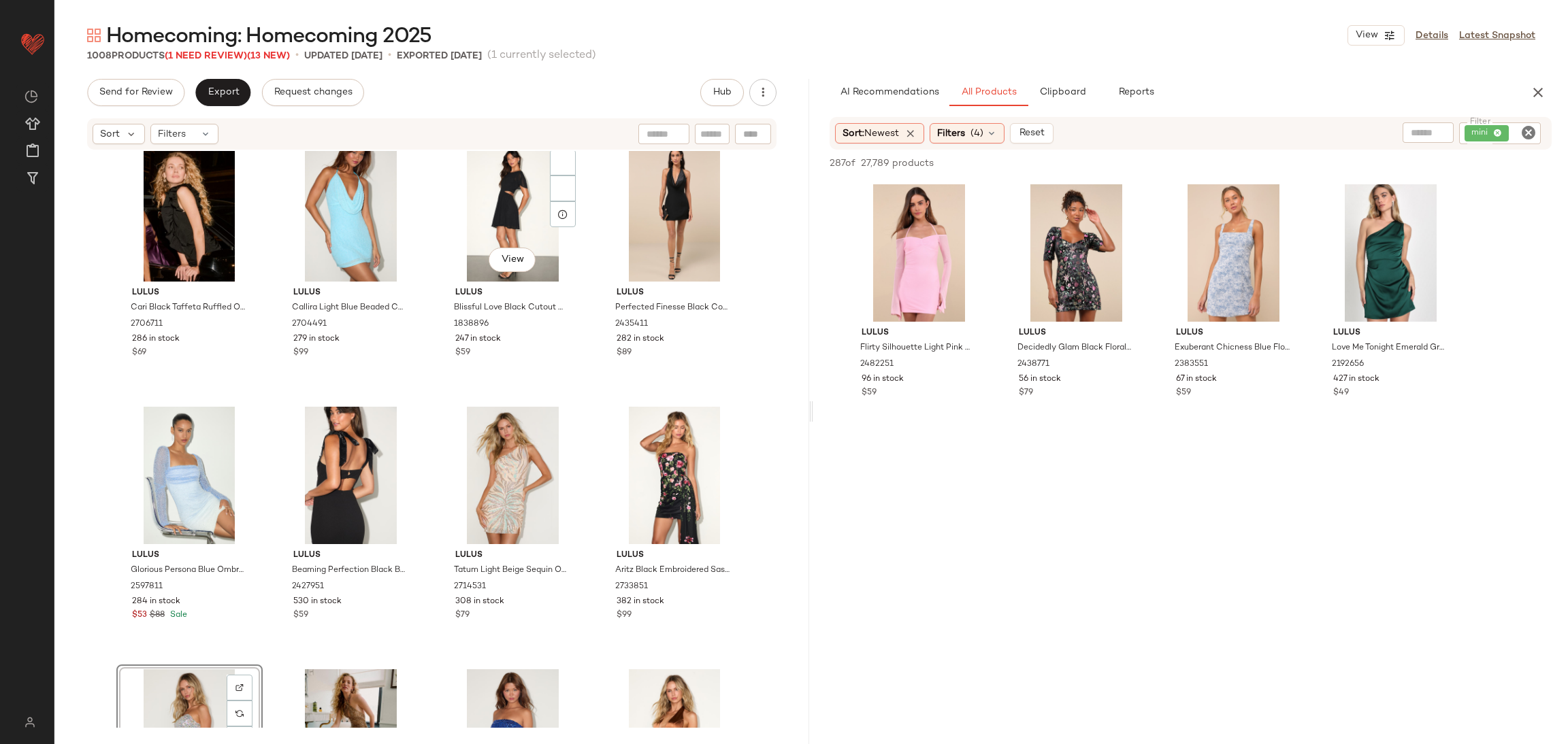
scroll to position [14698, 0]
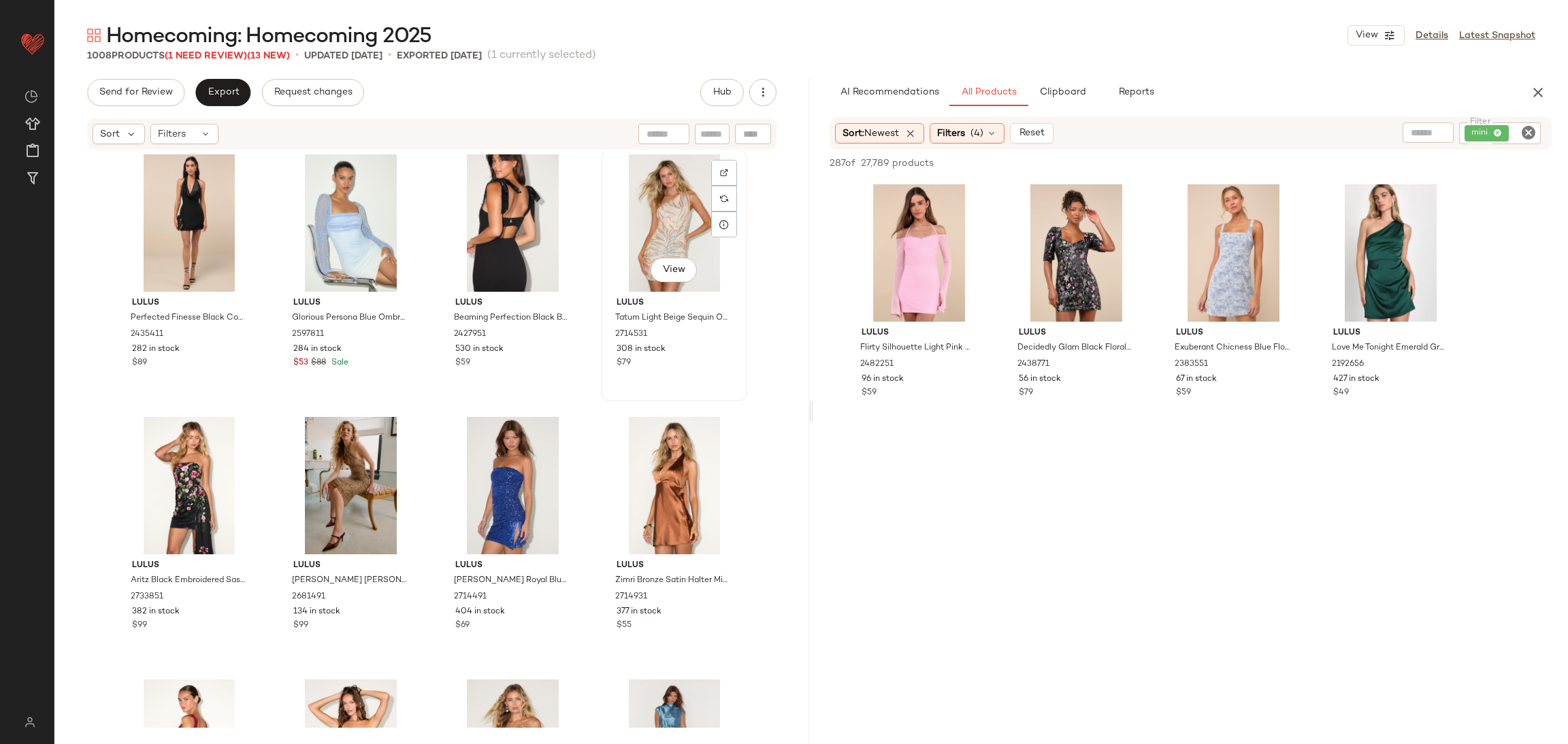
scroll to position [15004, 0]
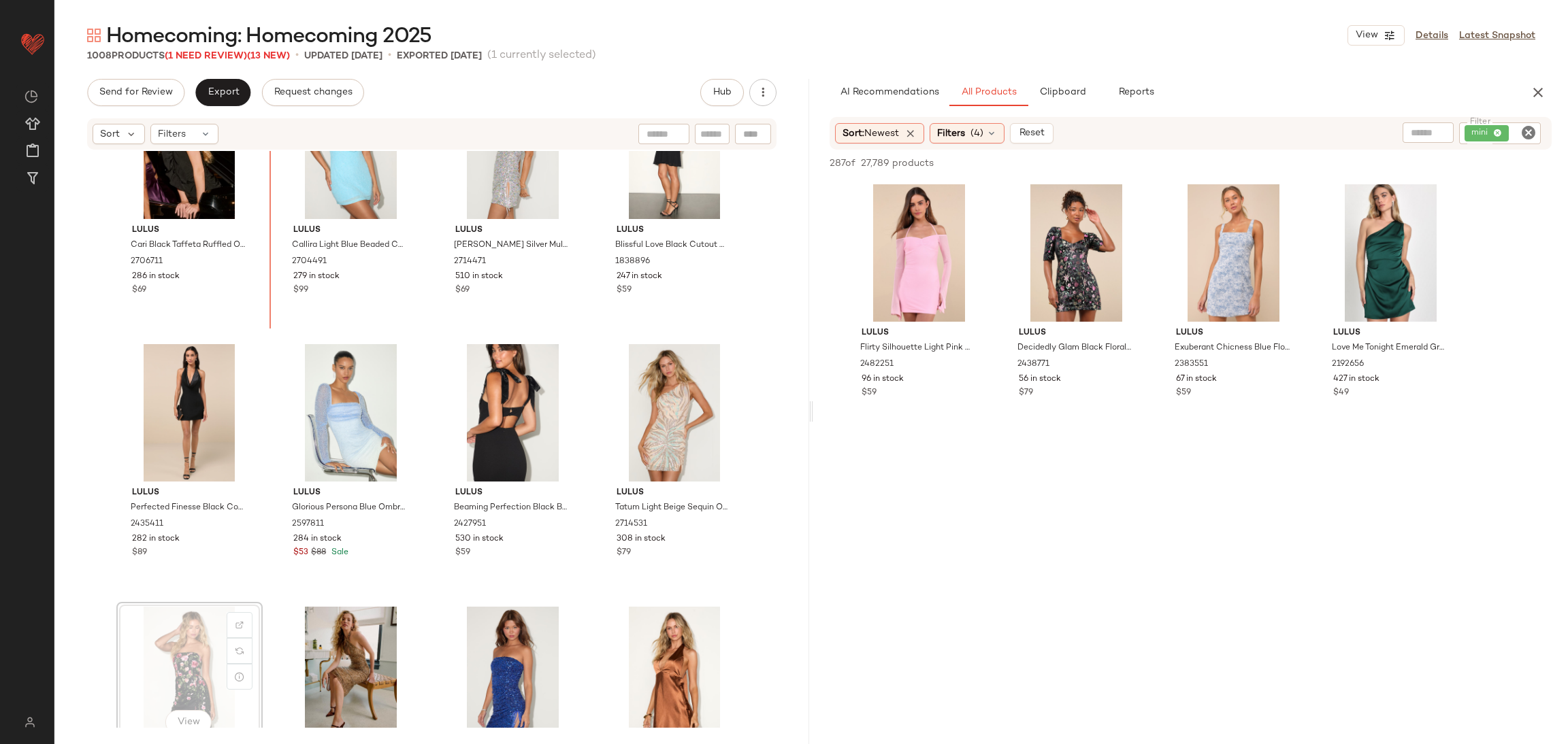
scroll to position [14786, 0]
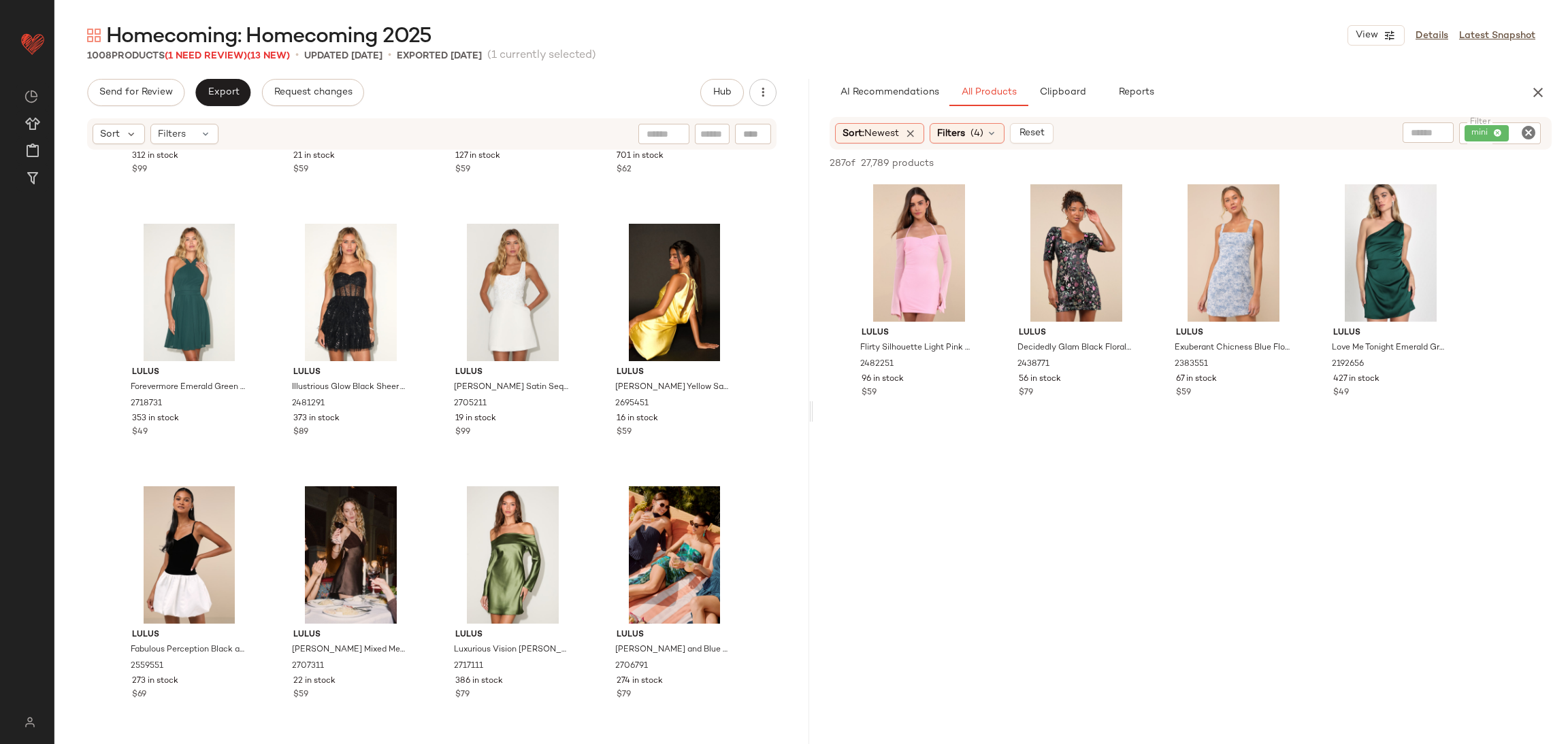
scroll to position [13852, 0]
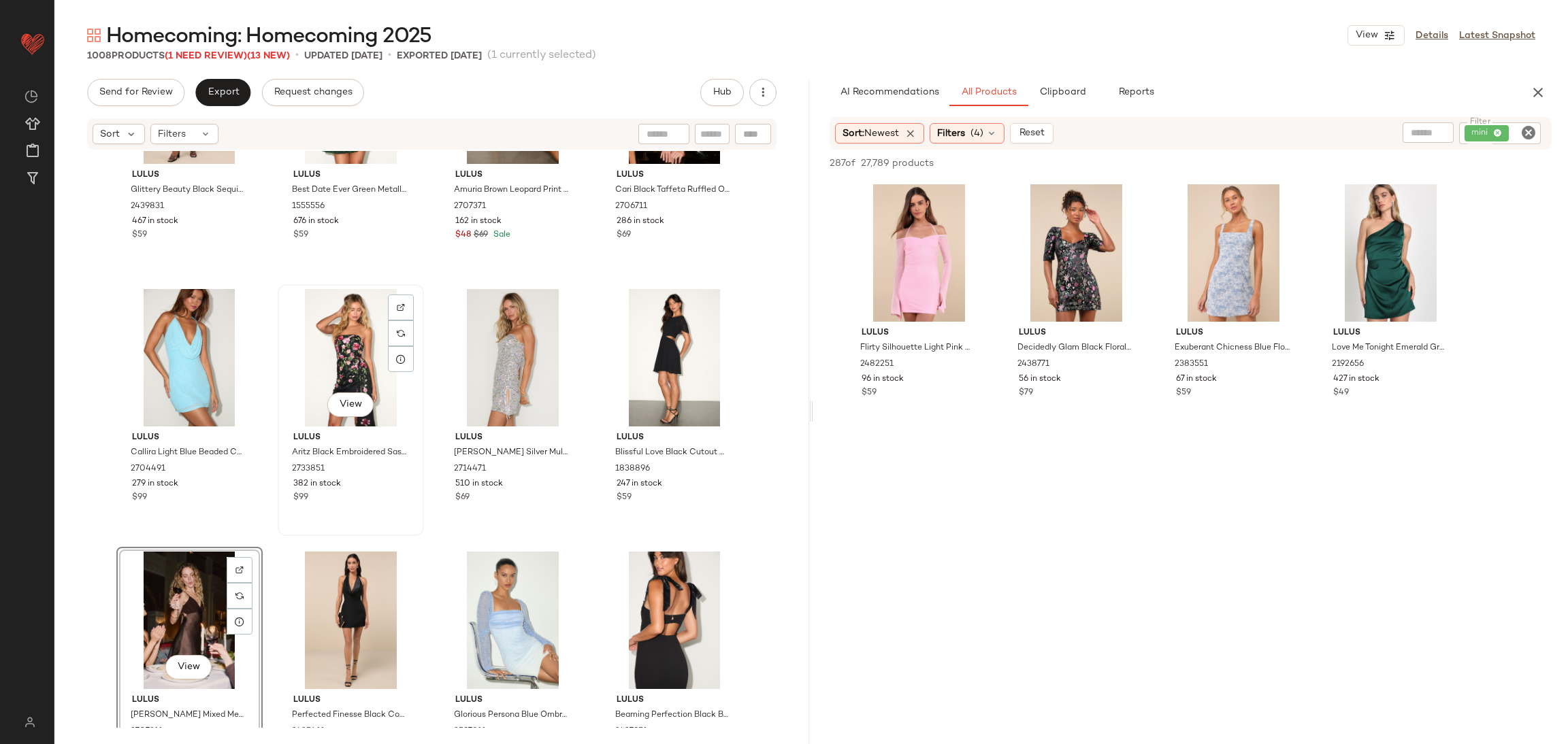
scroll to position [14452, 0]
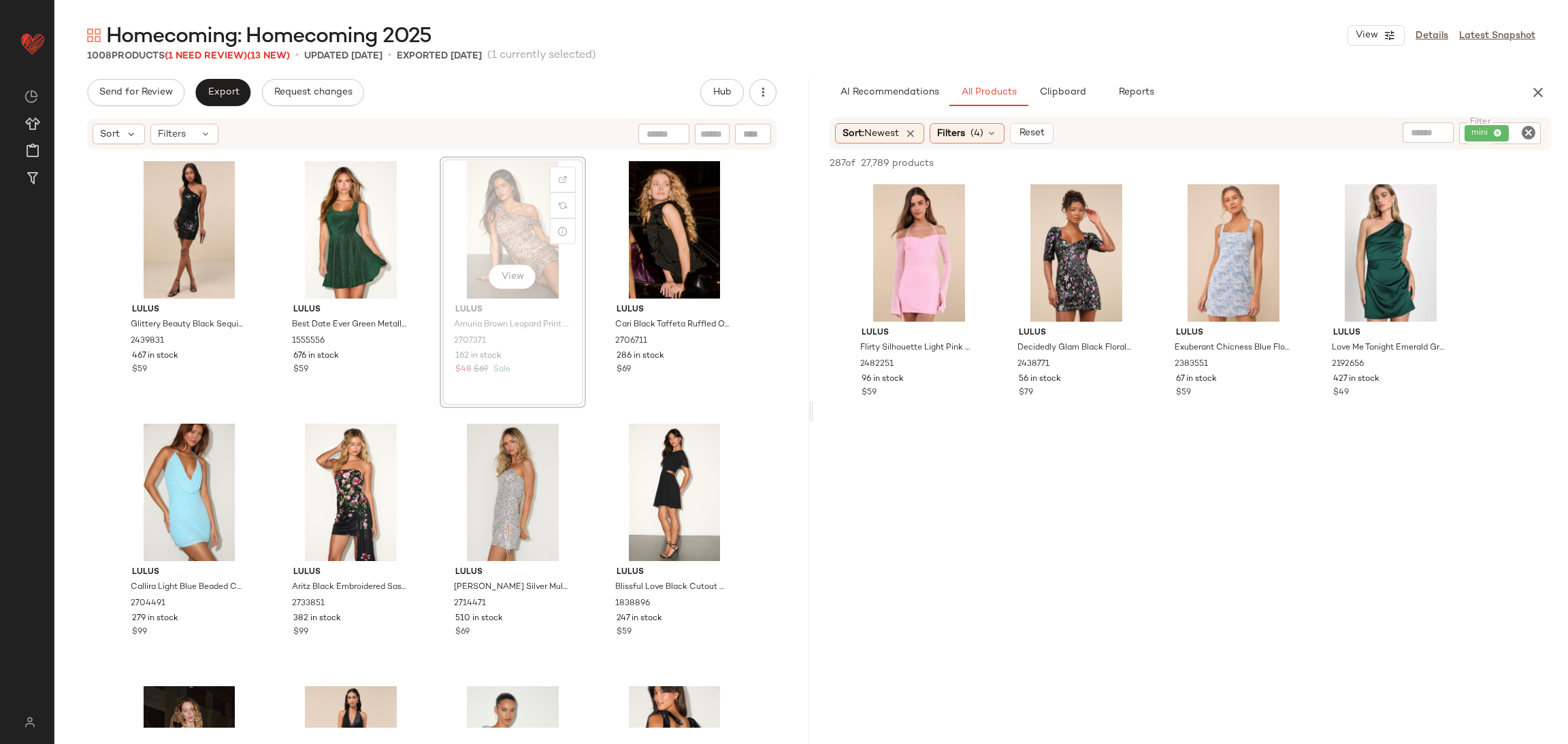
scroll to position [14451, 0]
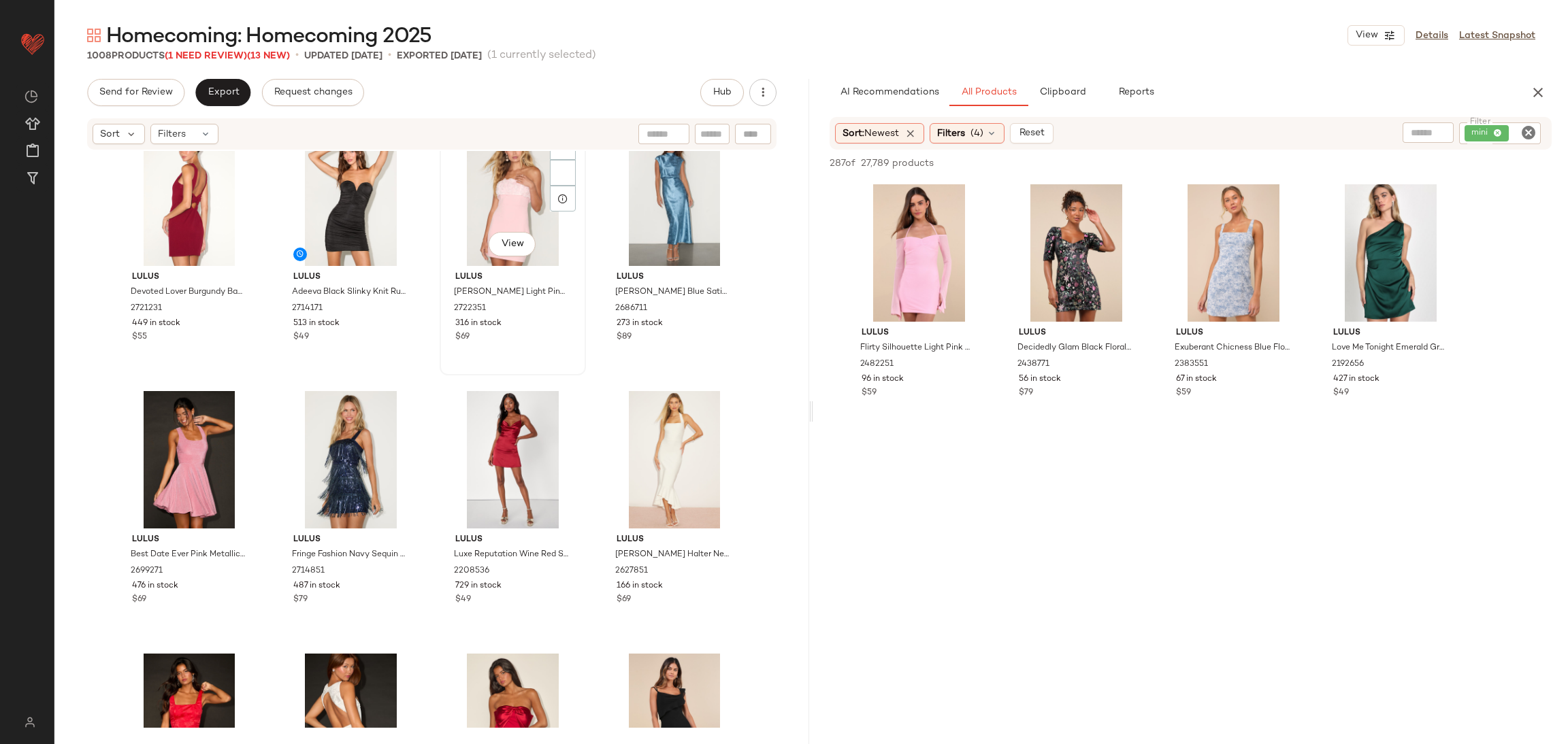
scroll to position [15424, 0]
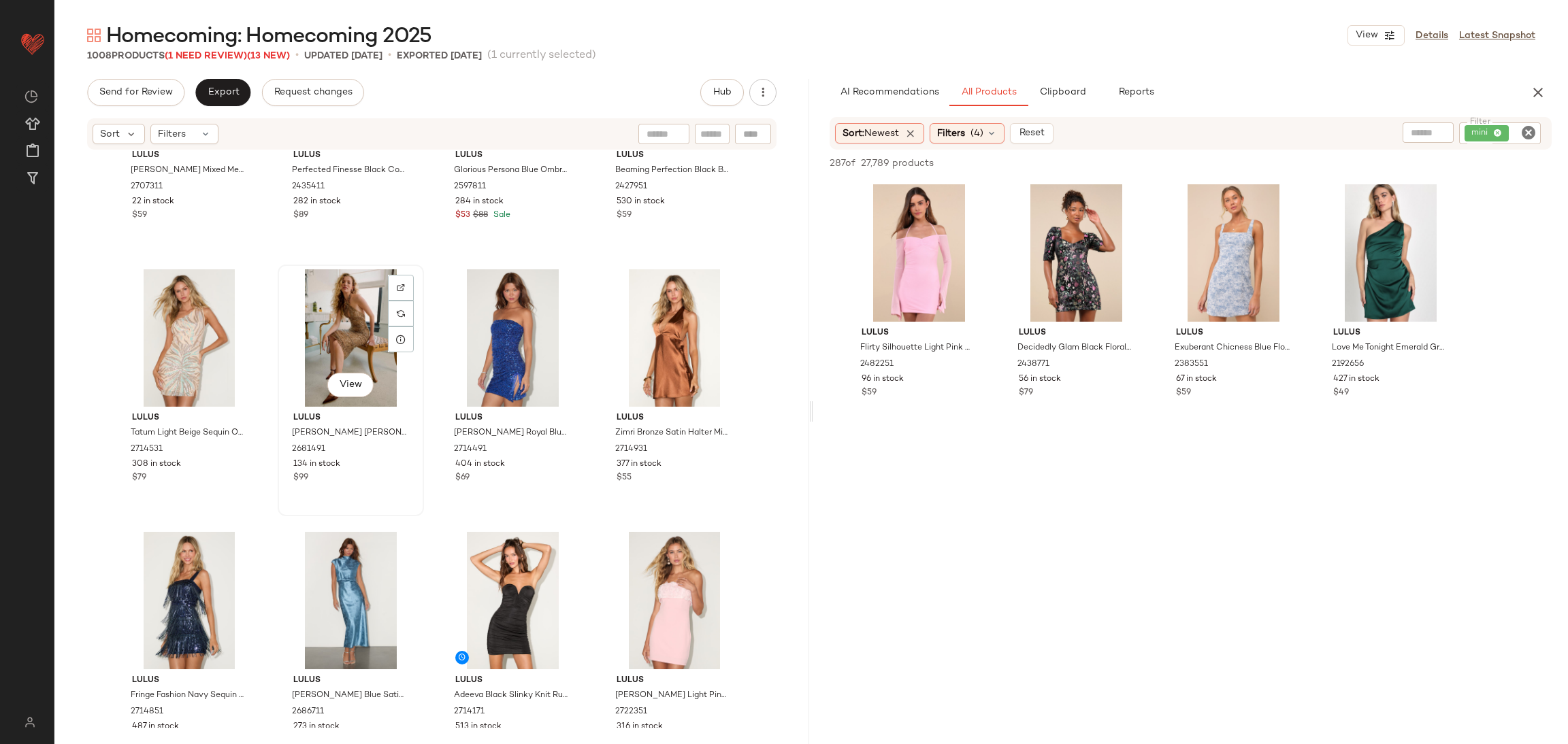
scroll to position [15117, 0]
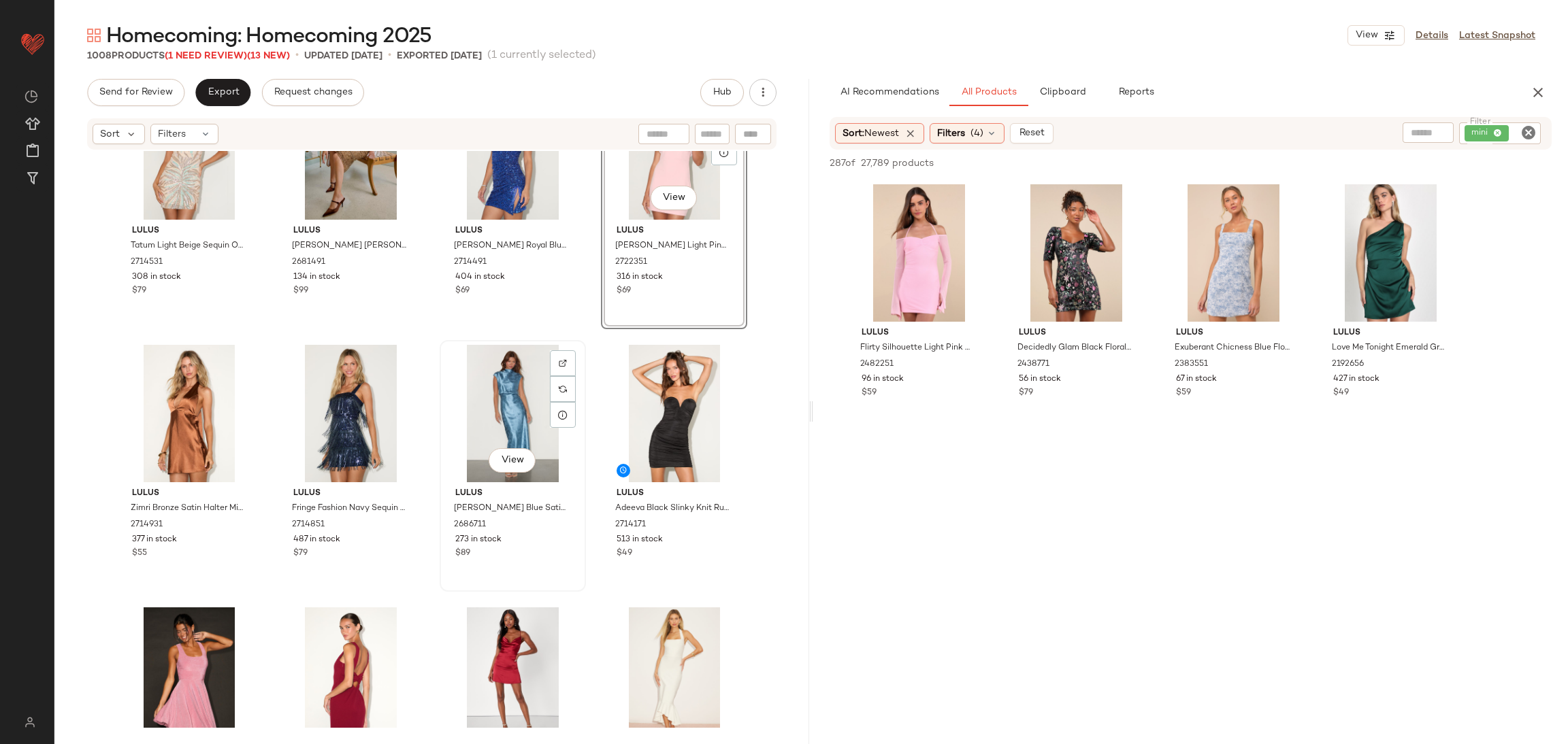
scroll to position [15424, 0]
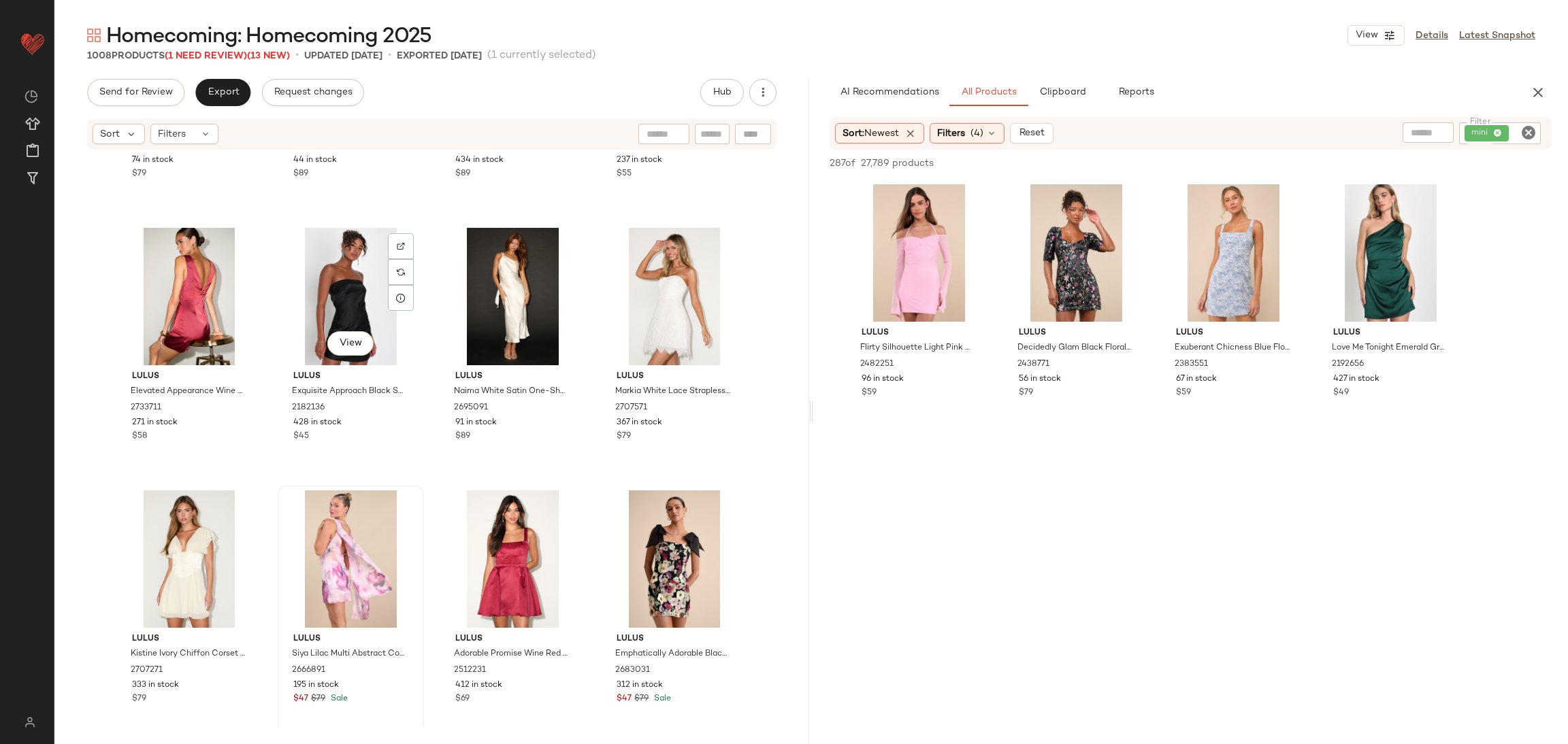
scroll to position [16240, 0]
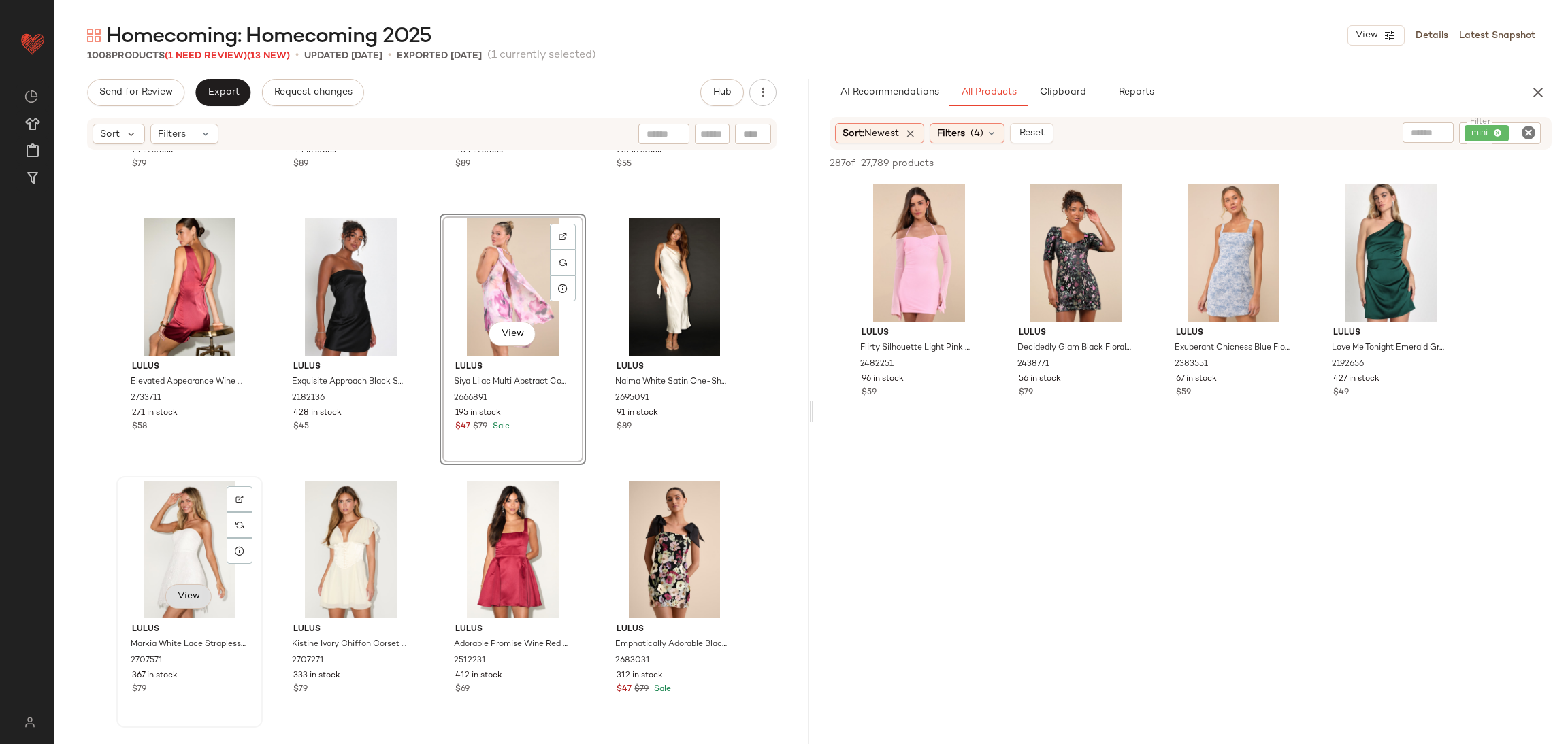
scroll to position [16240, 0]
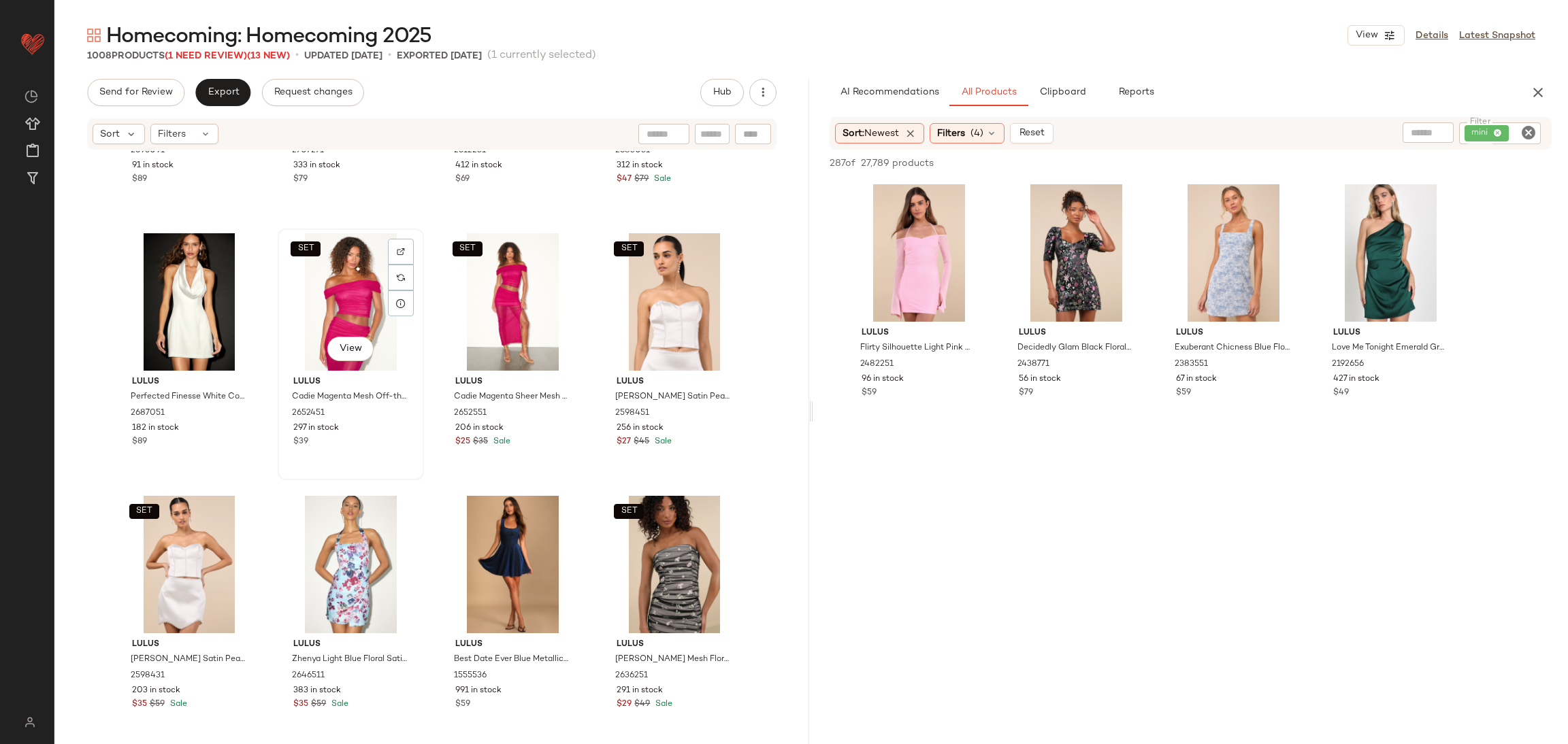
scroll to position [16750, 0]
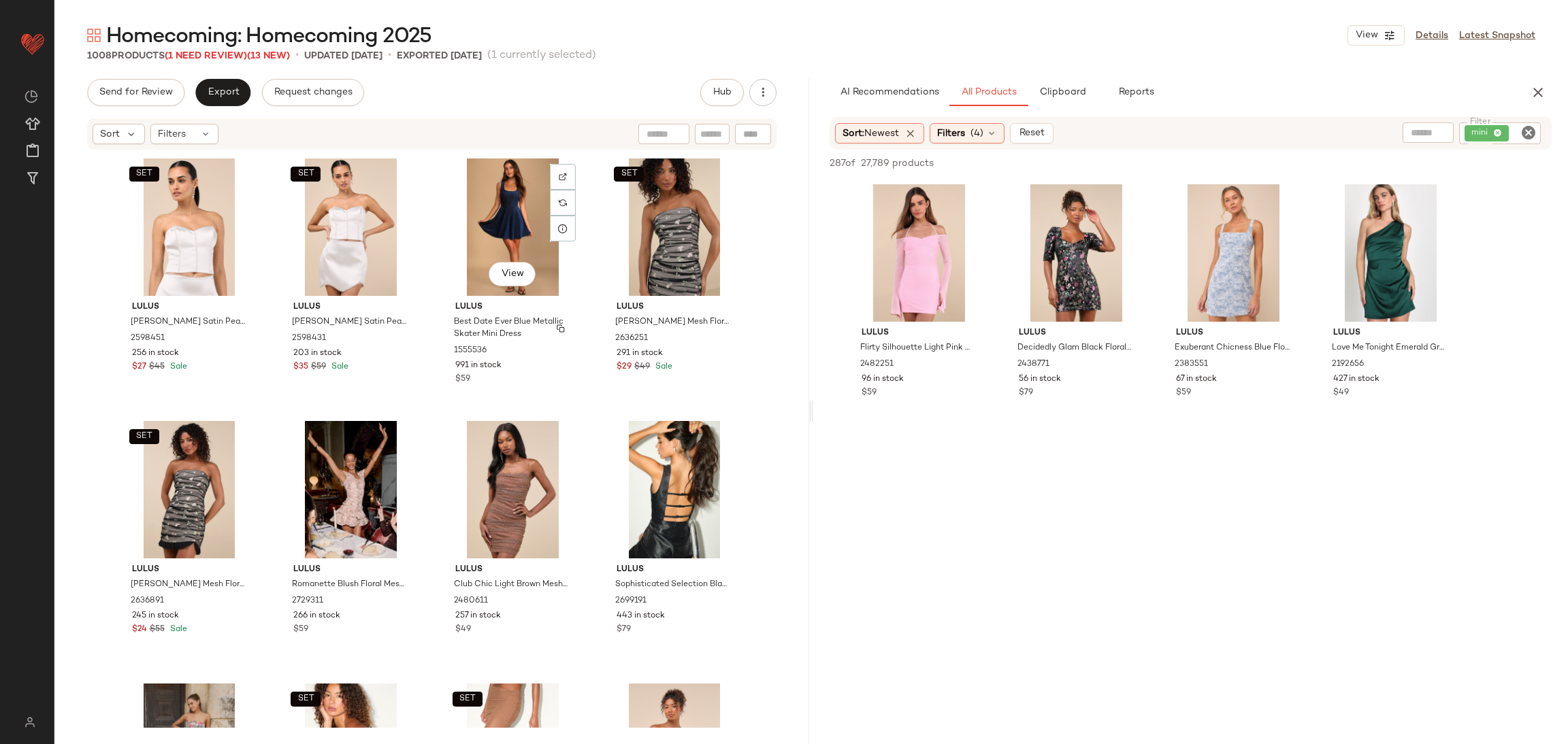
scroll to position [17081, 0]
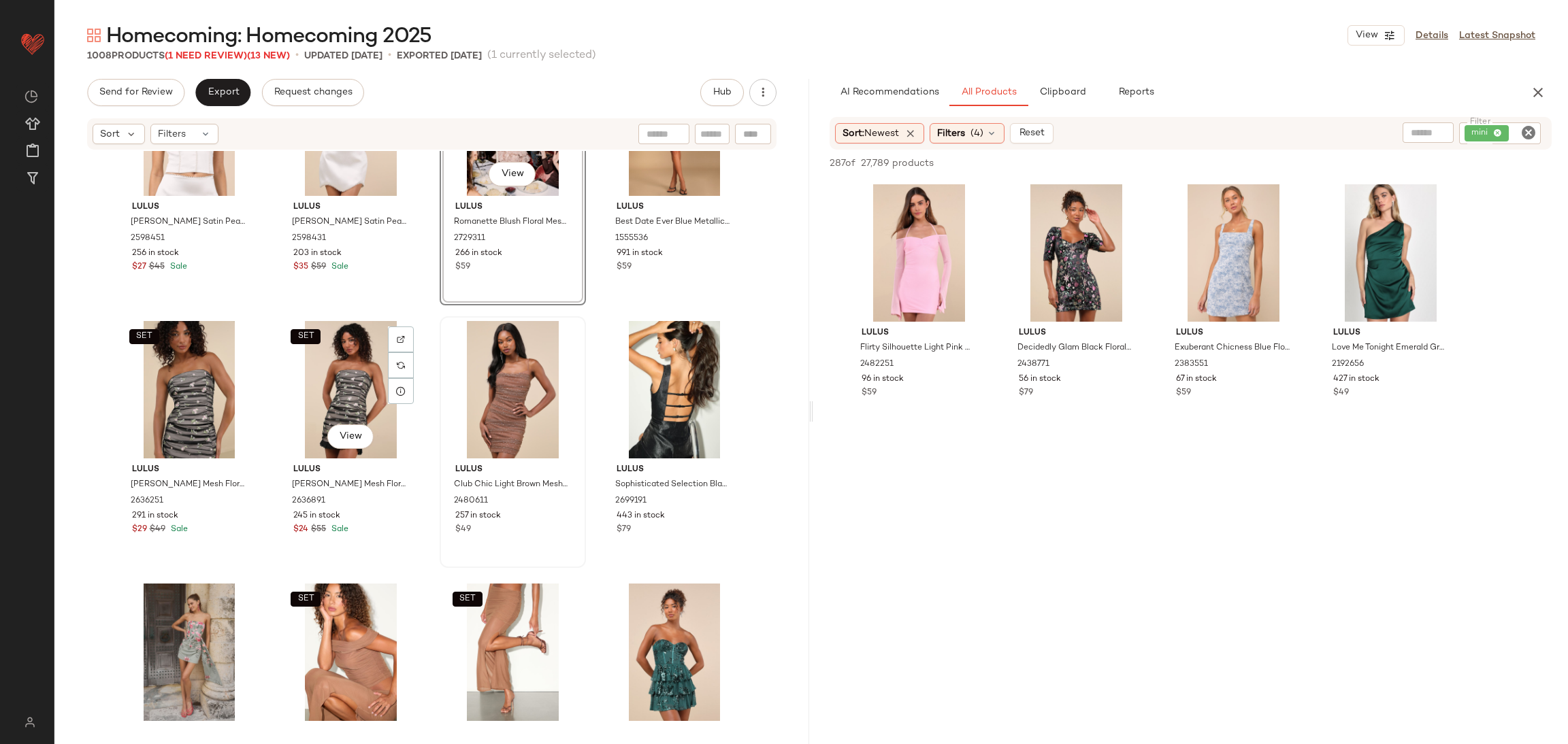
scroll to position [17183, 0]
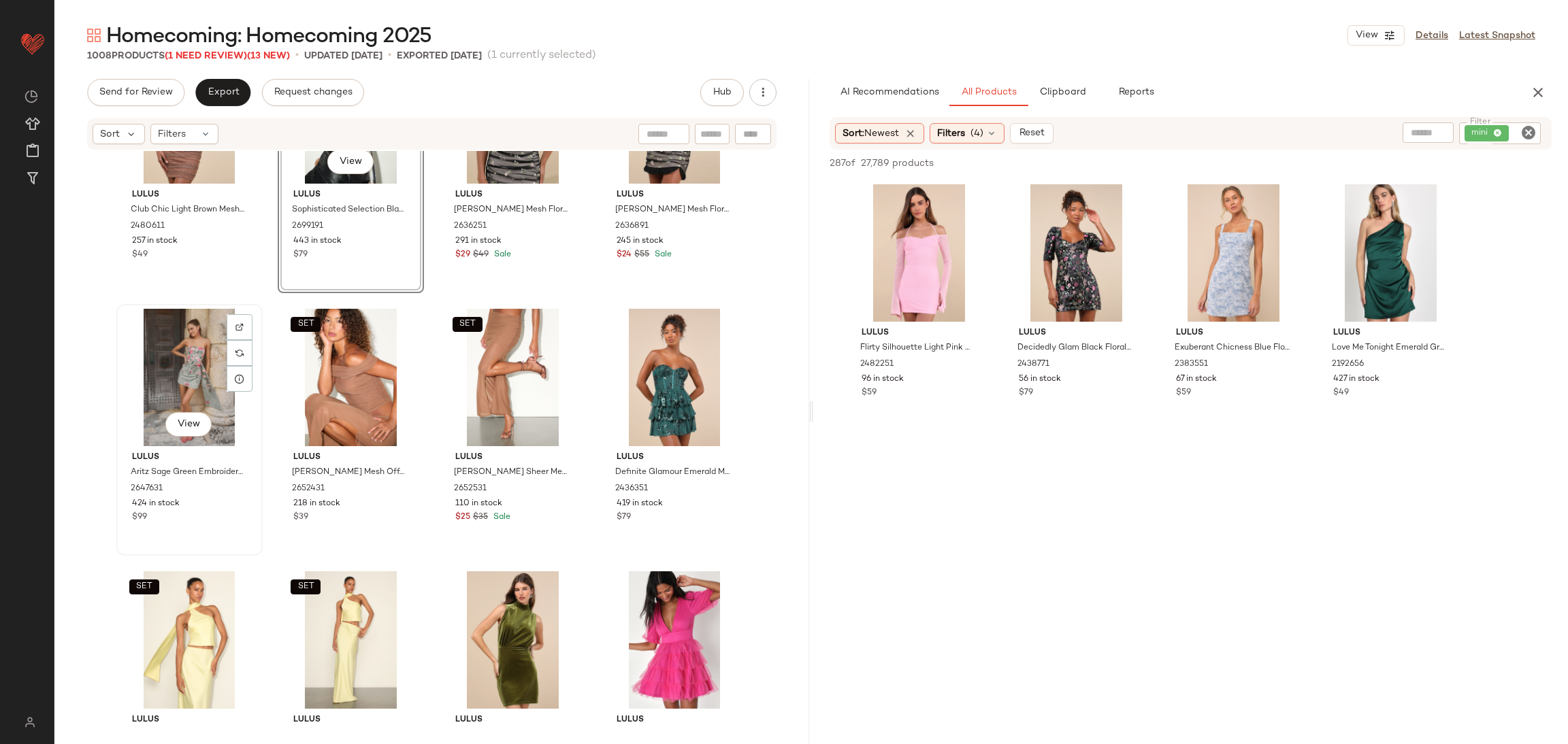
scroll to position [17489, 0]
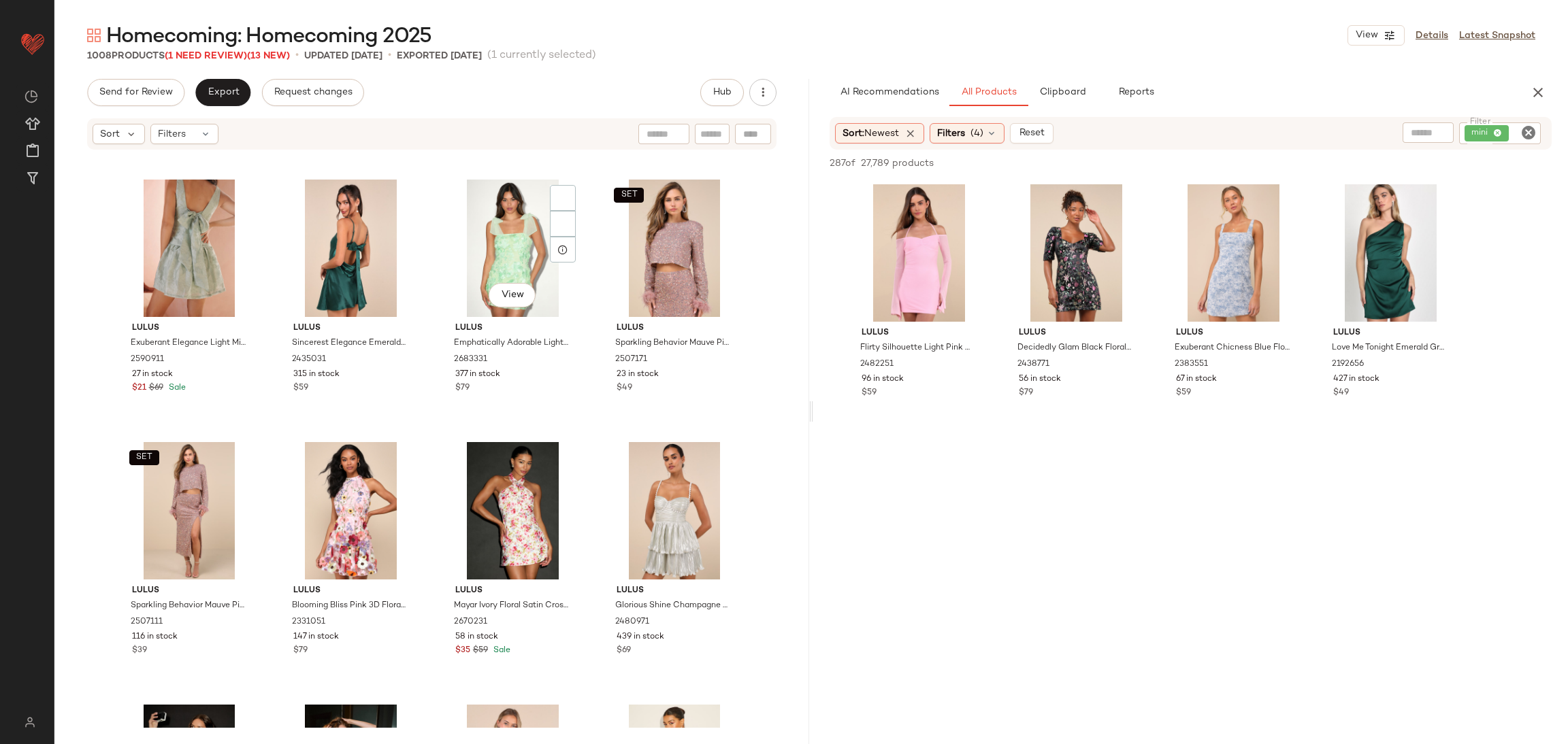
scroll to position [18407, 0]
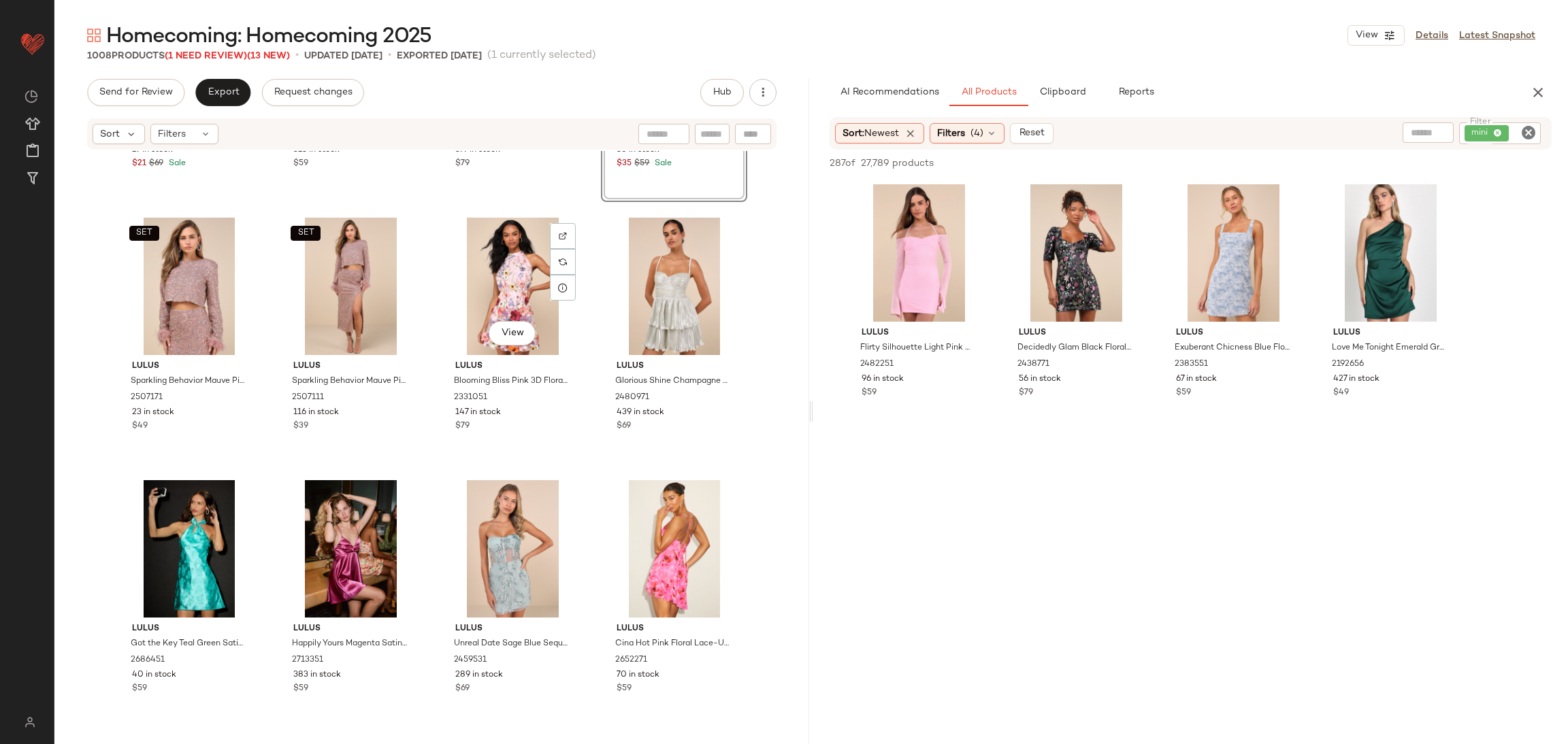
scroll to position [18612, 0]
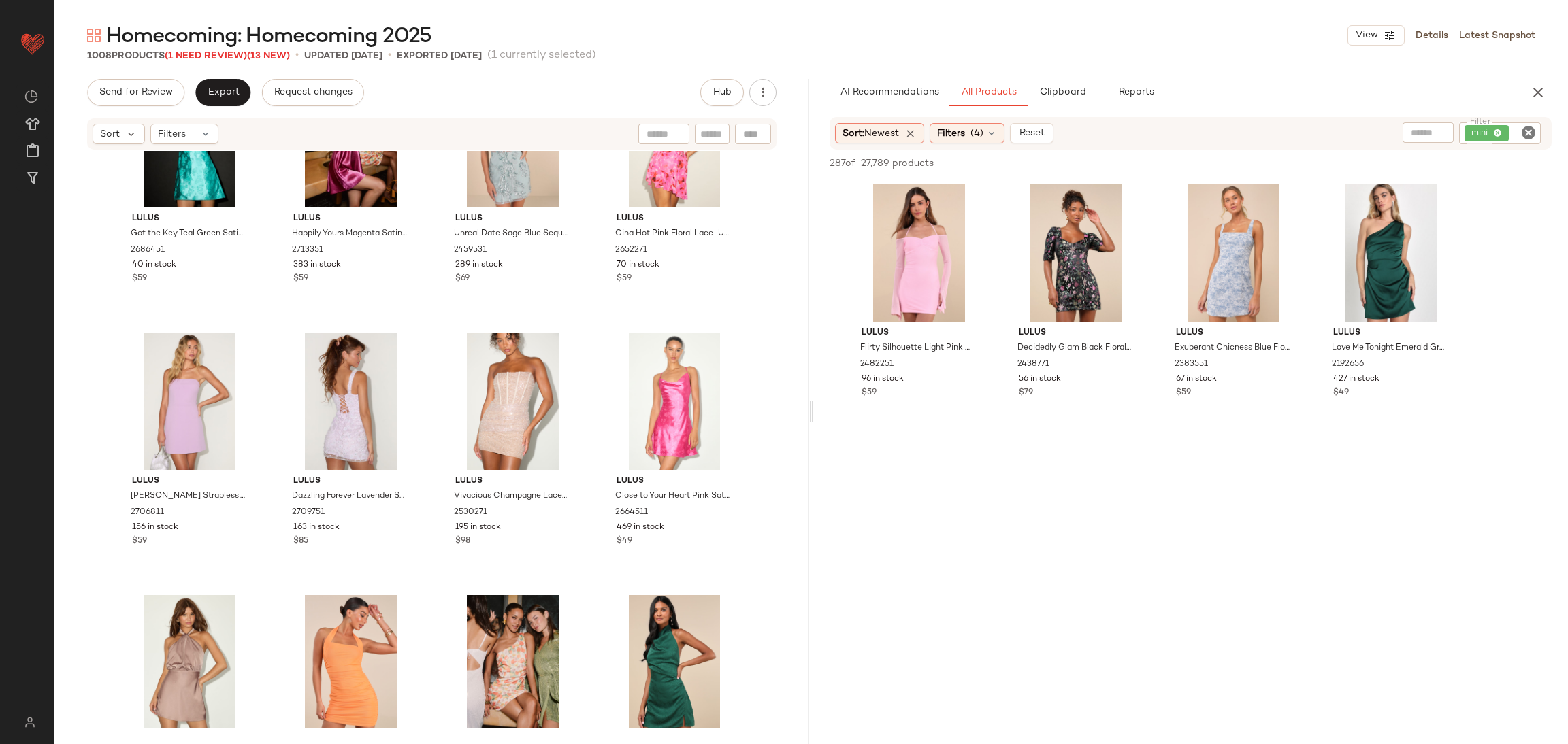
scroll to position [19211, 0]
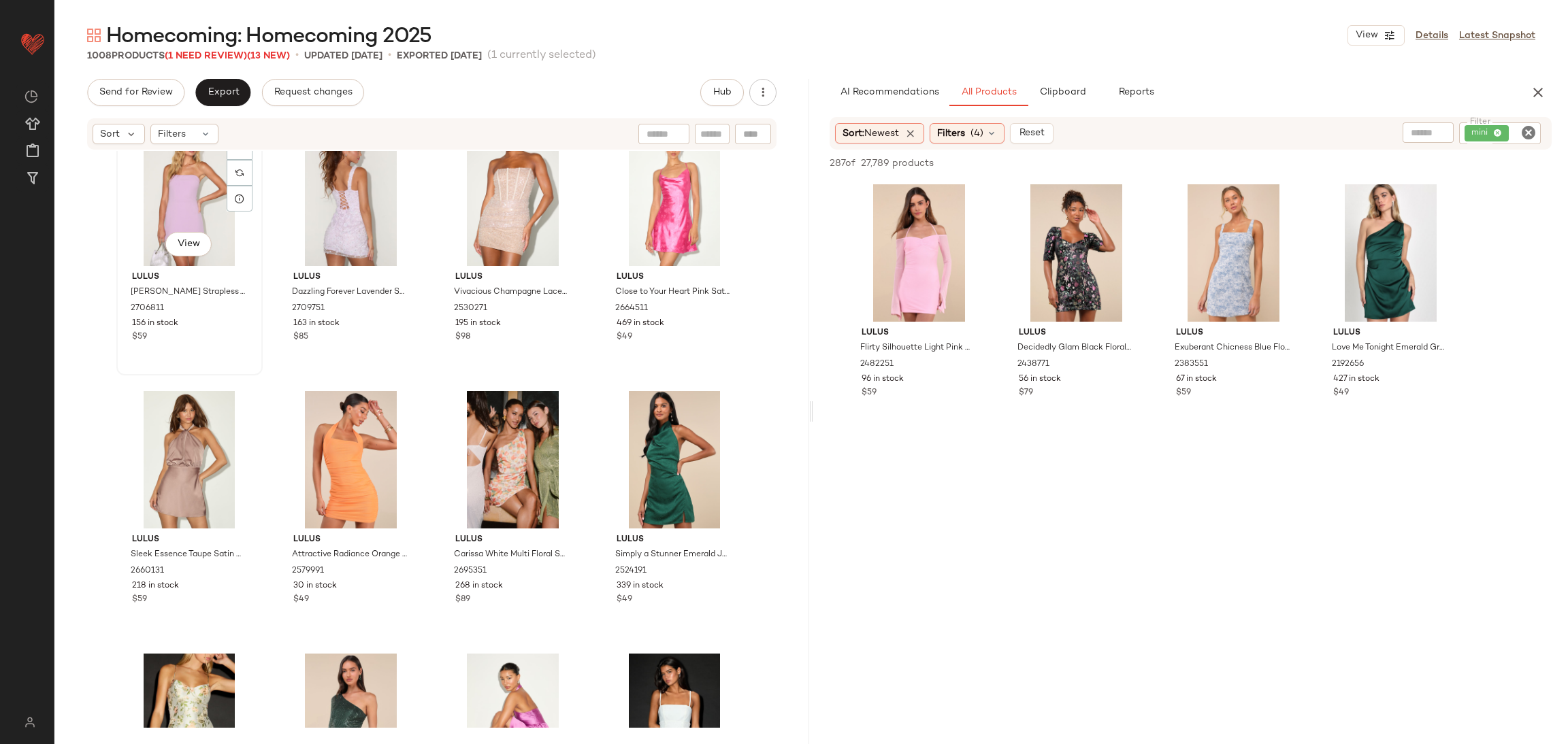
click at [206, 233] on div "View" at bounding box center [188, 246] width 46 height 28
click at [319, 440] on div "View" at bounding box center [350, 460] width 137 height 138
drag, startPoint x: 265, startPoint y: 373, endPoint x: 260, endPoint y: 358, distance: 15.8
click at [265, 368] on div "Lulus Nadine Lavender Strapless Tie-Back Mini Dress 2706811 156 in stock $59 Lu…" at bounding box center [431, 439] width 754 height 577
click at [201, 344] on div "View Lulus Nadine Lavender Strapless Tie-Back Mini Dress 2706811 156 in stock $…" at bounding box center [190, 250] width 143 height 249
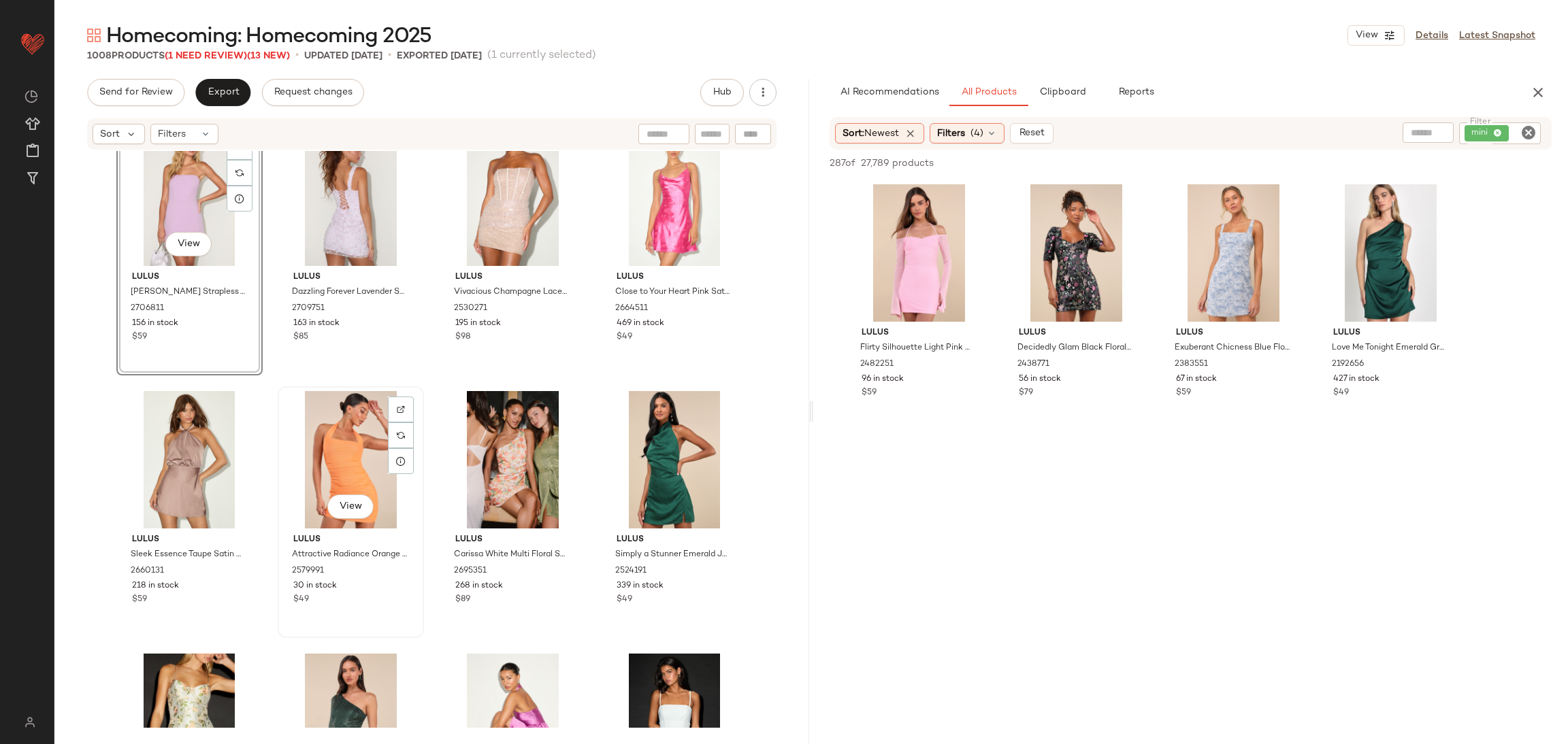
click at [300, 437] on div "View" at bounding box center [350, 460] width 137 height 138
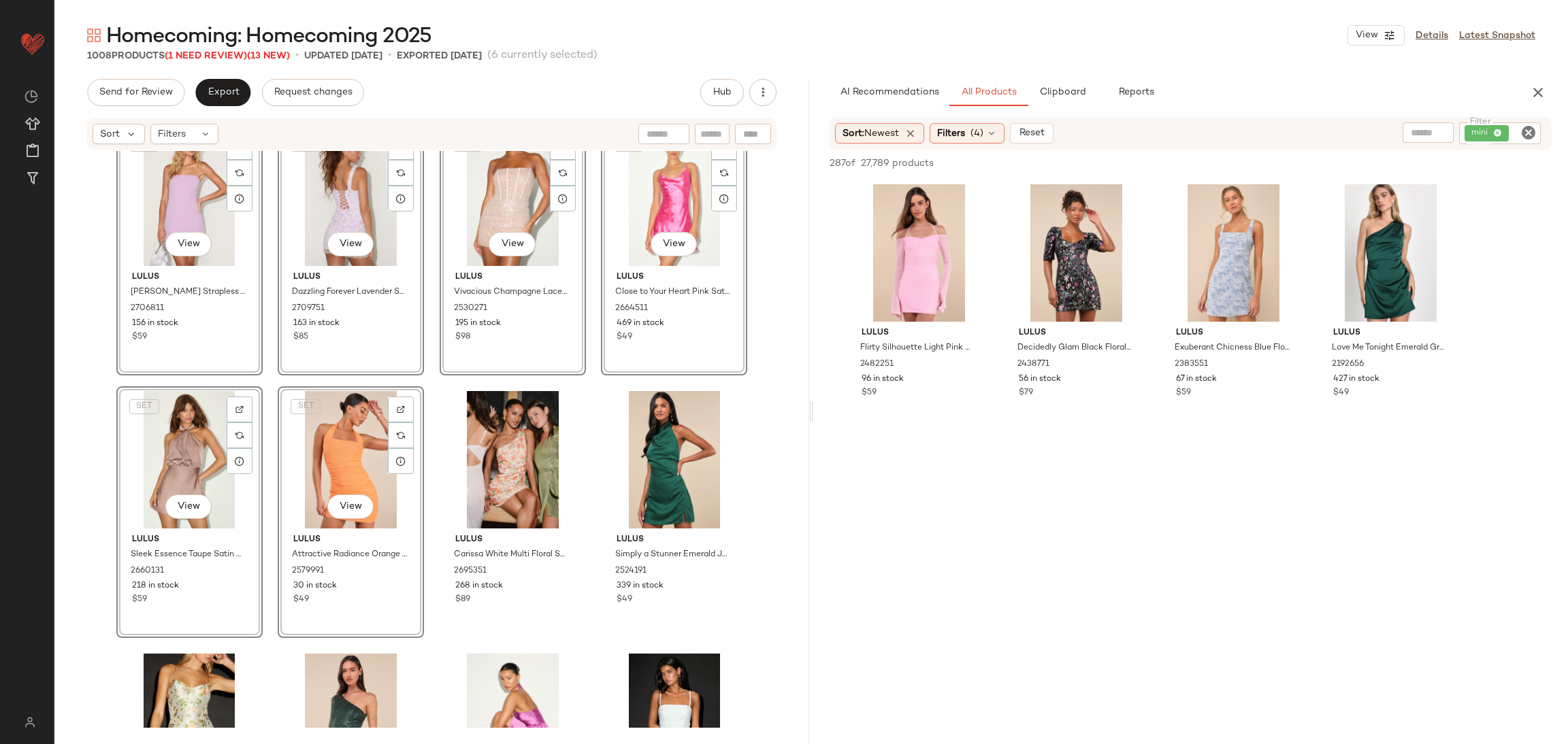
drag, startPoint x: 316, startPoint y: 383, endPoint x: 301, endPoint y: 363, distance: 25.0
click at [316, 381] on div "SET View Lulus Nadine Lavender Strapless Tie-Back Mini Dress 2706811 156 in sto…" at bounding box center [431, 439] width 754 height 577
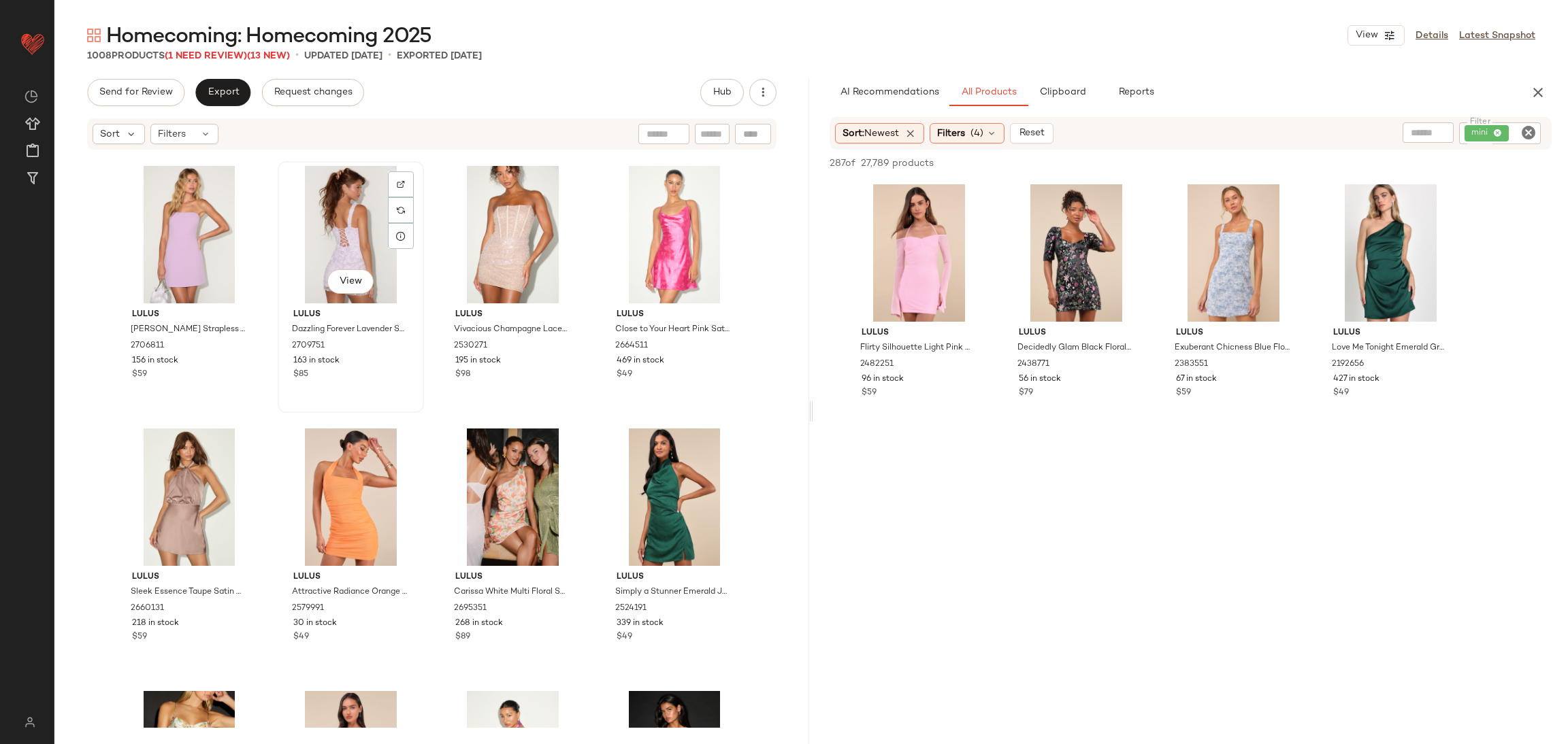
scroll to position [19007, 0]
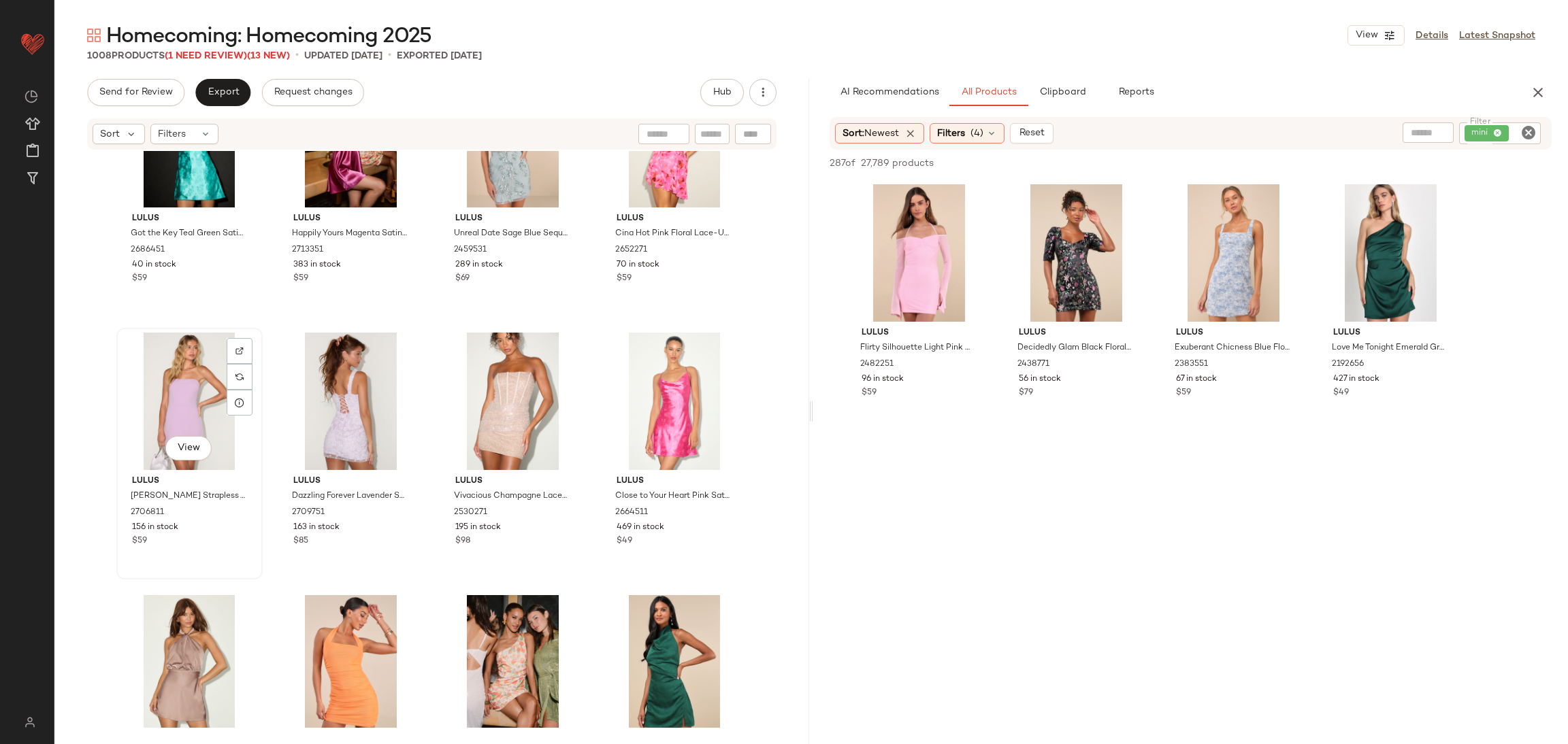
click at [253, 450] on div "View" at bounding box center [189, 402] width 137 height 138
click at [312, 630] on div "View" at bounding box center [350, 664] width 137 height 138
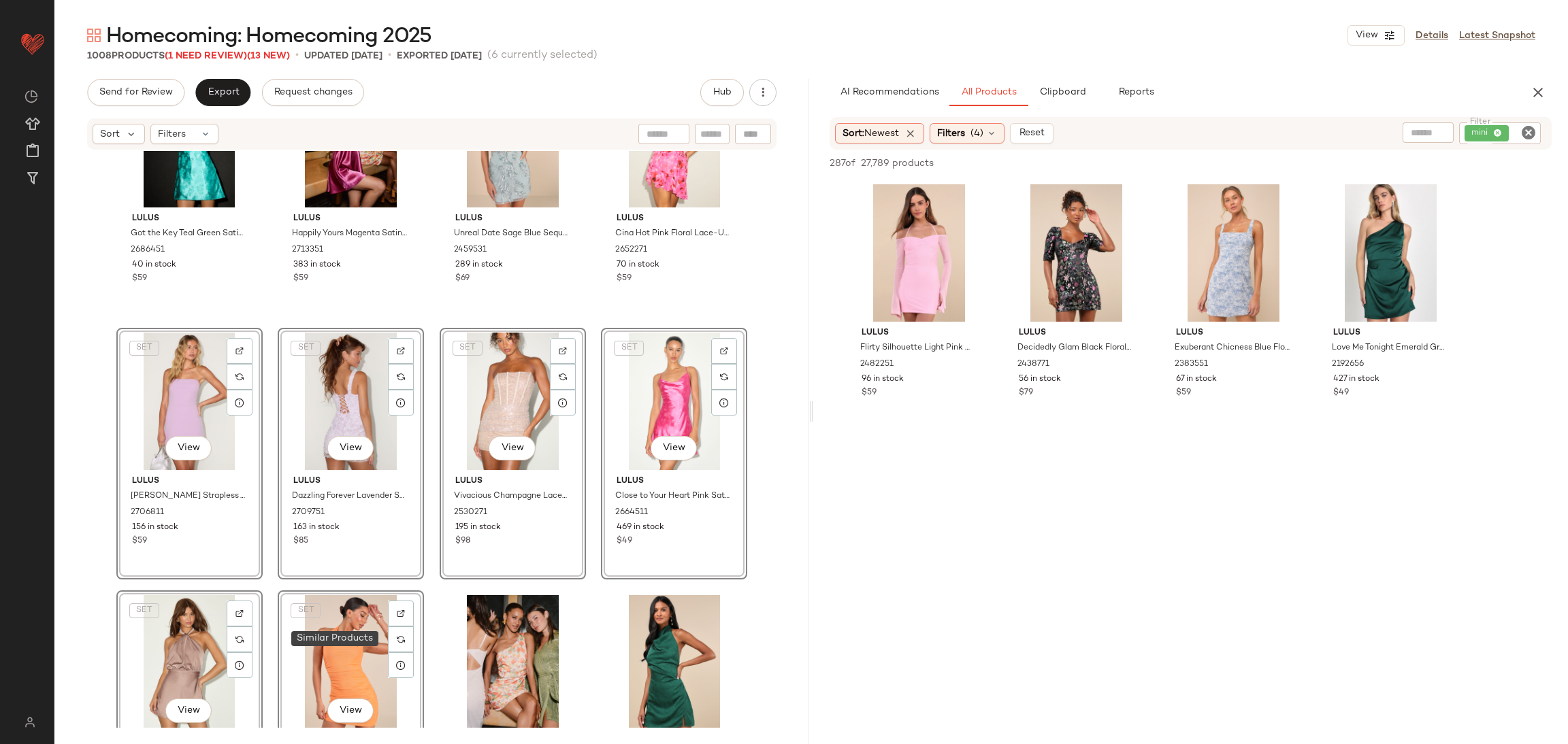
drag, startPoint x: 337, startPoint y: 588, endPoint x: 386, endPoint y: 592, distance: 49.2
click at [387, 593] on div "Lulus Got the Key Teal Green Satin Floral Jacquard Halter Mini Dress 2686451 40…" at bounding box center [431, 439] width 754 height 577
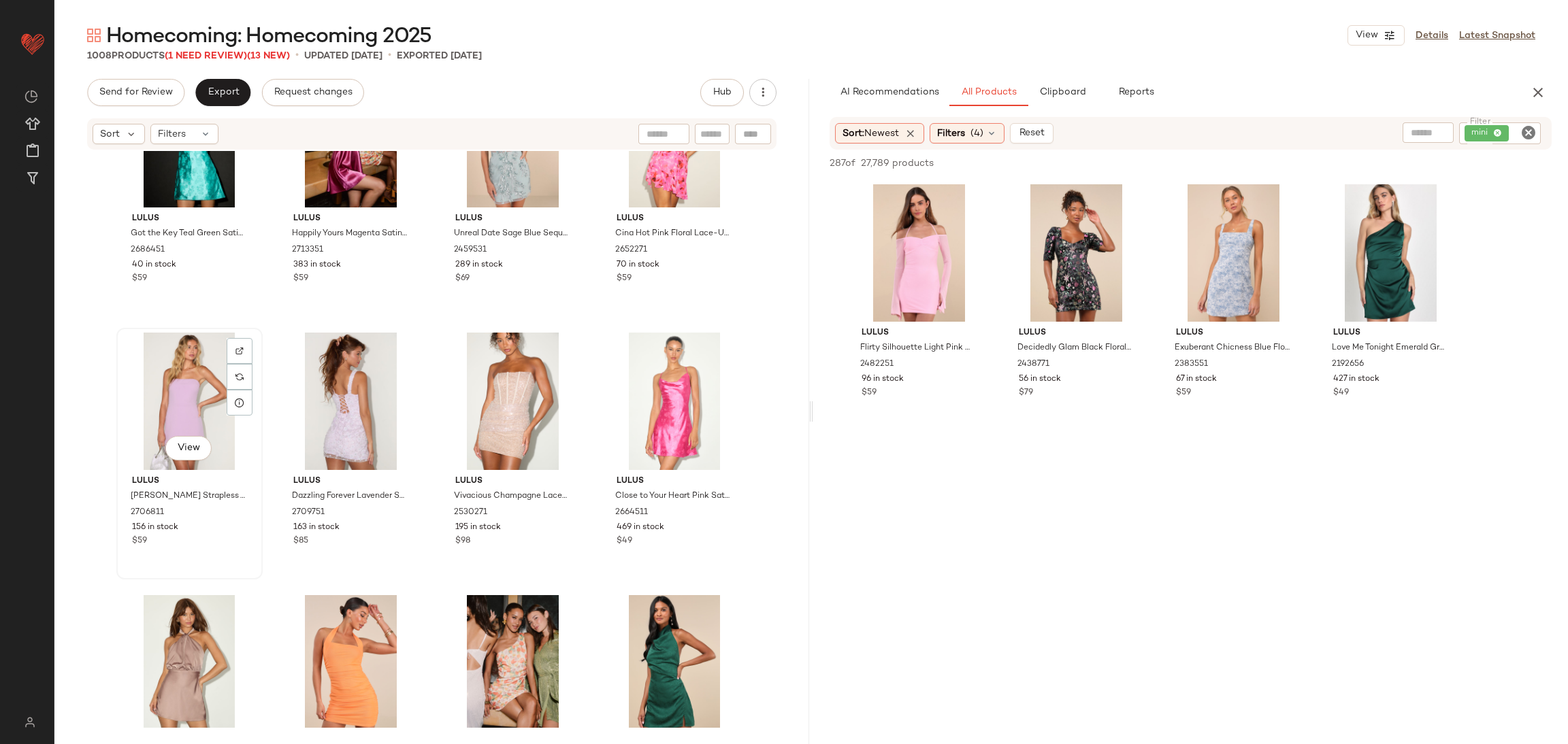
click at [217, 466] on div "View" at bounding box center [189, 402] width 137 height 138
click at [313, 633] on div "View" at bounding box center [350, 664] width 137 height 138
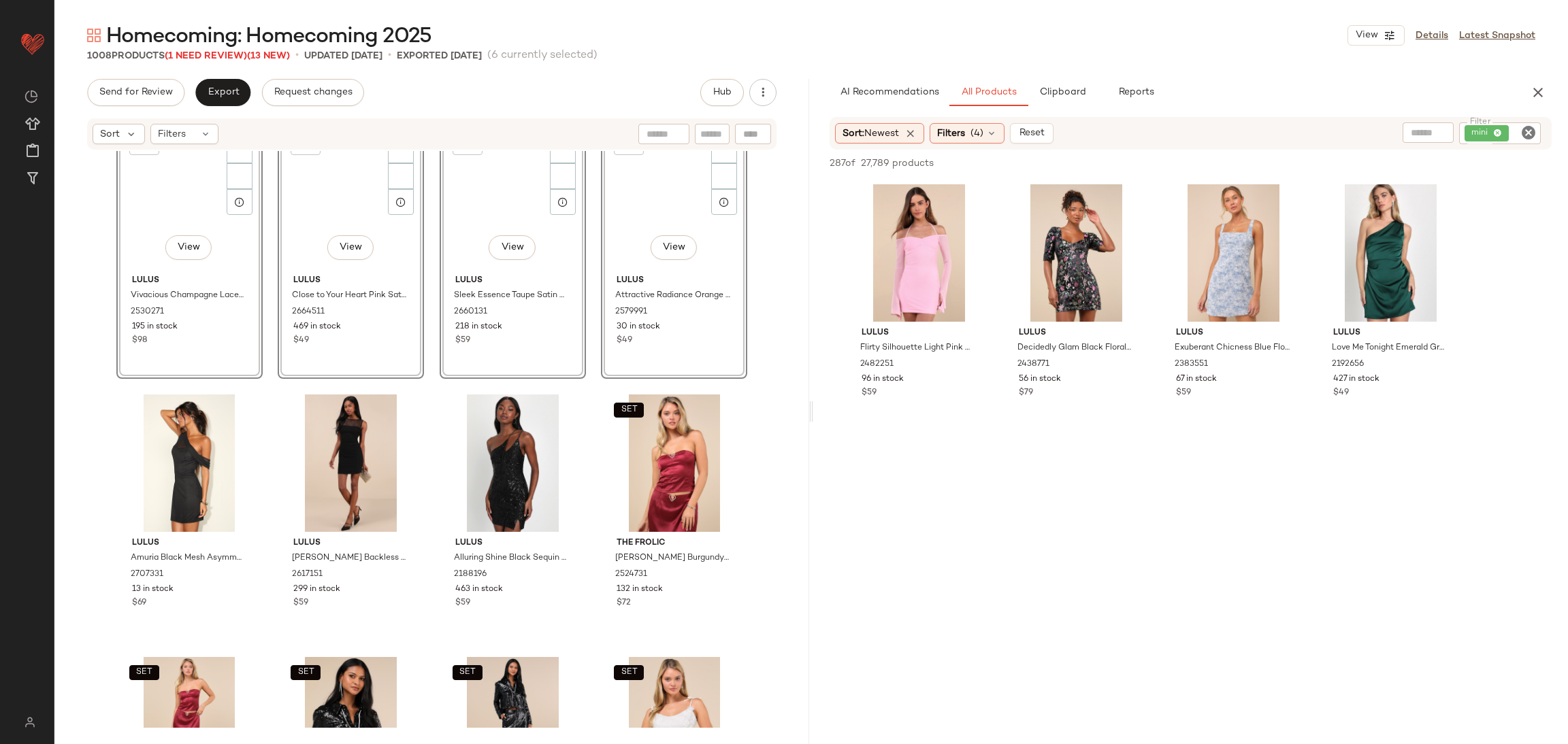
scroll to position [19995, 0]
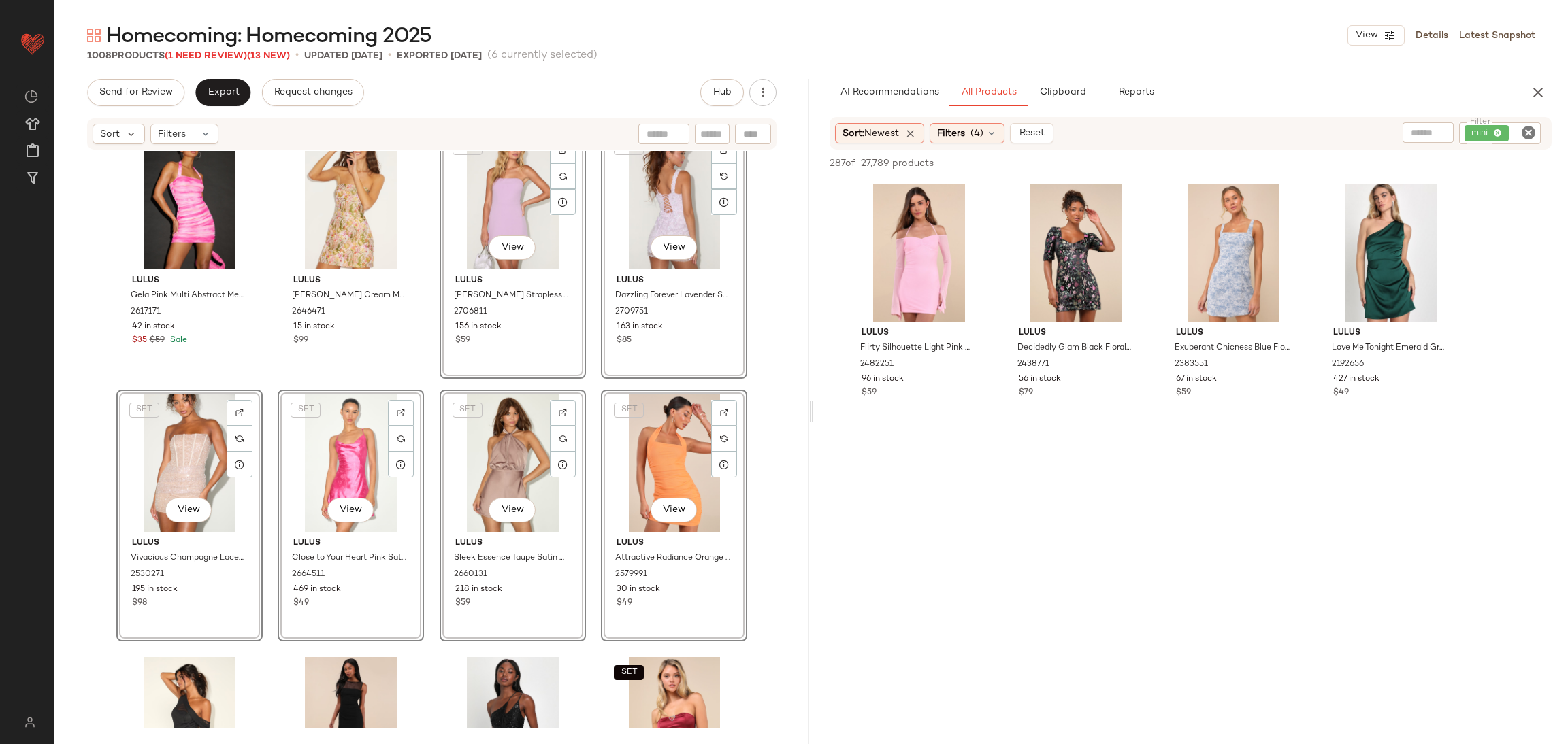
click at [268, 376] on div "Lulus Gela Pink Multi Abstract Mesh Halter Mini Dress 2617171 42 in stock $35 $…" at bounding box center [431, 439] width 754 height 577
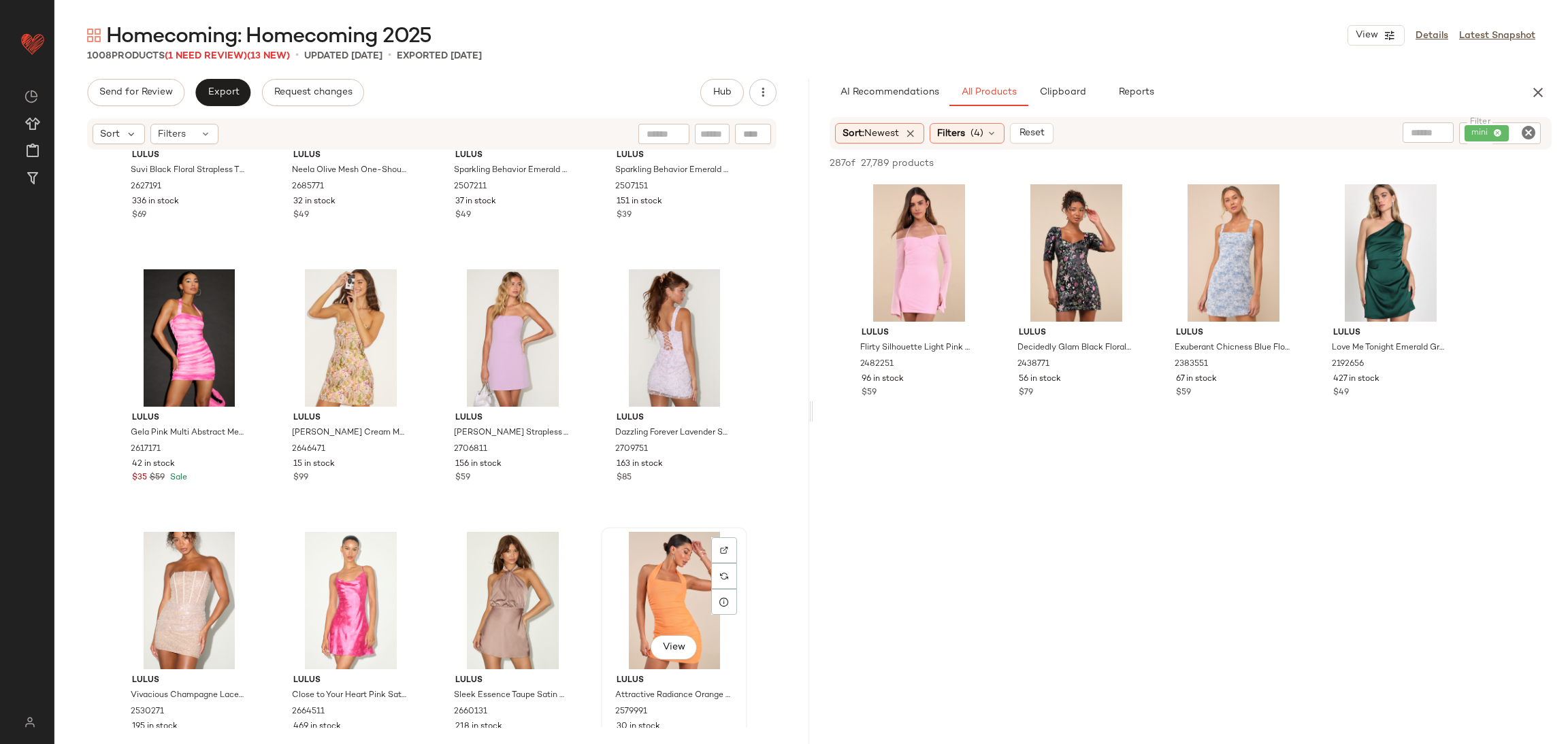
scroll to position [19893, 0]
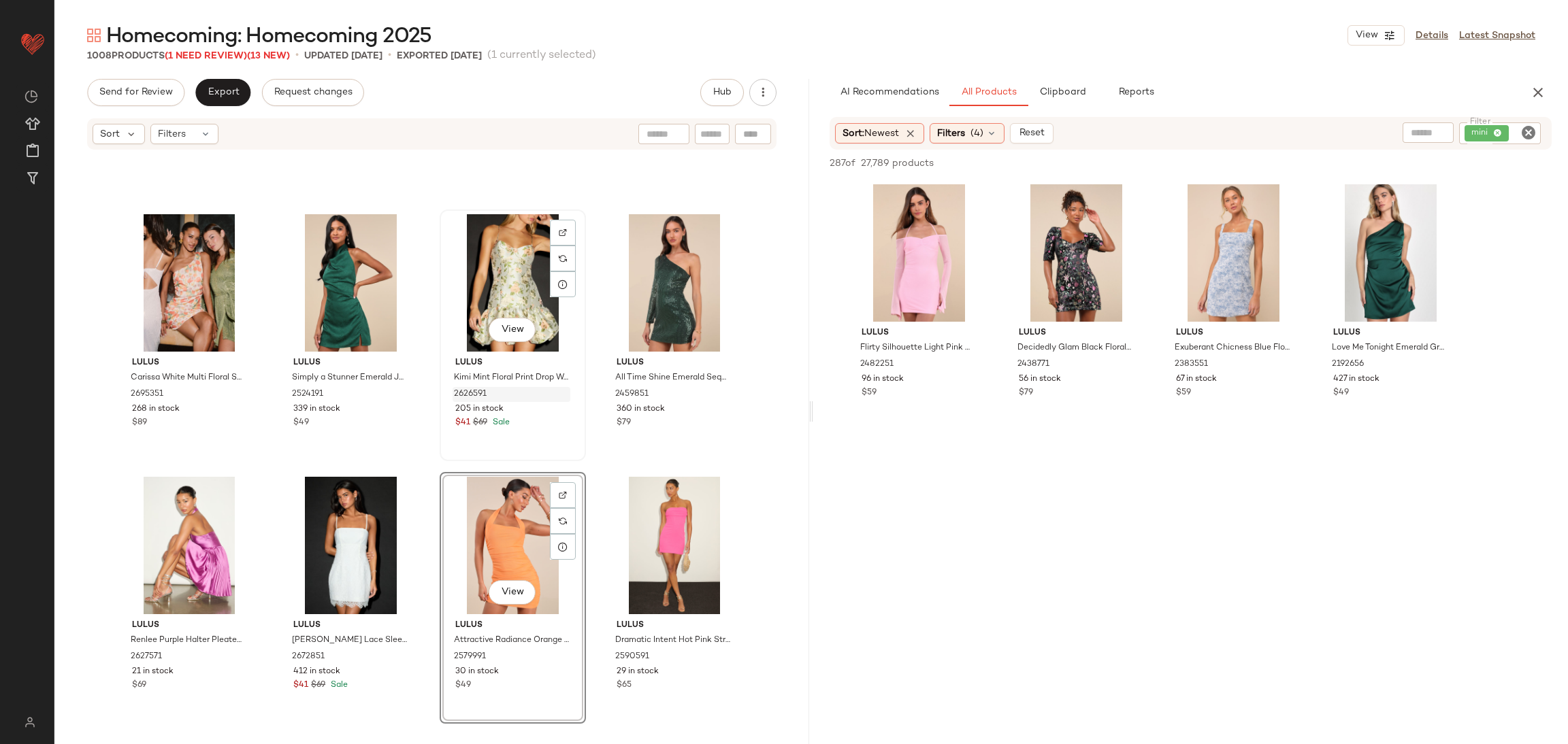
scroll to position [19120, 0]
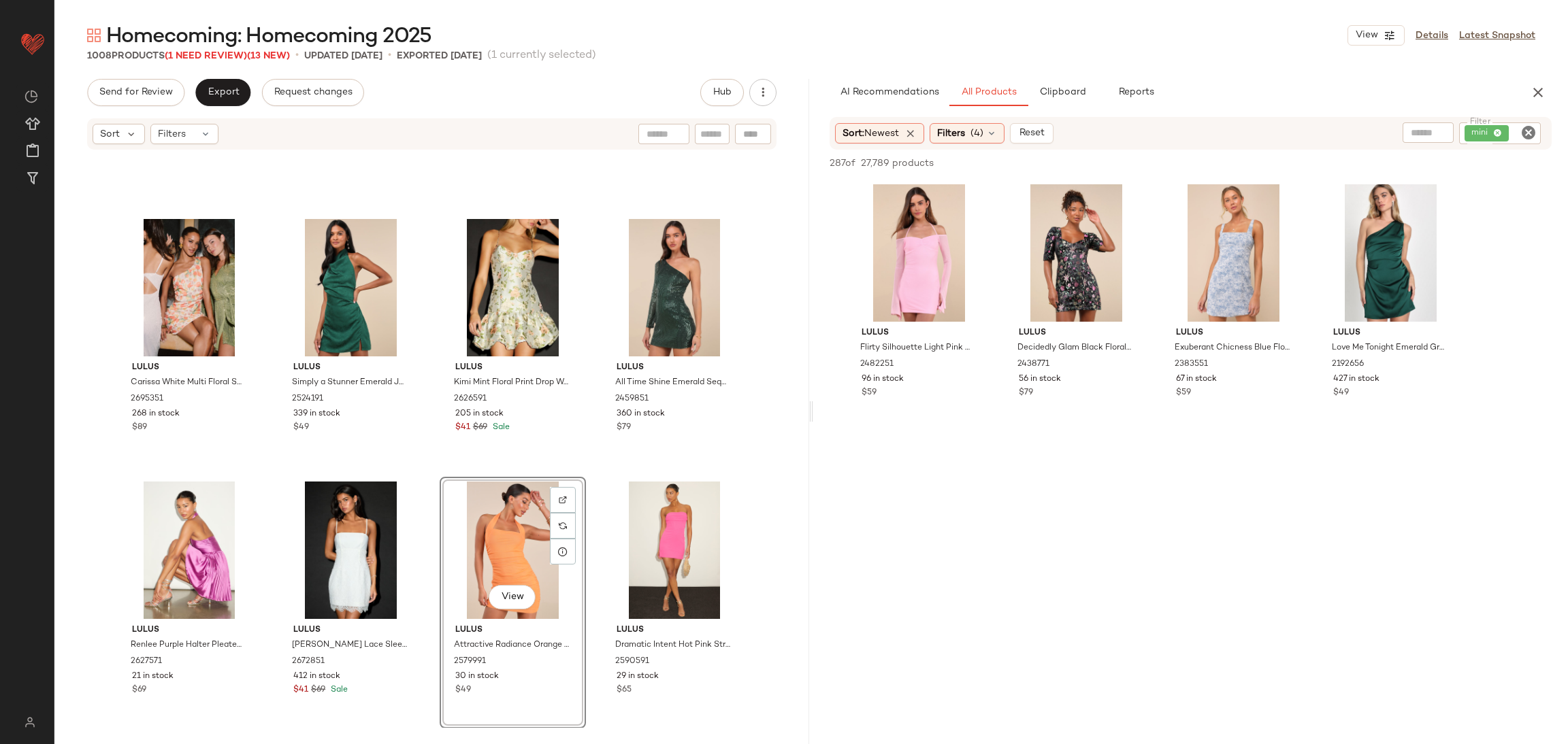
click at [483, 528] on div "View" at bounding box center [513, 551] width 137 height 138
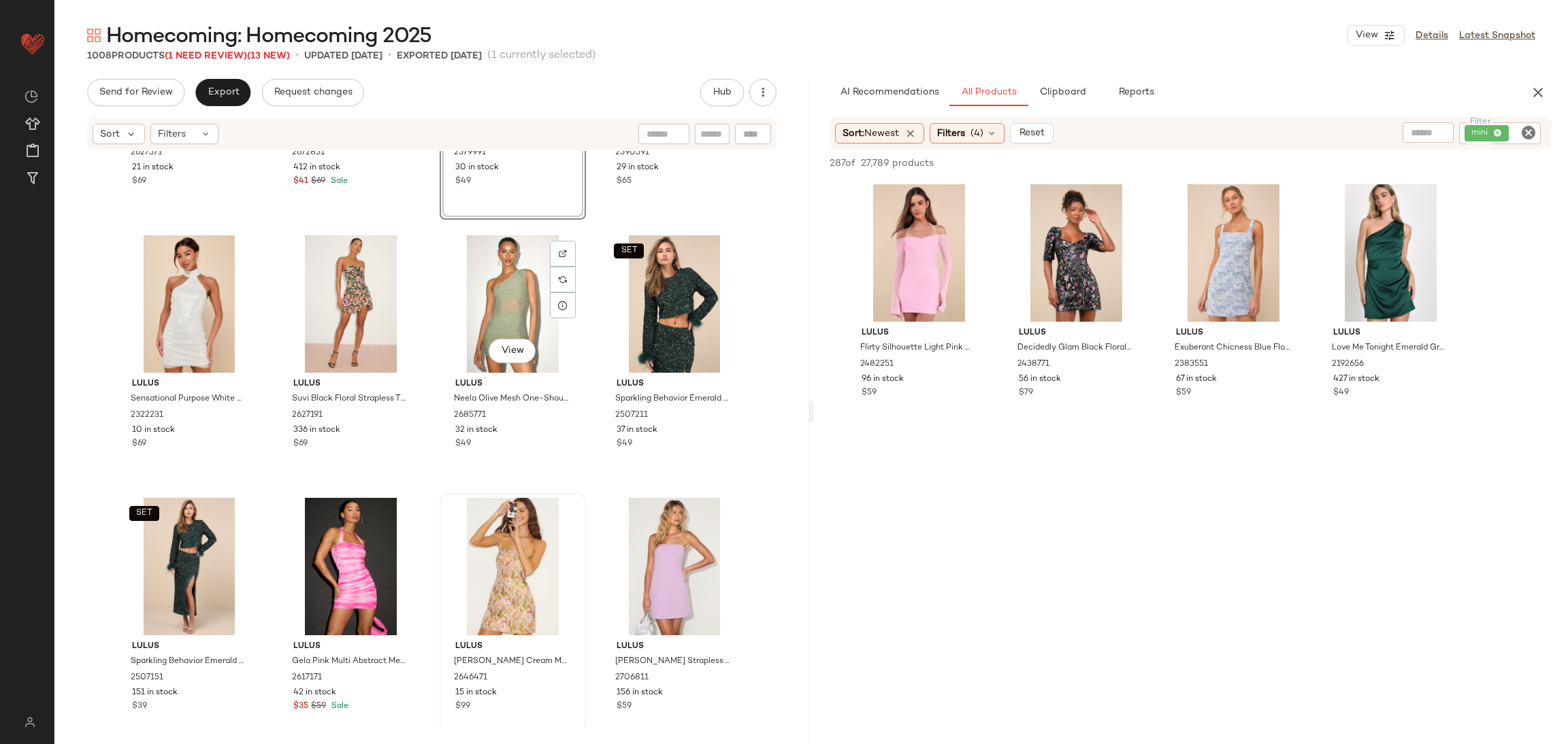
scroll to position [19733, 0]
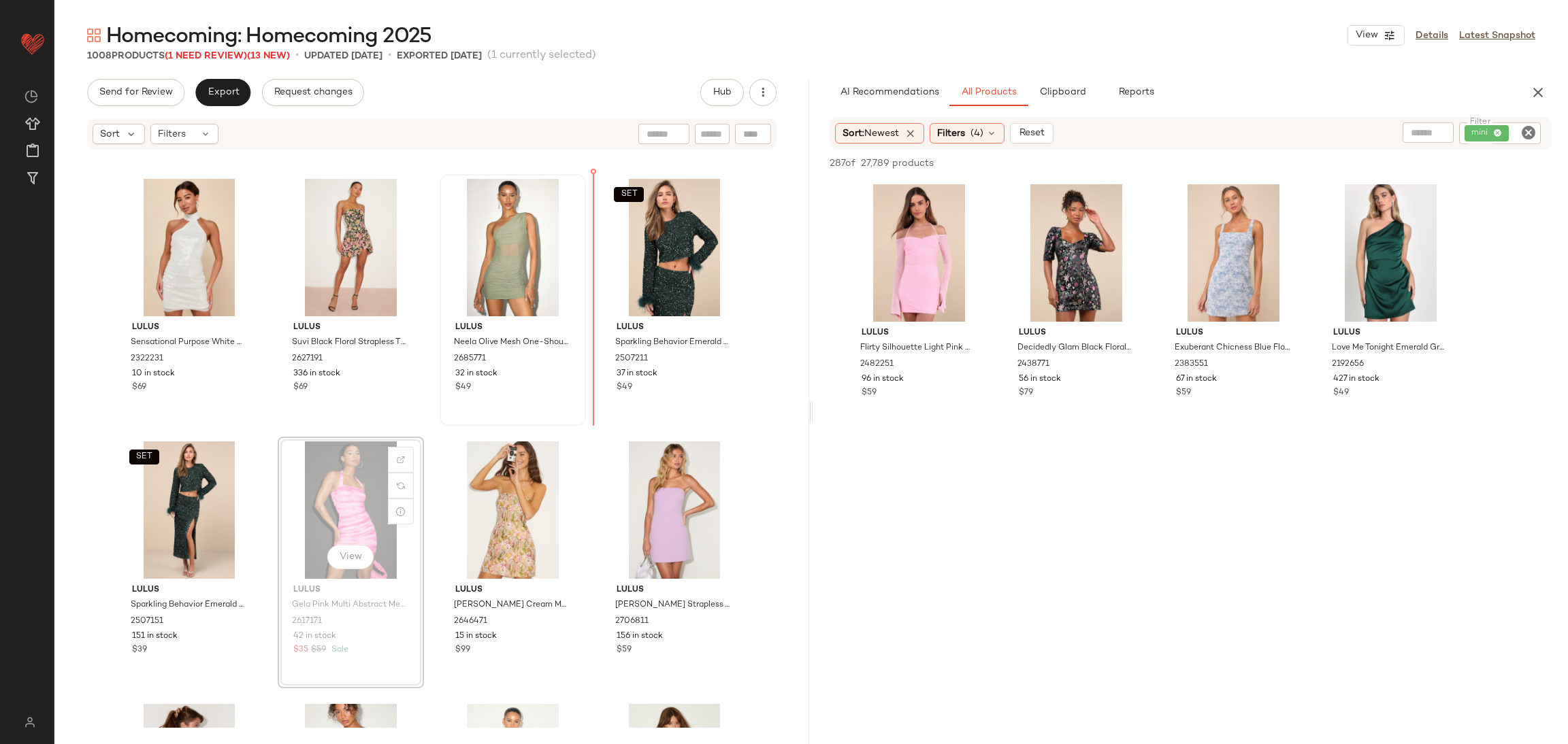
scroll to position [19681, 0]
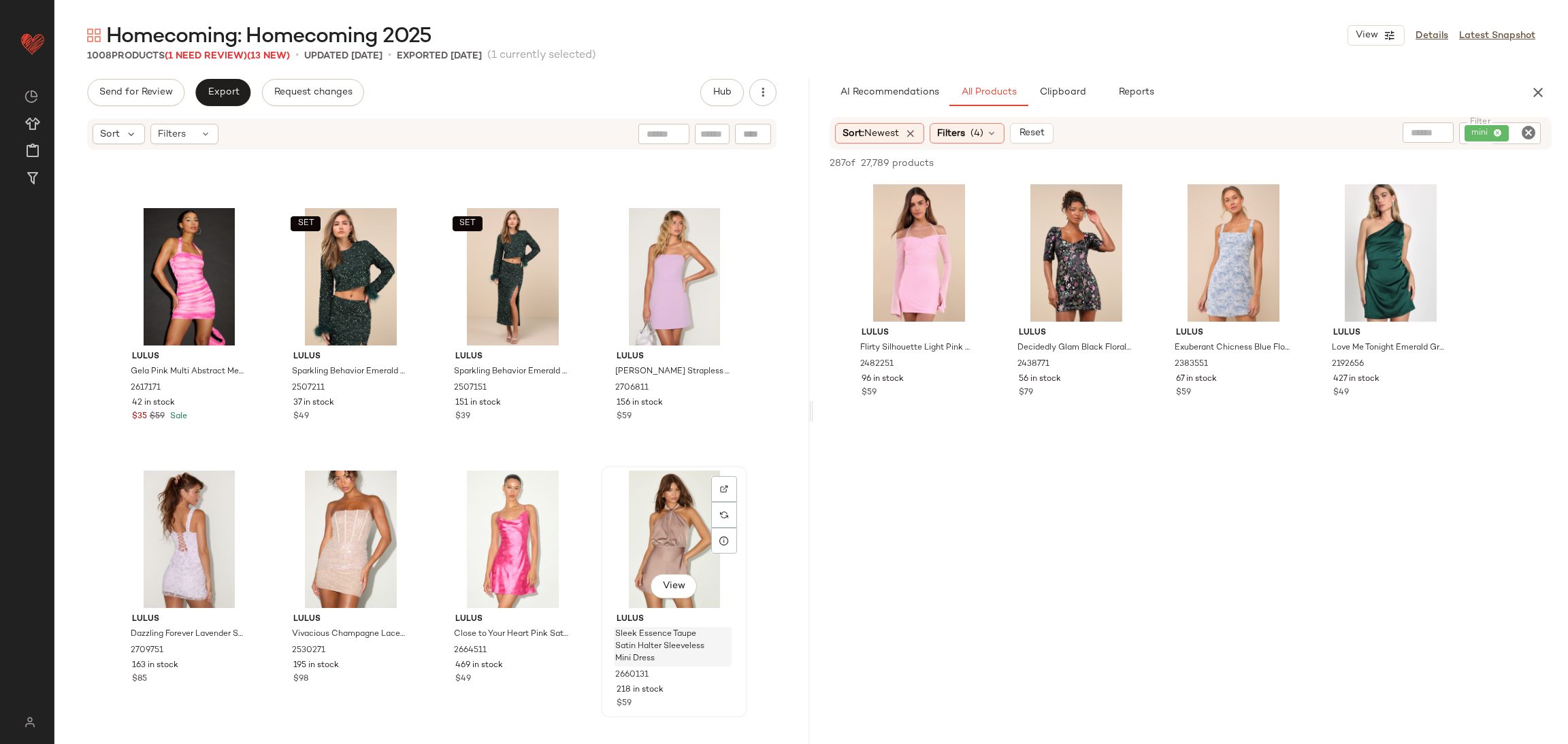
scroll to position [20089, 0]
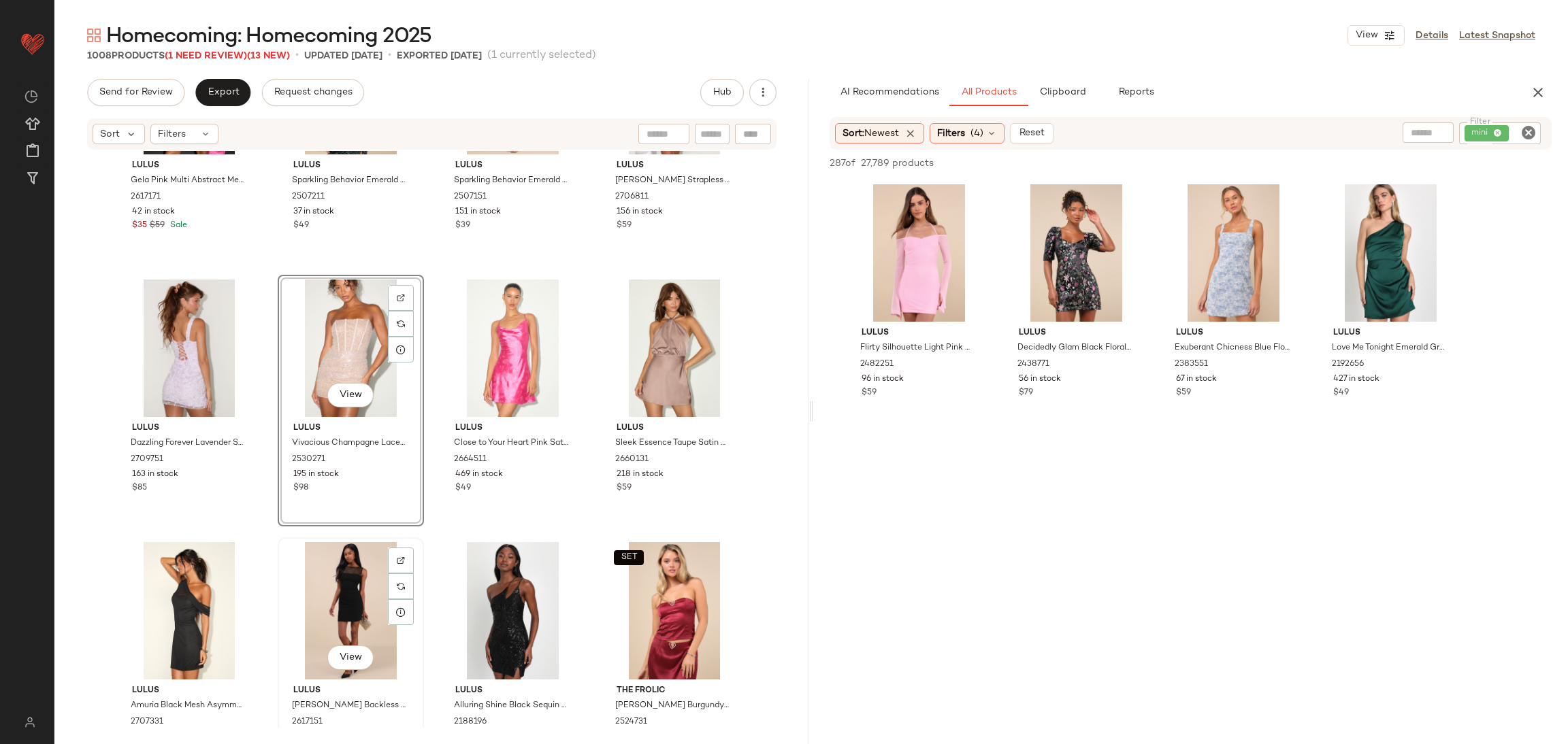
scroll to position [19882, 0]
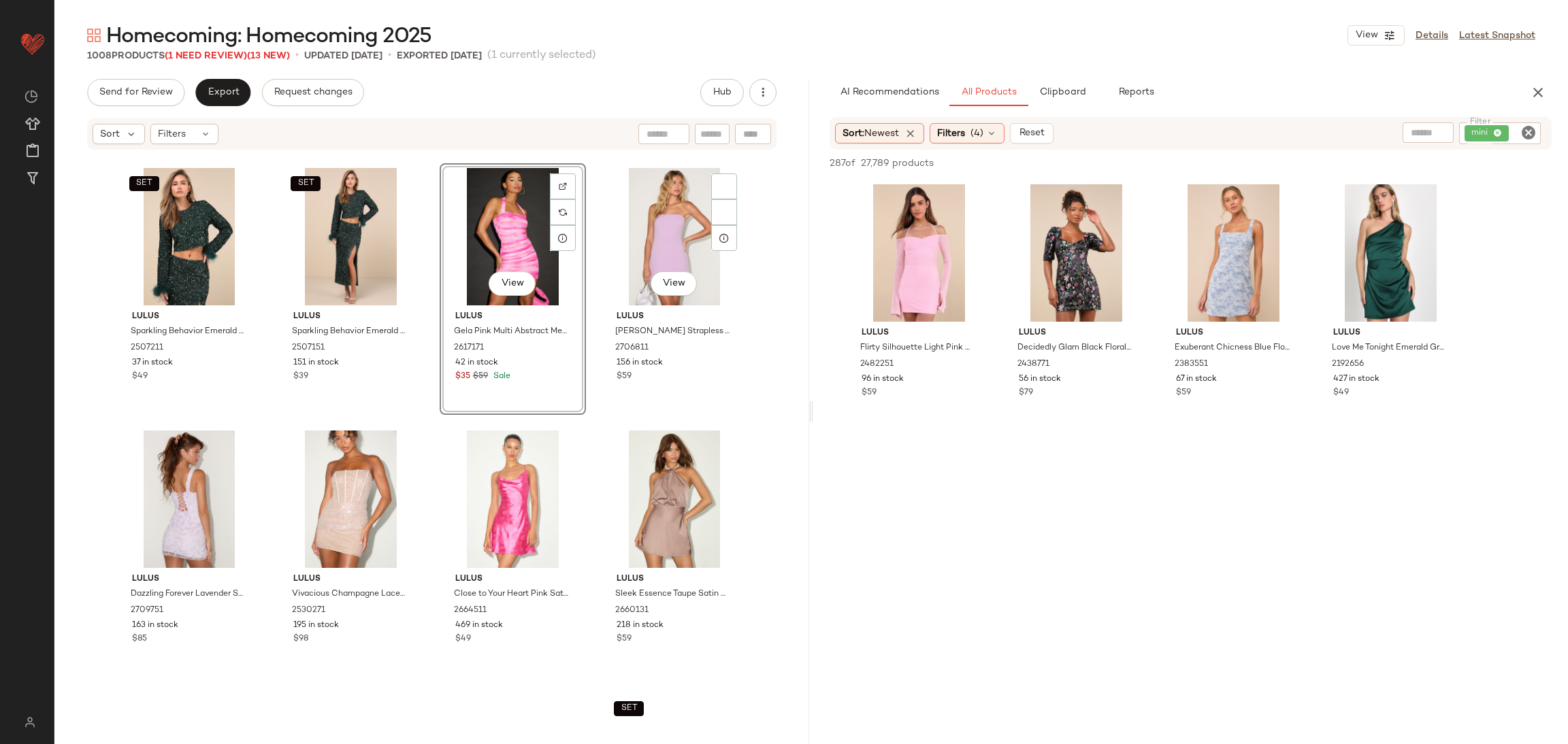
scroll to position [20087, 0]
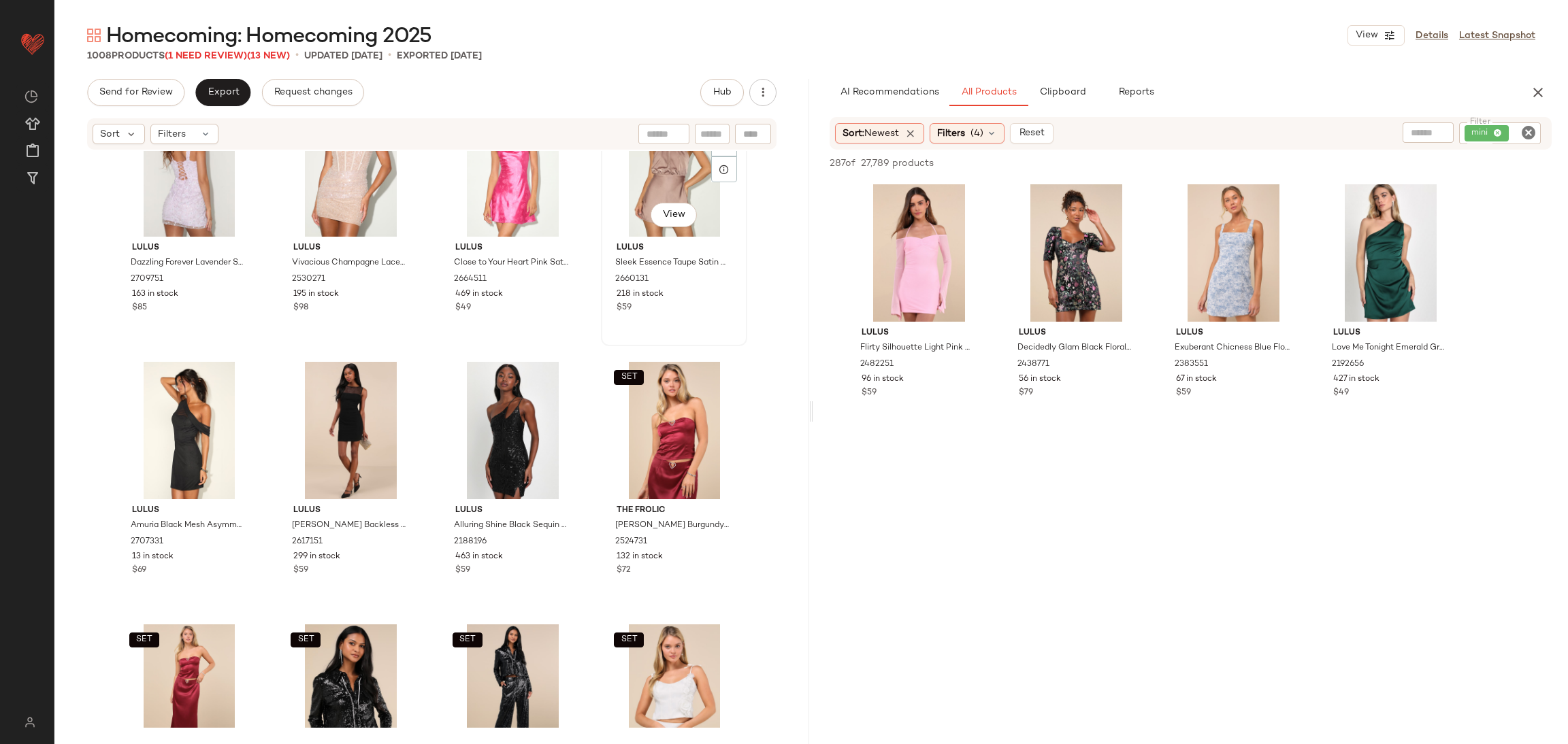
scroll to position [20290, 0]
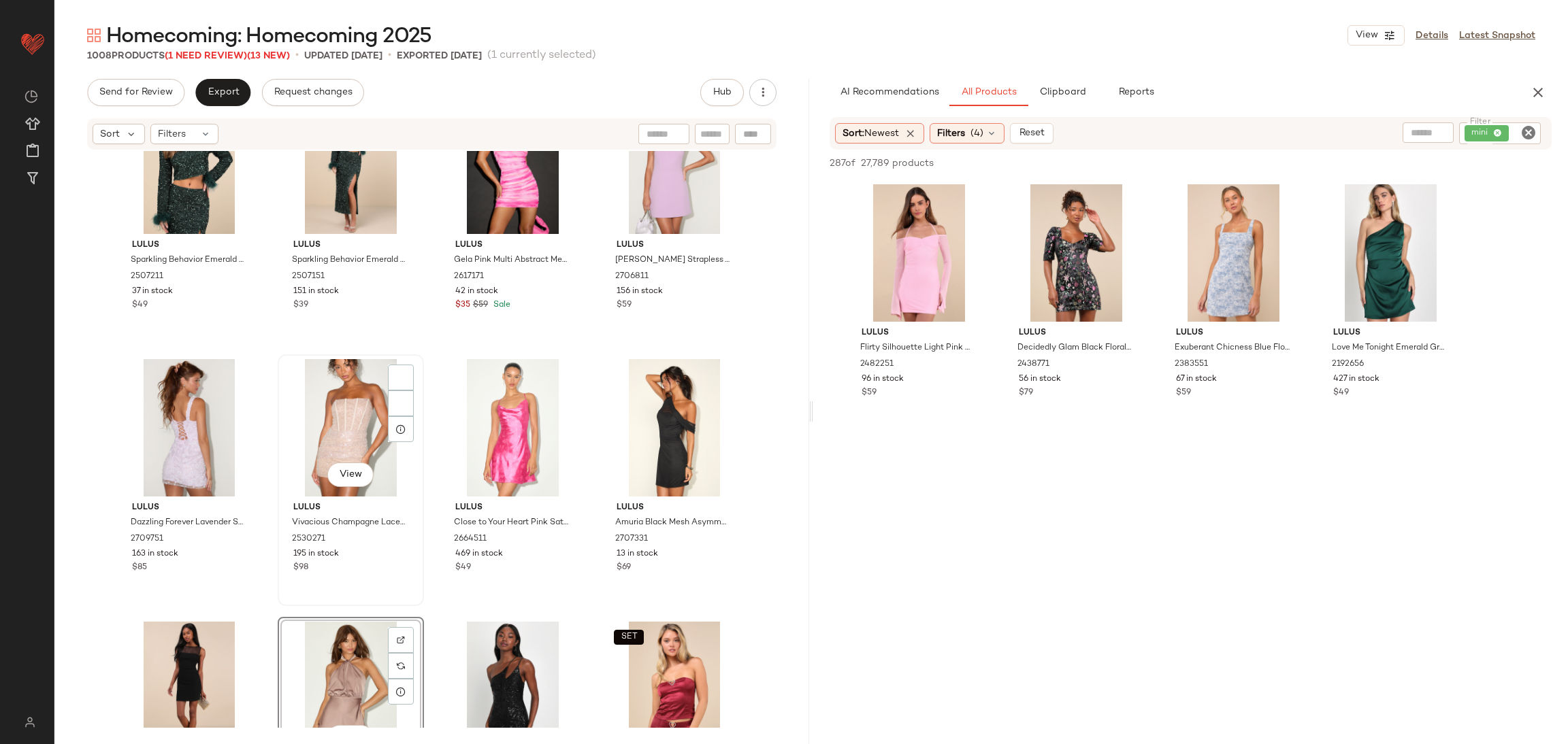
scroll to position [20086, 0]
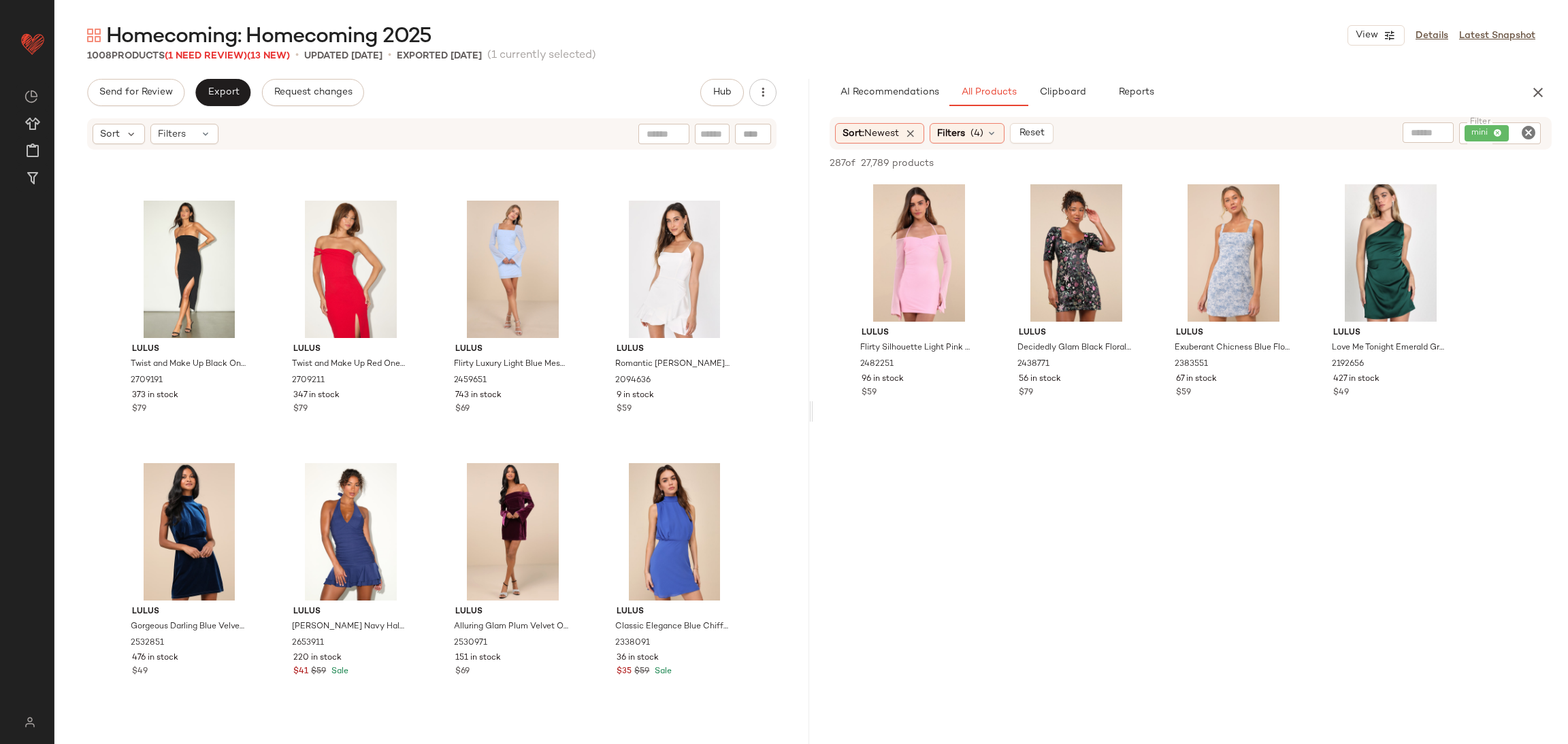
scroll to position [21613, 0]
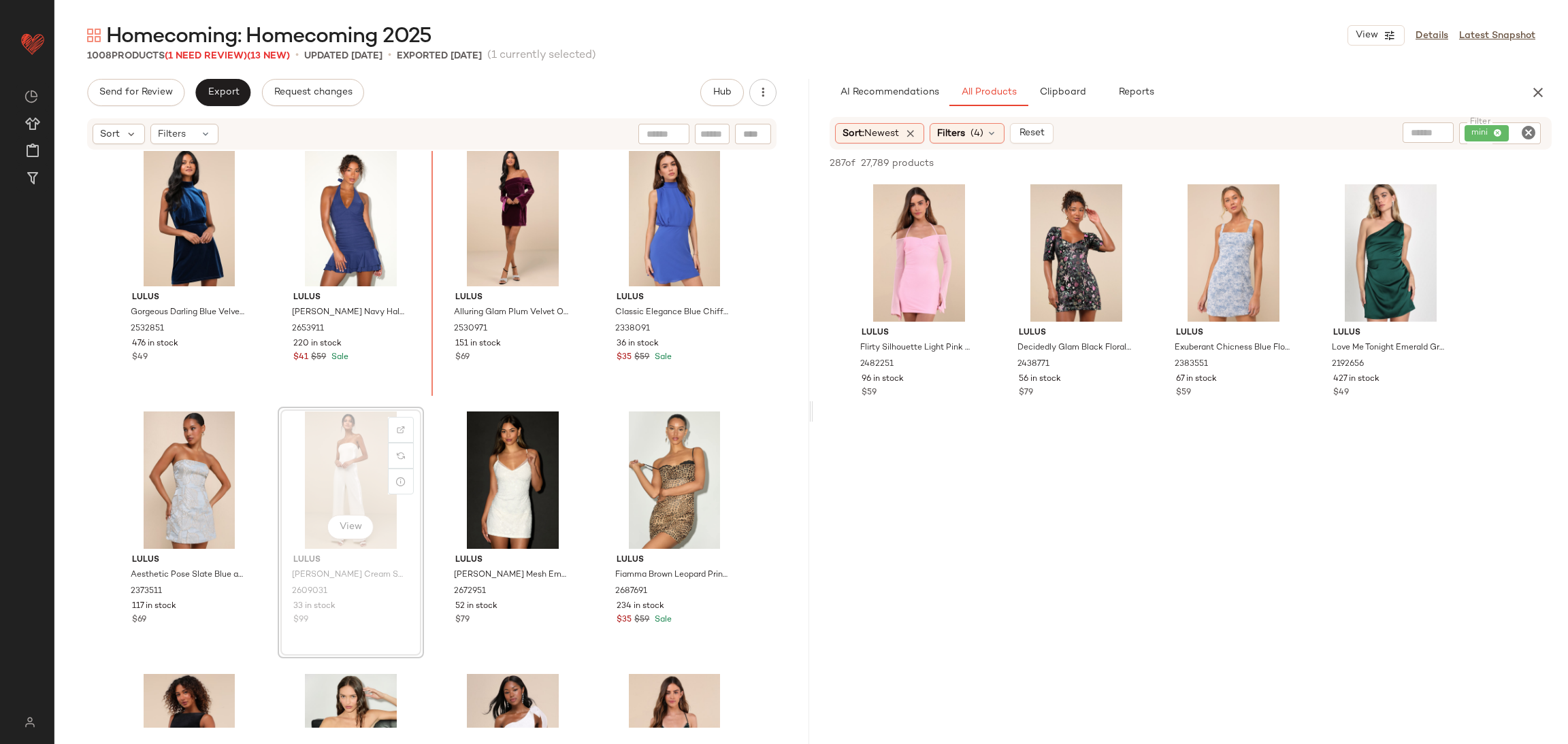
scroll to position [21797, 0]
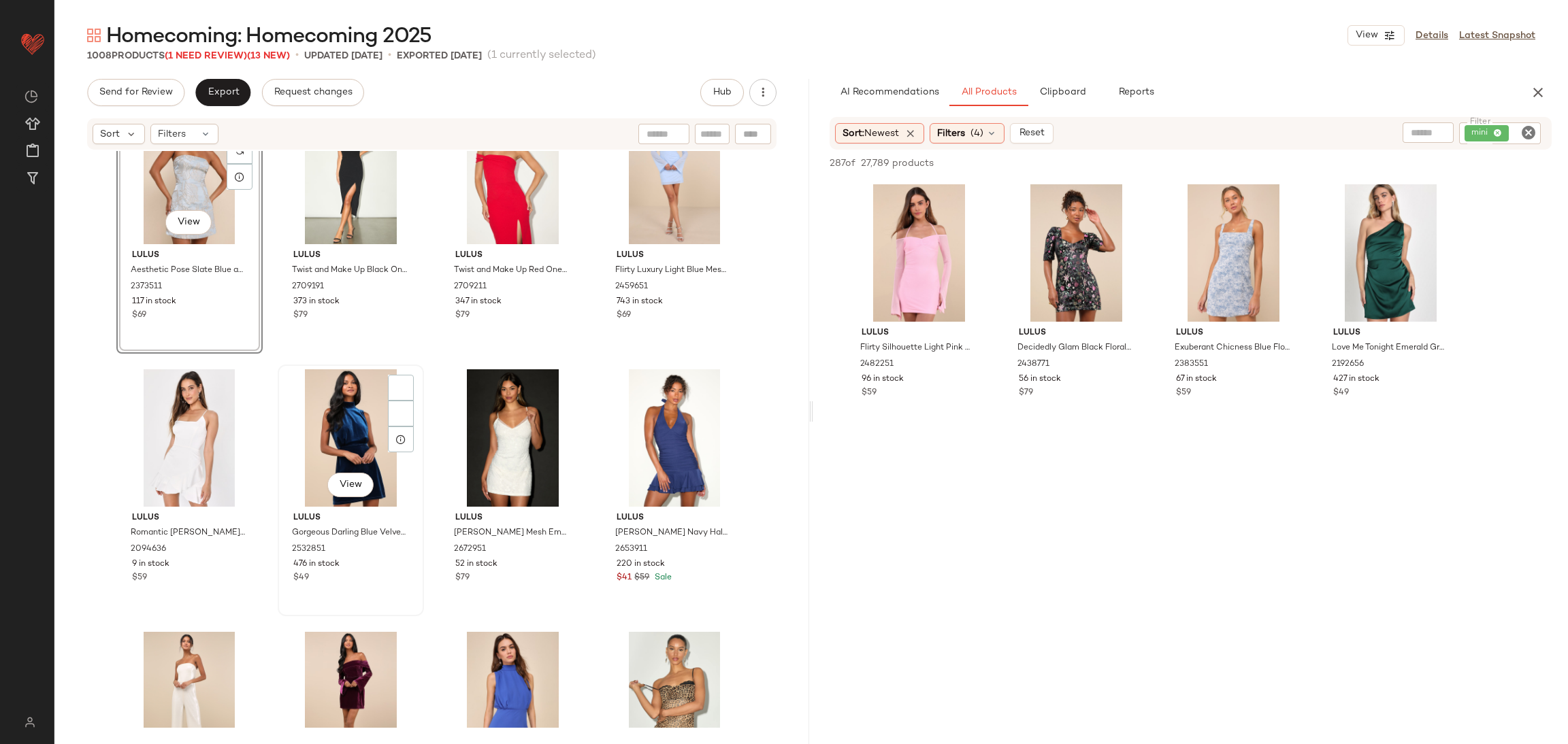
scroll to position [21653, 0]
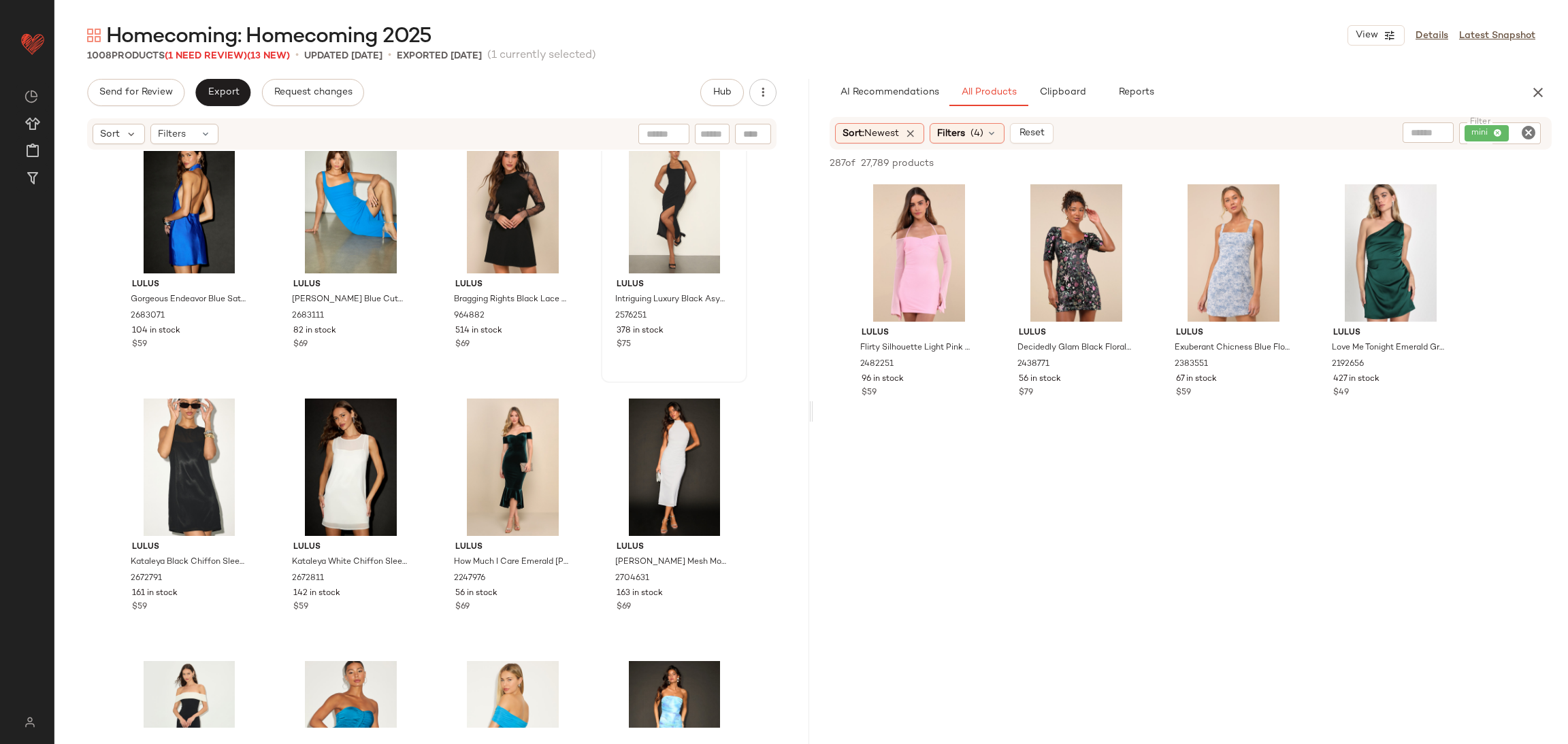
scroll to position [23889, 0]
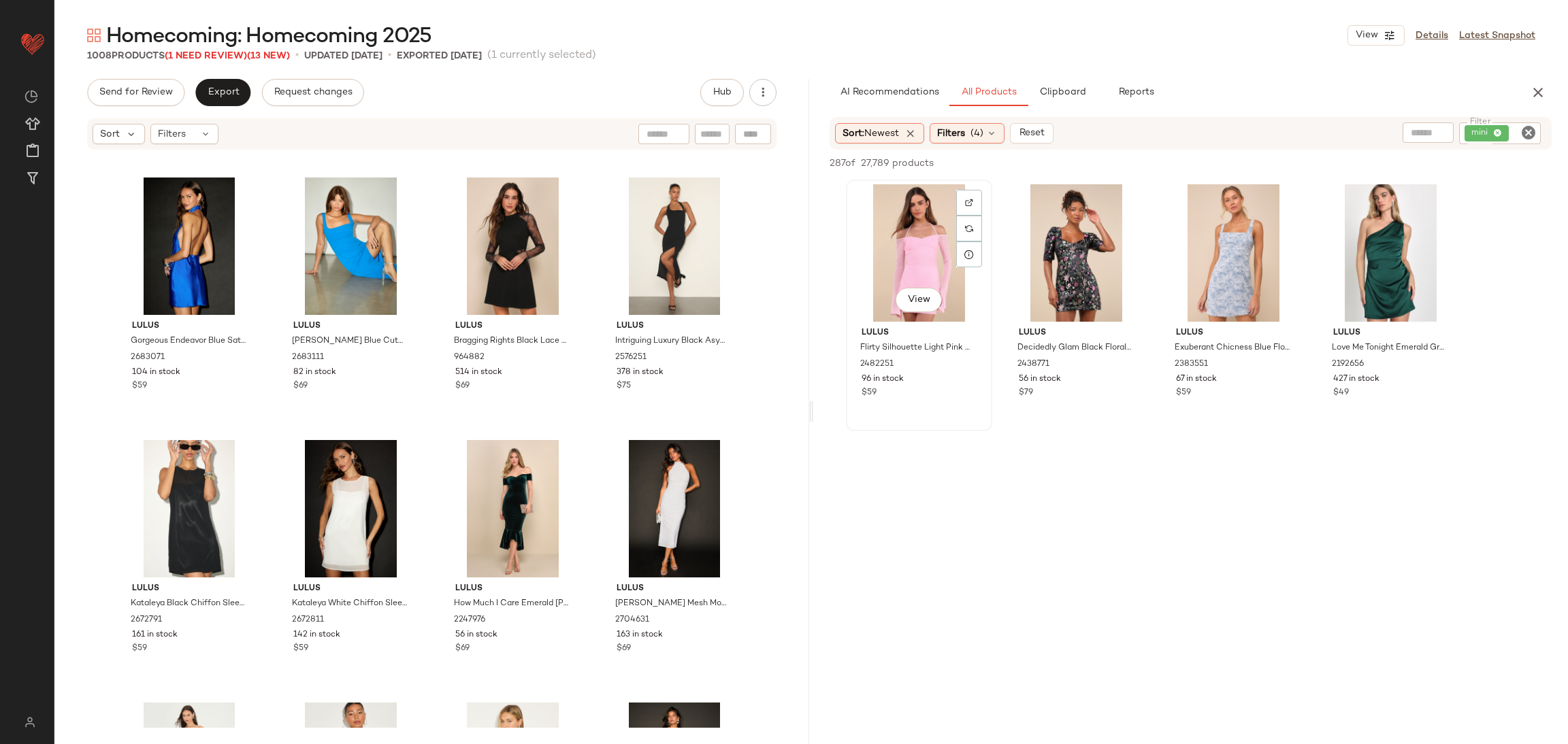
click at [921, 254] on div "View" at bounding box center [919, 253] width 137 height 138
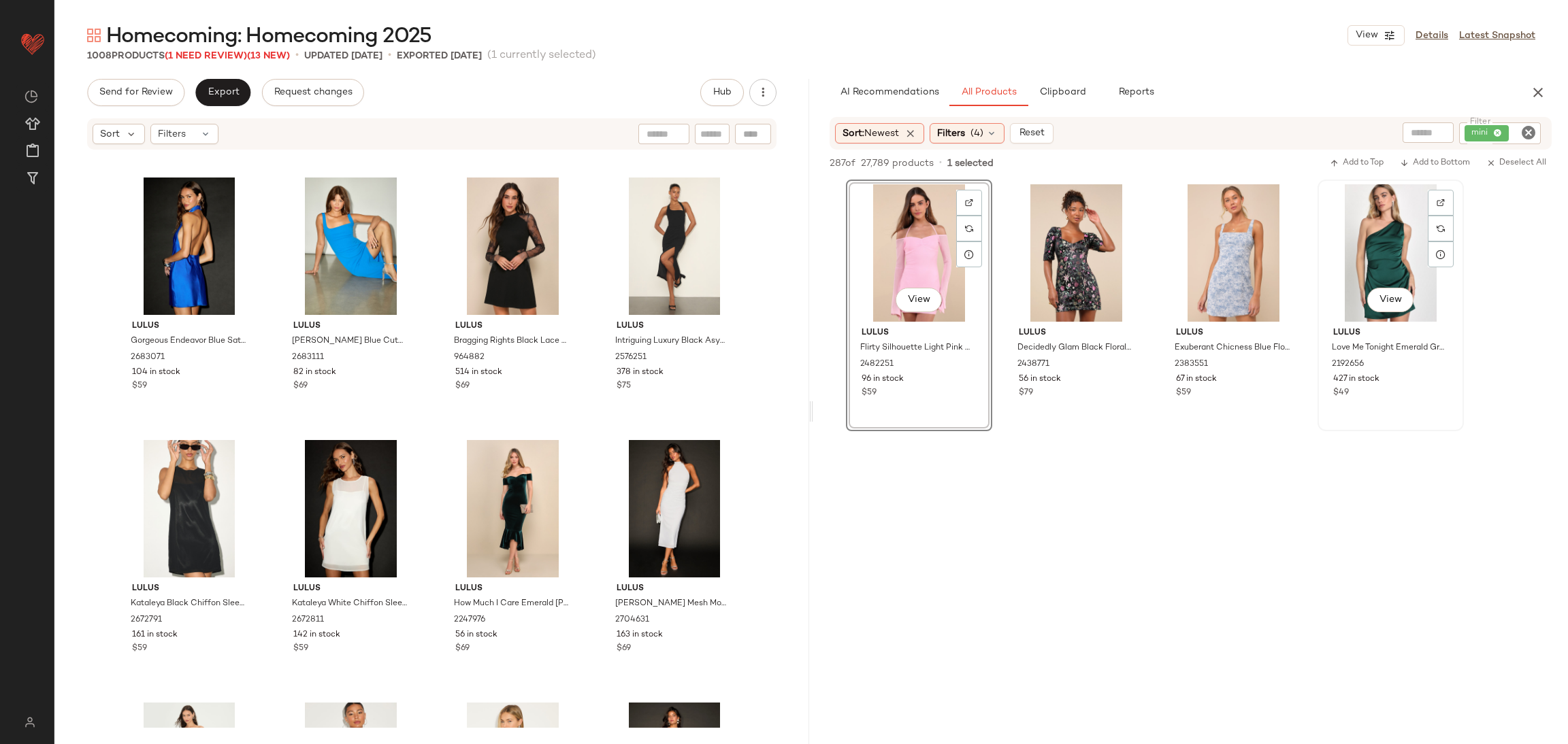
click at [1370, 230] on div "View" at bounding box center [1390, 253] width 137 height 138
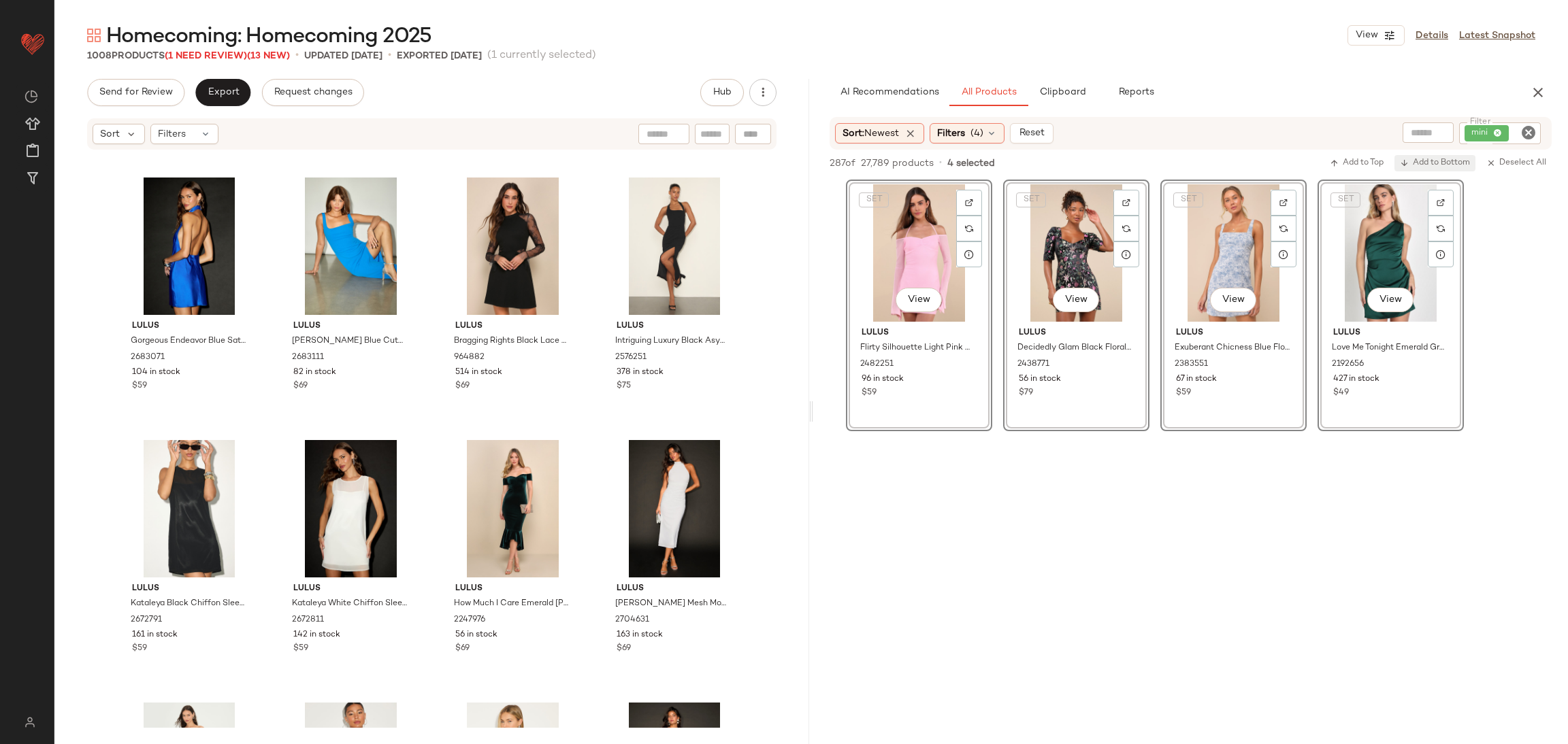
click at [1431, 161] on span "Add to Bottom" at bounding box center [1435, 163] width 70 height 9
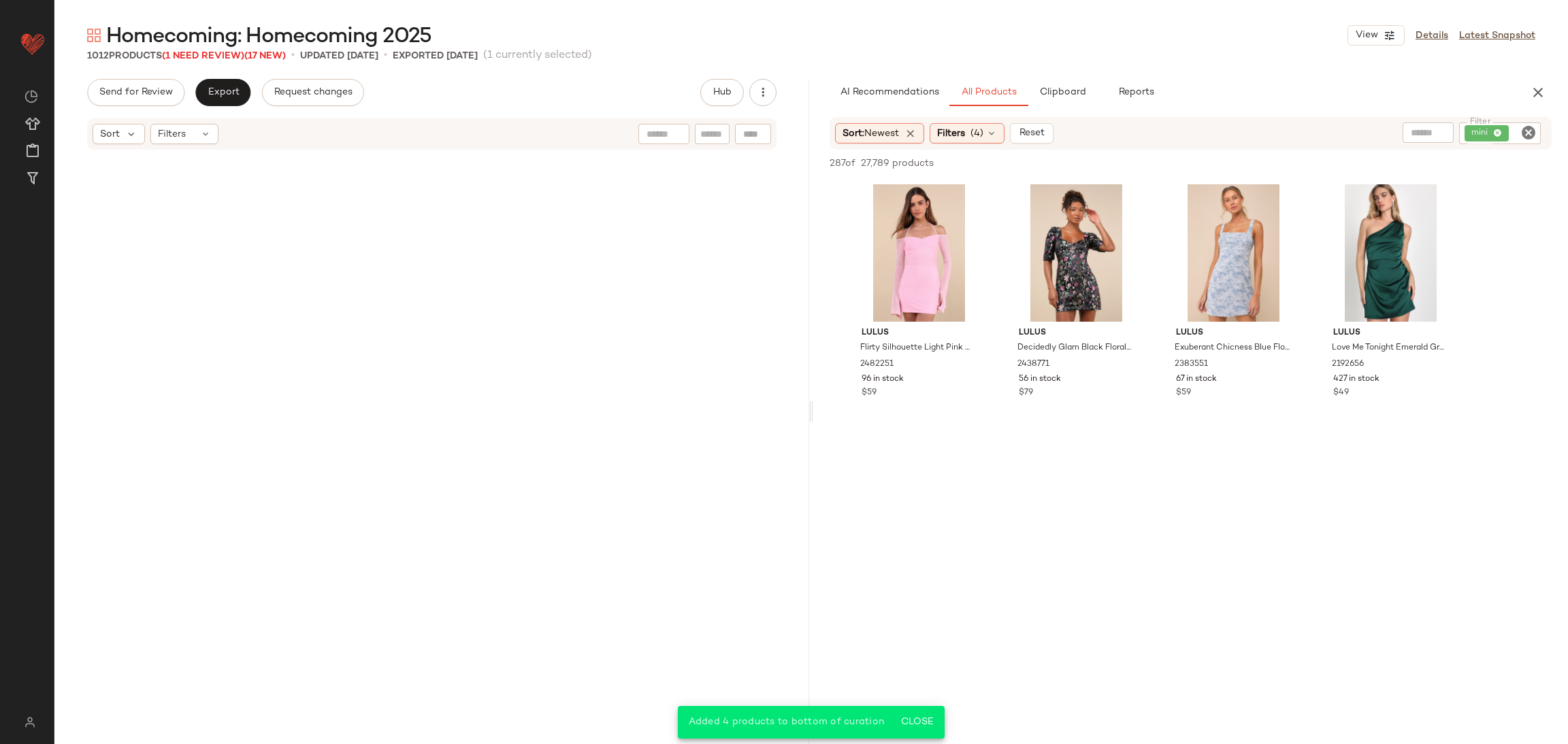
scroll to position [0, 0]
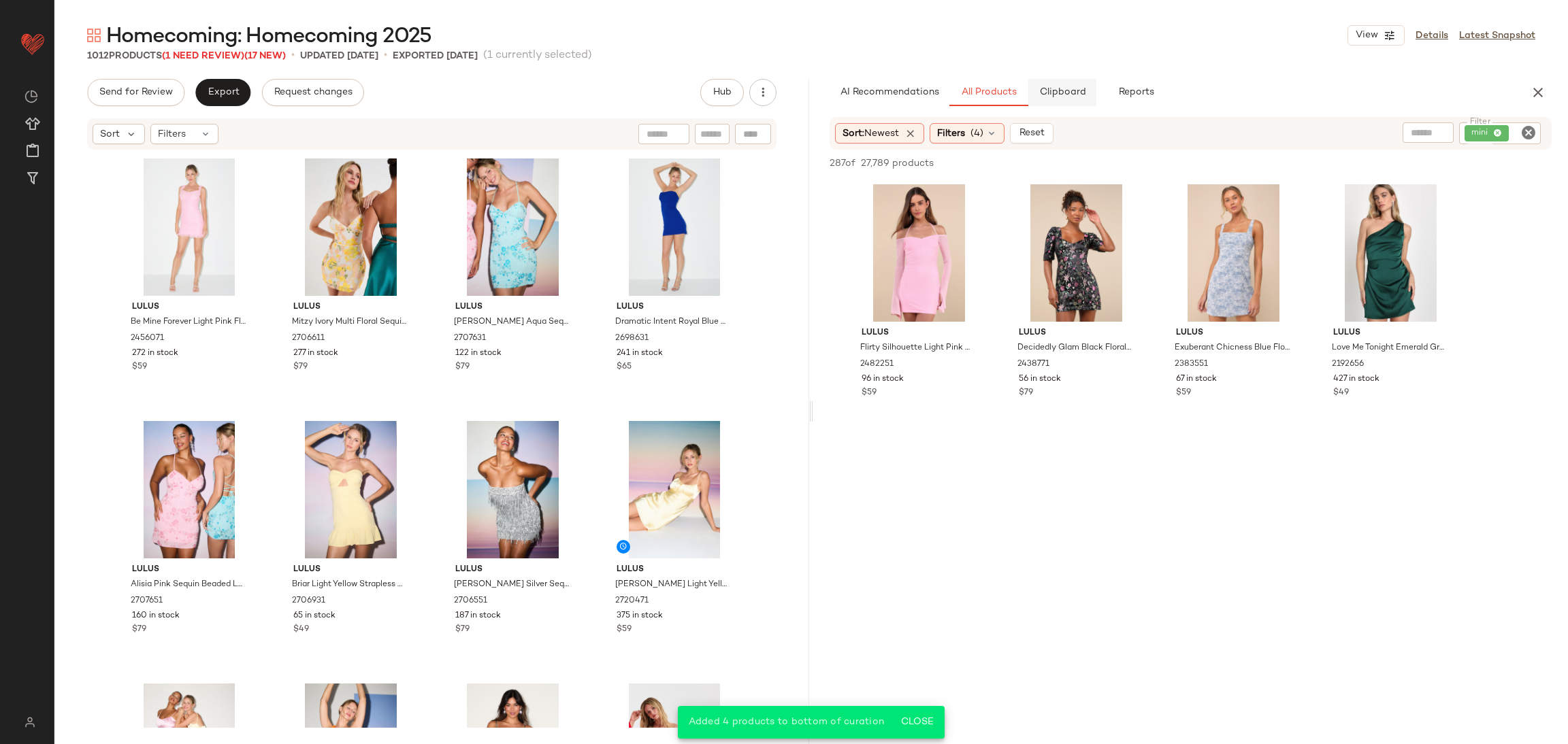
click at [1058, 89] on span "Clipboard" at bounding box center [1061, 92] width 47 height 11
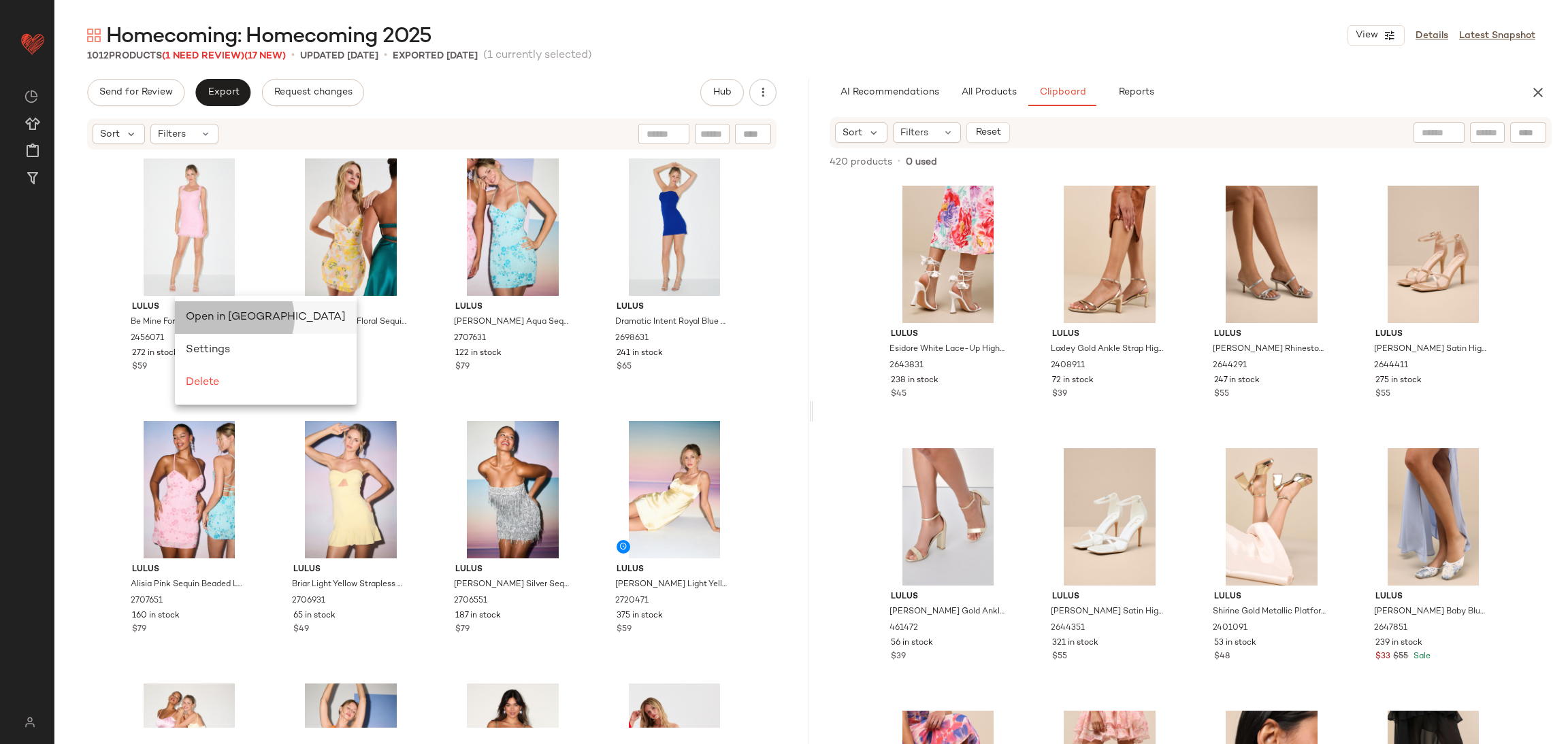
click at [191, 312] on span "Open in Split View" at bounding box center [266, 318] width 160 height 12
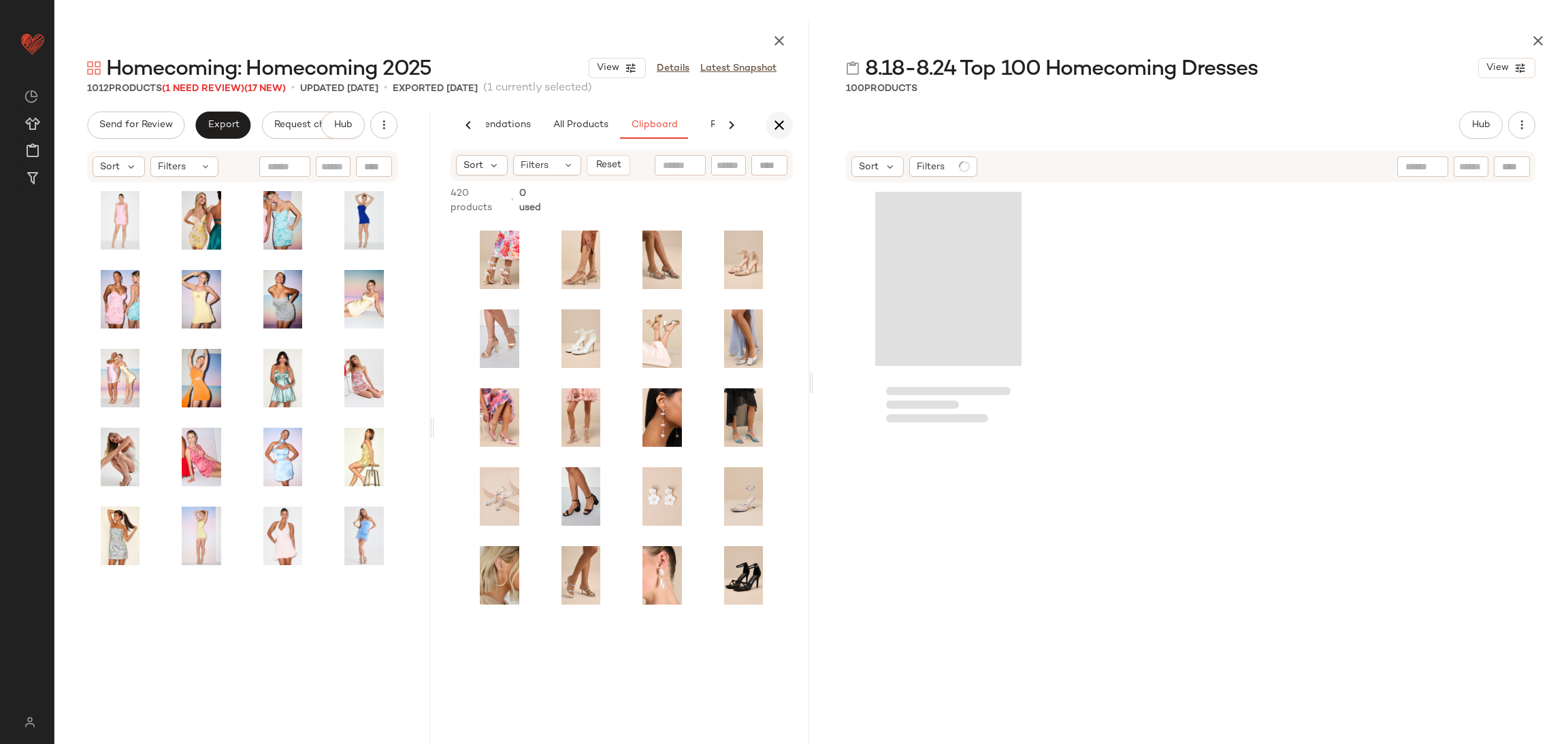
scroll to position [0, 64]
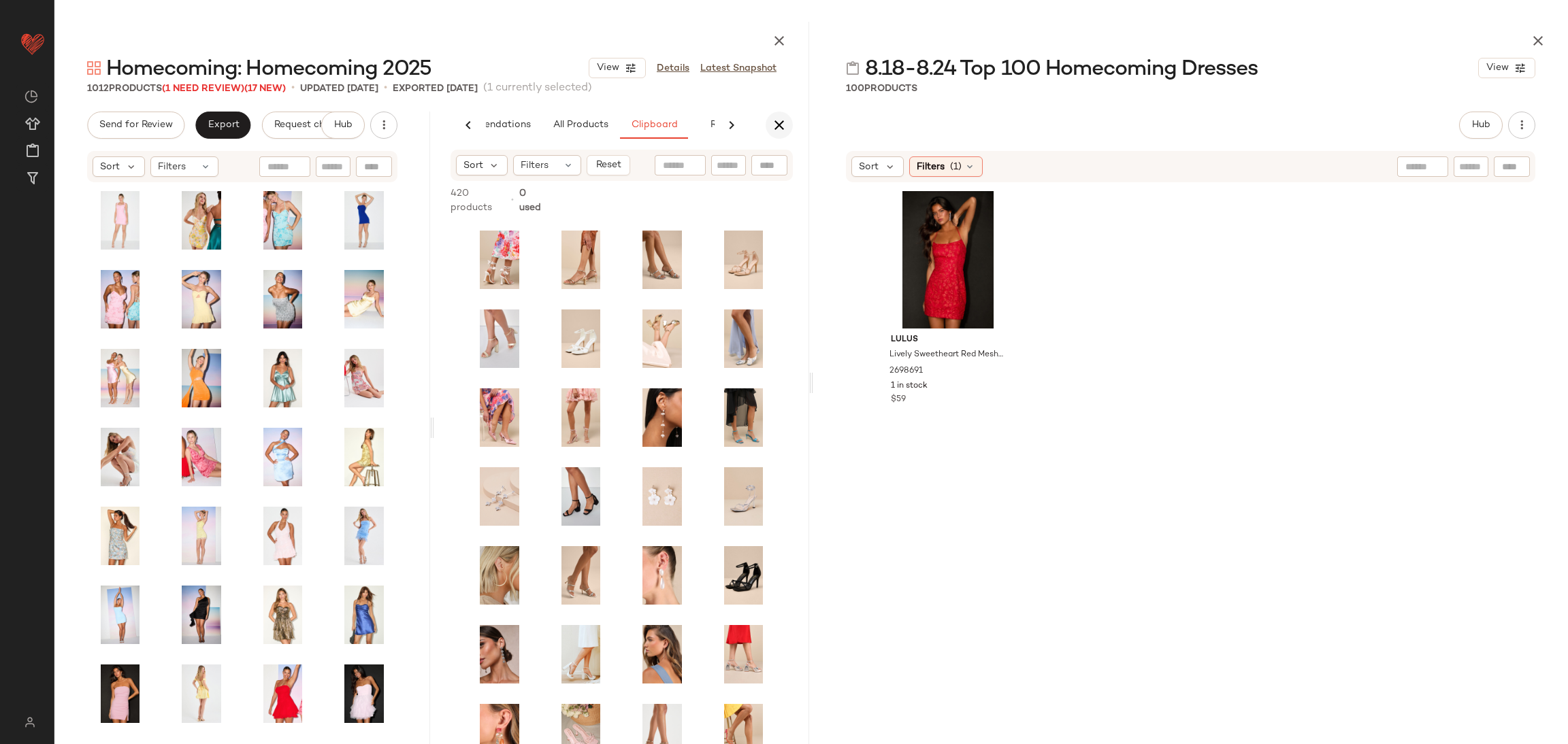
click at [774, 118] on icon "button" at bounding box center [779, 125] width 17 height 17
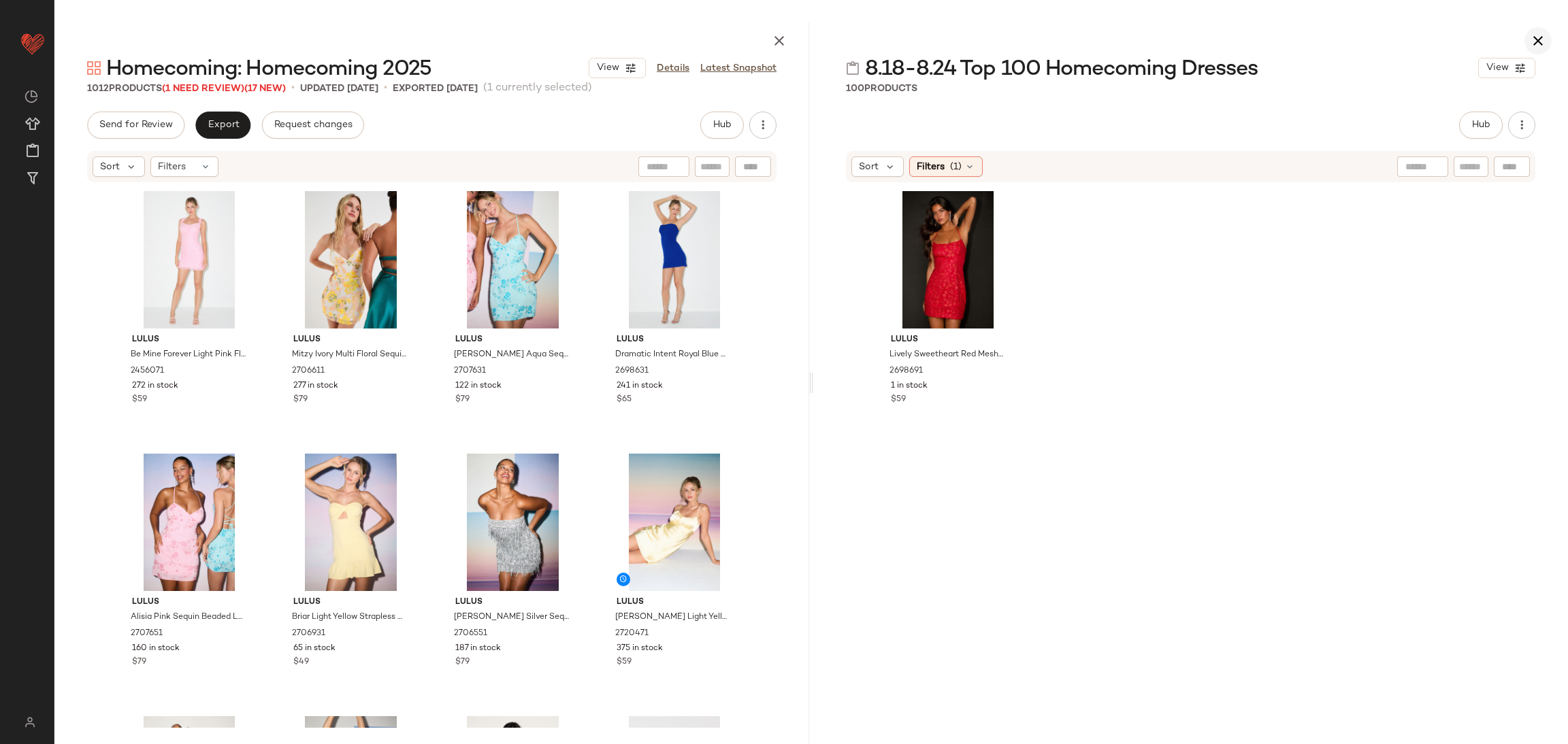
click at [1540, 33] on icon "button" at bounding box center [1538, 41] width 17 height 17
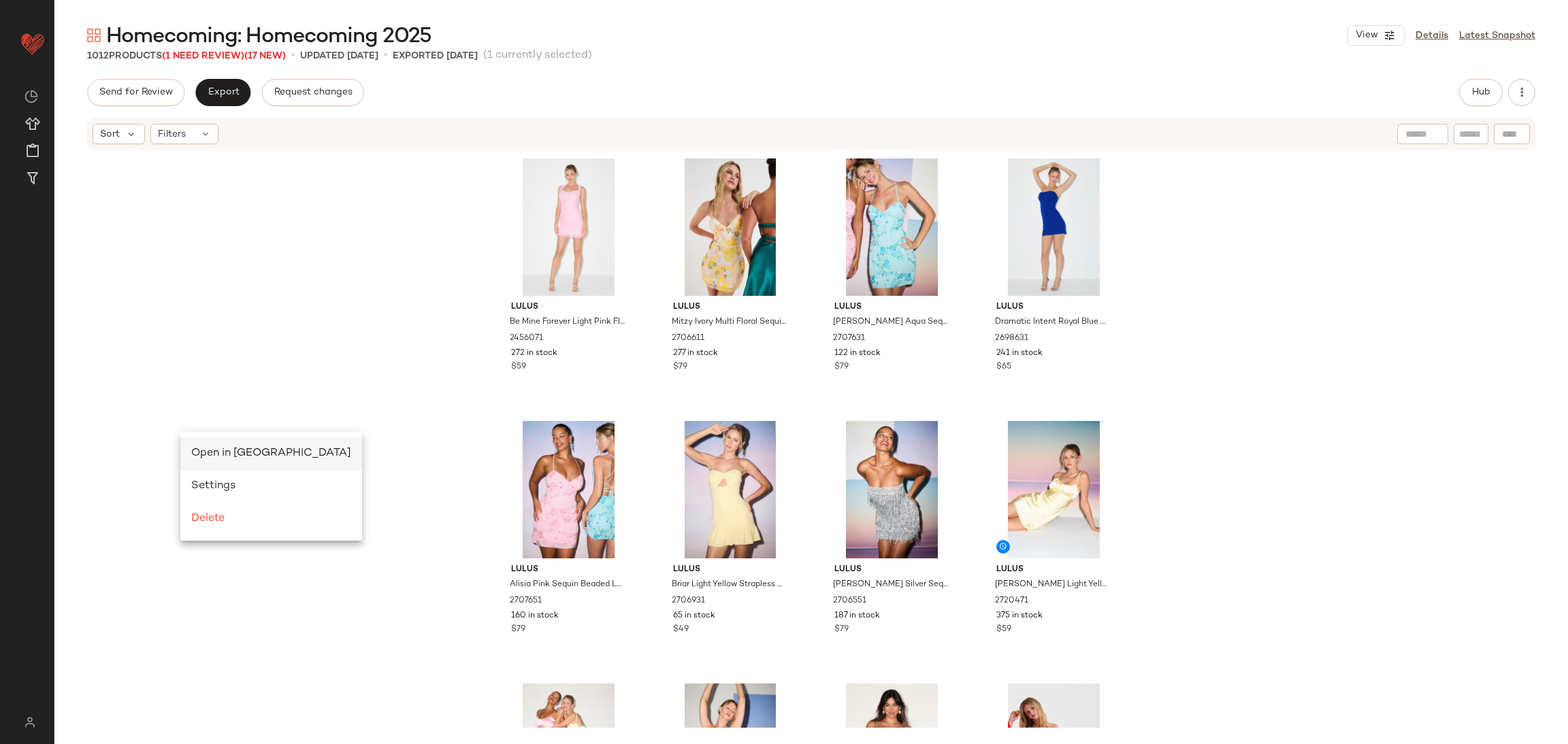
click at [189, 439] on div "Open in Split View" at bounding box center [271, 453] width 182 height 33
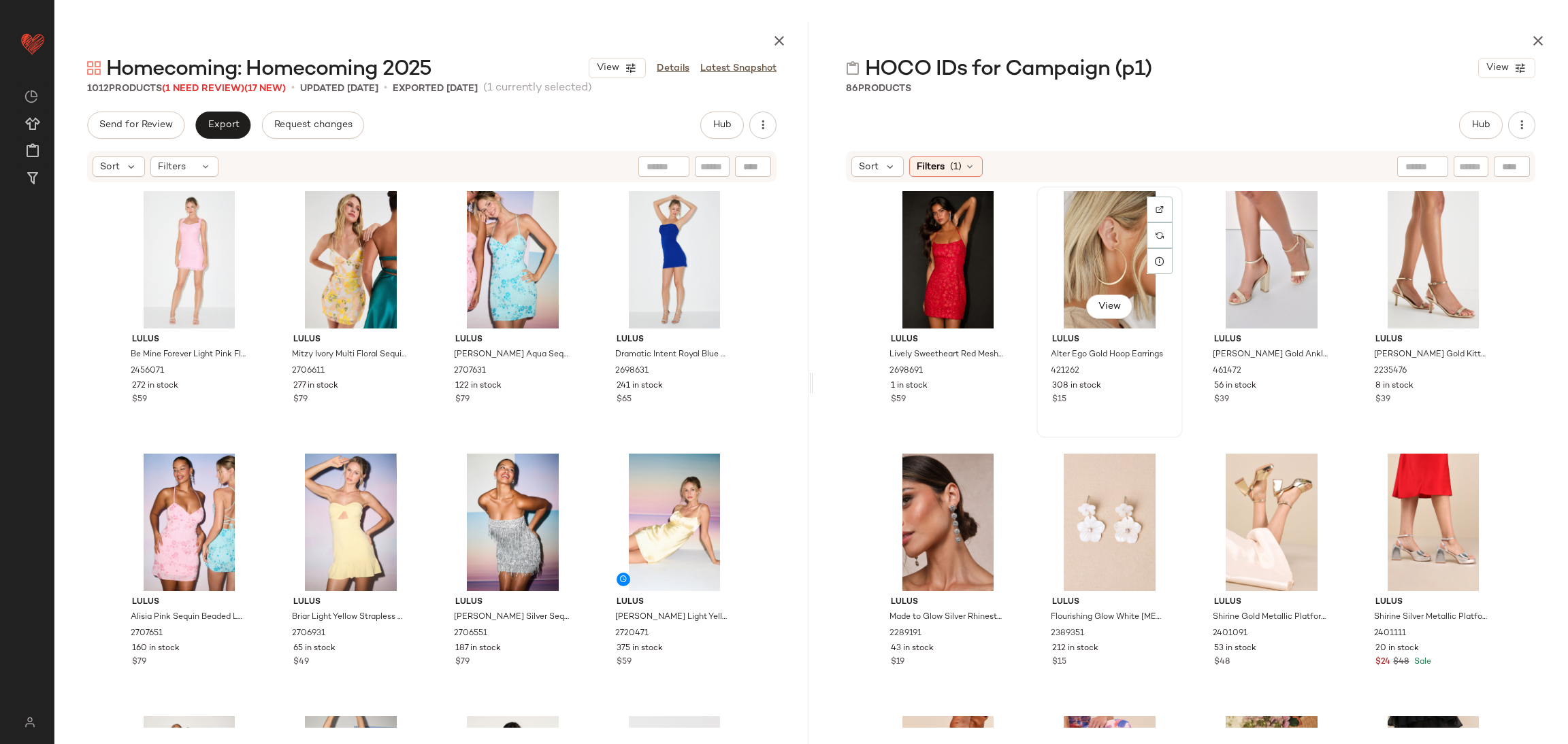
click at [1068, 237] on div "View" at bounding box center [1109, 260] width 137 height 138
click at [926, 169] on span "Filters" at bounding box center [930, 167] width 28 height 14
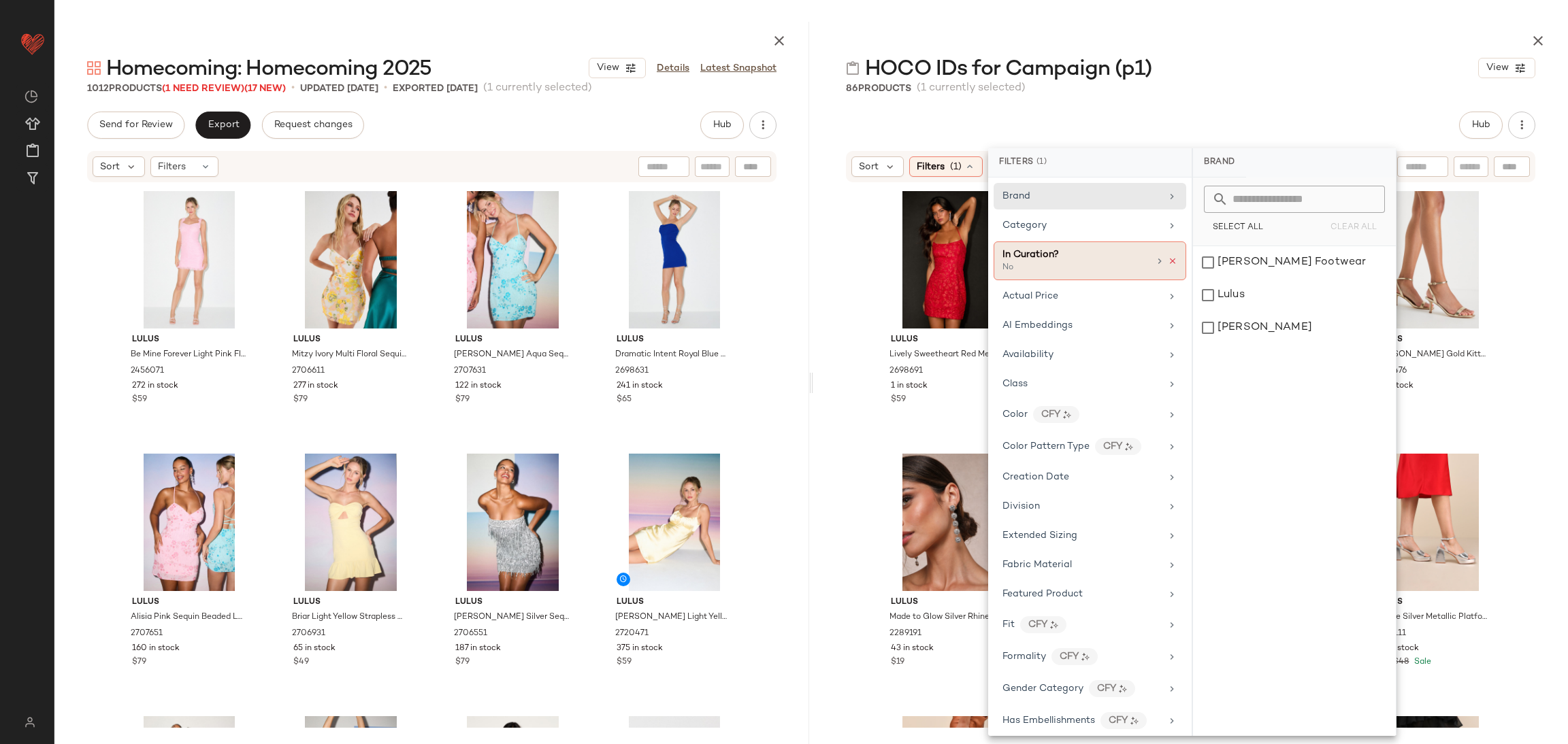
click at [1168, 263] on icon at bounding box center [1172, 261] width 9 height 9
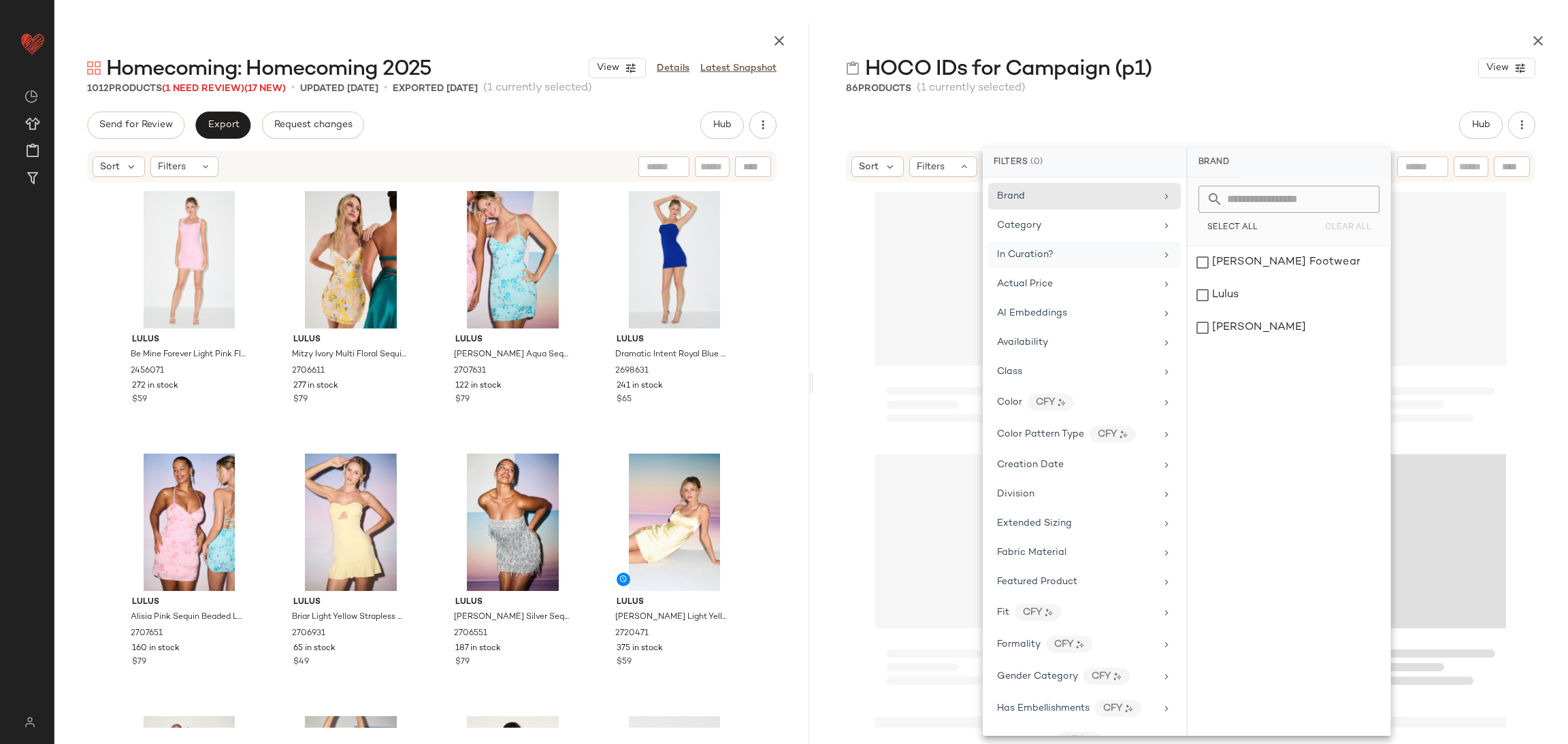
click at [1186, 98] on div "HOCO IDs for Campaign (p1) View 86 Products (1 currently selected) Hub Sort Fil…" at bounding box center [1190, 383] width 754 height 722
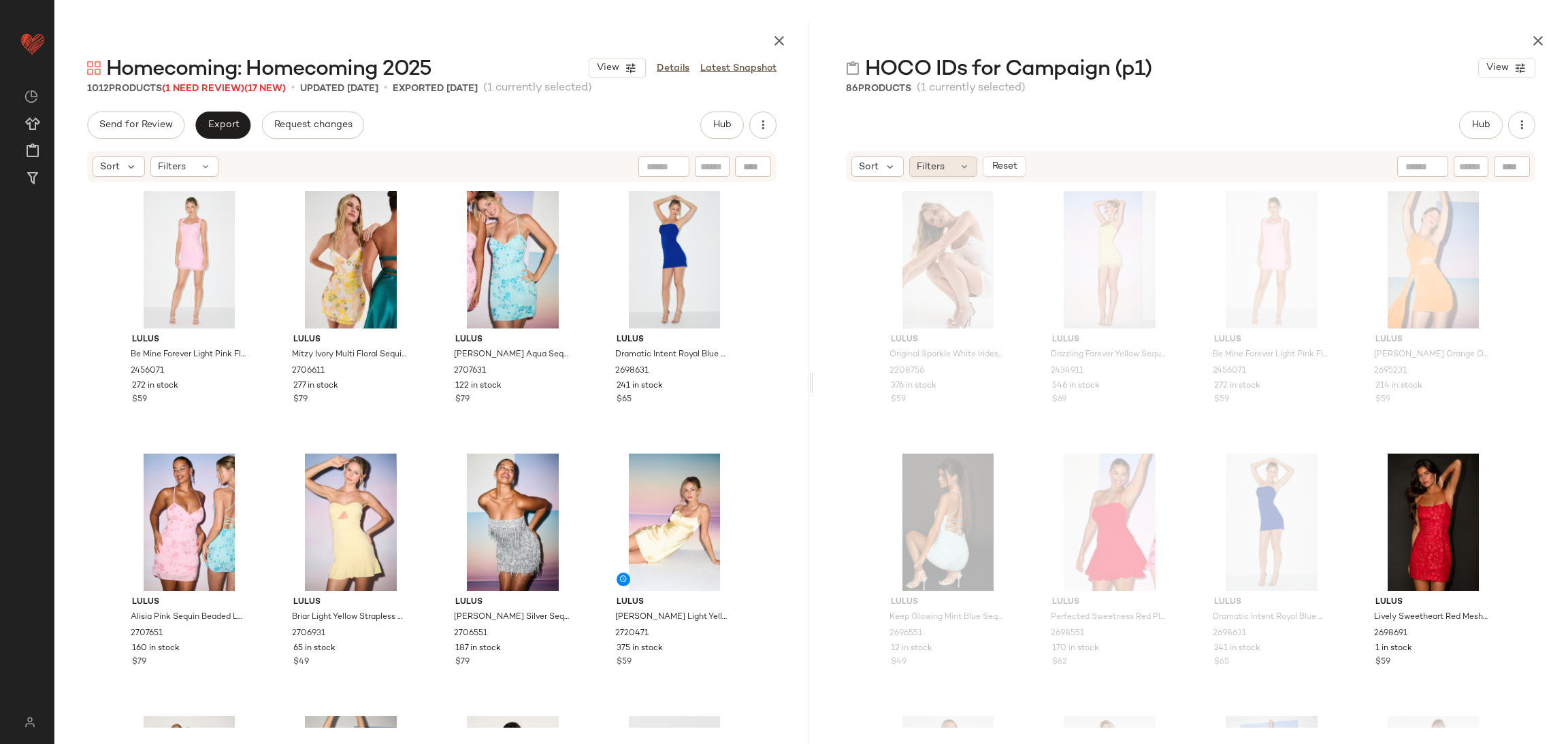
click at [941, 167] on span "Filters" at bounding box center [930, 167] width 28 height 14
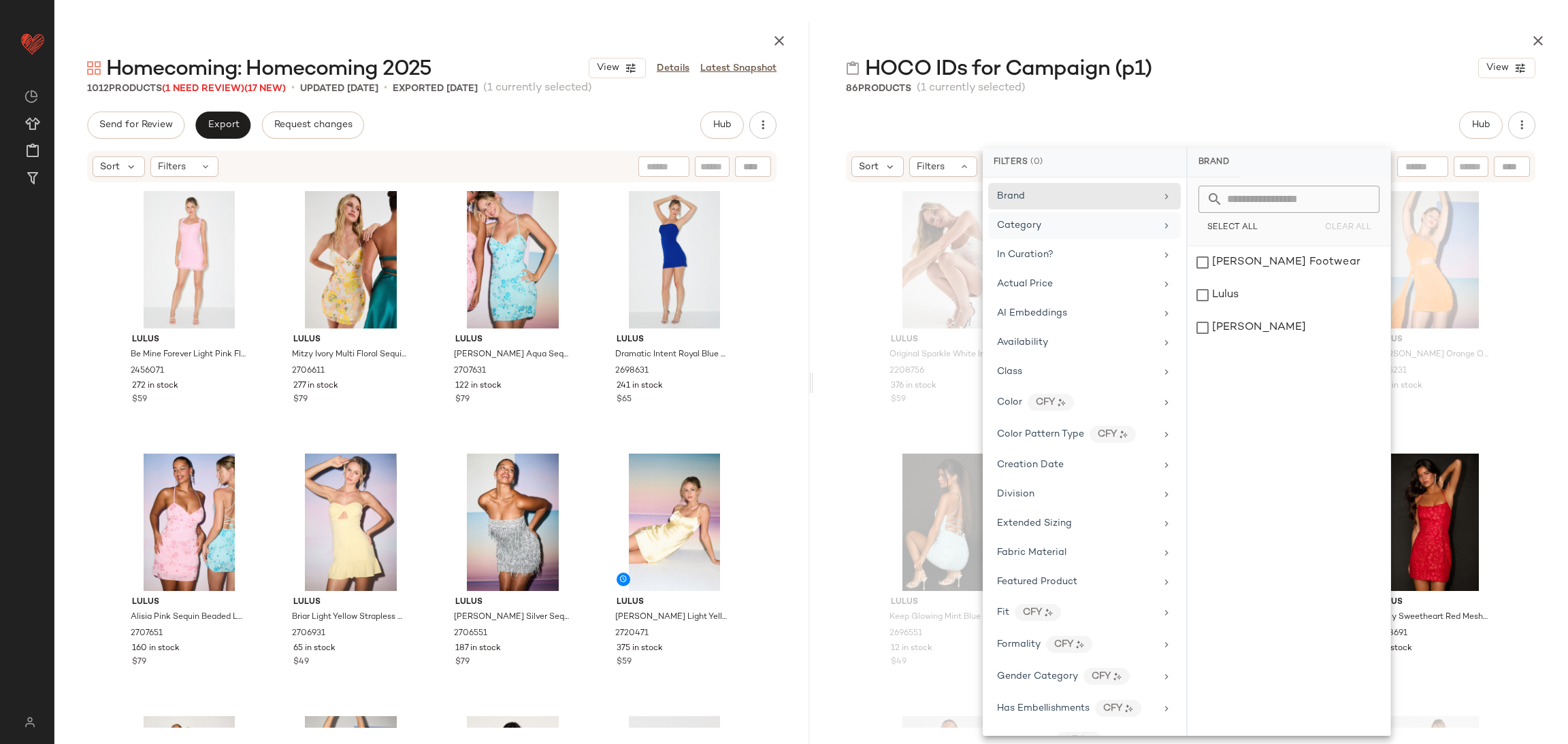
click at [1118, 225] on div "Category" at bounding box center [1076, 226] width 159 height 14
click at [1080, 257] on div "In Curation?" at bounding box center [1076, 255] width 159 height 14
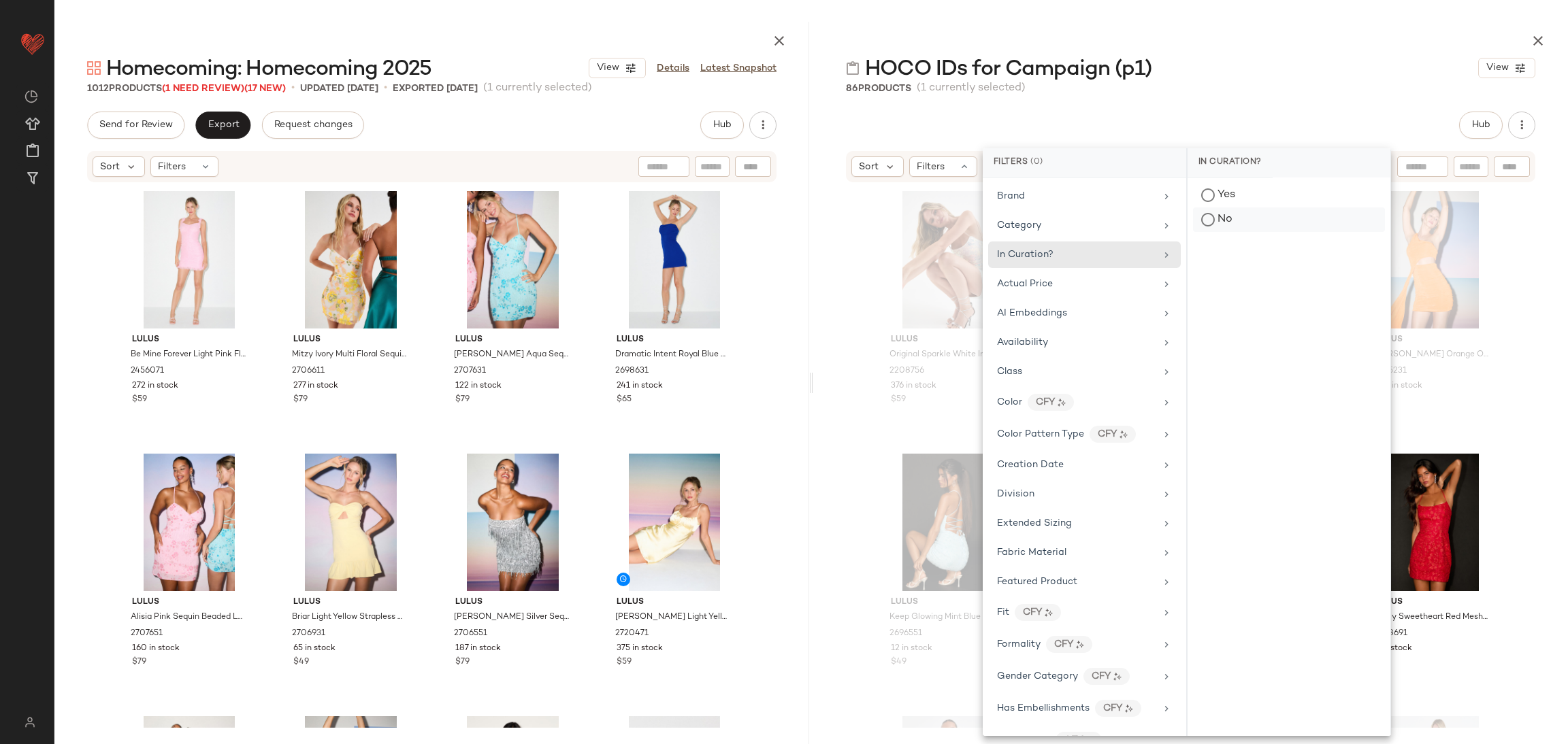
click at [1212, 221] on div "No" at bounding box center [1289, 220] width 192 height 25
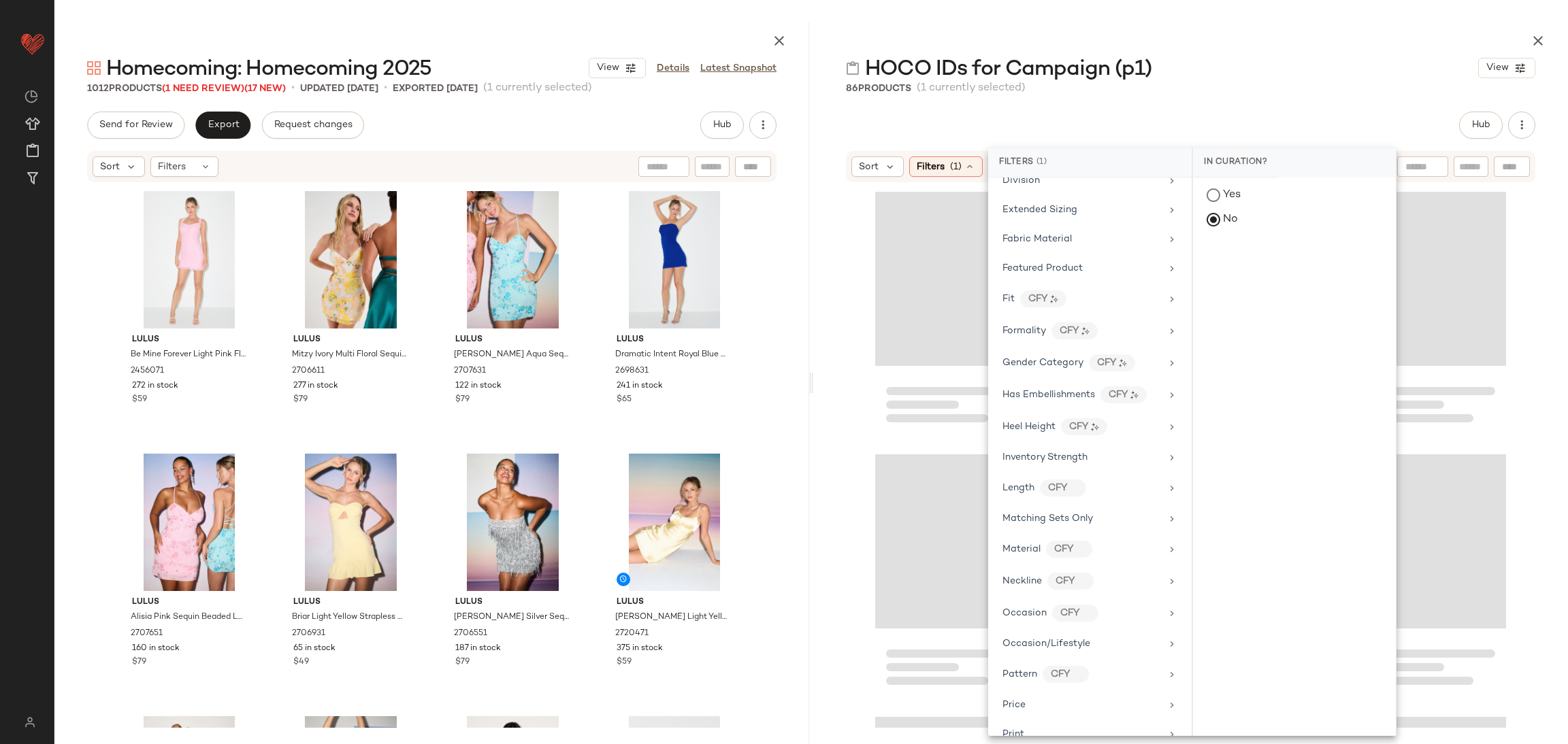
scroll to position [693, 0]
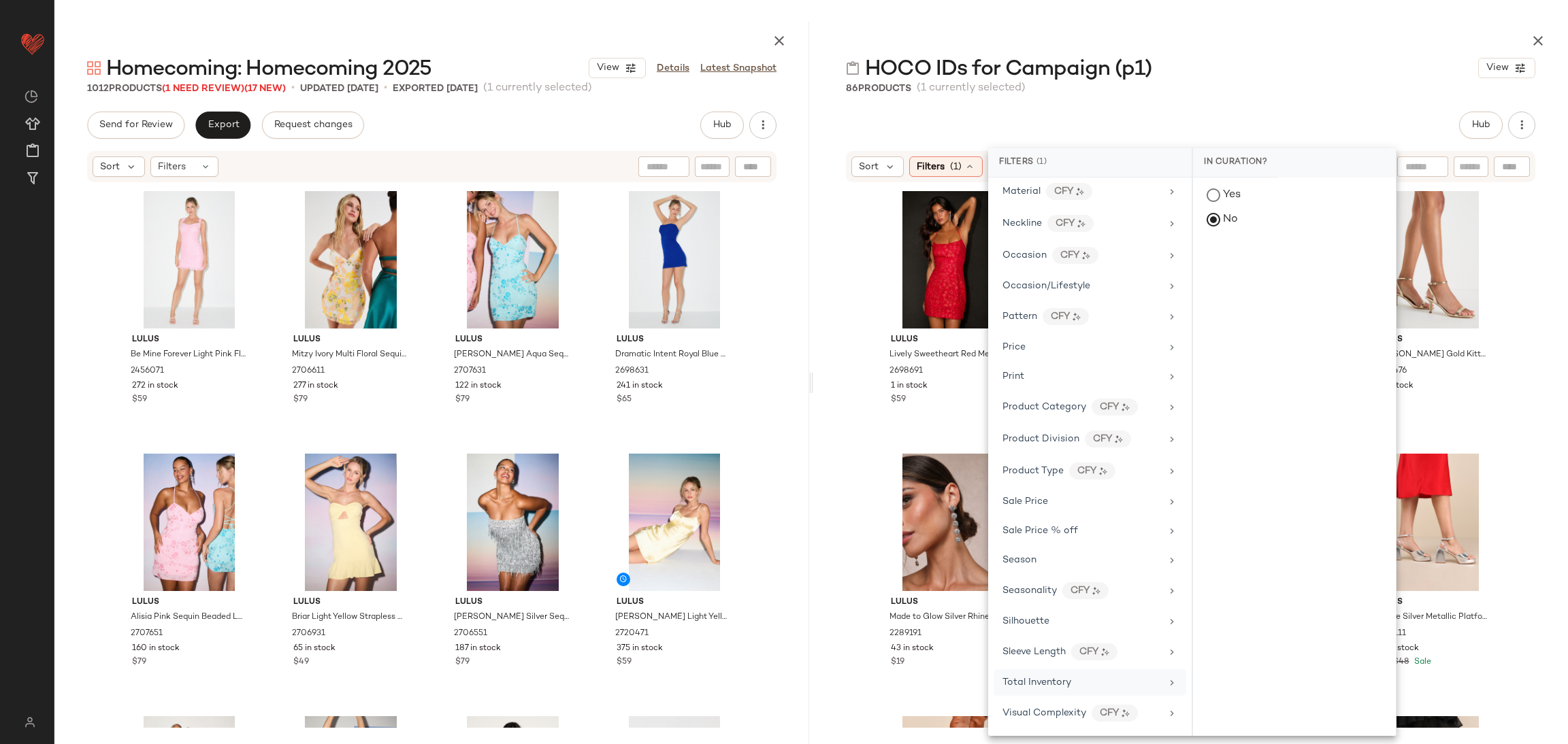
click at [1035, 682] on span "Total Inventory" at bounding box center [1037, 682] width 69 height 10
click at [1226, 294] on input "Min" at bounding box center [1244, 289] width 82 height 28
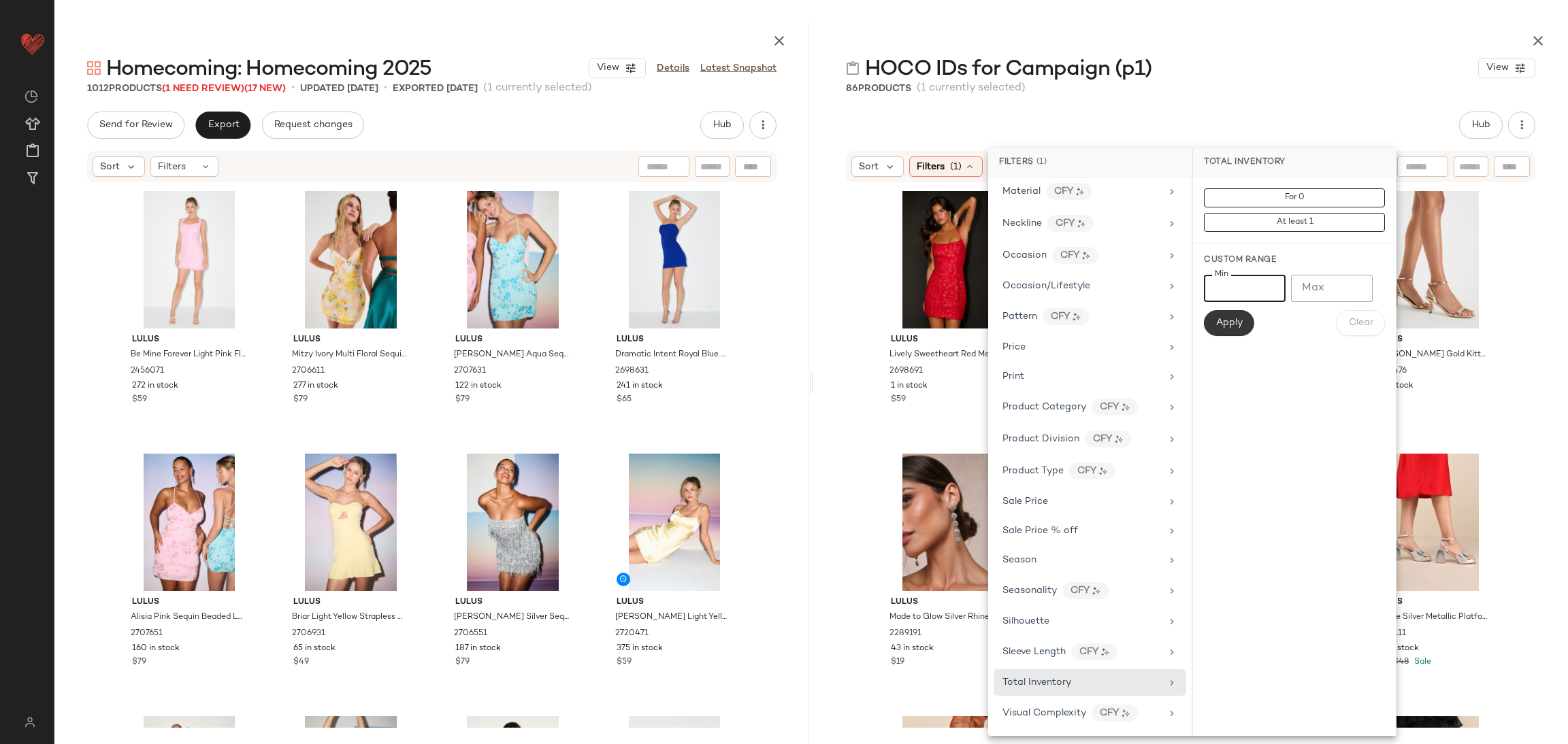
type input "*"
click at [1232, 326] on span "Apply" at bounding box center [1229, 323] width 28 height 11
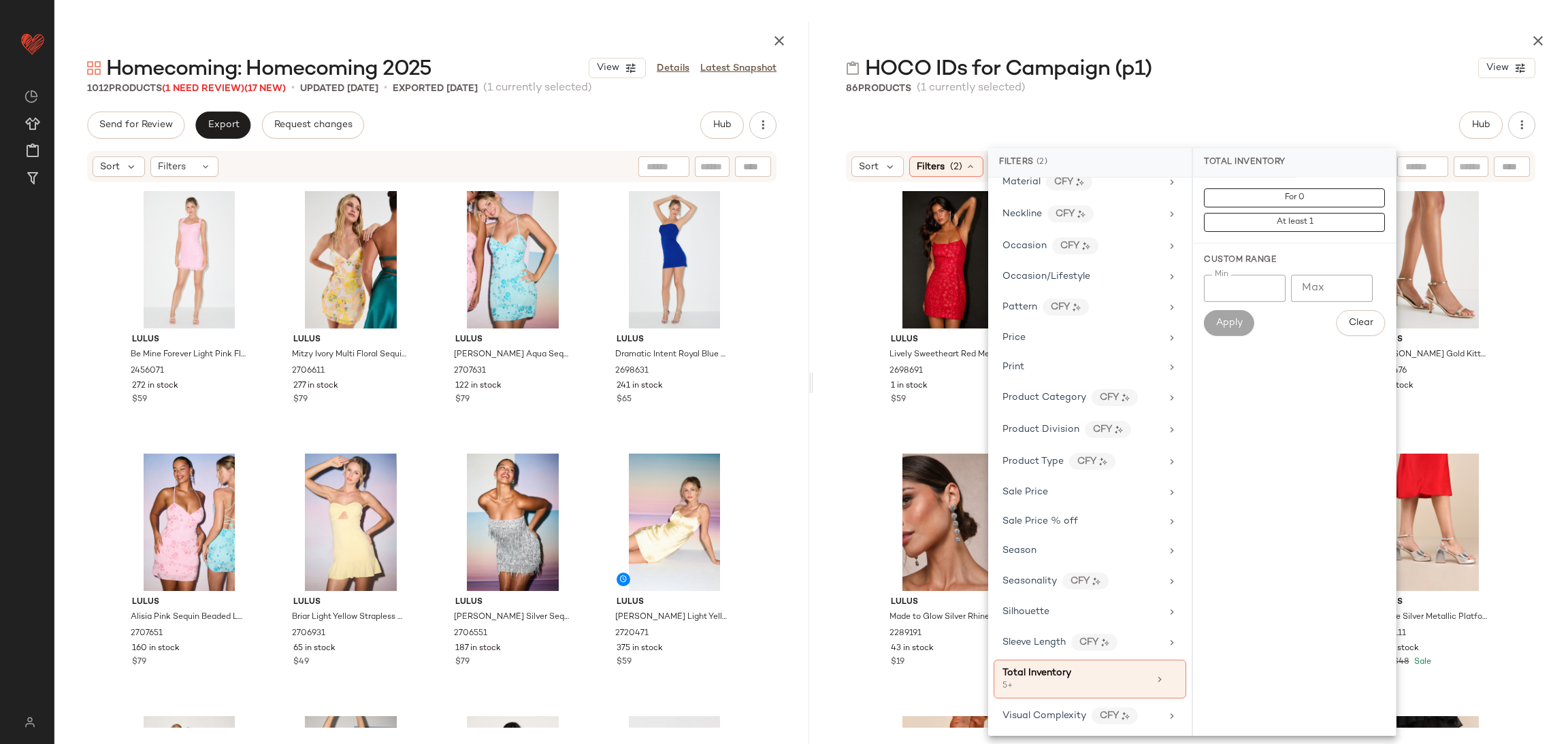
click at [1295, 64] on div "HOCO IDs for Campaign (p1) View" at bounding box center [1190, 68] width 754 height 28
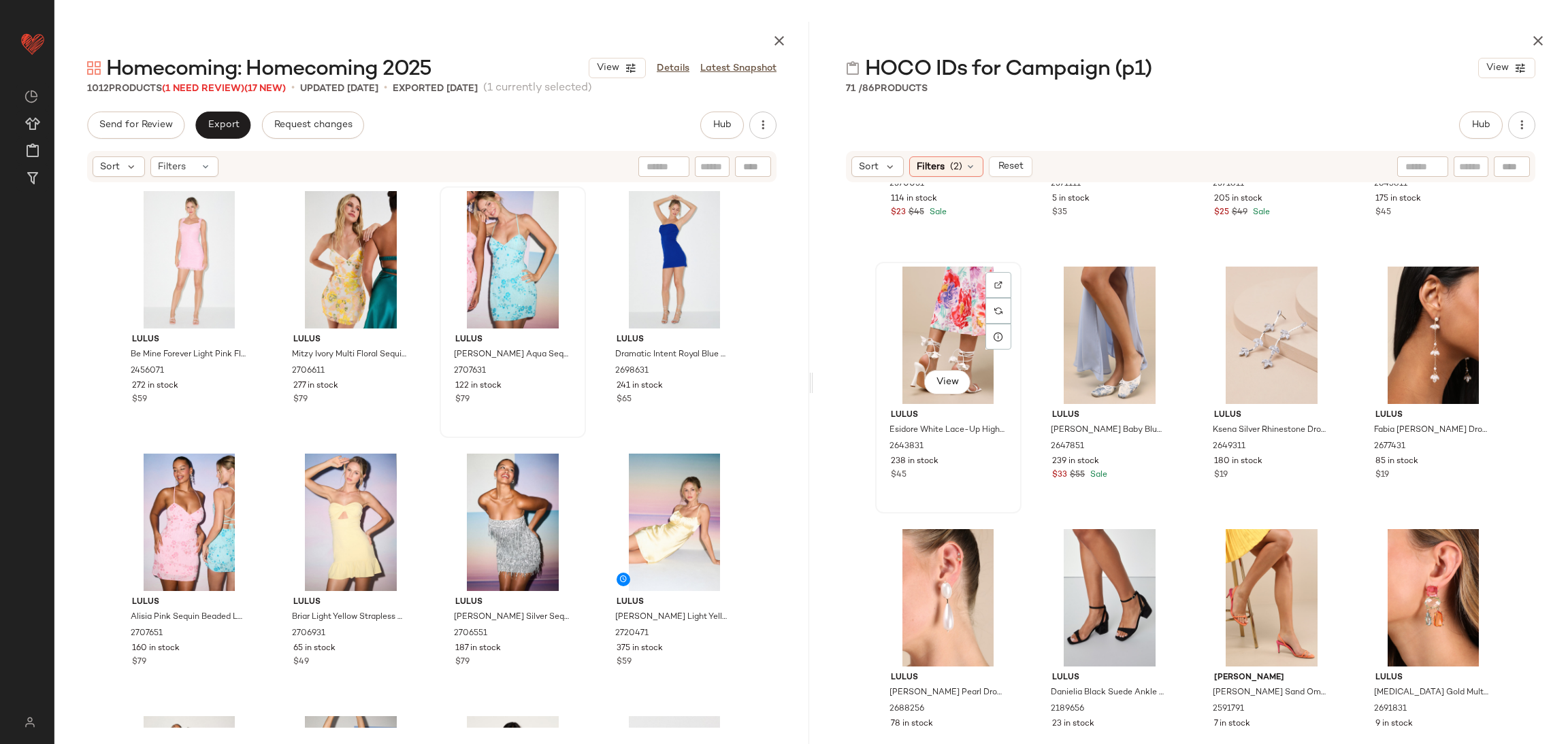
scroll to position [724, 0]
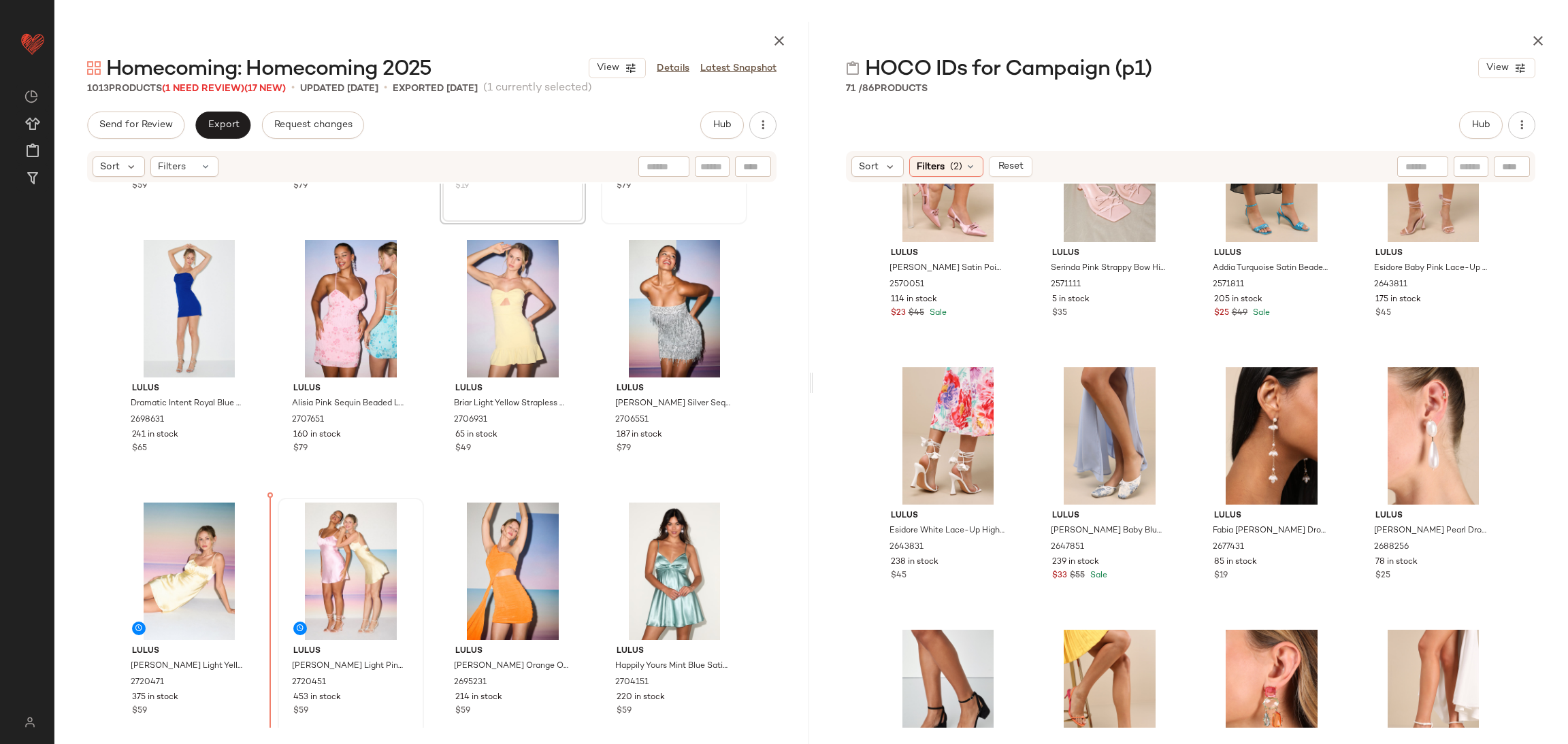
scroll to position [236, 0]
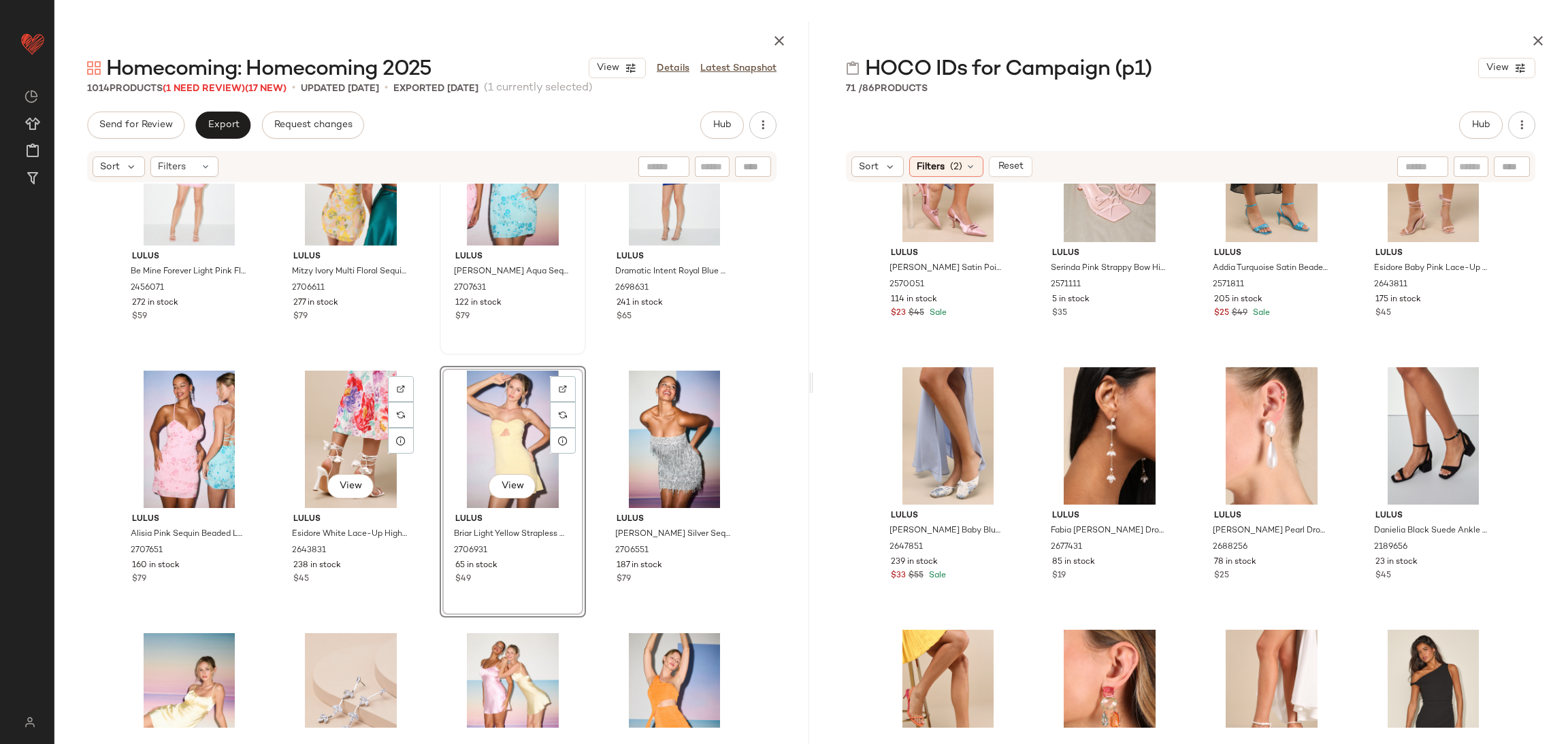
scroll to position [204, 0]
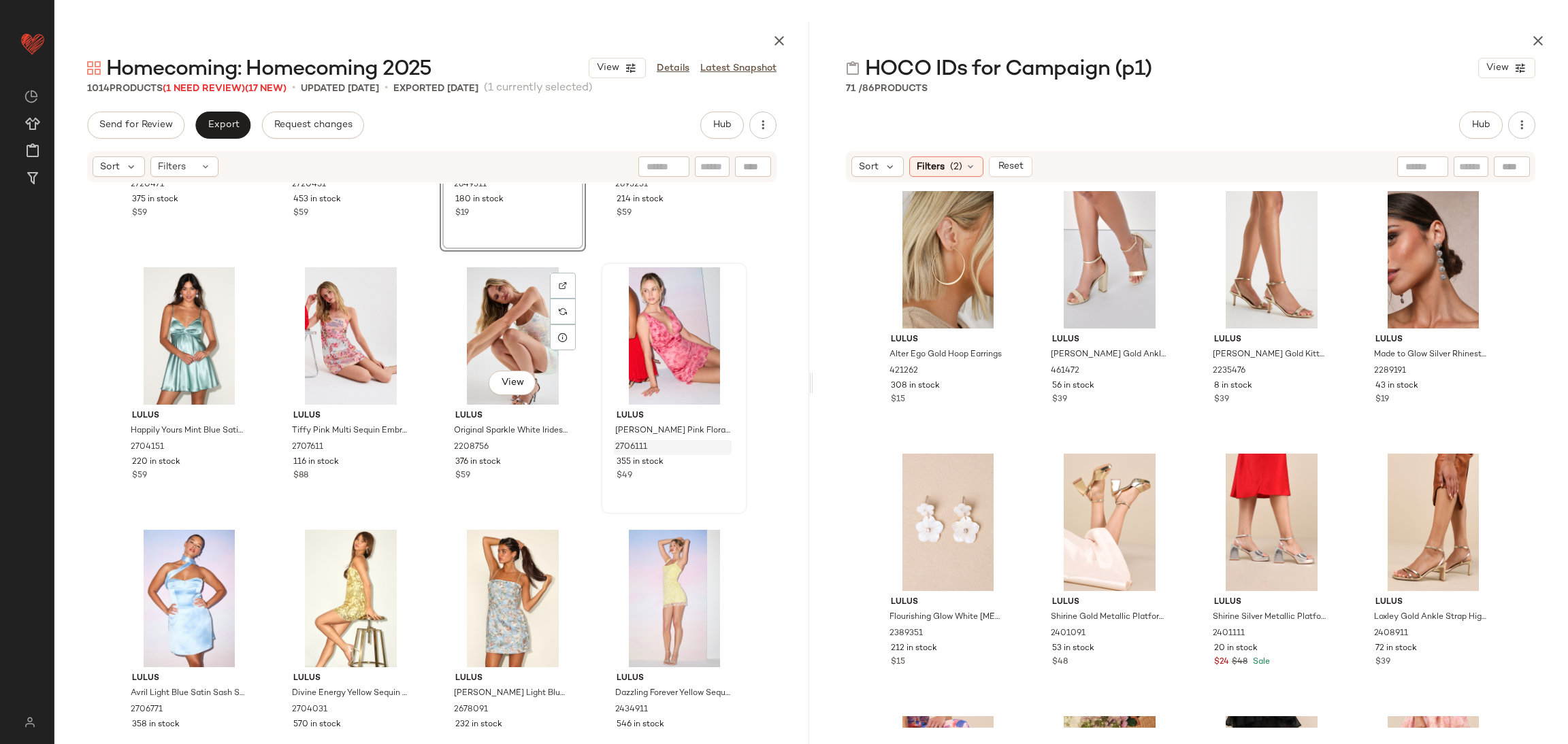
scroll to position [724, 0]
click at [879, 161] on div "Sort" at bounding box center [877, 166] width 52 height 20
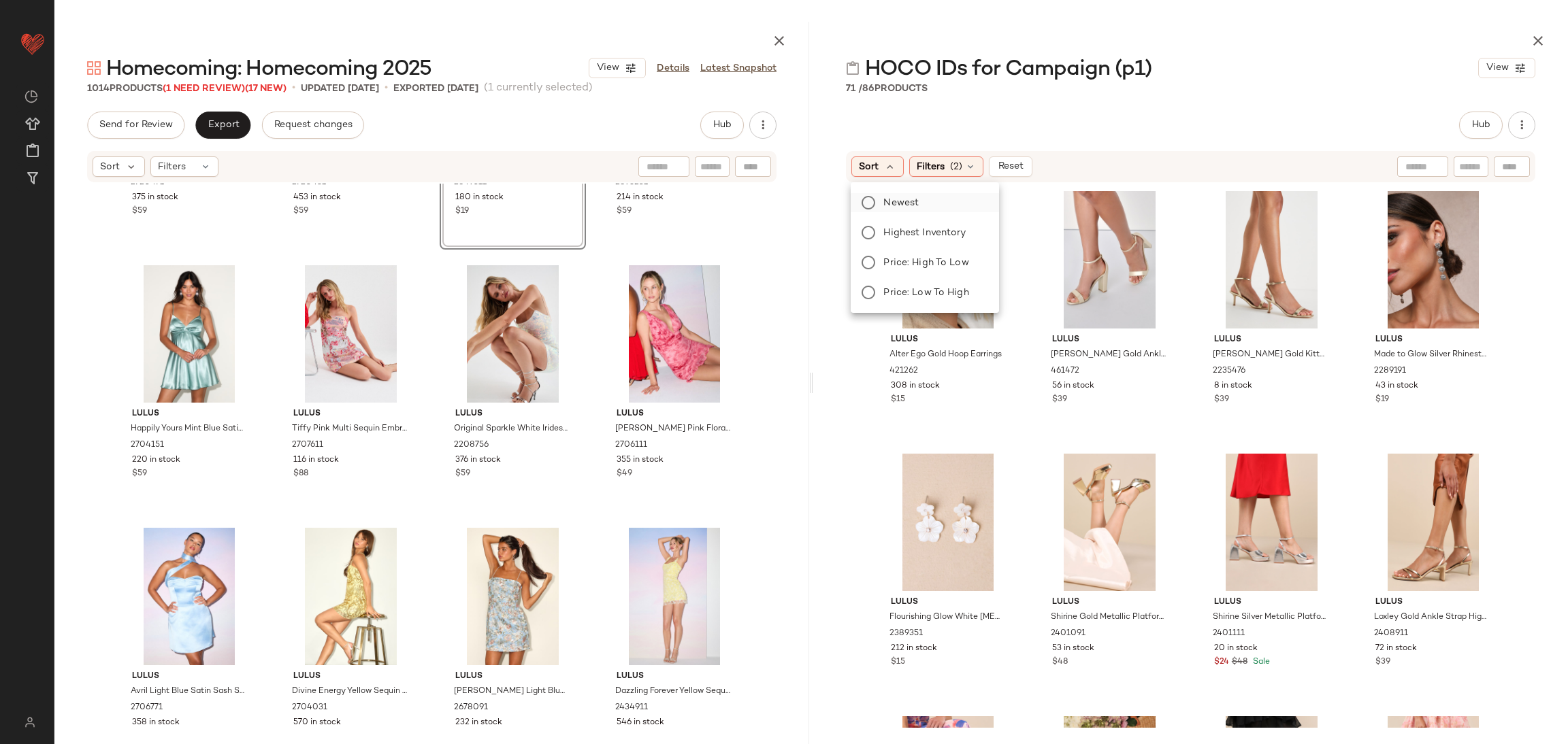
click at [930, 206] on label "Newest" at bounding box center [933, 203] width 110 height 19
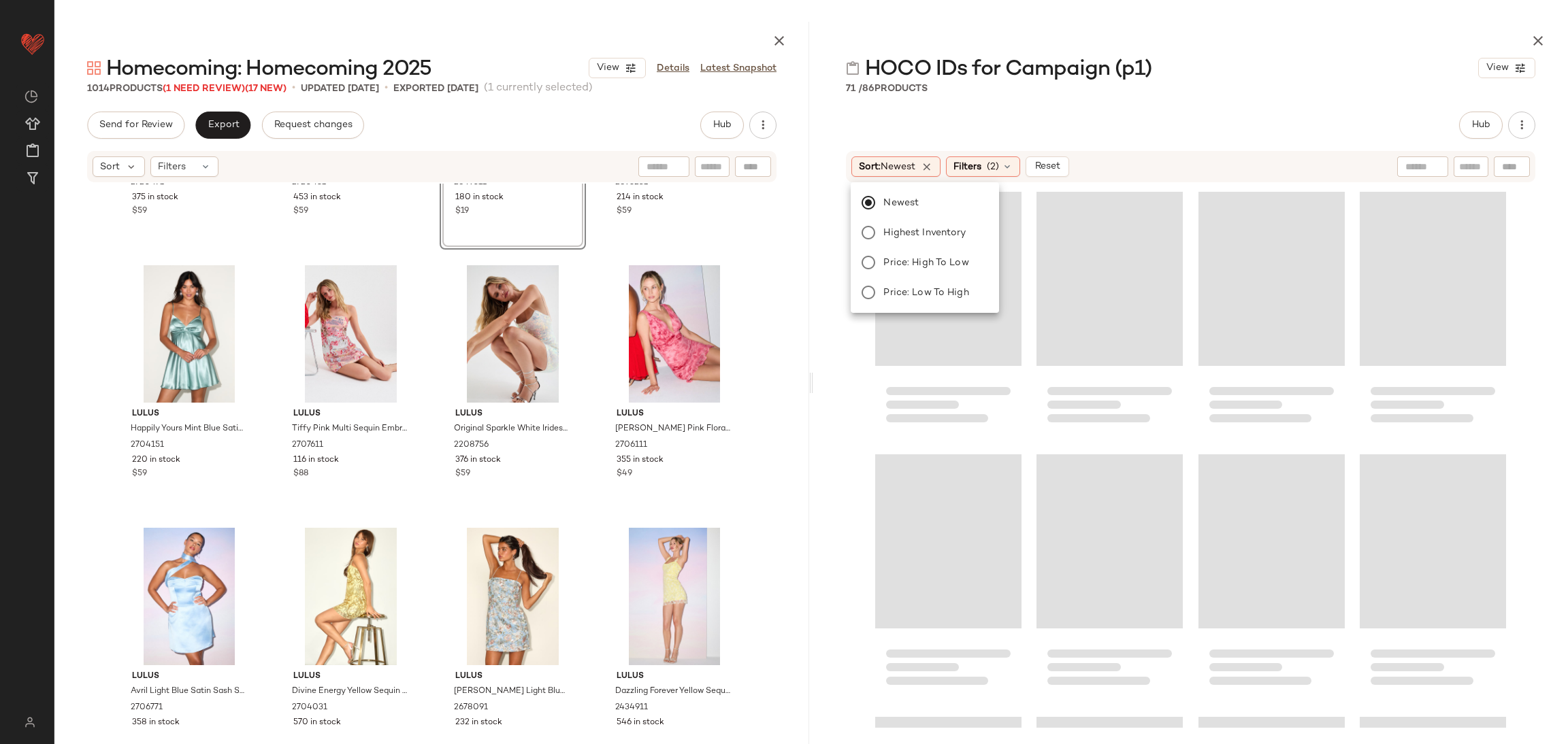
click at [941, 242] on div "Newest Highest Inventory Price: High to Low Price: Low to High" at bounding box center [923, 247] width 151 height 119
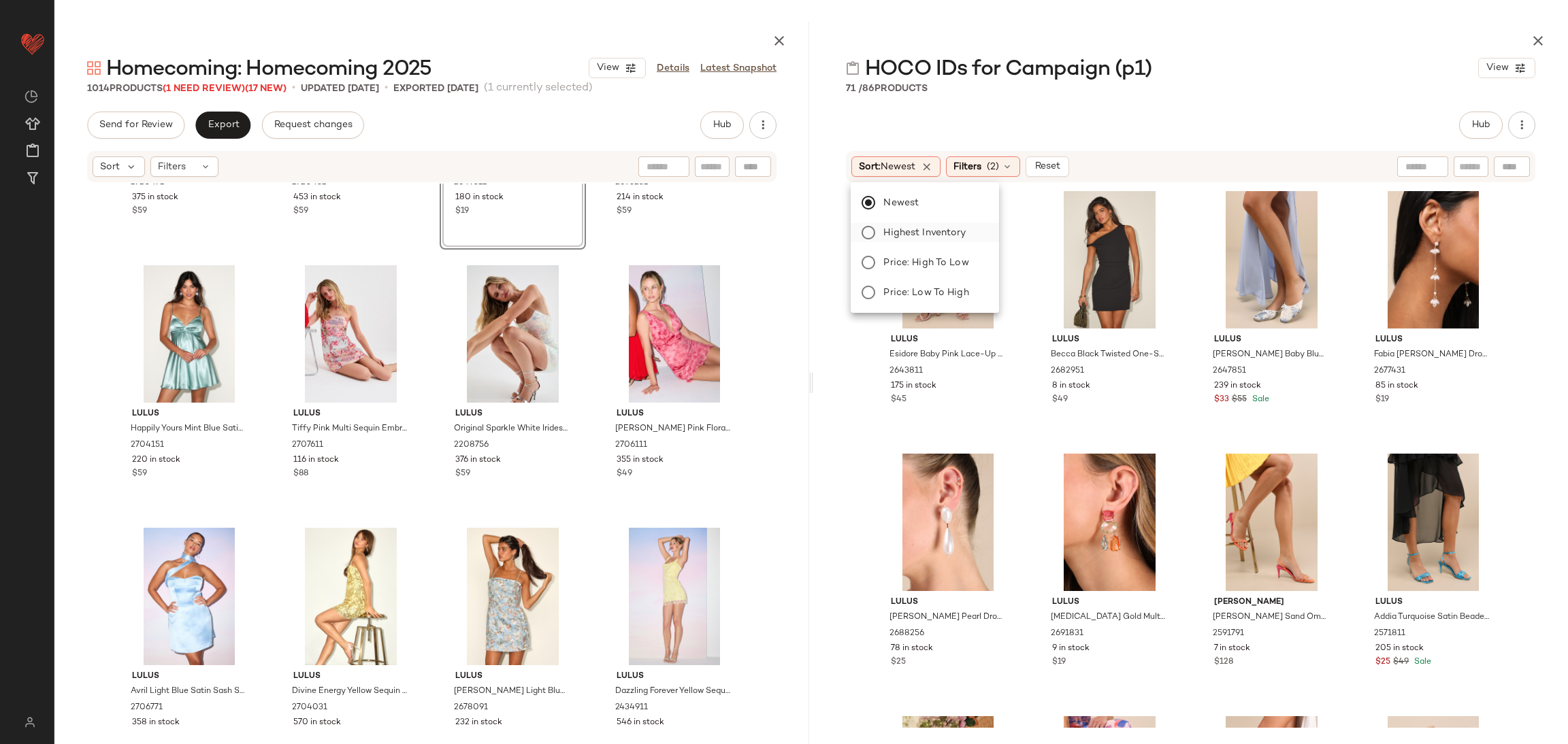
click at [982, 234] on label "Highest Inventory" at bounding box center [933, 232] width 110 height 19
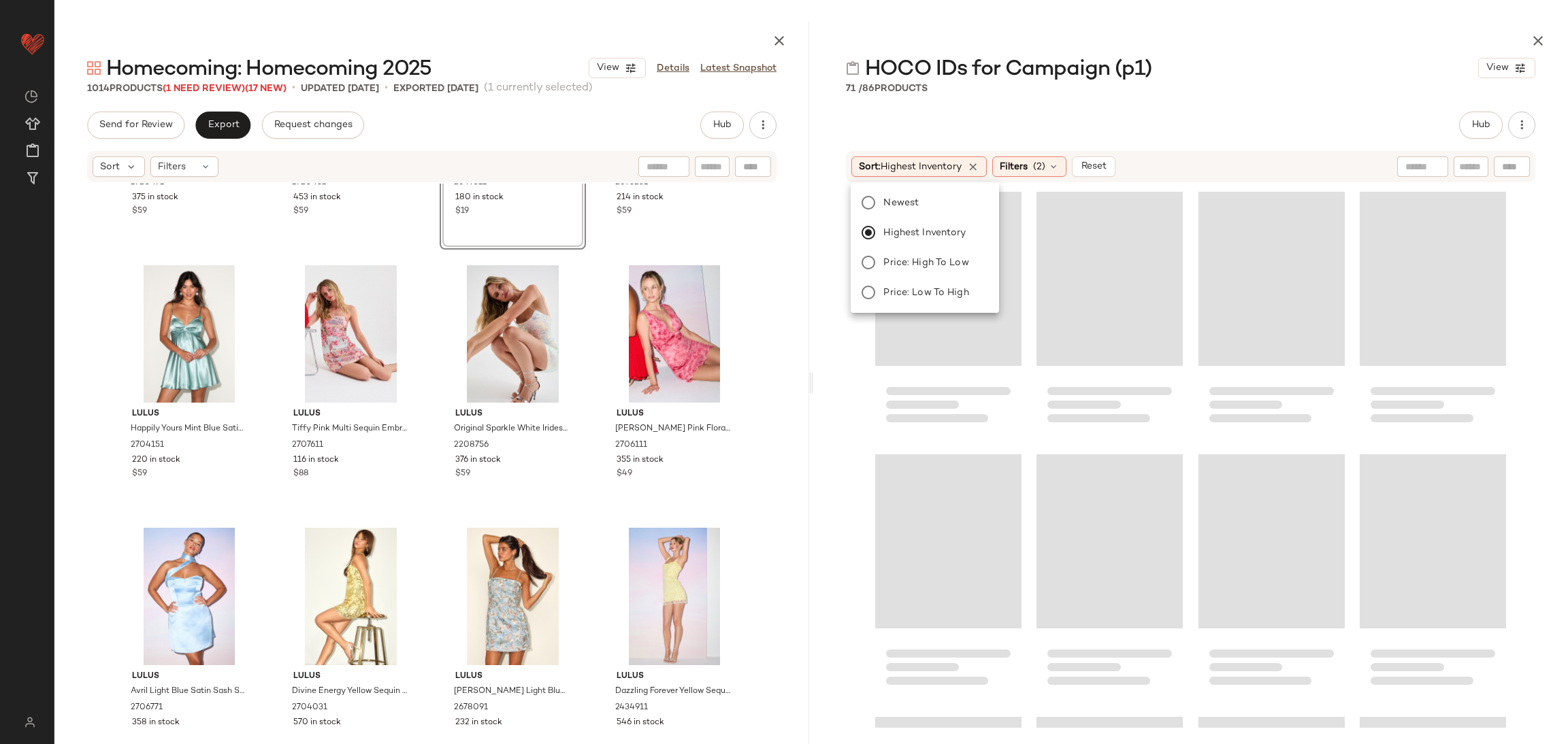
click at [1207, 122] on div "Hub" at bounding box center [1190, 125] width 689 height 28
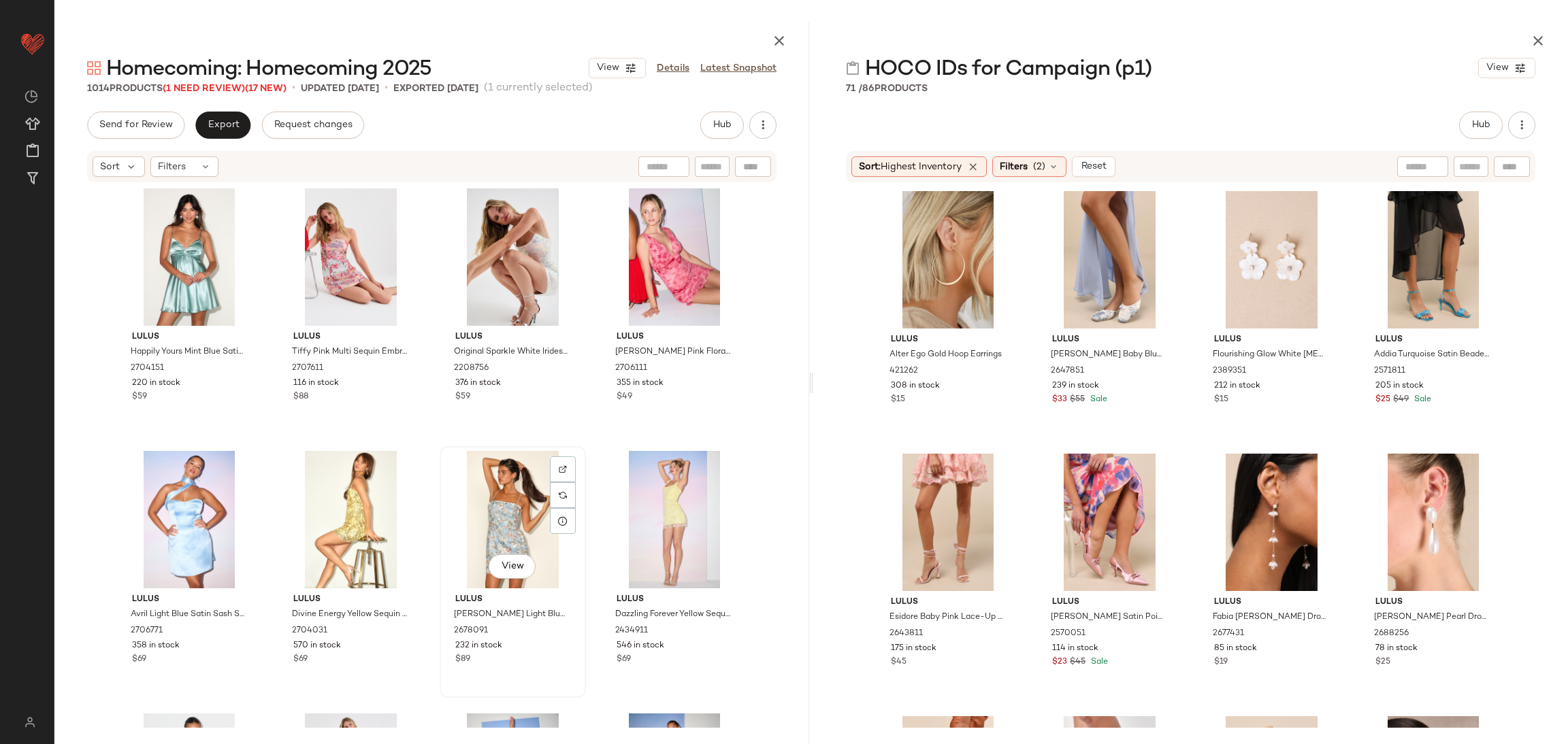
scroll to position [827, 0]
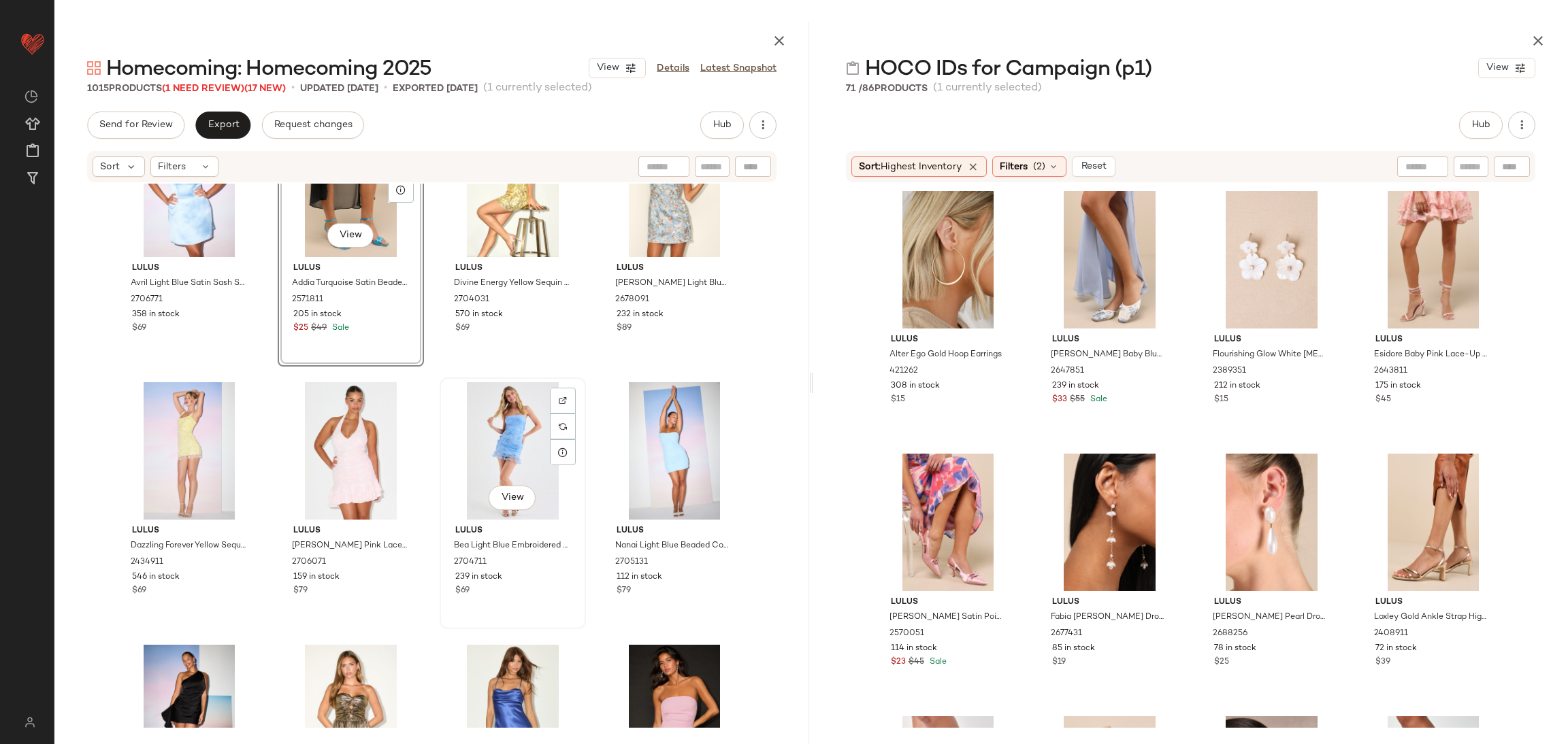
scroll to position [1235, 0]
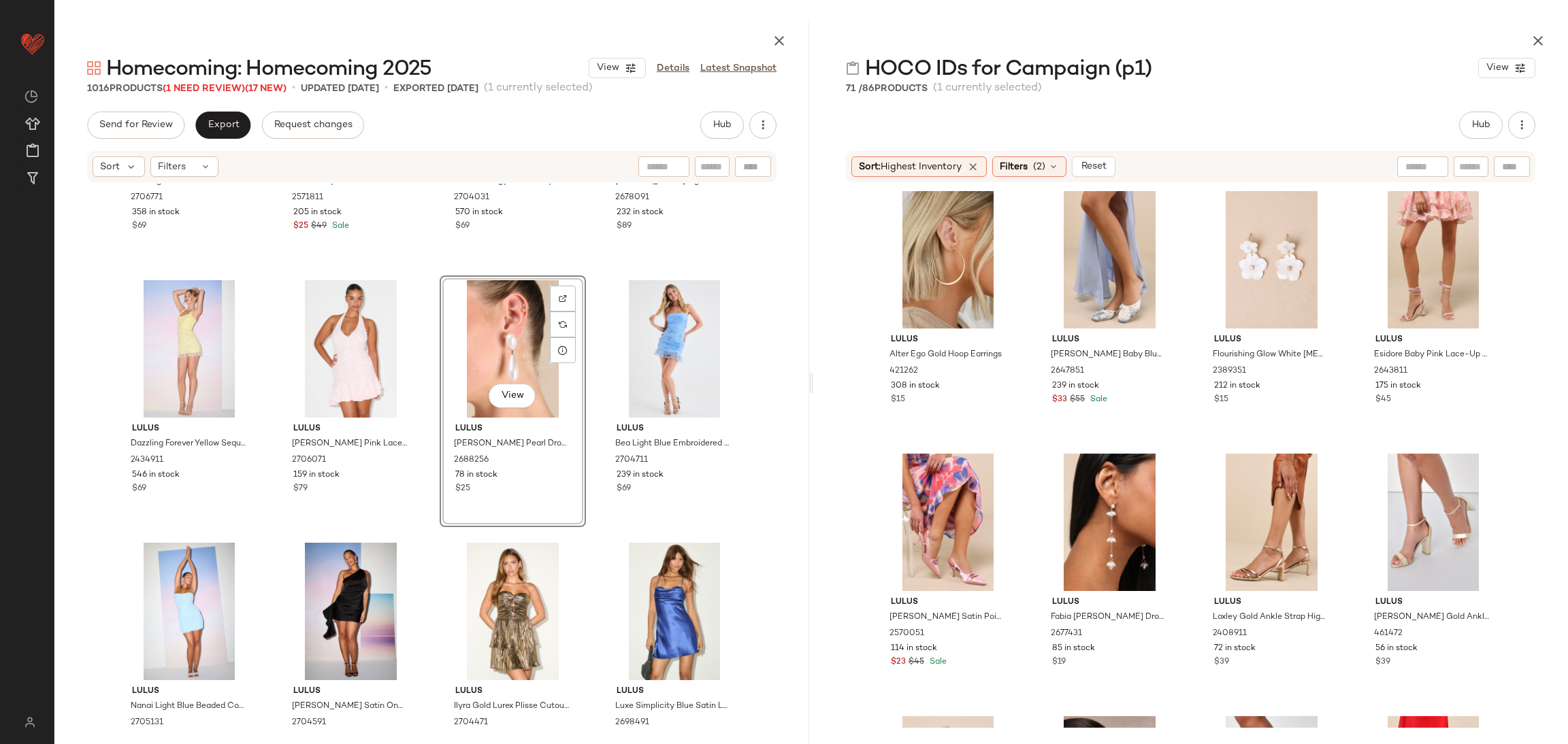
scroll to position [1541, 0]
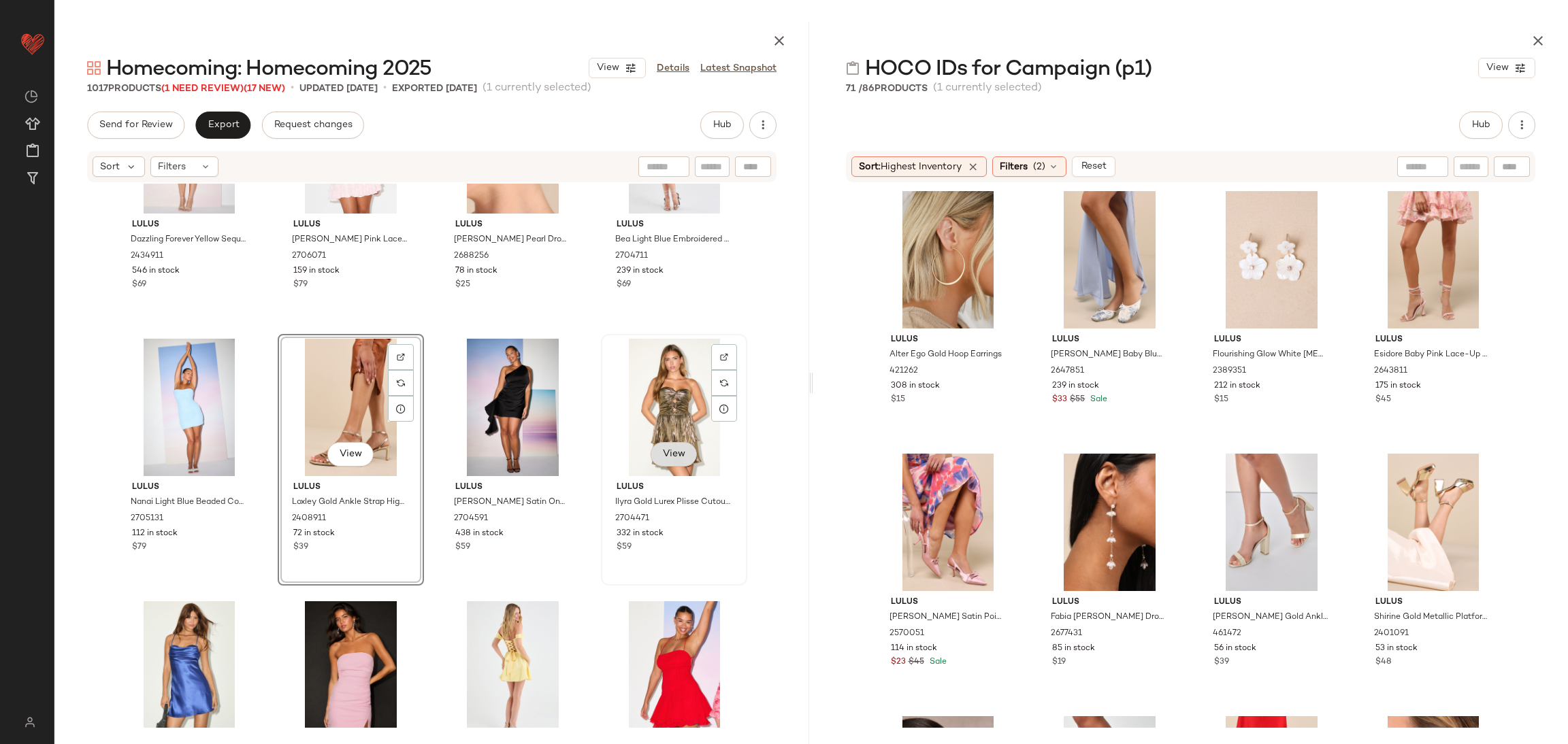
scroll to position [1643, 0]
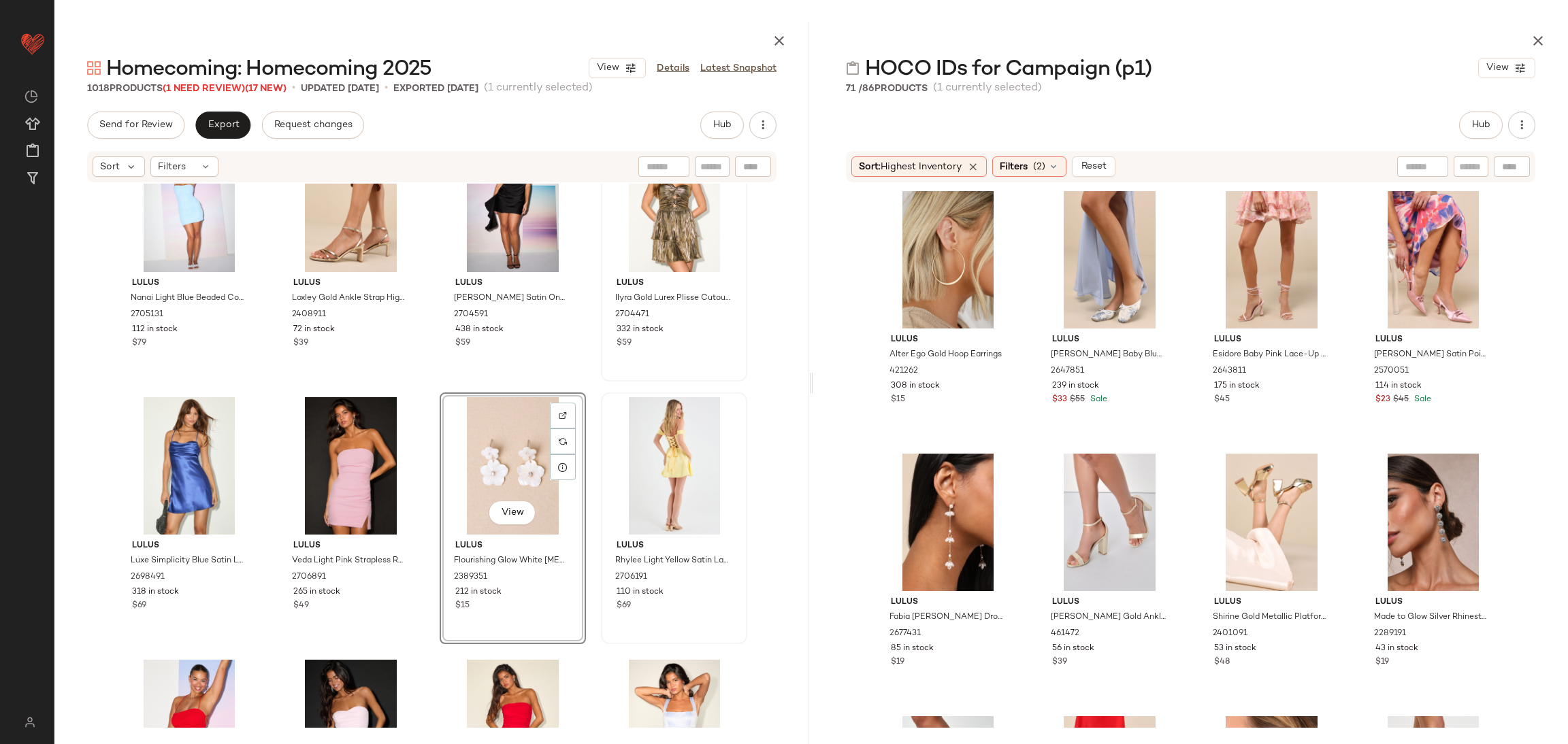
scroll to position [1949, 0]
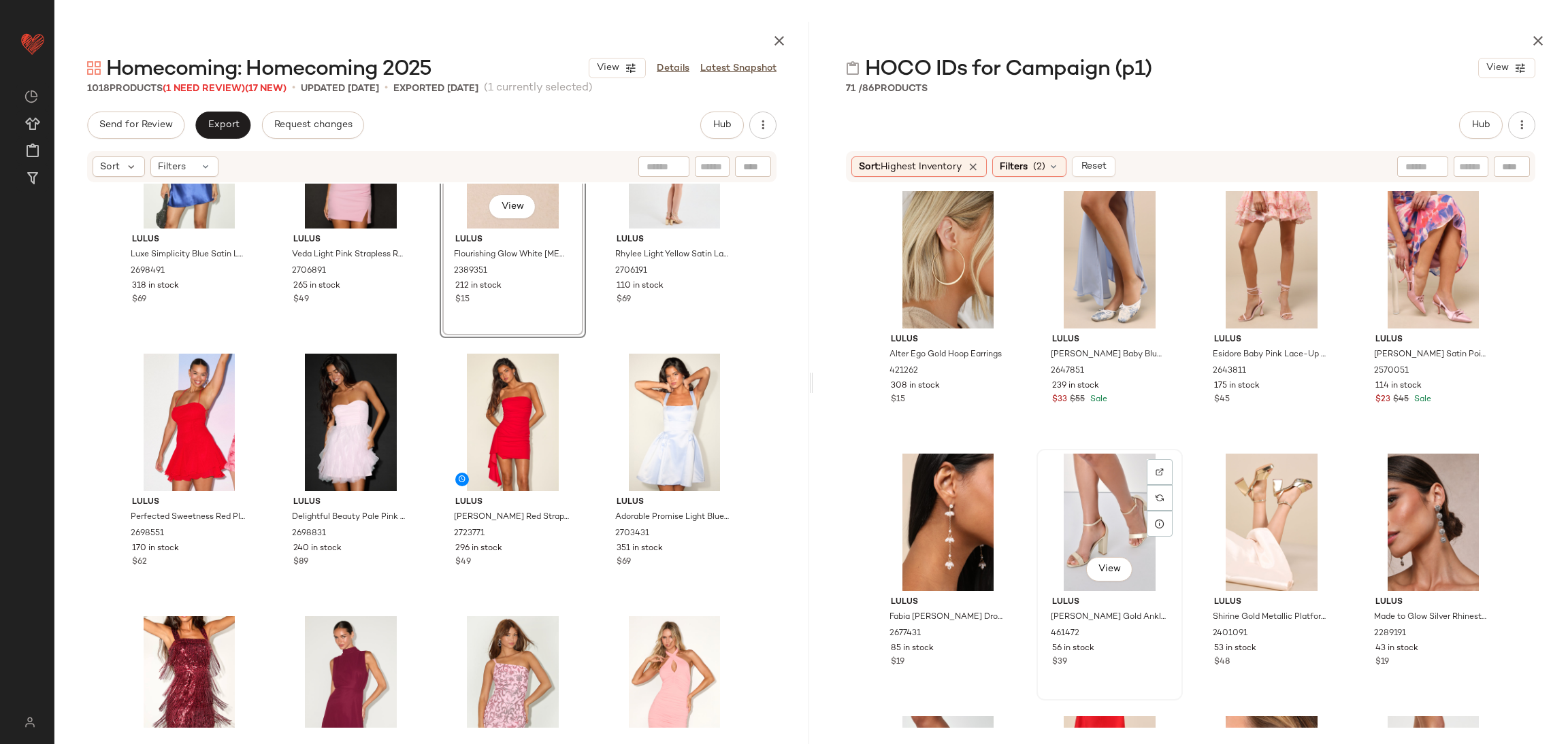
click at [1089, 495] on div "View" at bounding box center [1109, 523] width 137 height 138
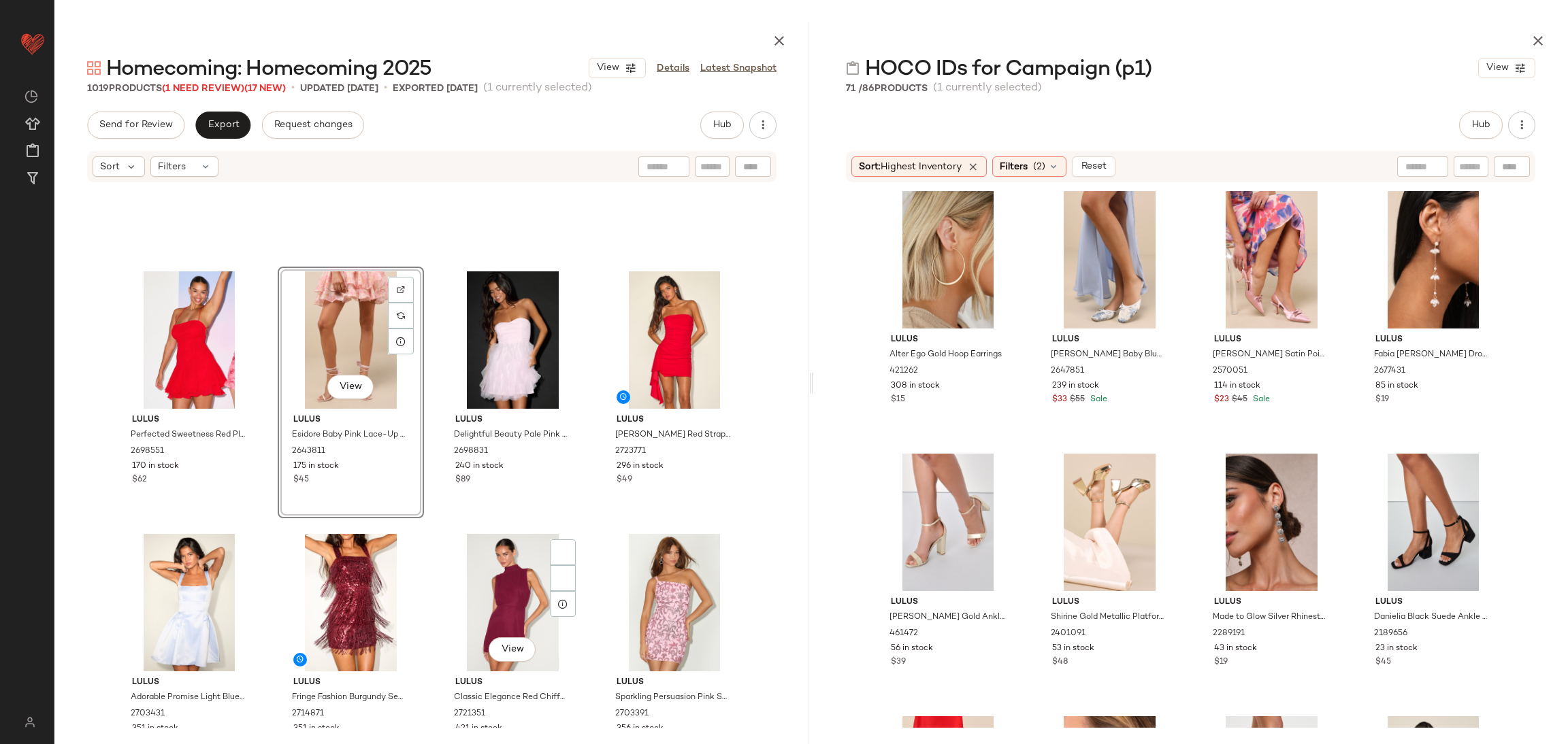
scroll to position [2153, 0]
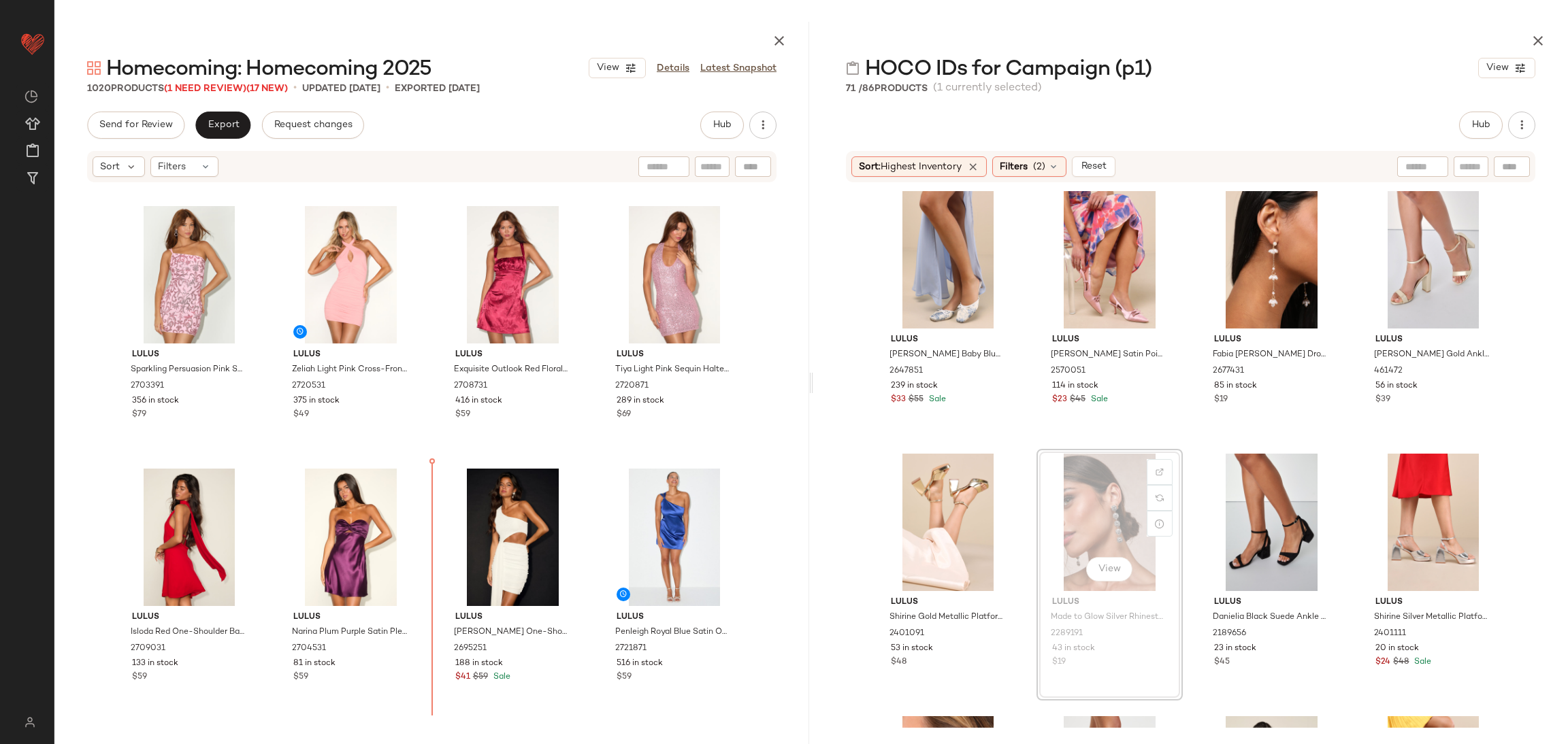
scroll to position [2623, 0]
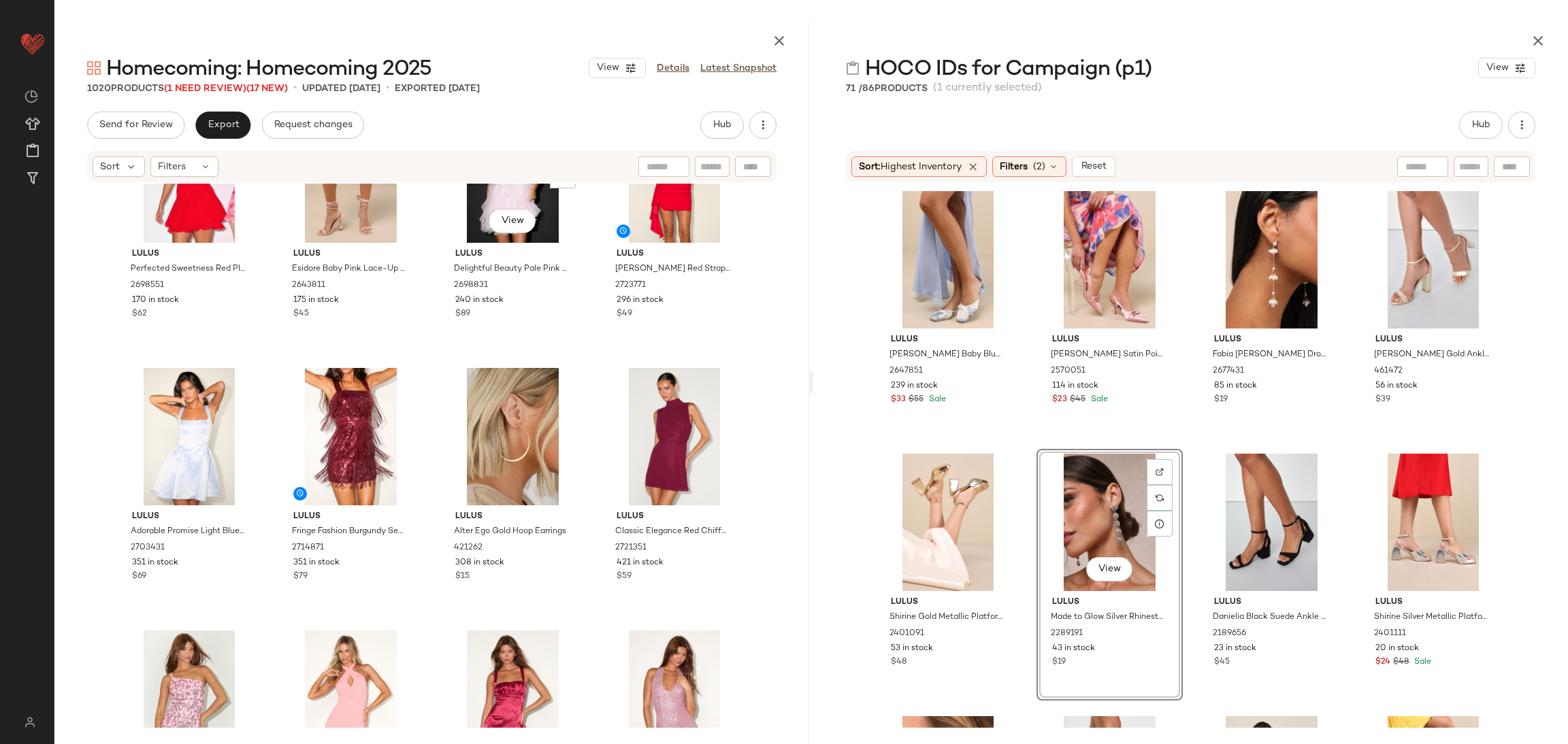
scroll to position [2419, 0]
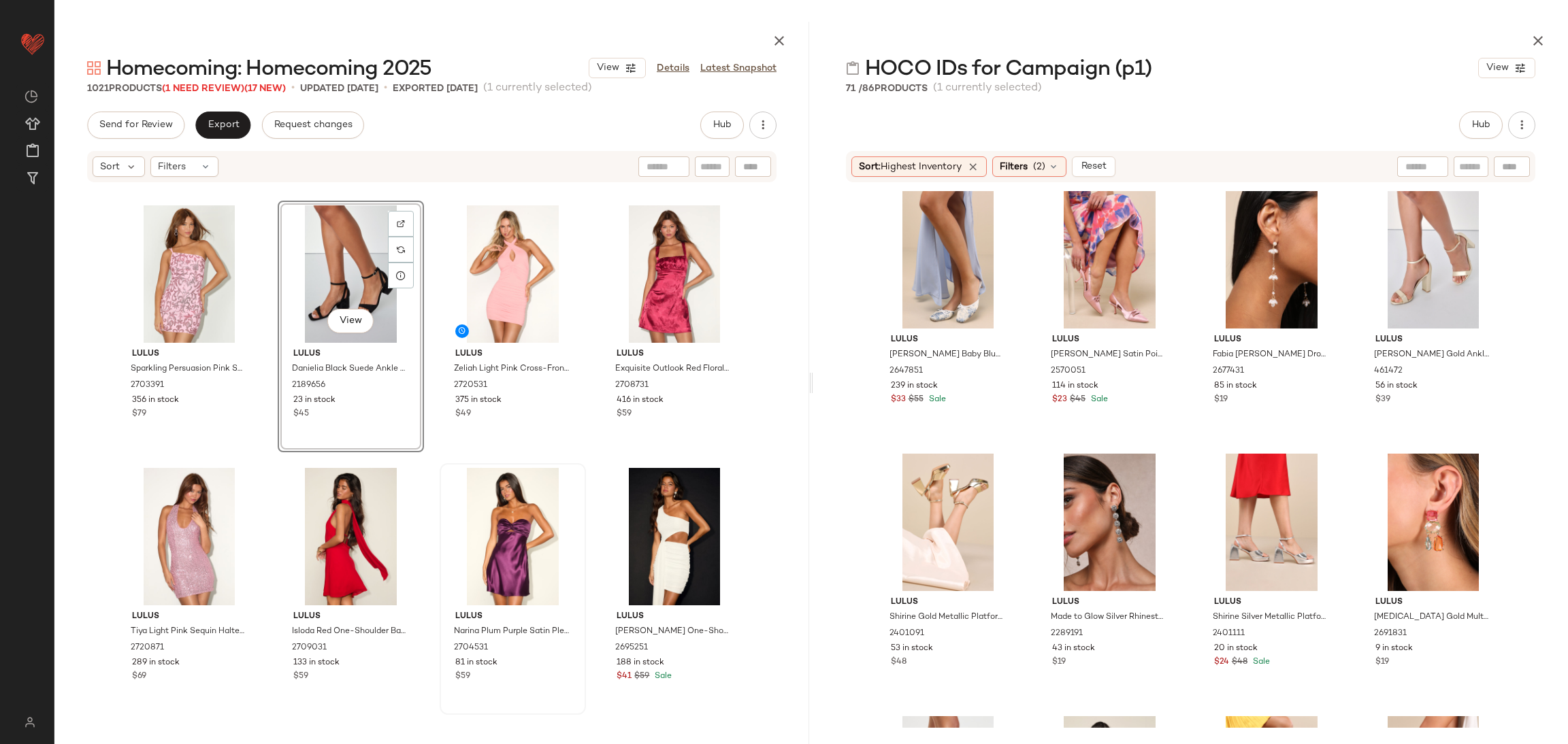
scroll to position [2725, 0]
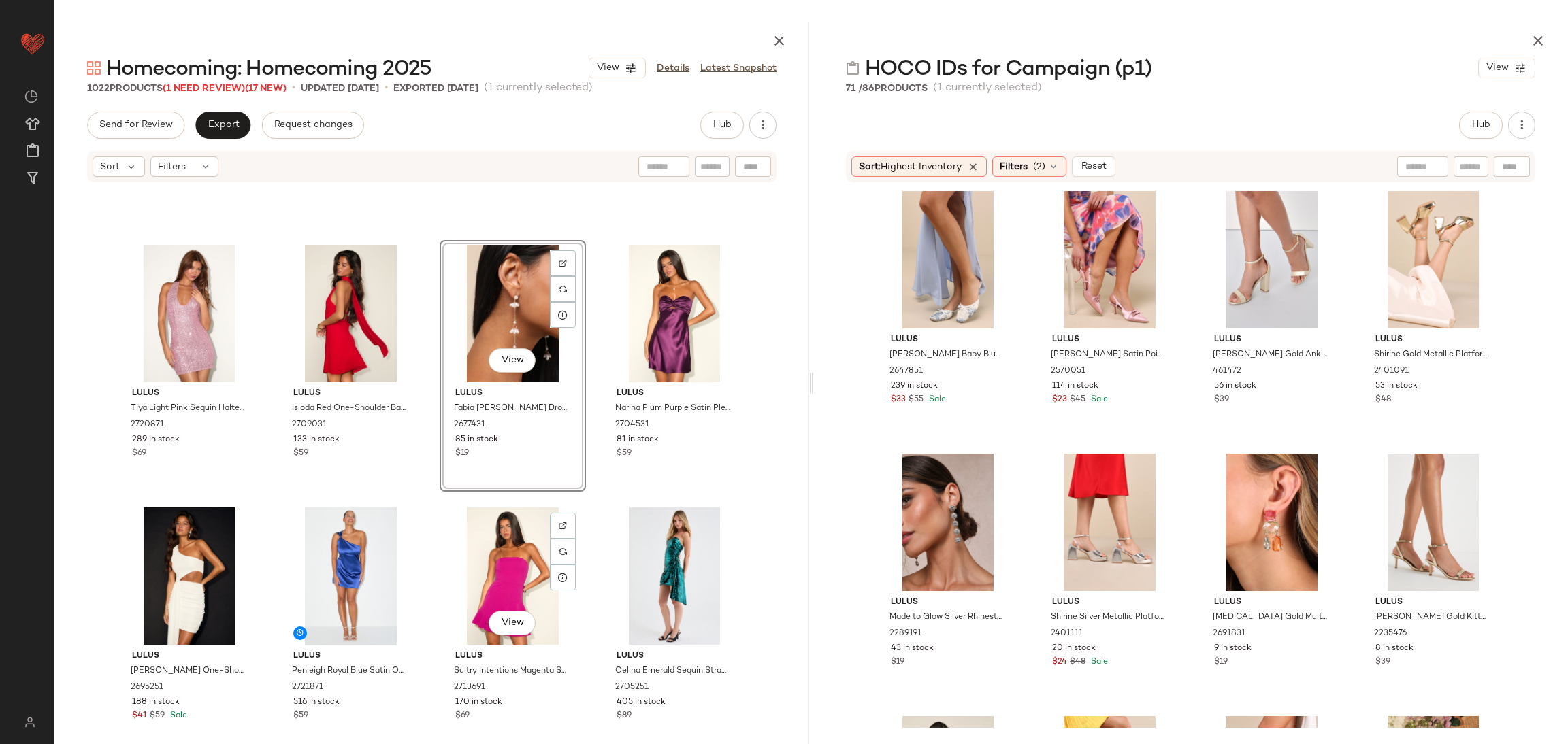
scroll to position [3031, 0]
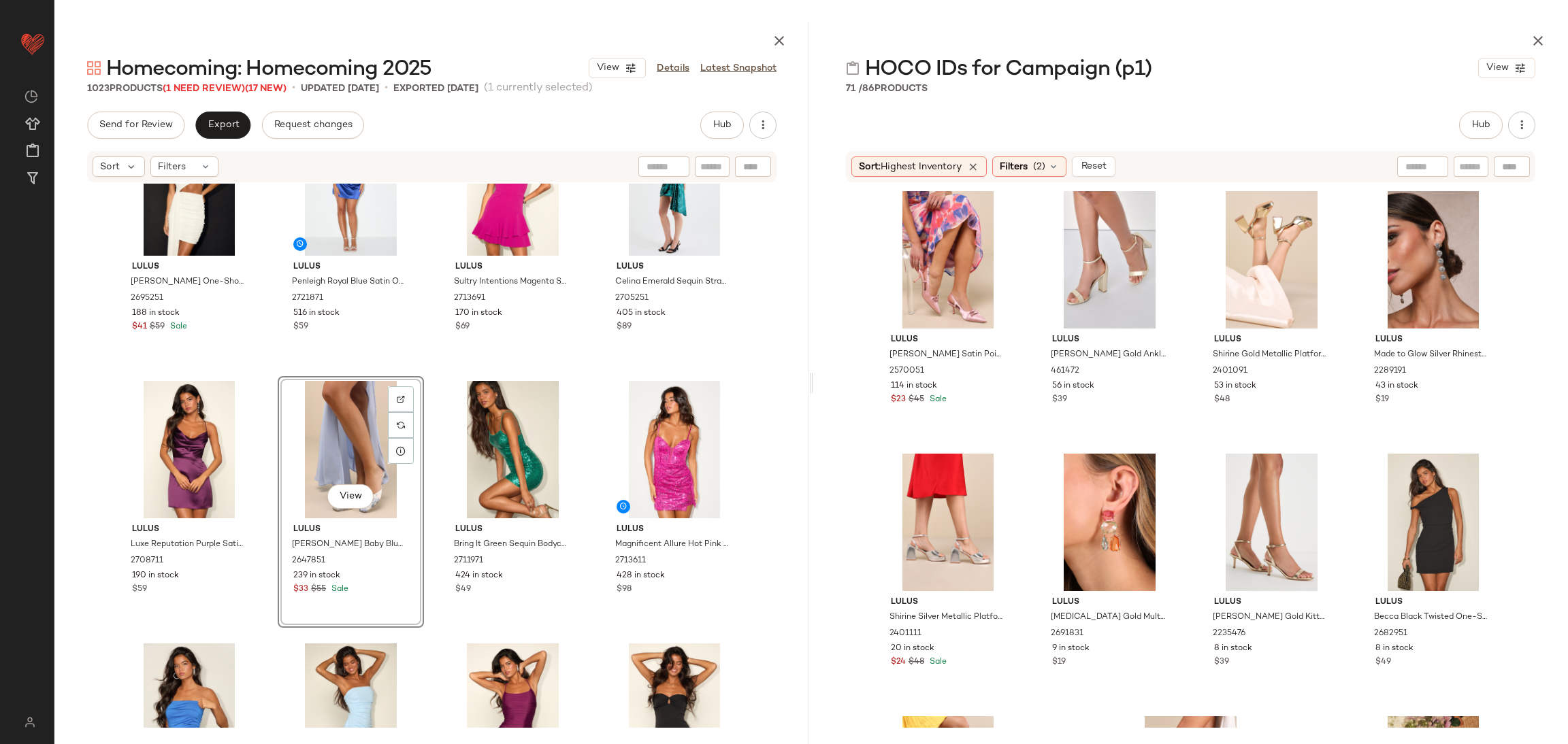
scroll to position [3031, 0]
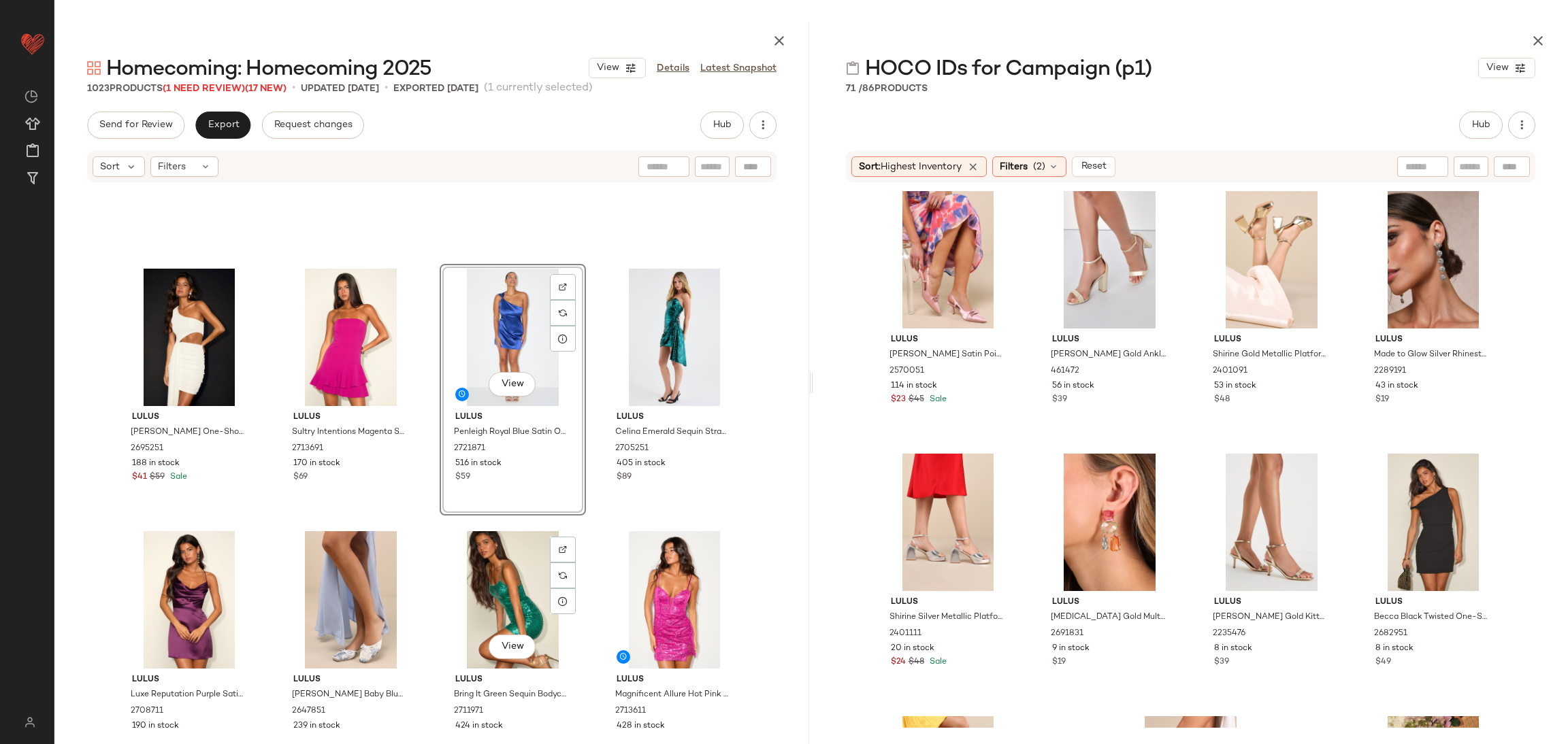
scroll to position [3337, 0]
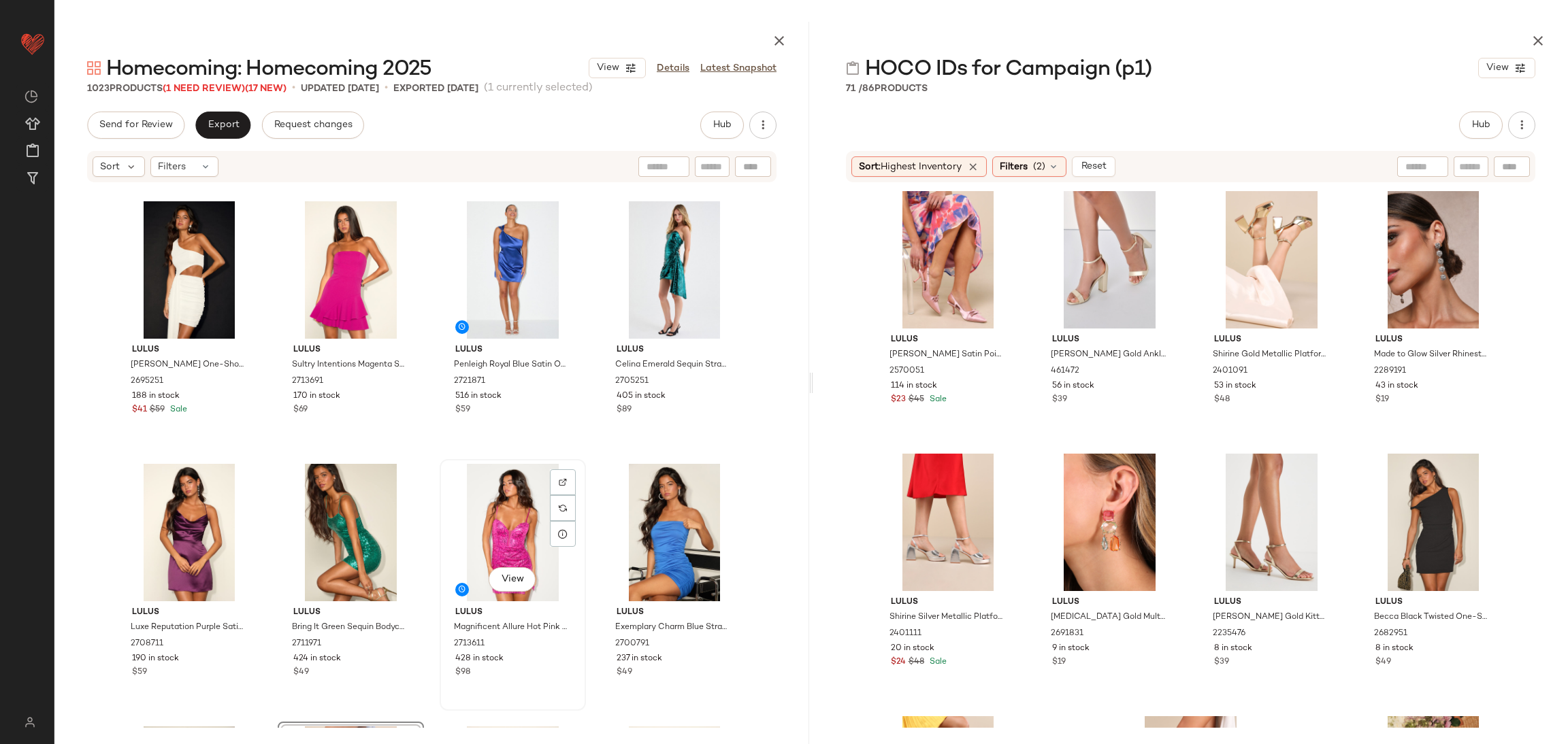
scroll to position [3017, 0]
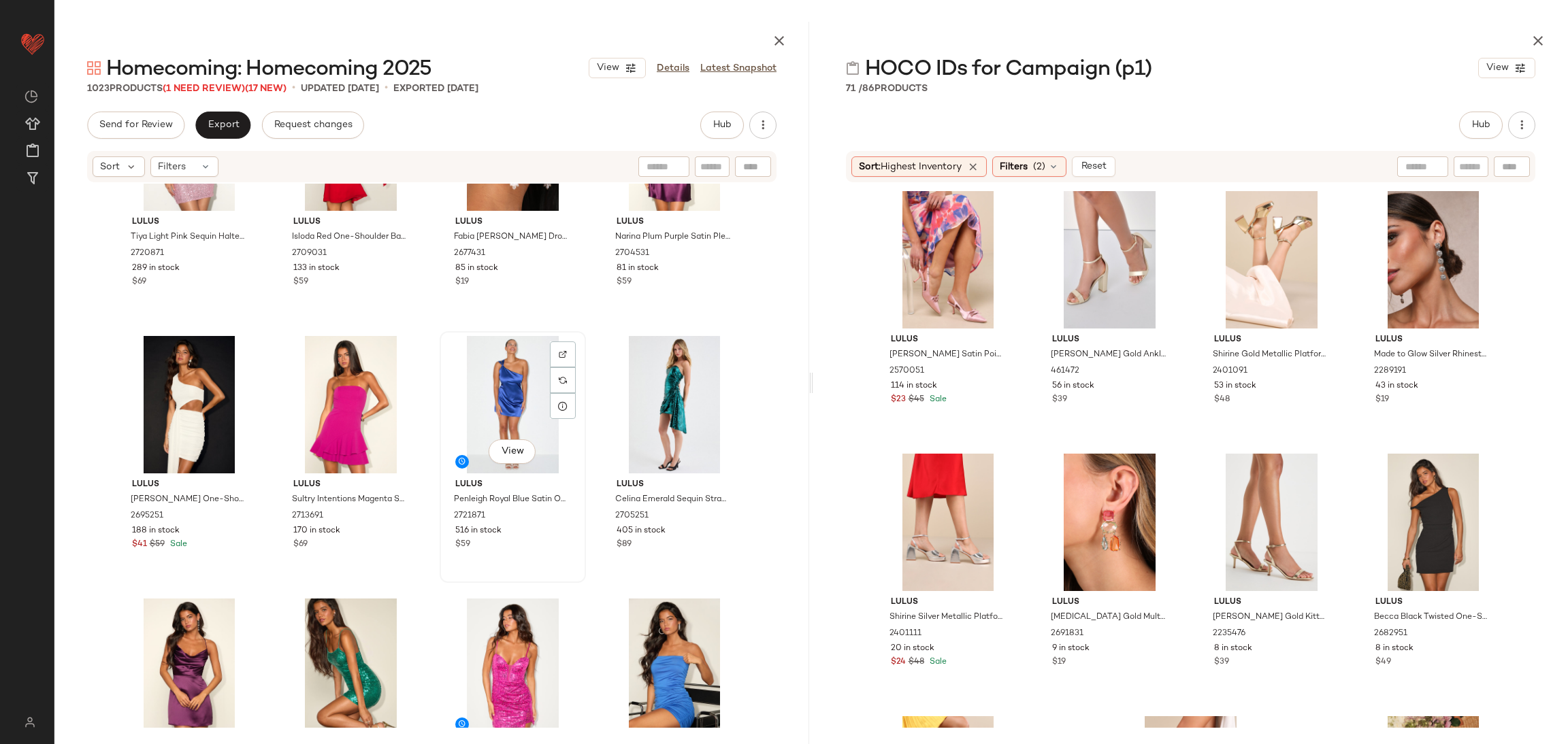
click at [514, 410] on div "View" at bounding box center [513, 405] width 137 height 138
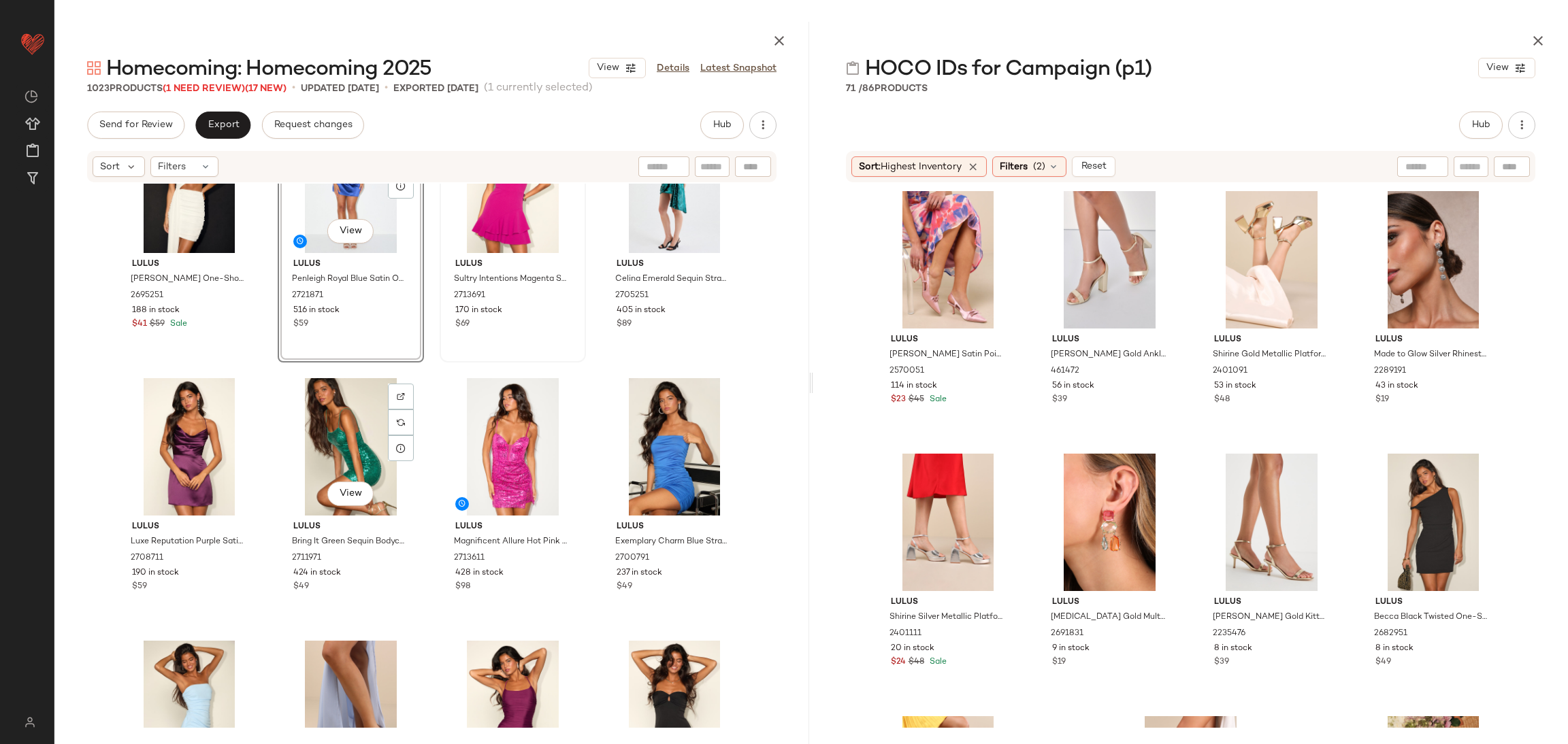
scroll to position [3017, 0]
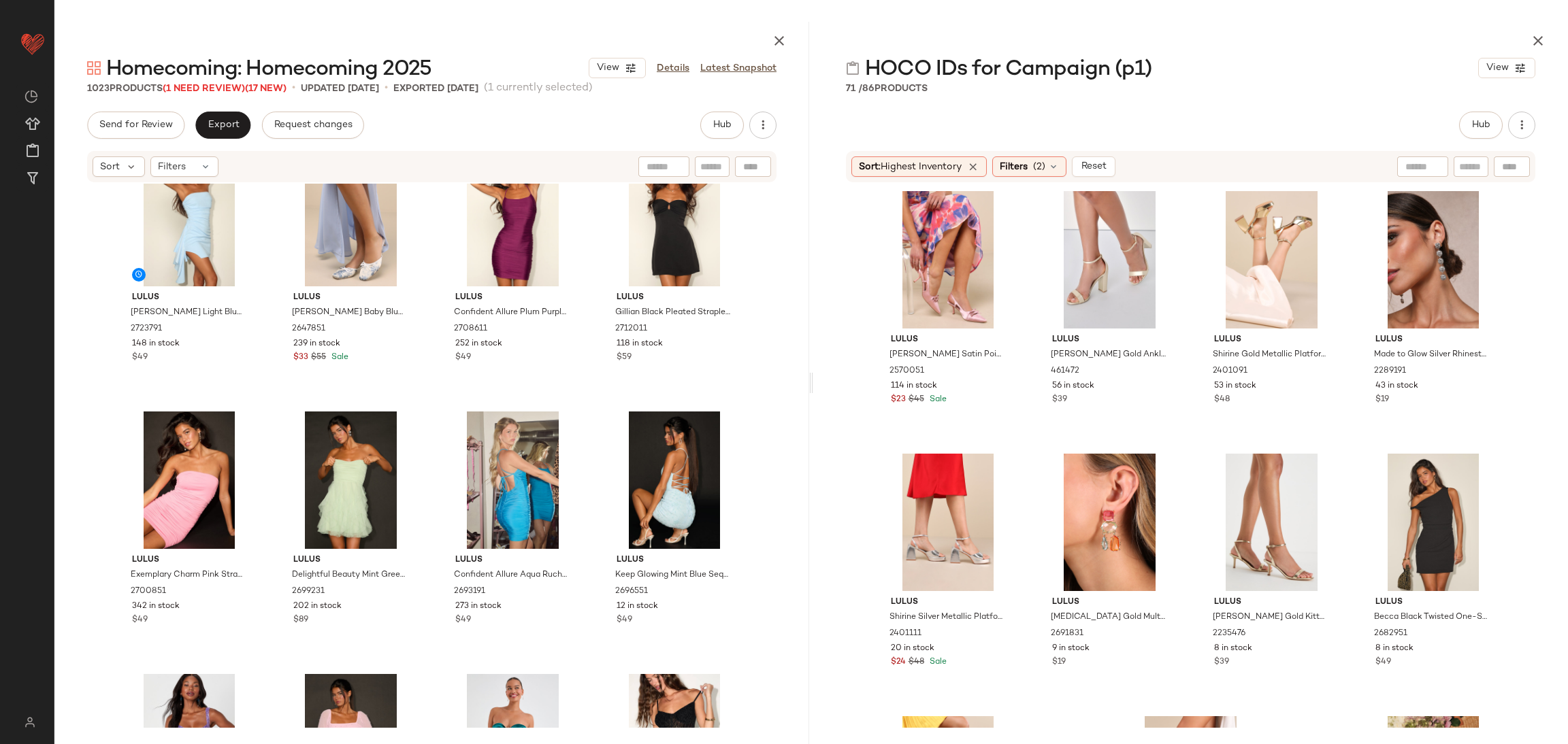
scroll to position [3732, 0]
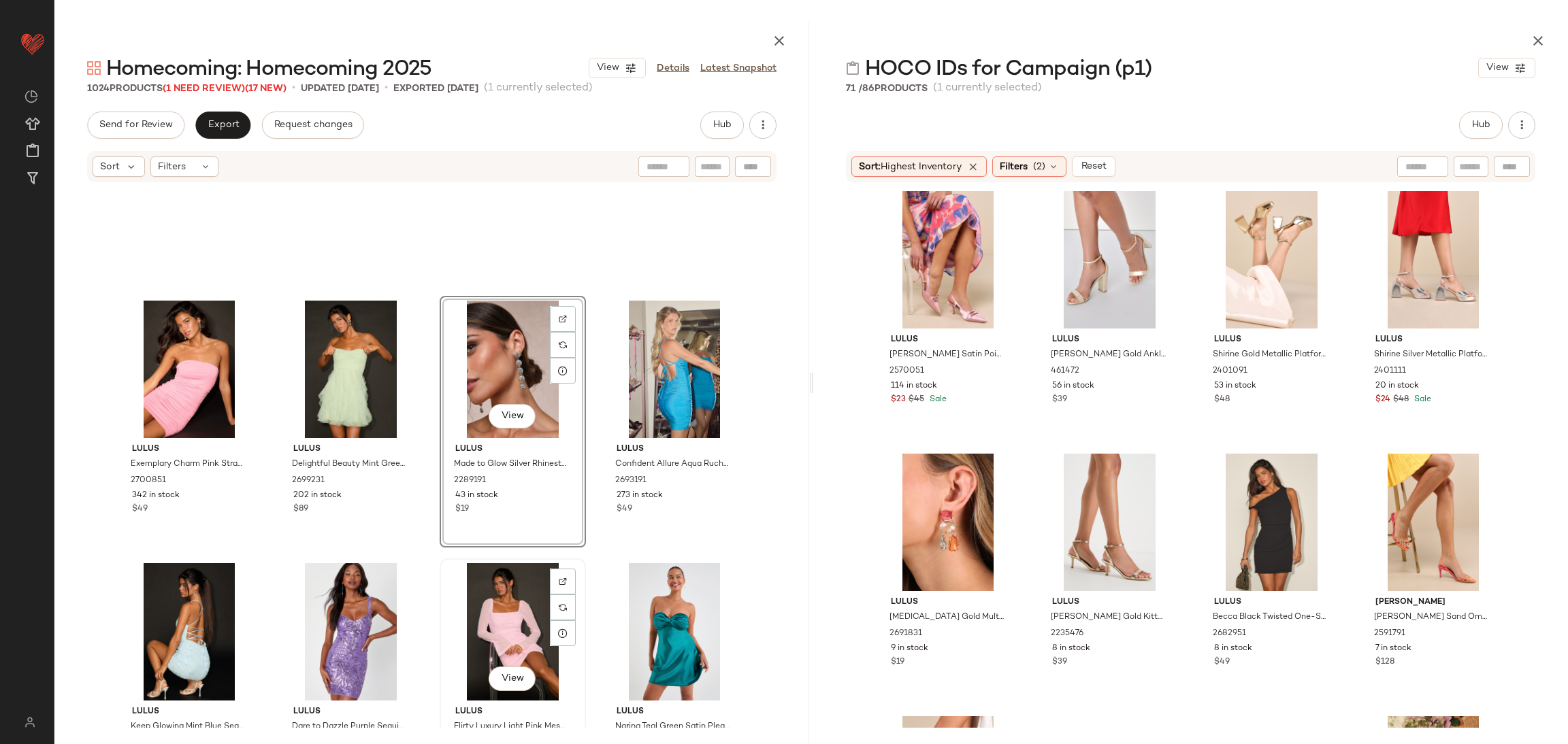
scroll to position [4038, 0]
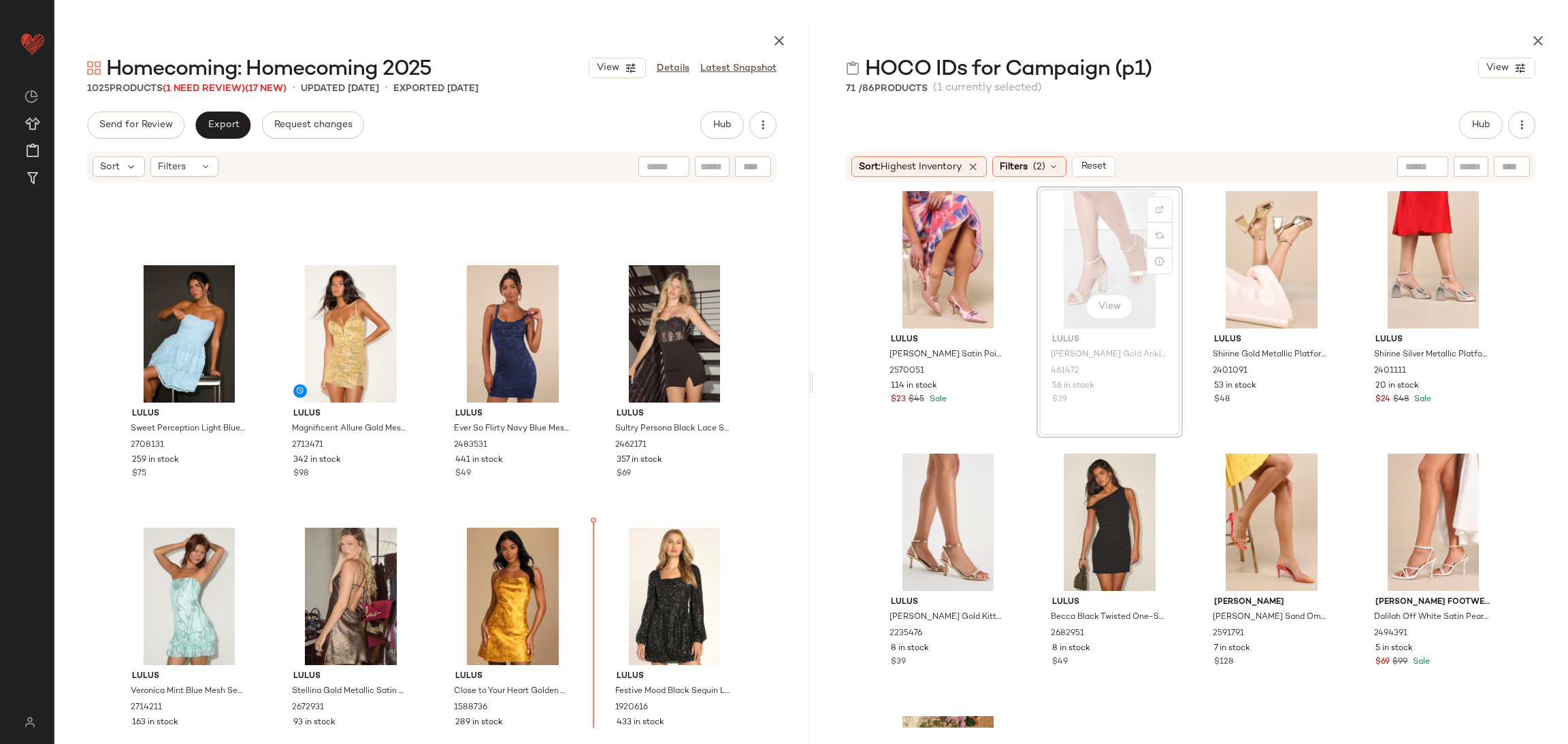
scroll to position [4664, 0]
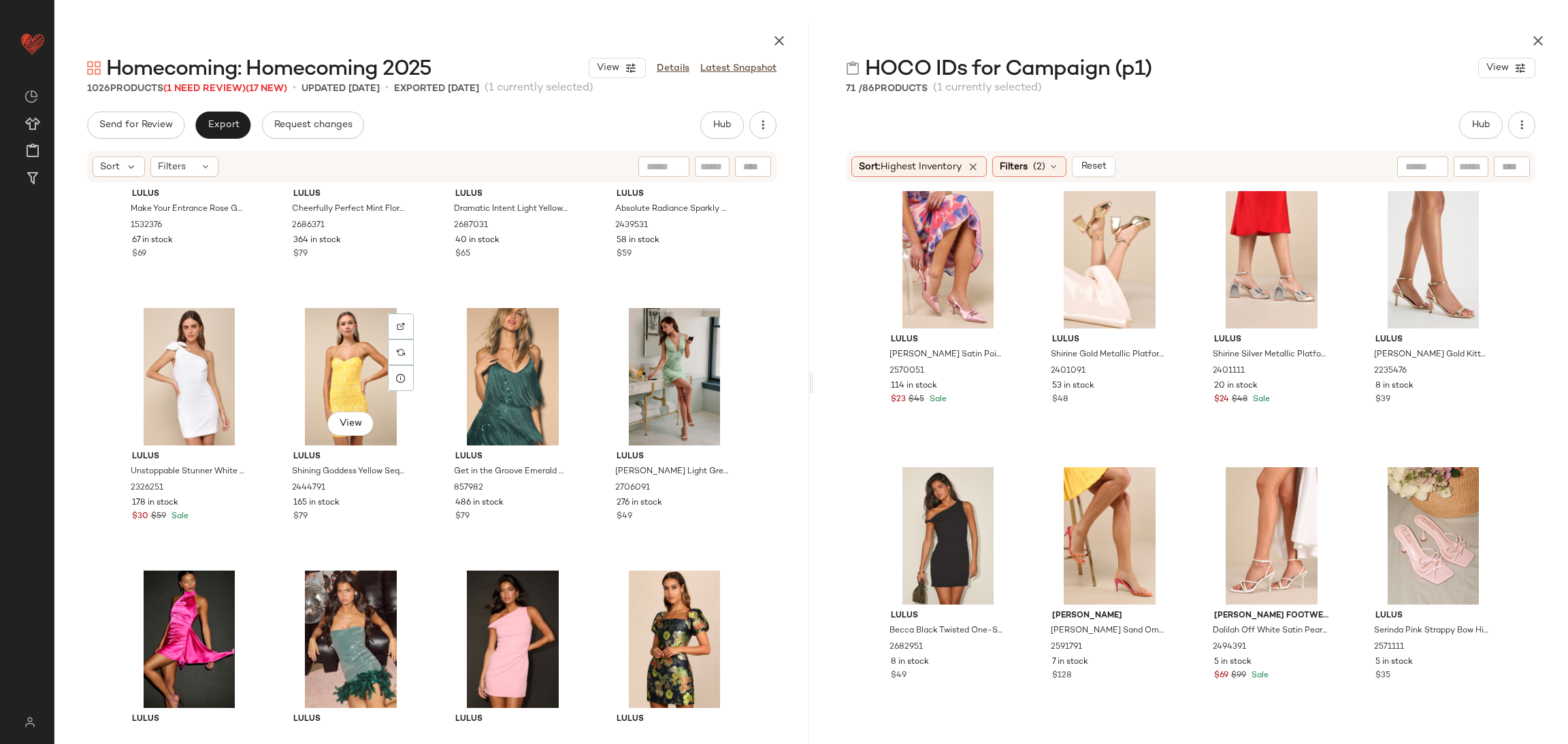
scroll to position [5685, 0]
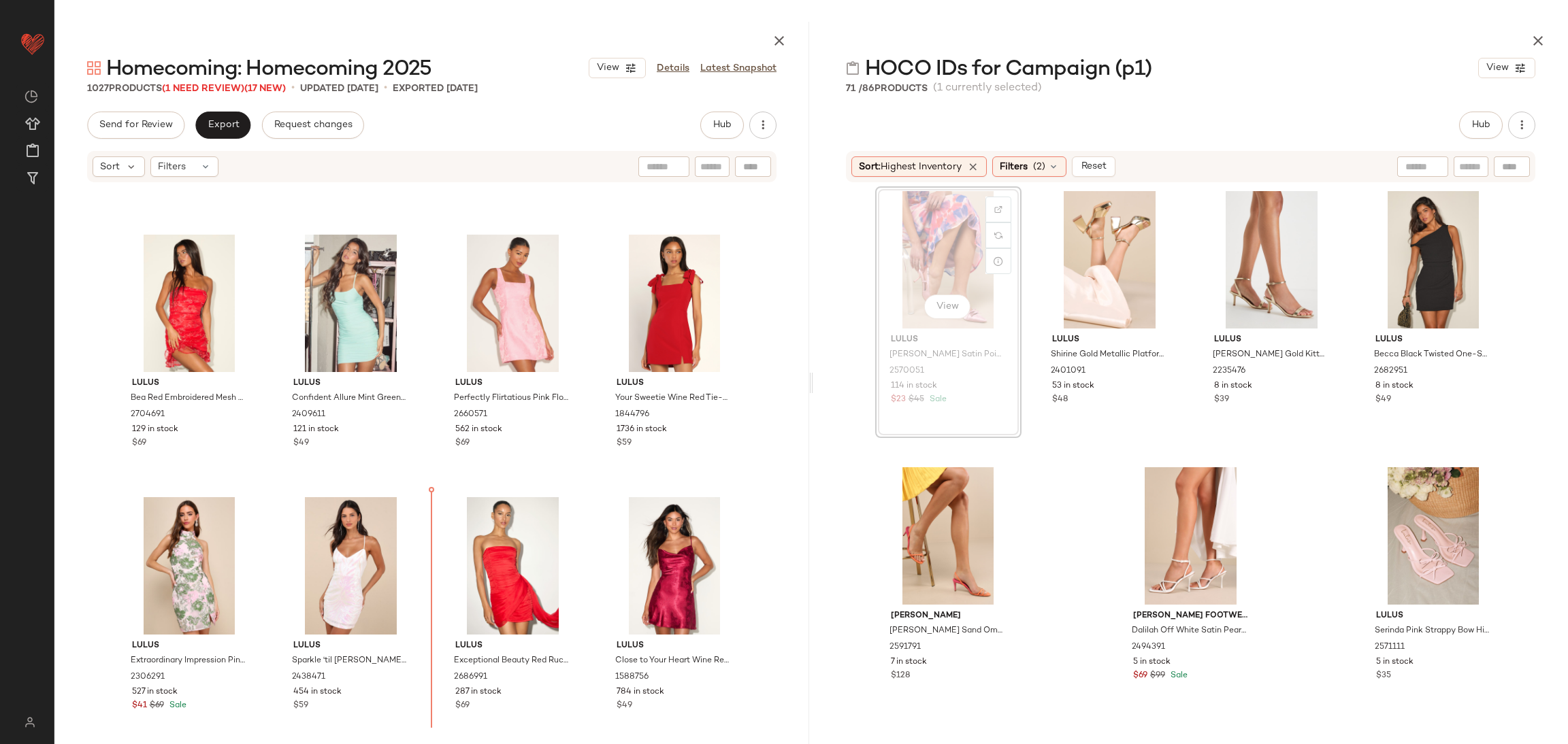
scroll to position [6560, 0]
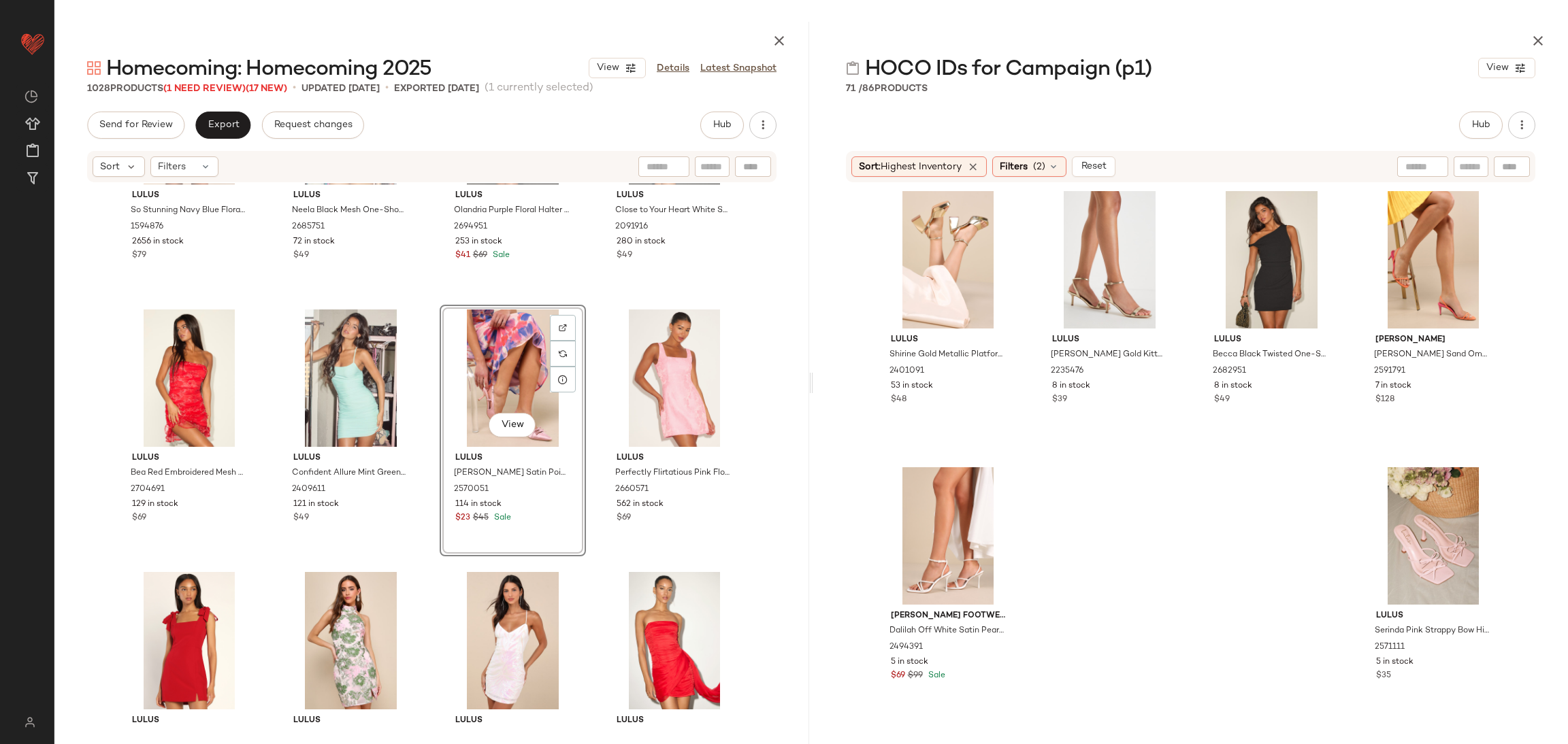
scroll to position [6662, 0]
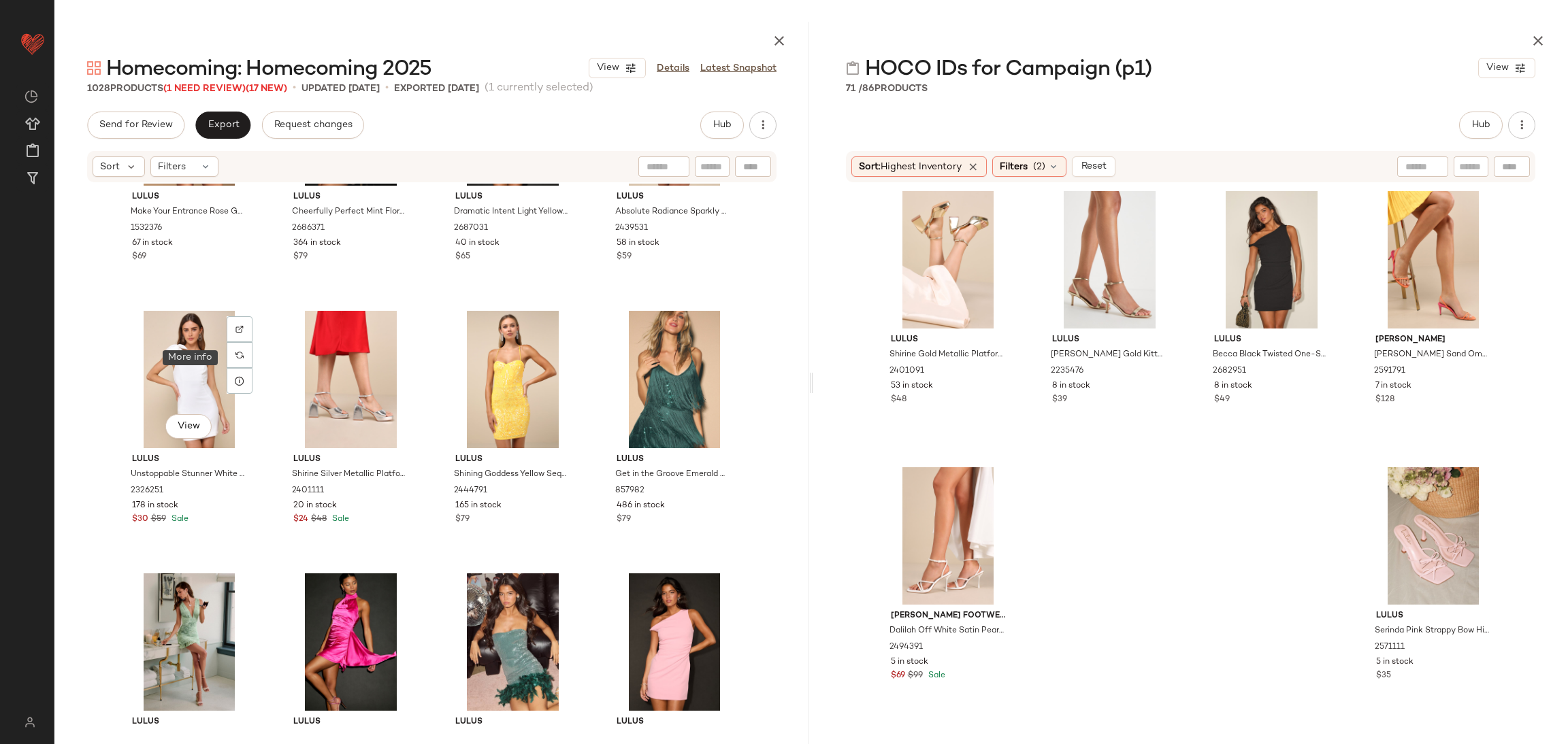
scroll to position [6179, 0]
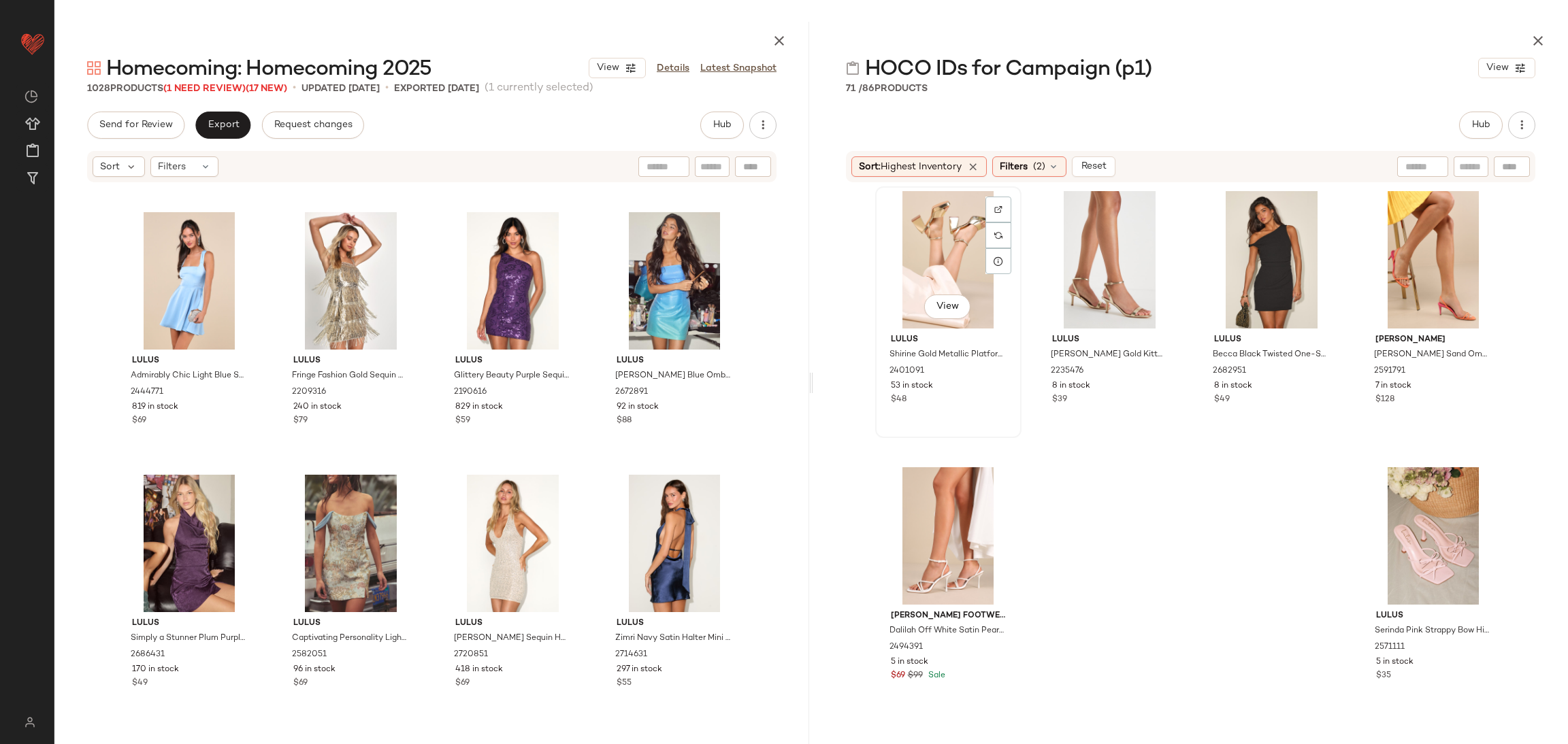
scroll to position [7867, 0]
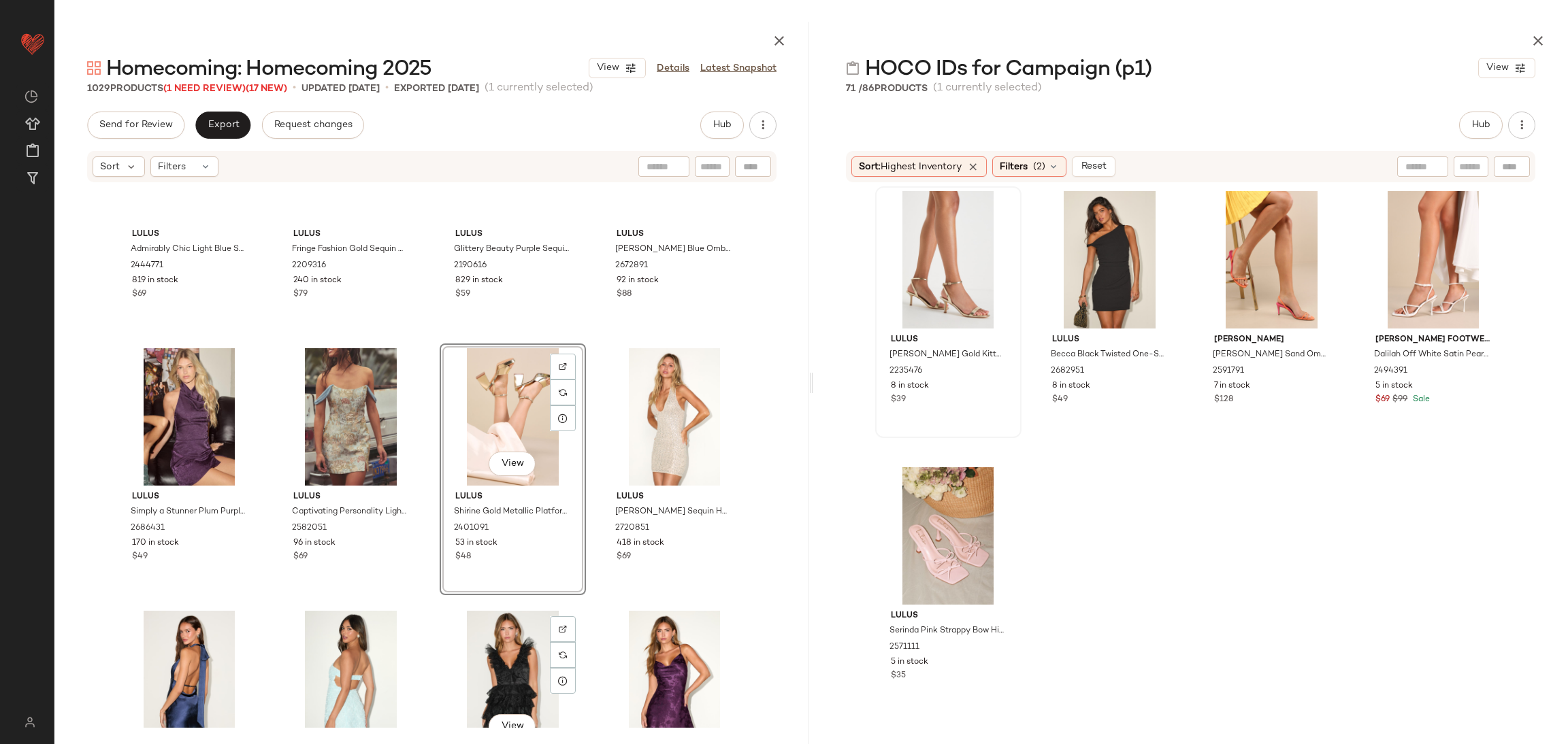
scroll to position [7867, 0]
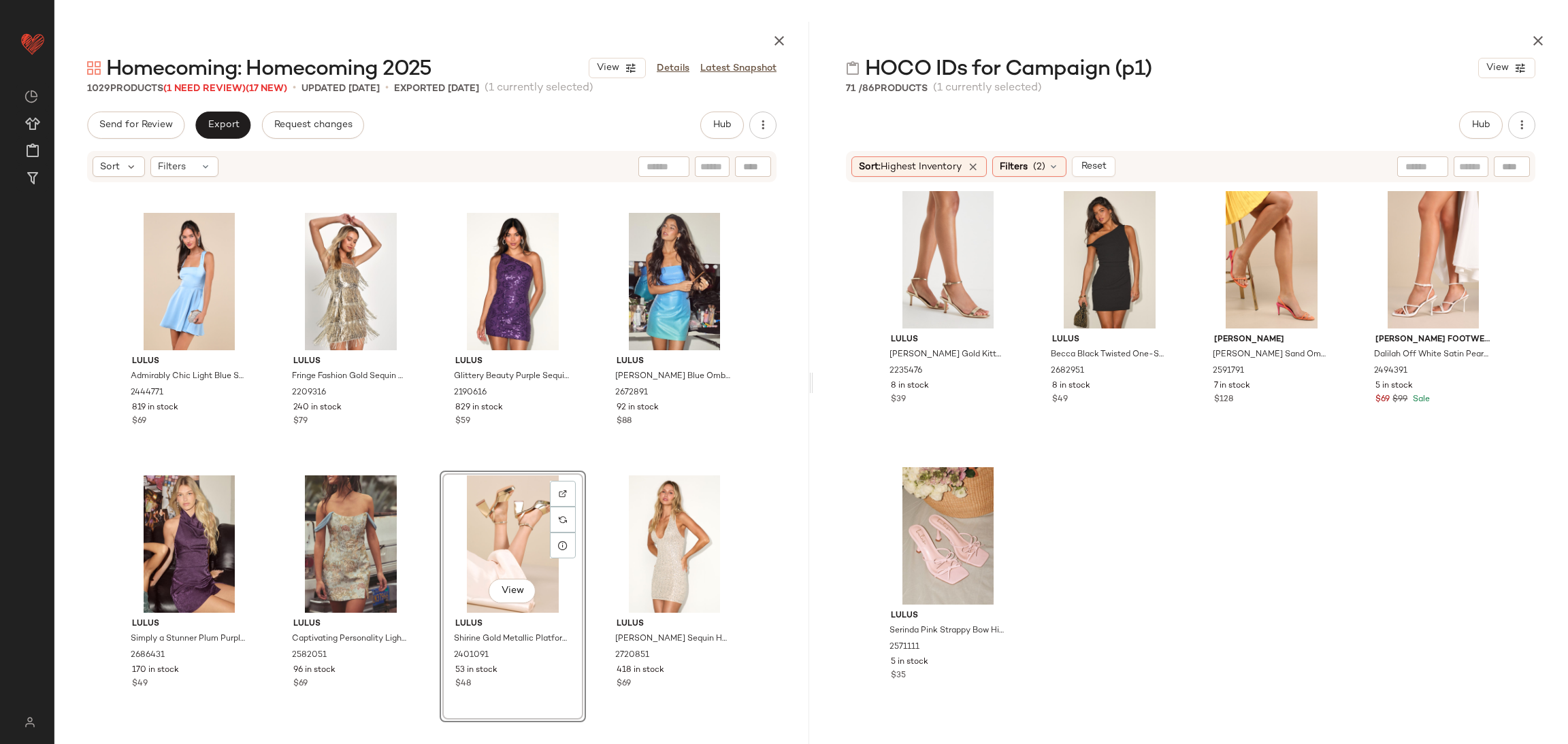
click at [1536, 33] on icon "button" at bounding box center [1538, 41] width 17 height 17
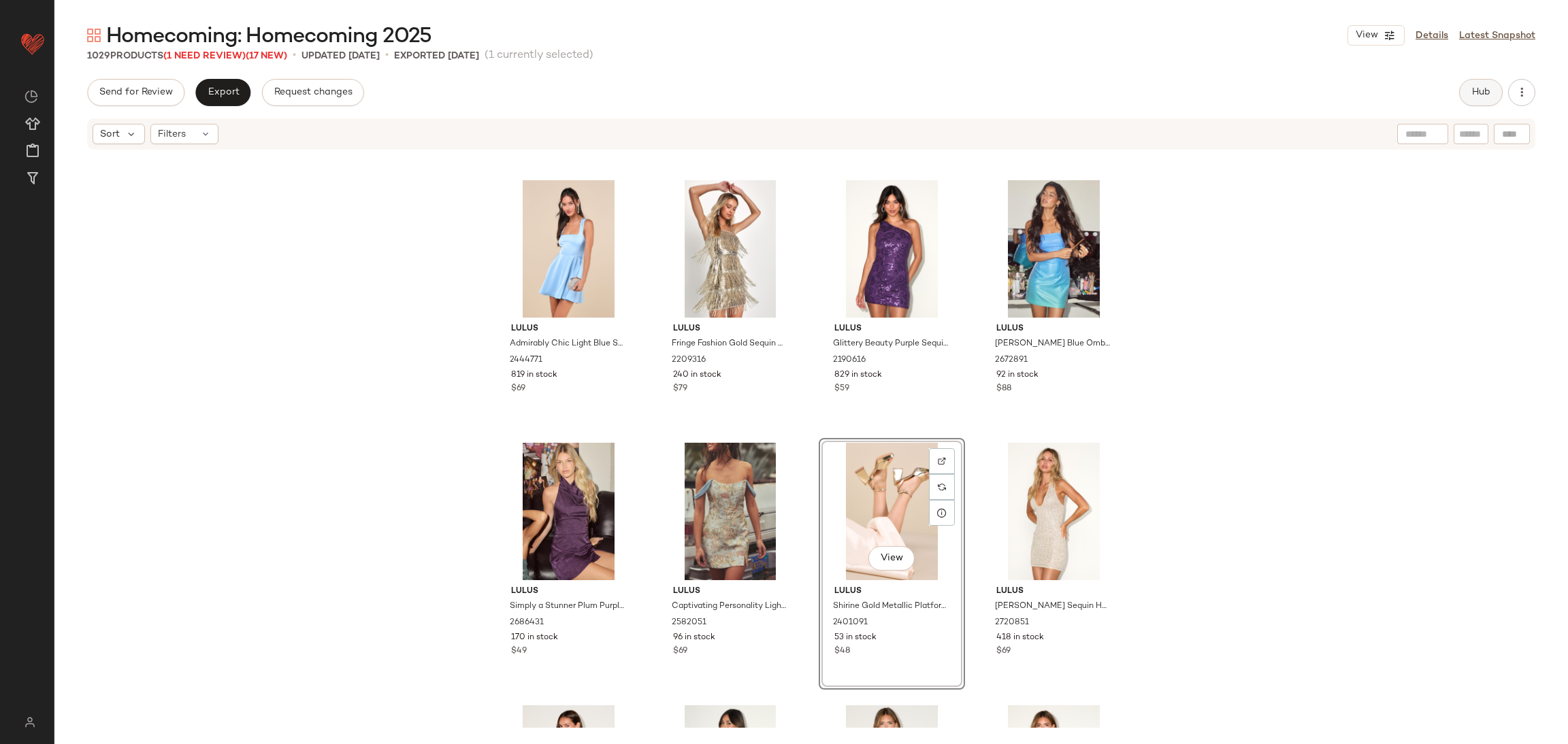
click at [1479, 95] on span "Hub" at bounding box center [1480, 92] width 19 height 11
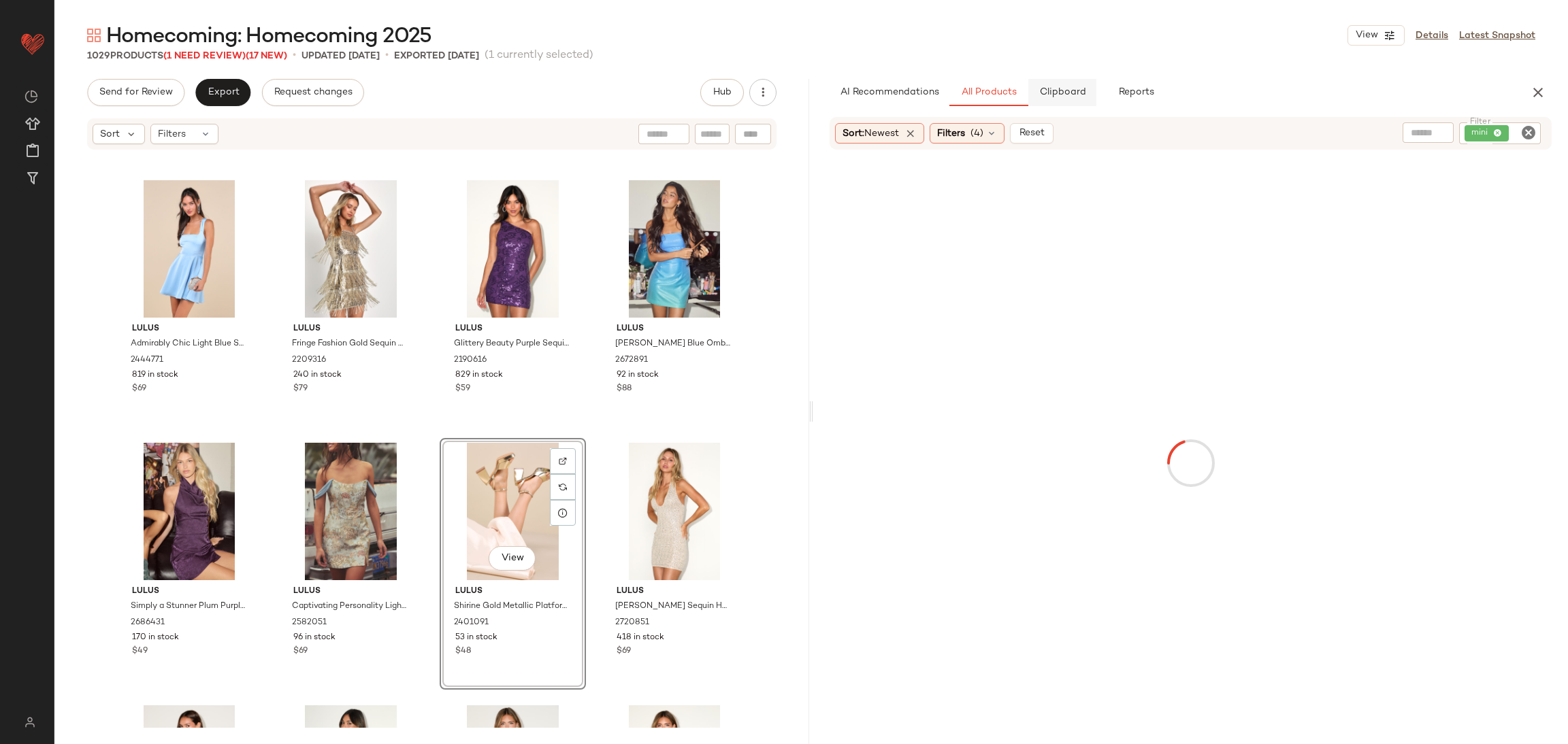
click at [1066, 94] on span "Clipboard" at bounding box center [1061, 92] width 47 height 11
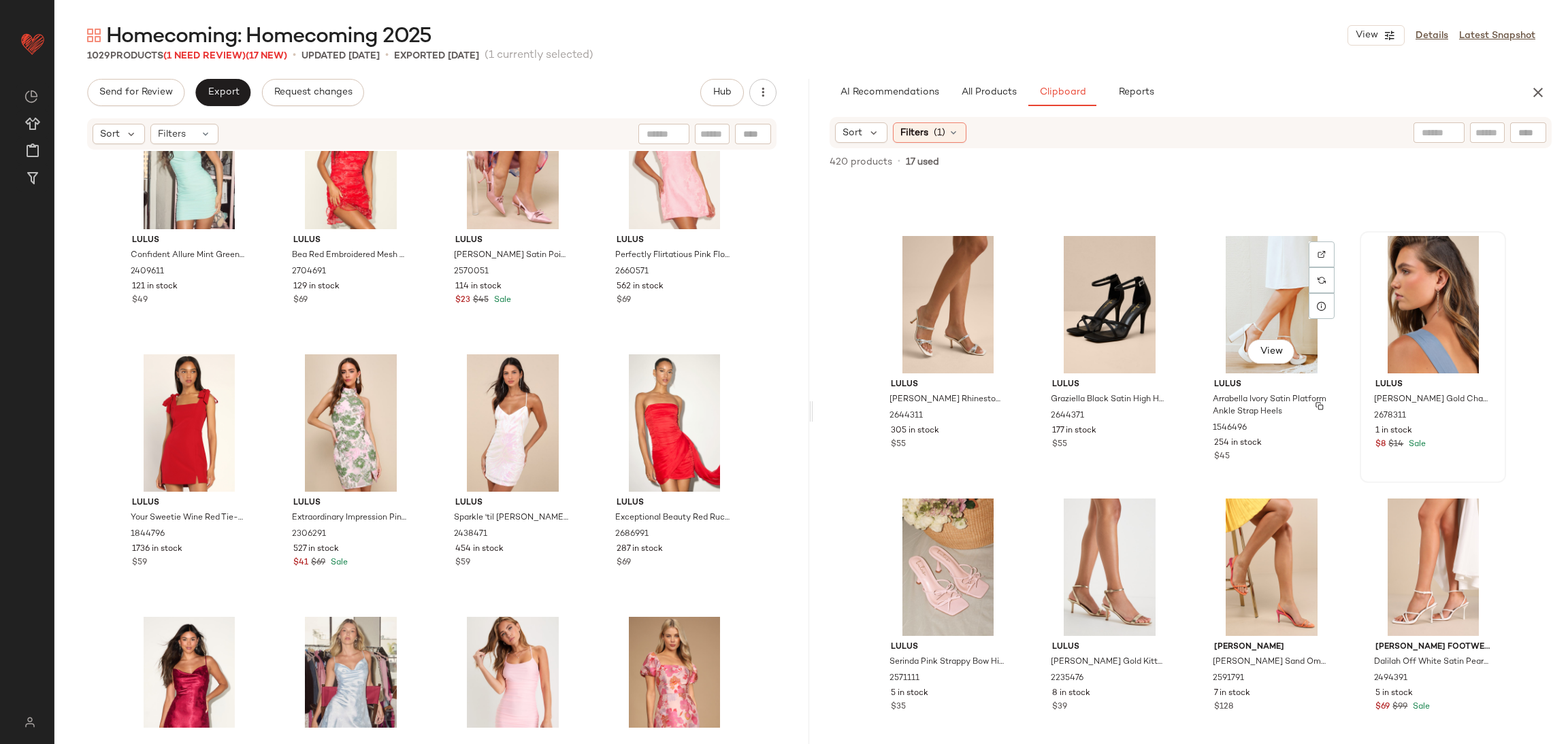
scroll to position [214, 0]
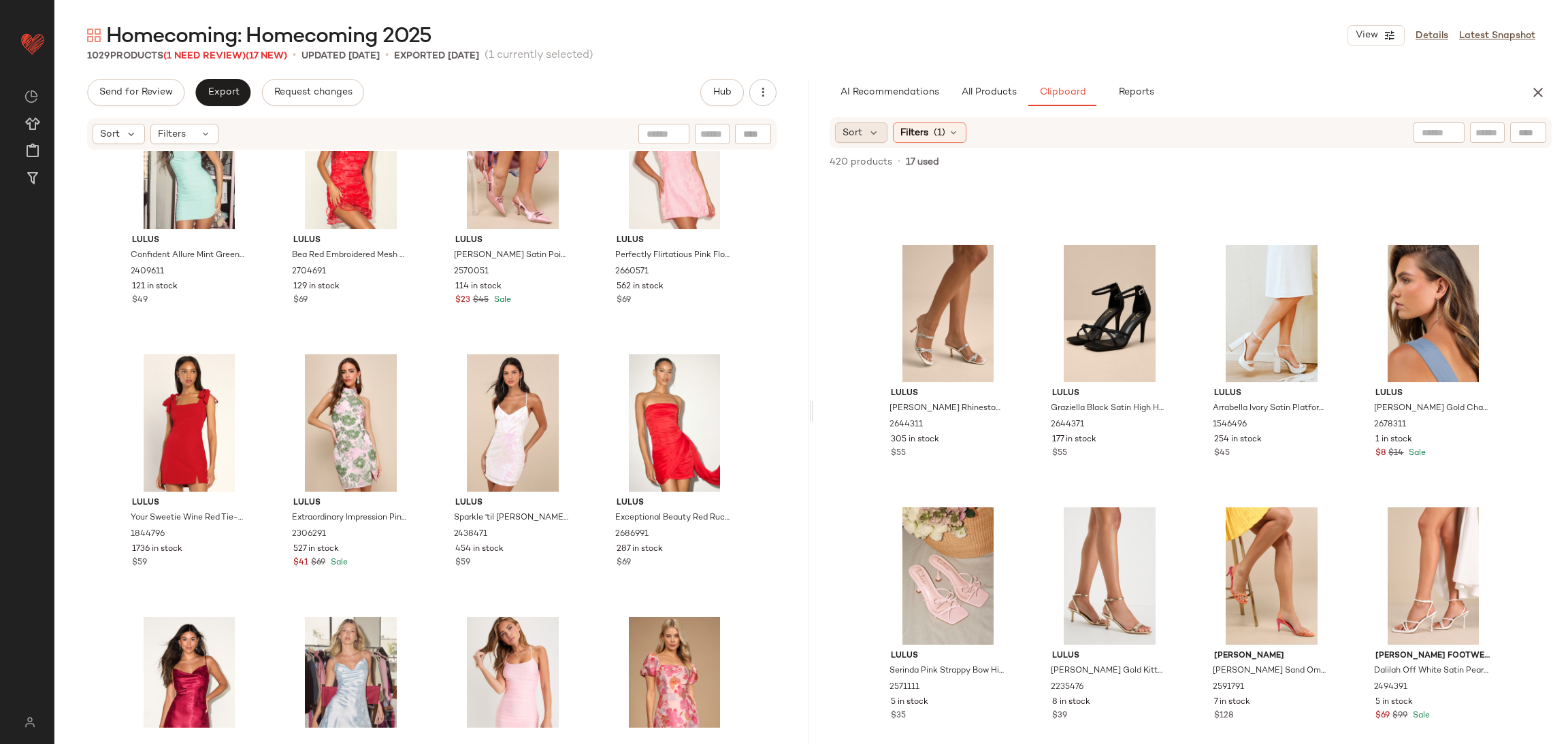
click at [859, 126] on span "Sort" at bounding box center [852, 133] width 20 height 14
click at [924, 173] on label "Newest" at bounding box center [916, 169] width 110 height 19
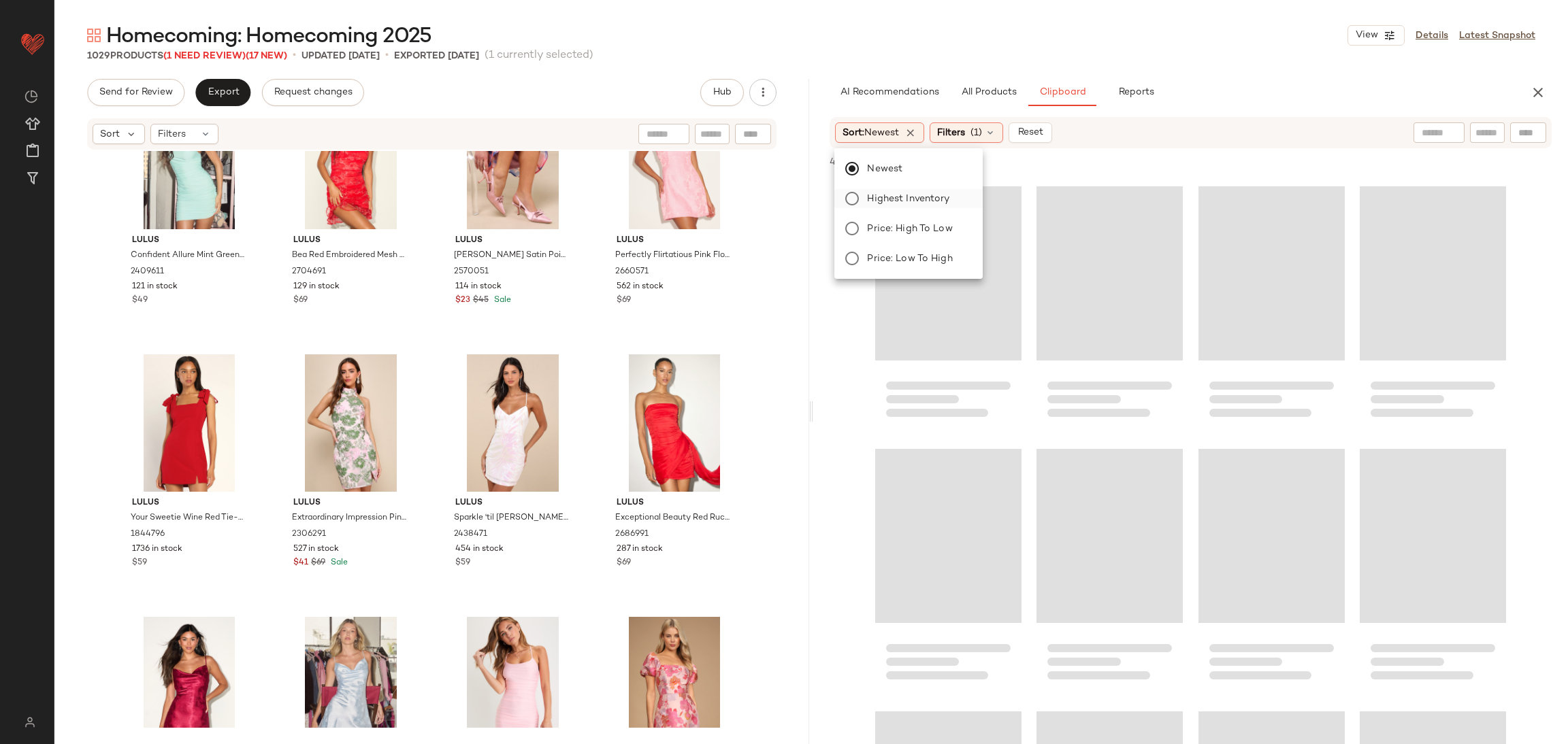
click at [922, 197] on span "Highest Inventory" at bounding box center [909, 199] width 83 height 14
click at [1213, 169] on div "420 products • 17 used • 0 selected Add to Top Add to Bottom Deselect All" at bounding box center [1190, 163] width 754 height 30
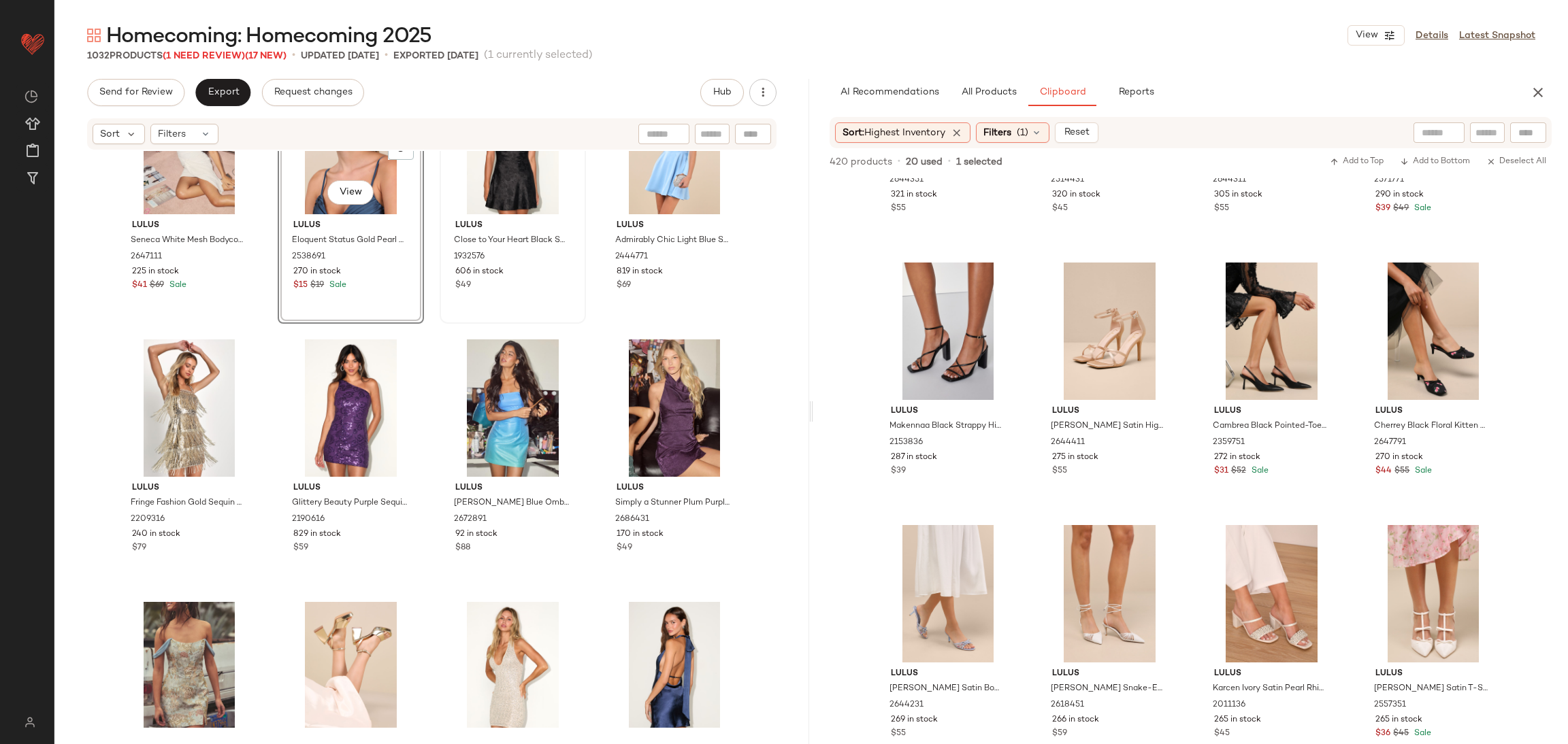
scroll to position [8071, 0]
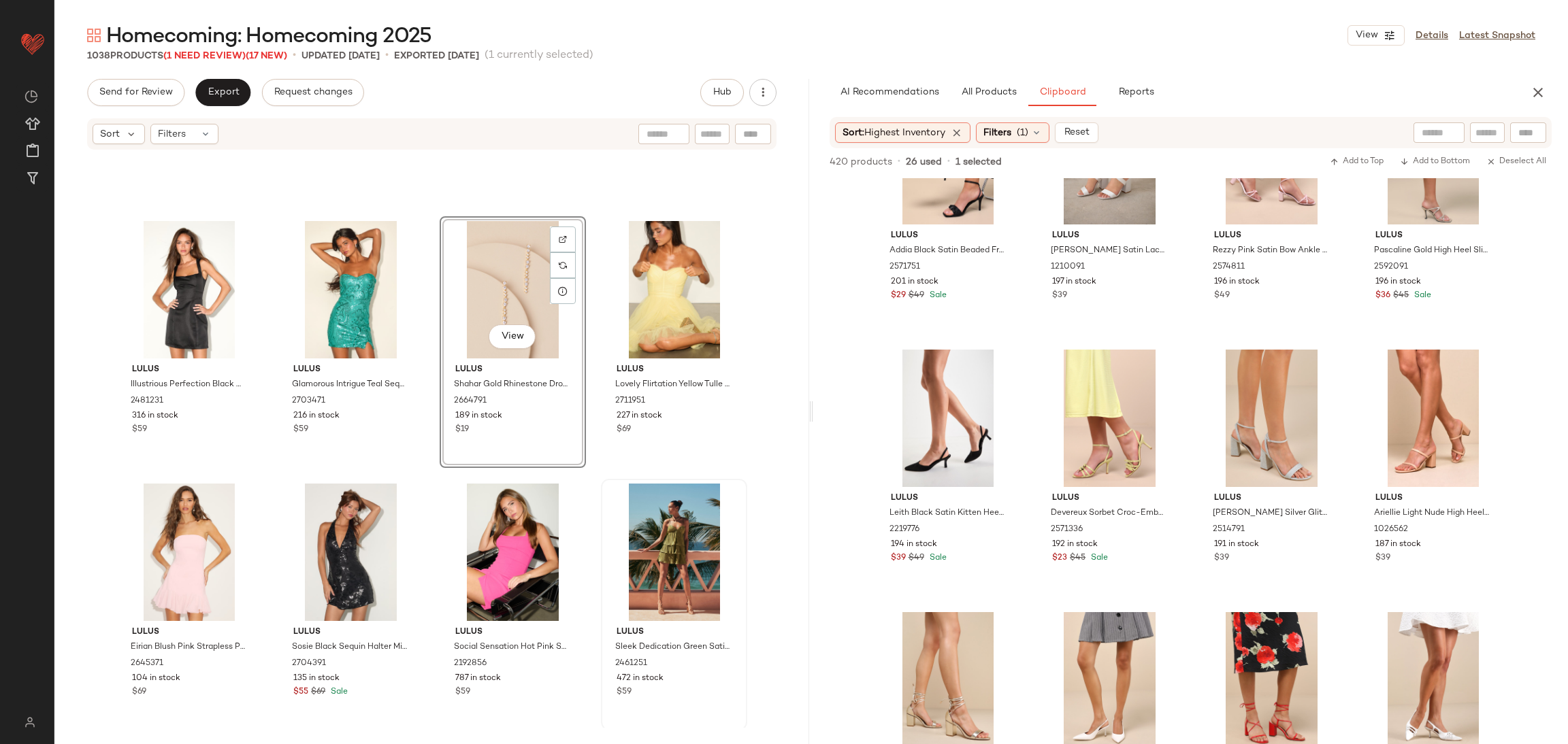
scroll to position [10452, 0]
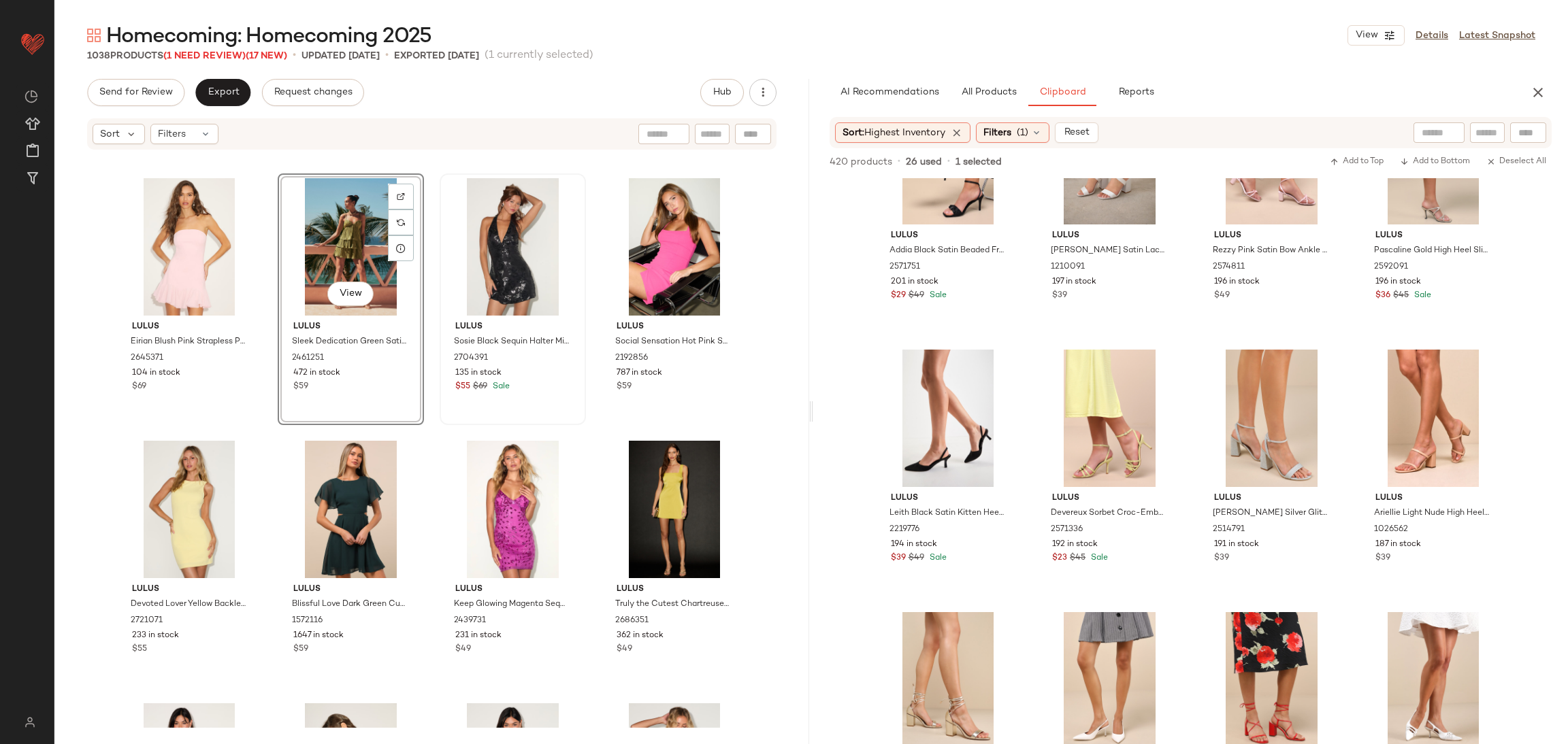
scroll to position [10554, 0]
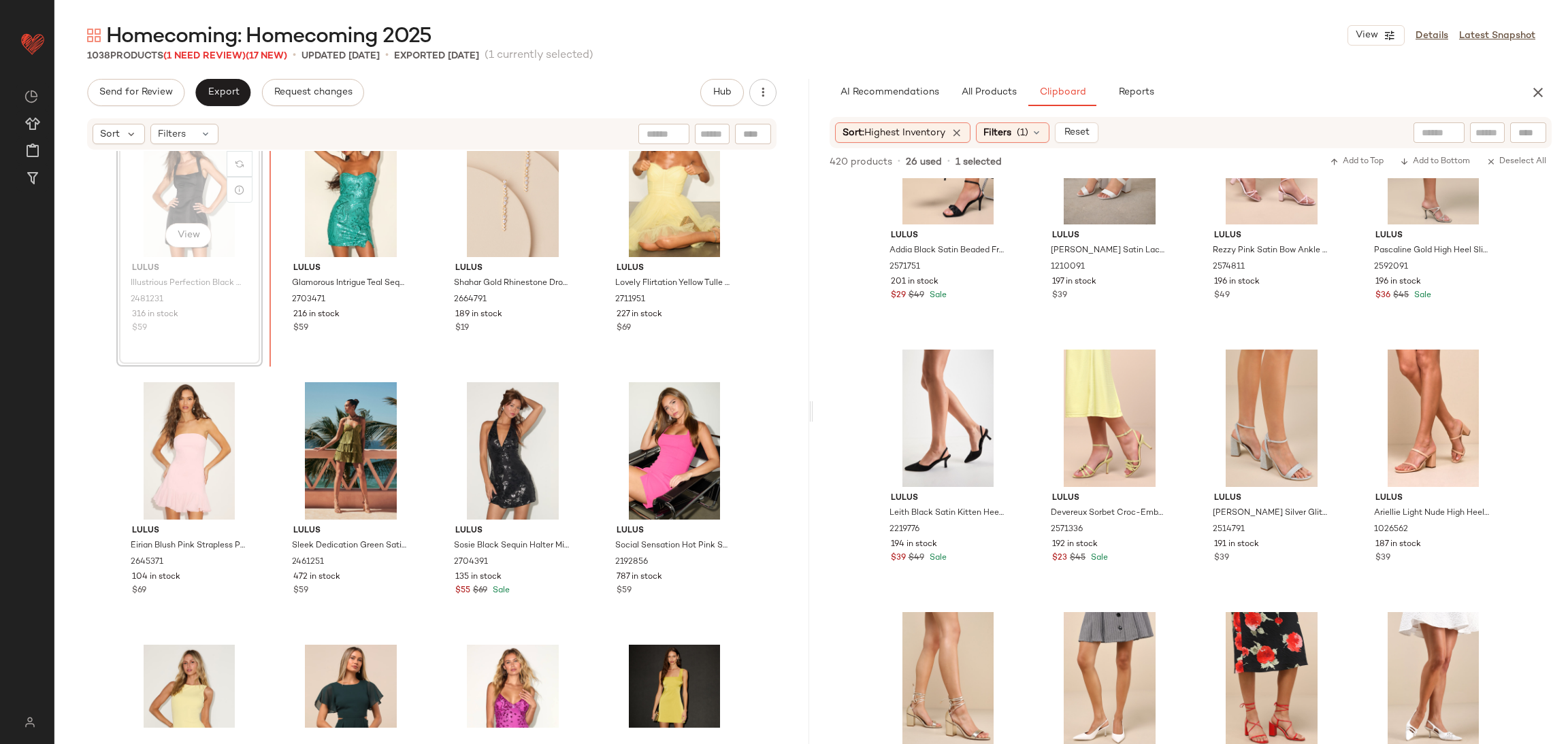
scroll to position [10553, 0]
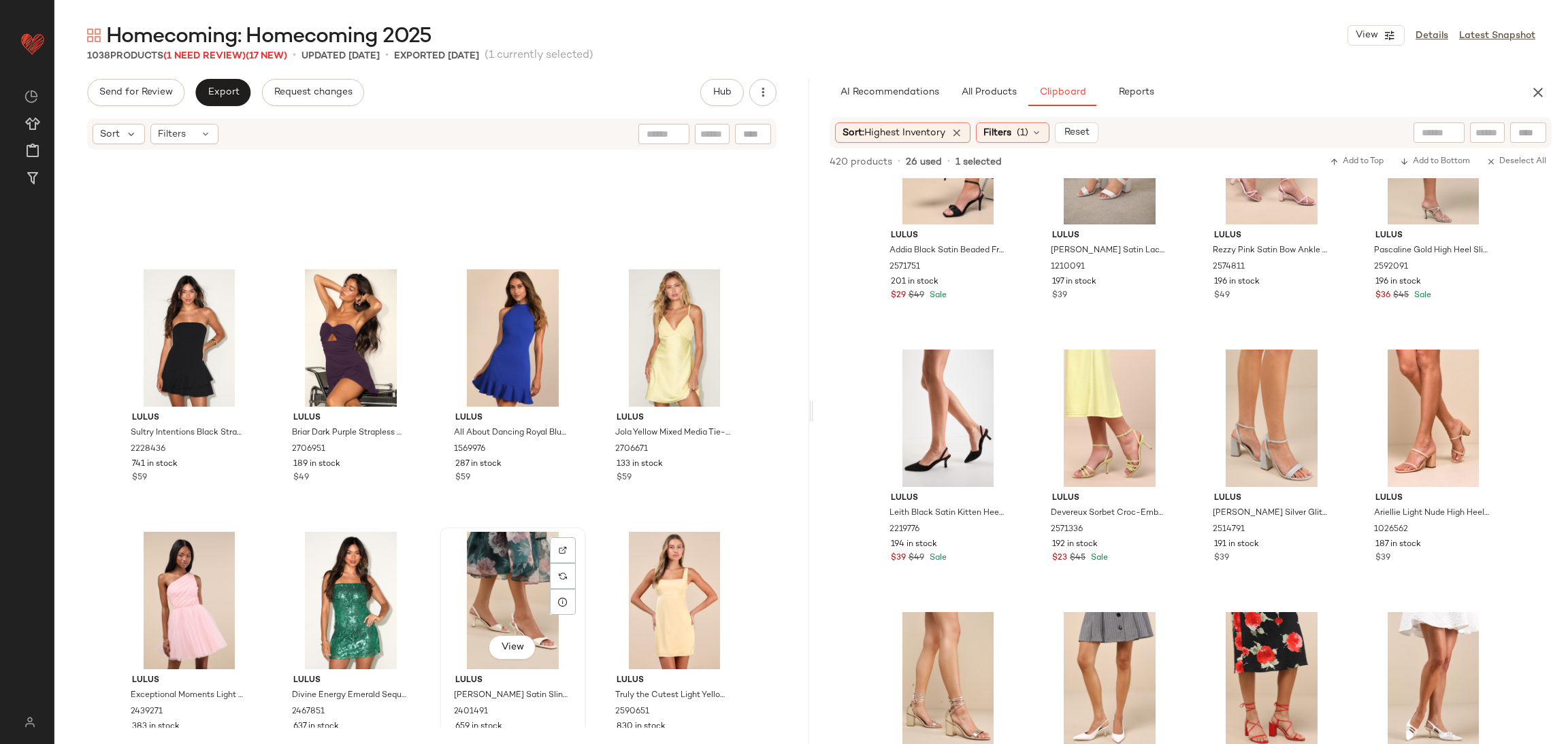
scroll to position [9838, 0]
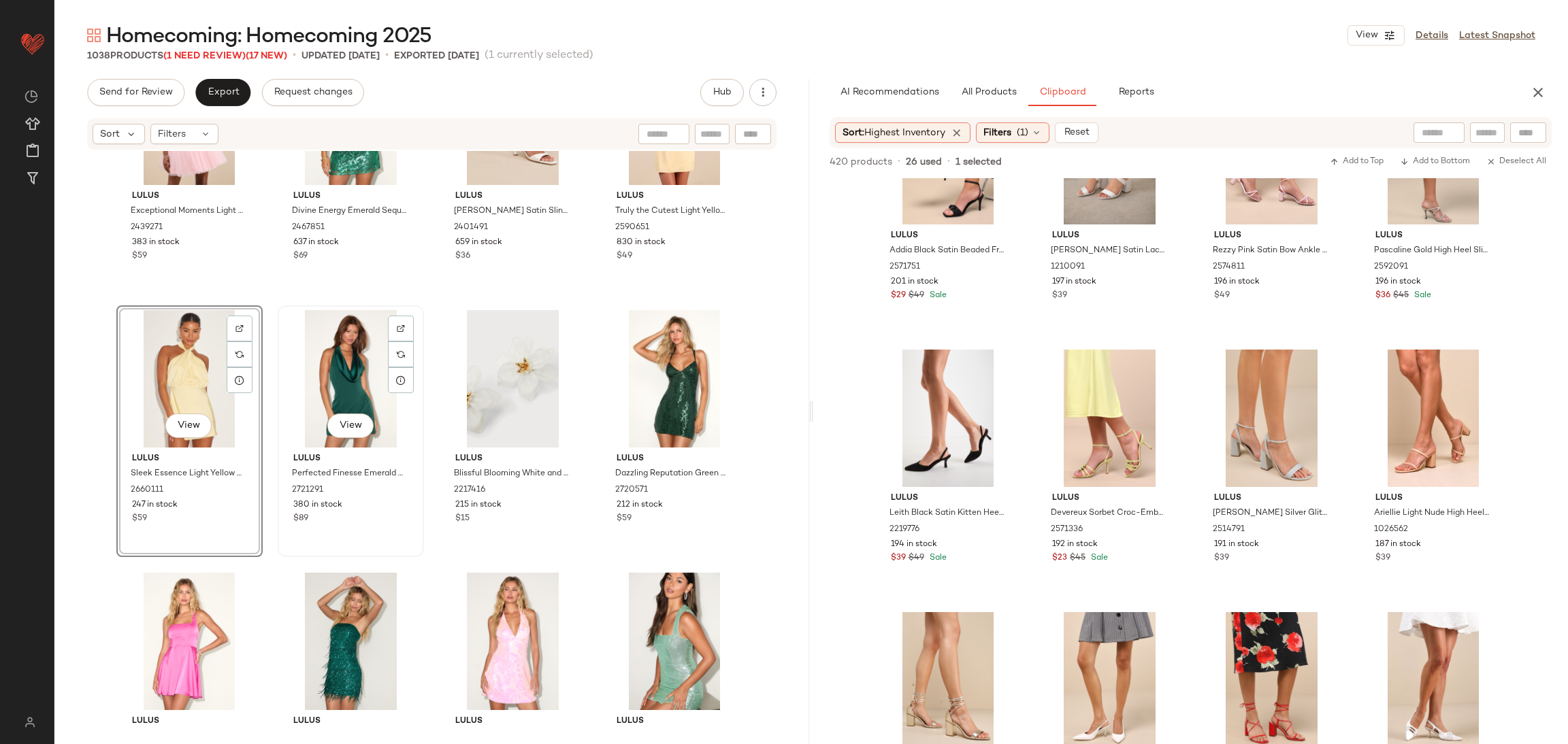
click at [347, 380] on div "View" at bounding box center [350, 379] width 137 height 138
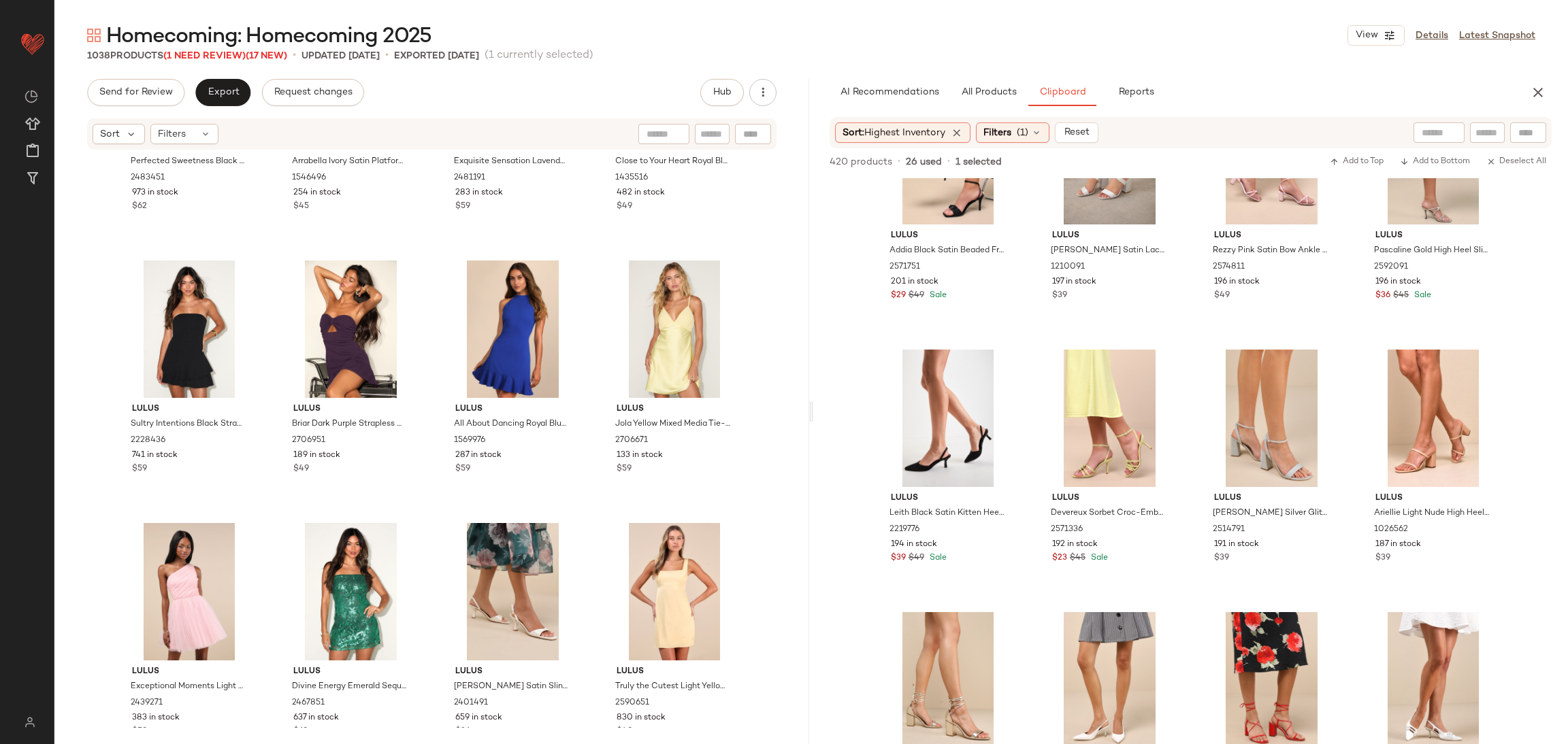
scroll to position [9328, 0]
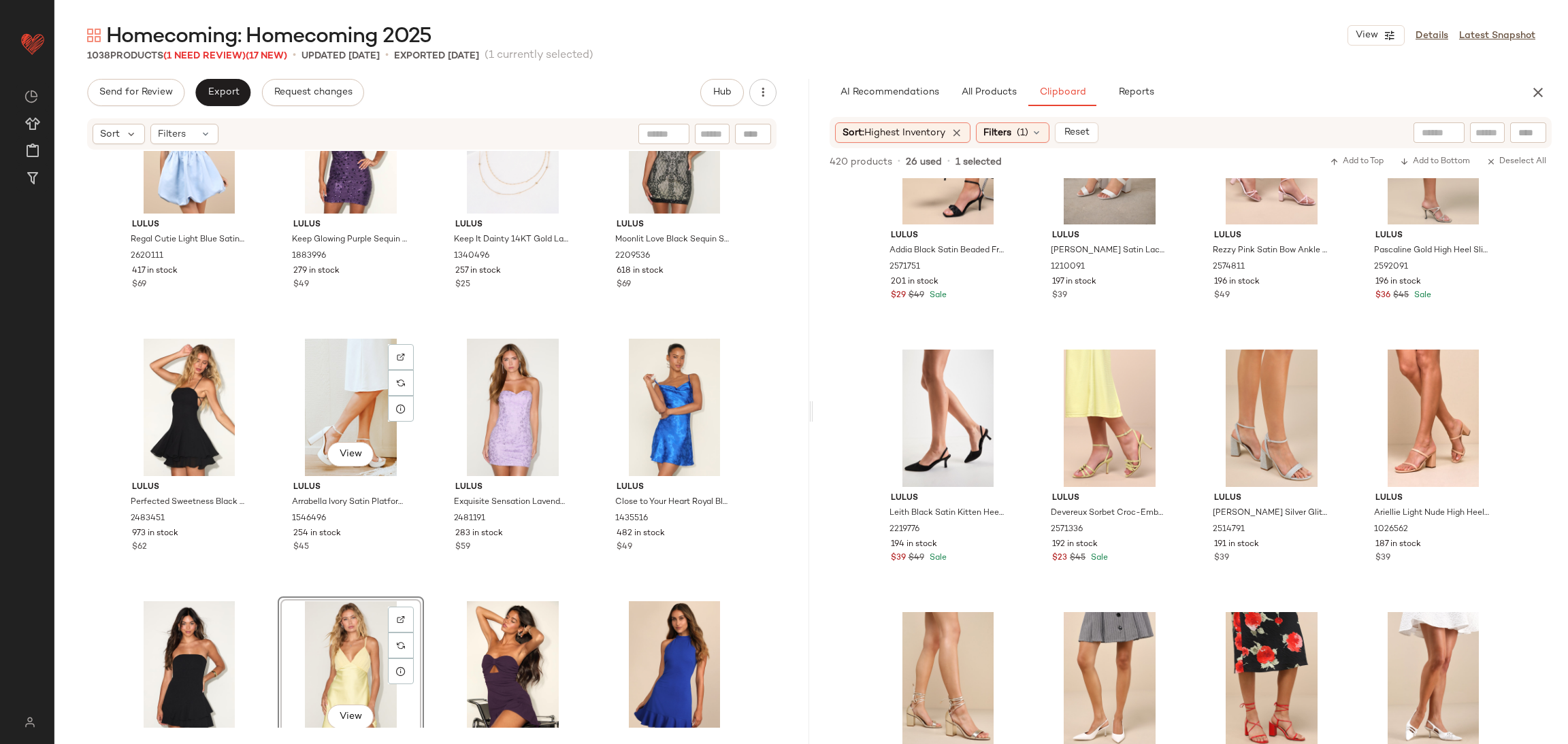
scroll to position [9124, 0]
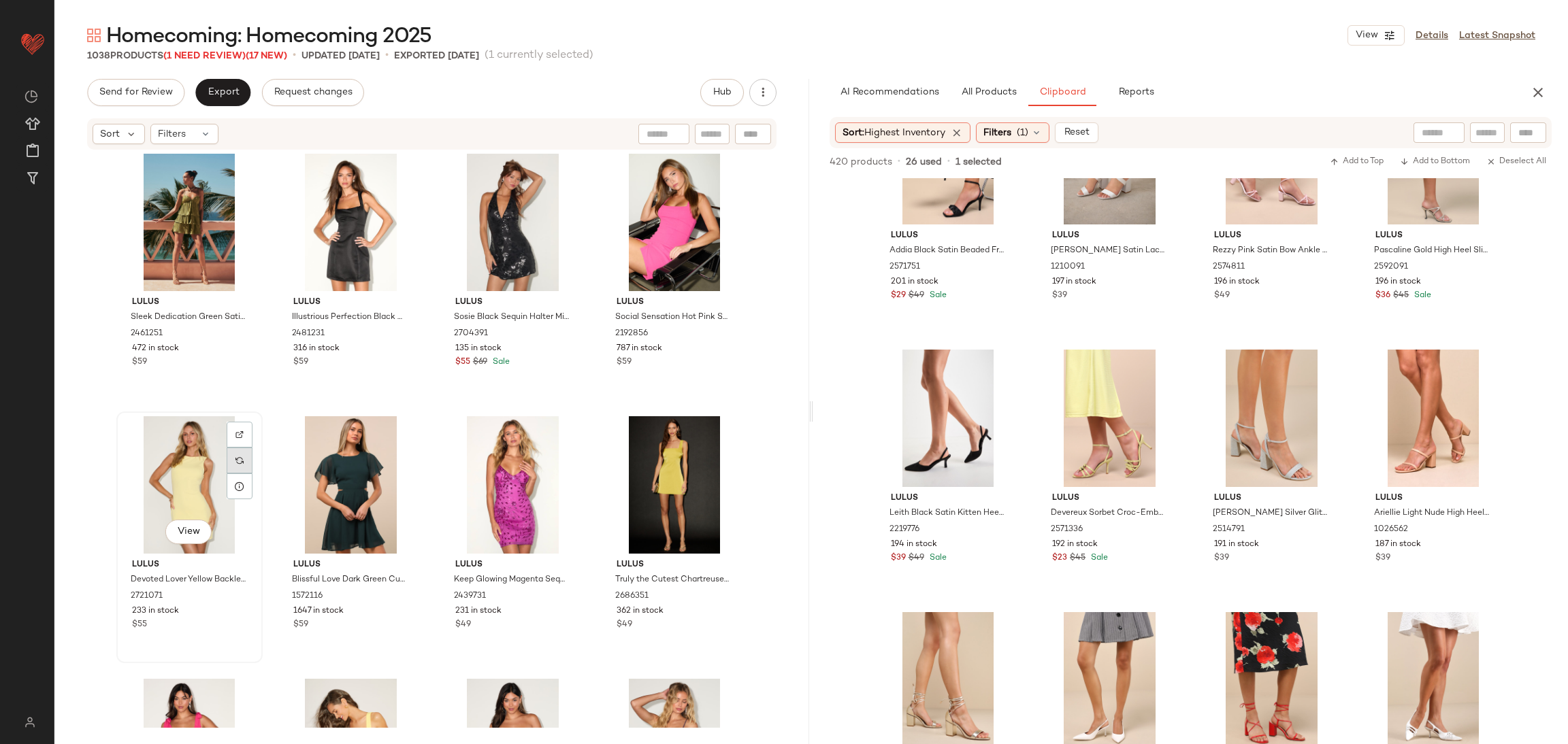
scroll to position [10757, 0]
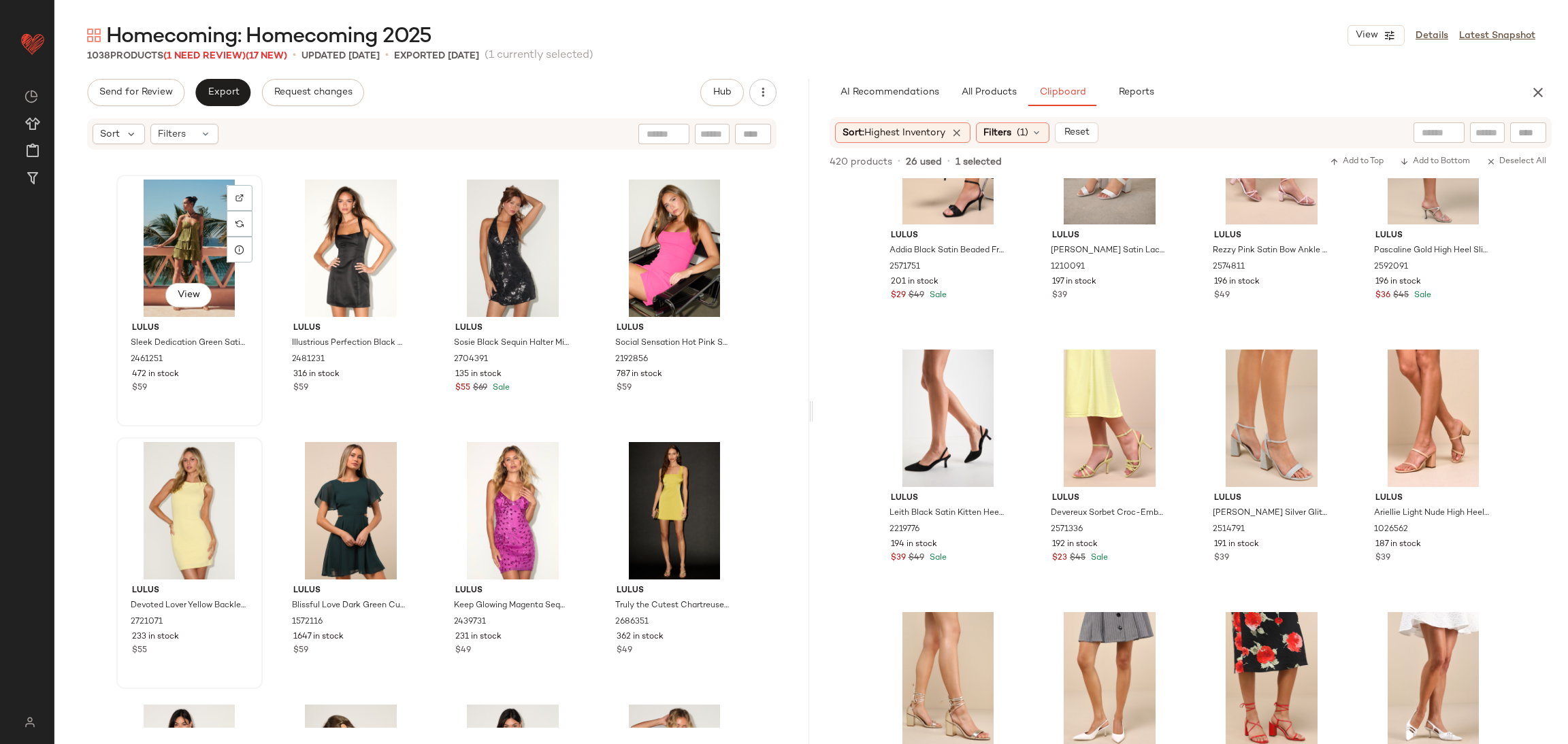
drag, startPoint x: 337, startPoint y: 729, endPoint x: 236, endPoint y: 376, distance: 367.2
click at [236, 376] on div "Sort Filters View Lulus Sleek Dedication Green Satin Plisse Cutout Tiered Mini …" at bounding box center [431, 431] width 754 height 627
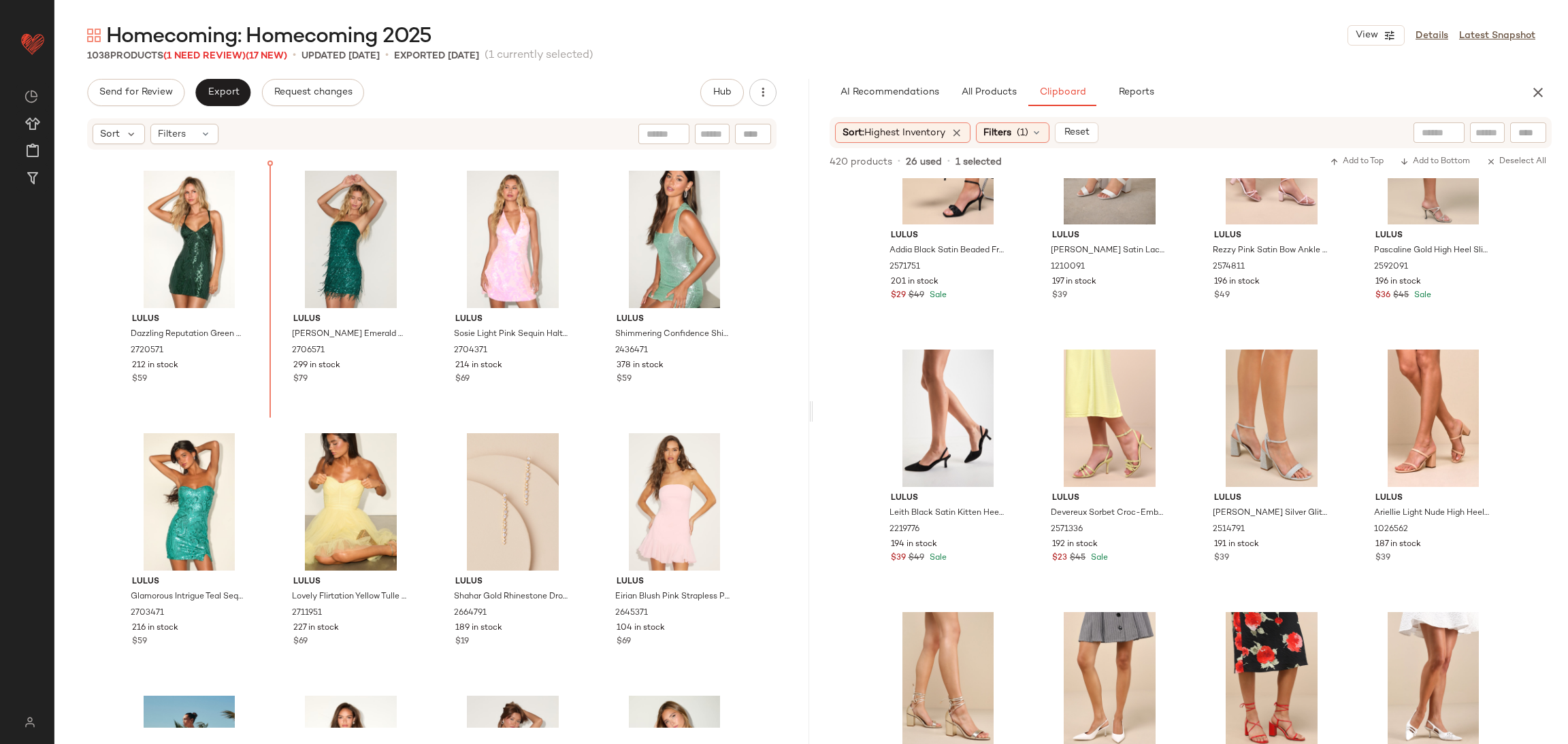
scroll to position [10229, 0]
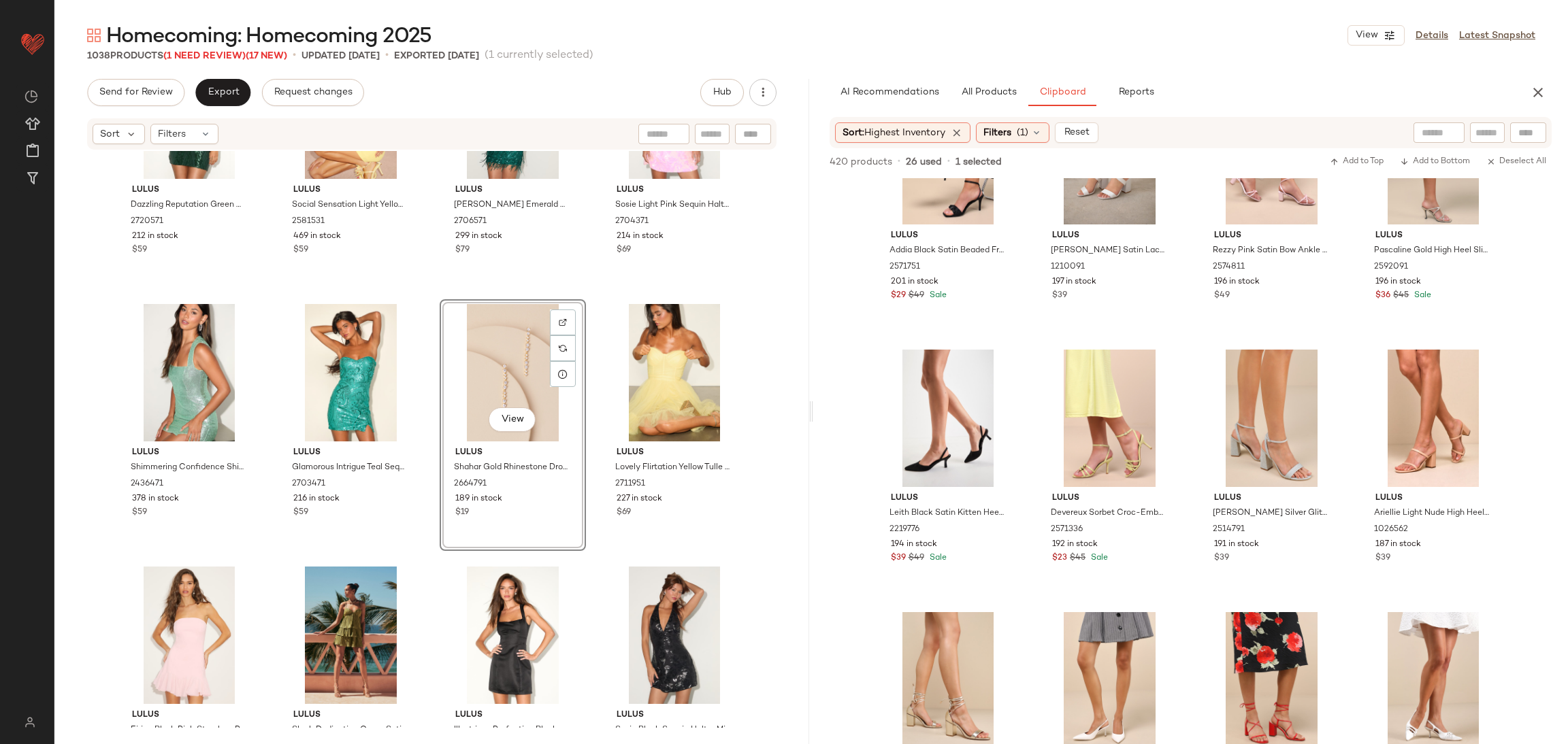
scroll to position [10433, 0]
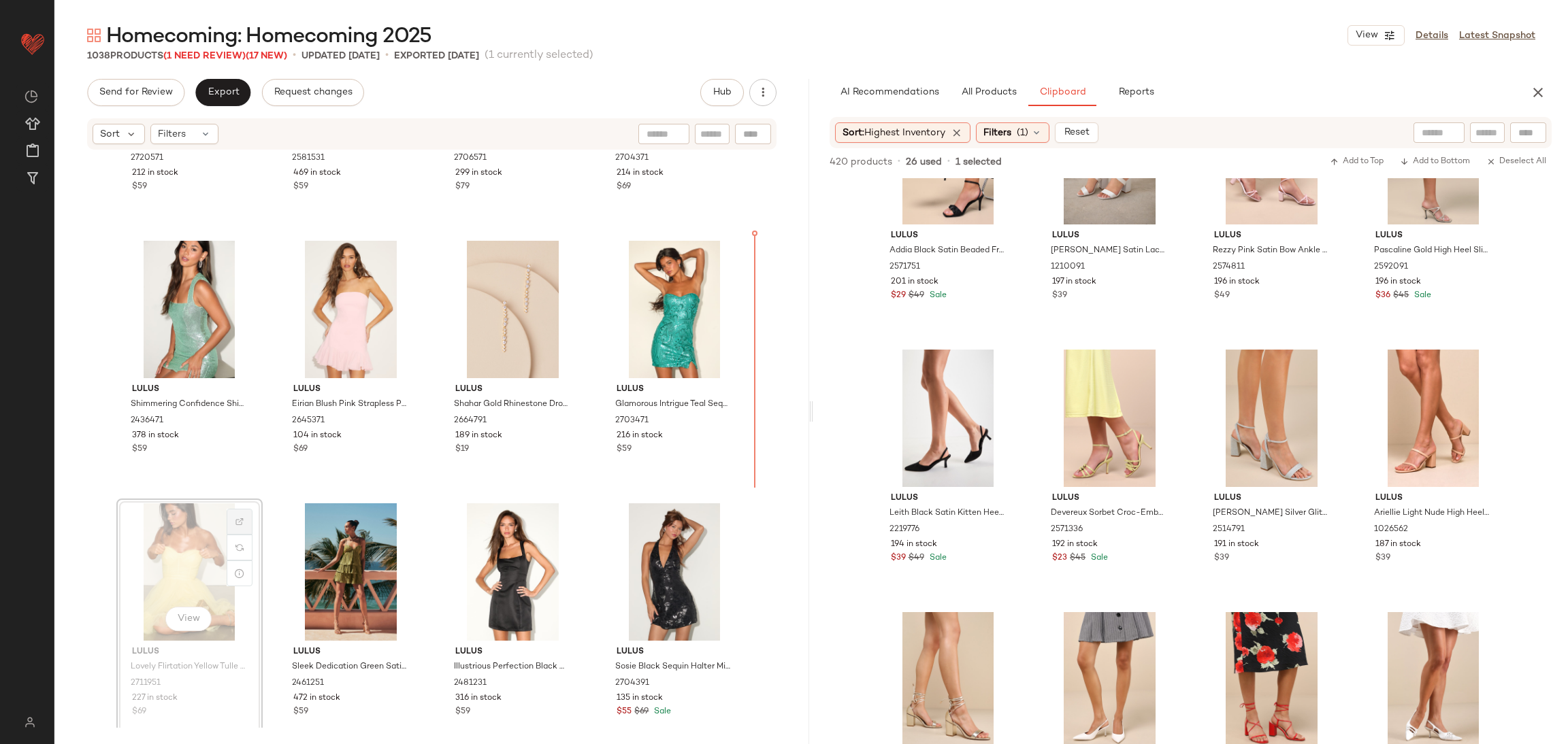
scroll to position [10403, 0]
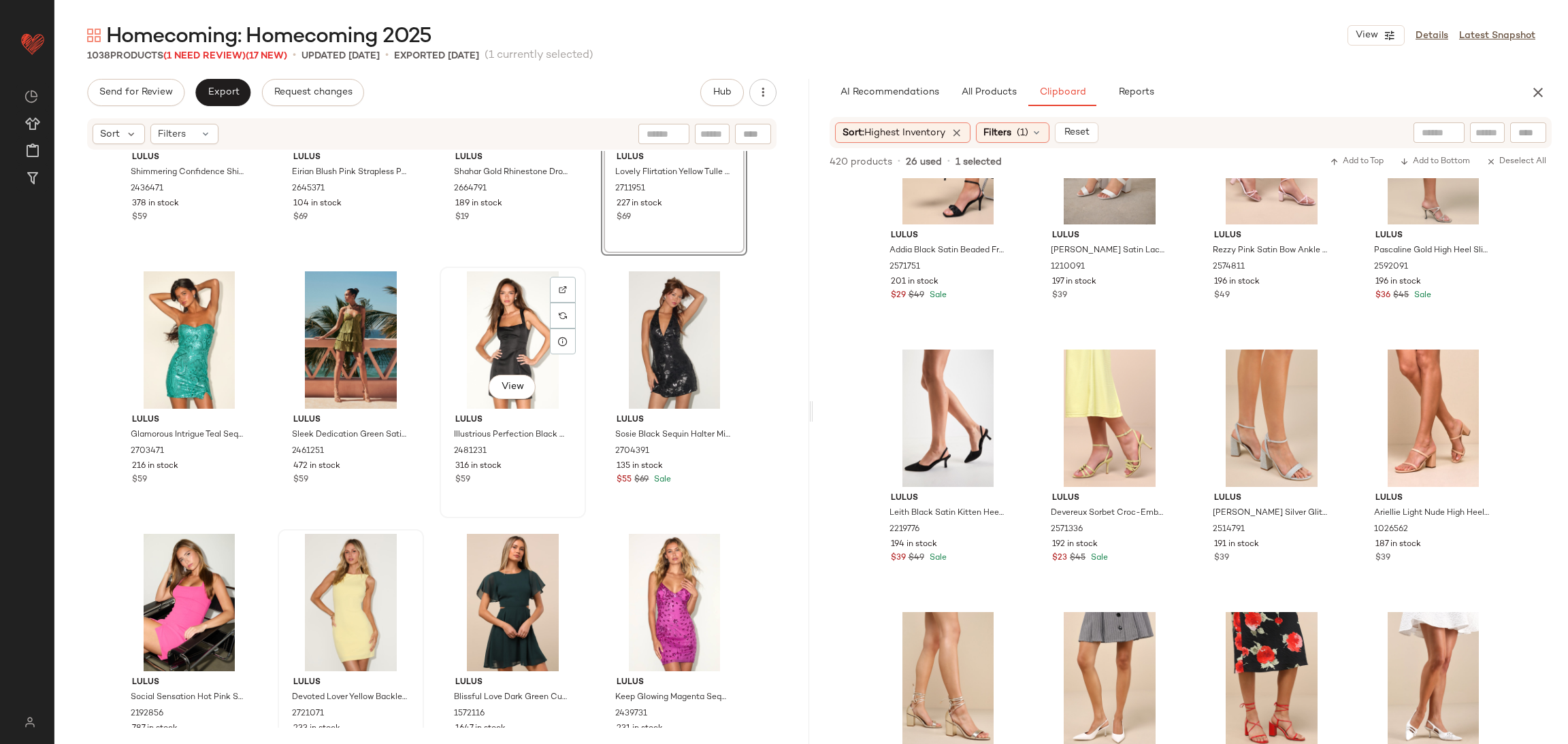
scroll to position [10709, 0]
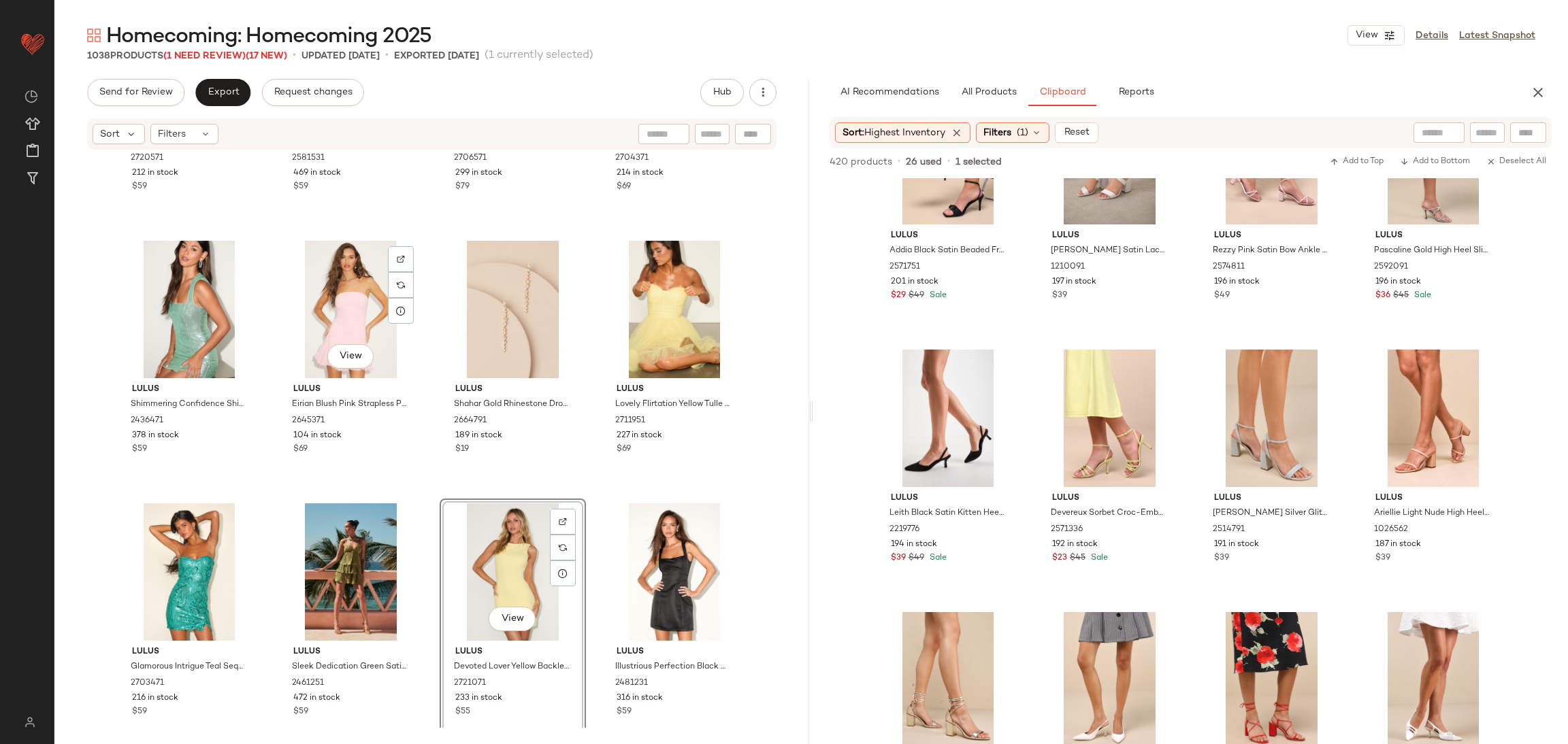
scroll to position [10709, 0]
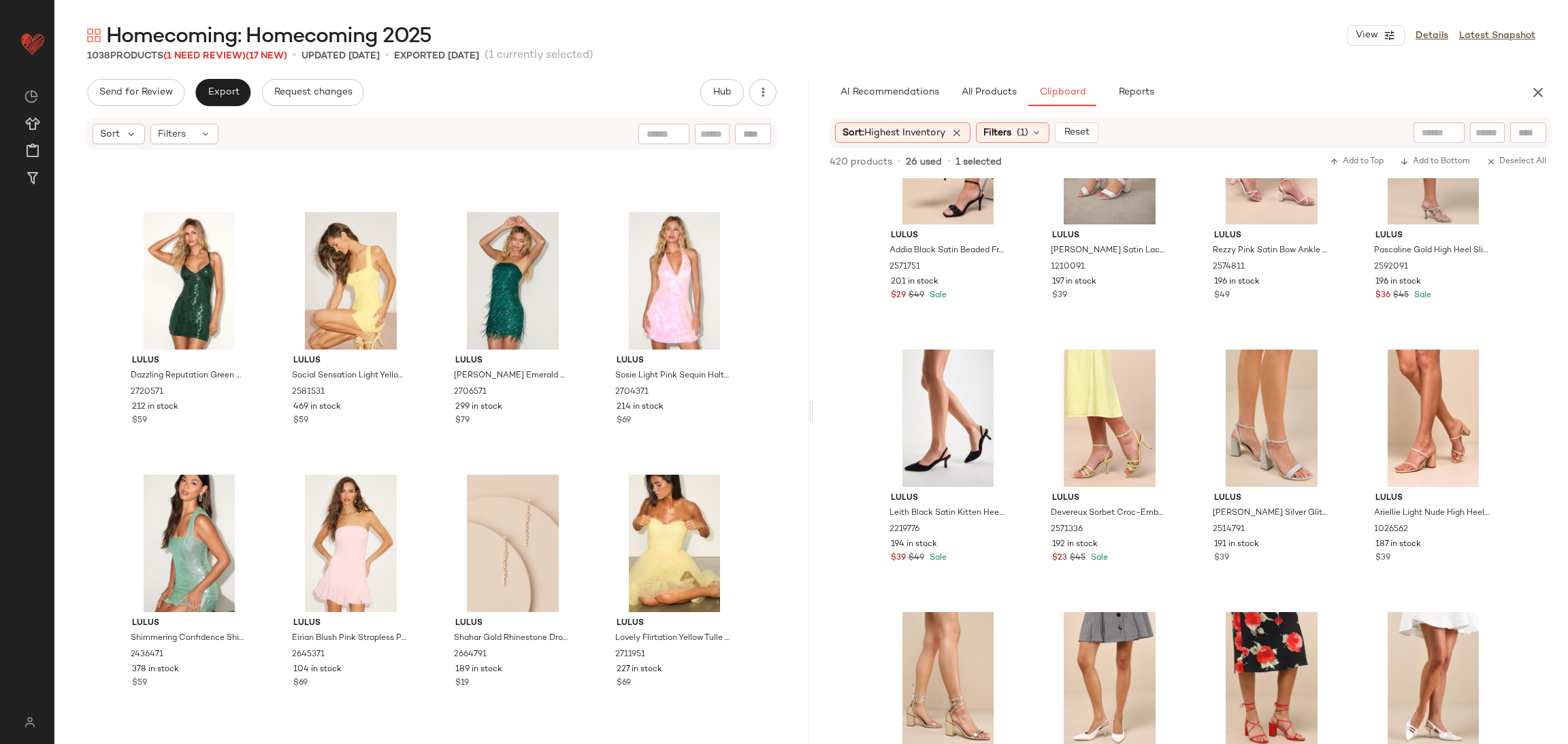
scroll to position [10505, 0]
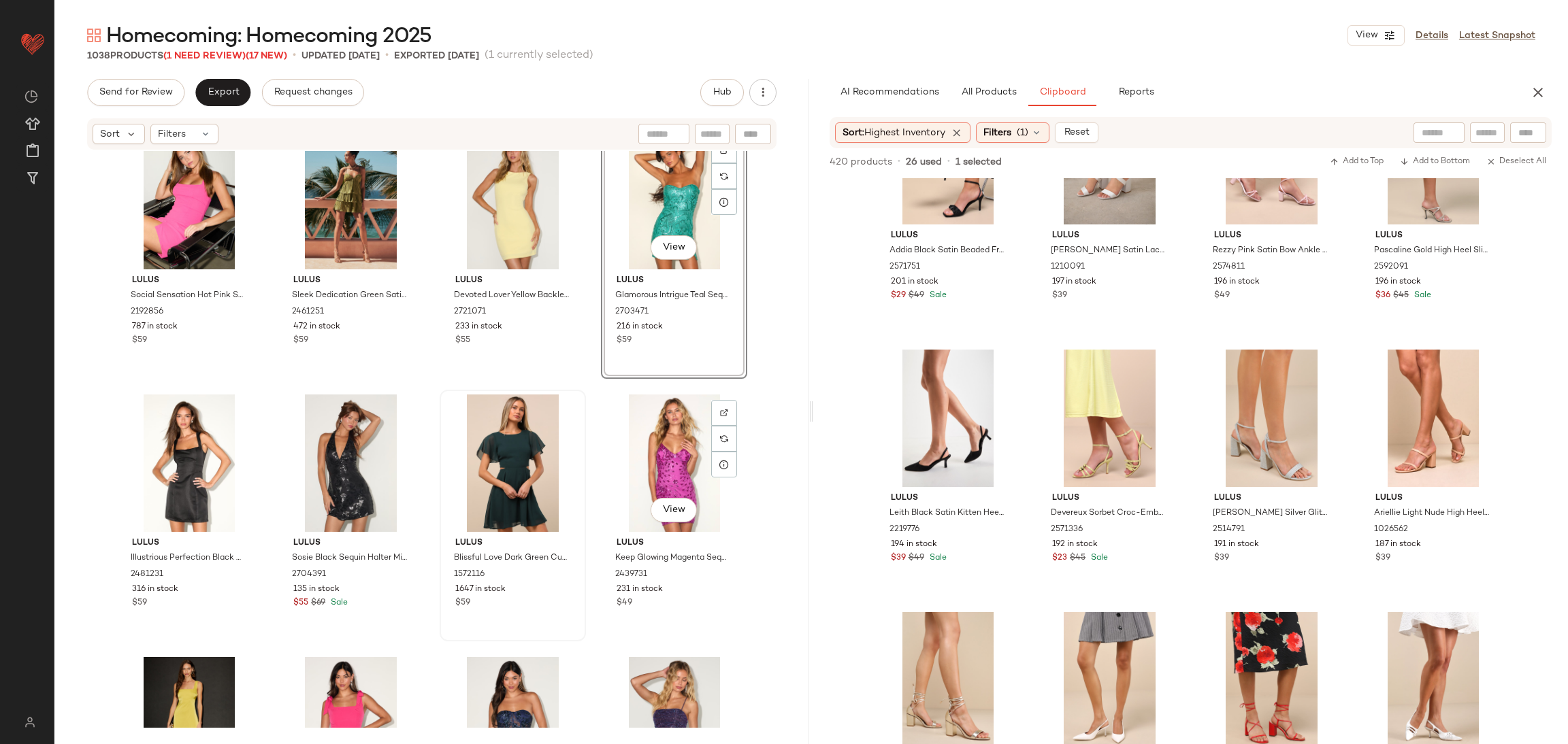
scroll to position [10913, 0]
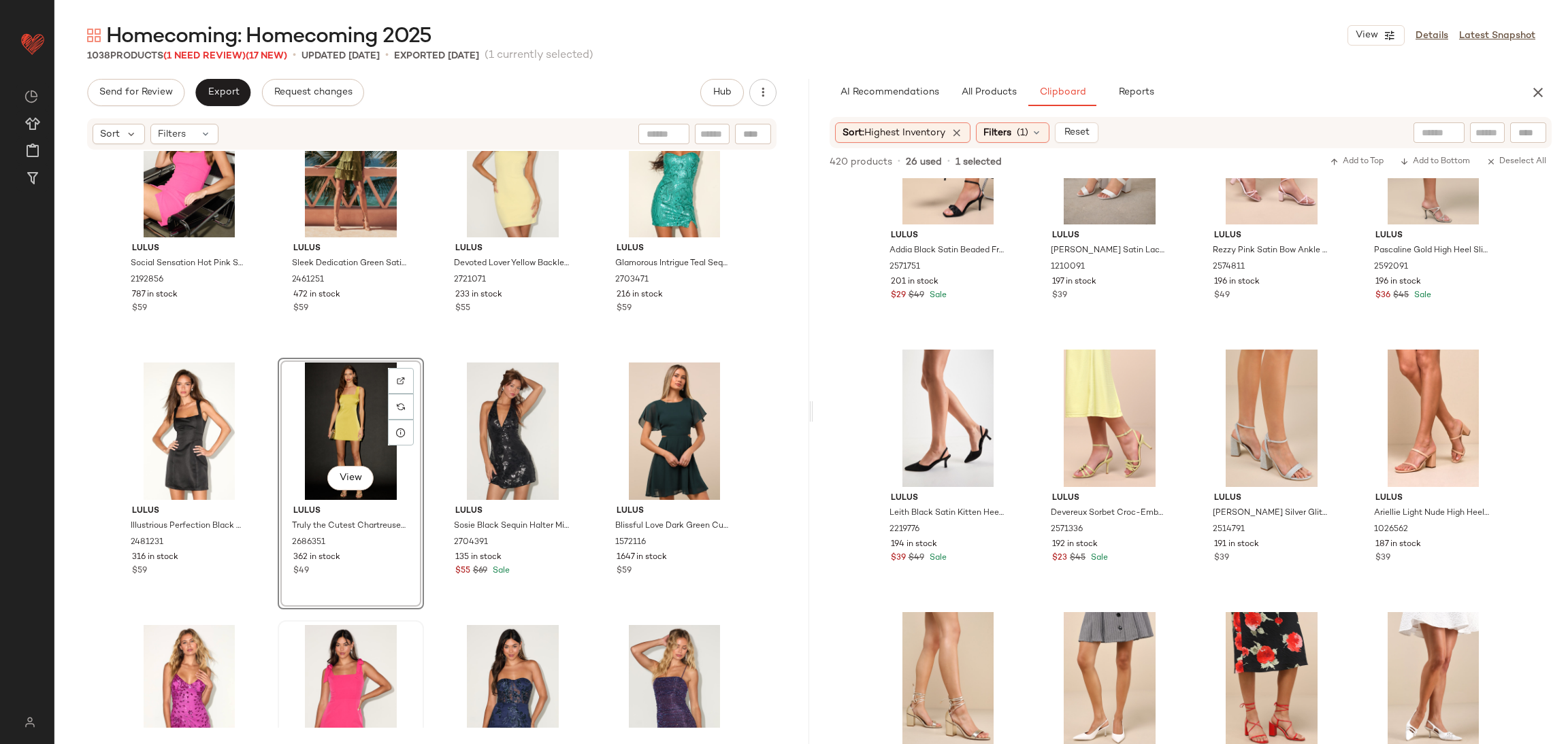
scroll to position [11117, 0]
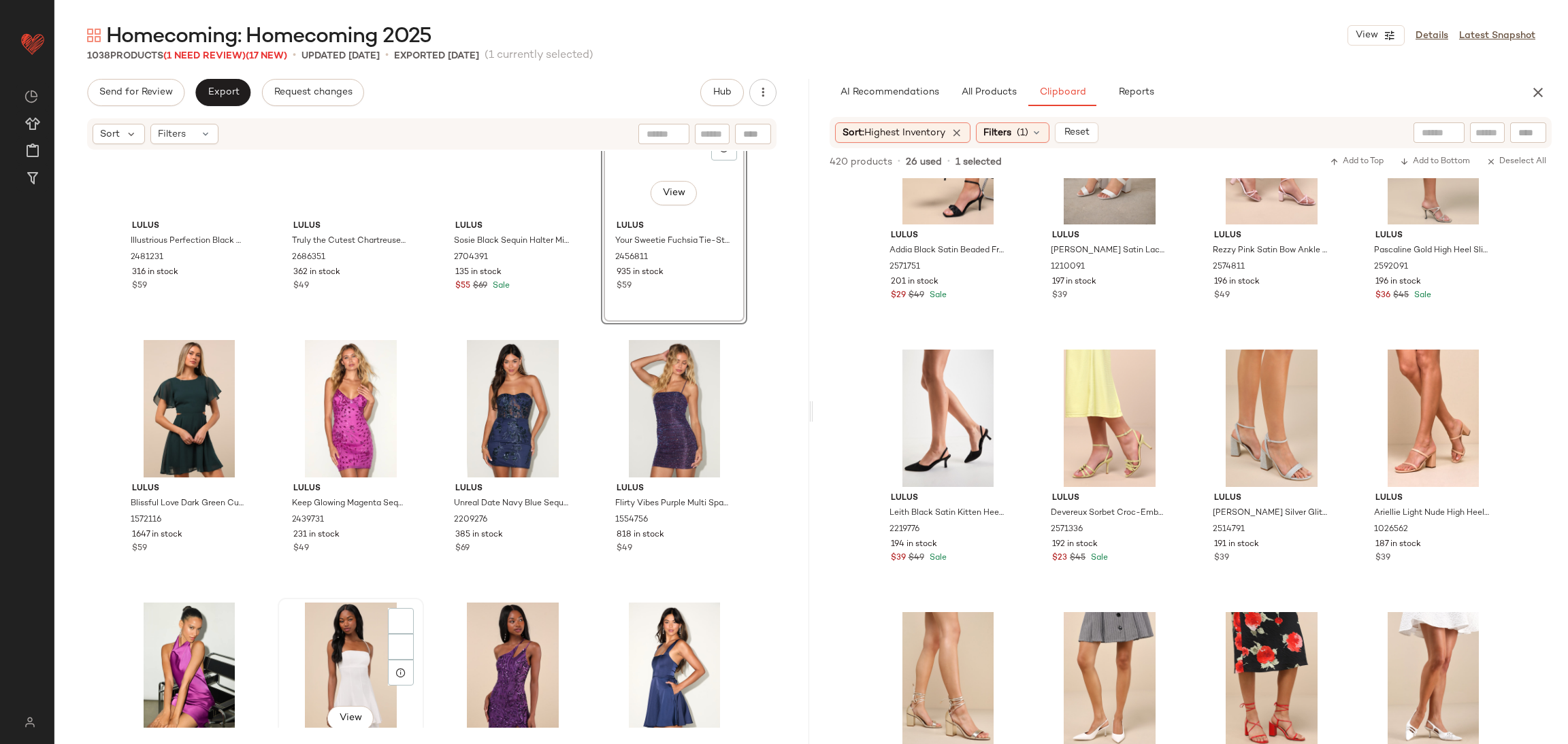
scroll to position [11109, 0]
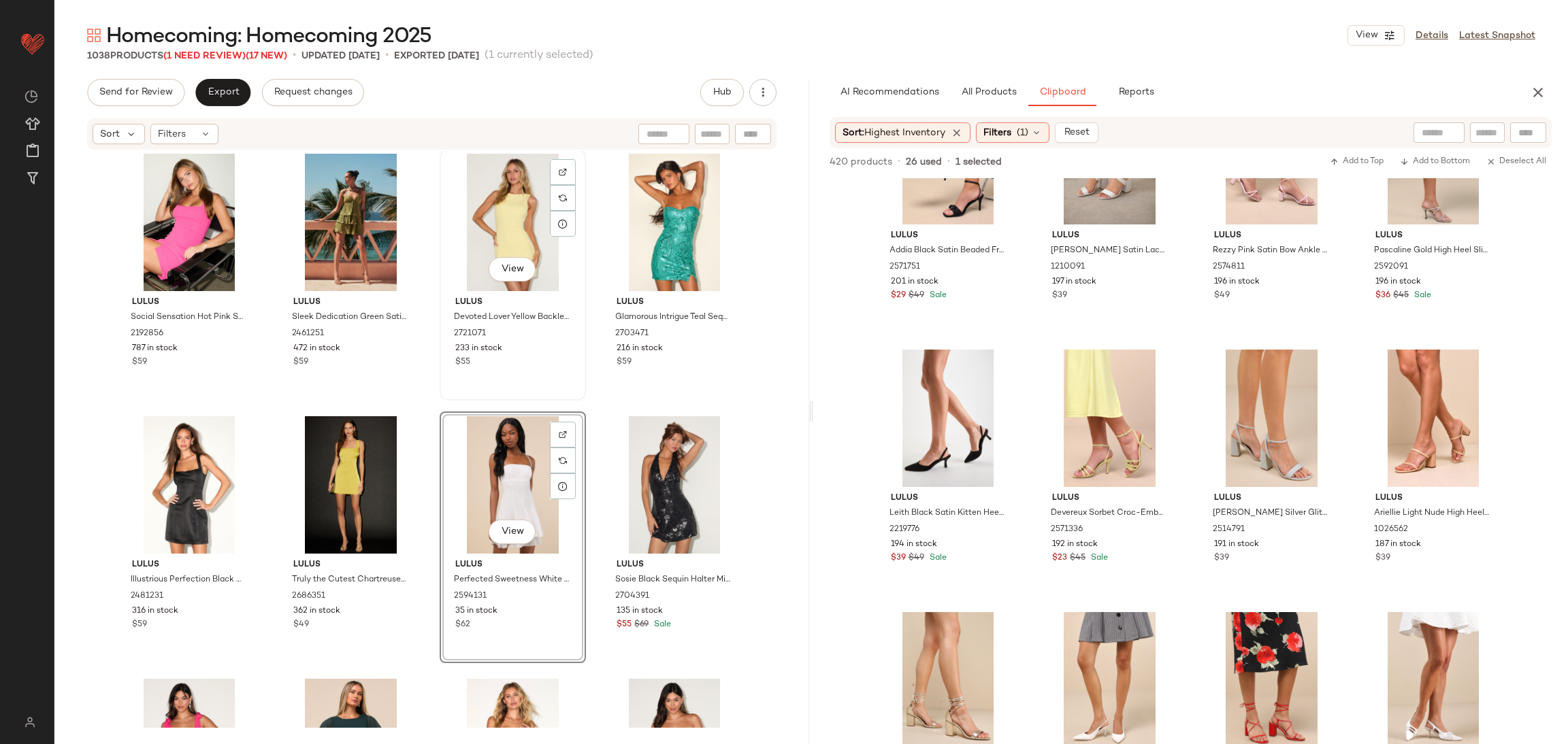
scroll to position [10905, 0]
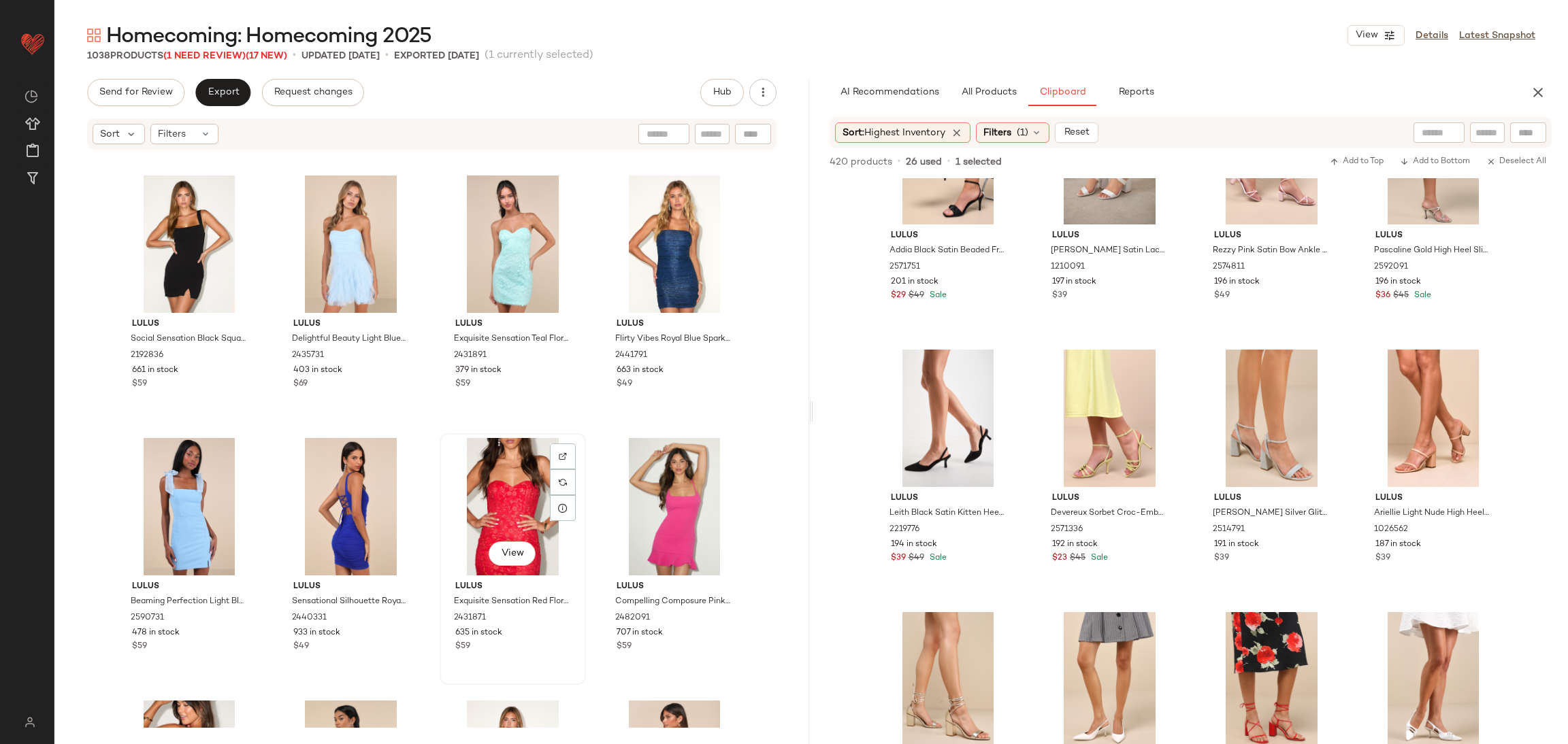
scroll to position [12232, 0]
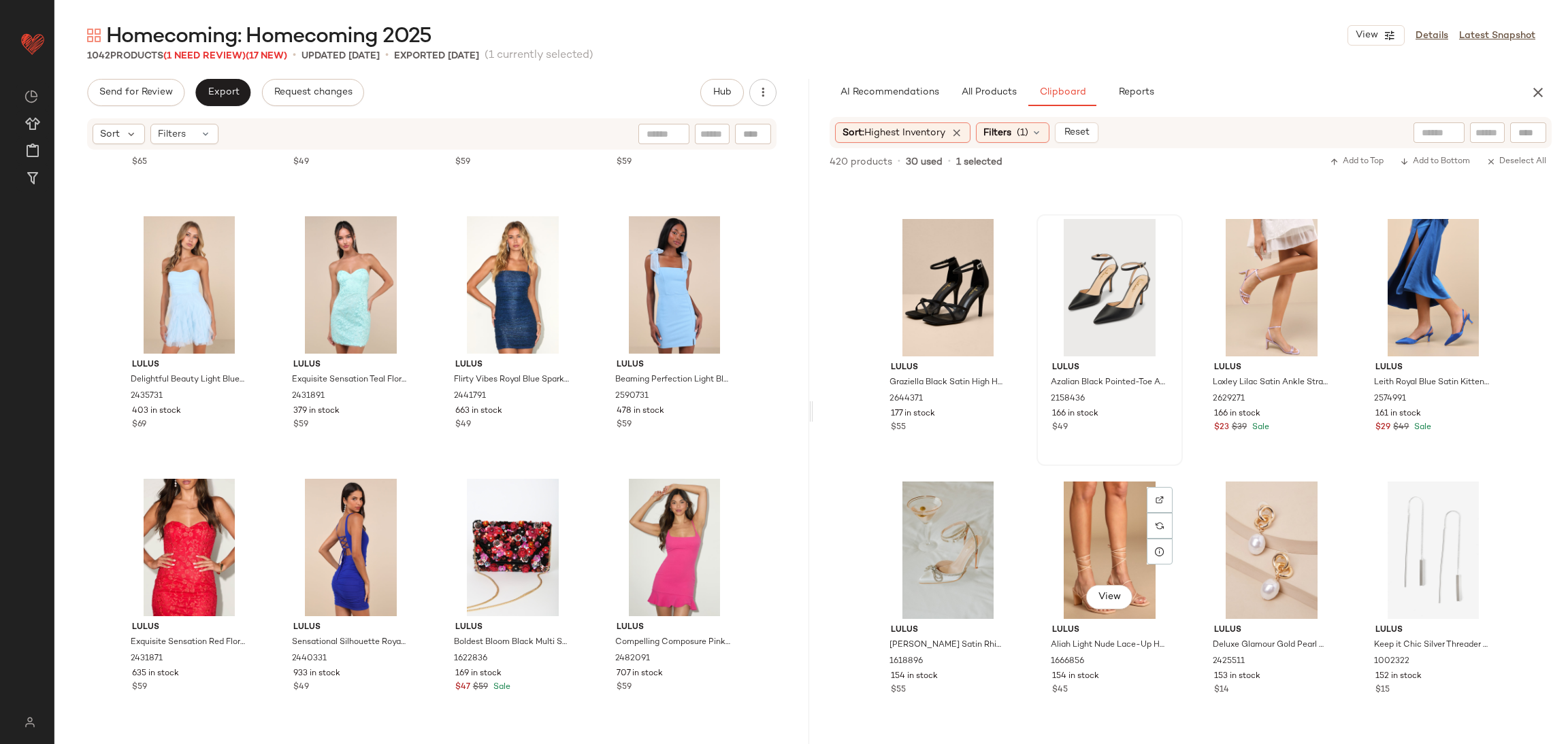
scroll to position [4908, 0]
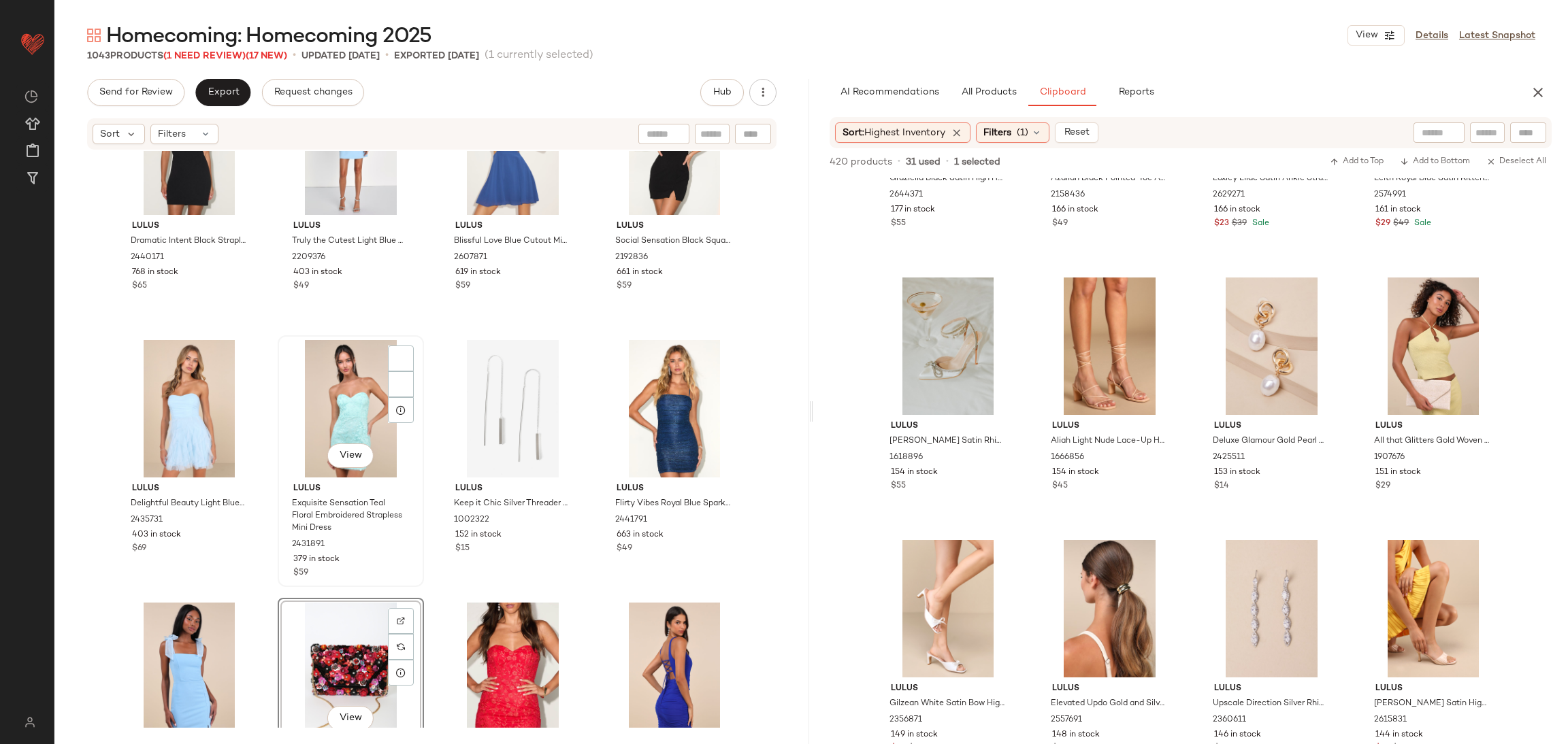
scroll to position [12252, 0]
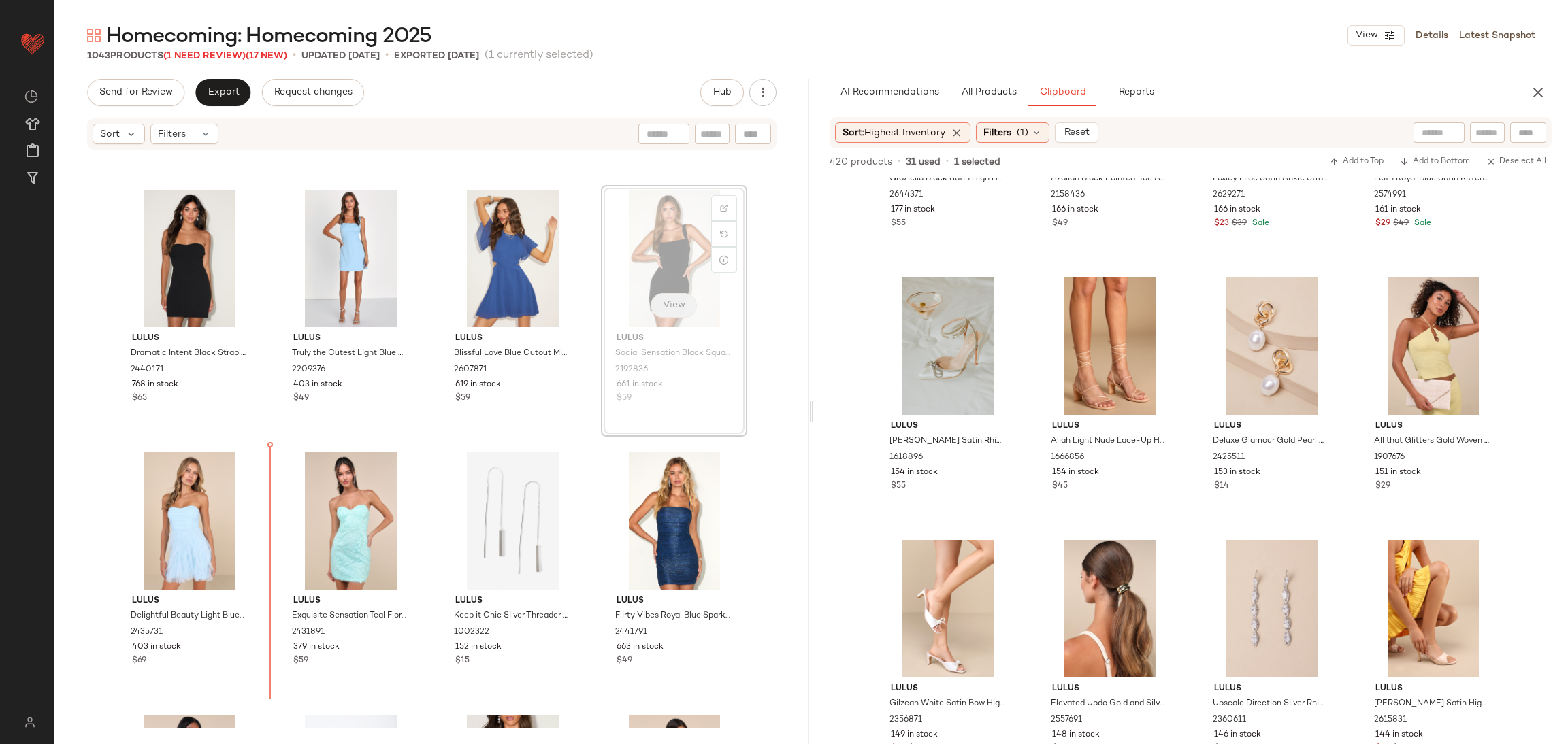
scroll to position [12324, 0]
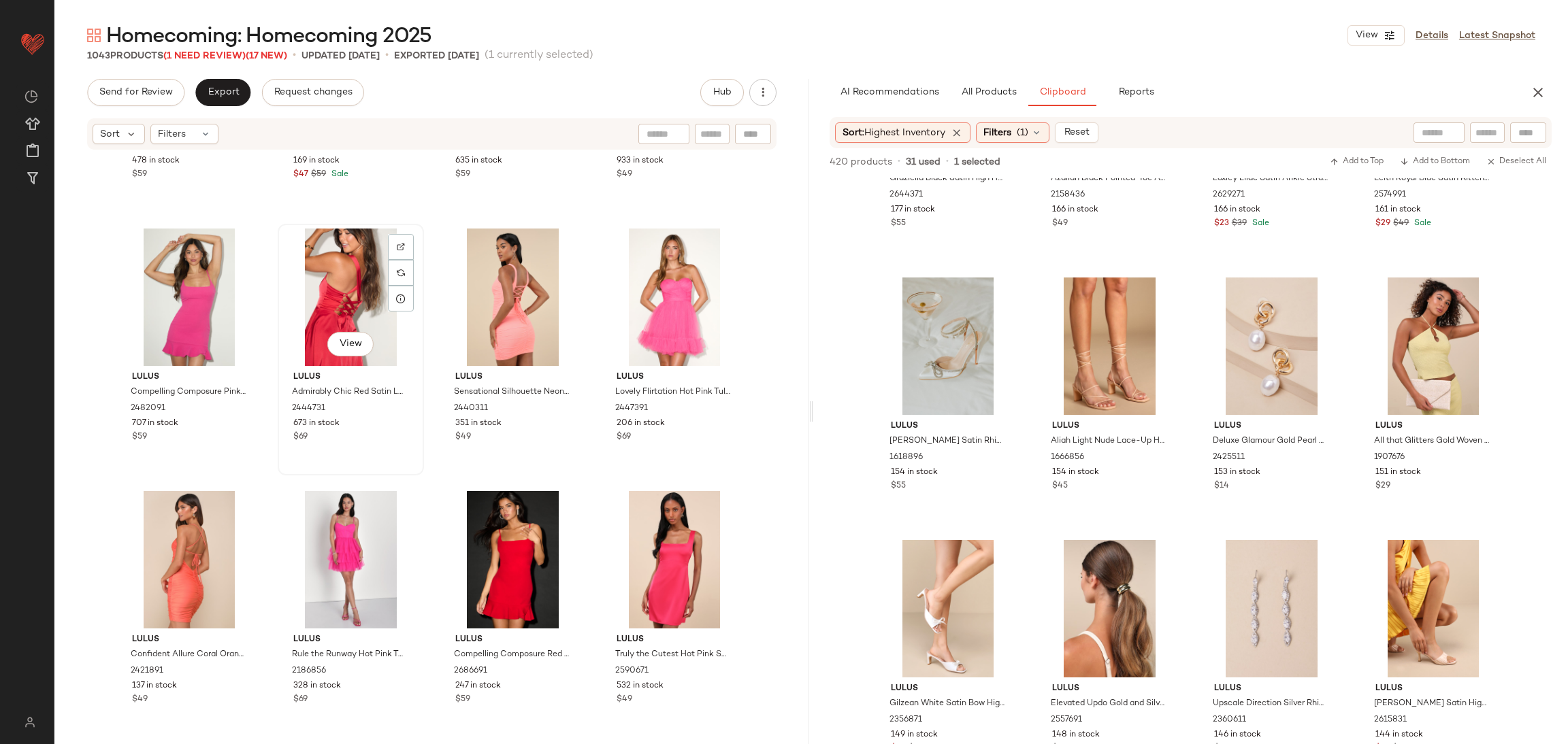
scroll to position [12835, 0]
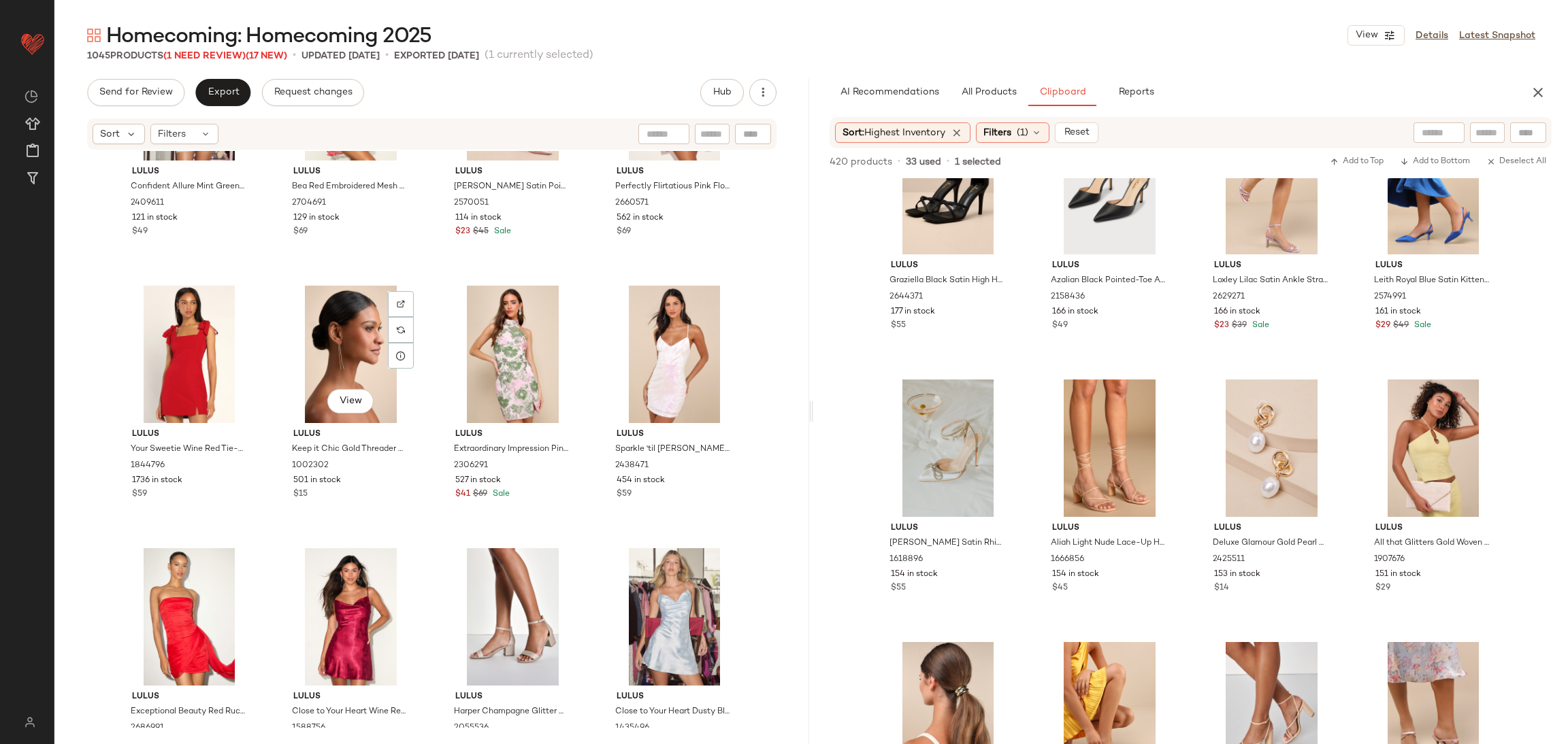
scroll to position [7221, 0]
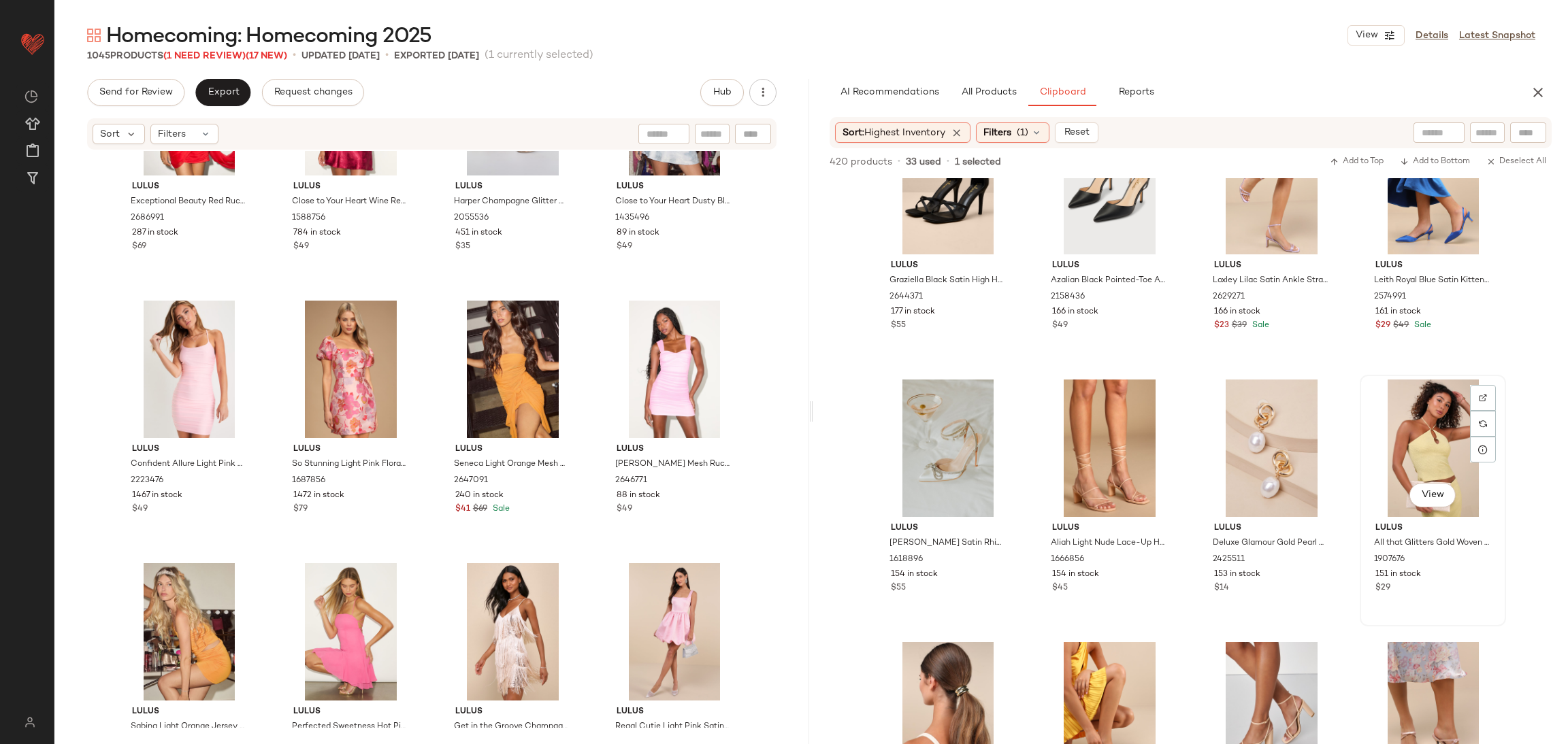
click at [1412, 430] on div "View" at bounding box center [1433, 449] width 137 height 138
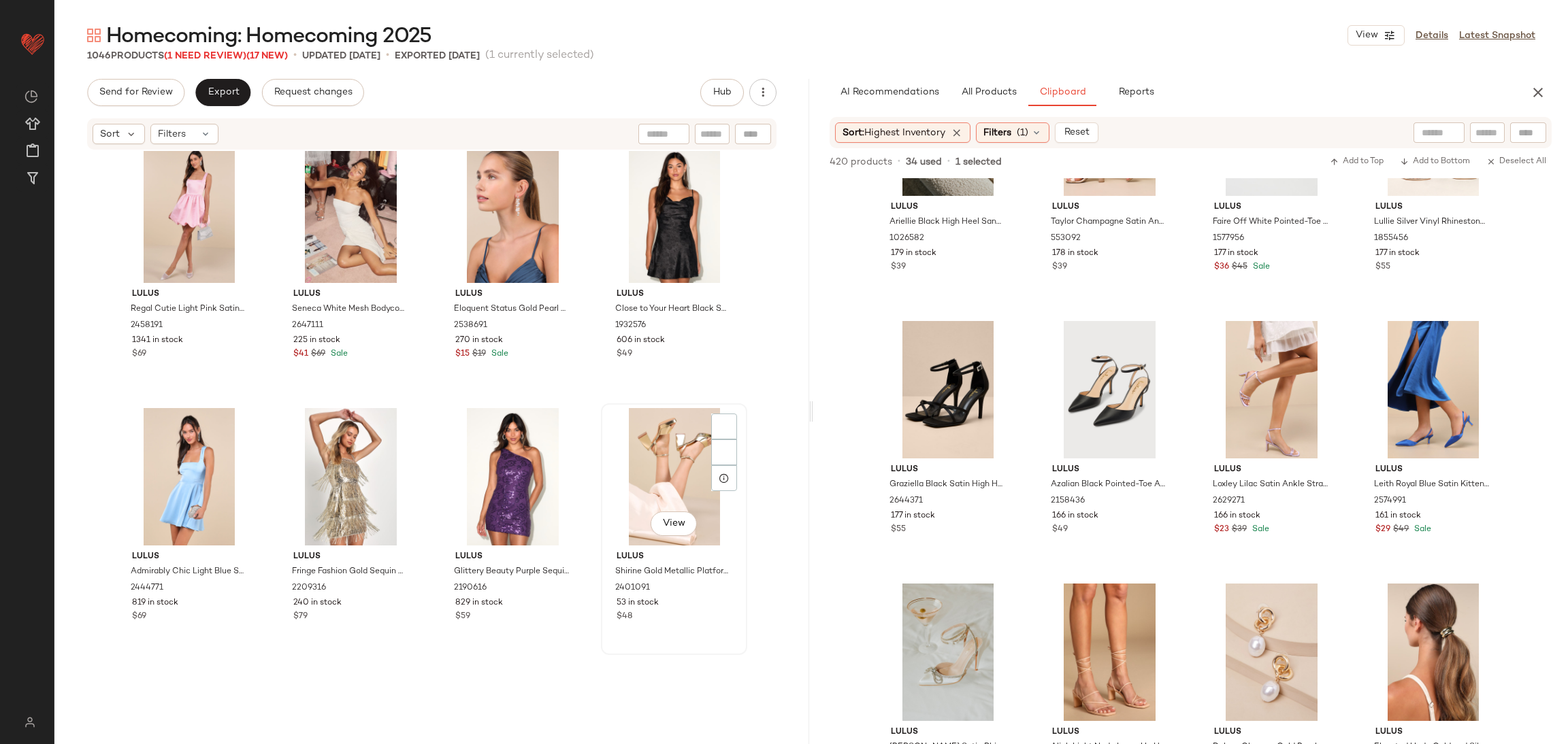
scroll to position [7936, 0]
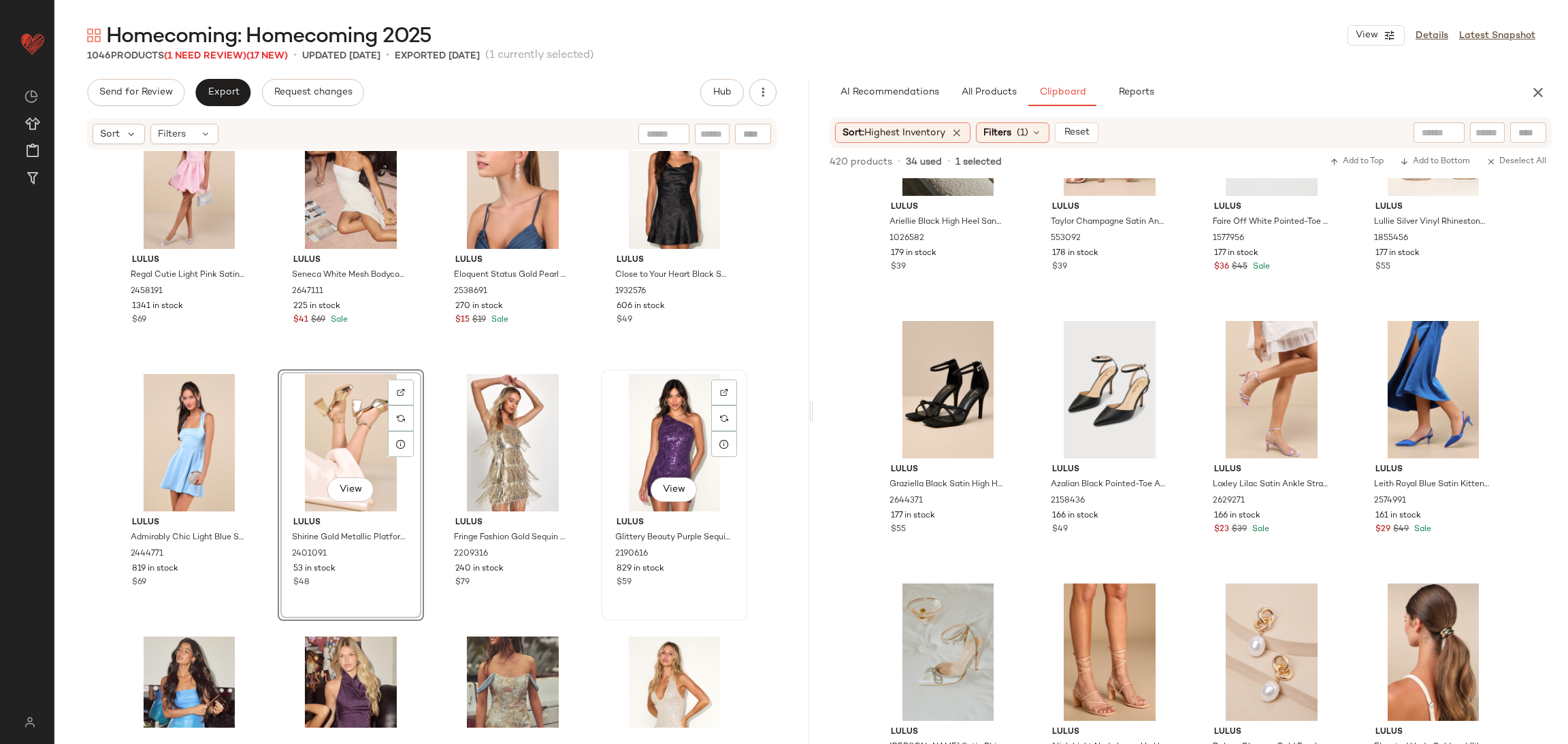
click at [691, 483] on button "View" at bounding box center [674, 490] width 46 height 25
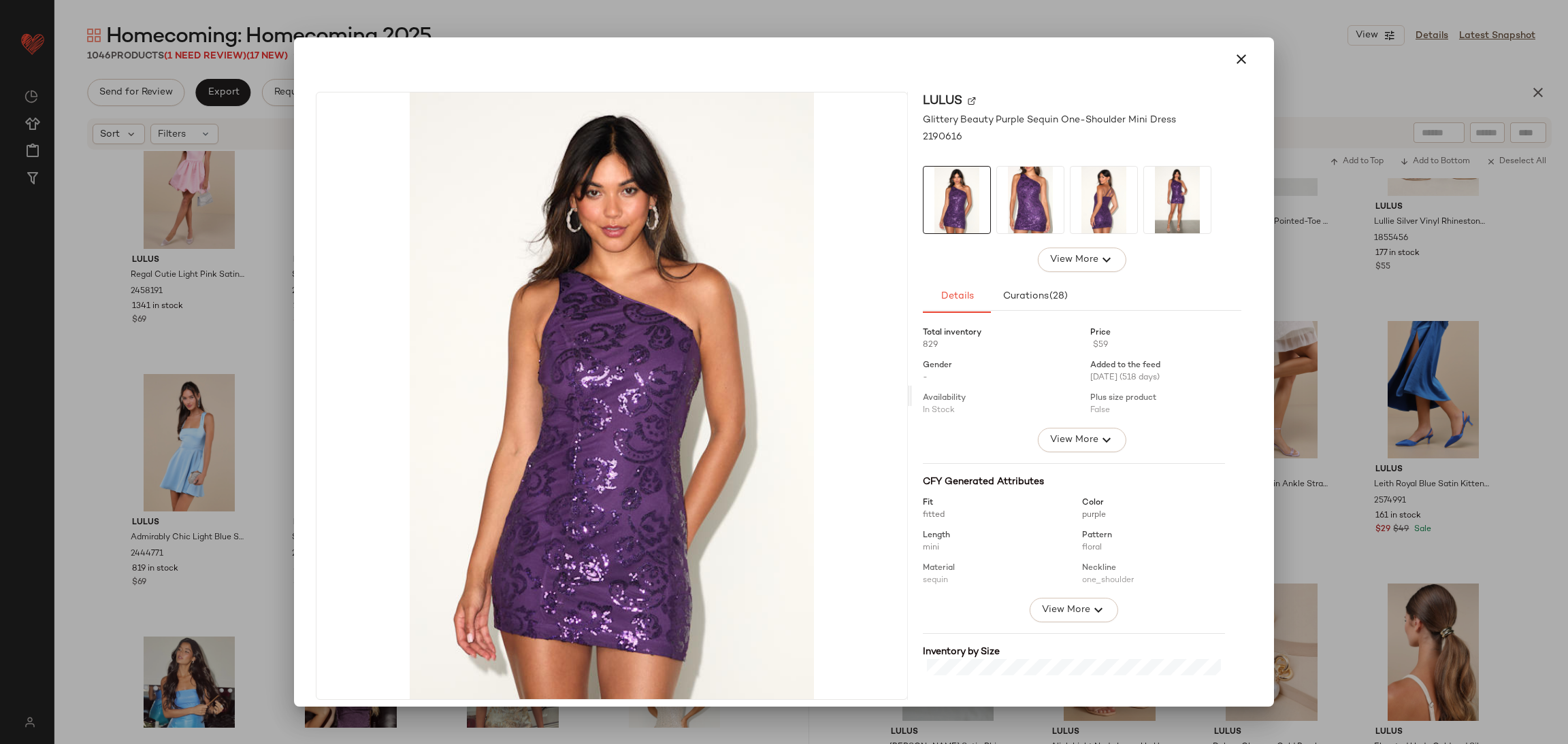
click at [279, 535] on div at bounding box center [784, 372] width 1568 height 744
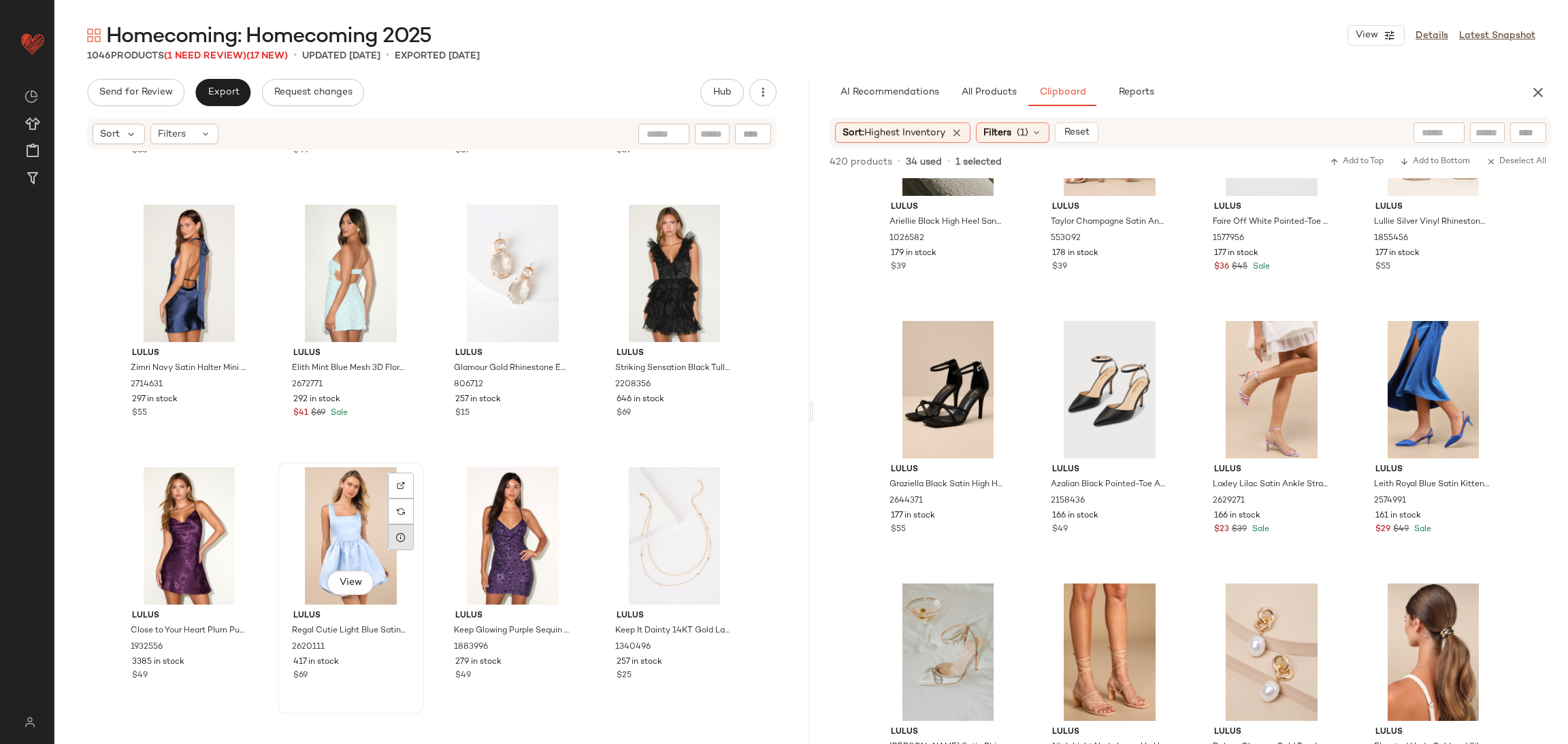
scroll to position [8650, 0]
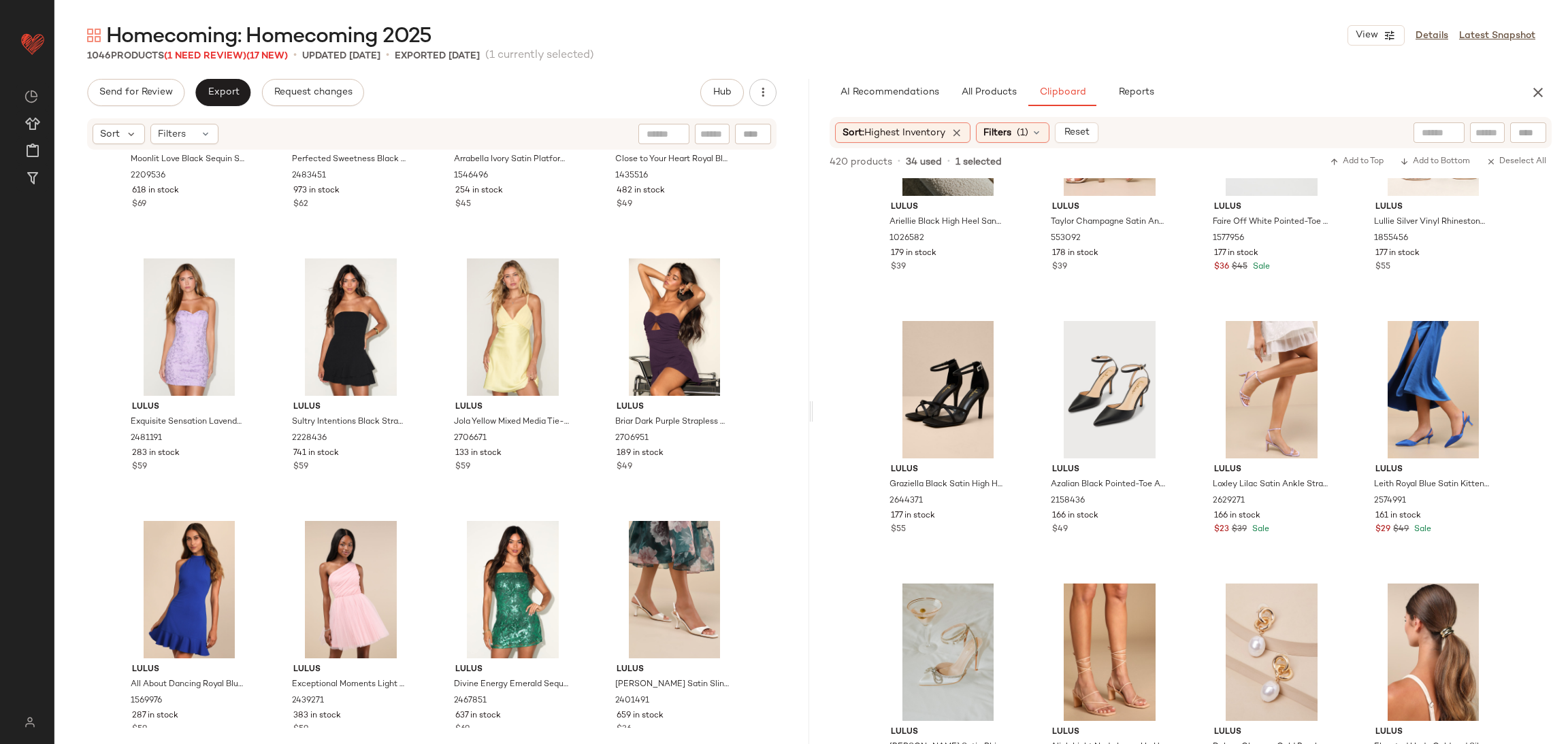
scroll to position [9466, 0]
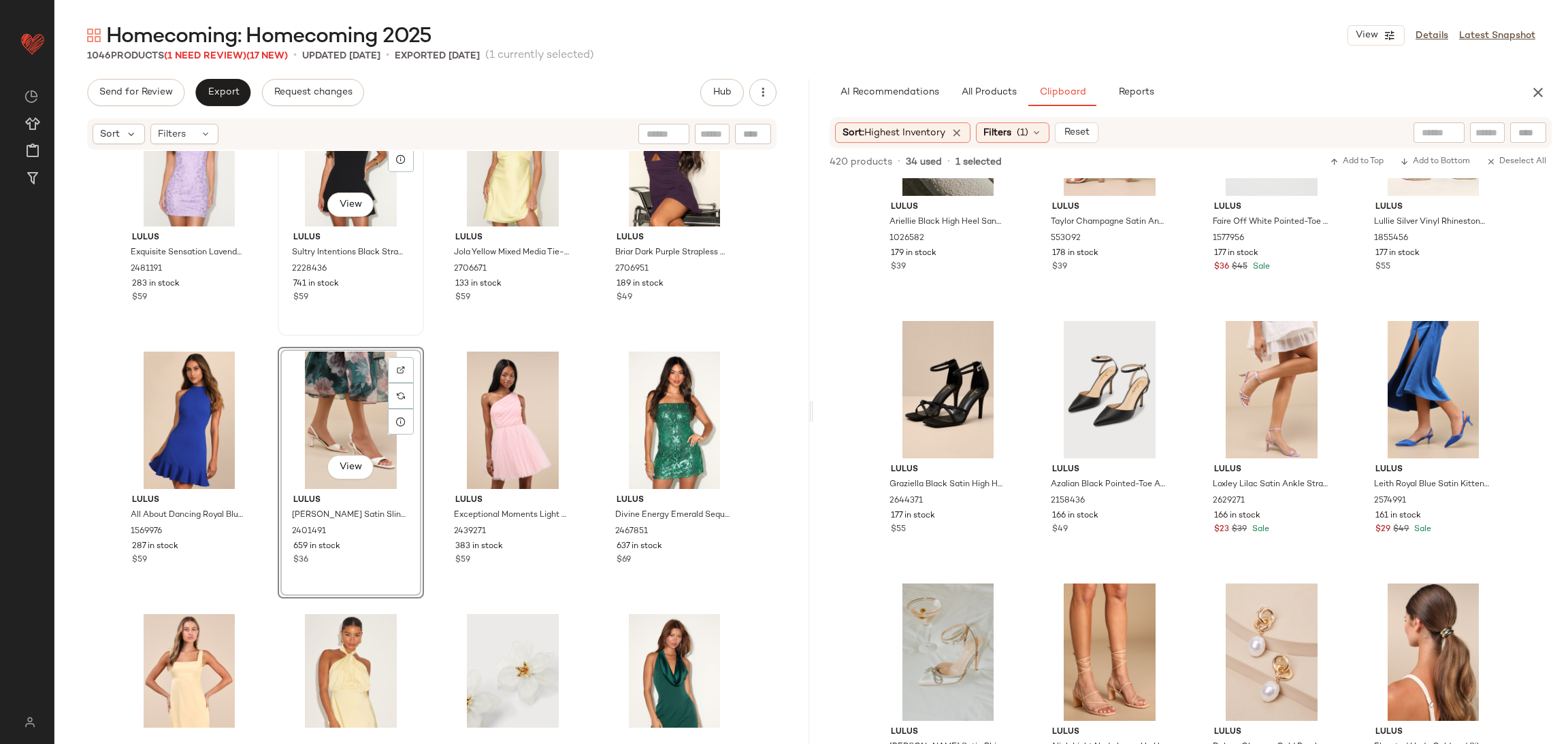
scroll to position [9262, 0]
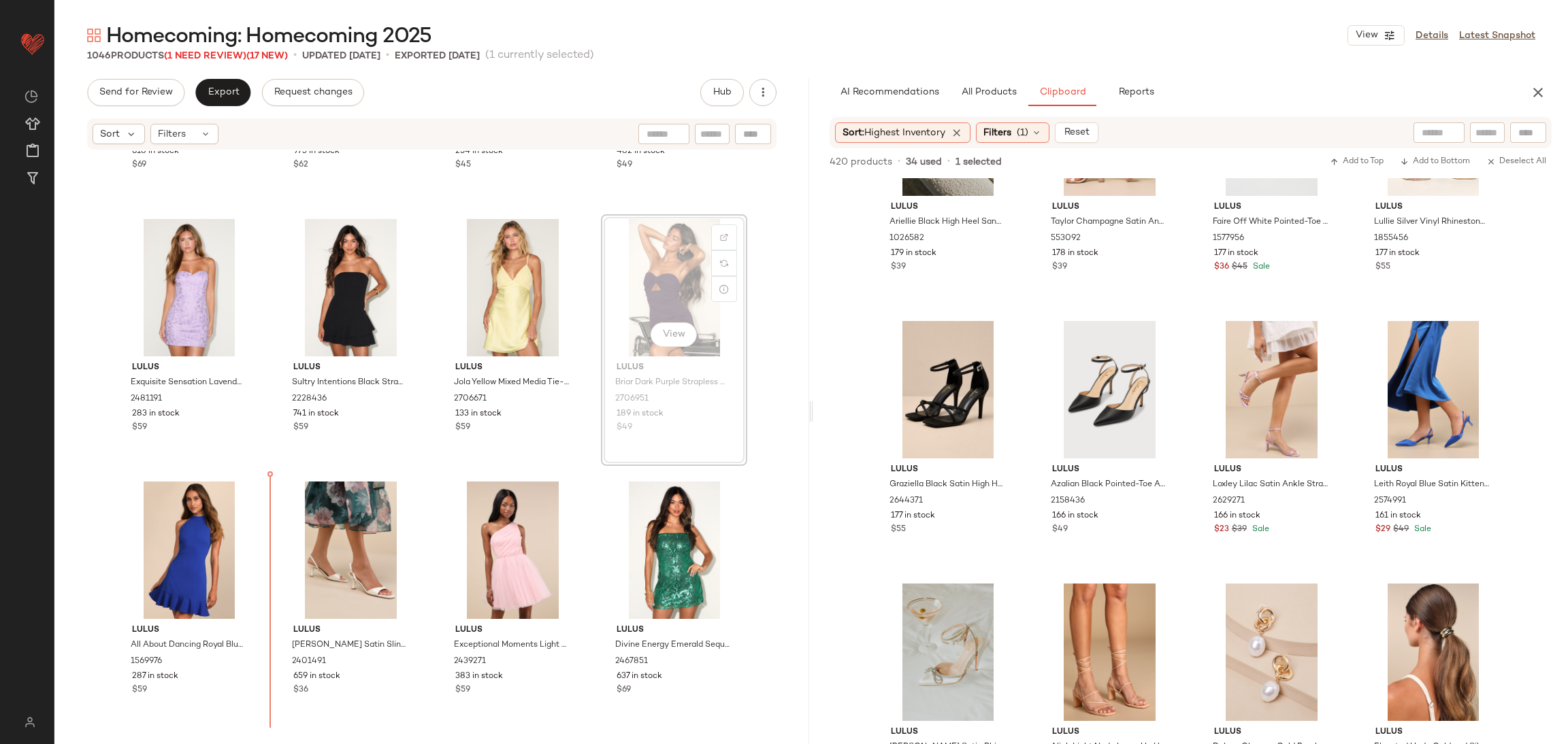
scroll to position [9412, 0]
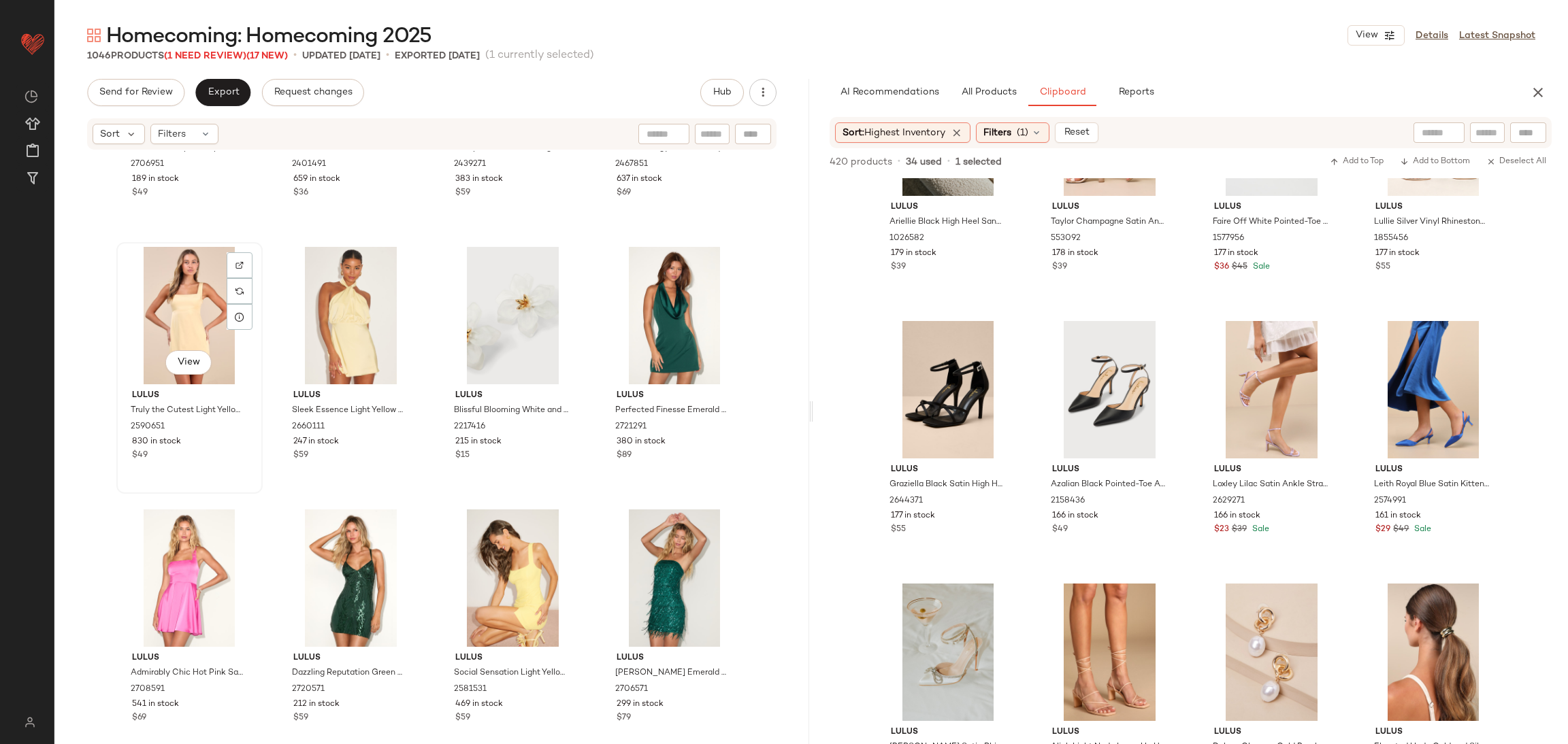
scroll to position [10024, 0]
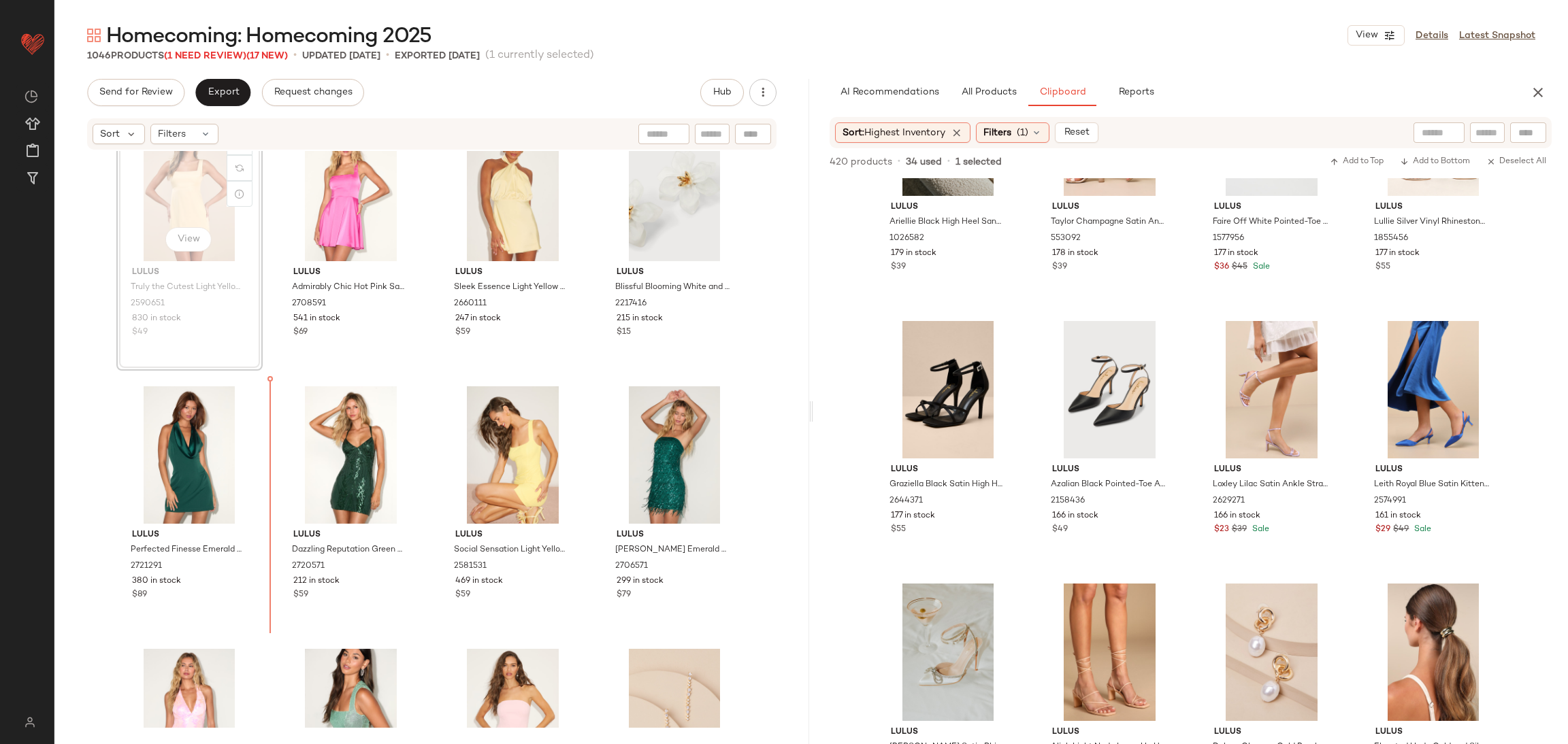
scroll to position [10024, 0]
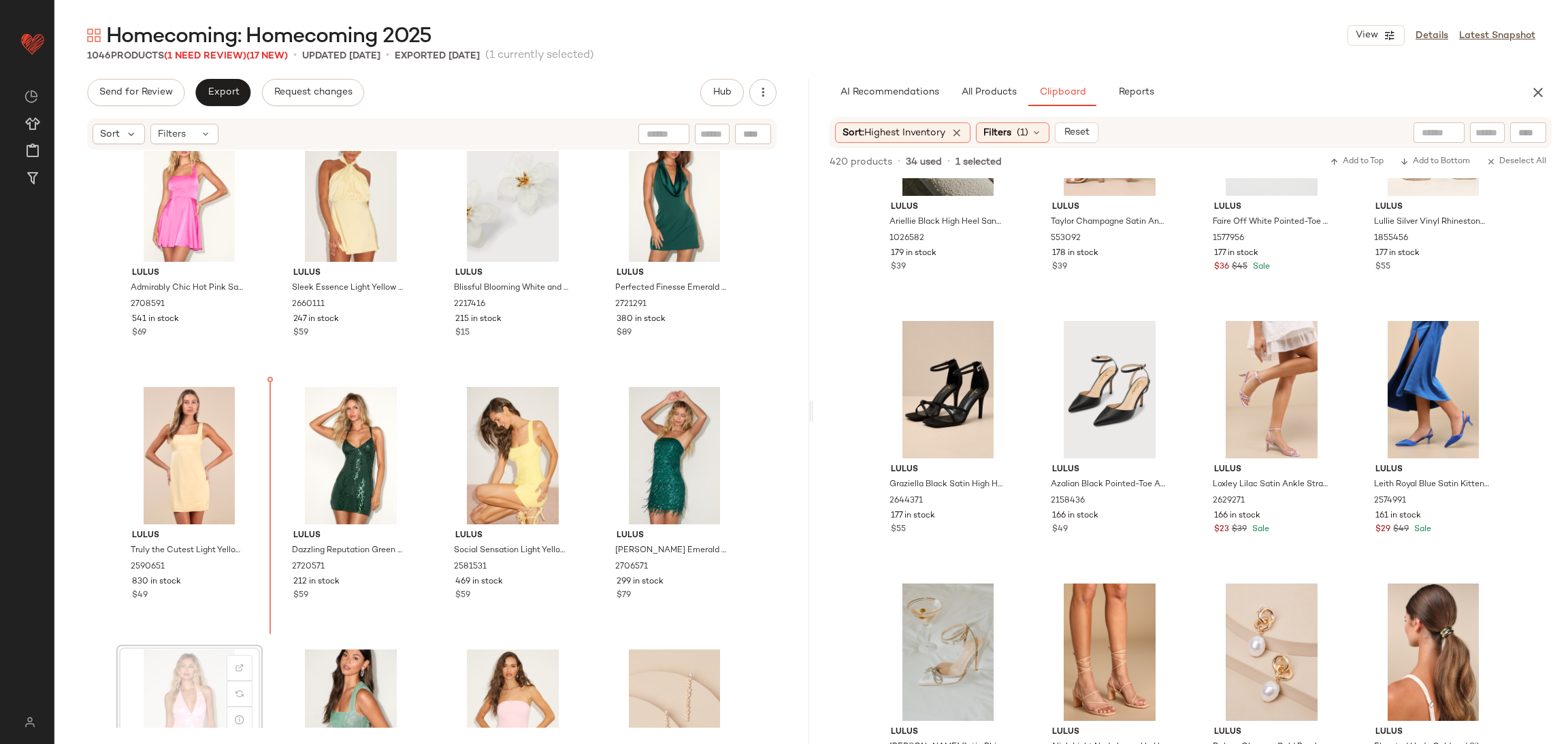
scroll to position [10027, 0]
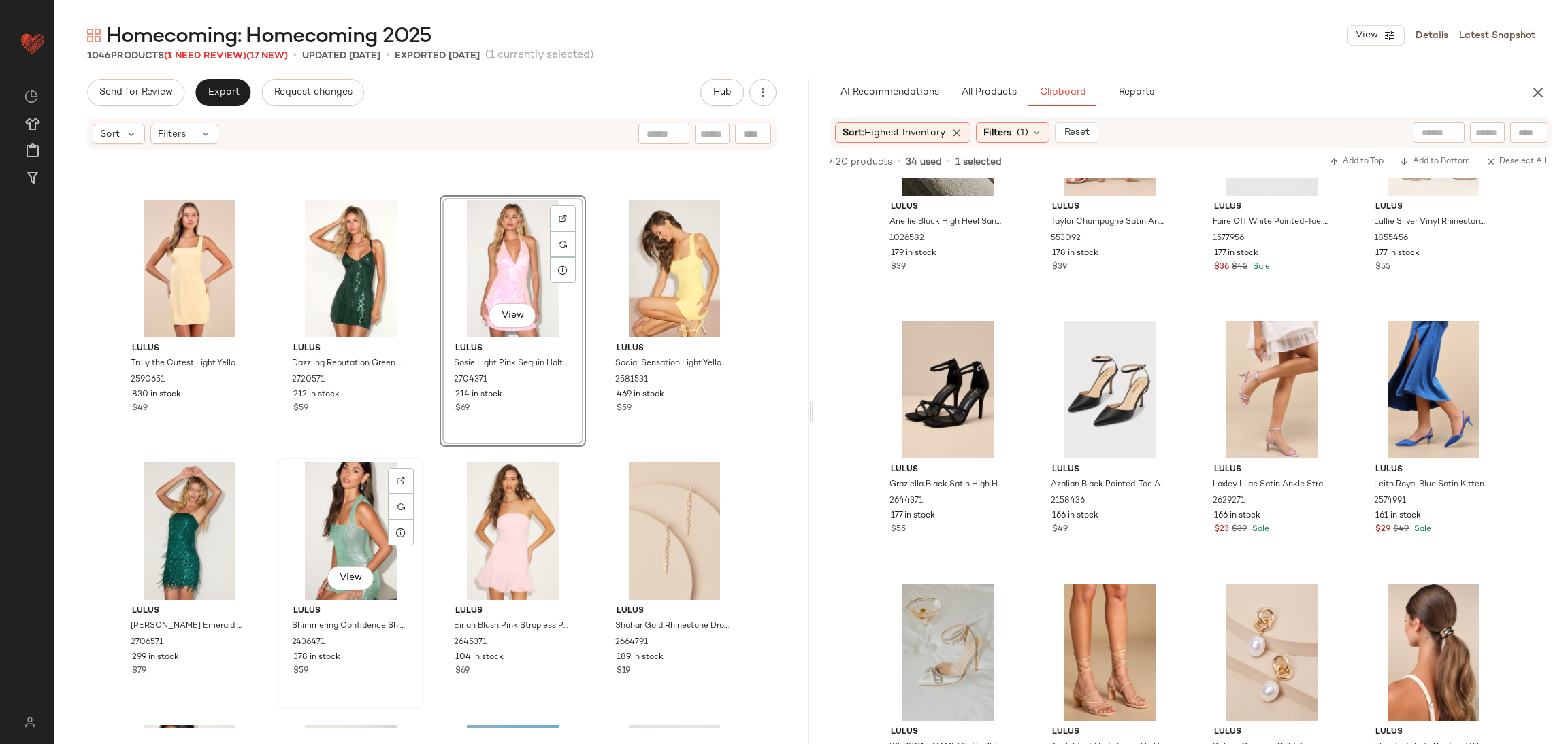
scroll to position [10231, 0]
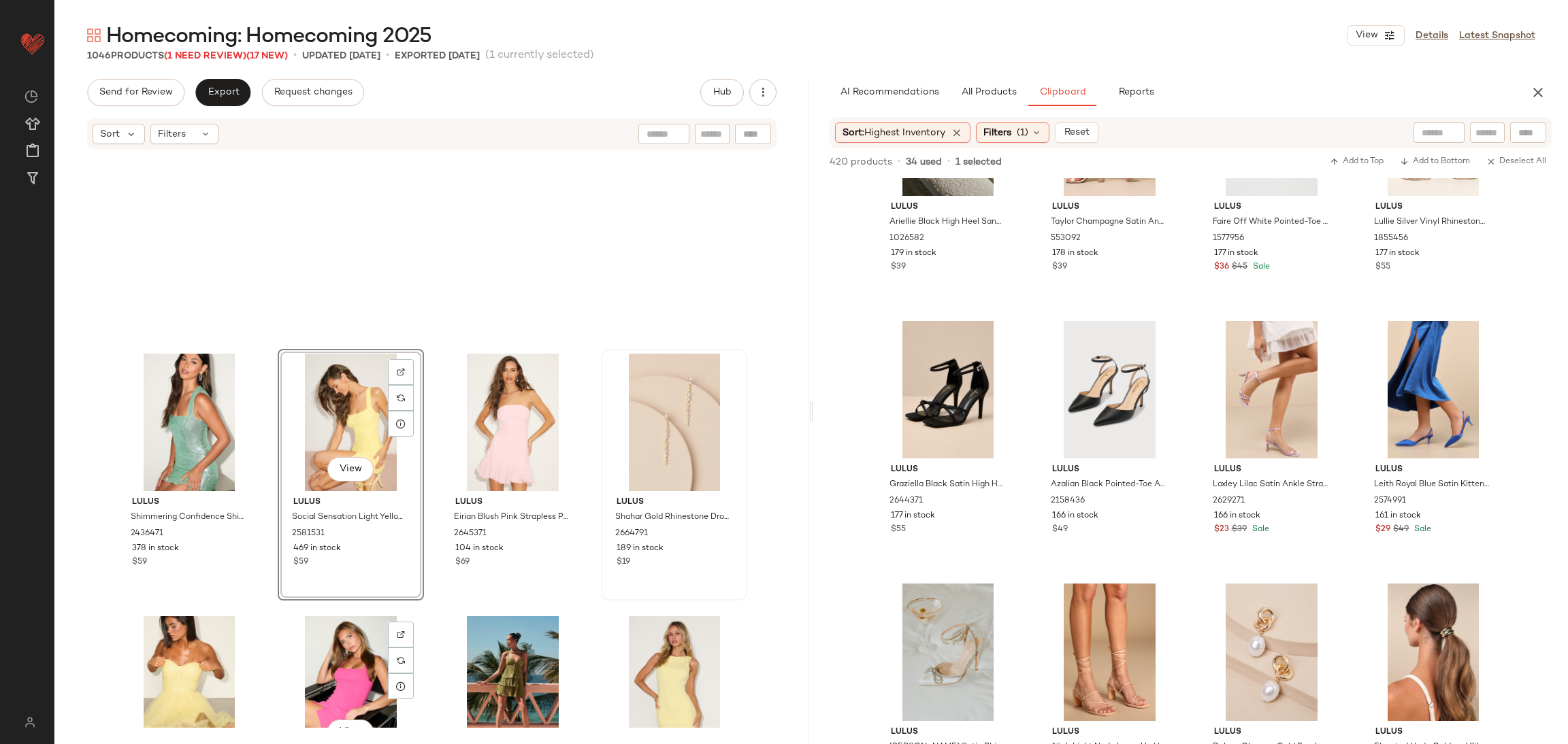
scroll to position [10317, 0]
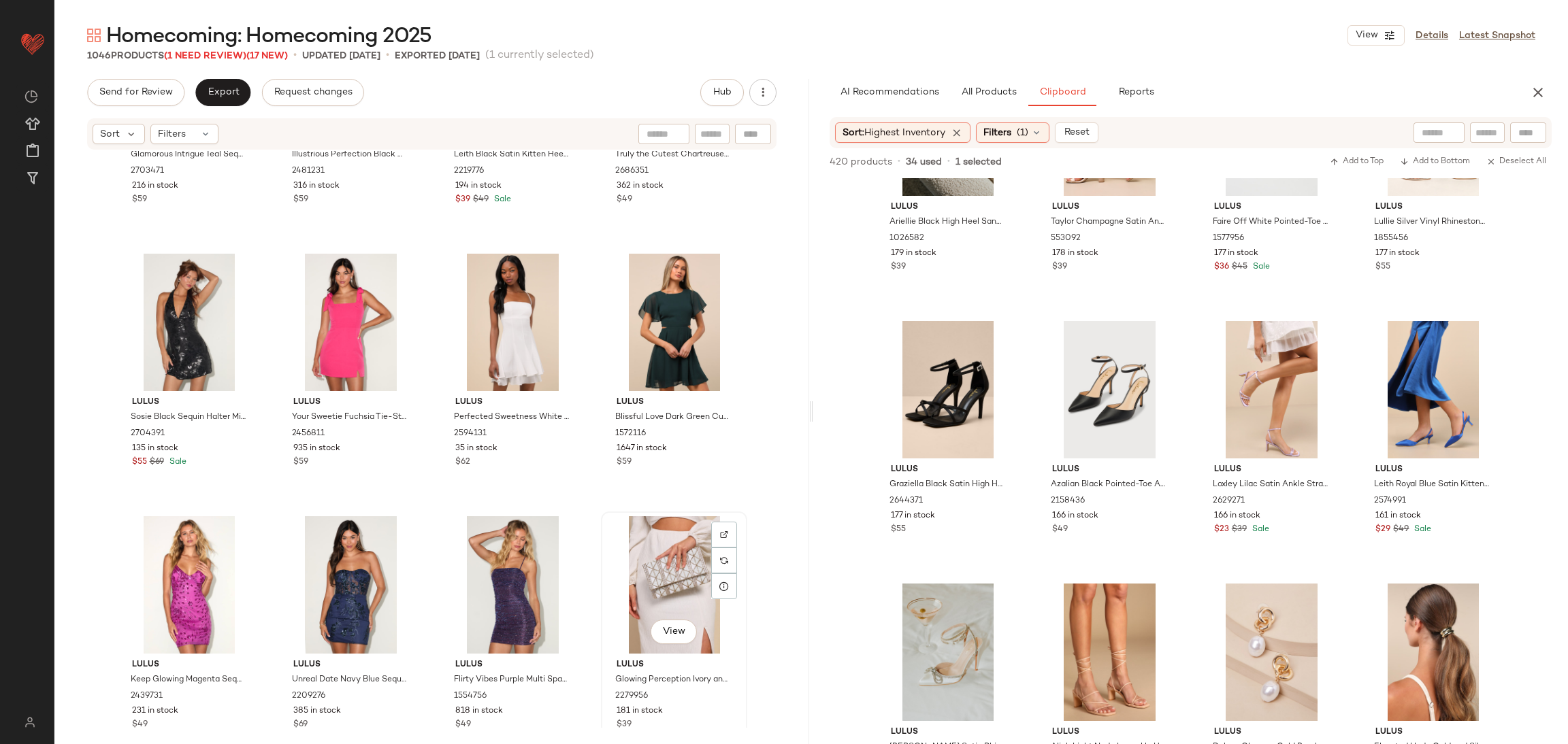
scroll to position [11236, 0]
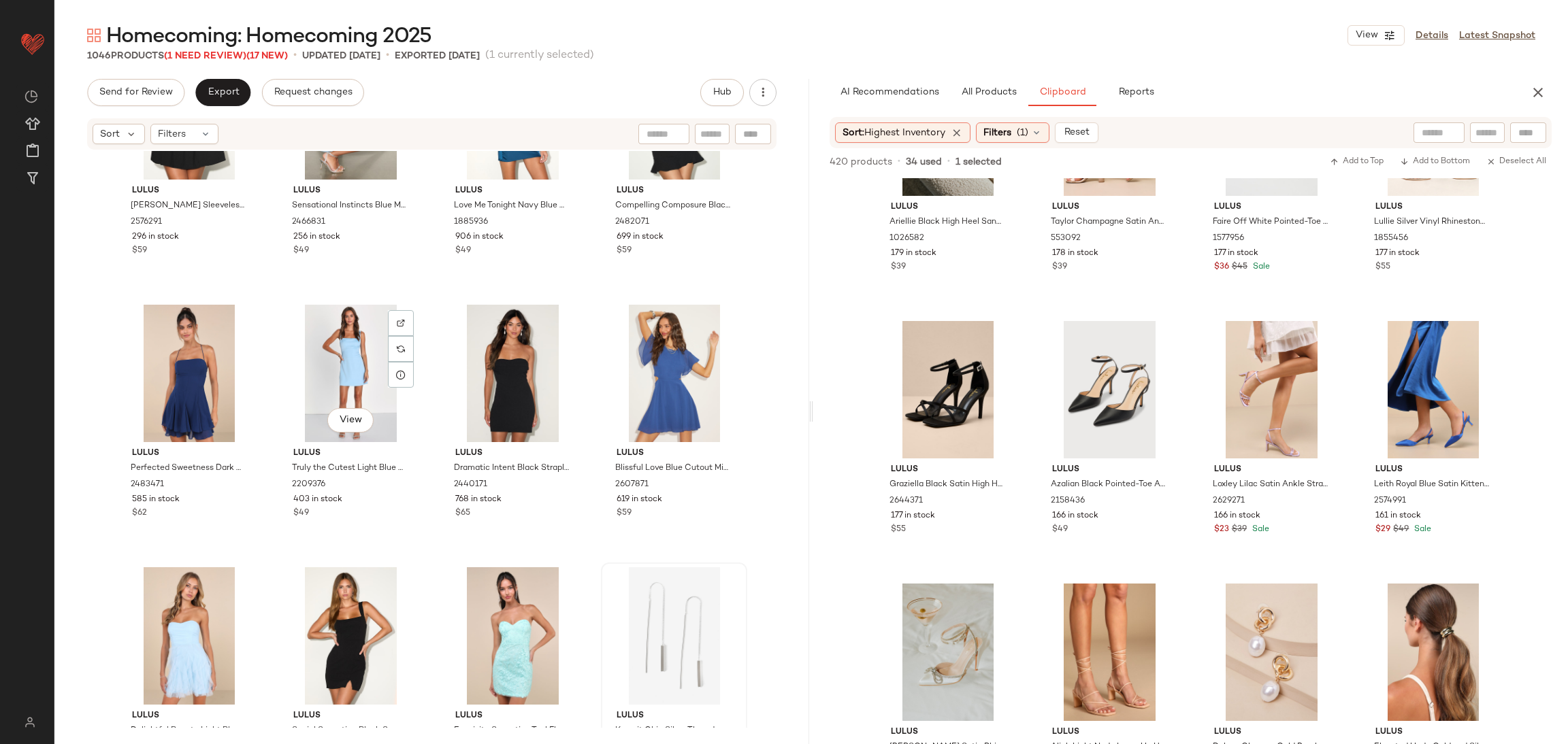
scroll to position [12256, 0]
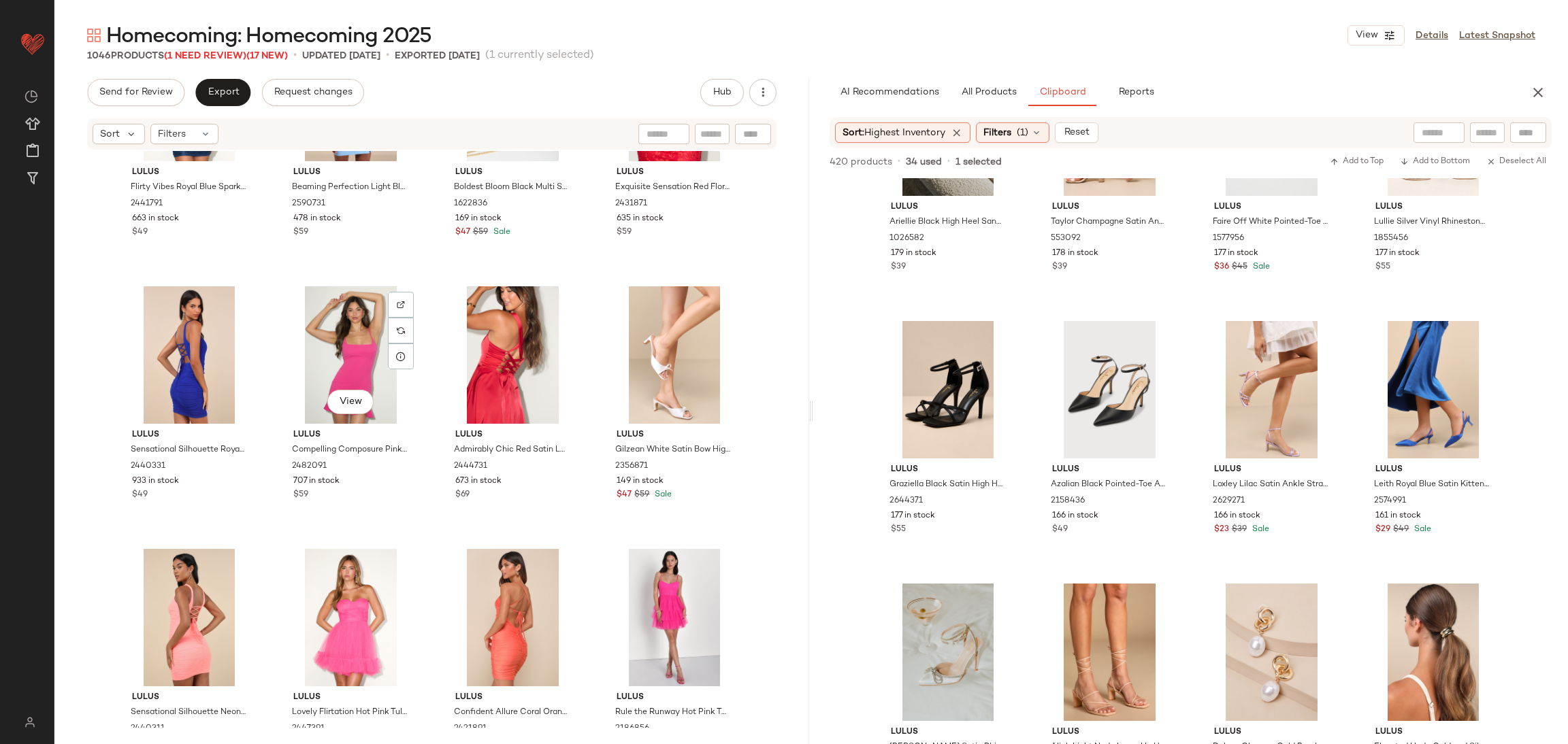
scroll to position [13073, 0]
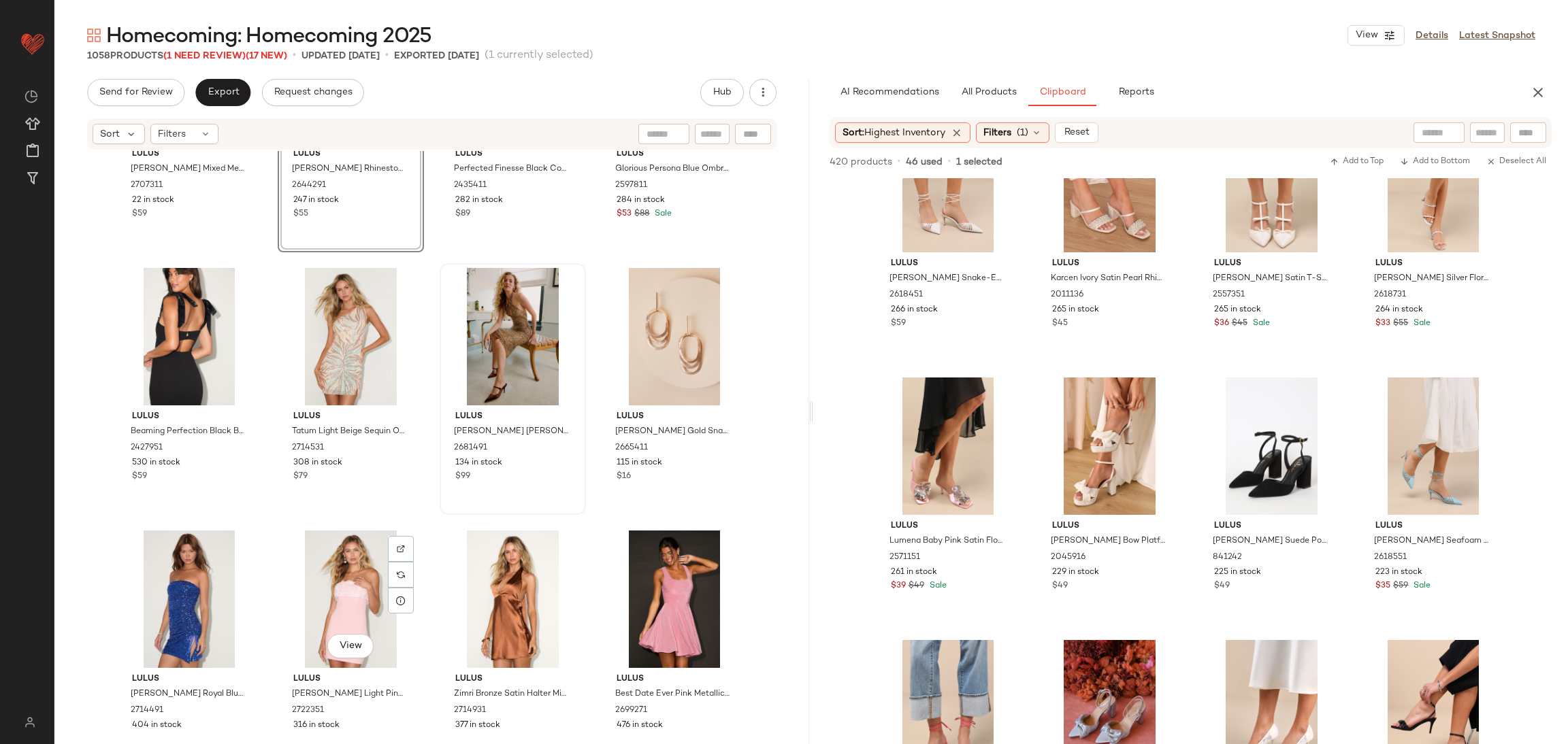
scroll to position [18056, 0]
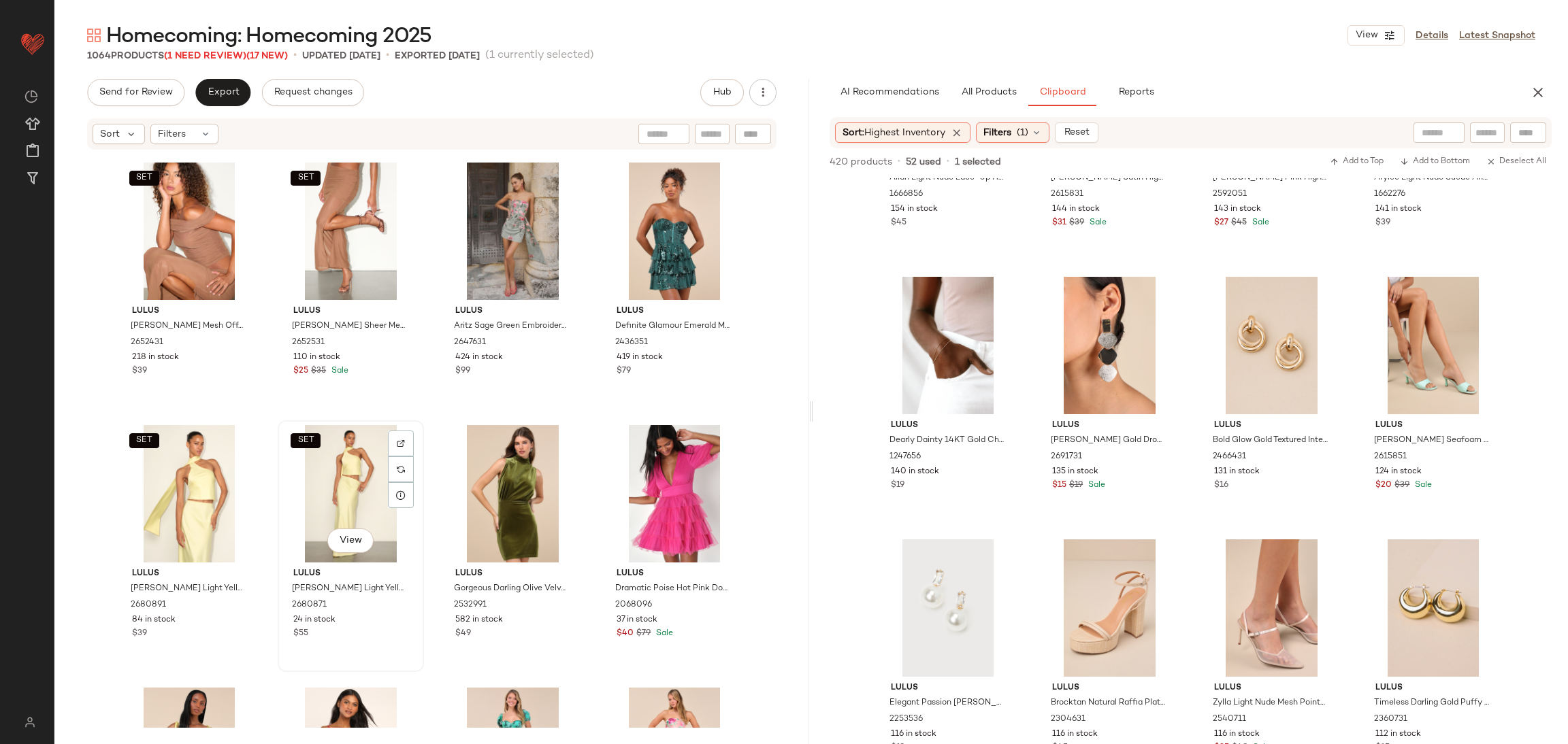
scroll to position [21117, 0]
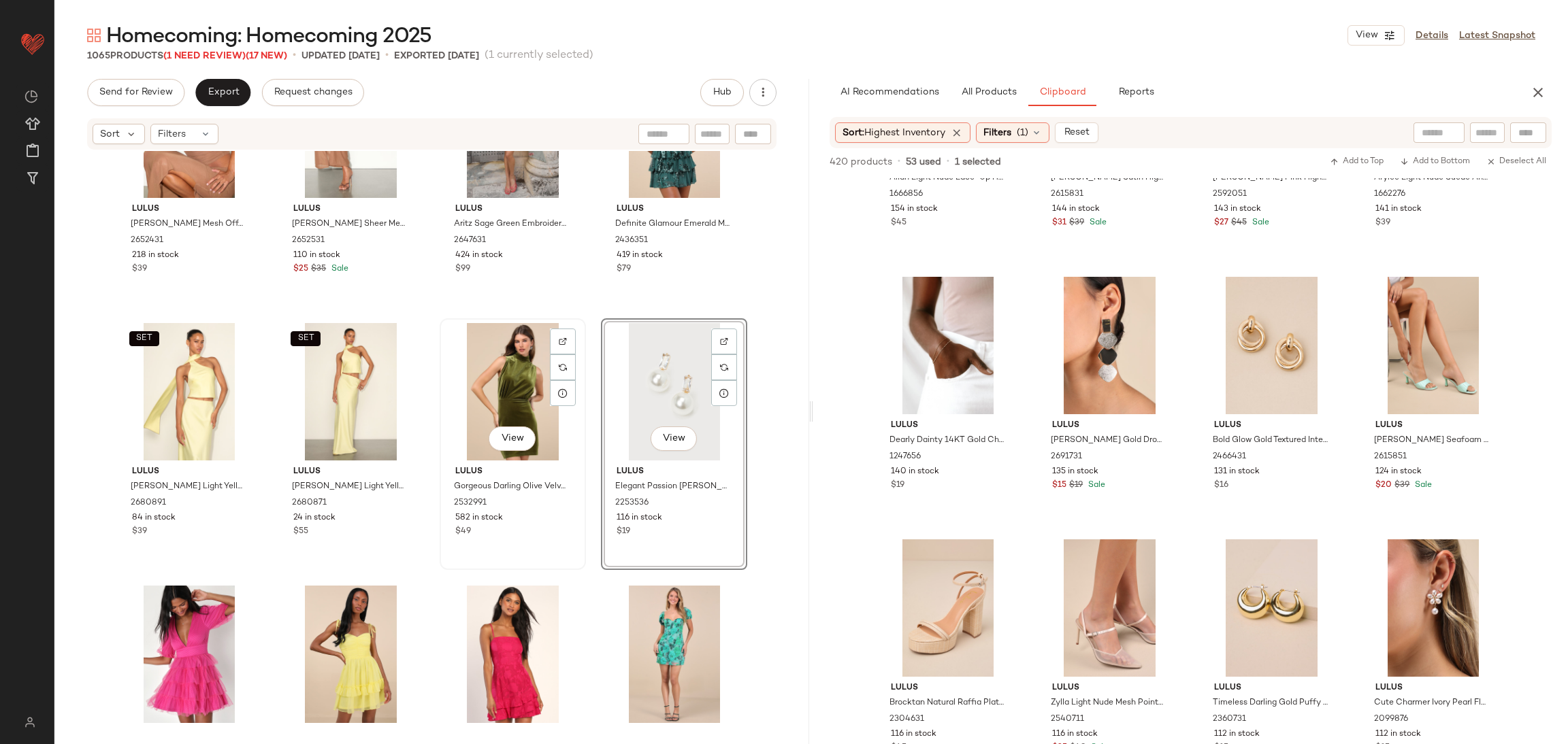
click at [510, 392] on div "View" at bounding box center [513, 392] width 137 height 138
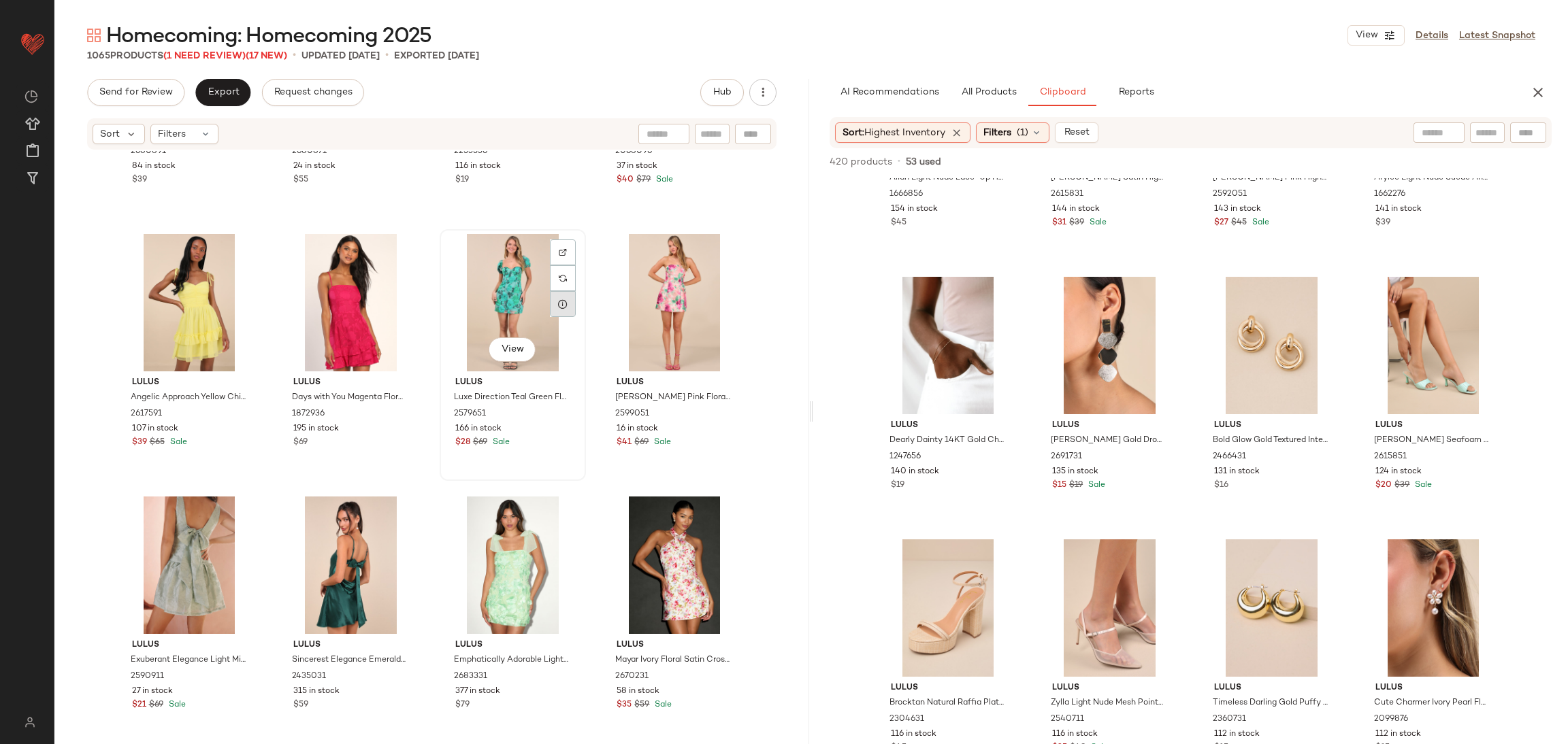
scroll to position [21525, 0]
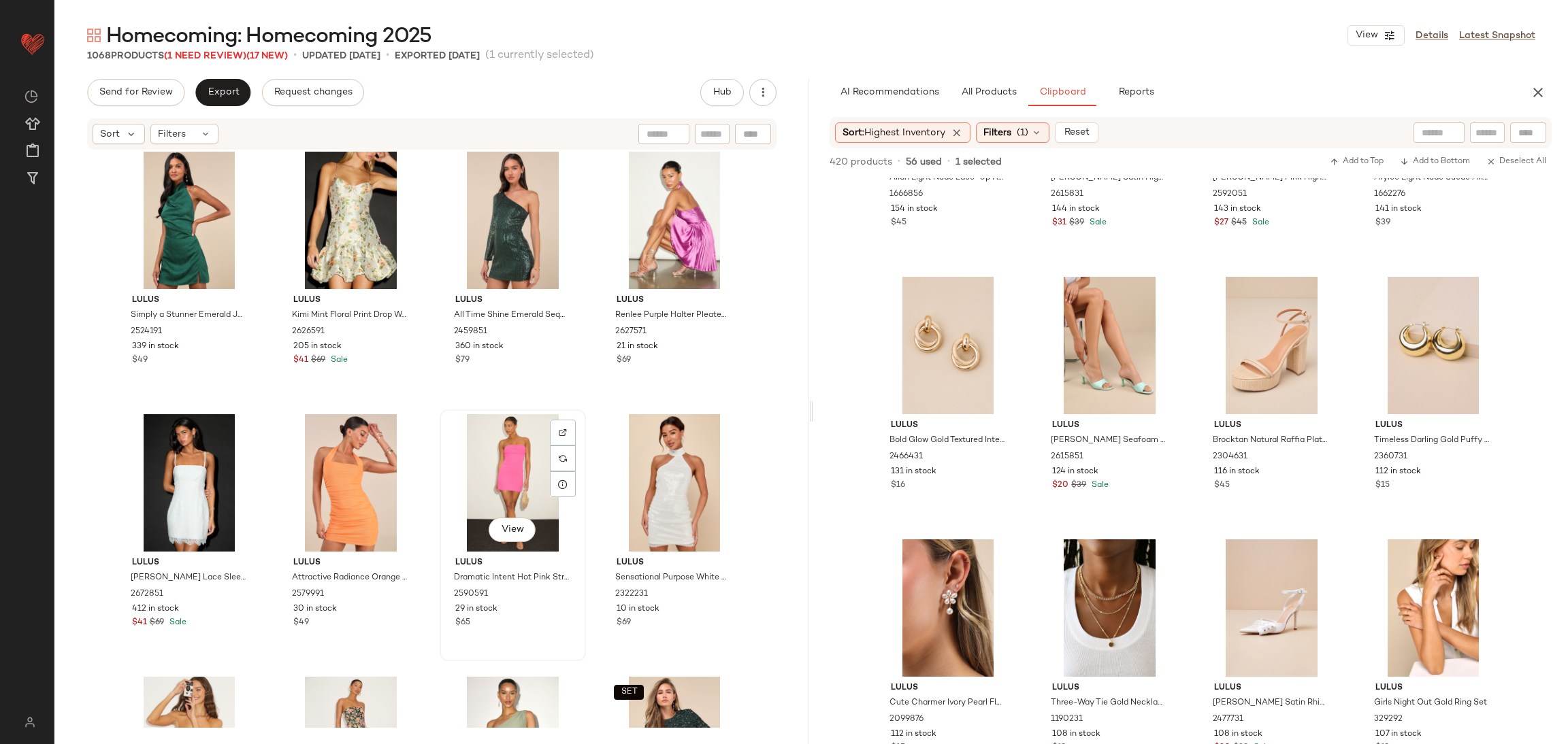
scroll to position [22852, 0]
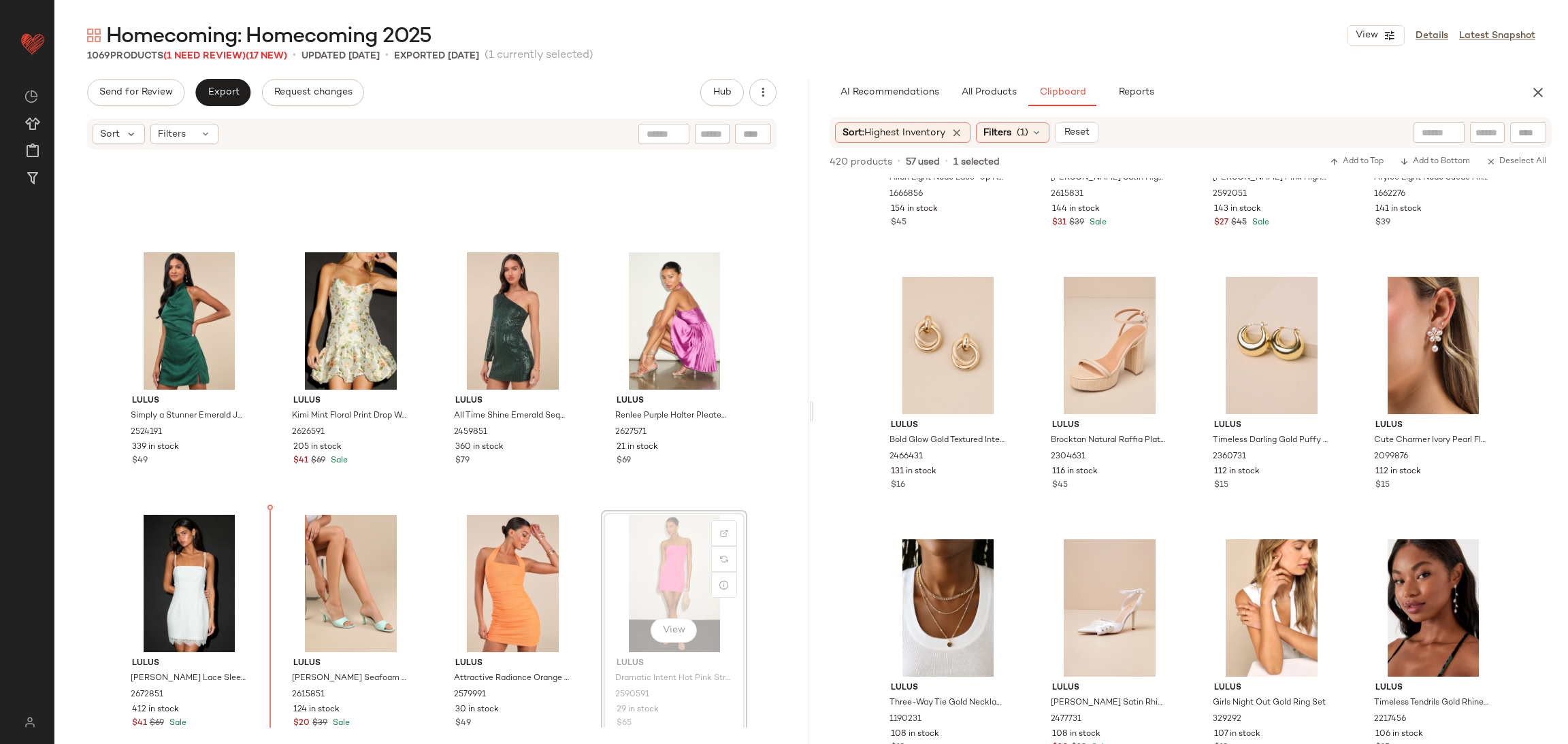
scroll to position [22774, 0]
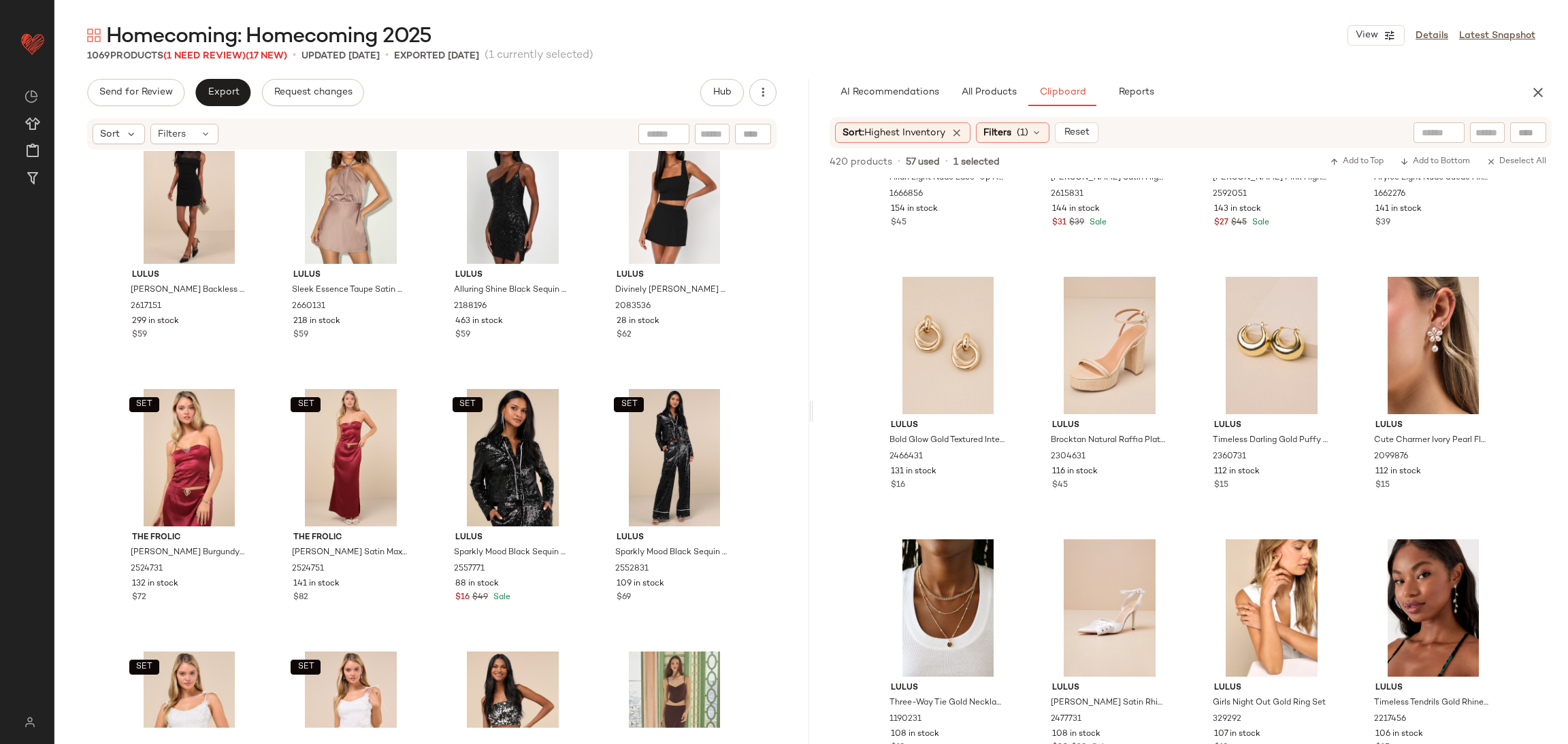
scroll to position [23896, 0]
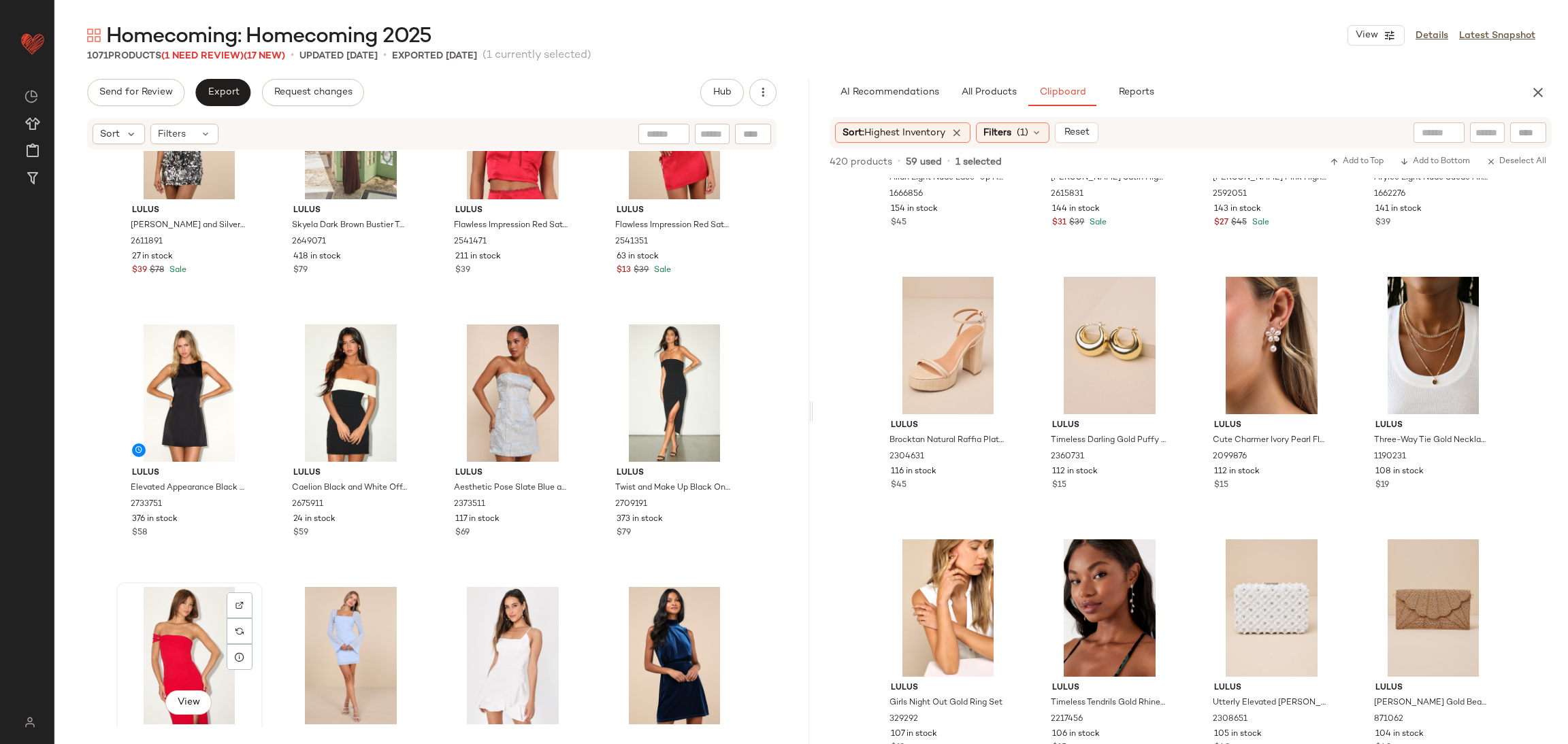
scroll to position [25223, 0]
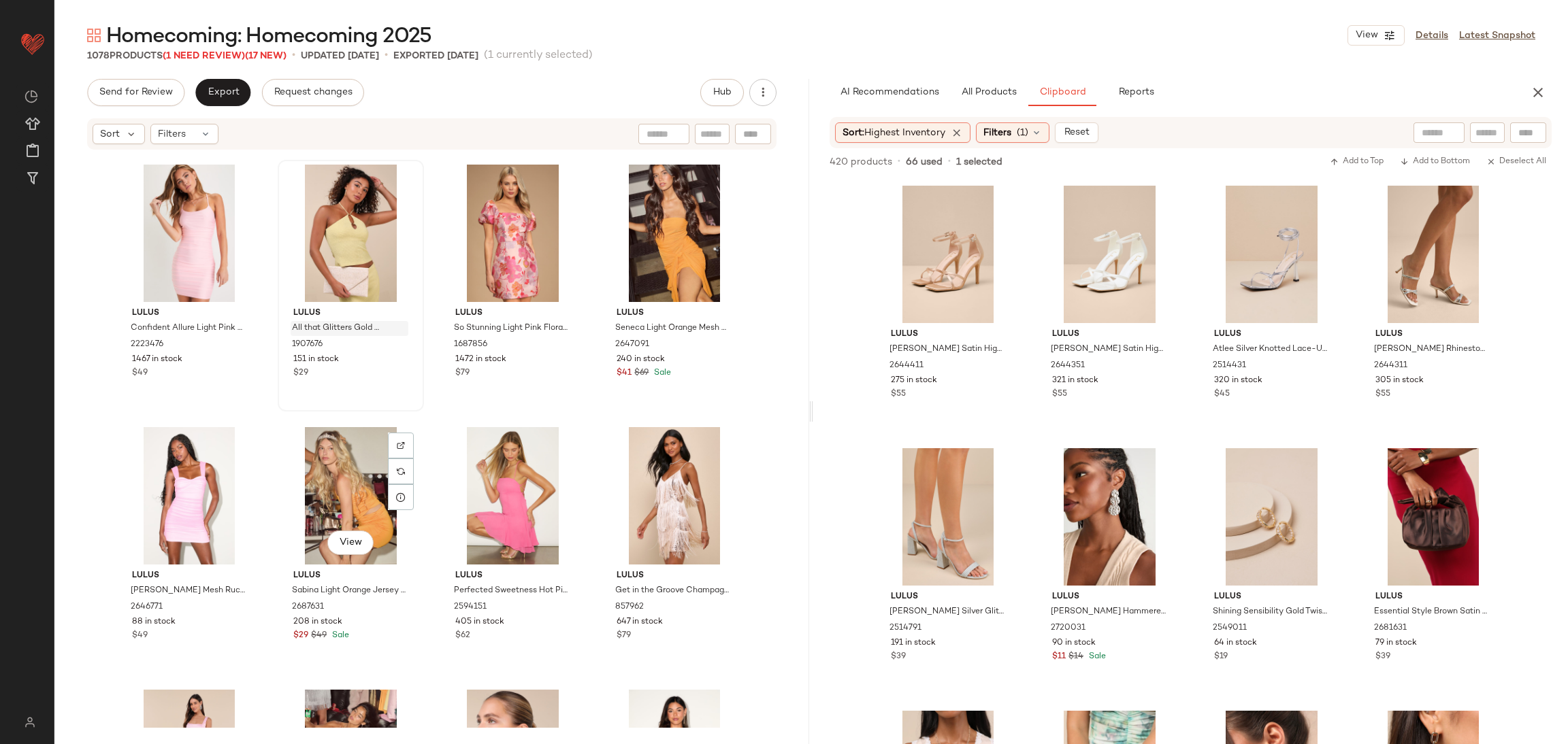
scroll to position [6949, 0]
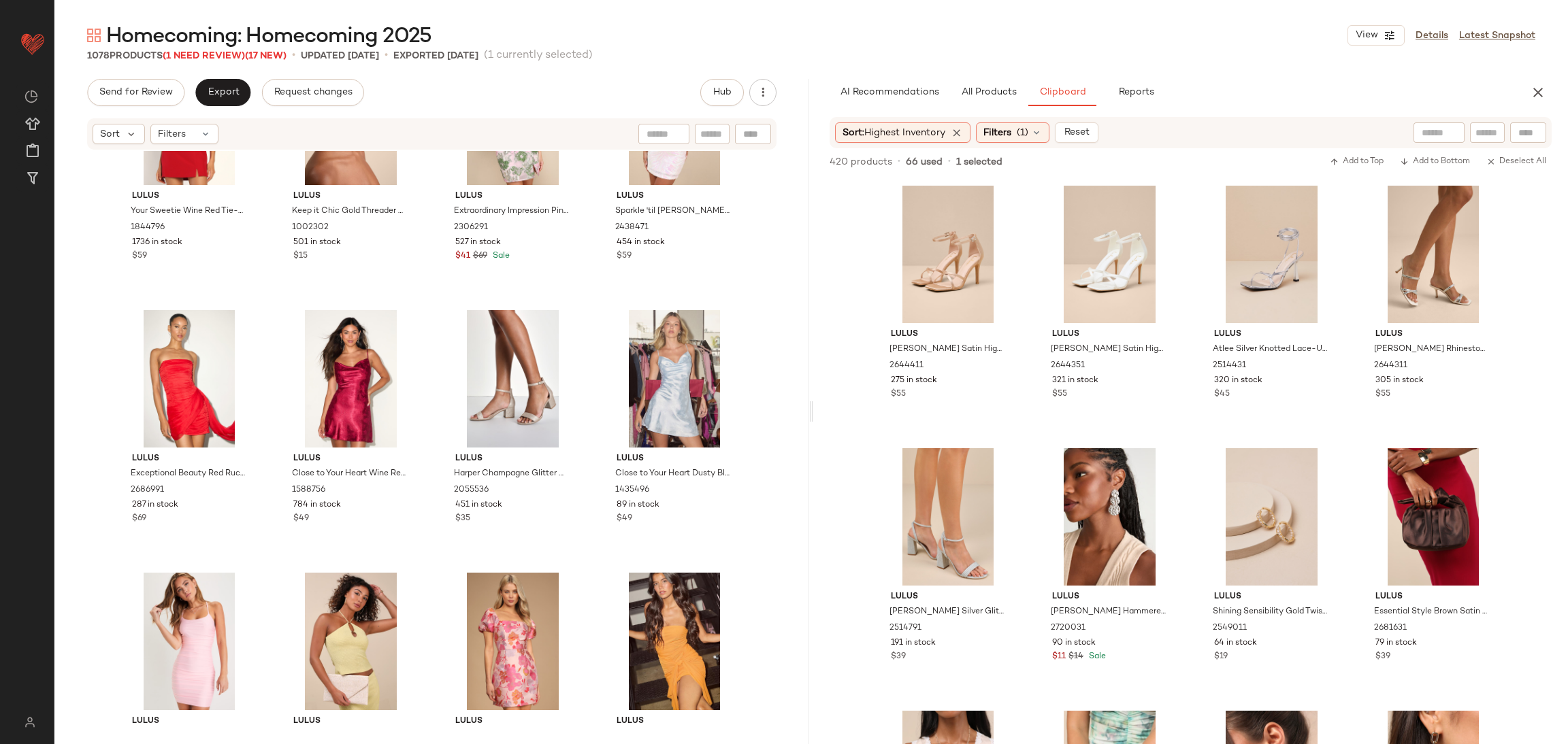
click at [211, 46] on span "Homecoming: Homecoming 2025" at bounding box center [269, 37] width 325 height 28
click at [215, 55] on span "(1 Need Review)" at bounding box center [204, 56] width 83 height 10
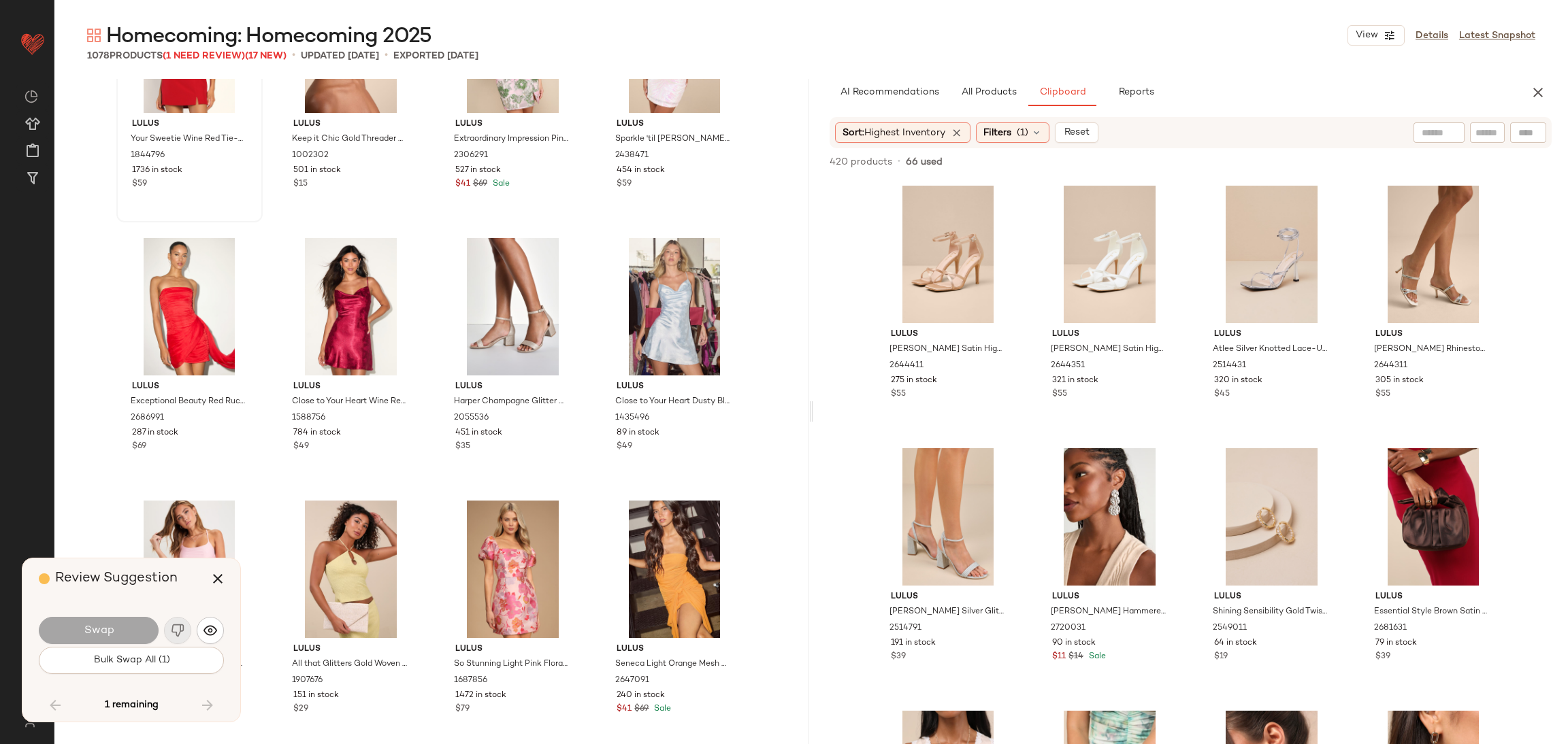
scroll to position [44906, 0]
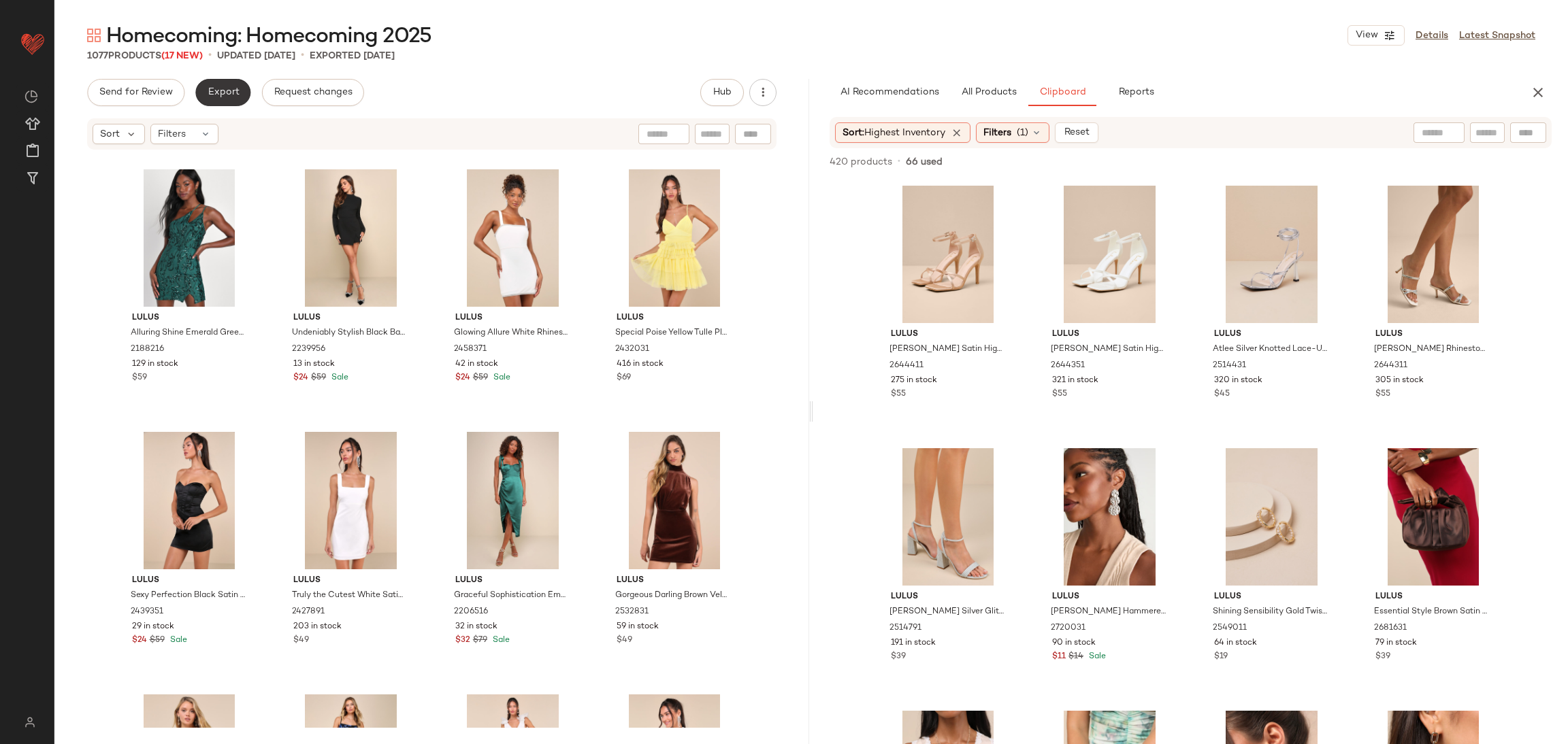
click at [240, 93] on button "Export" at bounding box center [223, 93] width 55 height 28
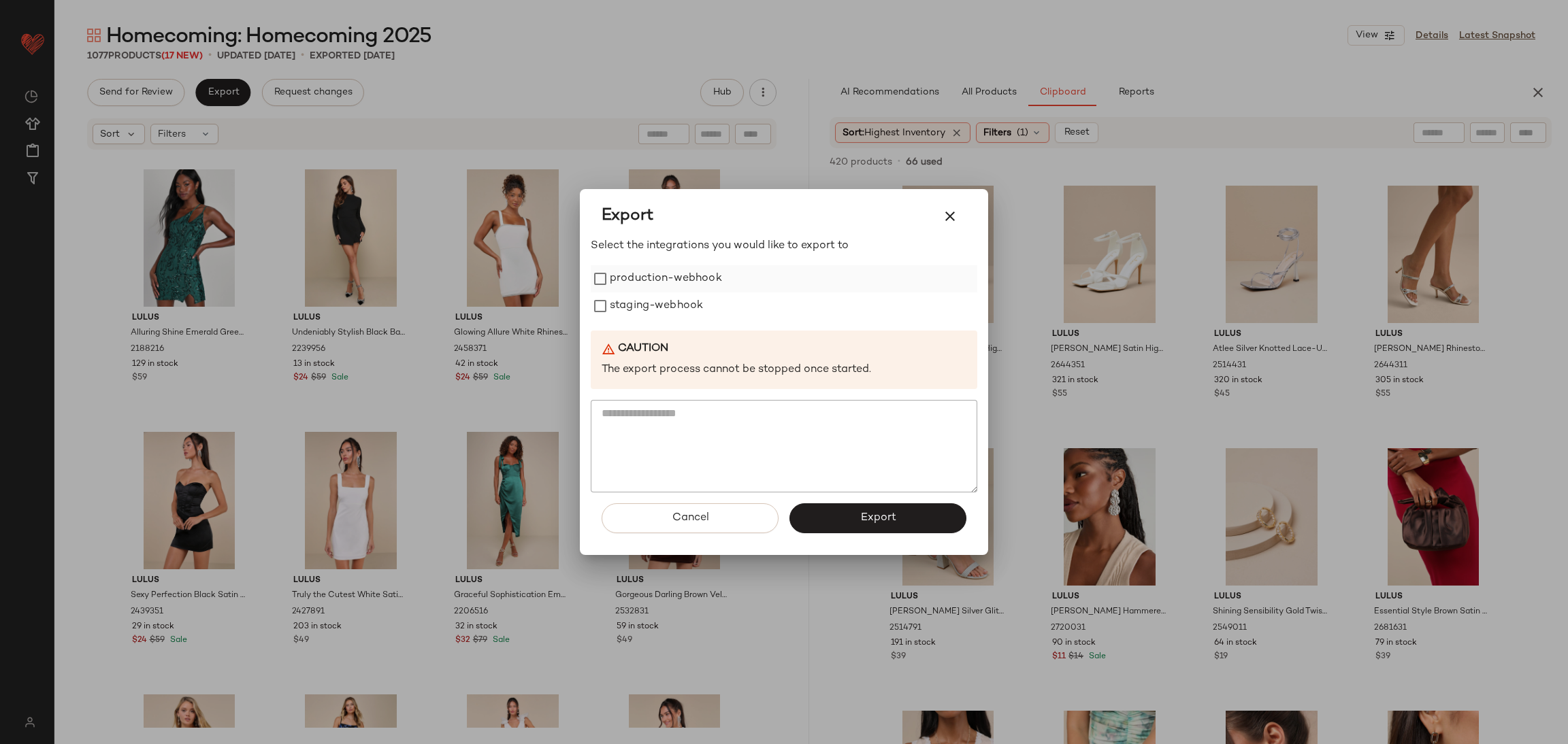
click at [644, 275] on label "production-webhook" at bounding box center [665, 279] width 112 height 28
click at [652, 300] on label "staging-webhook" at bounding box center [656, 306] width 93 height 28
drag, startPoint x: 884, startPoint y: 517, endPoint x: 882, endPoint y: 528, distance: 11.2
click at [882, 528] on button "Export" at bounding box center [877, 518] width 177 height 30
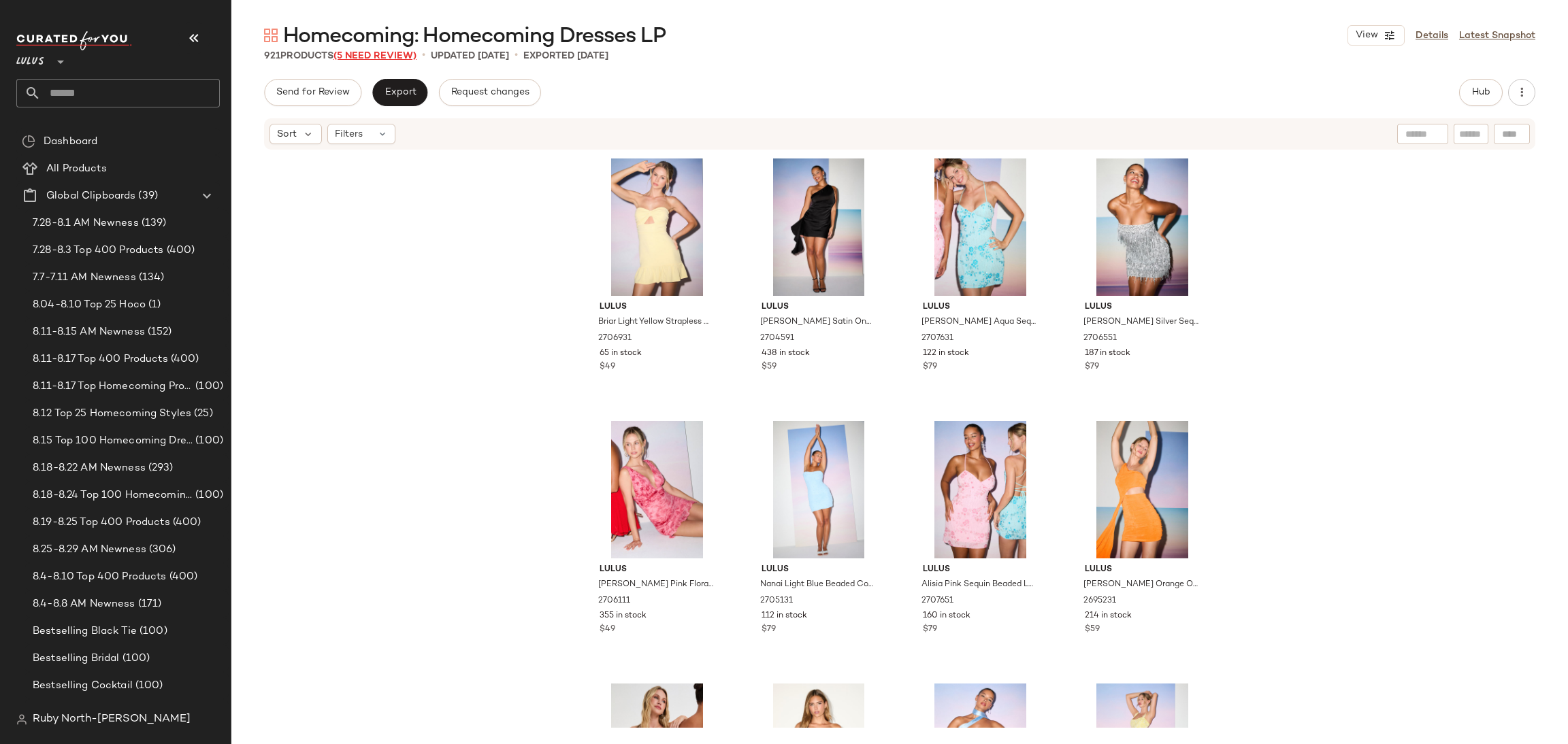
click at [403, 61] on span "(5 Need Review)" at bounding box center [375, 56] width 83 height 10
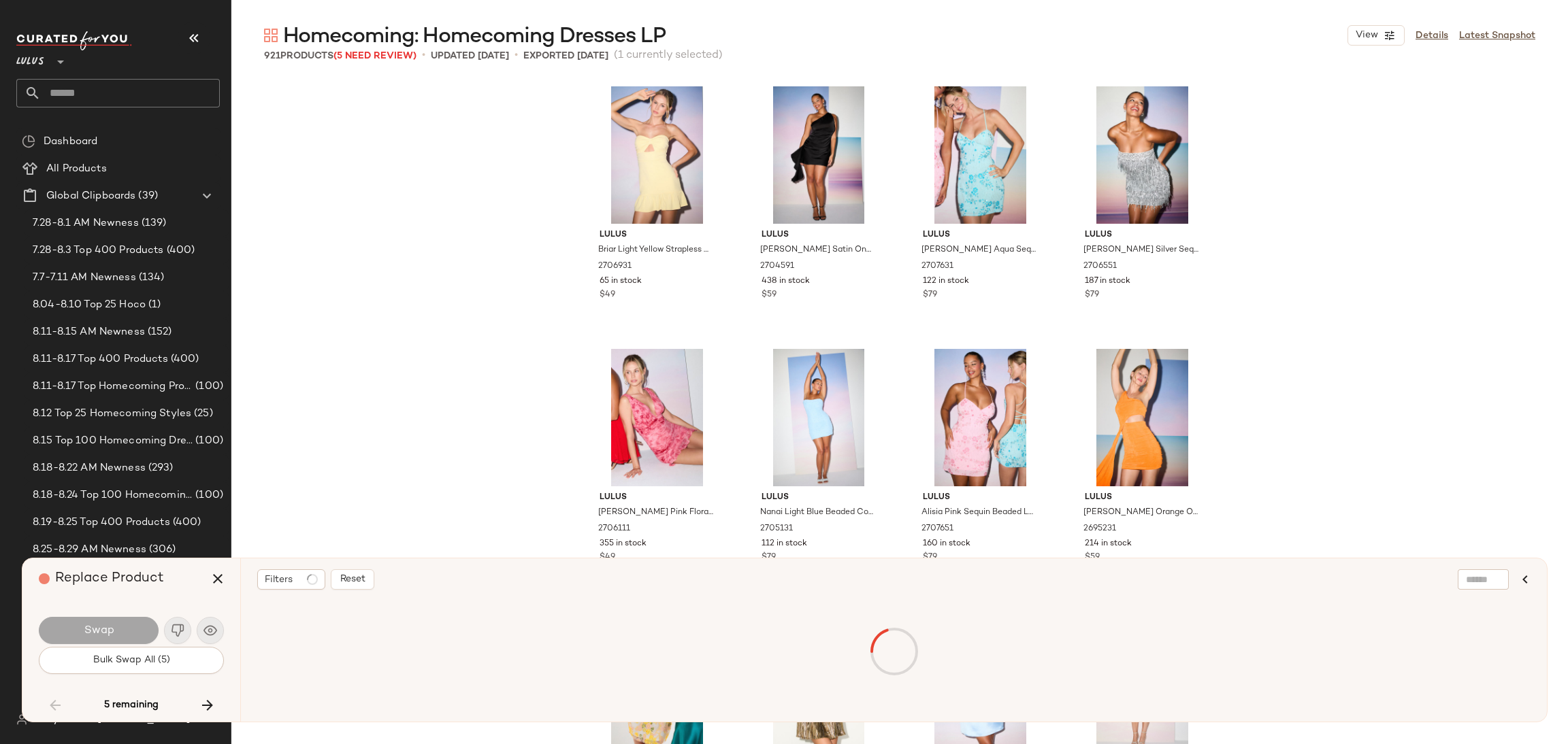
scroll to position [41754, 0]
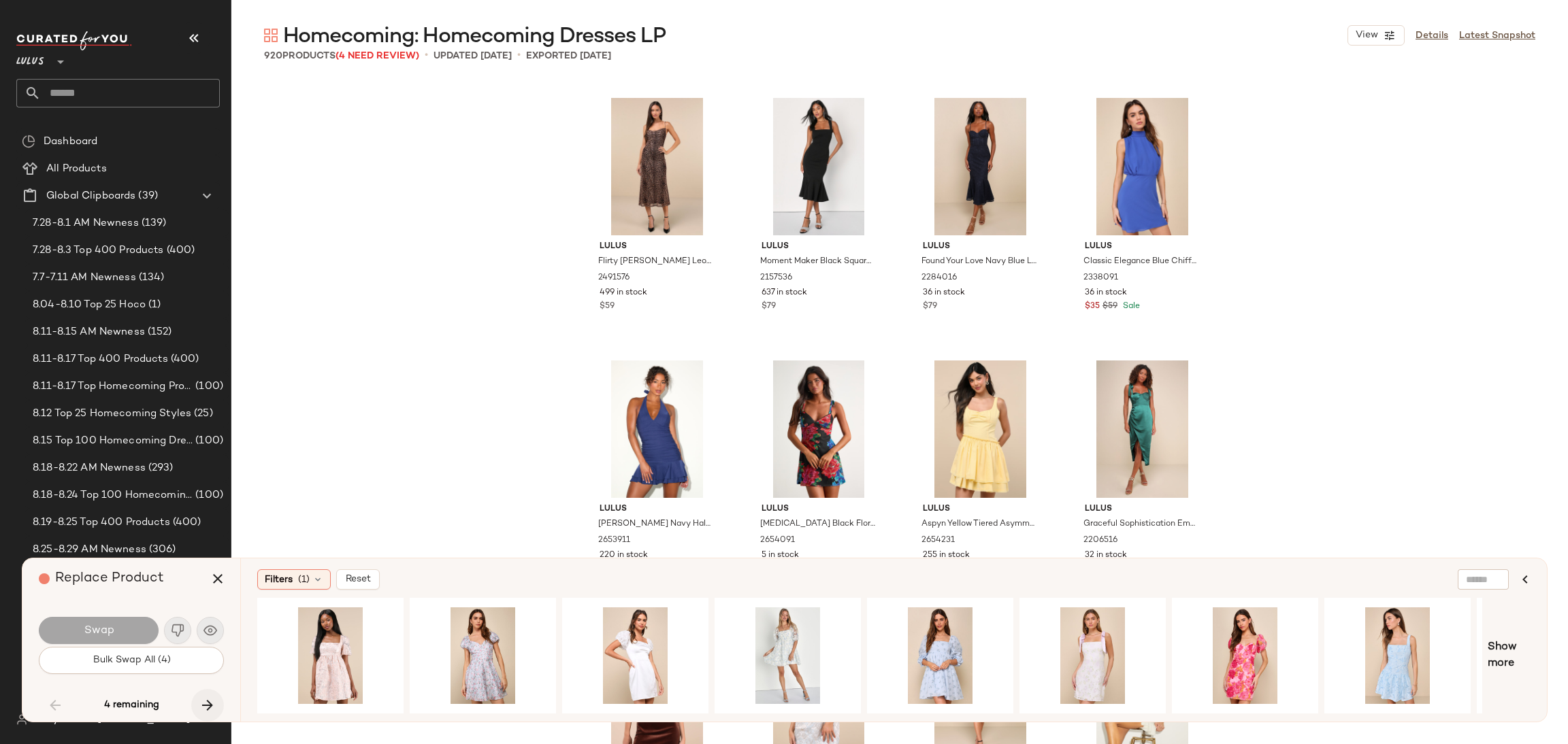
click at [199, 698] on icon "button" at bounding box center [207, 706] width 17 height 17
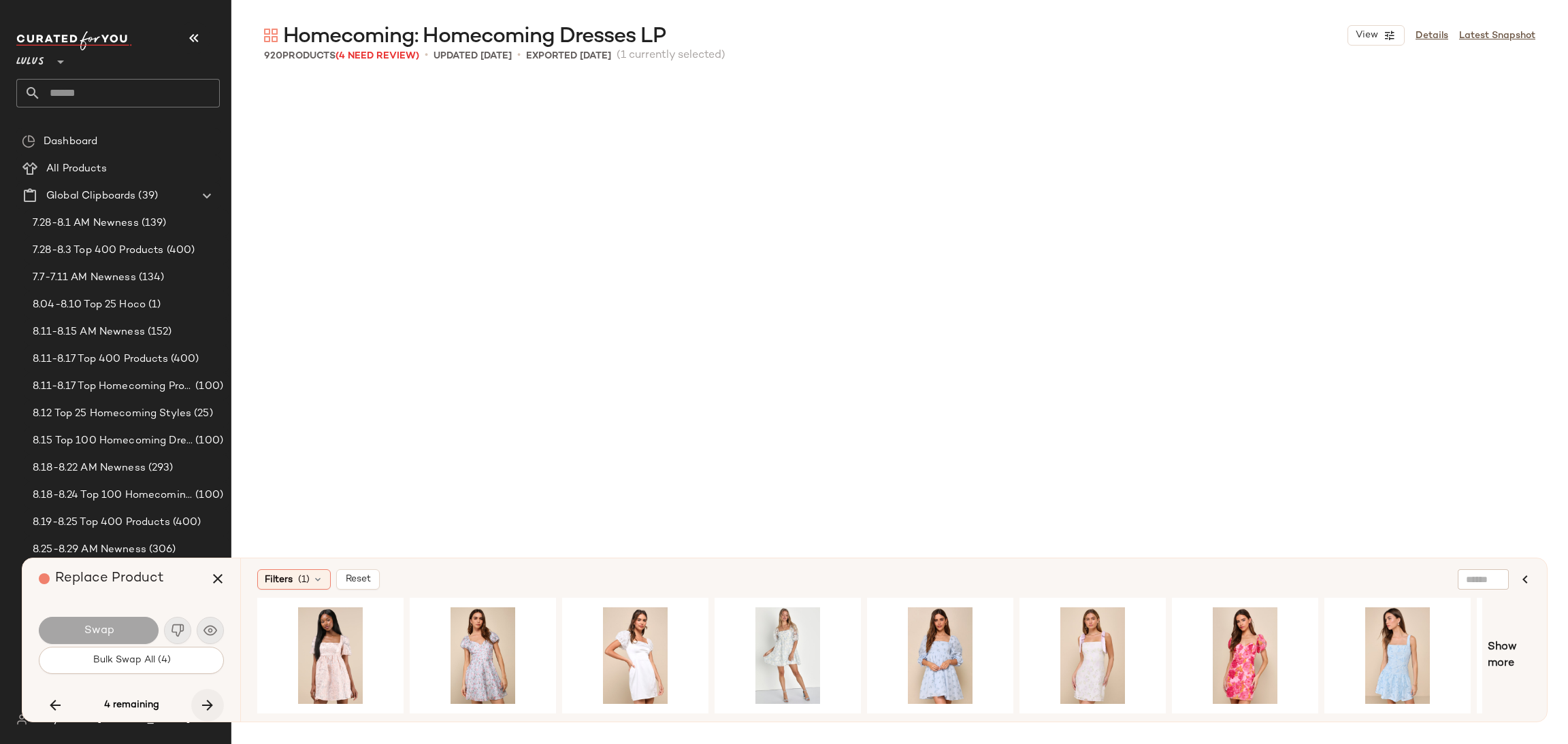
scroll to position [53309, 0]
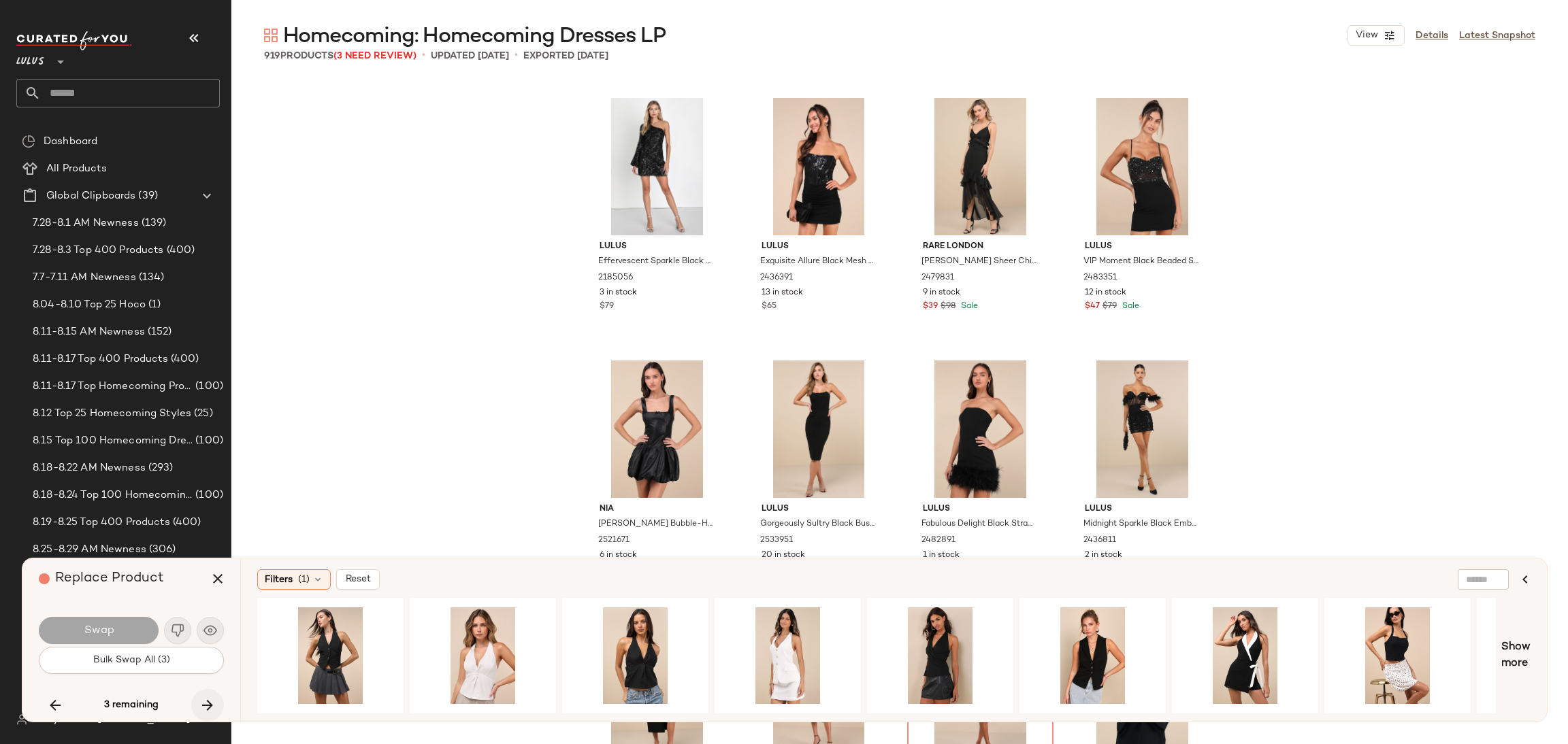
click at [199, 698] on icon "button" at bounding box center [207, 706] width 17 height 17
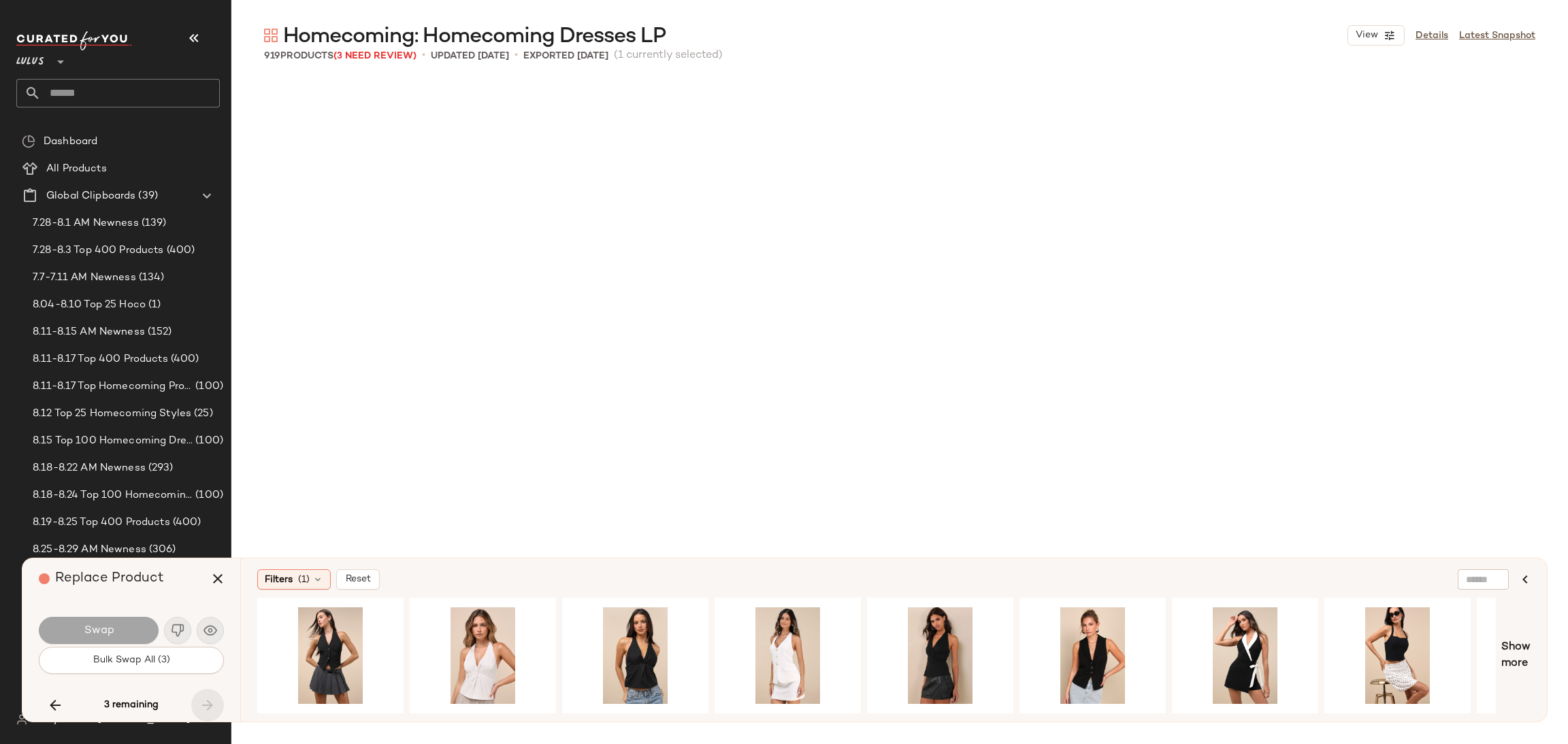
scroll to position [58036, 0]
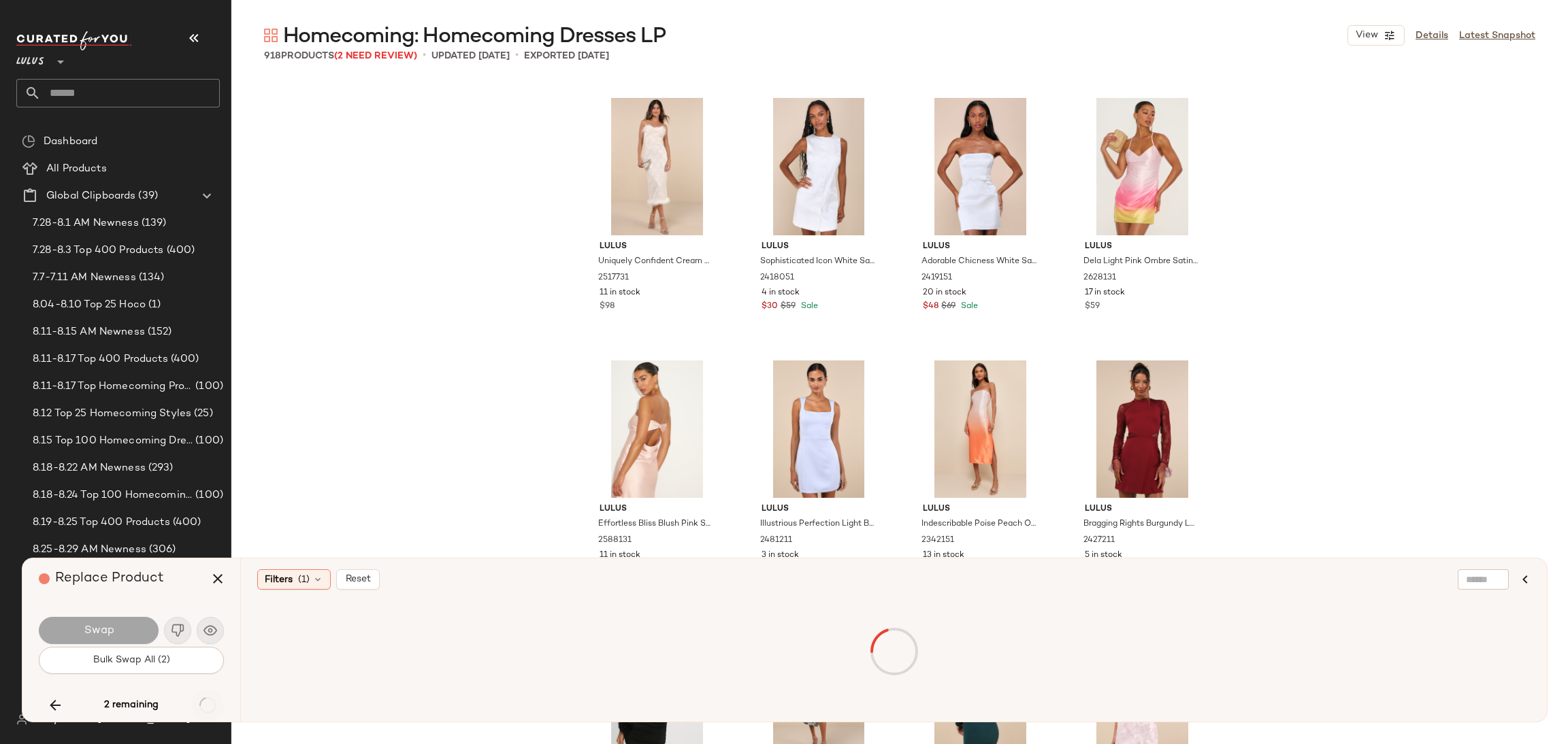
click at [198, 698] on div "2 remaining" at bounding box center [132, 705] width 185 height 33
click at [52, 703] on icon "button" at bounding box center [55, 706] width 17 height 17
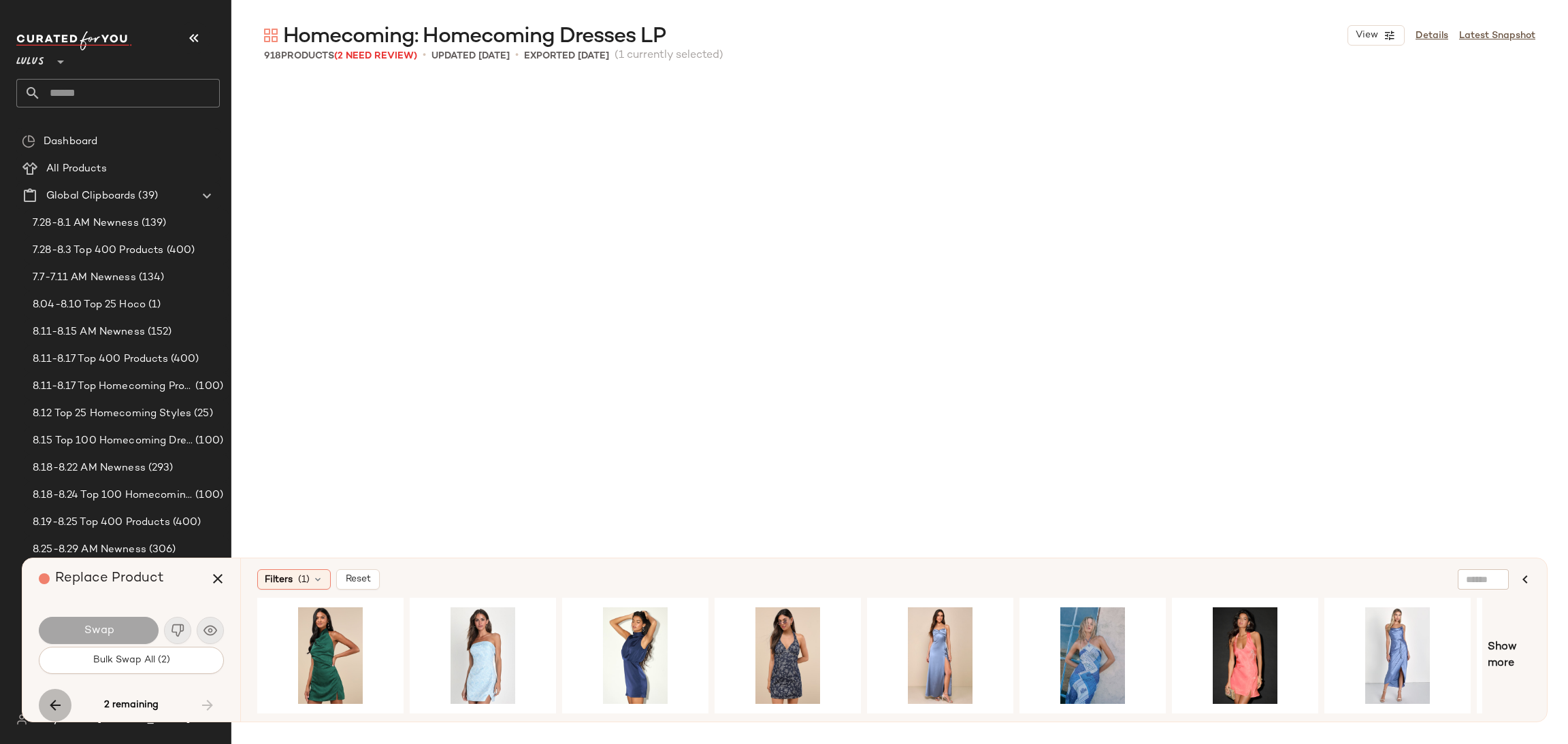
scroll to position [53572, 0]
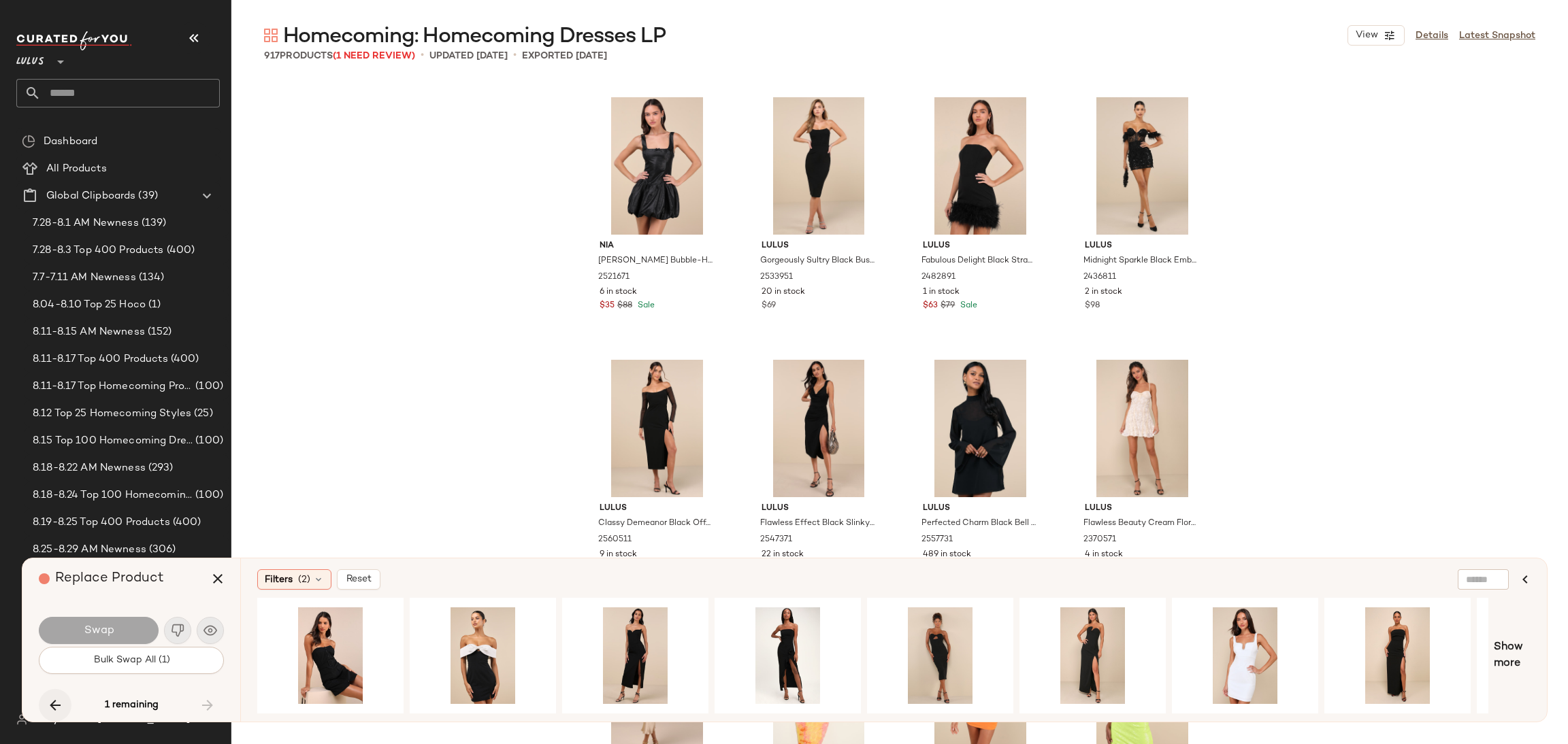
click at [52, 703] on icon "button" at bounding box center [55, 706] width 17 height 17
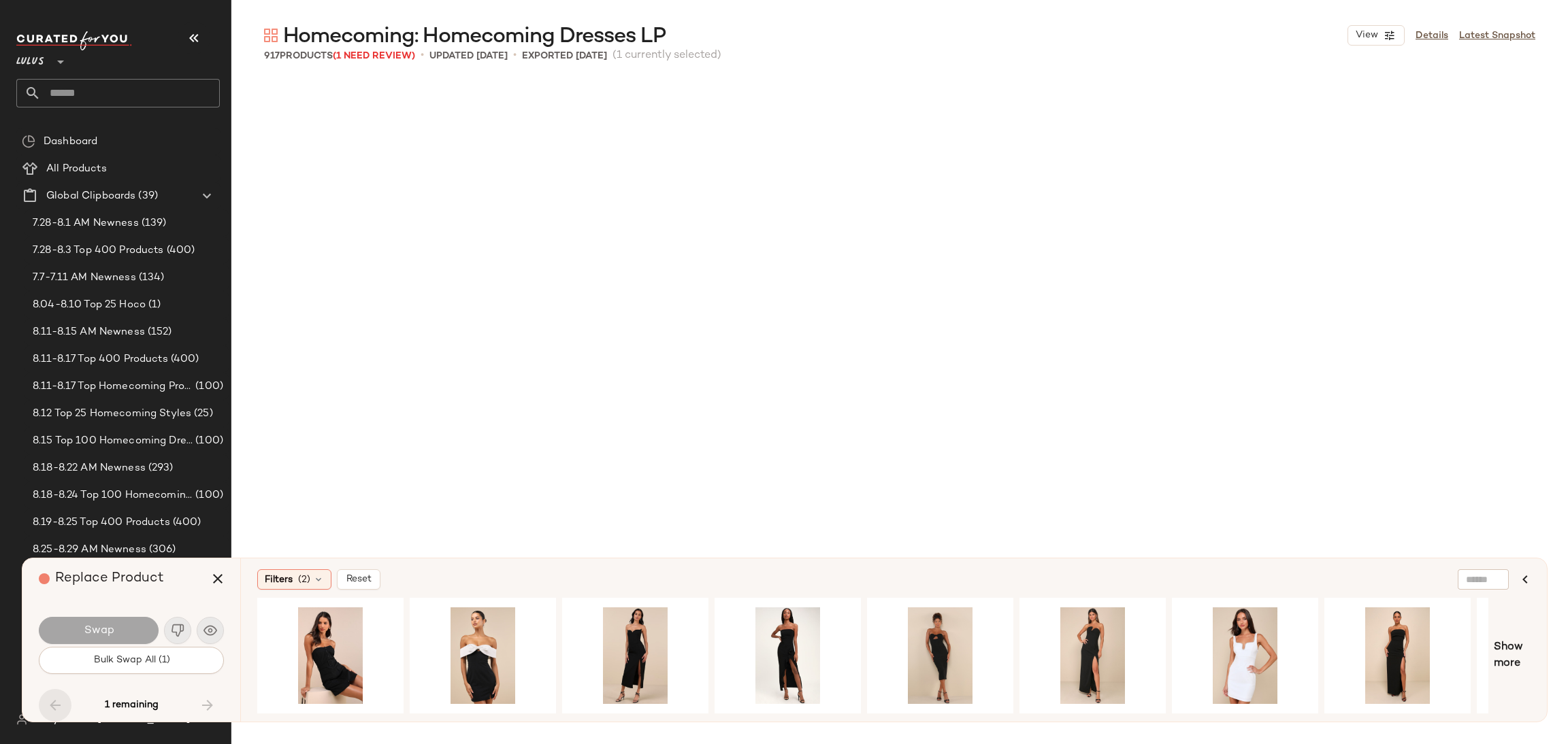
scroll to position [48319, 0]
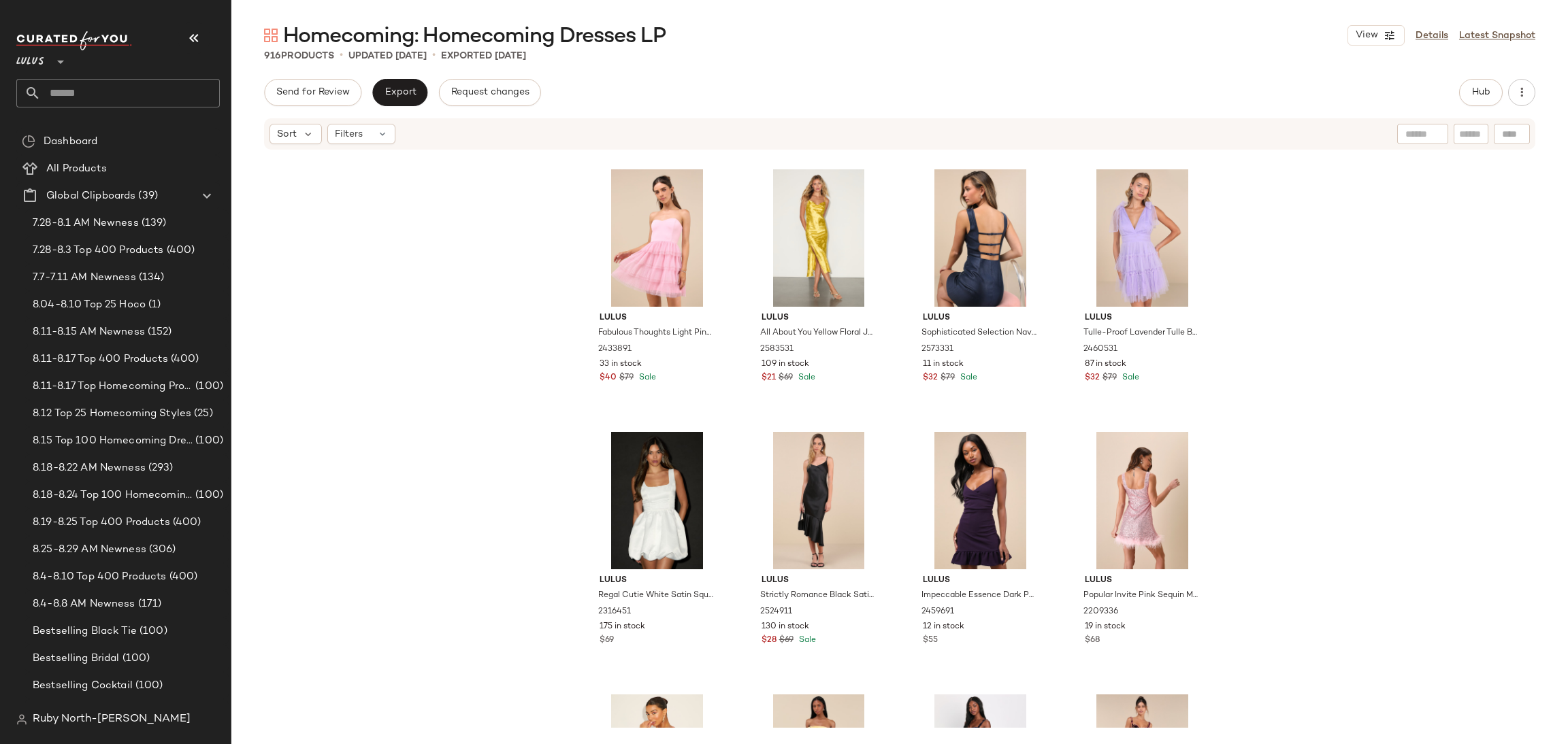
click at [1471, 130] on input "text" at bounding box center [1470, 135] width 24 height 14
type input "****"
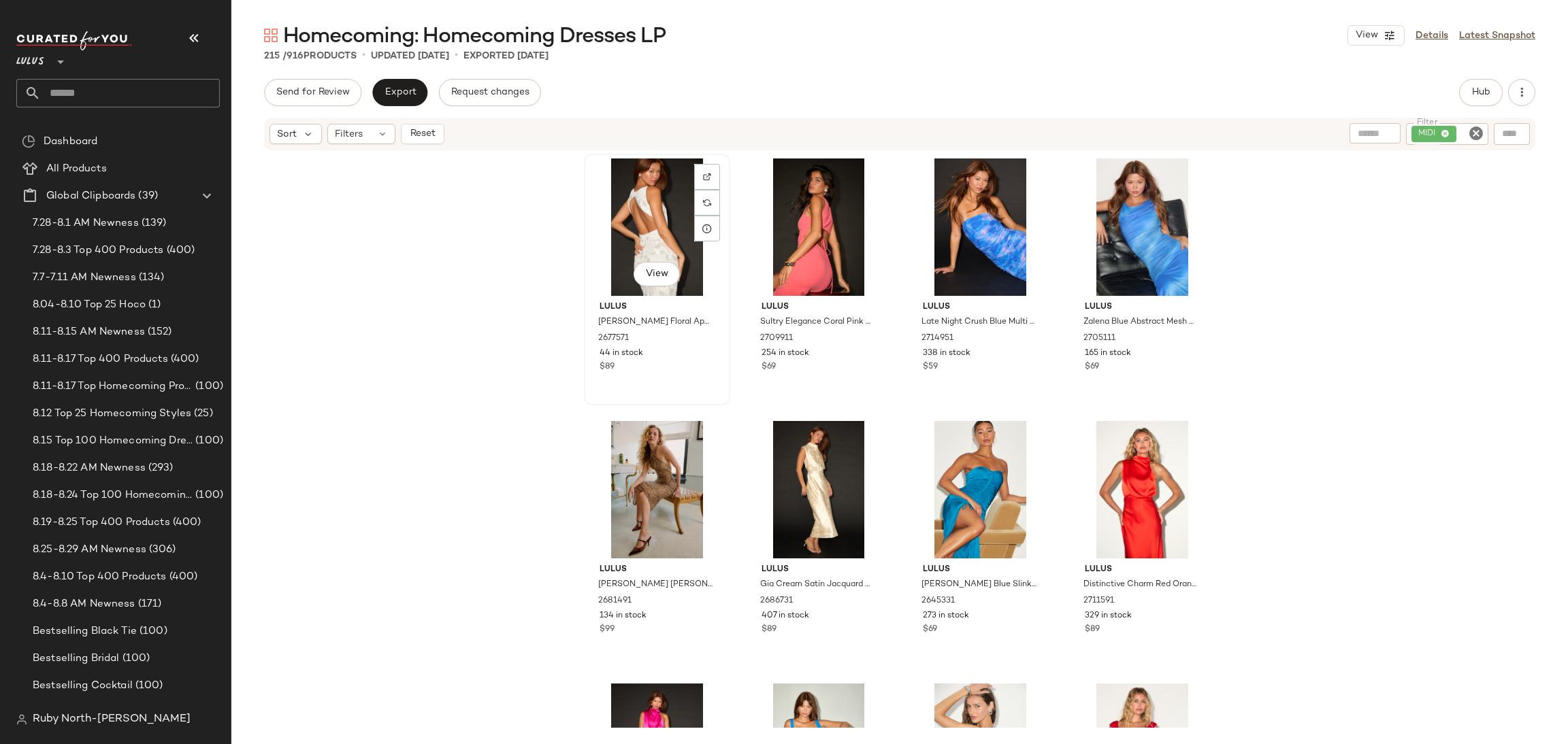
click at [667, 242] on div "View" at bounding box center [657, 227] width 137 height 138
click at [865, 190] on div at bounding box center [869, 203] width 26 height 26
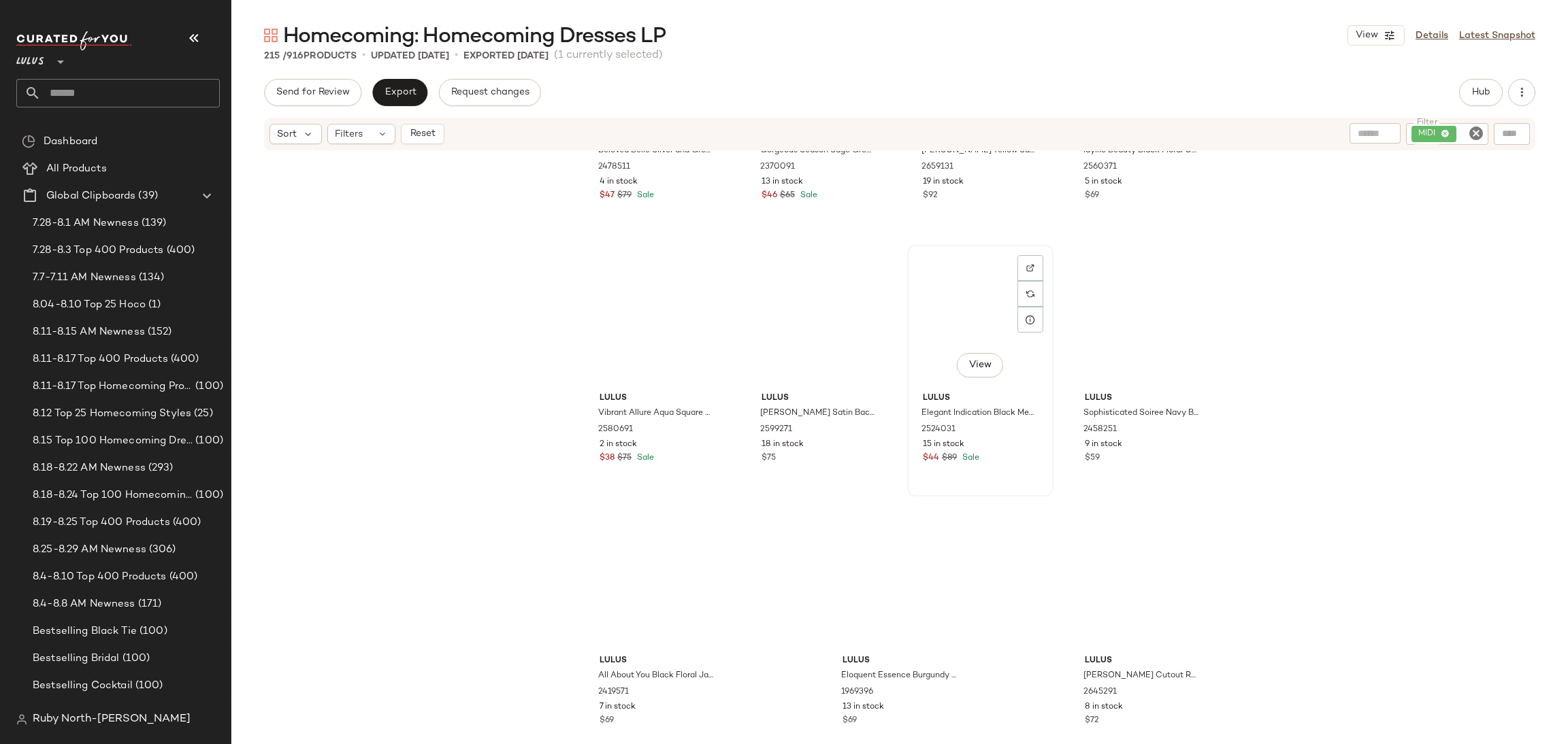
scroll to position [13606, 0]
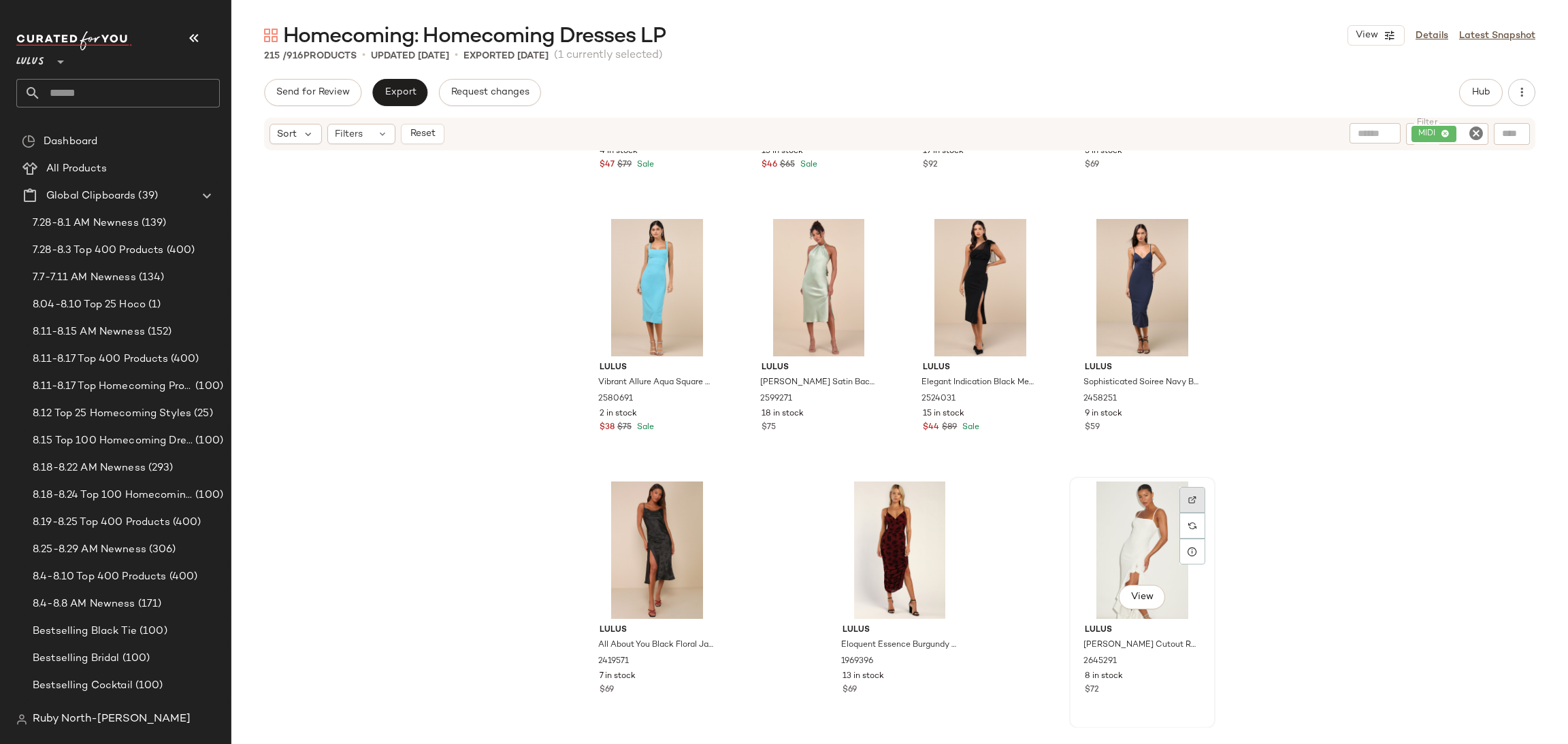
click at [1179, 513] on div at bounding box center [1192, 526] width 26 height 26
click at [1118, 520] on div "View" at bounding box center [1142, 551] width 137 height 138
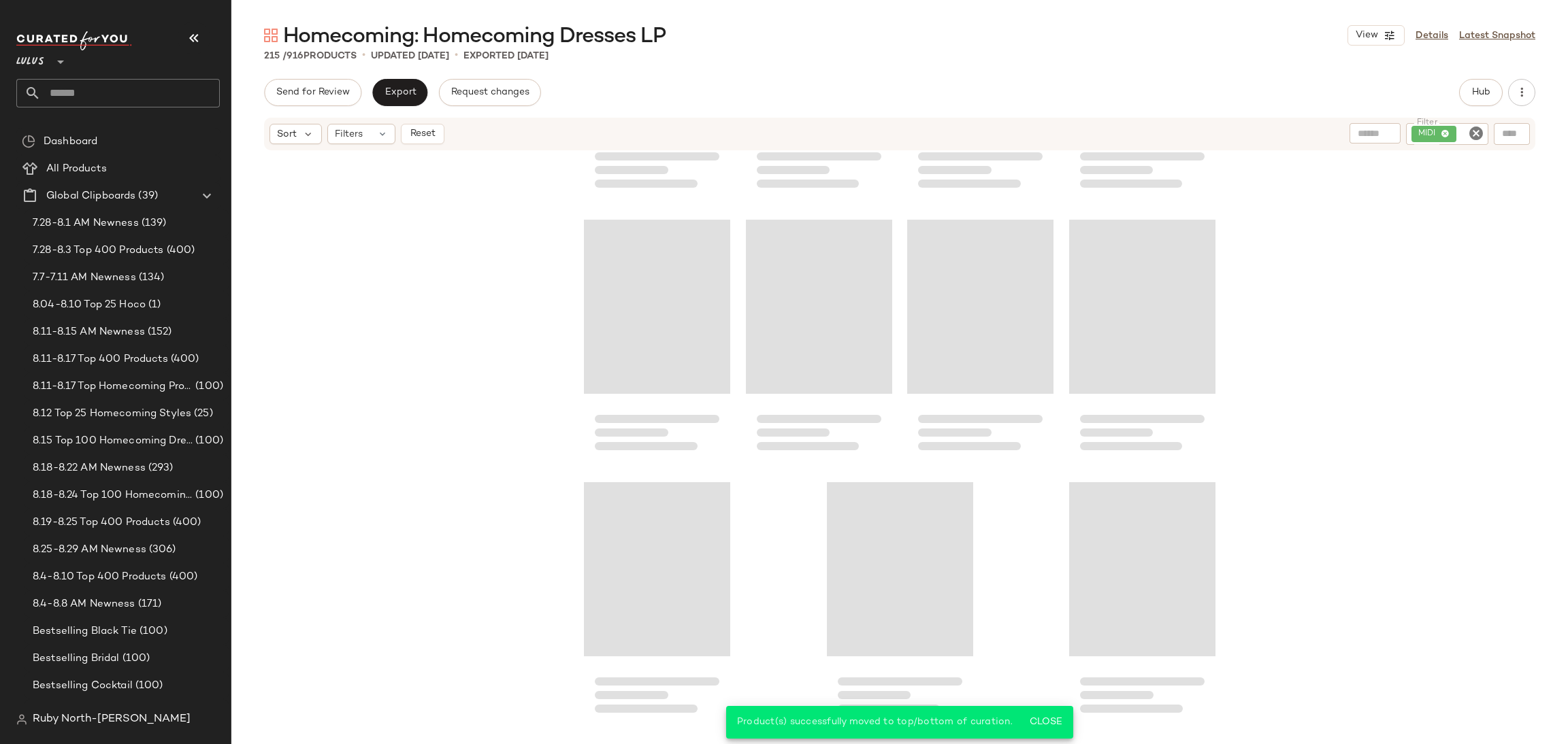
click at [1477, 135] on icon "Clear Filter" at bounding box center [1476, 133] width 17 height 17
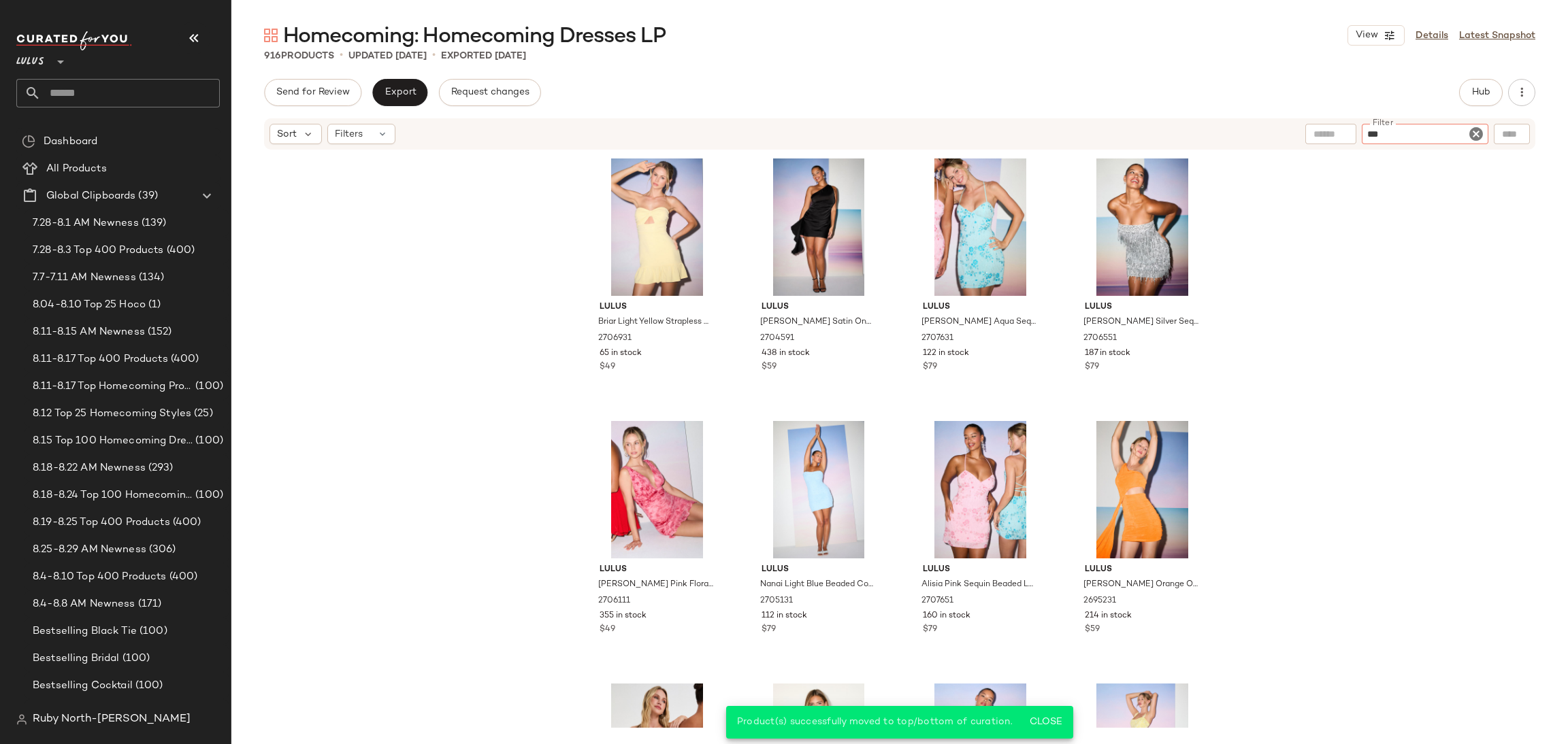
type input "****"
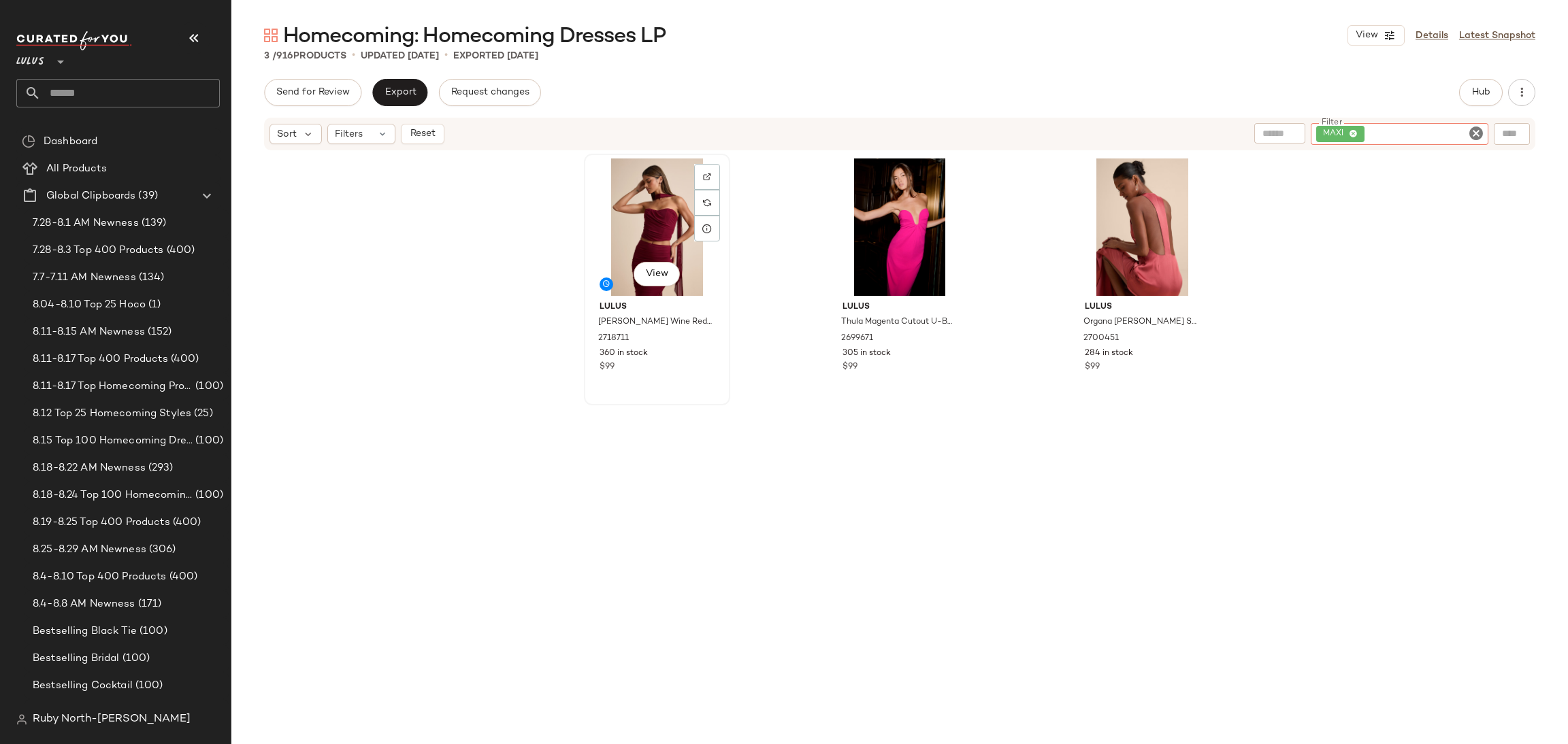
click at [617, 262] on div "View" at bounding box center [657, 227] width 137 height 138
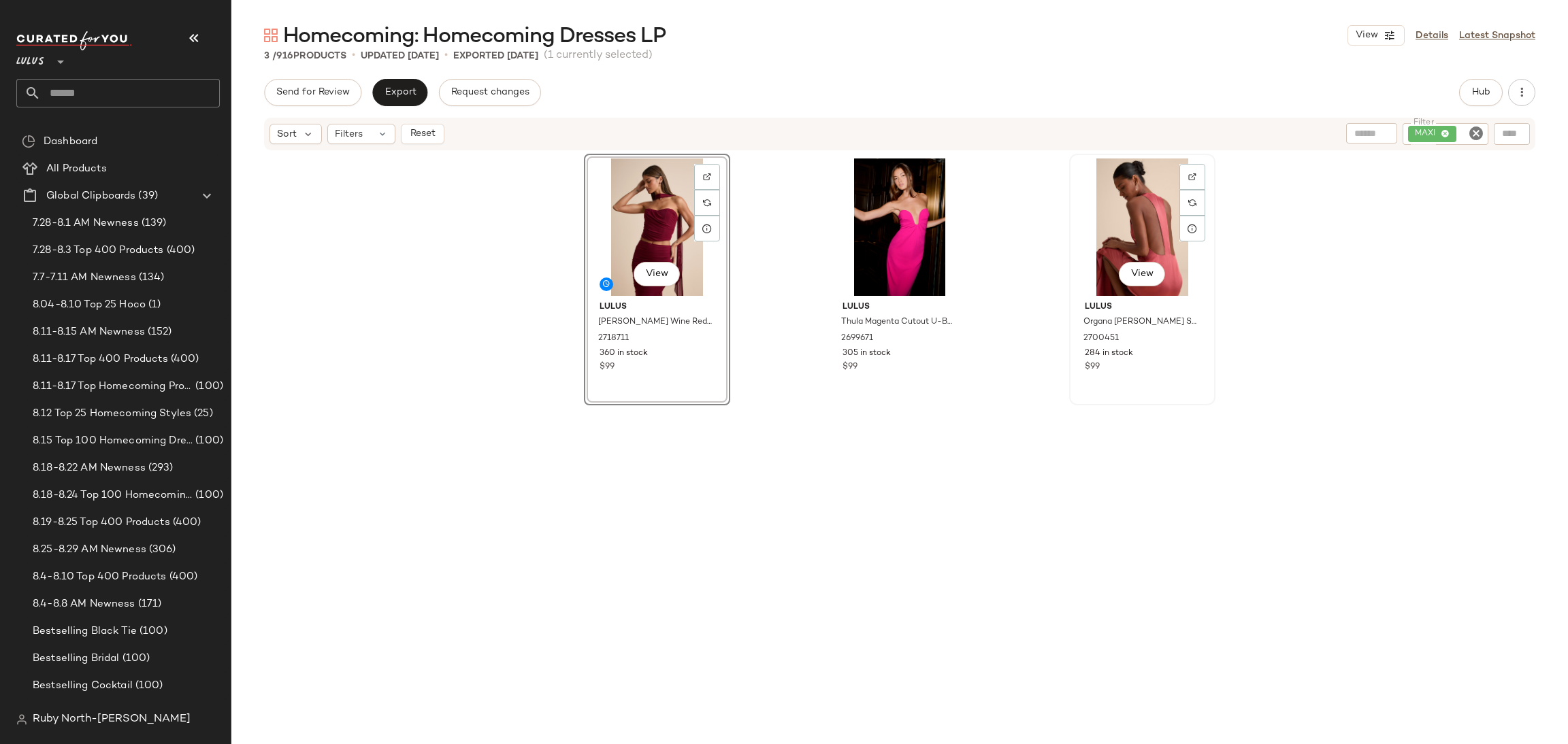
click at [1137, 233] on div "View" at bounding box center [1142, 227] width 137 height 138
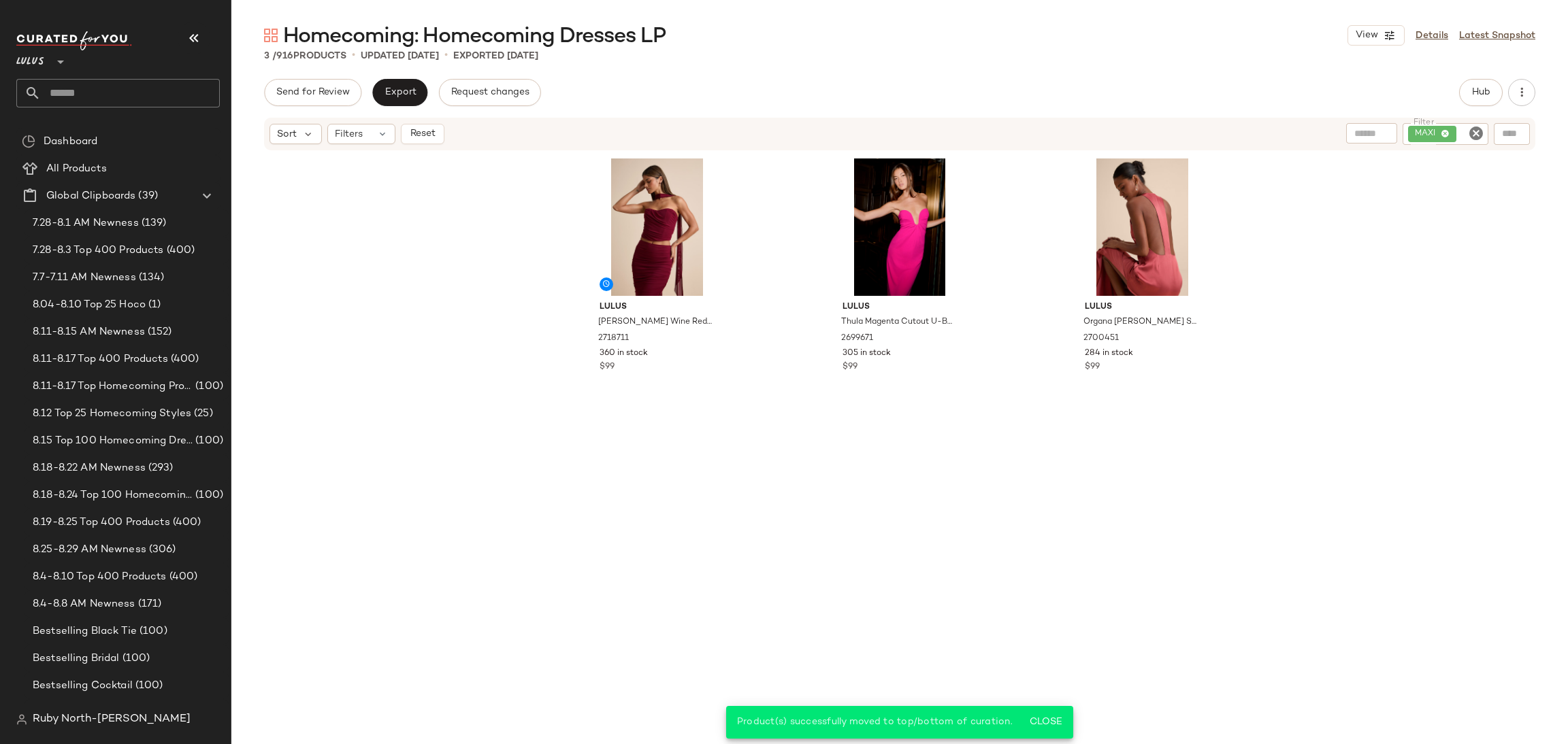
click at [1473, 130] on icon "Clear Filter" at bounding box center [1476, 133] width 17 height 17
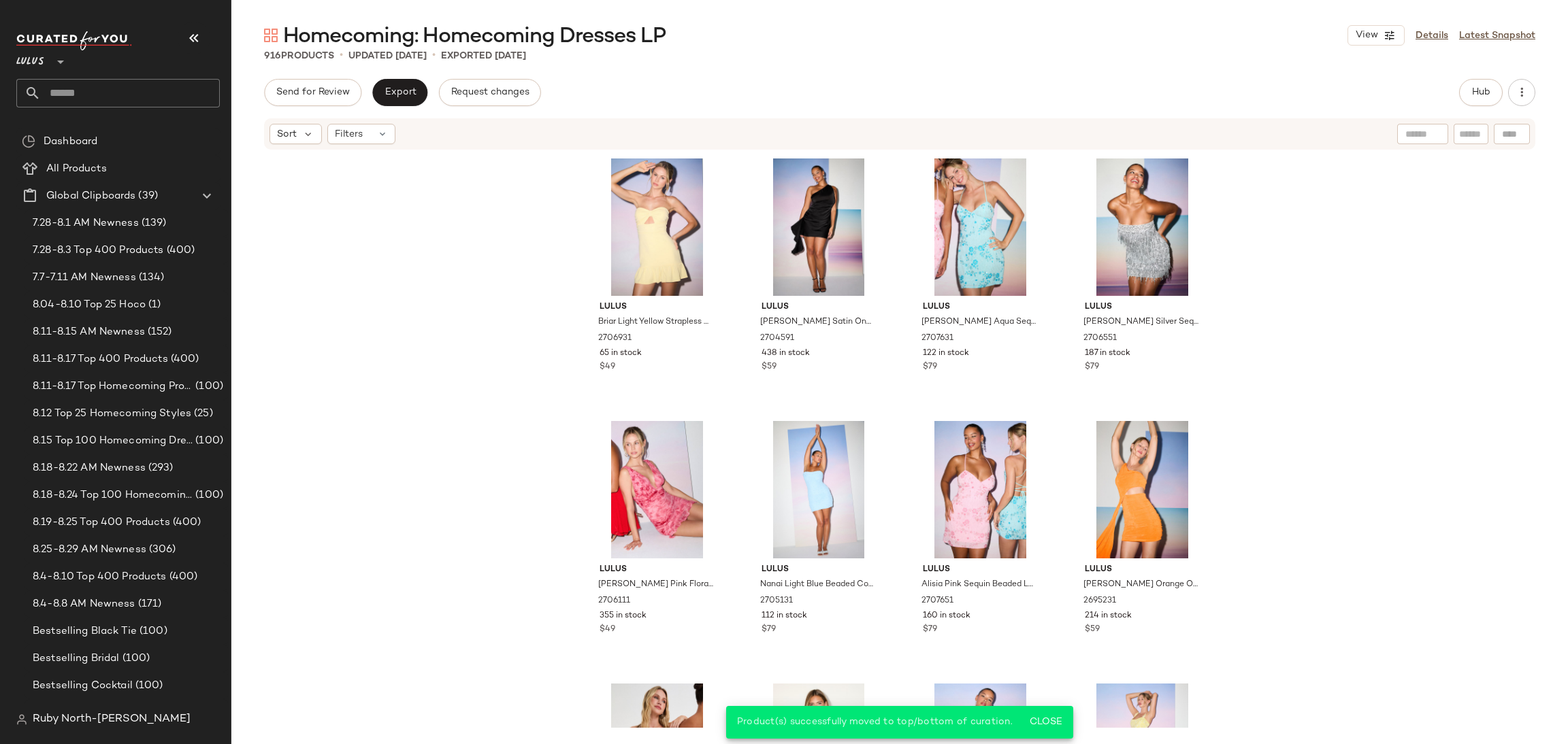
click at [364, 122] on div "Sort Filters" at bounding box center [900, 134] width 1271 height 31
click at [366, 134] on div "Filters" at bounding box center [361, 134] width 68 height 20
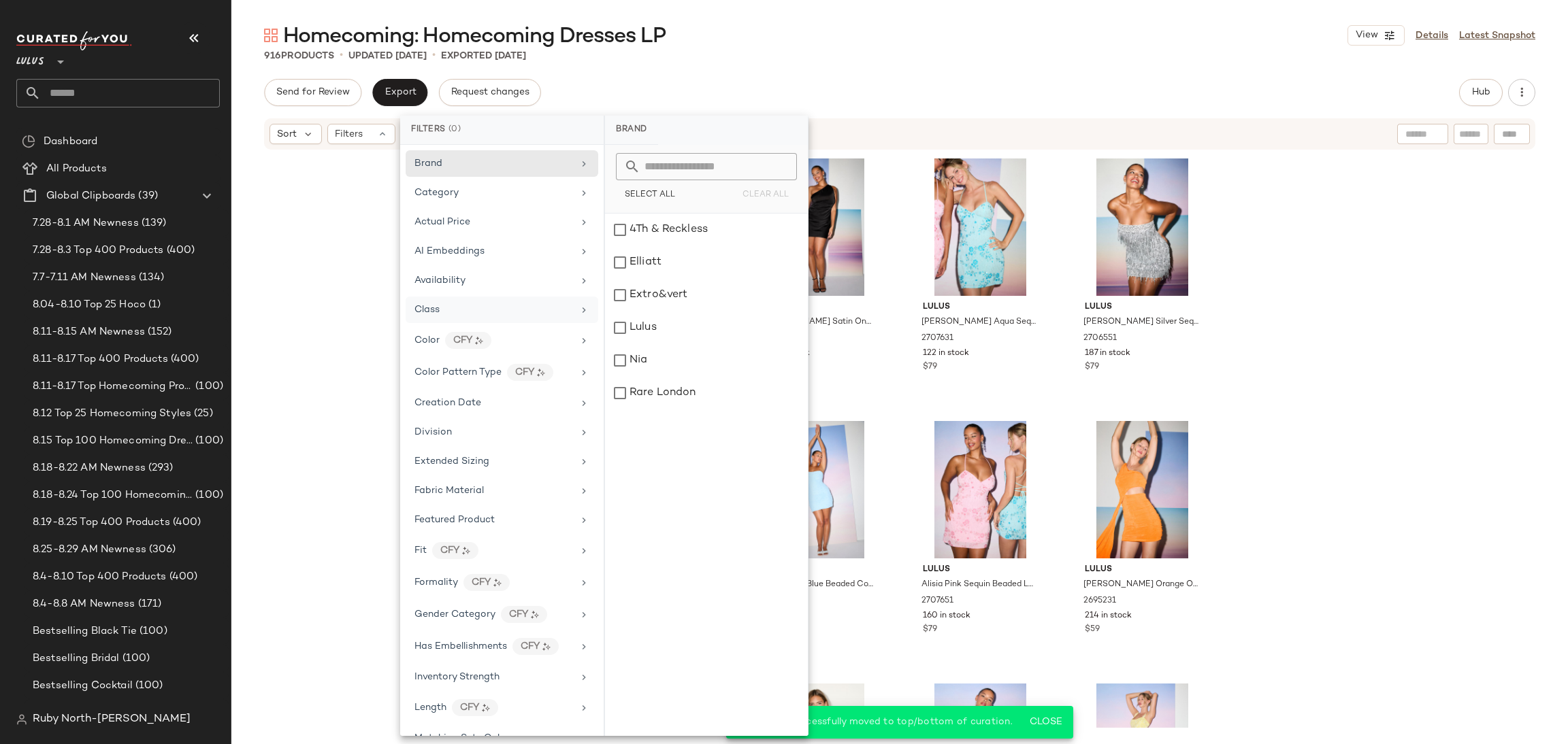
scroll to position [102, 0]
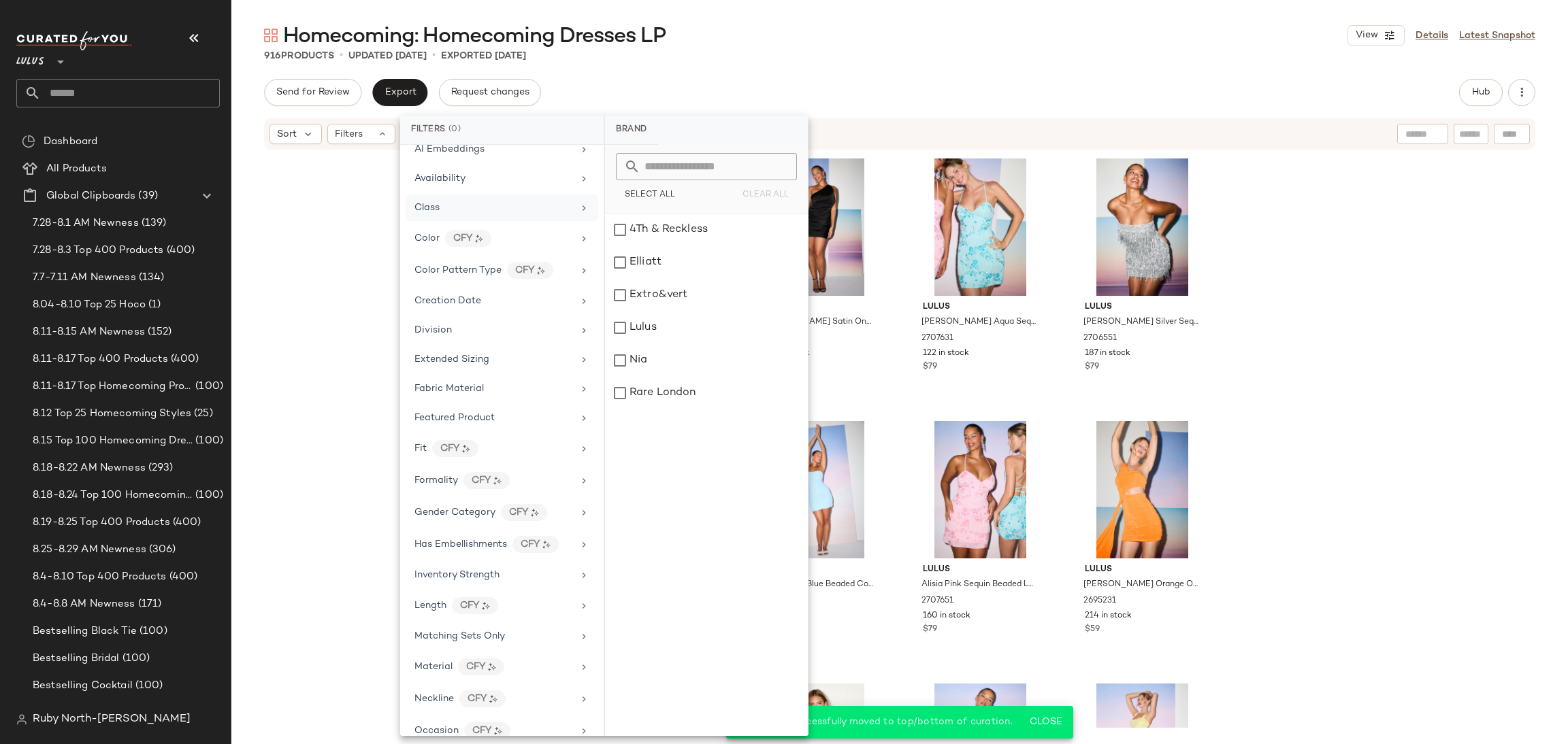
click at [493, 215] on div "Class" at bounding box center [493, 208] width 159 height 14
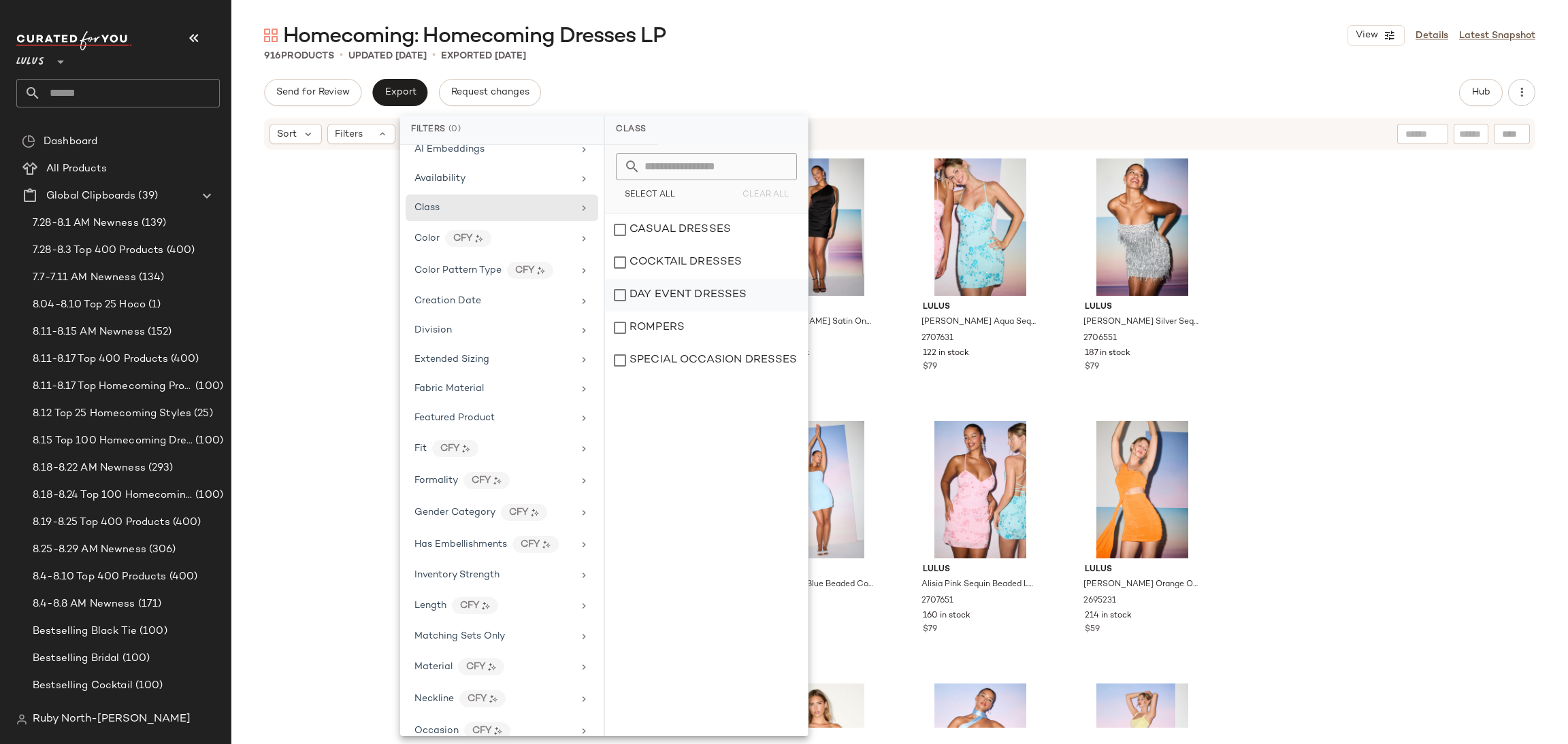
click at [711, 312] on div "DAY EVENT DRESSES" at bounding box center [707, 328] width 203 height 33
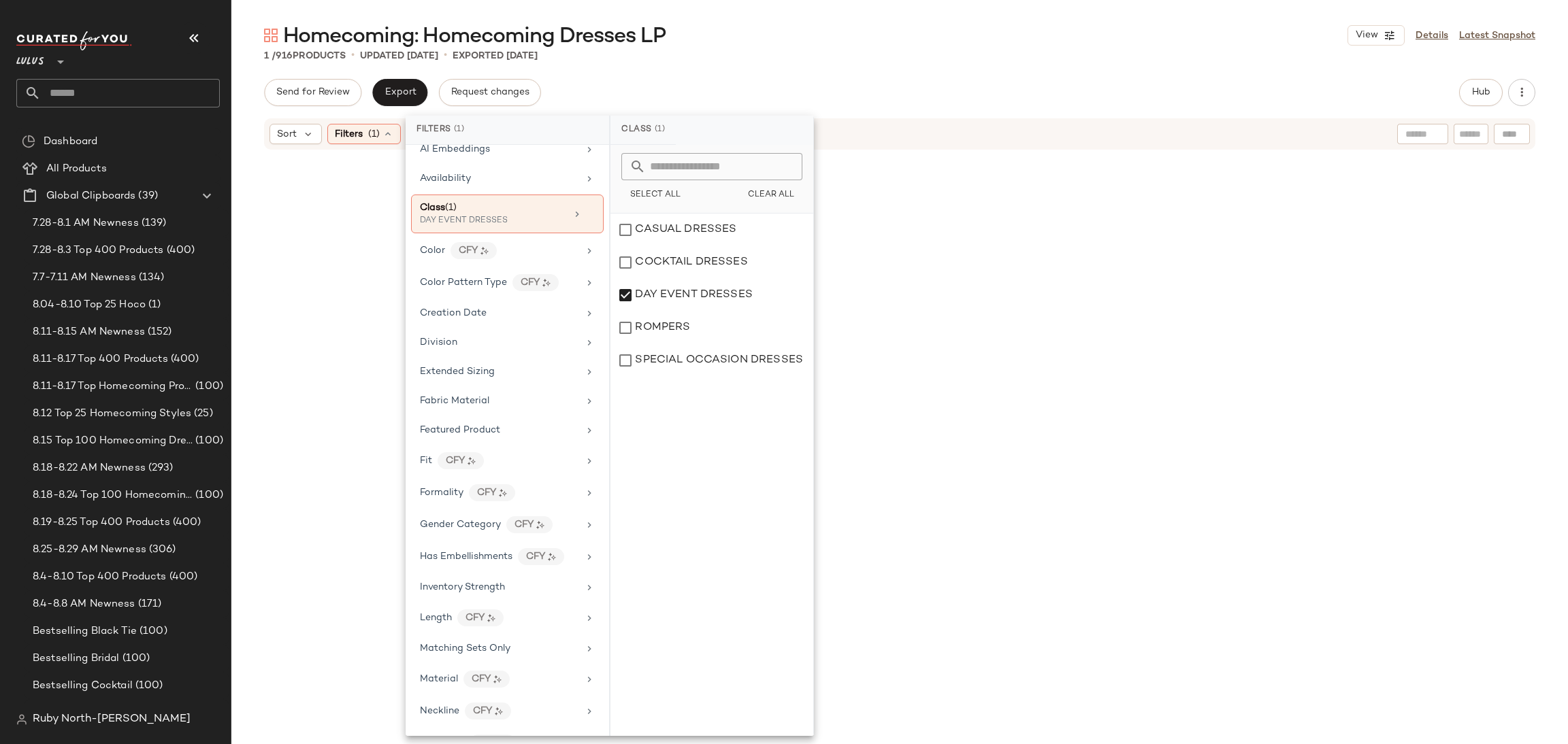
click at [1251, 332] on div at bounding box center [900, 439] width 1336 height 577
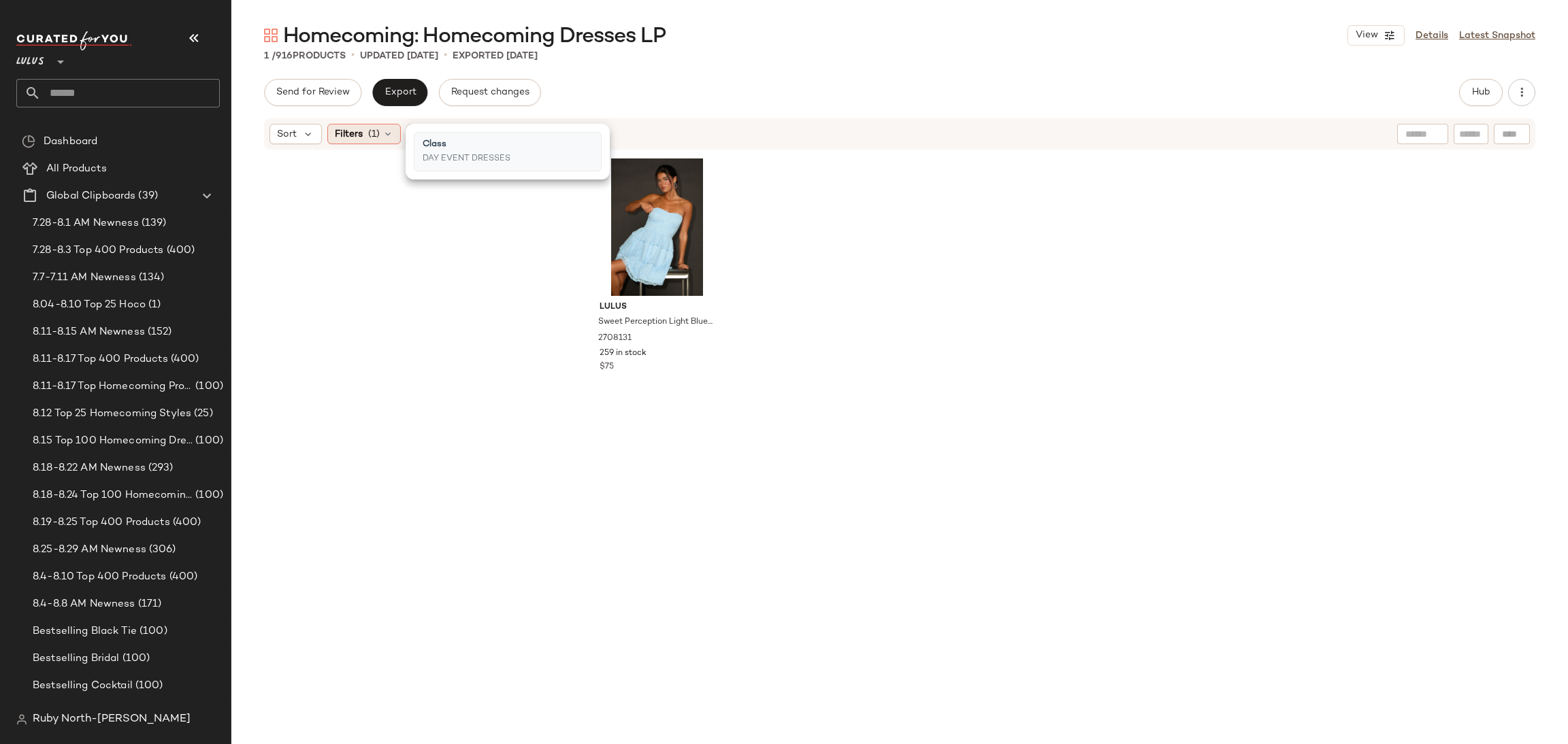
click at [361, 131] on span "Filters" at bounding box center [348, 135] width 28 height 14
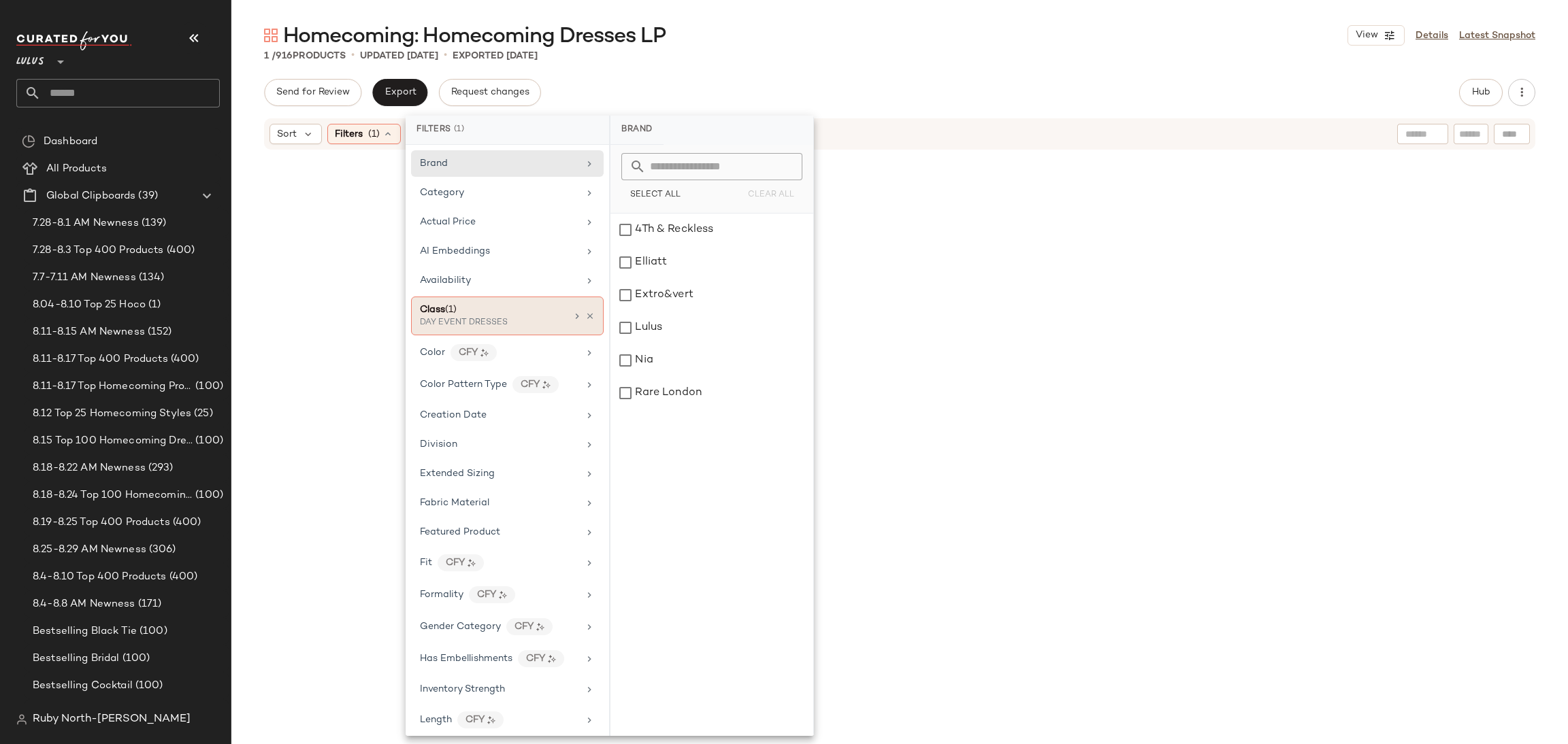
click at [517, 316] on div "Class (1)" at bounding box center [493, 310] width 146 height 14
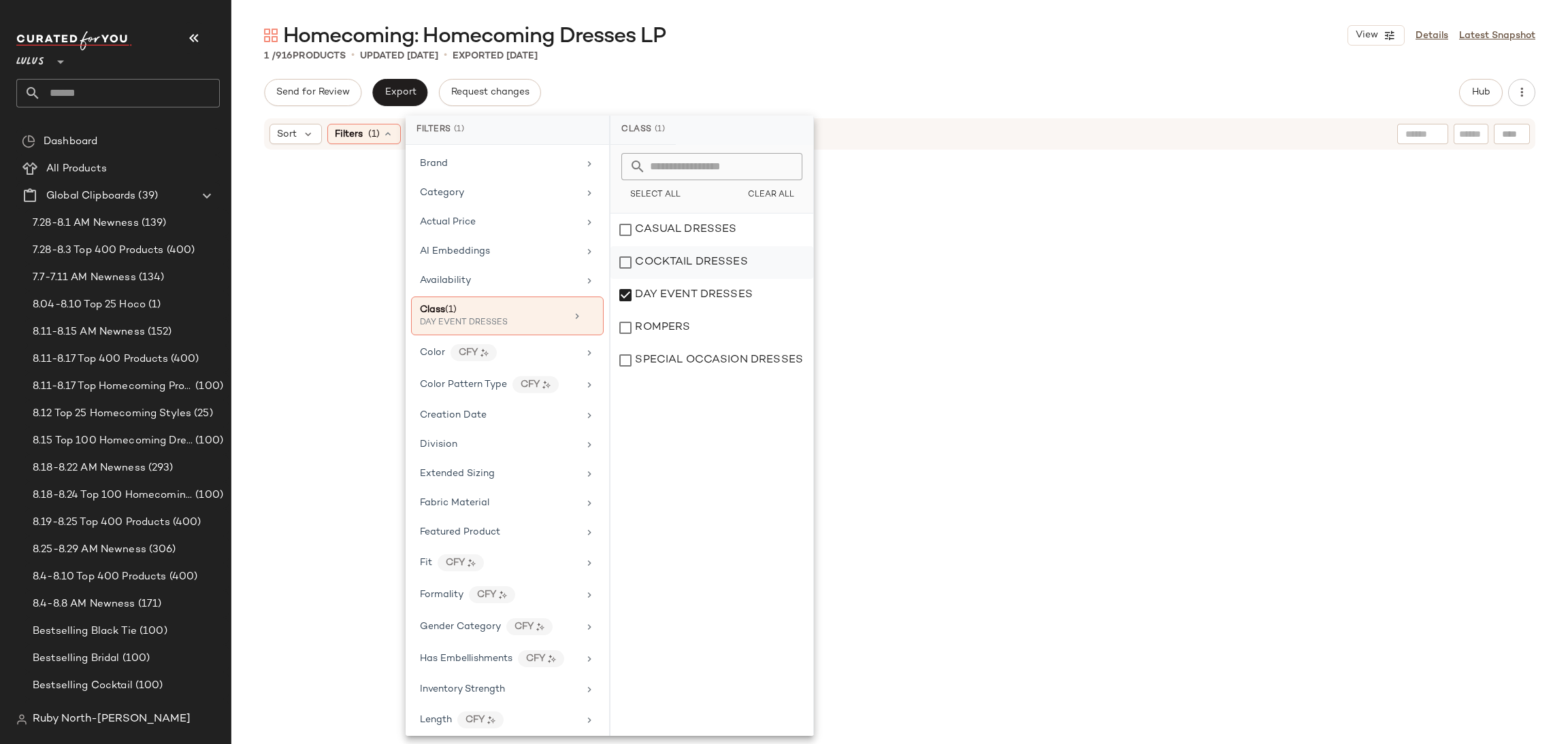
click at [692, 279] on div "COCKTAIL DRESSES" at bounding box center [712, 295] width 203 height 33
click at [691, 312] on div "DAY EVENT DRESSES" at bounding box center [712, 328] width 203 height 33
click at [691, 279] on div "COCKTAIL DRESSES" at bounding box center [712, 295] width 203 height 33
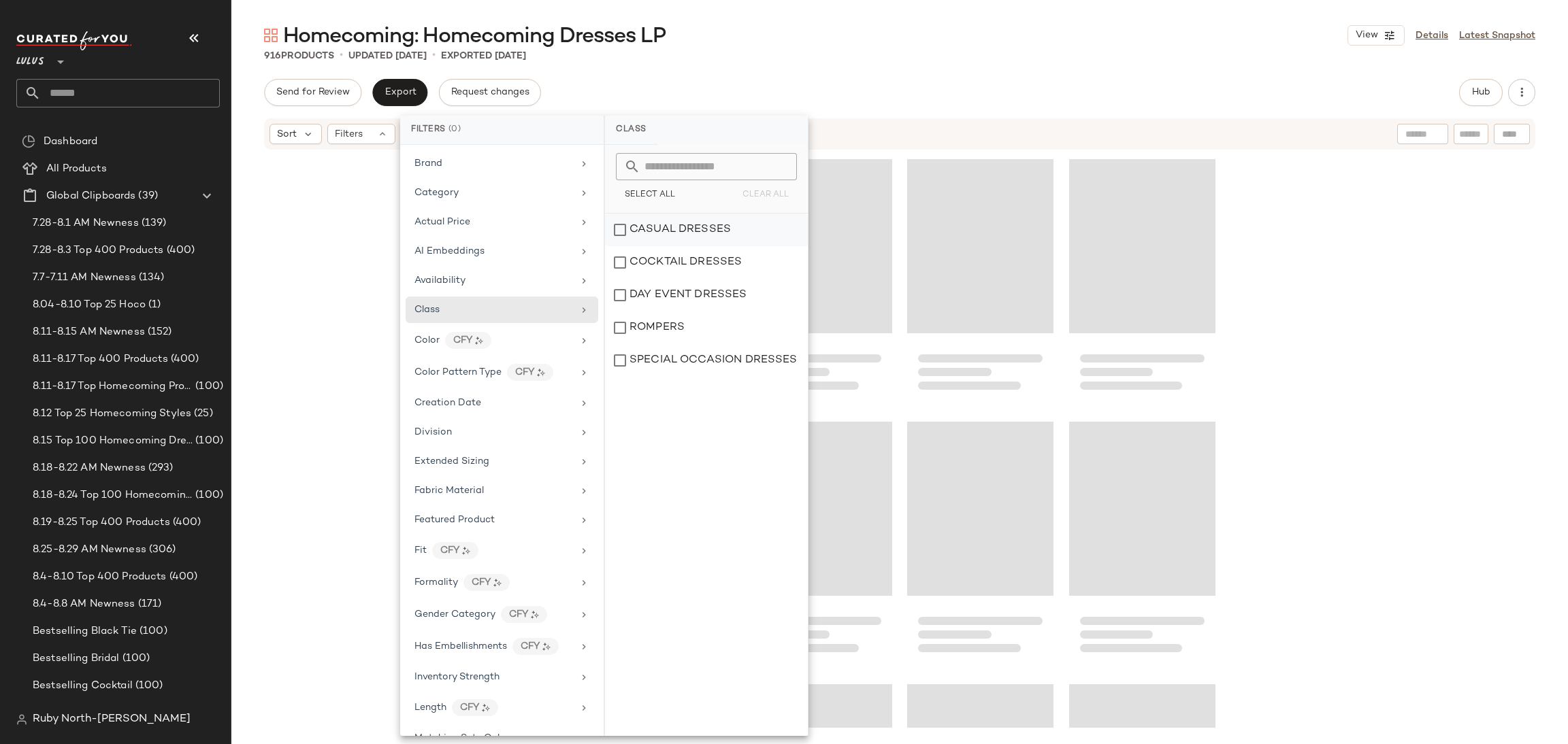
click at [700, 246] on div "CASUAL DRESSES" at bounding box center [707, 262] width 203 height 33
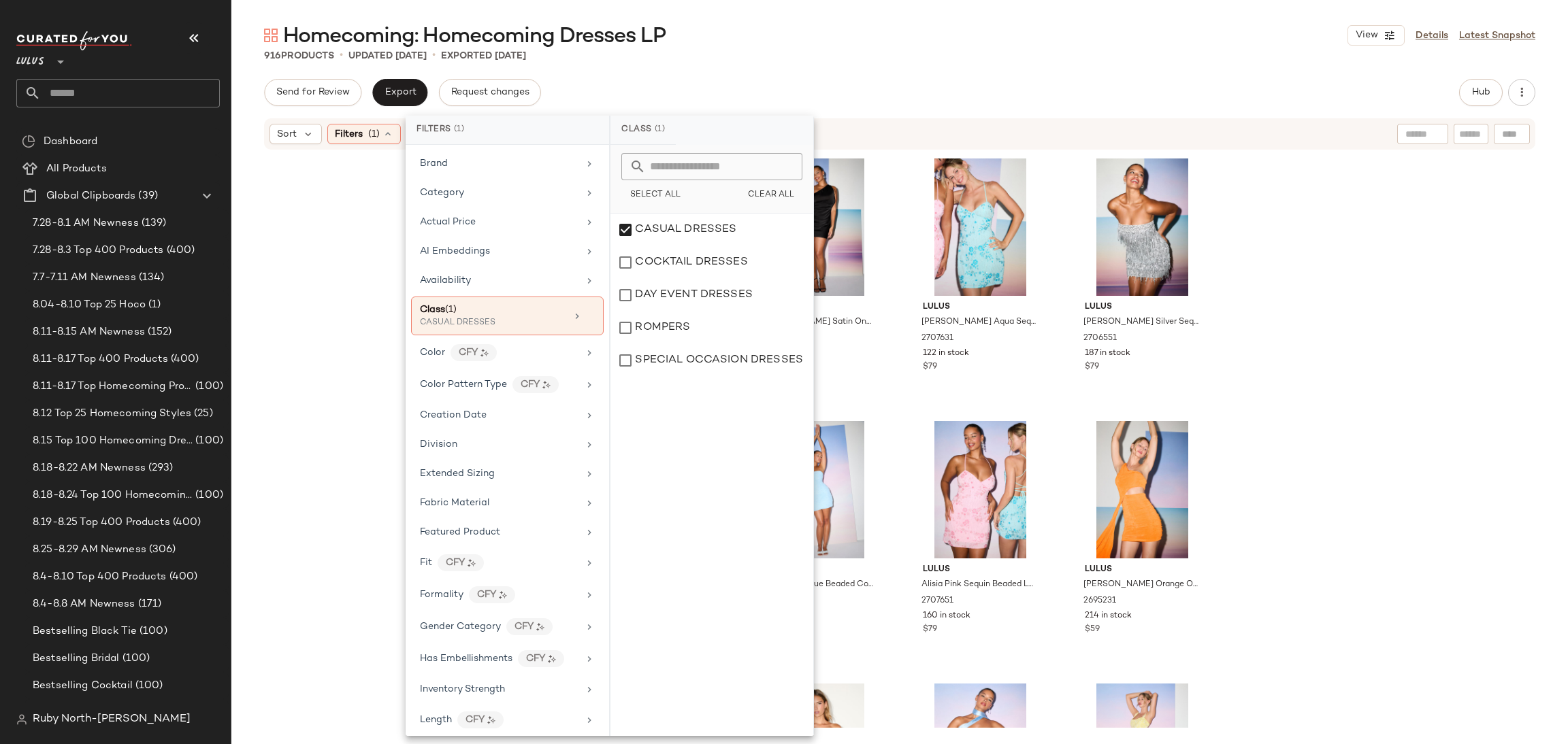
click at [1302, 307] on div "Lulus Briar Light Yellow Strapless Cutout Mini Dress 2706931 65 in stock $49 Lu…" at bounding box center [900, 439] width 1336 height 577
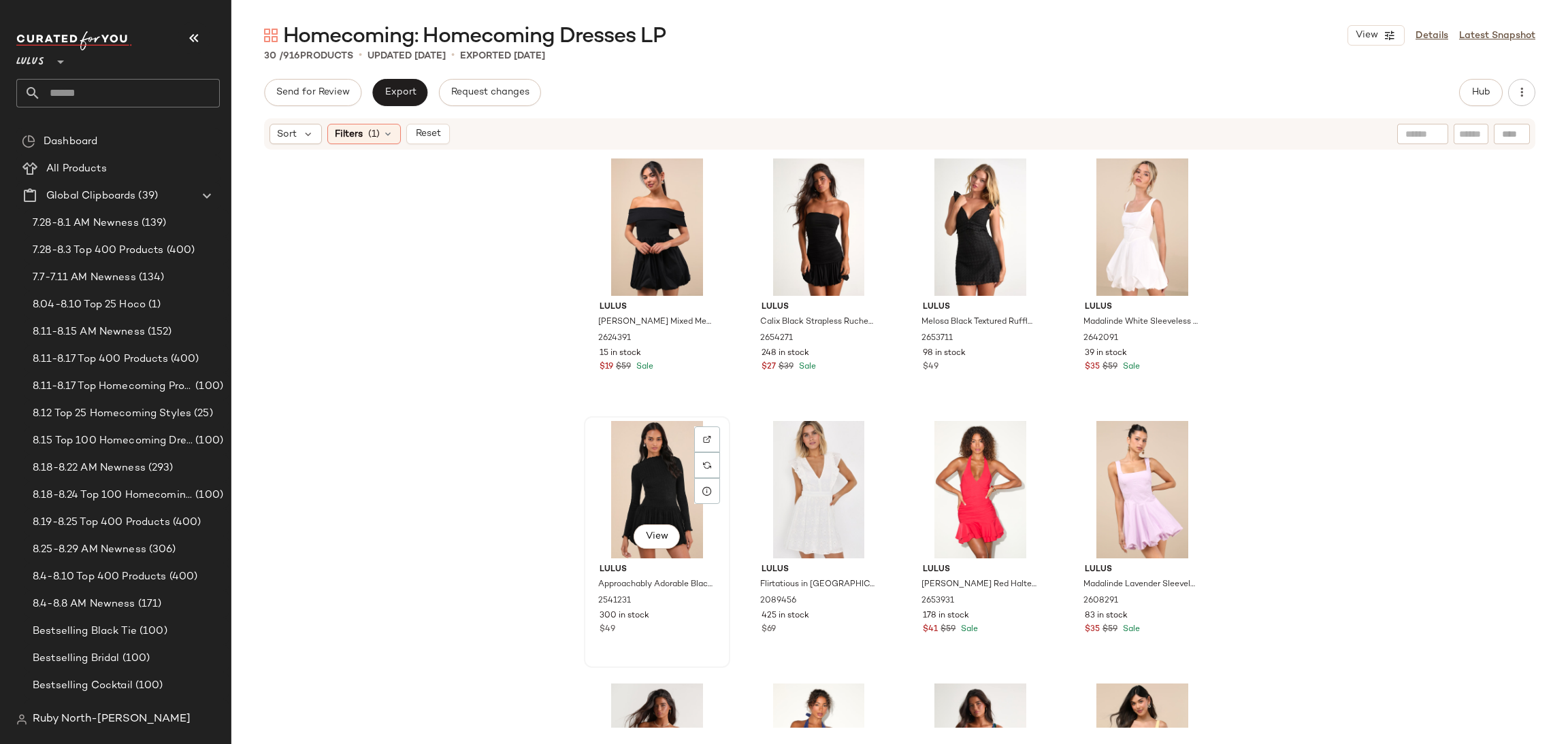
click at [639, 490] on div "View" at bounding box center [657, 490] width 137 height 138
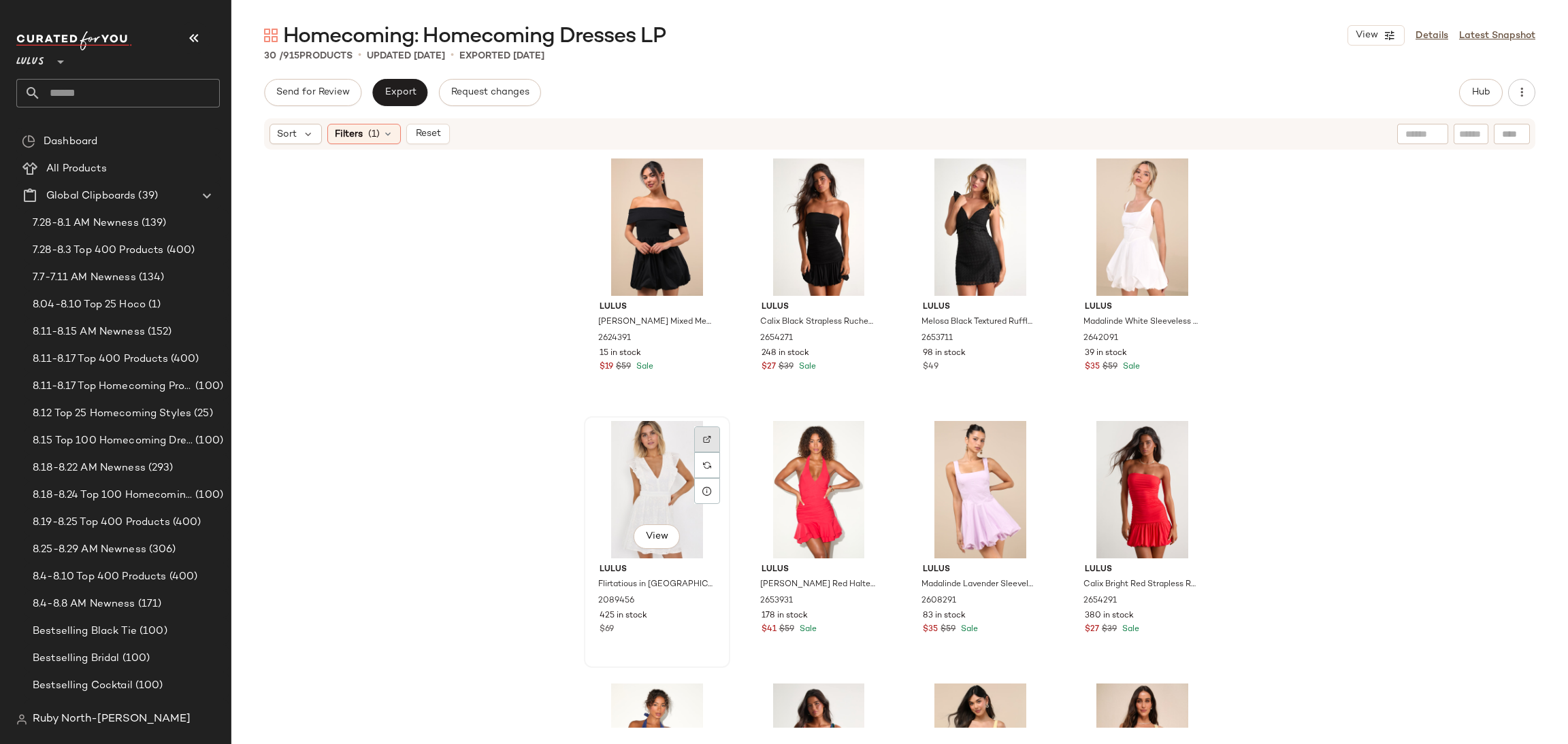
click at [703, 437] on img at bounding box center [707, 439] width 8 height 8
click at [655, 457] on div "View" at bounding box center [657, 490] width 137 height 138
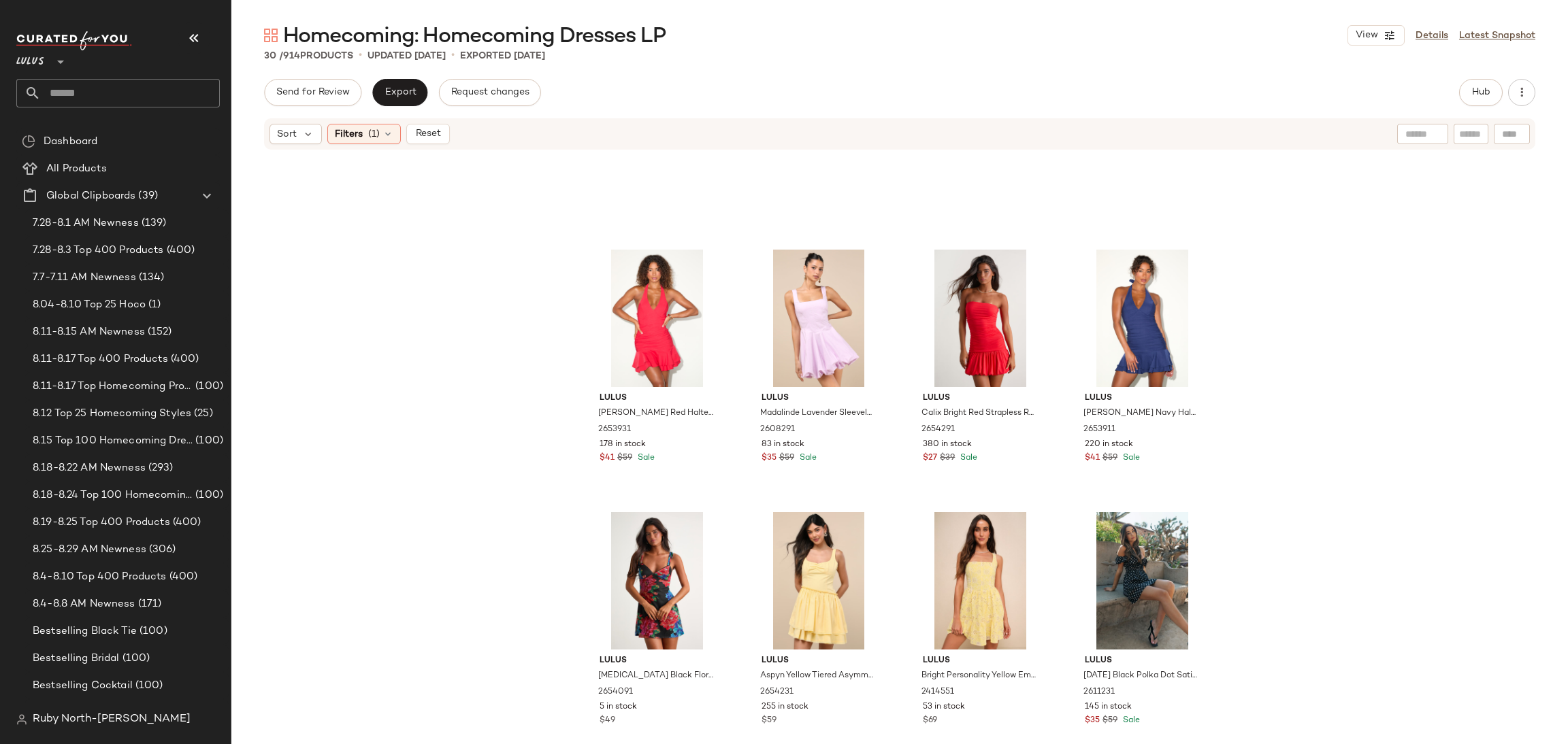
scroll to position [316, 0]
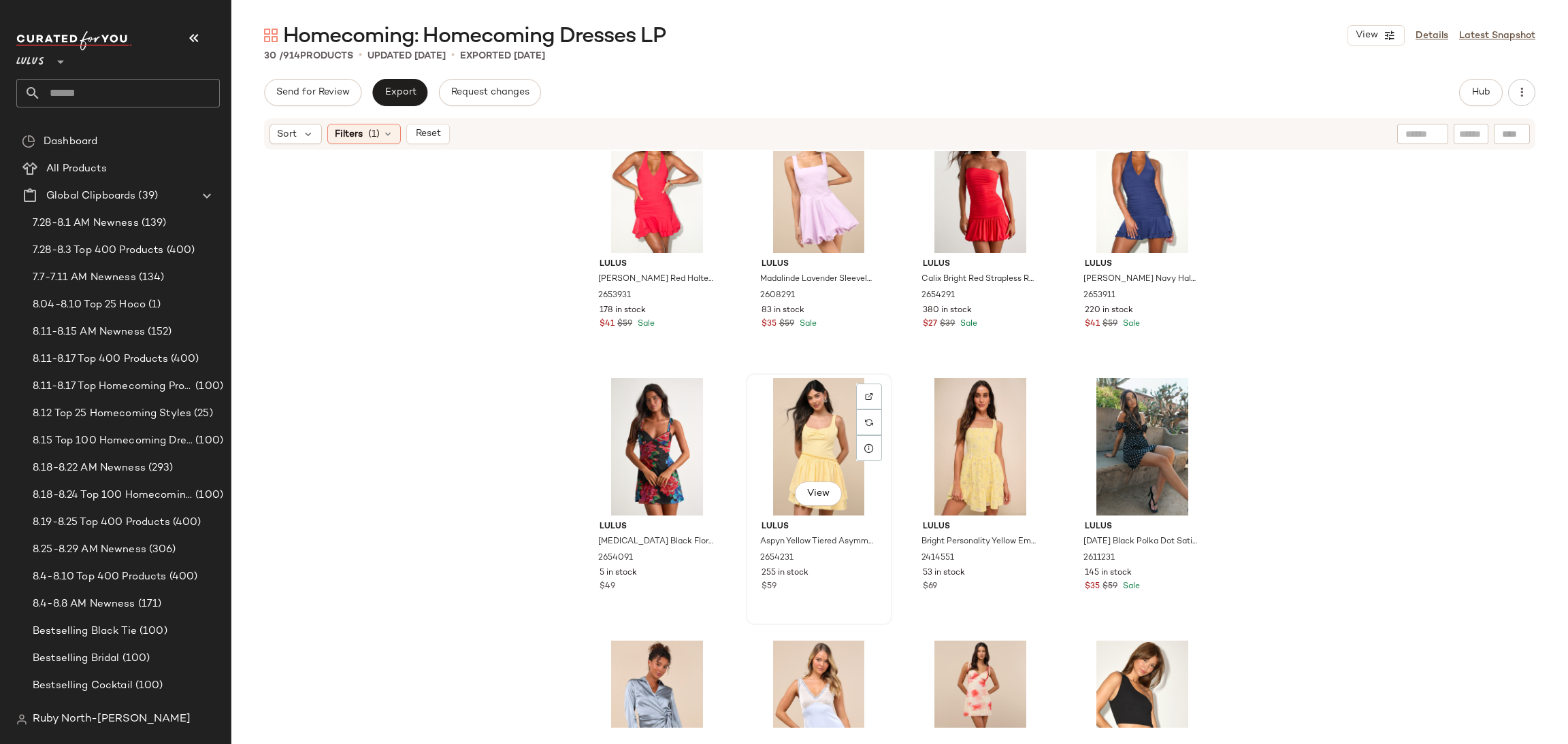
click at [830, 447] on div "View" at bounding box center [819, 447] width 137 height 138
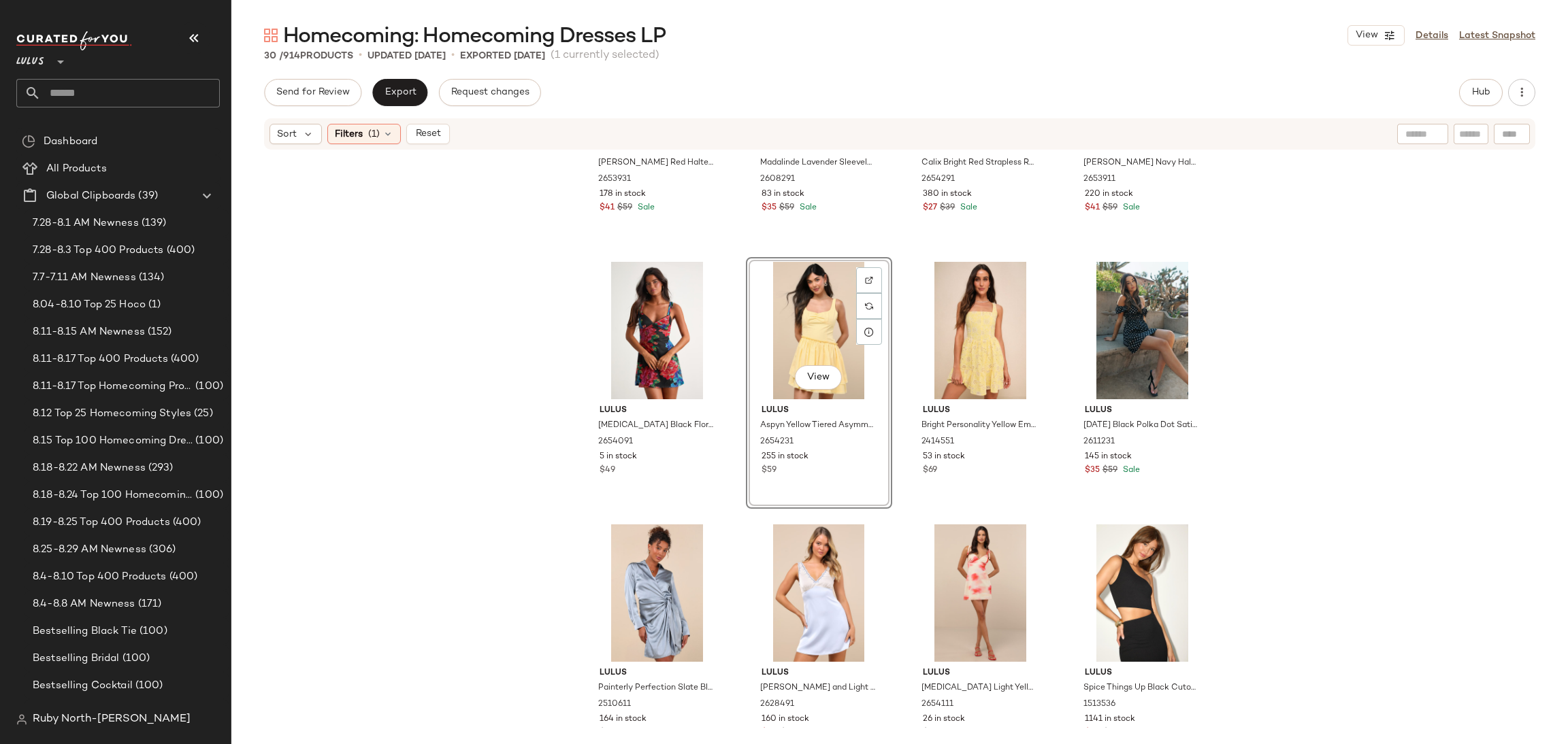
scroll to position [520, 0]
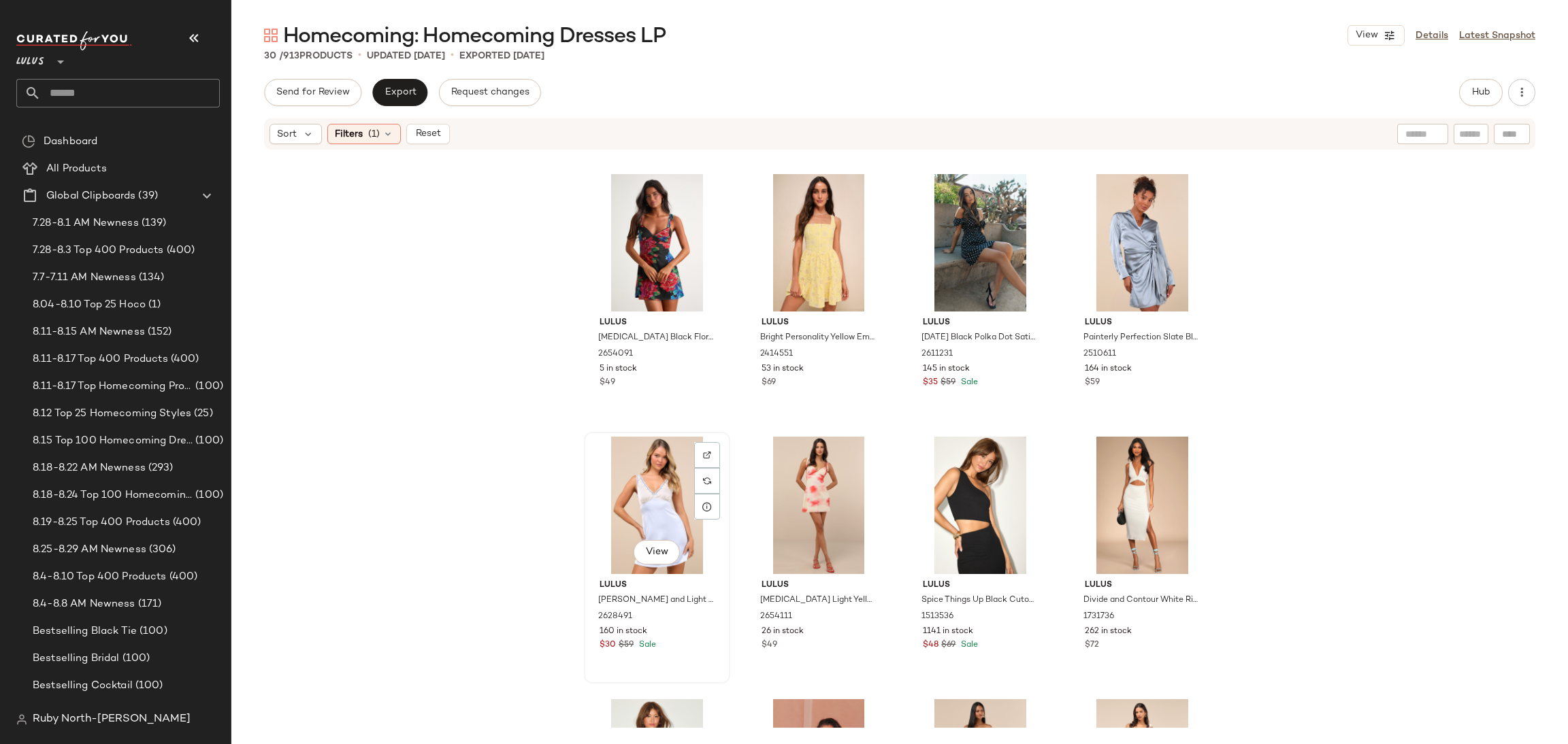
click at [658, 494] on div "View" at bounding box center [657, 505] width 137 height 138
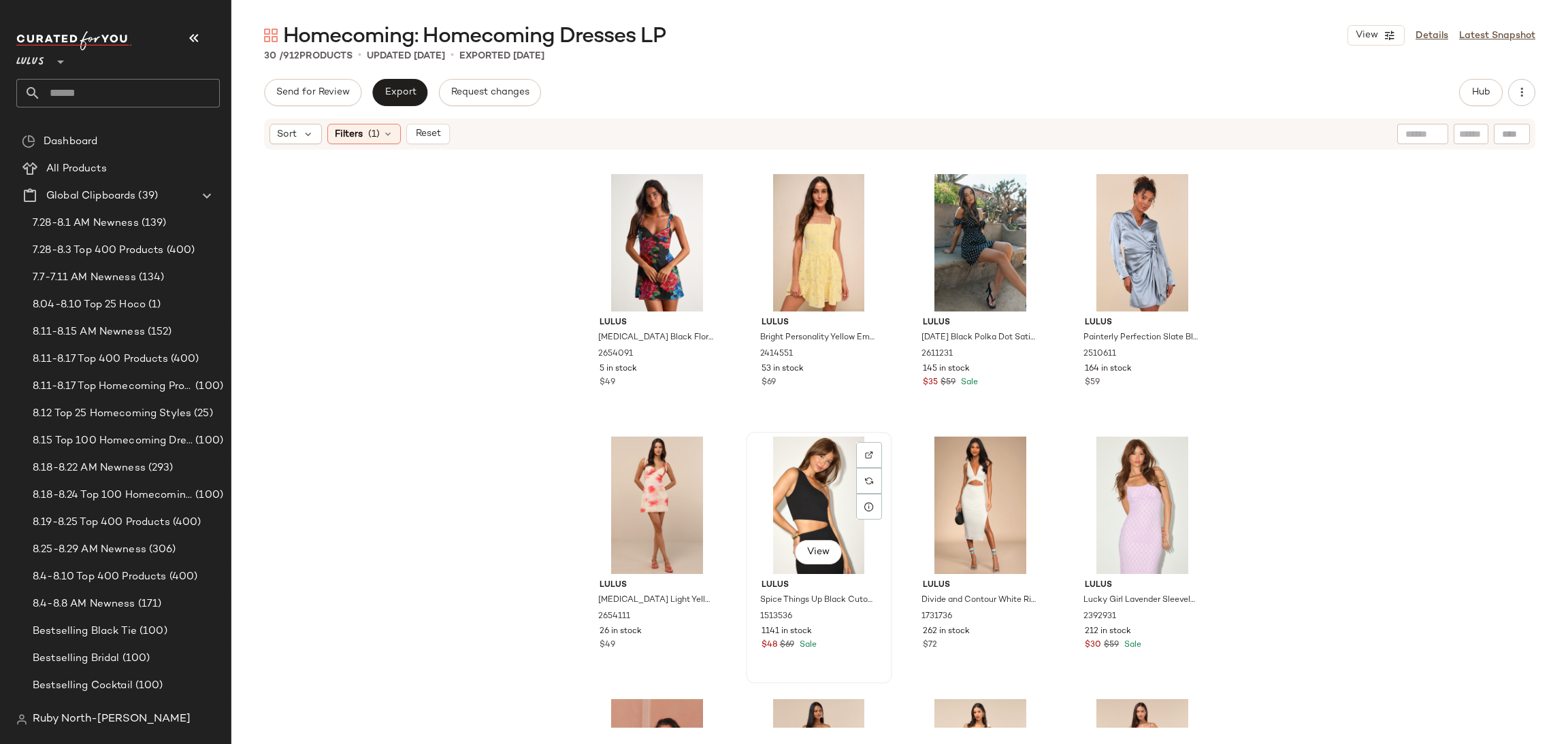
click at [799, 517] on div "View" at bounding box center [819, 505] width 137 height 138
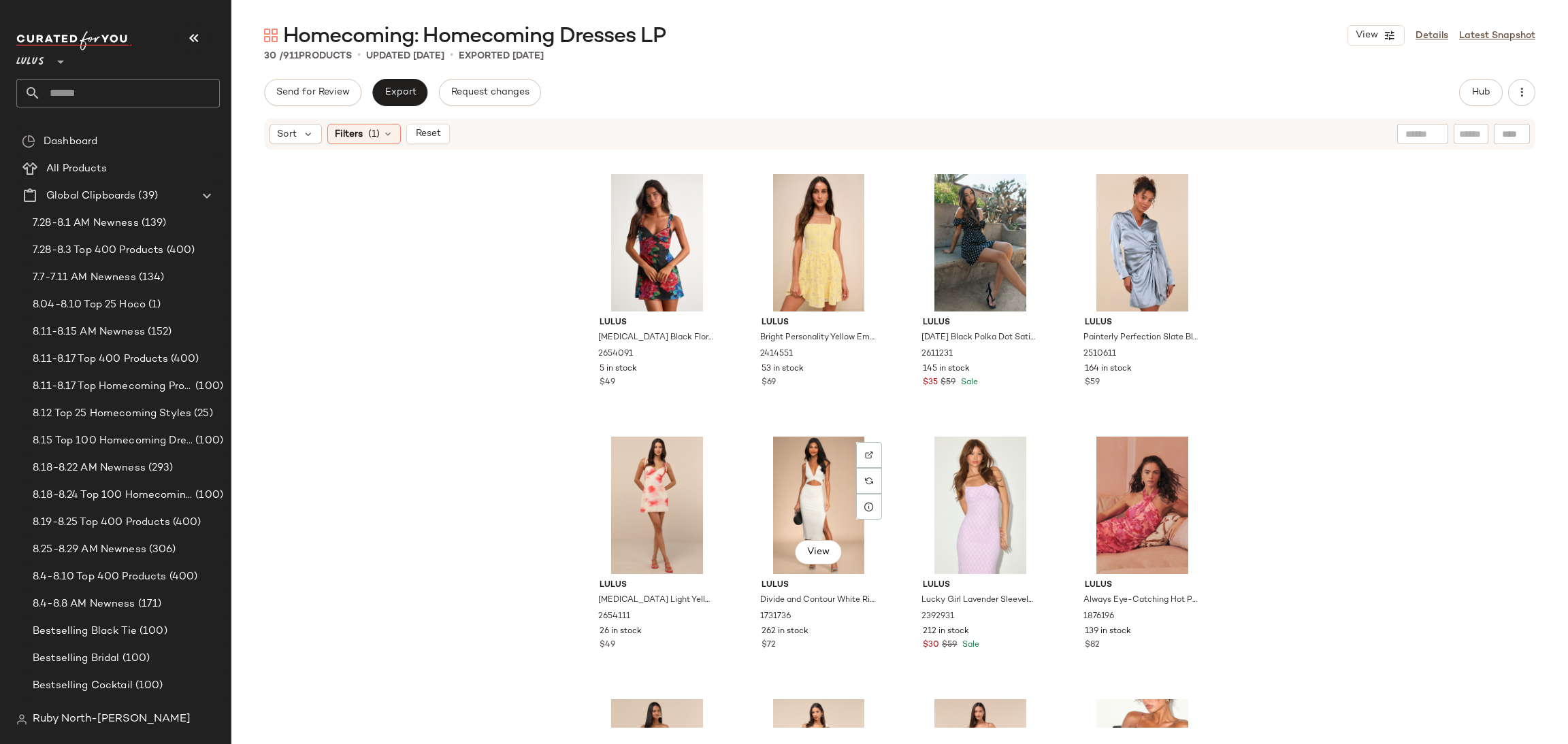
click at [799, 517] on div "View" at bounding box center [819, 505] width 137 height 138
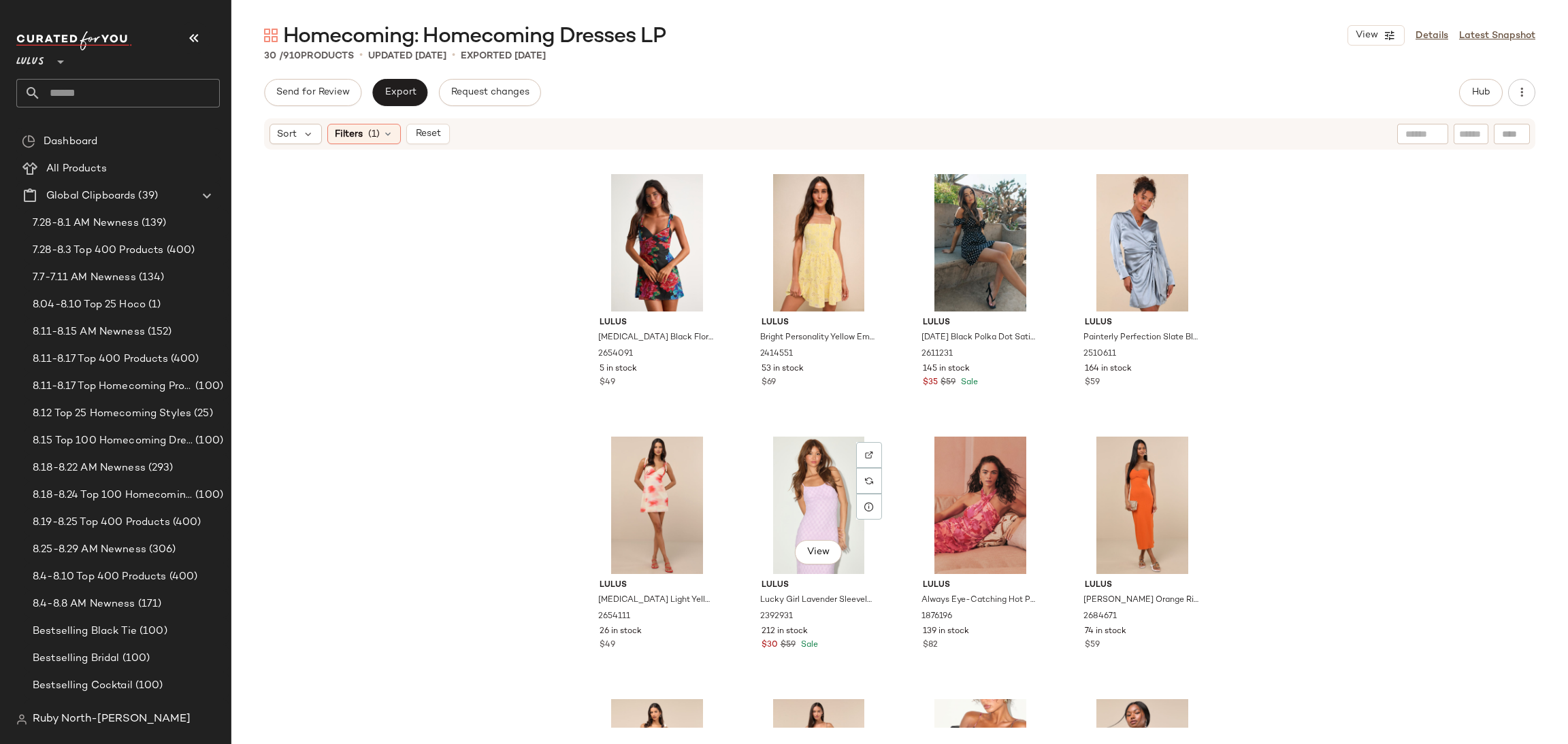
click at [798, 517] on div "View" at bounding box center [819, 505] width 137 height 138
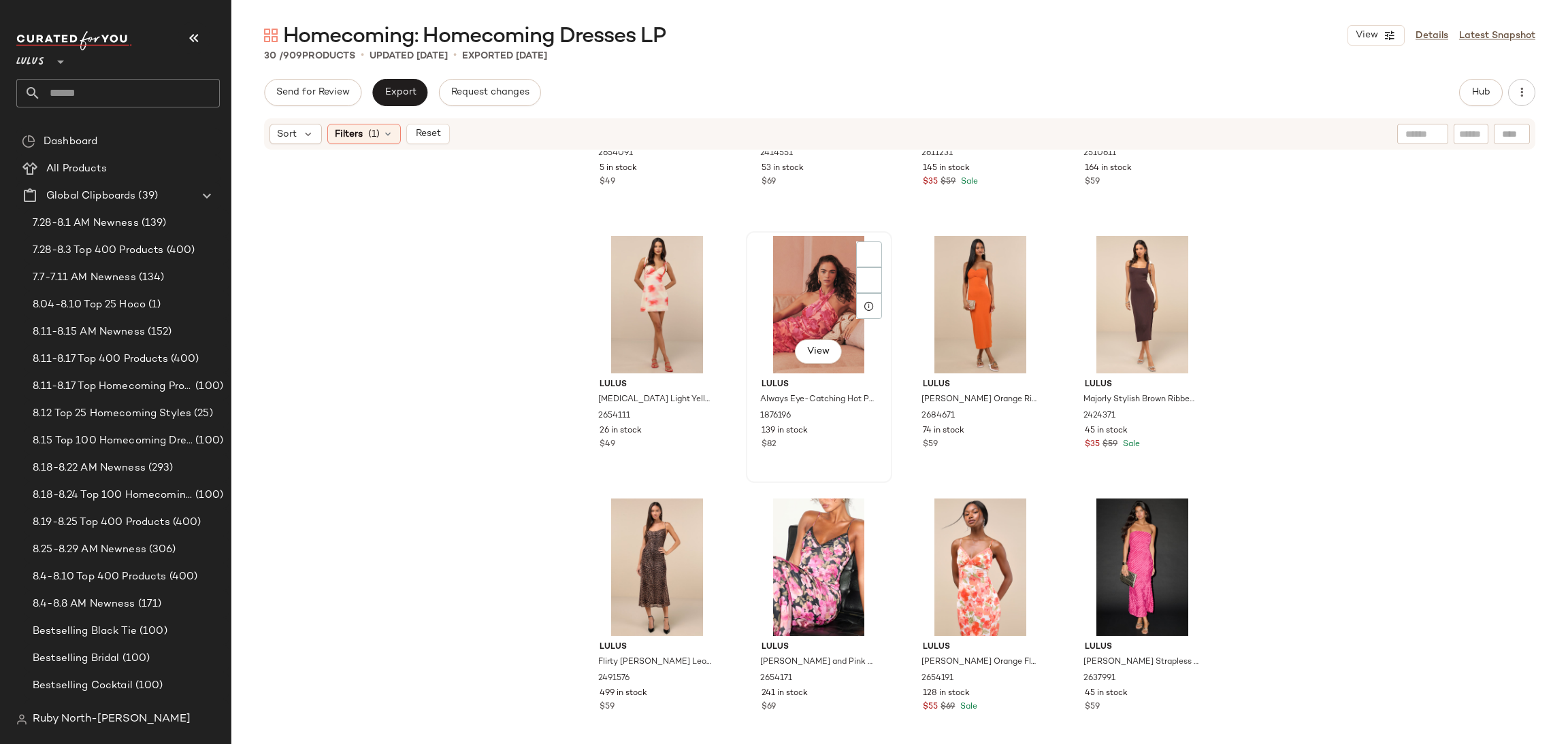
scroll to position [724, 0]
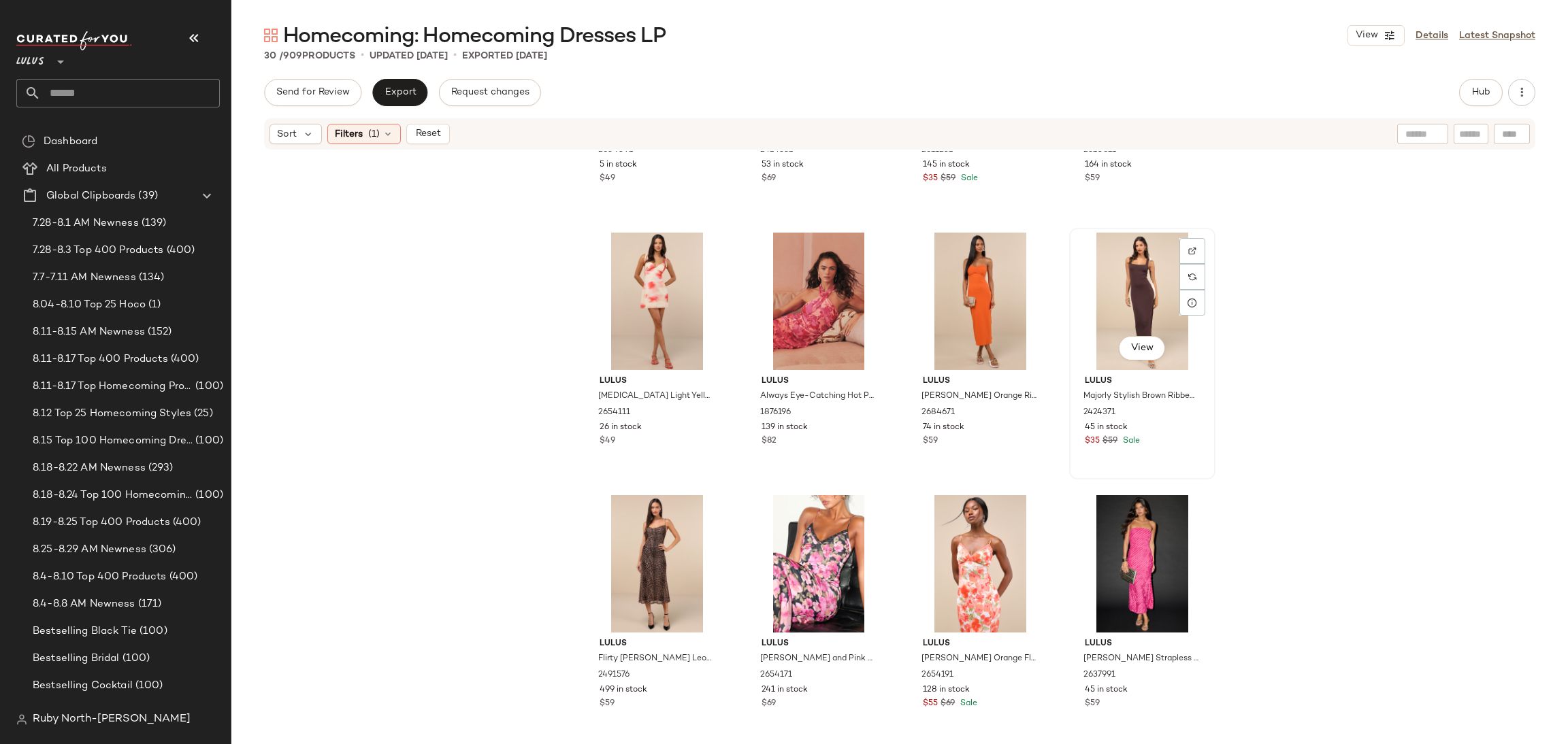
click at [1097, 294] on div "View" at bounding box center [1142, 301] width 137 height 138
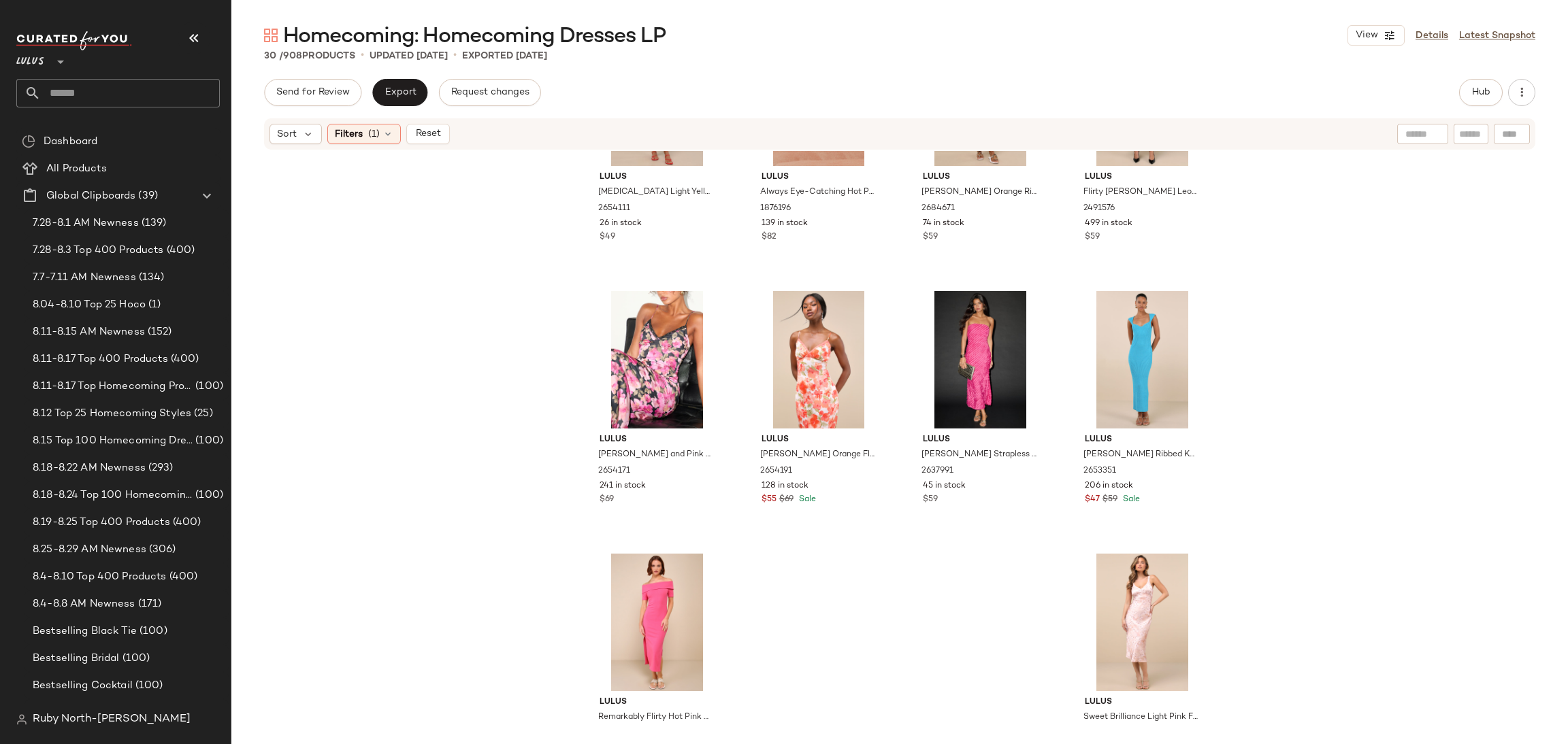
scroll to position [1001, 0]
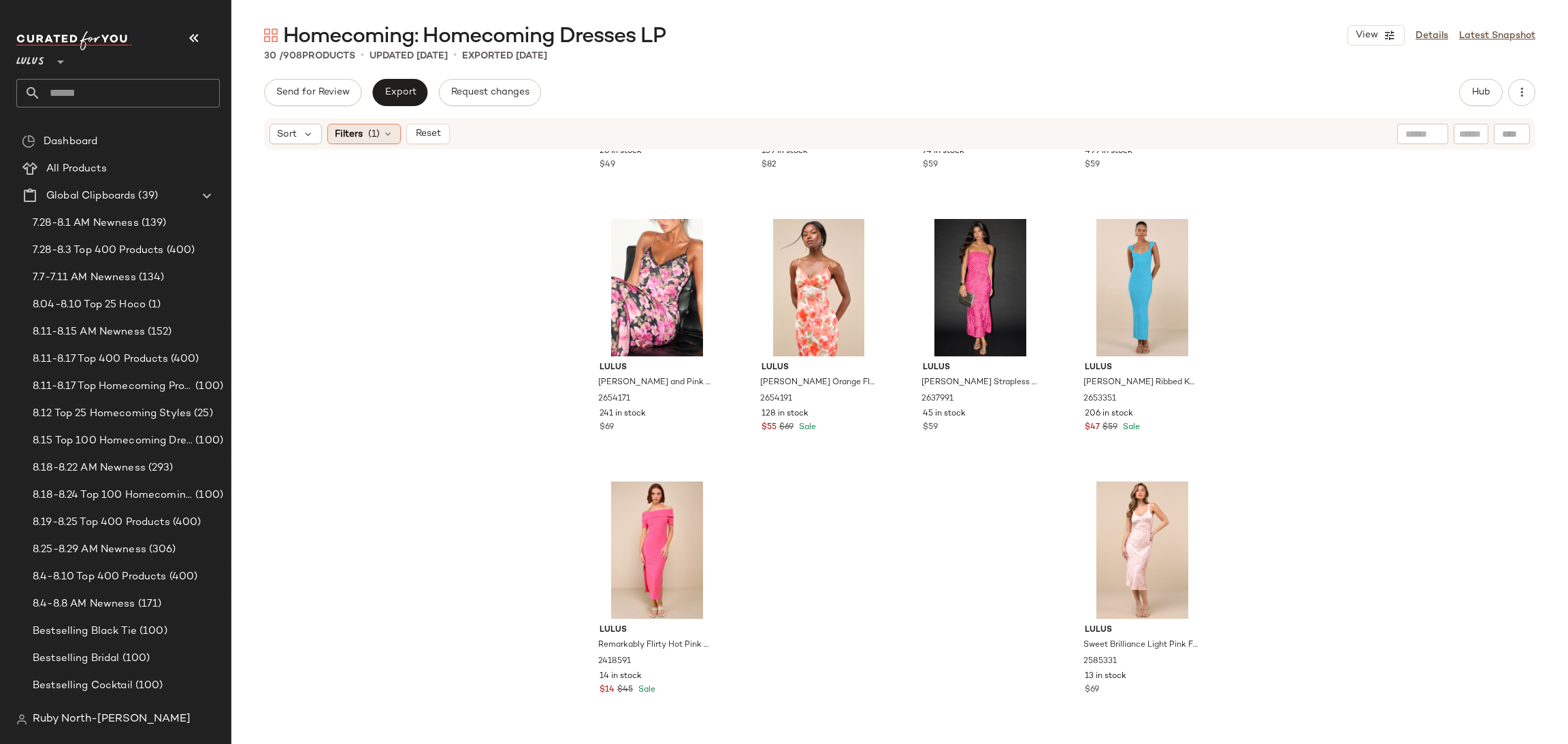
click at [368, 130] on div "Filters (1)" at bounding box center [364, 134] width 74 height 20
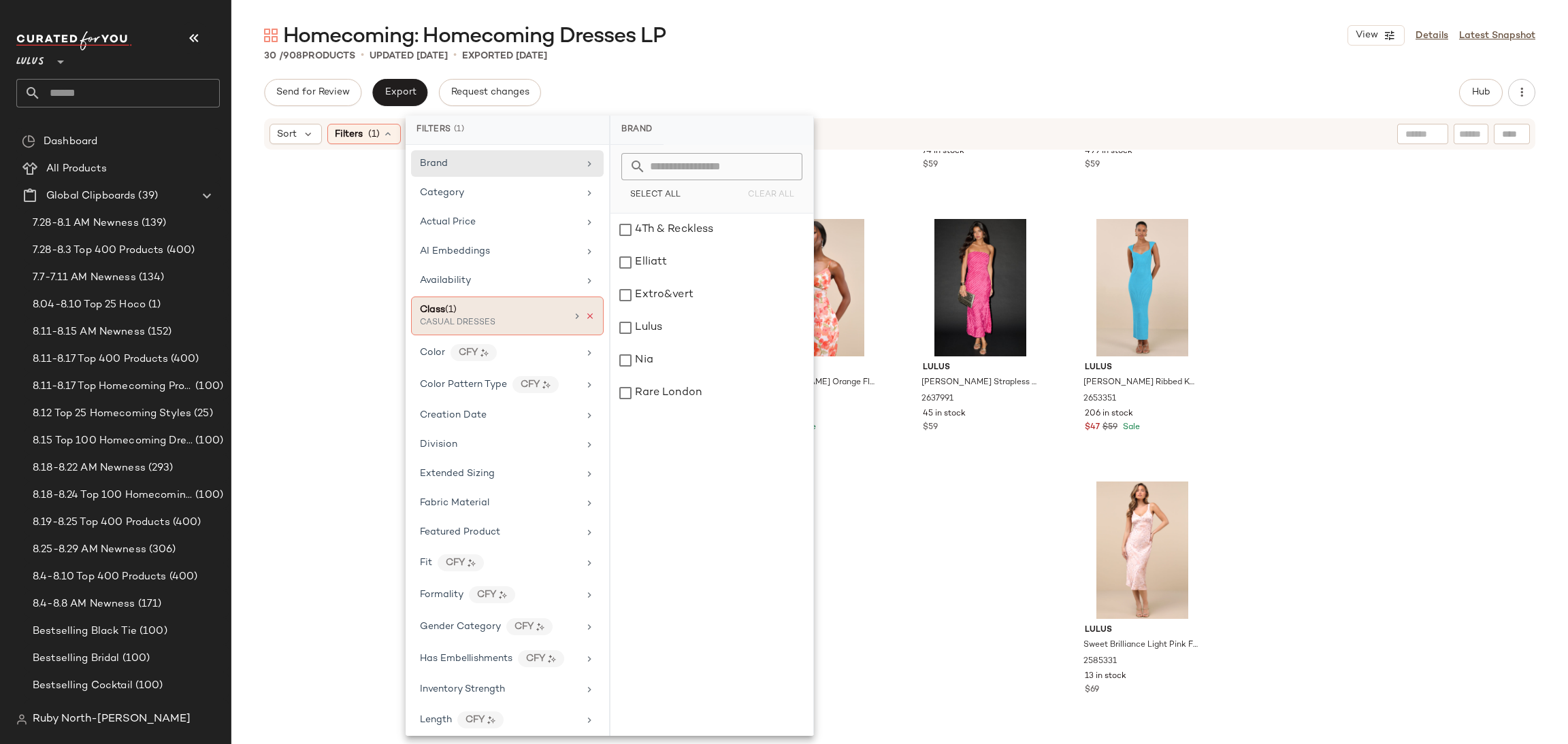
click at [579, 313] on div at bounding box center [583, 316] width 23 height 11
click at [586, 319] on icon at bounding box center [589, 316] width 9 height 9
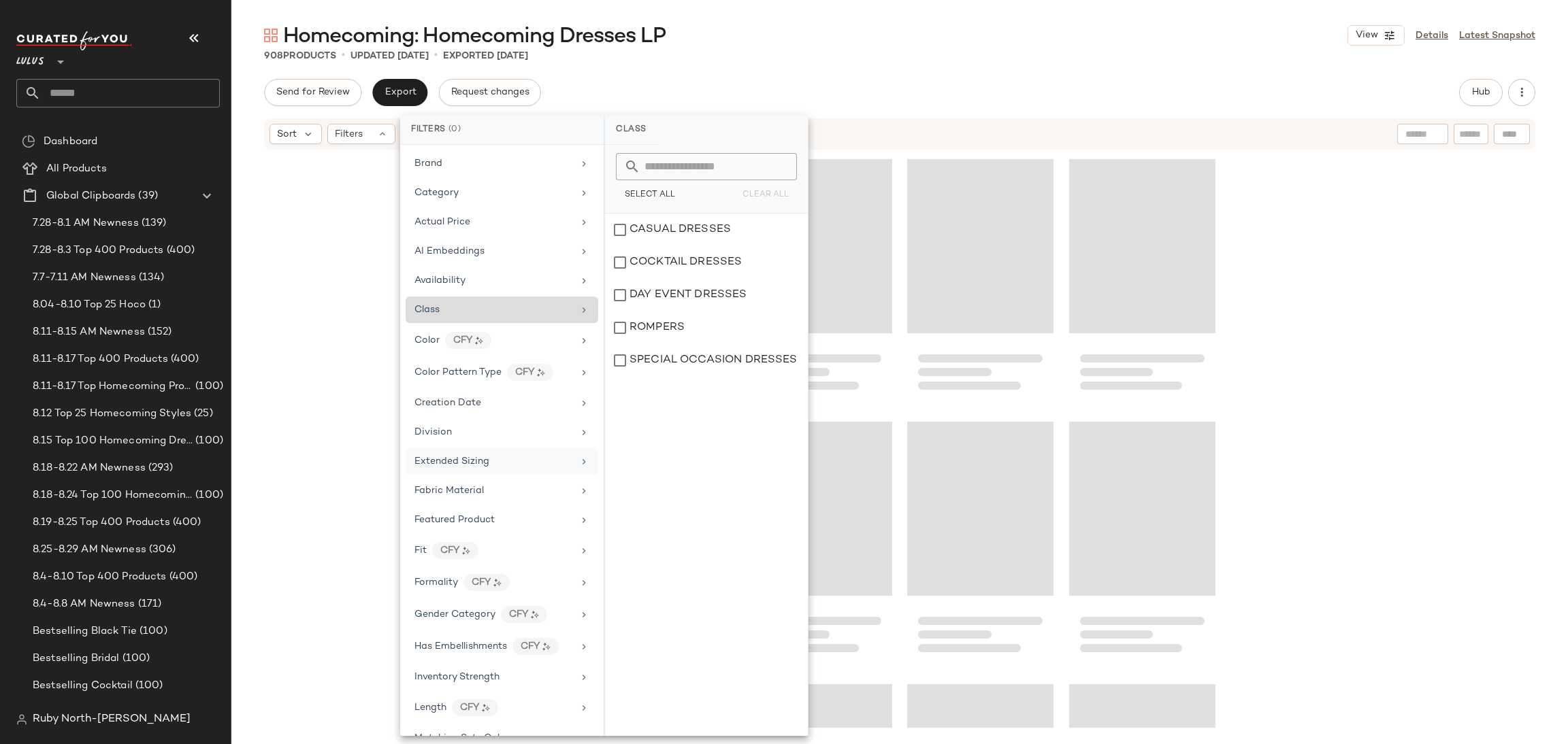
drag, startPoint x: 486, startPoint y: 491, endPoint x: 495, endPoint y: 459, distance: 33.2
click at [484, 487] on div "Fabric Material" at bounding box center [493, 491] width 159 height 14
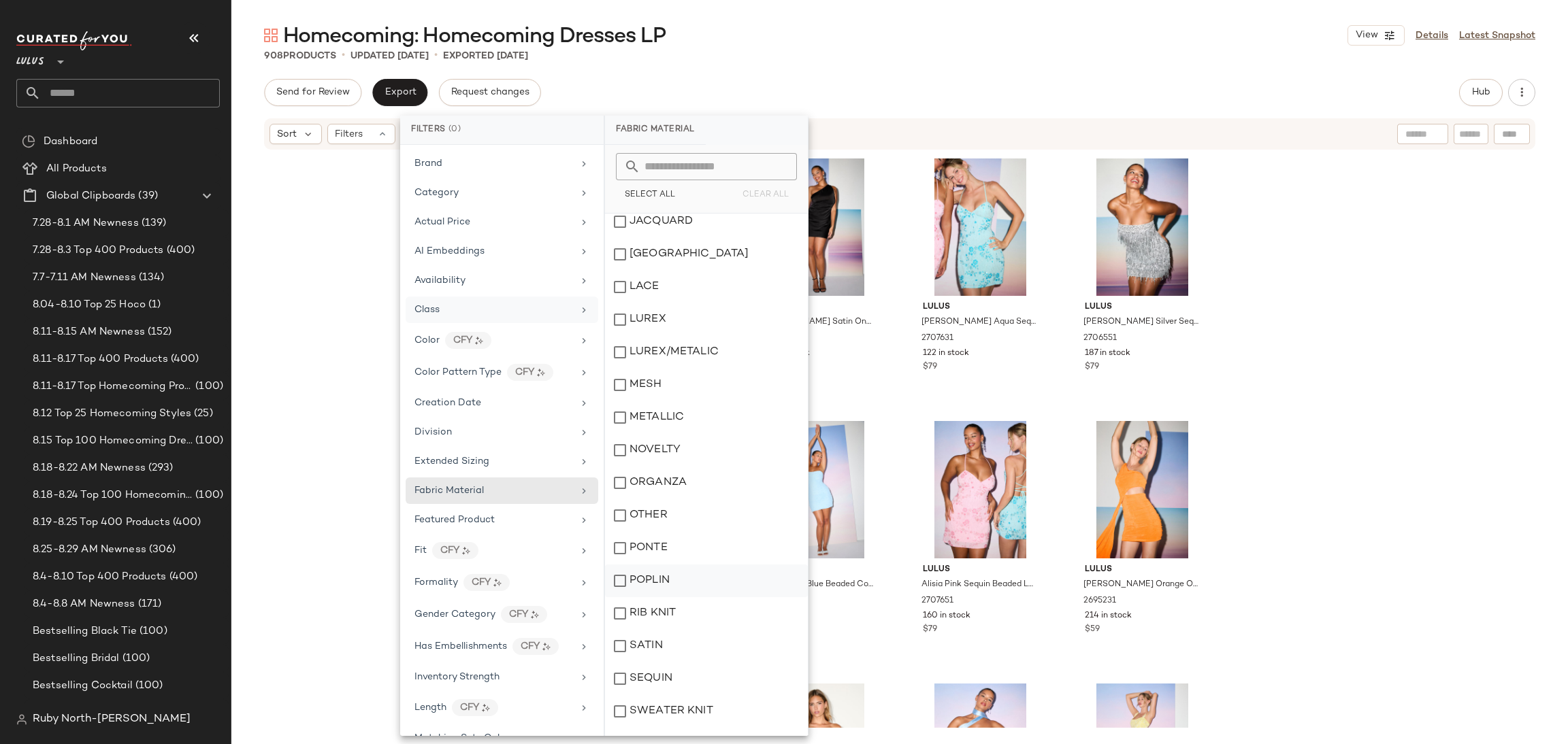
scroll to position [305, 0]
click at [694, 515] on div "RIB KNIT" at bounding box center [707, 512] width 203 height 33
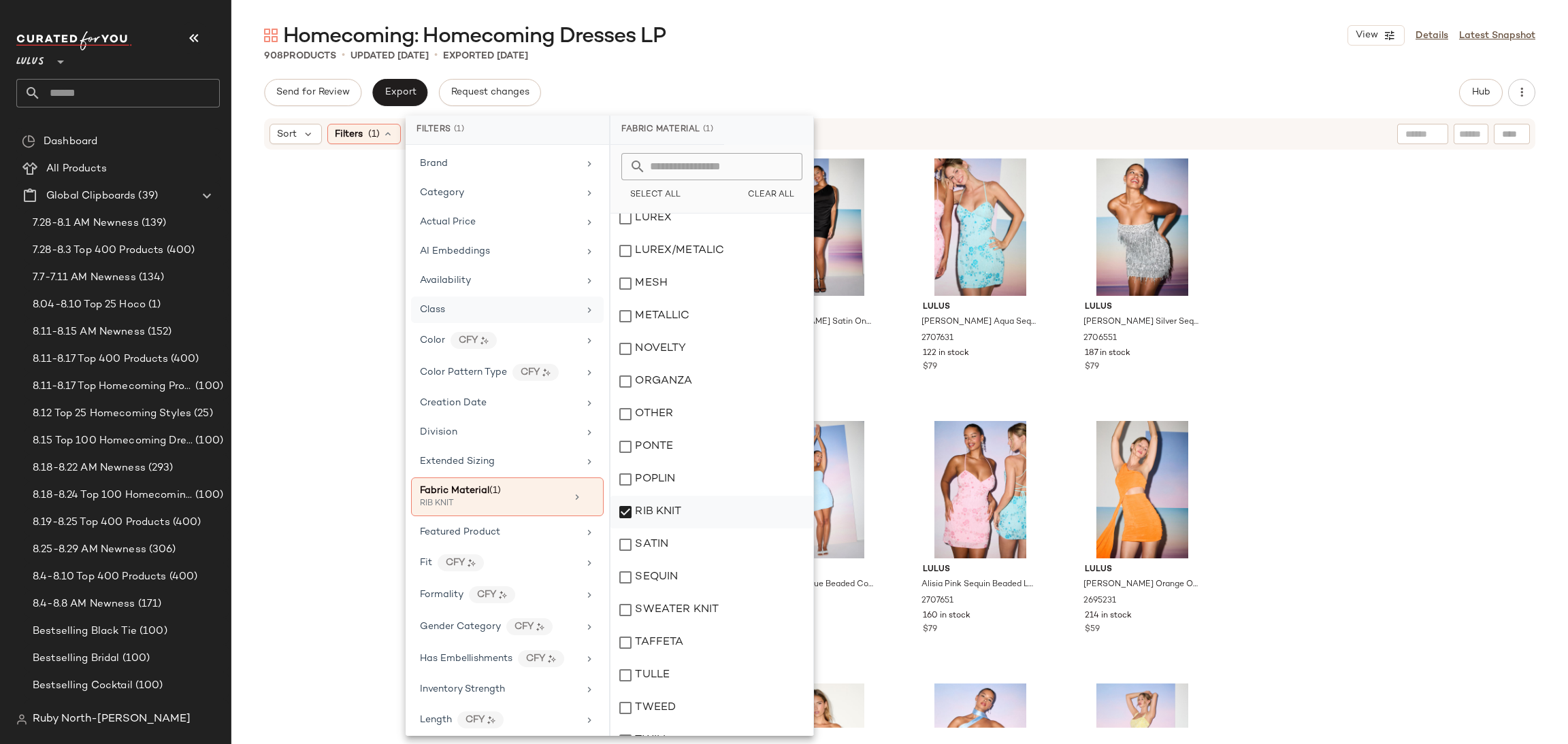
scroll to position [359, 0]
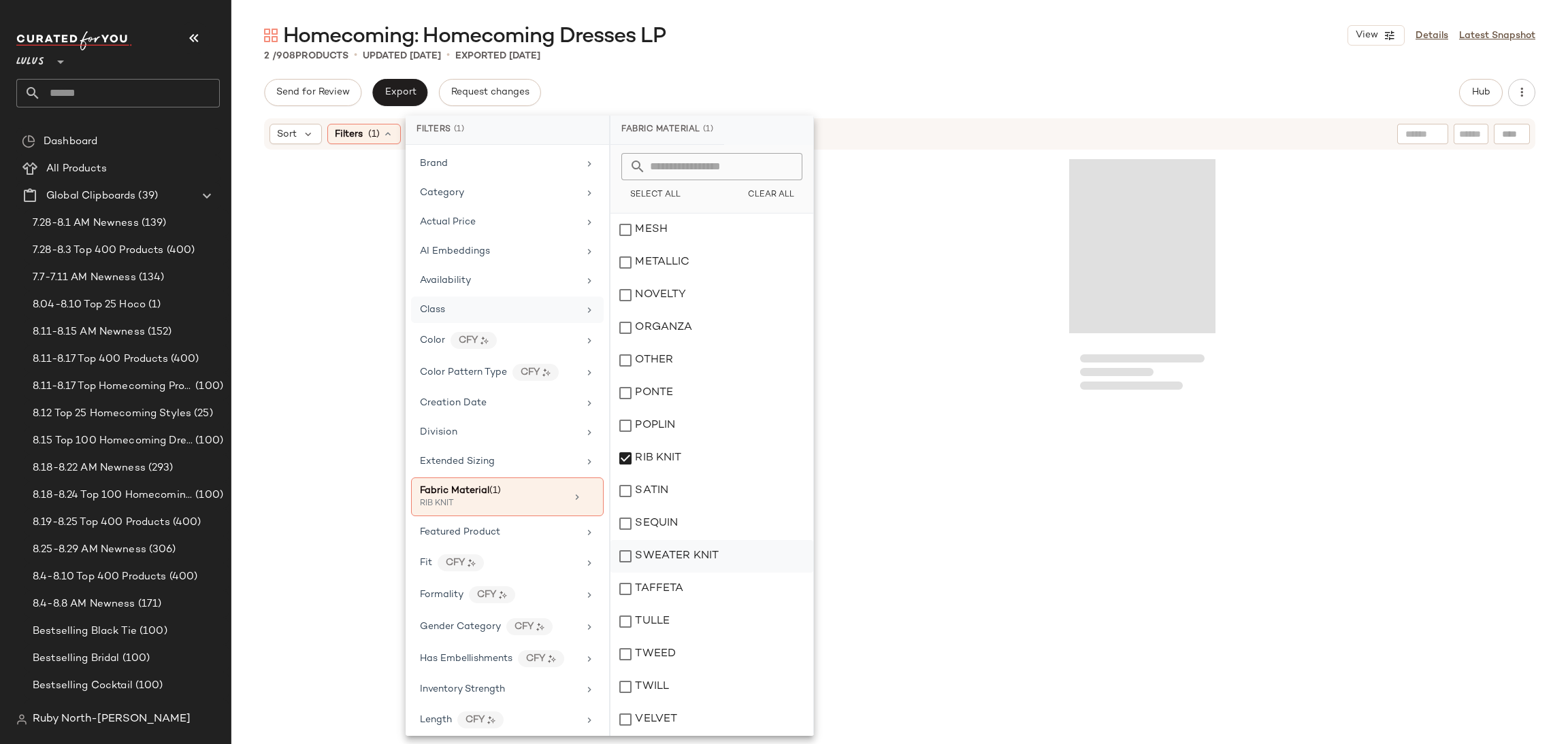
click at [699, 550] on div "SWEATER KNIT" at bounding box center [712, 556] width 203 height 33
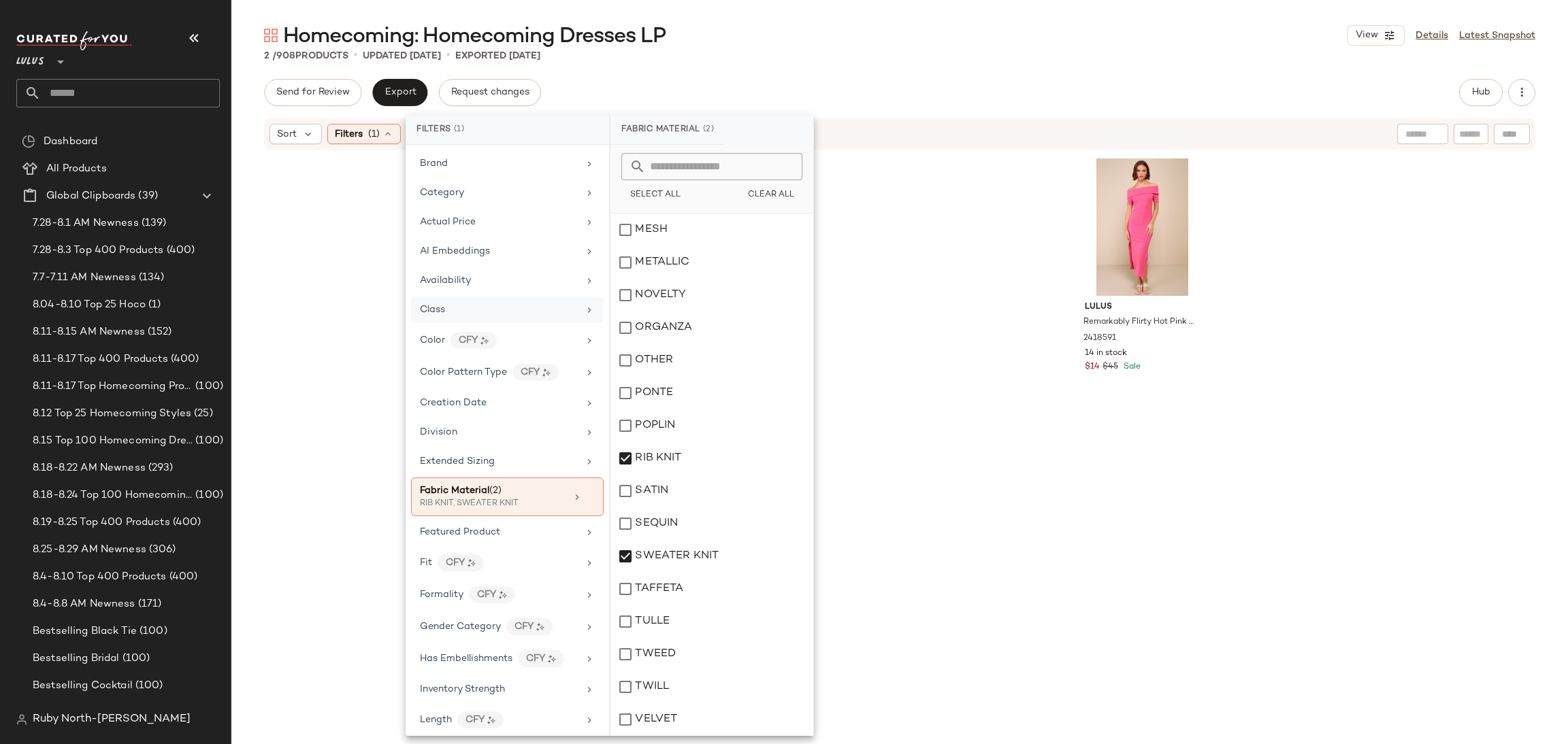
click at [1073, 474] on div "[PERSON_NAME] Remarkably Flirty Hot Pink Ribbed Off-the-Shoulder Midi Dress 241…" at bounding box center [1142, 440] width 146 height 574
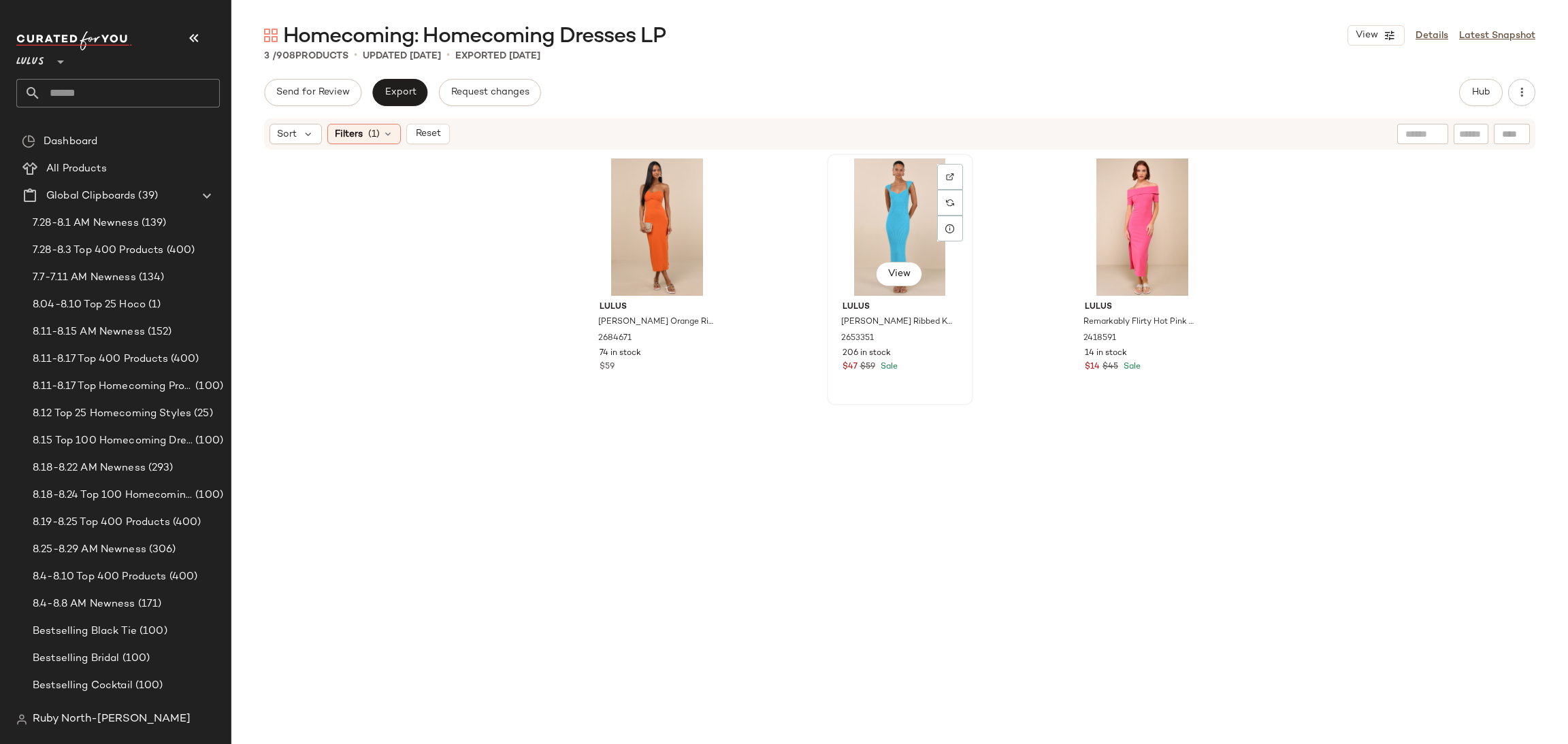
click at [893, 224] on div "View" at bounding box center [900, 227] width 137 height 138
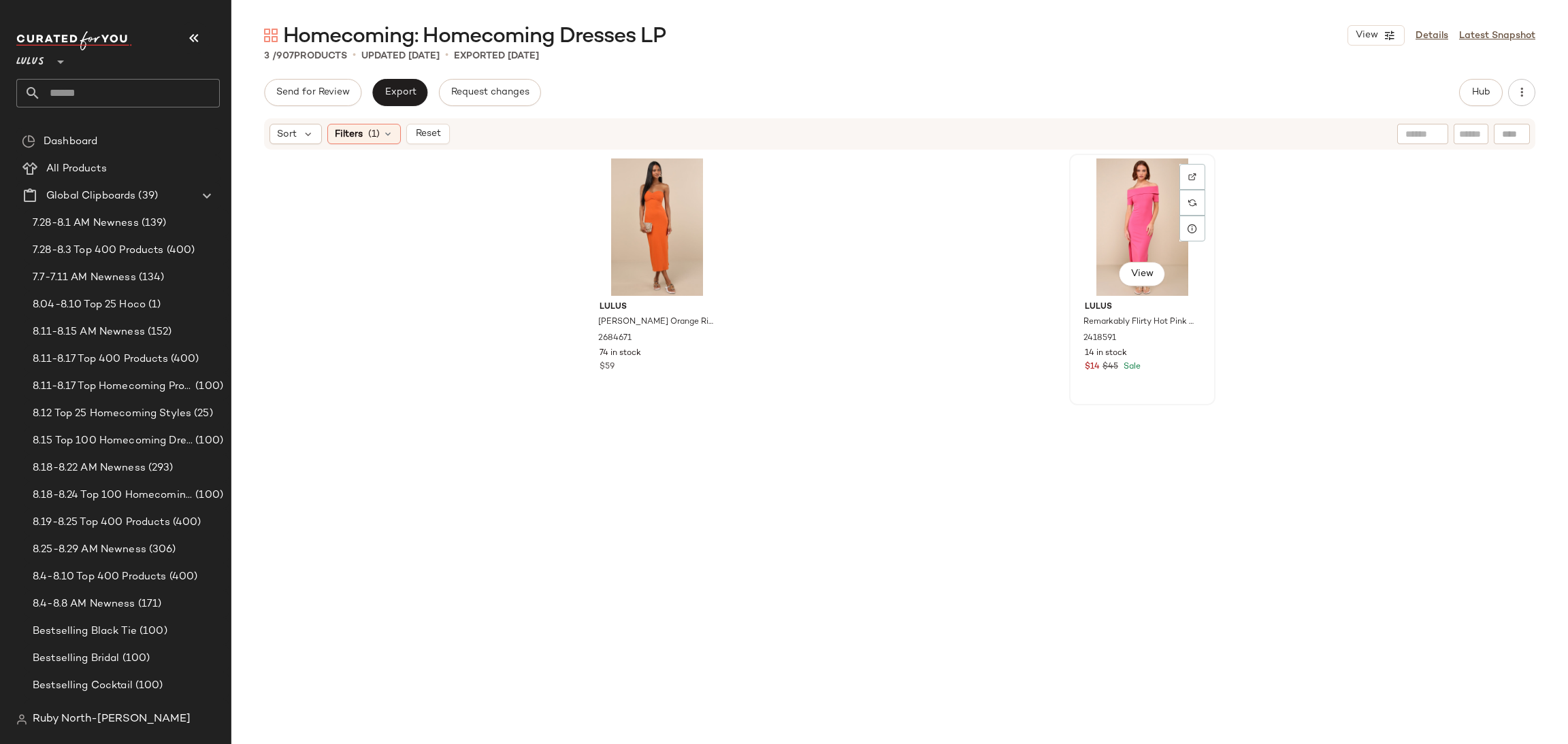
click at [1110, 242] on div "View" at bounding box center [1142, 227] width 137 height 138
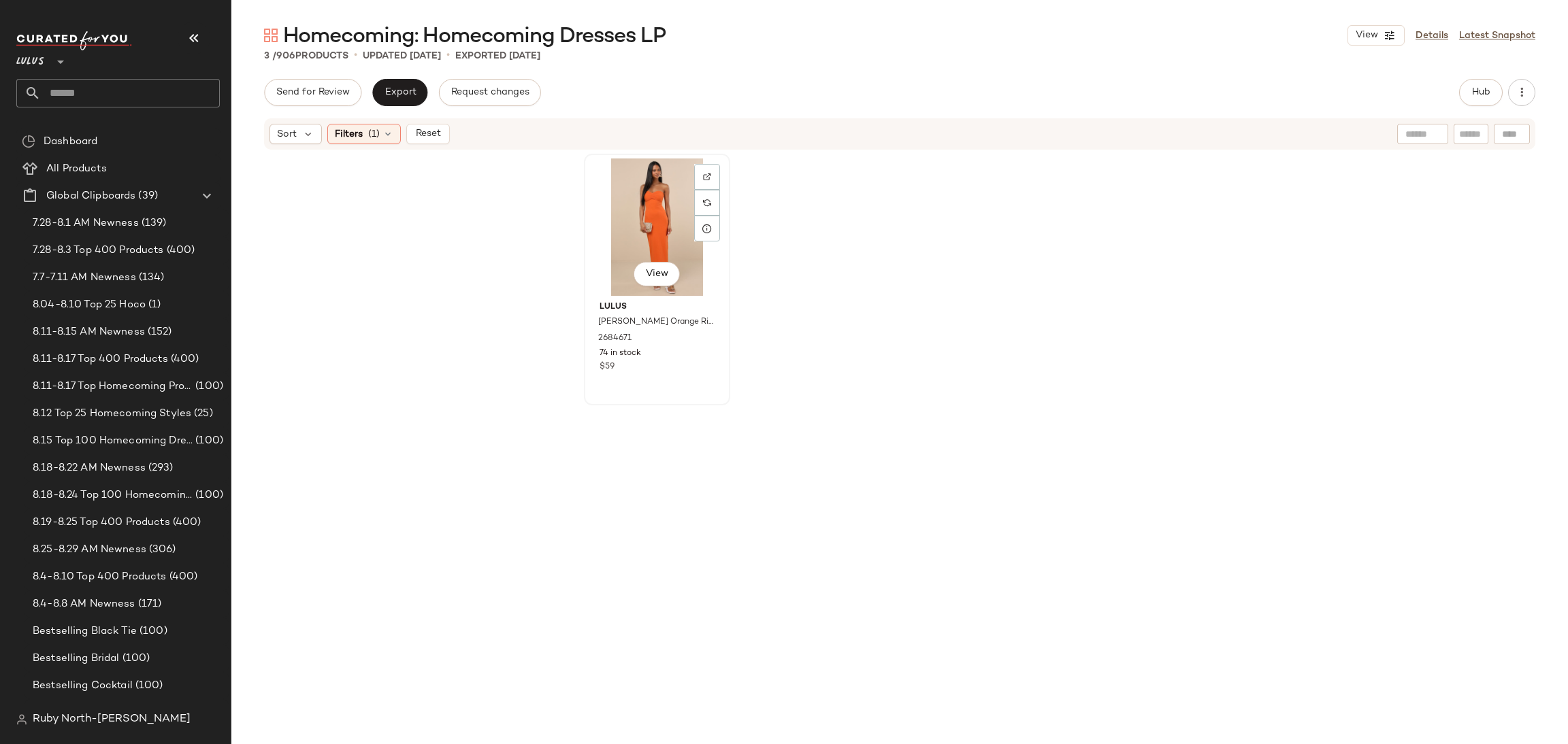
click at [659, 209] on div "View" at bounding box center [657, 227] width 137 height 138
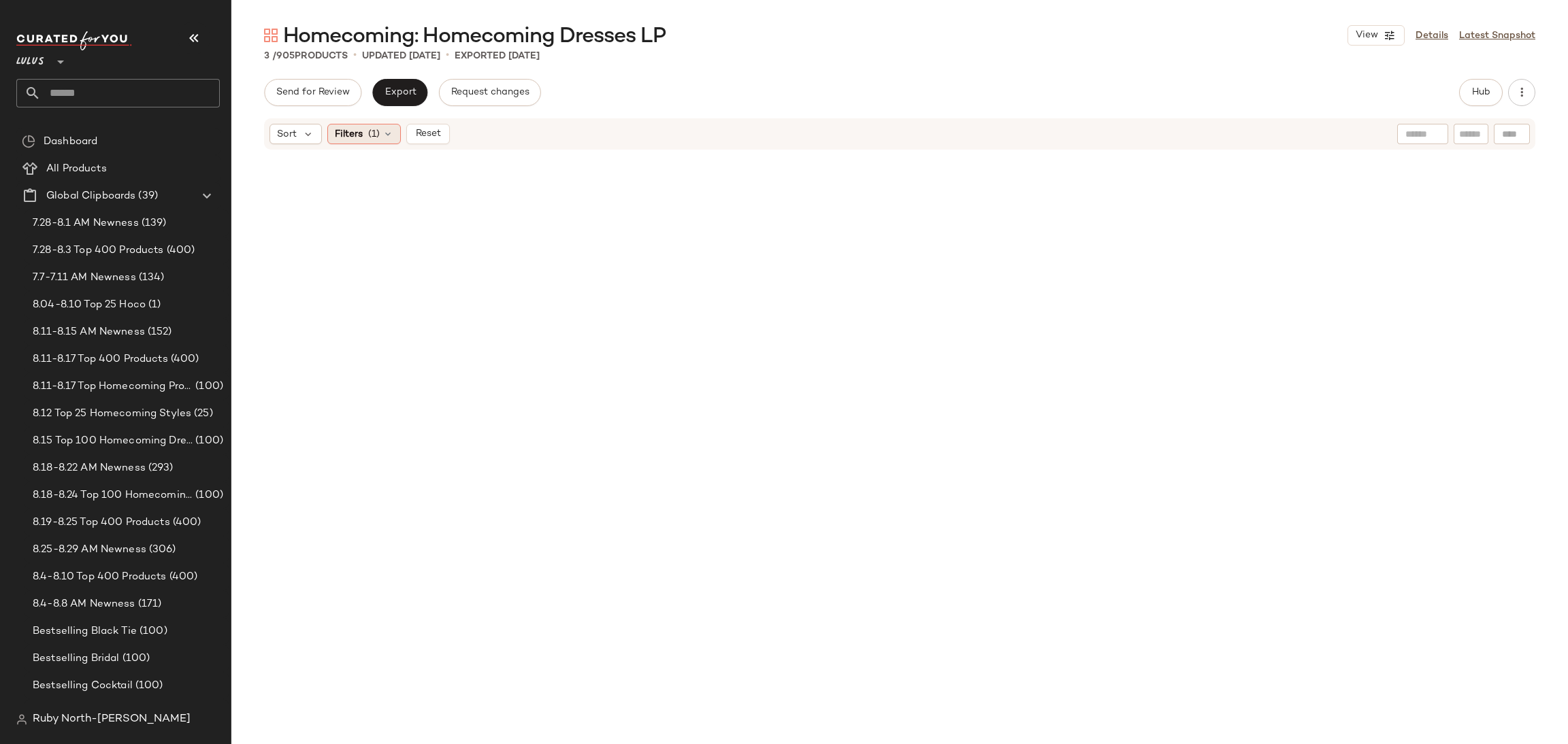
click at [374, 137] on span "(1)" at bounding box center [374, 135] width 12 height 14
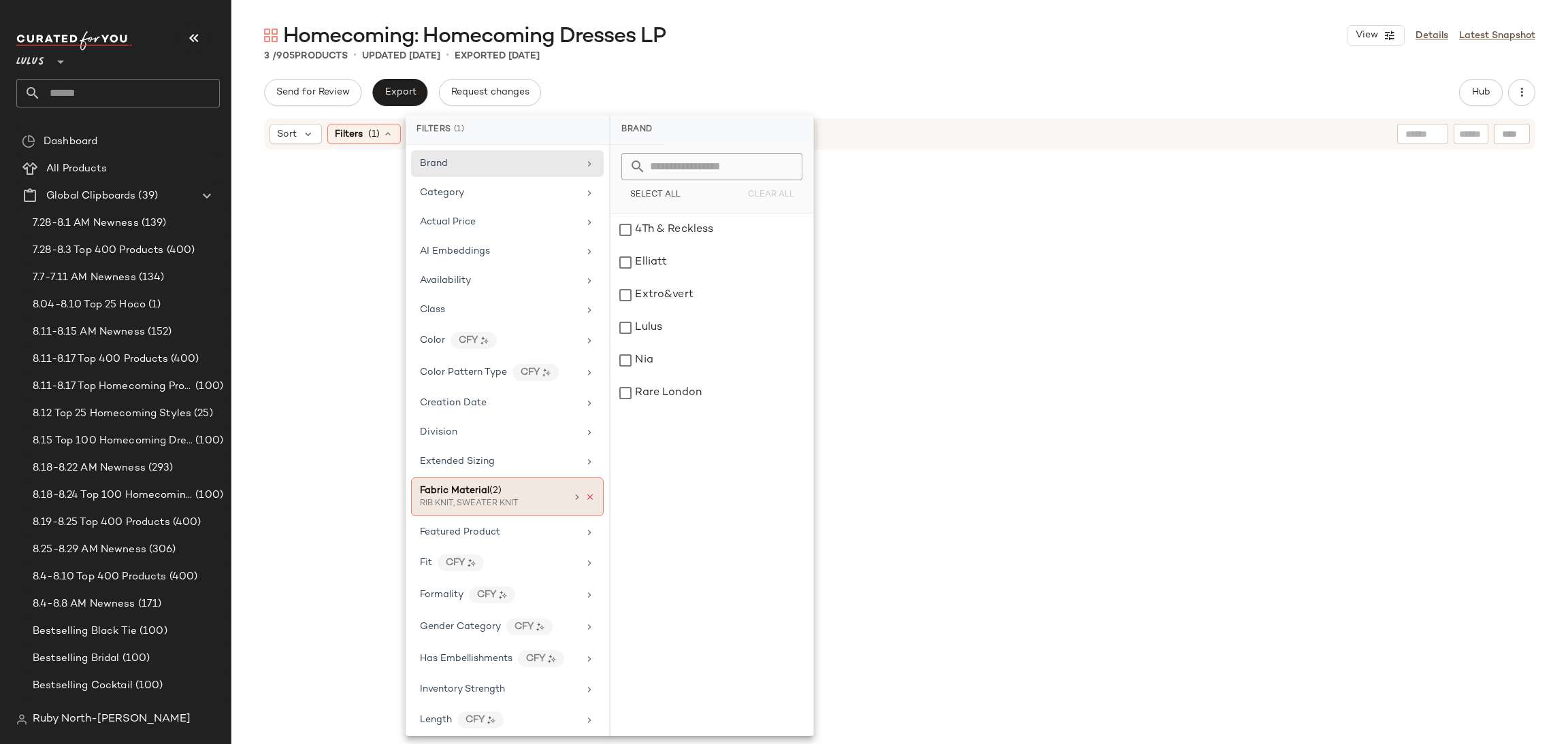
click at [585, 496] on icon at bounding box center [589, 497] width 9 height 9
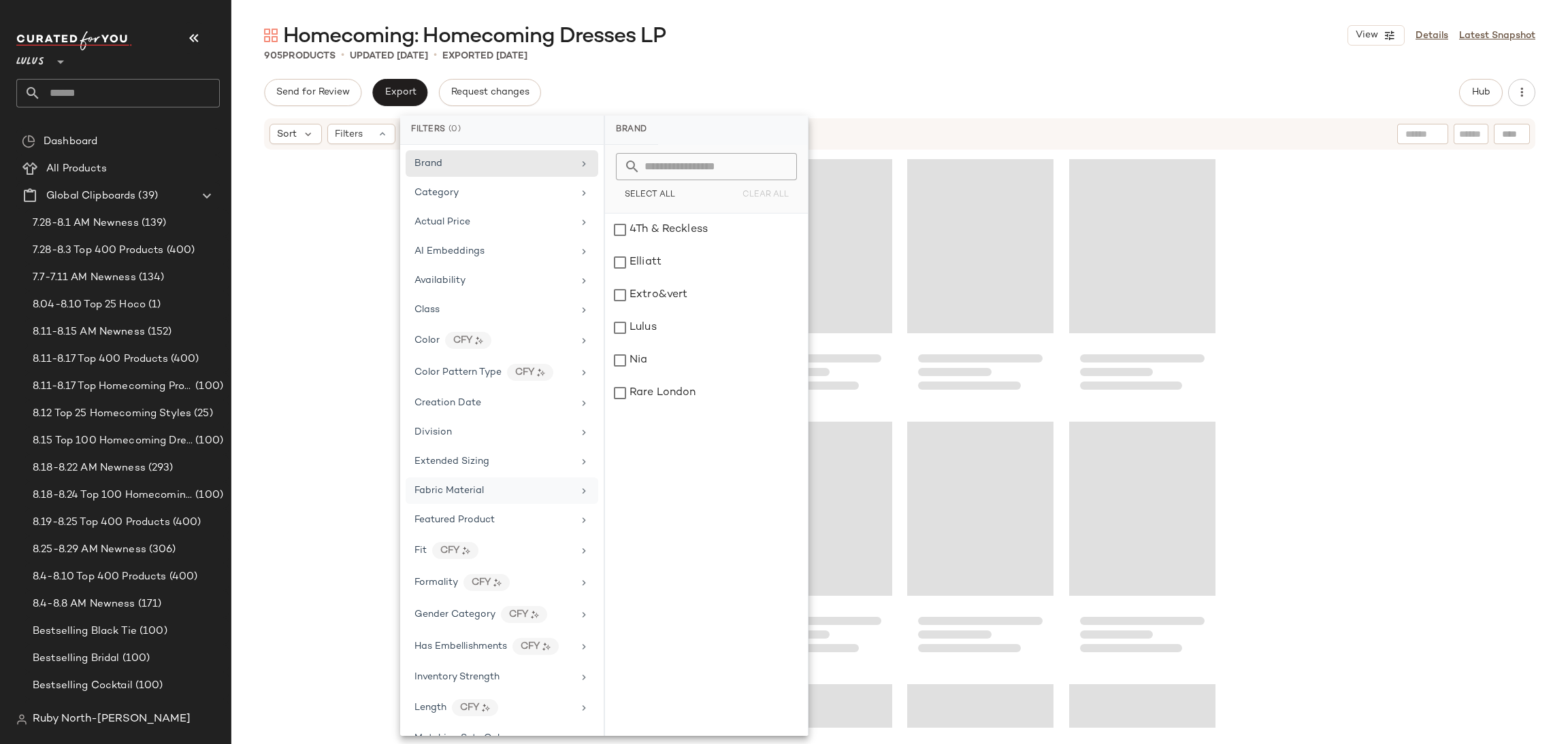
click at [561, 495] on div "Fabric Material" at bounding box center [493, 491] width 159 height 14
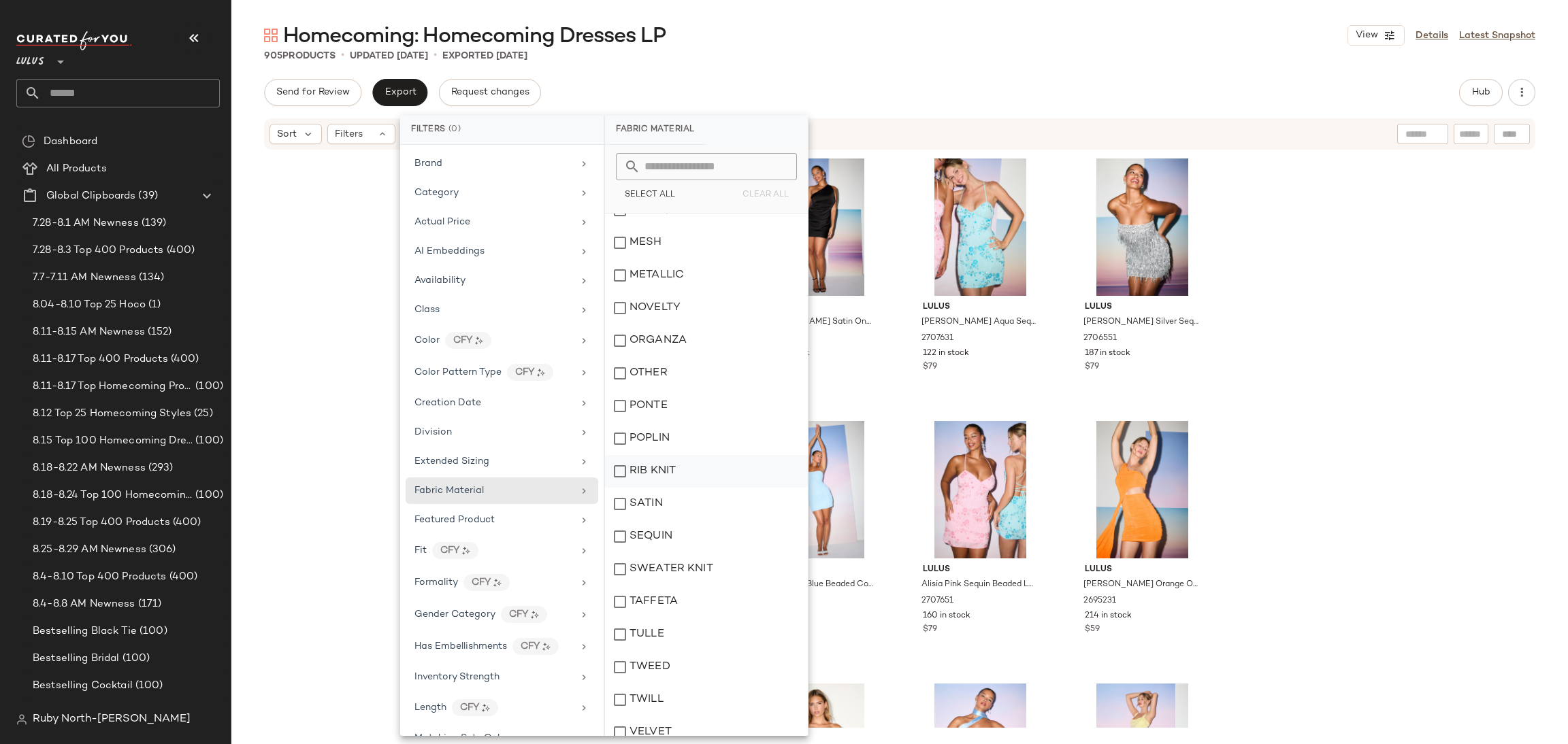
scroll to position [359, 0]
click at [675, 432] on div "POPLIN" at bounding box center [707, 426] width 203 height 33
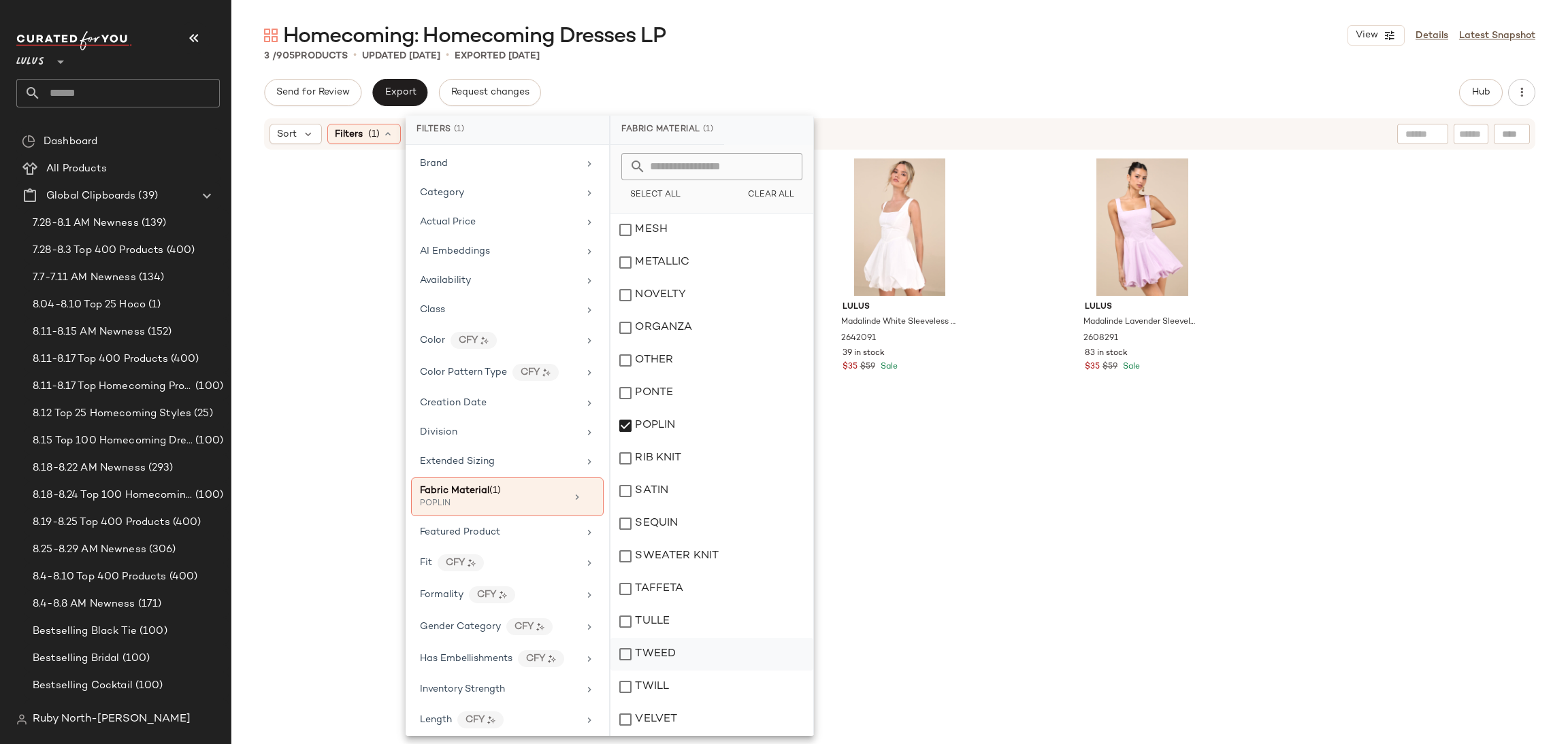
click at [688, 654] on div "TWEED" at bounding box center [712, 654] width 203 height 33
click at [986, 491] on div "Lulus [PERSON_NAME] Mixed Media Off-the-Shoulder Mini Dress 2624391 15 in stock…" at bounding box center [900, 440] width 631 height 574
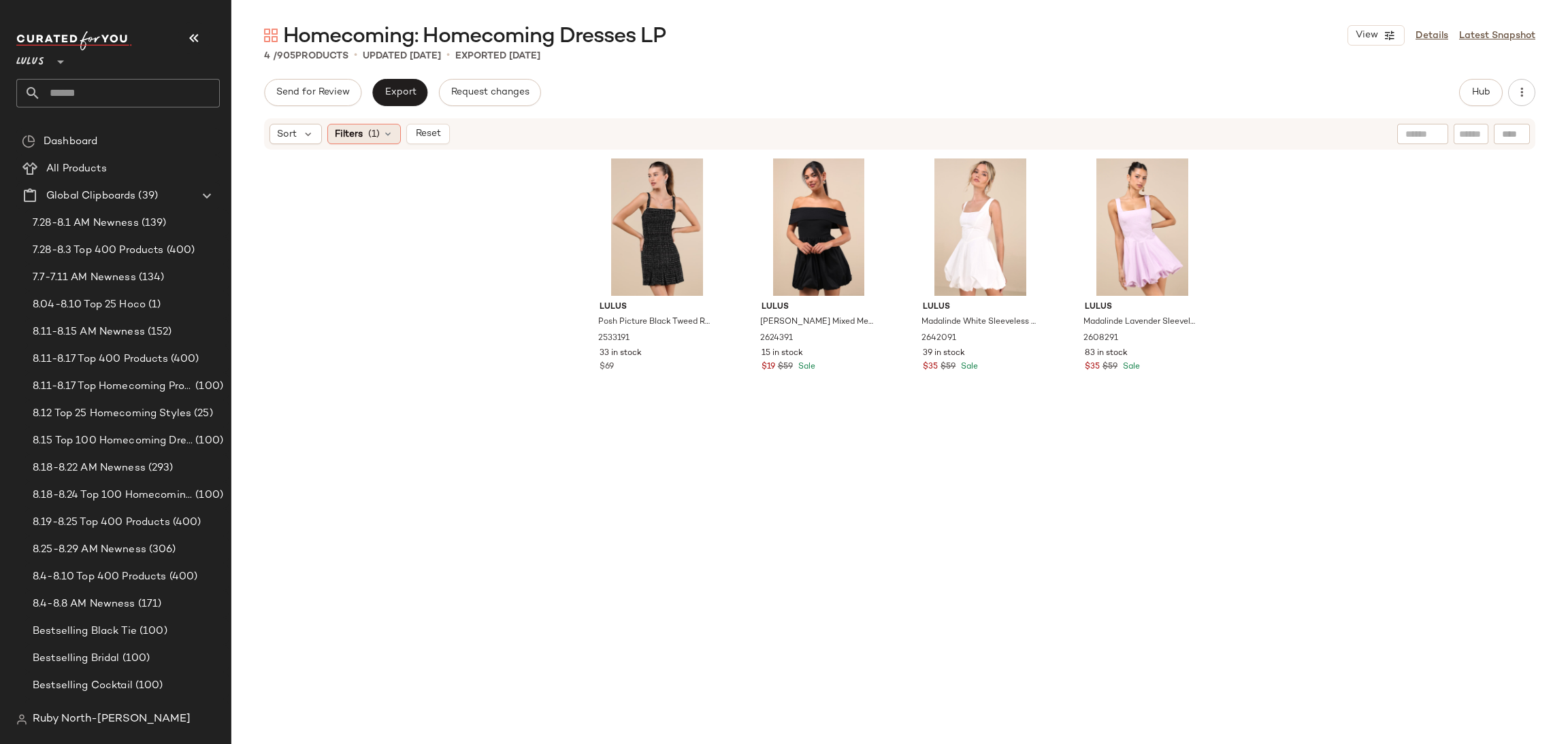
click at [389, 129] on icon at bounding box center [387, 134] width 11 height 11
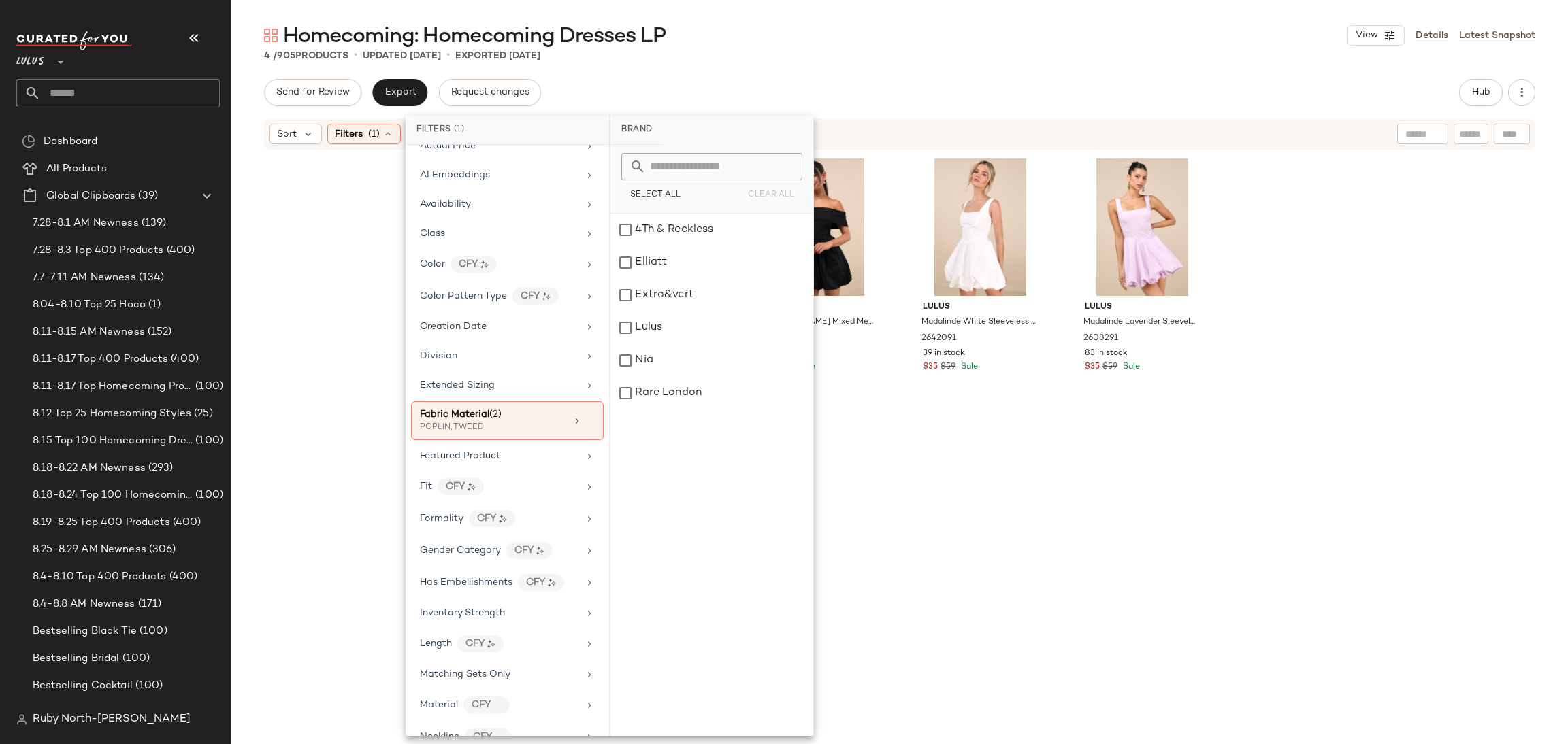
scroll to position [204, 0]
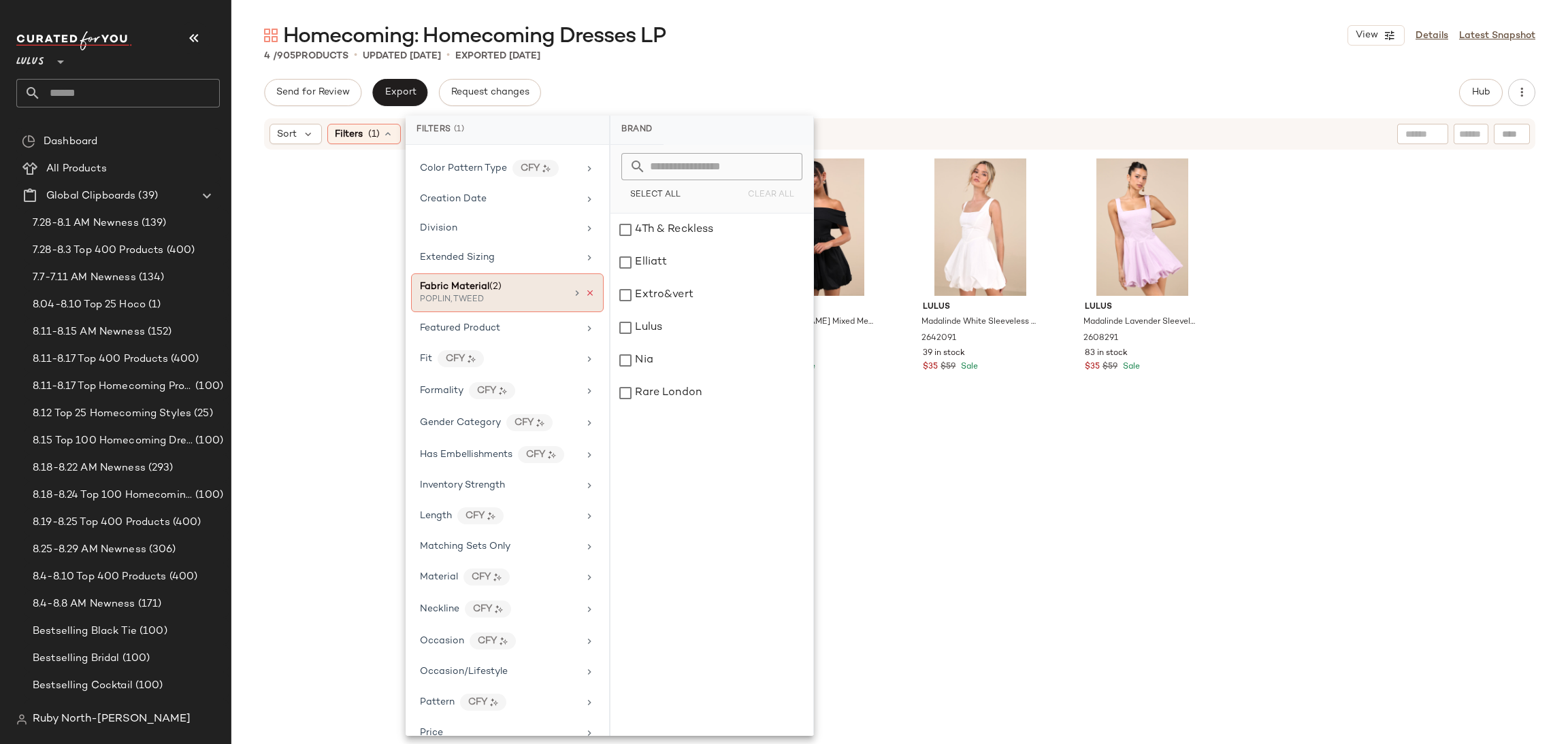
click at [587, 290] on icon at bounding box center [589, 293] width 9 height 9
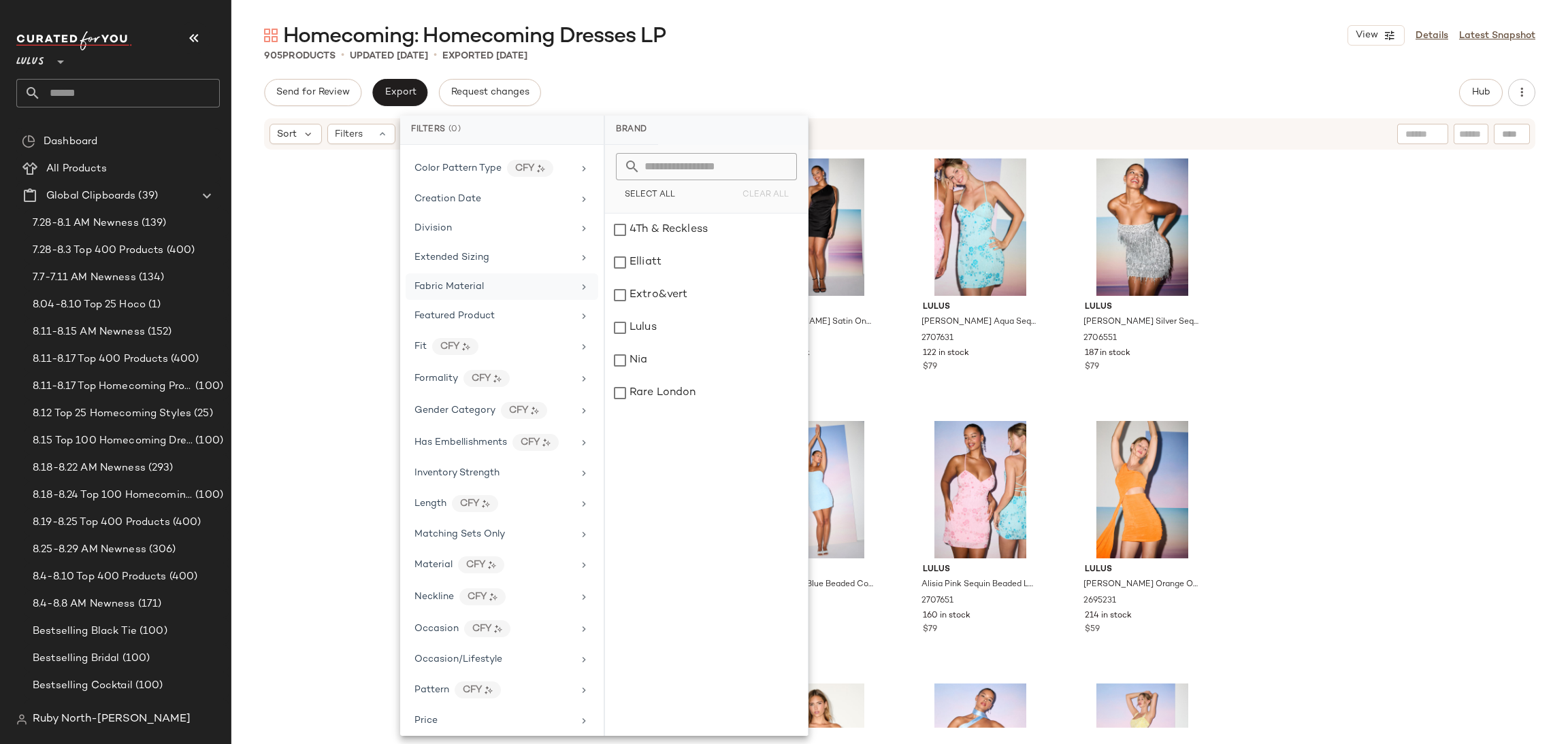
click at [539, 294] on div "Fabric Material" at bounding box center [493, 287] width 159 height 14
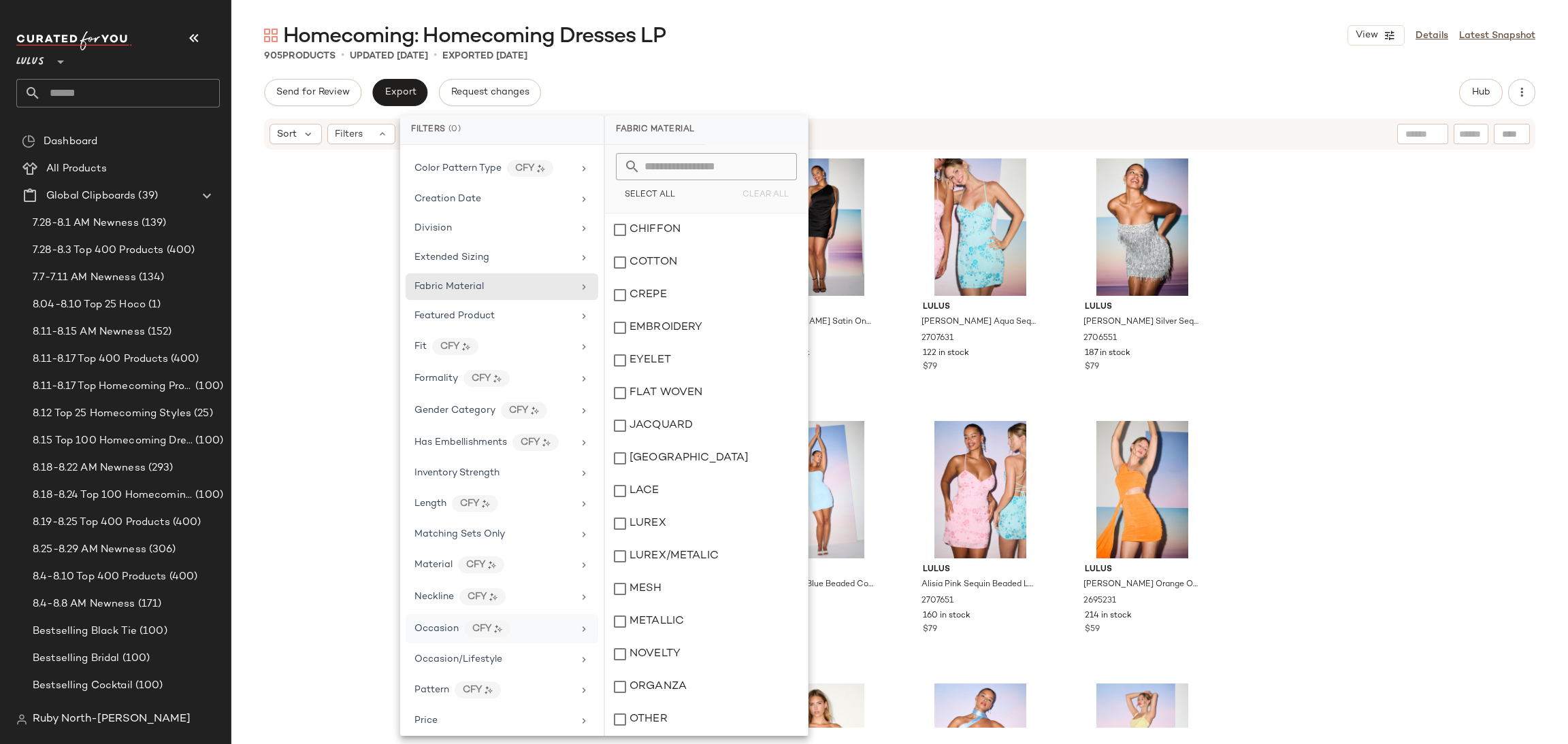
click at [446, 630] on span "Occasion" at bounding box center [436, 629] width 44 height 10
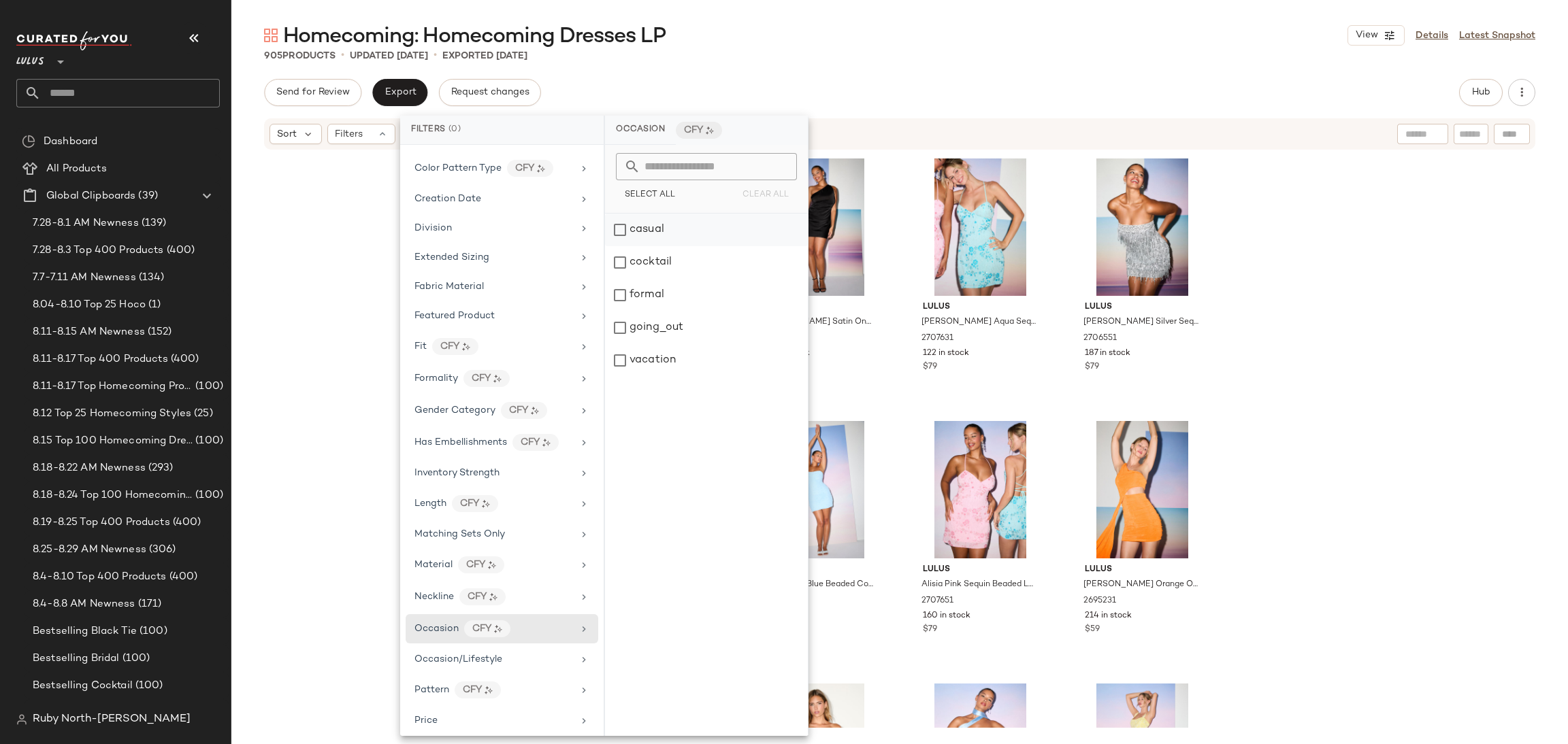
click at [663, 246] on div "casual" at bounding box center [707, 262] width 203 height 33
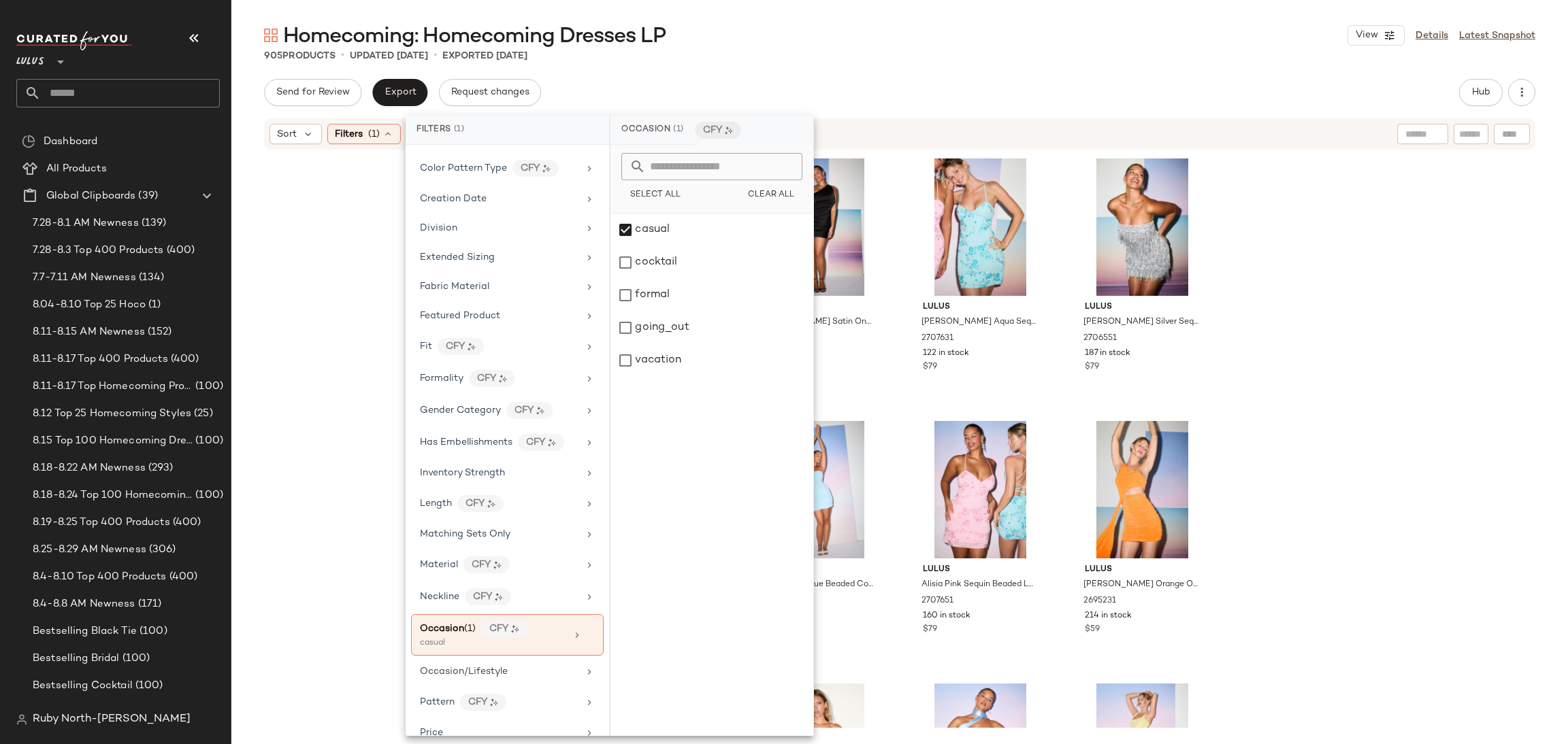
click at [1551, 295] on div "Lulus Briar Light Yellow Strapless Cutout Mini Dress 2706931 65 in stock $49 Lu…" at bounding box center [900, 439] width 1336 height 577
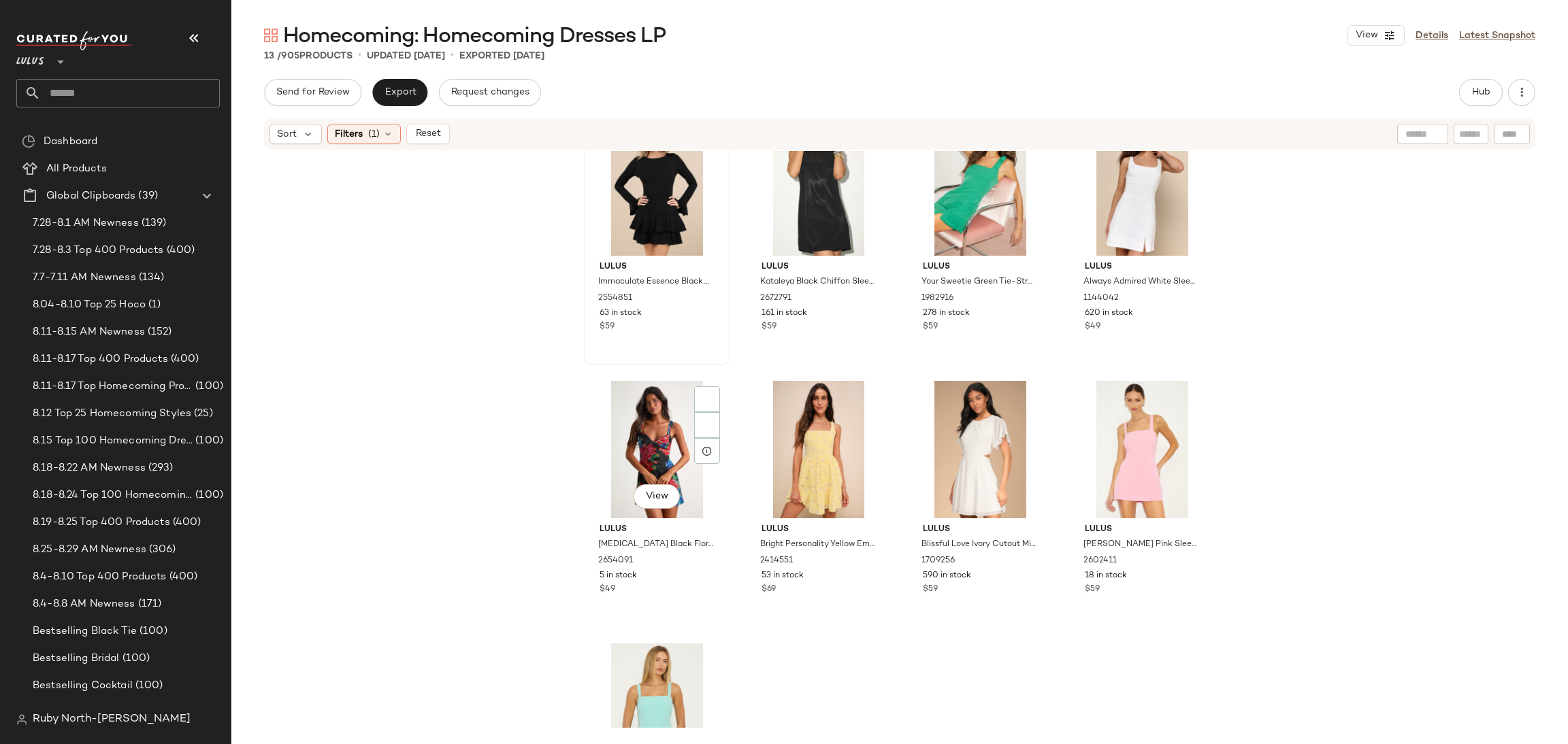
scroll to position [418, 0]
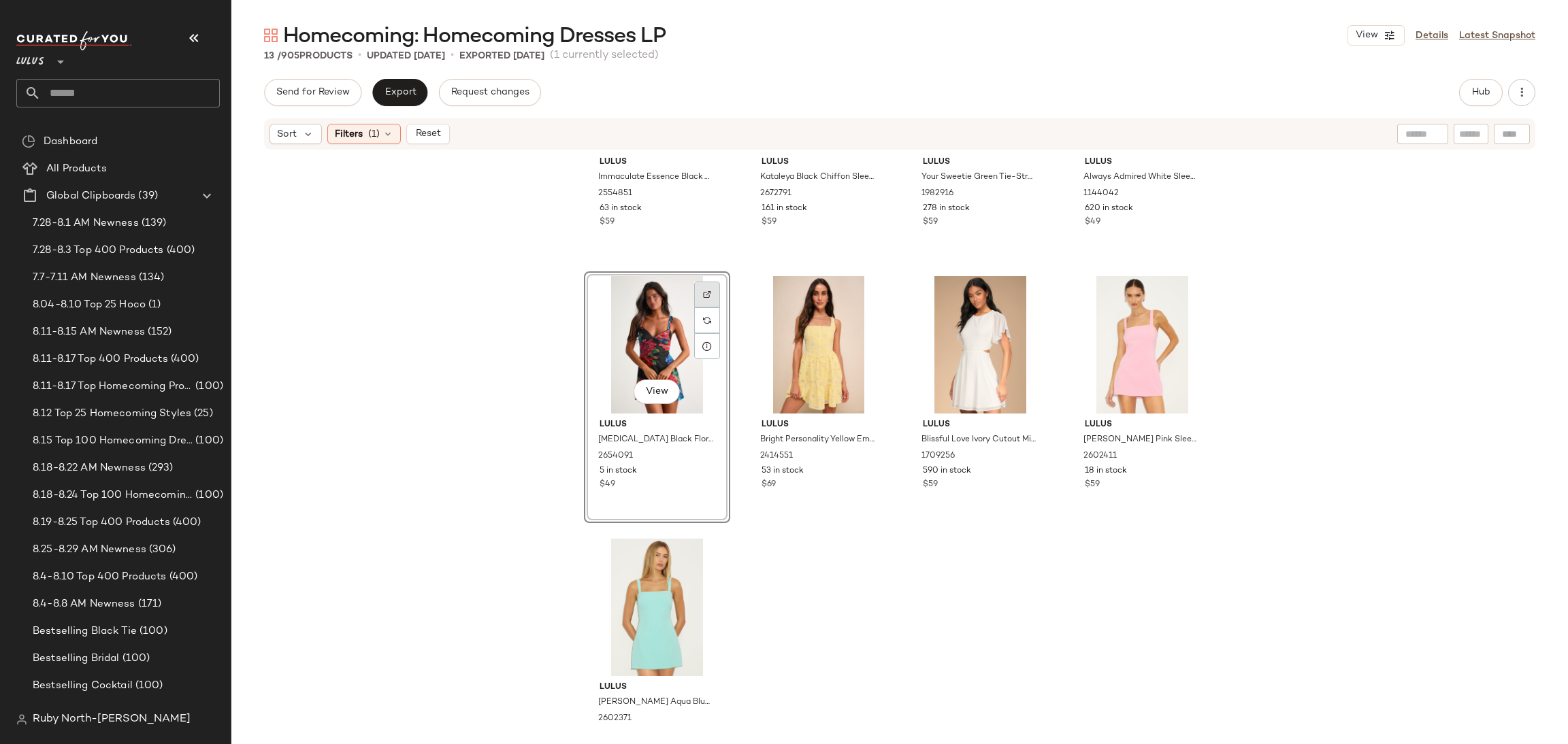
click at [699, 308] on div at bounding box center [707, 321] width 26 height 26
click at [379, 134] on div "Filters (1)" at bounding box center [364, 134] width 74 height 20
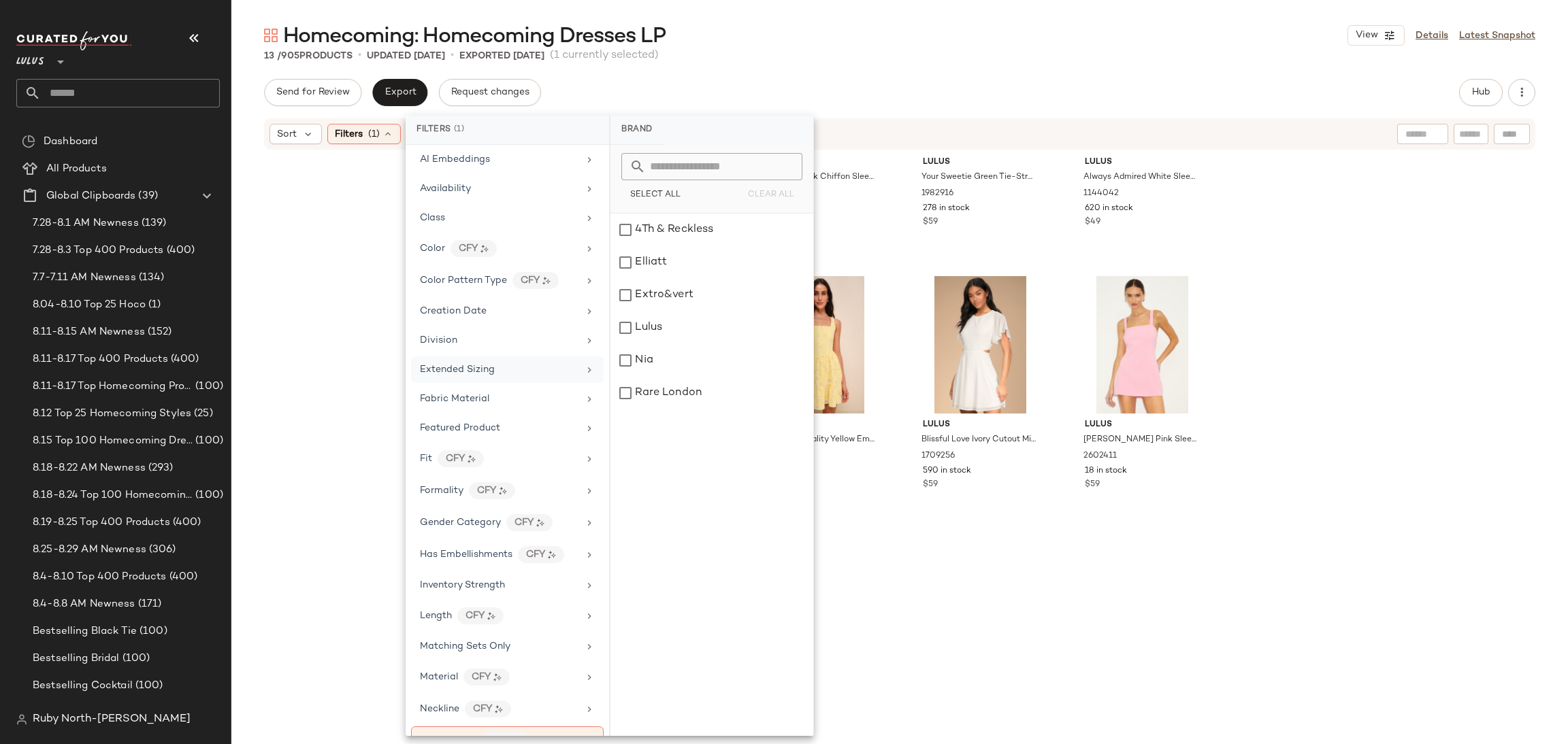
scroll to position [305, 0]
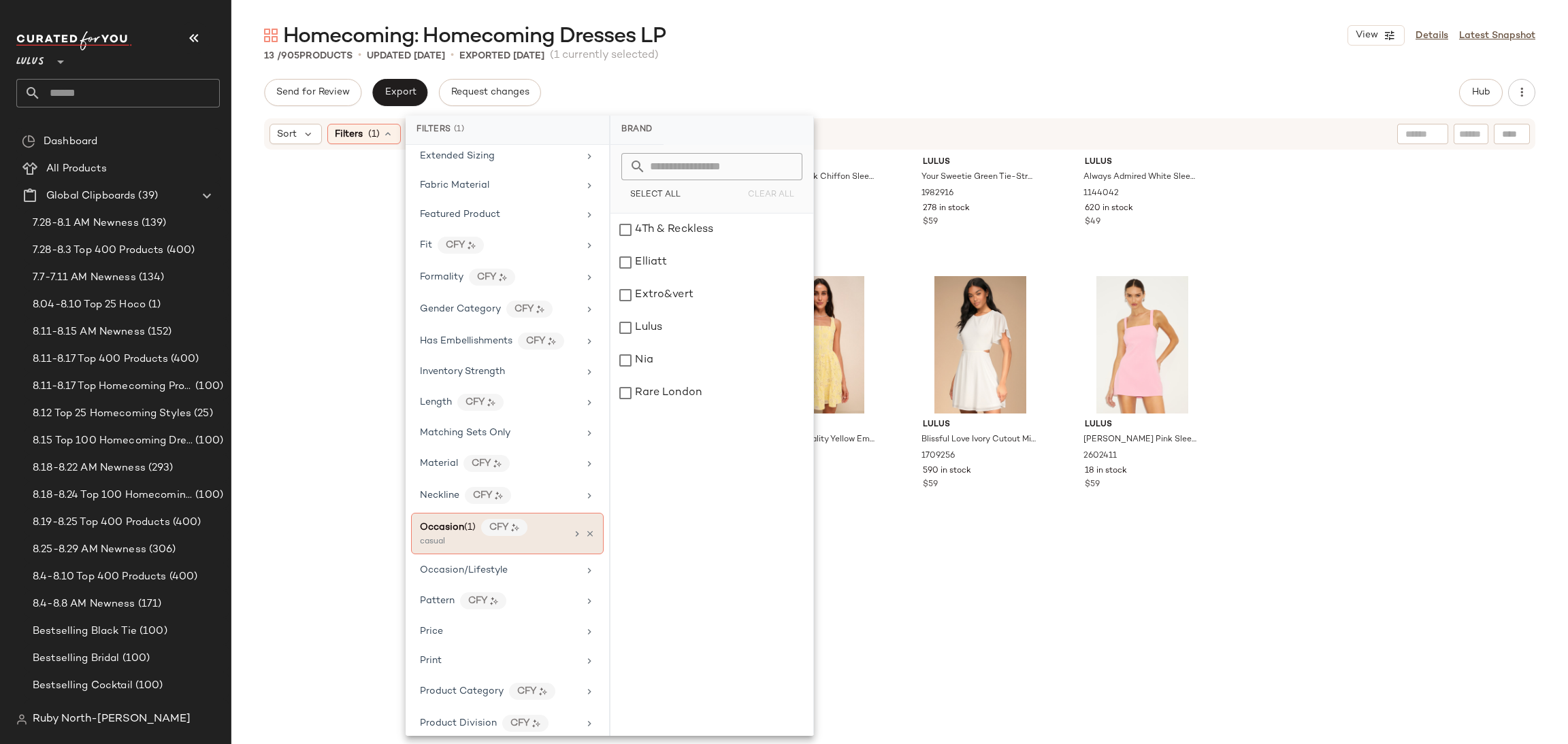
click at [585, 537] on icon at bounding box center [589, 533] width 9 height 9
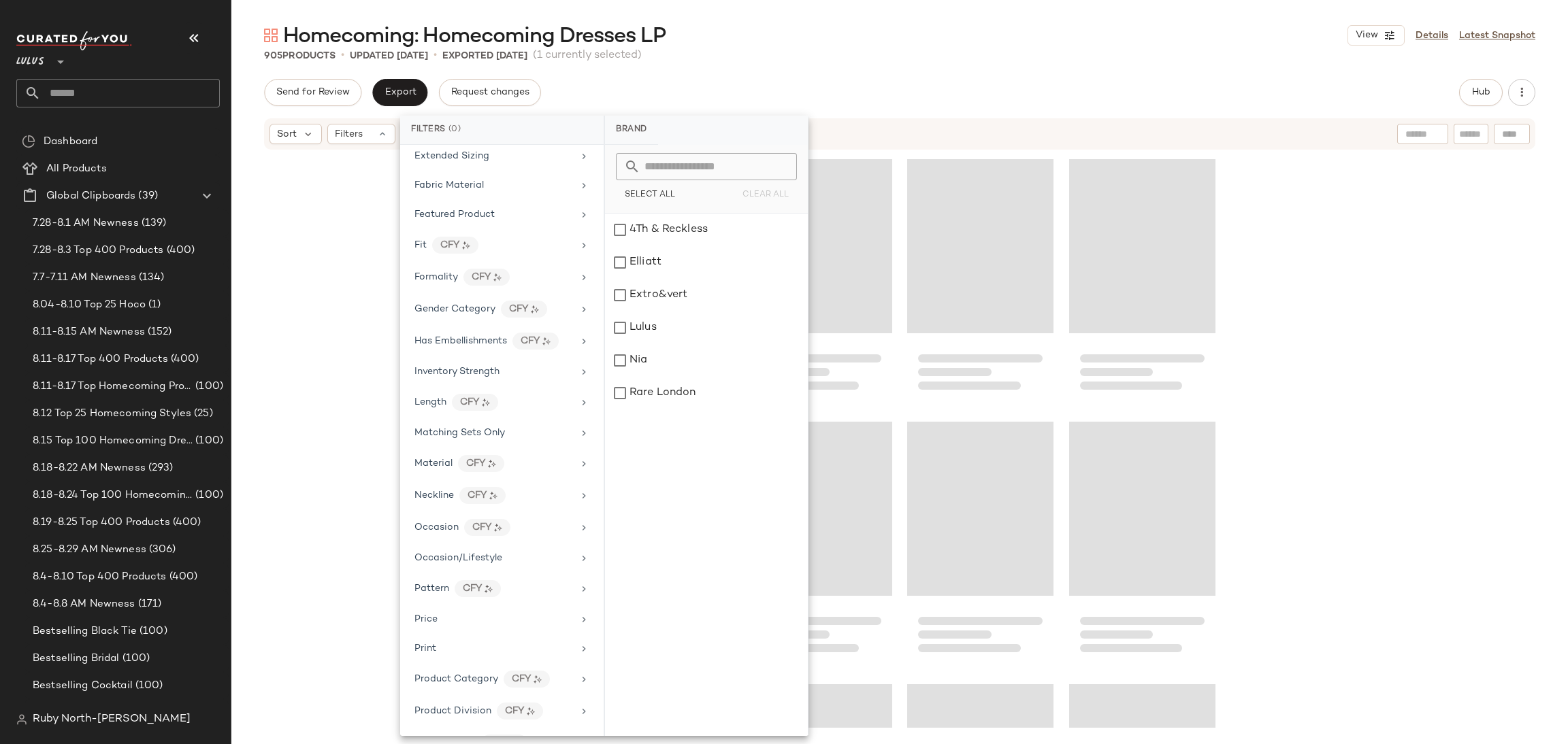
click at [917, 601] on div "Loading..." at bounding box center [980, 542] width 146 height 252
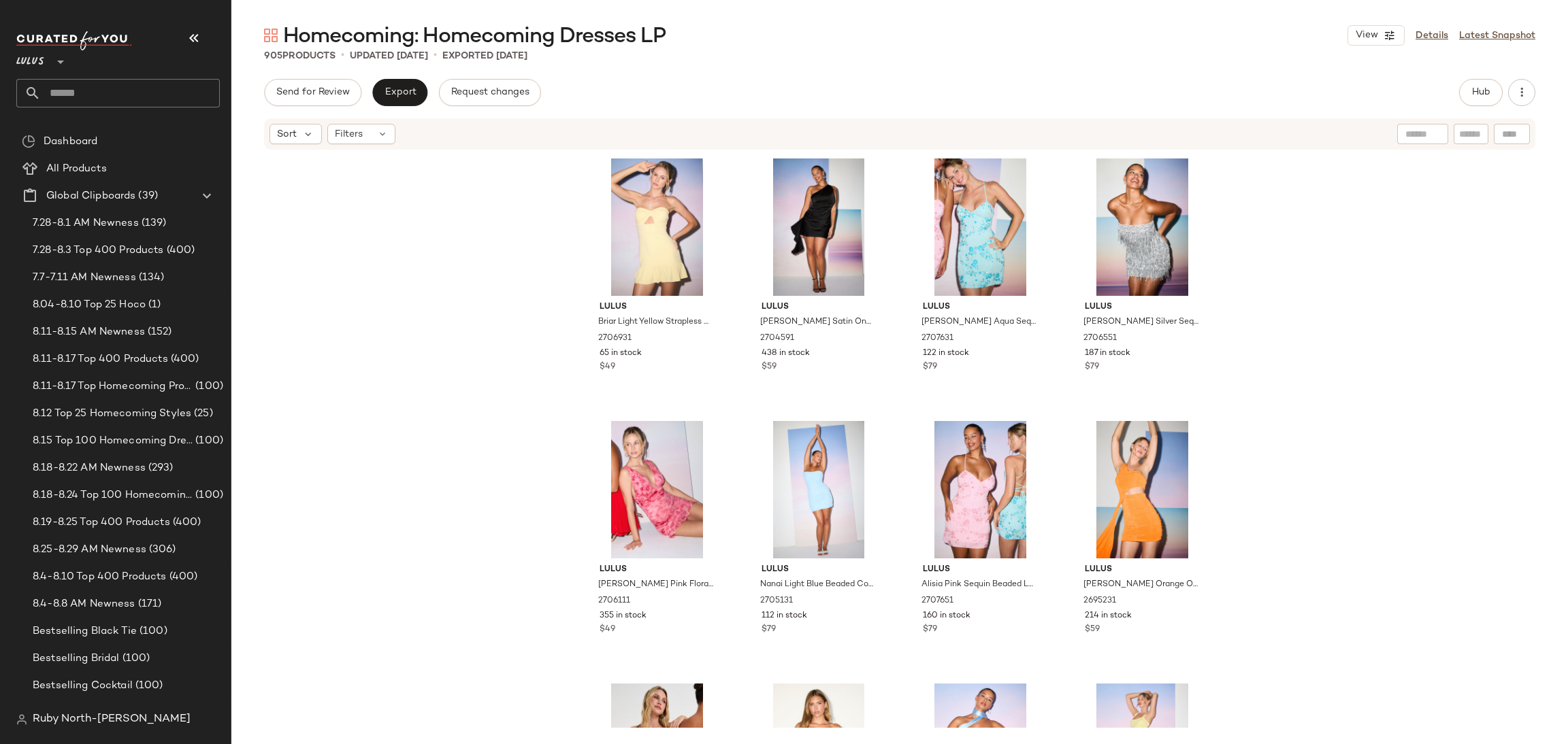
click at [1343, 351] on div "Lulus Briar Light Yellow Strapless Cutout Mini Dress 2706931 65 in stock $49 Lu…" at bounding box center [900, 439] width 1336 height 577
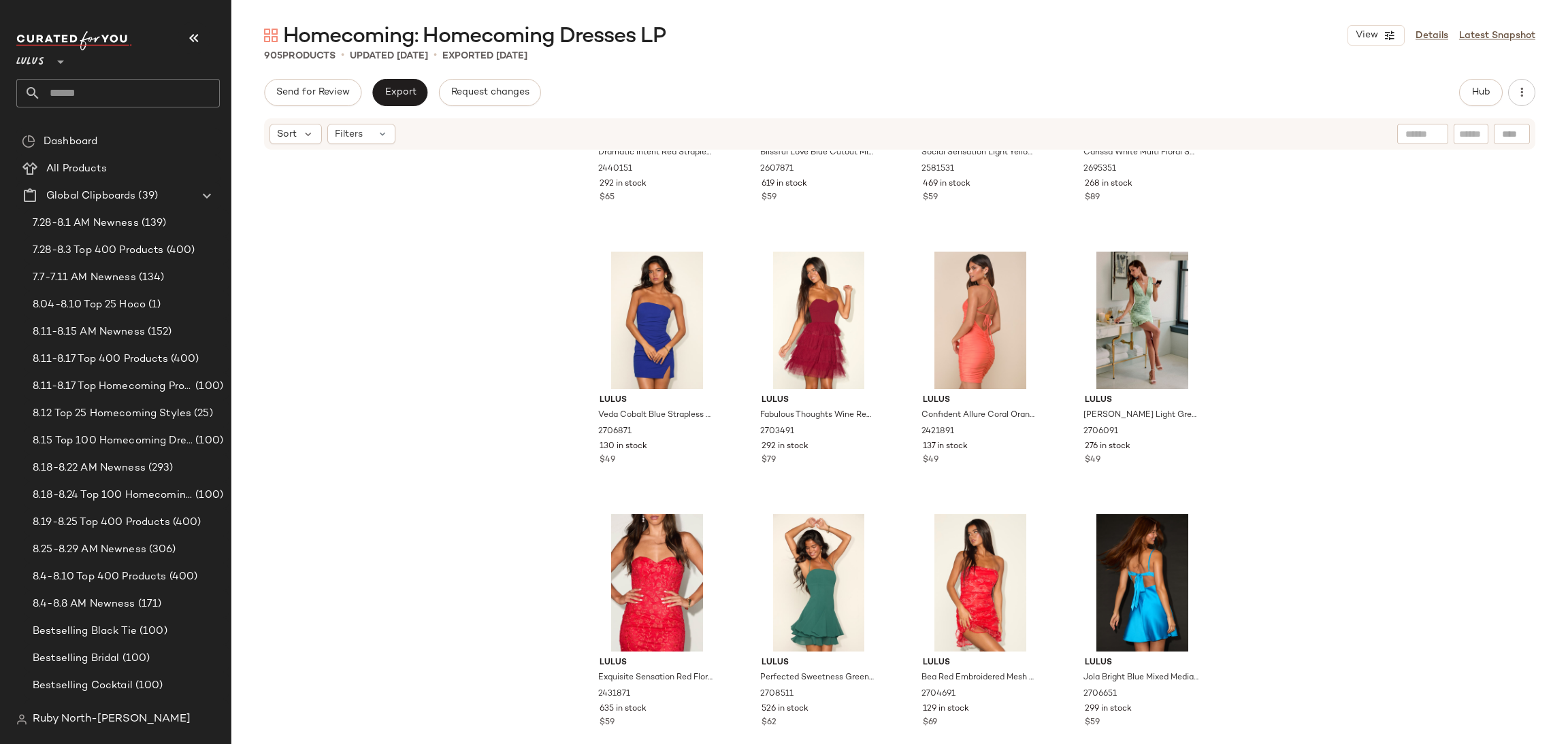
scroll to position [9909, 0]
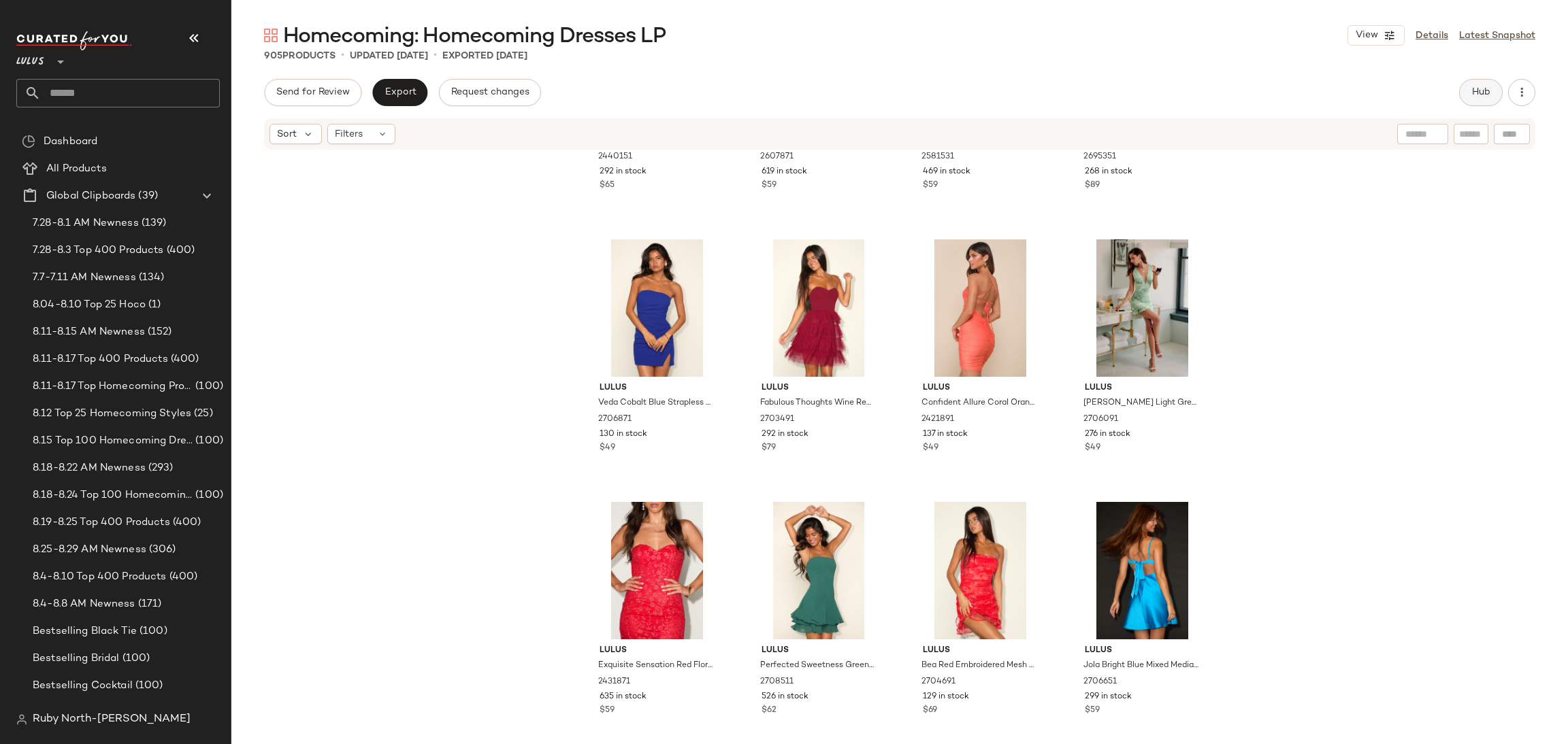
click at [1460, 85] on button "Hub" at bounding box center [1480, 93] width 43 height 28
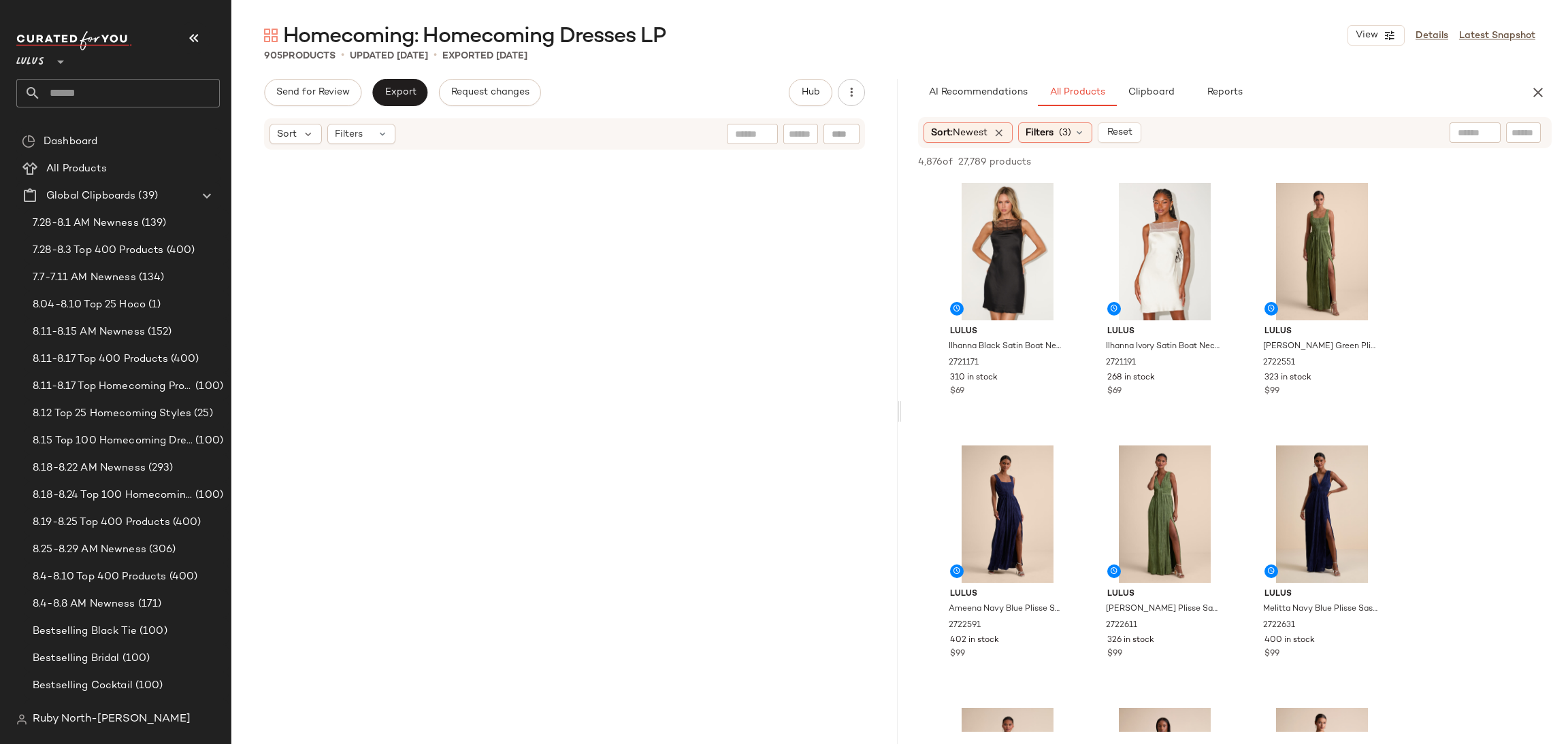
scroll to position [0, 0]
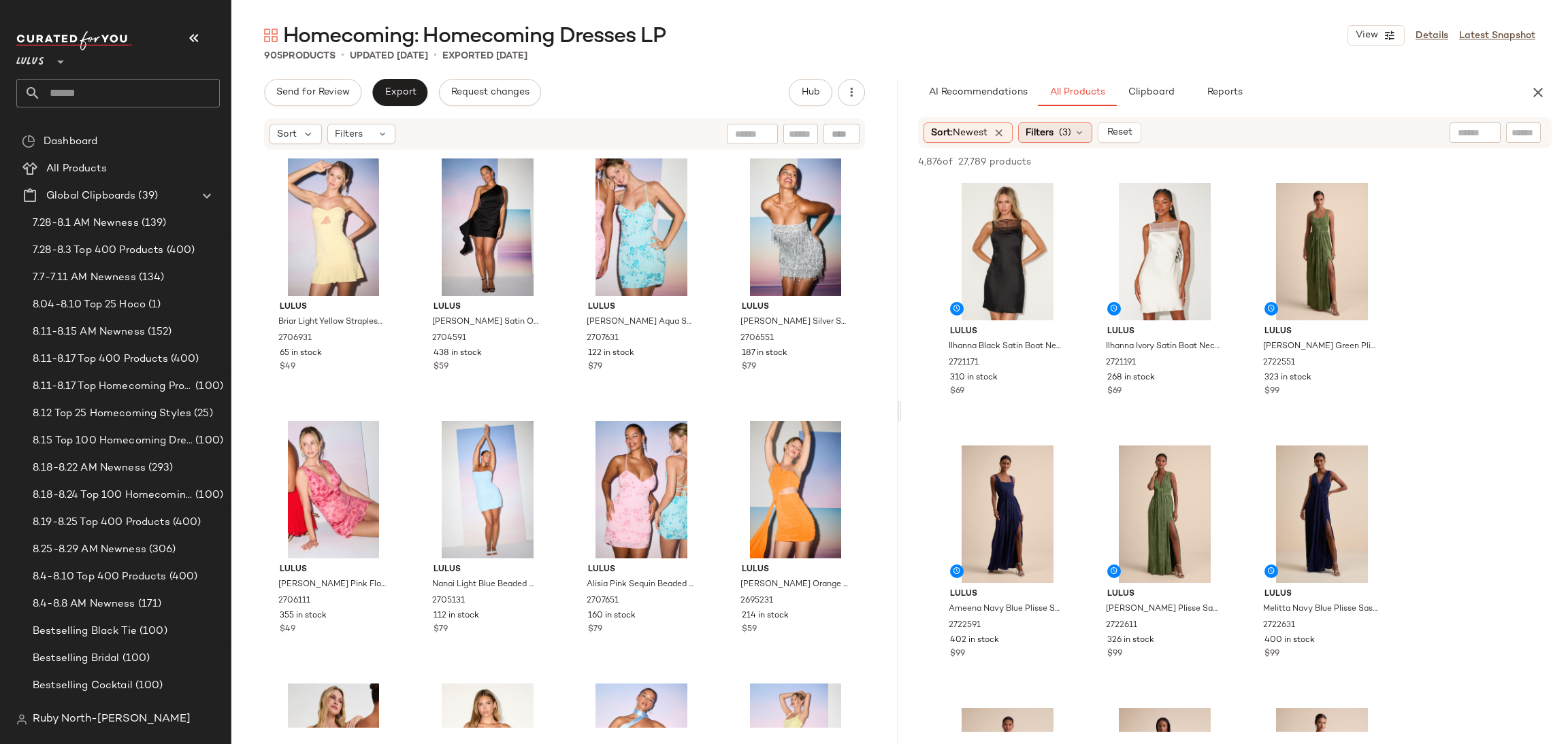
click at [1046, 128] on span "Filters" at bounding box center [1040, 133] width 28 height 14
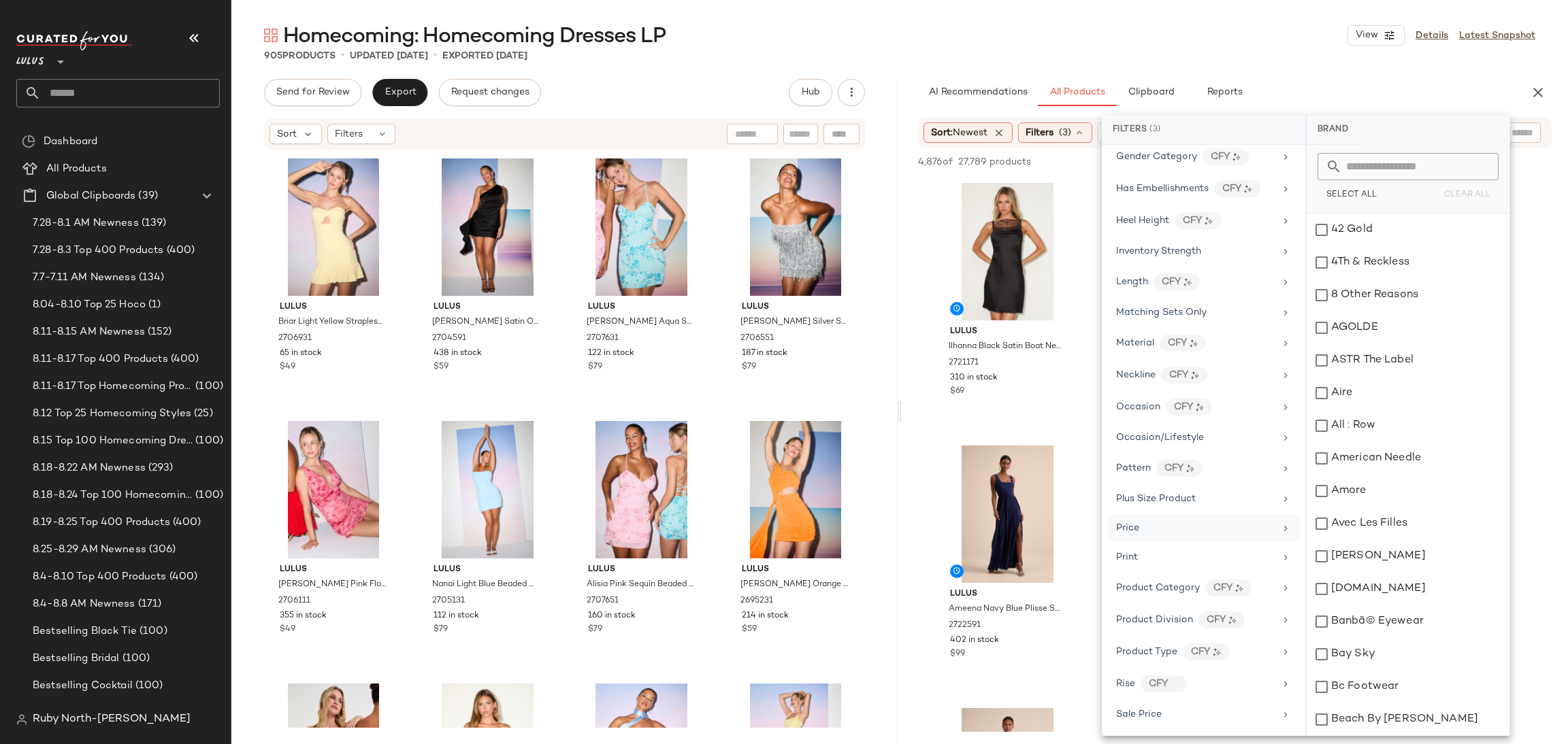
scroll to position [510, 0]
click at [1163, 409] on span "Occasion/Lifestyle" at bounding box center [1160, 410] width 88 height 10
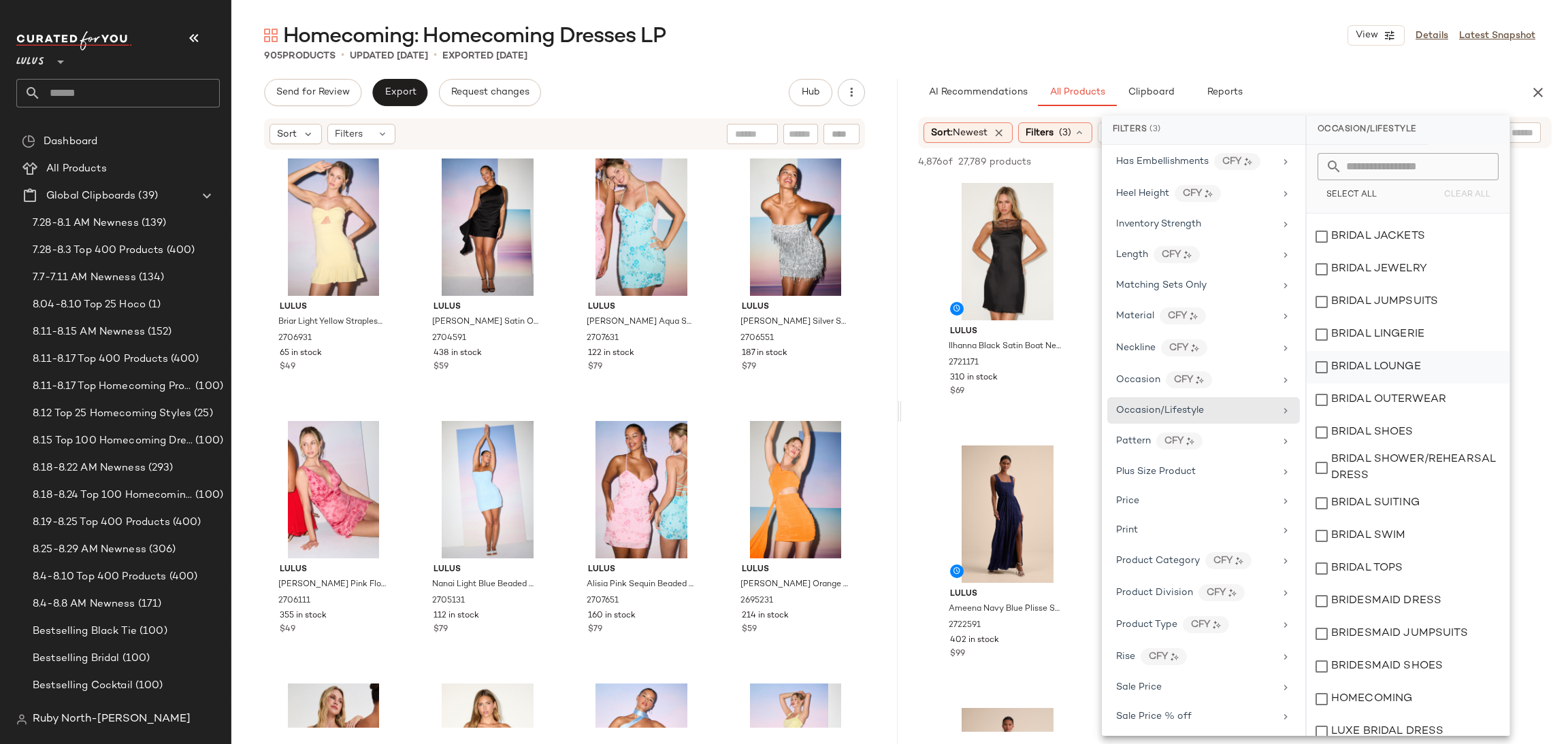
scroll to position [233, 0]
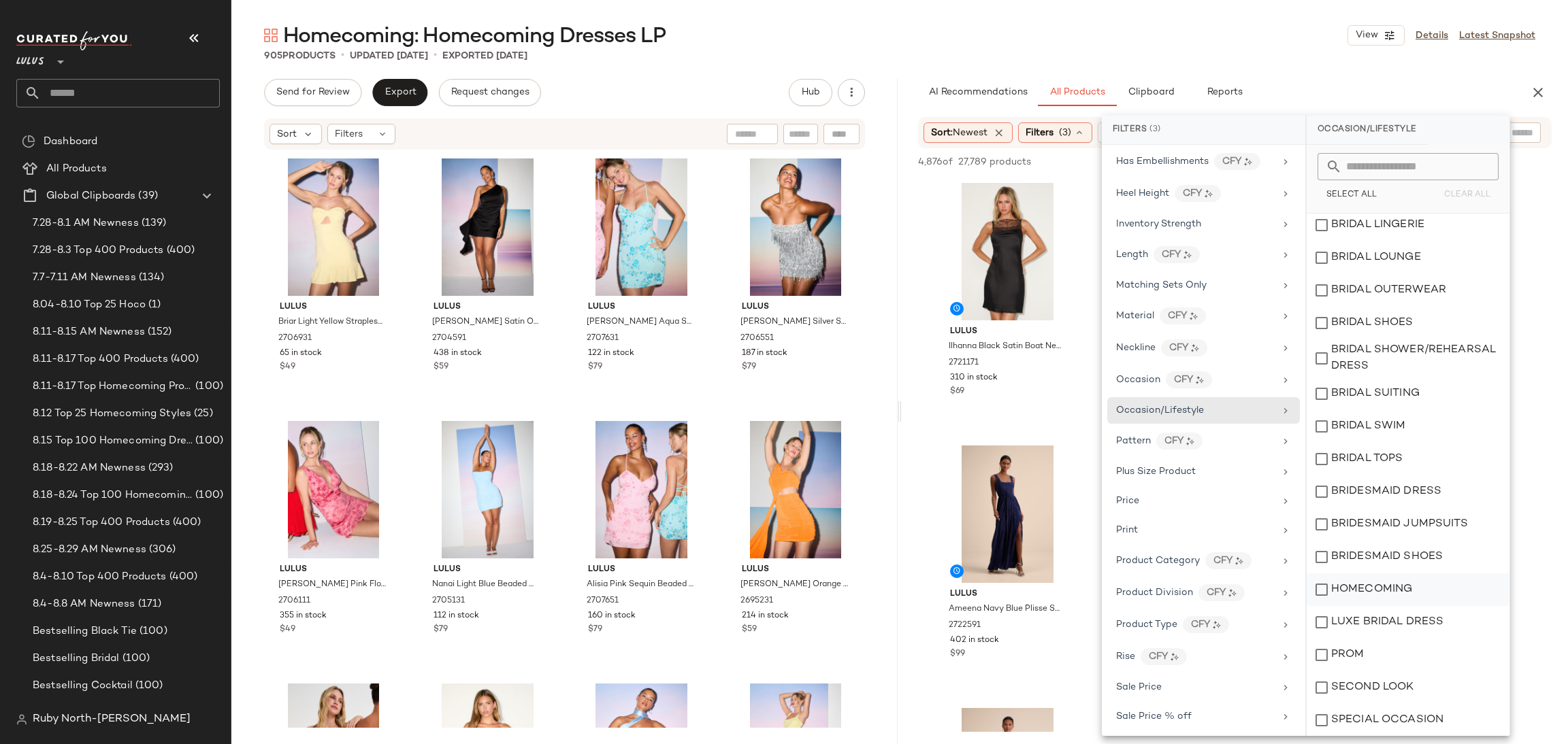
click at [1378, 583] on div "HOMECOMING" at bounding box center [1408, 589] width 203 height 33
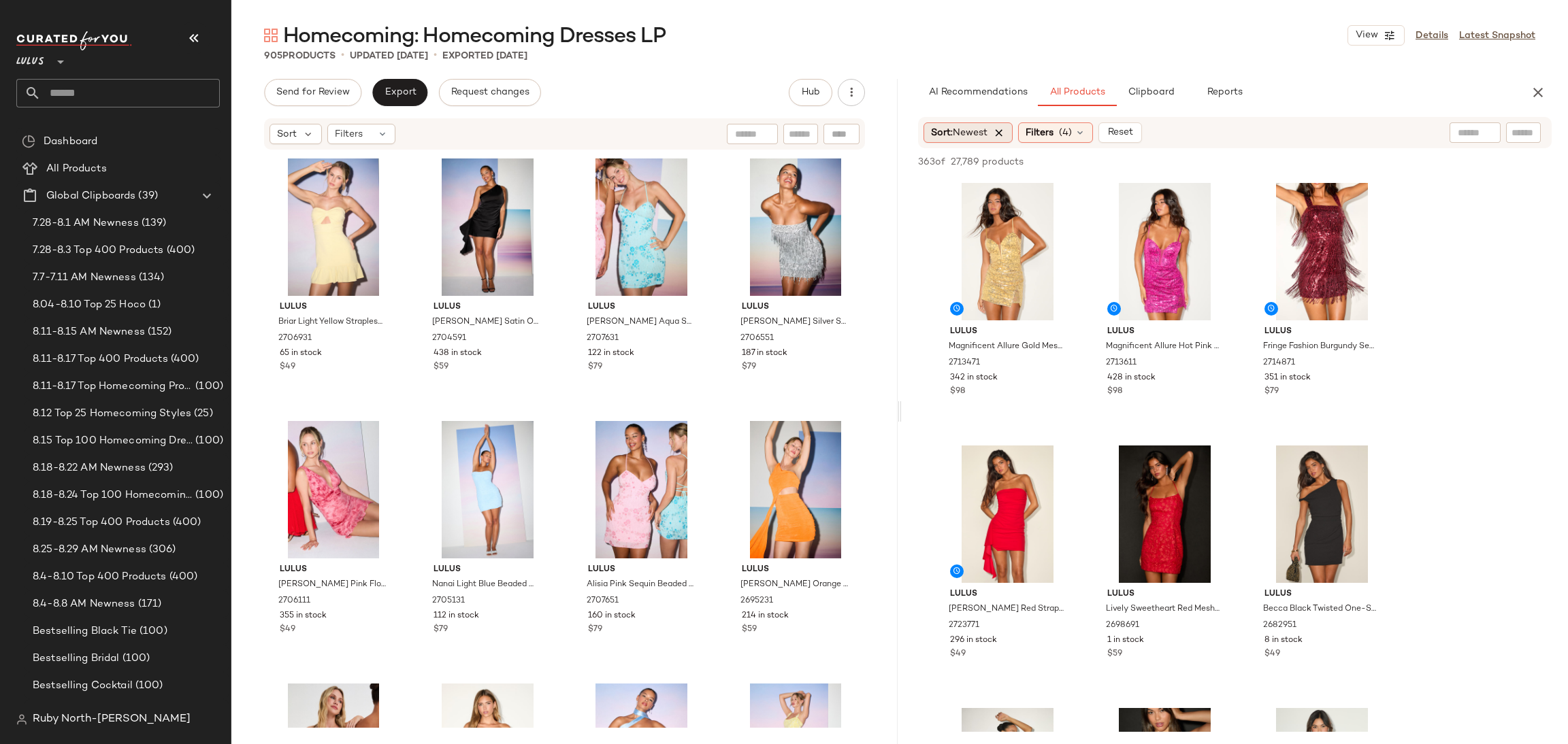
click at [1005, 130] on icon at bounding box center [998, 132] width 12 height 12
click at [185, 30] on button "button" at bounding box center [193, 38] width 33 height 33
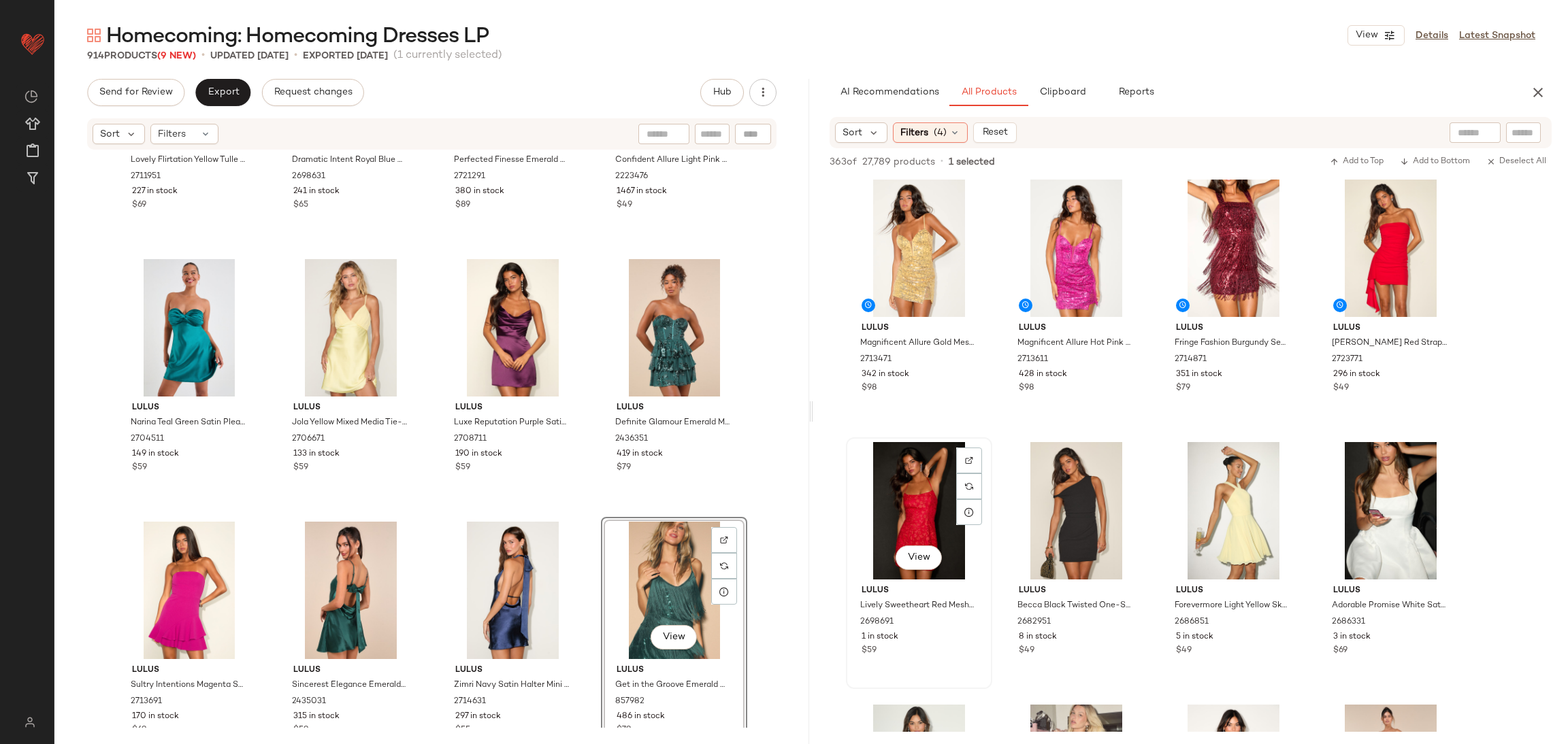
scroll to position [0, 0]
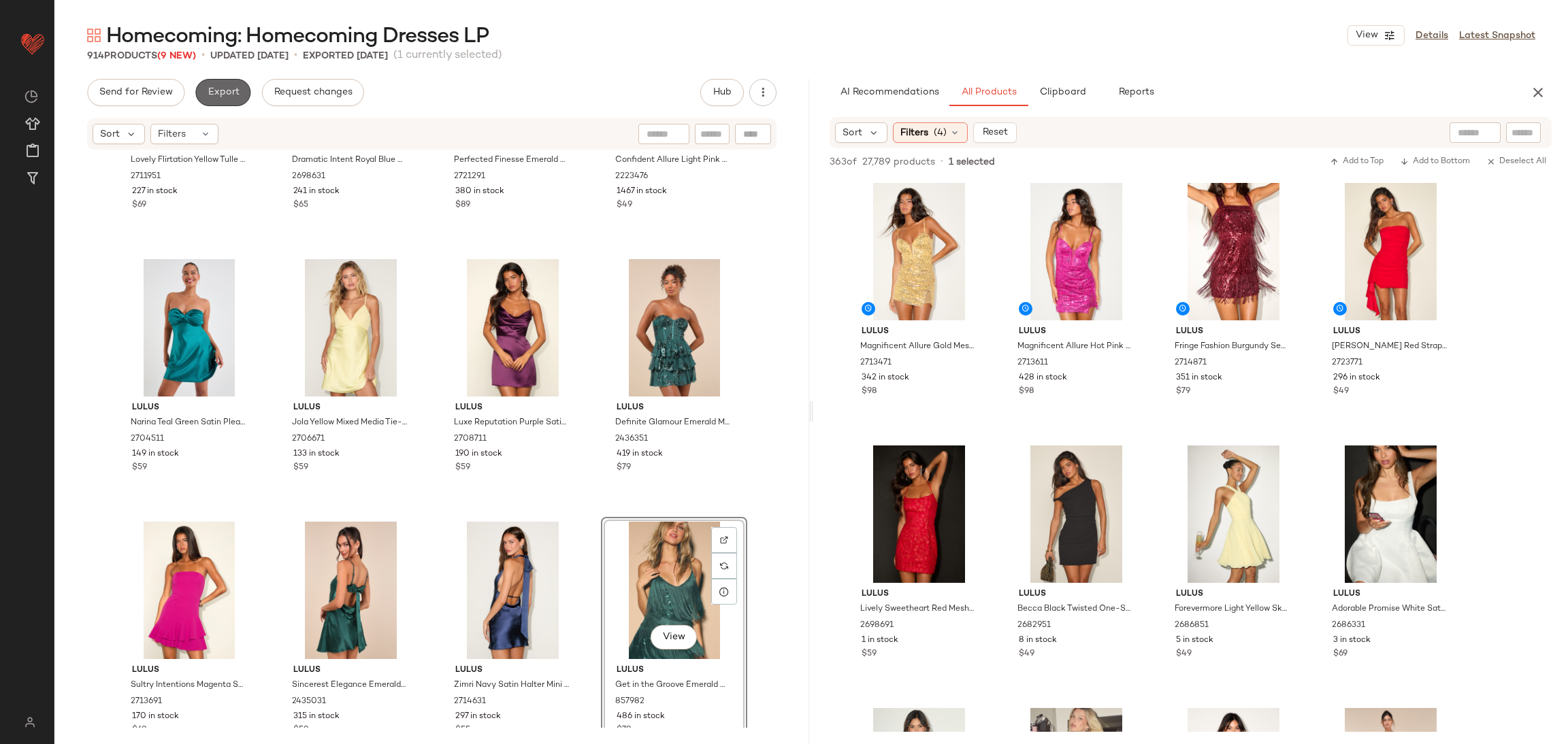
click at [234, 87] on span "Export" at bounding box center [223, 92] width 32 height 11
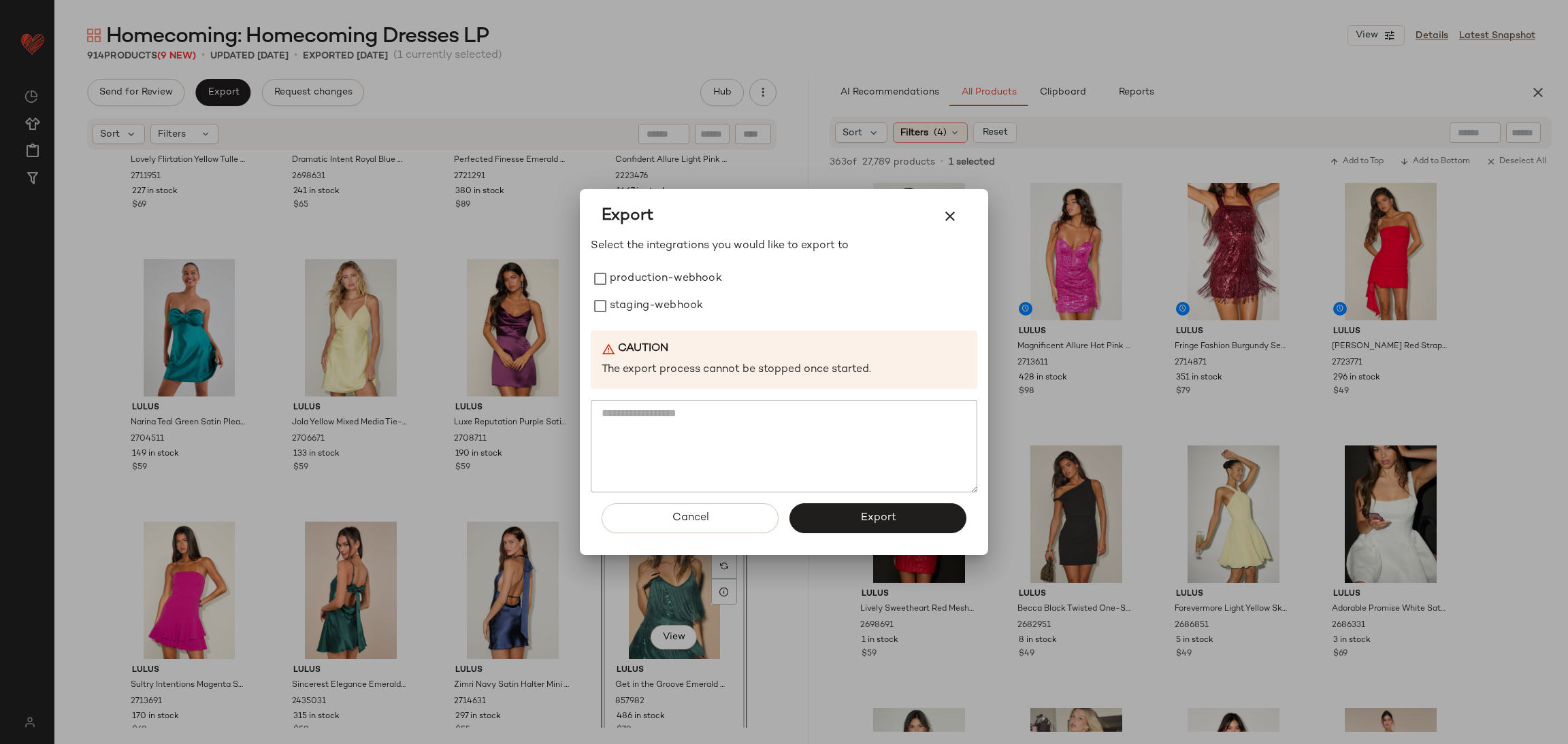
click at [523, 46] on div at bounding box center [784, 372] width 1568 height 744
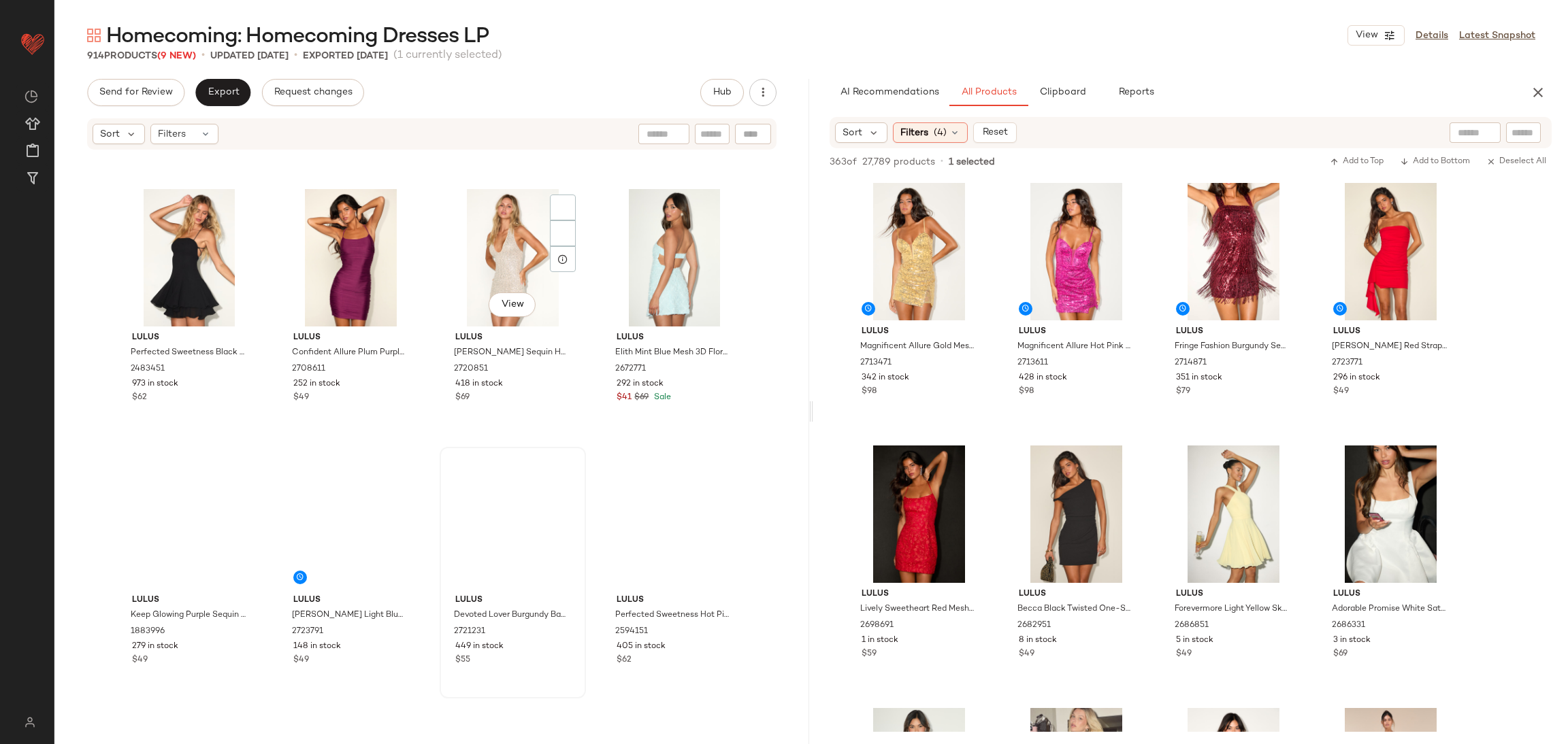
scroll to position [3949, 0]
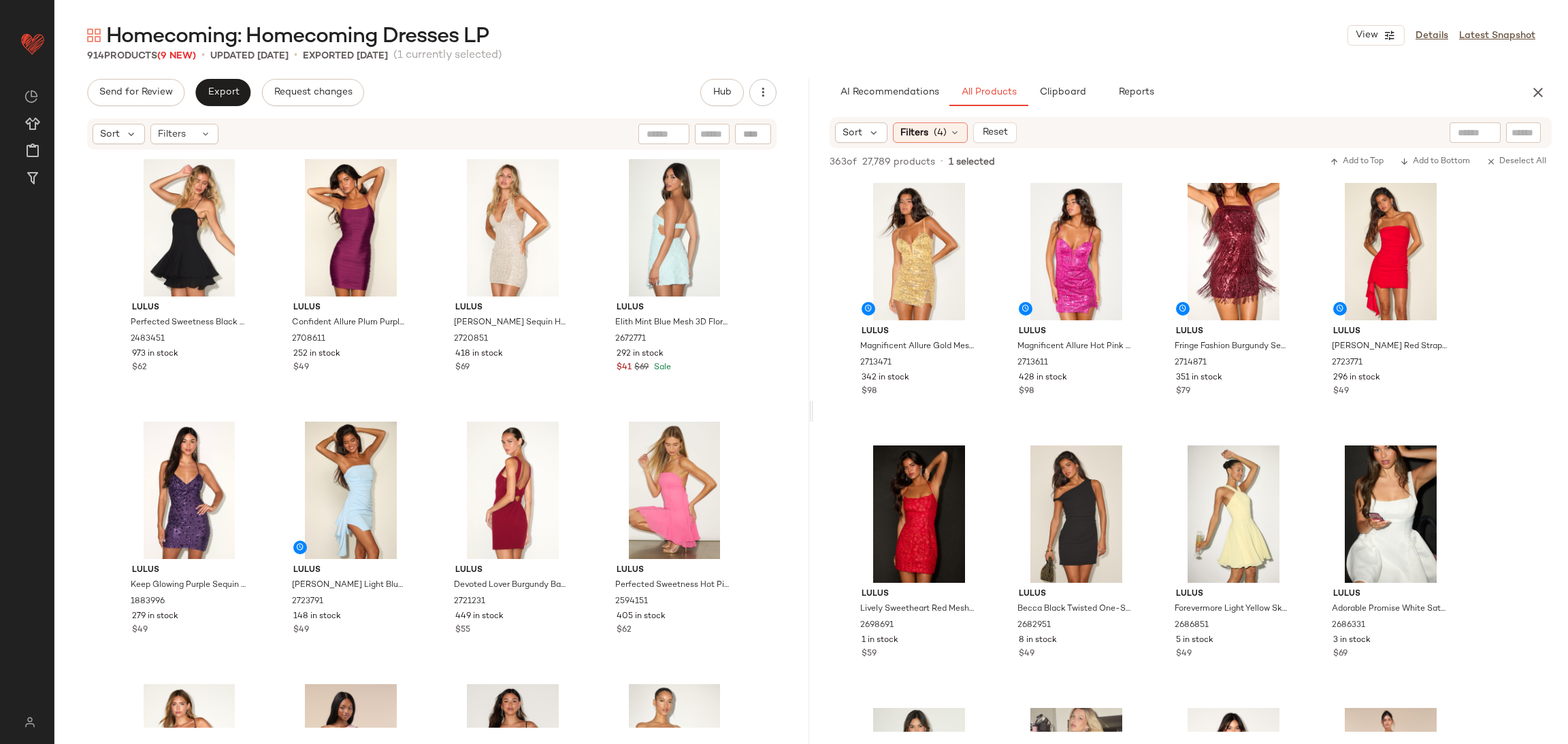
click at [1533, 81] on button "button" at bounding box center [1538, 93] width 28 height 28
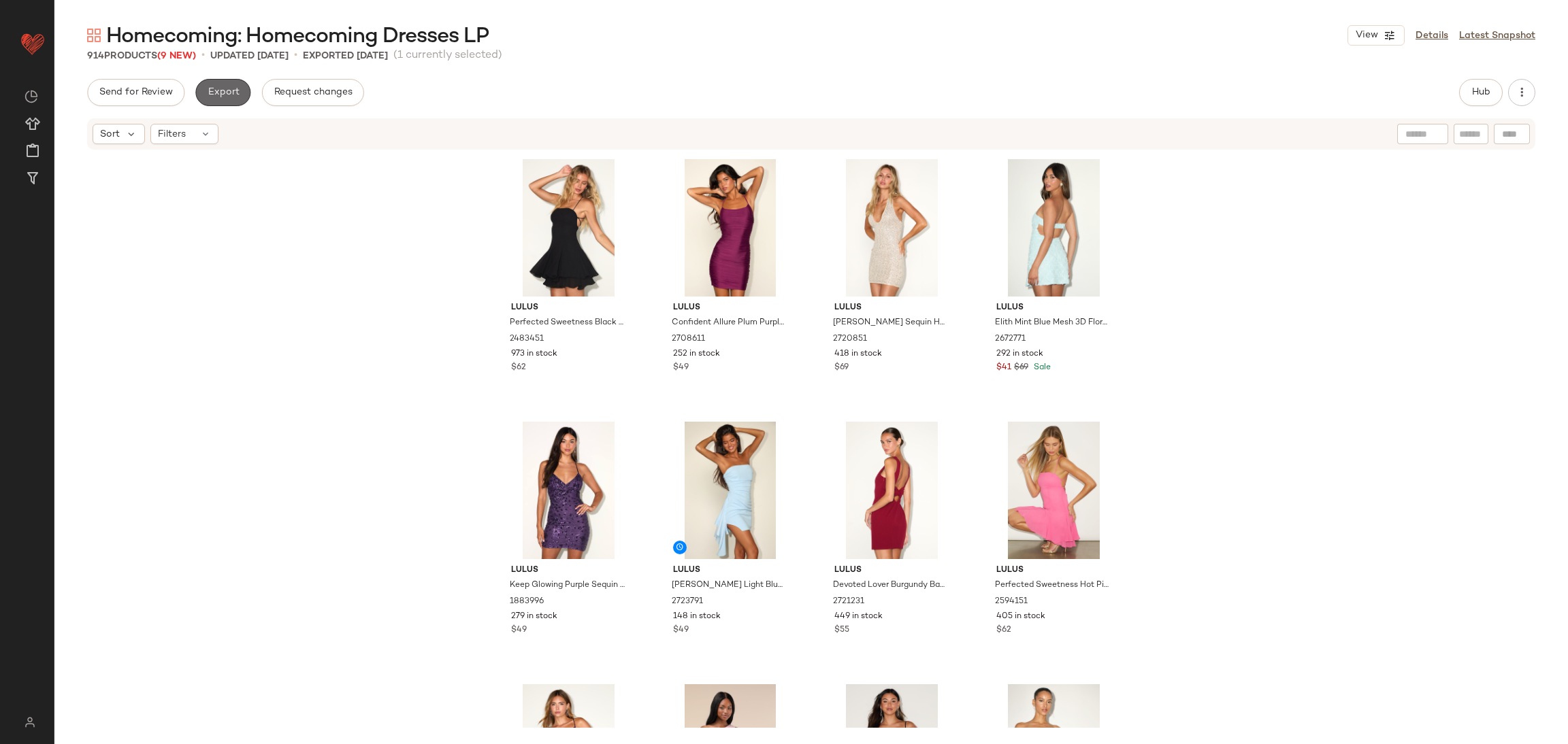
click at [206, 94] on button "Export" at bounding box center [223, 93] width 55 height 28
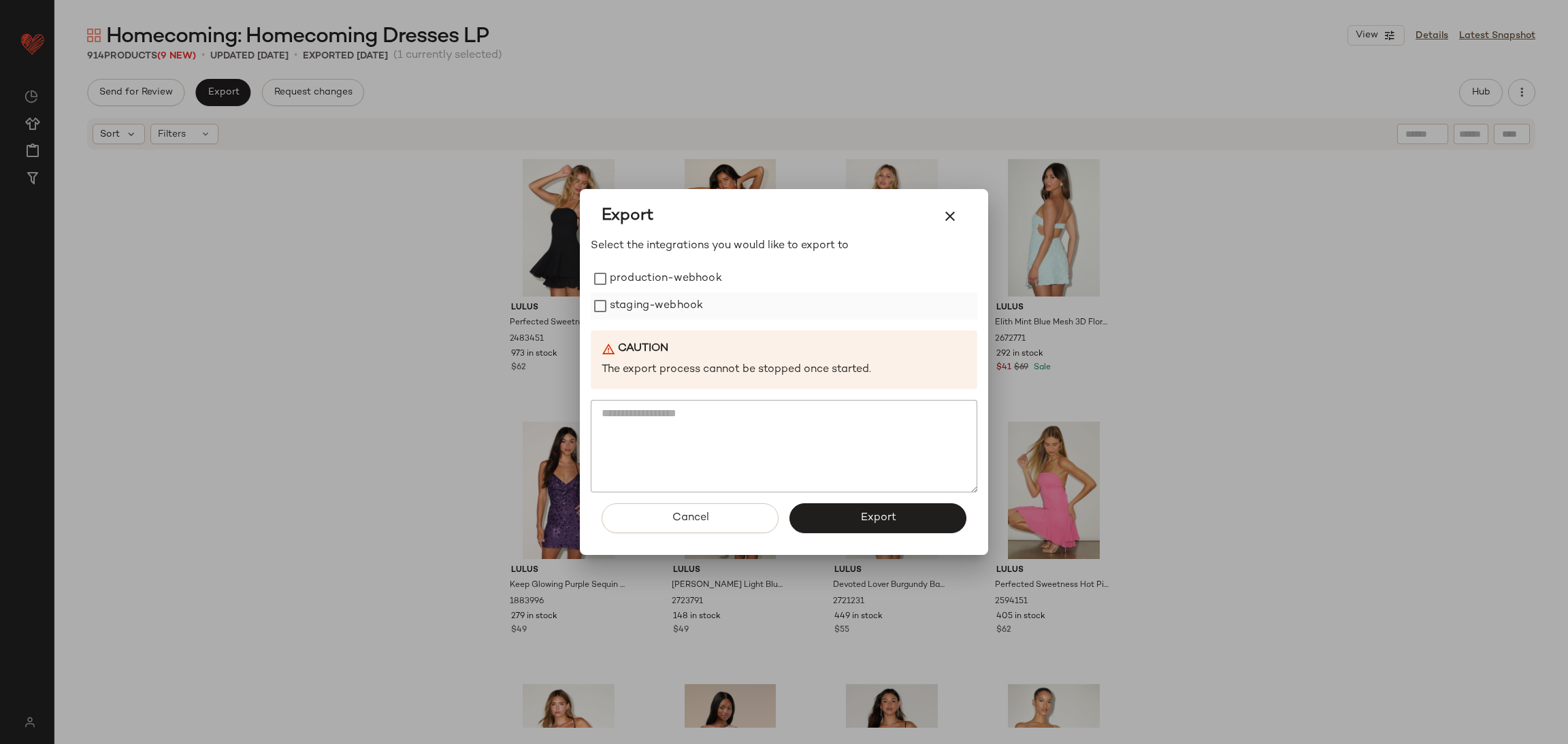
click at [644, 312] on label "staging-webhook" at bounding box center [656, 306] width 93 height 28
click at [641, 279] on label "production-webhook" at bounding box center [665, 279] width 112 height 28
click at [880, 510] on button "Export" at bounding box center [877, 518] width 177 height 30
